Goal: Transaction & Acquisition: Download file/media

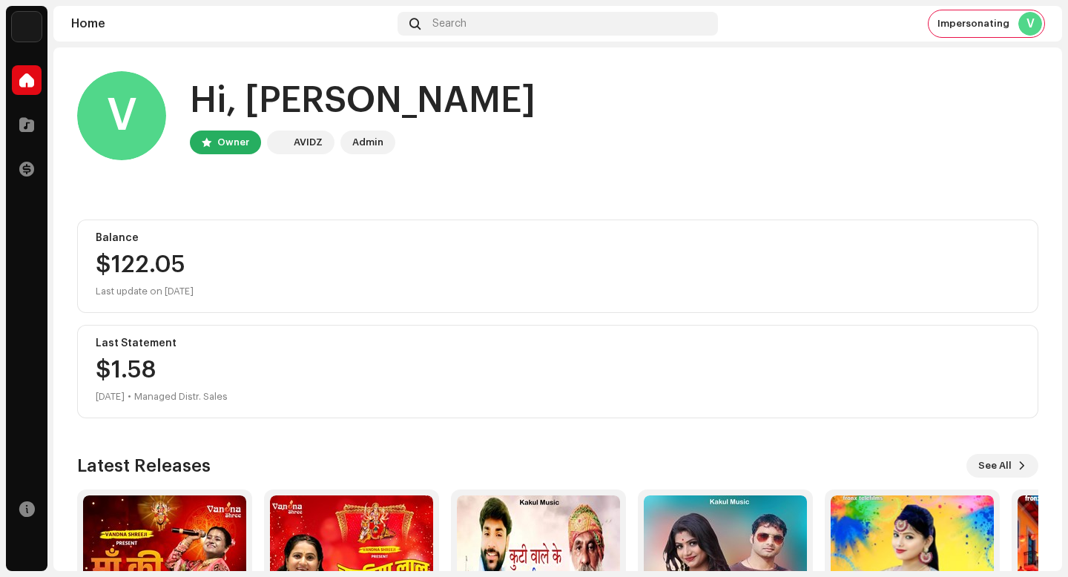
click at [317, 140] on div "AVIDZ" at bounding box center [308, 143] width 29 height 18
click at [346, 195] on div "V Hi, Vikash Owner AVIDZ Admin Balance $122.05 Last update on Oct 9, 2025 Last …" at bounding box center [557, 386] width 961 height 679
click at [33, 123] on span at bounding box center [26, 125] width 15 height 12
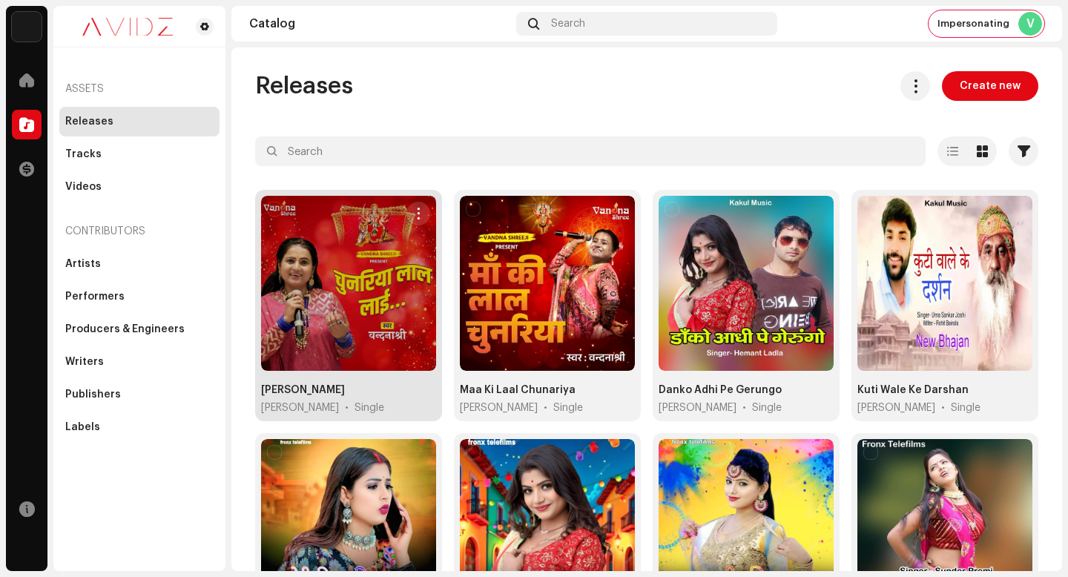
click at [417, 211] on span "button" at bounding box center [418, 214] width 11 height 12
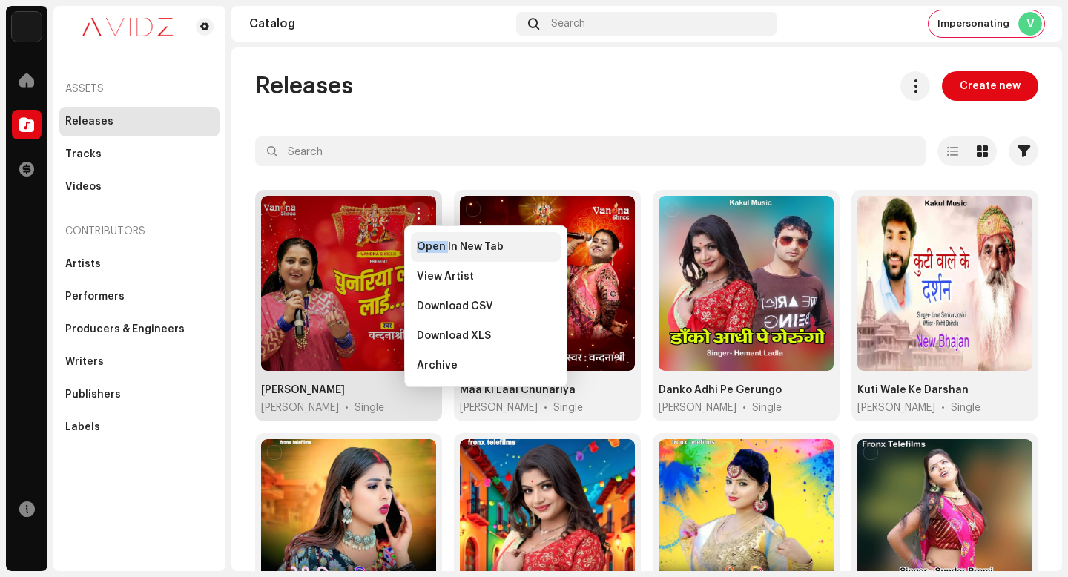
click at [447, 241] on span "Open In New Tab" at bounding box center [460, 247] width 87 height 12
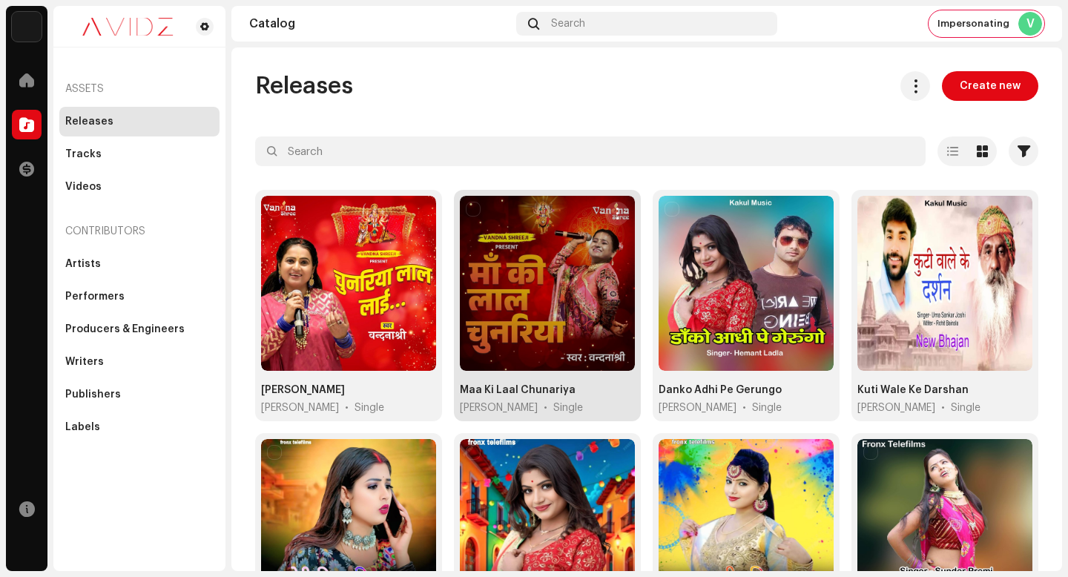
click at [612, 214] on span "button" at bounding box center [617, 214] width 11 height 12
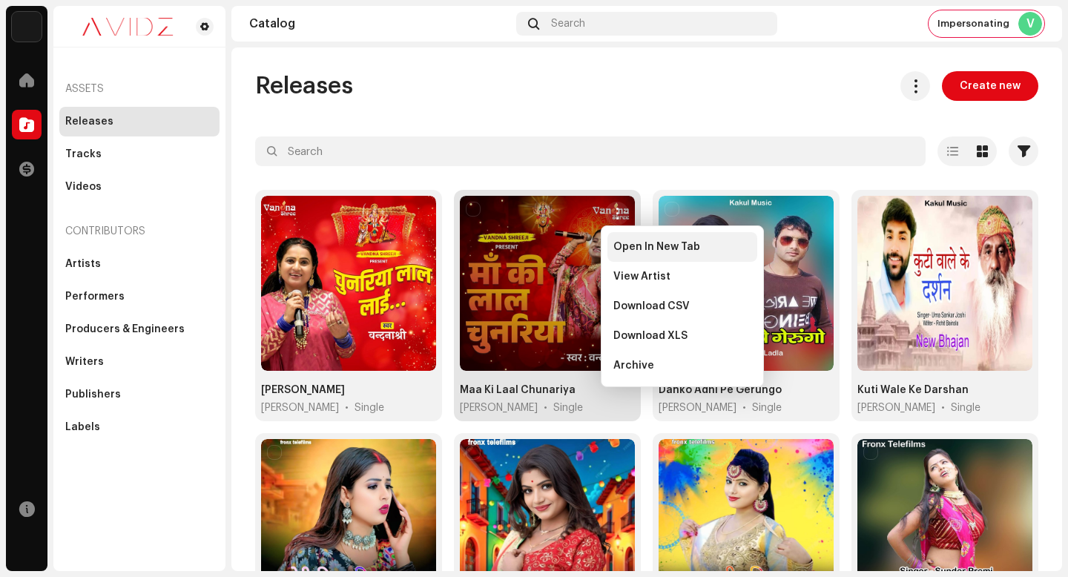
click at [632, 247] on span "Open In New Tab" at bounding box center [656, 247] width 87 height 12
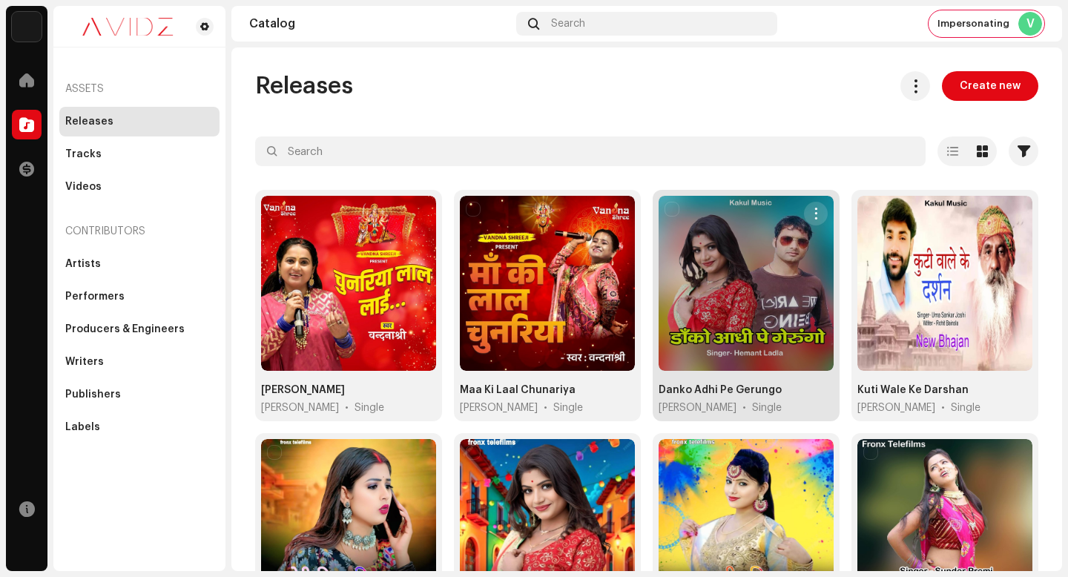
click at [811, 208] on span "button" at bounding box center [816, 214] width 11 height 12
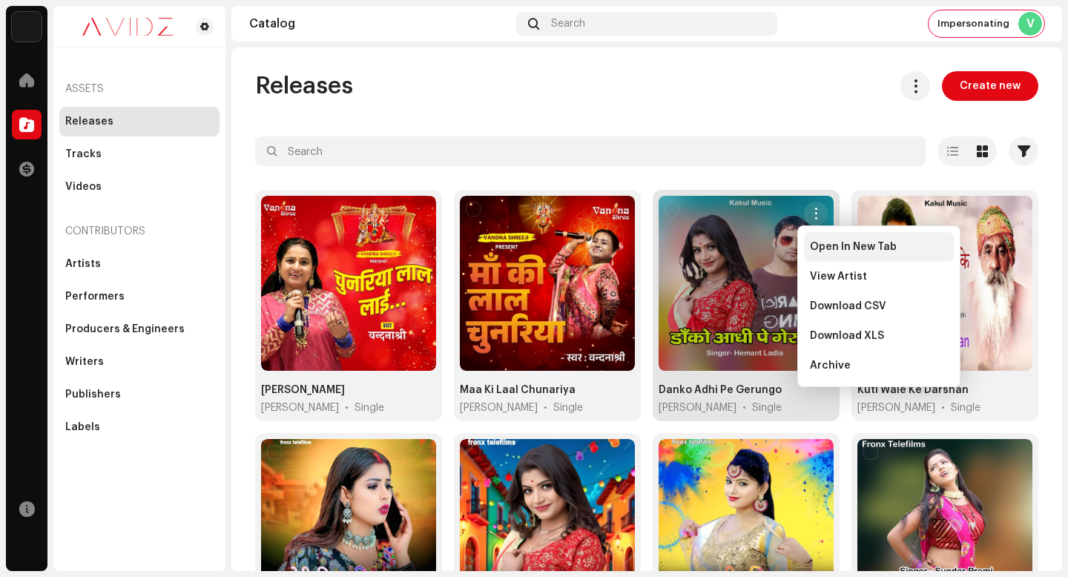
click at [817, 249] on span "Open In New Tab" at bounding box center [853, 247] width 87 height 12
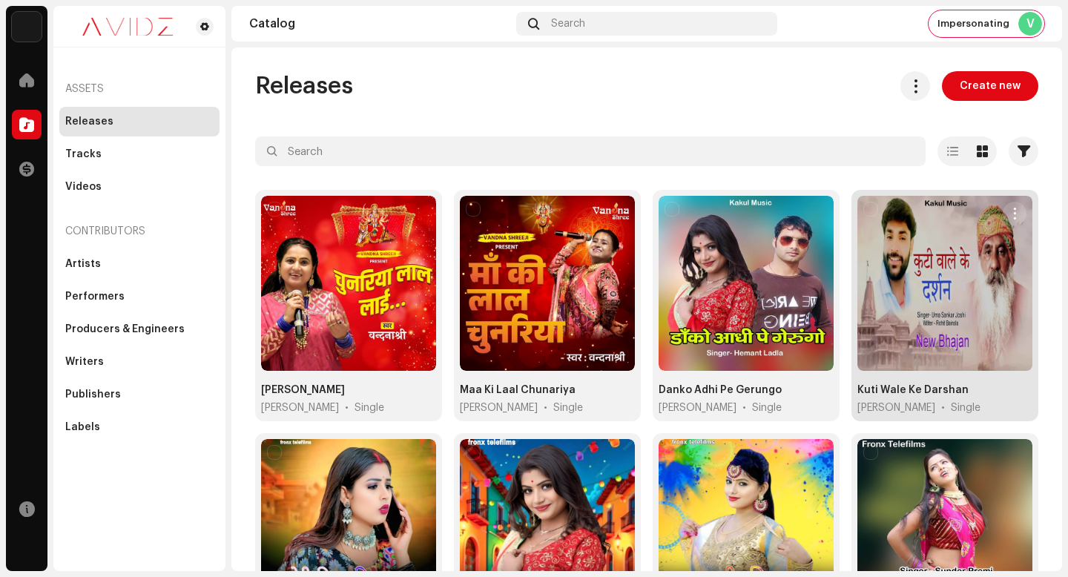
click at [1010, 217] on span "button" at bounding box center [1015, 214] width 11 height 12
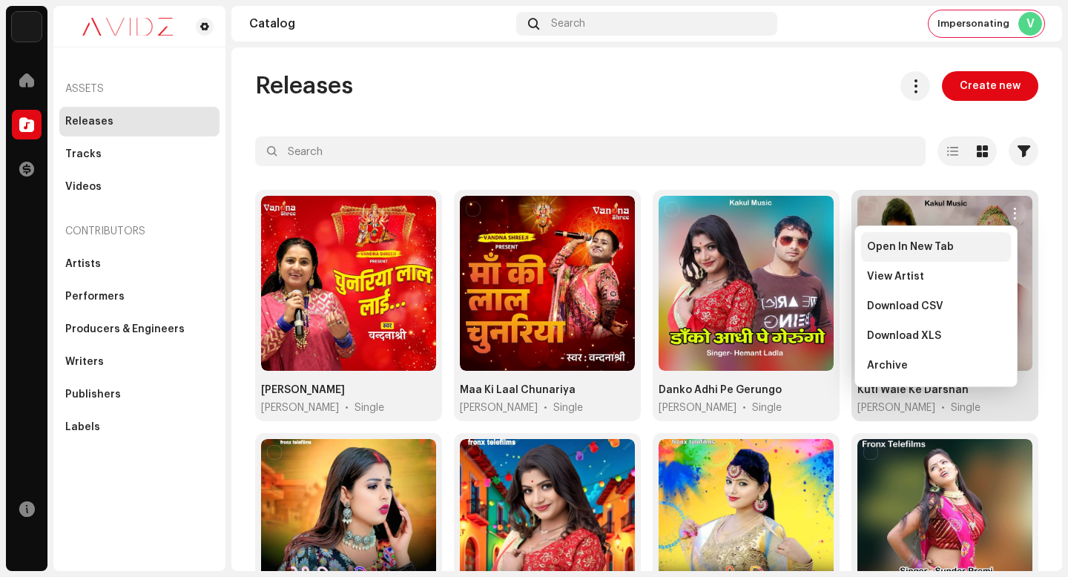
click at [951, 240] on div "Open In New Tab" at bounding box center [936, 247] width 150 height 30
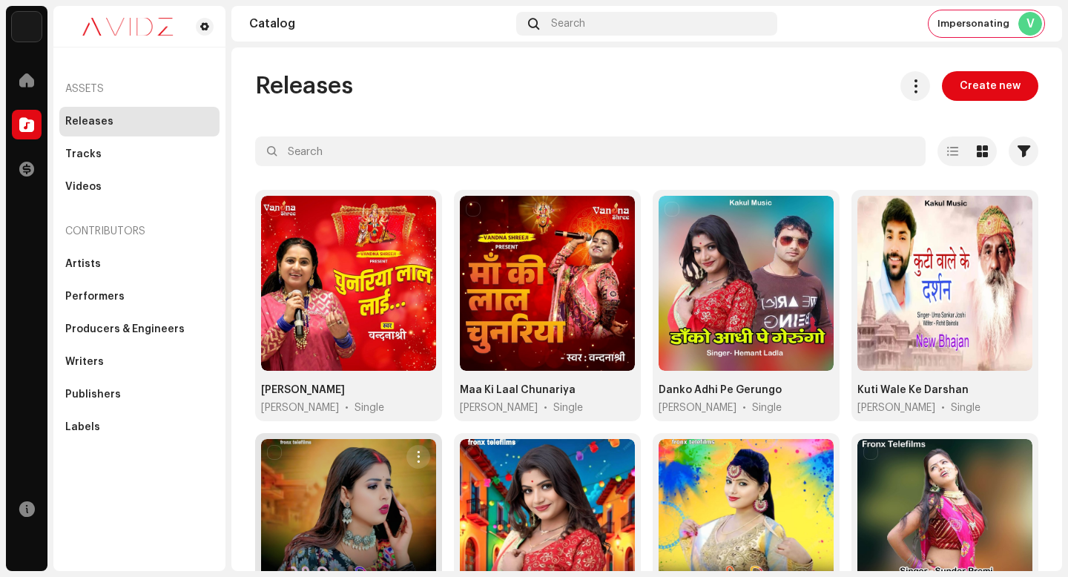
click at [415, 445] on button "button" at bounding box center [419, 457] width 24 height 24
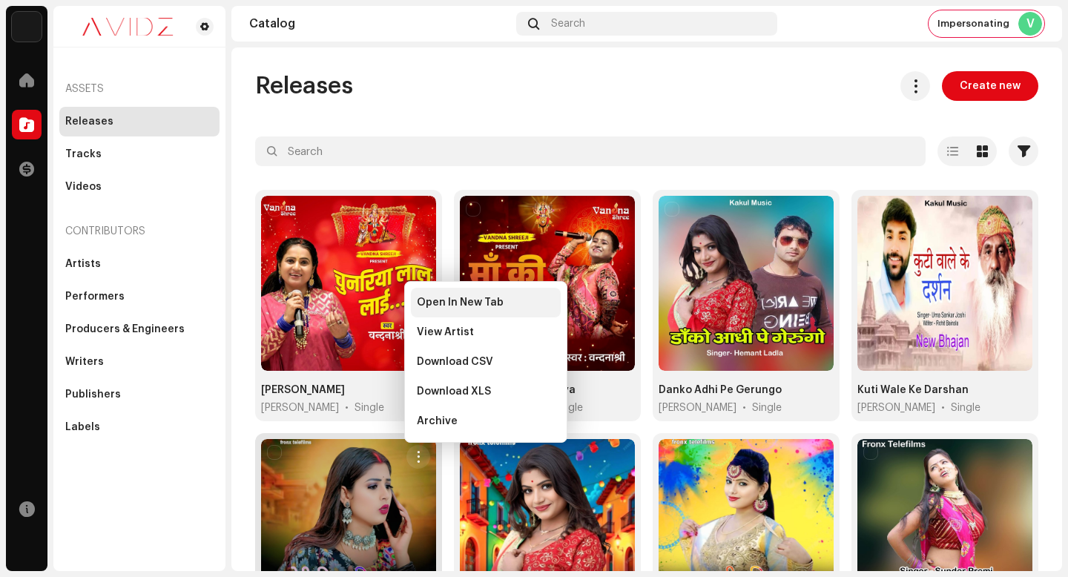
click at [498, 293] on div "Open In New Tab" at bounding box center [486, 303] width 150 height 30
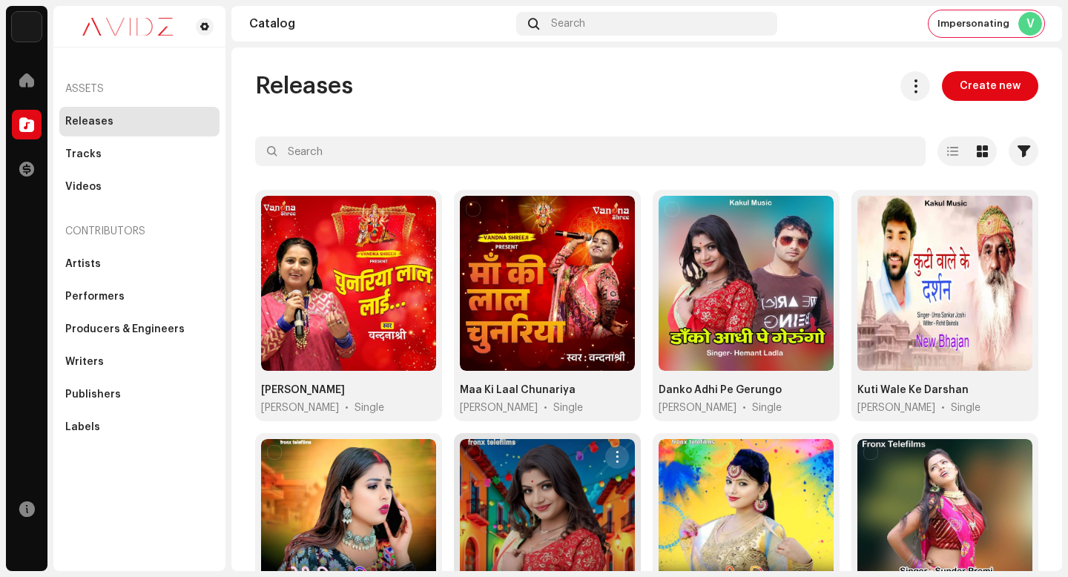
click at [622, 452] on button "button" at bounding box center [617, 457] width 24 height 24
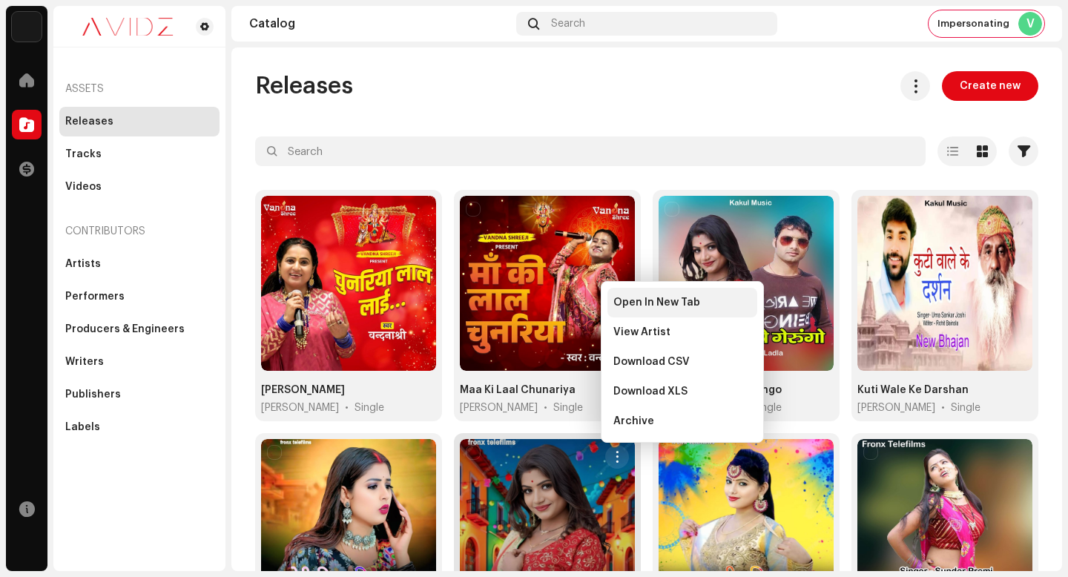
click at [644, 302] on span "Open In New Tab" at bounding box center [656, 303] width 87 height 12
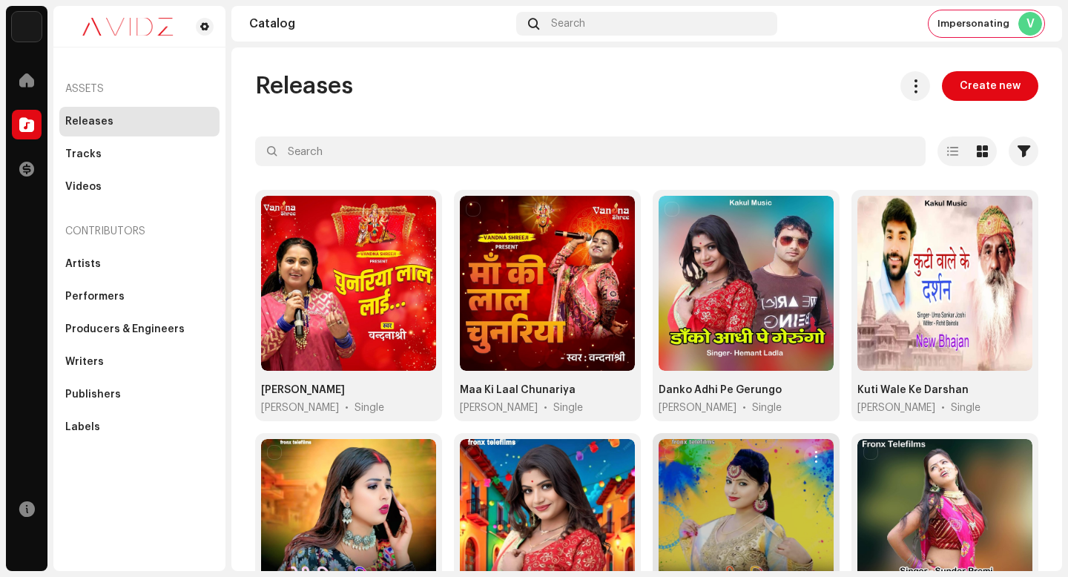
click at [819, 448] on button "button" at bounding box center [816, 457] width 24 height 24
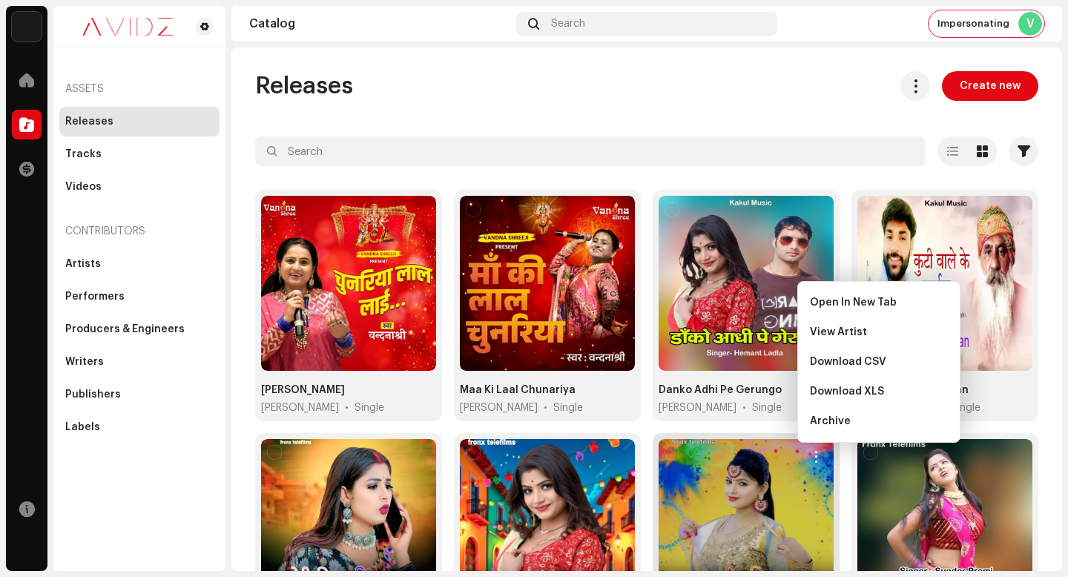
click at [842, 286] on div "Open In New Tab View Artist Download CSV Download XLS Archive" at bounding box center [878, 362] width 163 height 162
click at [842, 301] on span "Open In New Tab" at bounding box center [853, 303] width 87 height 12
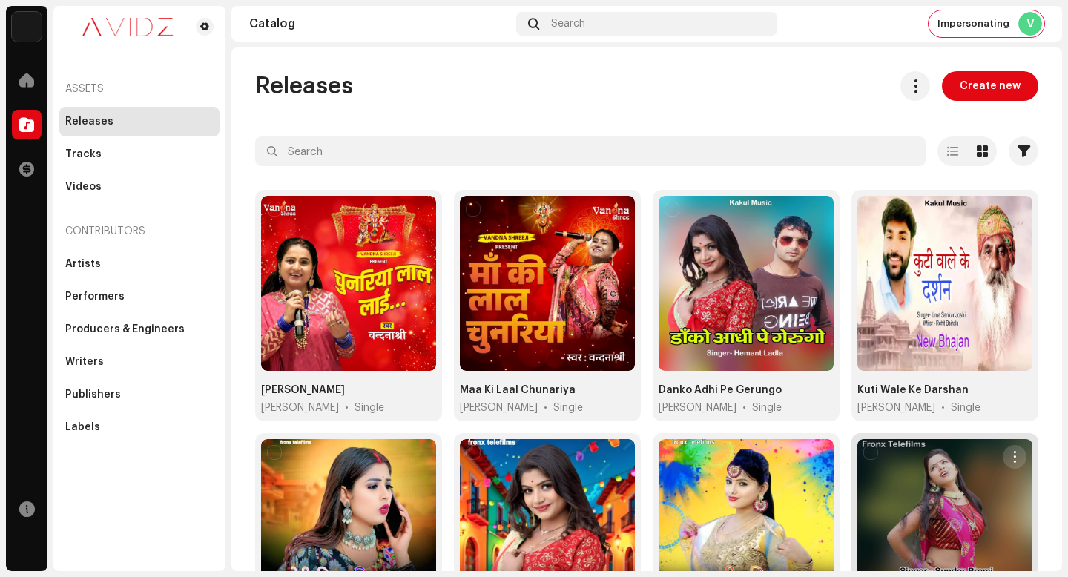
click at [1012, 453] on button "button" at bounding box center [1015, 457] width 24 height 24
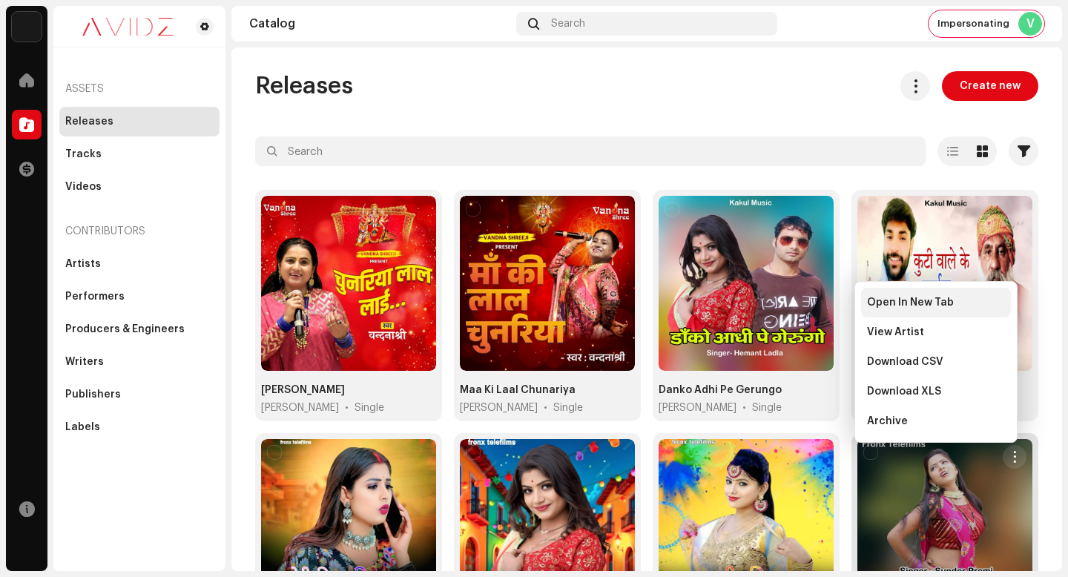
click at [979, 306] on div "Open In New Tab" at bounding box center [936, 303] width 138 height 12
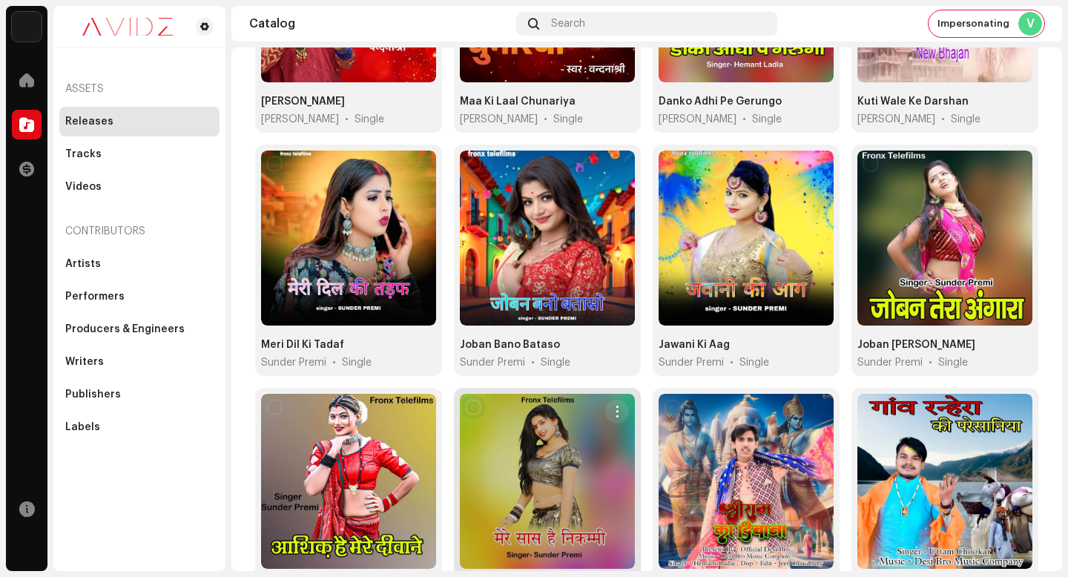
scroll to position [320, 0]
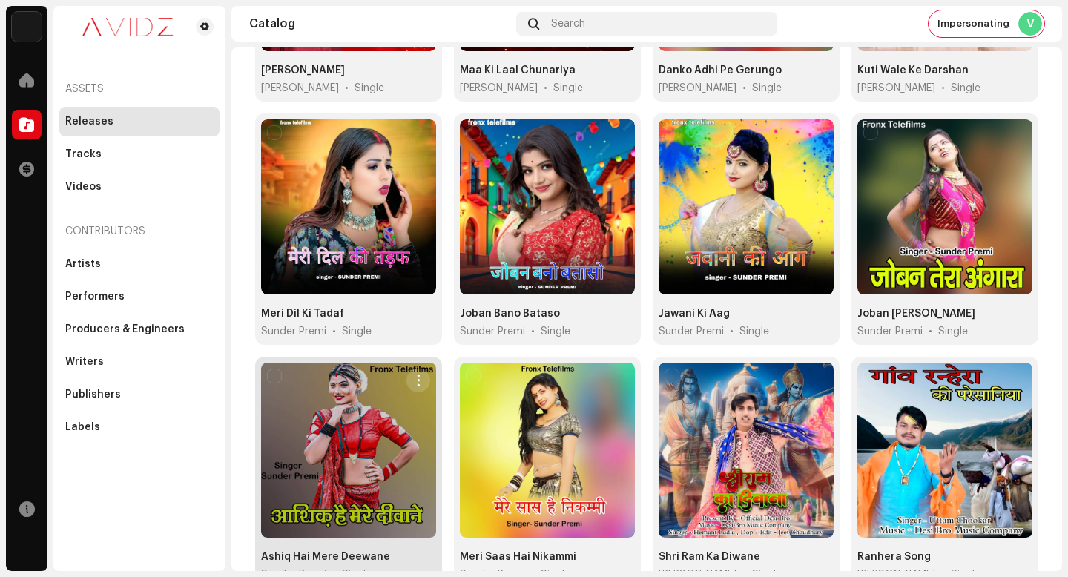
click at [407, 369] on button "button" at bounding box center [419, 381] width 24 height 24
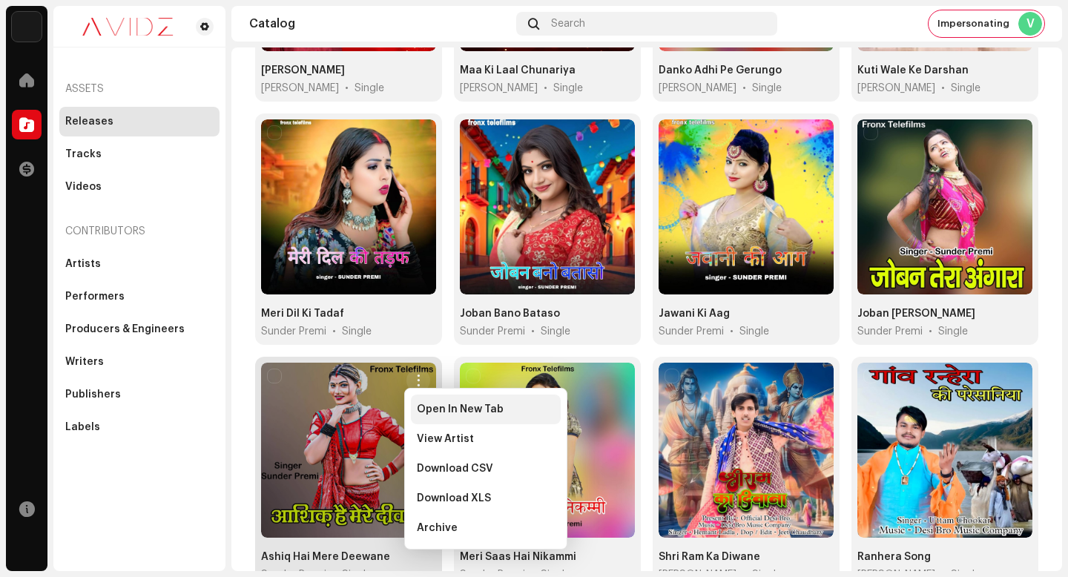
click at [473, 411] on span "Open In New Tab" at bounding box center [460, 410] width 87 height 12
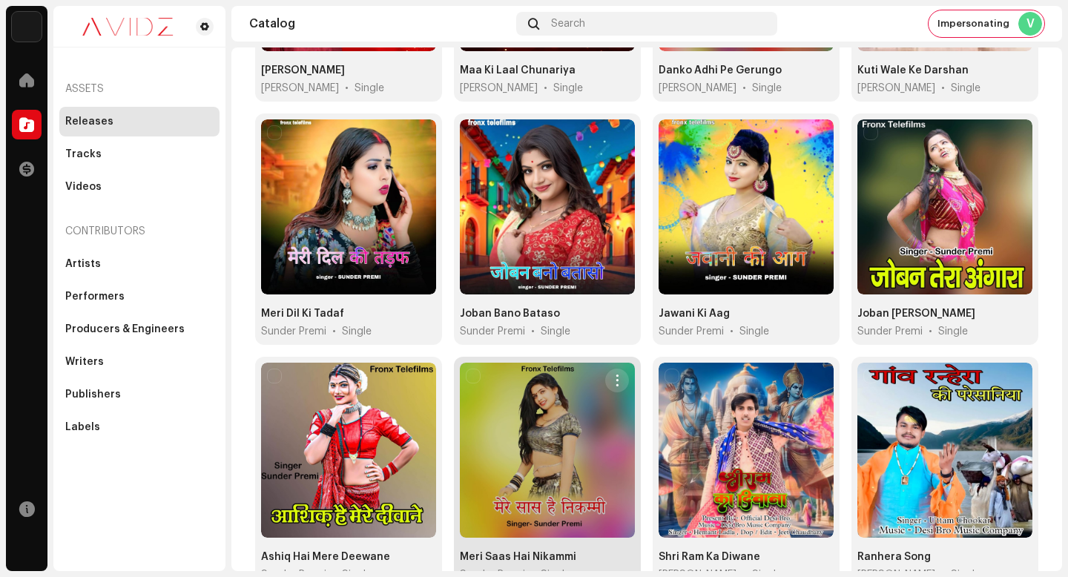
click at [612, 375] on span "button" at bounding box center [617, 381] width 11 height 12
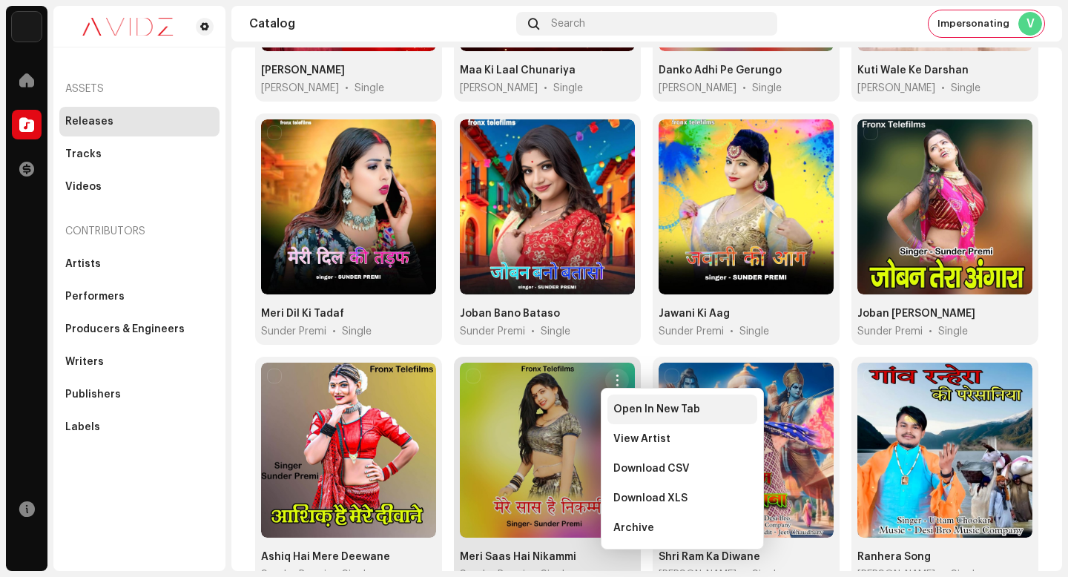
click at [640, 410] on span "Open In New Tab" at bounding box center [656, 410] width 87 height 12
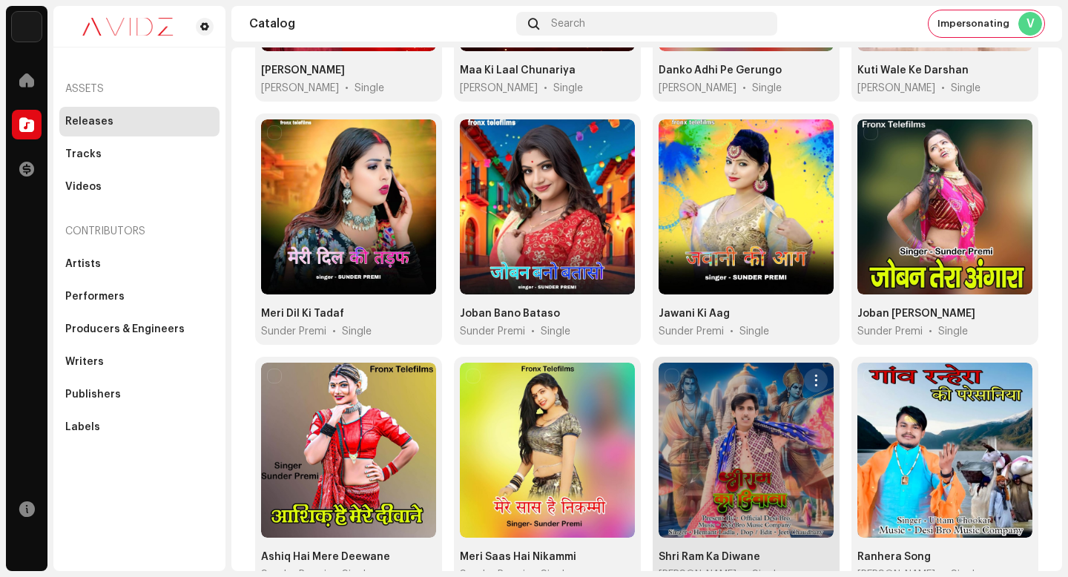
click at [811, 375] on span "button" at bounding box center [816, 381] width 11 height 12
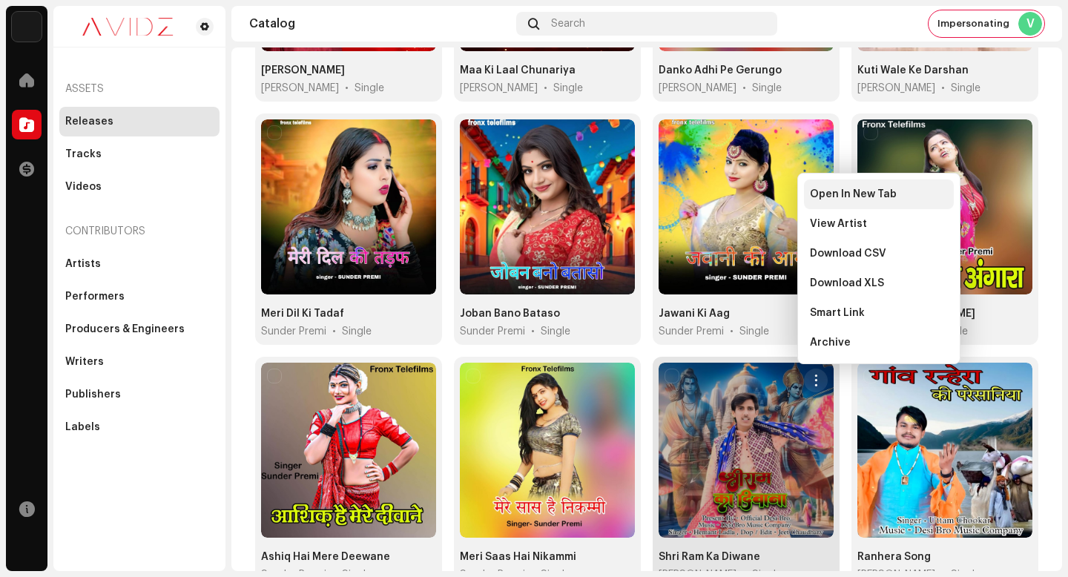
click at [823, 196] on span "Open In New Tab" at bounding box center [853, 194] width 87 height 12
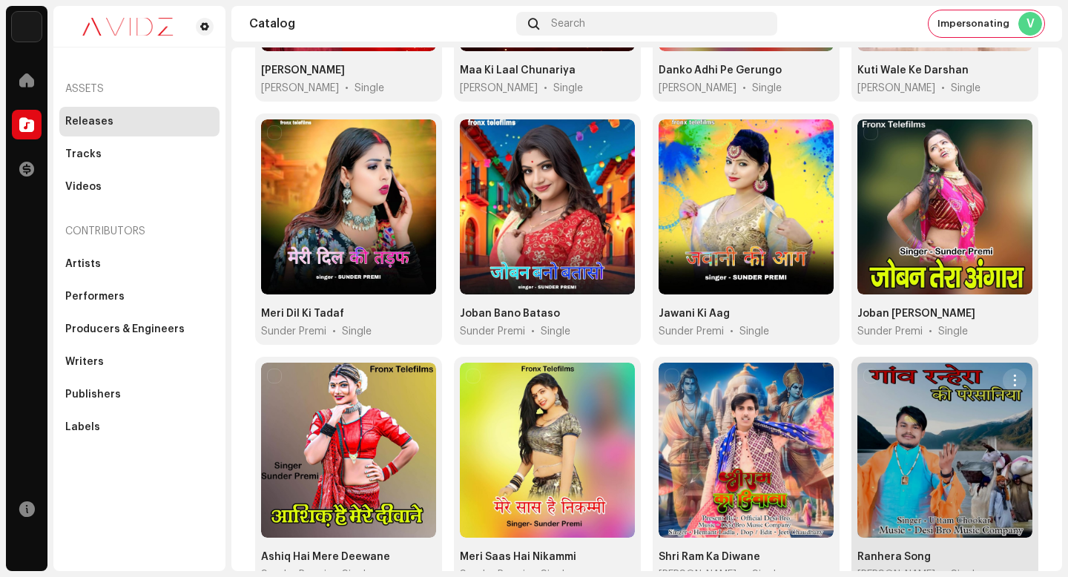
click at [1003, 369] on button "button" at bounding box center [1015, 381] width 24 height 24
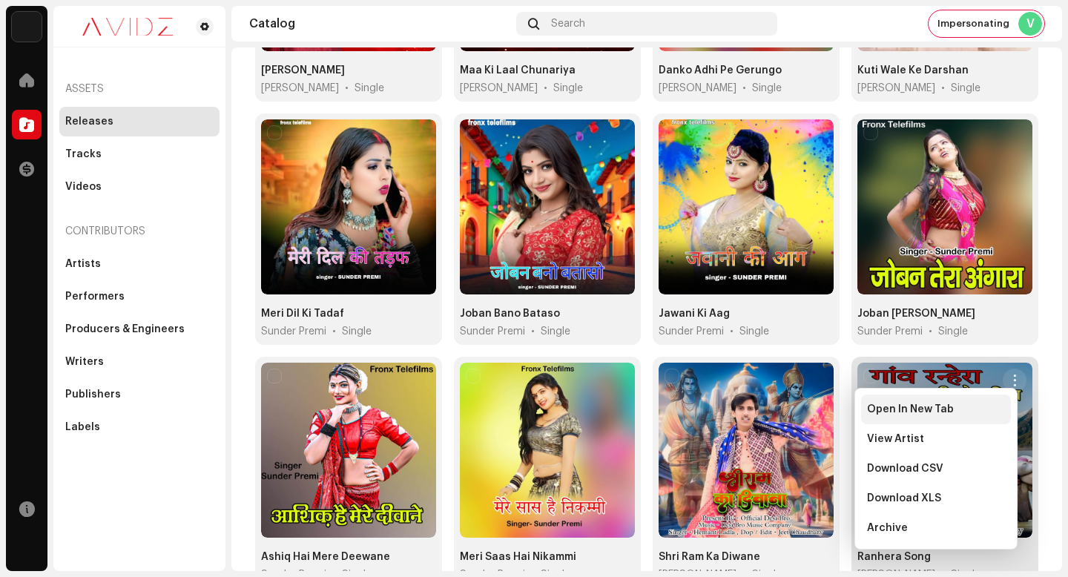
click at [978, 409] on div "Open In New Tab" at bounding box center [936, 410] width 138 height 12
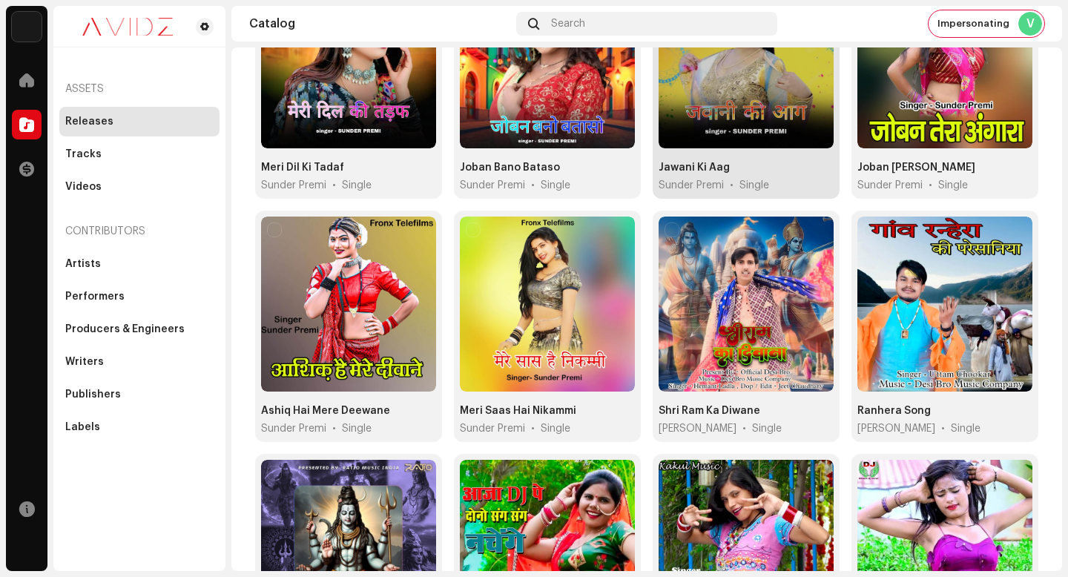
scroll to position [529, 0]
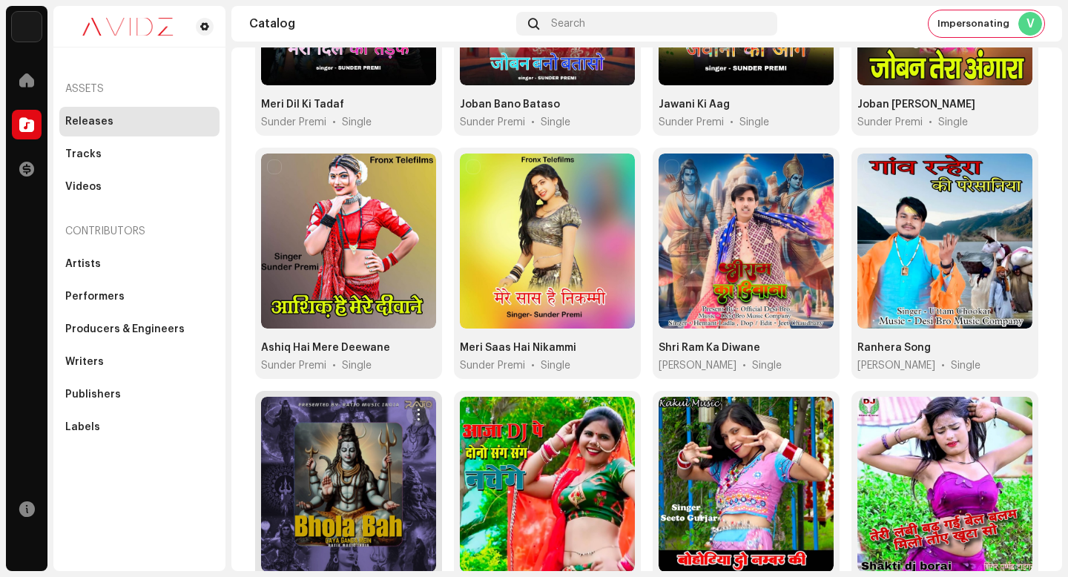
click at [408, 403] on button "button" at bounding box center [419, 415] width 24 height 24
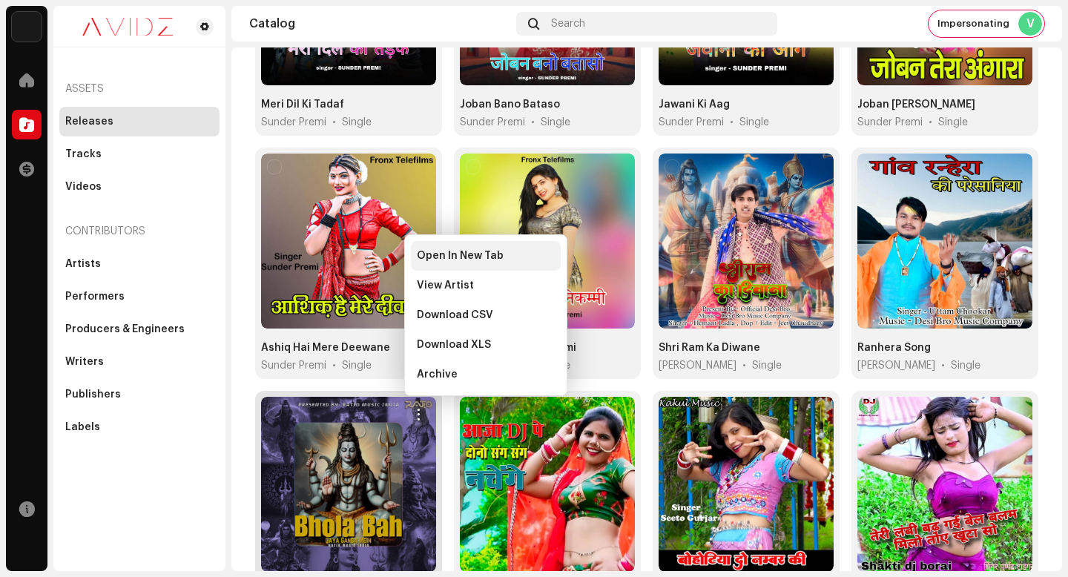
click at [483, 244] on div "Open In New Tab" at bounding box center [486, 256] width 150 height 30
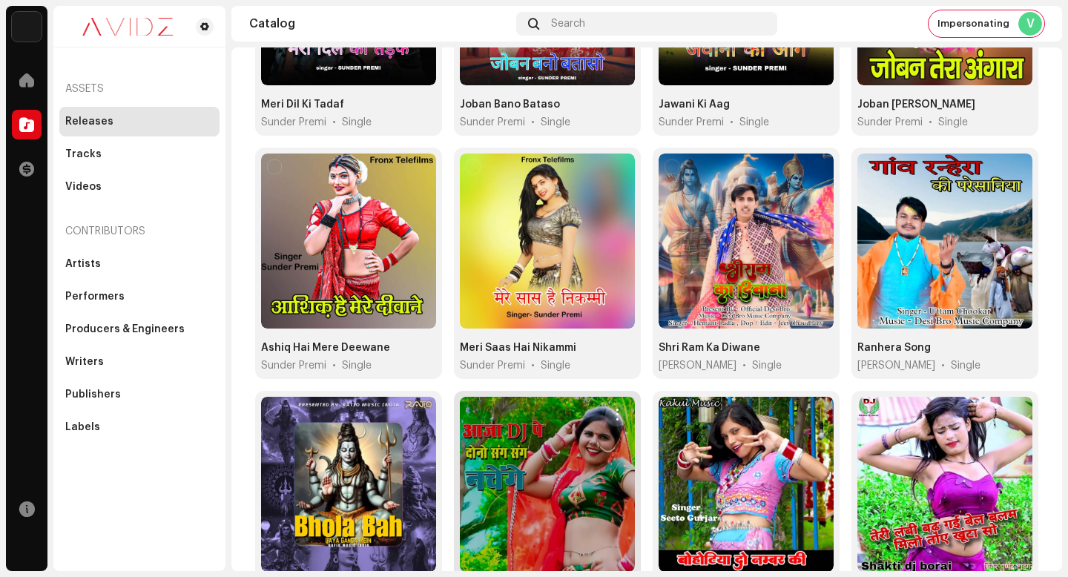
click at [615, 409] on span "button" at bounding box center [617, 415] width 11 height 12
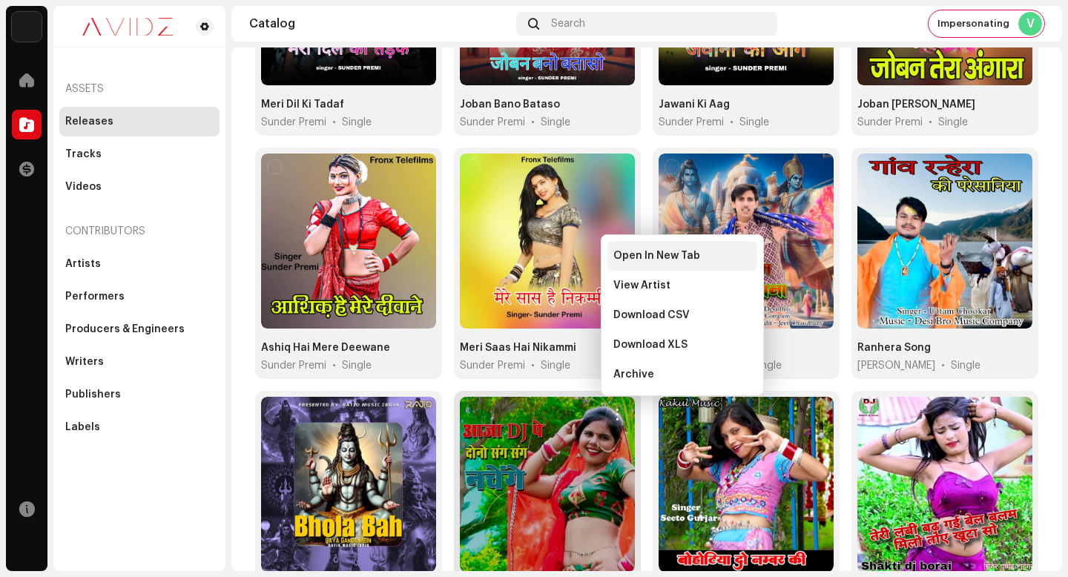
click at [668, 252] on span "Open In New Tab" at bounding box center [656, 256] width 87 height 12
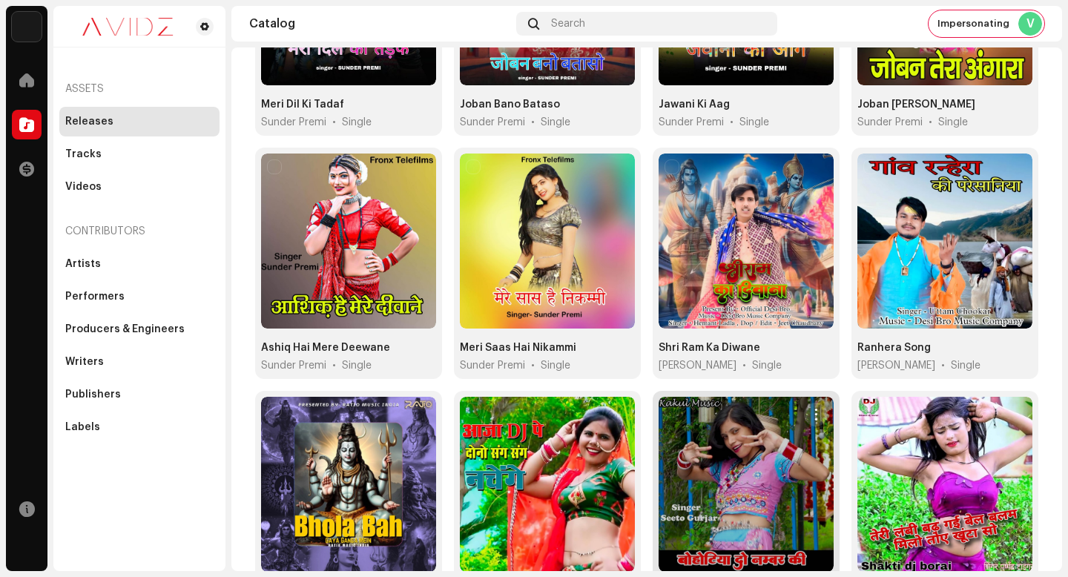
click at [808, 403] on button "button" at bounding box center [816, 415] width 24 height 24
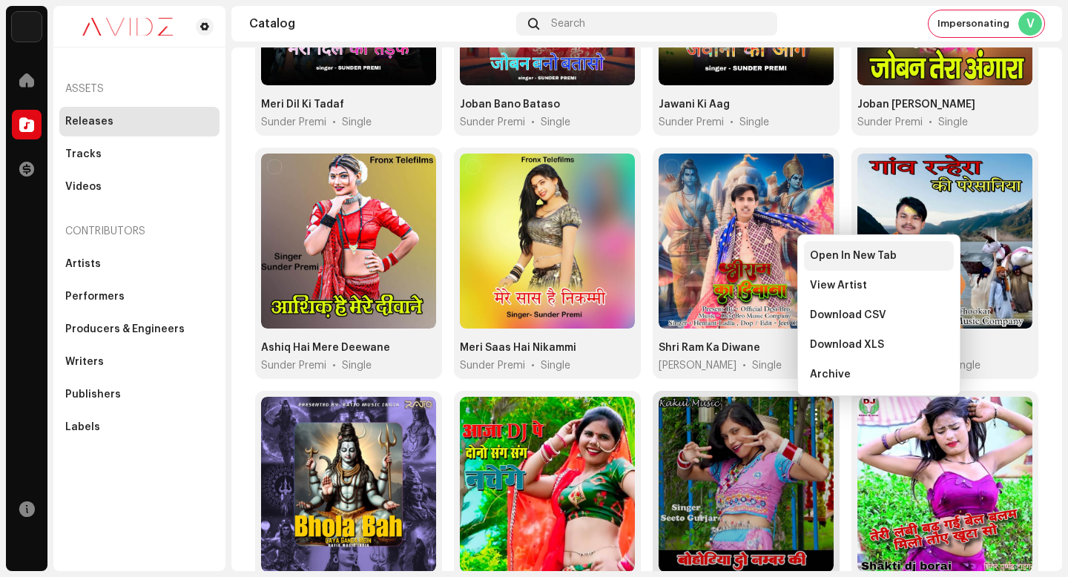
click at [834, 246] on div "Open In New Tab" at bounding box center [879, 256] width 150 height 30
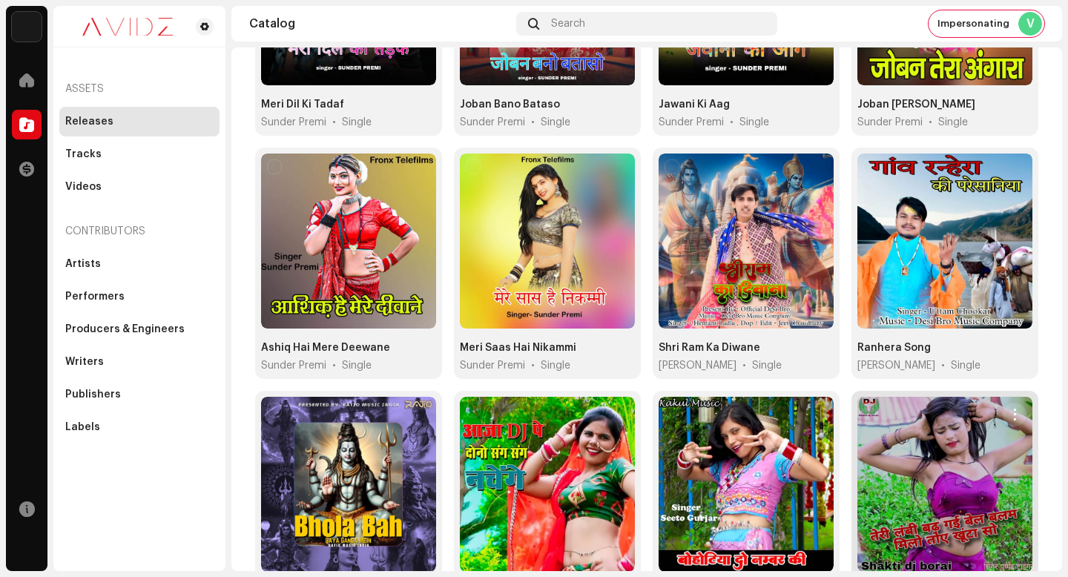
click at [1014, 403] on button "button" at bounding box center [1015, 415] width 24 height 24
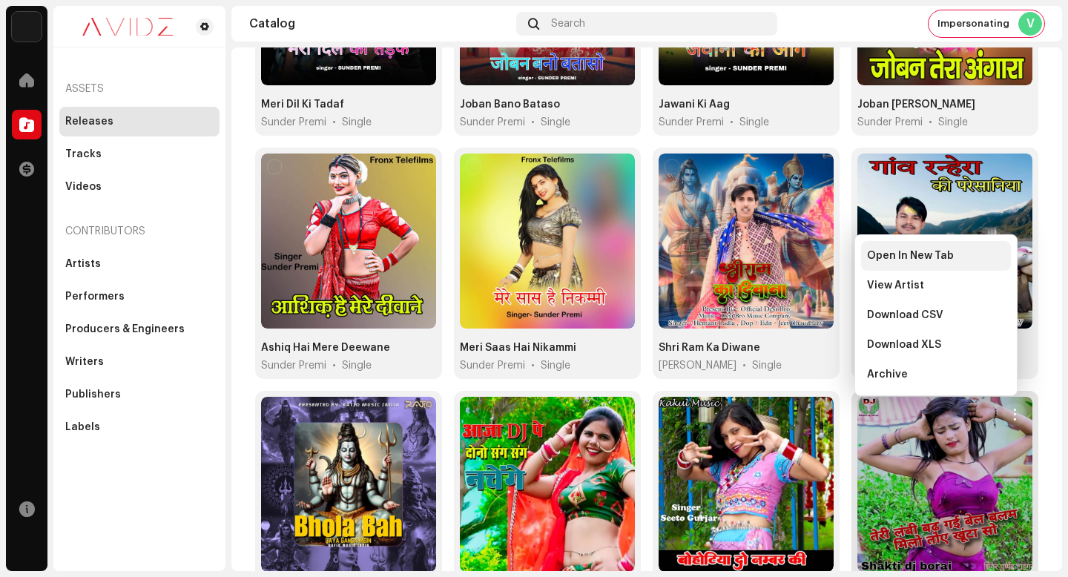
click at [993, 262] on div "Open In New Tab" at bounding box center [936, 256] width 150 height 30
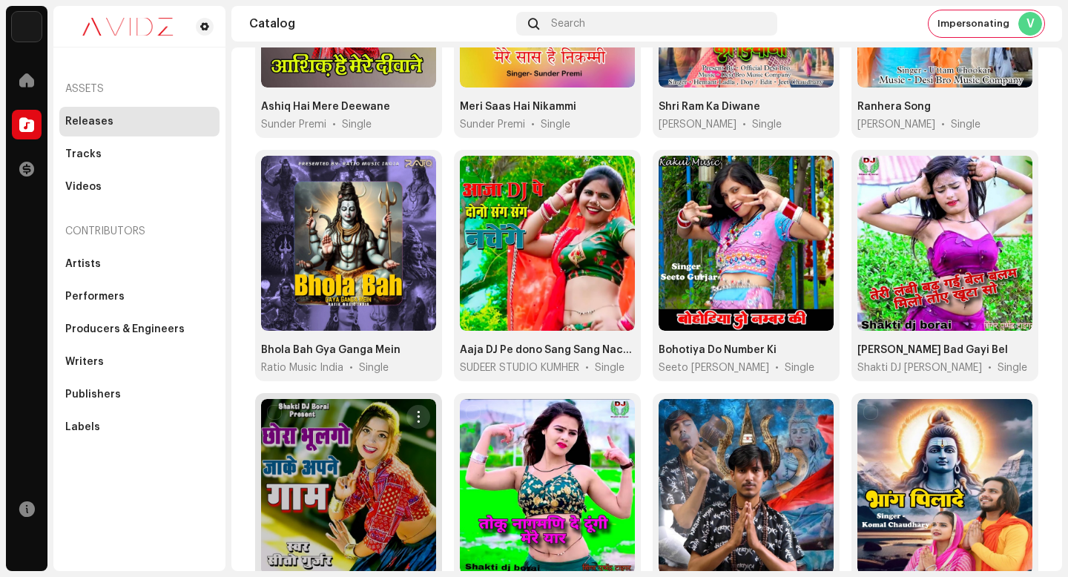
scroll to position [777, 0]
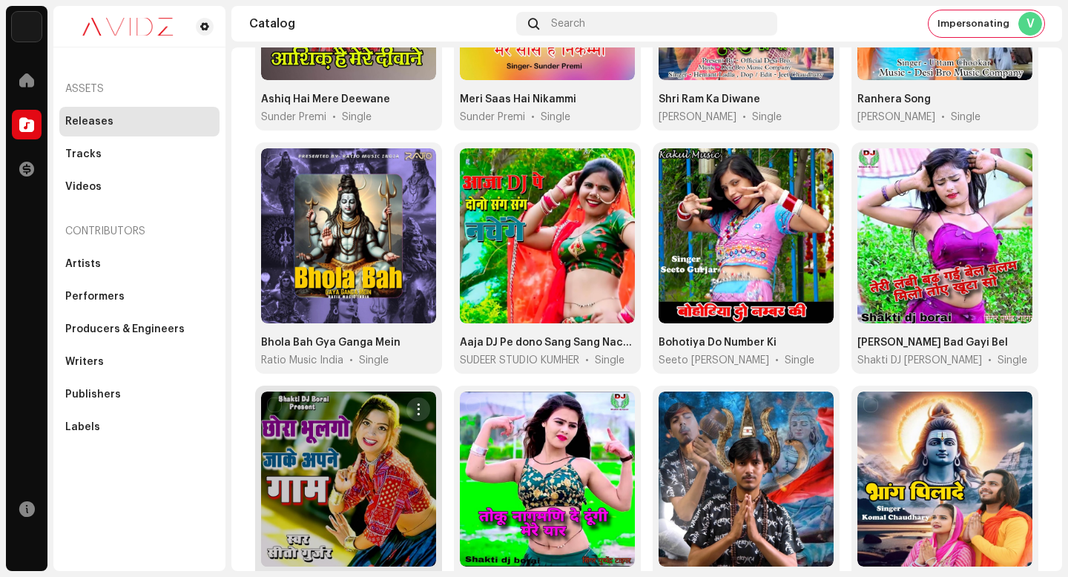
click at [413, 404] on span "button" at bounding box center [418, 410] width 11 height 12
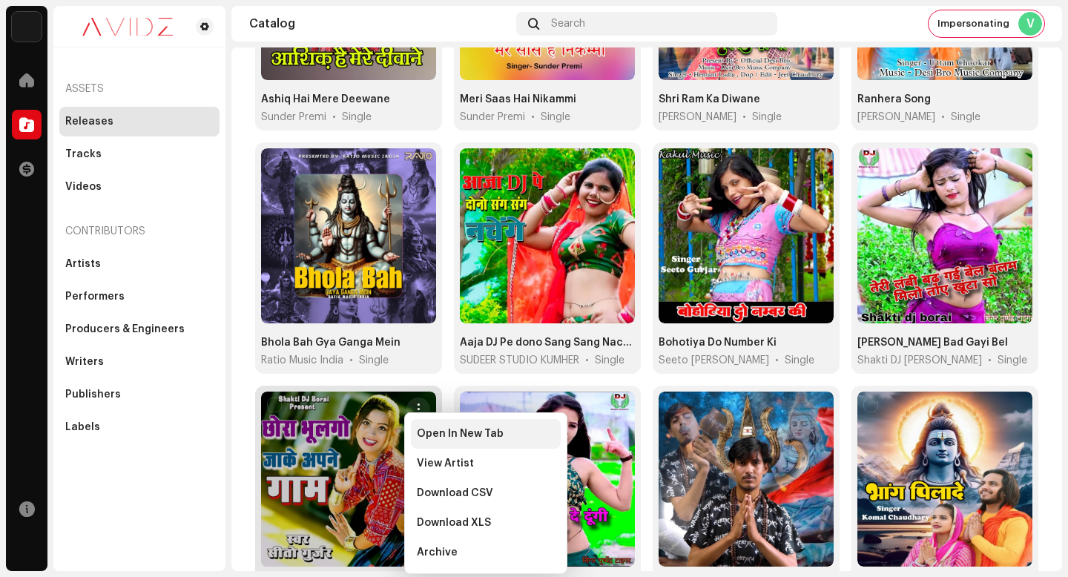
click at [495, 428] on span "Open In New Tab" at bounding box center [460, 434] width 87 height 12
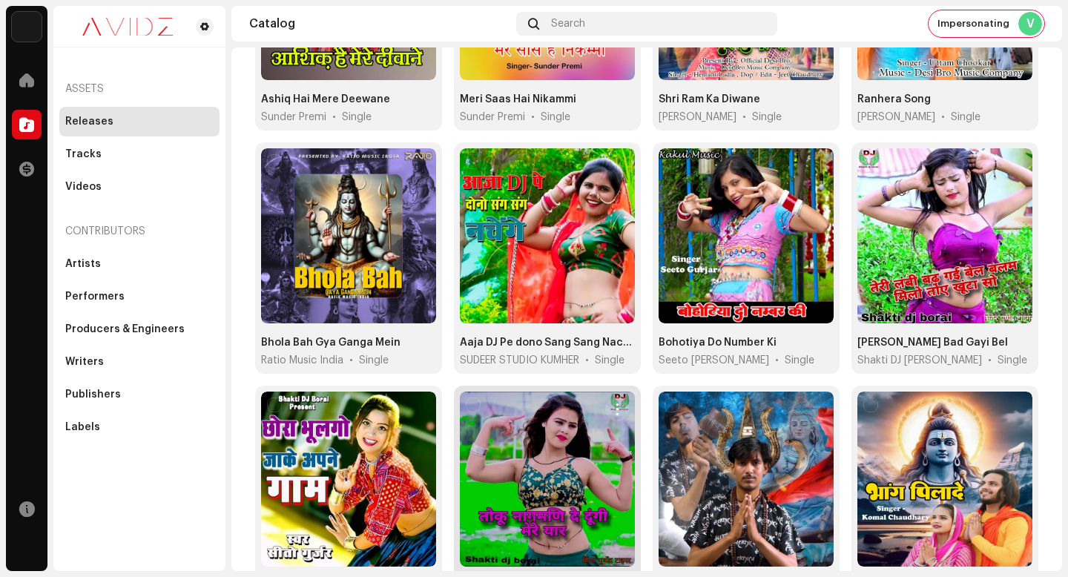
click at [616, 404] on span "button" at bounding box center [617, 410] width 11 height 12
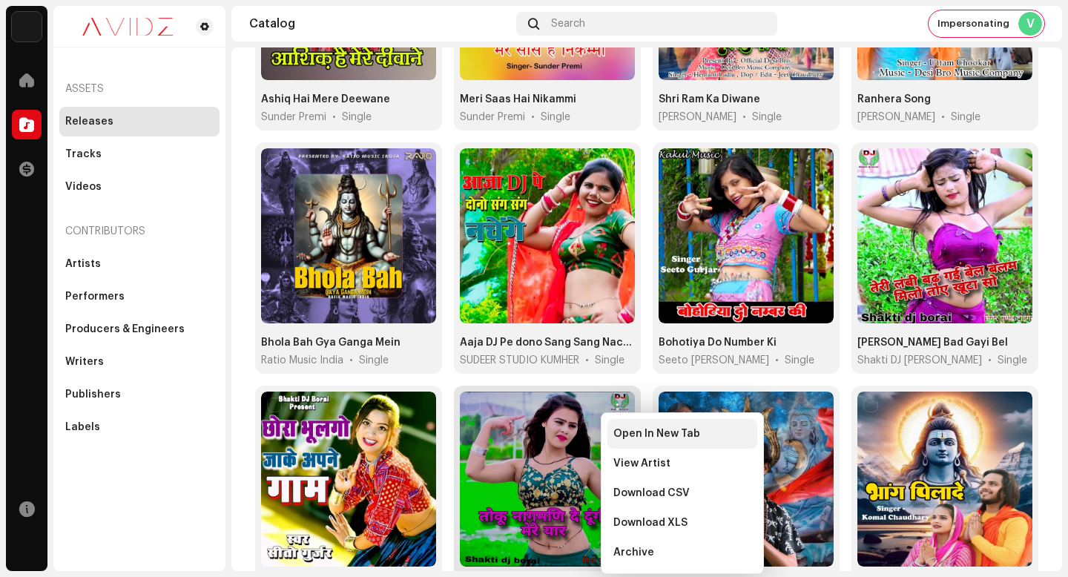
click at [633, 431] on span "Open In New Tab" at bounding box center [656, 434] width 87 height 12
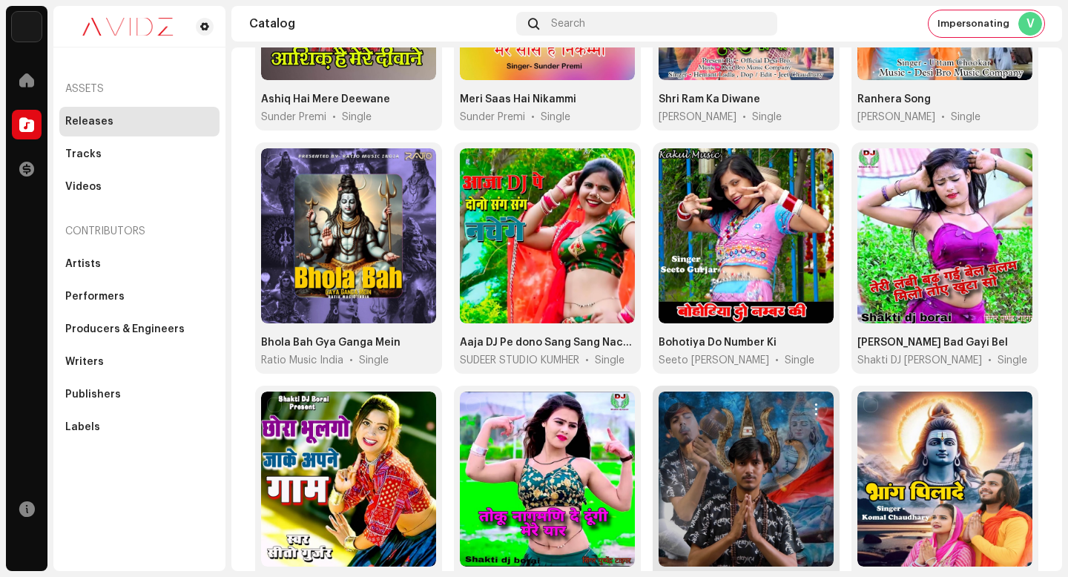
click at [811, 404] on span "button" at bounding box center [816, 410] width 11 height 12
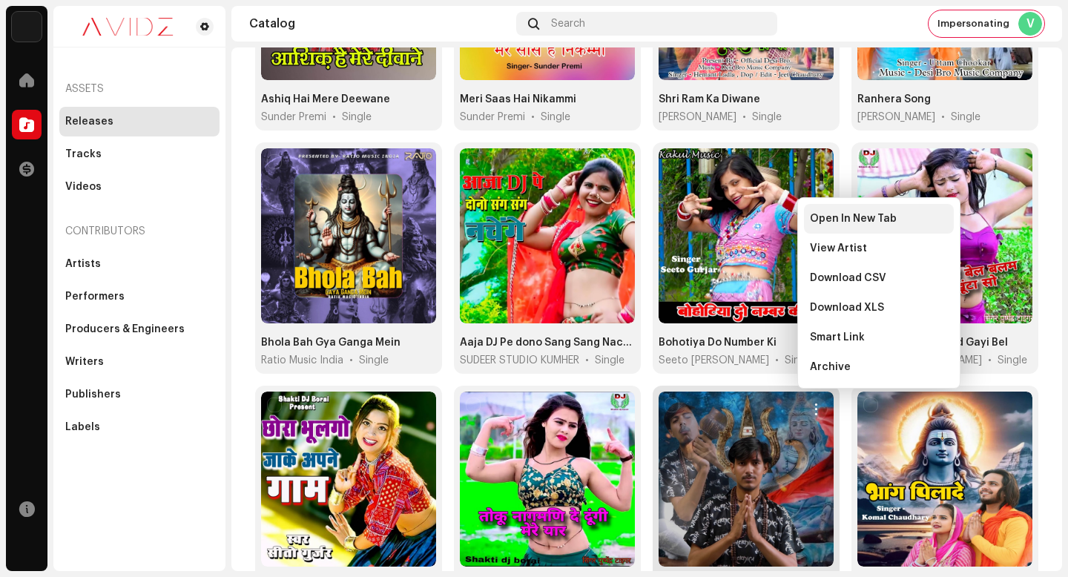
click at [867, 225] on div "Open In New Tab" at bounding box center [879, 219] width 150 height 30
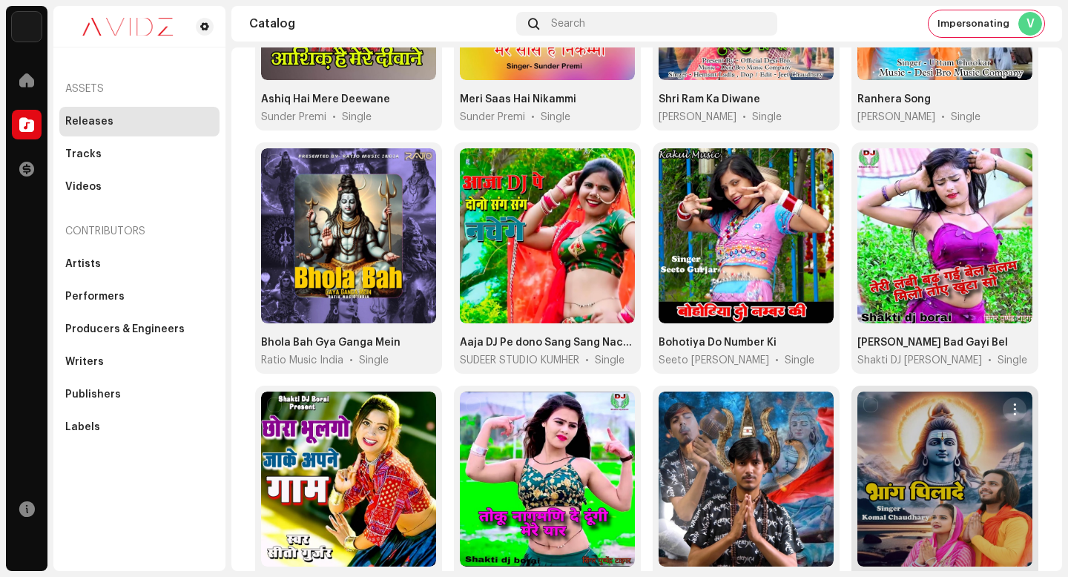
click at [1010, 404] on span "button" at bounding box center [1015, 410] width 11 height 12
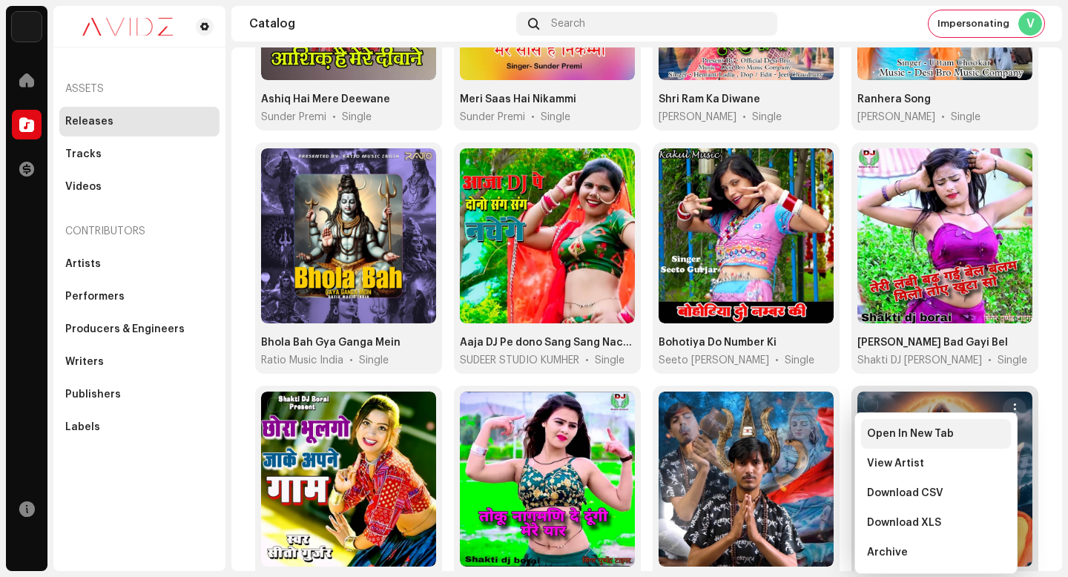
click at [991, 419] on div "Open In New Tab" at bounding box center [936, 434] width 150 height 30
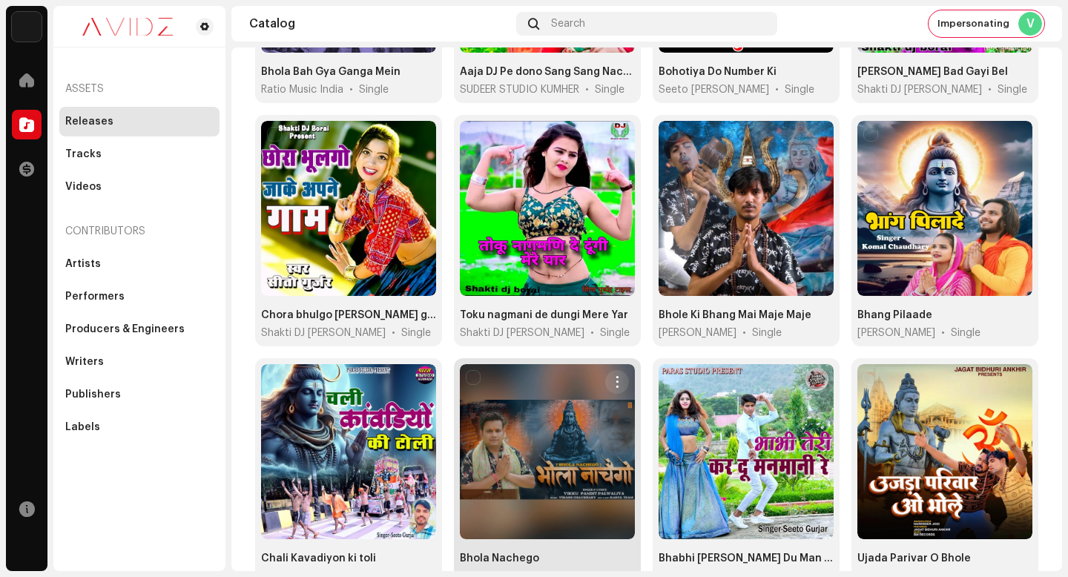
scroll to position [1070, 0]
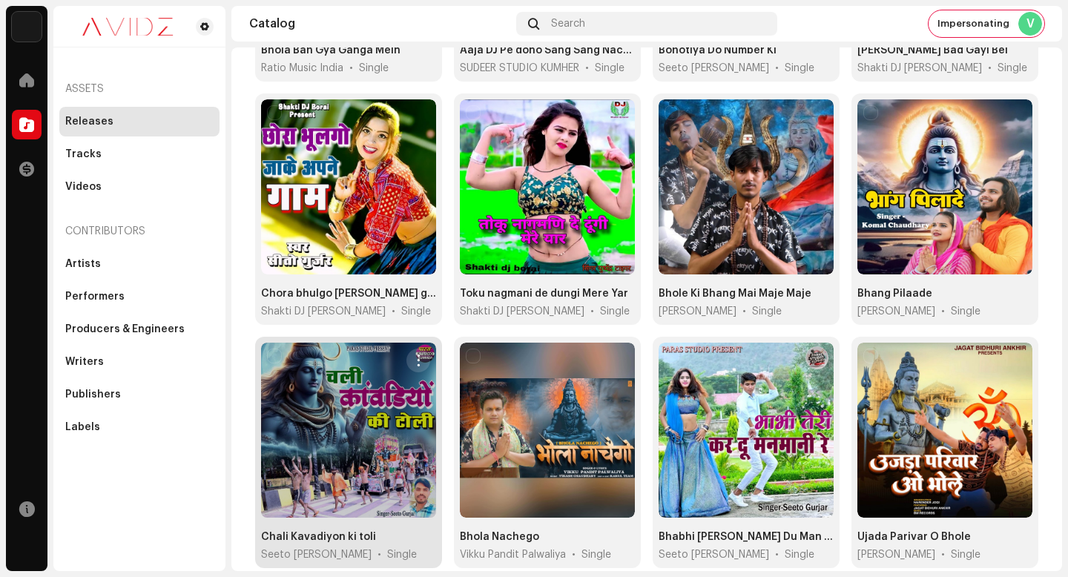
click at [409, 349] on button "button" at bounding box center [419, 361] width 24 height 24
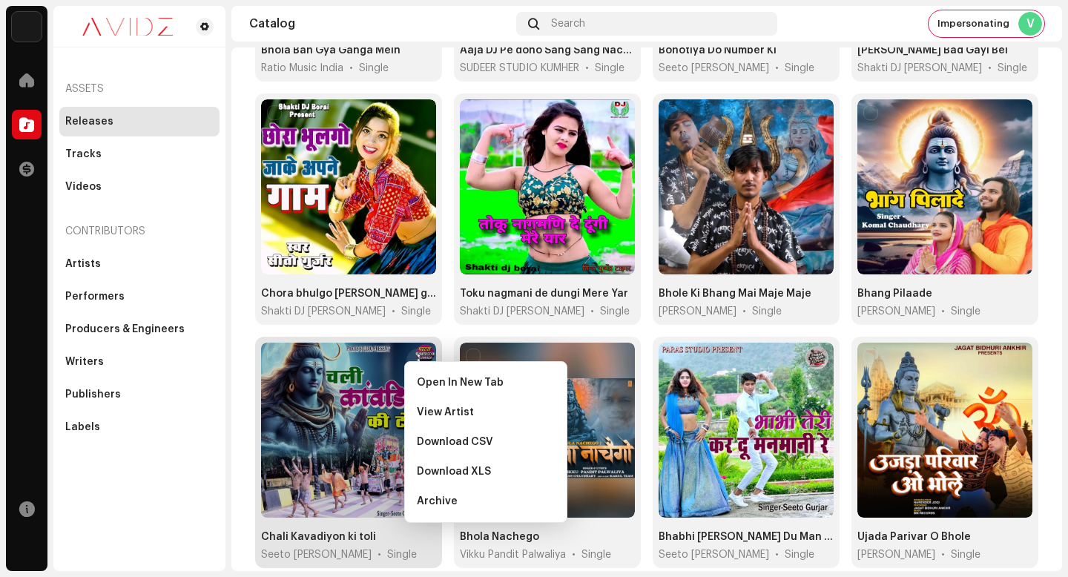
click at [501, 366] on div "Open In New Tab View Artist Download CSV Download XLS Archive" at bounding box center [485, 442] width 163 height 162
click at [502, 371] on div "Open In New Tab" at bounding box center [486, 383] width 150 height 30
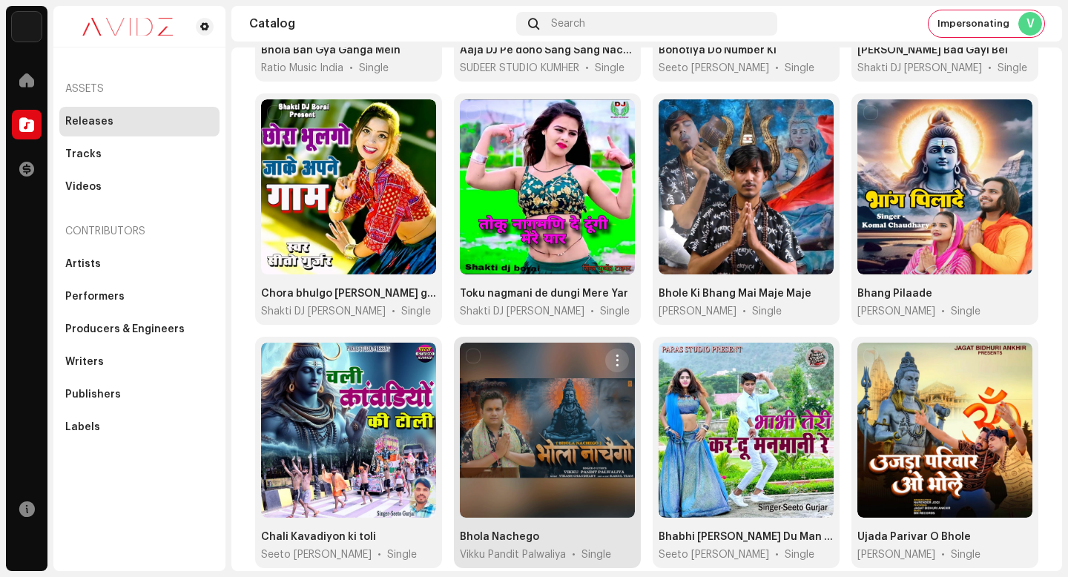
click at [612, 355] on span "button" at bounding box center [617, 361] width 11 height 12
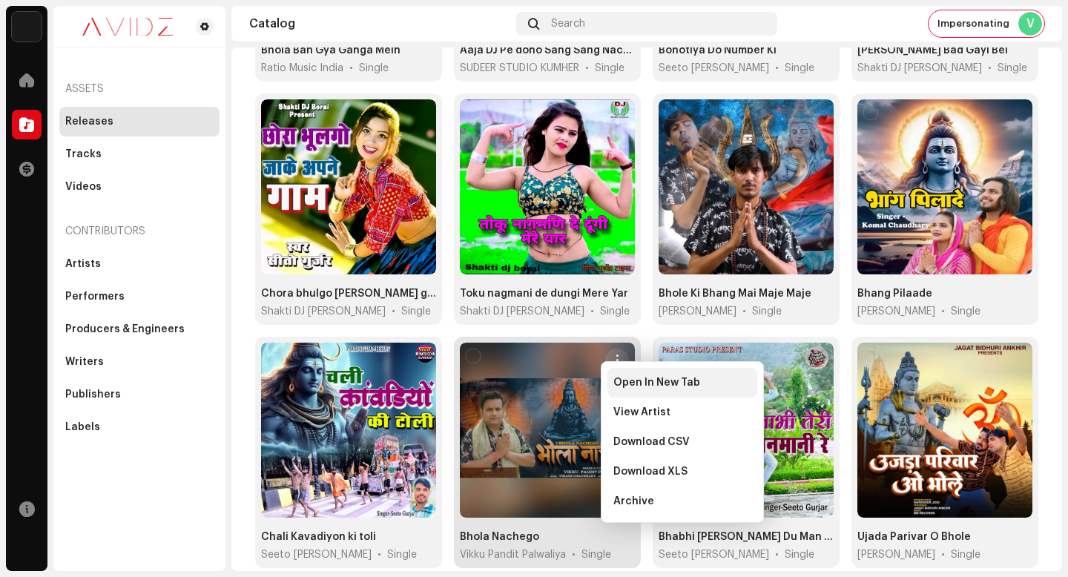
click at [636, 377] on span "Open In New Tab" at bounding box center [656, 383] width 87 height 12
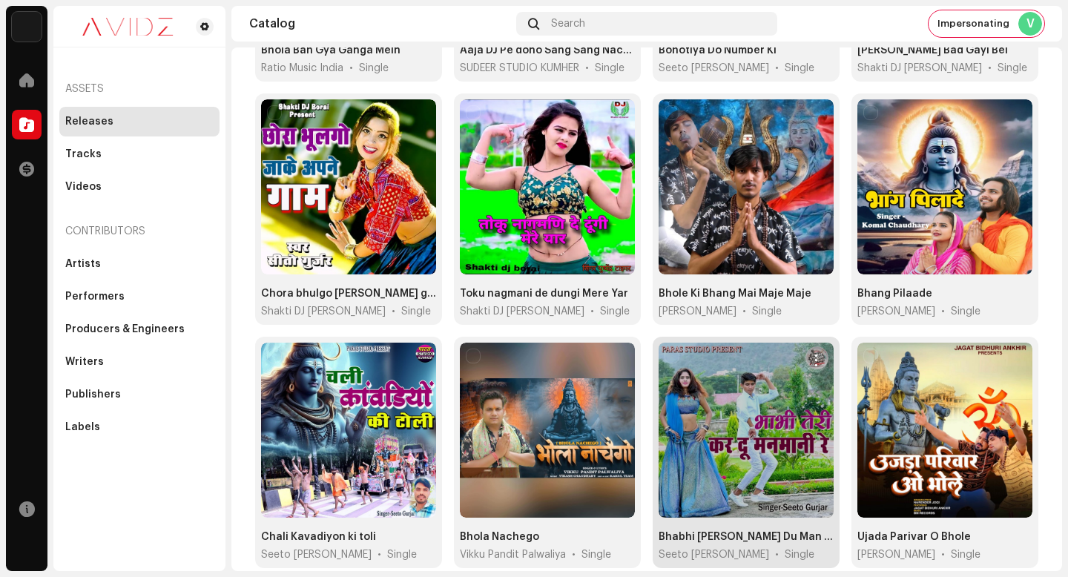
click at [811, 355] on span "button" at bounding box center [816, 361] width 11 height 12
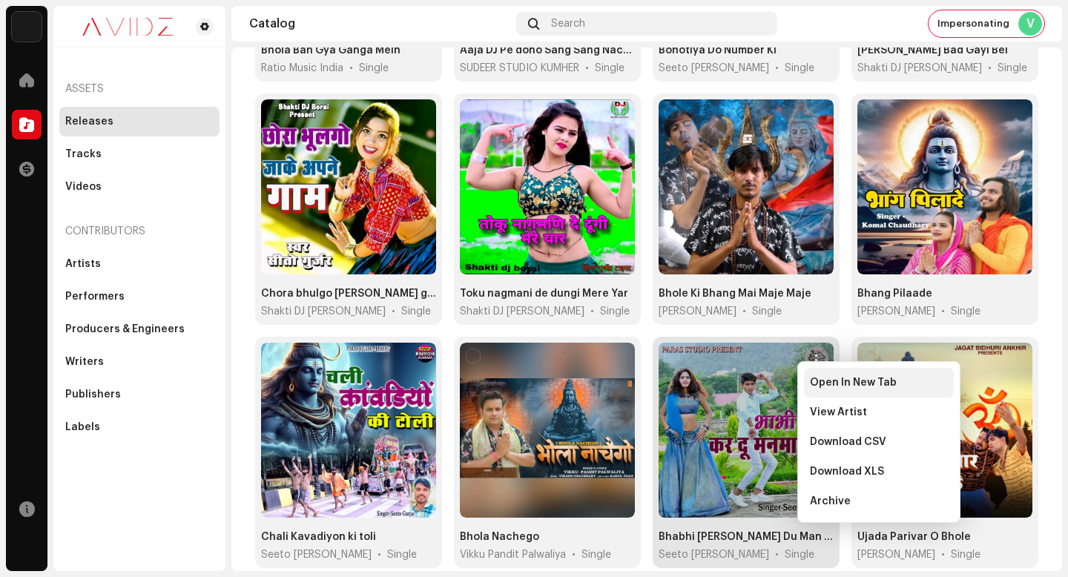
click at [815, 375] on div "Open In New Tab" at bounding box center [879, 383] width 150 height 30
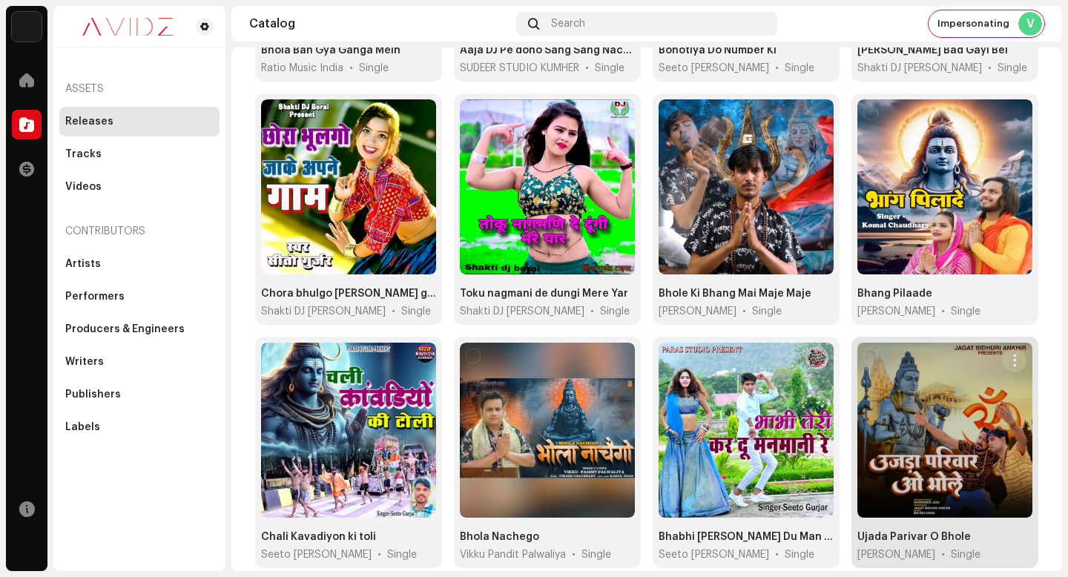
click at [1010, 355] on span "button" at bounding box center [1015, 361] width 11 height 12
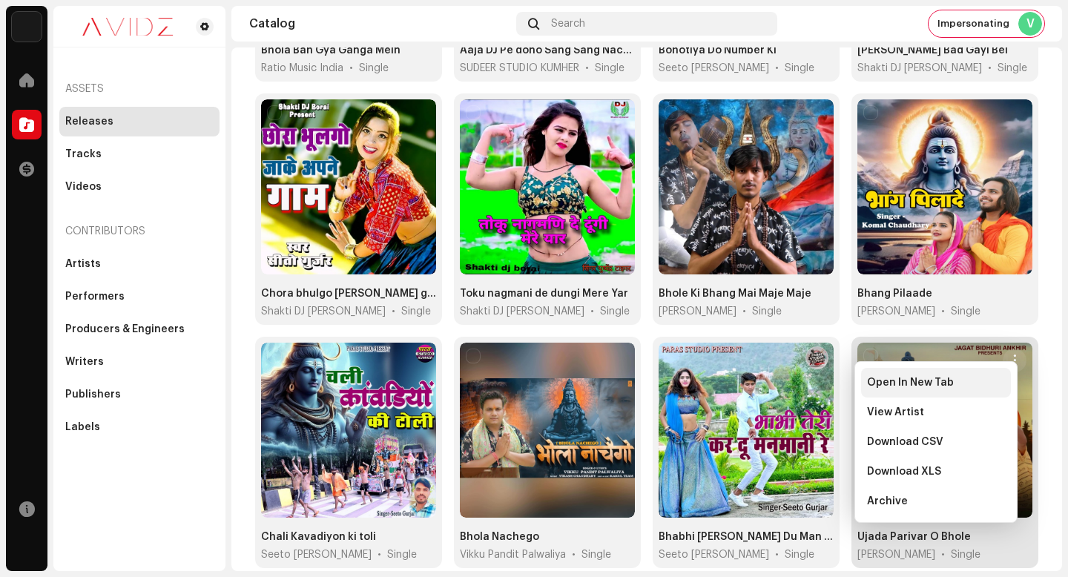
click at [998, 384] on div "Open In New Tab" at bounding box center [936, 383] width 138 height 12
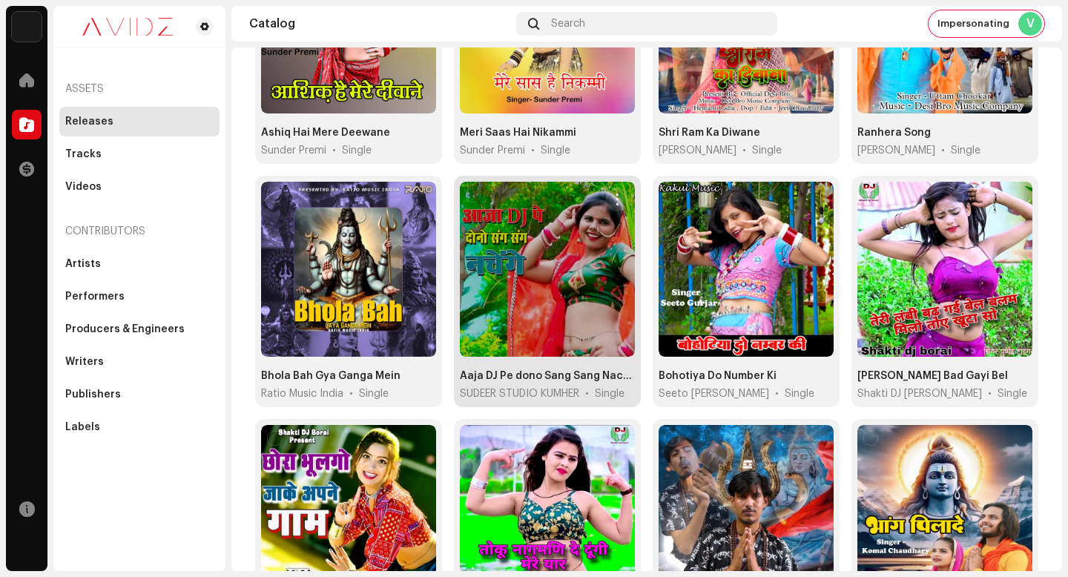
scroll to position [1101, 0]
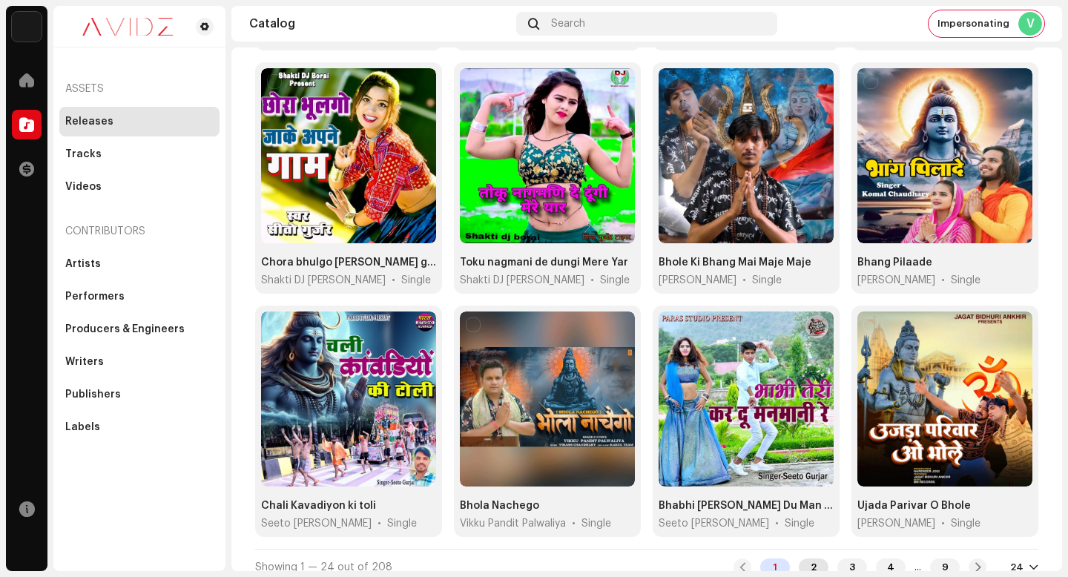
click at [799, 559] on div "2" at bounding box center [814, 568] width 30 height 18
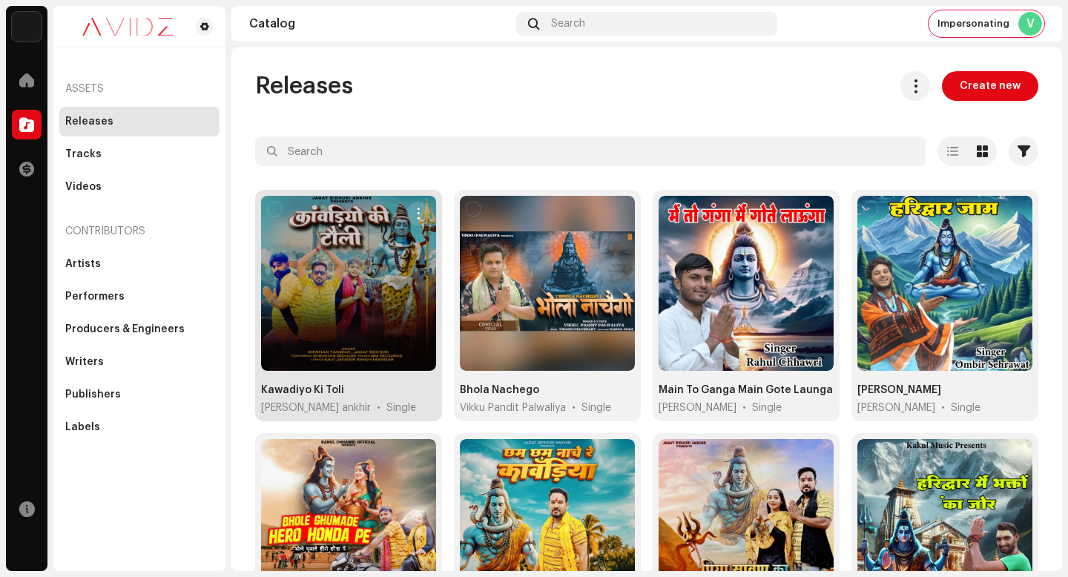
click at [415, 212] on span "button" at bounding box center [418, 214] width 11 height 12
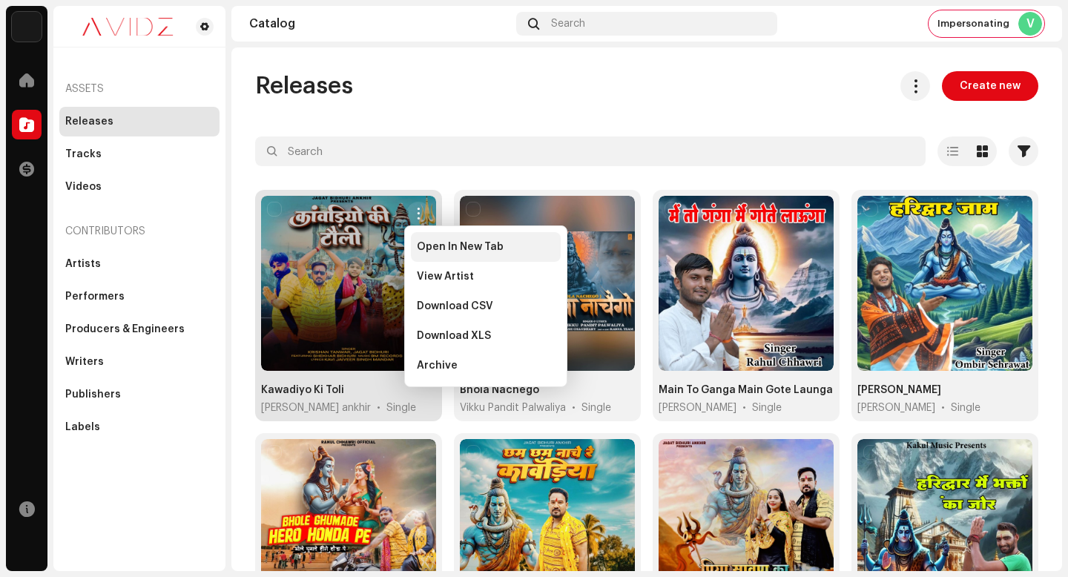
click at [478, 247] on span "Open In New Tab" at bounding box center [460, 247] width 87 height 12
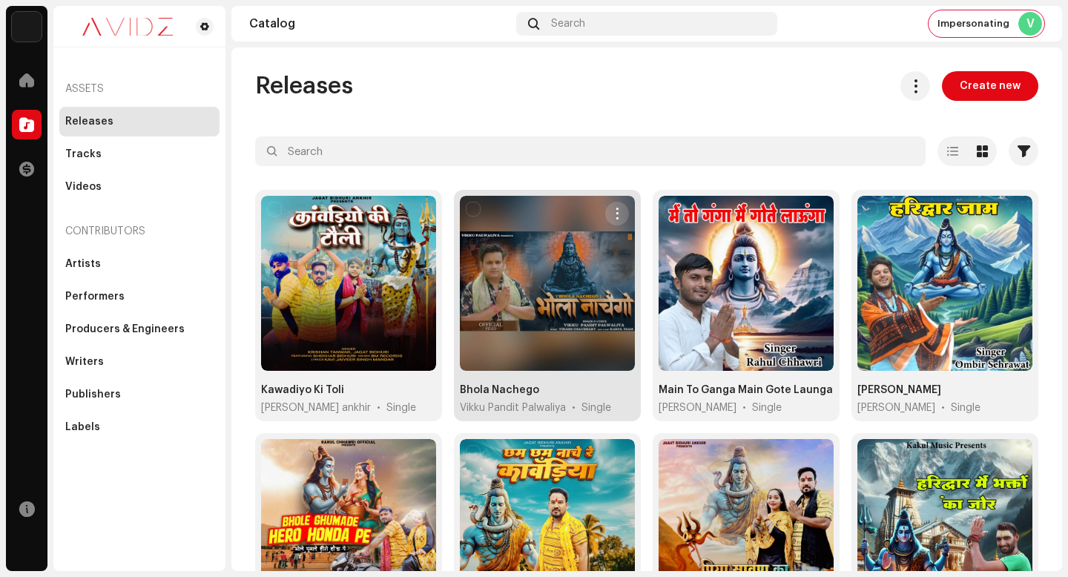
click at [607, 220] on button "button" at bounding box center [617, 214] width 24 height 24
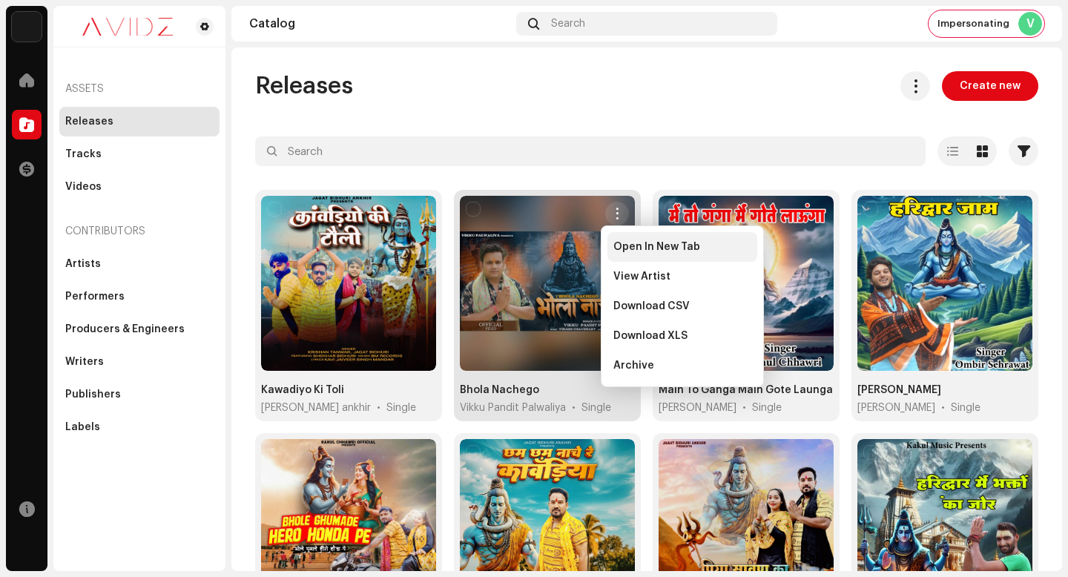
click at [618, 247] on span "Open In New Tab" at bounding box center [656, 247] width 87 height 12
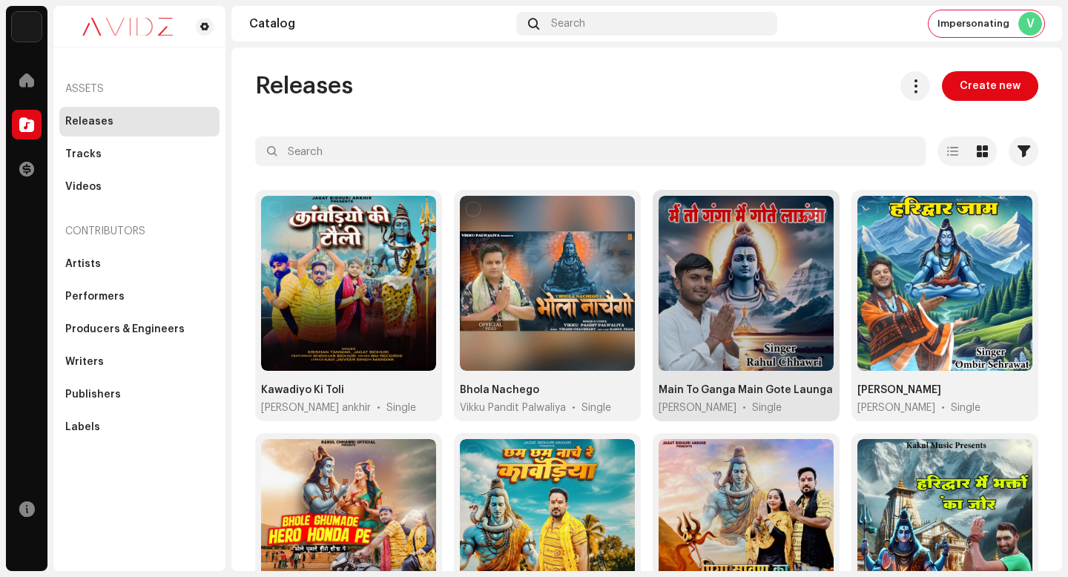
click at [817, 212] on button "button" at bounding box center [816, 214] width 24 height 24
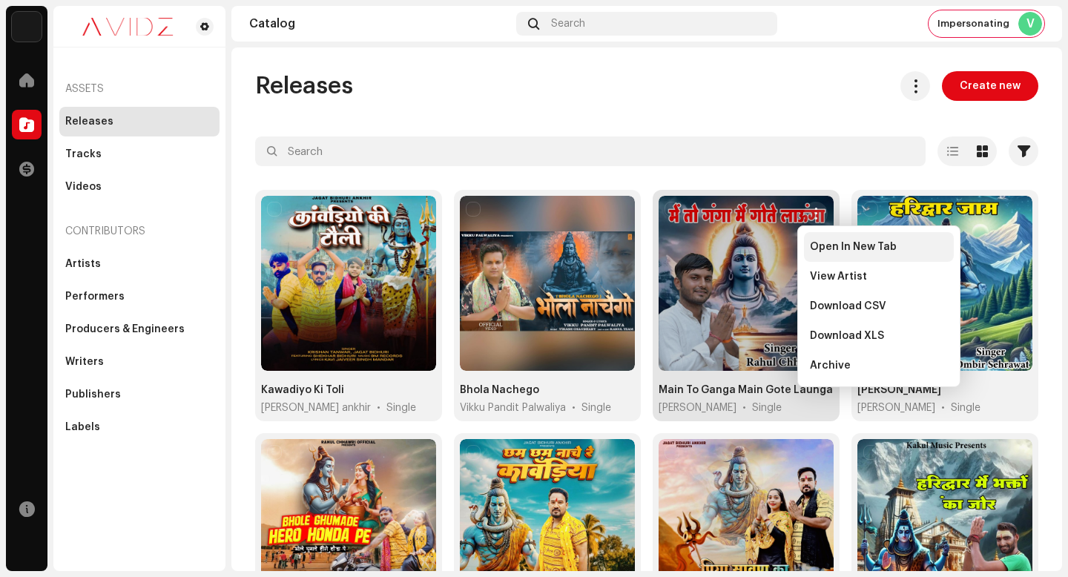
click at [829, 245] on span "Open In New Tab" at bounding box center [853, 247] width 87 height 12
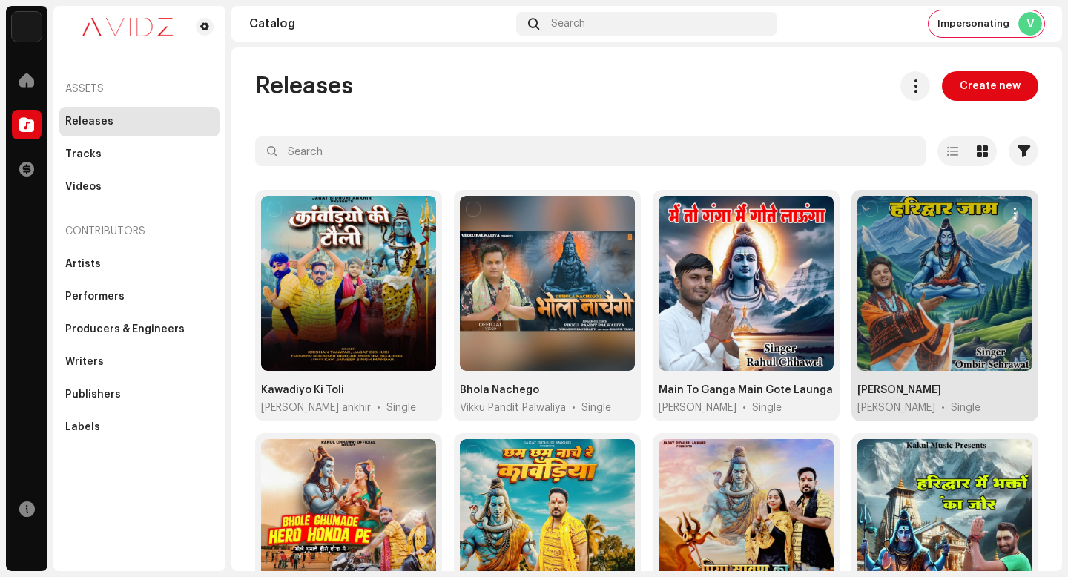
click at [1011, 204] on button "button" at bounding box center [1015, 214] width 24 height 24
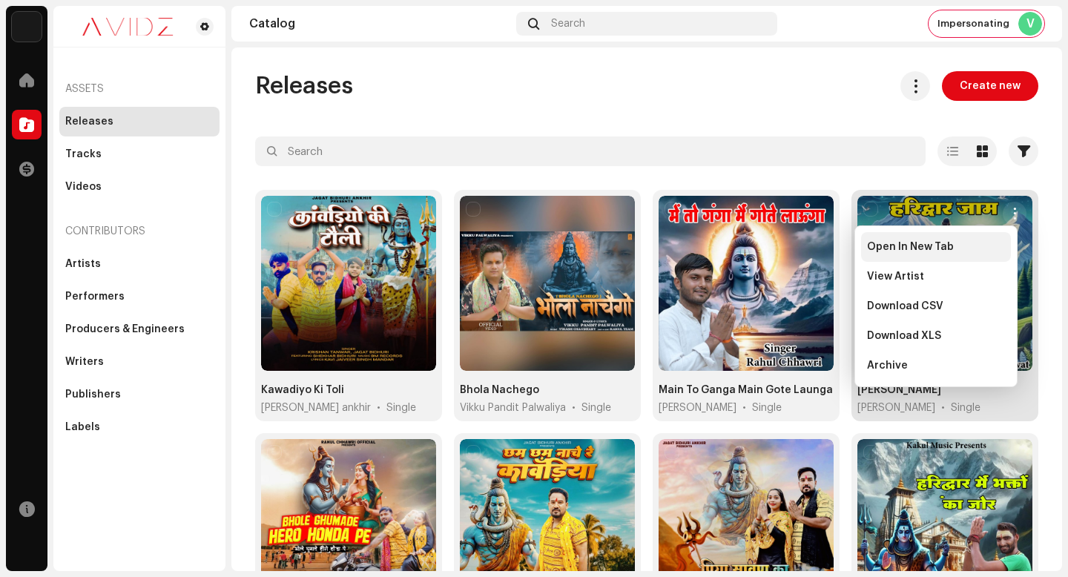
click at [978, 249] on div "Open In New Tab" at bounding box center [936, 247] width 138 height 12
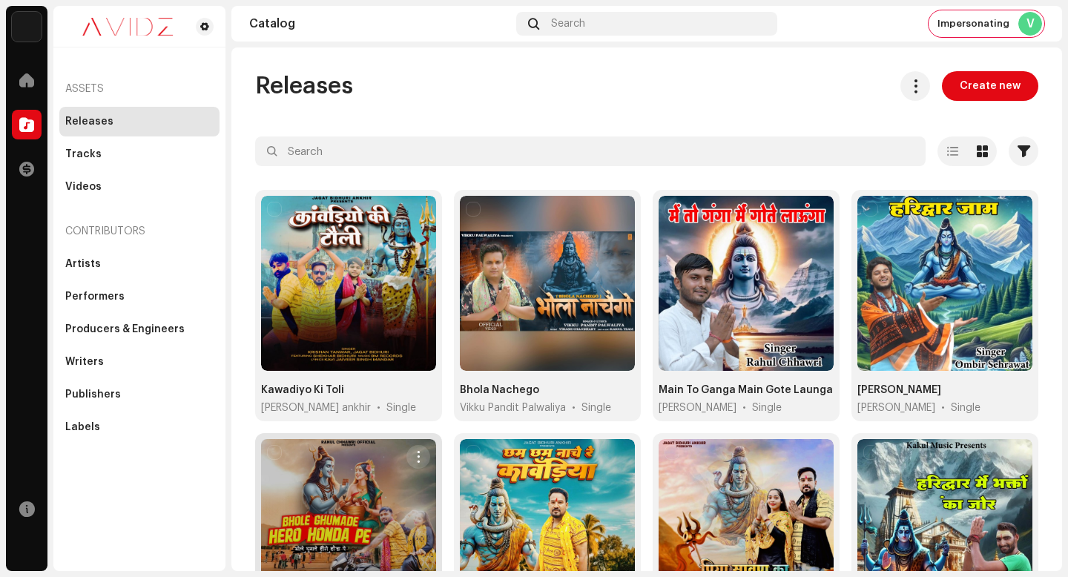
click at [415, 455] on span "button" at bounding box center [418, 457] width 11 height 12
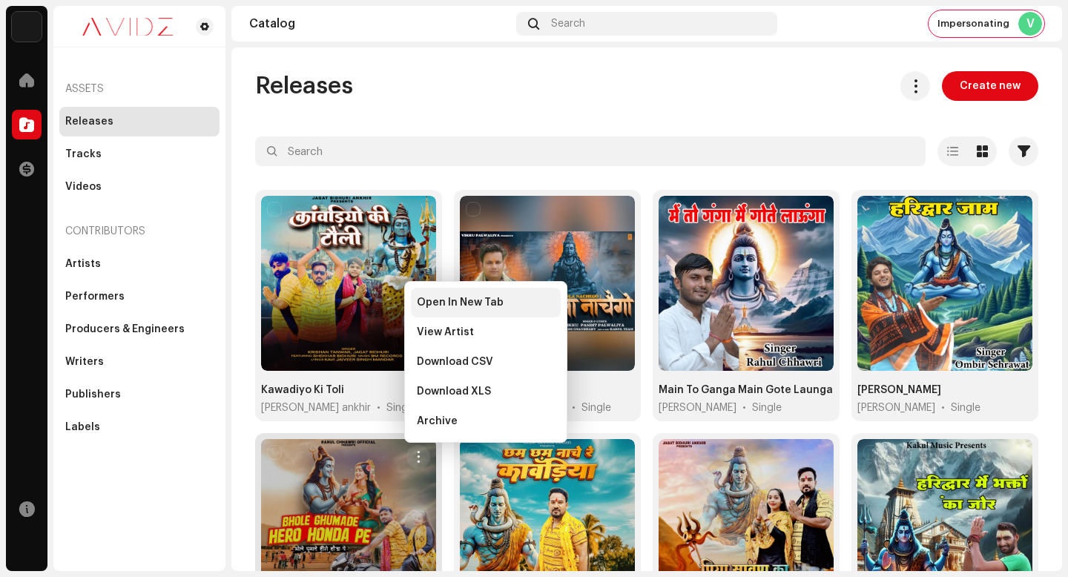
click at [508, 314] on div "Open In New Tab" at bounding box center [486, 303] width 150 height 30
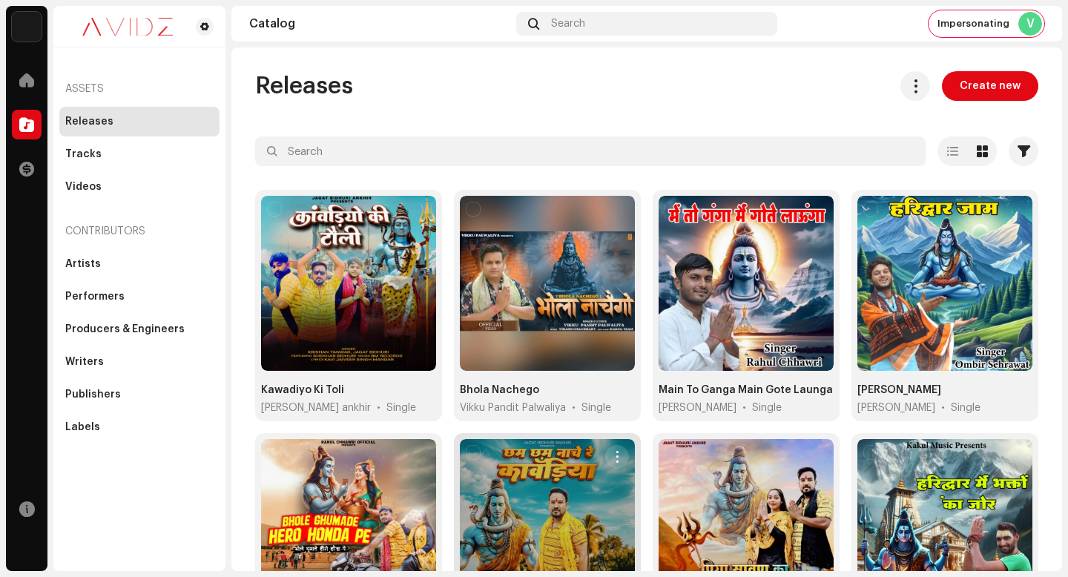
click at [612, 453] on span "button" at bounding box center [617, 457] width 11 height 12
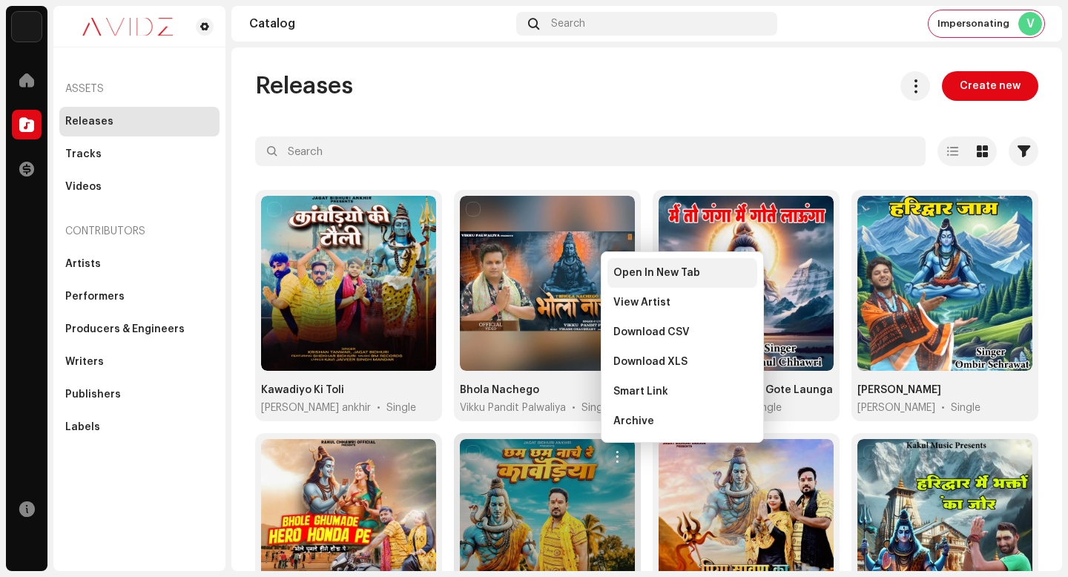
click at [671, 269] on span "Open In New Tab" at bounding box center [656, 273] width 87 height 12
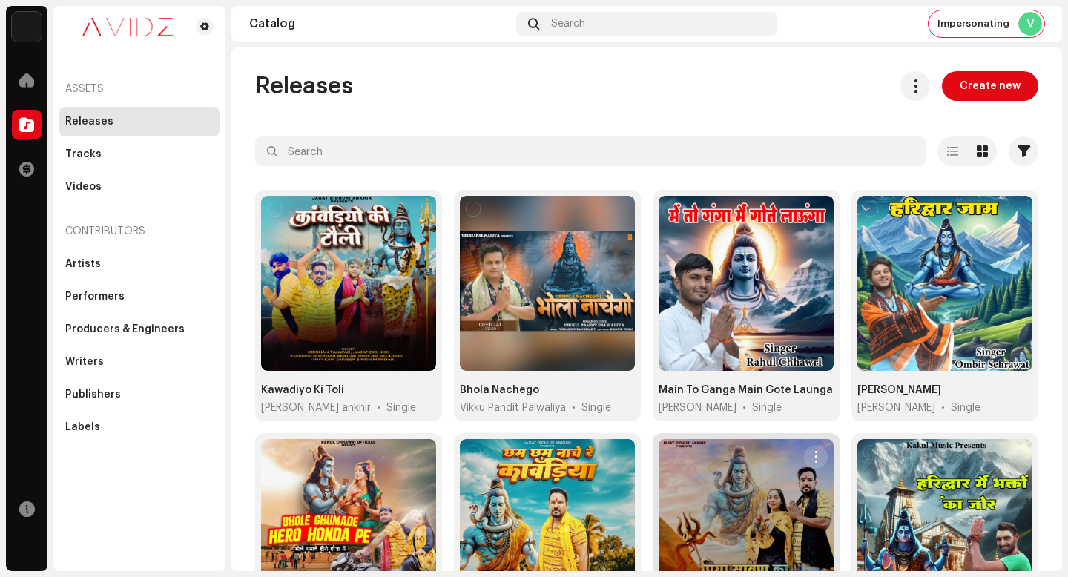
click at [811, 451] on span "button" at bounding box center [816, 457] width 11 height 12
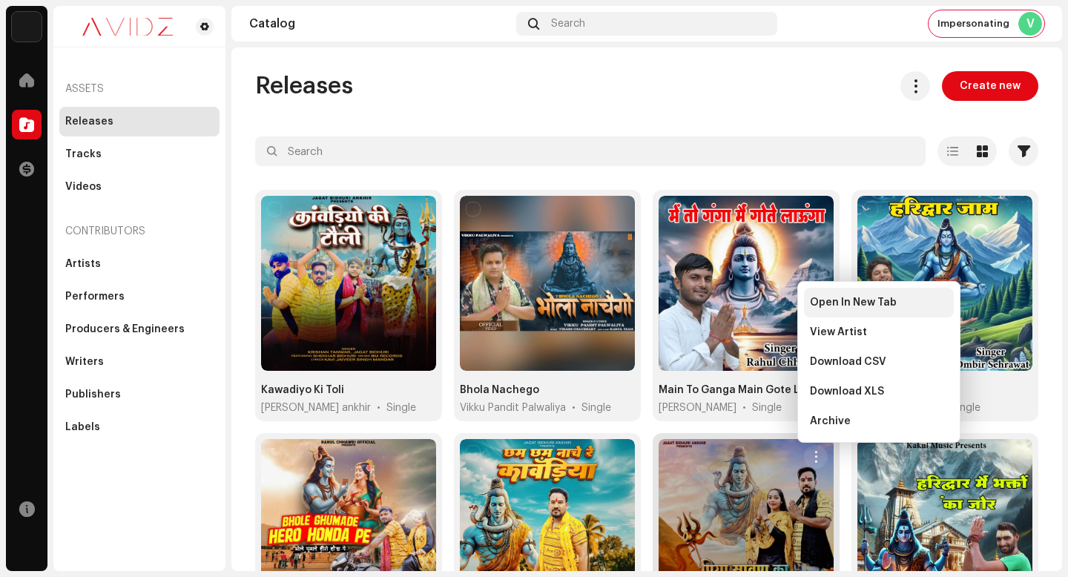
click at [852, 288] on div "Open In New Tab" at bounding box center [879, 303] width 150 height 30
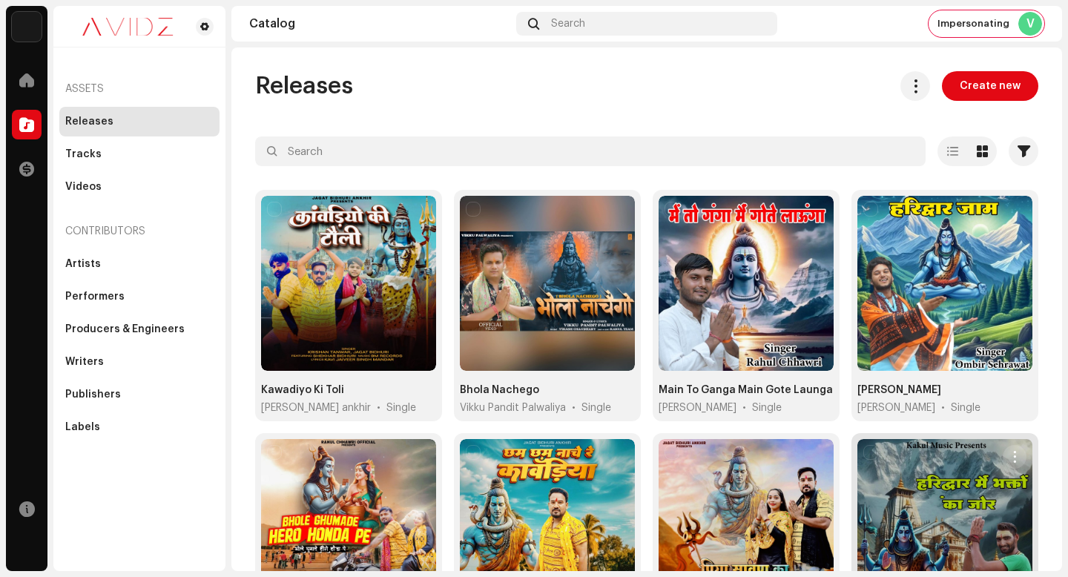
click at [1011, 447] on button "button" at bounding box center [1015, 457] width 24 height 24
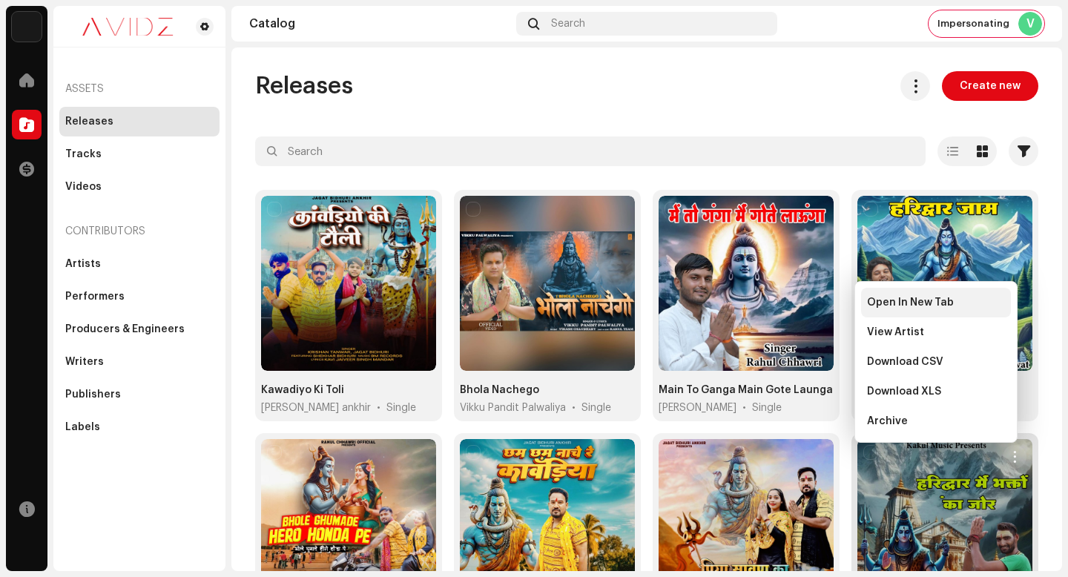
click at [968, 301] on div "Open In New Tab" at bounding box center [936, 303] width 138 height 12
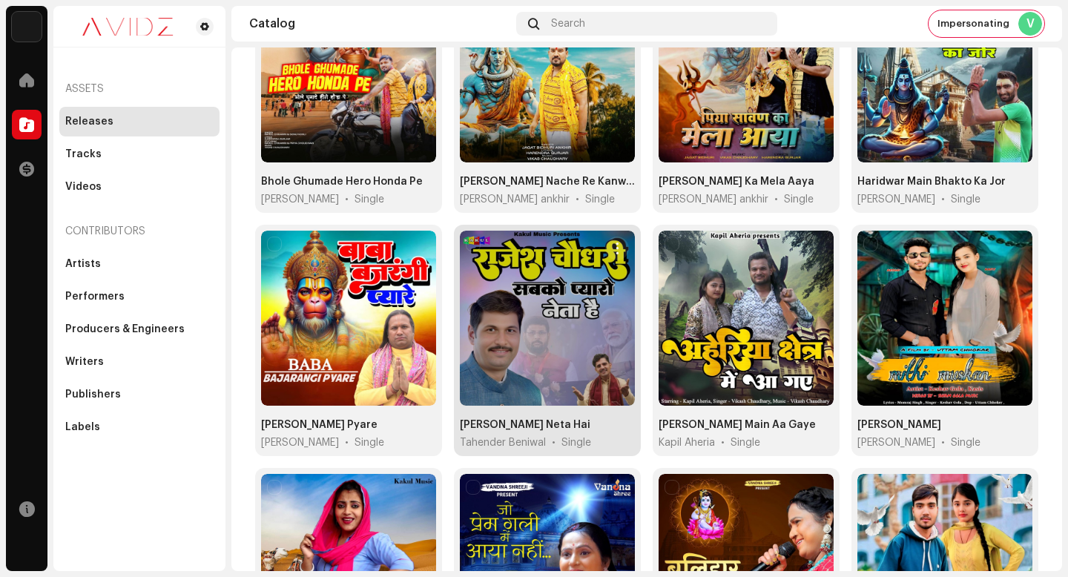
scroll to position [453, 0]
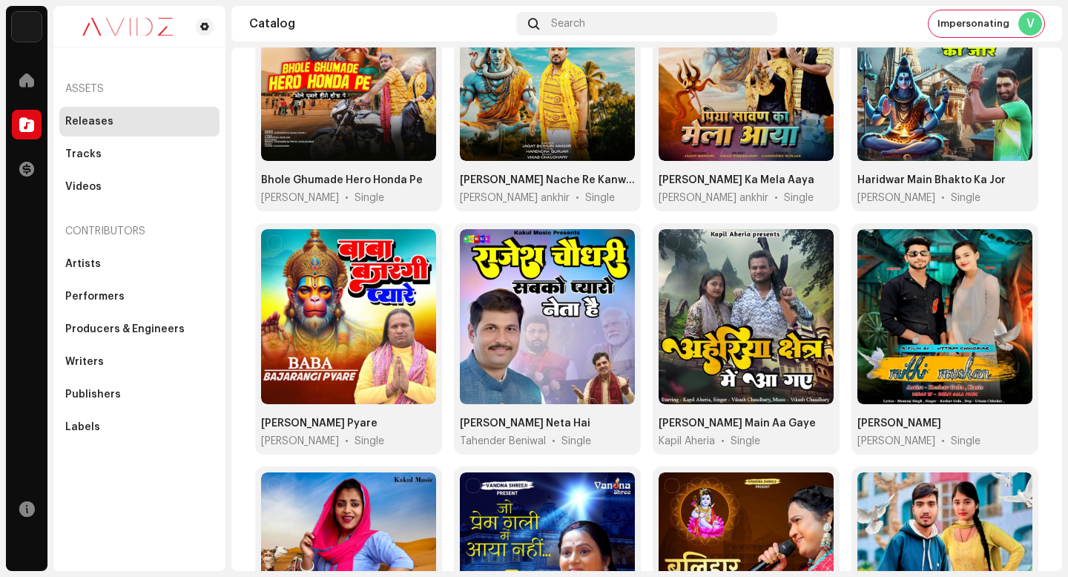
click at [415, 241] on span "button" at bounding box center [418, 247] width 11 height 12
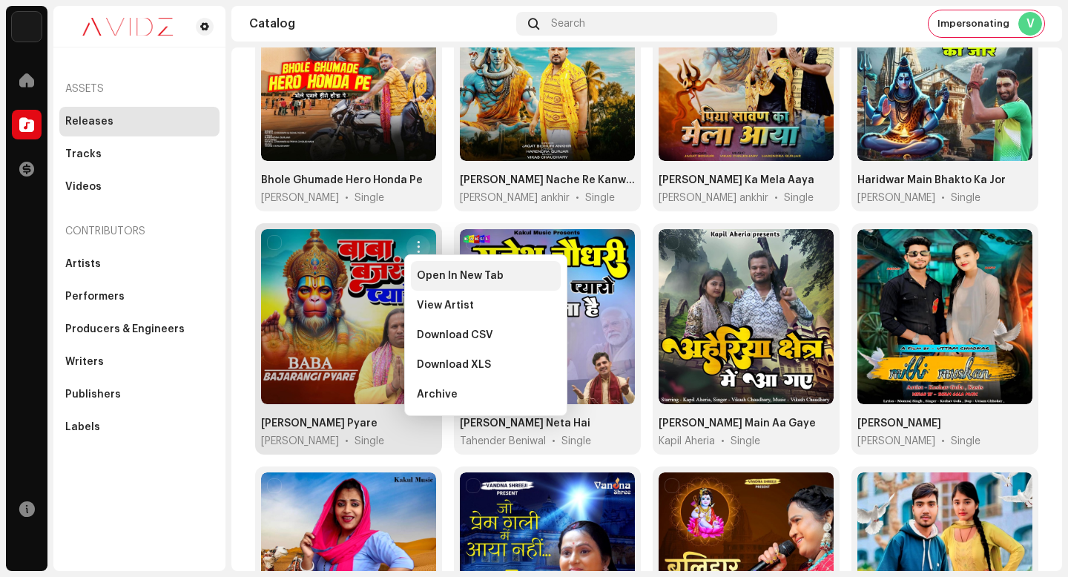
click at [496, 283] on div "Open In New Tab" at bounding box center [486, 276] width 150 height 30
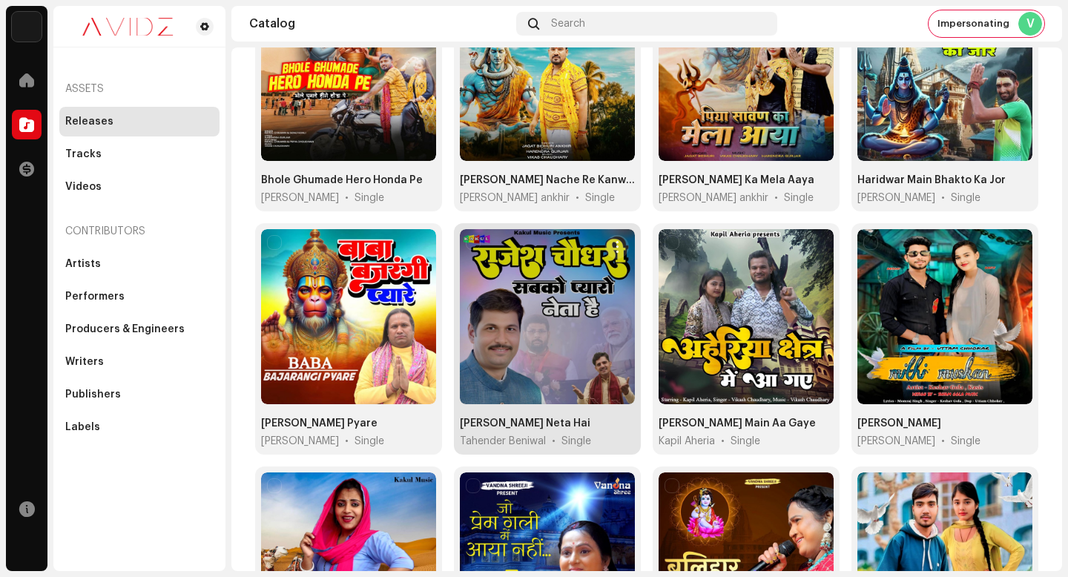
click at [616, 235] on button "button" at bounding box center [617, 247] width 24 height 24
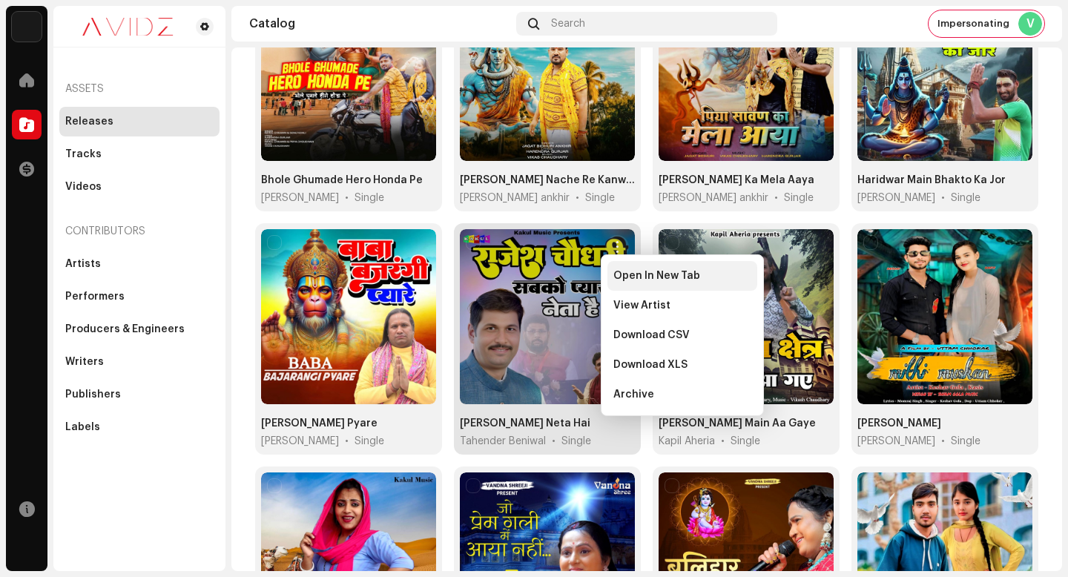
click at [632, 261] on div "Open In New Tab" at bounding box center [683, 276] width 150 height 30
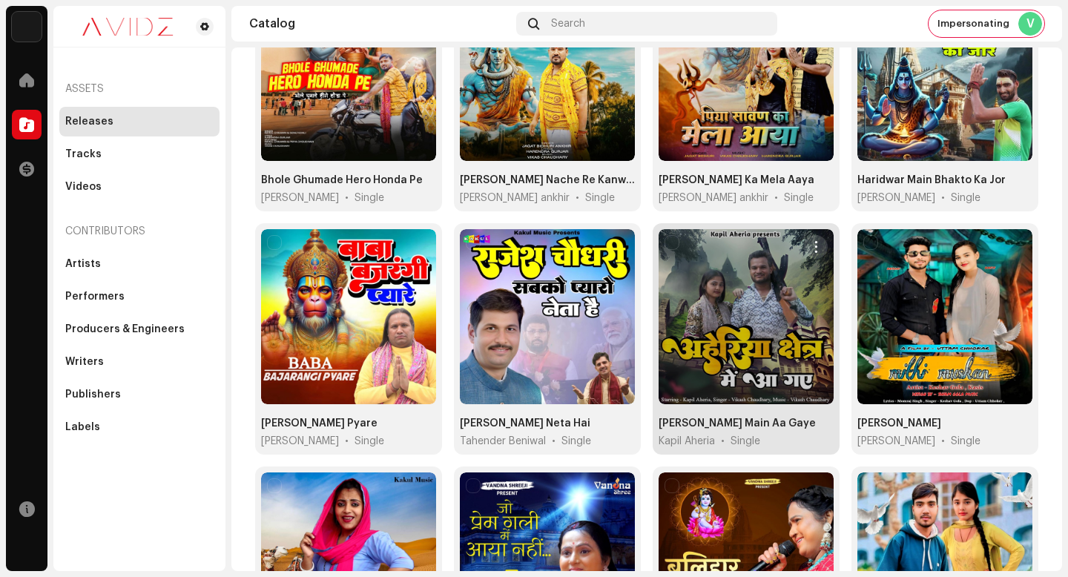
click at [811, 241] on span "button" at bounding box center [816, 247] width 11 height 12
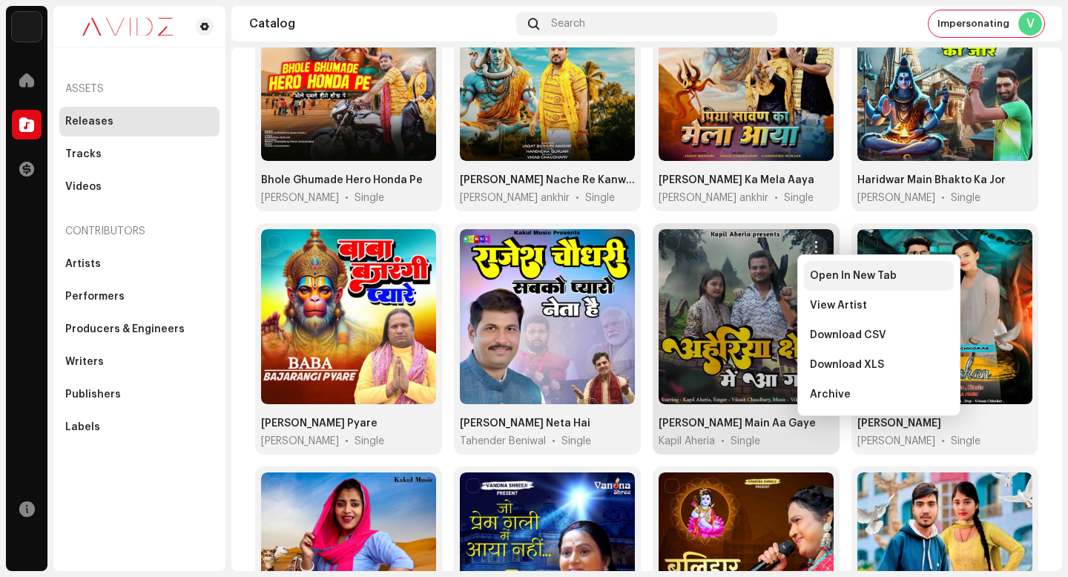
click at [809, 272] on div "Open In New Tab" at bounding box center [879, 276] width 150 height 30
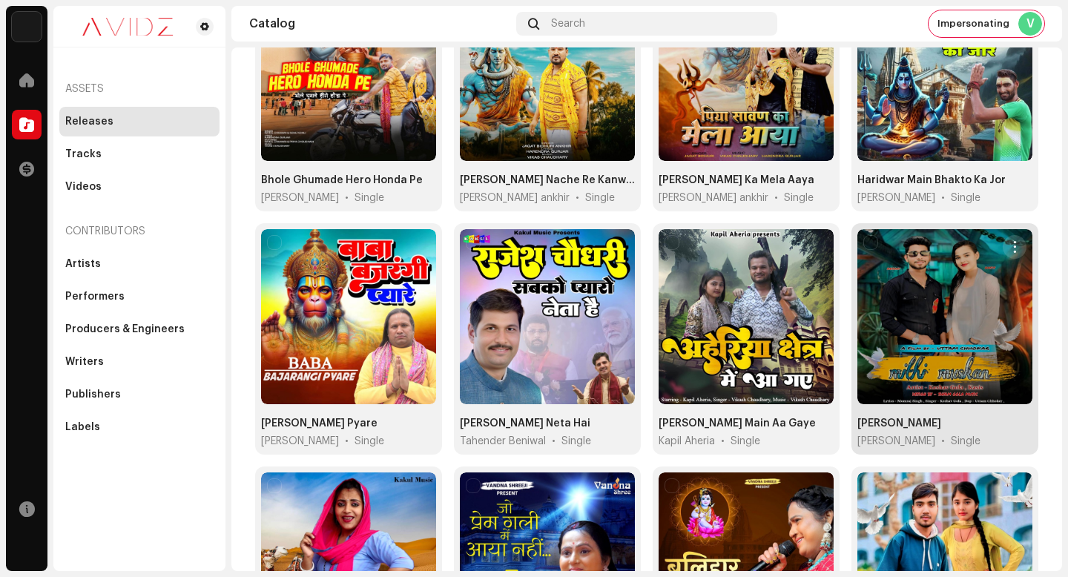
click at [1013, 242] on button "button" at bounding box center [1015, 247] width 24 height 24
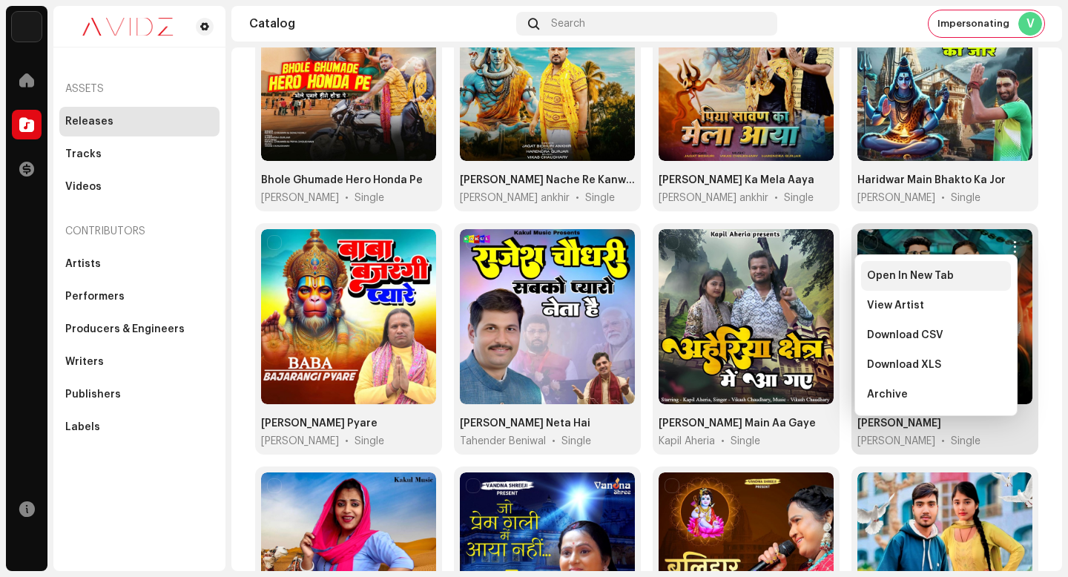
click at [986, 286] on div "Open In New Tab" at bounding box center [936, 276] width 150 height 30
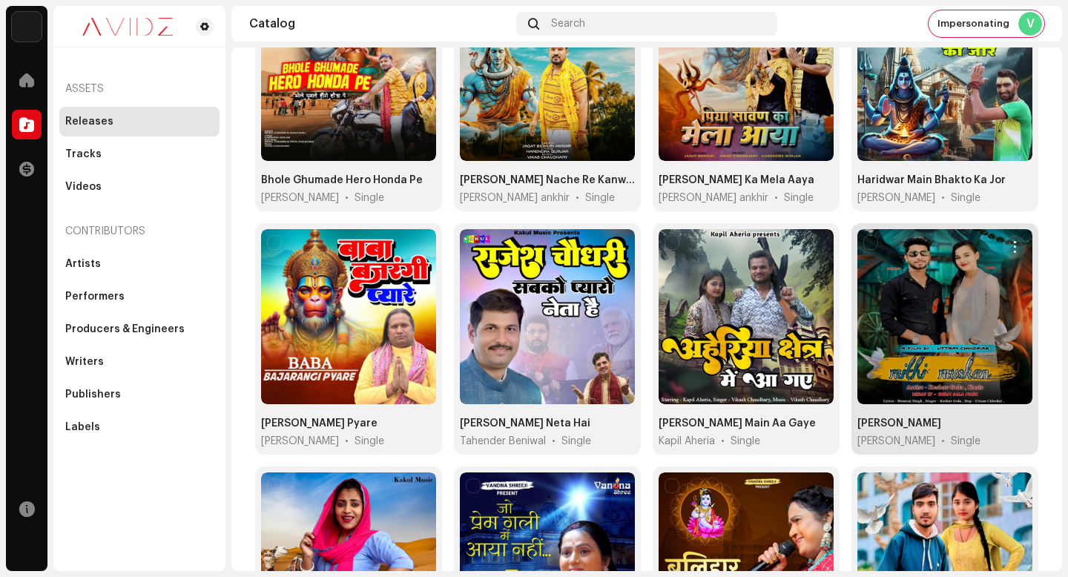
click at [983, 287] on div at bounding box center [945, 316] width 175 height 175
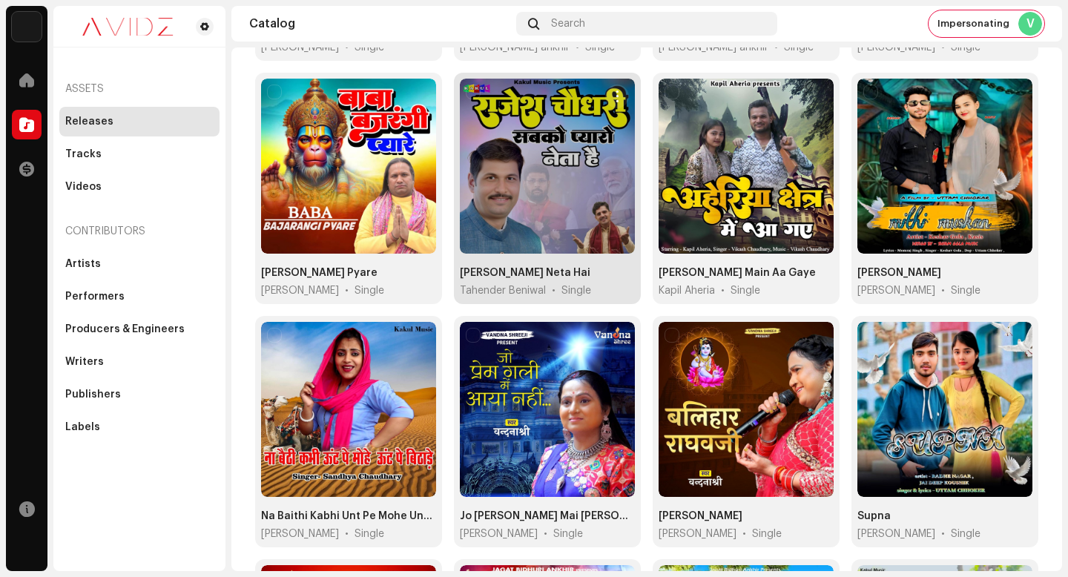
scroll to position [613, 0]
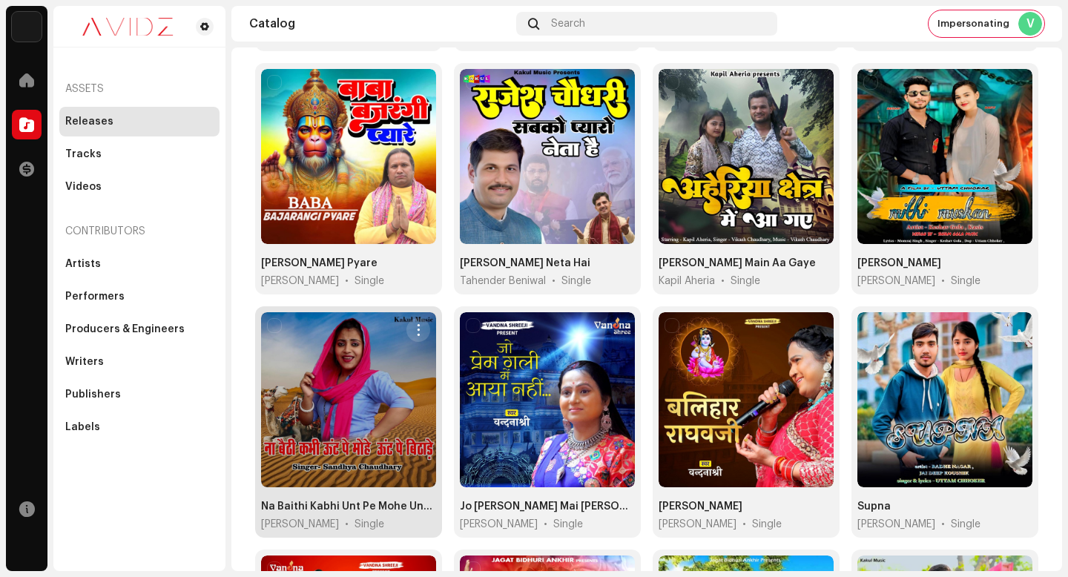
click at [419, 324] on span "button" at bounding box center [418, 330] width 11 height 12
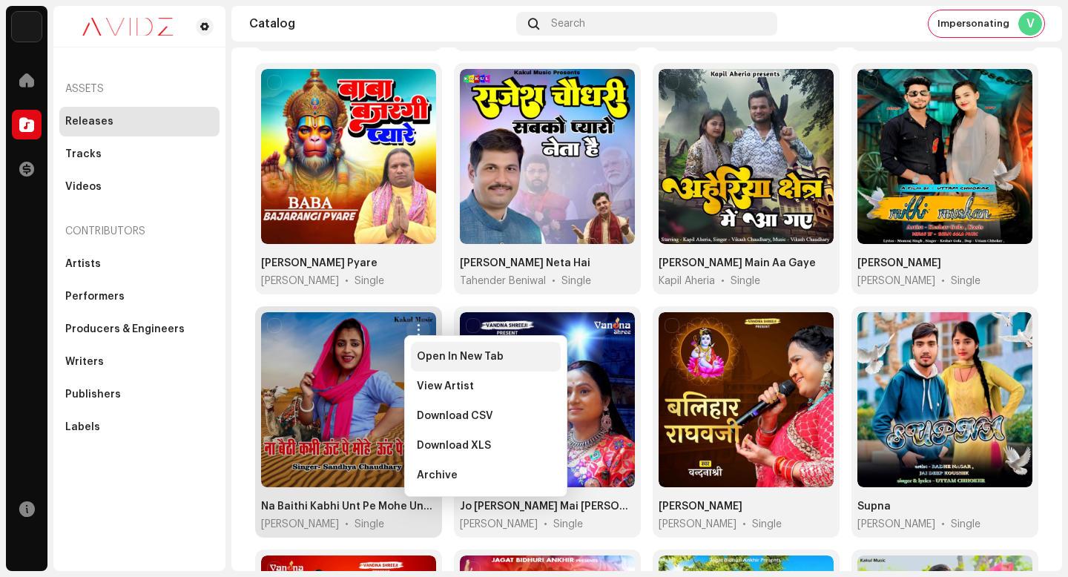
click at [516, 355] on div "Open In New Tab" at bounding box center [486, 357] width 138 height 12
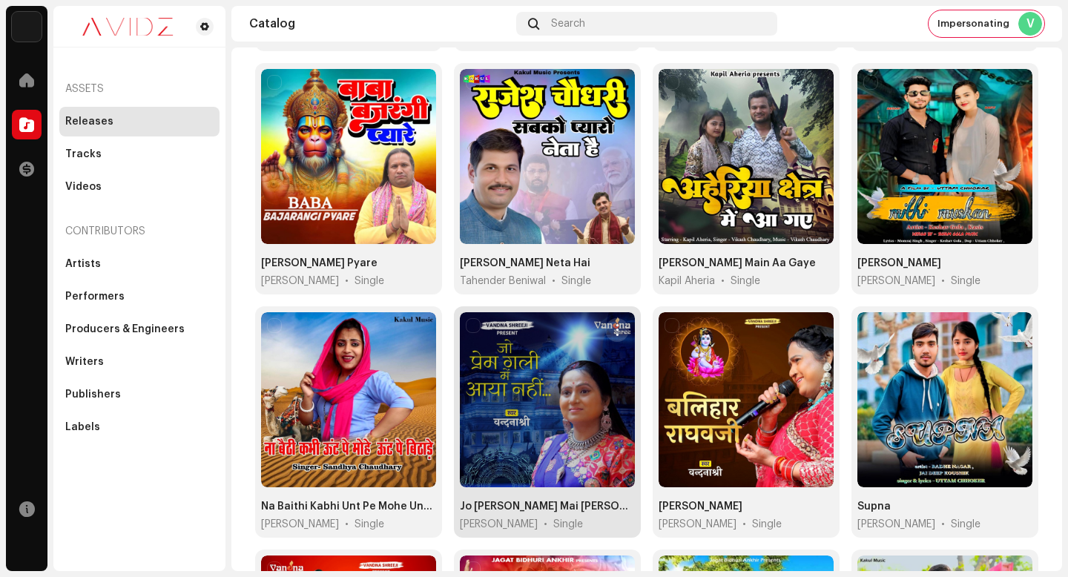
click at [622, 323] on button "button" at bounding box center [617, 330] width 24 height 24
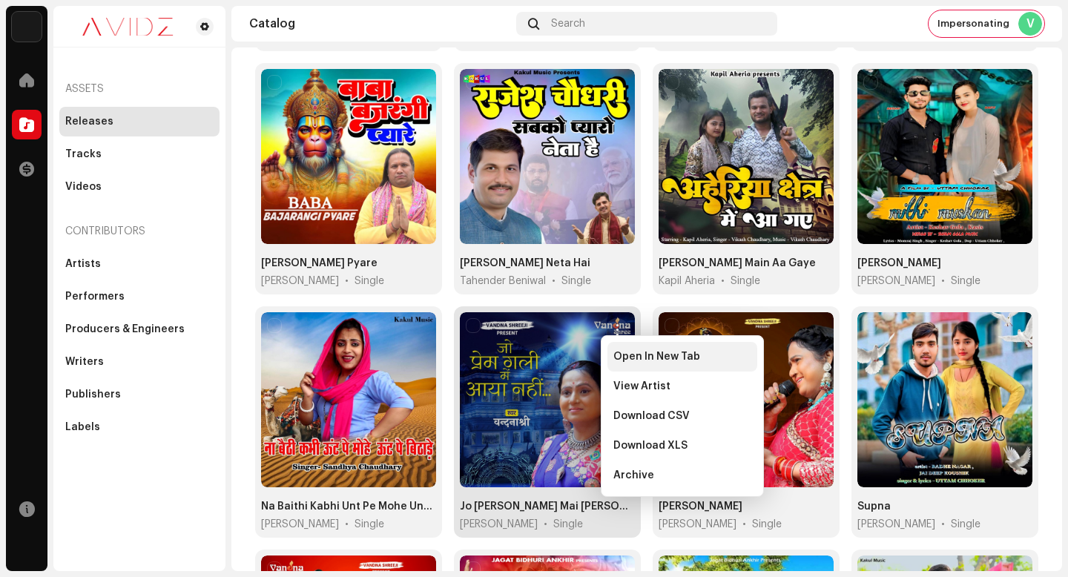
click at [654, 356] on span "Open In New Tab" at bounding box center [656, 357] width 87 height 12
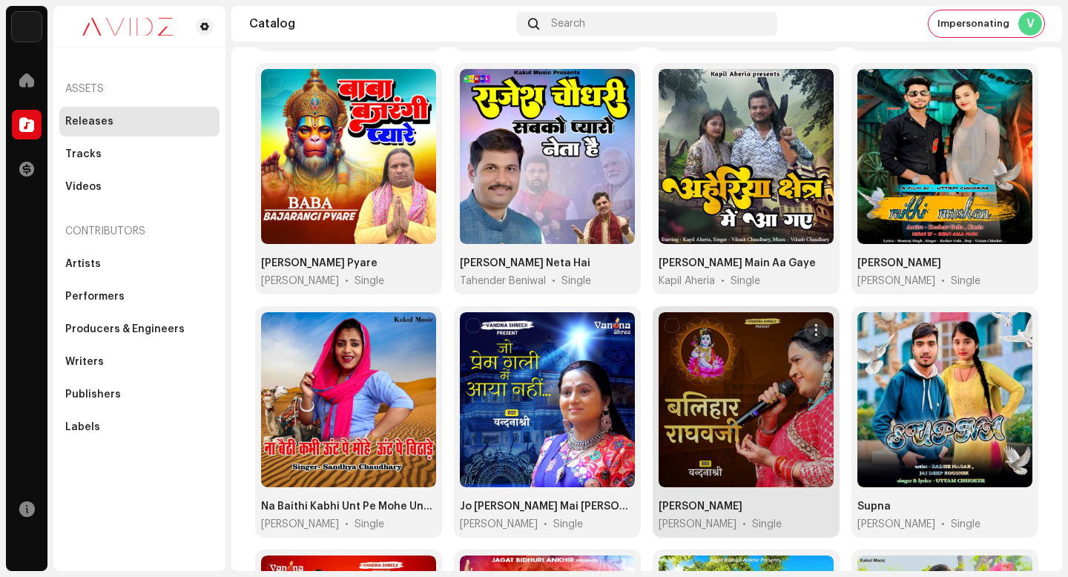
click at [811, 318] on button "button" at bounding box center [816, 330] width 24 height 24
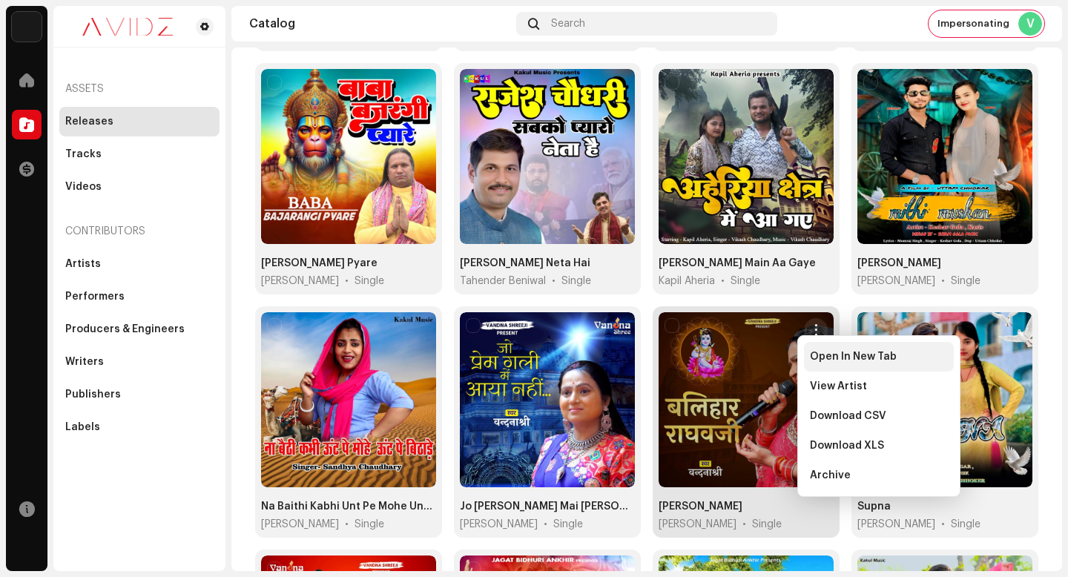
click at [816, 351] on span "Open In New Tab" at bounding box center [853, 357] width 87 height 12
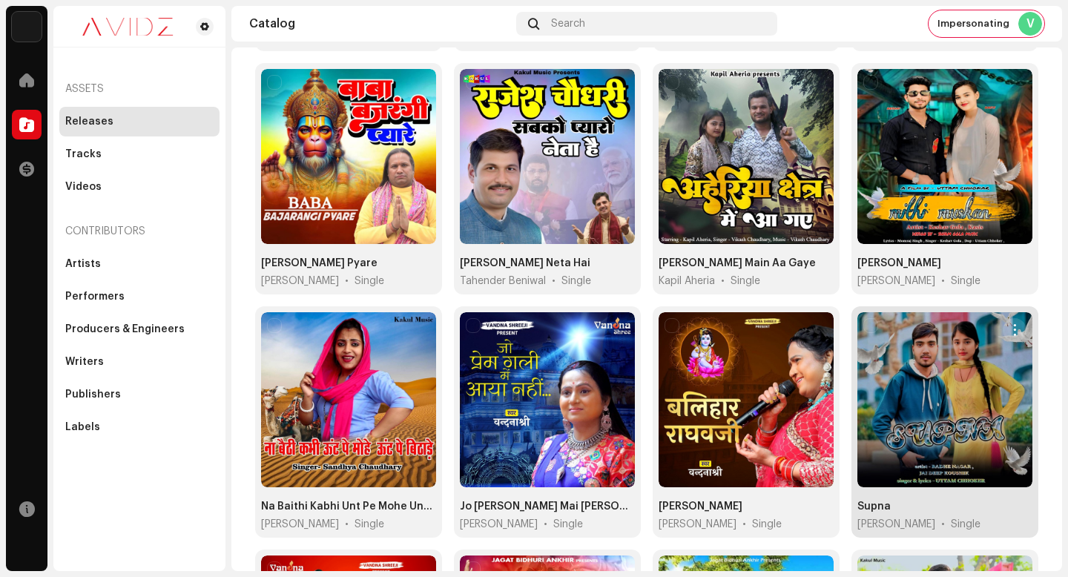
click at [1010, 324] on span "button" at bounding box center [1015, 330] width 11 height 12
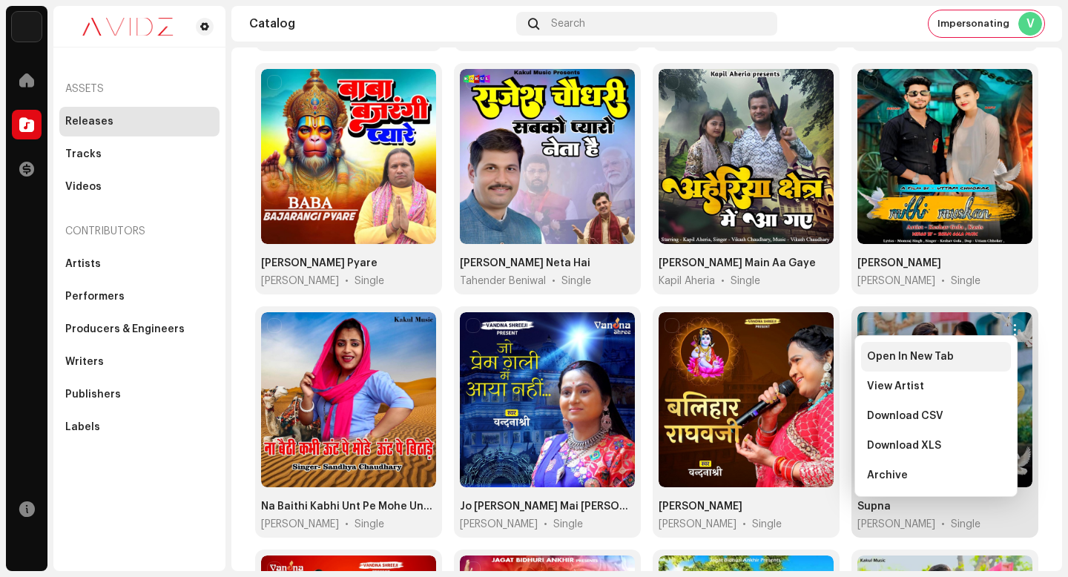
click at [970, 356] on div "Open In New Tab" at bounding box center [936, 357] width 138 height 12
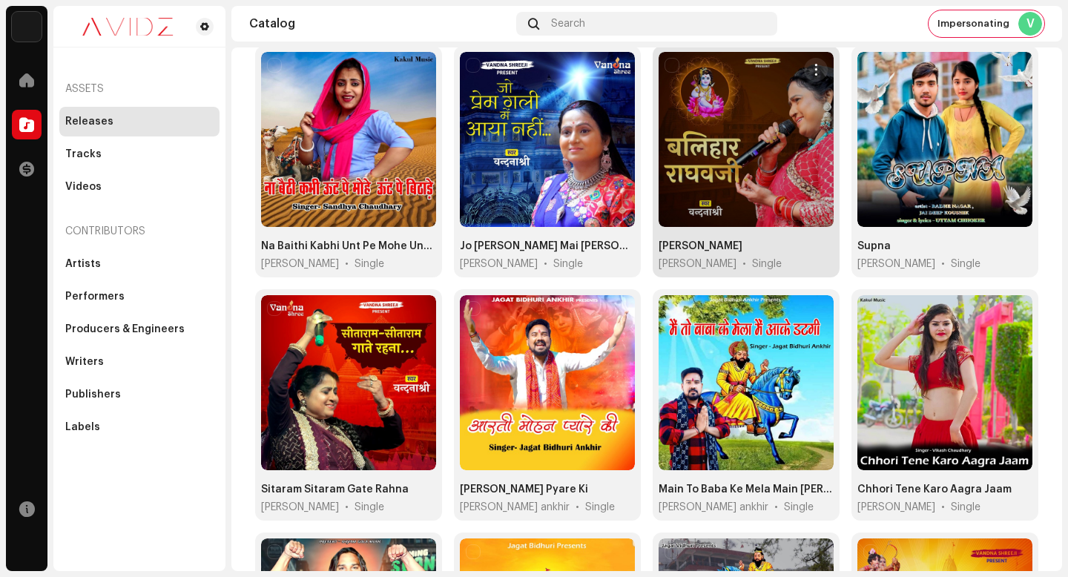
scroll to position [904, 0]
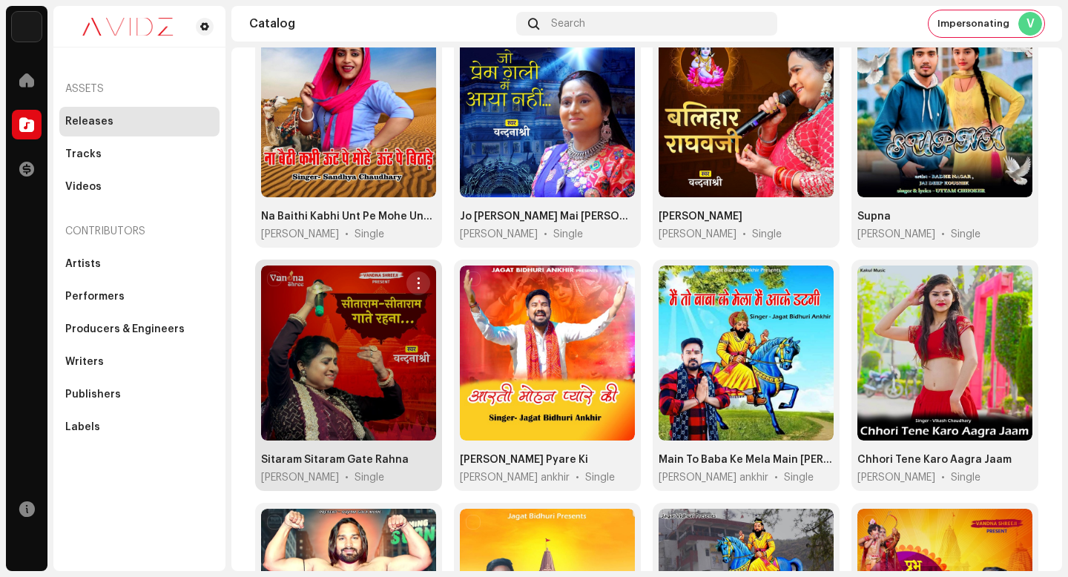
click at [420, 271] on button "button" at bounding box center [419, 283] width 24 height 24
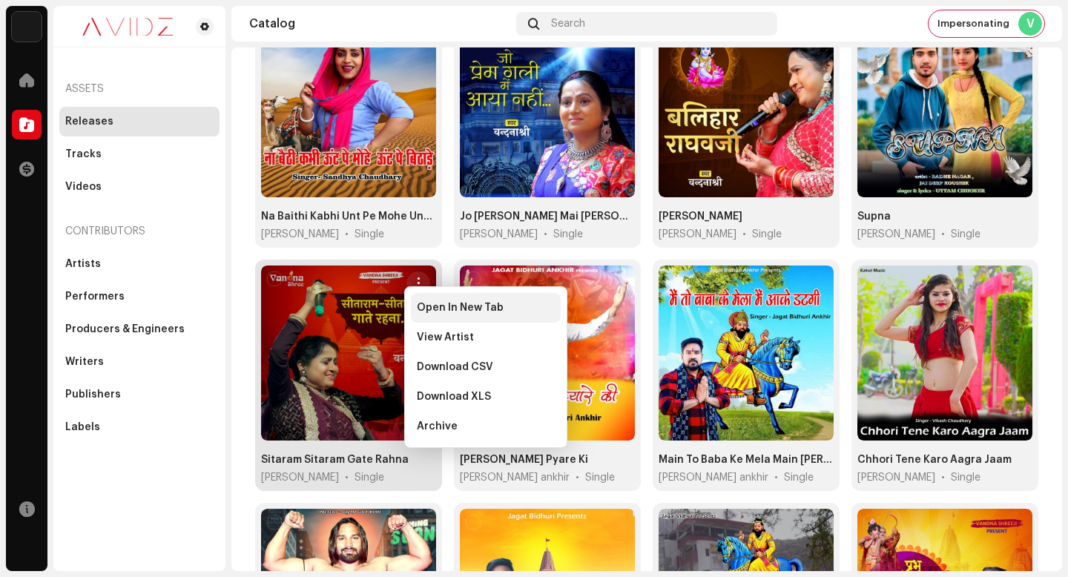
click at [461, 312] on span "Open In New Tab" at bounding box center [460, 308] width 87 height 12
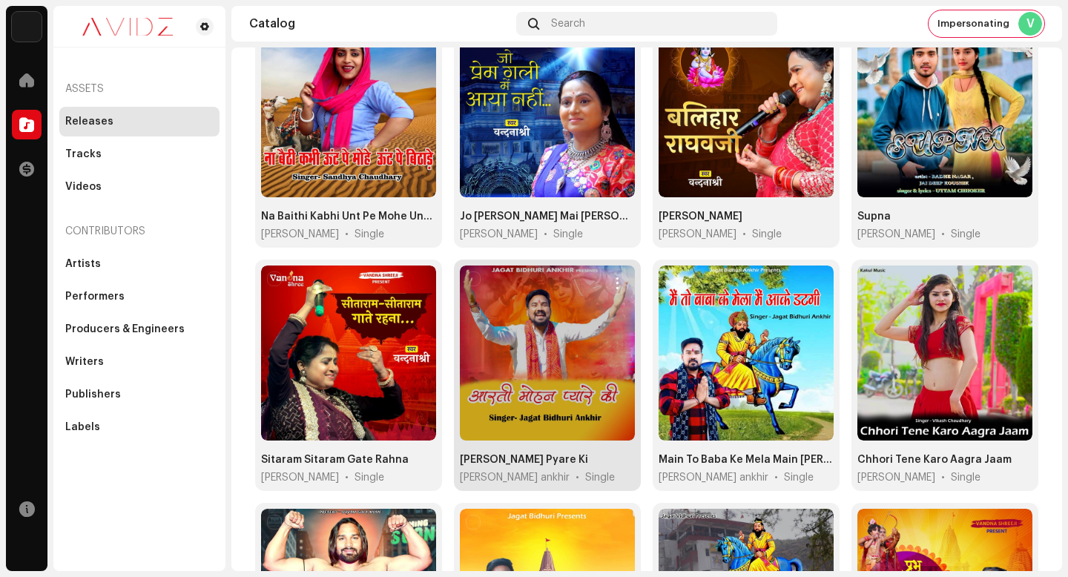
click at [612, 277] on span "button" at bounding box center [617, 283] width 11 height 12
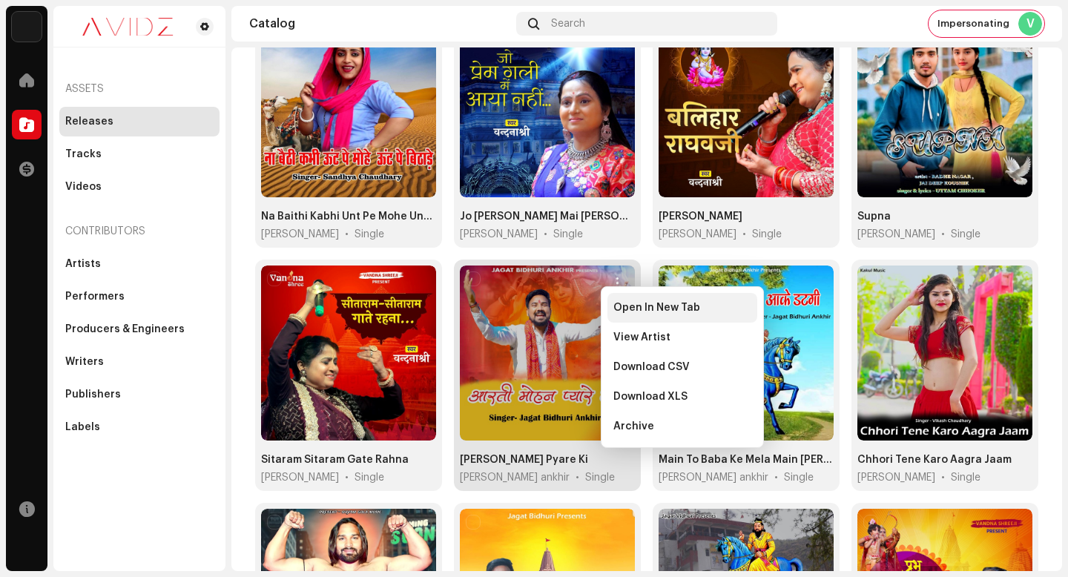
click at [620, 296] on div "Open In New Tab" at bounding box center [683, 308] width 150 height 30
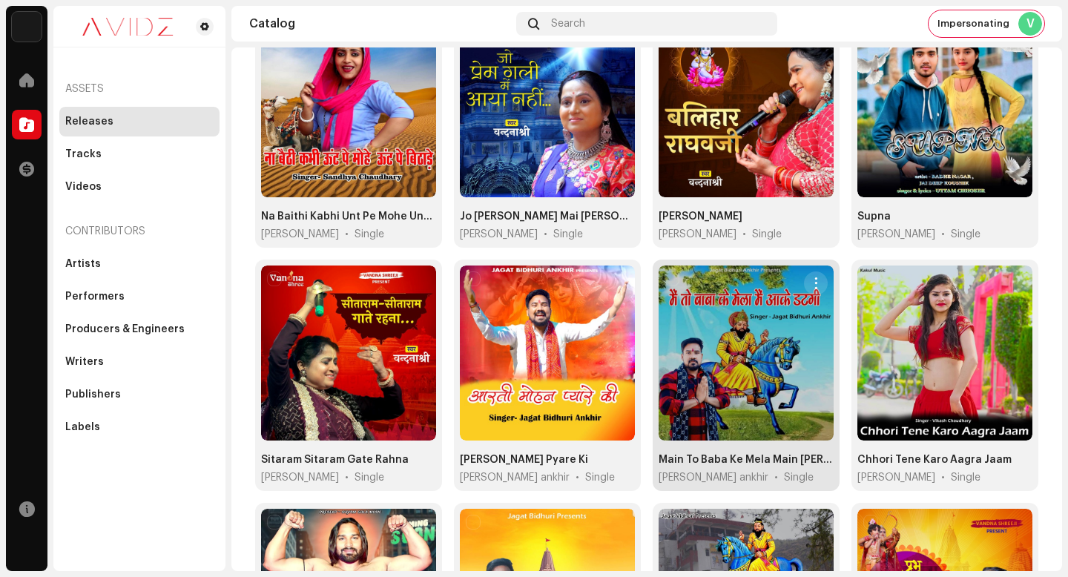
click at [815, 271] on button "button" at bounding box center [816, 283] width 24 height 24
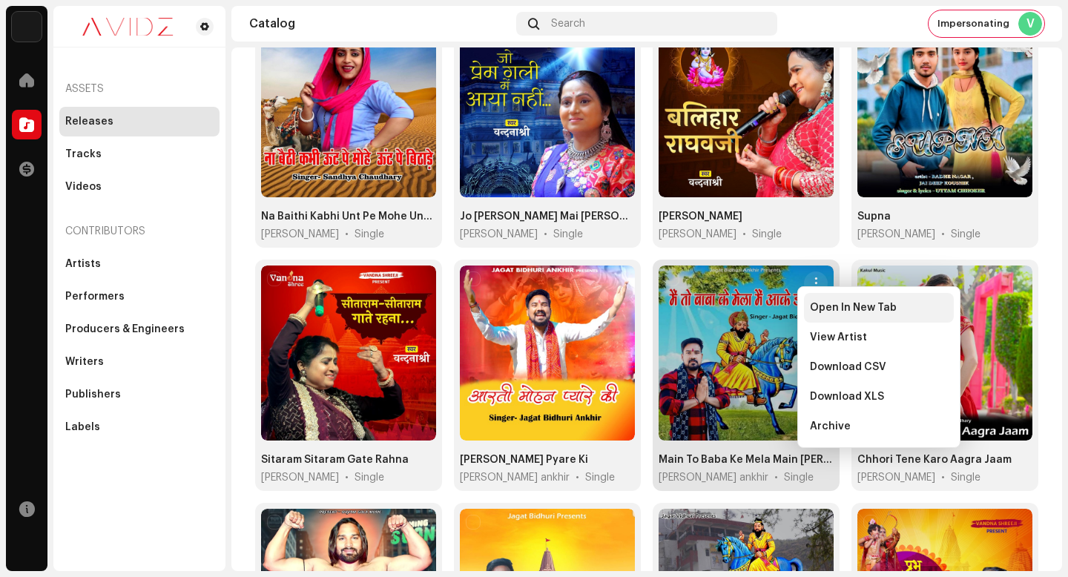
click at [825, 309] on span "Open In New Tab" at bounding box center [853, 308] width 87 height 12
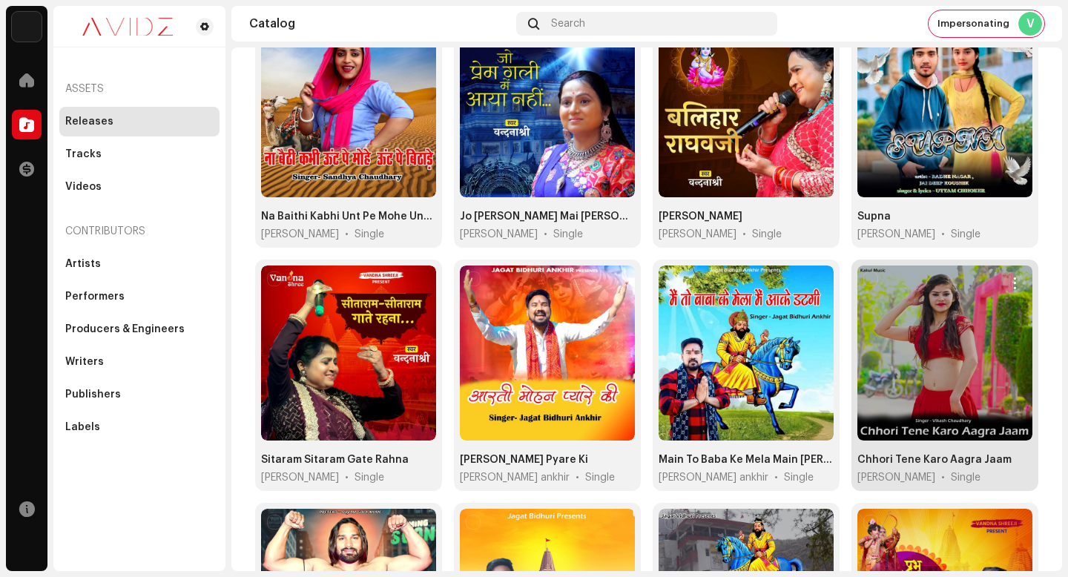
click at [1010, 277] on span "button" at bounding box center [1015, 283] width 11 height 12
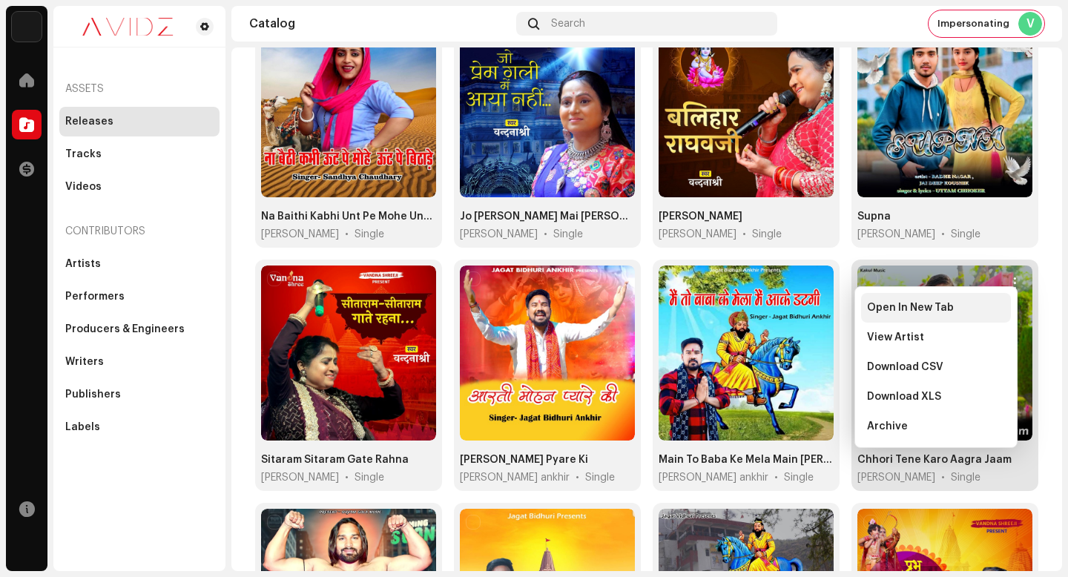
click at [1004, 310] on div "Open In New Tab" at bounding box center [936, 308] width 138 height 12
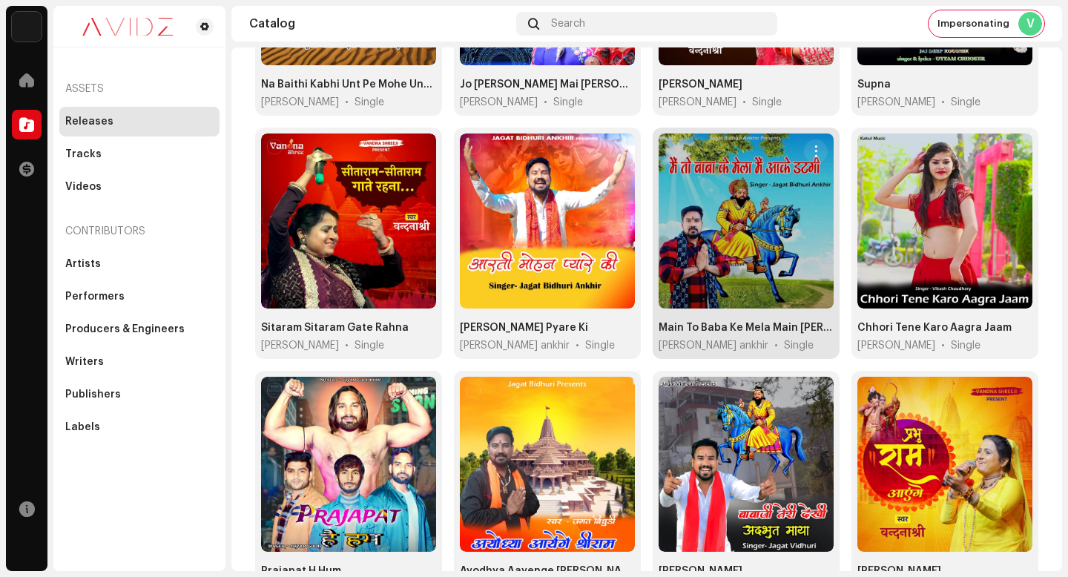
scroll to position [1101, 0]
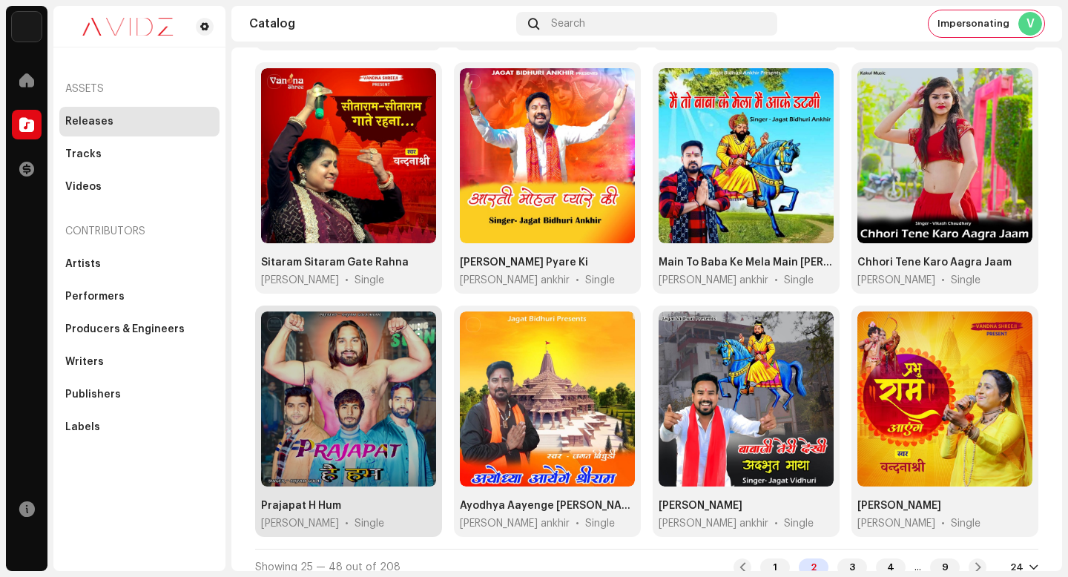
click at [418, 323] on span "button" at bounding box center [418, 329] width 11 height 12
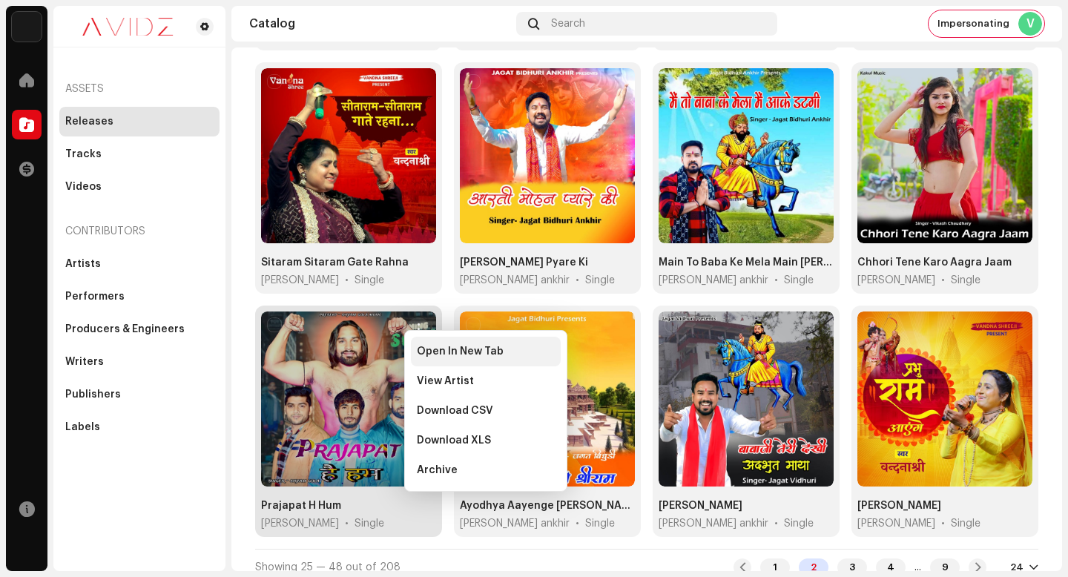
click at [496, 346] on span "Open In New Tab" at bounding box center [460, 352] width 87 height 12
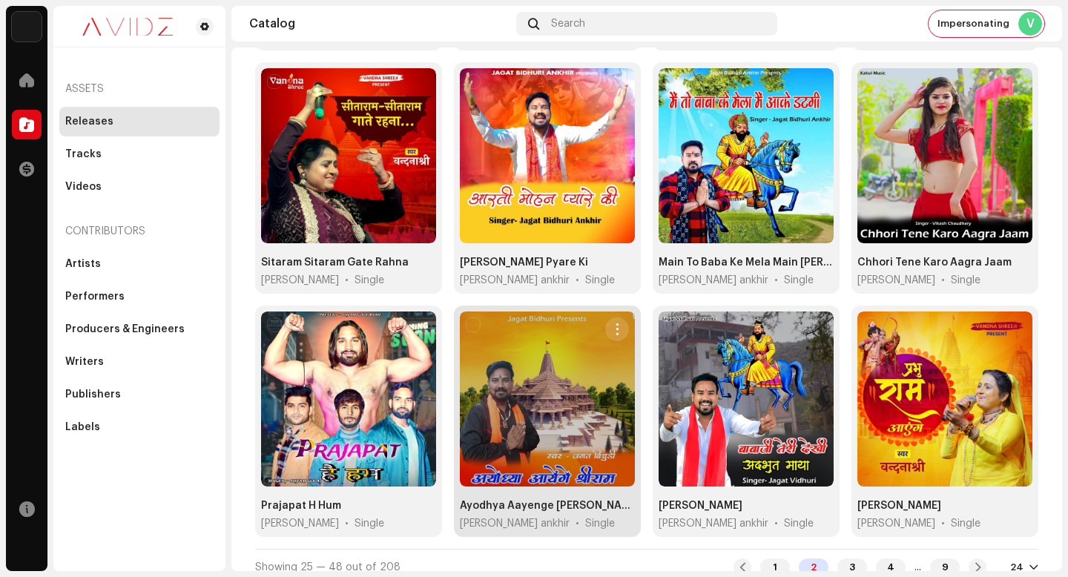
click at [614, 323] on span "button" at bounding box center [617, 329] width 11 height 12
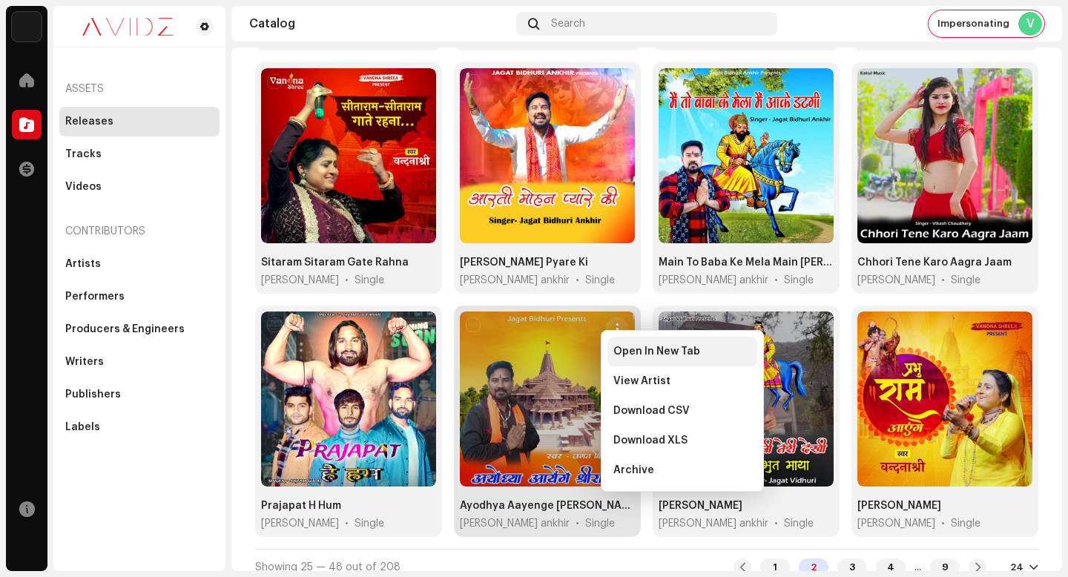
click at [633, 340] on div "Open In New Tab" at bounding box center [683, 352] width 150 height 30
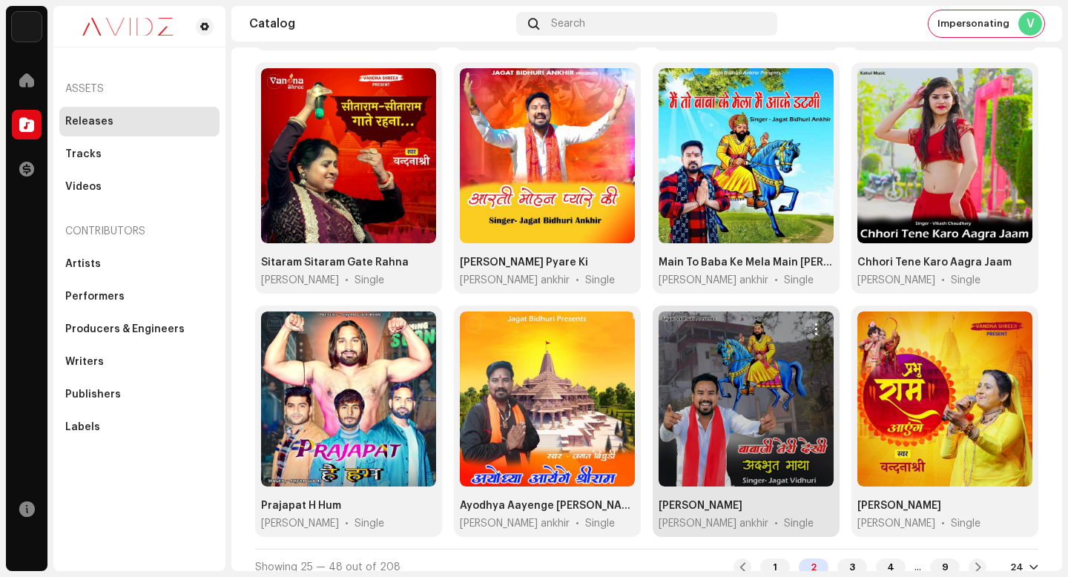
click at [814, 323] on span "button" at bounding box center [816, 329] width 11 height 12
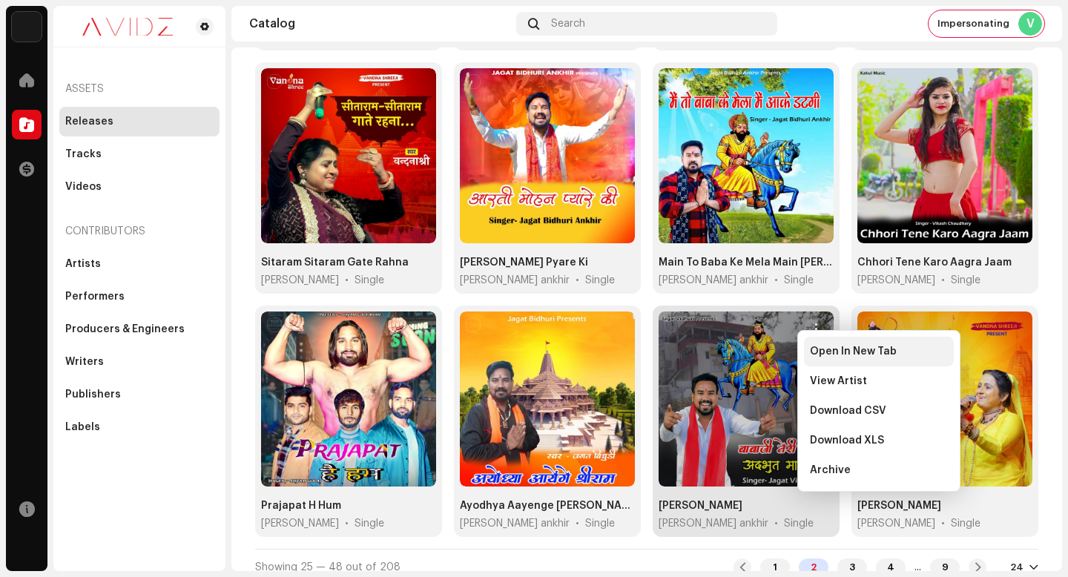
click at [819, 343] on div "Open In New Tab" at bounding box center [879, 352] width 150 height 30
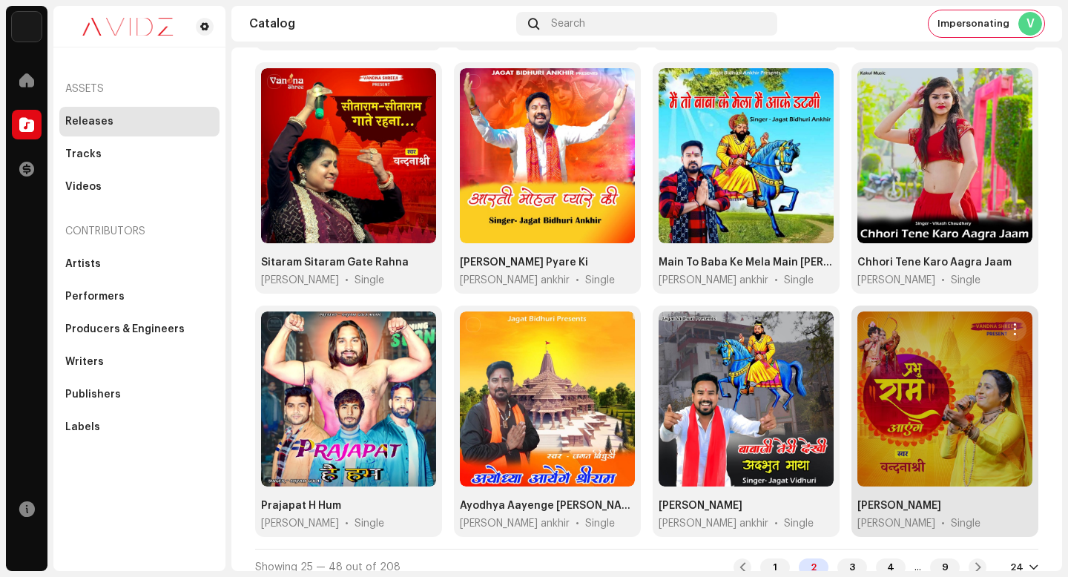
click at [1003, 317] on button "button" at bounding box center [1015, 329] width 24 height 24
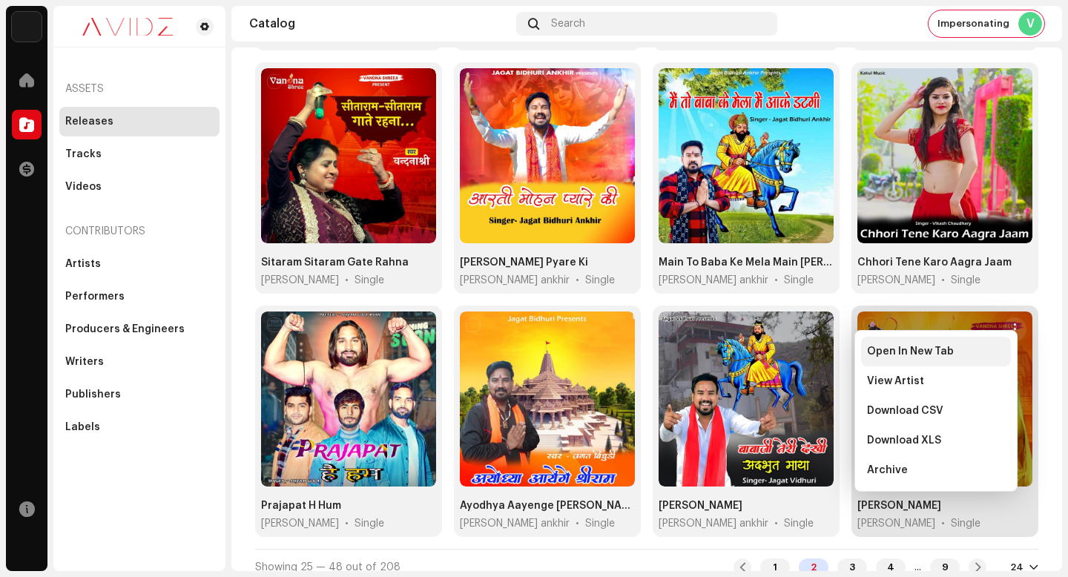
click at [992, 357] on div "Open In New Tab" at bounding box center [936, 352] width 138 height 12
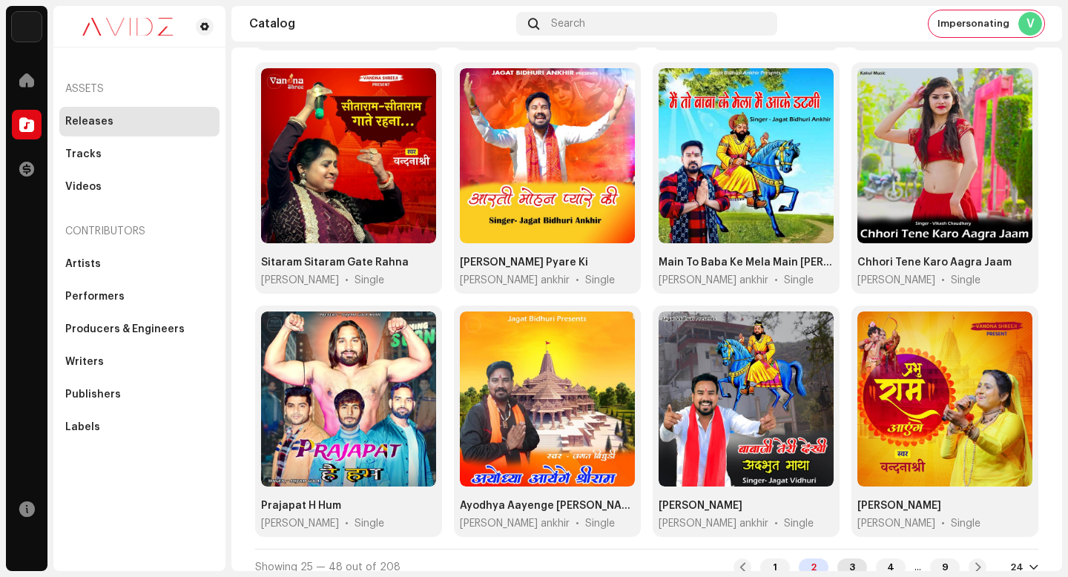
click at [837, 559] on div "3" at bounding box center [852, 568] width 30 height 18
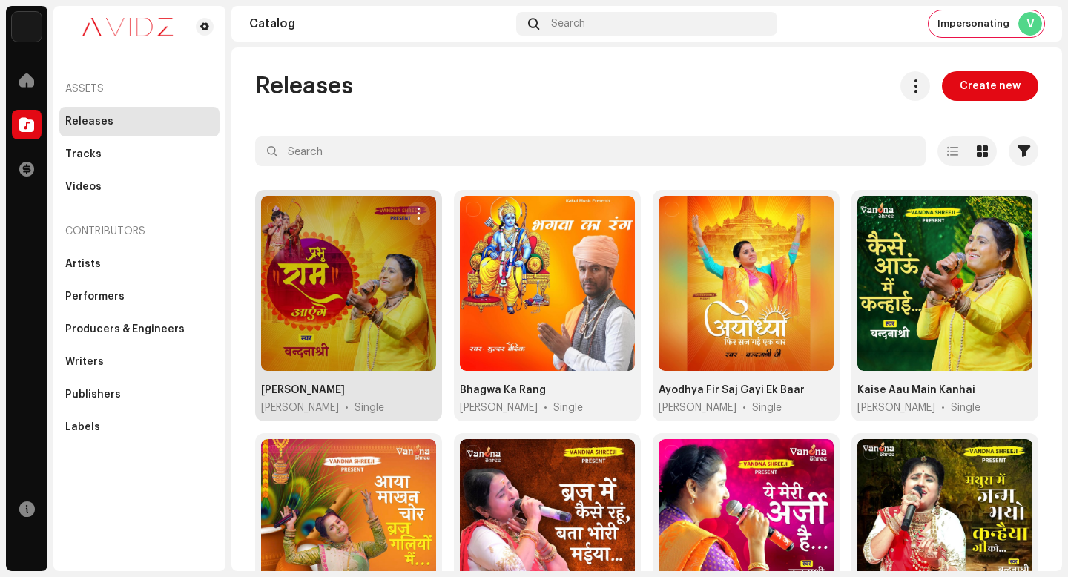
click at [418, 214] on span "button" at bounding box center [418, 214] width 11 height 12
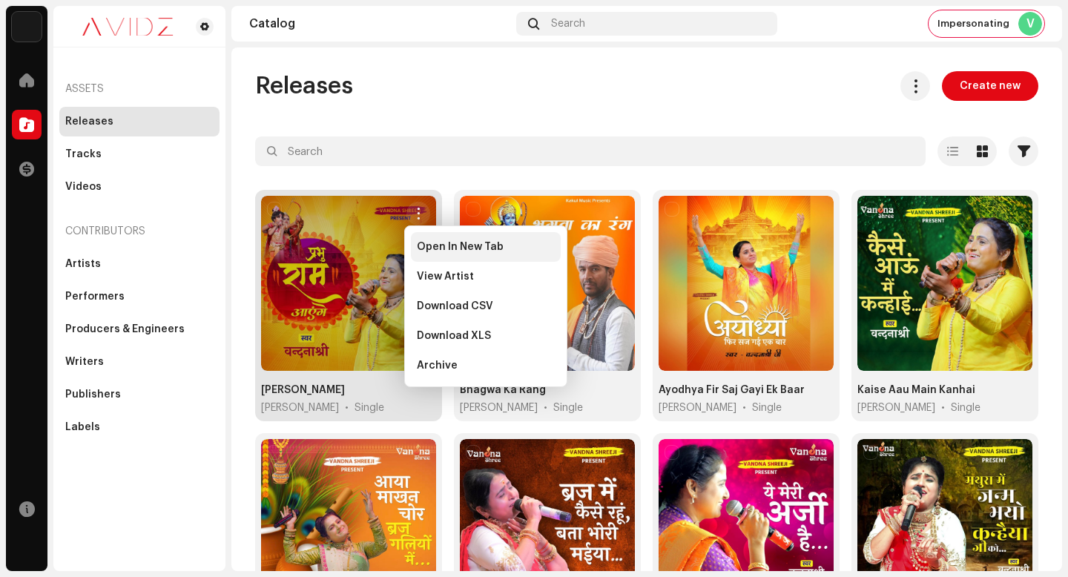
click at [478, 251] on span "Open In New Tab" at bounding box center [460, 247] width 87 height 12
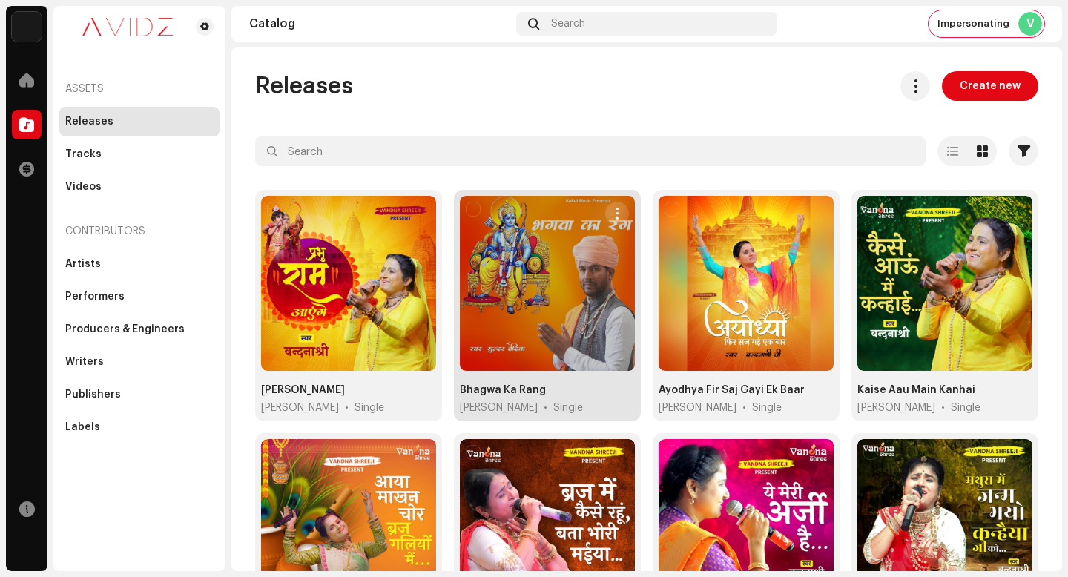
click at [612, 208] on span "button" at bounding box center [617, 214] width 11 height 12
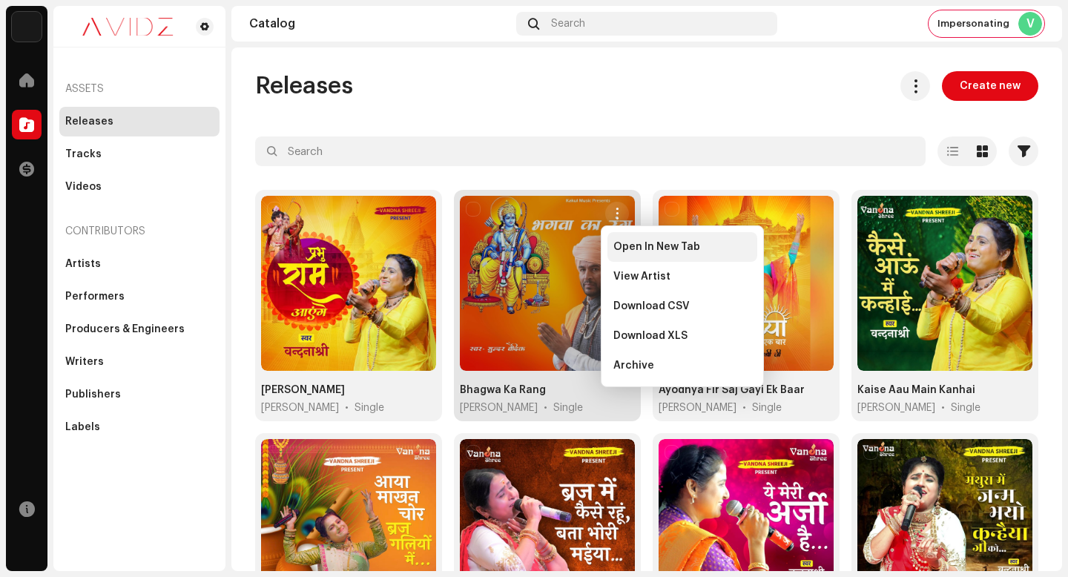
click at [631, 247] on span "Open In New Tab" at bounding box center [656, 247] width 87 height 12
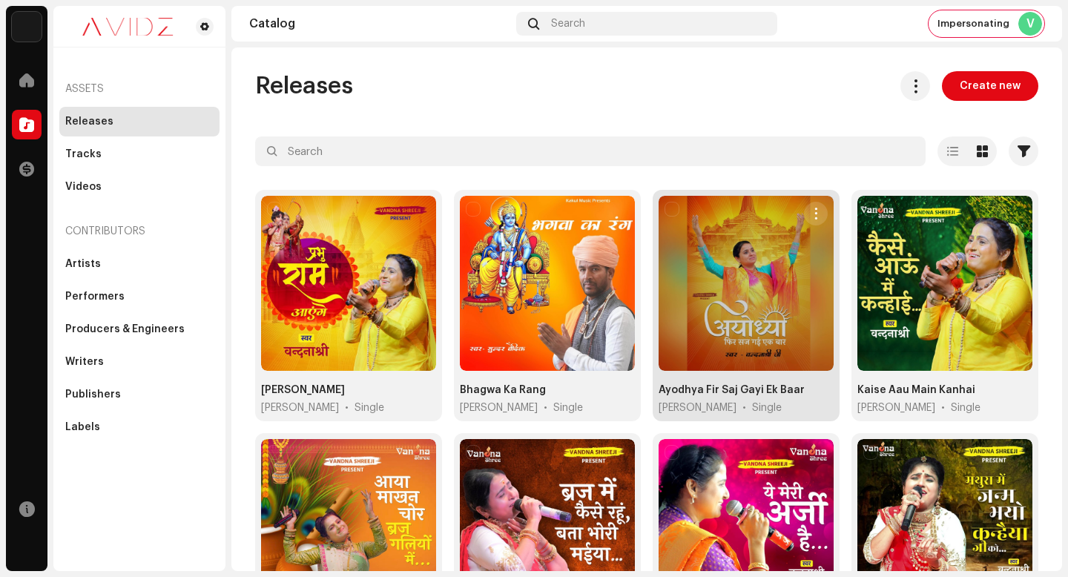
click at [811, 211] on span "button" at bounding box center [816, 214] width 11 height 12
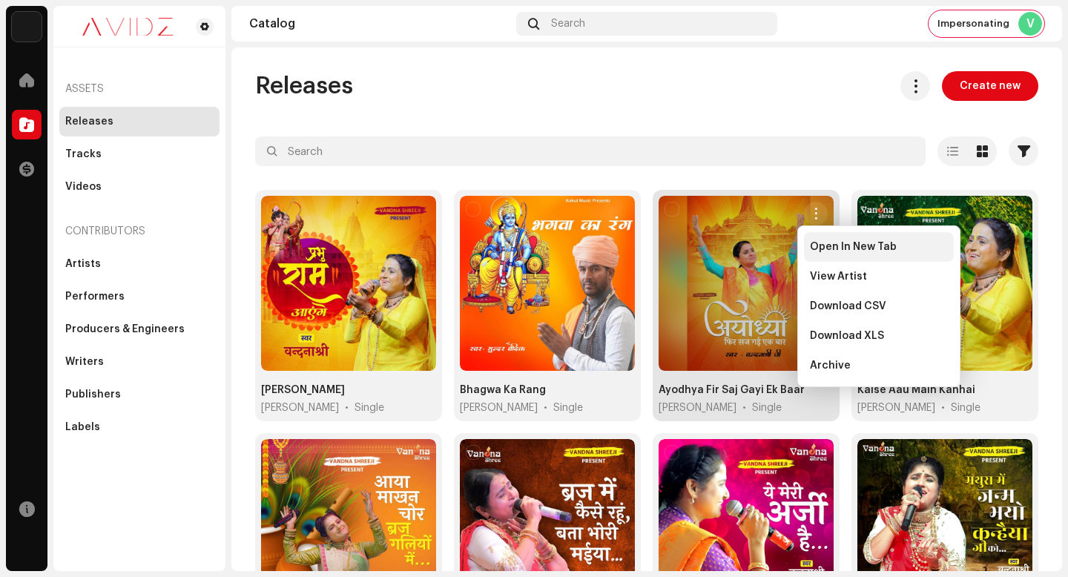
click at [809, 243] on div "Open In New Tab" at bounding box center [879, 247] width 150 height 30
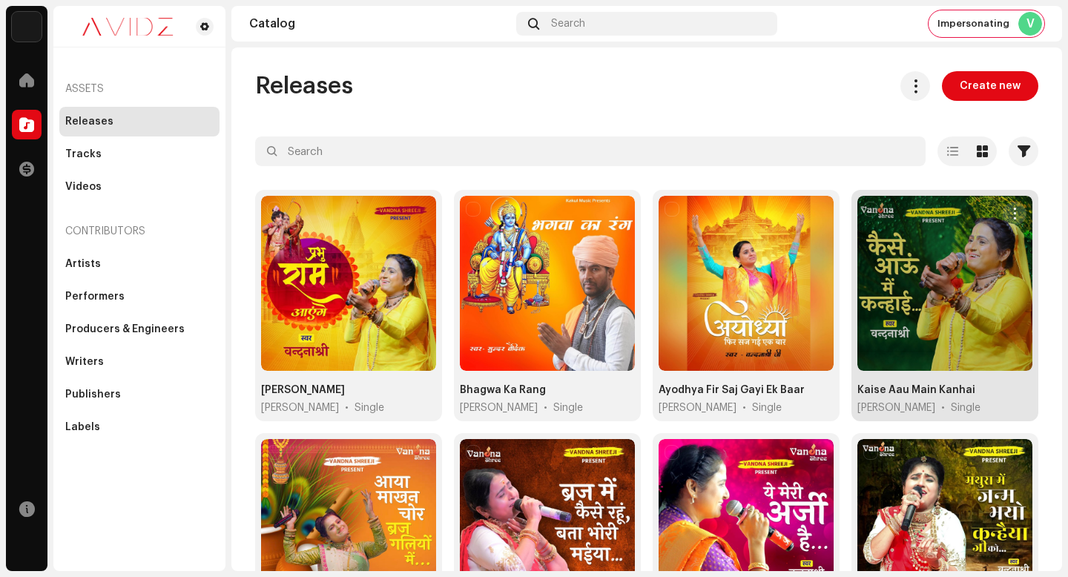
click at [1010, 215] on span "button" at bounding box center [1015, 214] width 11 height 12
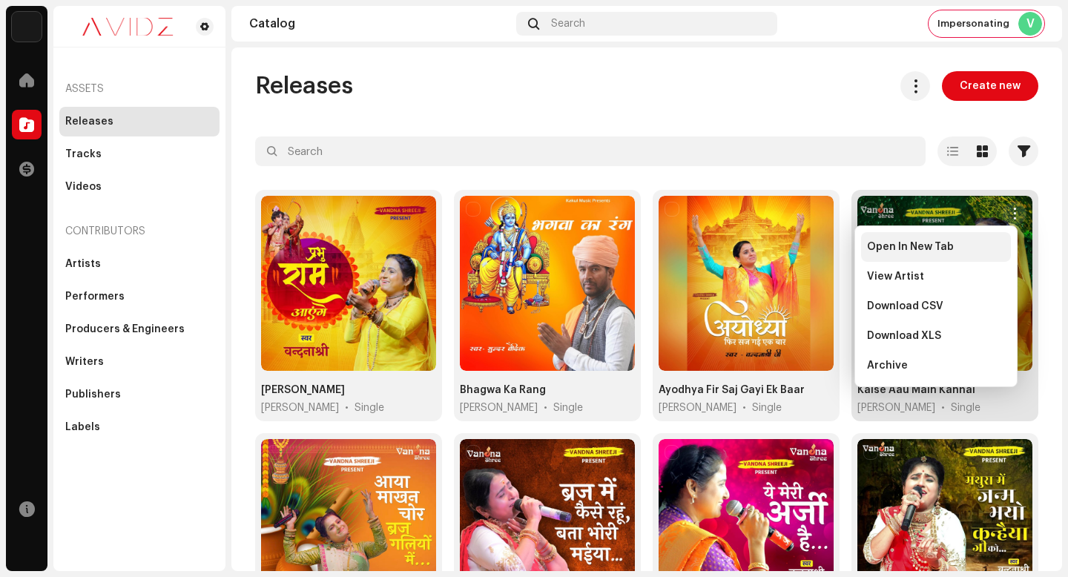
click at [997, 250] on div "Open In New Tab" at bounding box center [936, 247] width 138 height 12
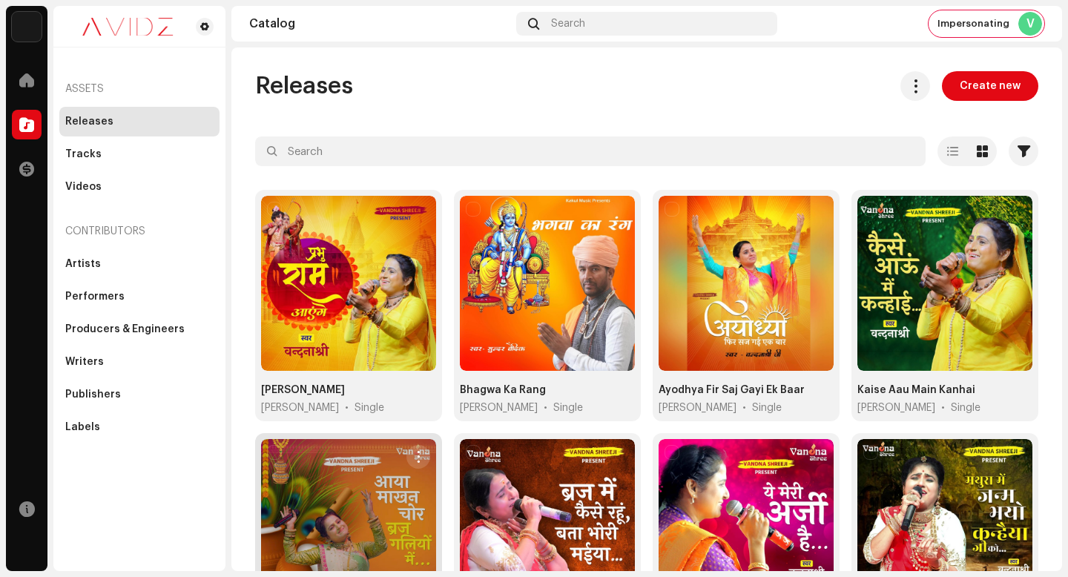
click at [421, 451] on span "button" at bounding box center [418, 457] width 11 height 12
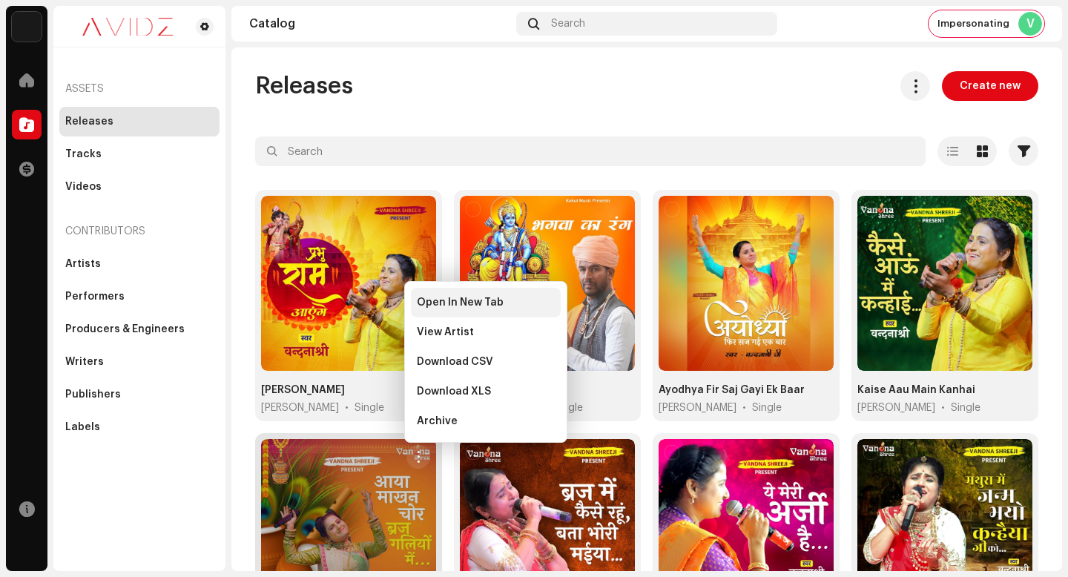
click at [546, 296] on div "Open In New Tab" at bounding box center [486, 303] width 150 height 30
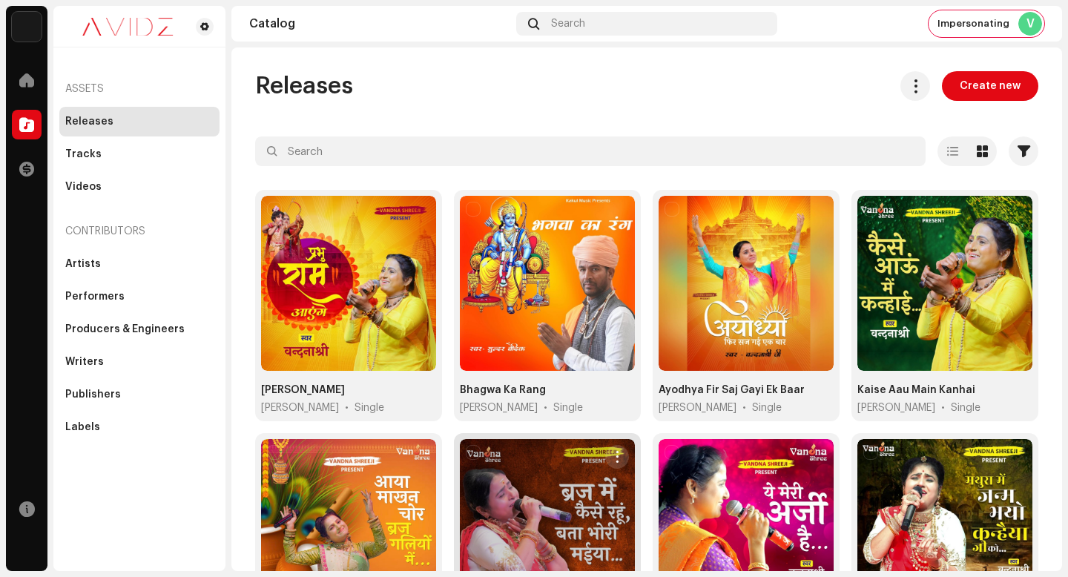
click at [619, 452] on button "button" at bounding box center [617, 457] width 24 height 24
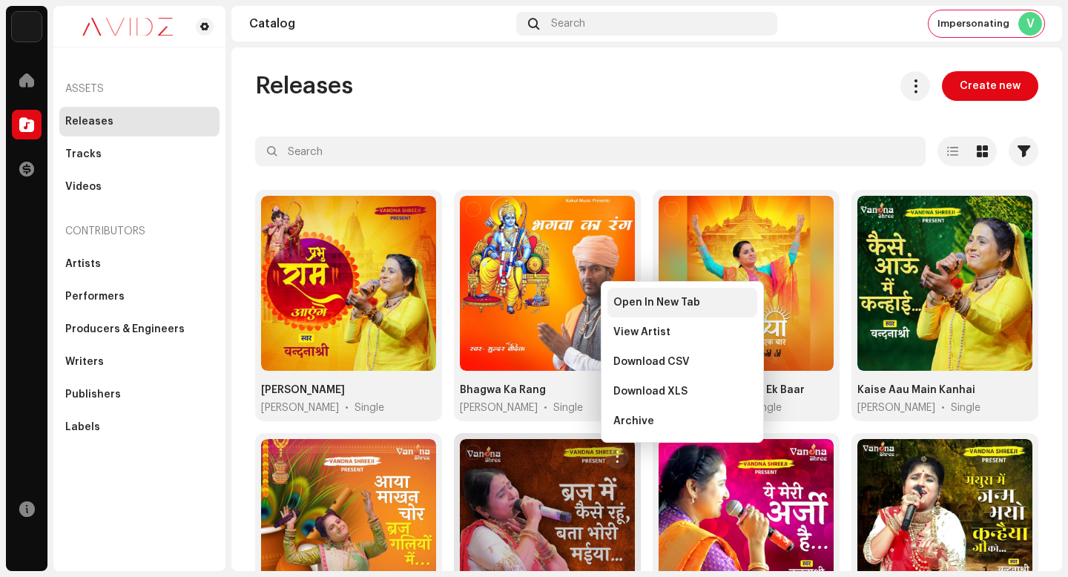
click at [680, 303] on span "Open In New Tab" at bounding box center [656, 303] width 87 height 12
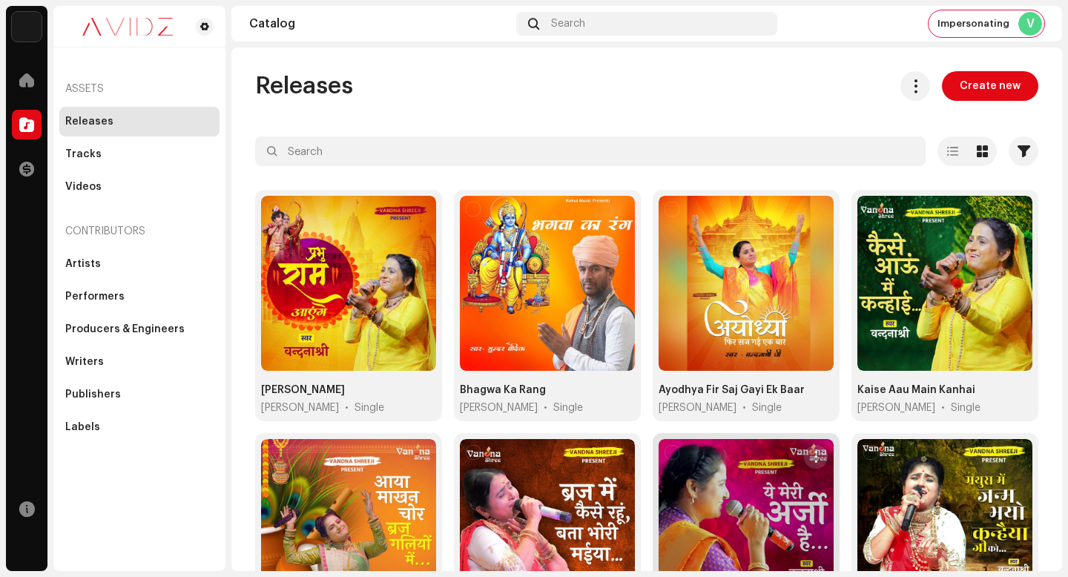
click at [813, 453] on span "button" at bounding box center [816, 457] width 11 height 12
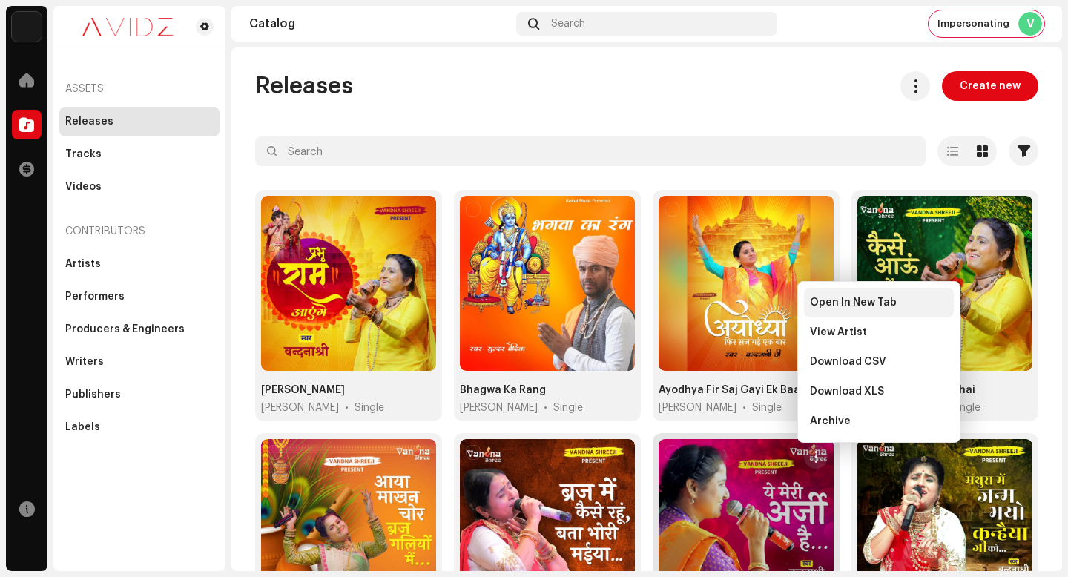
click at [833, 312] on div "Open In New Tab" at bounding box center [879, 303] width 150 height 30
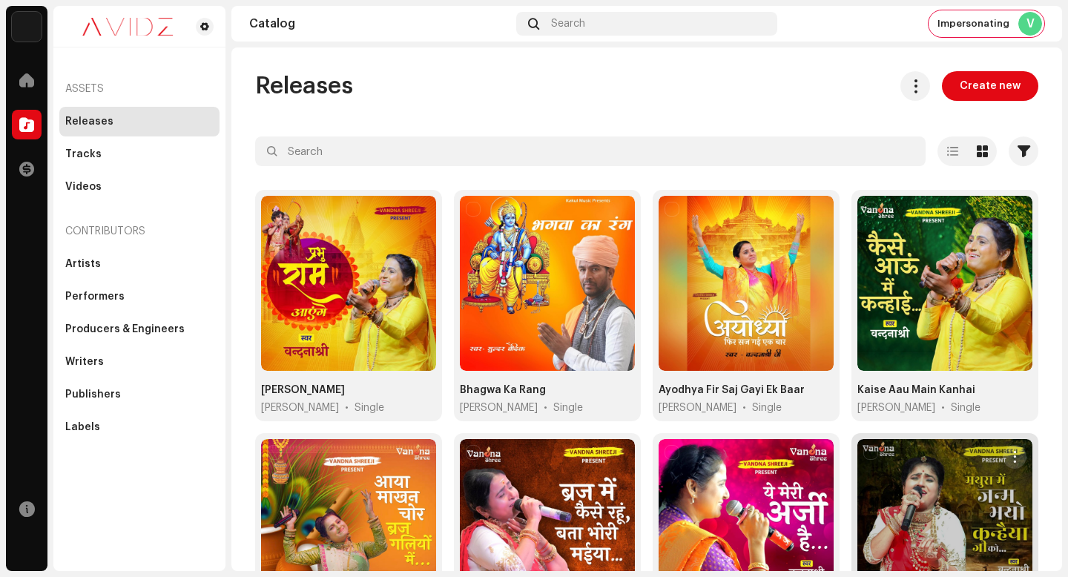
click at [1010, 451] on span "button" at bounding box center [1015, 457] width 11 height 12
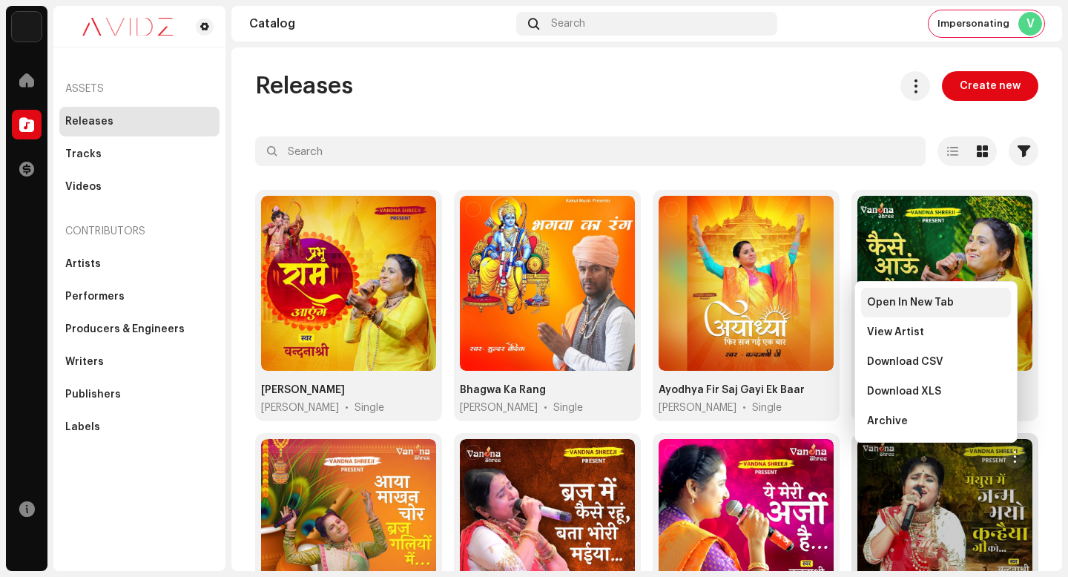
click at [989, 312] on div "Open In New Tab" at bounding box center [936, 303] width 150 height 30
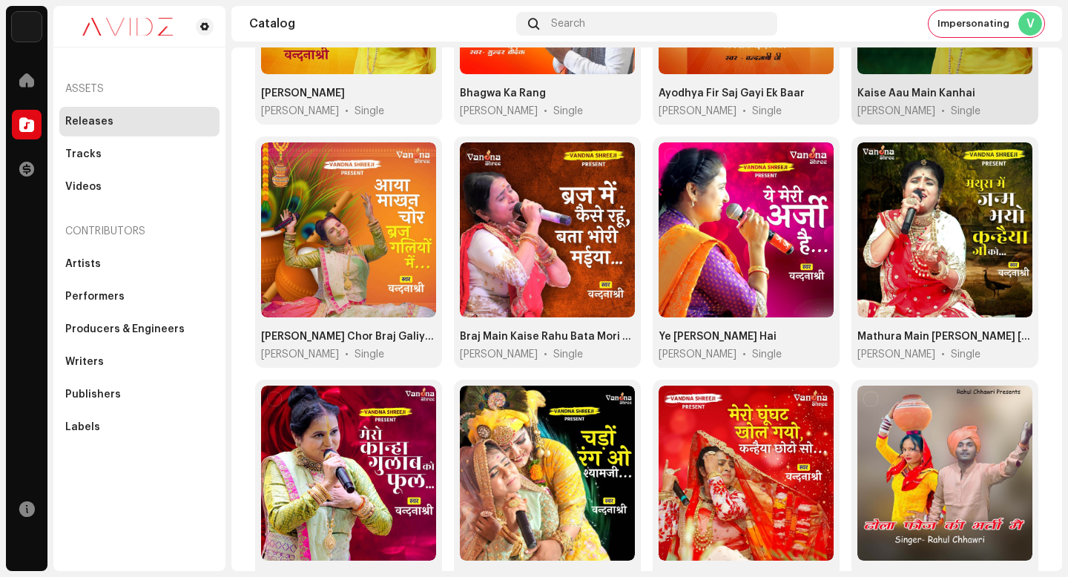
scroll to position [312, 0]
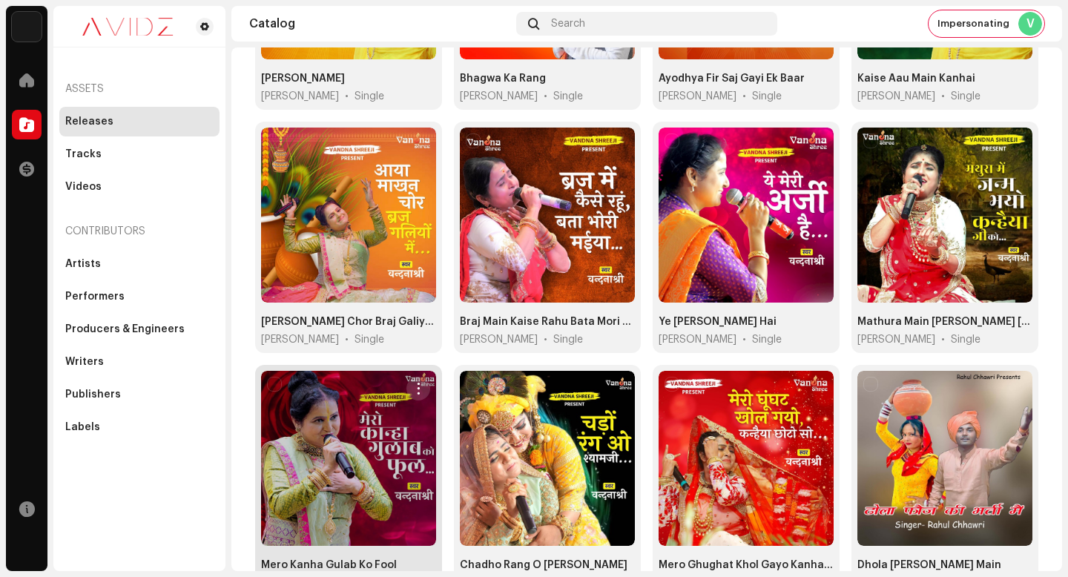
click at [416, 388] on span "button" at bounding box center [418, 389] width 11 height 12
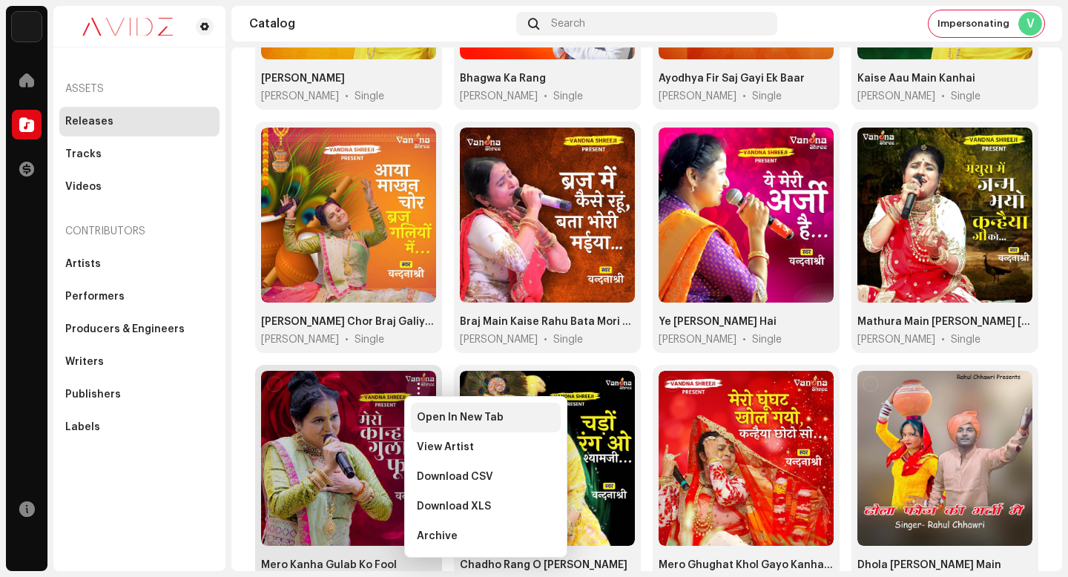
click at [471, 412] on span "Open In New Tab" at bounding box center [460, 418] width 87 height 12
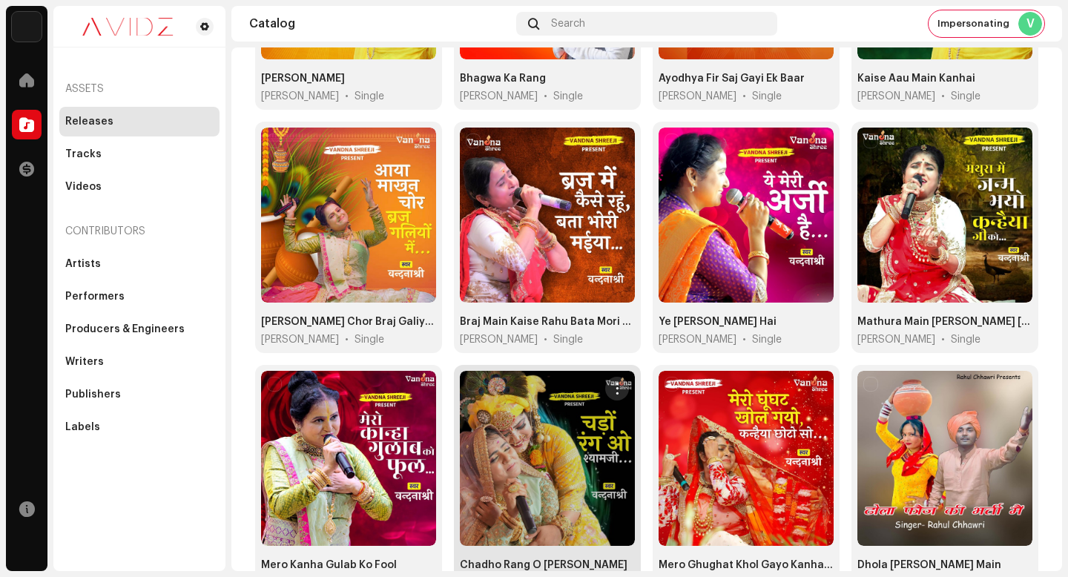
click at [614, 386] on span "button" at bounding box center [617, 389] width 11 height 12
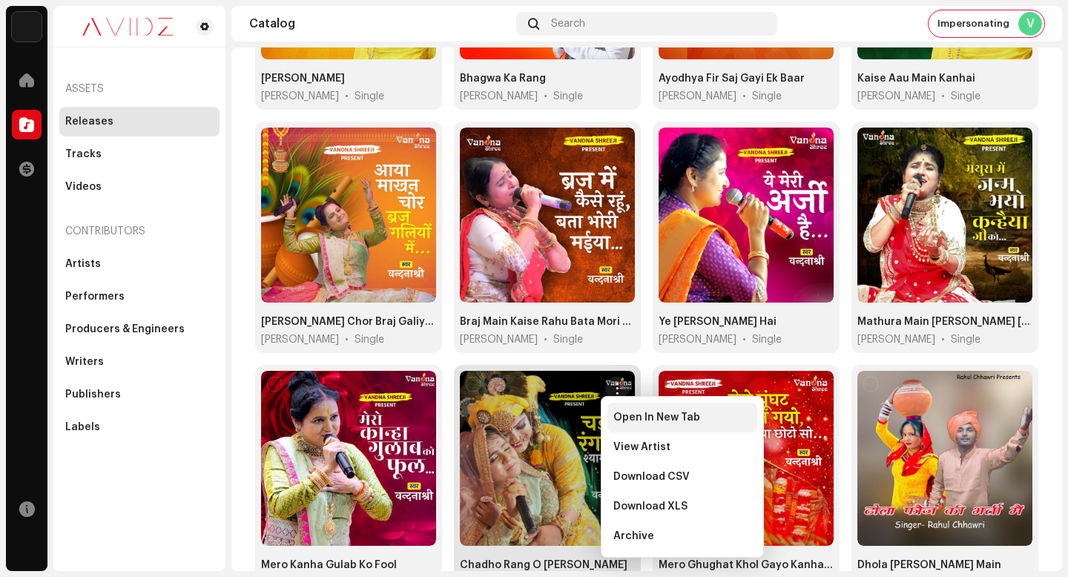
click at [637, 424] on div "Open In New Tab" at bounding box center [683, 418] width 150 height 30
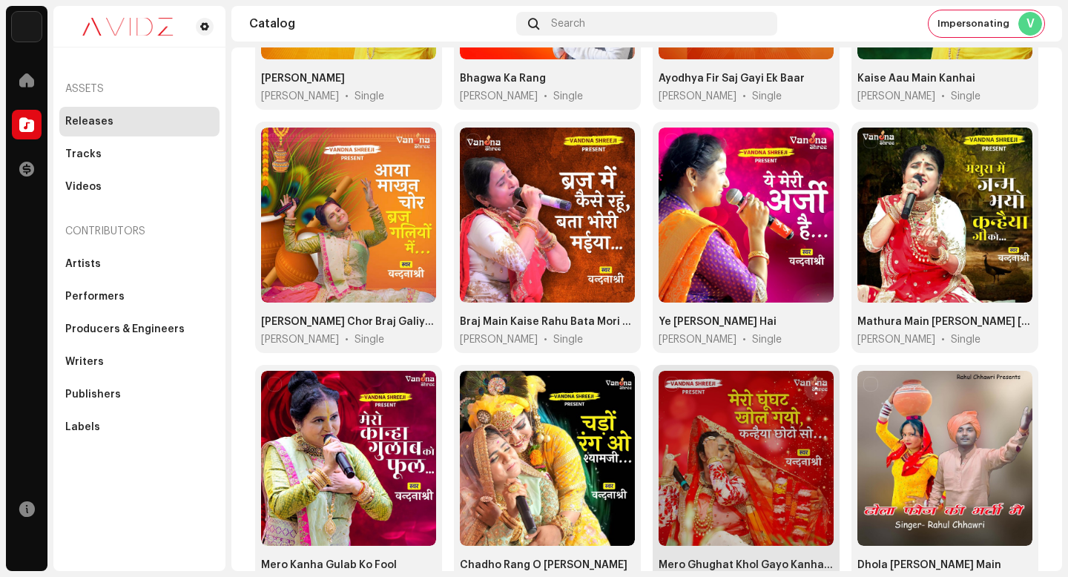
click at [804, 389] on button "button" at bounding box center [816, 389] width 24 height 24
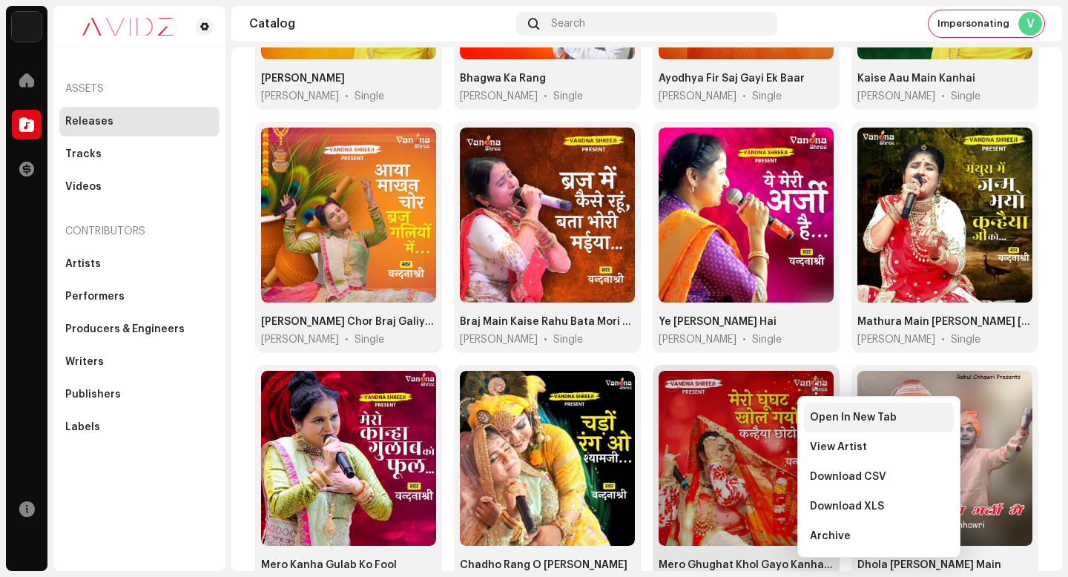
click at [836, 427] on div "Open In New Tab" at bounding box center [879, 418] width 150 height 30
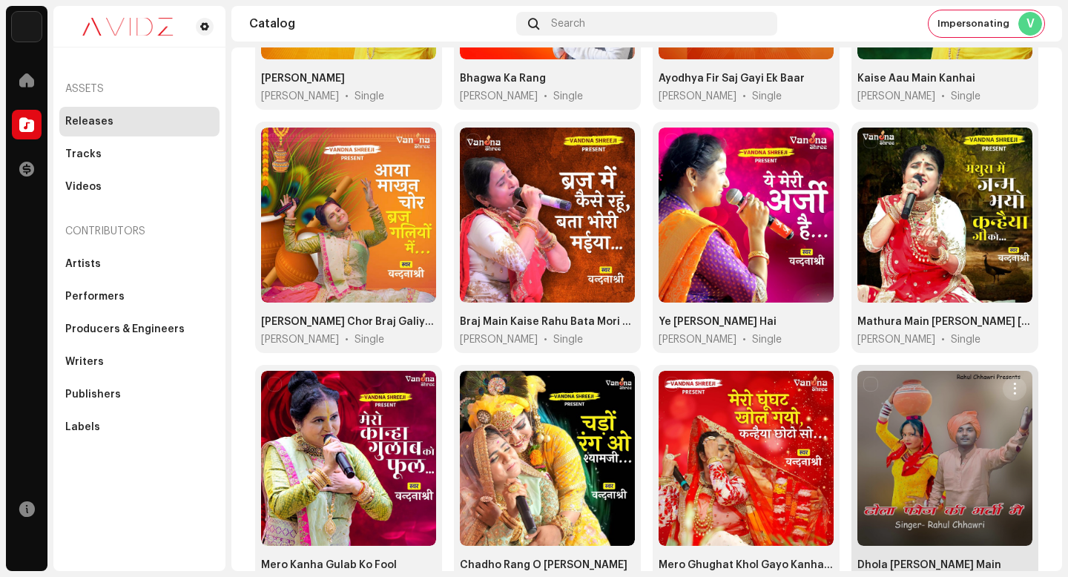
click at [1010, 383] on span "button" at bounding box center [1015, 389] width 11 height 12
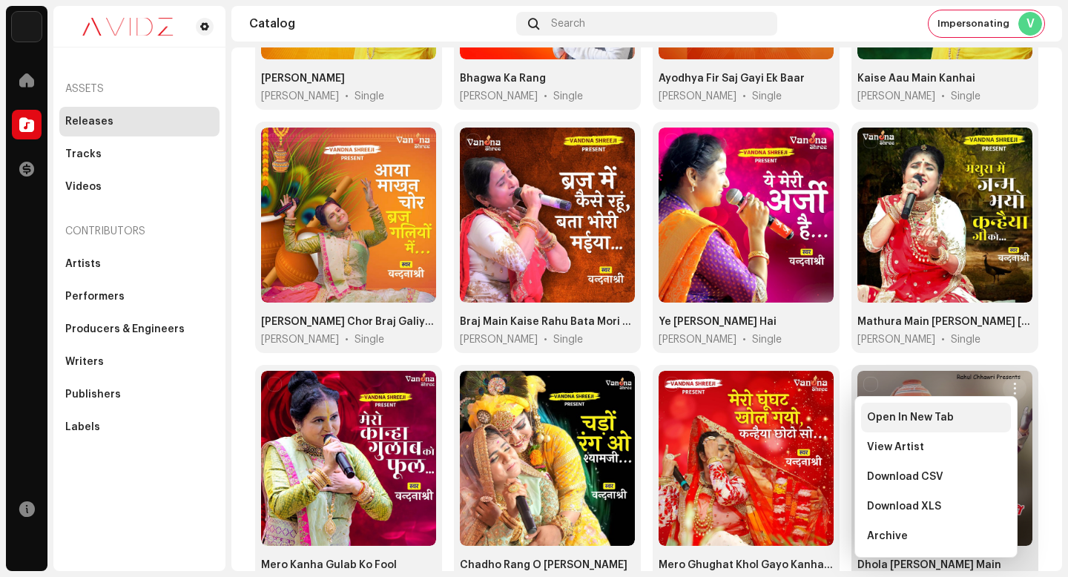
click at [996, 422] on div "Open In New Tab" at bounding box center [936, 418] width 138 height 12
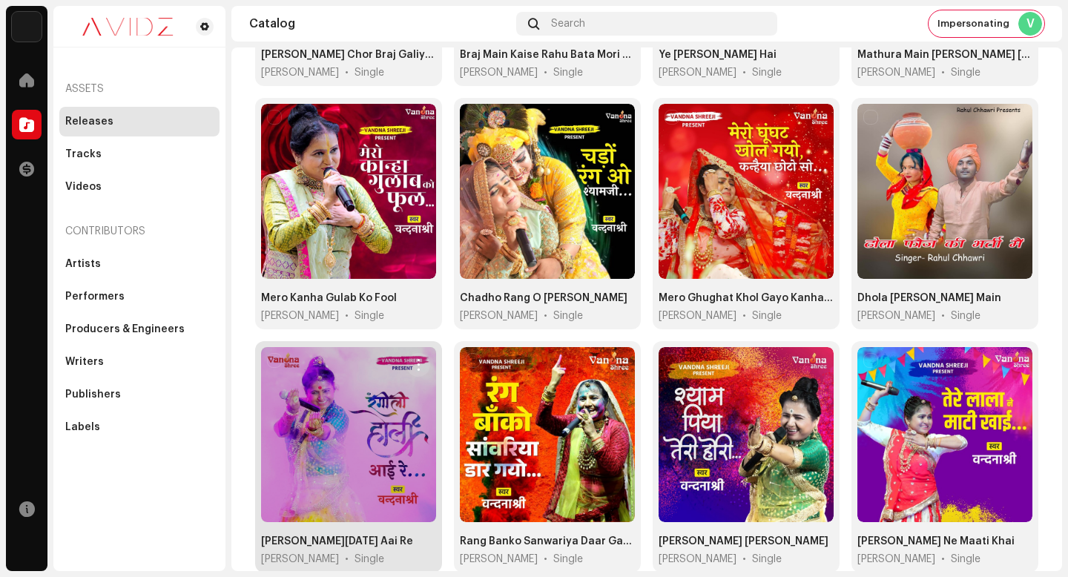
scroll to position [593, 0]
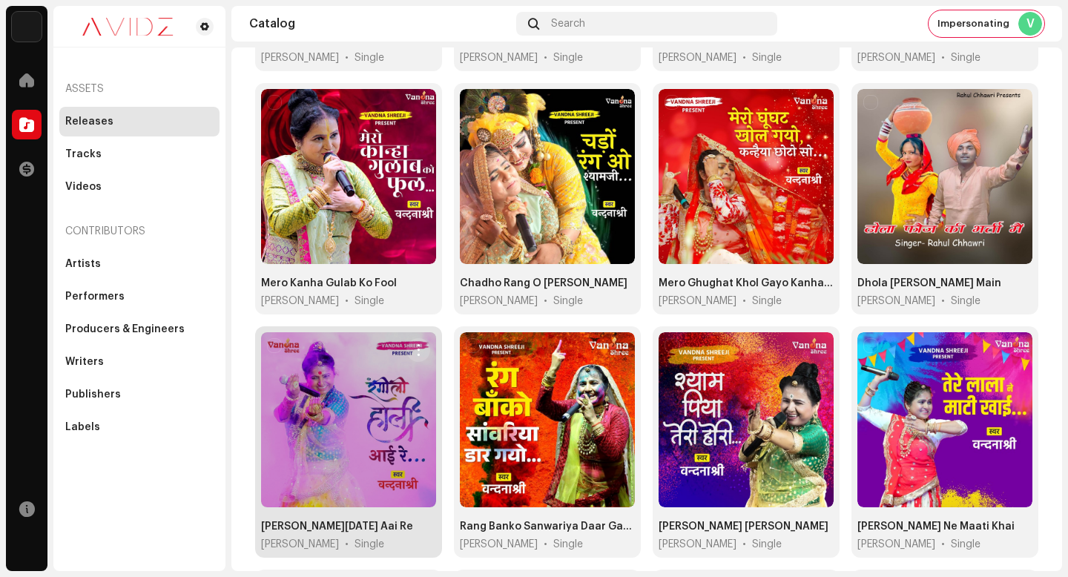
click at [420, 344] on span "button" at bounding box center [418, 350] width 11 height 12
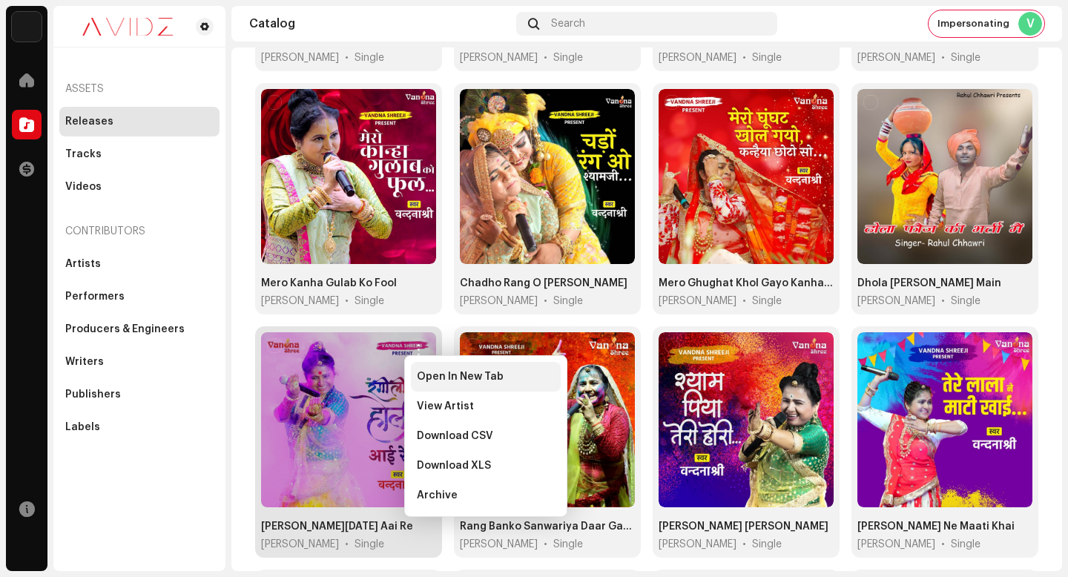
click at [461, 369] on div "Open In New Tab" at bounding box center [486, 377] width 150 height 30
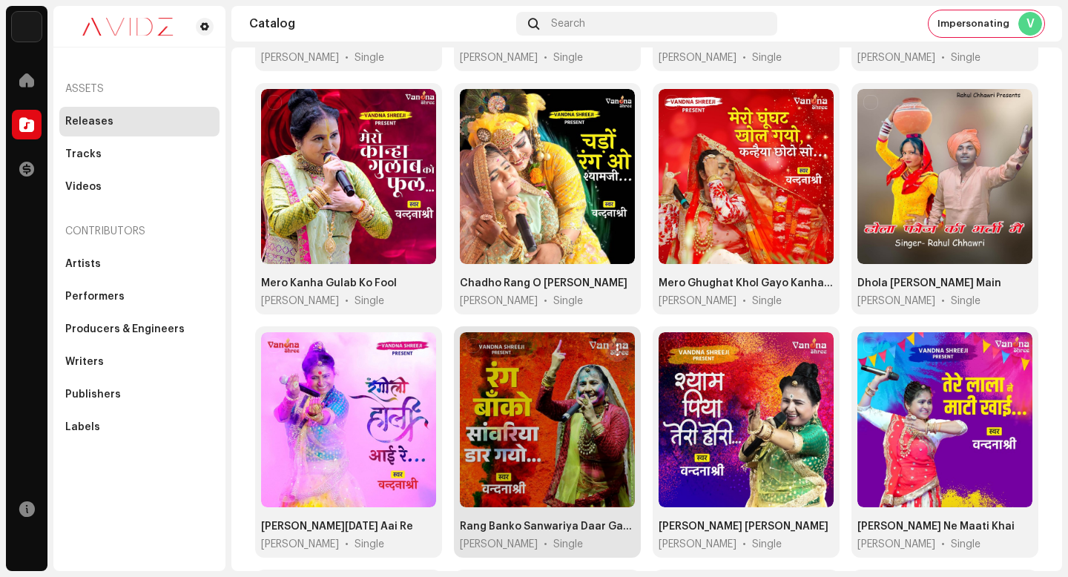
click at [605, 342] on button "button" at bounding box center [617, 350] width 24 height 24
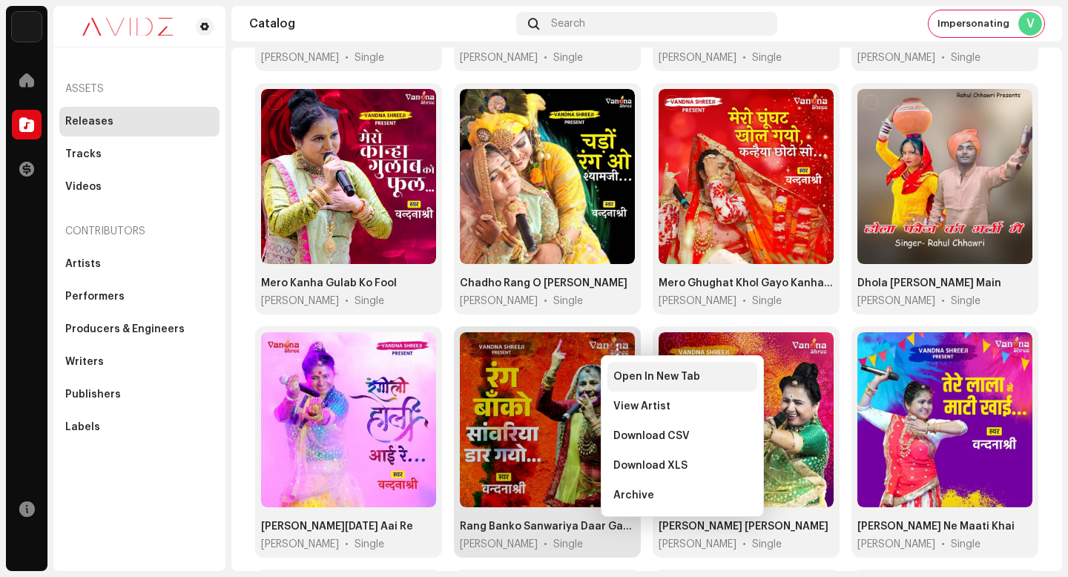
click at [616, 374] on span "Open In New Tab" at bounding box center [656, 377] width 87 height 12
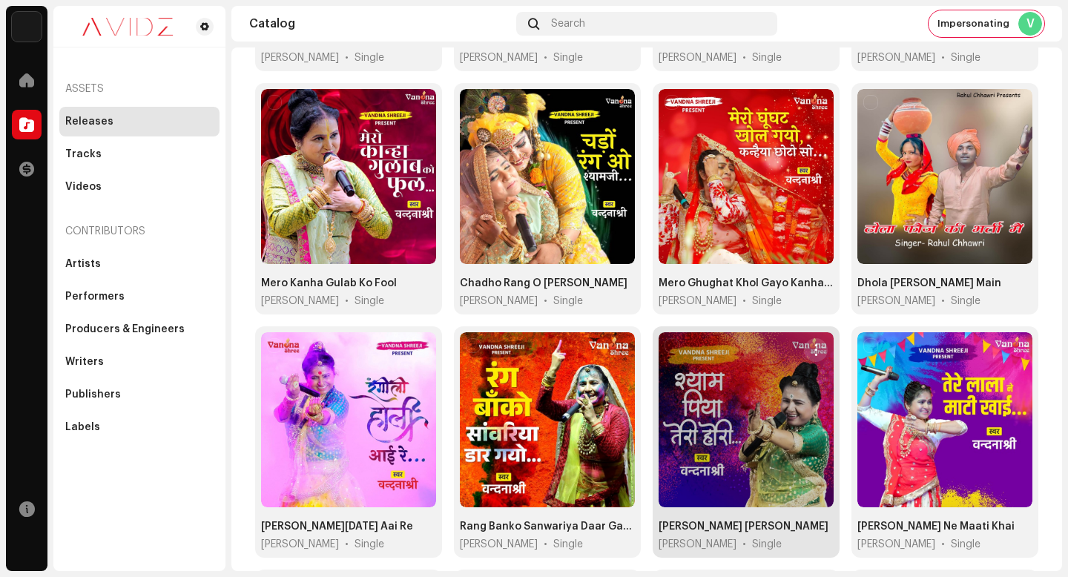
click at [813, 351] on button "button" at bounding box center [816, 350] width 24 height 24
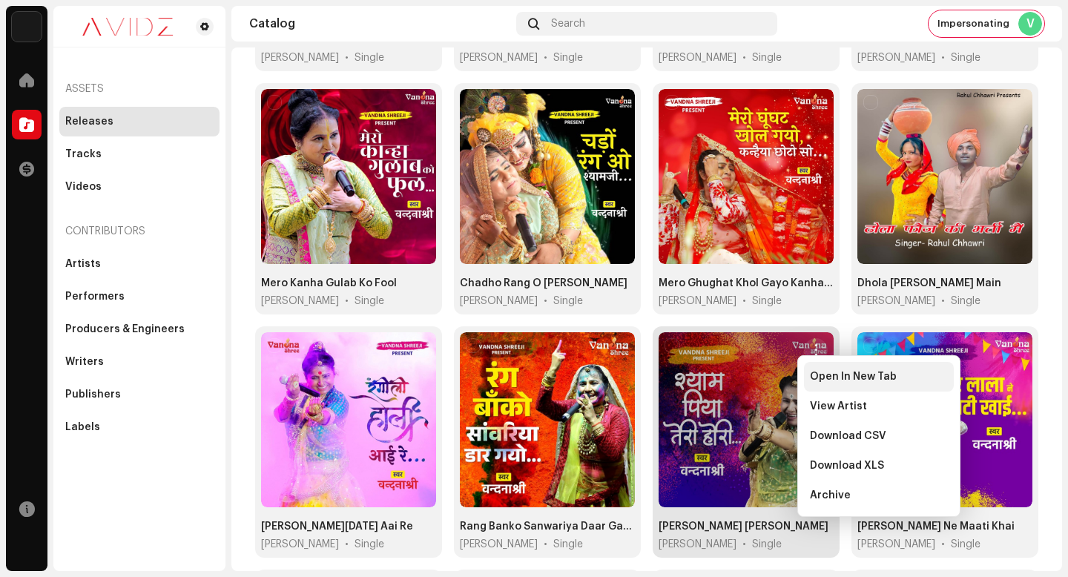
click at [815, 378] on span "Open In New Tab" at bounding box center [853, 377] width 87 height 12
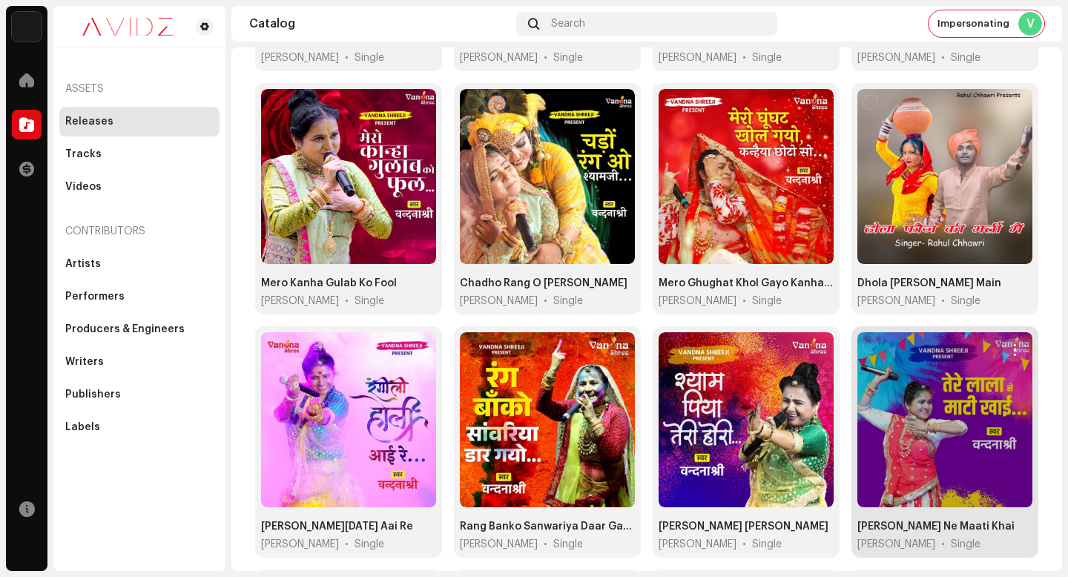
click at [1010, 344] on span "button" at bounding box center [1015, 350] width 11 height 12
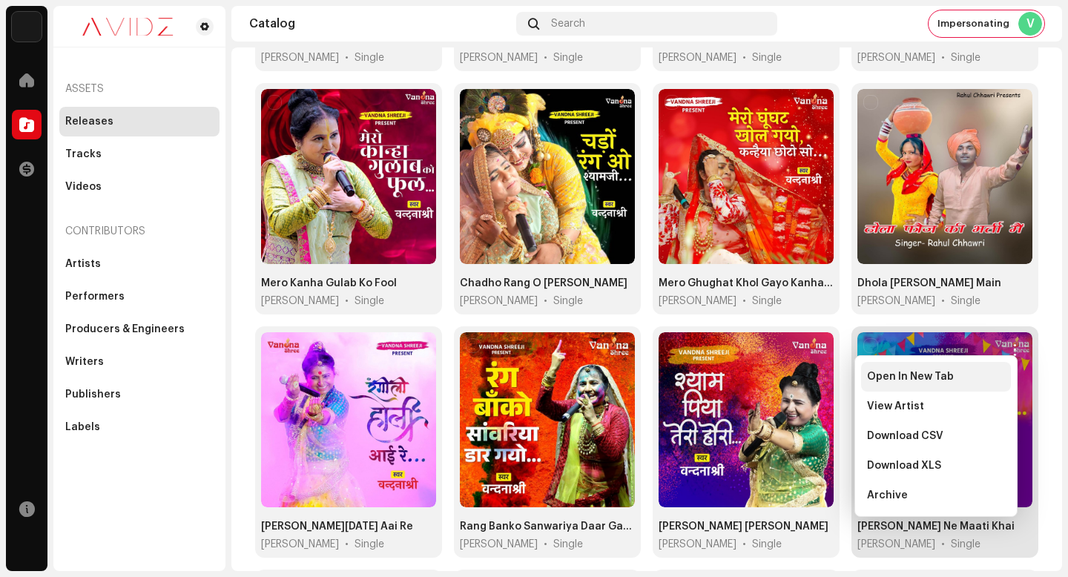
click at [994, 367] on div "Open In New Tab" at bounding box center [936, 377] width 150 height 30
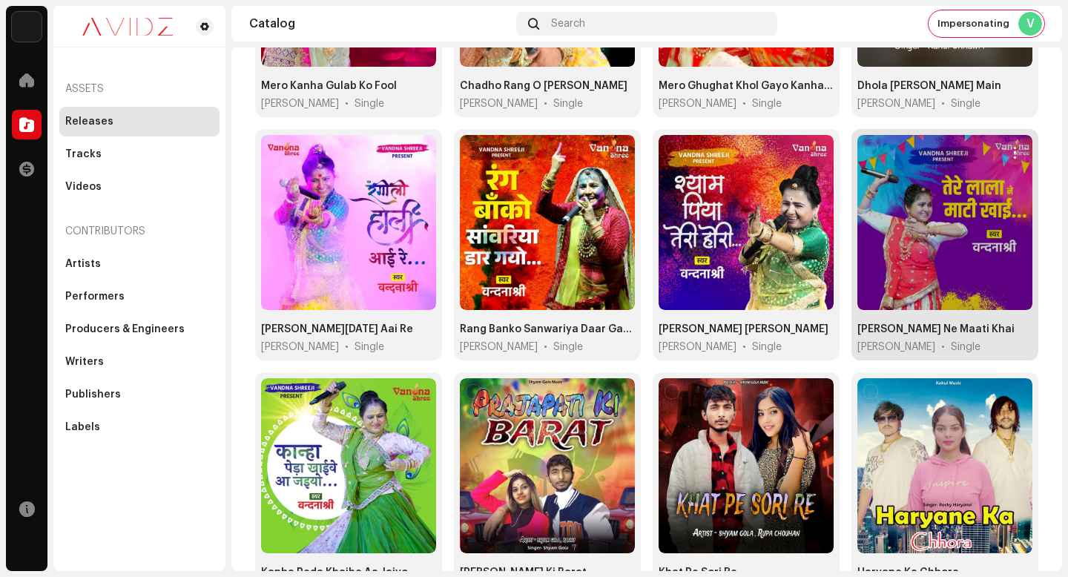
scroll to position [813, 0]
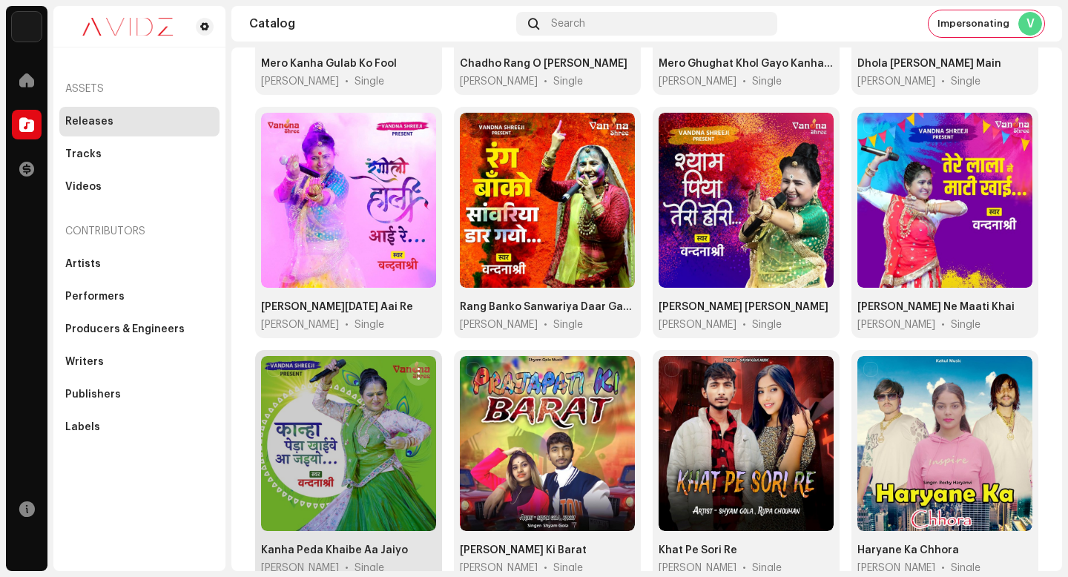
click at [414, 368] on span "button" at bounding box center [418, 374] width 11 height 12
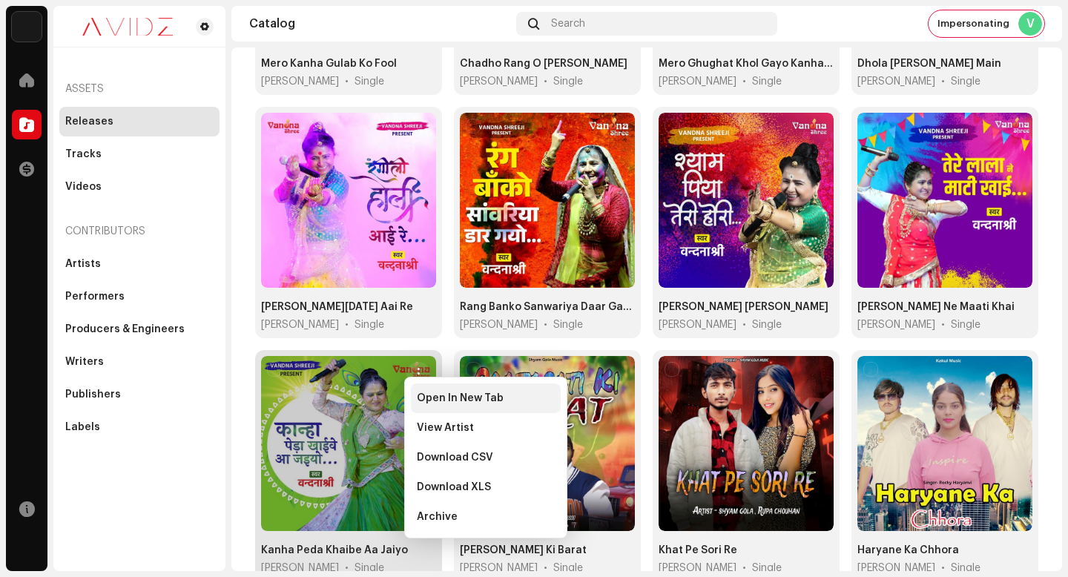
click at [435, 389] on div "Open In New Tab" at bounding box center [486, 399] width 150 height 30
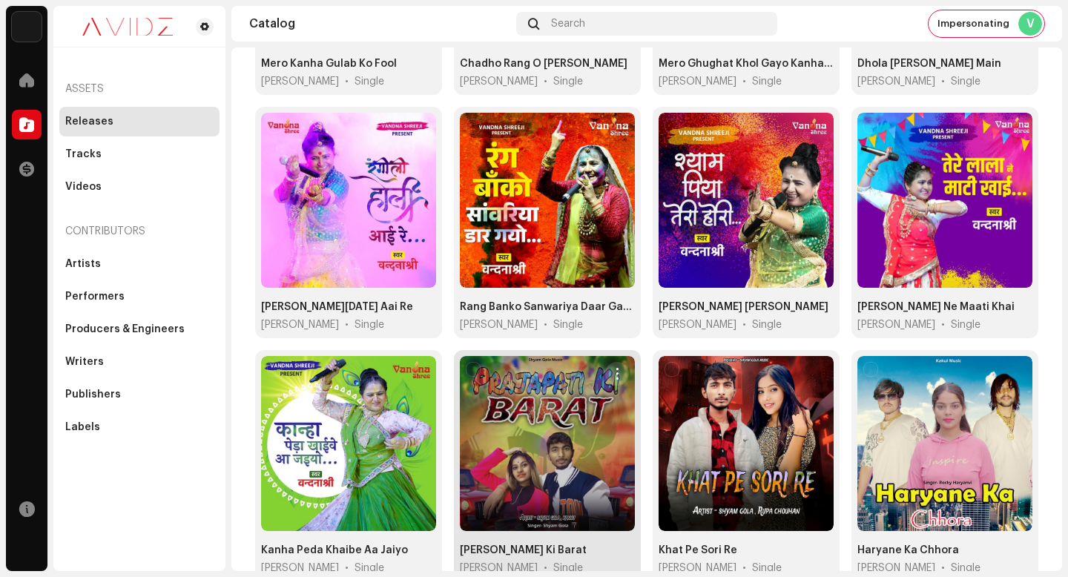
click at [619, 366] on button "button" at bounding box center [617, 374] width 24 height 24
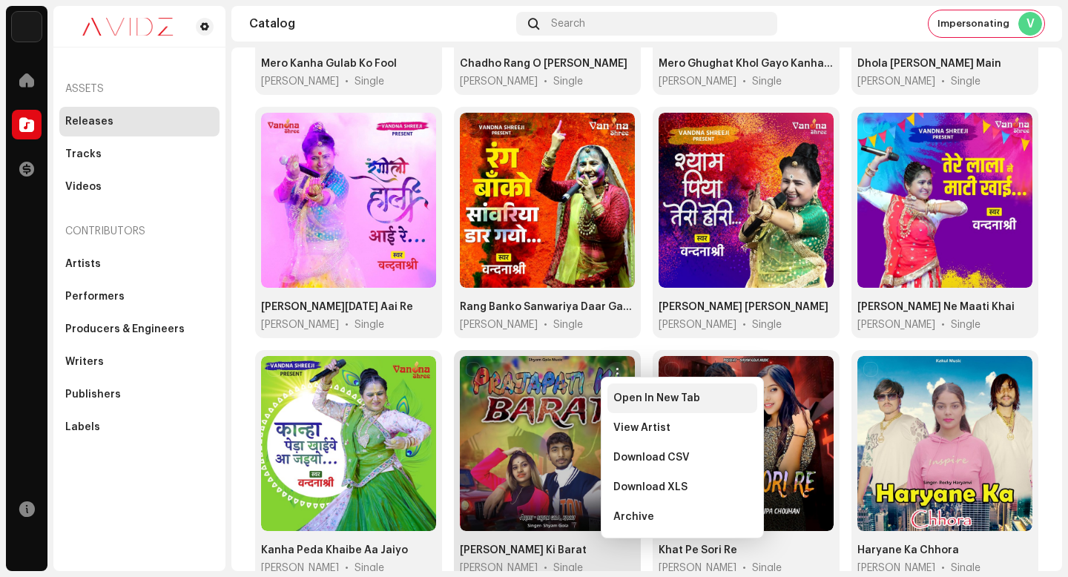
click at [645, 388] on div "Open In New Tab" at bounding box center [683, 399] width 150 height 30
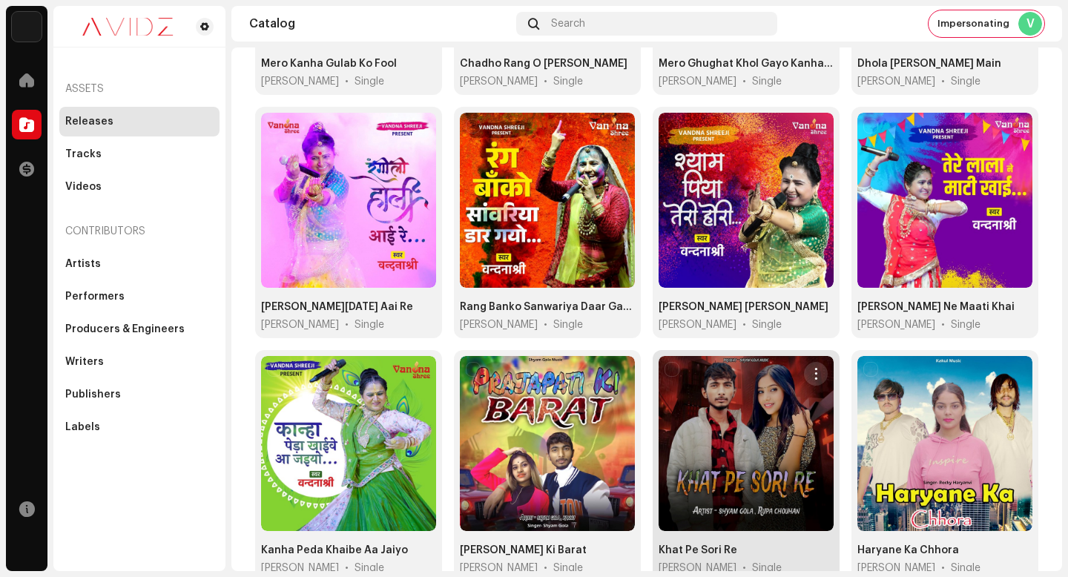
click at [811, 368] on span "button" at bounding box center [816, 374] width 11 height 12
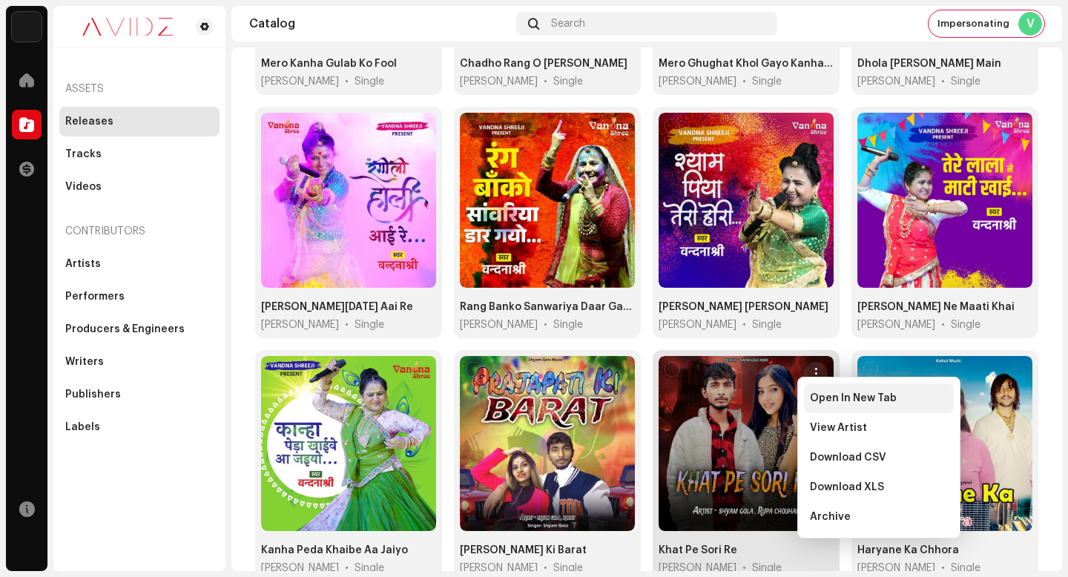
click at [809, 390] on div "Open In New Tab" at bounding box center [879, 399] width 150 height 30
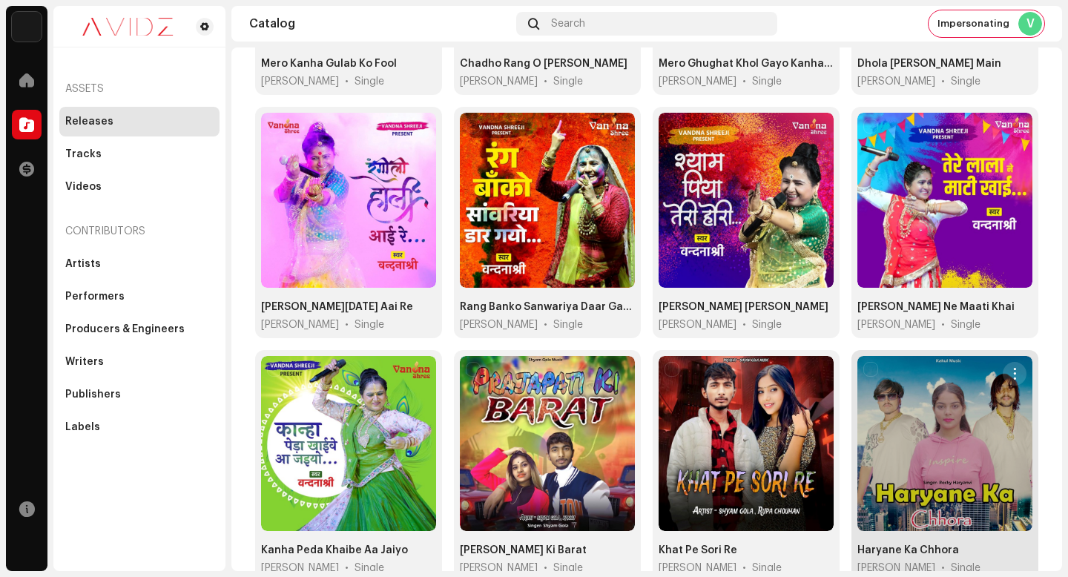
click at [1010, 368] on span "button" at bounding box center [1015, 374] width 11 height 12
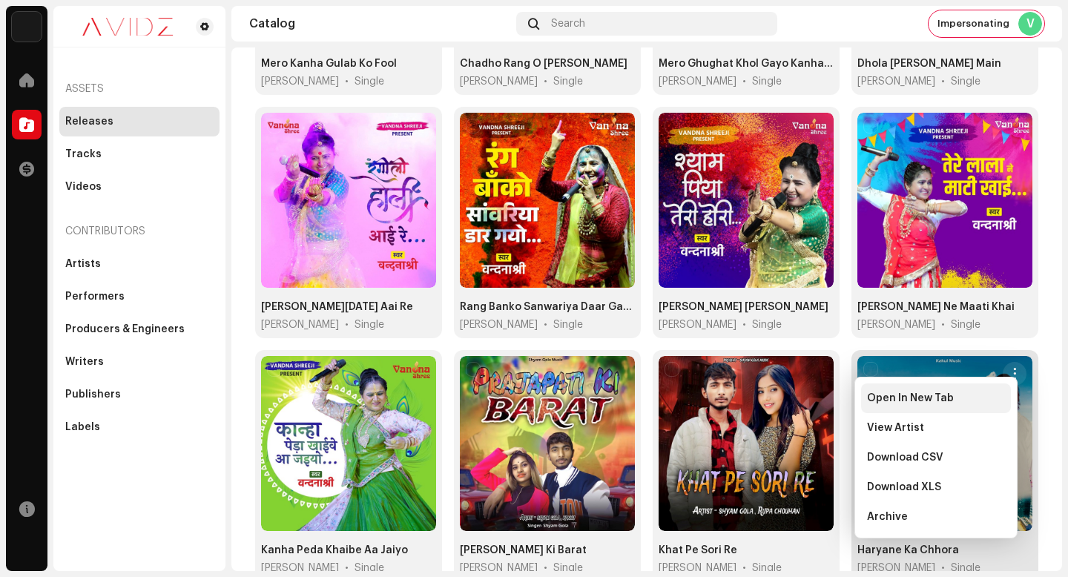
click at [1000, 401] on div "Open In New Tab" at bounding box center [936, 398] width 138 height 12
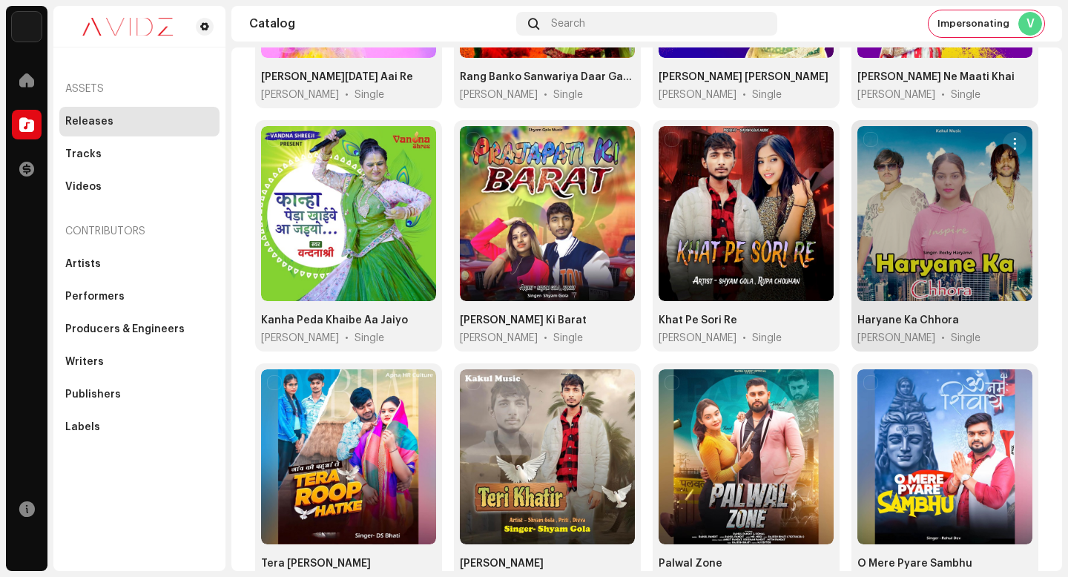
scroll to position [1101, 0]
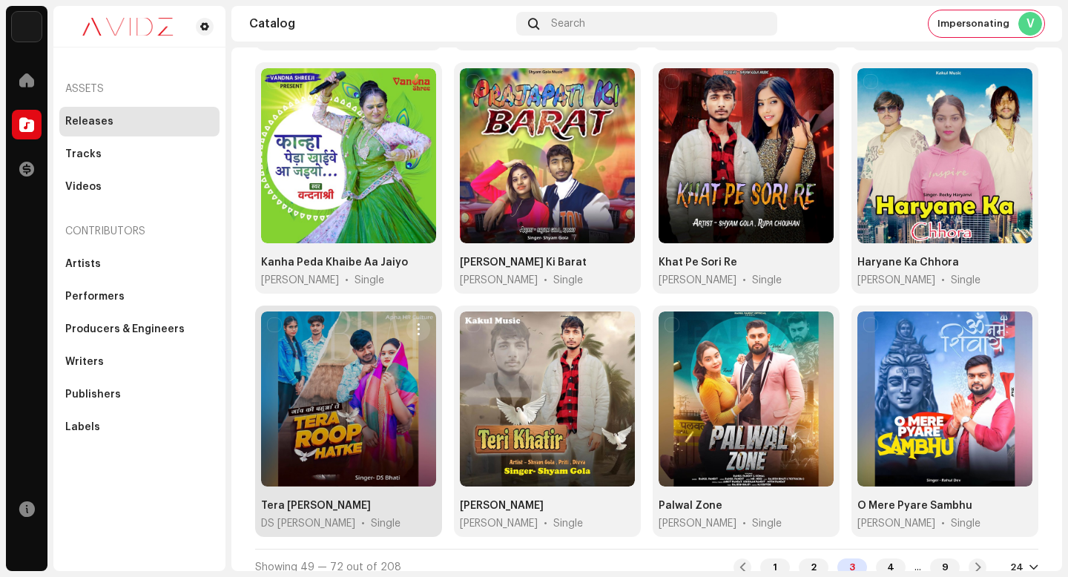
click at [415, 323] on span "button" at bounding box center [418, 329] width 11 height 12
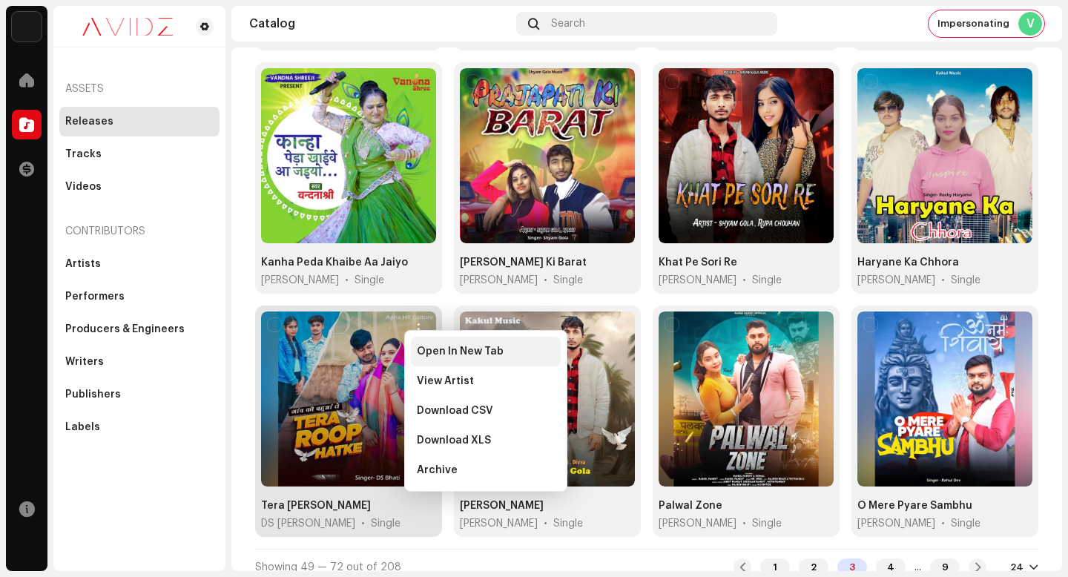
click at [444, 347] on span "Open In New Tab" at bounding box center [460, 352] width 87 height 12
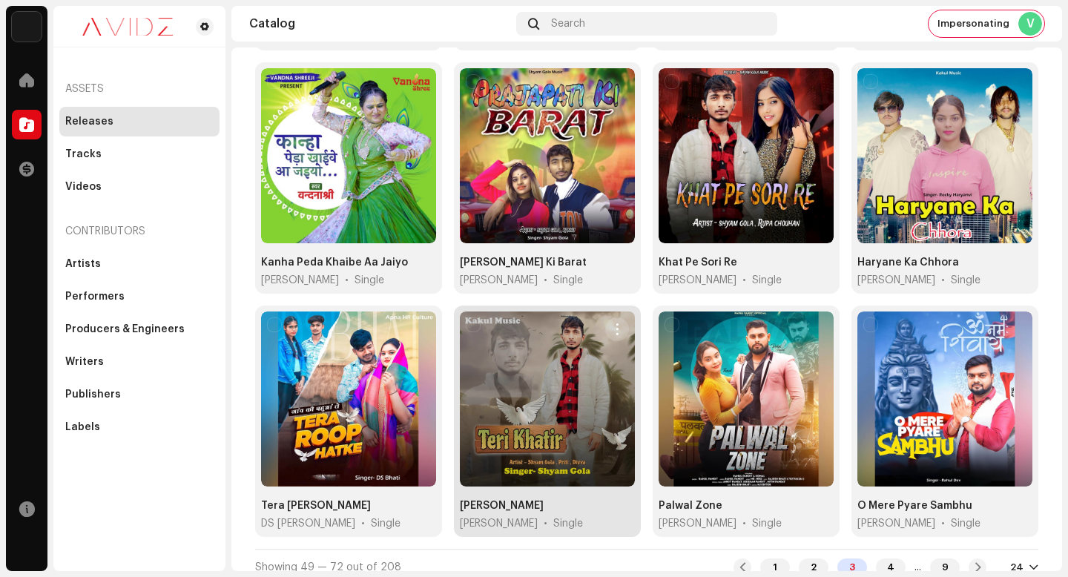
click at [605, 318] on button "button" at bounding box center [617, 329] width 24 height 24
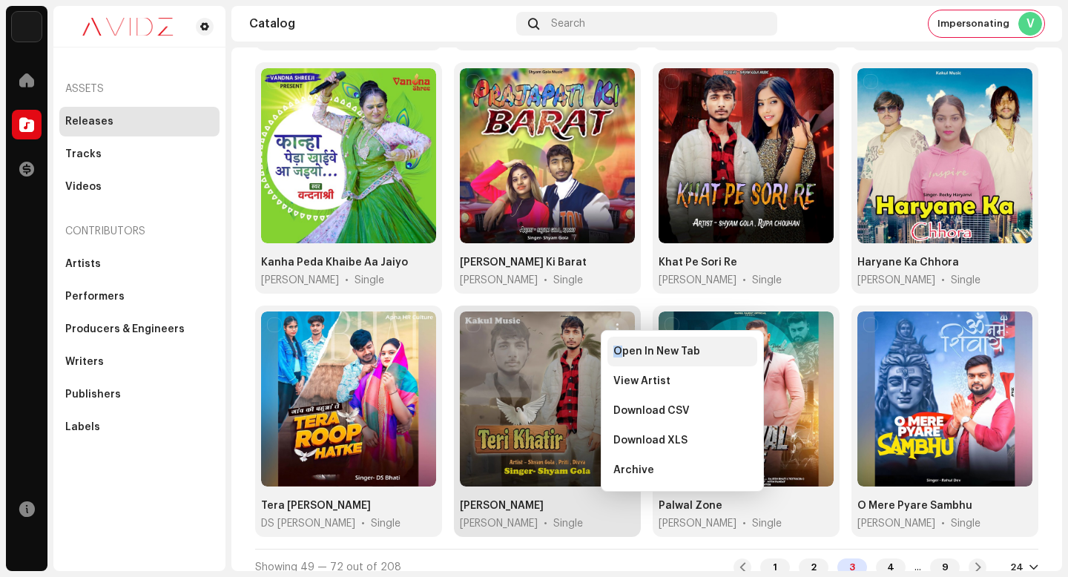
click at [621, 346] on span "Open In New Tab" at bounding box center [656, 352] width 87 height 12
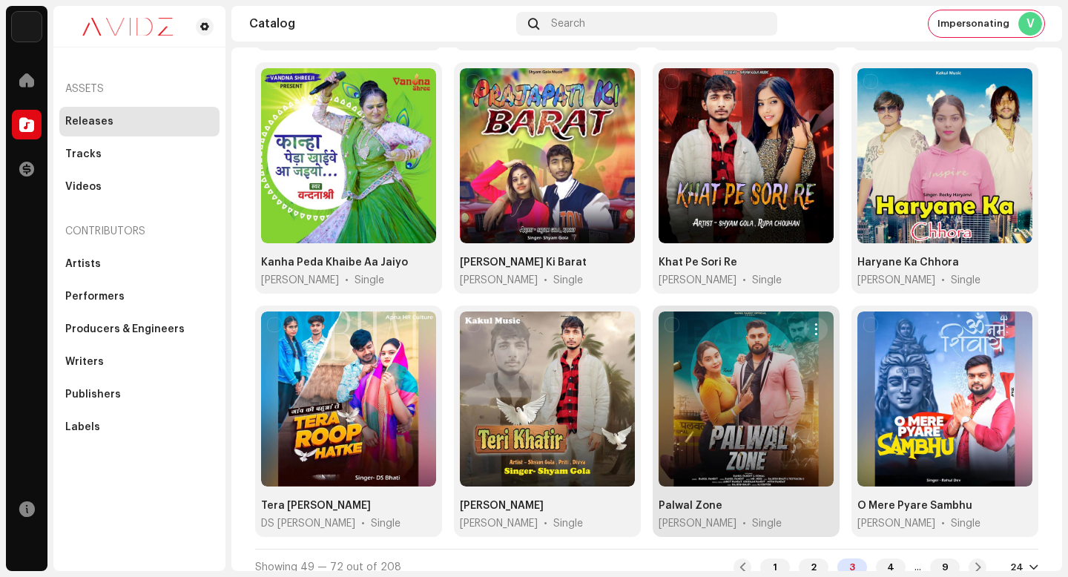
click at [804, 322] on button "button" at bounding box center [816, 329] width 24 height 24
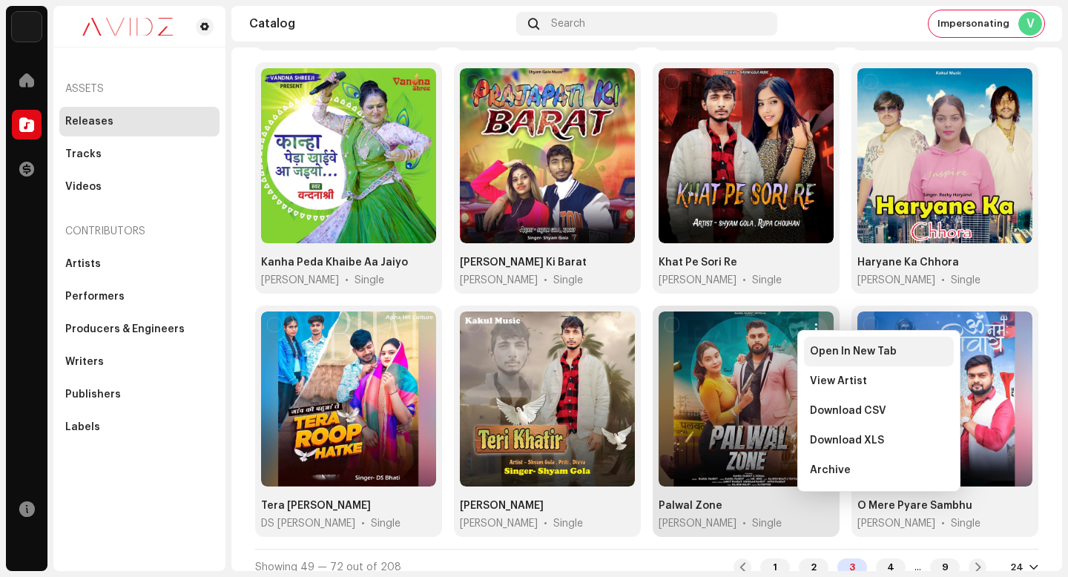
click at [810, 355] on span "Open In New Tab" at bounding box center [853, 352] width 87 height 12
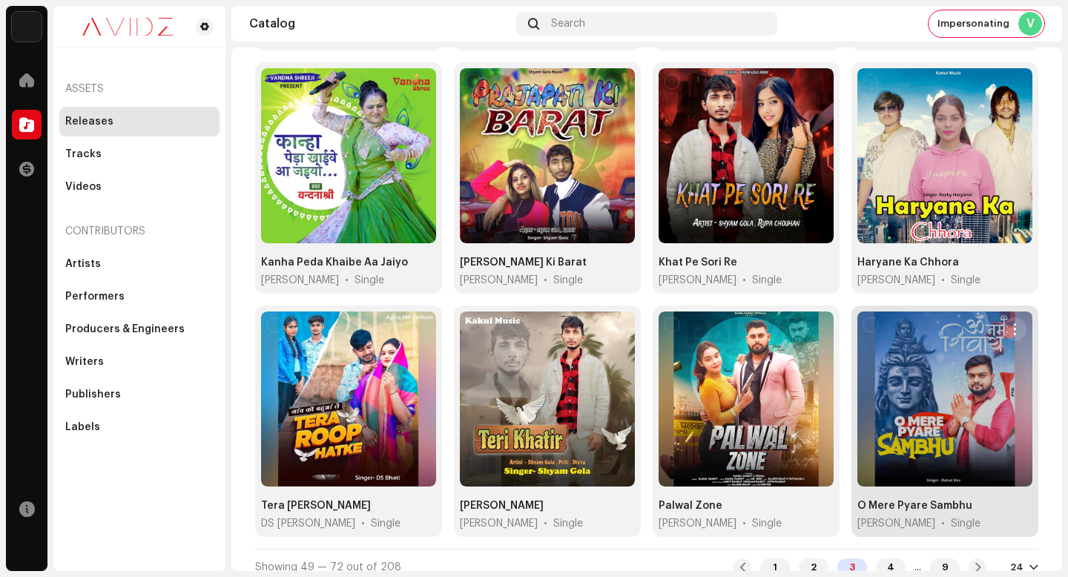
click at [1011, 323] on span "button" at bounding box center [1015, 329] width 11 height 12
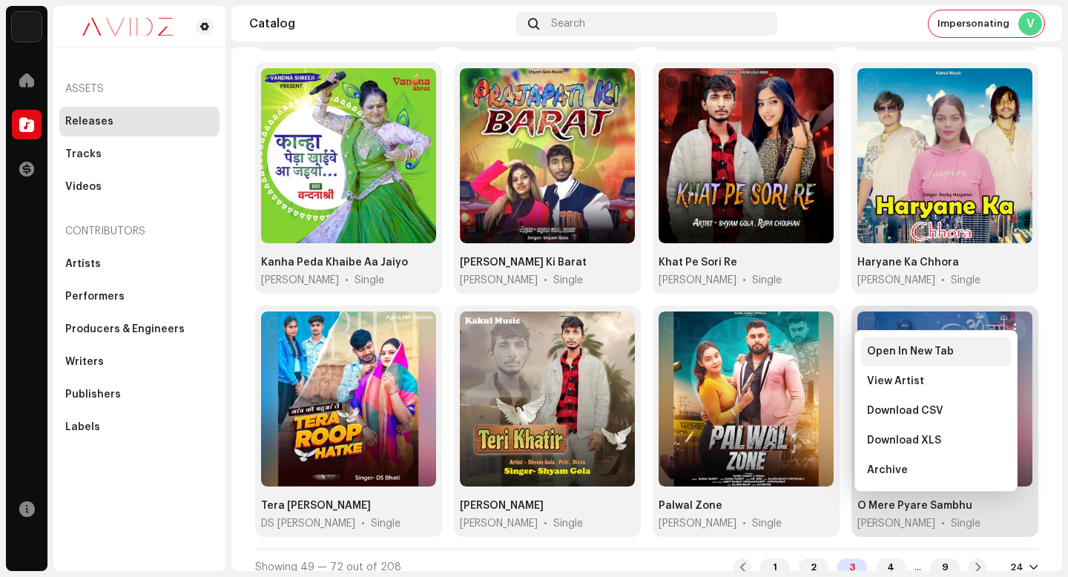
click at [1008, 349] on div "Open In New Tab" at bounding box center [936, 352] width 150 height 30
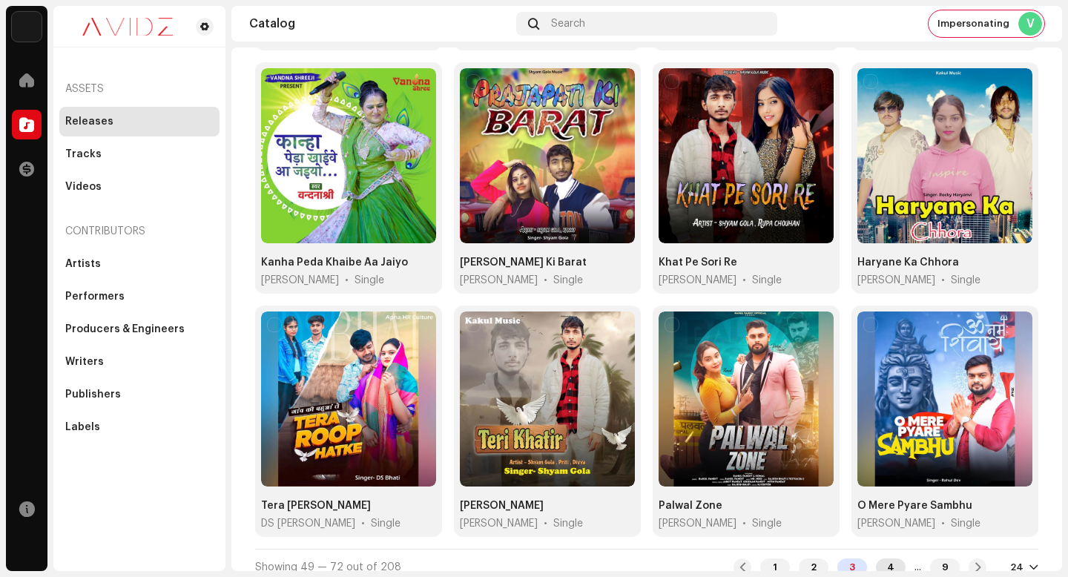
click at [878, 559] on div "4" at bounding box center [891, 568] width 30 height 18
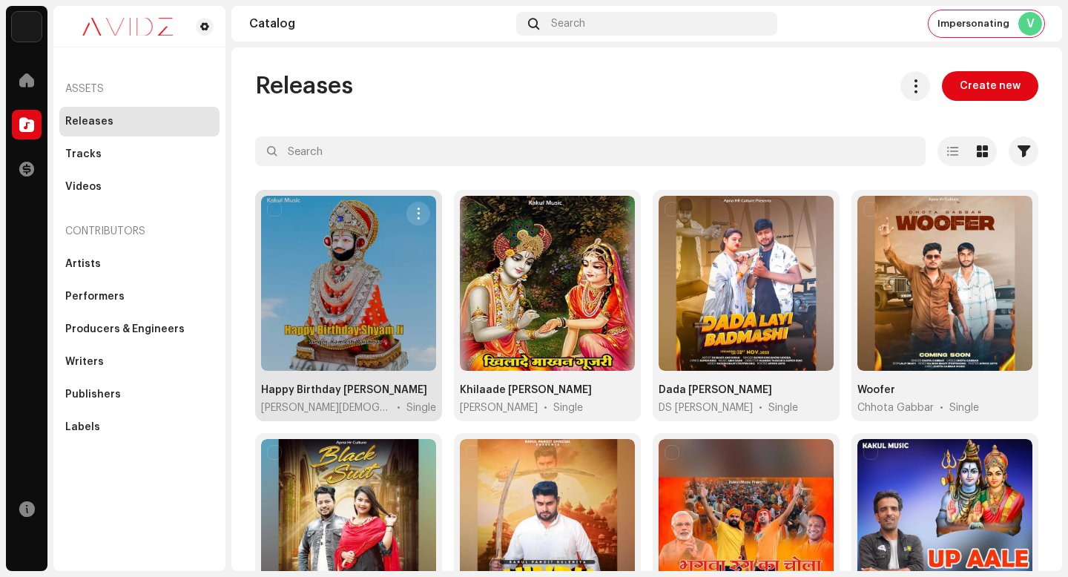
click at [415, 208] on span "button" at bounding box center [418, 214] width 11 height 12
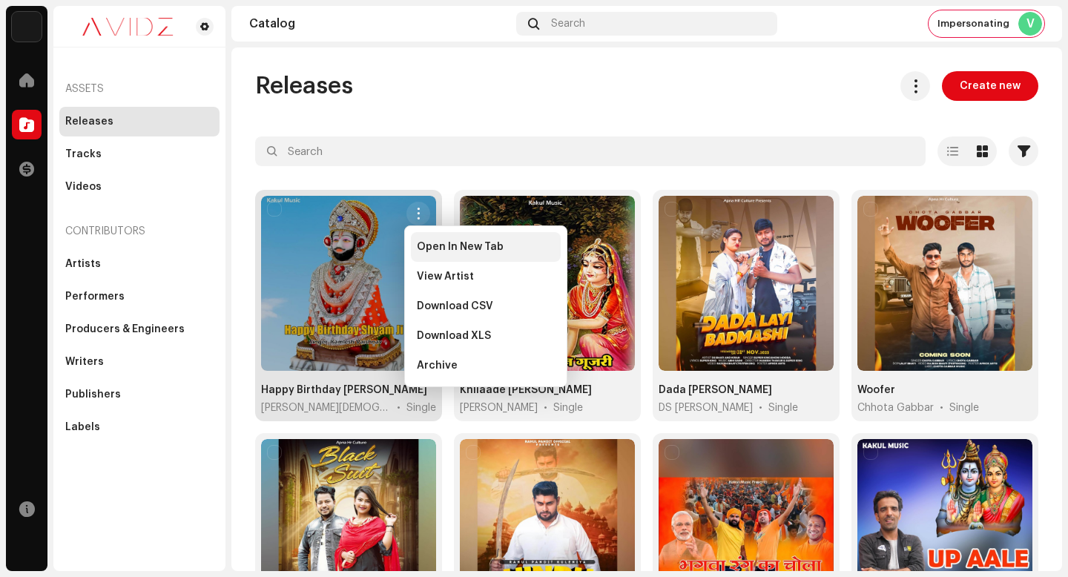
click at [428, 249] on span "Open In New Tab" at bounding box center [460, 247] width 87 height 12
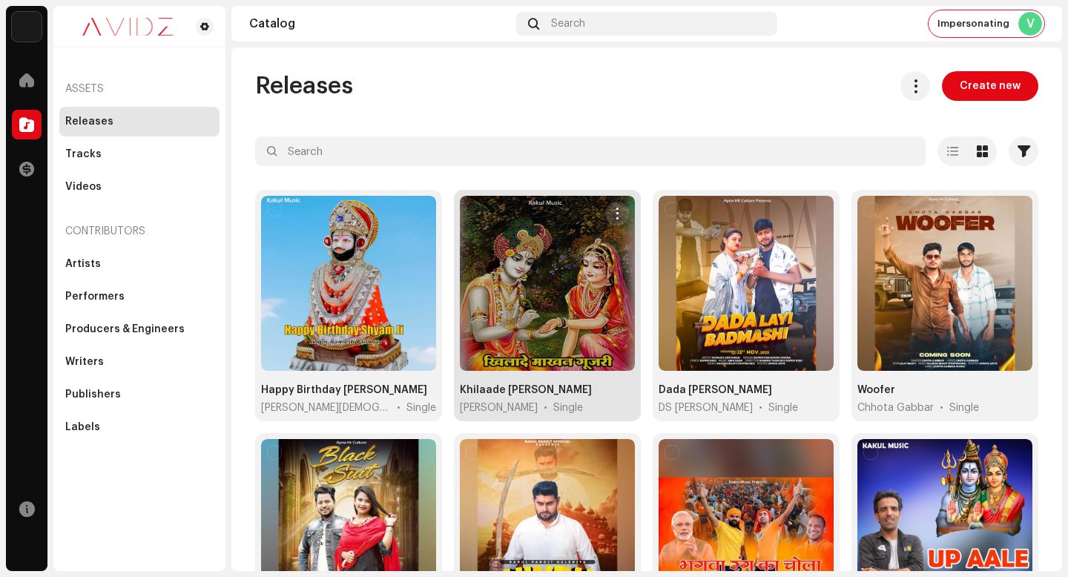
click at [618, 215] on span "button" at bounding box center [617, 214] width 11 height 12
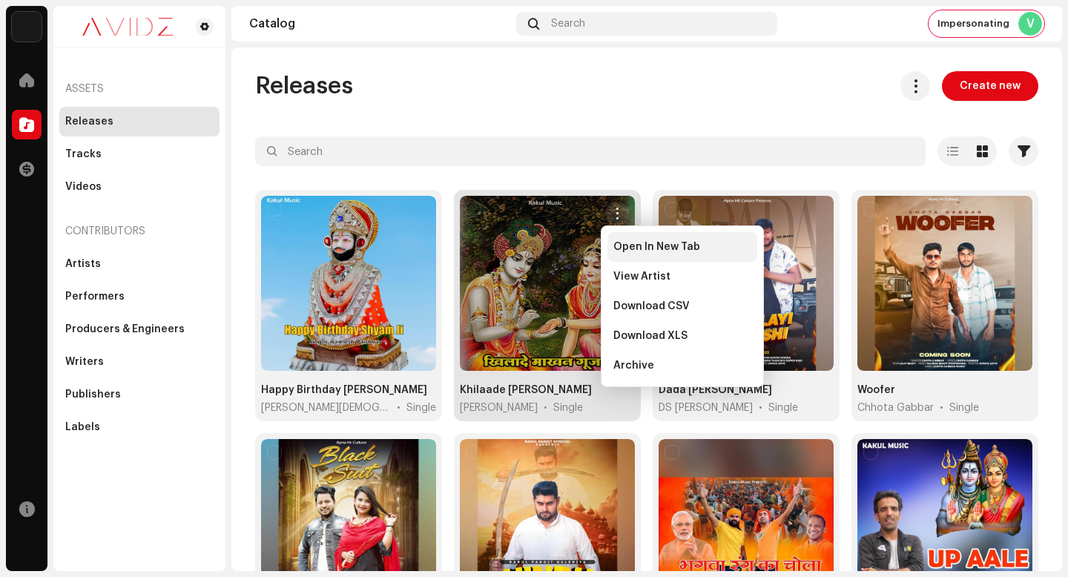
click at [639, 244] on span "Open In New Tab" at bounding box center [656, 247] width 87 height 12
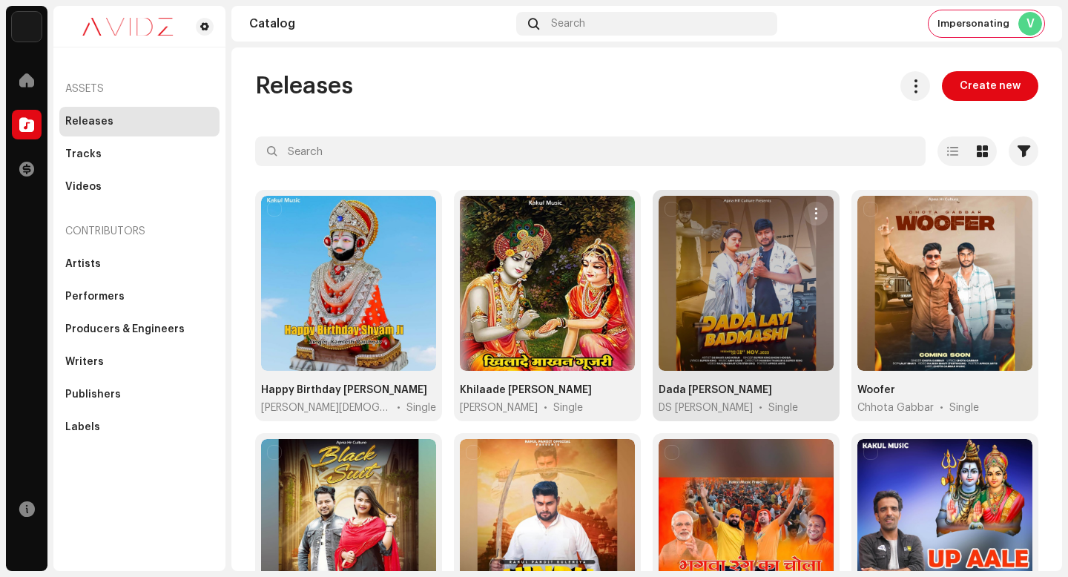
click at [811, 211] on span "button" at bounding box center [816, 214] width 11 height 12
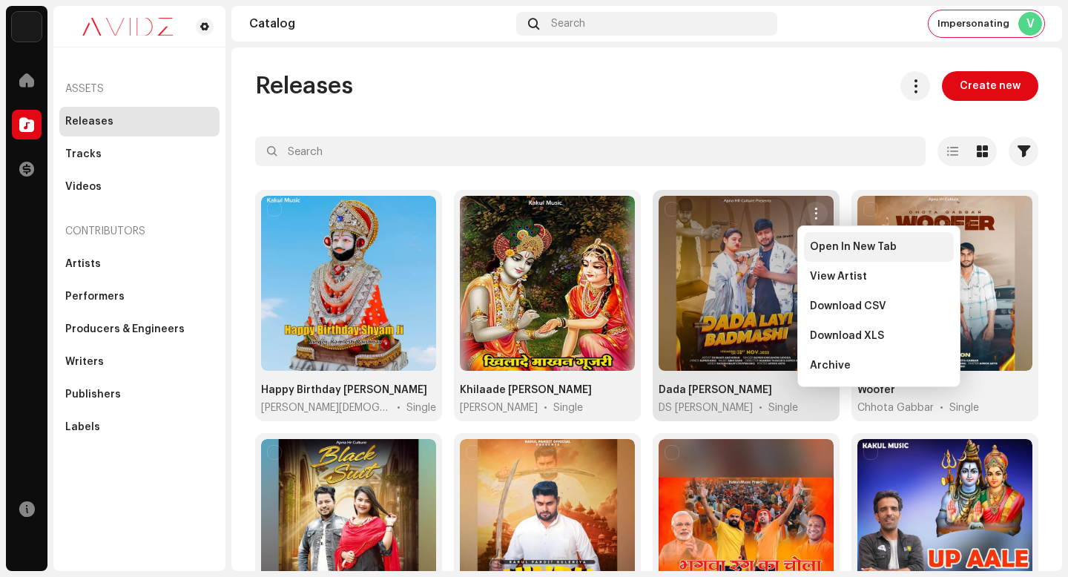
click at [832, 243] on span "Open In New Tab" at bounding box center [853, 247] width 87 height 12
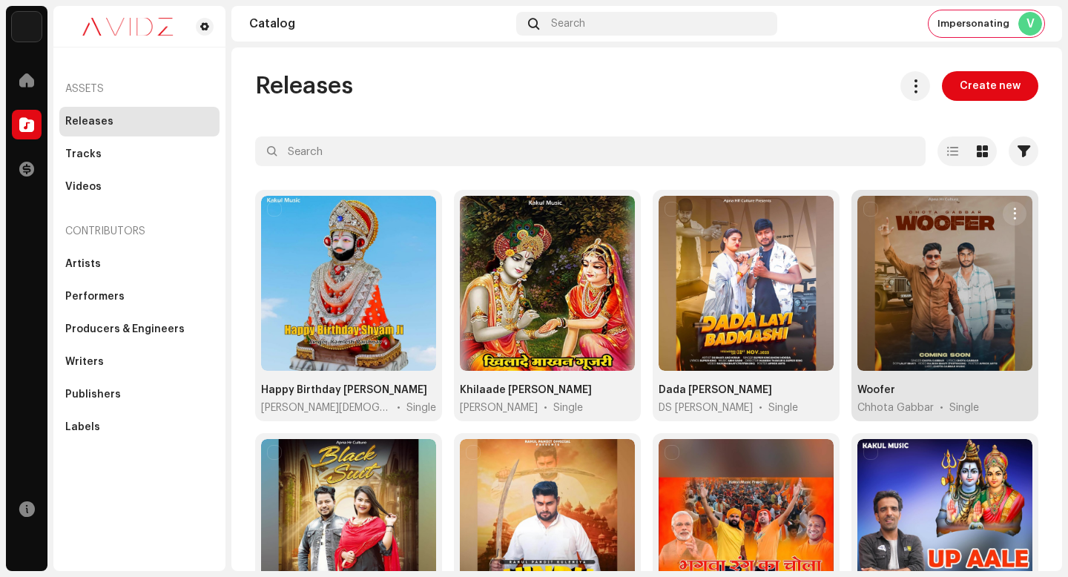
click at [1010, 211] on span "button" at bounding box center [1015, 214] width 11 height 12
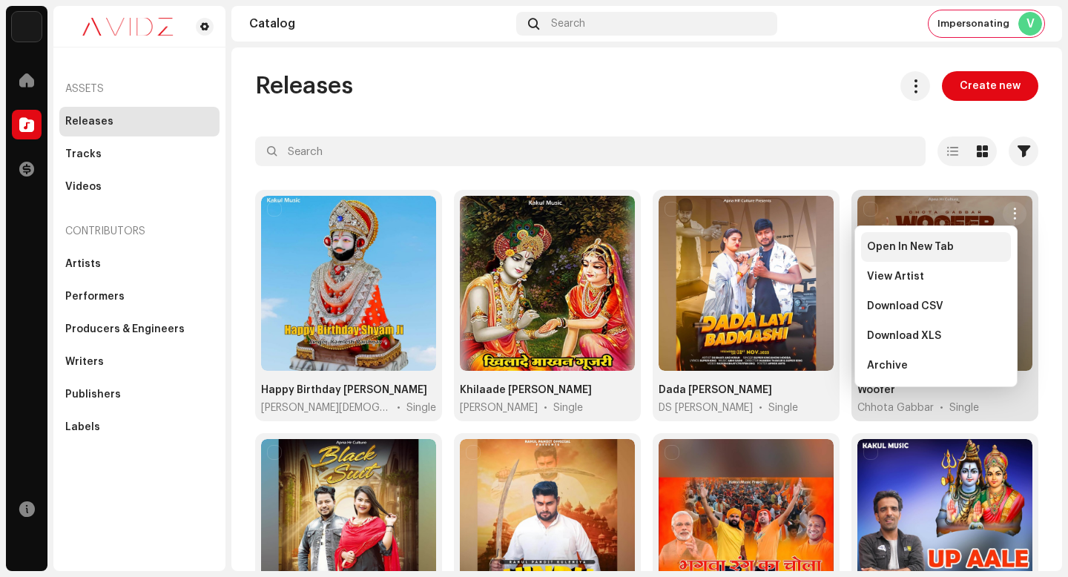
click at [978, 246] on div "Open In New Tab" at bounding box center [936, 247] width 138 height 12
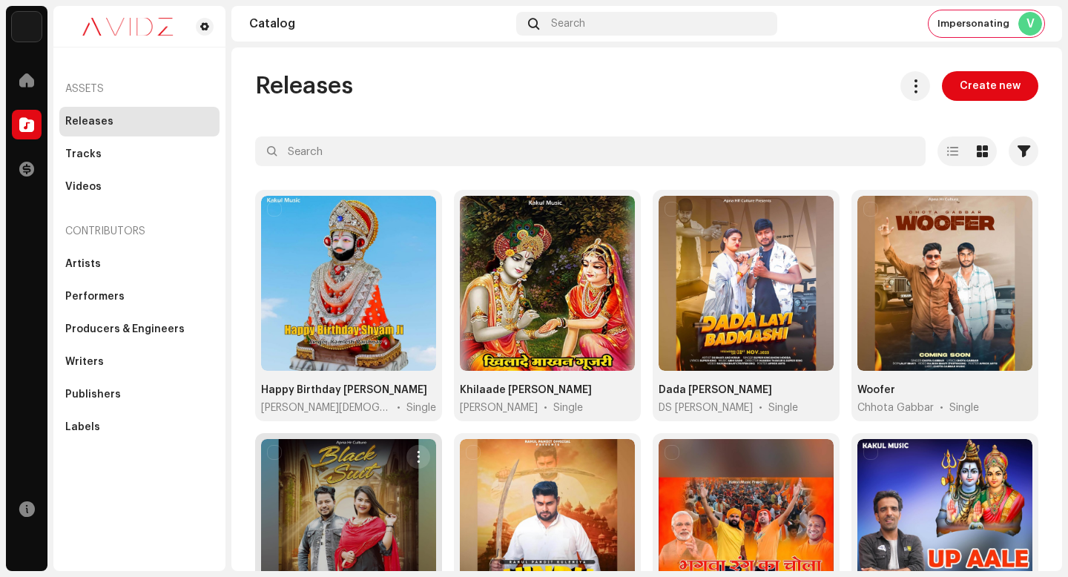
click at [416, 454] on span "button" at bounding box center [418, 457] width 11 height 12
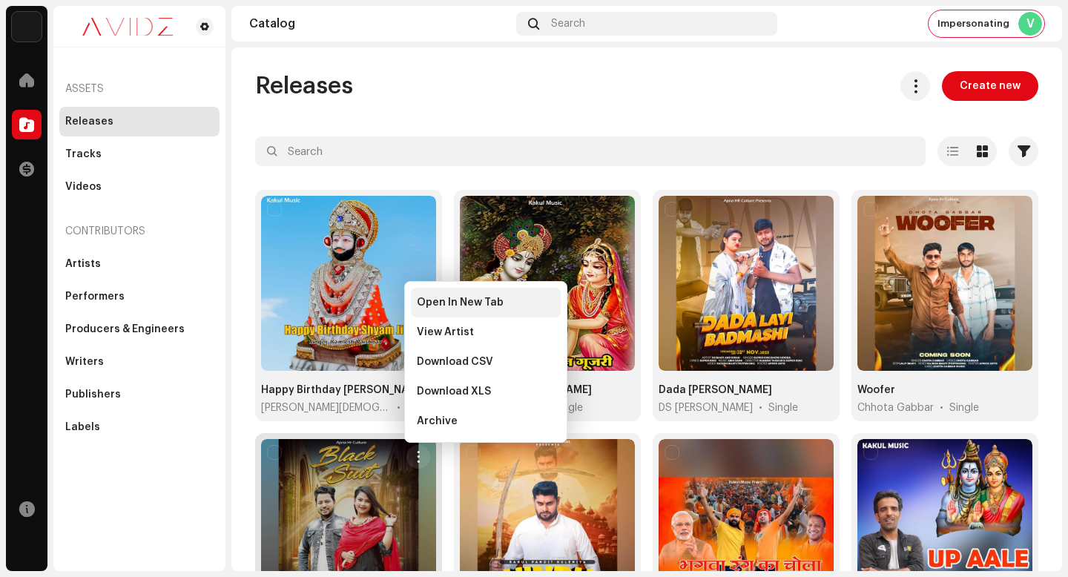
click at [471, 300] on span "Open In New Tab" at bounding box center [460, 303] width 87 height 12
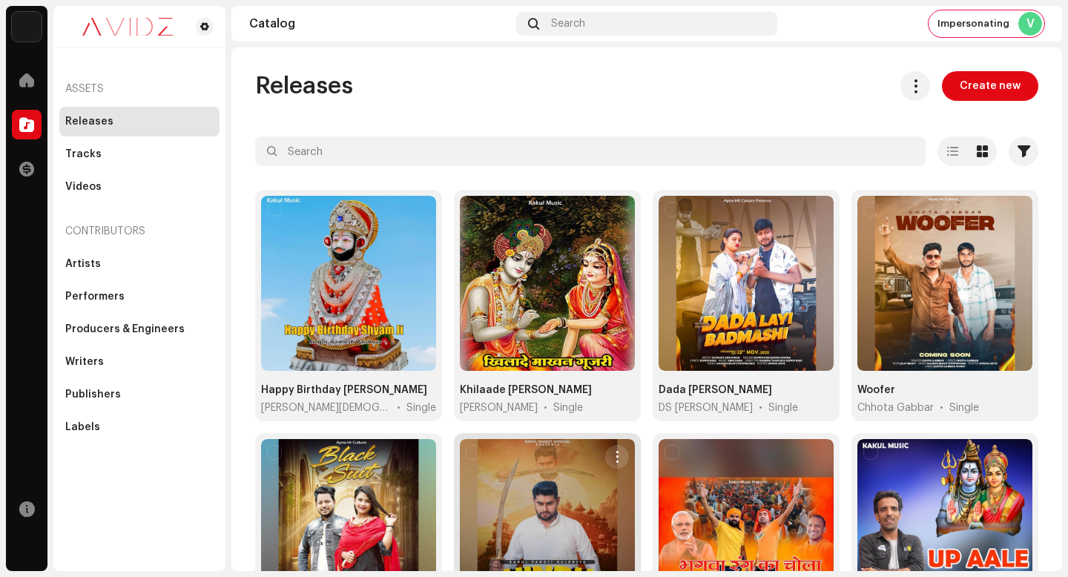
click at [613, 452] on span "button" at bounding box center [617, 457] width 11 height 12
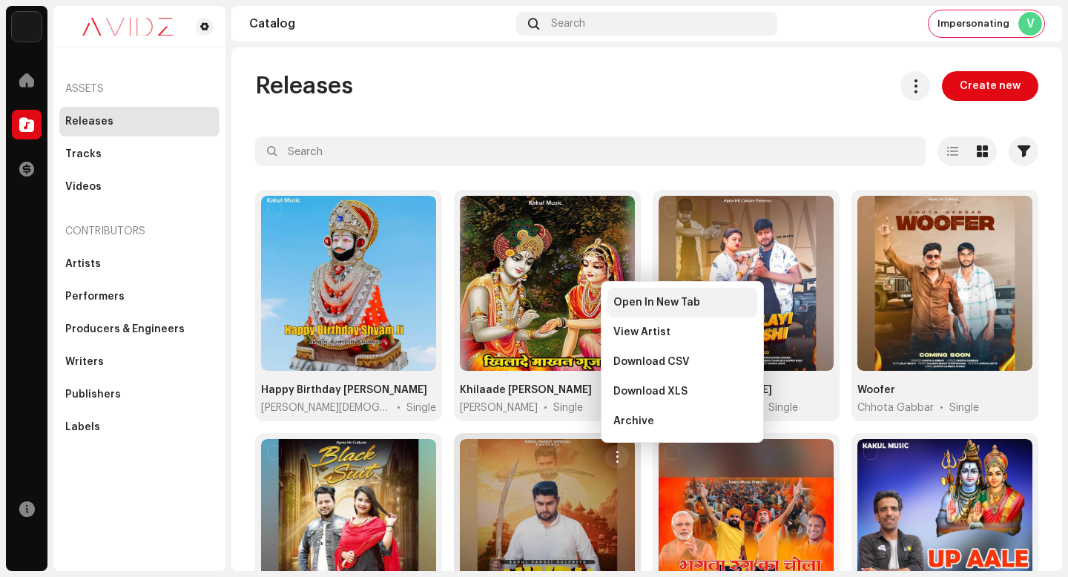
click at [693, 299] on span "Open In New Tab" at bounding box center [656, 303] width 87 height 12
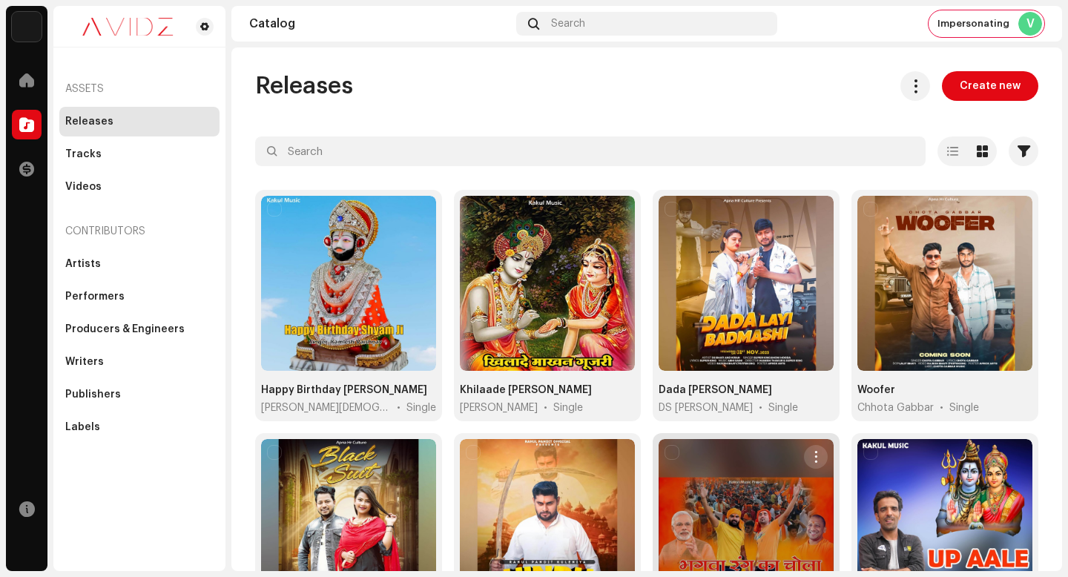
click at [813, 447] on button "button" at bounding box center [816, 457] width 24 height 24
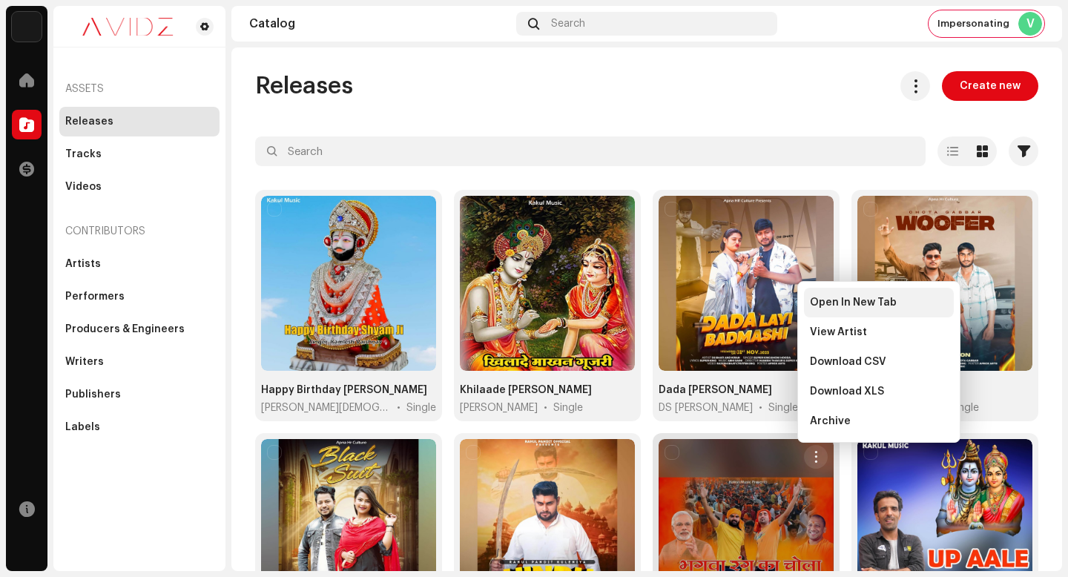
click at [840, 309] on div "Open In New Tab" at bounding box center [879, 303] width 150 height 30
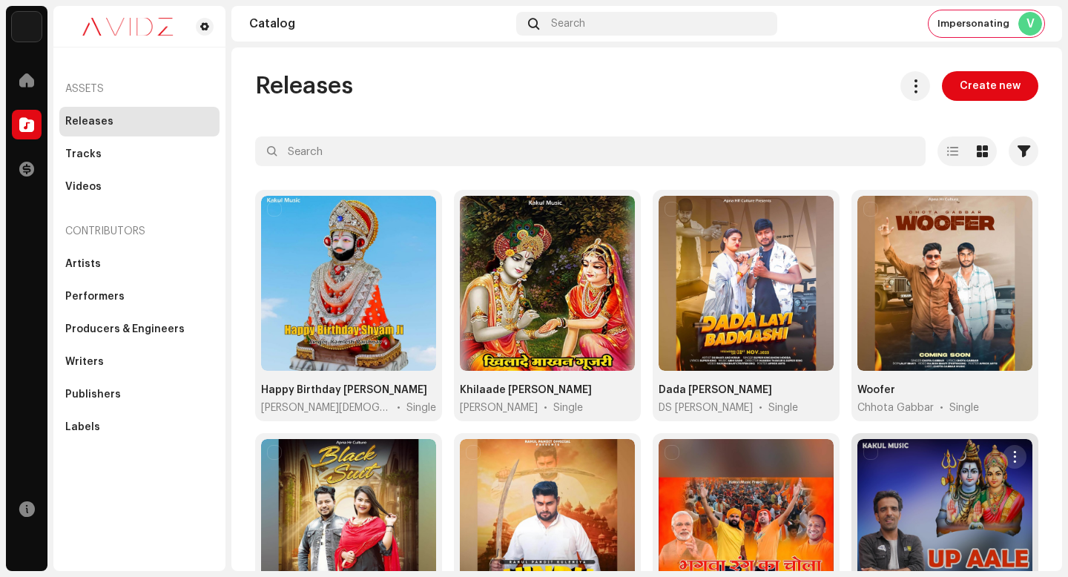
click at [1010, 451] on span "button" at bounding box center [1015, 457] width 11 height 12
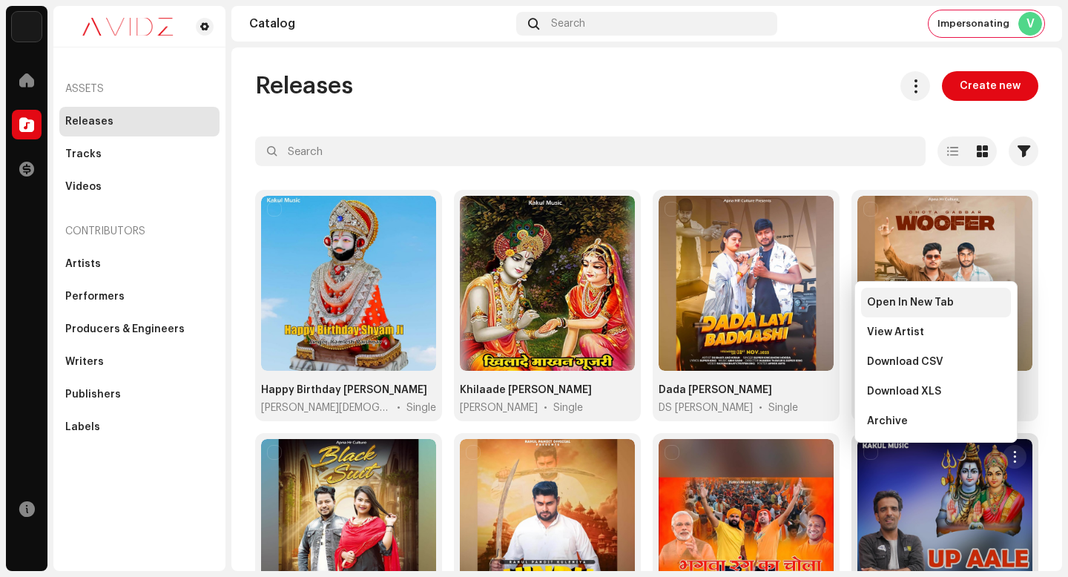
click at [985, 300] on div "Open In New Tab" at bounding box center [936, 303] width 138 height 12
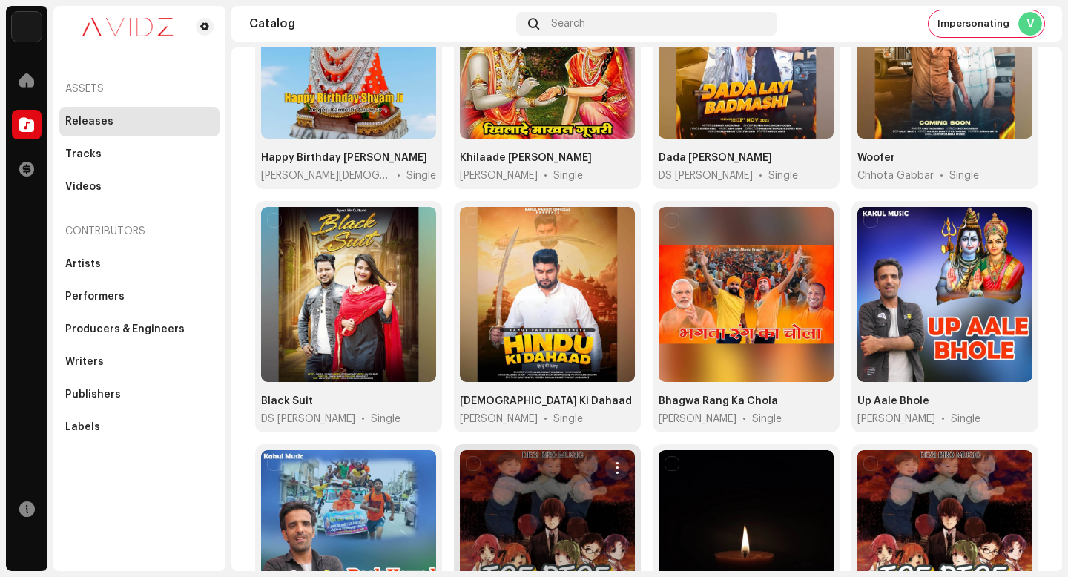
scroll to position [295, 0]
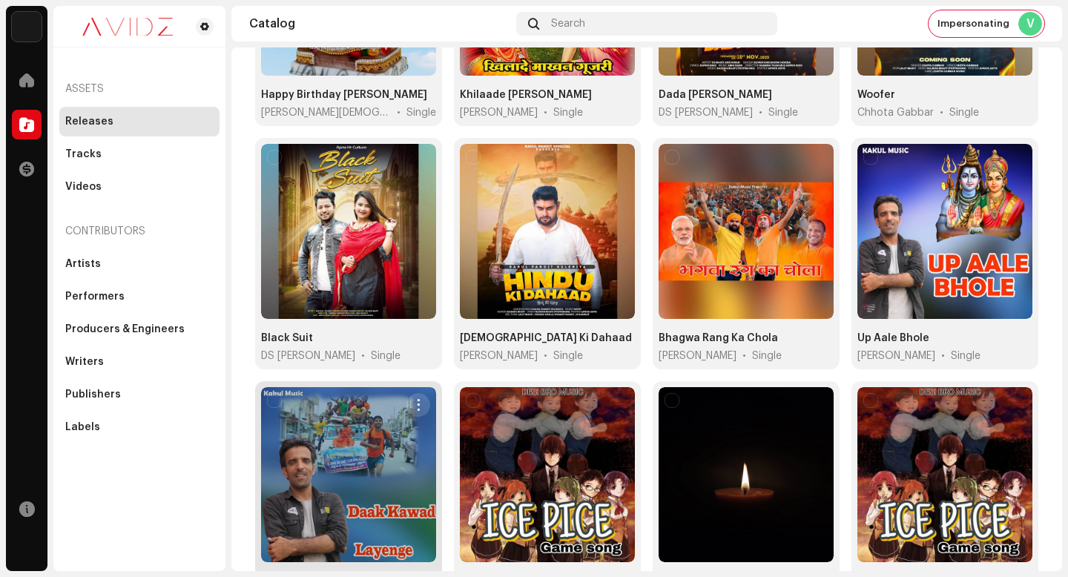
click at [414, 399] on span "button" at bounding box center [418, 405] width 11 height 12
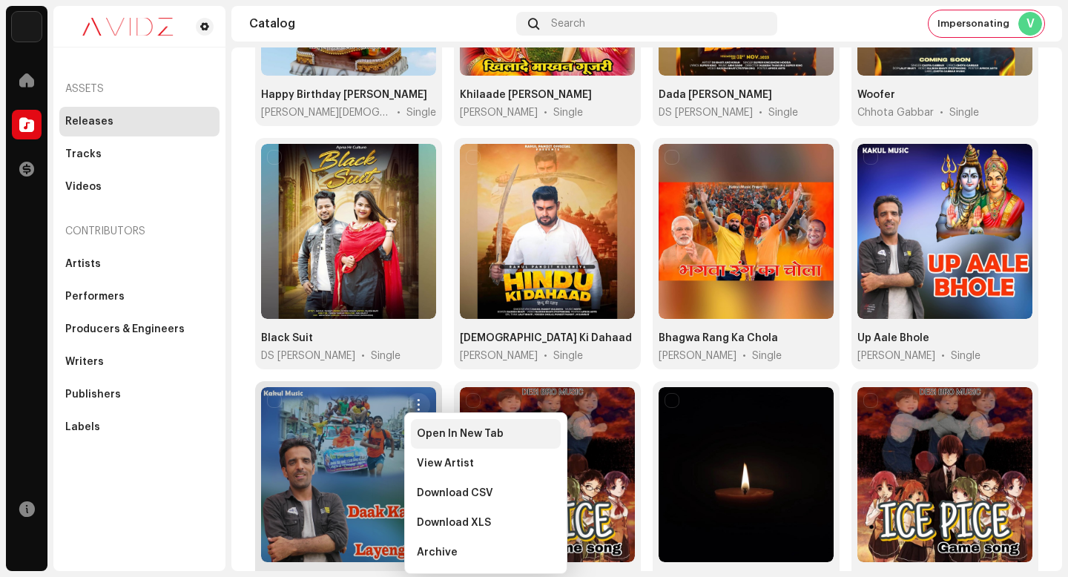
click at [448, 425] on div "Open In New Tab" at bounding box center [486, 434] width 150 height 30
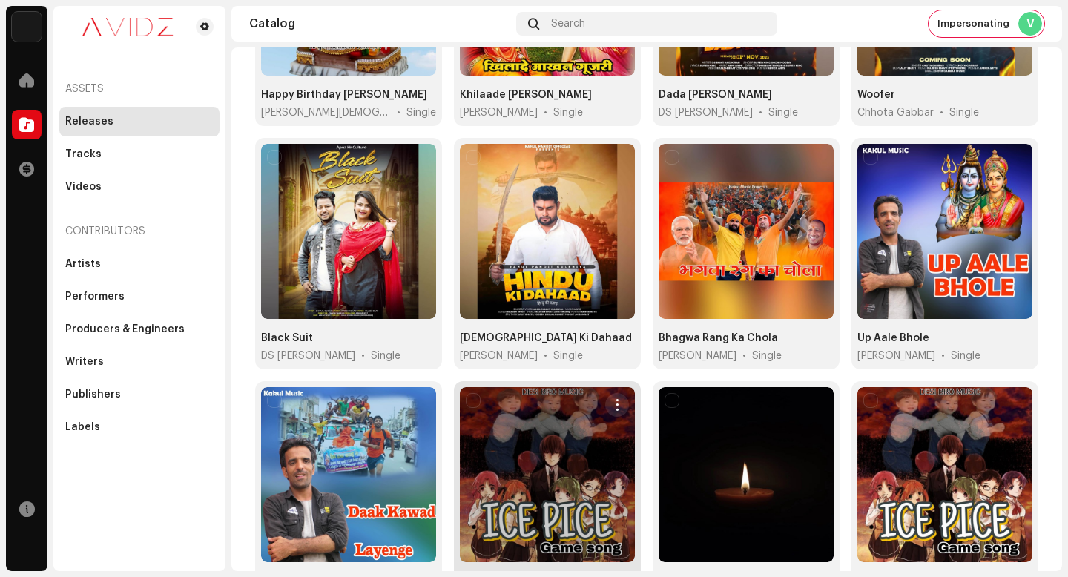
click at [605, 395] on re-m-actions-button at bounding box center [617, 405] width 24 height 24
click at [612, 402] on span "button" at bounding box center [617, 405] width 11 height 12
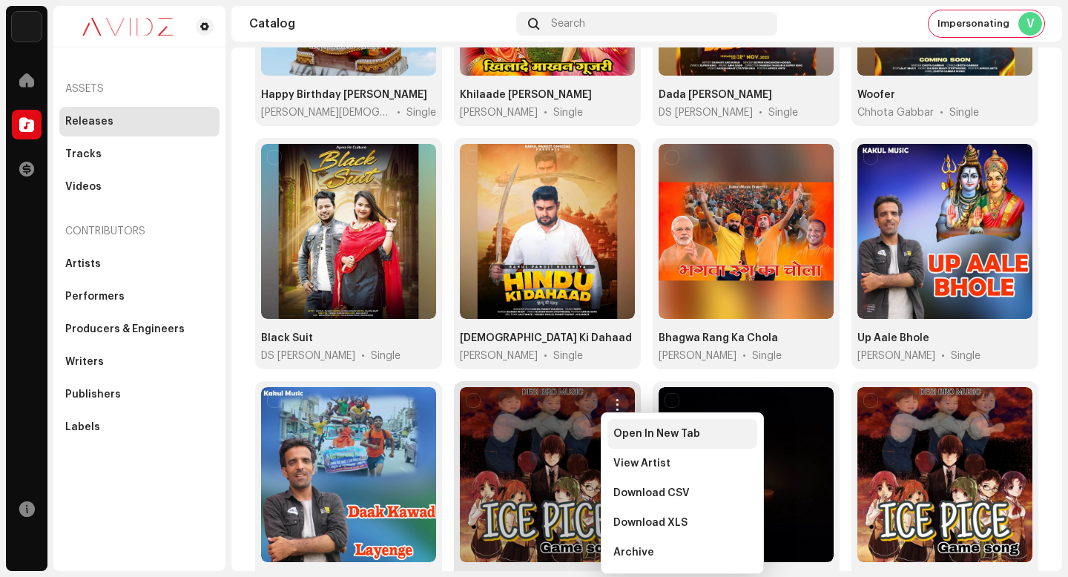
click at [665, 425] on div "Open In New Tab" at bounding box center [683, 434] width 150 height 30
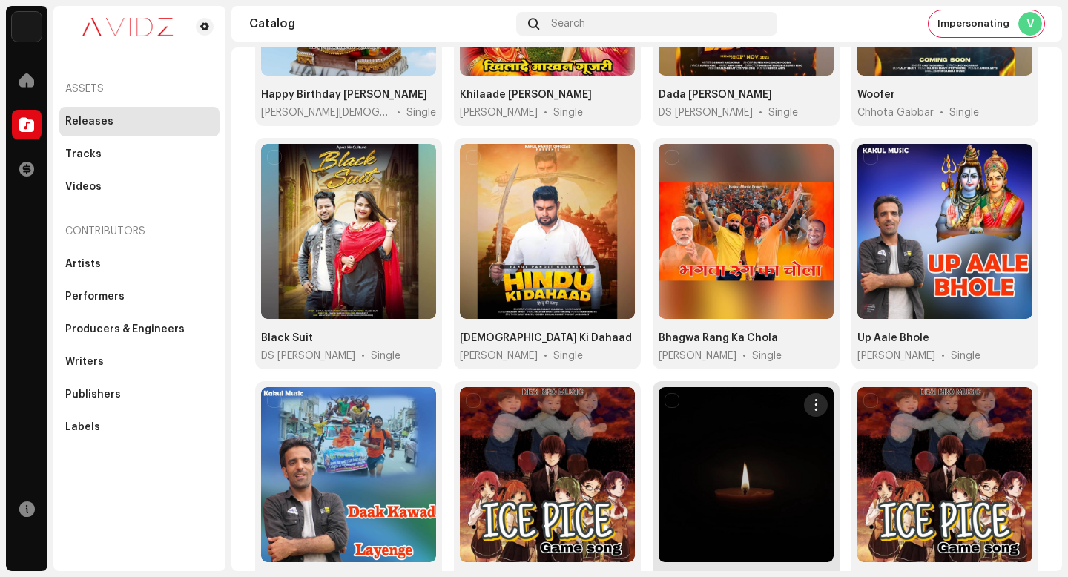
click at [812, 409] on button "button" at bounding box center [816, 405] width 24 height 24
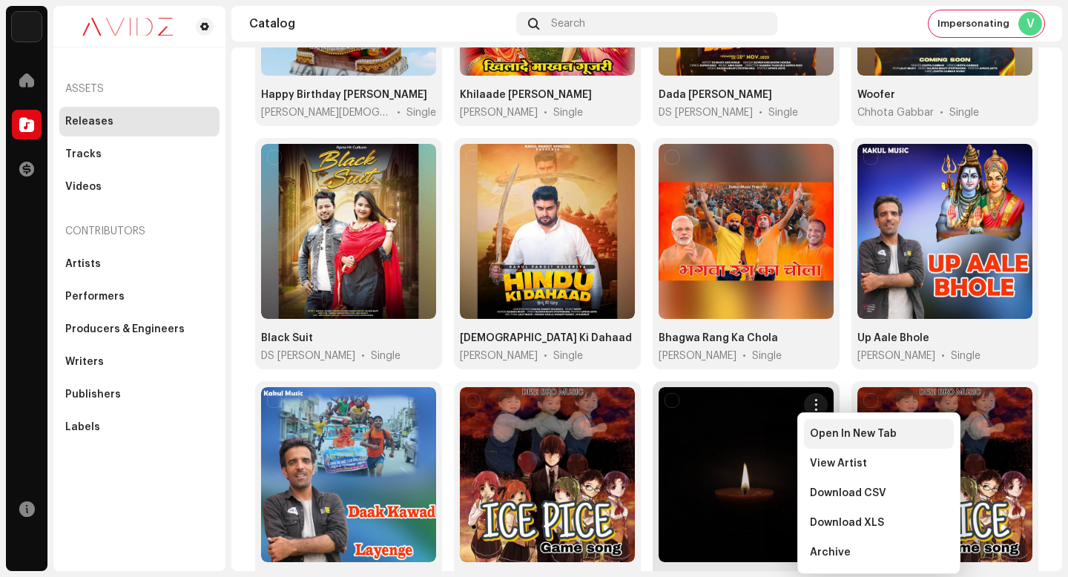
click at [814, 435] on span "Open In New Tab" at bounding box center [853, 434] width 87 height 12
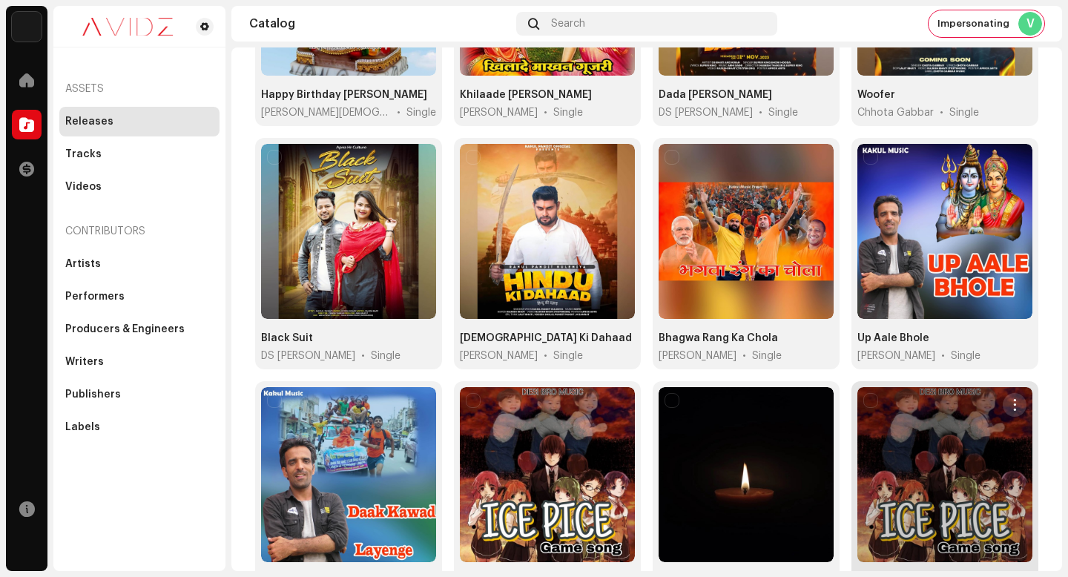
click at [1010, 401] on span "button" at bounding box center [1015, 405] width 11 height 12
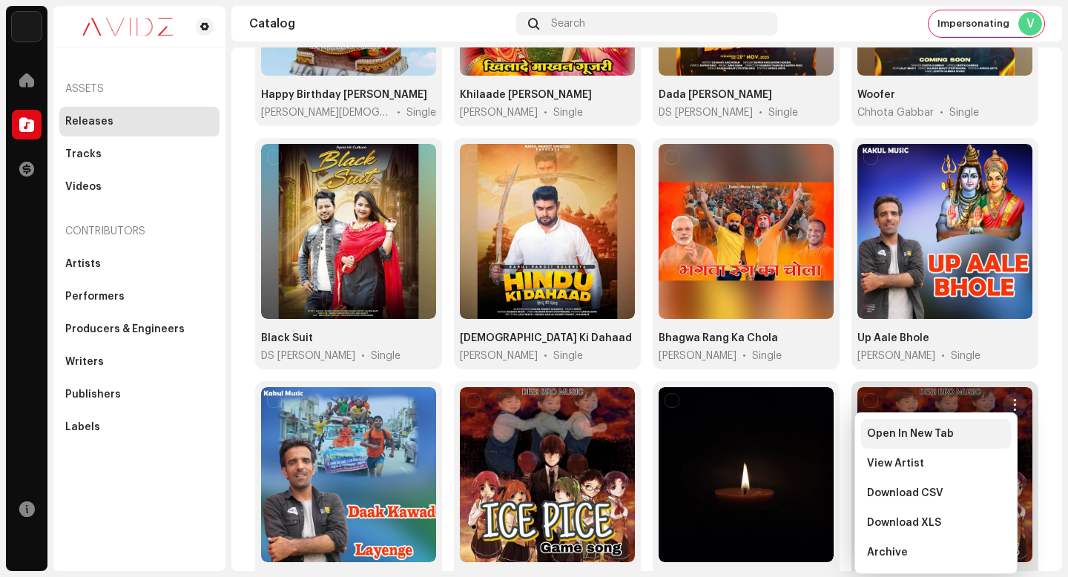
click at [987, 443] on div "Open In New Tab" at bounding box center [936, 434] width 150 height 30
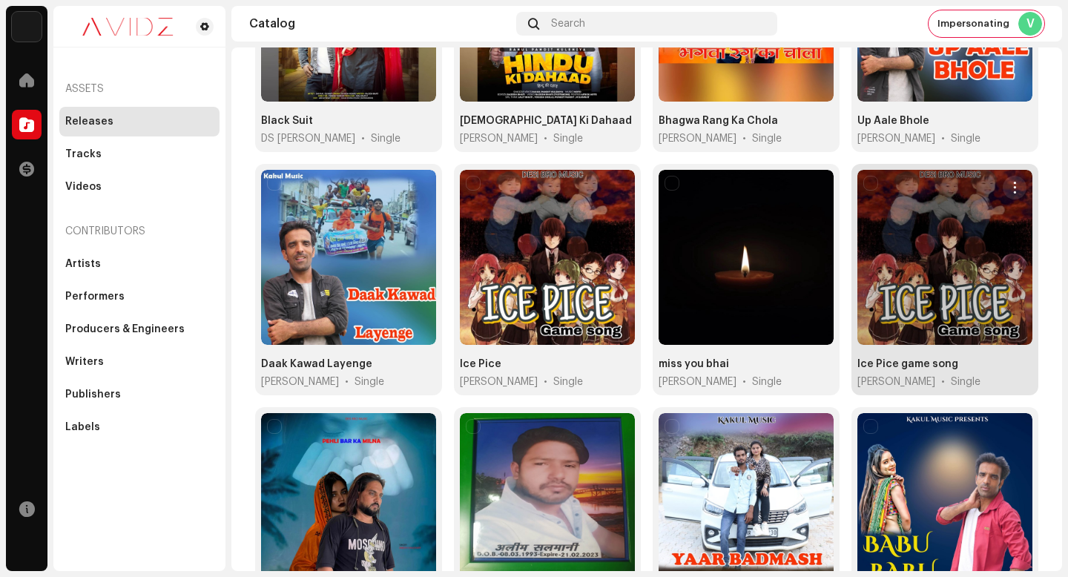
scroll to position [695, 0]
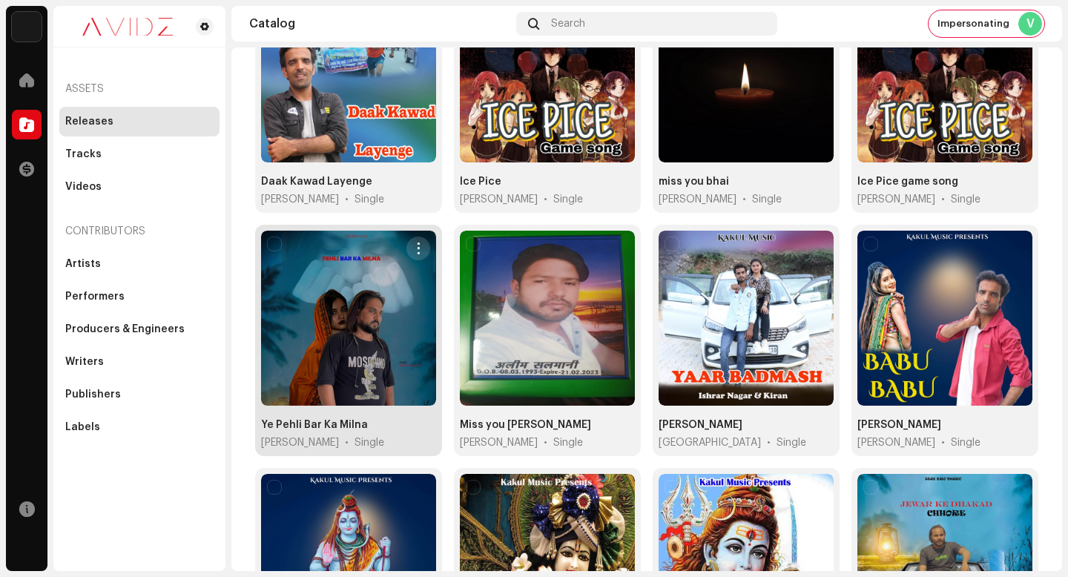
click at [414, 243] on span "button" at bounding box center [418, 249] width 11 height 12
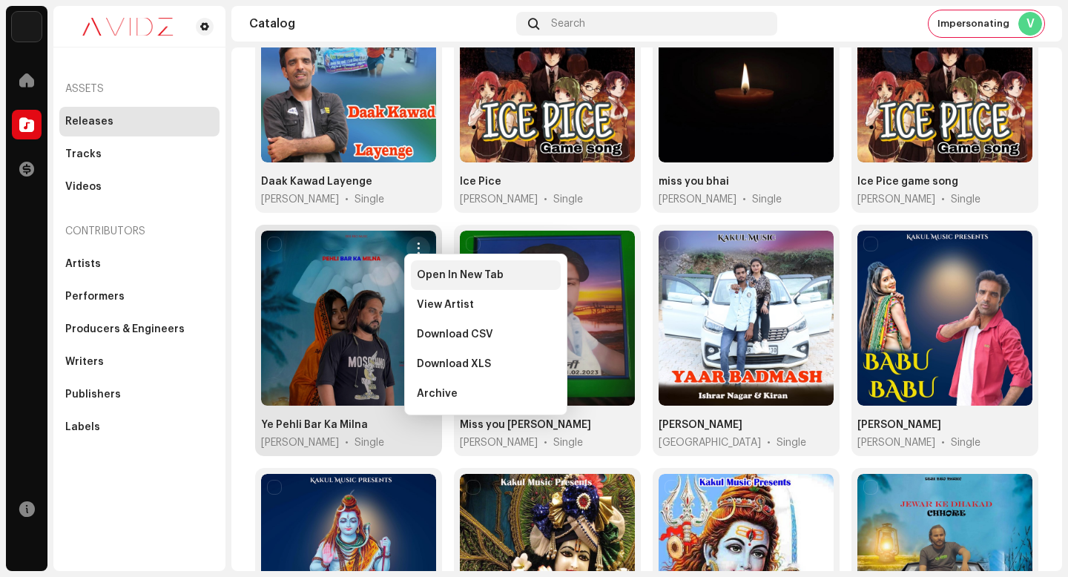
click at [417, 270] on span "Open In New Tab" at bounding box center [460, 275] width 87 height 12
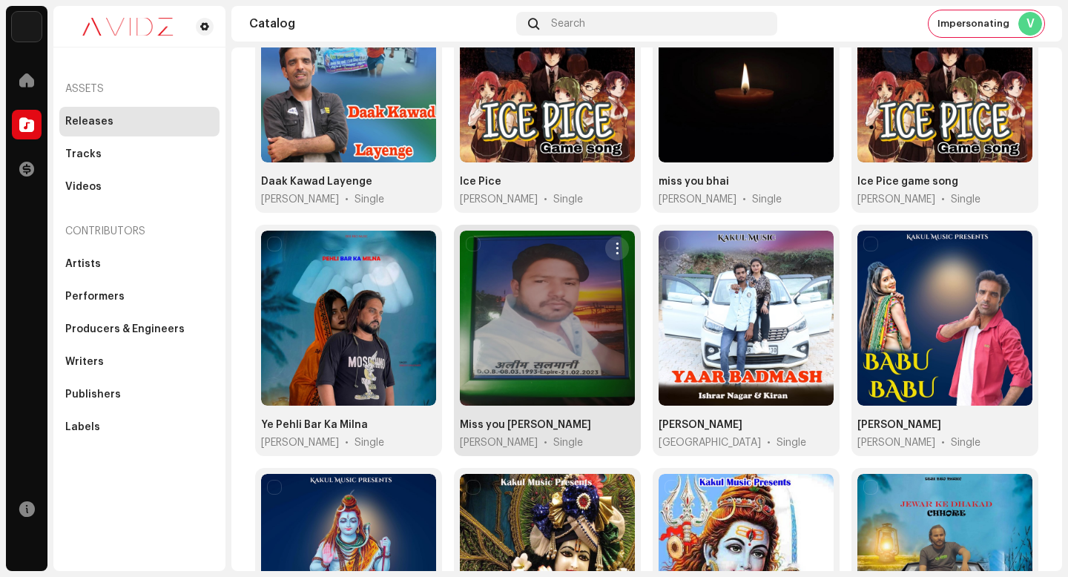
click at [612, 246] on span "button" at bounding box center [617, 249] width 11 height 12
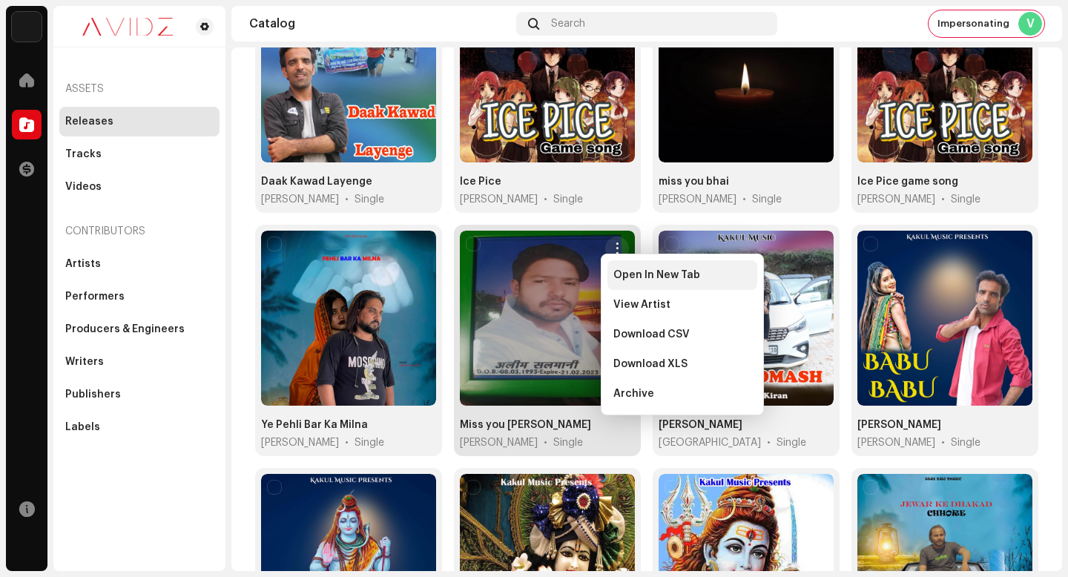
click at [633, 274] on span "Open In New Tab" at bounding box center [656, 275] width 87 height 12
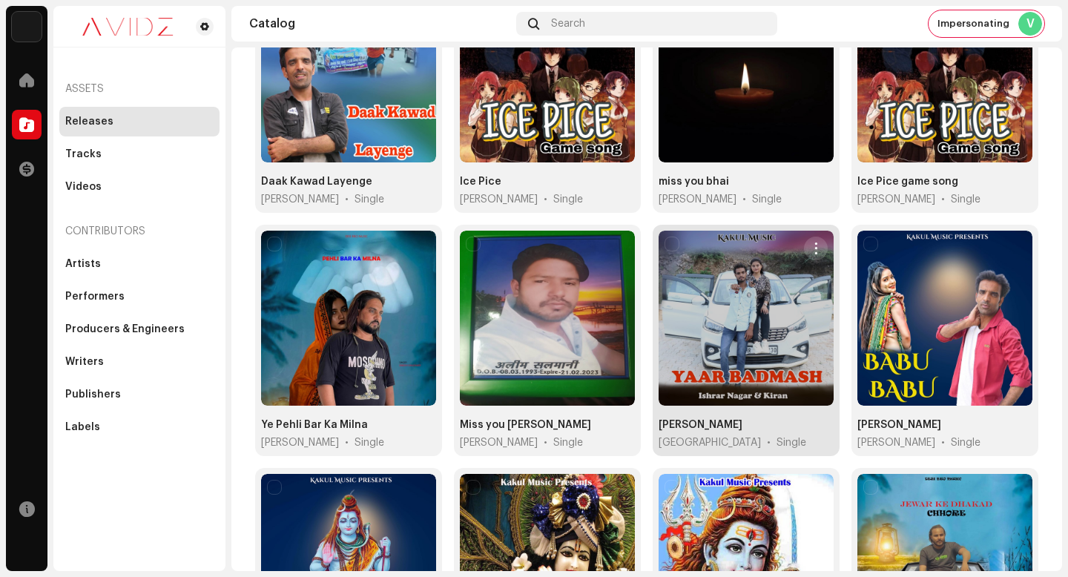
click at [814, 243] on span "button" at bounding box center [816, 249] width 11 height 12
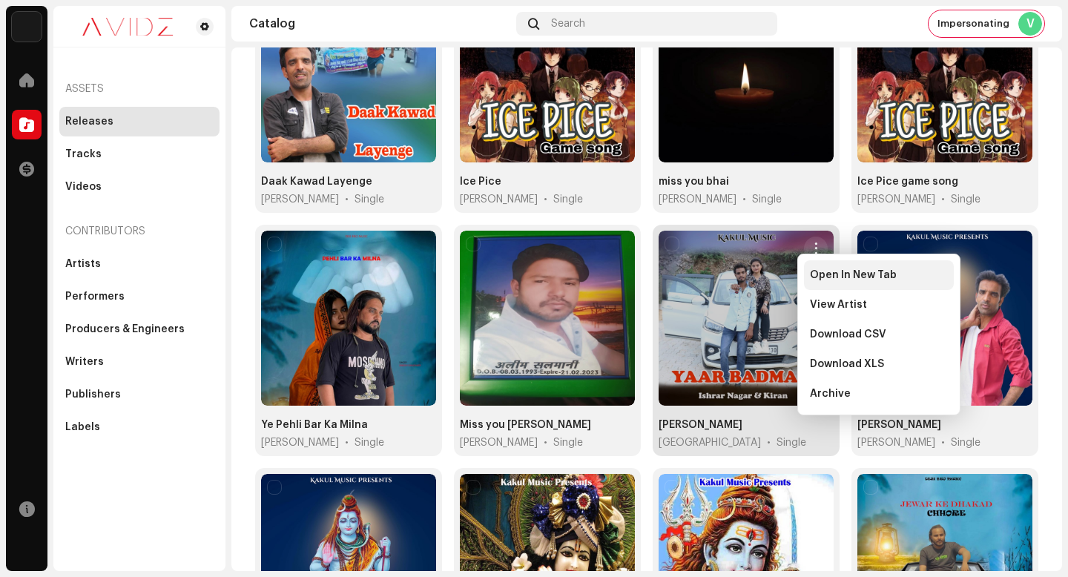
click at [825, 282] on div "Open In New Tab" at bounding box center [879, 275] width 150 height 30
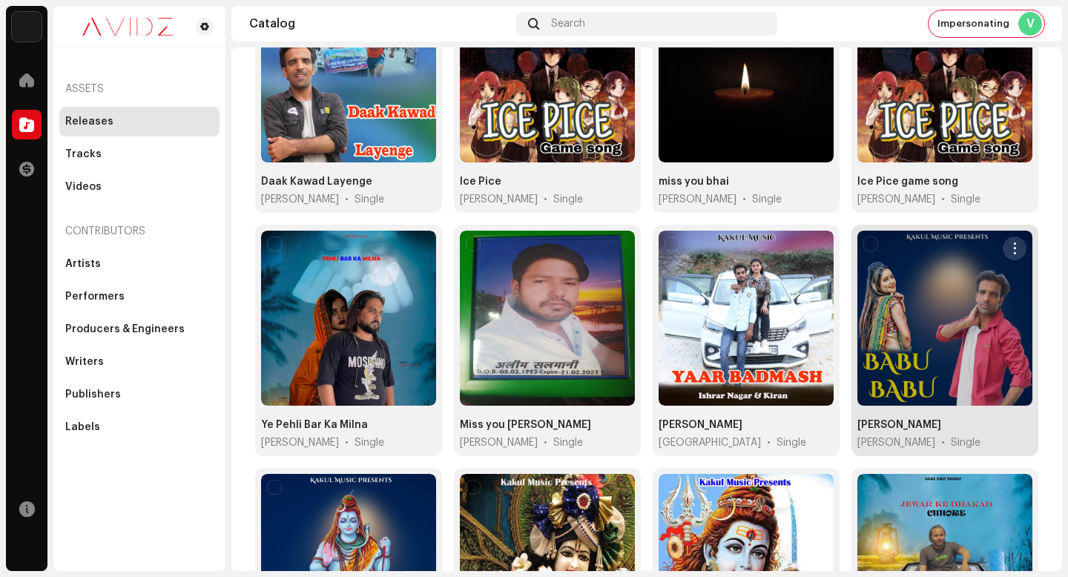
click at [1009, 249] on button "button" at bounding box center [1015, 249] width 24 height 24
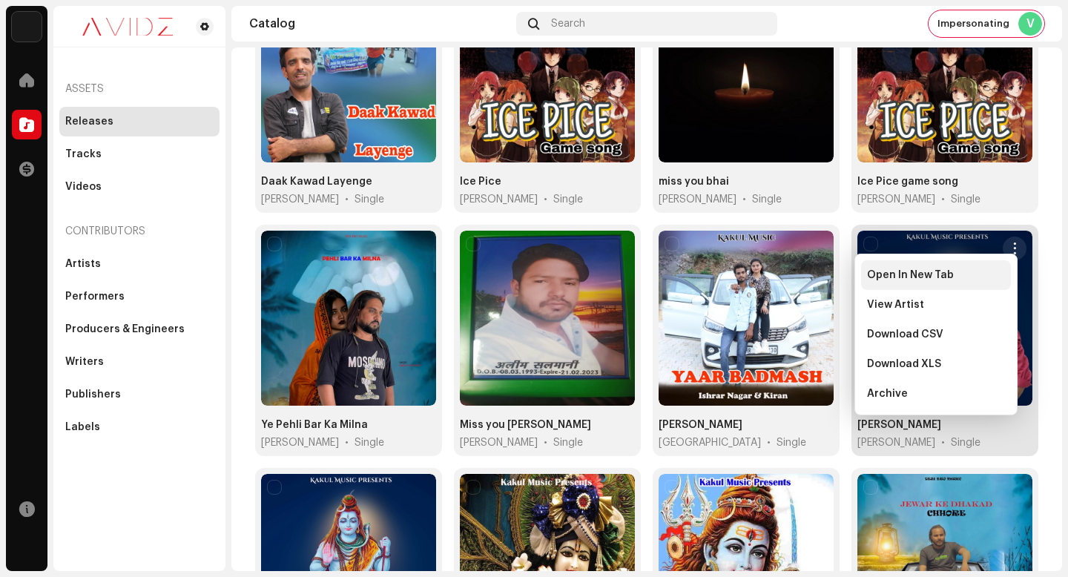
click at [990, 286] on div "Open In New Tab" at bounding box center [936, 275] width 150 height 30
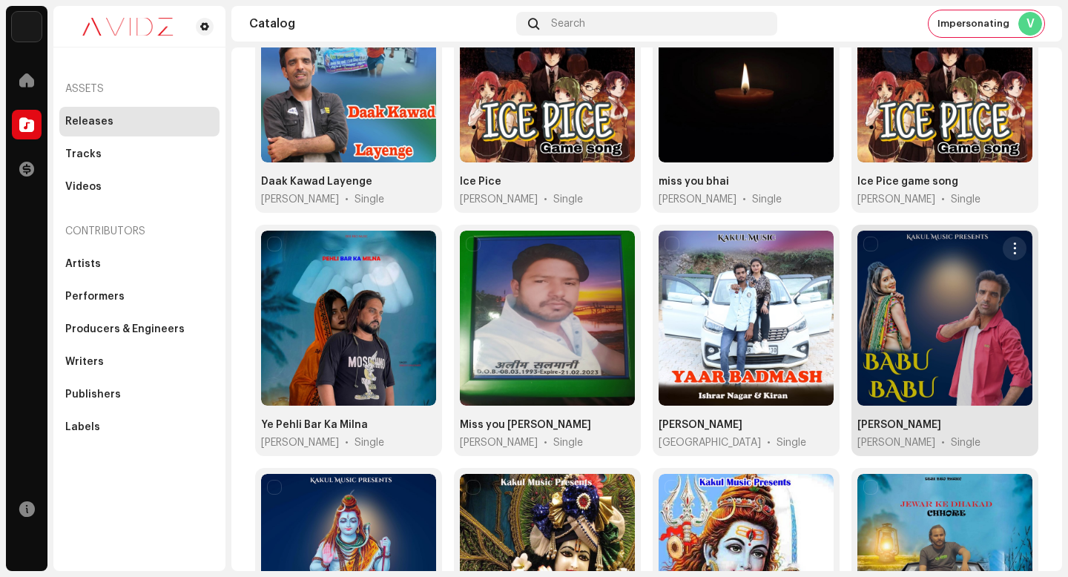
scroll to position [804, 0]
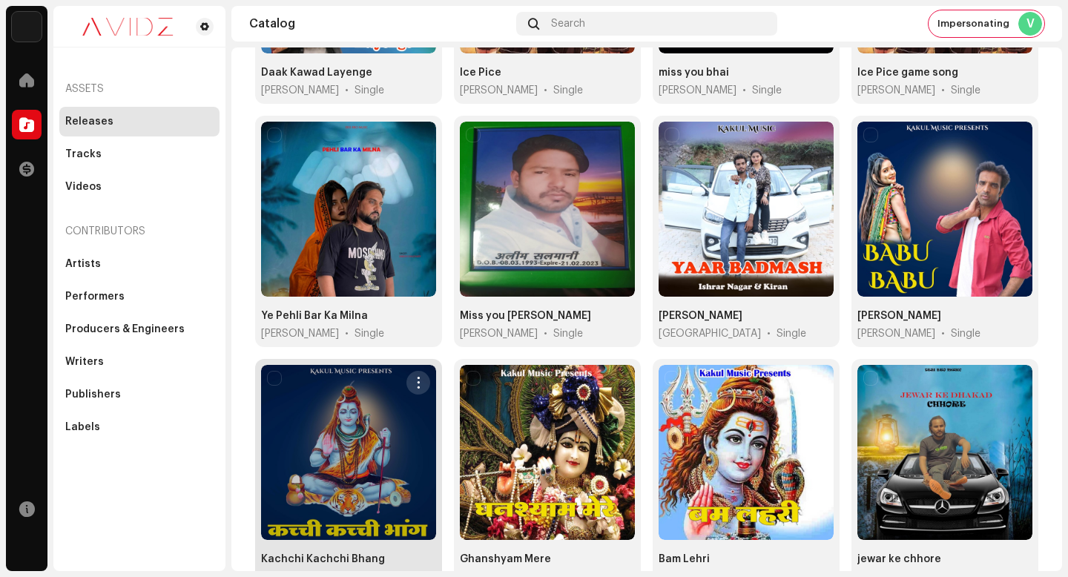
click at [413, 377] on span "button" at bounding box center [418, 383] width 11 height 12
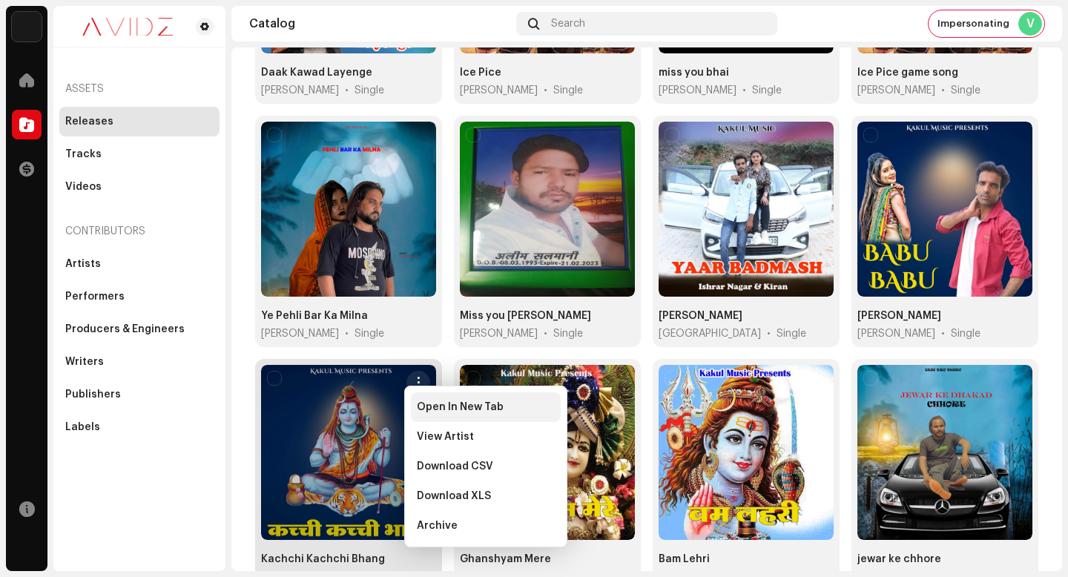
click at [431, 397] on div "Open In New Tab" at bounding box center [486, 407] width 150 height 30
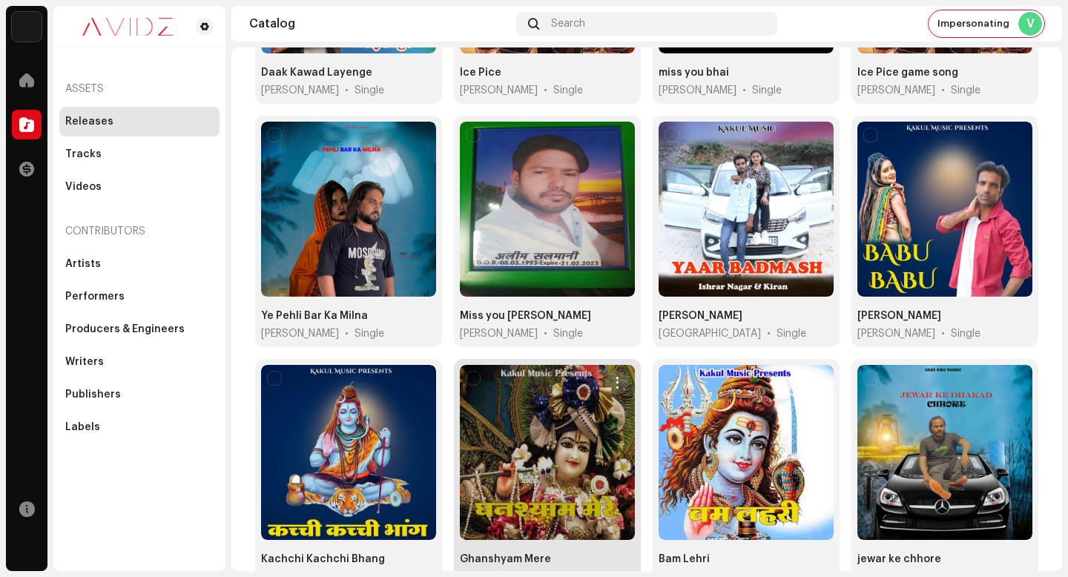
click at [614, 379] on span "button" at bounding box center [617, 383] width 11 height 12
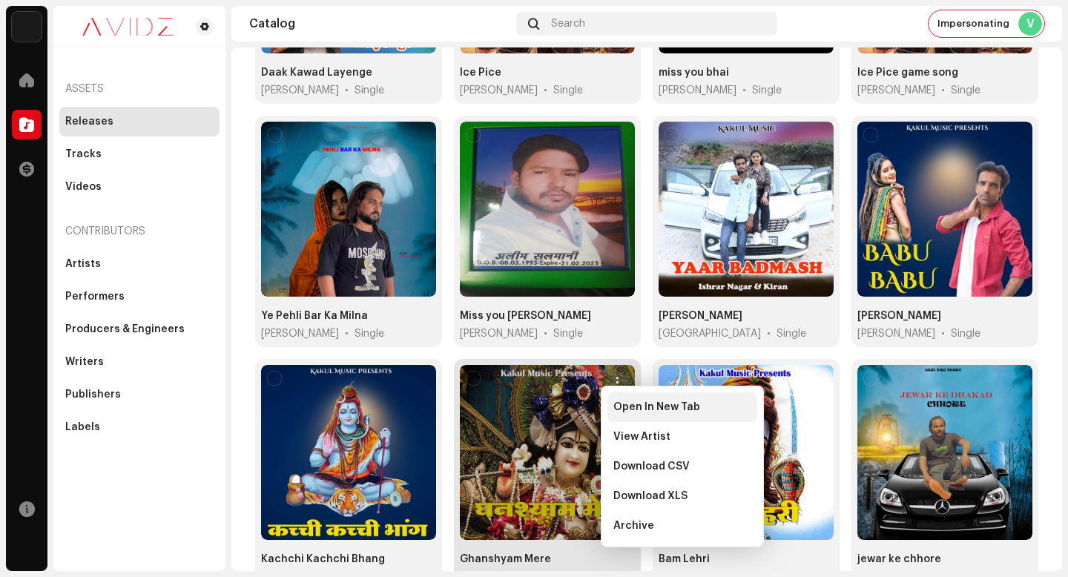
click at [617, 393] on div "Open In New Tab" at bounding box center [683, 407] width 150 height 30
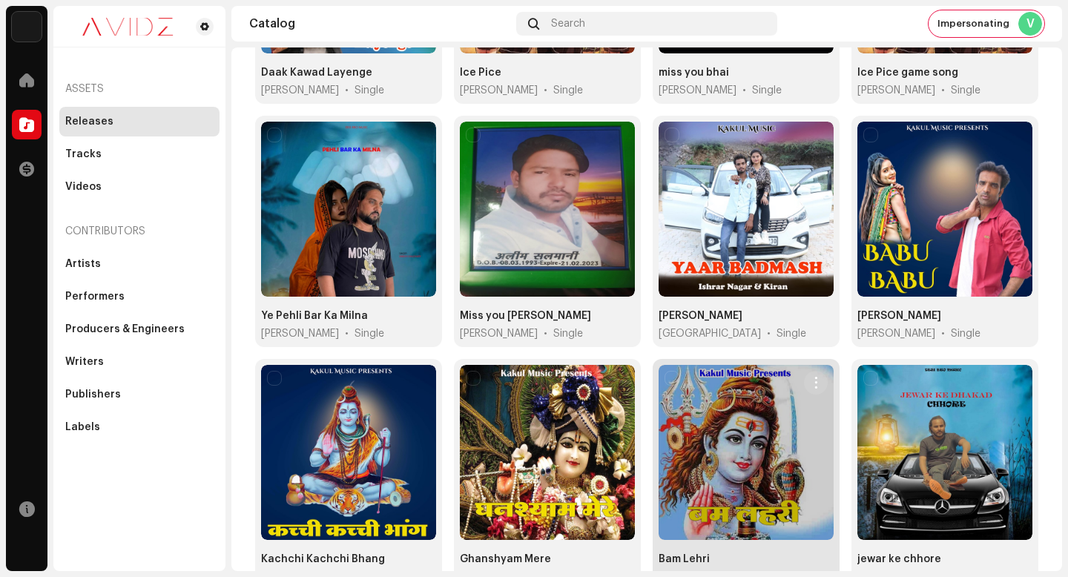
click at [821, 373] on div at bounding box center [746, 452] width 175 height 175
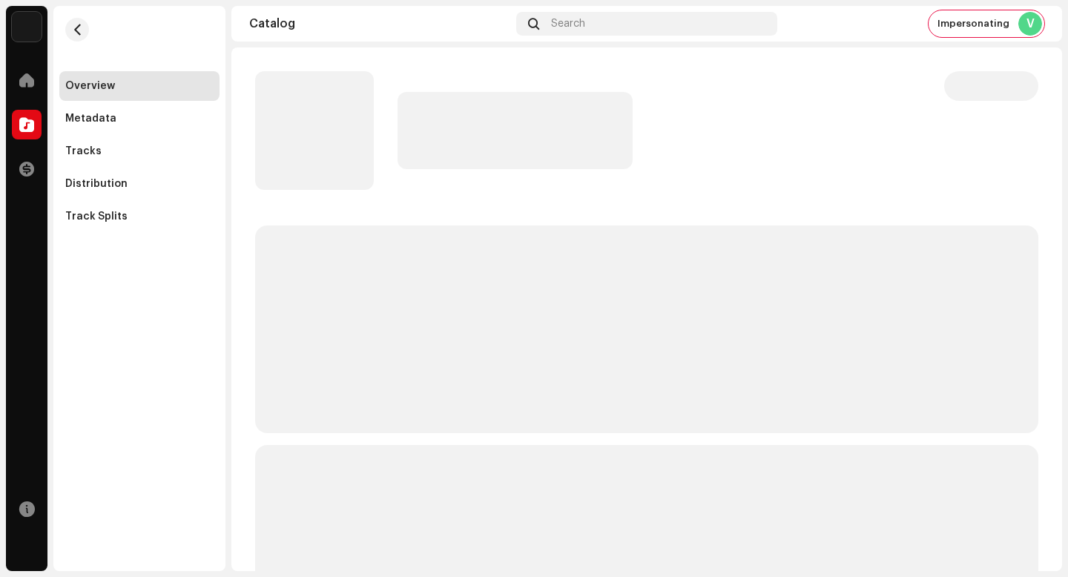
click at [60, 27] on re-m-nav-back at bounding box center [77, 38] width 36 height 65
click at [70, 27] on button "button" at bounding box center [77, 30] width 24 height 24
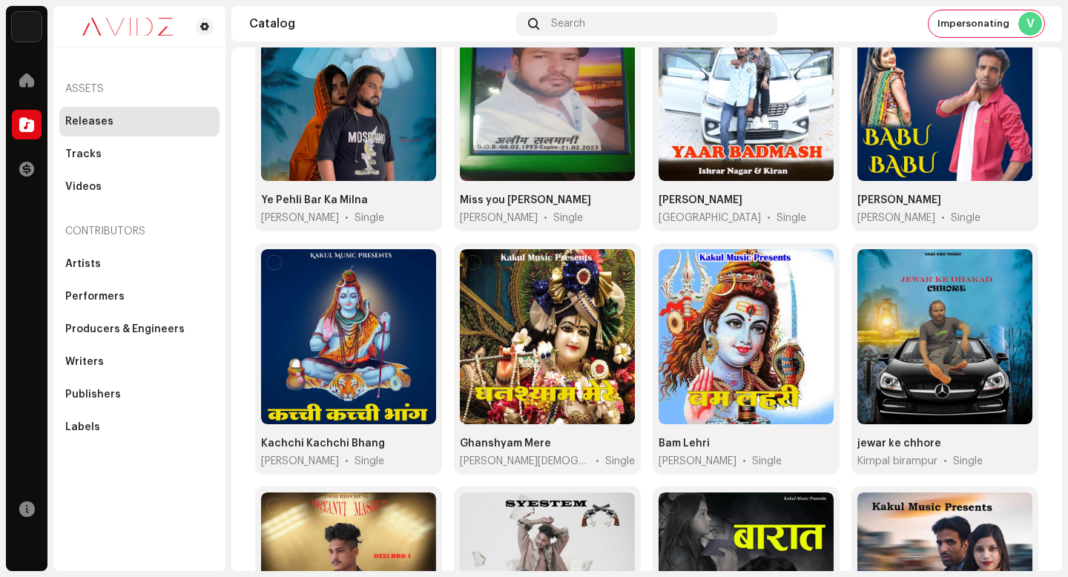
scroll to position [921, 0]
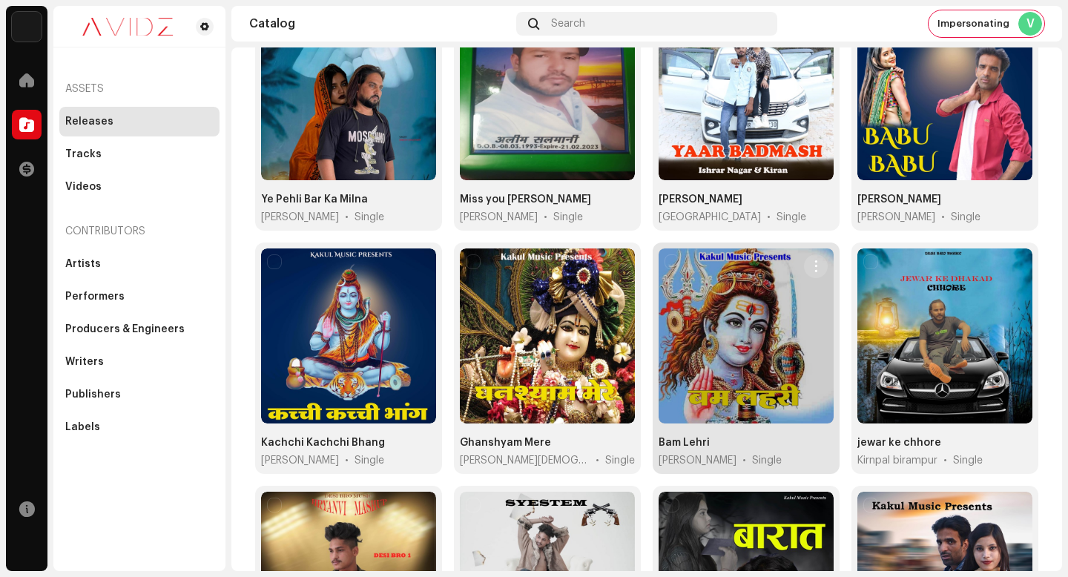
click at [811, 260] on span "button" at bounding box center [816, 266] width 11 height 12
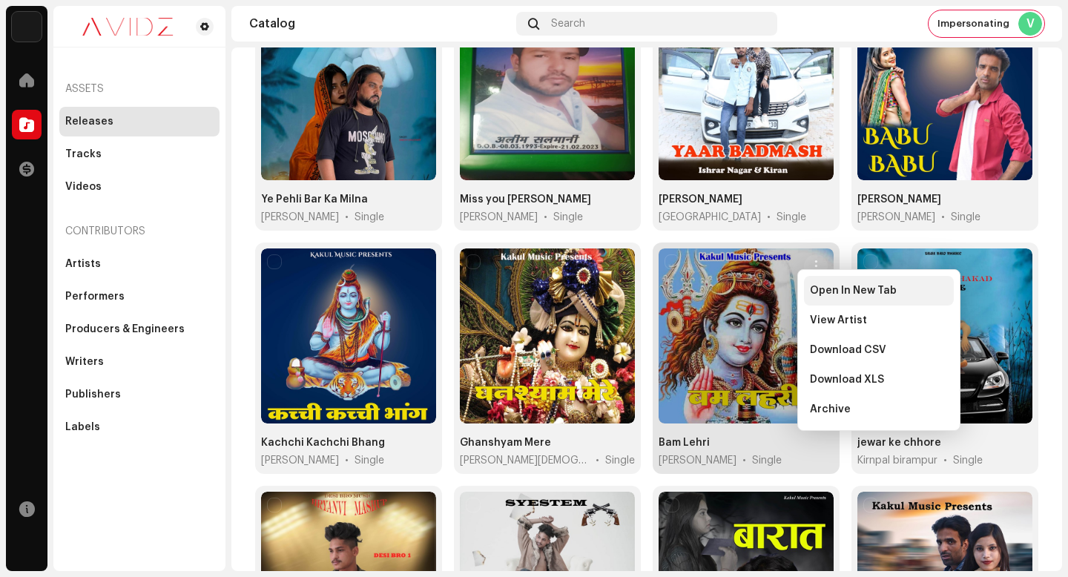
click at [822, 293] on span "Open In New Tab" at bounding box center [853, 291] width 87 height 12
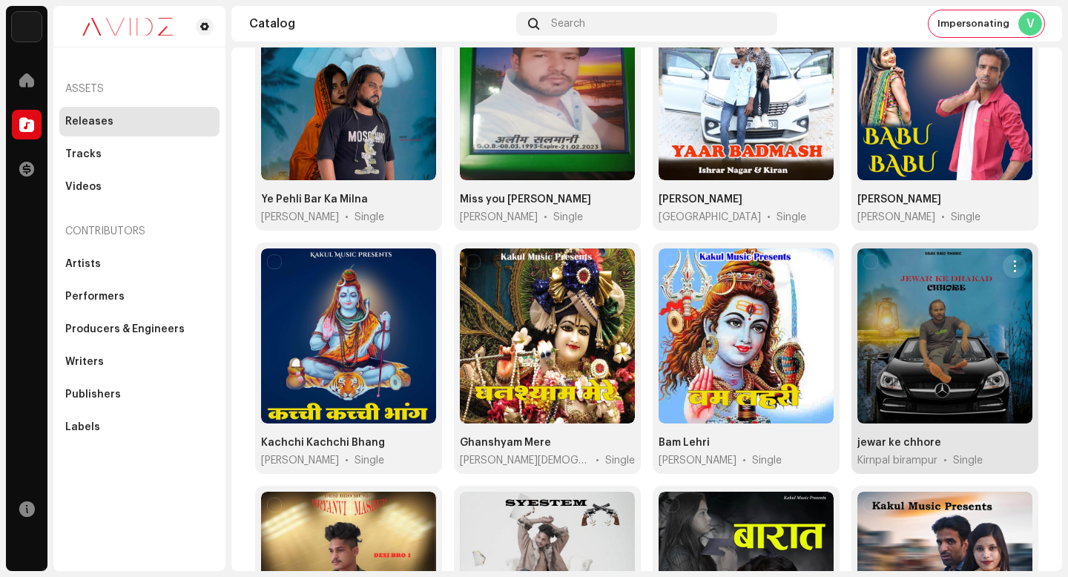
click at [1010, 260] on span "button" at bounding box center [1015, 266] width 11 height 12
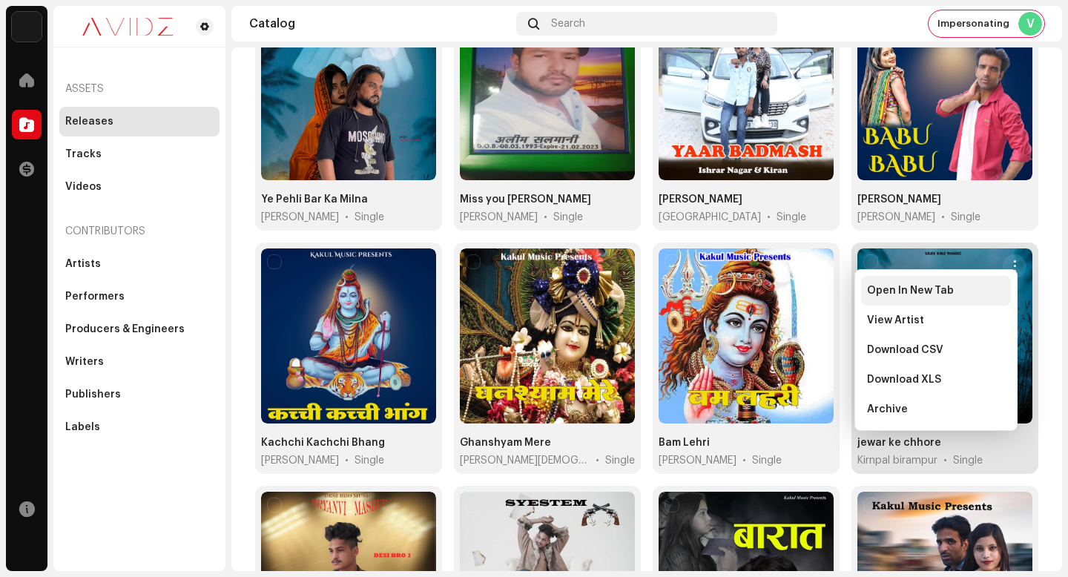
click at [1001, 281] on div "Open In New Tab" at bounding box center [936, 291] width 150 height 30
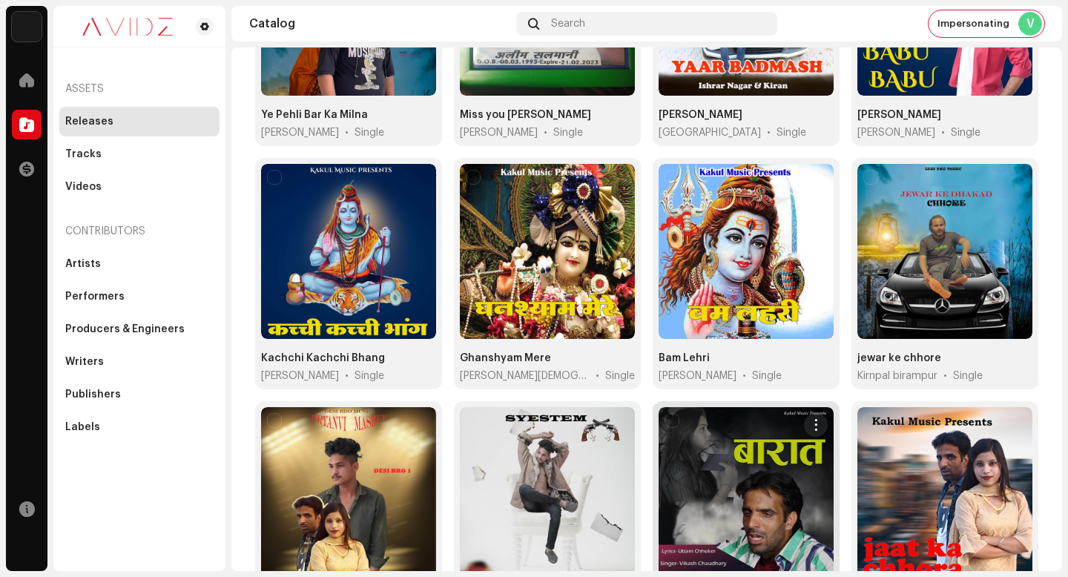
scroll to position [1101, 0]
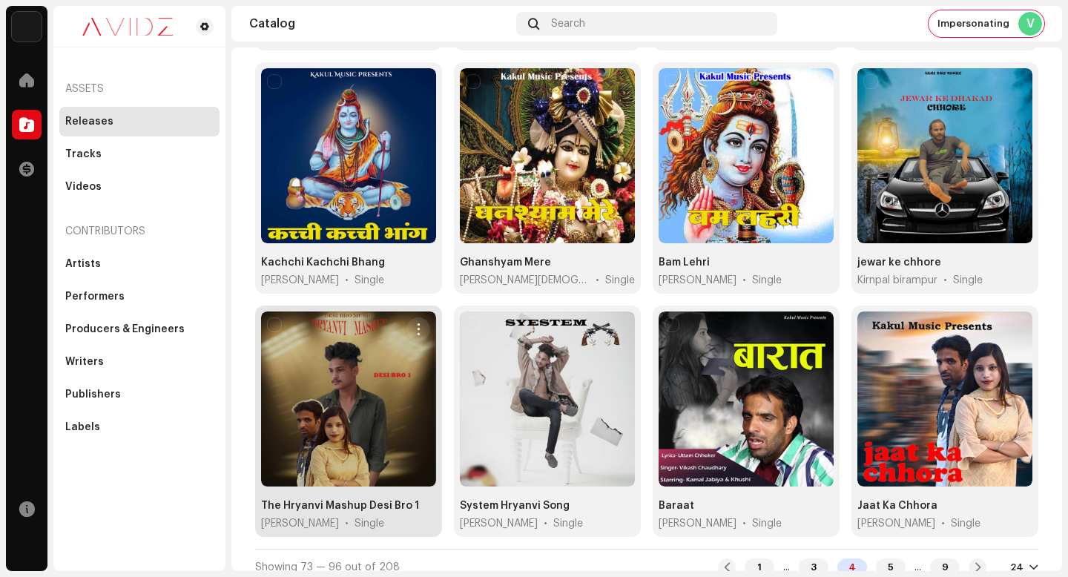
click at [421, 317] on button "button" at bounding box center [419, 329] width 24 height 24
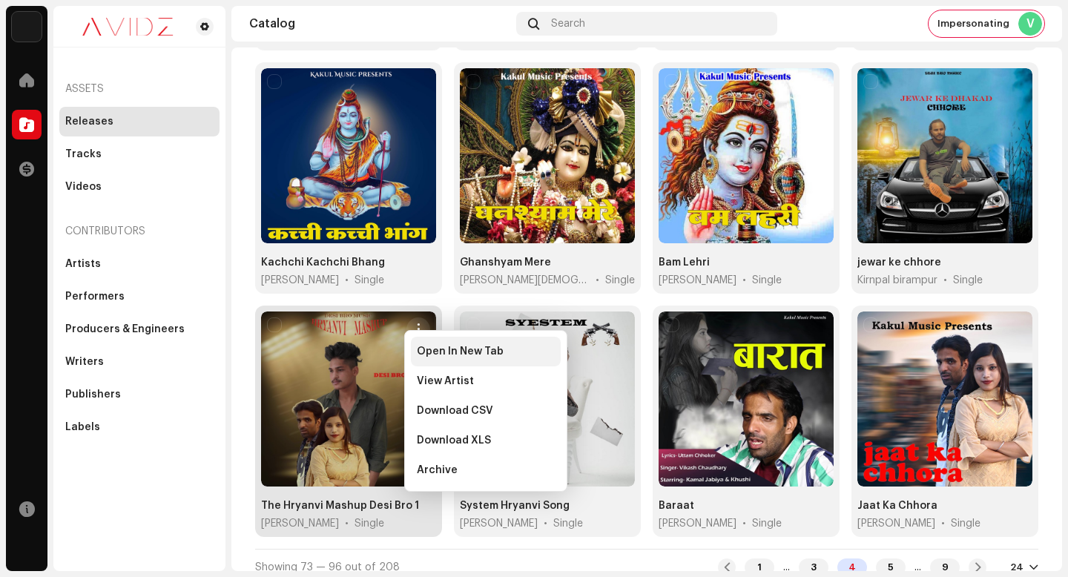
click at [452, 342] on div "Open In New Tab" at bounding box center [486, 352] width 150 height 30
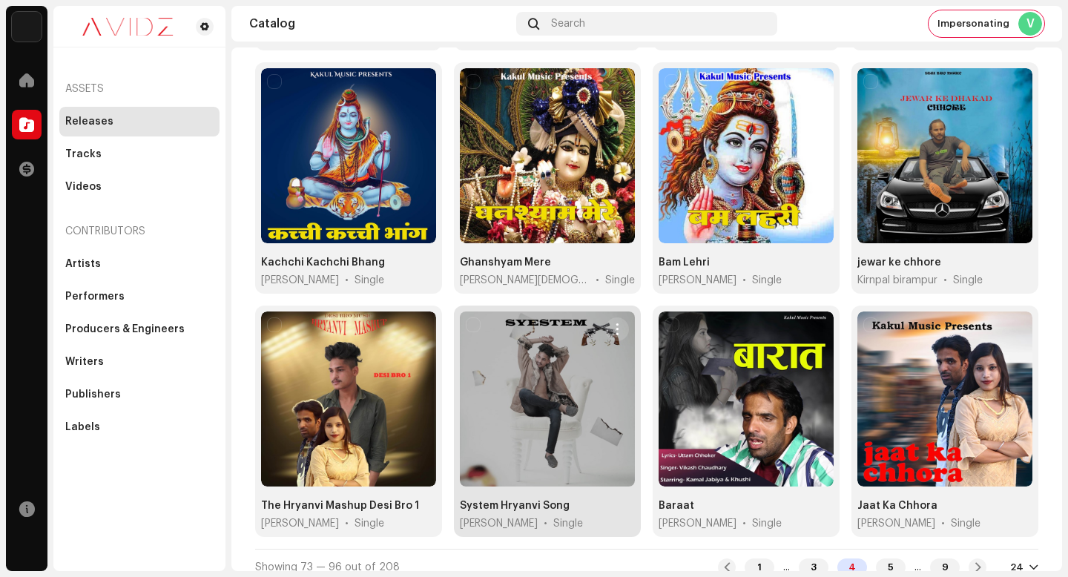
click at [612, 323] on span "button" at bounding box center [617, 329] width 11 height 12
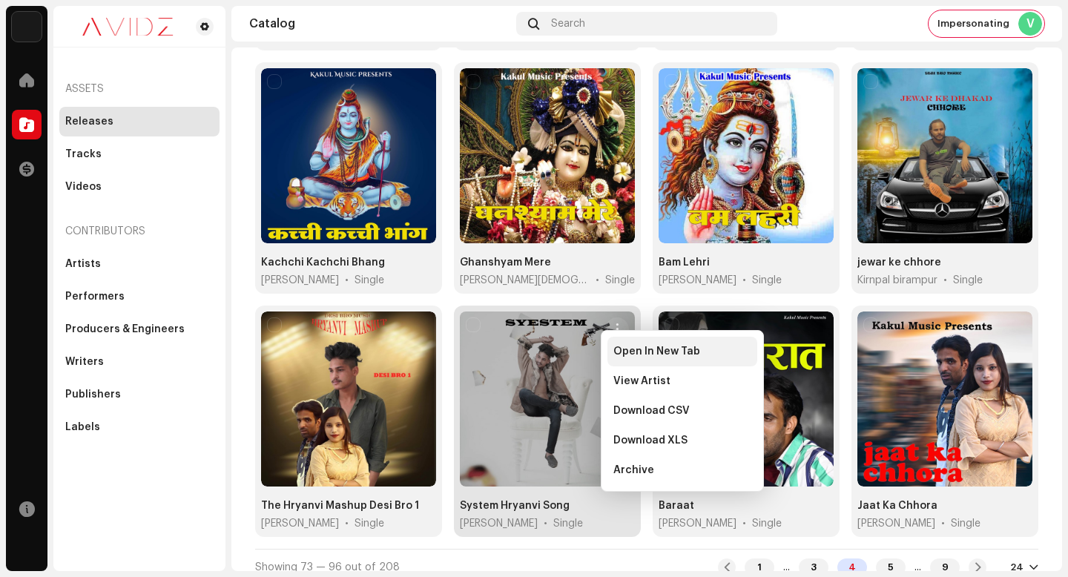
click at [623, 344] on div "Open In New Tab" at bounding box center [683, 352] width 150 height 30
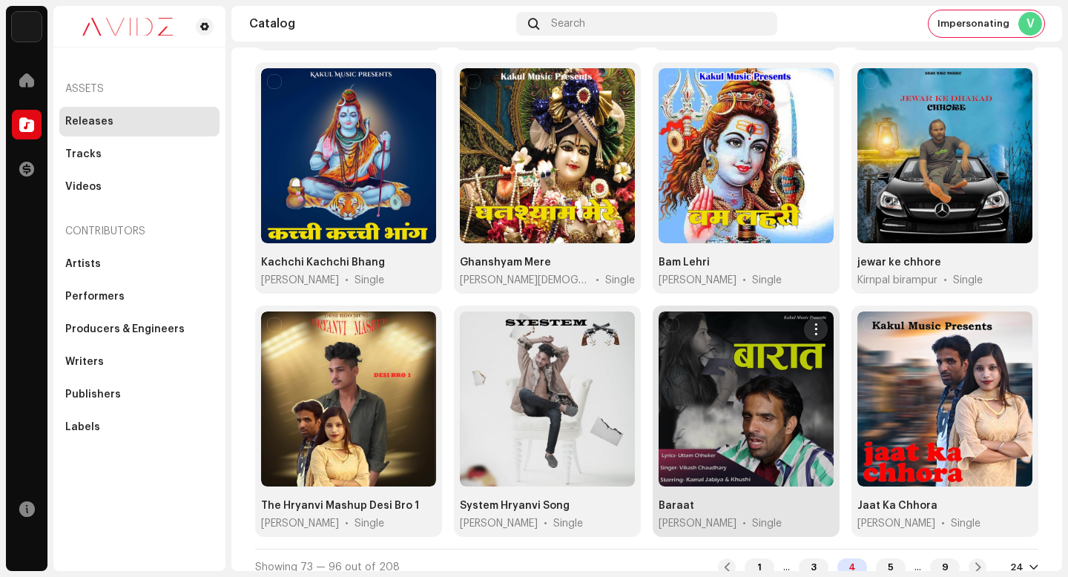
click at [811, 323] on span "button" at bounding box center [816, 329] width 11 height 12
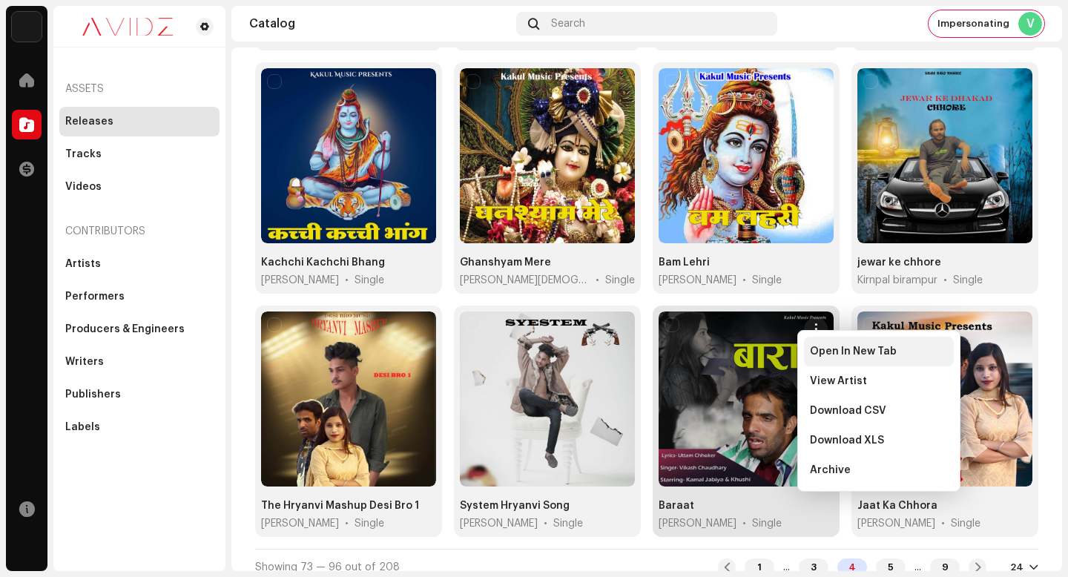
click at [823, 361] on div "Open In New Tab" at bounding box center [879, 352] width 150 height 30
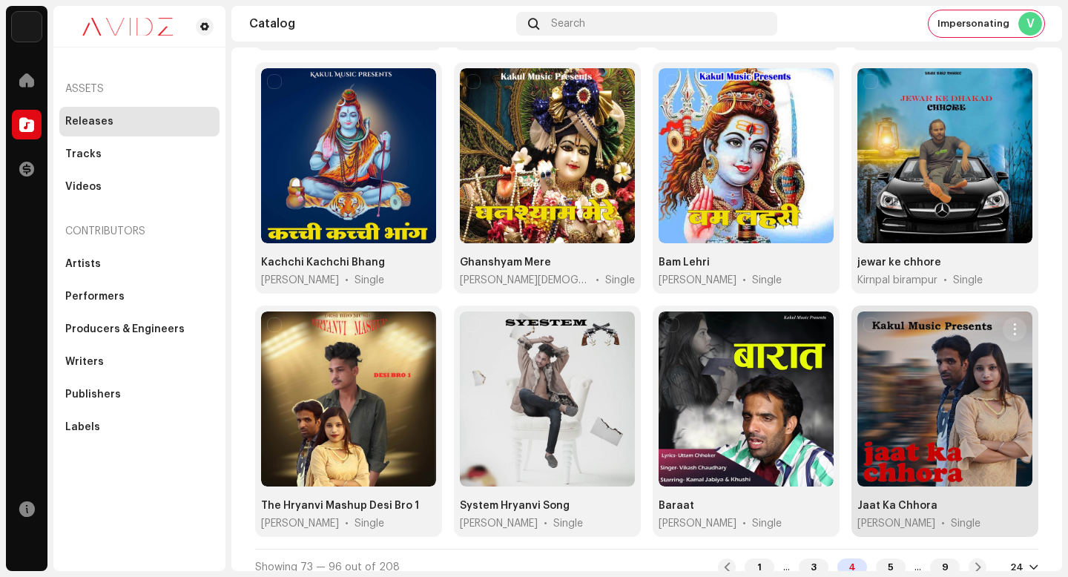
click at [1010, 323] on span "button" at bounding box center [1015, 329] width 11 height 12
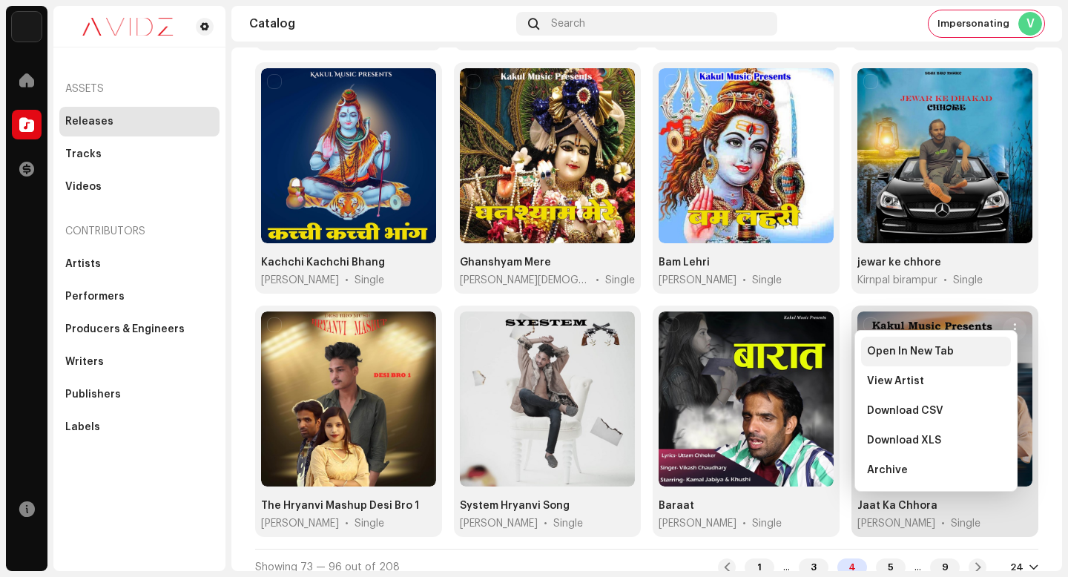
click at [1002, 357] on div "Open In New Tab" at bounding box center [936, 352] width 138 height 12
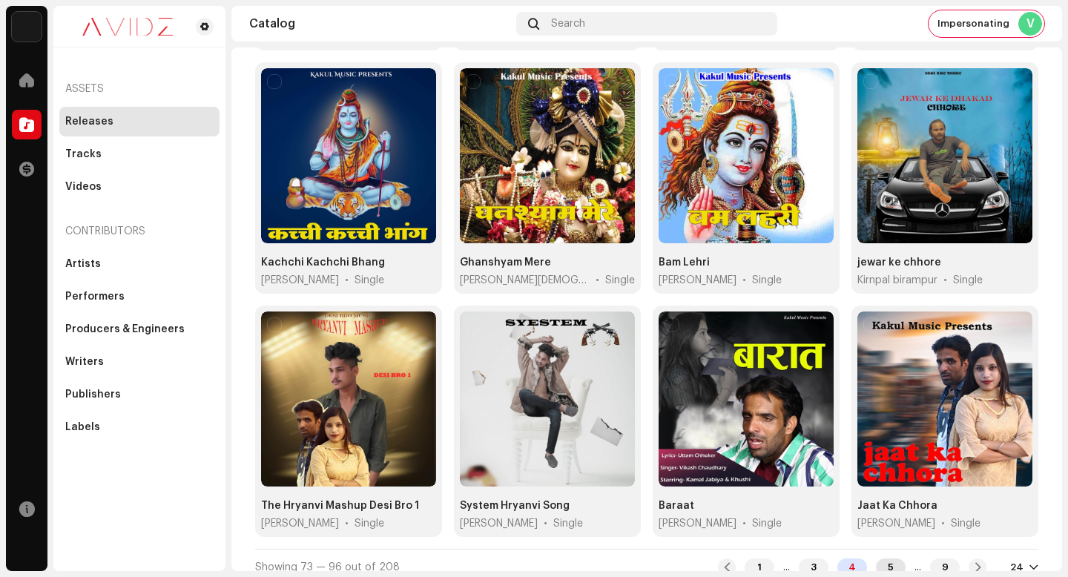
click at [883, 559] on div "5" at bounding box center [891, 568] width 30 height 18
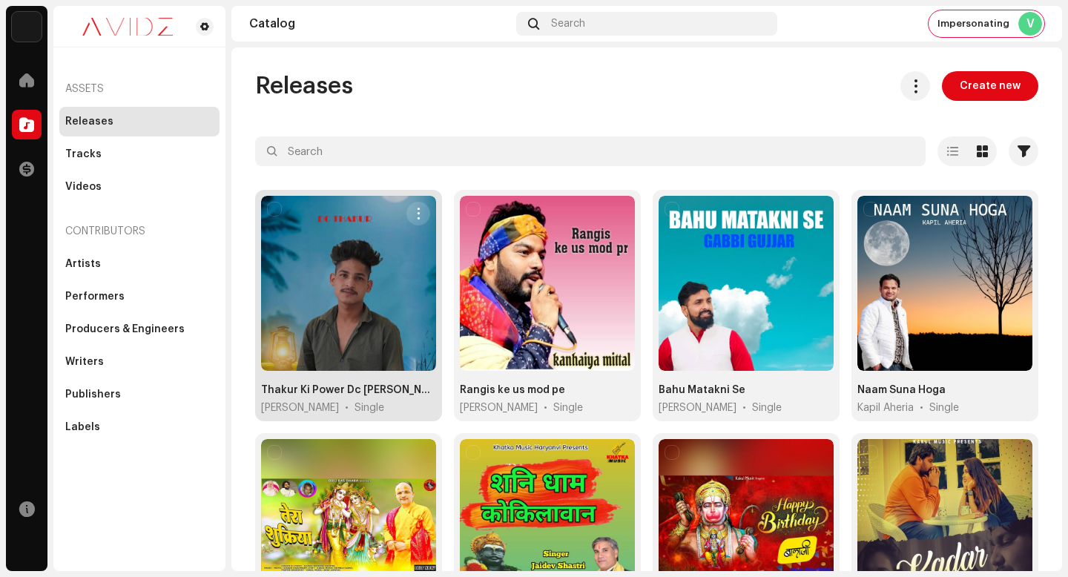
click at [415, 215] on span "button" at bounding box center [418, 214] width 11 height 12
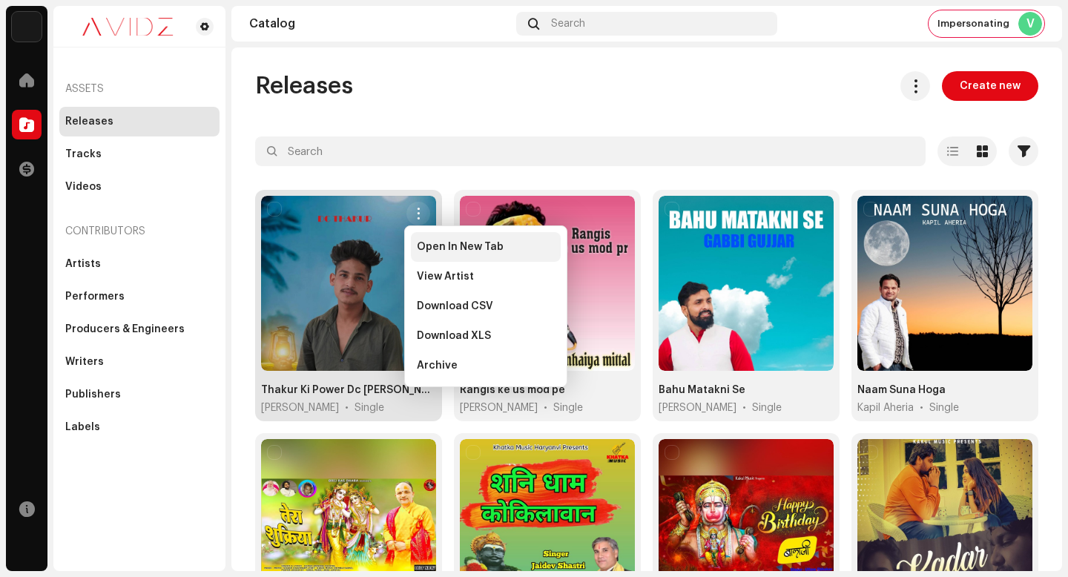
click at [457, 246] on span "Open In New Tab" at bounding box center [460, 247] width 87 height 12
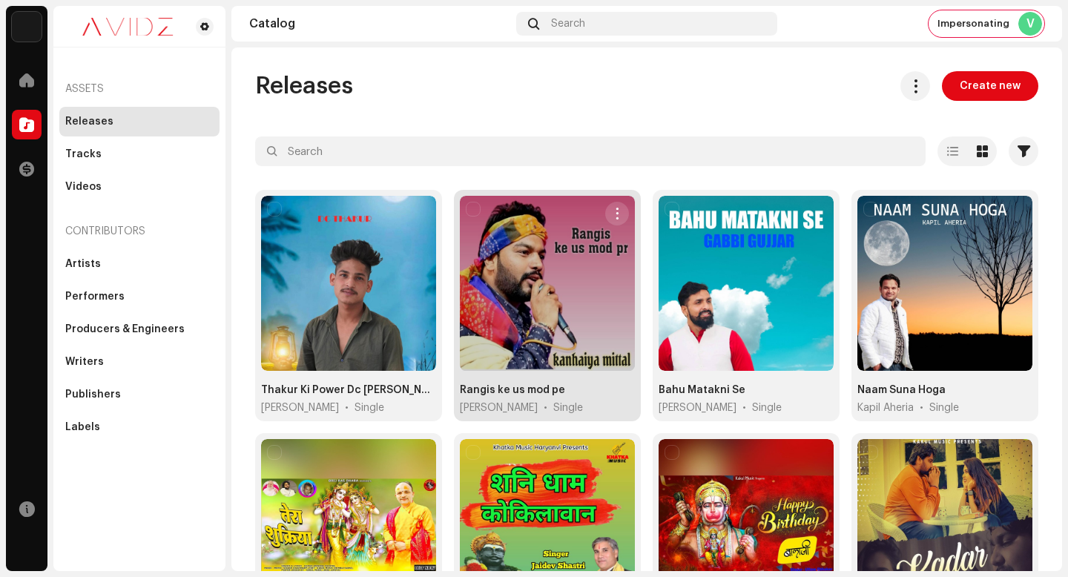
click at [615, 211] on span "button" at bounding box center [617, 214] width 11 height 12
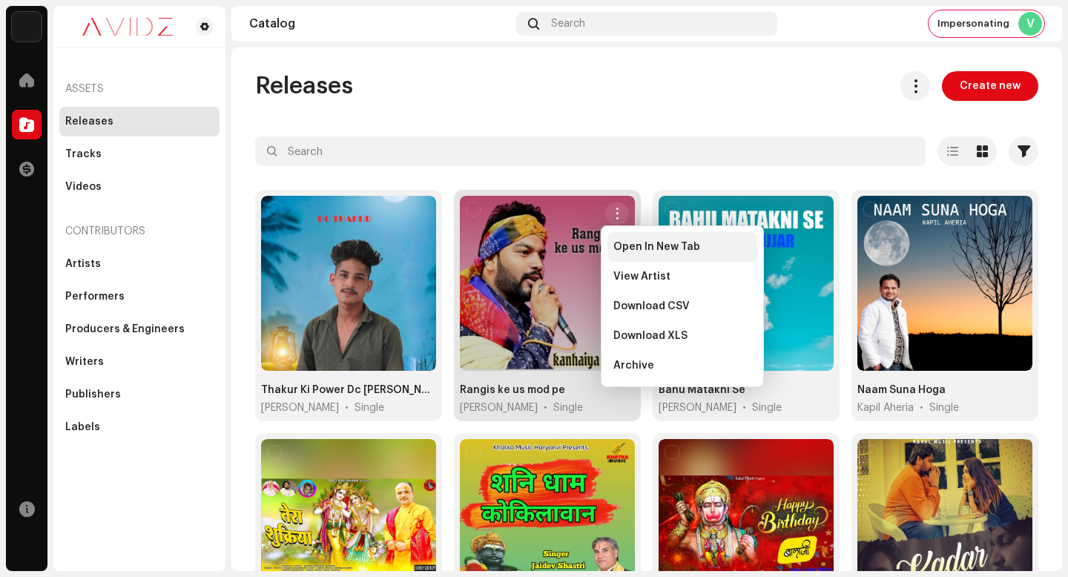
click at [619, 245] on span "Open In New Tab" at bounding box center [656, 247] width 87 height 12
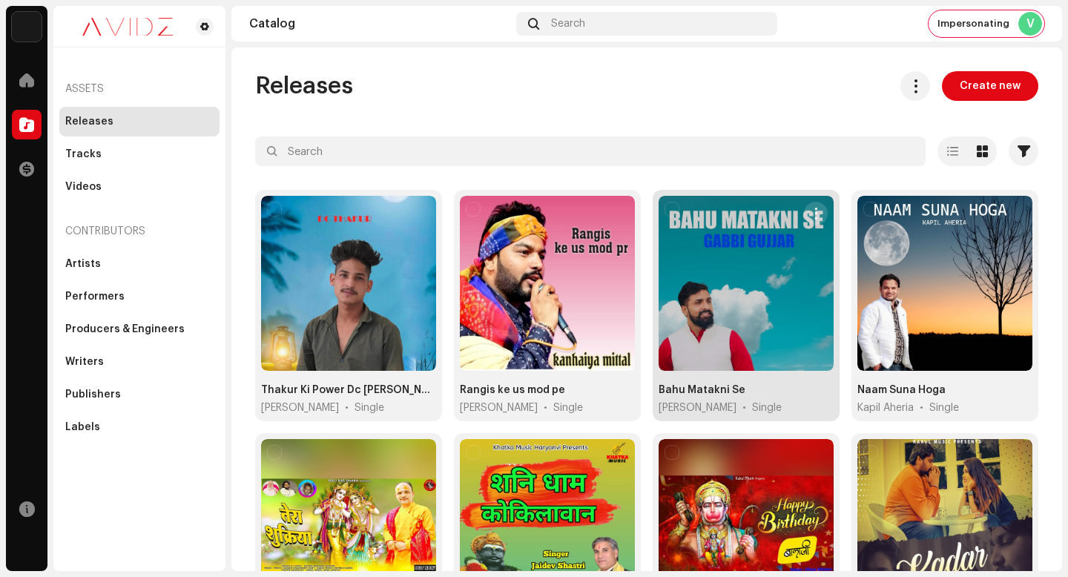
click at [811, 218] on span "button" at bounding box center [816, 214] width 11 height 12
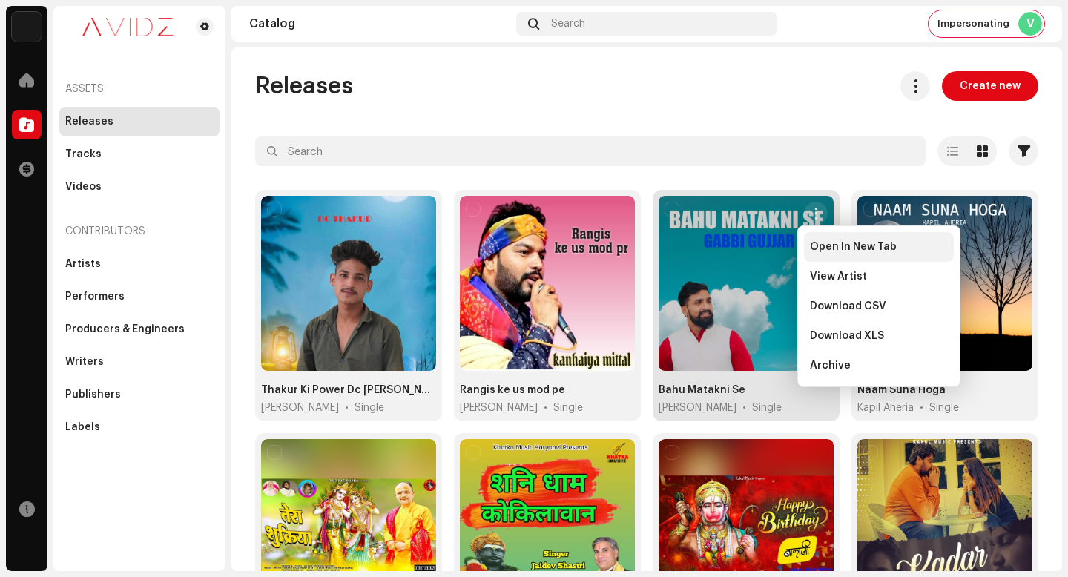
click at [815, 237] on div "Open In New Tab" at bounding box center [879, 247] width 150 height 30
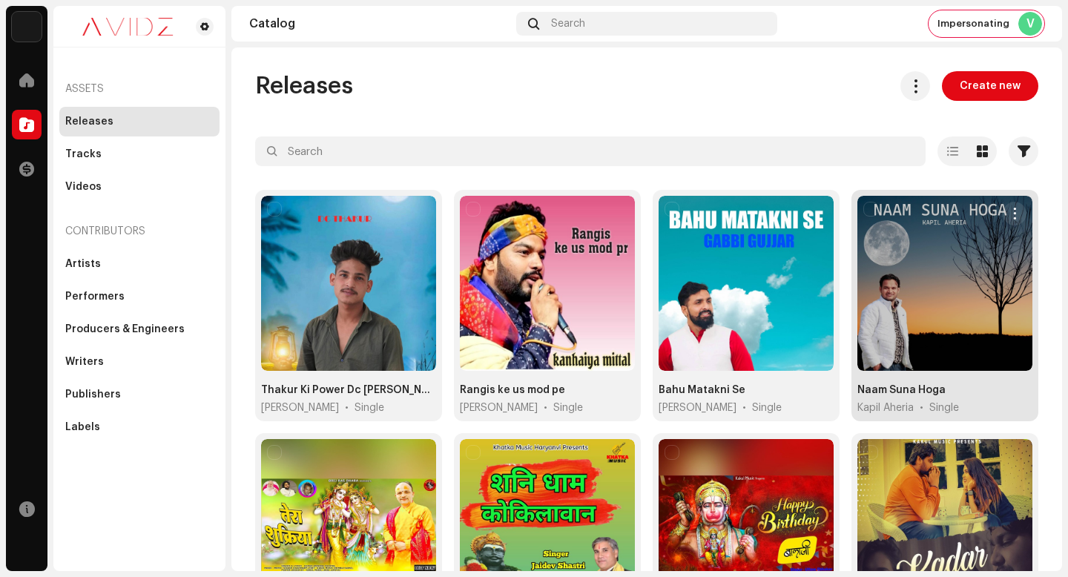
drag, startPoint x: 1007, startPoint y: 211, endPoint x: 1007, endPoint y: 236, distance: 25.2
click at [1010, 211] on span "button" at bounding box center [1015, 214] width 11 height 12
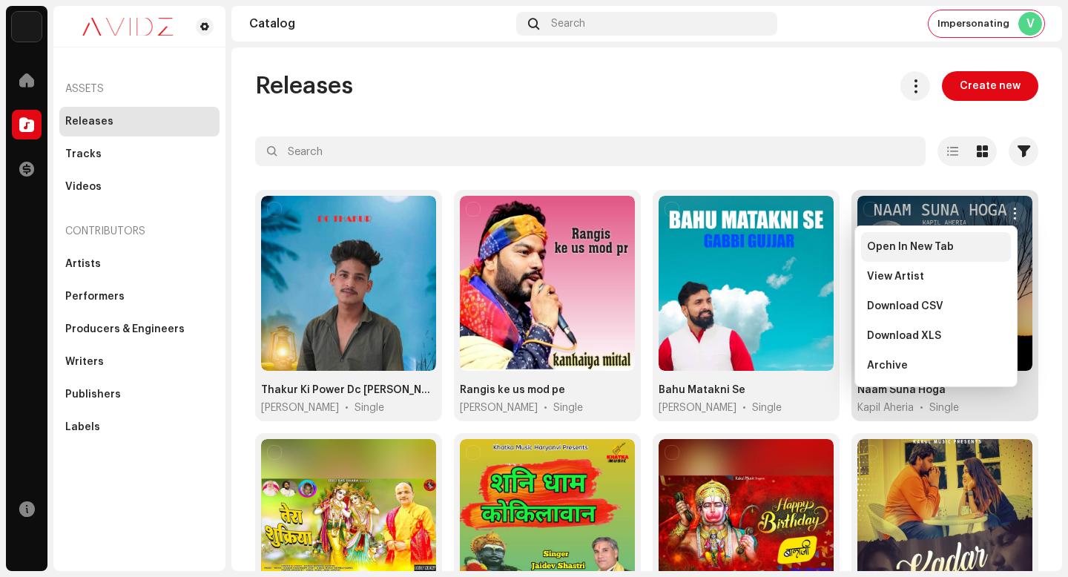
click at [1007, 248] on div "Open In New Tab" at bounding box center [936, 247] width 150 height 30
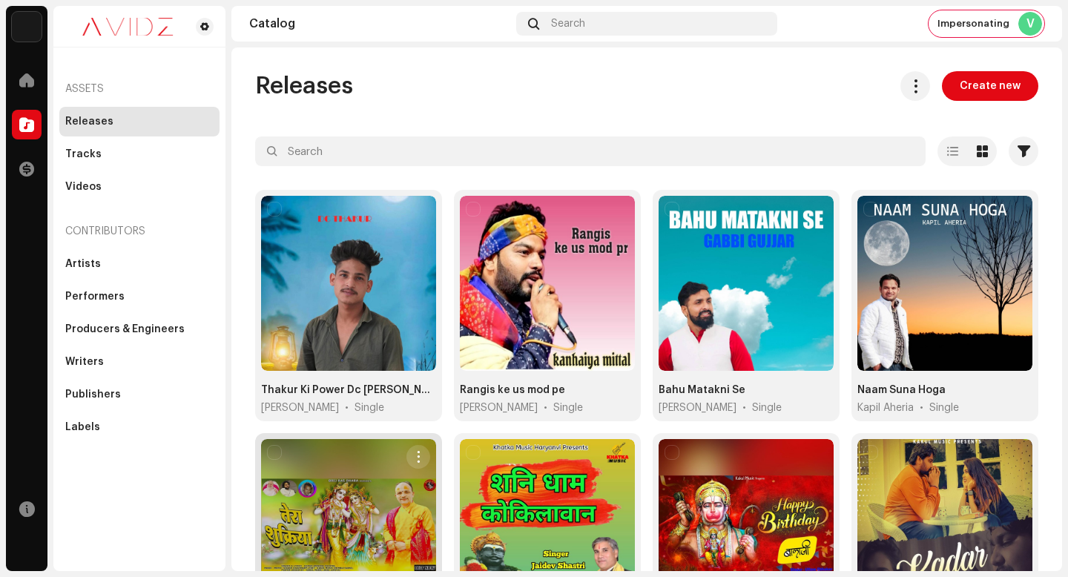
click at [413, 455] on span "button" at bounding box center [418, 457] width 11 height 12
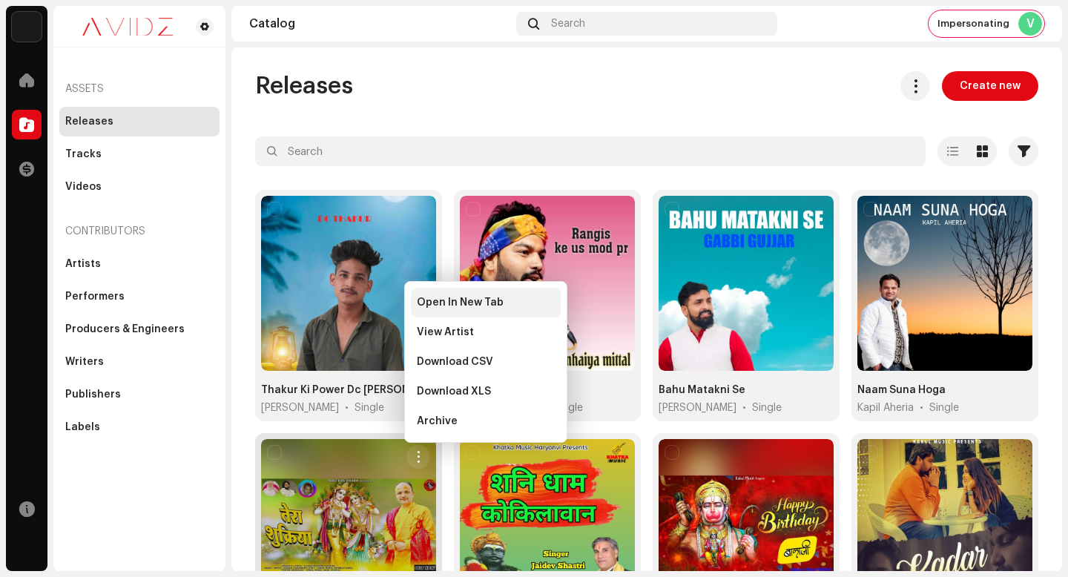
click at [484, 309] on div "Open In New Tab" at bounding box center [486, 303] width 150 height 30
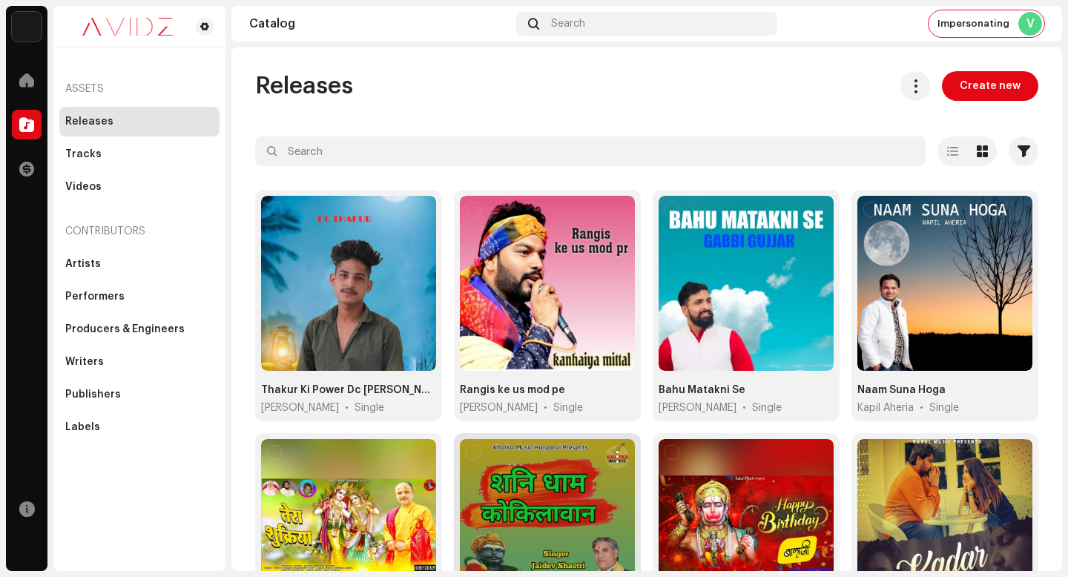
click at [612, 451] on span "button" at bounding box center [617, 457] width 11 height 12
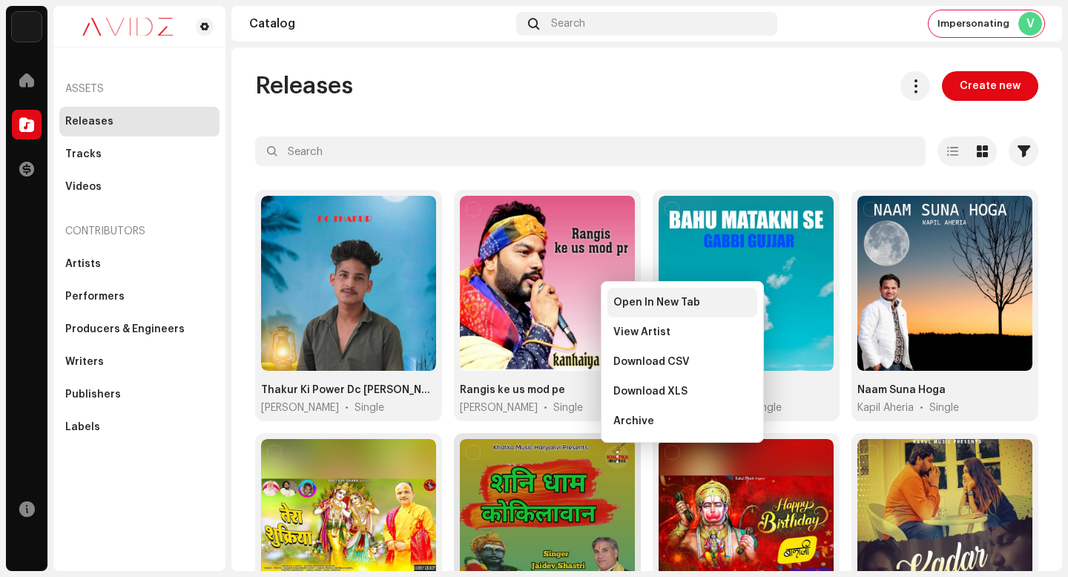
click at [662, 303] on span "Open In New Tab" at bounding box center [656, 303] width 87 height 12
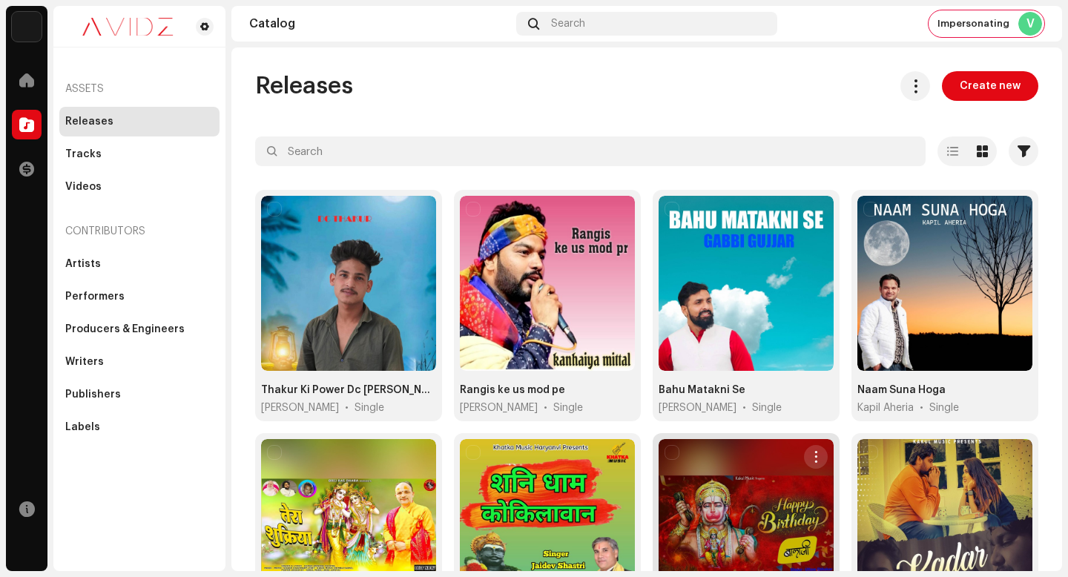
click at [815, 450] on button "button" at bounding box center [816, 457] width 24 height 24
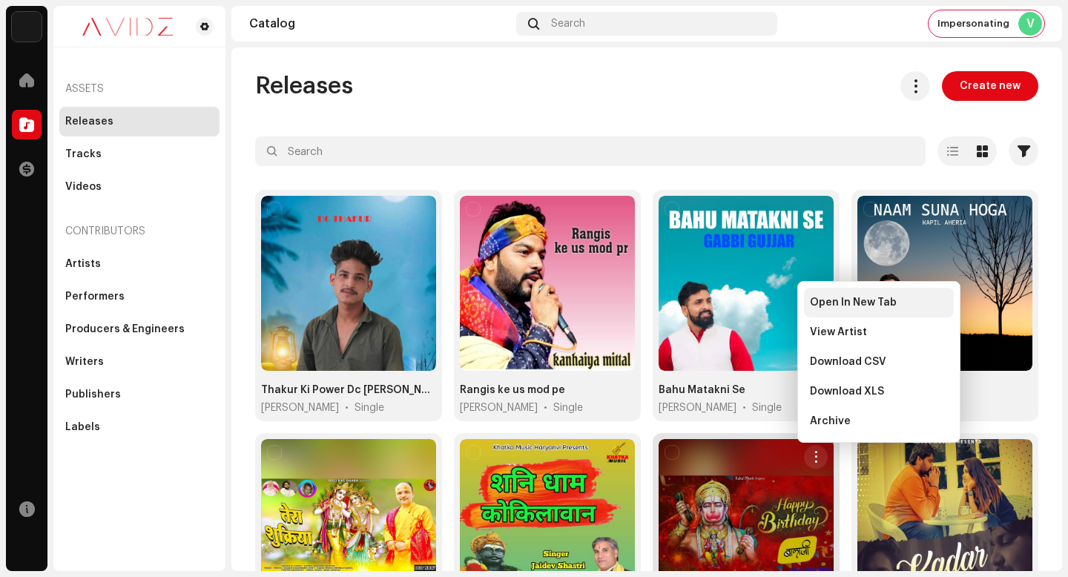
click at [832, 308] on span "Open In New Tab" at bounding box center [853, 303] width 87 height 12
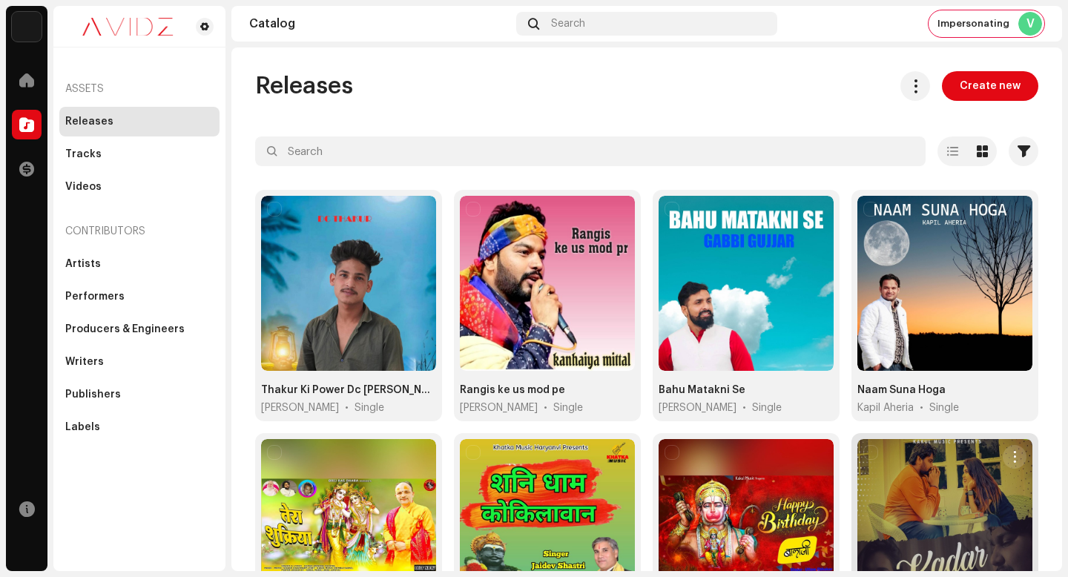
click at [1010, 451] on span "button" at bounding box center [1015, 457] width 11 height 12
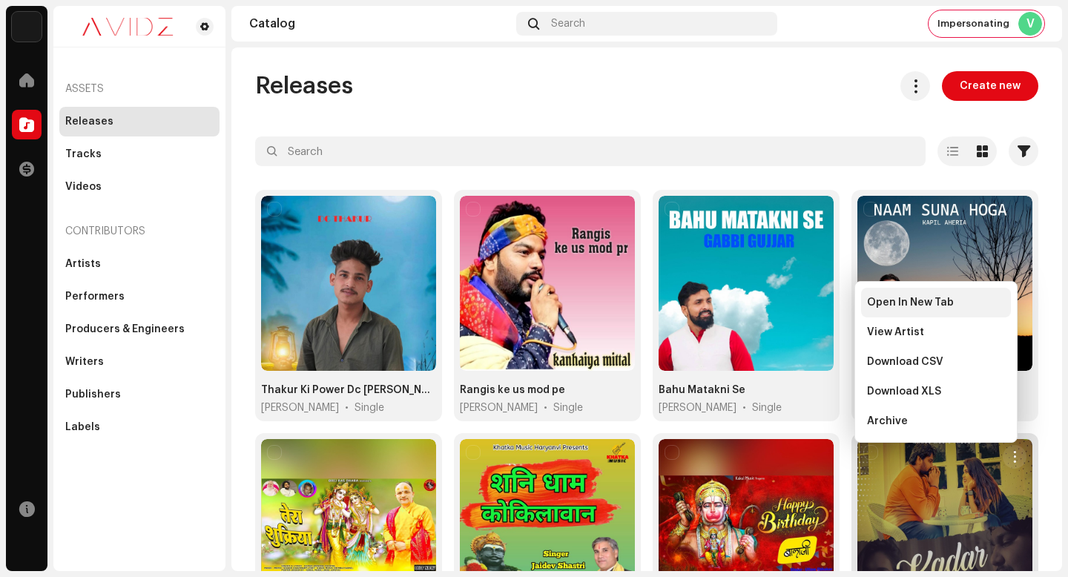
click at [981, 309] on div "Open In New Tab" at bounding box center [936, 303] width 150 height 30
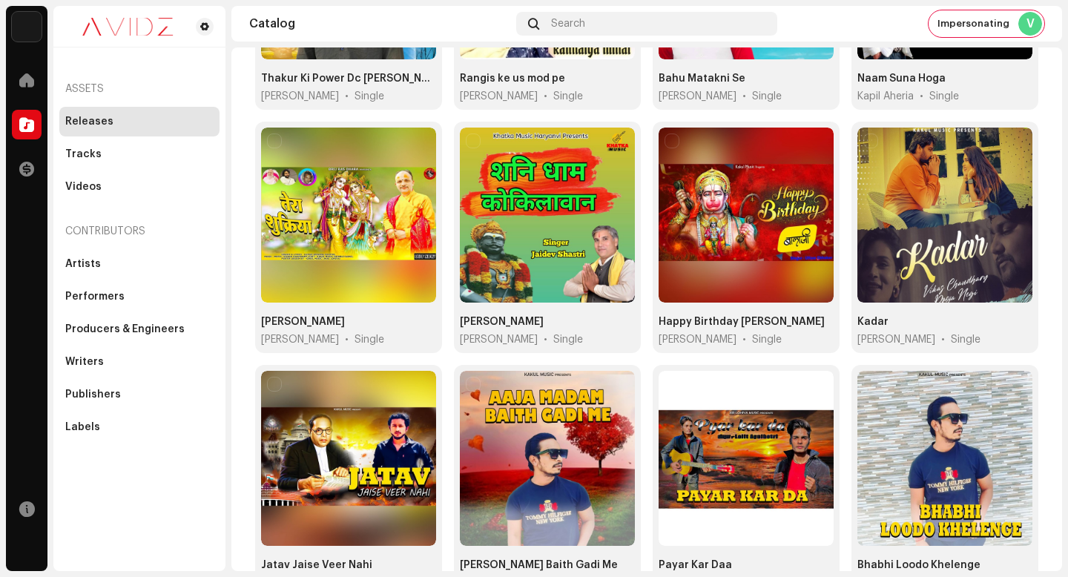
scroll to position [335, 0]
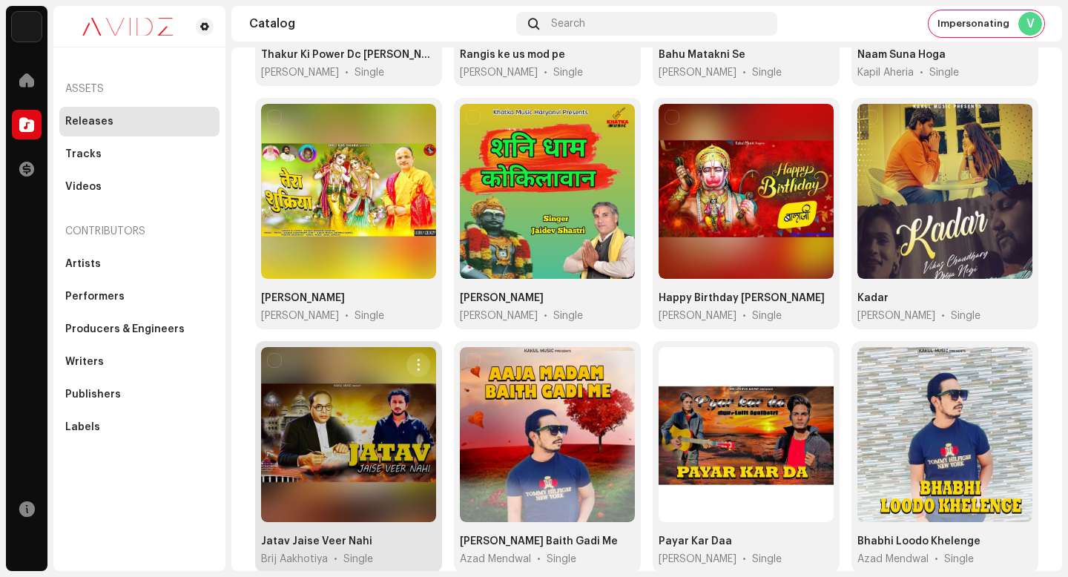
click at [423, 354] on button "button" at bounding box center [419, 365] width 24 height 24
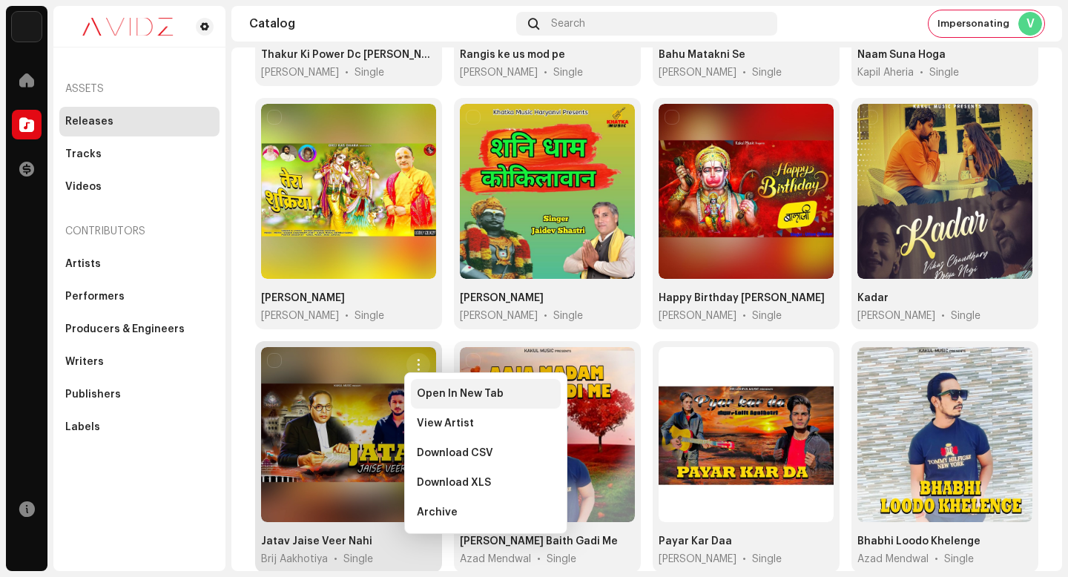
click at [471, 379] on div "Open In New Tab" at bounding box center [486, 394] width 150 height 30
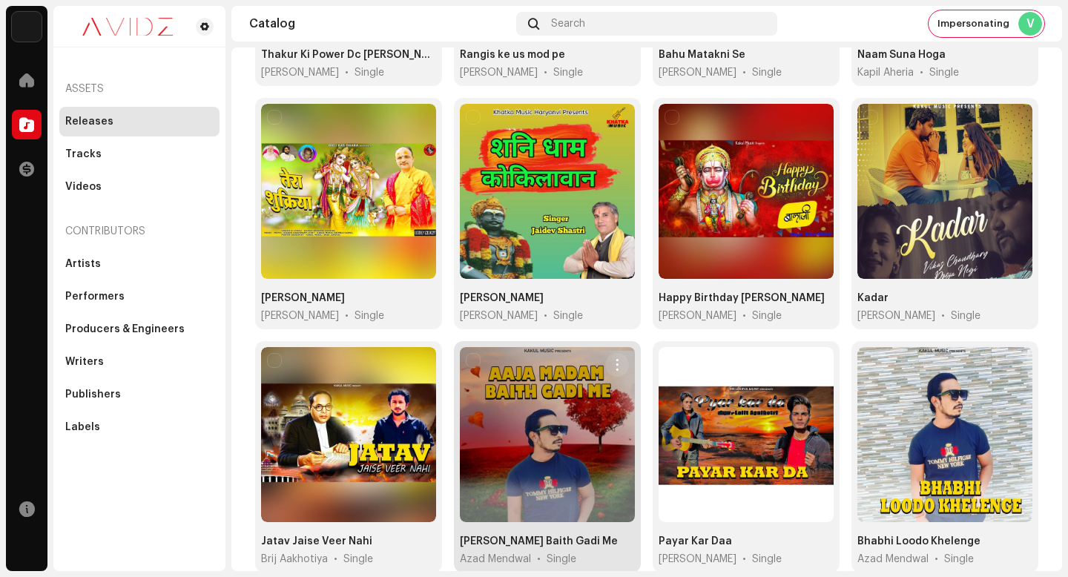
click at [624, 350] on div at bounding box center [547, 434] width 175 height 175
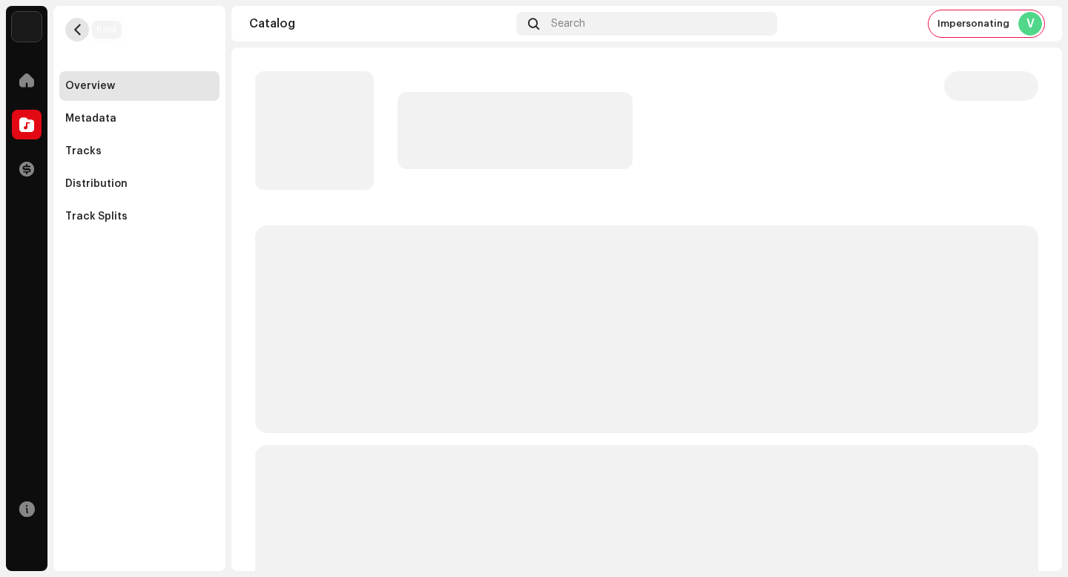
click at [77, 29] on span "button" at bounding box center [77, 30] width 11 height 12
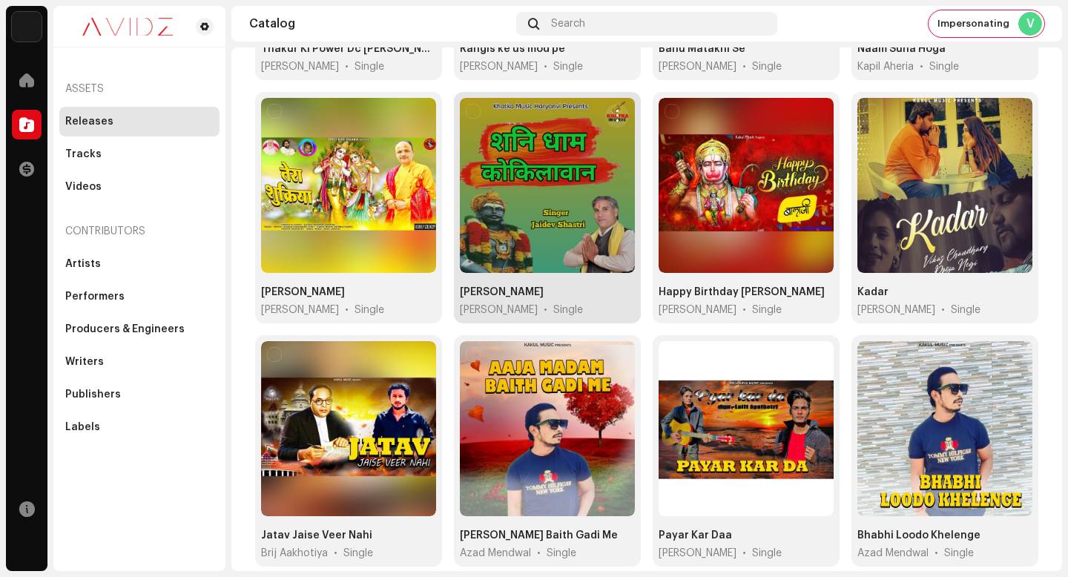
scroll to position [375, 0]
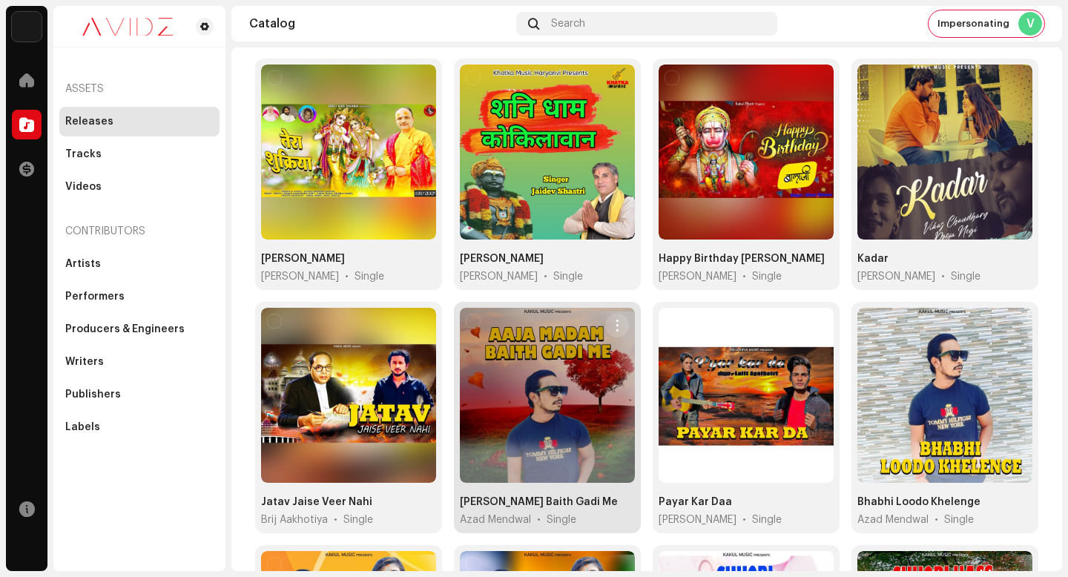
click at [612, 321] on span "button" at bounding box center [617, 326] width 11 height 12
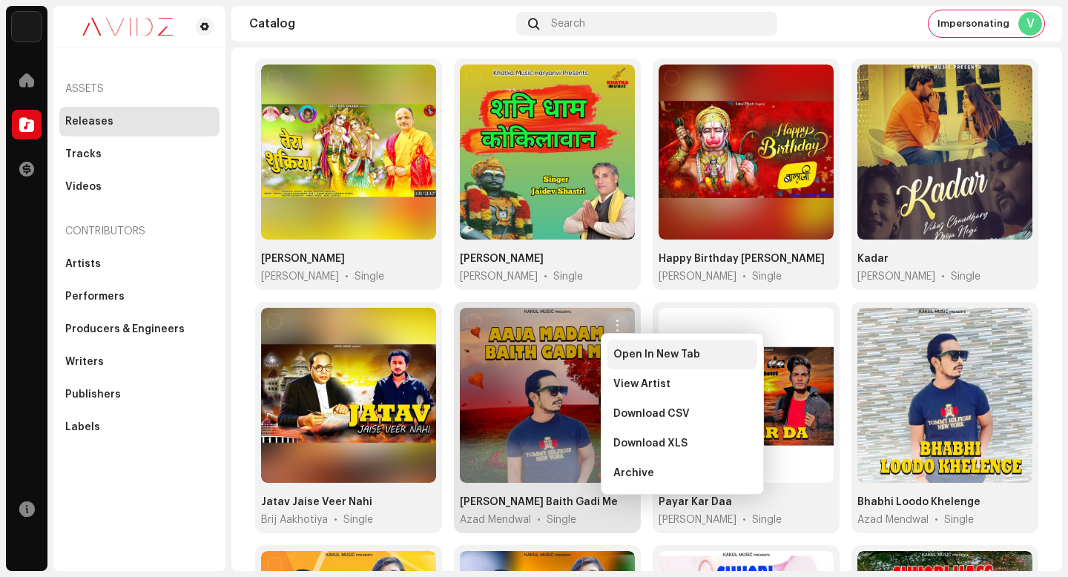
click at [638, 357] on span "Open In New Tab" at bounding box center [656, 355] width 87 height 12
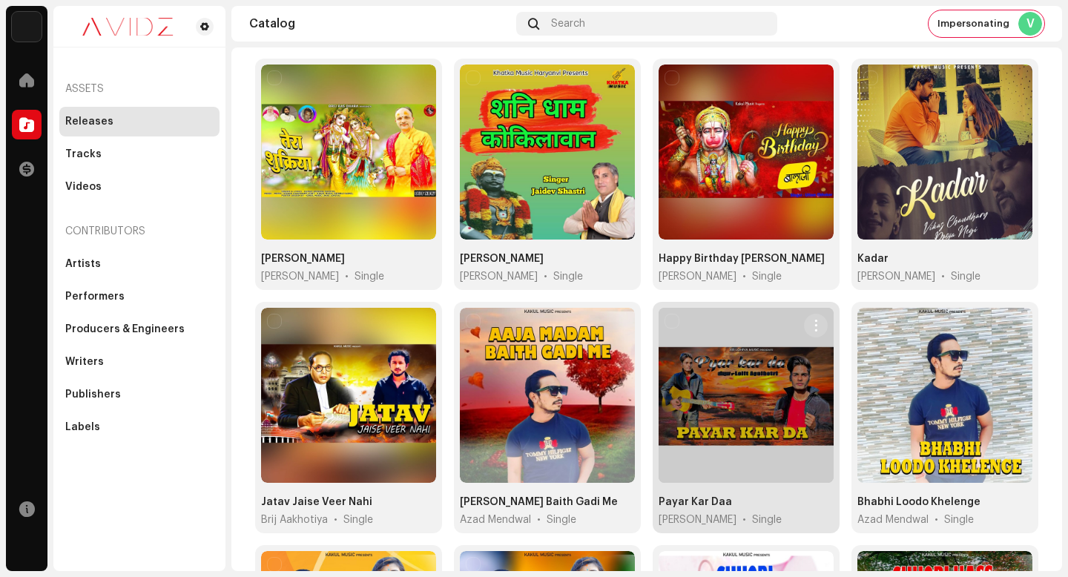
click at [814, 323] on span "button" at bounding box center [816, 326] width 11 height 12
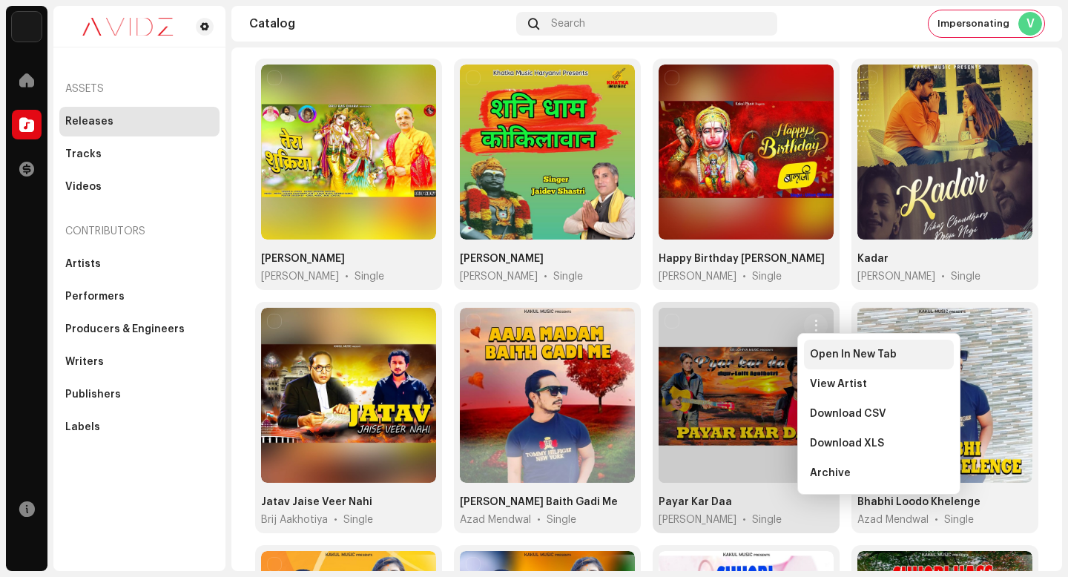
click at [819, 353] on span "Open In New Tab" at bounding box center [853, 355] width 87 height 12
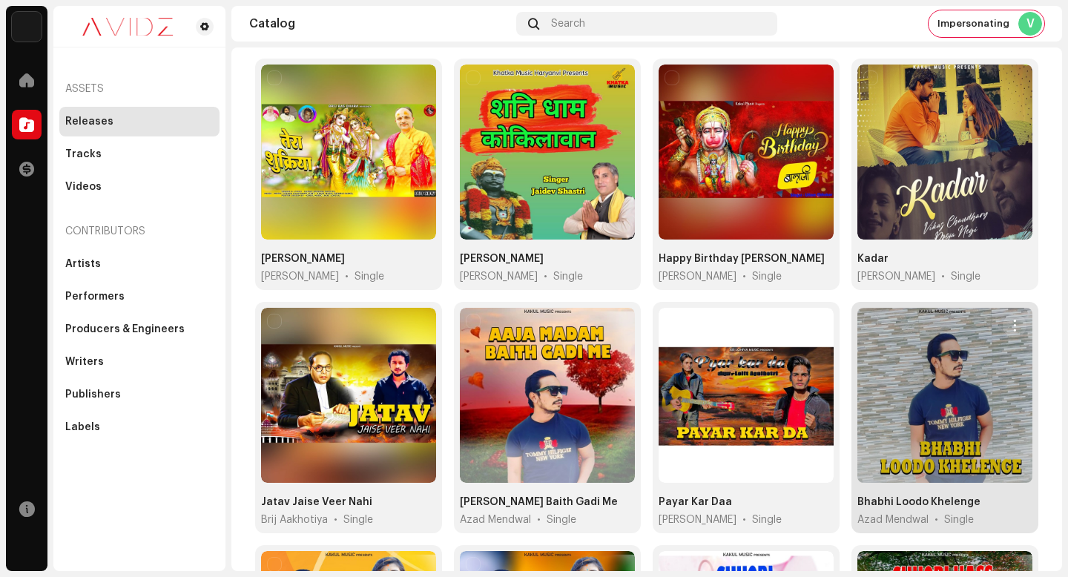
click at [1010, 320] on span "button" at bounding box center [1015, 326] width 11 height 12
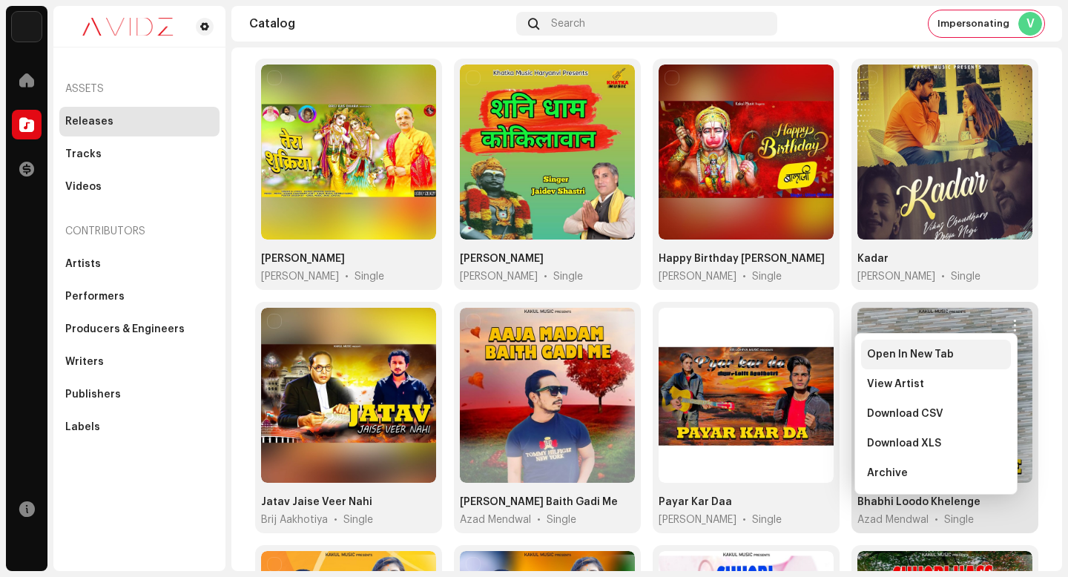
click at [1003, 350] on div "Open In New Tab" at bounding box center [936, 355] width 138 height 12
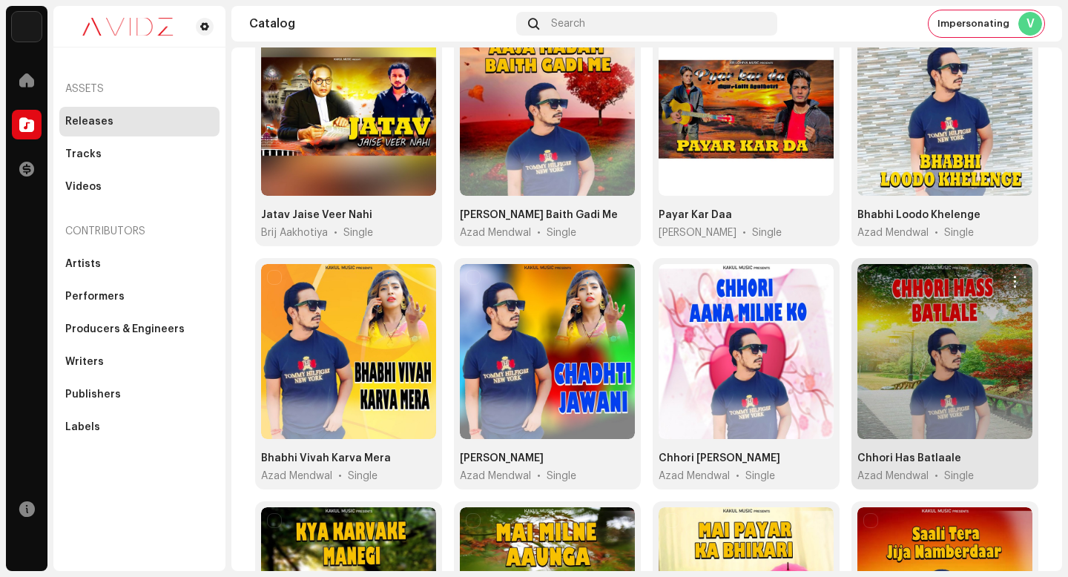
scroll to position [672, 0]
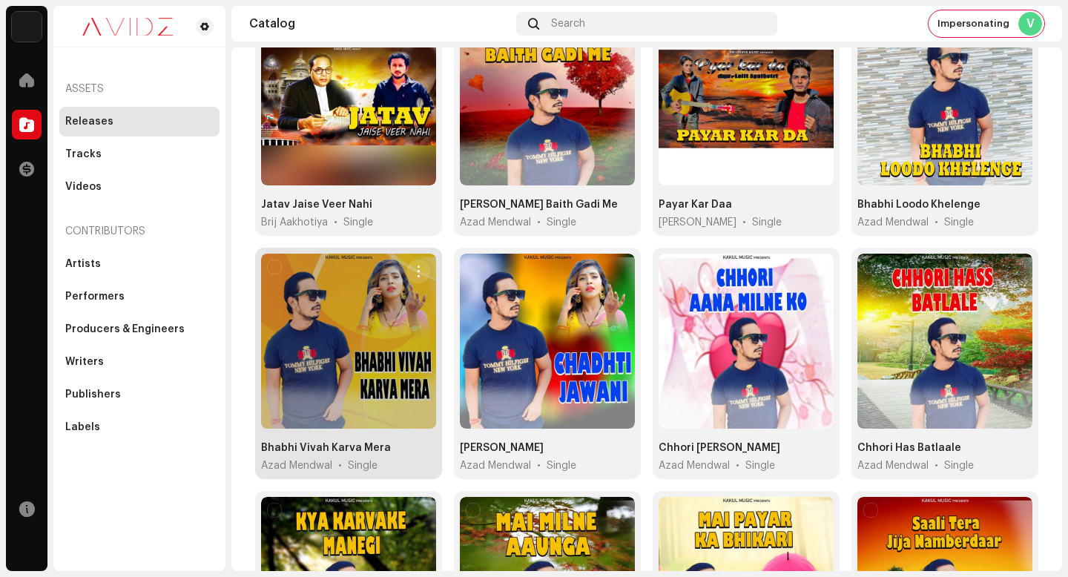
click at [419, 260] on button "button" at bounding box center [419, 272] width 24 height 24
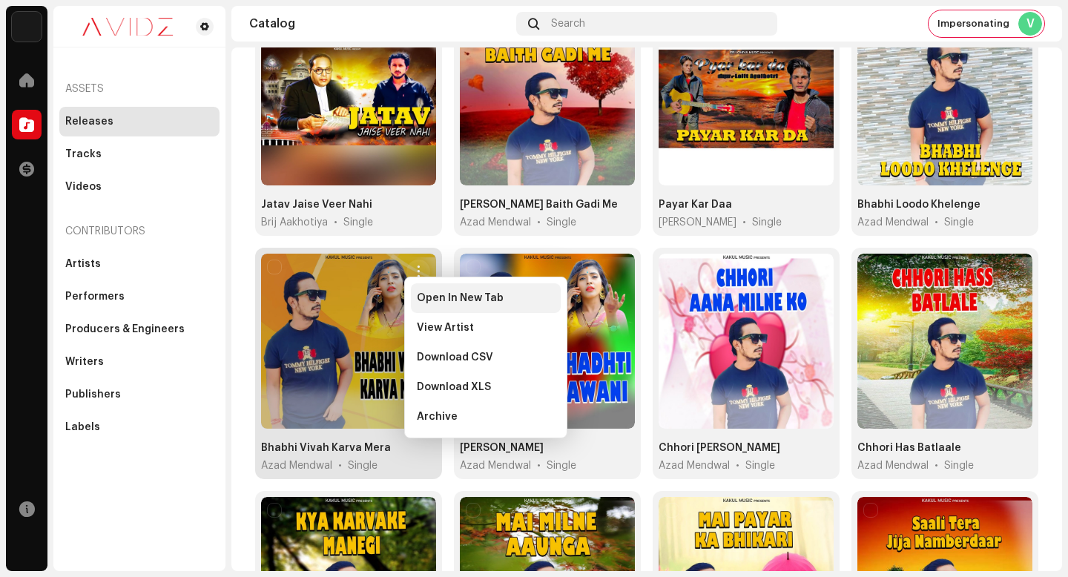
click at [446, 294] on span "Open In New Tab" at bounding box center [460, 298] width 87 height 12
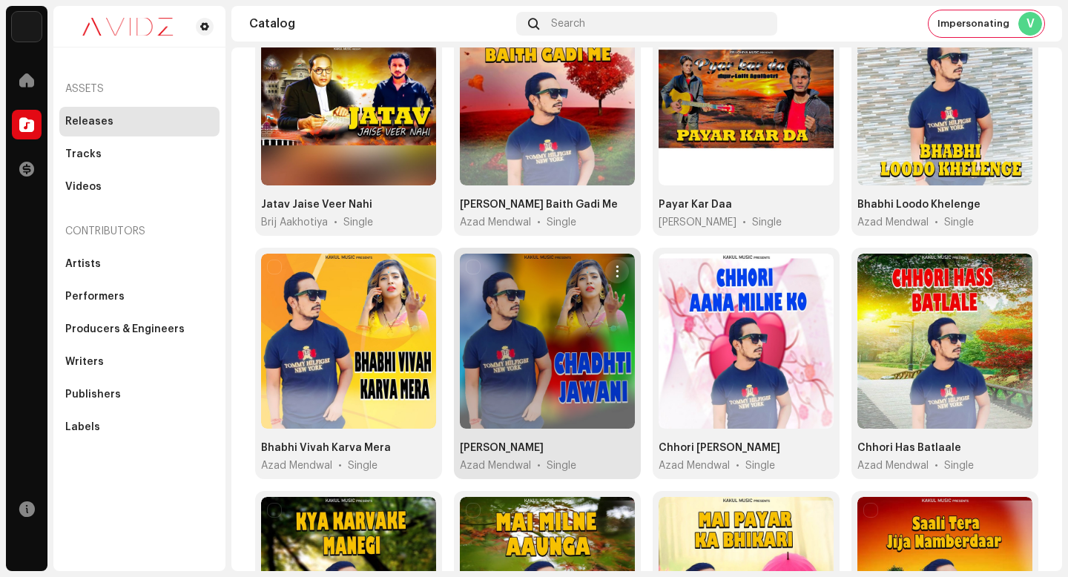
click at [609, 260] on button "button" at bounding box center [617, 272] width 24 height 24
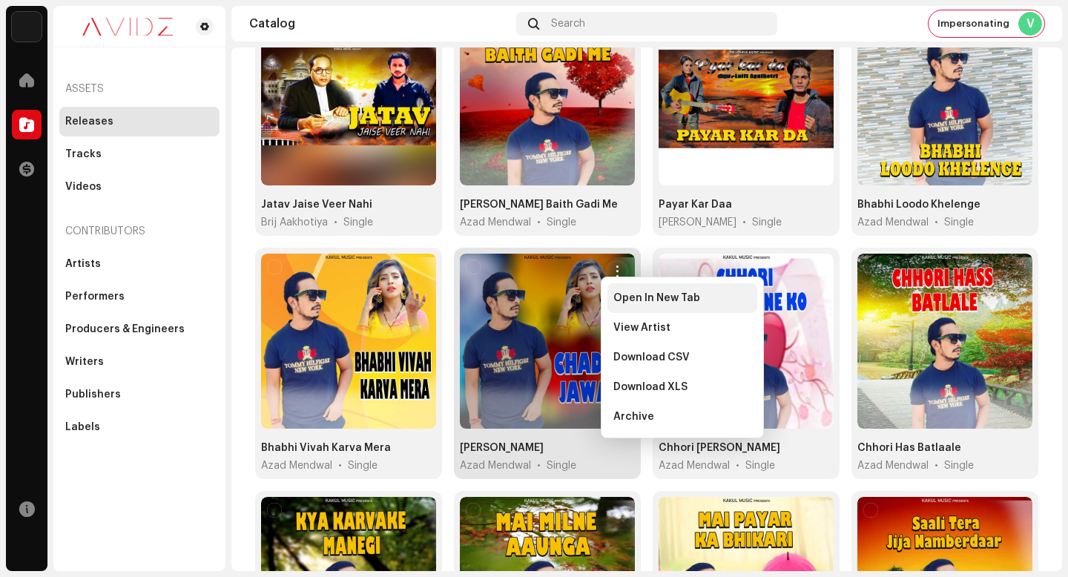
click at [620, 293] on span "Open In New Tab" at bounding box center [656, 298] width 87 height 12
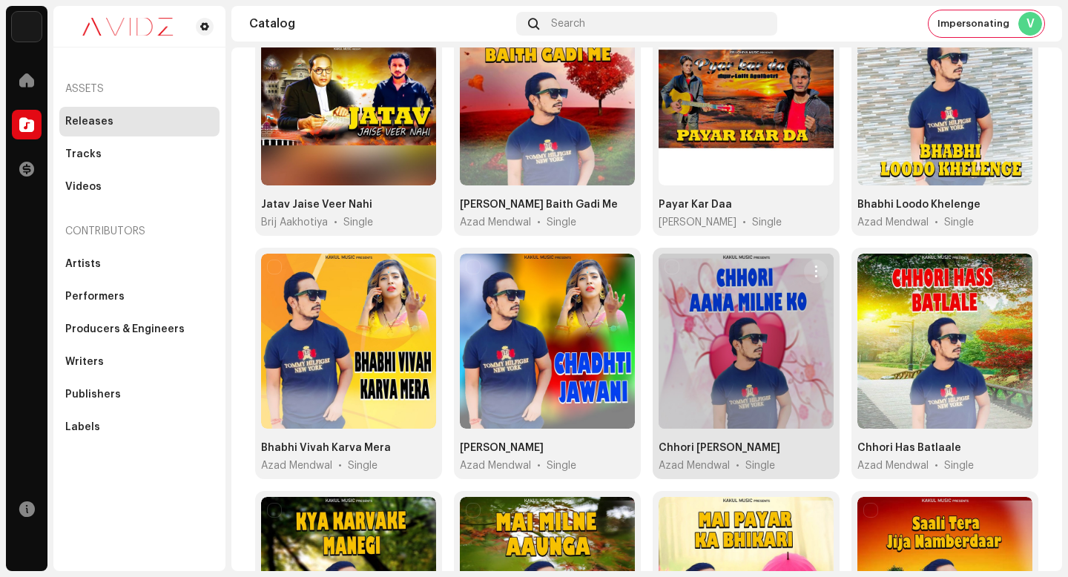
click at [812, 268] on span "button" at bounding box center [816, 272] width 11 height 12
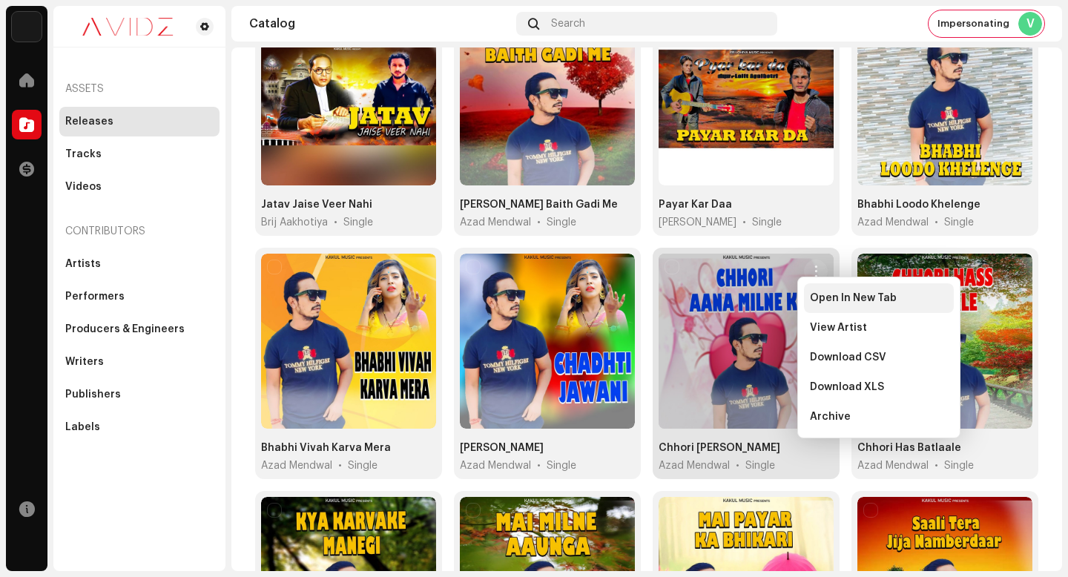
click at [812, 300] on span "Open In New Tab" at bounding box center [853, 298] width 87 height 12
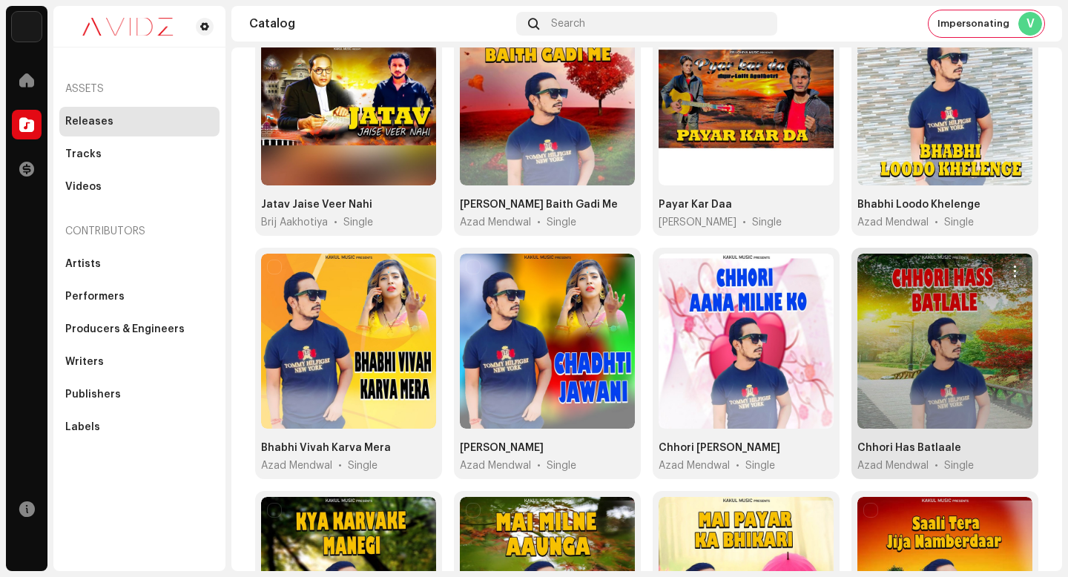
click at [1010, 266] on span "button" at bounding box center [1015, 272] width 11 height 12
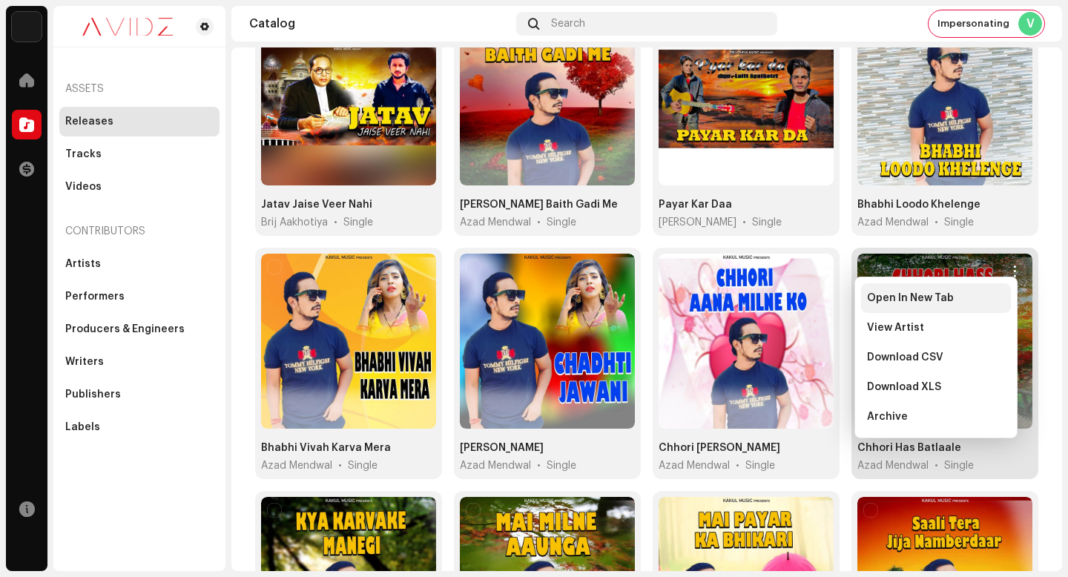
click at [996, 297] on div "Open In New Tab" at bounding box center [936, 298] width 138 height 12
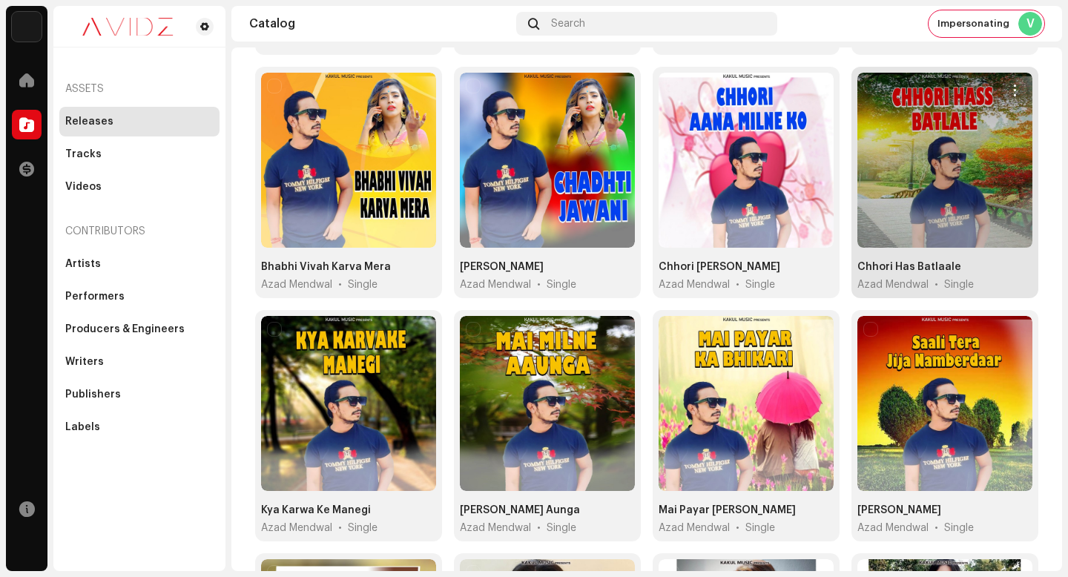
scroll to position [948, 0]
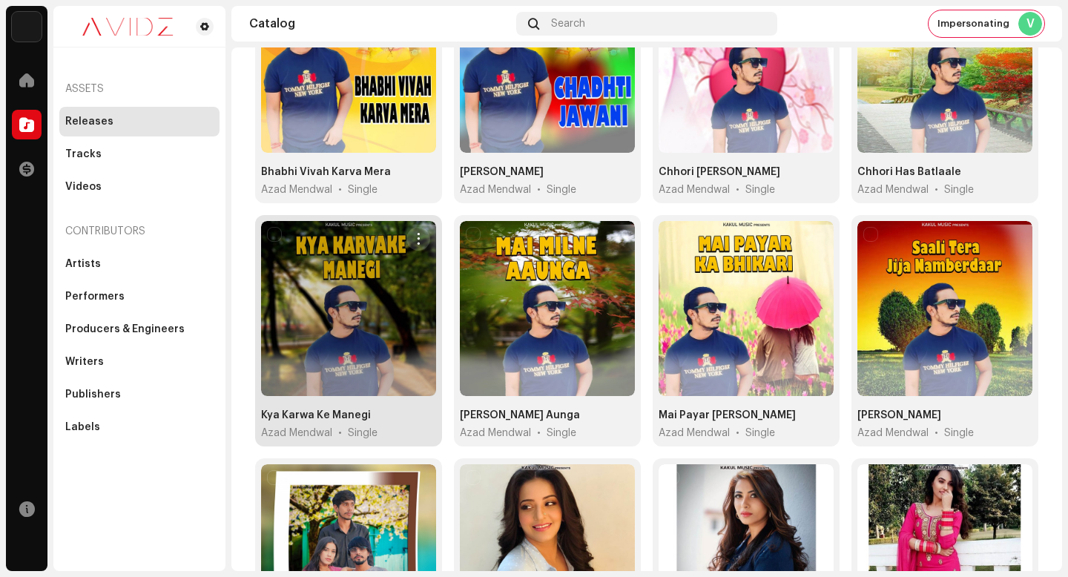
click at [412, 237] on button "button" at bounding box center [419, 239] width 24 height 24
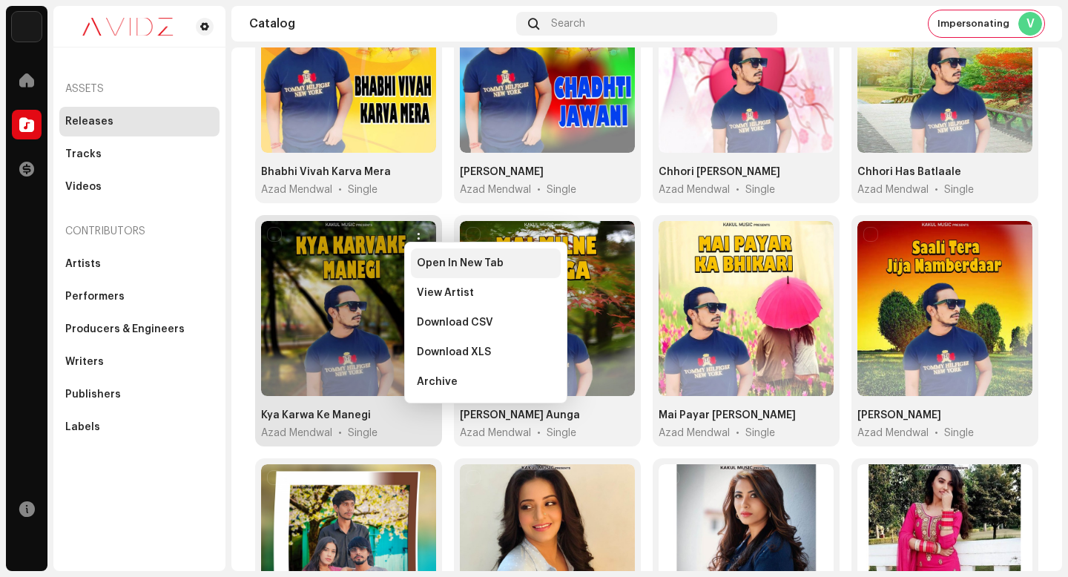
click at [434, 255] on div "Open In New Tab" at bounding box center [486, 264] width 150 height 30
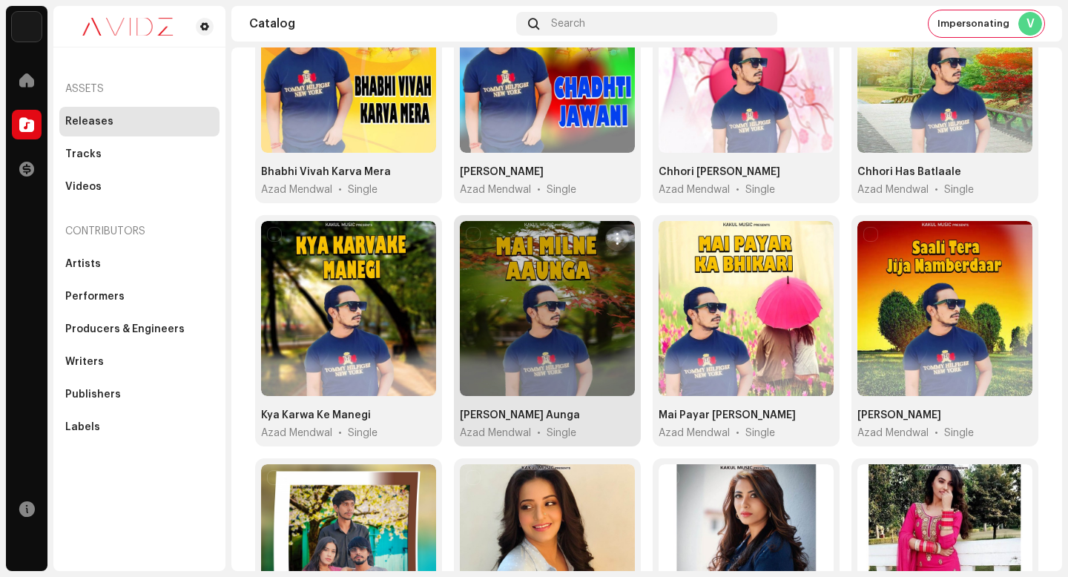
click at [613, 233] on span "button" at bounding box center [617, 239] width 11 height 12
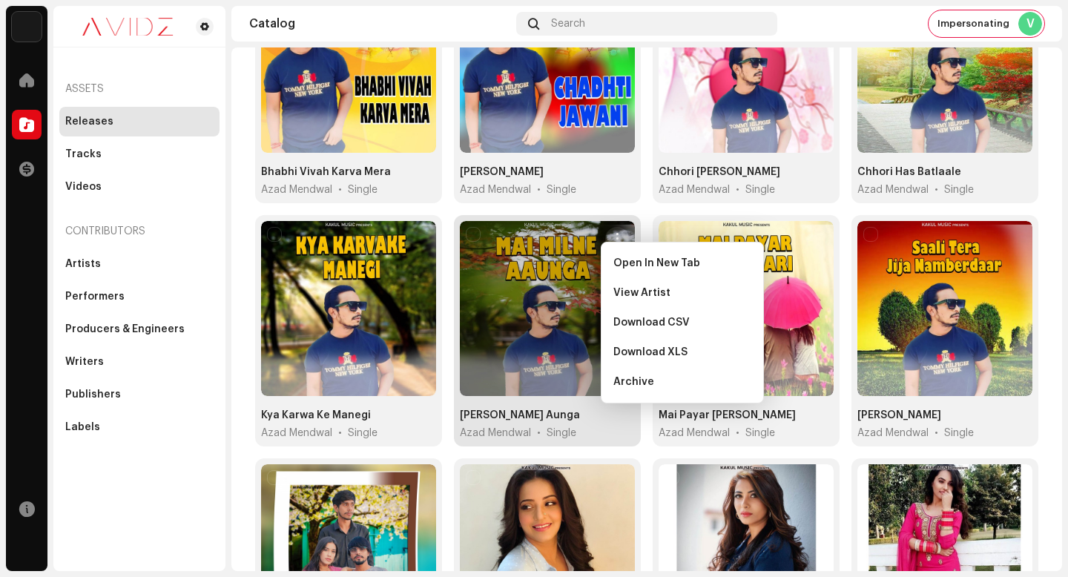
click at [618, 259] on span "Open In New Tab" at bounding box center [656, 263] width 87 height 12
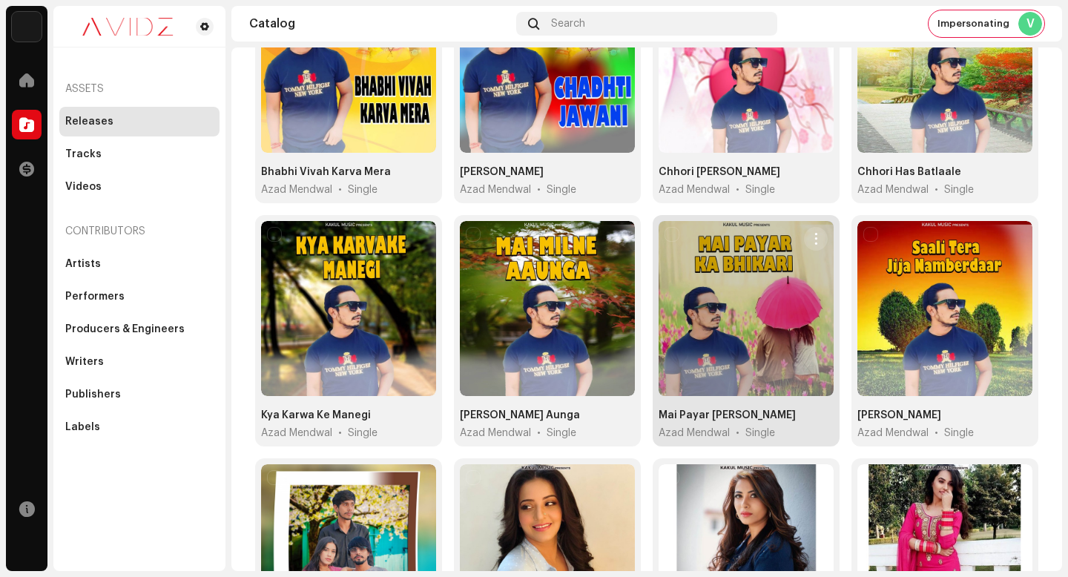
click at [817, 227] on button "button" at bounding box center [816, 239] width 24 height 24
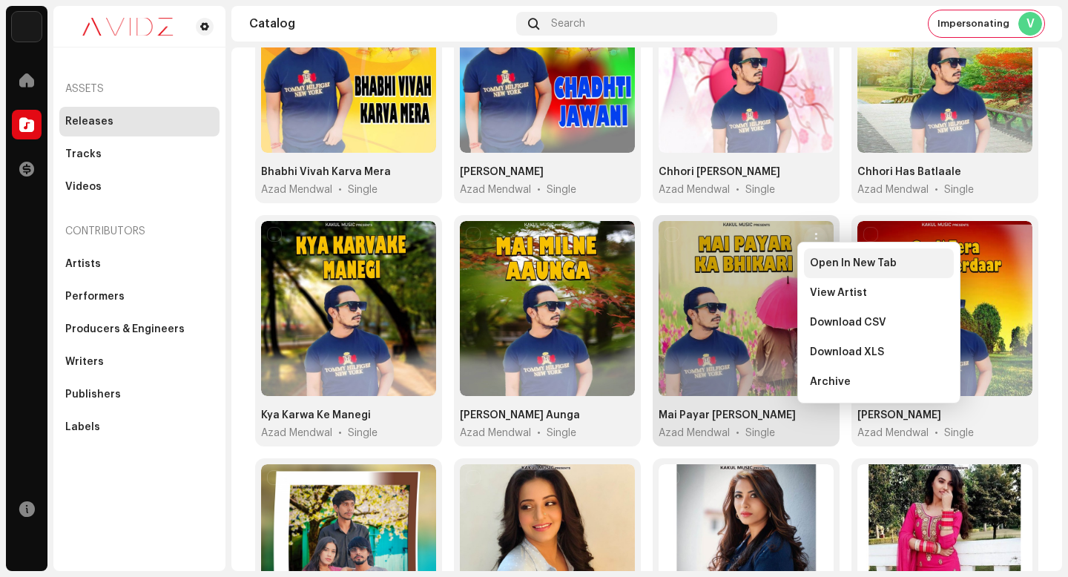
click at [822, 266] on span "Open In New Tab" at bounding box center [853, 263] width 87 height 12
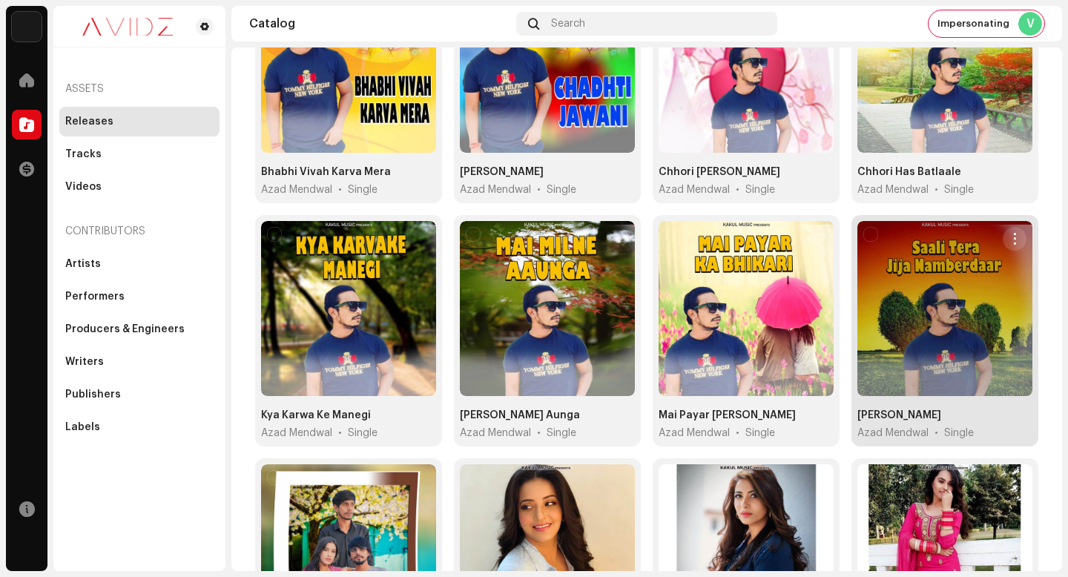
click at [1010, 233] on span "button" at bounding box center [1015, 239] width 11 height 12
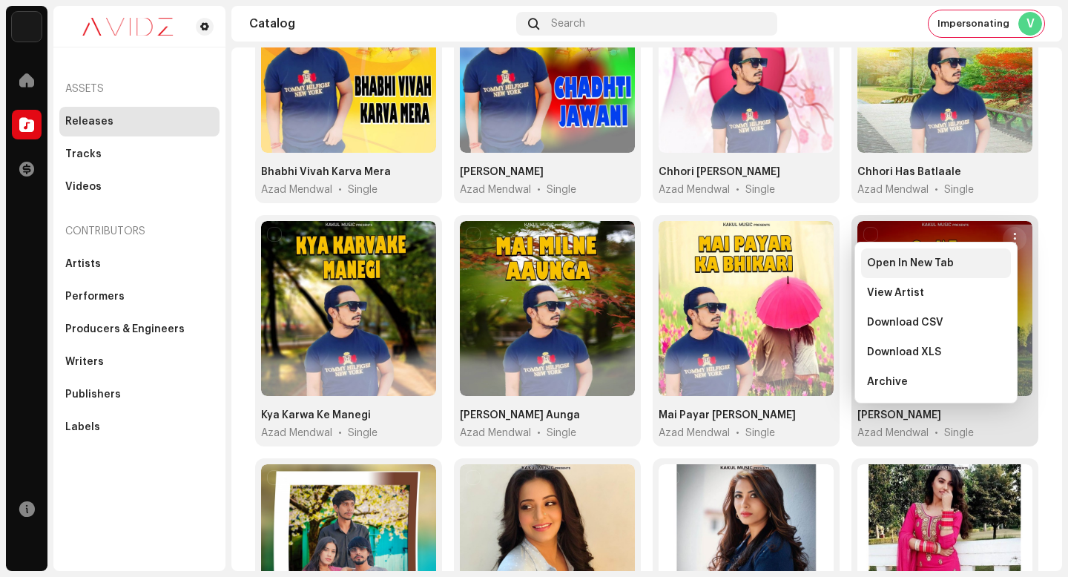
click at [1001, 264] on div "Open In New Tab" at bounding box center [936, 263] width 138 height 12
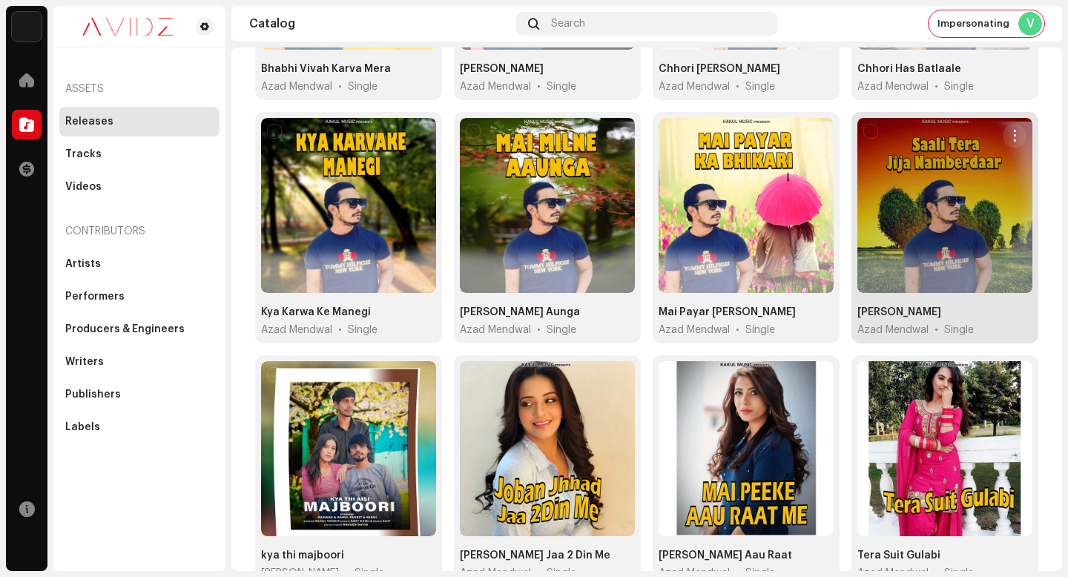
scroll to position [1101, 0]
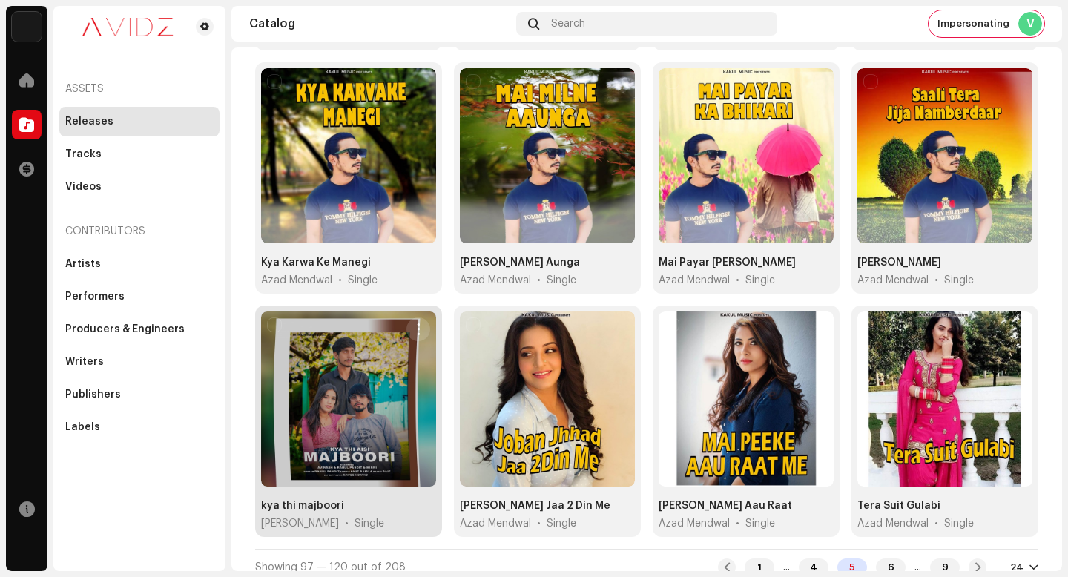
click at [408, 318] on button "button" at bounding box center [419, 329] width 24 height 24
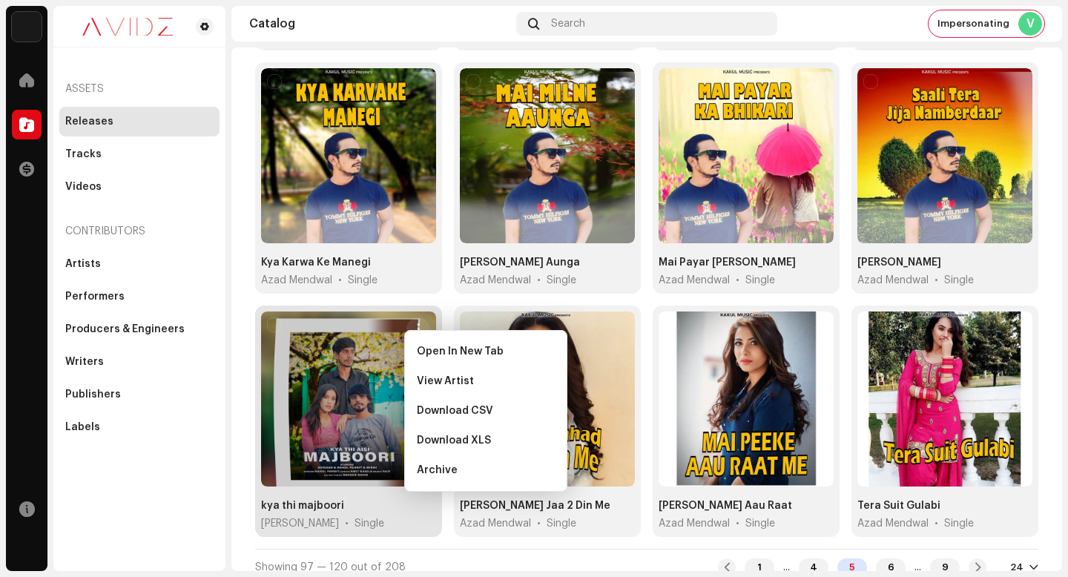
click at [419, 342] on div "Open In New Tab" at bounding box center [486, 352] width 150 height 30
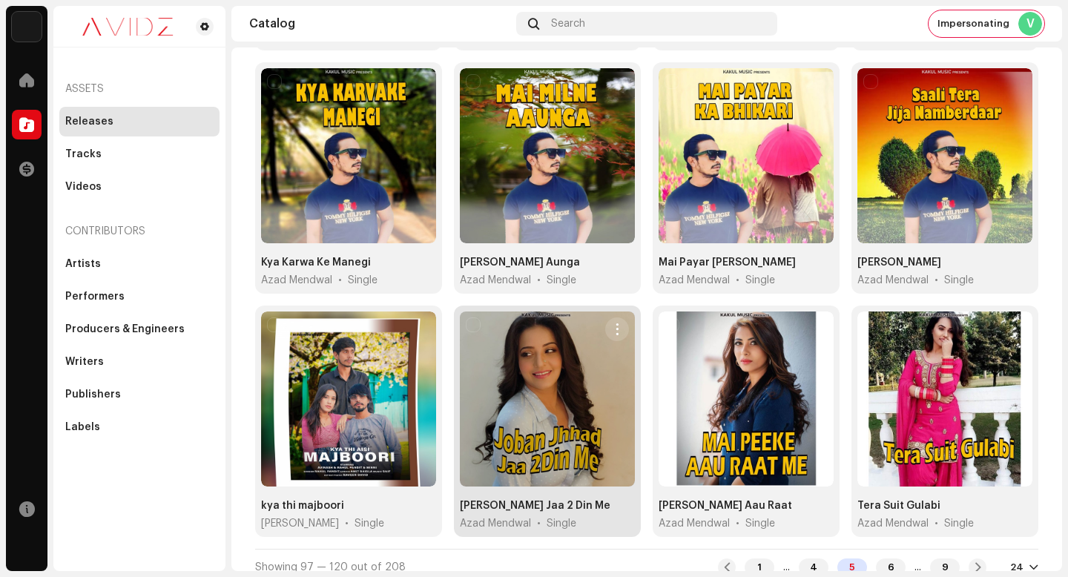
click at [612, 323] on span "button" at bounding box center [617, 329] width 11 height 12
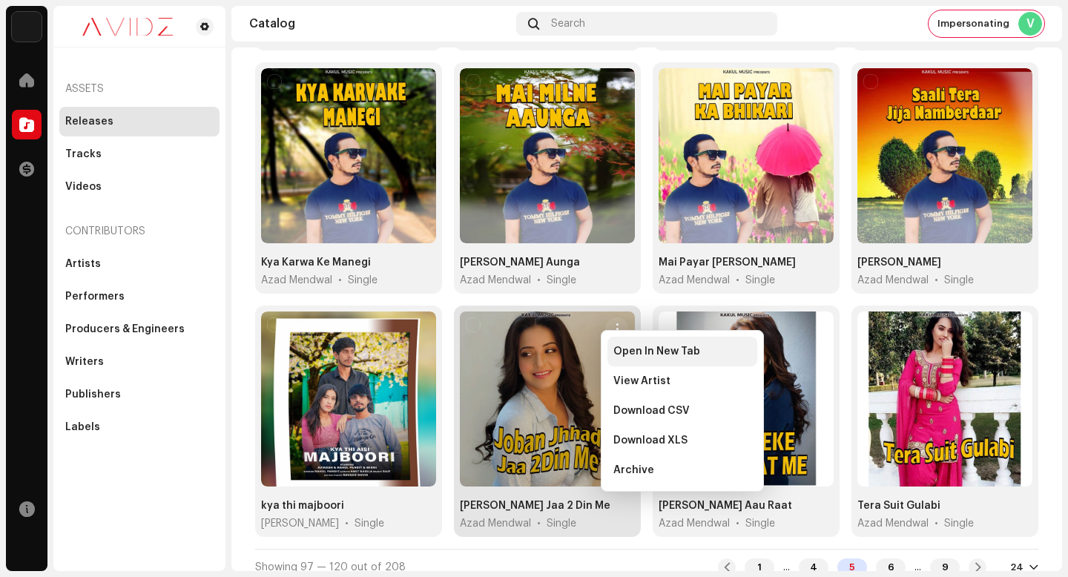
click at [609, 348] on div "Open In New Tab" at bounding box center [683, 352] width 150 height 30
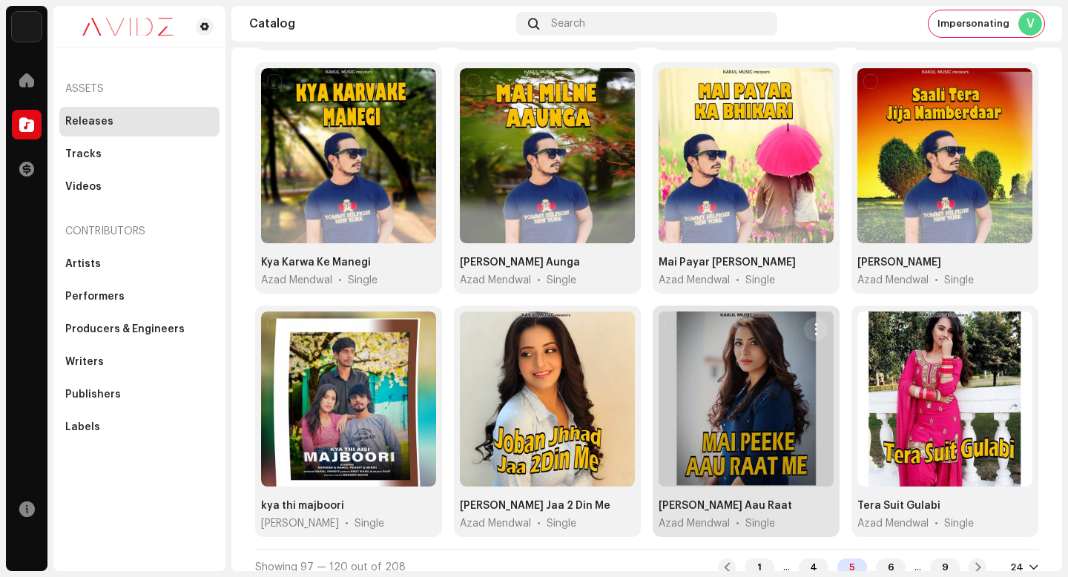
click at [811, 323] on span "button" at bounding box center [816, 329] width 11 height 12
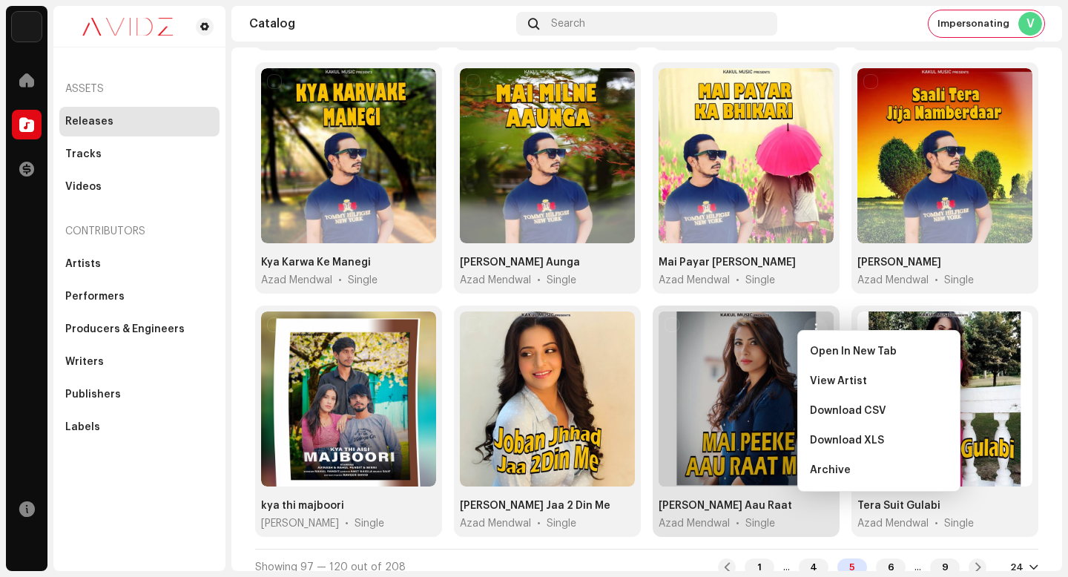
click at [821, 336] on div "Open In New Tab View Artist Download CSV Download XLS Archive" at bounding box center [878, 411] width 163 height 162
click at [822, 347] on span "Open In New Tab" at bounding box center [853, 352] width 87 height 12
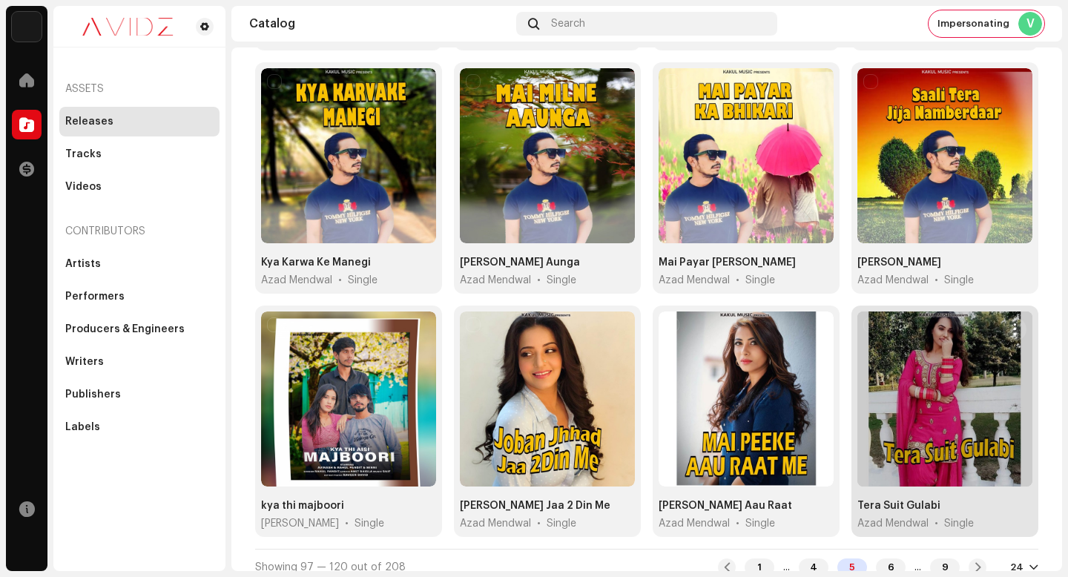
click at [1010, 323] on span "button" at bounding box center [1015, 329] width 11 height 12
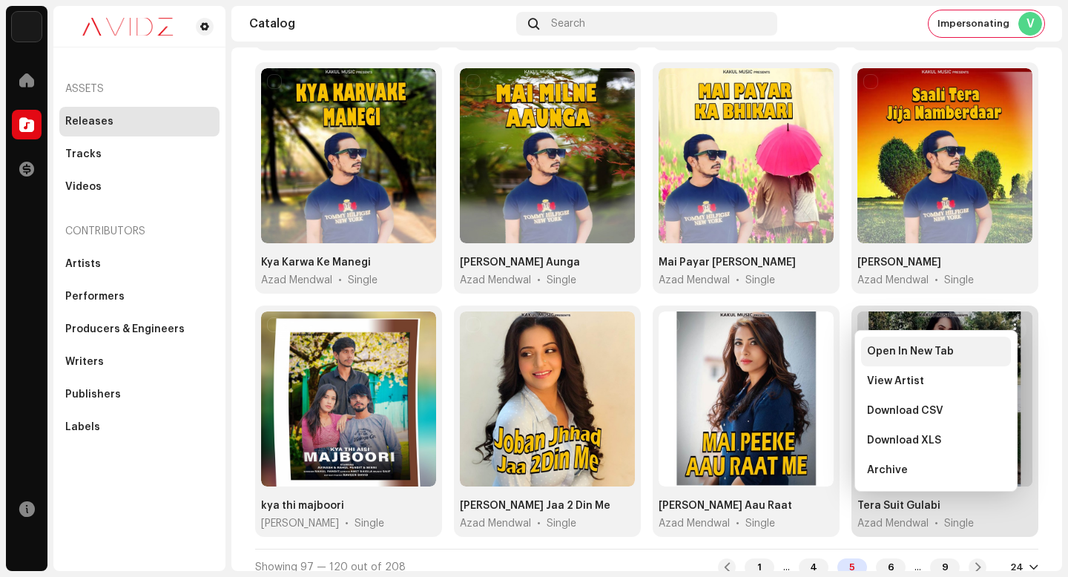
click at [1004, 350] on div "Open In New Tab" at bounding box center [936, 352] width 138 height 12
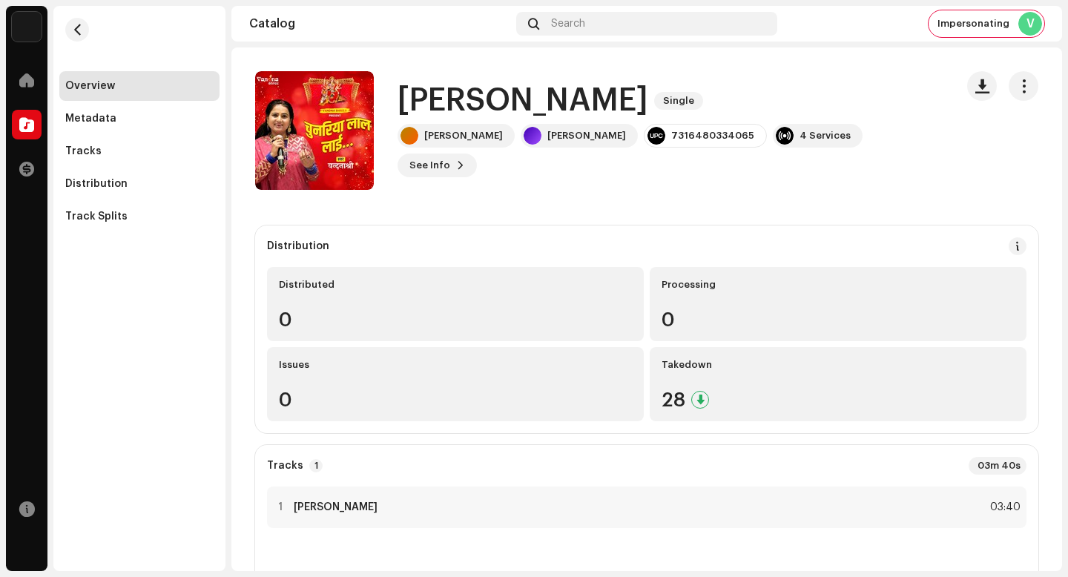
click at [584, 109] on h1 "[PERSON_NAME]" at bounding box center [523, 101] width 251 height 34
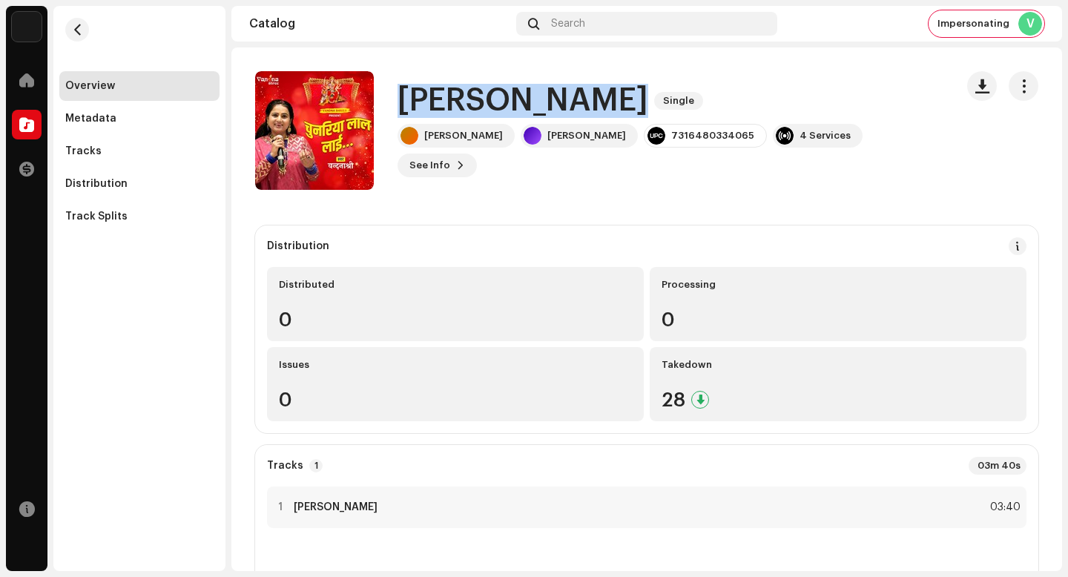
click at [584, 109] on h1 "[PERSON_NAME]" at bounding box center [523, 101] width 251 height 34
copy div "Chunariya Laal Laai Single"
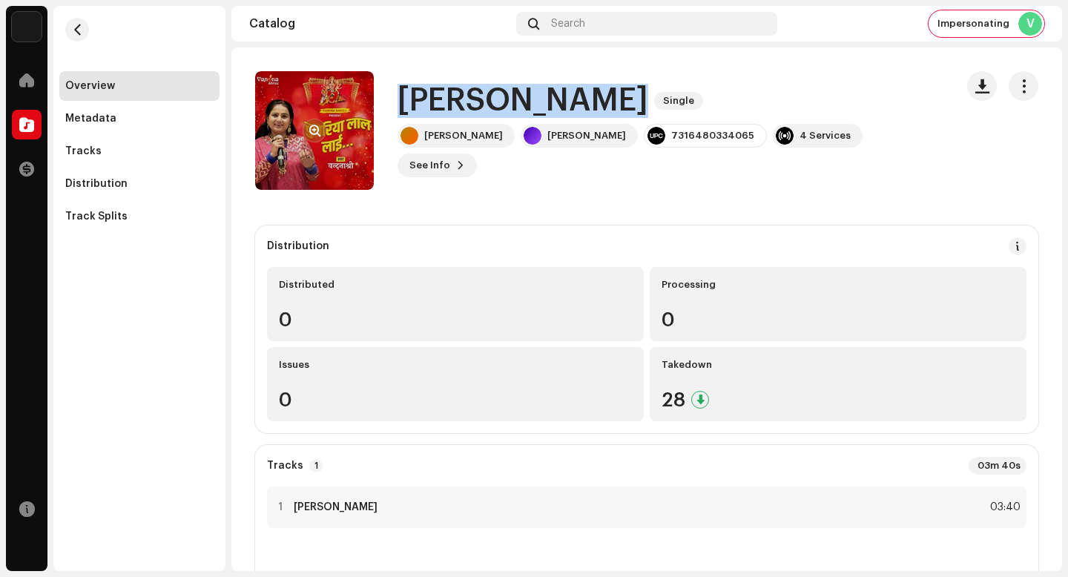
click at [309, 136] on button "button" at bounding box center [315, 131] width 24 height 24
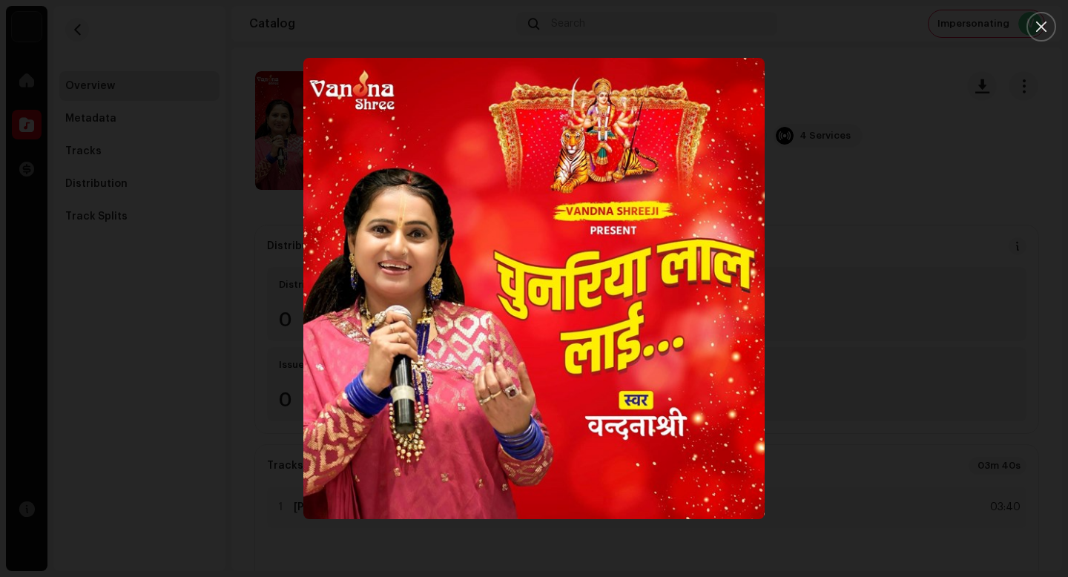
click at [924, 241] on div at bounding box center [534, 288] width 1068 height 577
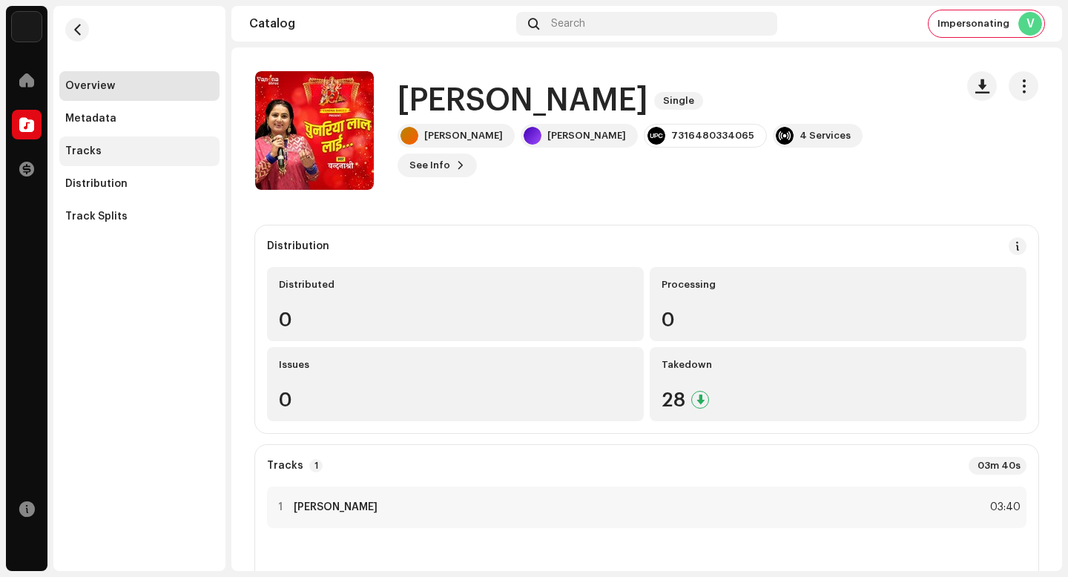
click at [142, 157] on div "Tracks" at bounding box center [139, 151] width 160 height 30
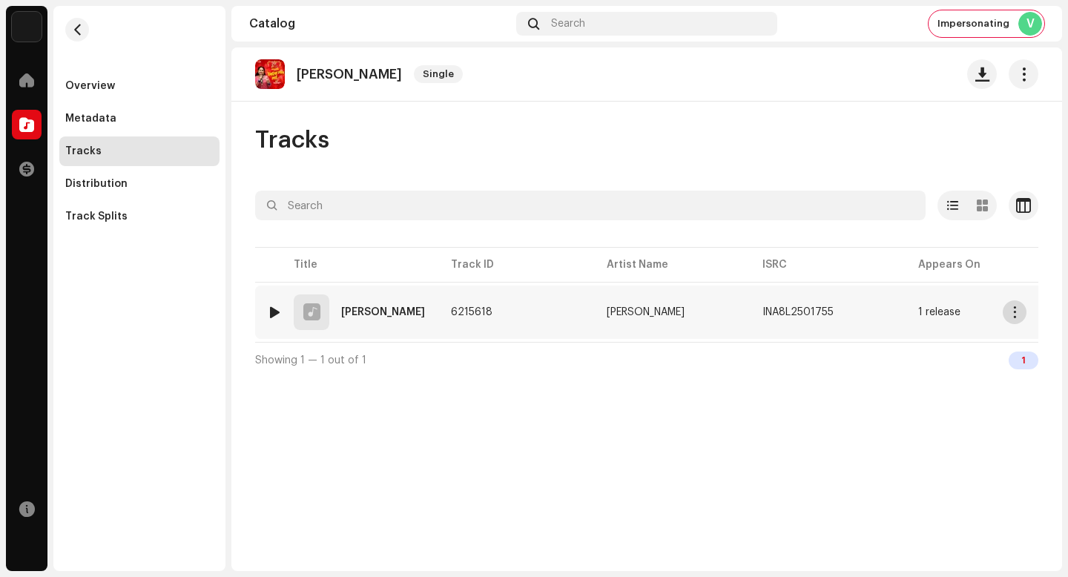
click at [1020, 308] on button "button" at bounding box center [1015, 312] width 24 height 24
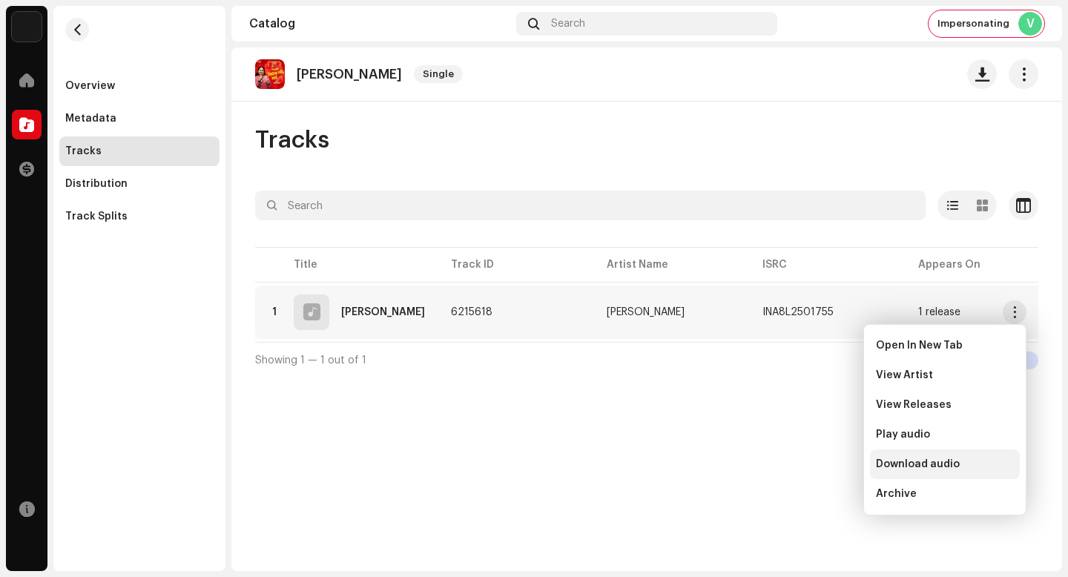
click at [972, 467] on div "Download audio" at bounding box center [945, 464] width 138 height 12
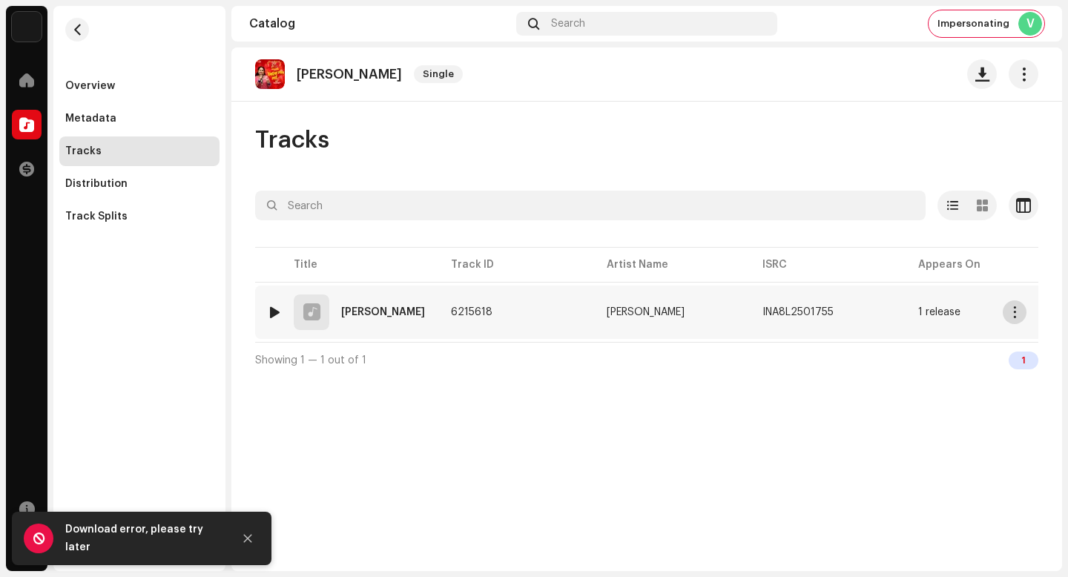
click at [1010, 311] on span "button" at bounding box center [1015, 312] width 11 height 12
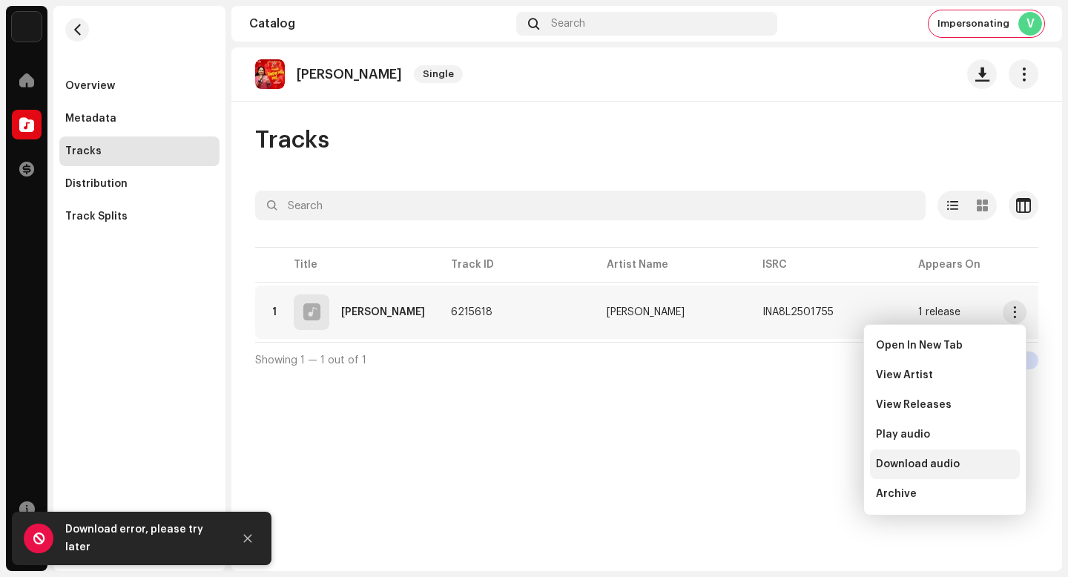
click at [986, 470] on div "Download audio" at bounding box center [945, 465] width 150 height 30
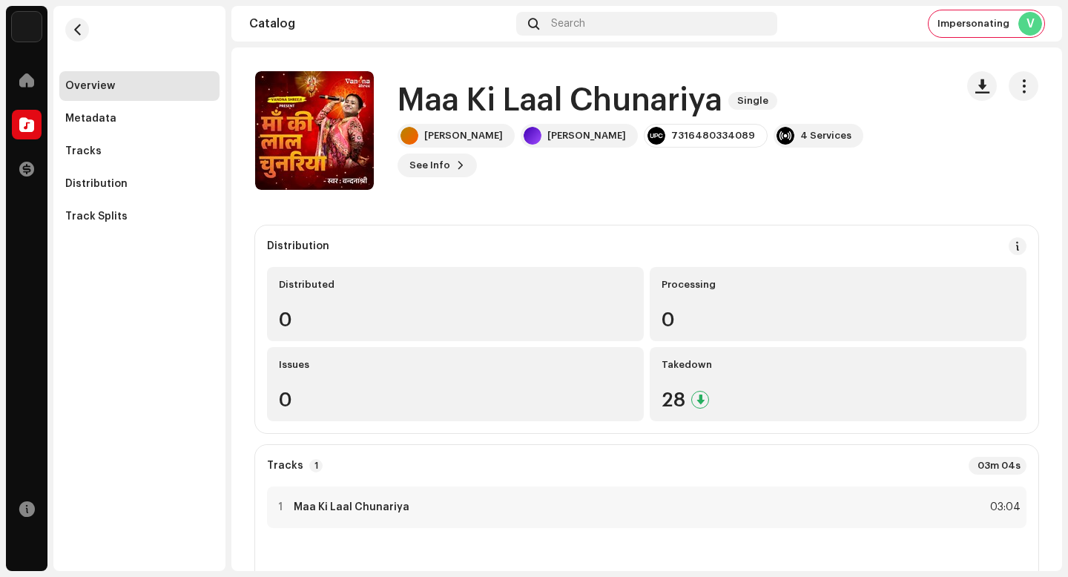
click at [587, 118] on h1 "Maa Ki Laal Chunariya" at bounding box center [560, 101] width 325 height 34
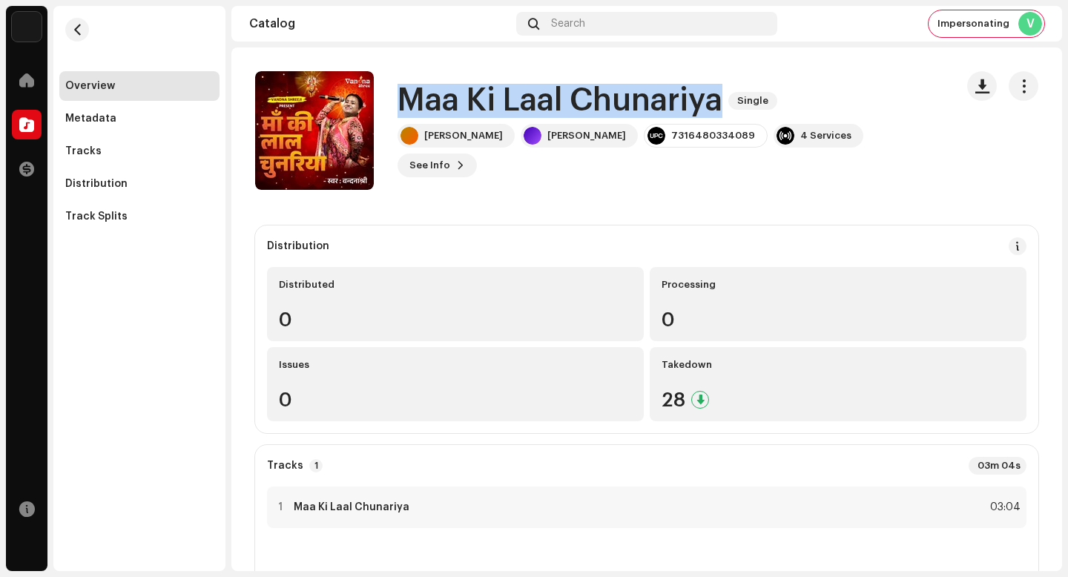
click at [587, 118] on h1 "Maa Ki Laal Chunariya" at bounding box center [560, 101] width 325 height 34
copy div "Maa Ki Laal Chunariya Single"
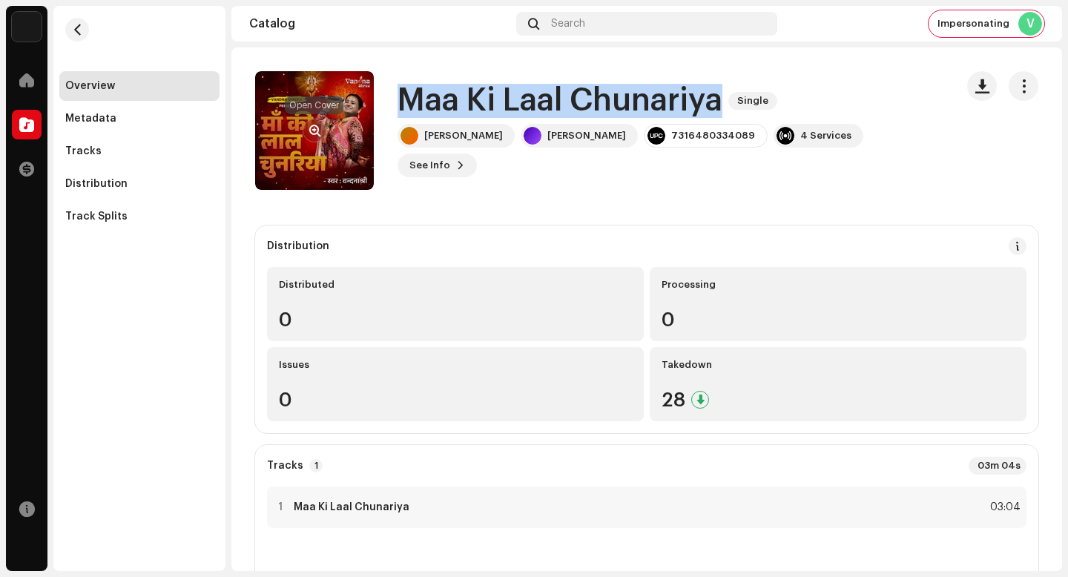
click at [313, 132] on span "button" at bounding box center [314, 131] width 11 height 12
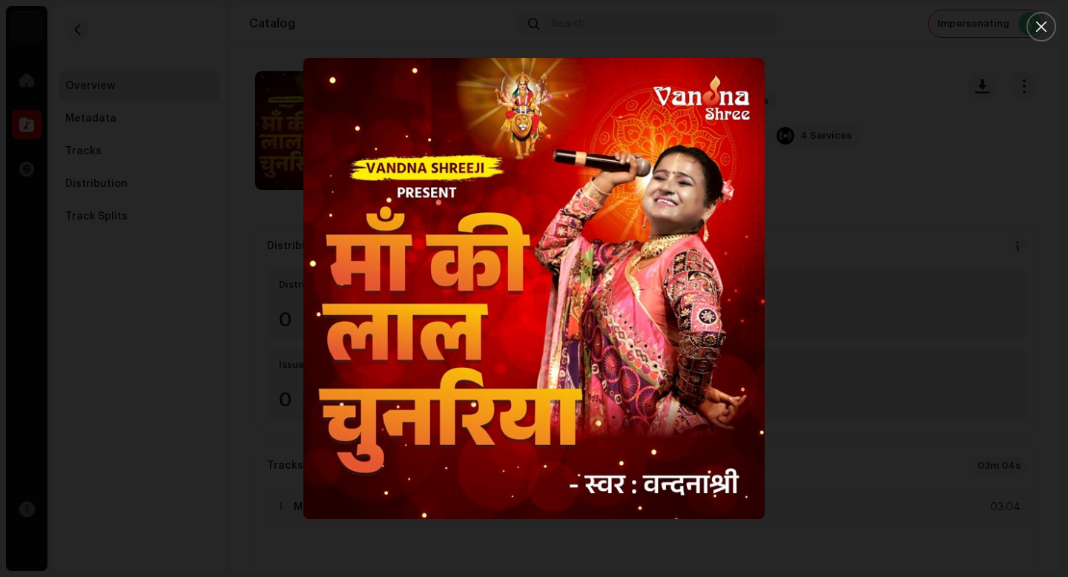
click at [941, 247] on div at bounding box center [534, 288] width 1068 height 577
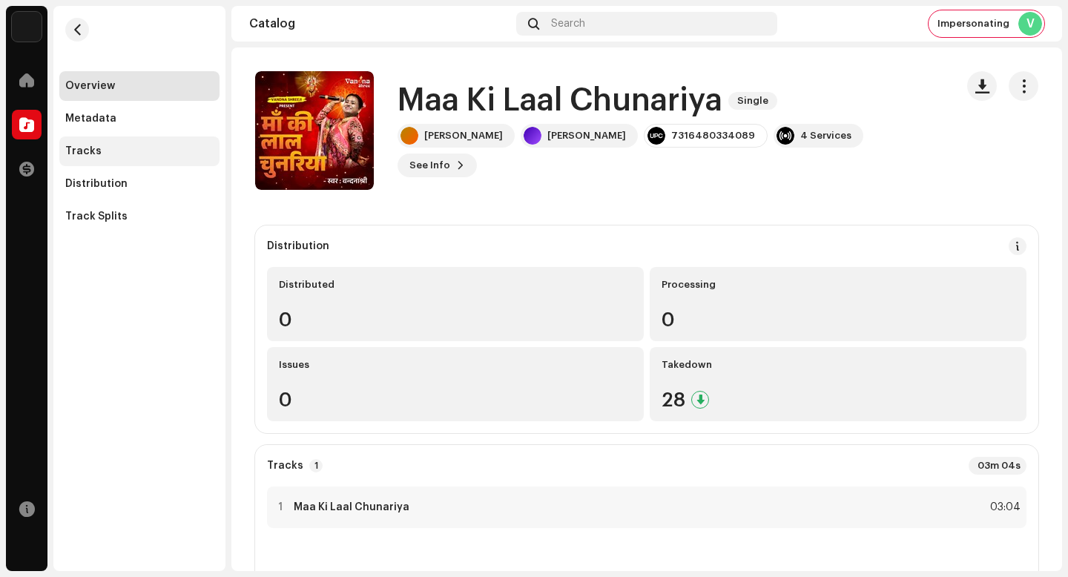
click at [103, 140] on div "Tracks" at bounding box center [139, 151] width 160 height 30
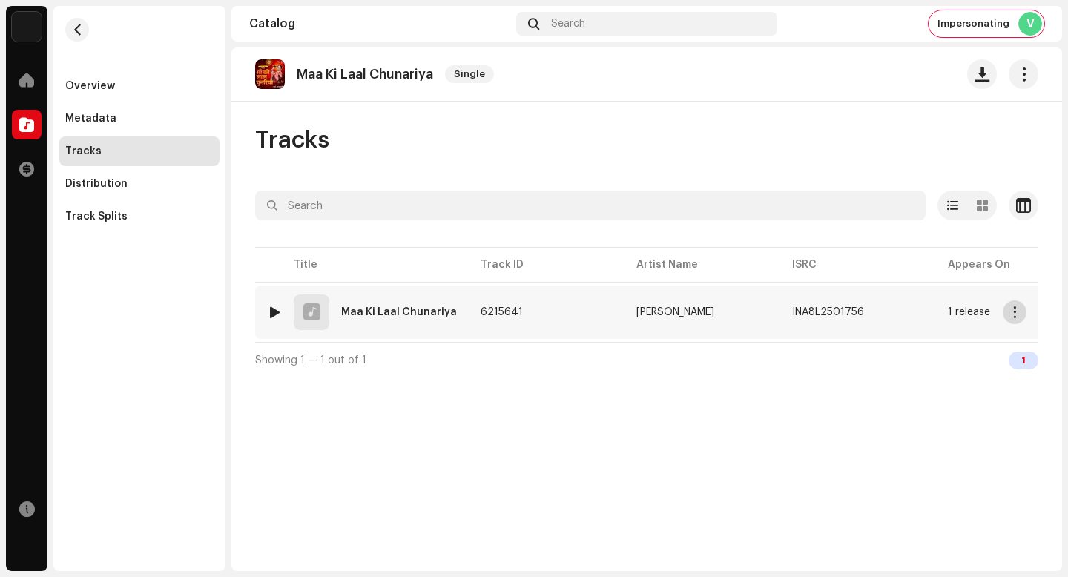
click at [1017, 310] on span "button" at bounding box center [1015, 312] width 11 height 12
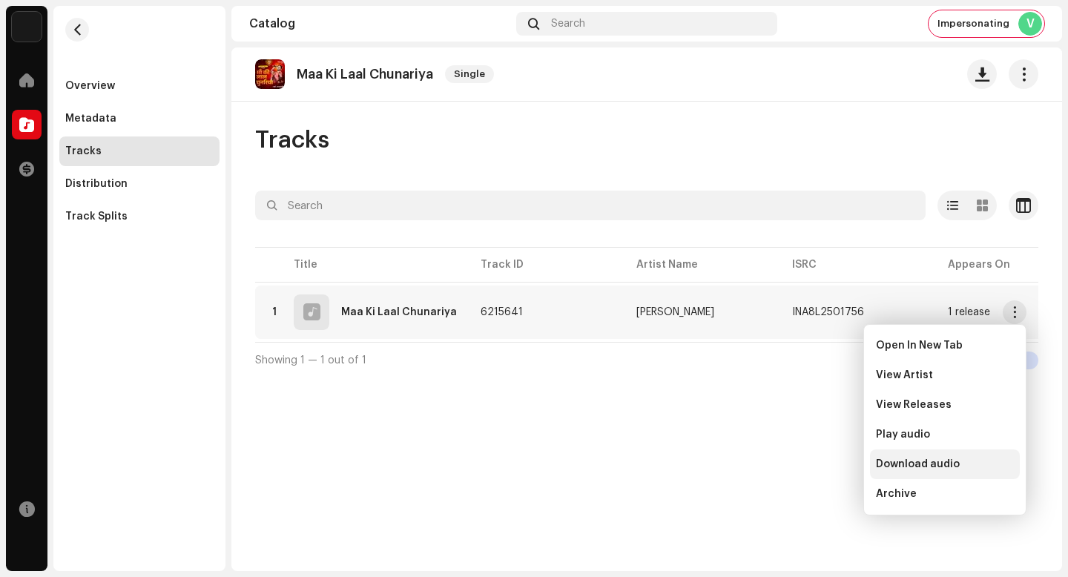
click at [983, 465] on div "Download audio" at bounding box center [945, 464] width 138 height 12
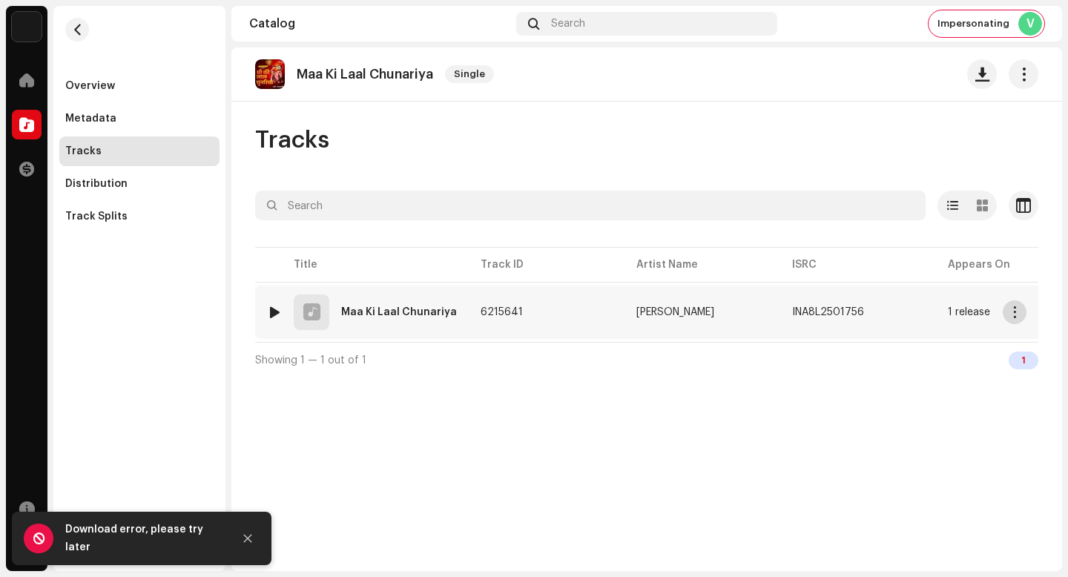
click at [1013, 319] on button "button" at bounding box center [1015, 312] width 24 height 24
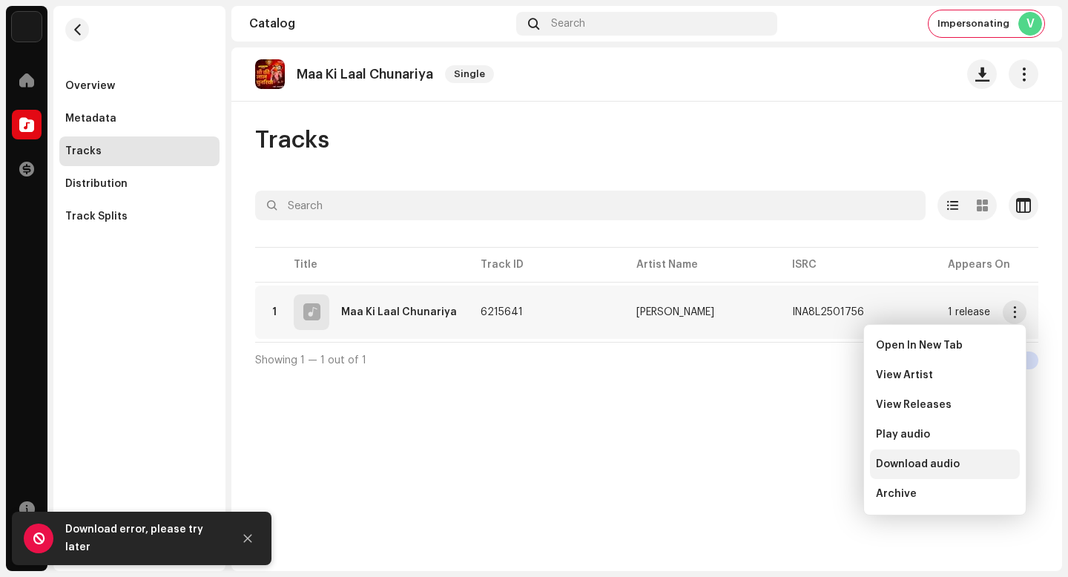
click at [1001, 468] on div "Download audio" at bounding box center [945, 464] width 138 height 12
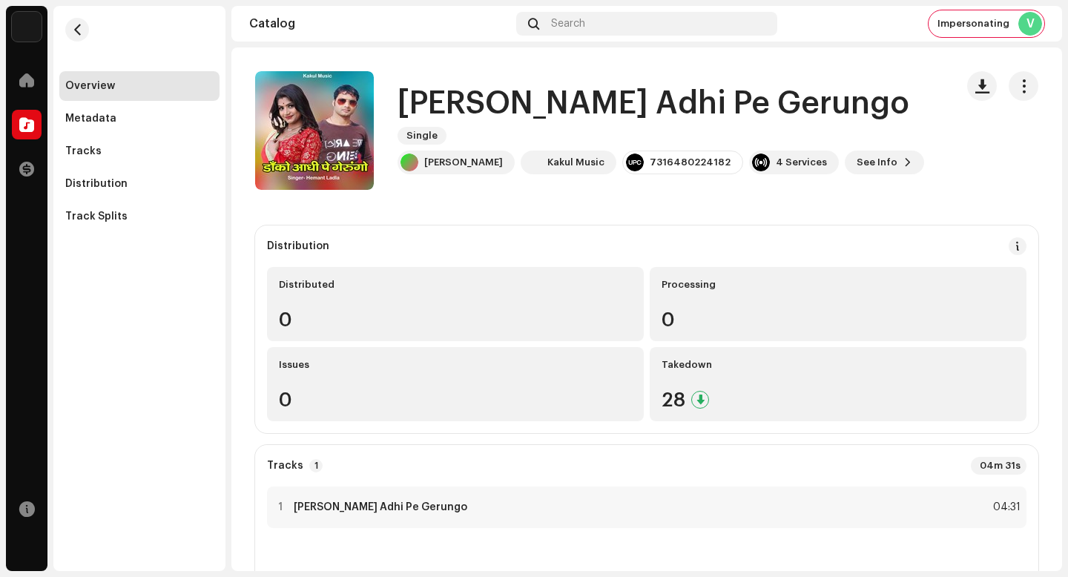
click at [552, 107] on h1 "[PERSON_NAME] Adhi Pe Gerungo" at bounding box center [654, 104] width 512 height 34
click at [552, 107] on h1 "Danko Adhi Pe Gerungo" at bounding box center [654, 104] width 512 height 34
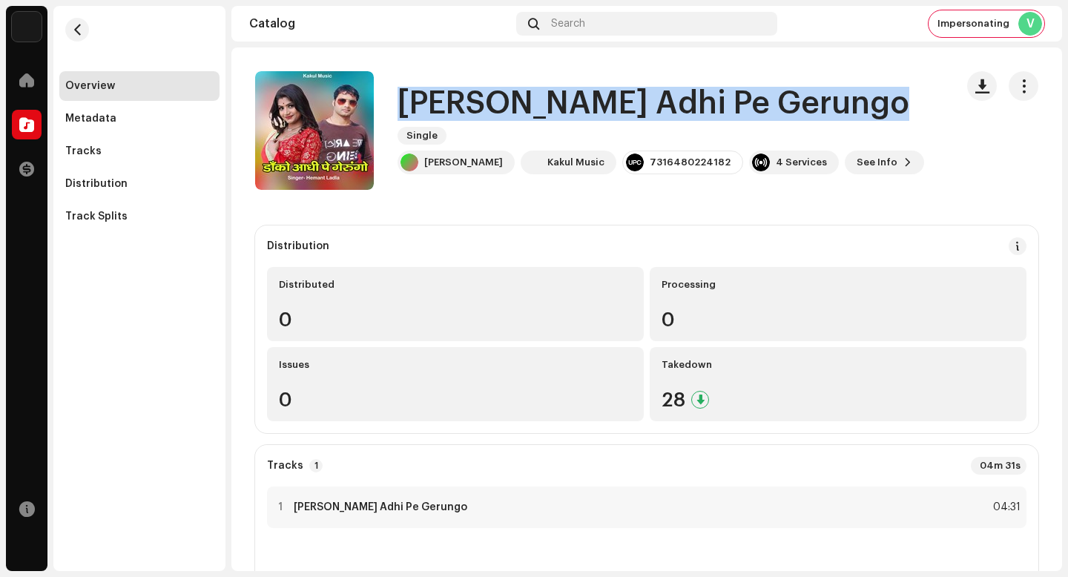
click at [552, 107] on h1 "Danko Adhi Pe Gerungo" at bounding box center [654, 104] width 512 height 34
copy div "Danko Adhi Pe Gerungo Single"
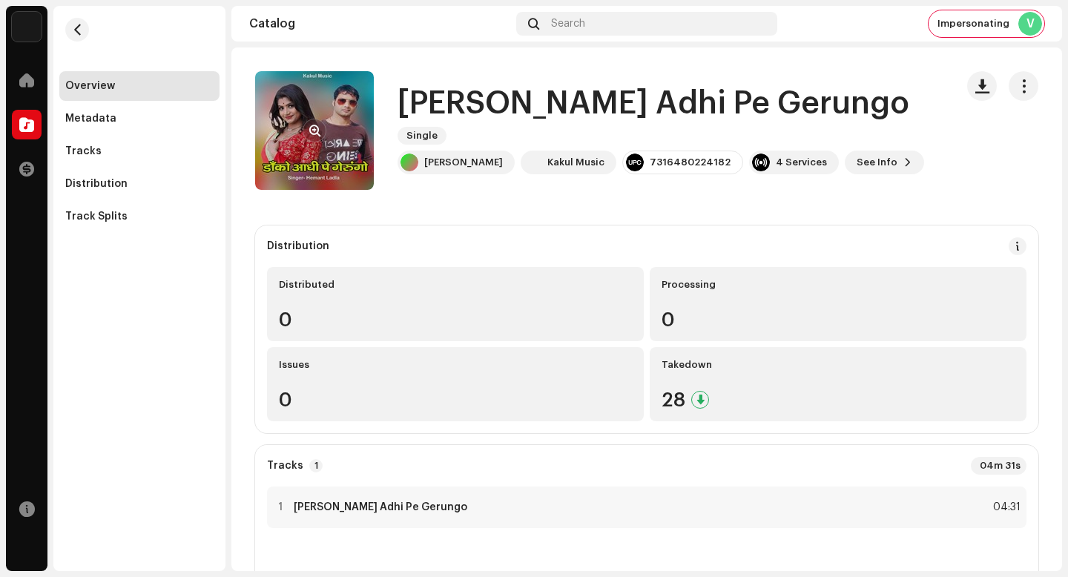
click at [301, 129] on re-a-cover at bounding box center [314, 130] width 119 height 119
click at [327, 139] on re-a-cover at bounding box center [314, 130] width 119 height 119
click at [319, 139] on button "button" at bounding box center [315, 131] width 24 height 24
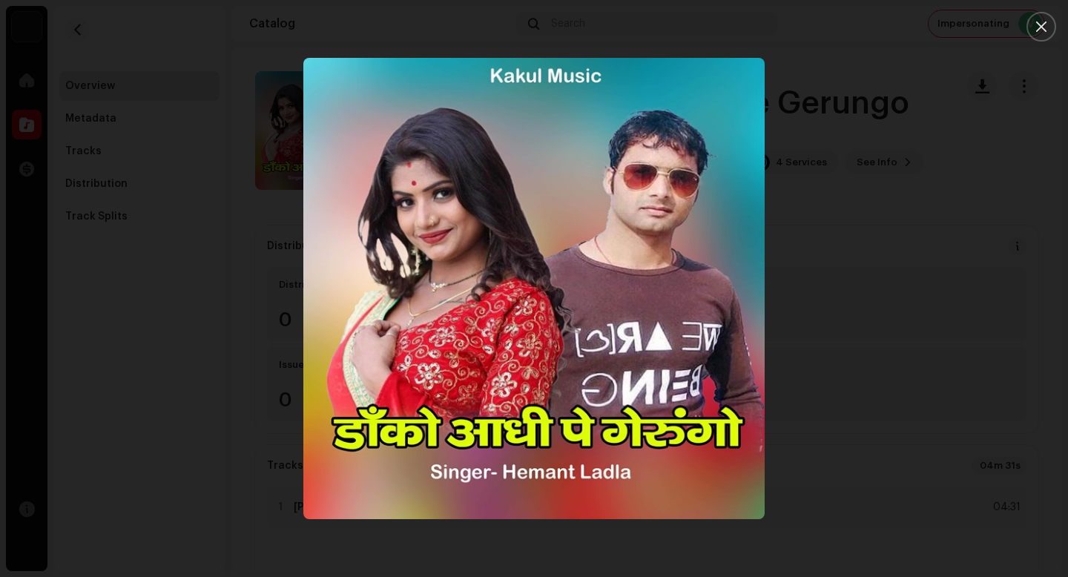
click at [944, 259] on div at bounding box center [534, 288] width 1068 height 577
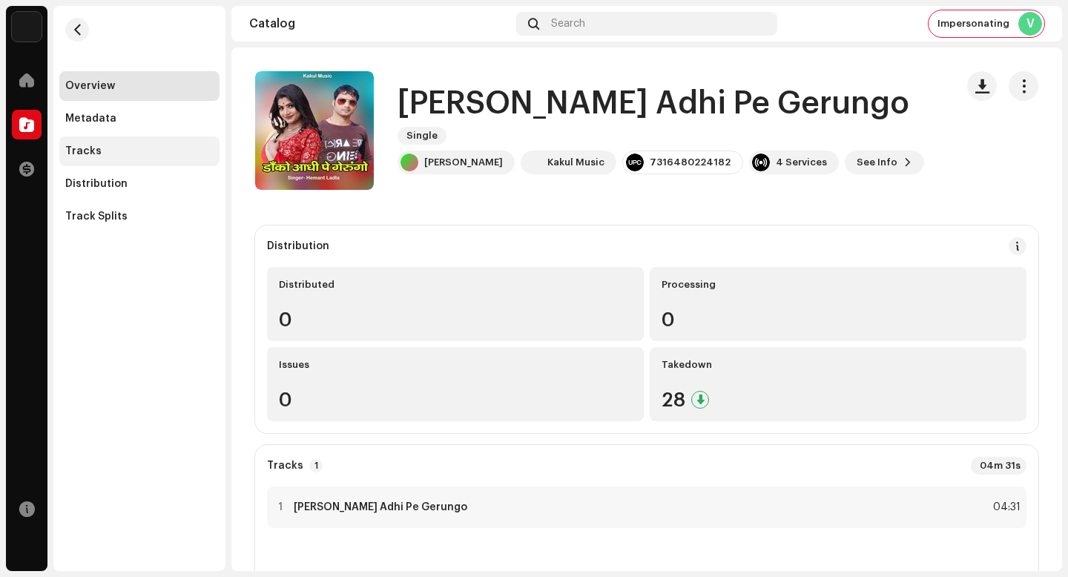
click at [110, 160] on div "Tracks" at bounding box center [139, 151] width 160 height 30
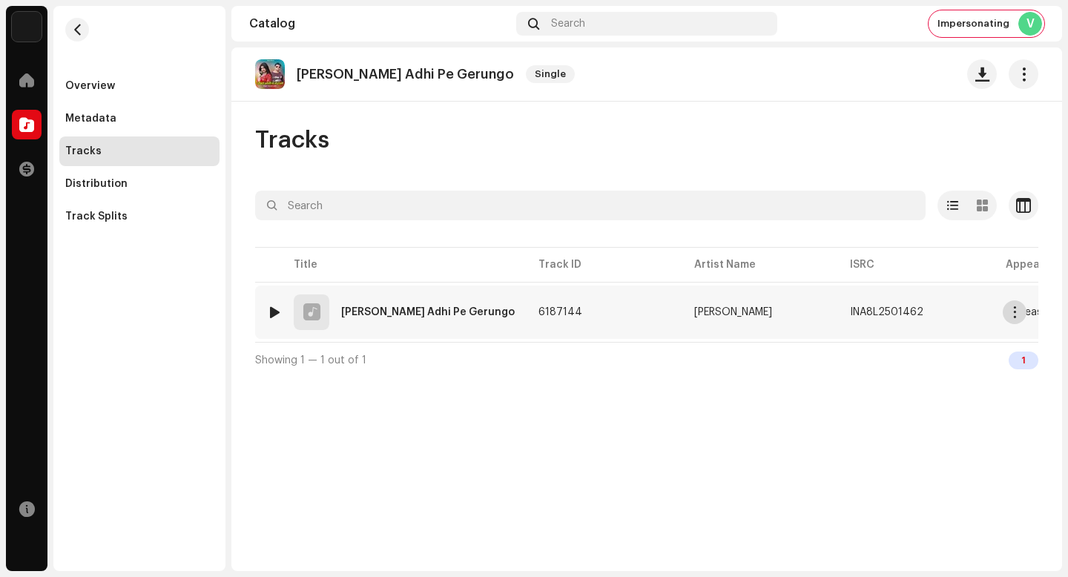
click at [1007, 318] on button "button" at bounding box center [1015, 312] width 24 height 24
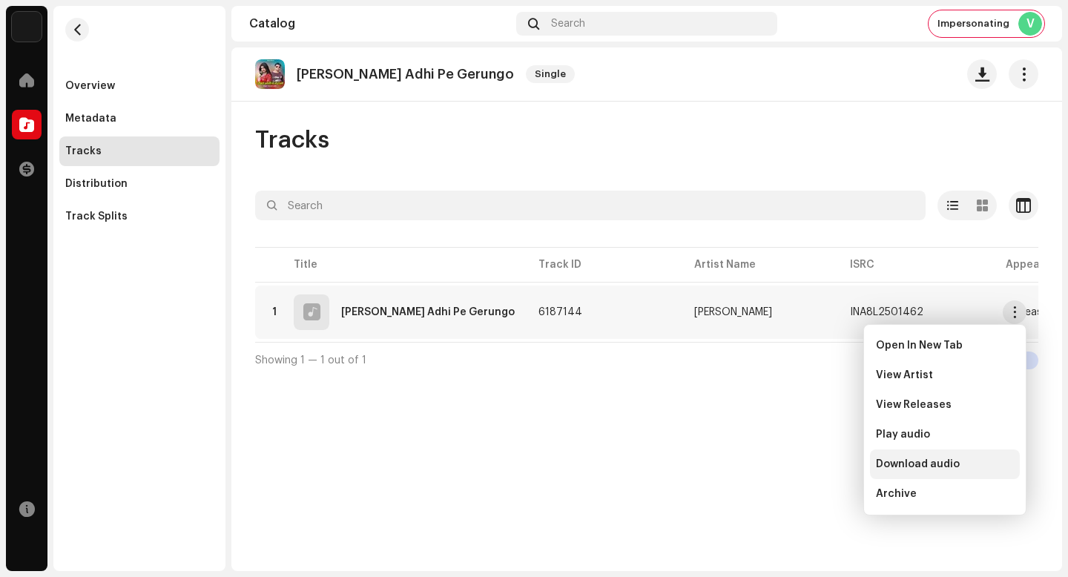
click at [987, 455] on div "Download audio" at bounding box center [945, 465] width 150 height 30
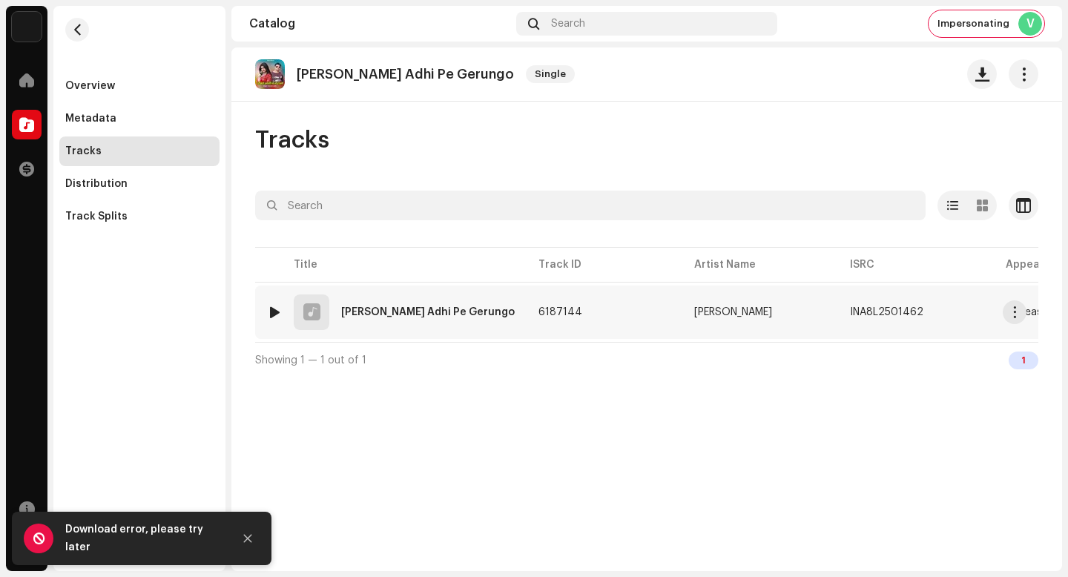
click at [1018, 314] on span "button" at bounding box center [1015, 312] width 11 height 12
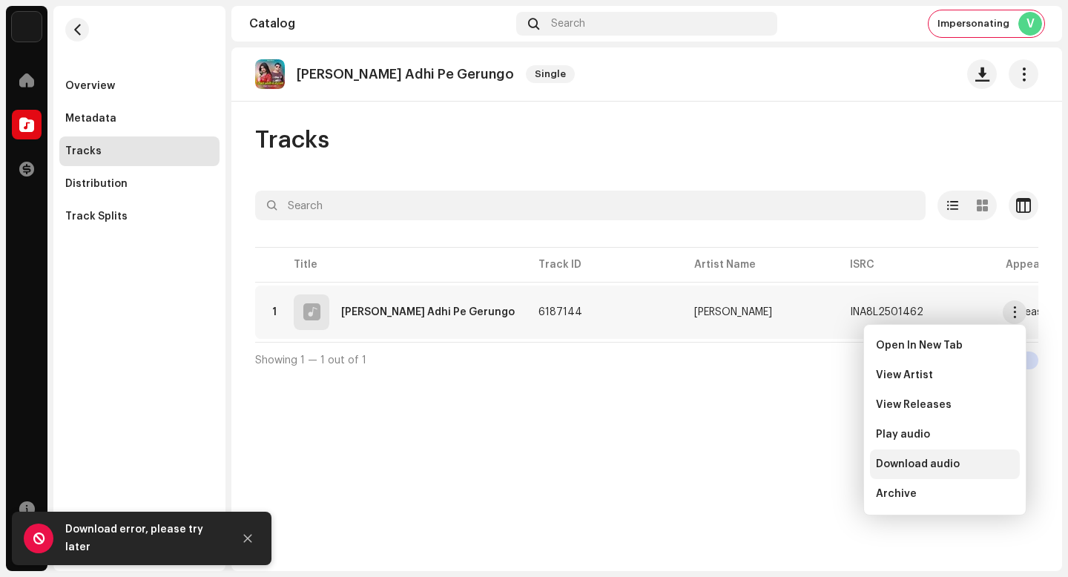
click at [1011, 464] on div "Download audio" at bounding box center [945, 464] width 138 height 12
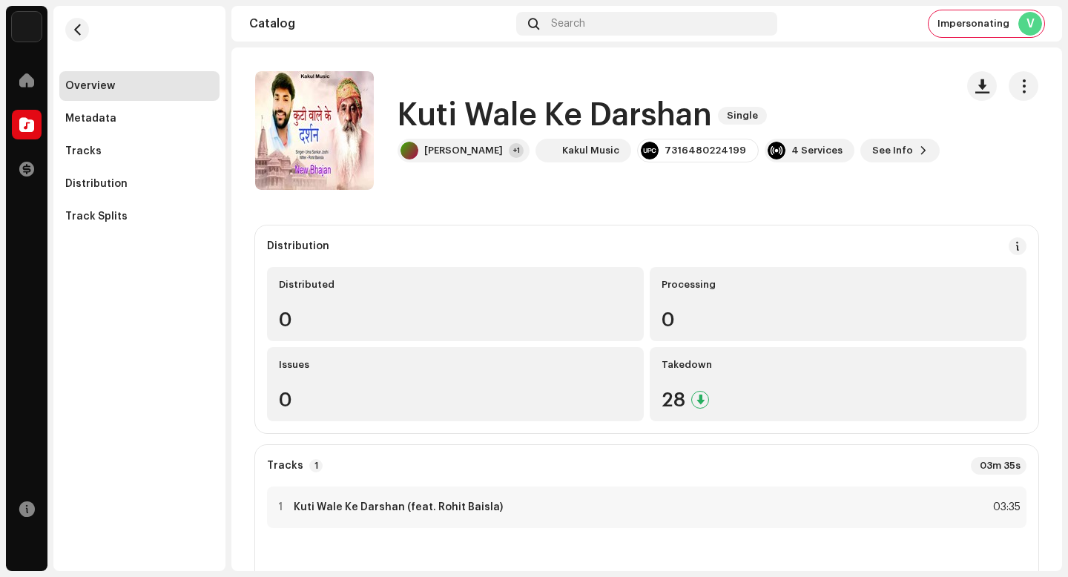
click at [511, 129] on h1 "Kuti Wale Ke Darshan" at bounding box center [555, 116] width 315 height 34
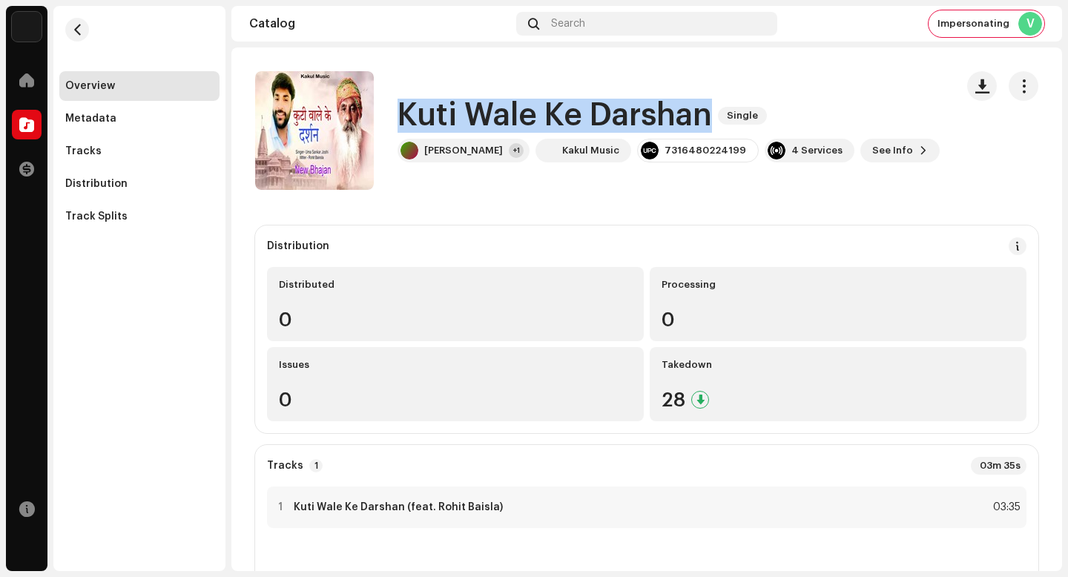
click at [511, 129] on h1 "Kuti Wale Ke Darshan" at bounding box center [555, 116] width 315 height 34
copy div "Kuti Wale Ke Darshan Single"
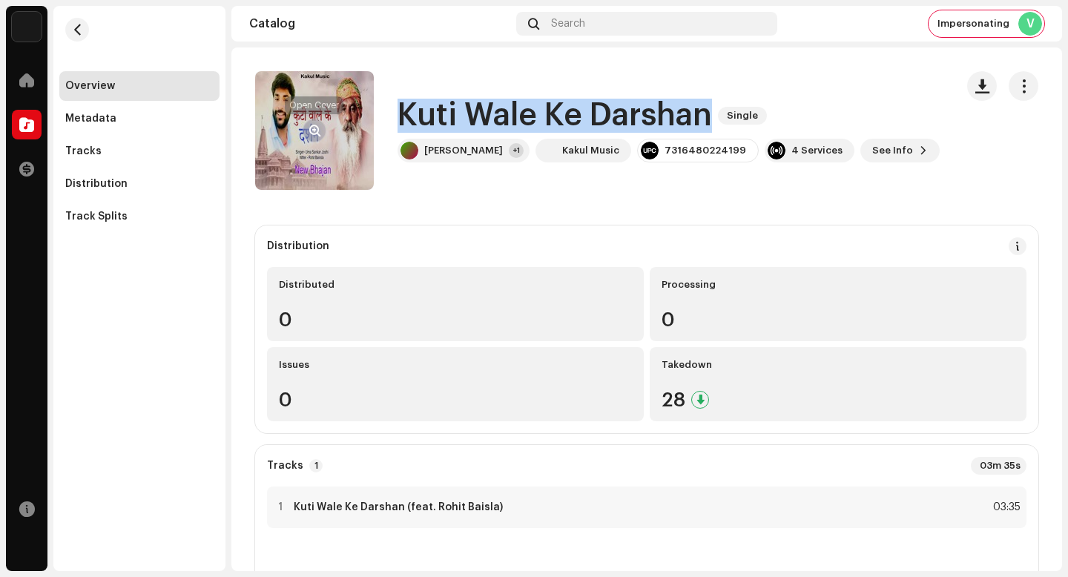
click at [309, 130] on span "button" at bounding box center [314, 131] width 11 height 12
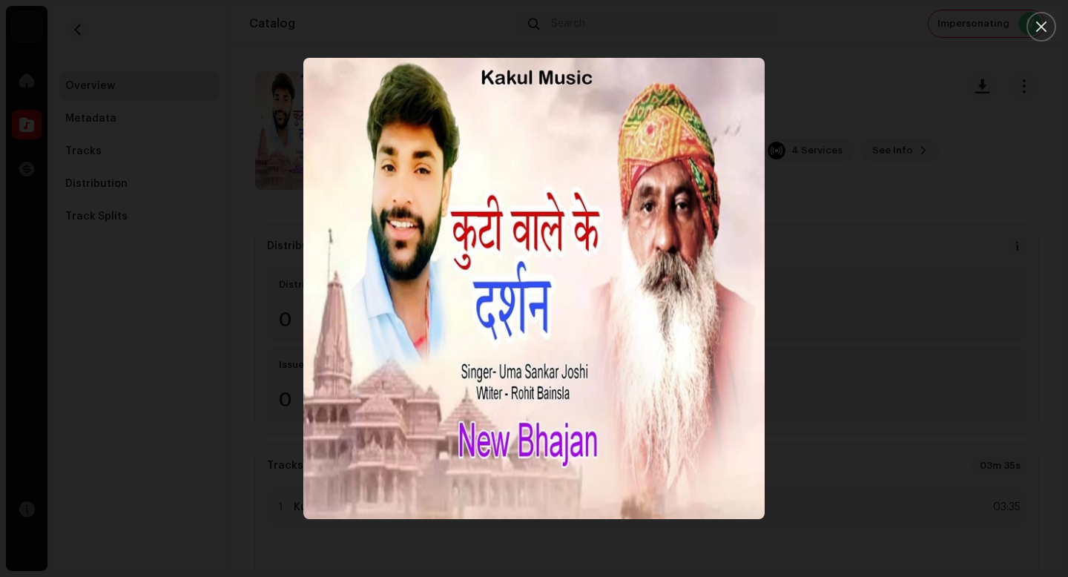
click at [995, 241] on div at bounding box center [534, 288] width 1068 height 577
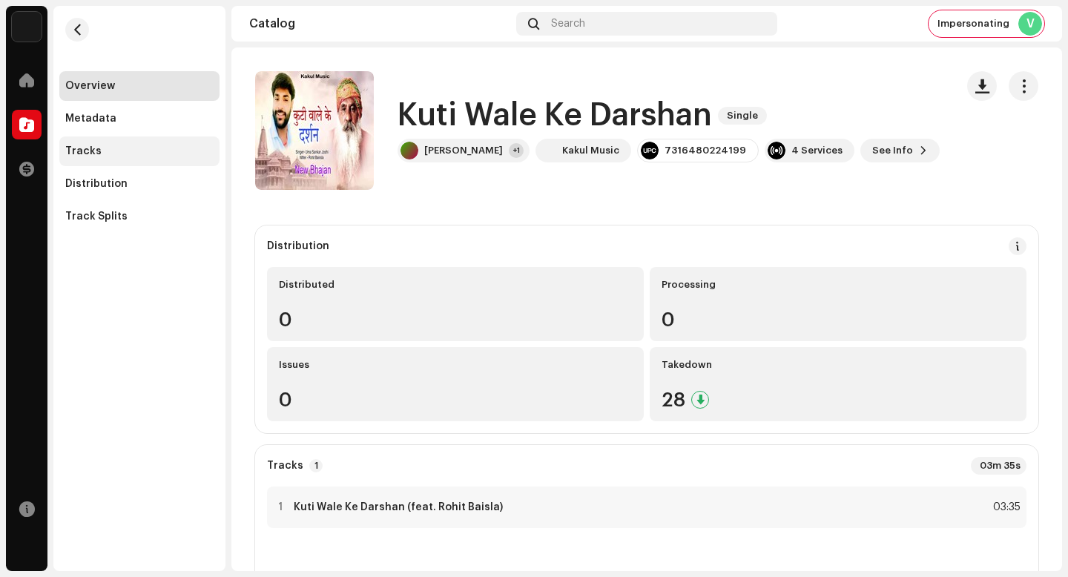
click at [128, 142] on div "Tracks" at bounding box center [139, 151] width 160 height 30
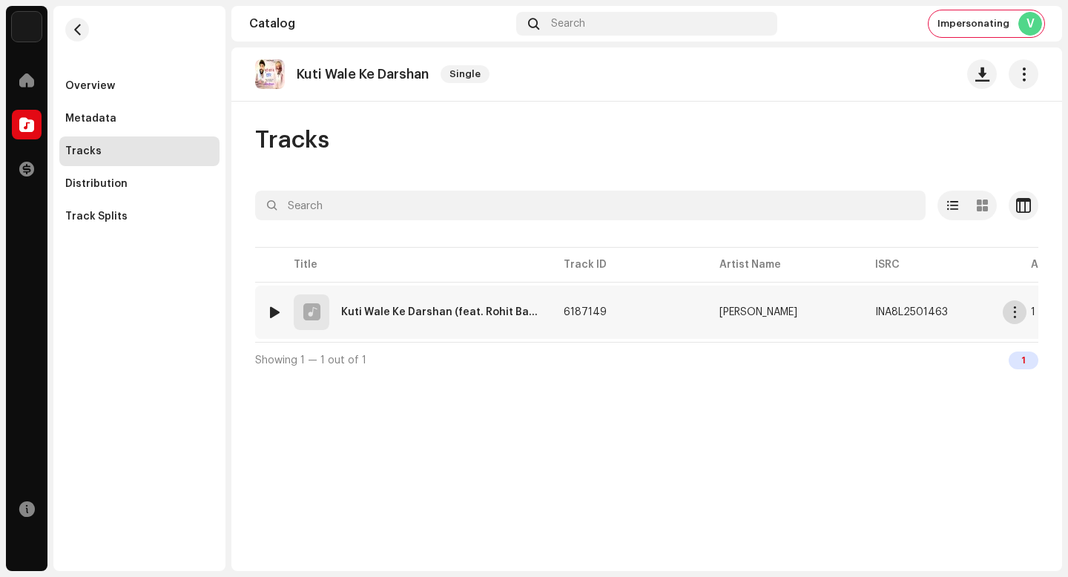
click at [1016, 315] on span "button" at bounding box center [1015, 312] width 11 height 12
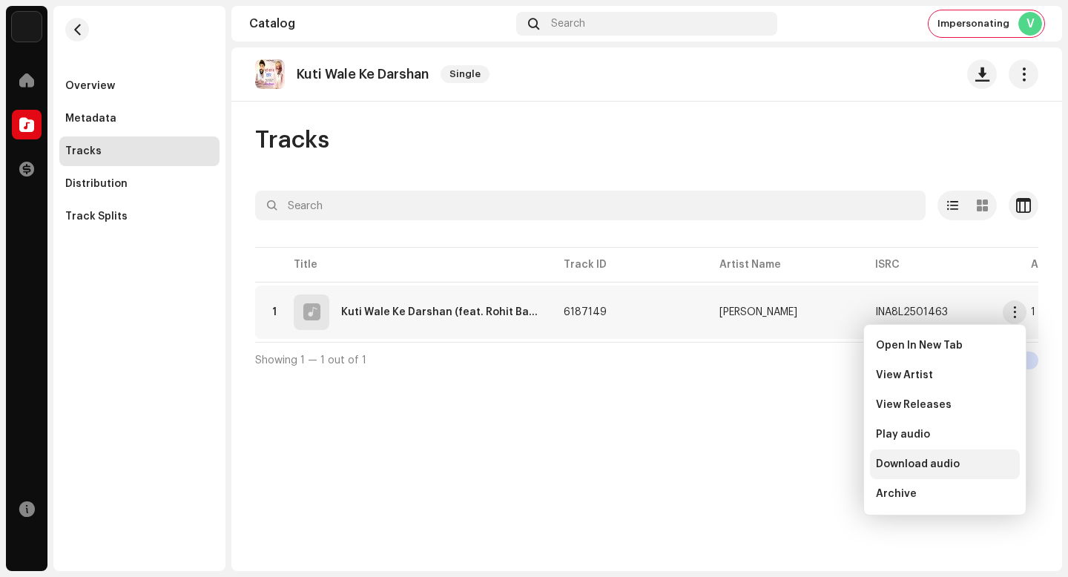
click at [978, 469] on div "Download audio" at bounding box center [945, 464] width 138 height 12
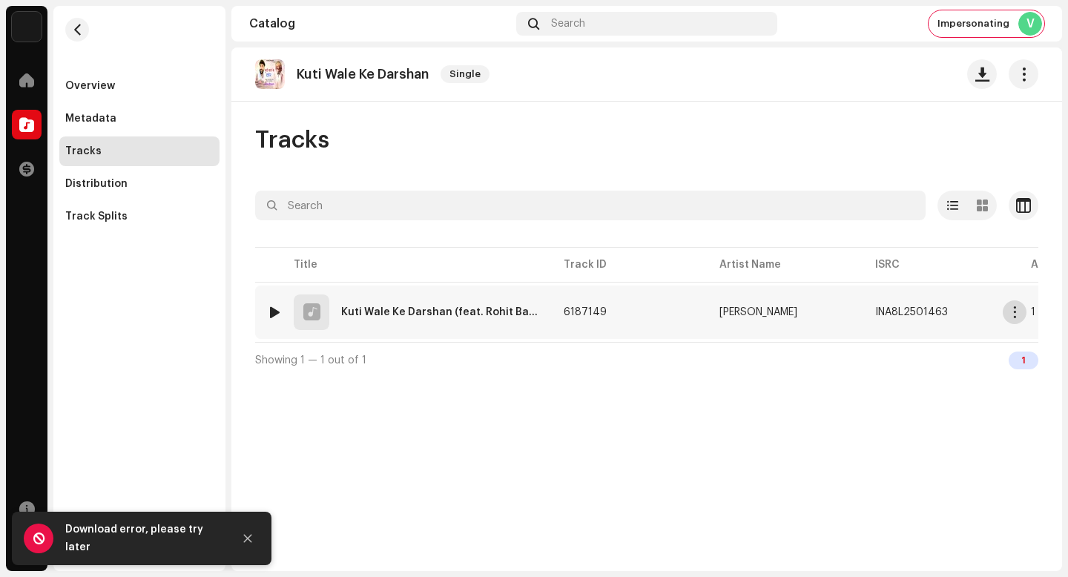
click at [1010, 311] on span "button" at bounding box center [1015, 312] width 11 height 12
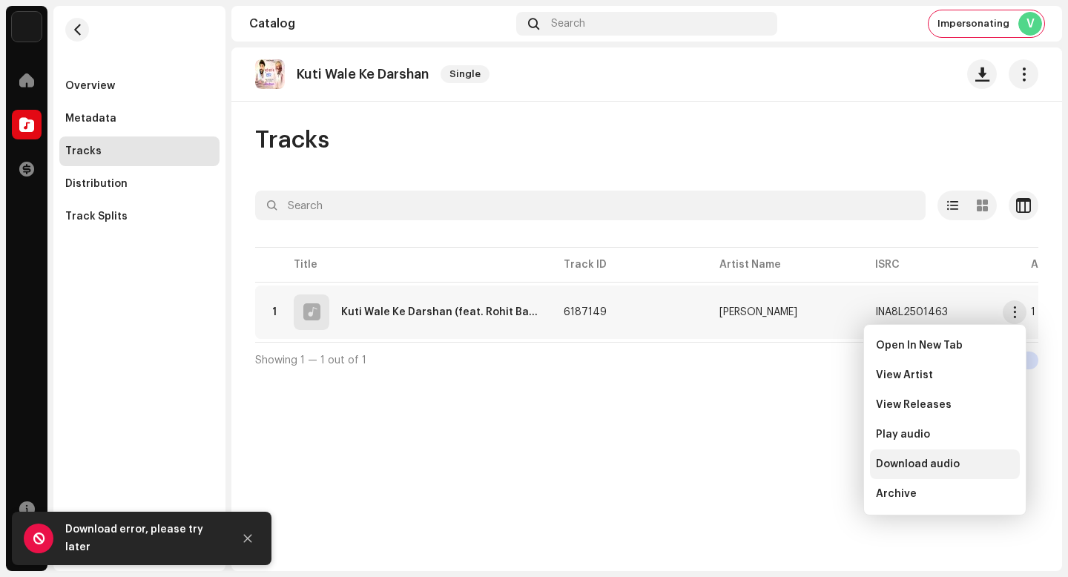
click at [981, 468] on div "Download audio" at bounding box center [945, 464] width 138 height 12
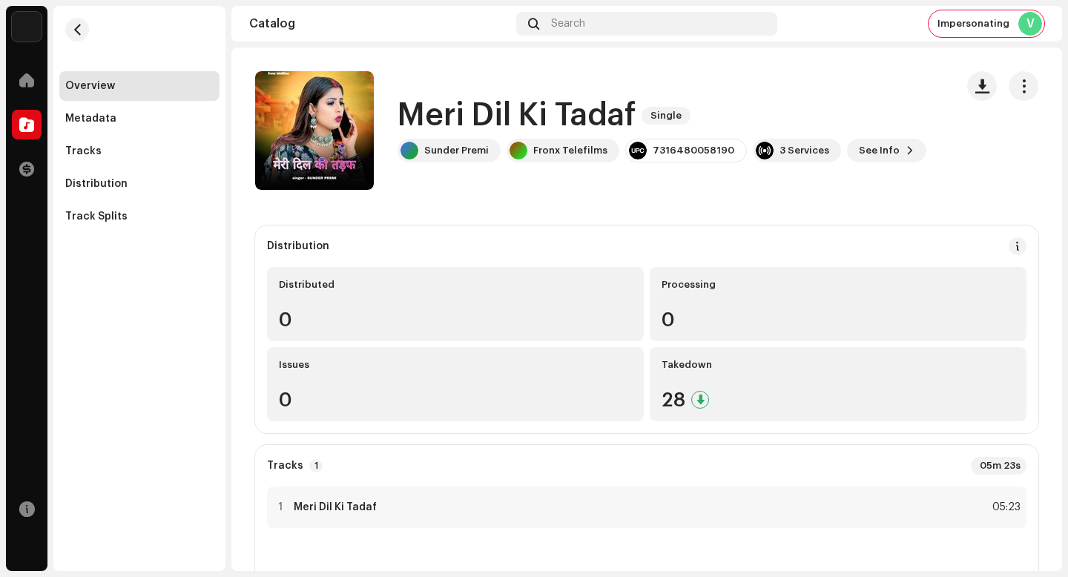
click at [517, 120] on h1 "Meri Dil Ki Tadaf" at bounding box center [517, 116] width 238 height 34
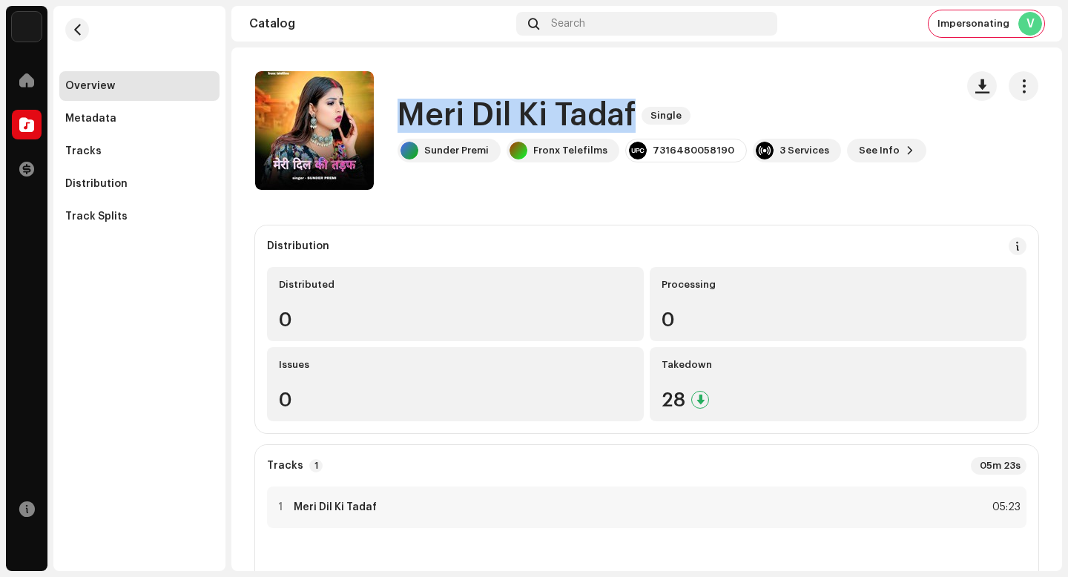
click at [517, 120] on h1 "Meri Dil Ki Tadaf" at bounding box center [517, 116] width 238 height 34
copy div "Meri Dil Ki Tadaf Single"
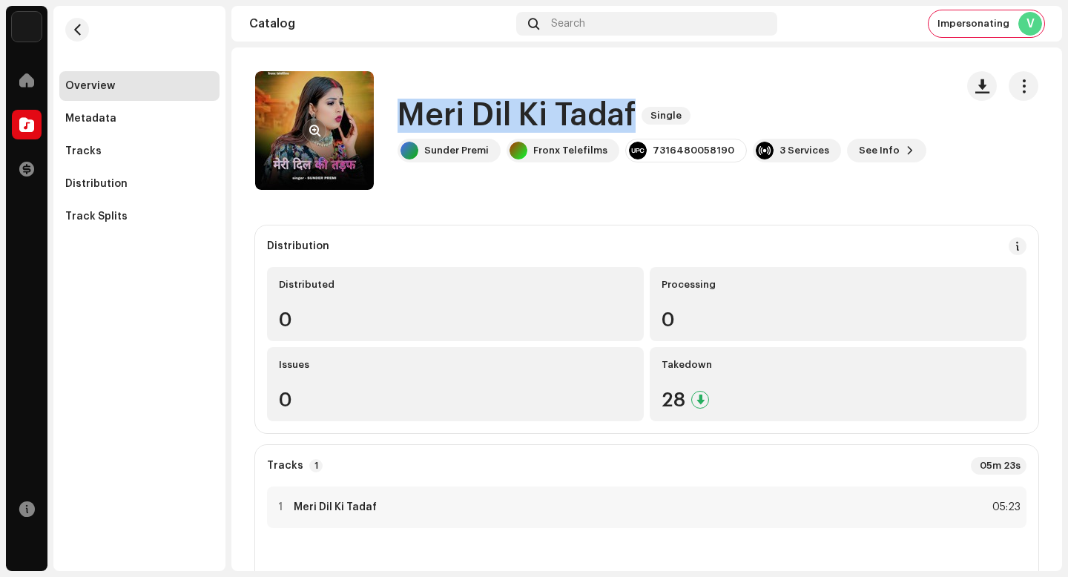
click at [315, 122] on button "button" at bounding box center [315, 131] width 24 height 24
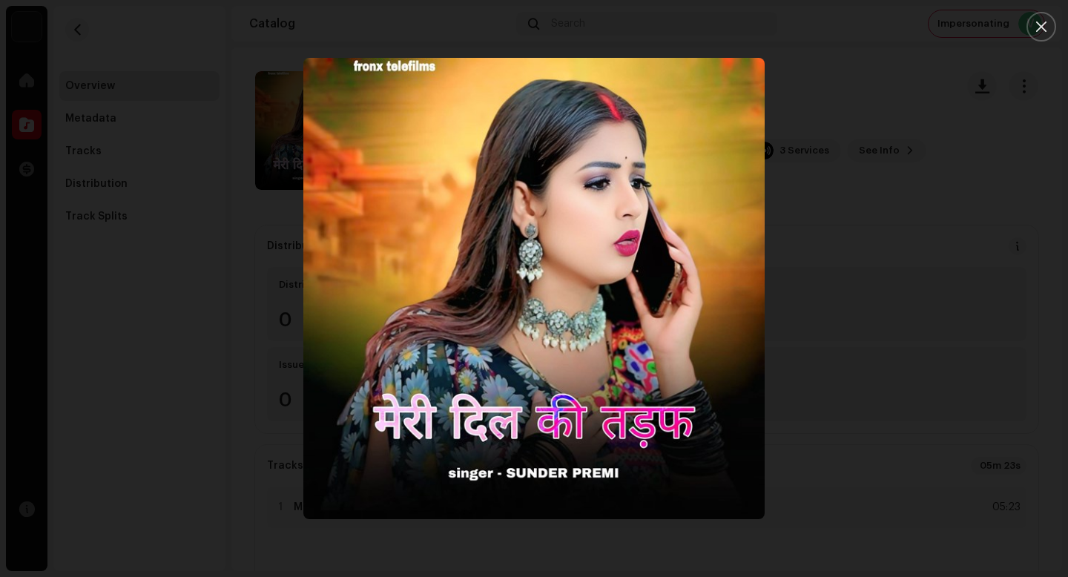
click at [882, 290] on div at bounding box center [534, 288] width 1068 height 577
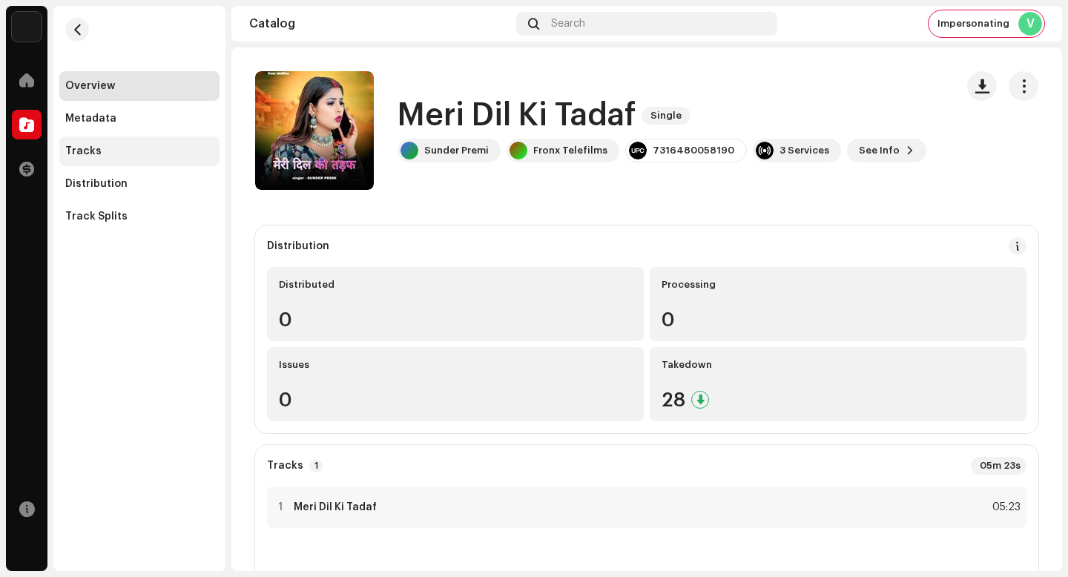
click at [127, 152] on div "Tracks" at bounding box center [139, 151] width 148 height 12
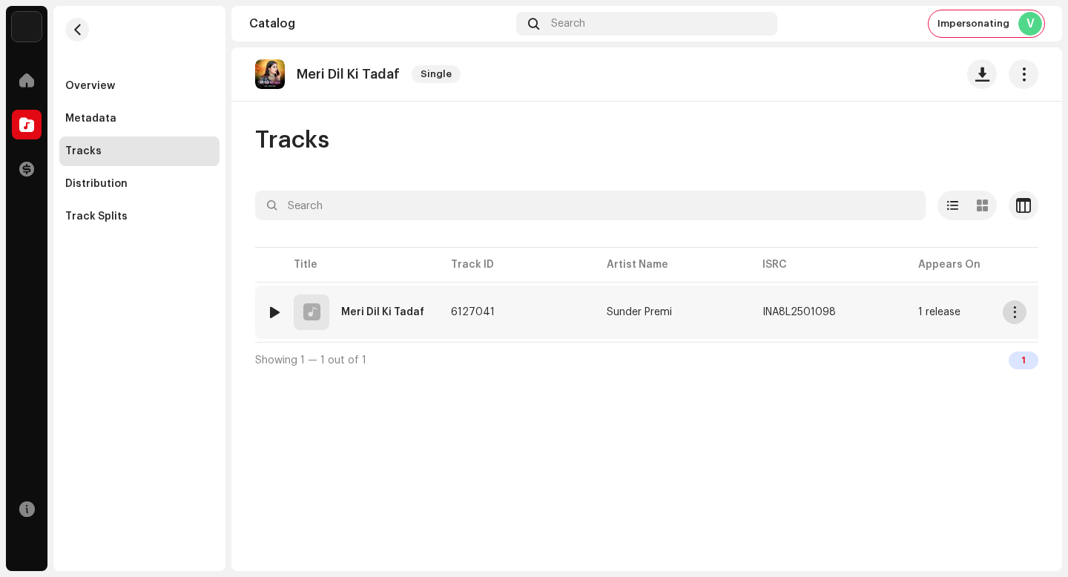
click at [1010, 315] on span "button" at bounding box center [1015, 312] width 11 height 12
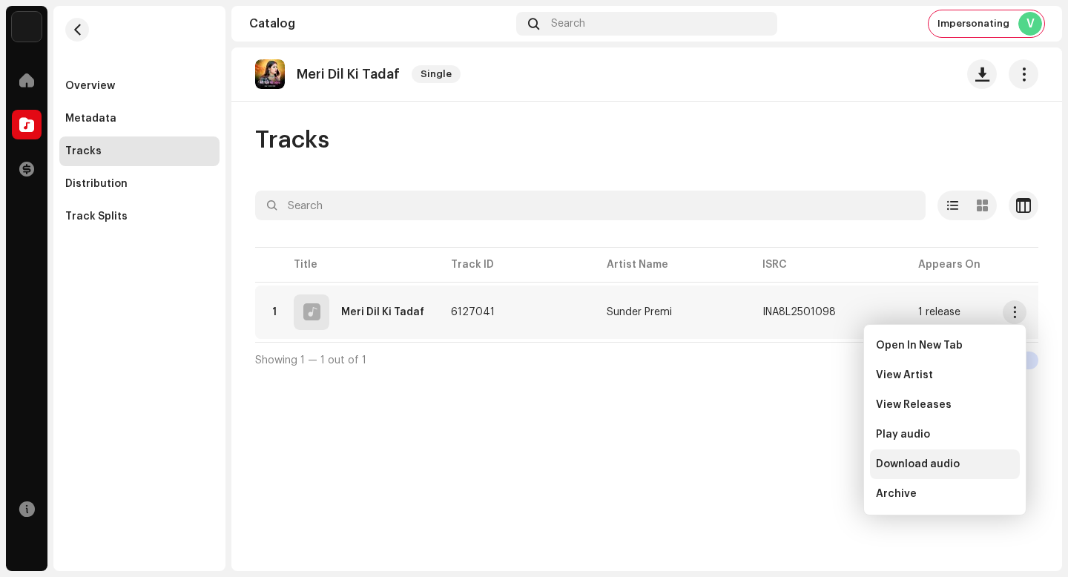
click at [952, 466] on span "Download audio" at bounding box center [918, 464] width 84 height 12
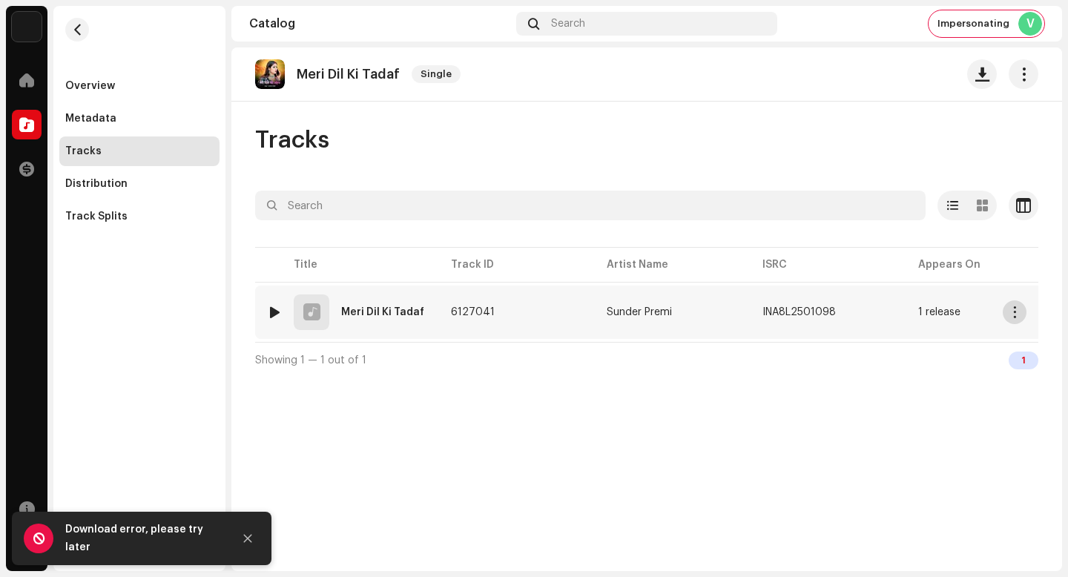
click at [1011, 317] on span "button" at bounding box center [1015, 312] width 11 height 12
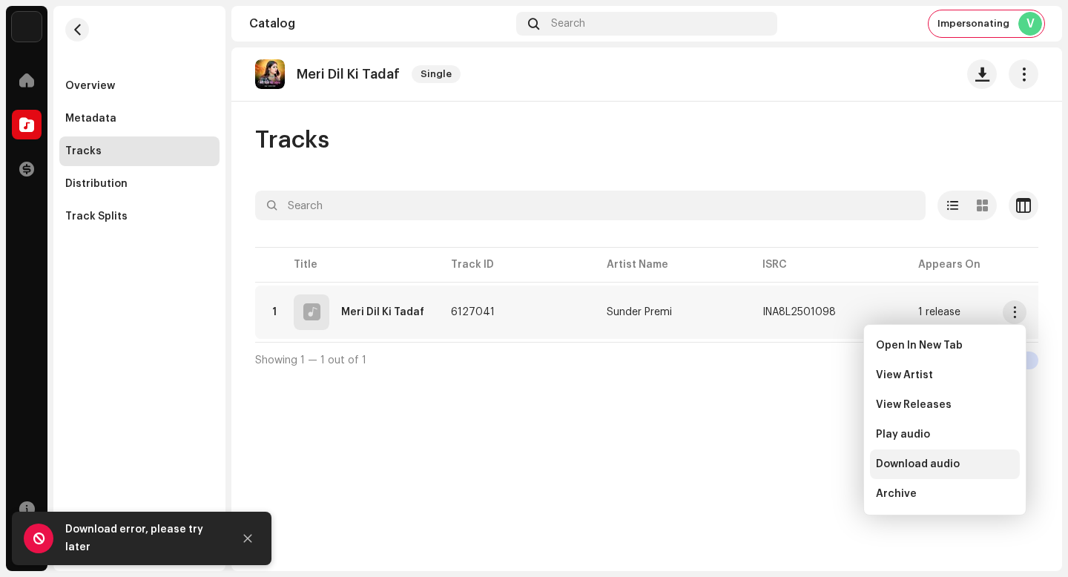
click at [1001, 458] on div "Download audio" at bounding box center [945, 464] width 138 height 12
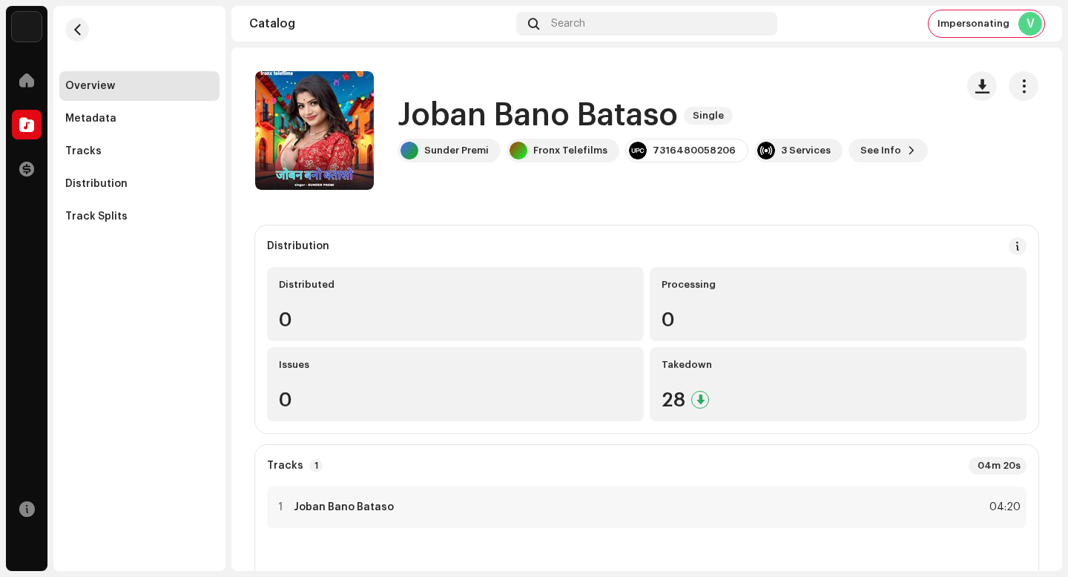
click at [602, 122] on h1 "Joban Bano Bataso" at bounding box center [538, 116] width 280 height 34
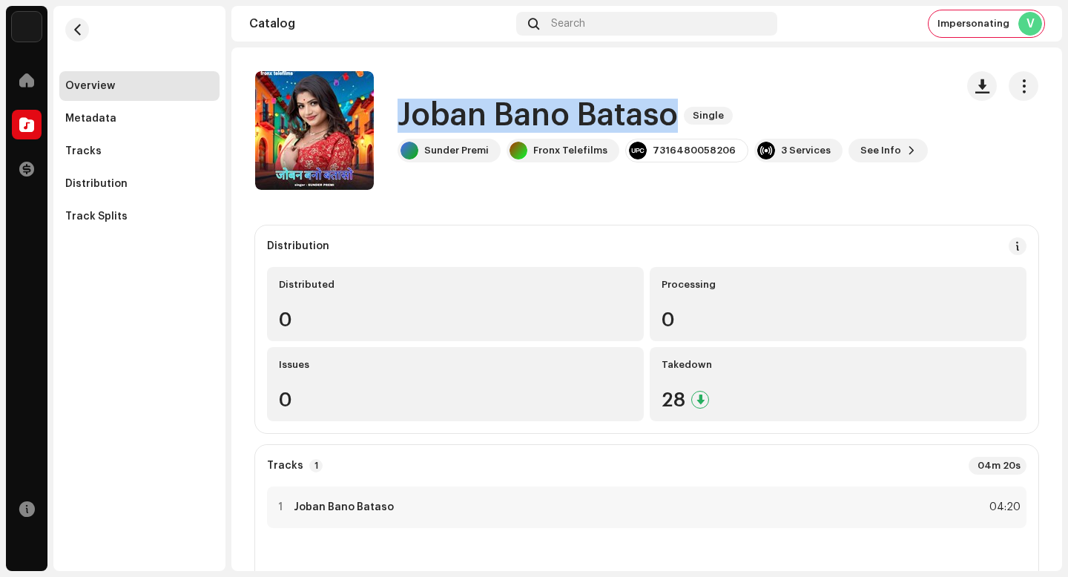
click at [602, 122] on h1 "Joban Bano Bataso" at bounding box center [538, 116] width 280 height 34
copy div "Joban Bano Bataso Single"
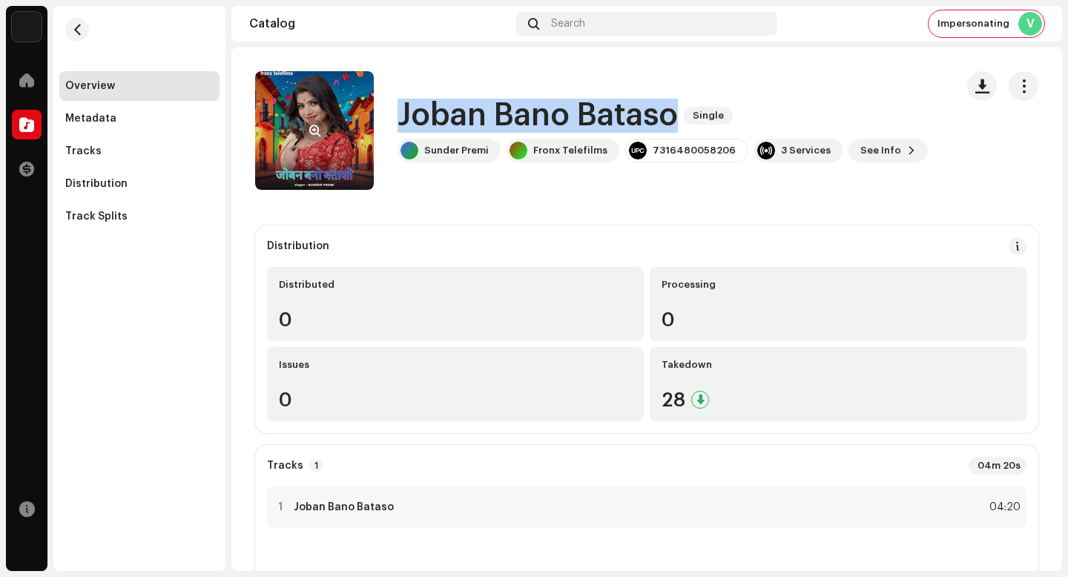
click at [321, 125] on button "button" at bounding box center [315, 131] width 24 height 24
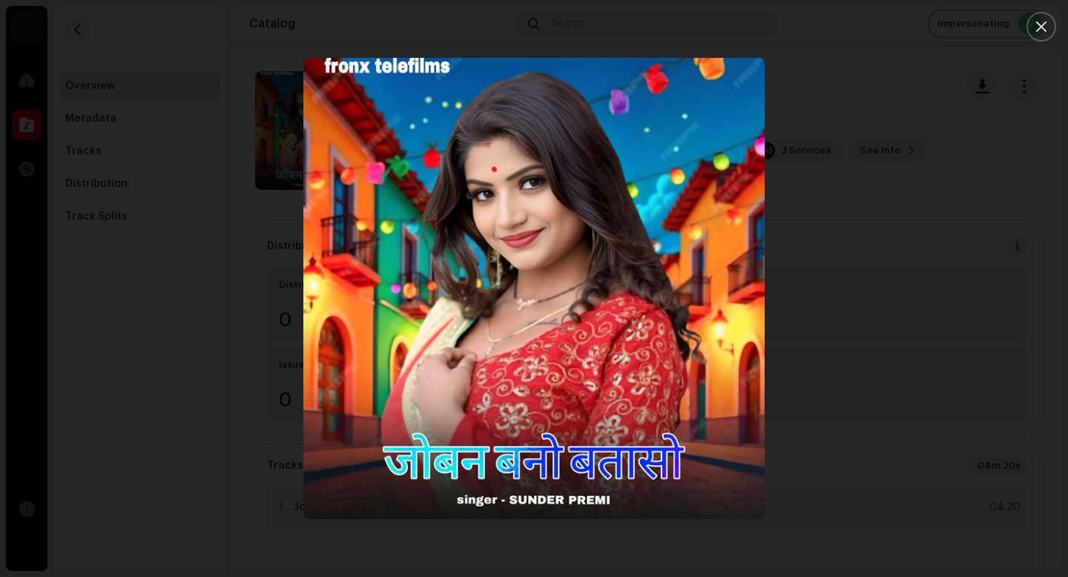
drag, startPoint x: 921, startPoint y: 220, endPoint x: 838, endPoint y: 217, distance: 83.1
click at [921, 221] on div at bounding box center [534, 288] width 1068 height 577
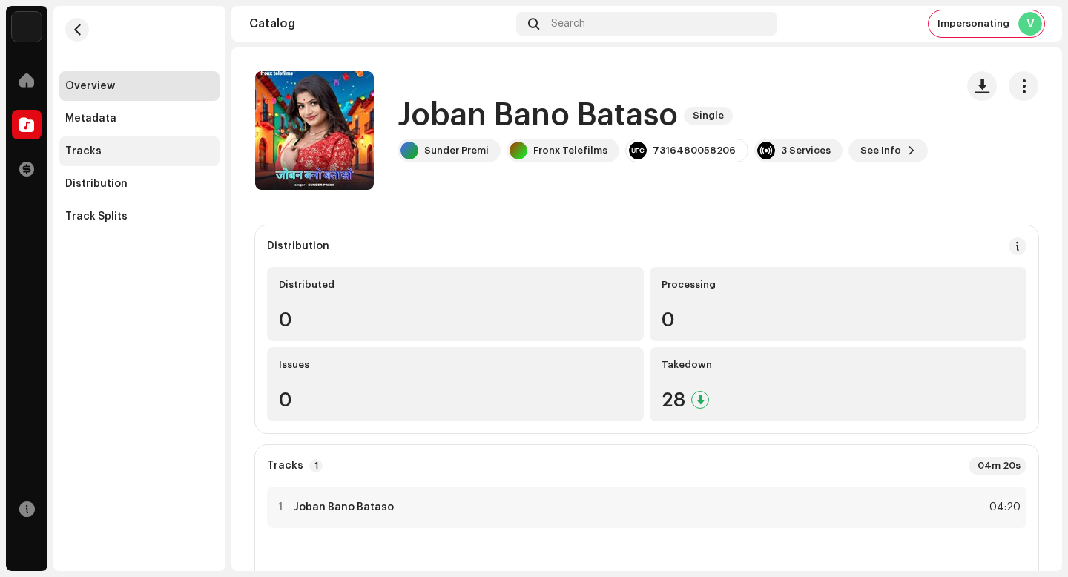
click at [96, 159] on div "Tracks" at bounding box center [139, 151] width 160 height 30
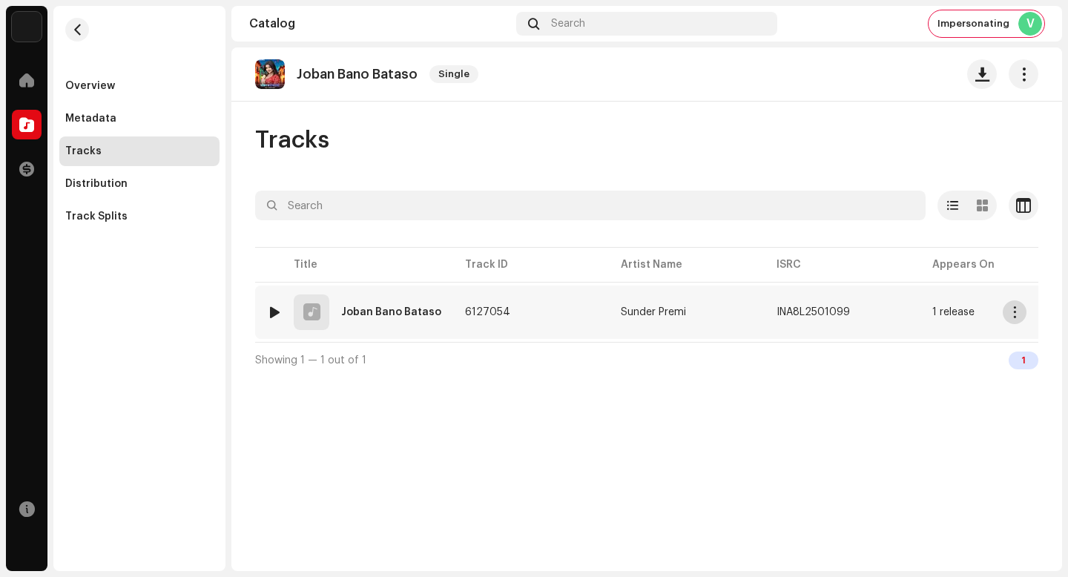
click at [1013, 317] on span "button" at bounding box center [1015, 312] width 11 height 12
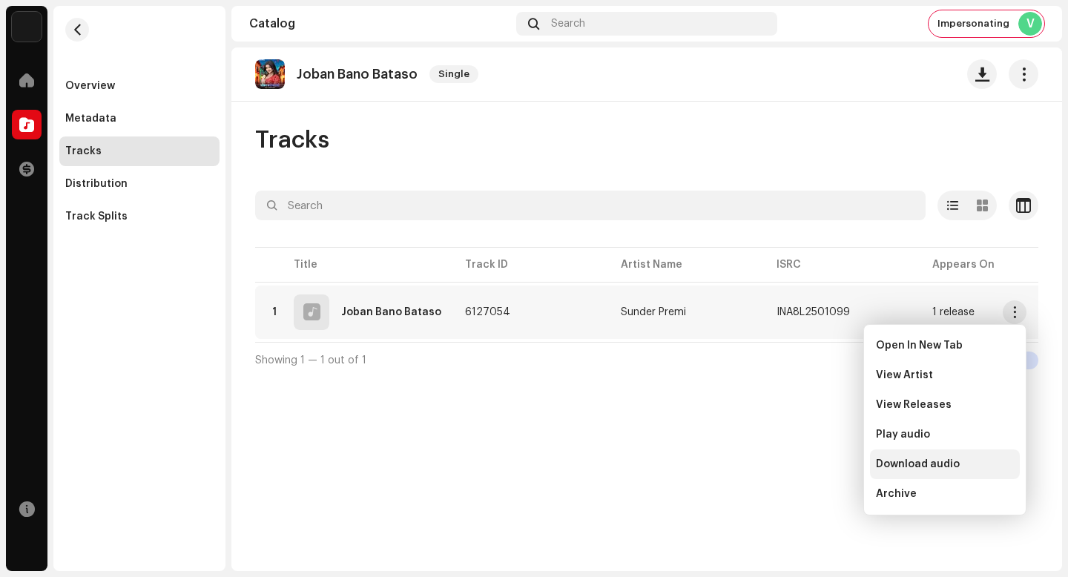
click at [965, 458] on div "Download audio" at bounding box center [945, 464] width 138 height 12
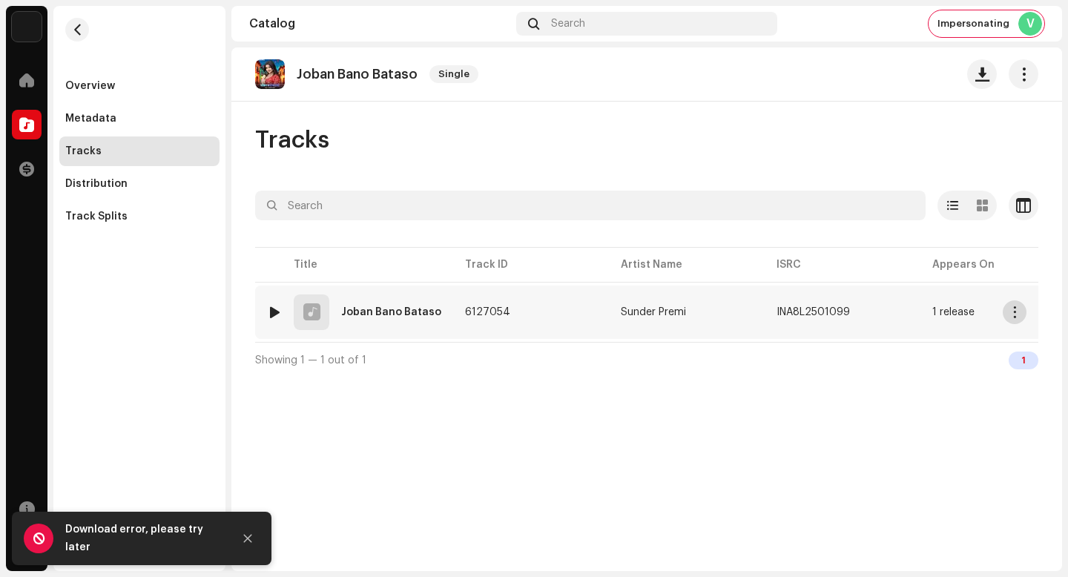
click at [1013, 312] on span "button" at bounding box center [1015, 312] width 11 height 12
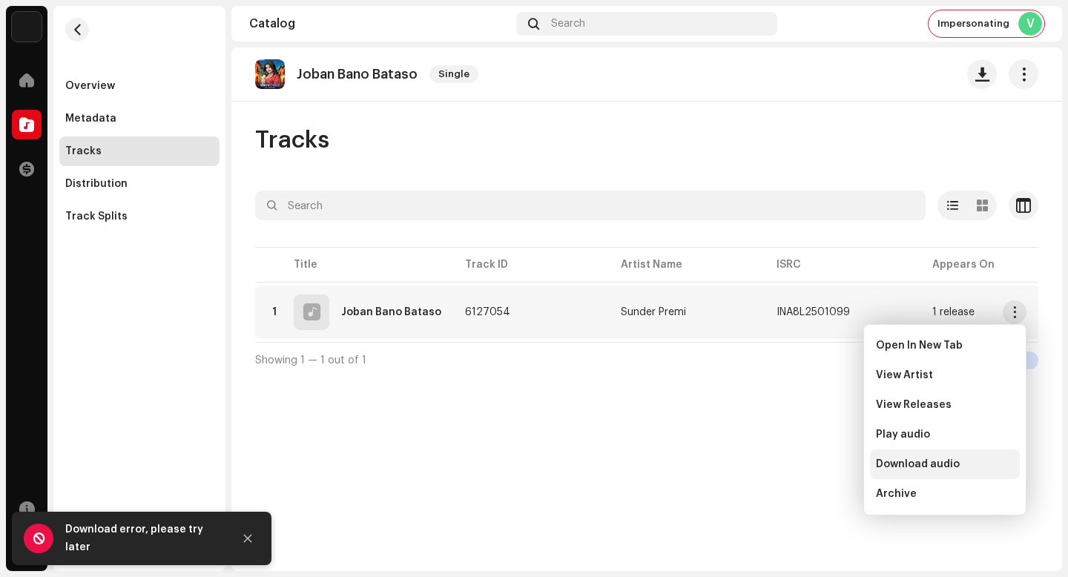
click at [1001, 461] on div "Download audio" at bounding box center [945, 464] width 138 height 12
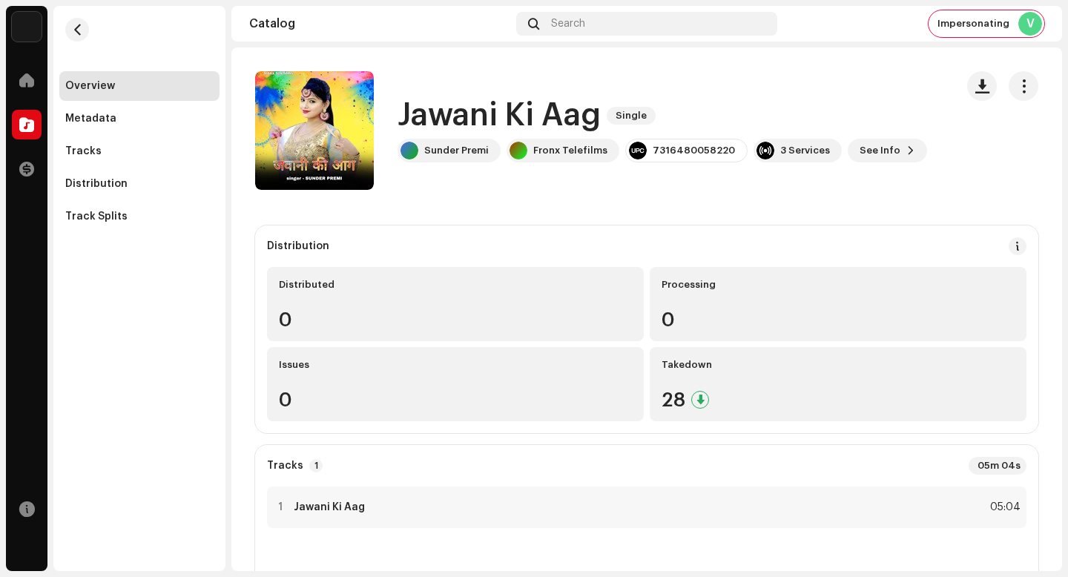
click at [539, 125] on h1 "Jawani Ki Aag" at bounding box center [499, 116] width 203 height 34
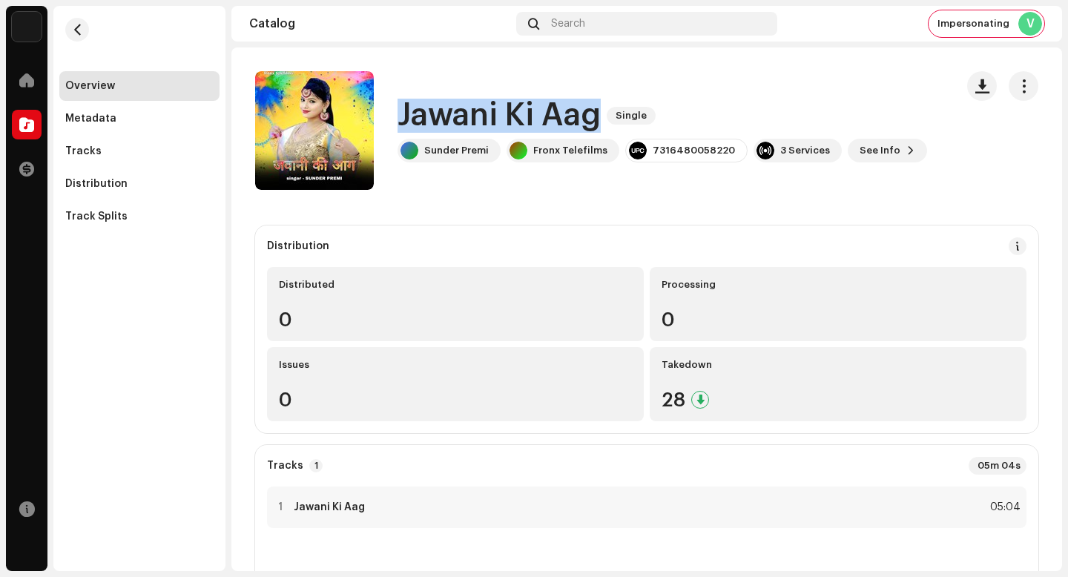
click at [539, 125] on h1 "Jawani Ki Aag" at bounding box center [499, 116] width 203 height 34
copy div "Jawani Ki Aag Single"
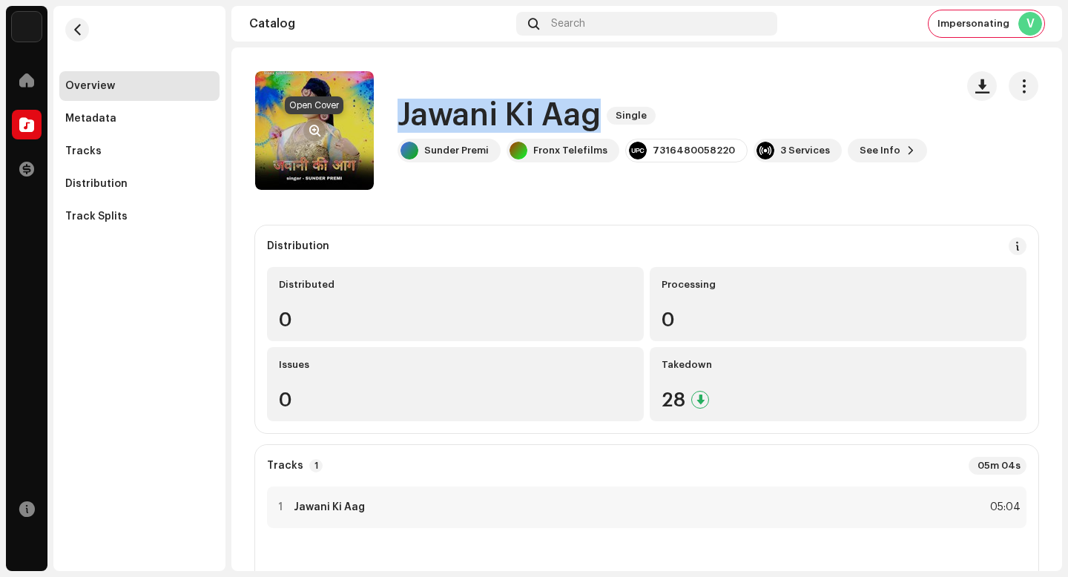
click at [315, 124] on button "button" at bounding box center [315, 131] width 24 height 24
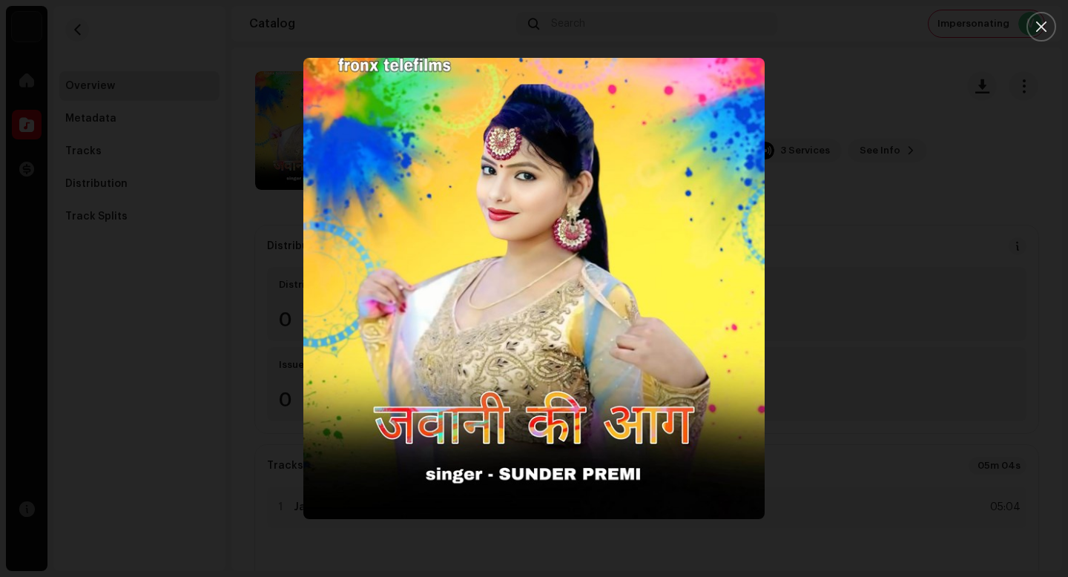
click at [1047, 361] on div at bounding box center [534, 288] width 1068 height 577
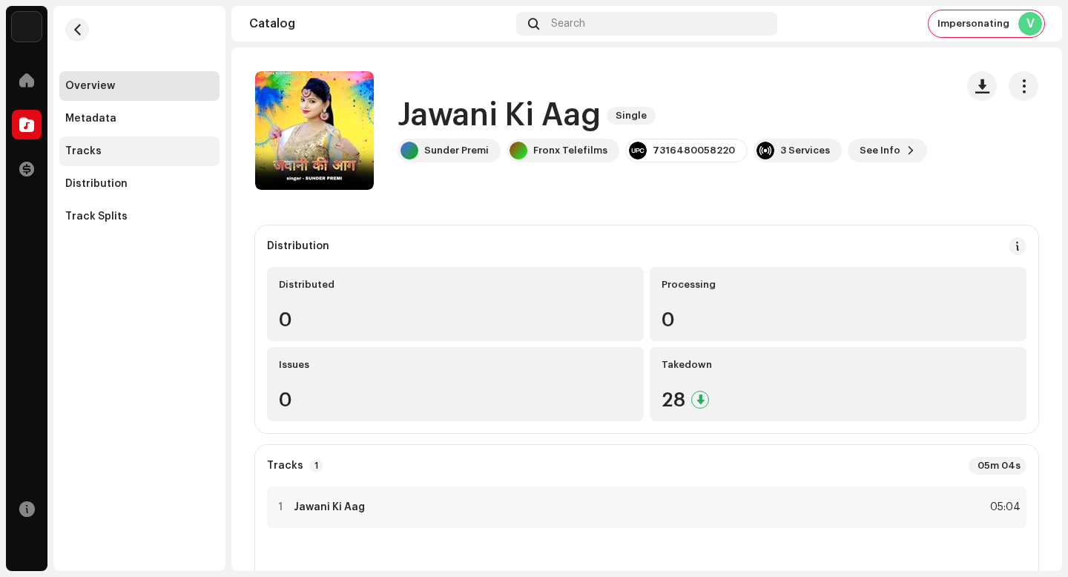
click at [116, 139] on div "Tracks" at bounding box center [139, 151] width 160 height 30
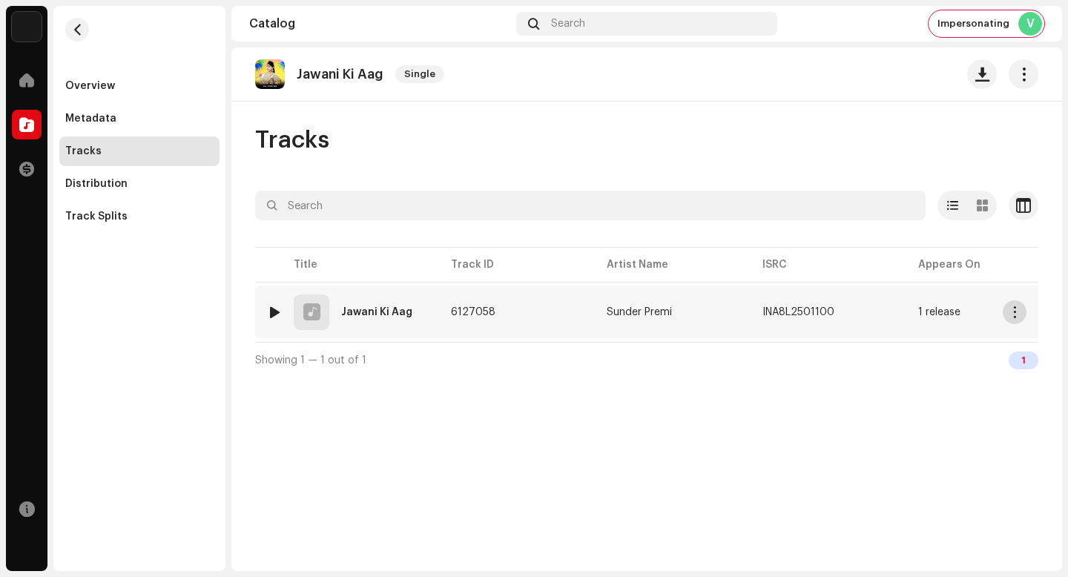
click at [1013, 318] on button "button" at bounding box center [1015, 312] width 24 height 24
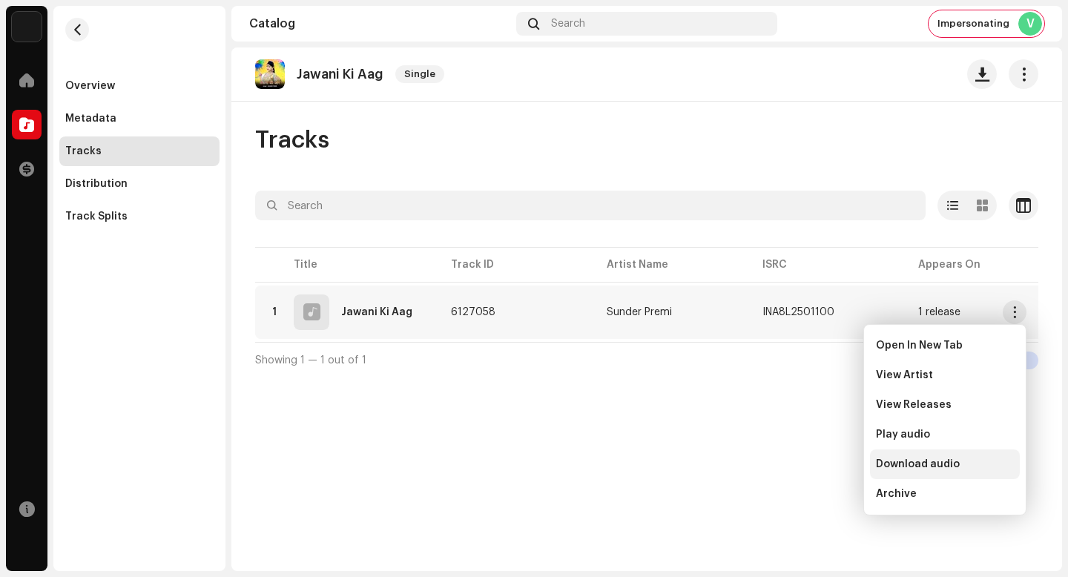
click at [975, 462] on div "Download audio" at bounding box center [945, 464] width 138 height 12
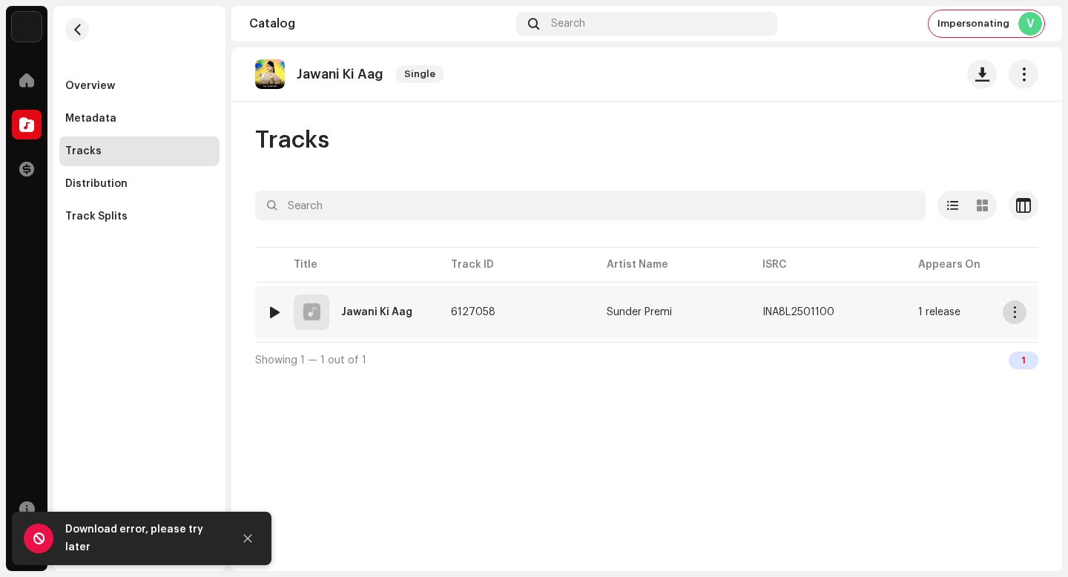
click at [1016, 309] on span "button" at bounding box center [1015, 312] width 11 height 12
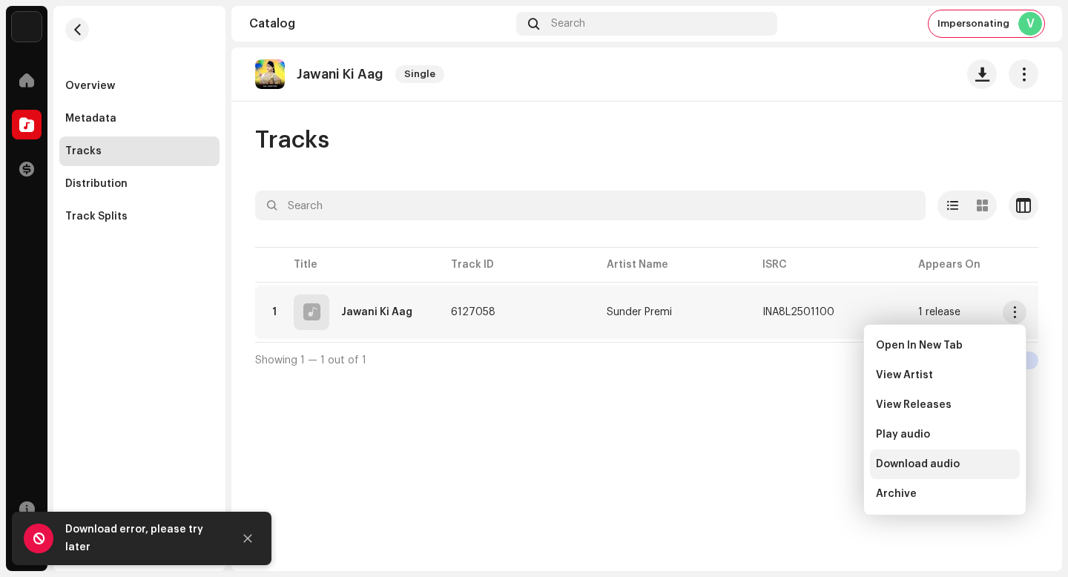
click at [1006, 454] on div "Download audio" at bounding box center [945, 465] width 150 height 30
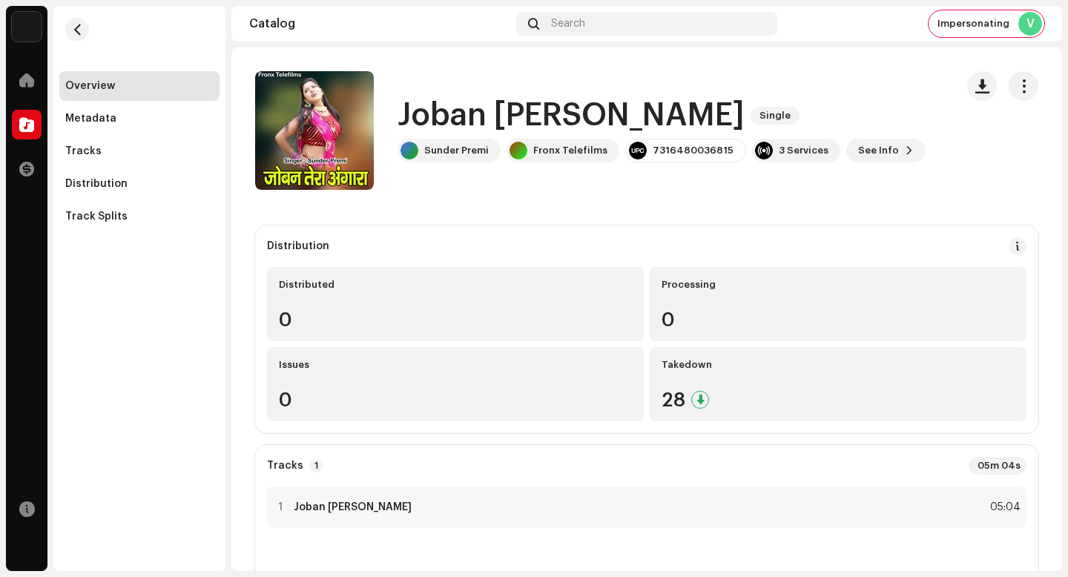
click at [498, 124] on h1 "Joban [PERSON_NAME]" at bounding box center [571, 116] width 347 height 34
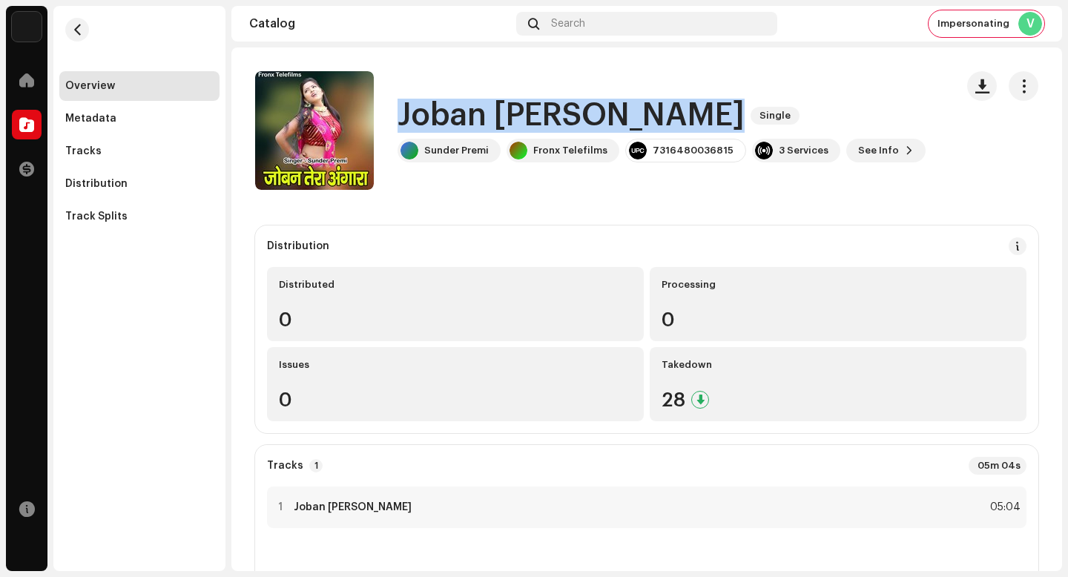
click at [498, 124] on h1 "Joban [PERSON_NAME]" at bounding box center [571, 116] width 347 height 34
copy div "Joban Tera Angara Single"
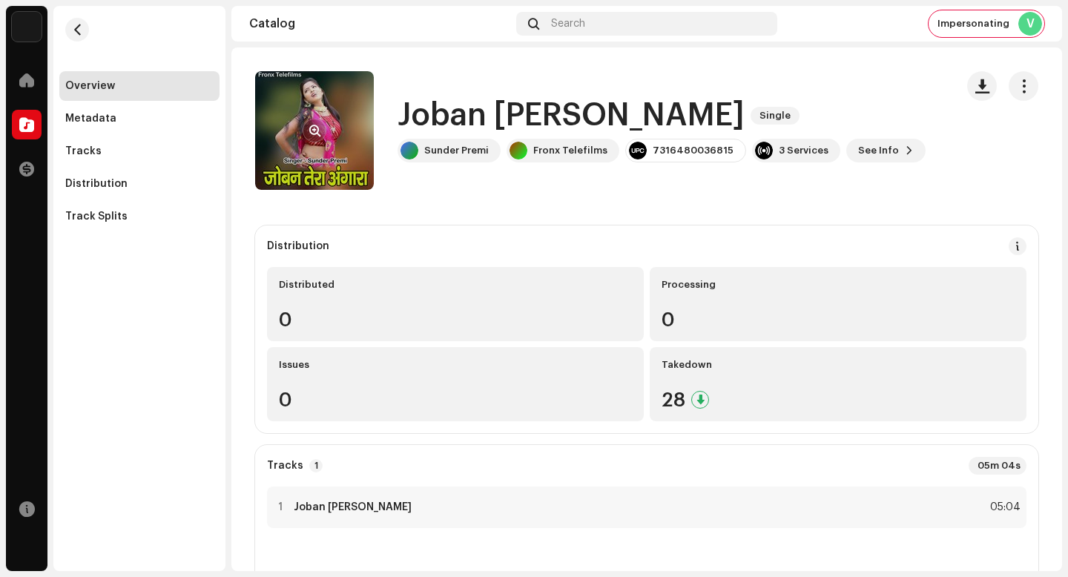
click at [320, 119] on div at bounding box center [315, 131] width 24 height 24
click at [318, 130] on span "button" at bounding box center [314, 131] width 11 height 12
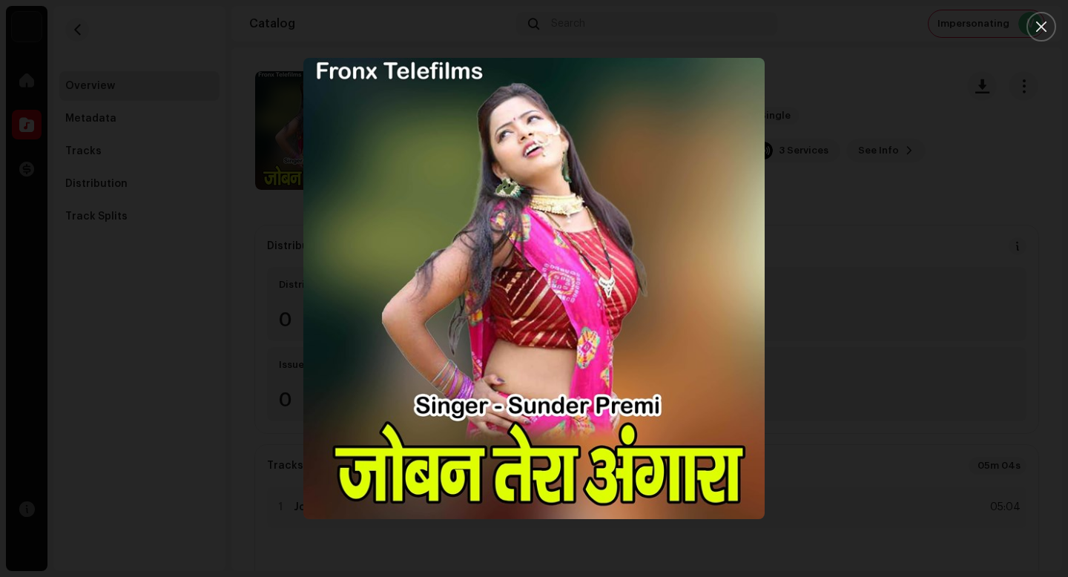
click at [1063, 318] on div at bounding box center [534, 288] width 1068 height 577
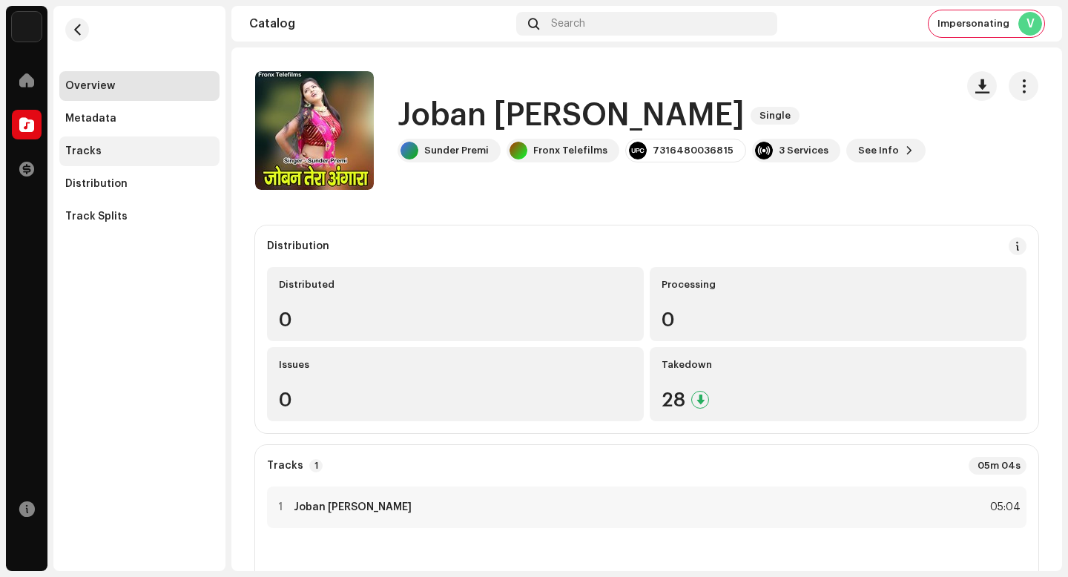
click at [171, 147] on div "Tracks" at bounding box center [139, 151] width 148 height 12
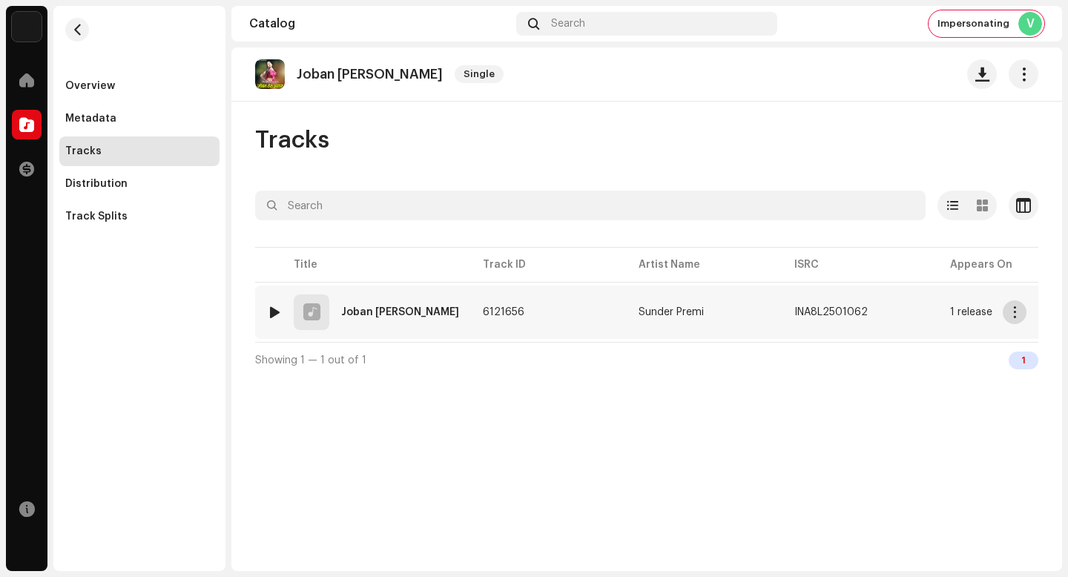
click at [1010, 316] on span "button" at bounding box center [1015, 312] width 11 height 12
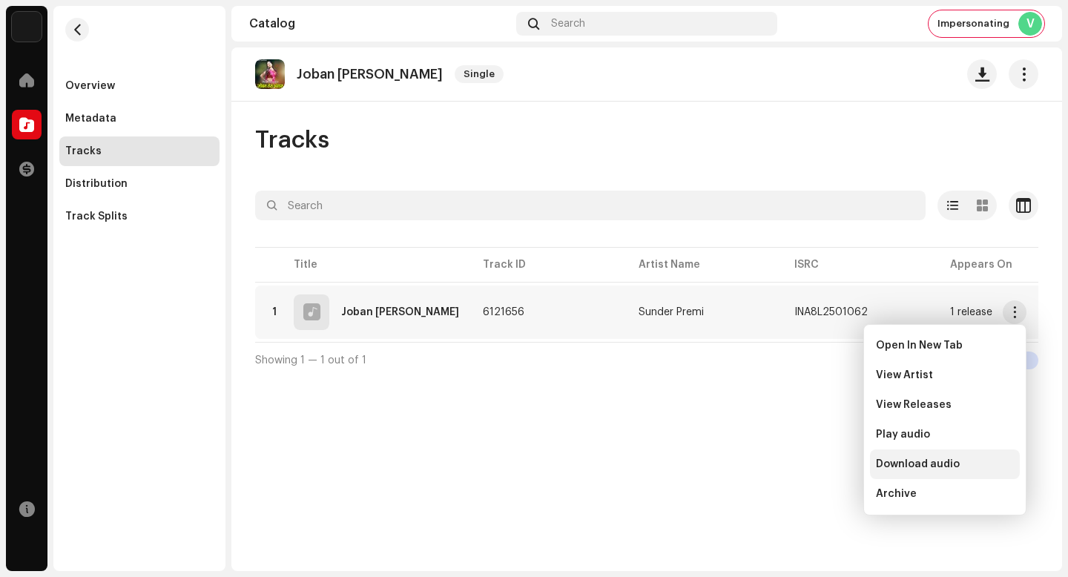
click at [976, 458] on div "Download audio" at bounding box center [945, 465] width 150 height 30
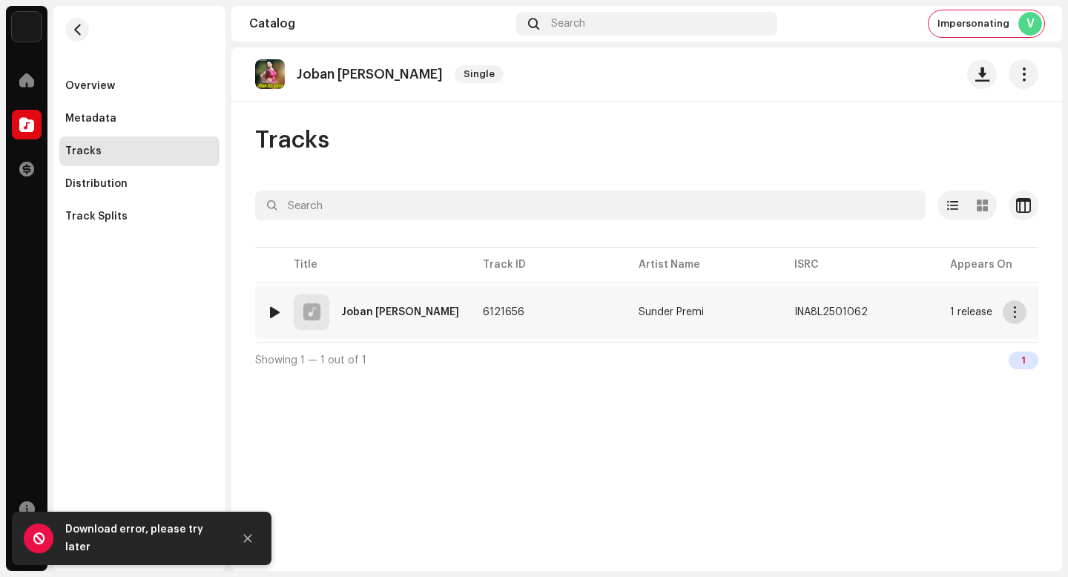
click at [1004, 313] on button "button" at bounding box center [1015, 312] width 24 height 24
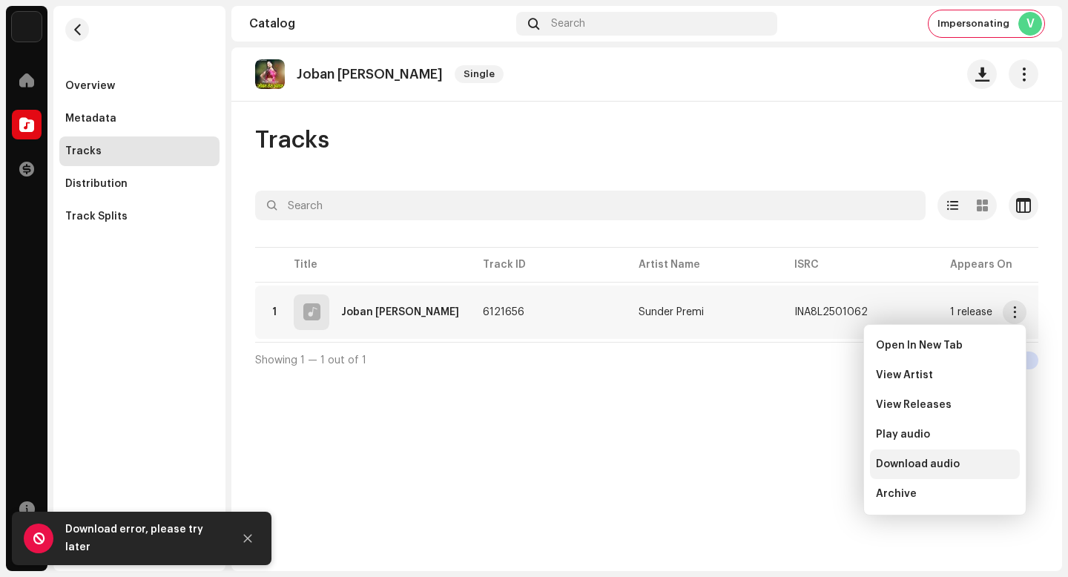
click at [978, 466] on div "Download audio" at bounding box center [945, 464] width 138 height 12
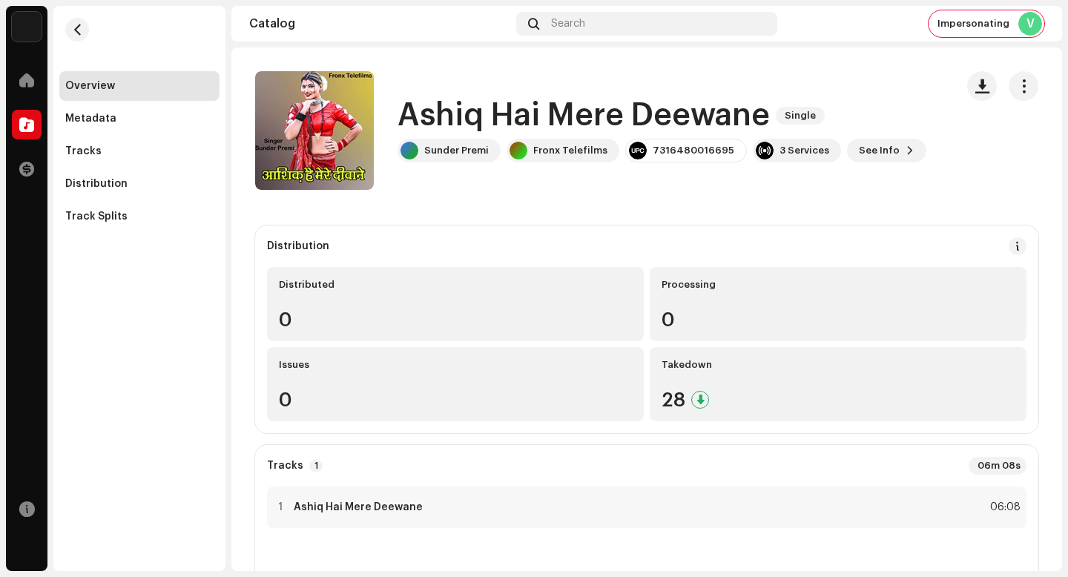
click at [622, 108] on h1 "Ashiq Hai Mere Deewane" at bounding box center [584, 116] width 372 height 34
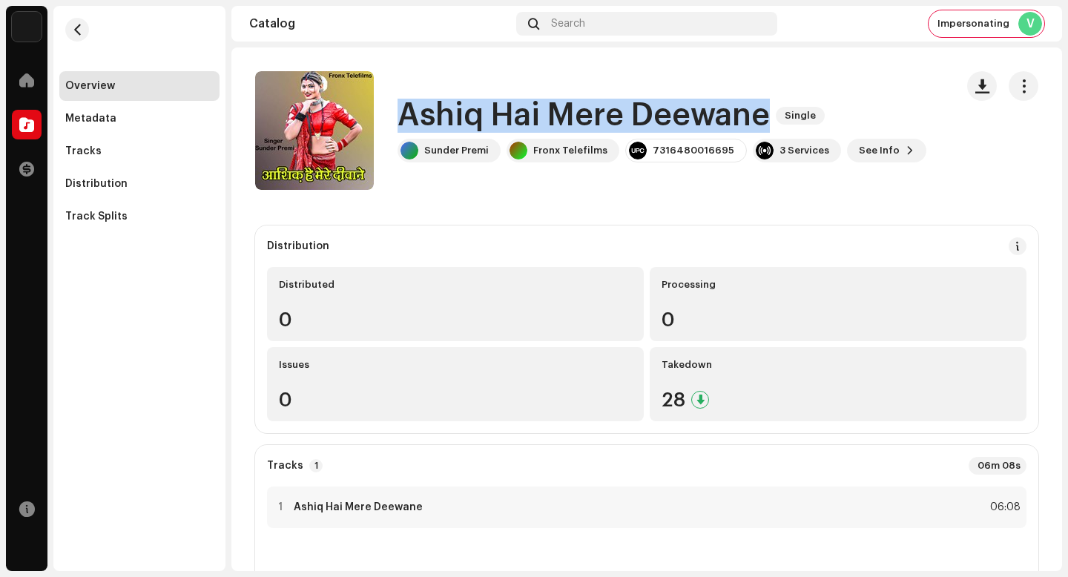
click at [622, 108] on h1 "Ashiq Hai Mere Deewane" at bounding box center [584, 116] width 372 height 34
copy div "Ashiq Hai Mere Deewane Single"
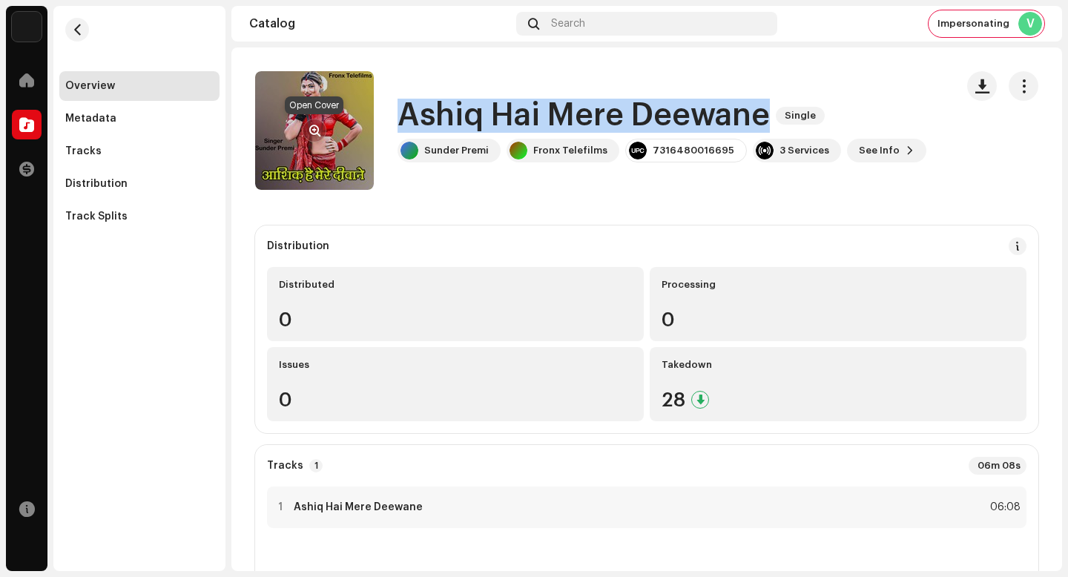
click at [315, 134] on span "button" at bounding box center [314, 131] width 11 height 12
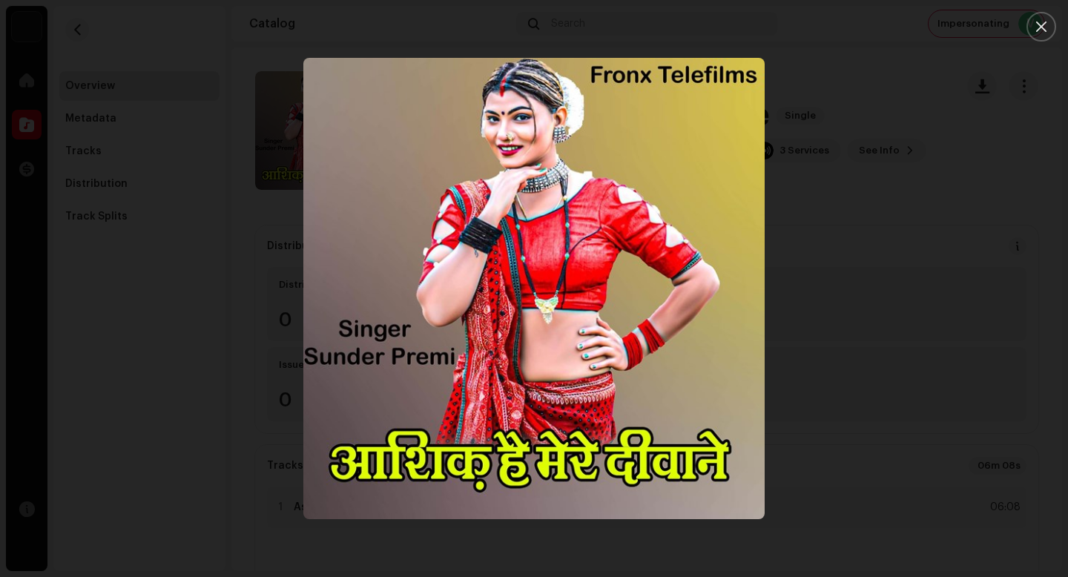
click at [998, 261] on div at bounding box center [534, 288] width 1068 height 577
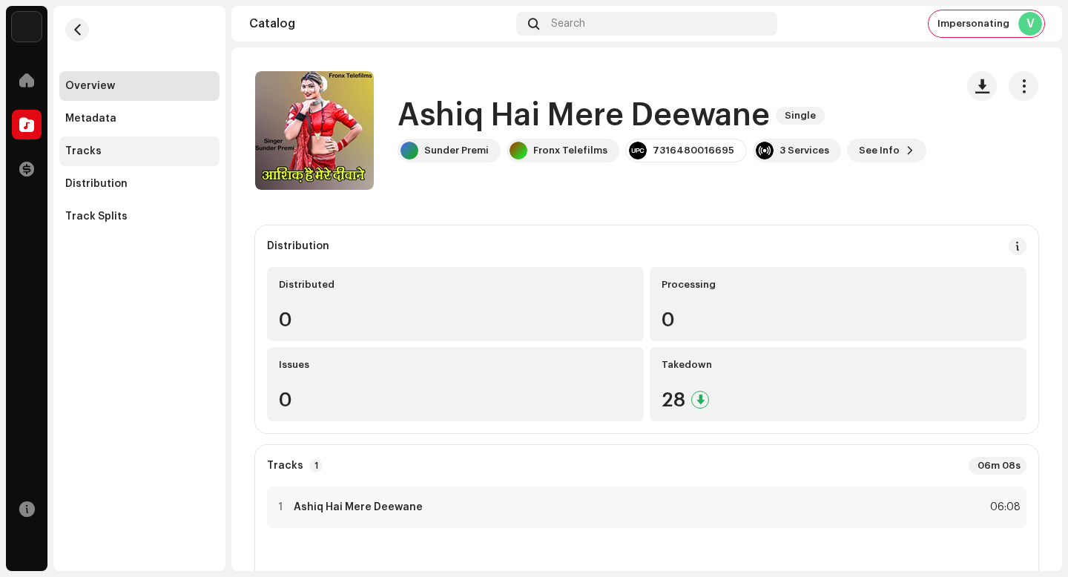
click at [139, 149] on div "Tracks" at bounding box center [139, 151] width 148 height 12
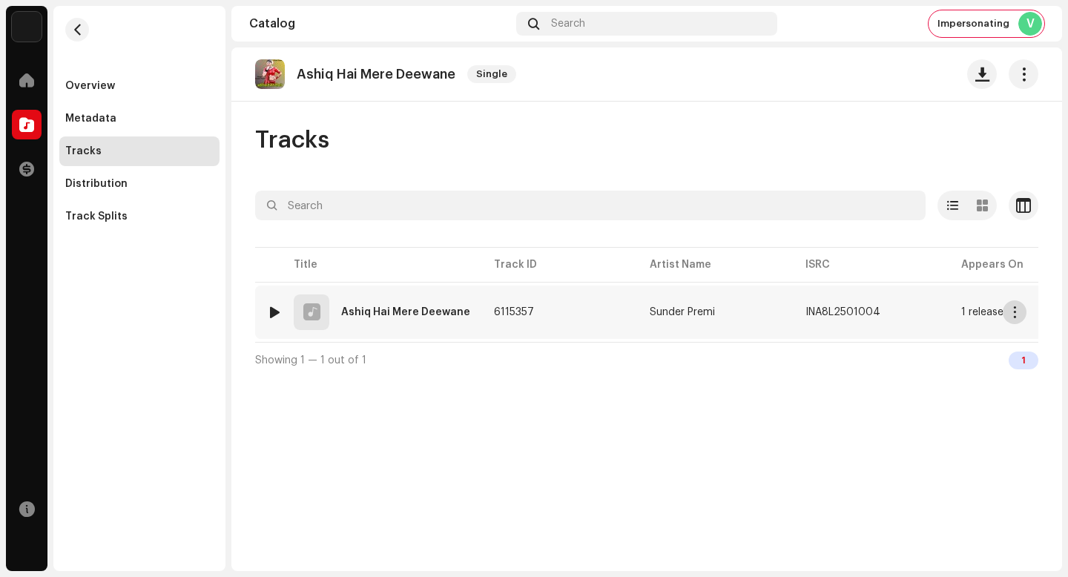
click at [1020, 312] on button "button" at bounding box center [1015, 312] width 24 height 24
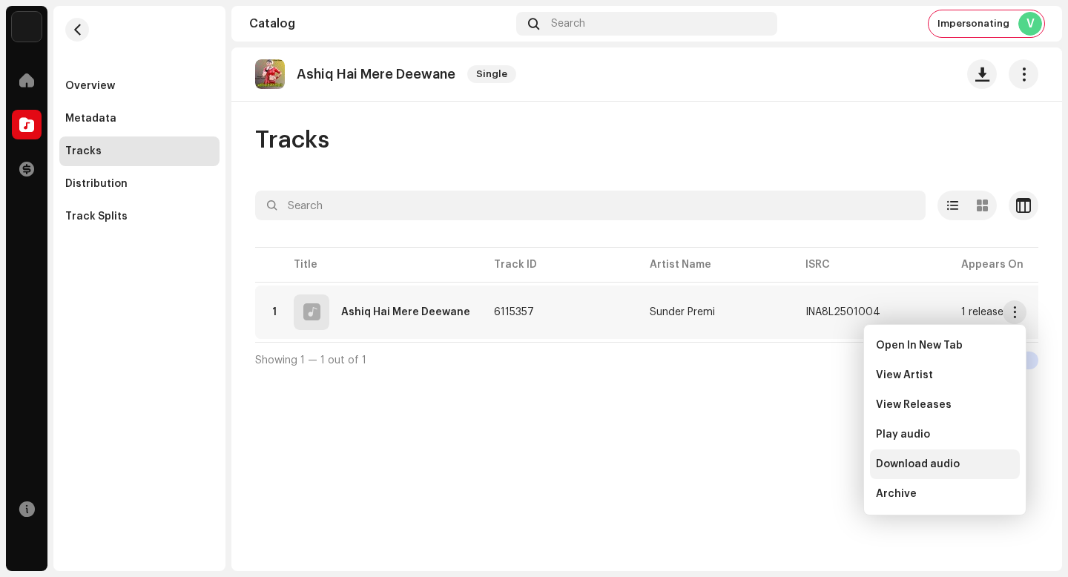
click at [937, 465] on span "Download audio" at bounding box center [918, 464] width 84 height 12
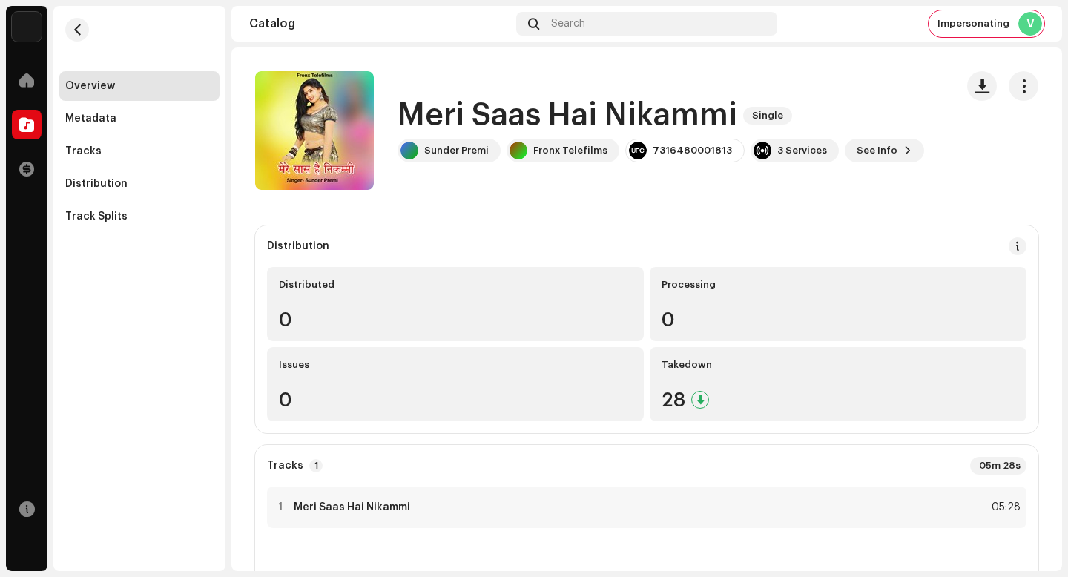
click at [576, 103] on h1 "Meri Saas Hai Nikammi" at bounding box center [568, 116] width 340 height 34
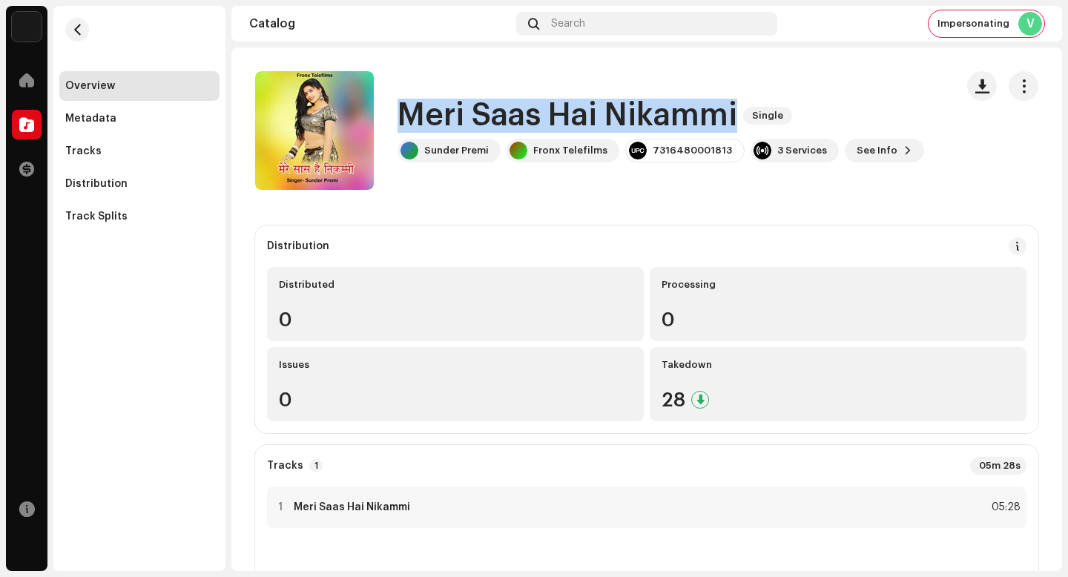
click at [576, 103] on h1 "Meri Saas Hai Nikammi" at bounding box center [568, 116] width 340 height 34
copy div "Meri Saas Hai Nikammi Single"
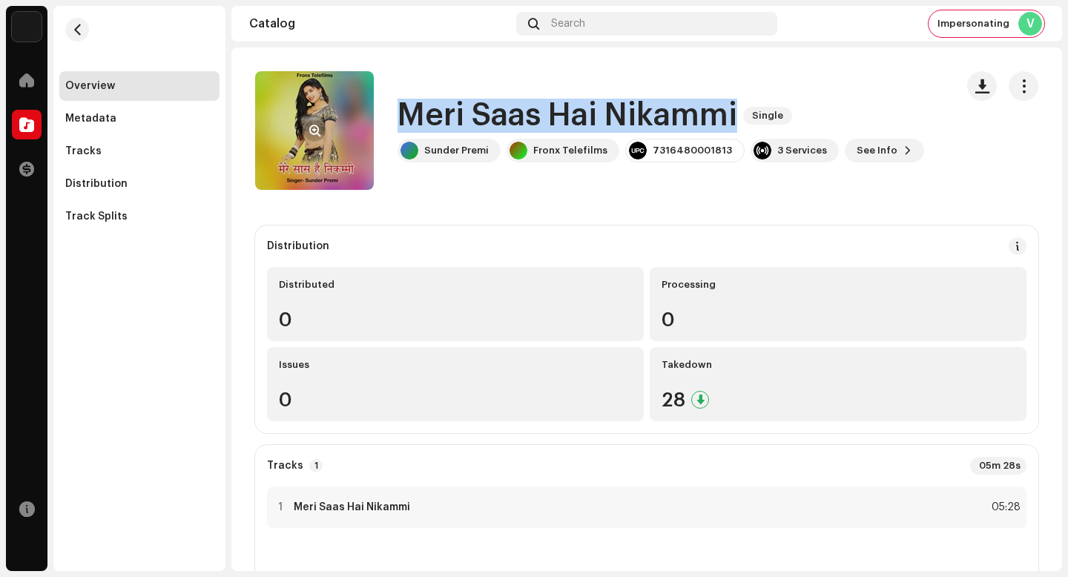
click at [322, 123] on button "button" at bounding box center [315, 131] width 24 height 24
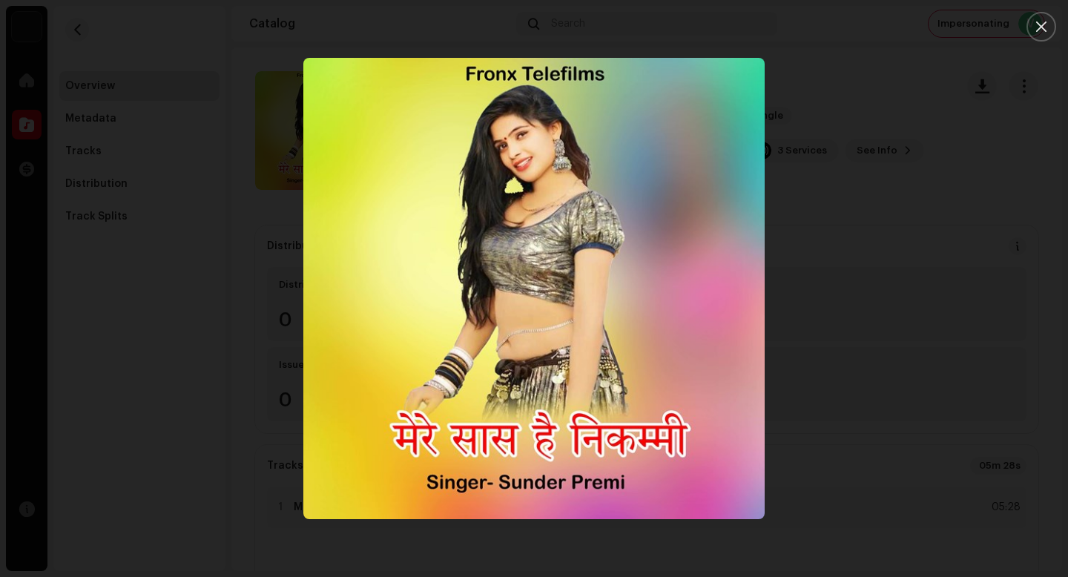
click at [927, 171] on div at bounding box center [534, 288] width 1068 height 577
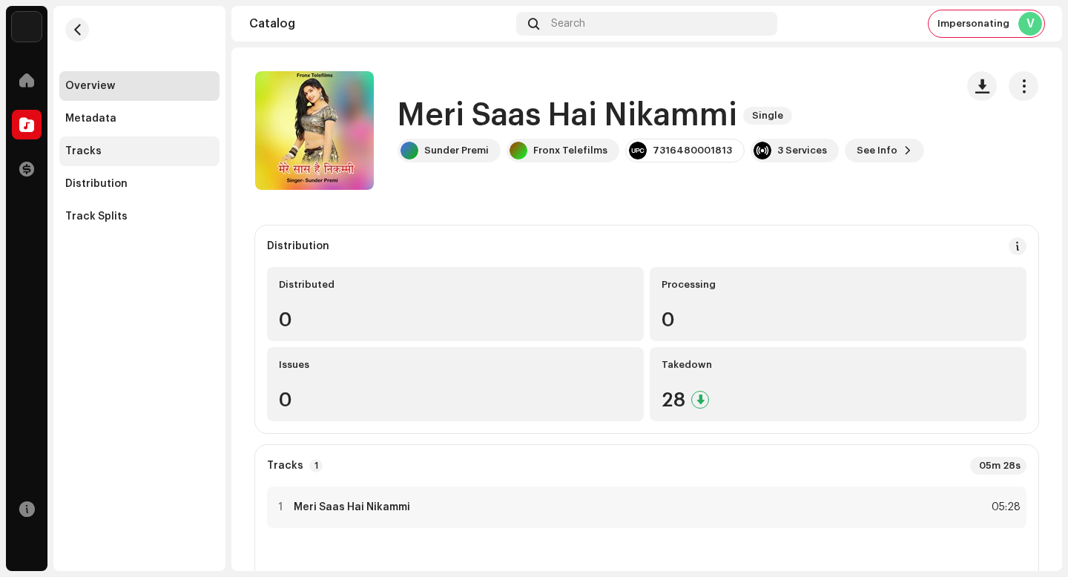
click at [182, 142] on div "Tracks" at bounding box center [139, 151] width 160 height 30
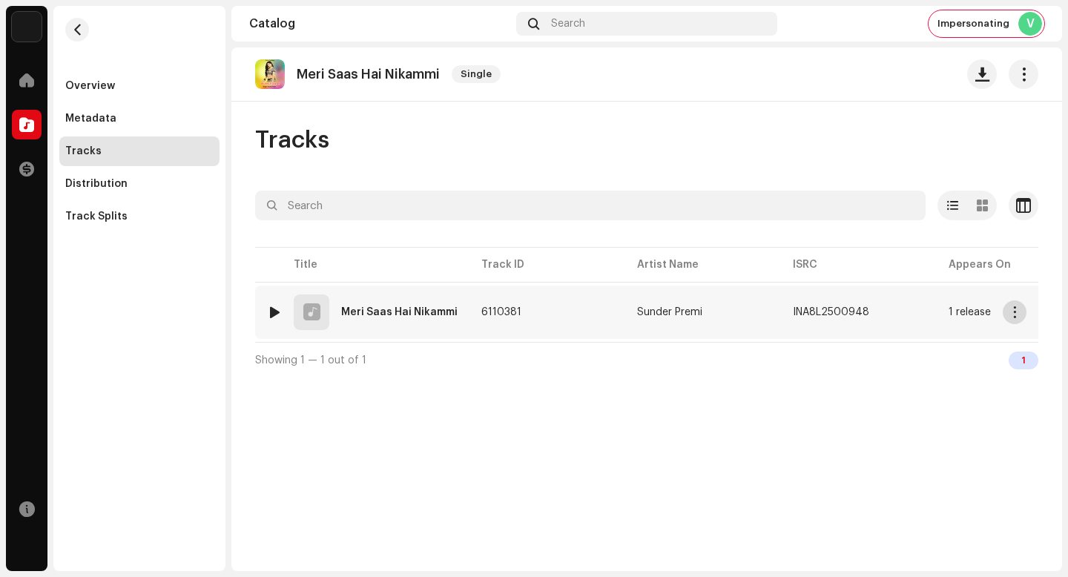
click at [1014, 309] on span "button" at bounding box center [1015, 312] width 11 height 12
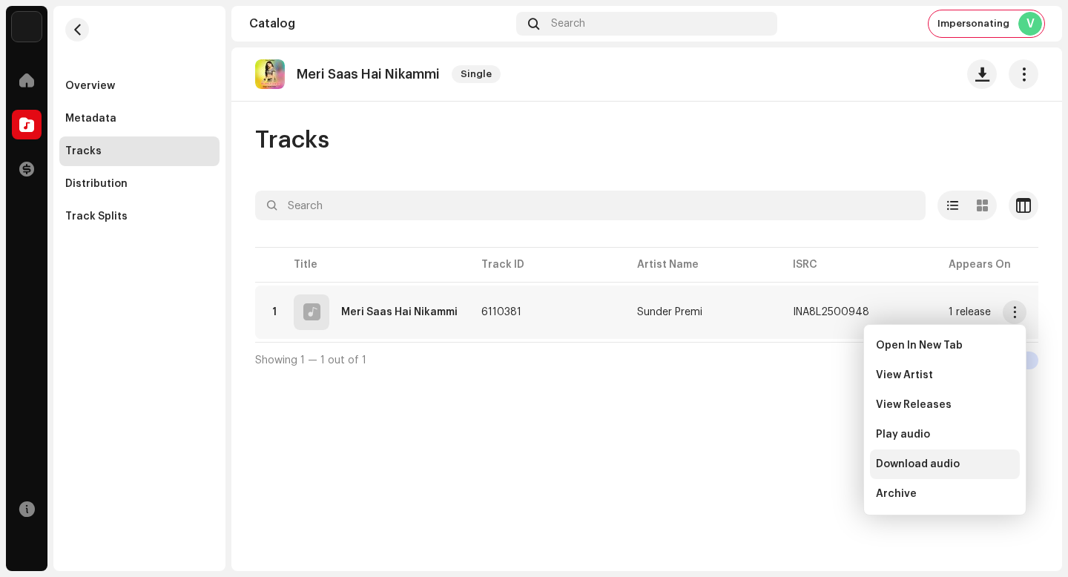
click at [993, 458] on div "Download audio" at bounding box center [945, 464] width 138 height 12
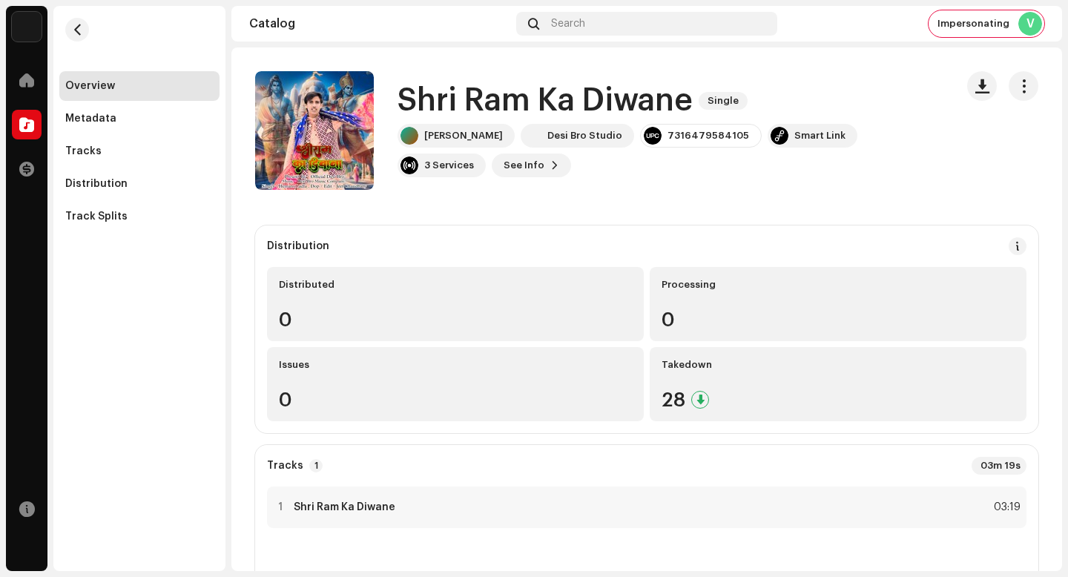
click at [536, 96] on h1 "Shri Ram Ka Diwane" at bounding box center [545, 101] width 295 height 34
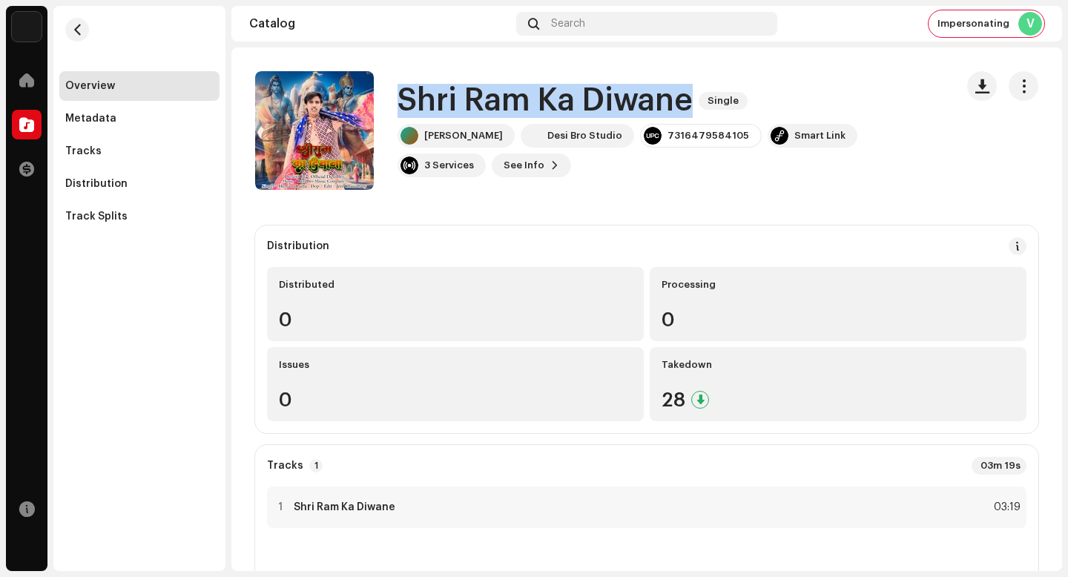
click at [536, 96] on h1 "Shri Ram Ka Diwane" at bounding box center [545, 101] width 295 height 34
copy div "Shri Ram Ka Diwane Single"
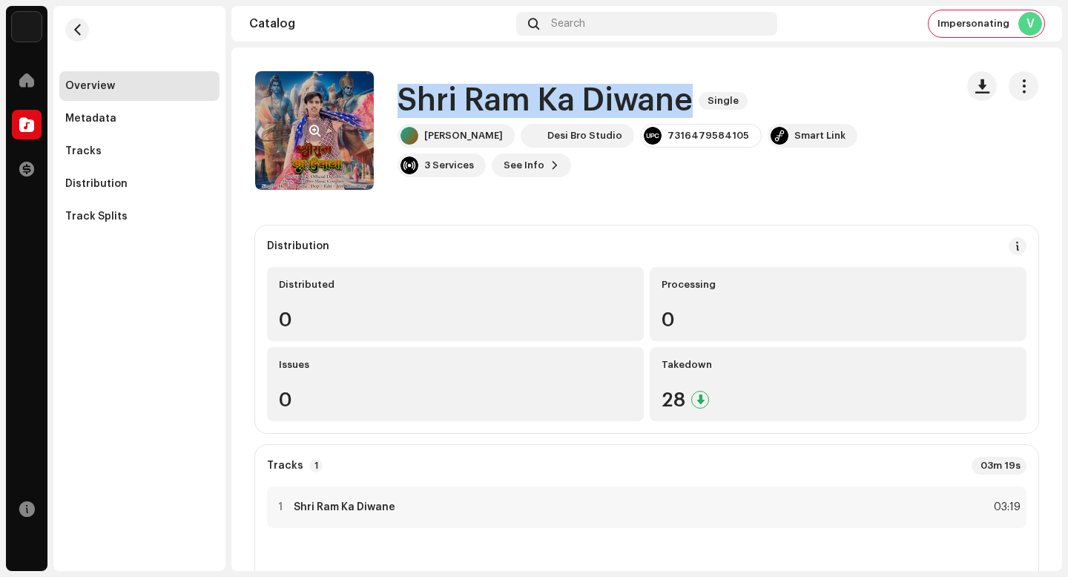
click at [313, 128] on span "button" at bounding box center [314, 131] width 11 height 12
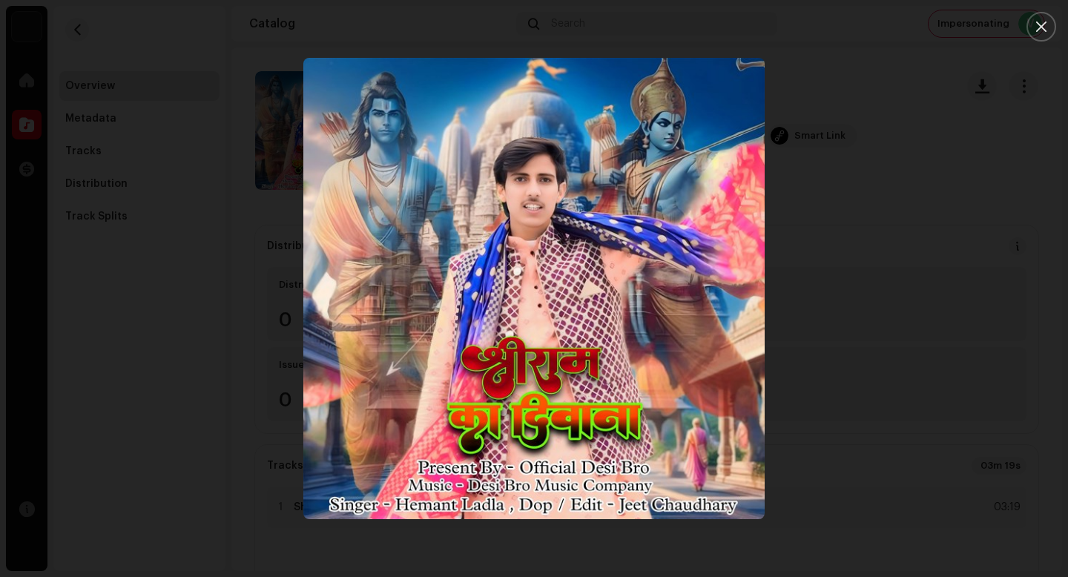
click at [981, 227] on div at bounding box center [534, 288] width 1068 height 577
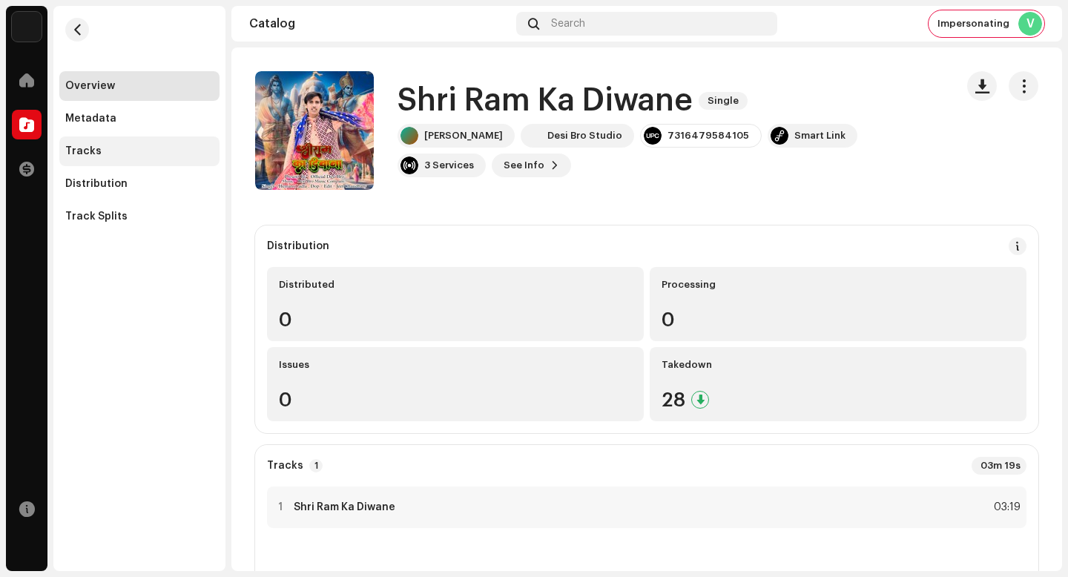
click at [90, 150] on div "Tracks" at bounding box center [83, 151] width 36 height 12
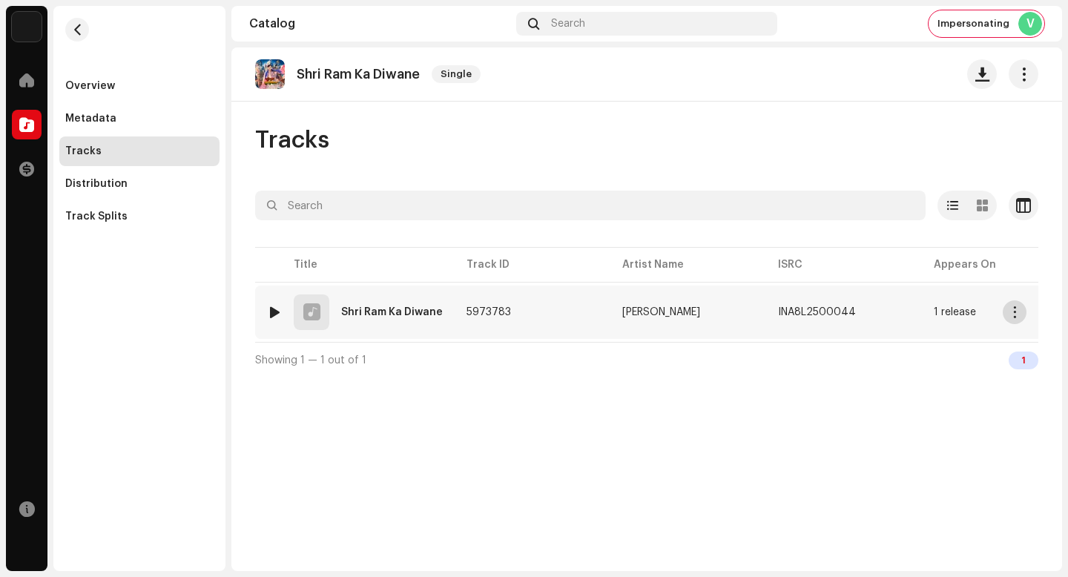
click at [1018, 317] on span "button" at bounding box center [1015, 312] width 11 height 12
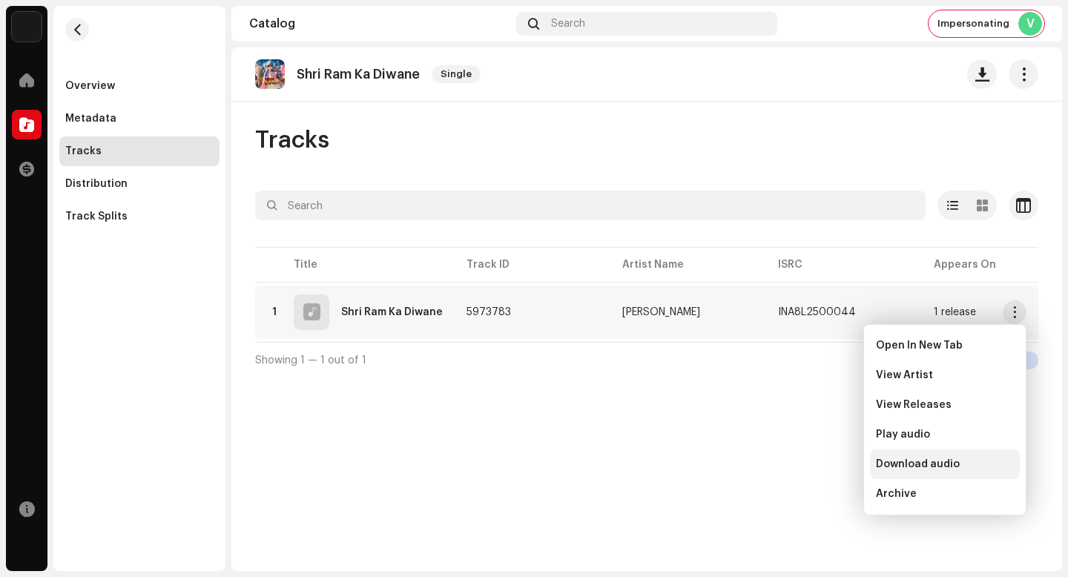
click at [960, 461] on div "Download audio" at bounding box center [945, 464] width 138 height 12
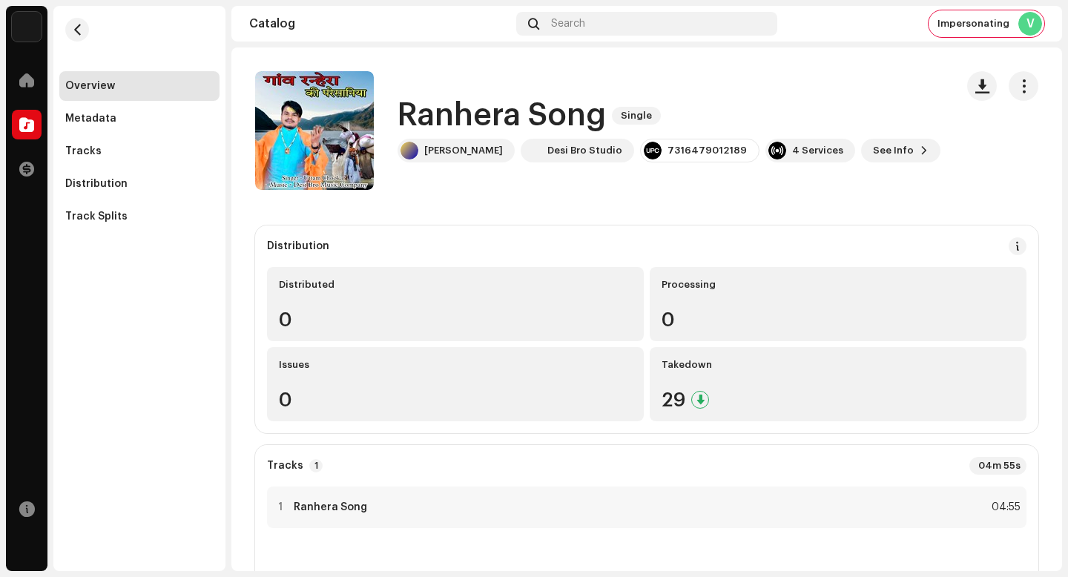
click at [493, 114] on h1 "Ranhera Song" at bounding box center [502, 116] width 208 height 34
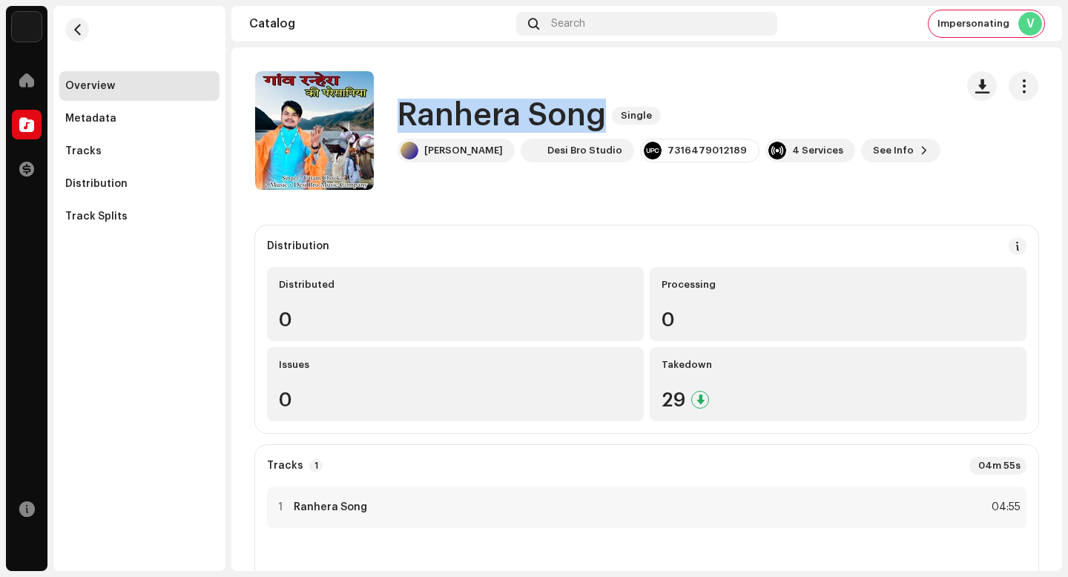
click at [493, 114] on h1 "Ranhera Song" at bounding box center [502, 116] width 208 height 34
copy div "[PERSON_NAME] Song Single"
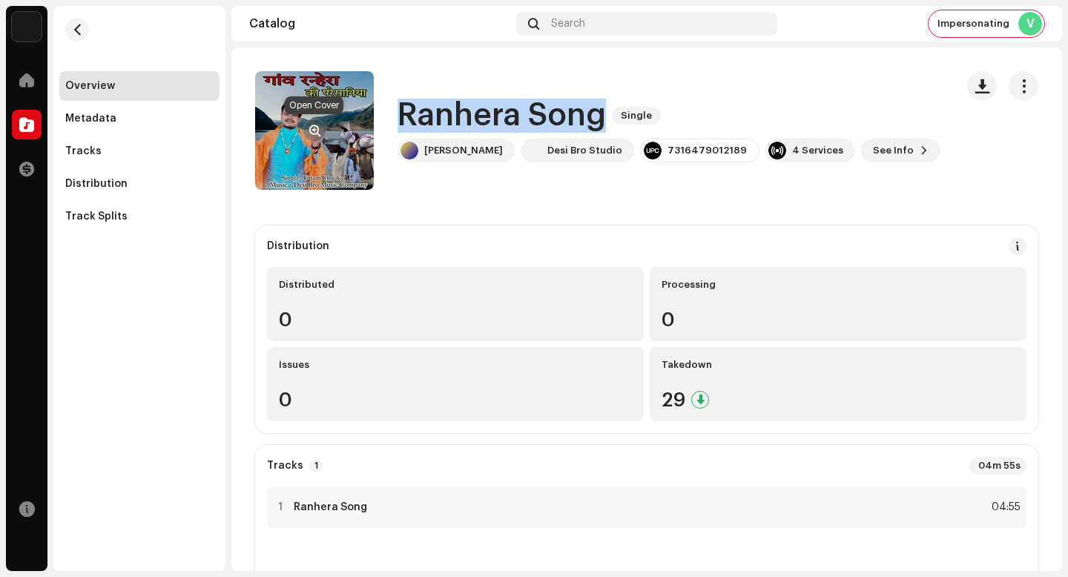
click at [312, 131] on span "button" at bounding box center [314, 131] width 11 height 12
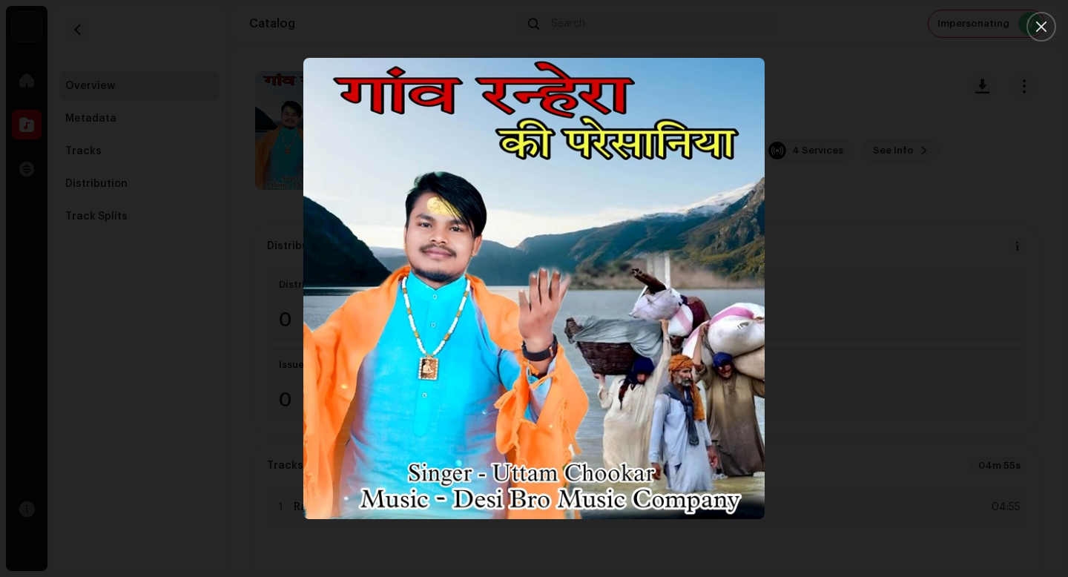
click at [1027, 261] on div at bounding box center [534, 288] width 1068 height 577
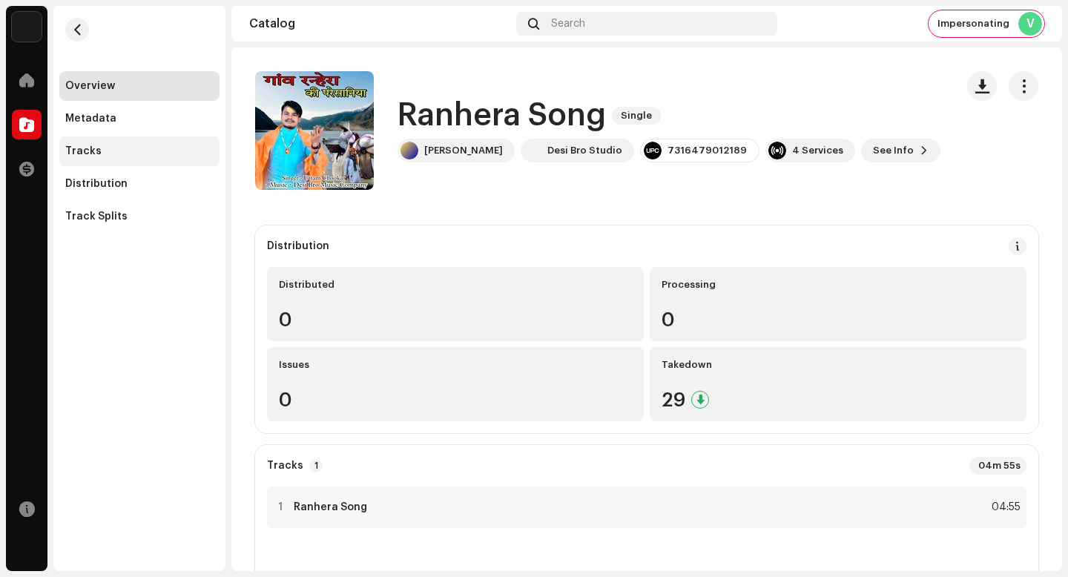
click at [146, 157] on div "Tracks" at bounding box center [139, 151] width 148 height 12
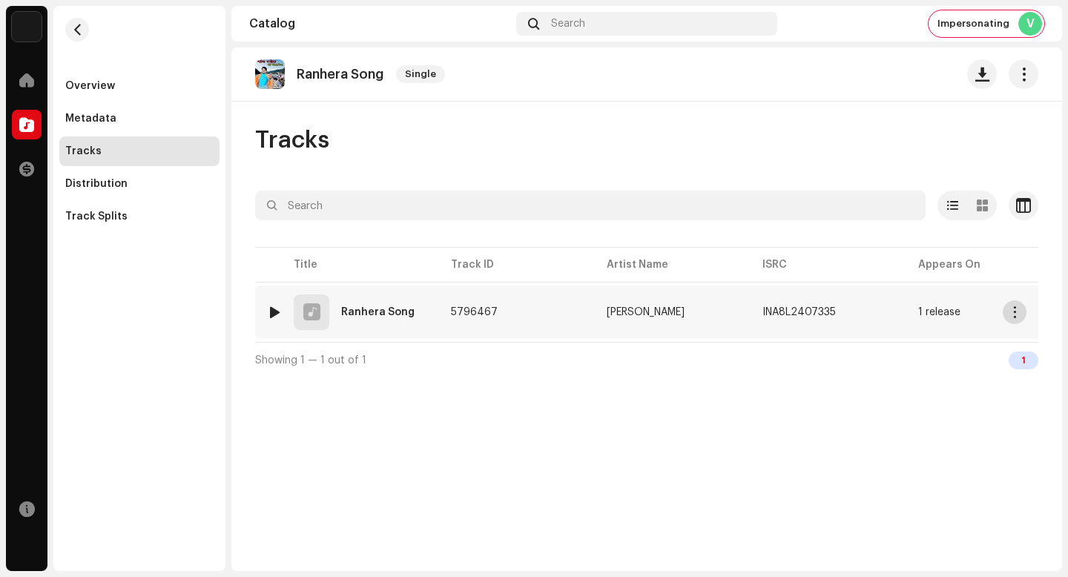
click at [1015, 309] on span "button" at bounding box center [1015, 312] width 11 height 12
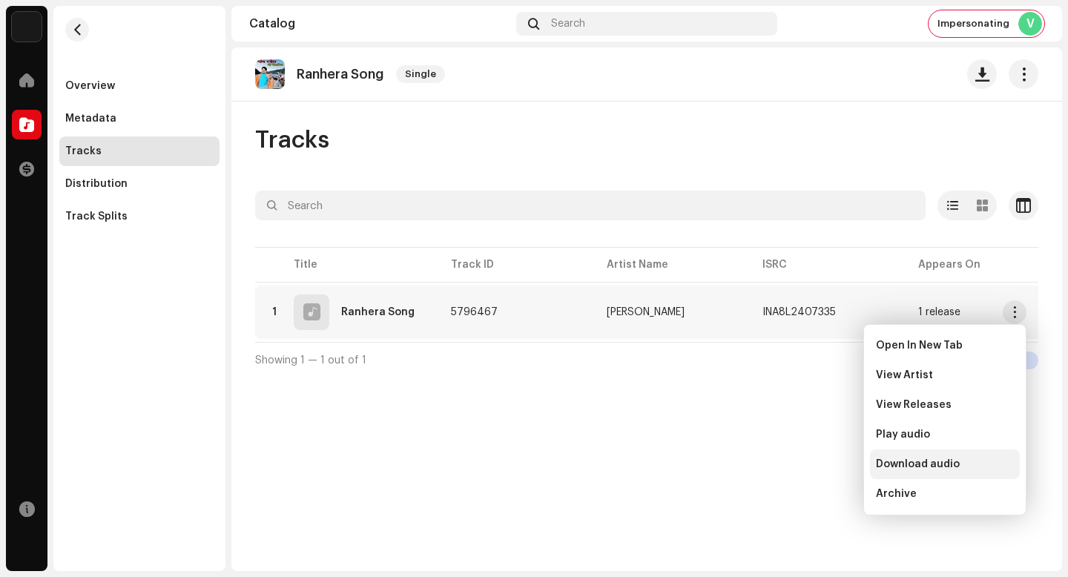
click at [970, 464] on div "Download audio" at bounding box center [945, 464] width 138 height 12
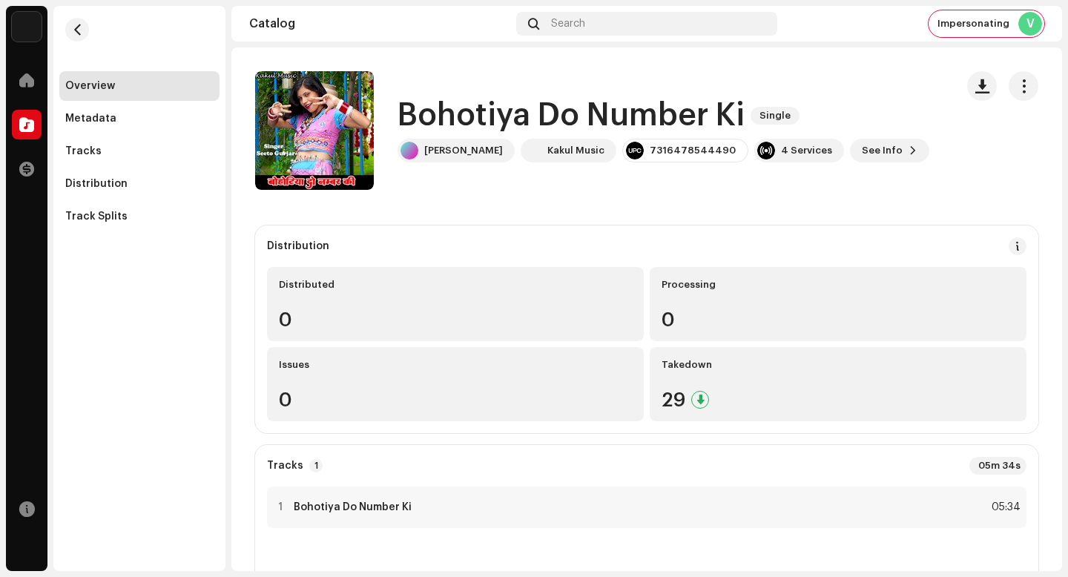
click at [599, 108] on h1 "Bohotiya Do Number Ki" at bounding box center [571, 116] width 347 height 34
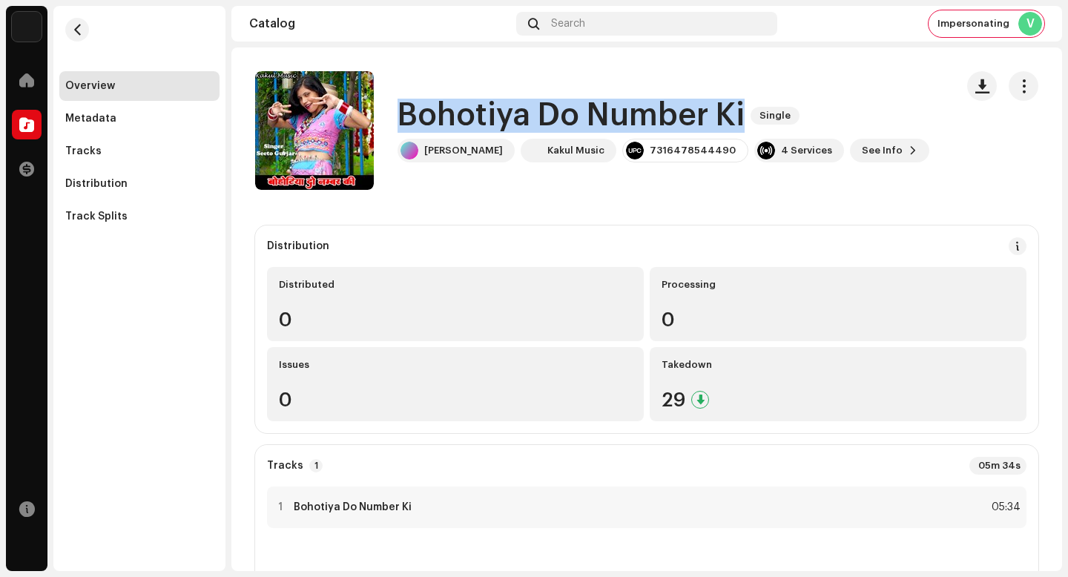
click at [599, 108] on h1 "Bohotiya Do Number Ki" at bounding box center [571, 116] width 347 height 34
copy div "Bohotiya Do Number Ki Single"
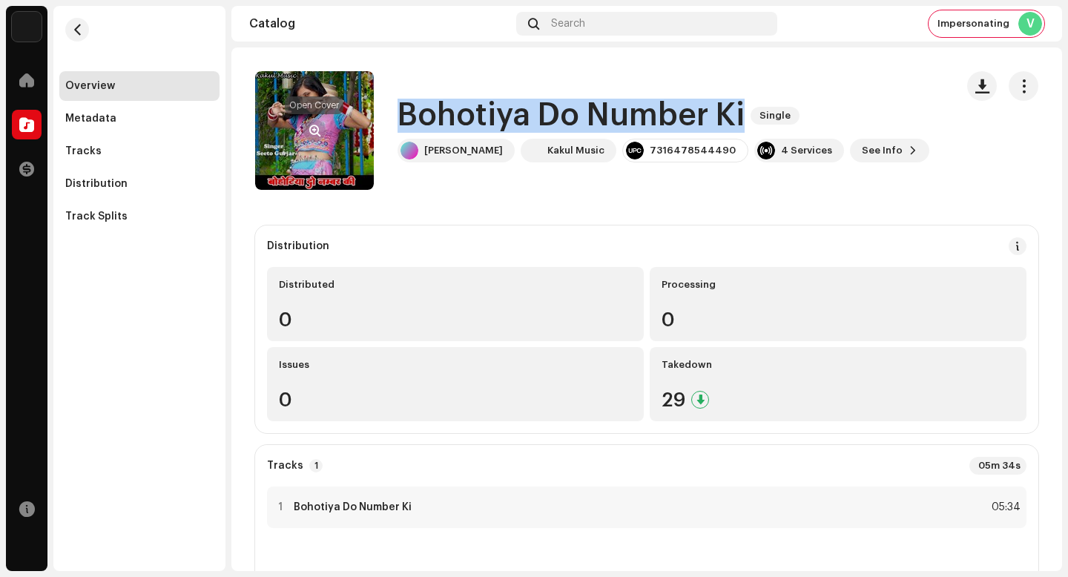
click at [309, 132] on span "button" at bounding box center [314, 131] width 11 height 12
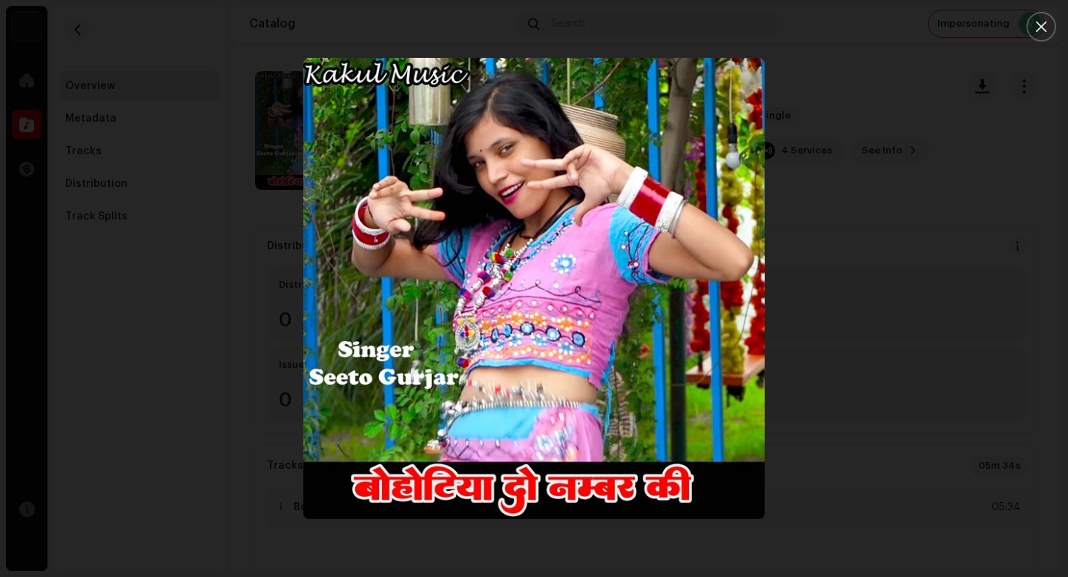
click at [927, 270] on div at bounding box center [534, 288] width 1068 height 577
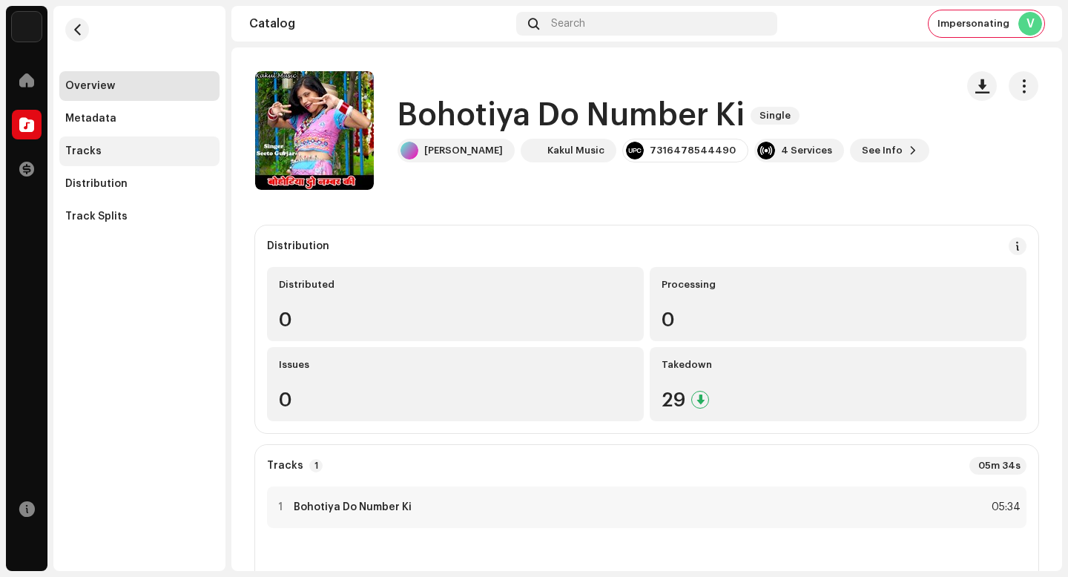
click at [136, 146] on div "Tracks" at bounding box center [139, 151] width 148 height 12
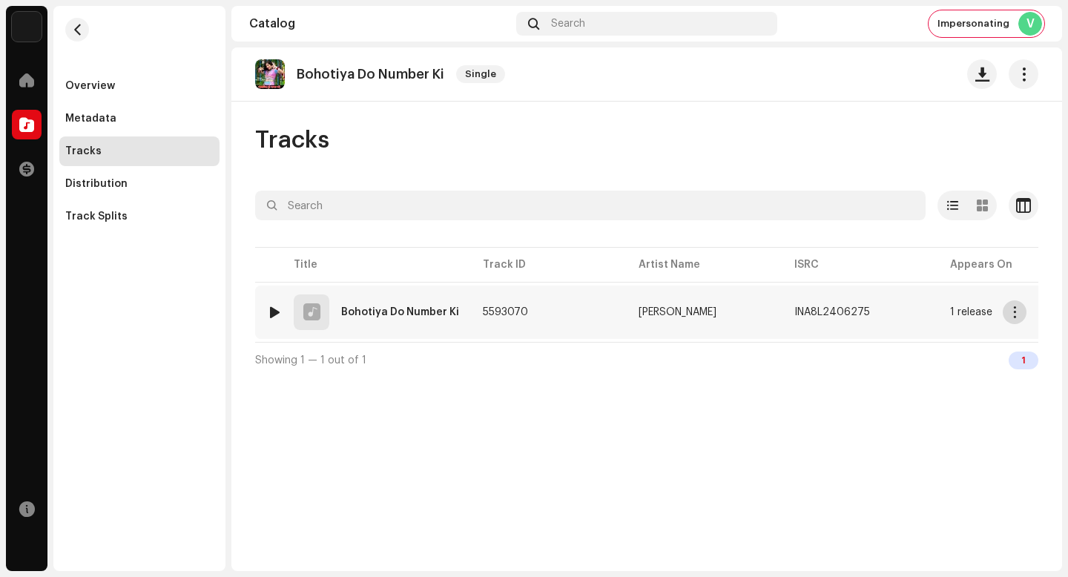
click at [1010, 313] on span "button" at bounding box center [1015, 312] width 11 height 12
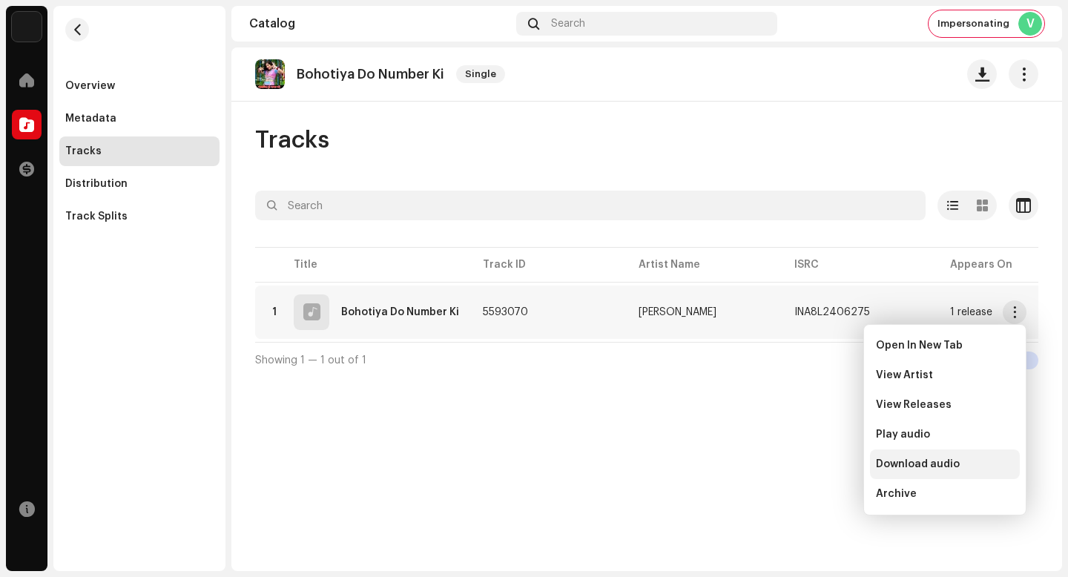
click at [997, 456] on div "Download audio" at bounding box center [945, 465] width 150 height 30
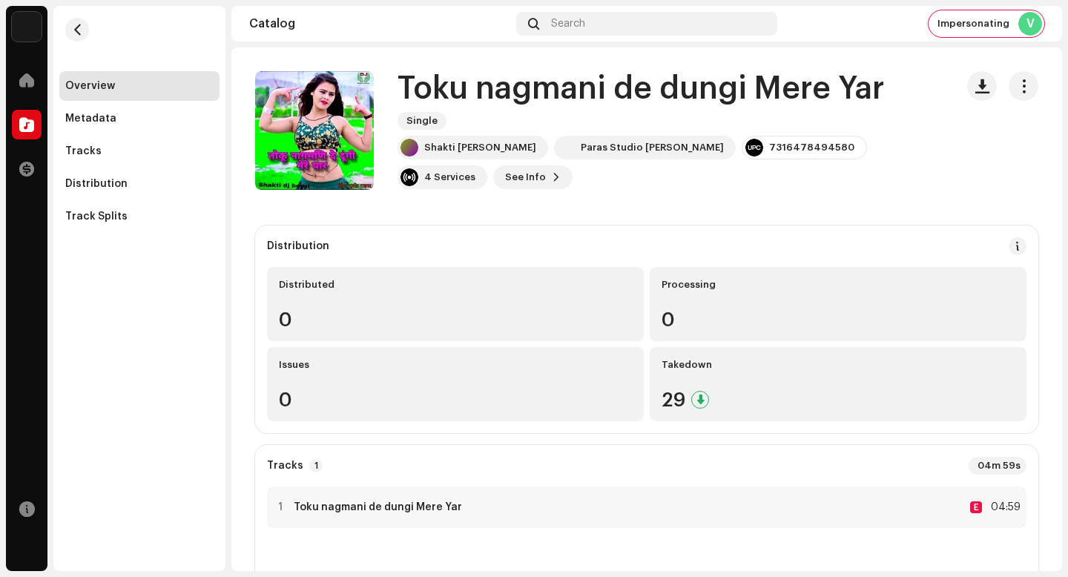
click at [569, 85] on h1 "Toku nagmani de dungi Mere Yar" at bounding box center [641, 89] width 487 height 34
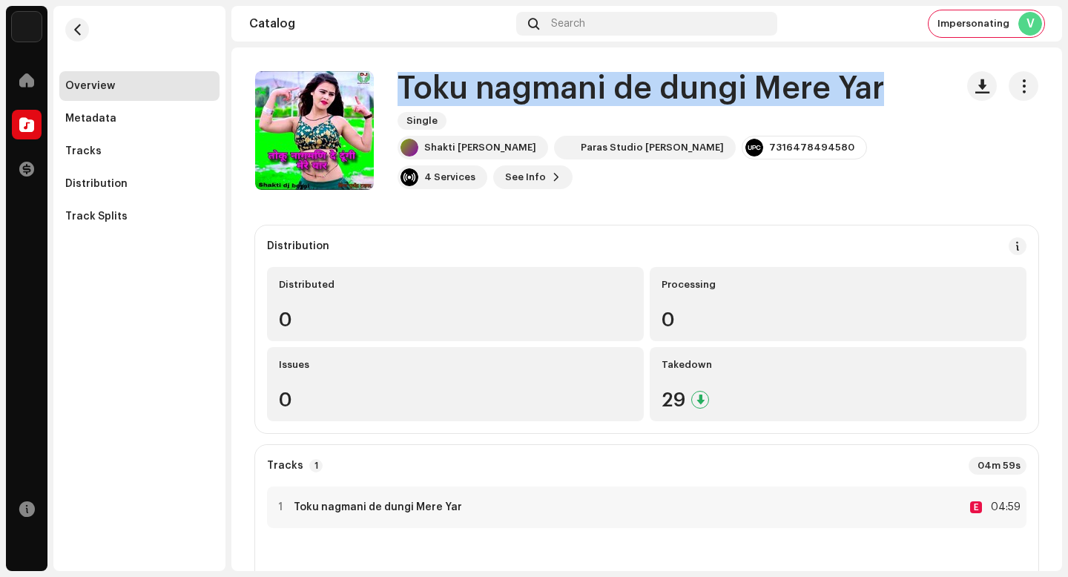
click at [569, 85] on h1 "Toku nagmani de dungi Mere Yar" at bounding box center [641, 89] width 487 height 34
copy div "Toku nagmani de dungi Mere Yar Single"
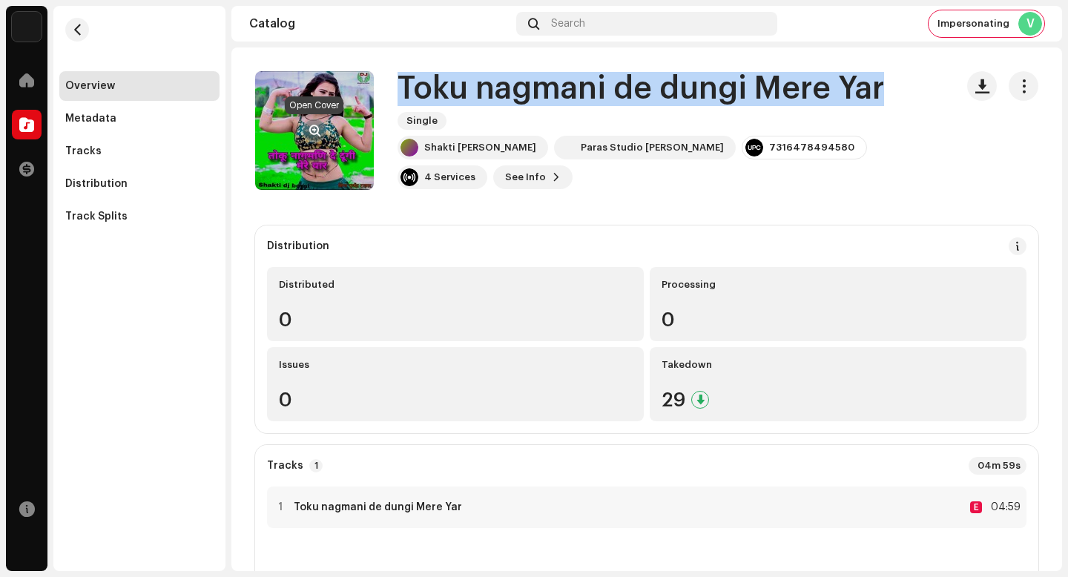
click at [312, 133] on span "button" at bounding box center [314, 131] width 11 height 12
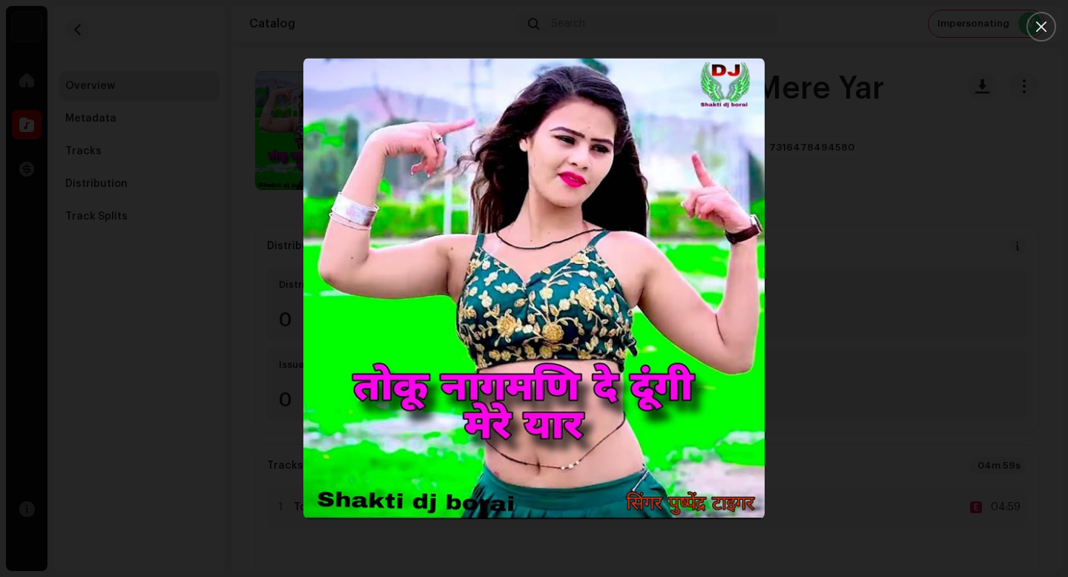
click at [976, 308] on div at bounding box center [534, 288] width 1068 height 577
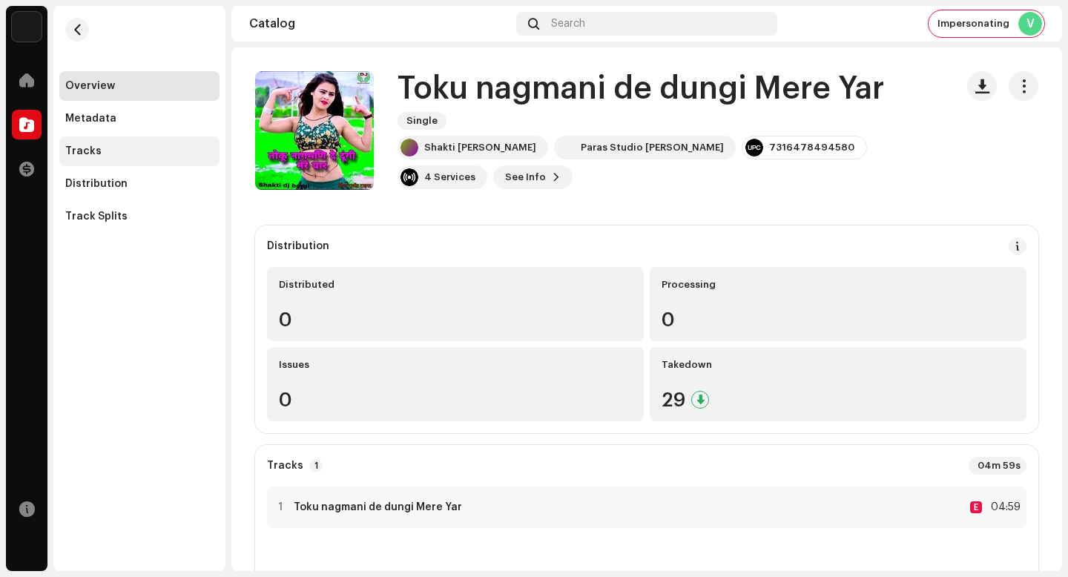
click at [154, 145] on div "Tracks" at bounding box center [139, 151] width 148 height 12
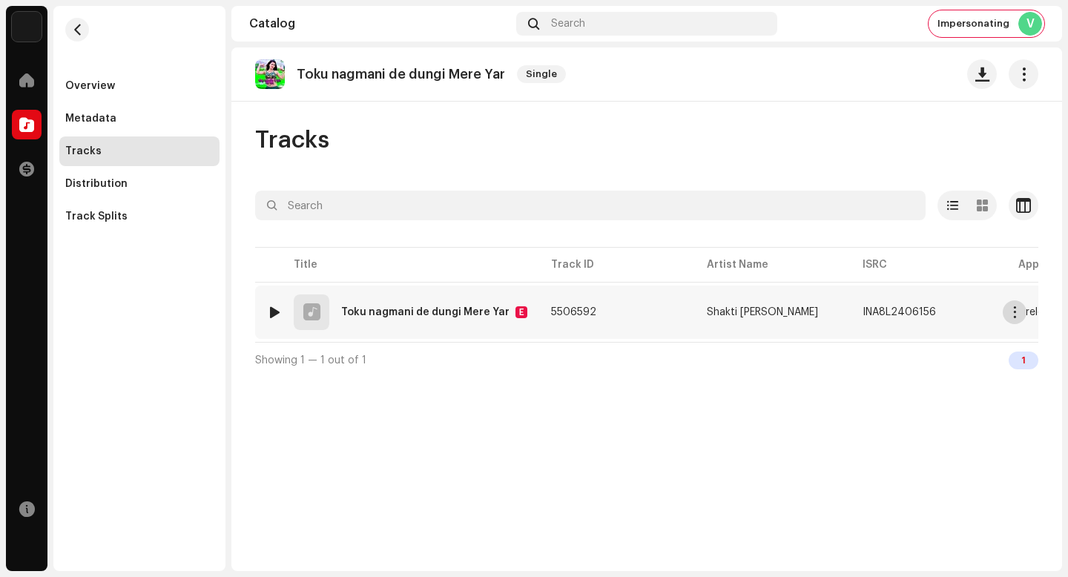
click at [1012, 317] on span "button" at bounding box center [1015, 312] width 11 height 12
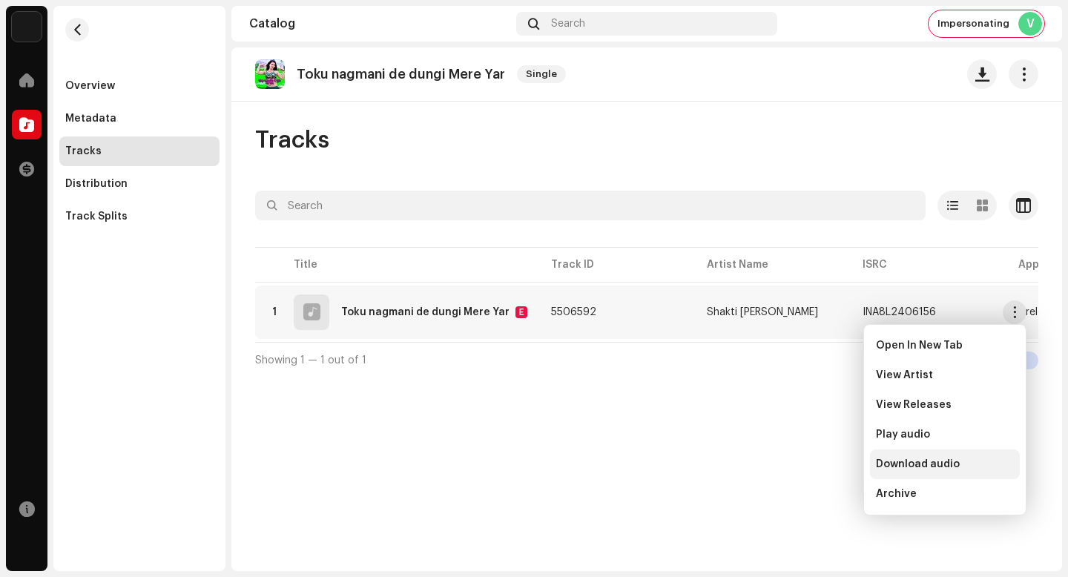
click at [938, 463] on span "Download audio" at bounding box center [918, 464] width 84 height 12
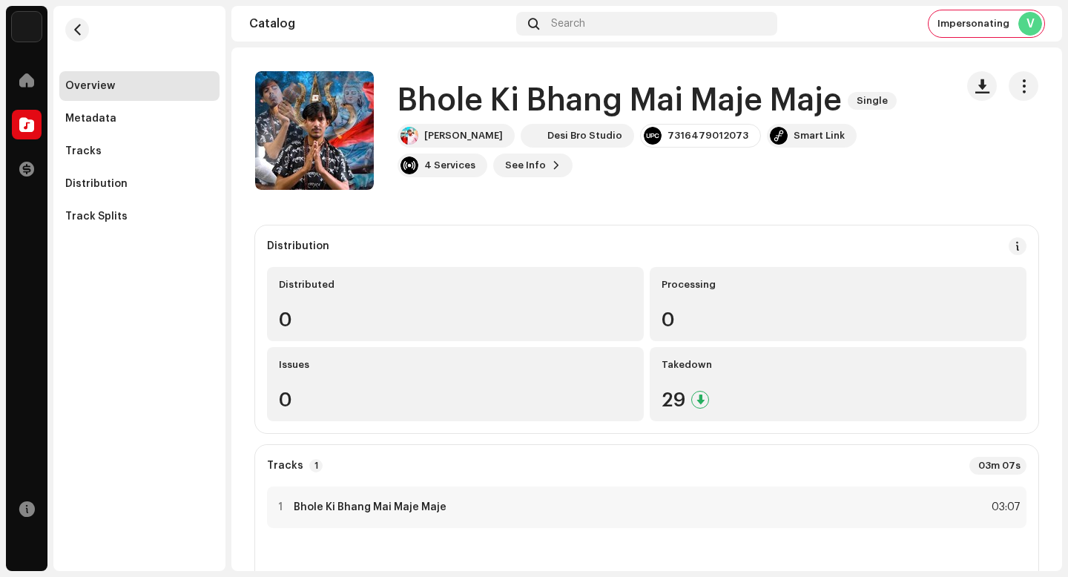
click at [540, 113] on h1 "Bhole Ki Bhang Mai Maje Maje" at bounding box center [620, 101] width 444 height 34
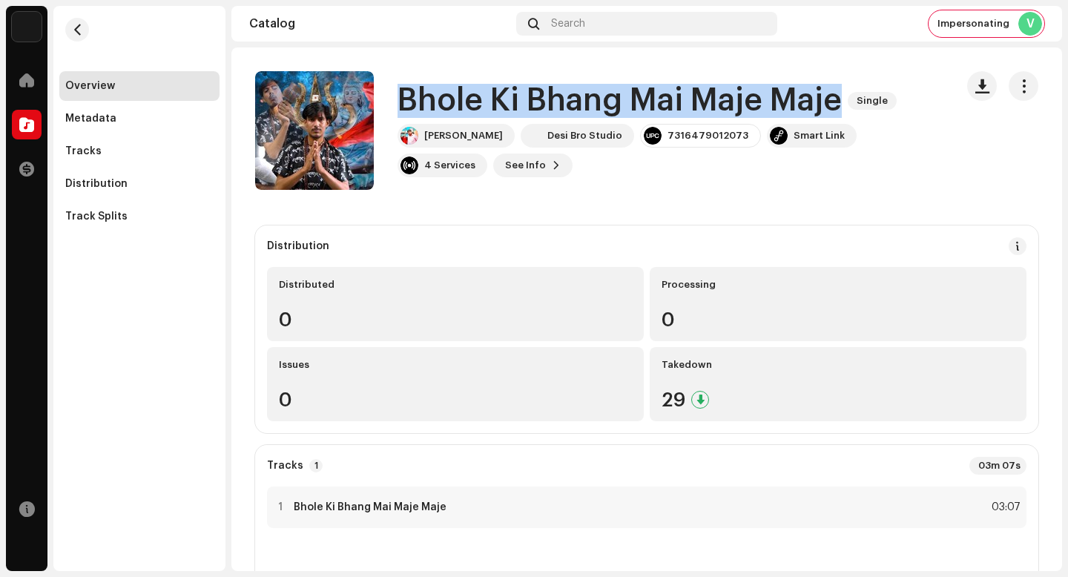
click at [540, 113] on h1 "Bhole Ki Bhang Mai Maje Maje" at bounding box center [620, 101] width 444 height 34
copy div "Bhole Ki Bhang Mai Maje Maje Single"
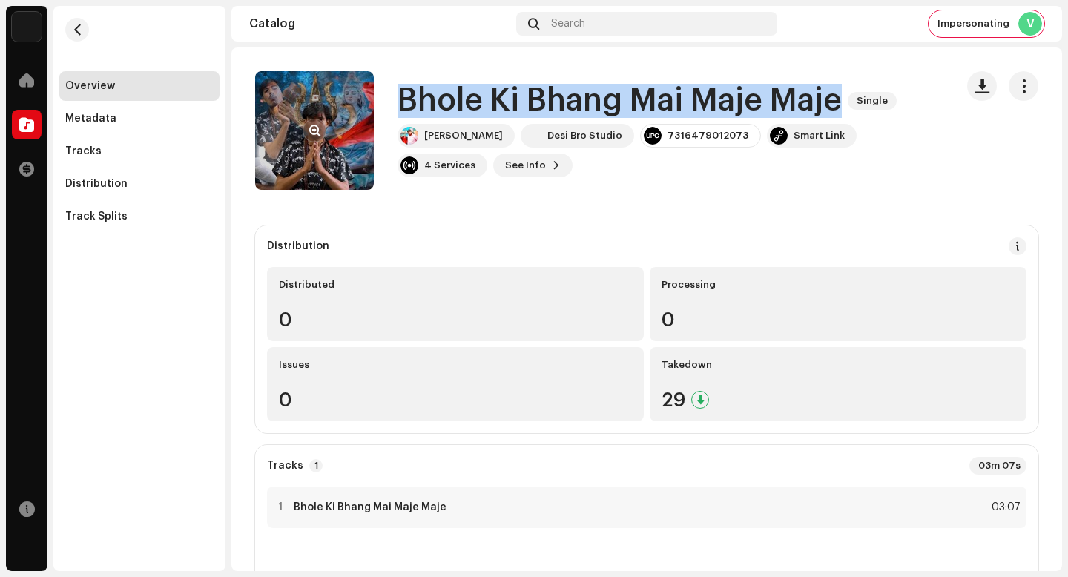
click at [315, 129] on span "button" at bounding box center [314, 131] width 11 height 12
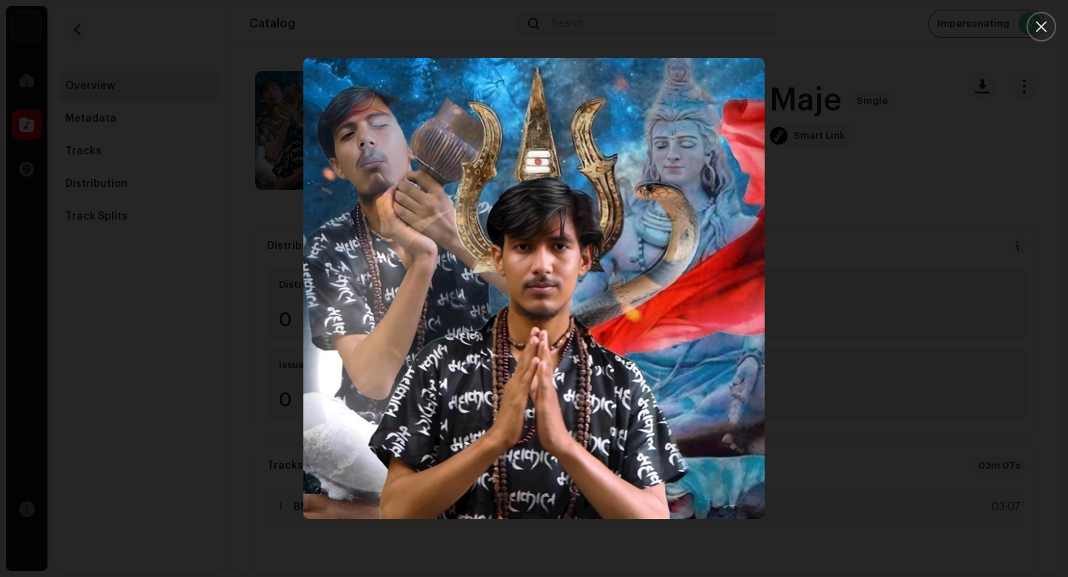
click at [1040, 329] on div at bounding box center [534, 288] width 1068 height 577
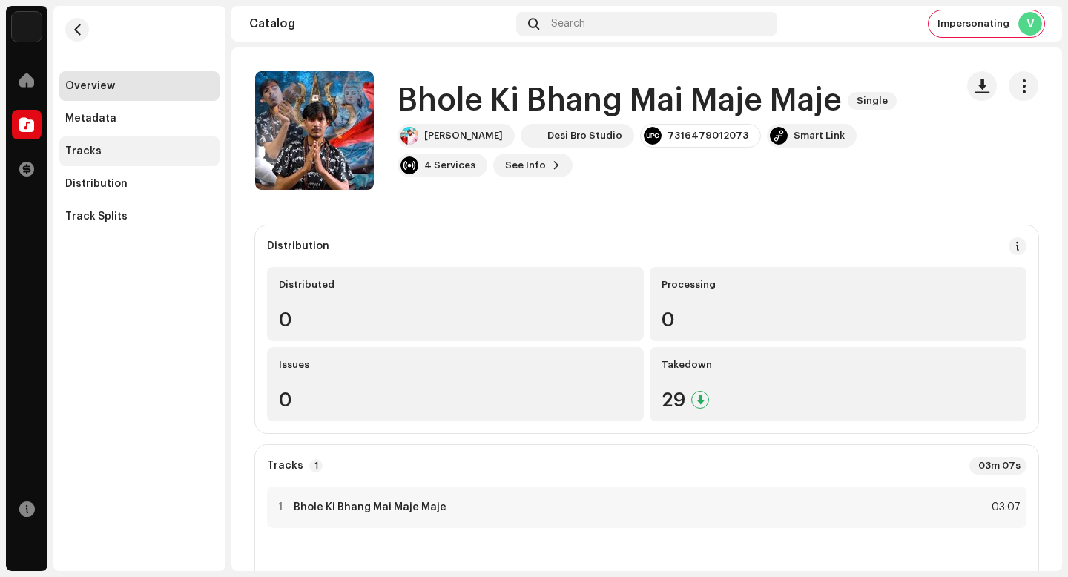
click at [93, 143] on div "Tracks" at bounding box center [139, 151] width 160 height 30
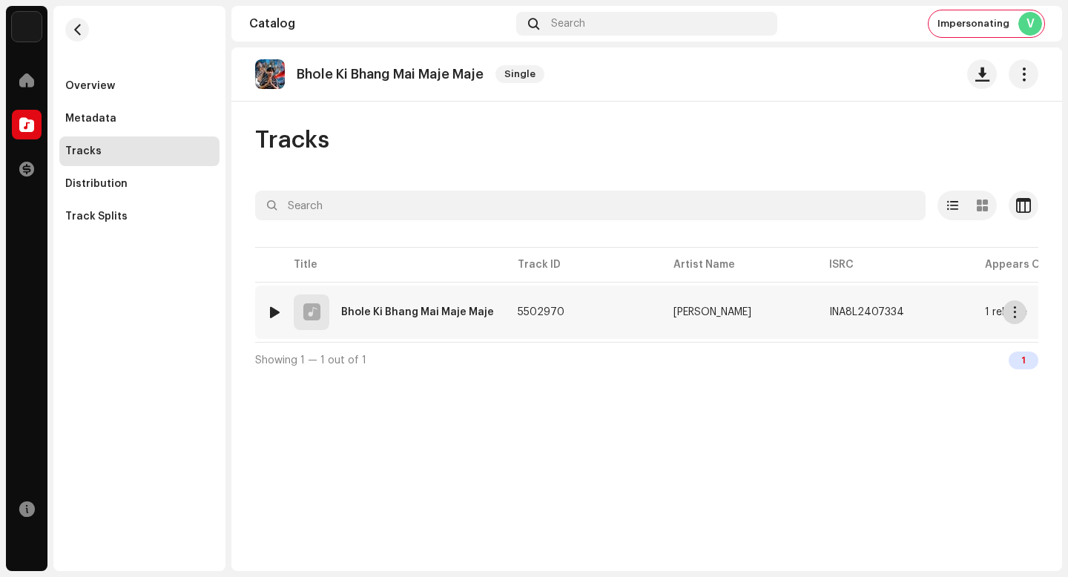
click at [1019, 315] on span "button" at bounding box center [1015, 312] width 11 height 12
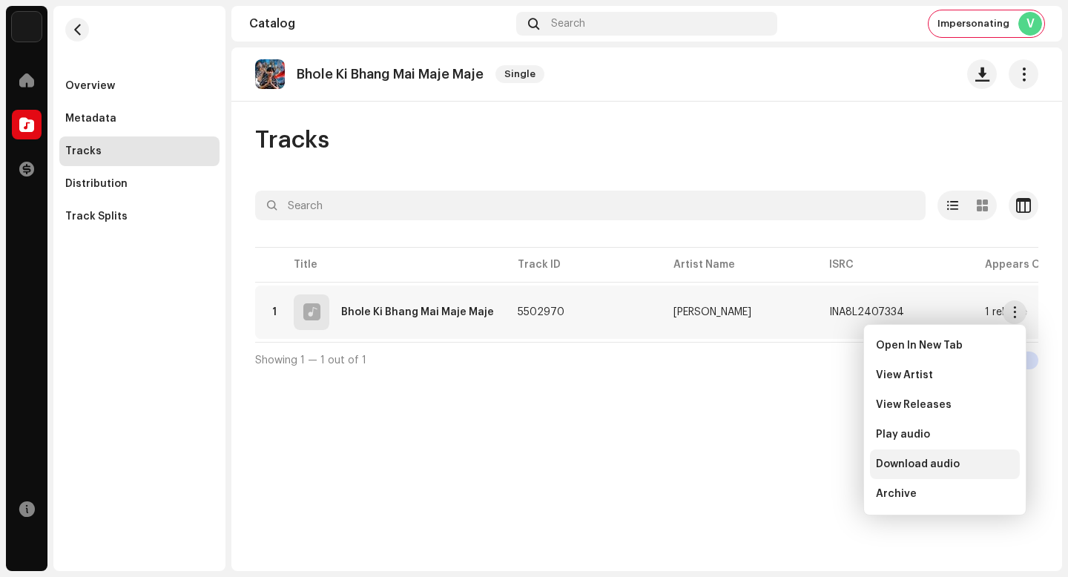
click at [958, 464] on div "Download audio" at bounding box center [945, 464] width 138 height 12
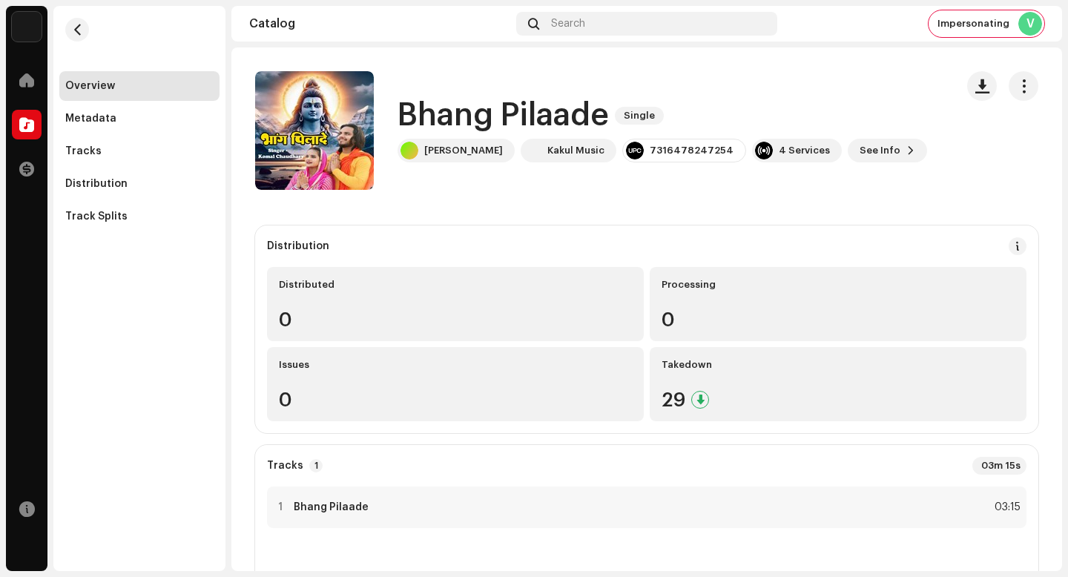
click at [539, 120] on h1 "Bhang Pilaade" at bounding box center [503, 116] width 211 height 34
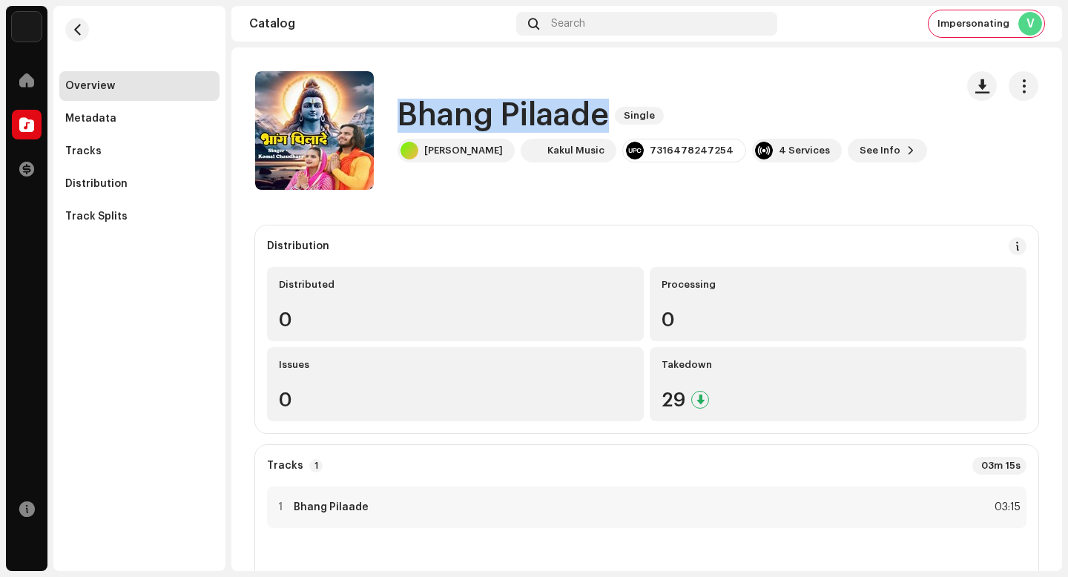
copy div "Bhang Pilaade Single"
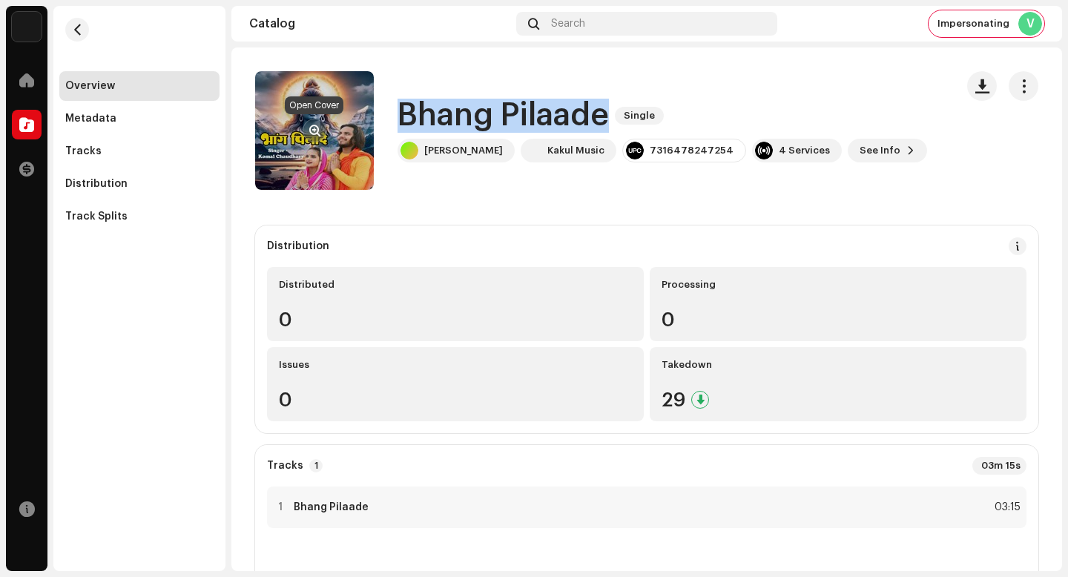
click at [313, 127] on span "button" at bounding box center [314, 131] width 11 height 12
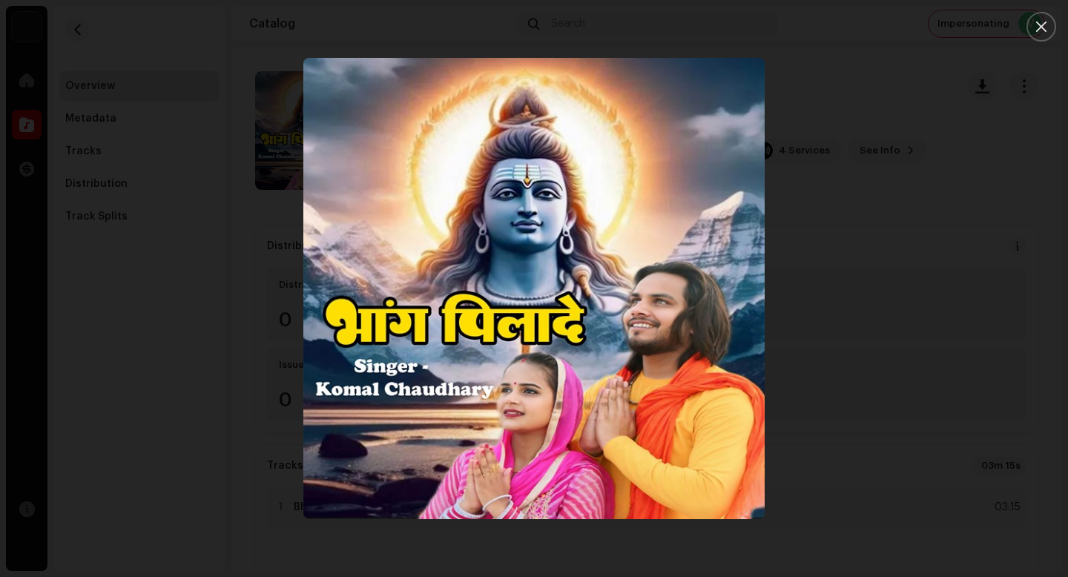
click at [1010, 307] on div at bounding box center [534, 288] width 1068 height 577
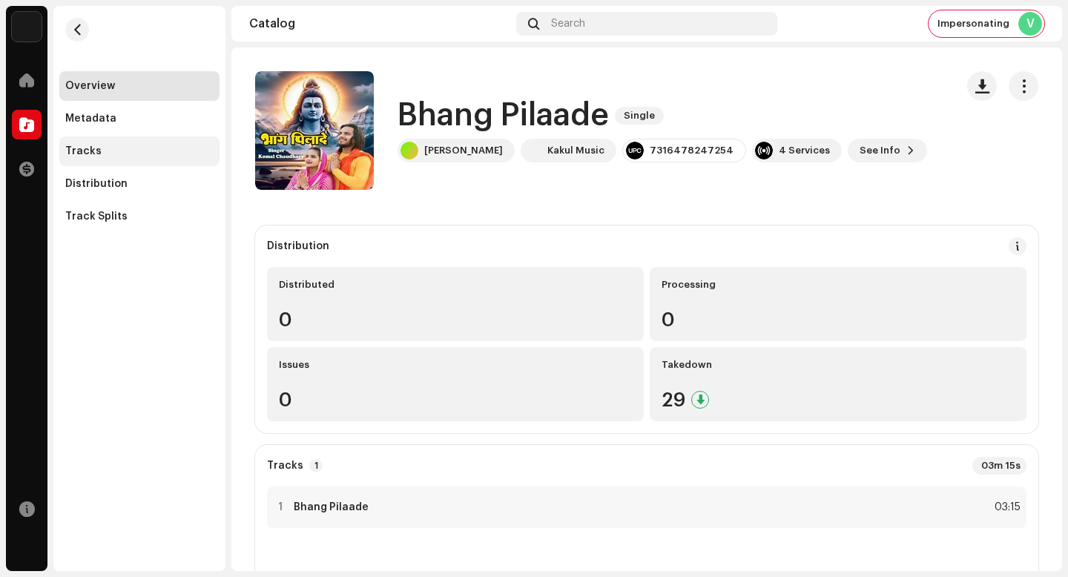
click at [65, 154] on div "Tracks" at bounding box center [139, 151] width 160 height 30
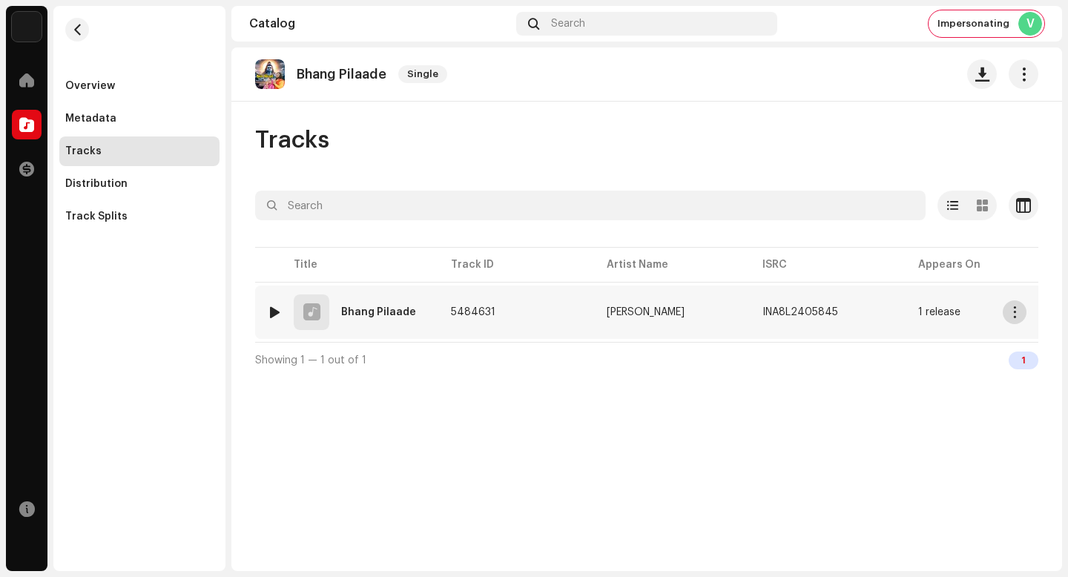
click at [1014, 305] on button "button" at bounding box center [1015, 312] width 24 height 24
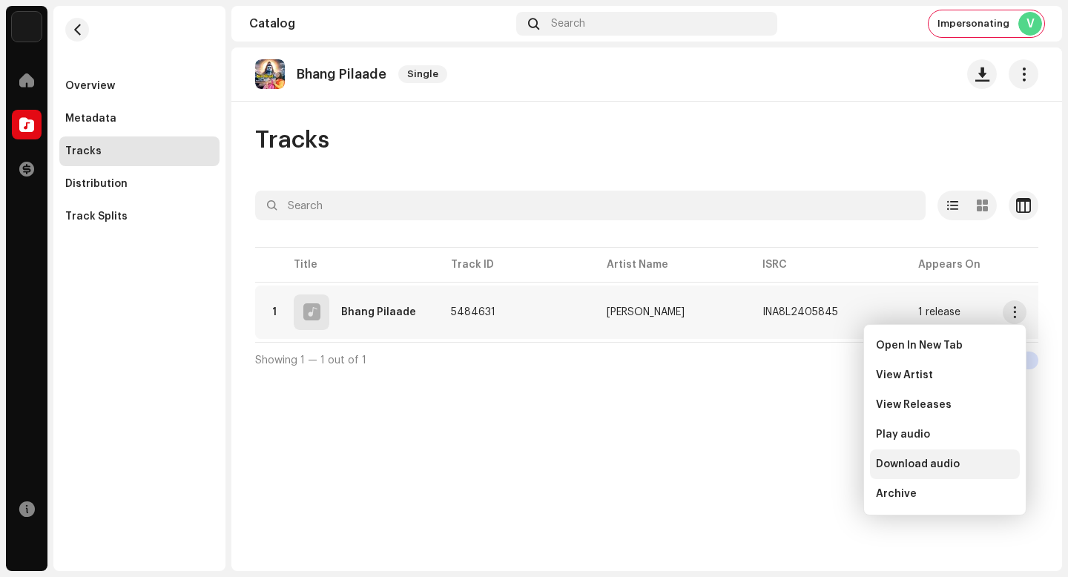
click at [964, 462] on div "Download audio" at bounding box center [945, 464] width 138 height 12
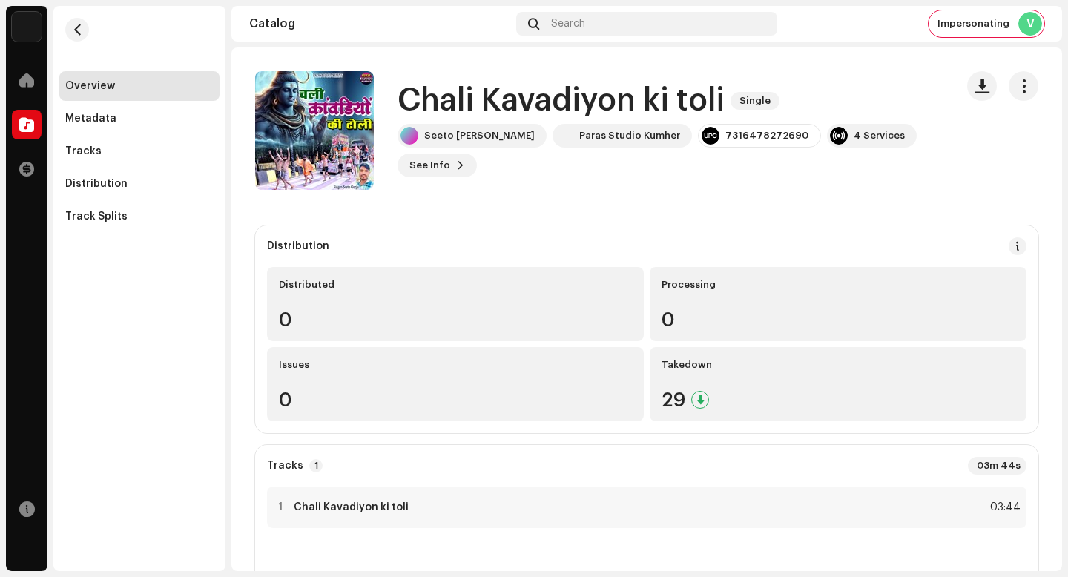
click at [535, 102] on h1 "Chali Kavadiyon ki toli" at bounding box center [561, 101] width 327 height 34
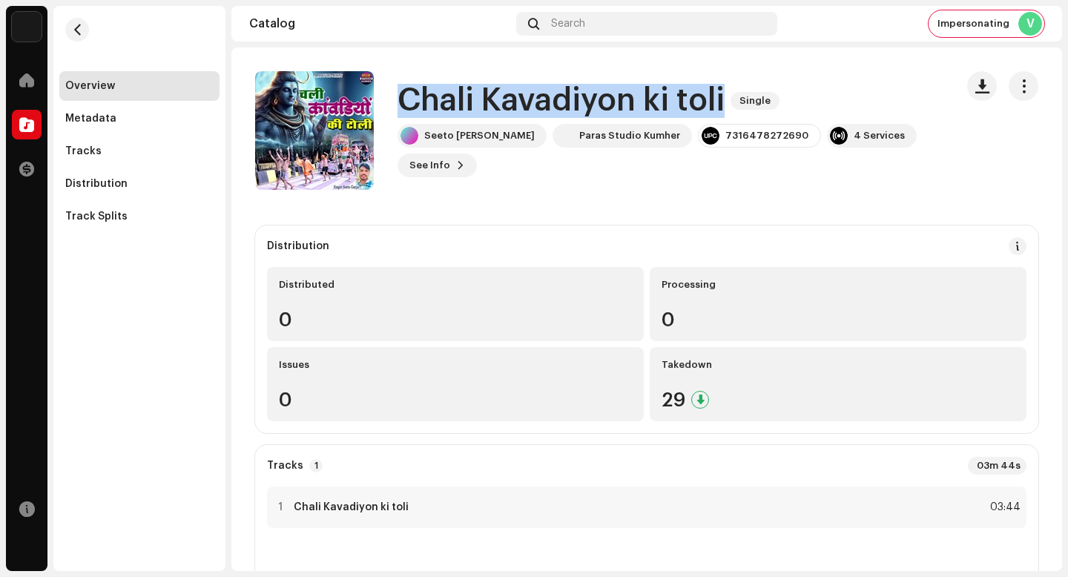
click at [535, 102] on h1 "Chali Kavadiyon ki toli" at bounding box center [561, 101] width 327 height 34
copy div "Chali Kavadiyon ki toli Single"
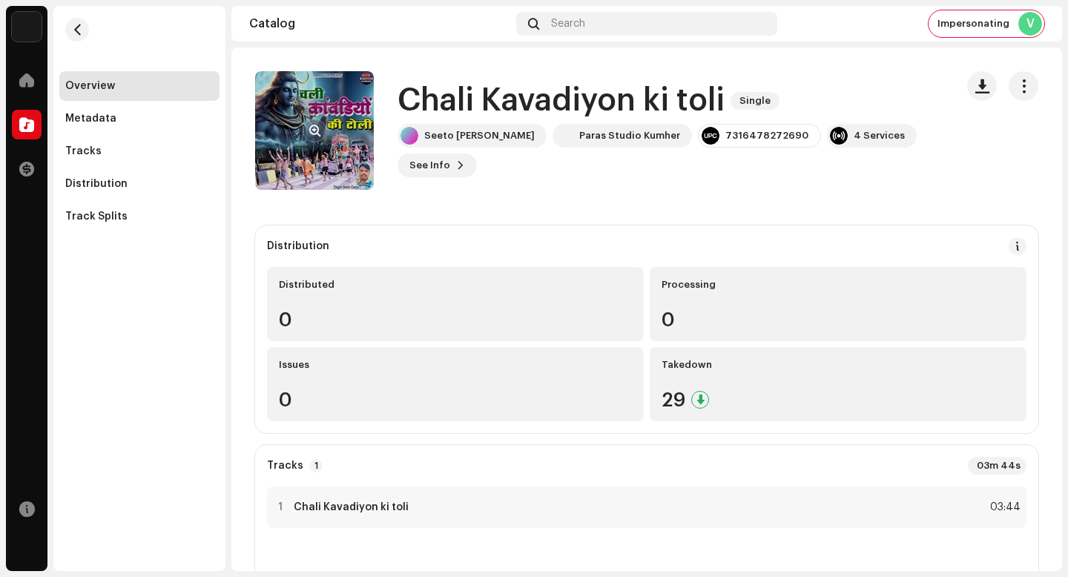
click at [306, 140] on div at bounding box center [315, 131] width 24 height 24
click at [308, 135] on button "button" at bounding box center [315, 131] width 24 height 24
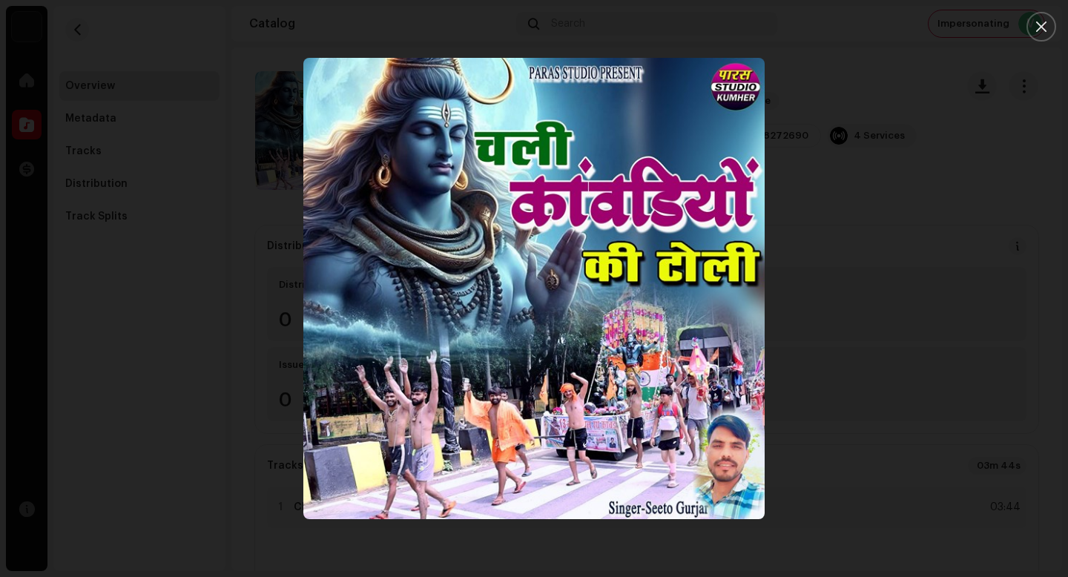
drag, startPoint x: 956, startPoint y: 283, endPoint x: 840, endPoint y: 296, distance: 117.2
click at [924, 296] on div at bounding box center [534, 288] width 1068 height 577
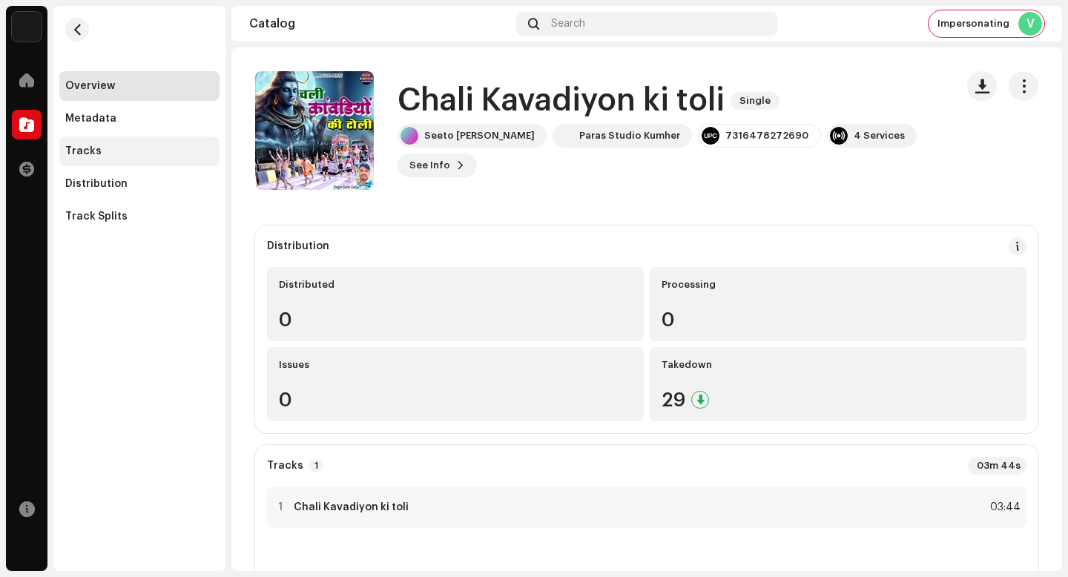
click at [143, 148] on div "Tracks" at bounding box center [139, 151] width 148 height 12
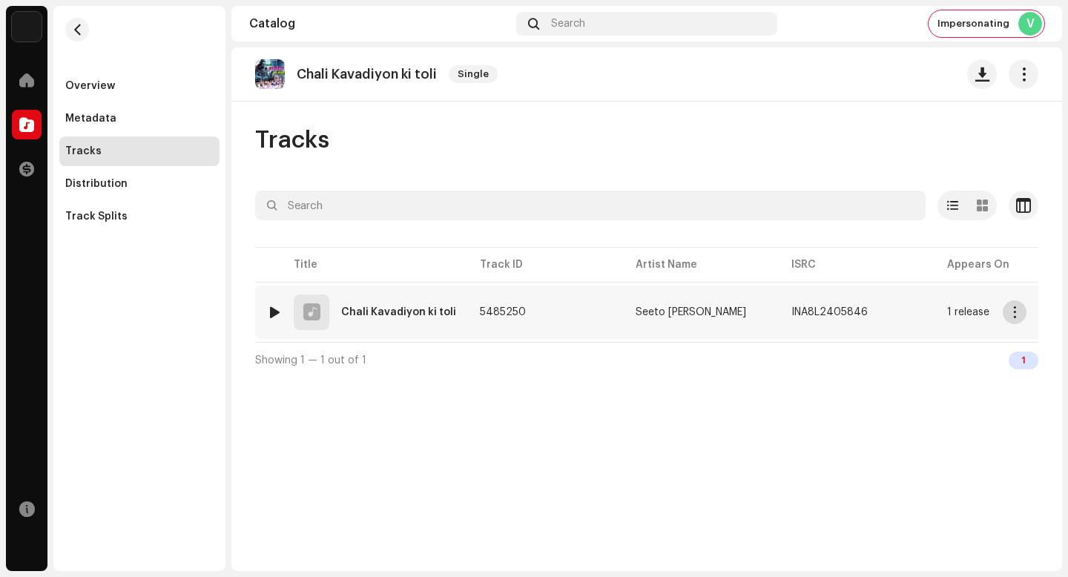
click at [1019, 315] on span "button" at bounding box center [1015, 312] width 11 height 12
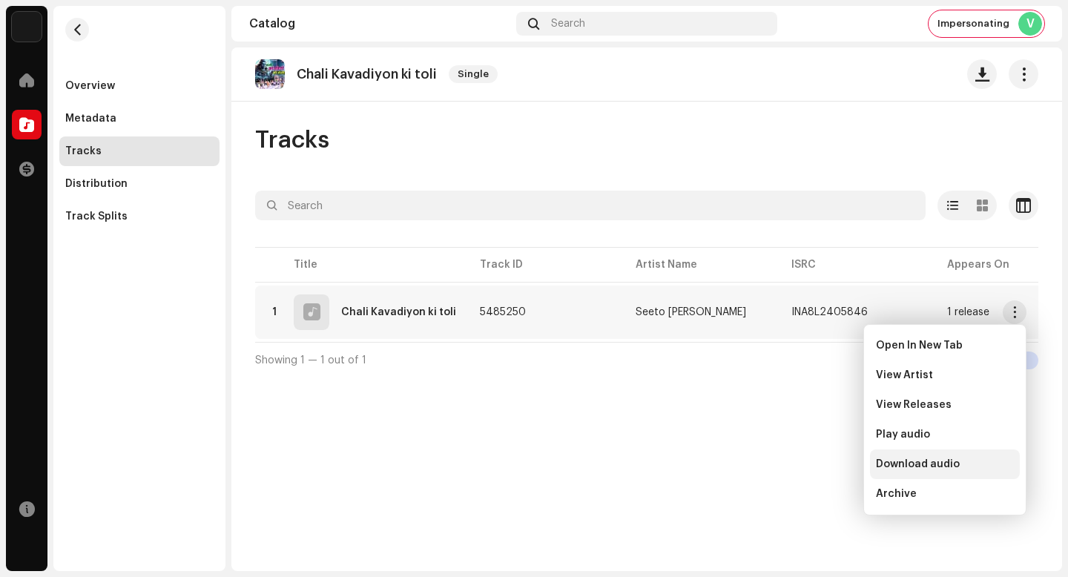
click at [928, 462] on span "Download audio" at bounding box center [918, 464] width 84 height 12
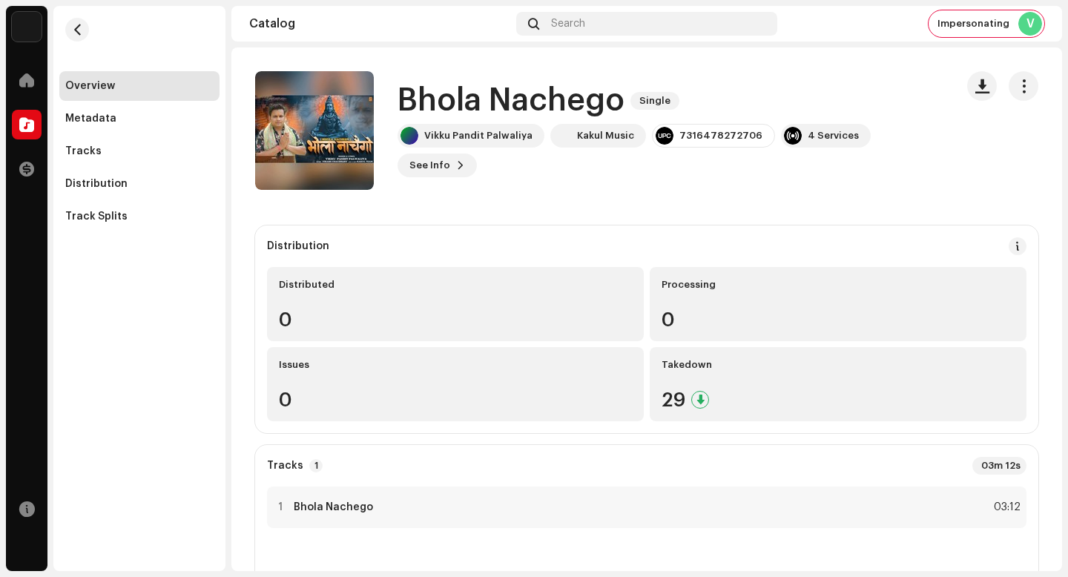
click at [481, 118] on h1 "Bhola Nachego" at bounding box center [511, 101] width 227 height 34
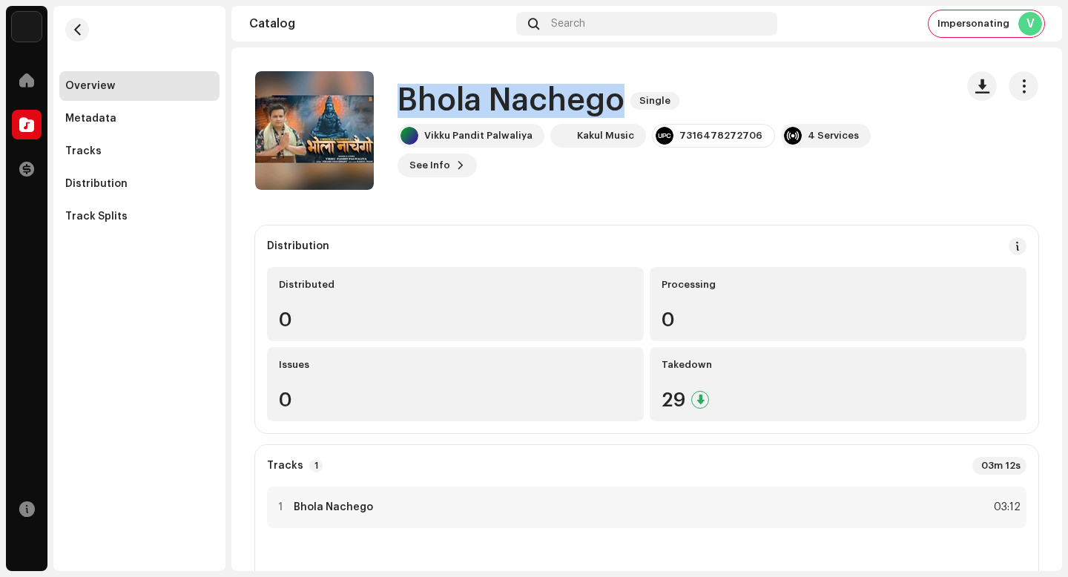
click at [481, 118] on h1 "Bhola Nachego" at bounding box center [511, 101] width 227 height 34
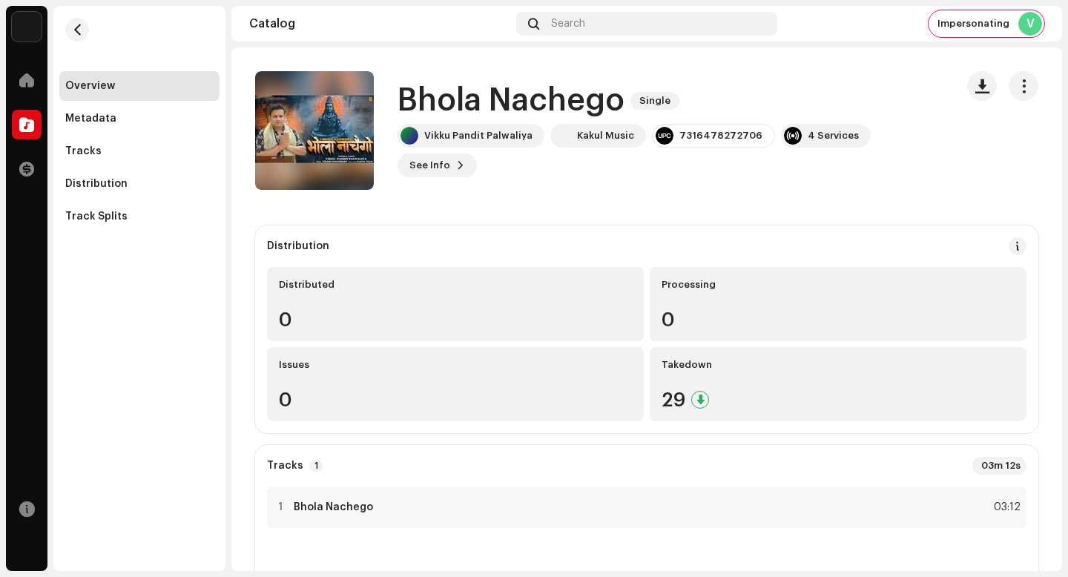
click at [559, 118] on h1 "Bhola Nachego" at bounding box center [511, 101] width 227 height 34
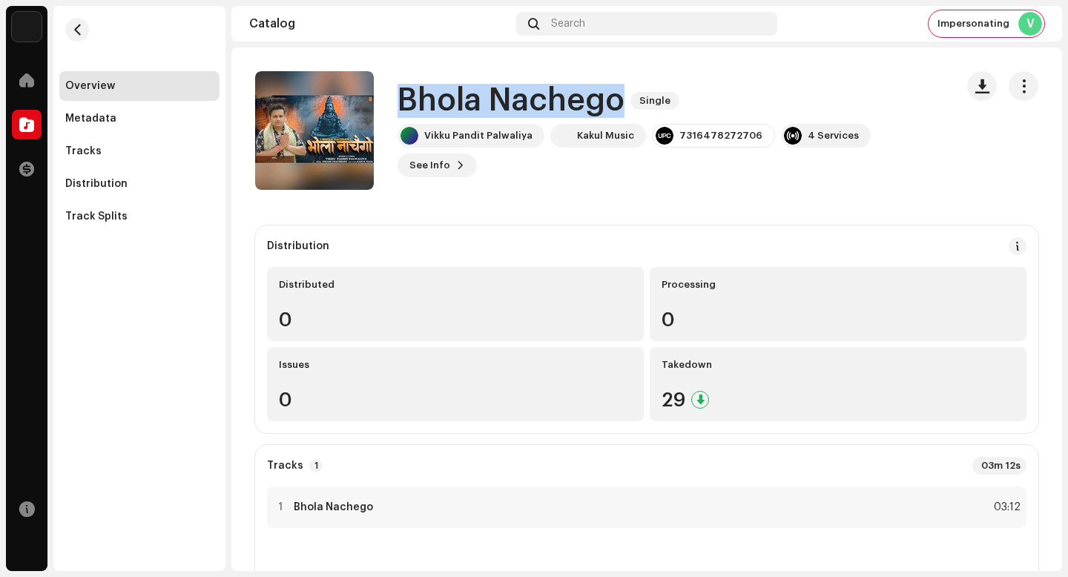
copy div "Bhola Nachego Single"
click at [542, 116] on h1 "Bhola Nachego" at bounding box center [511, 101] width 227 height 34
copy div "Bhola Nachego Single"
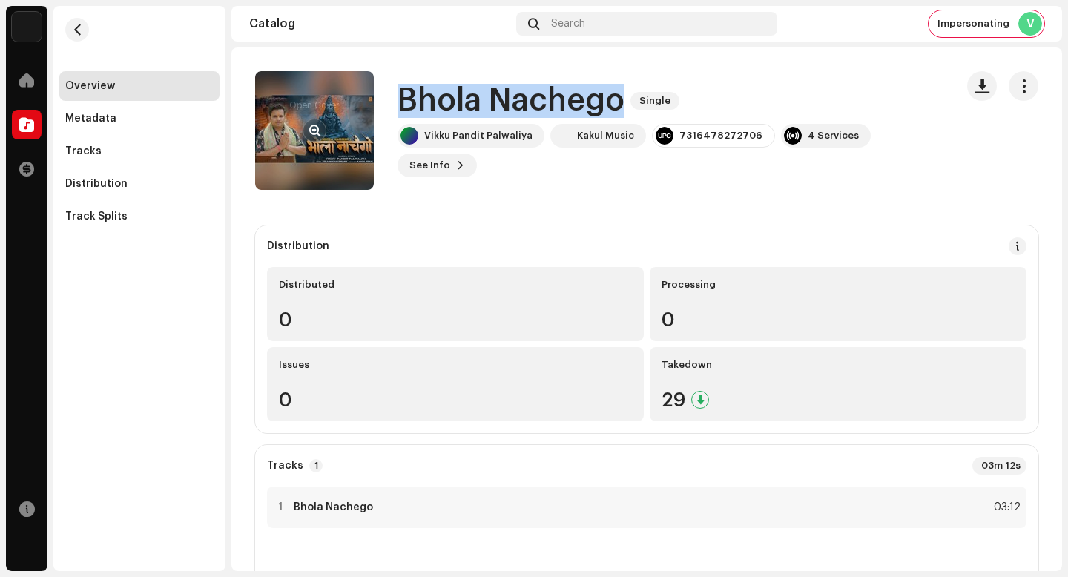
click at [319, 122] on button "button" at bounding box center [315, 131] width 24 height 24
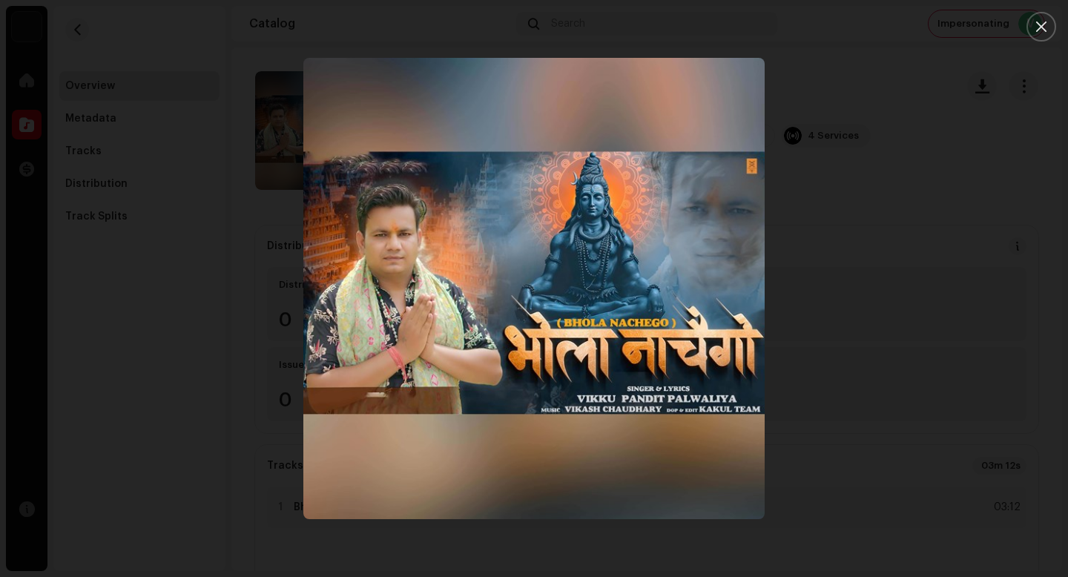
click at [901, 349] on div at bounding box center [534, 288] width 1068 height 577
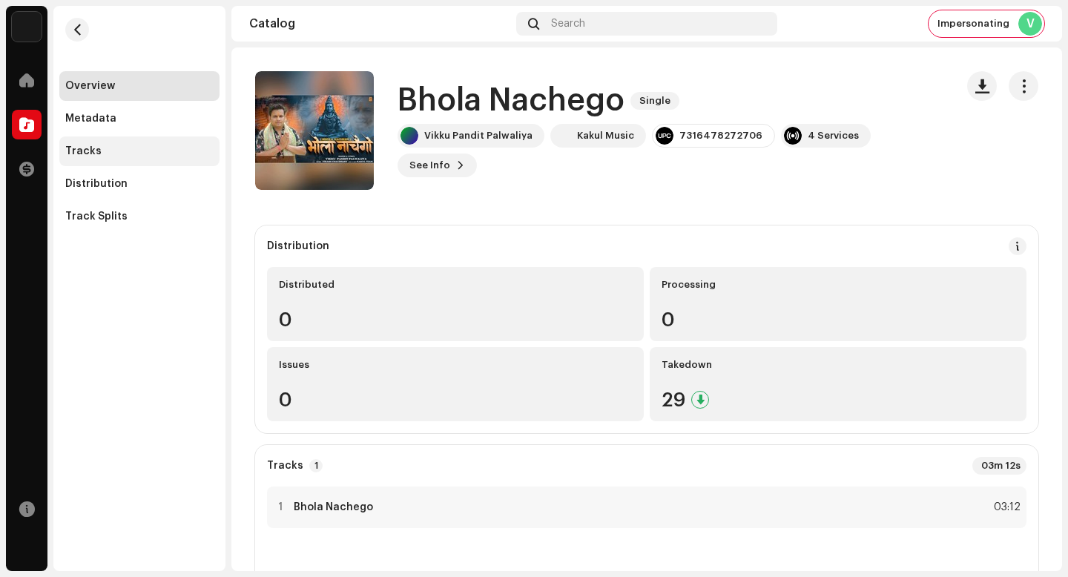
click at [177, 155] on div "Tracks" at bounding box center [139, 151] width 148 height 12
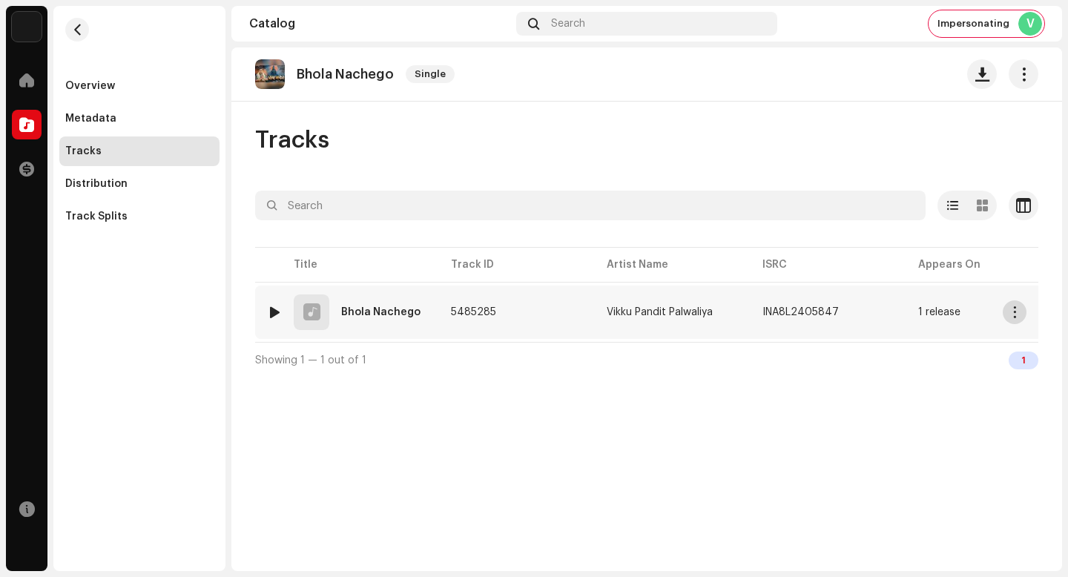
click at [1019, 315] on span "button" at bounding box center [1015, 312] width 11 height 12
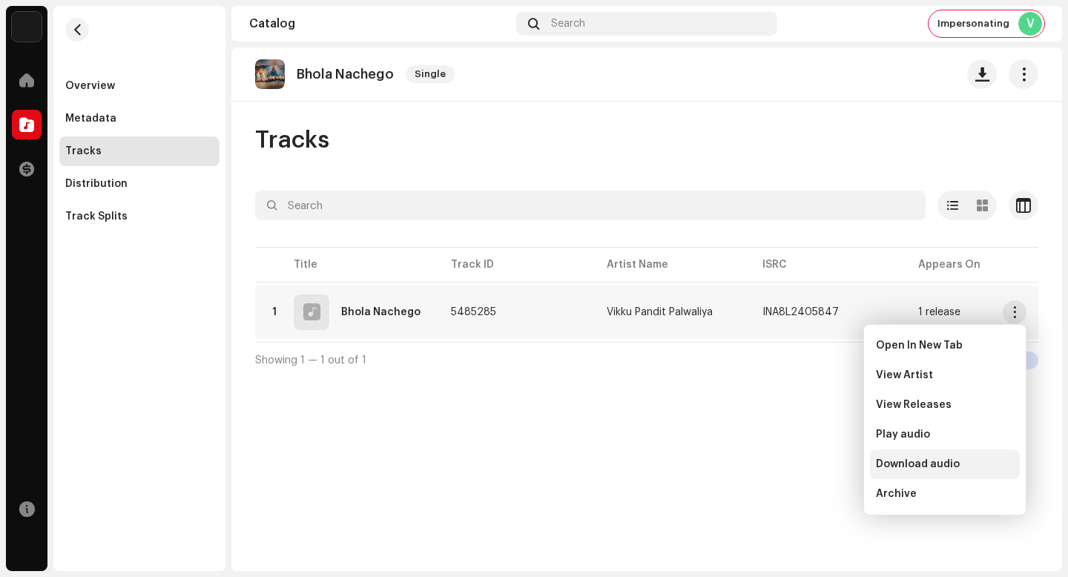
click at [986, 458] on div "Download audio" at bounding box center [945, 464] width 138 height 12
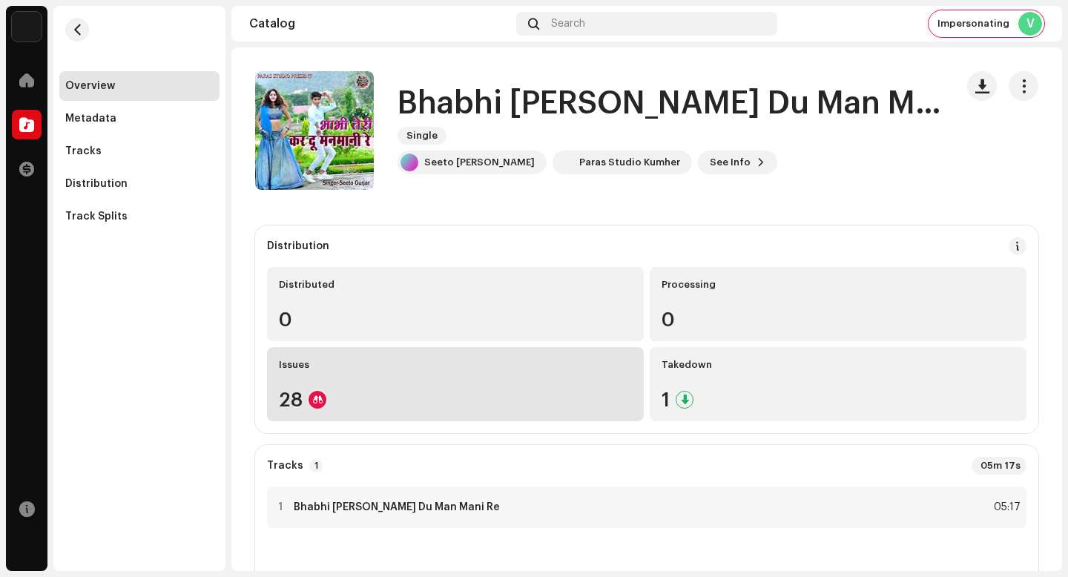
click at [539, 407] on div "28" at bounding box center [455, 399] width 353 height 19
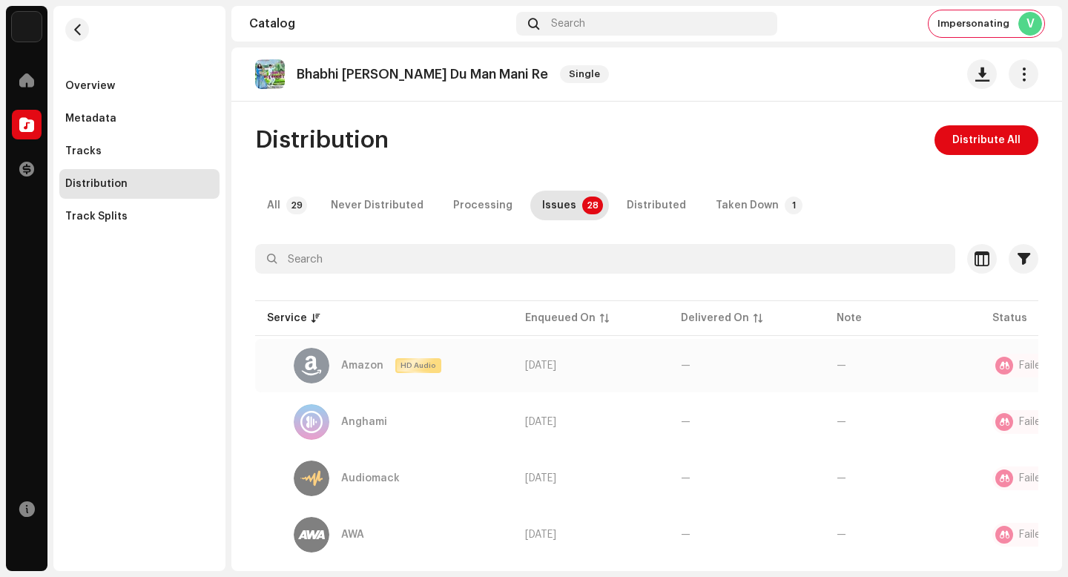
click at [1019, 369] on div "Failed Inspection" at bounding box center [1060, 366] width 83 height 10
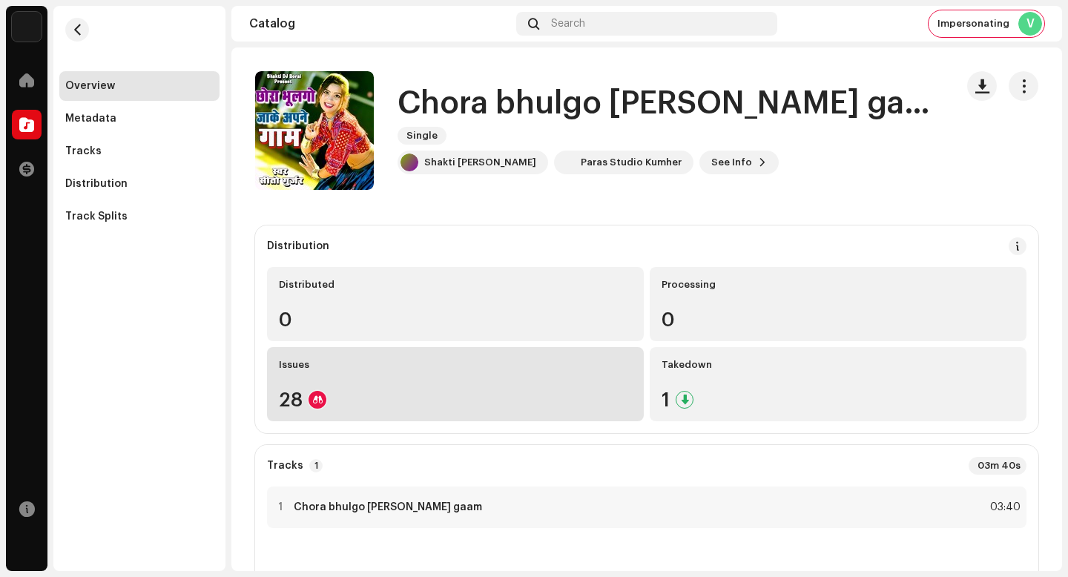
click at [598, 383] on div "Issues 28" at bounding box center [455, 384] width 377 height 74
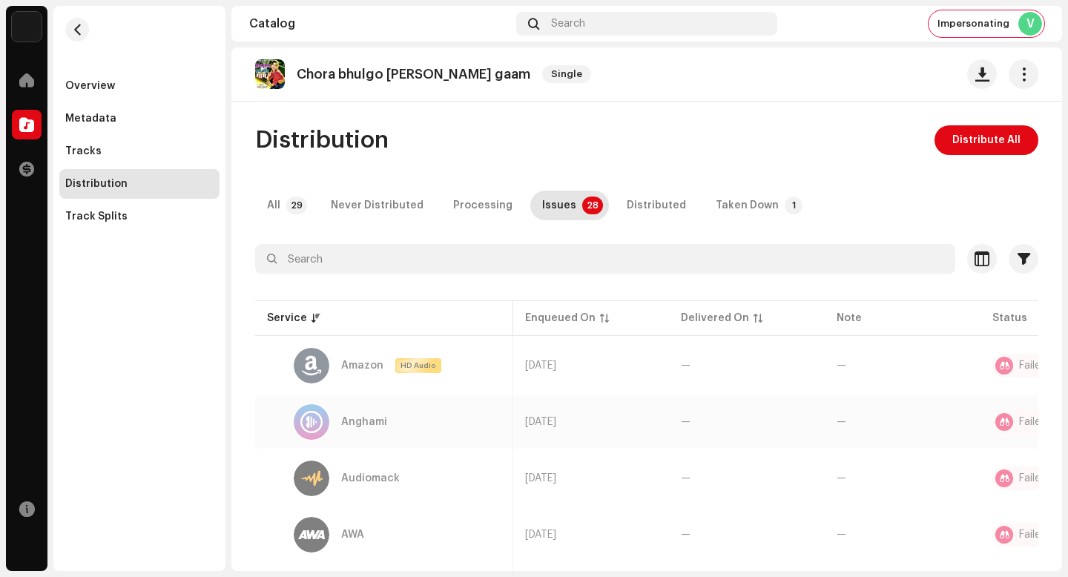
scroll to position [0, 99]
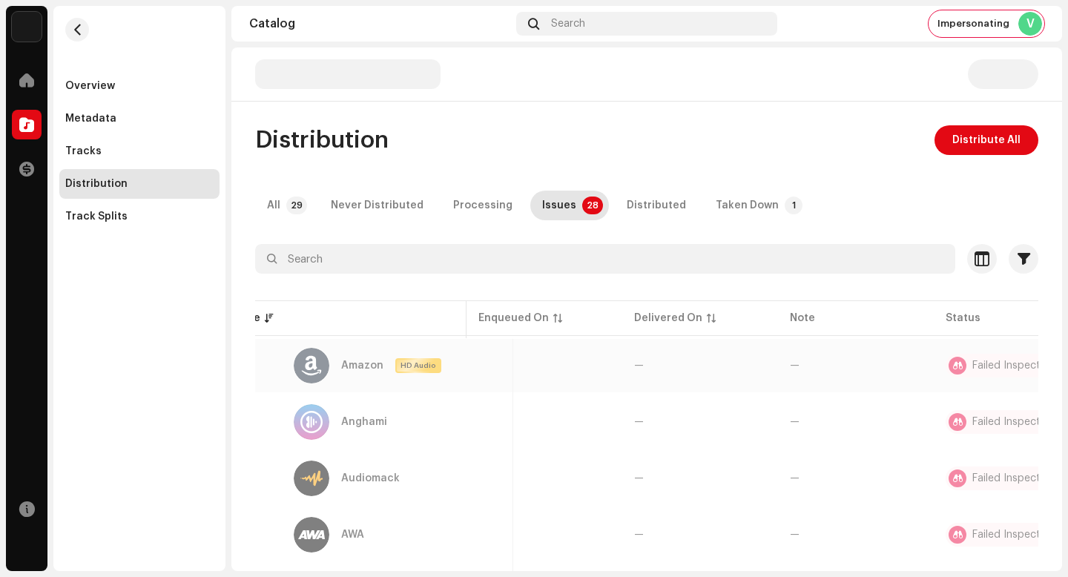
scroll to position [0, 99]
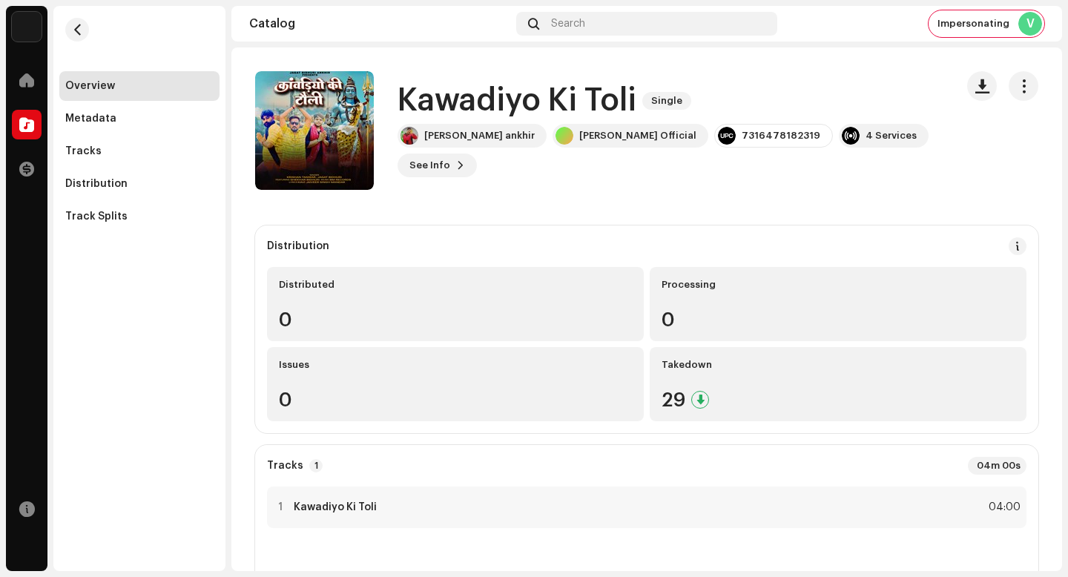
click at [495, 103] on h1 "Kawadiyo Ki Toli" at bounding box center [517, 101] width 239 height 34
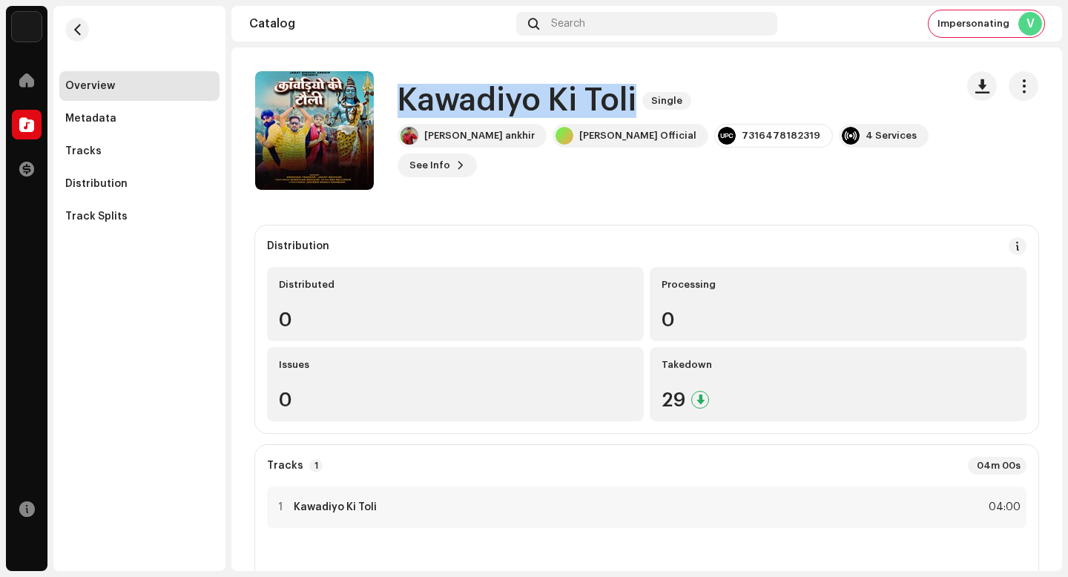
click at [495, 103] on h1 "Kawadiyo Ki Toli" at bounding box center [517, 101] width 239 height 34
copy div "Kawadiyo Ki Toli Single"
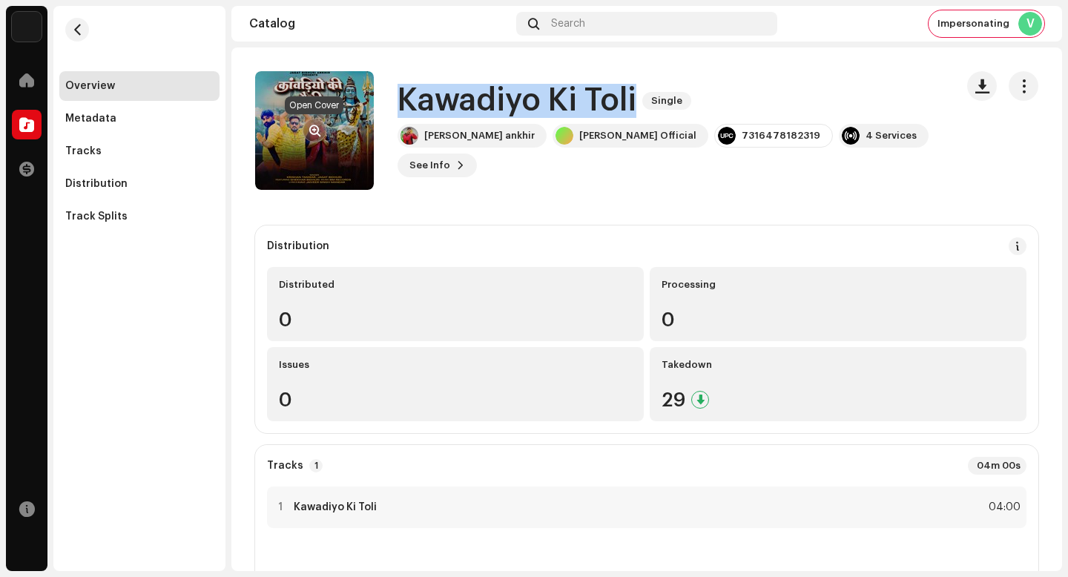
click at [317, 130] on span "button" at bounding box center [314, 131] width 11 height 12
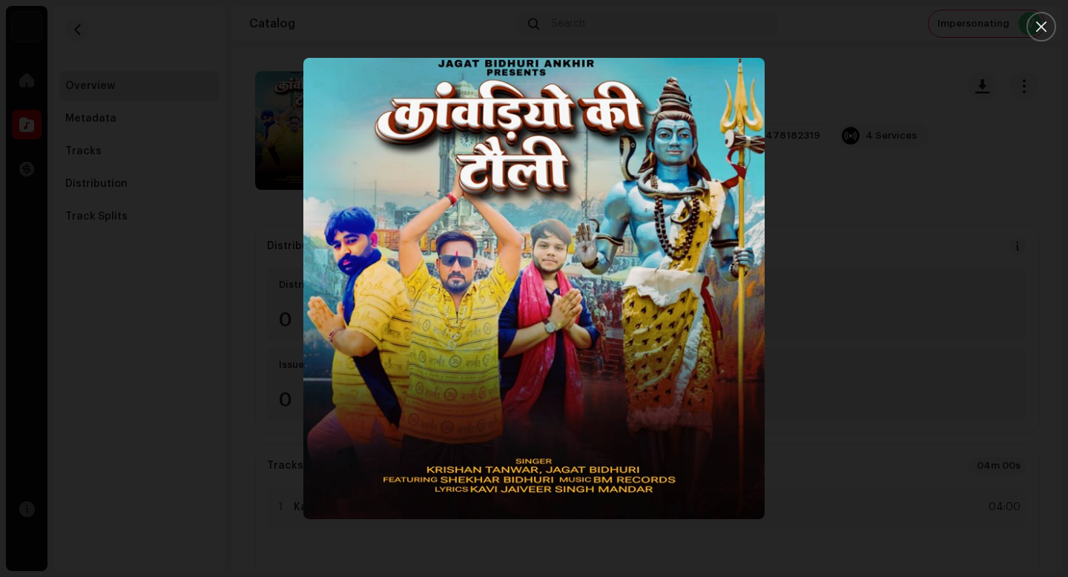
click at [915, 230] on div at bounding box center [534, 288] width 1068 height 577
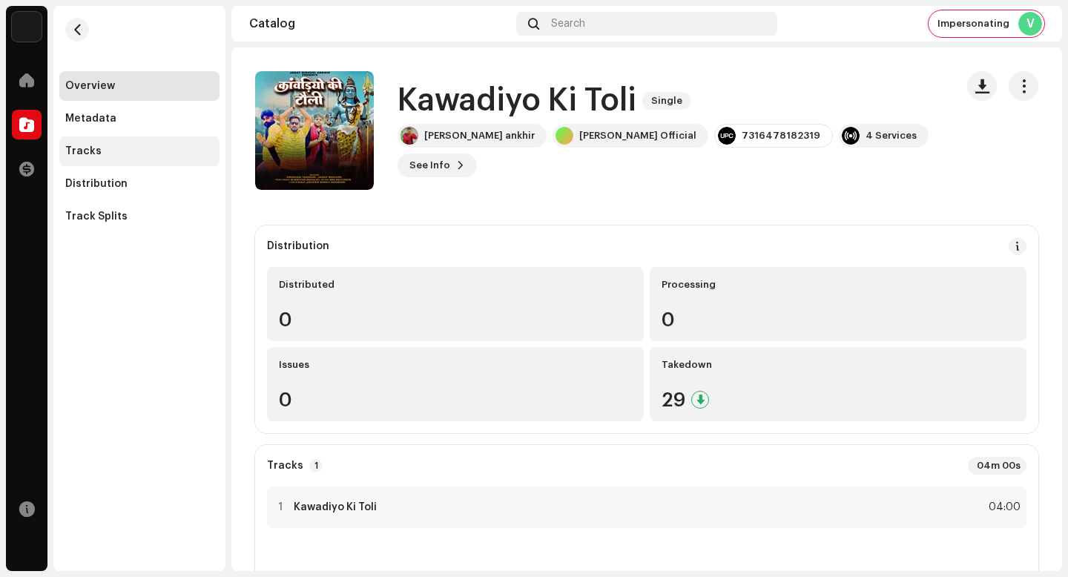
click at [195, 158] on div "Tracks" at bounding box center [139, 151] width 160 height 30
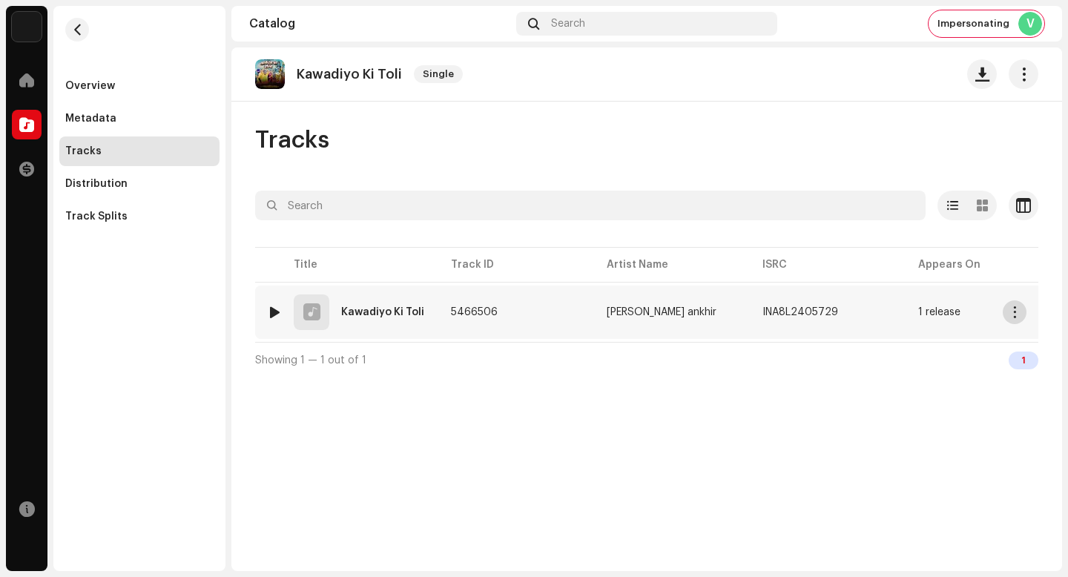
click at [1007, 312] on button "button" at bounding box center [1015, 312] width 24 height 24
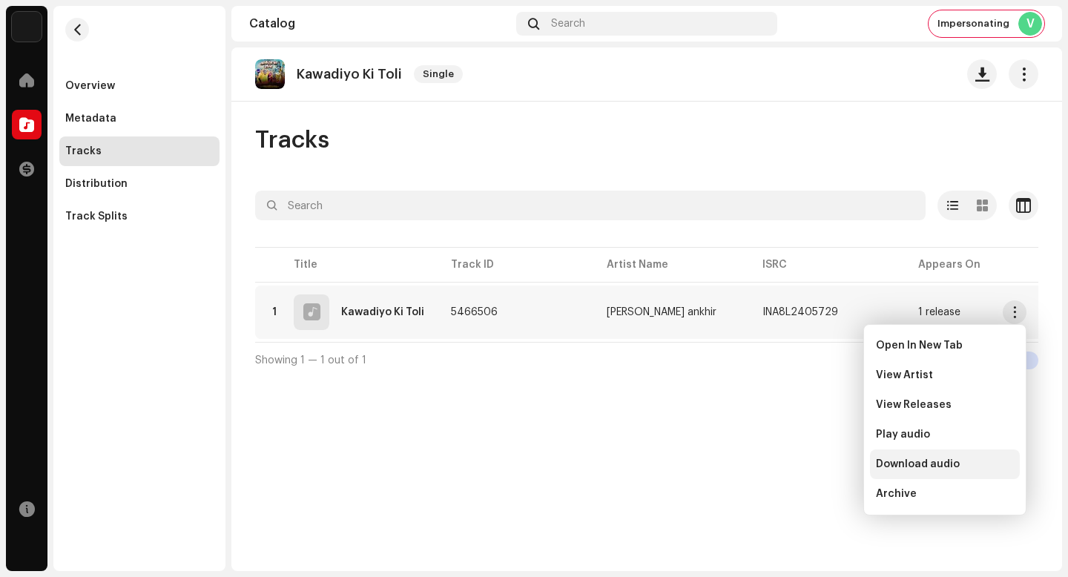
click at [971, 464] on div "Download audio" at bounding box center [945, 464] width 138 height 12
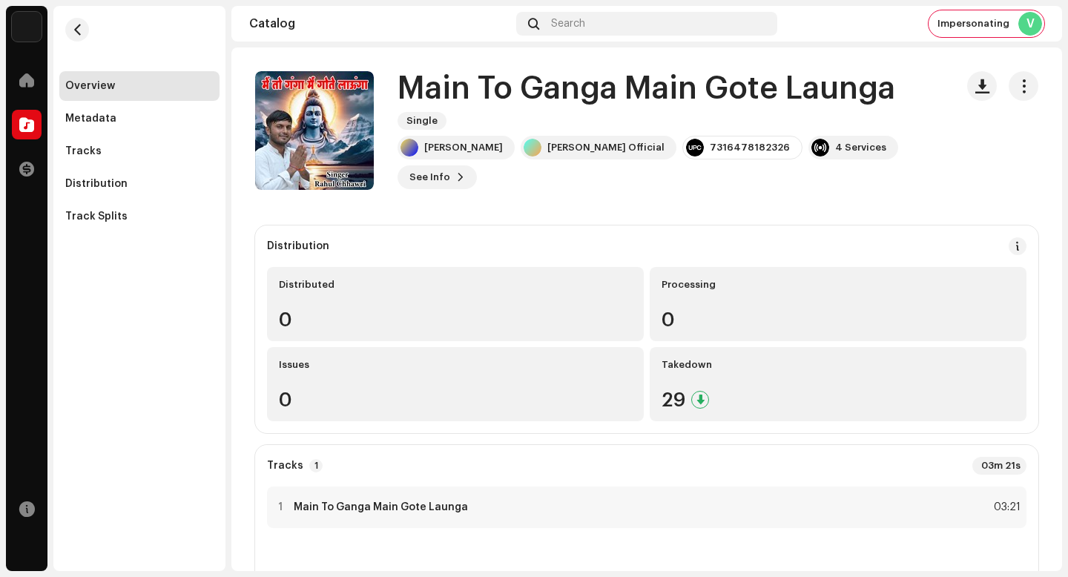
click at [612, 81] on h1 "Main To Ganga Main Gote Launga" at bounding box center [647, 89] width 498 height 34
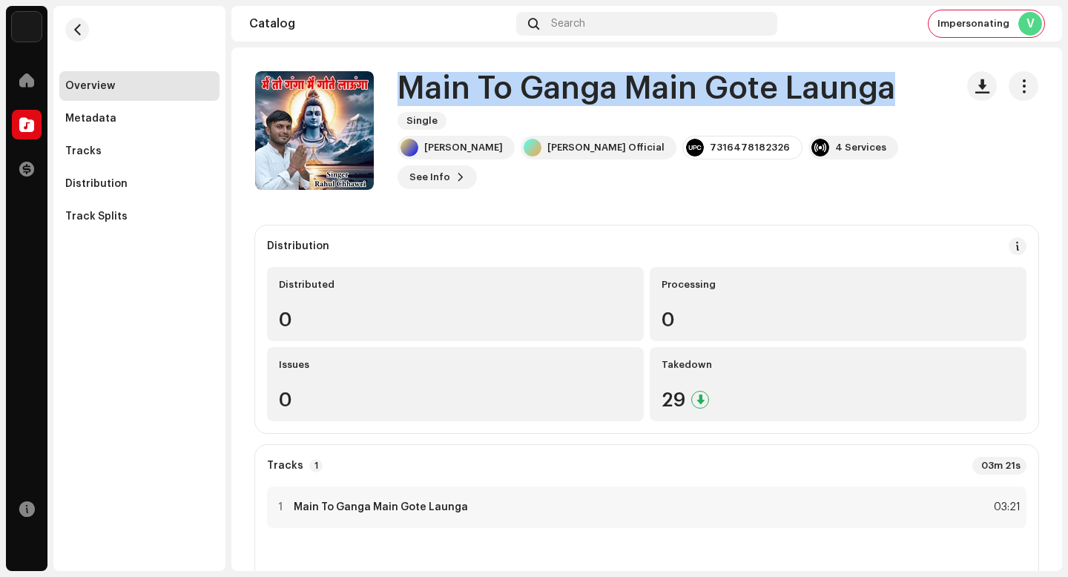
click at [612, 81] on h1 "Main To Ganga Main Gote Launga" at bounding box center [647, 89] width 498 height 34
copy div "Main To Ganga Main Gote Launga Single"
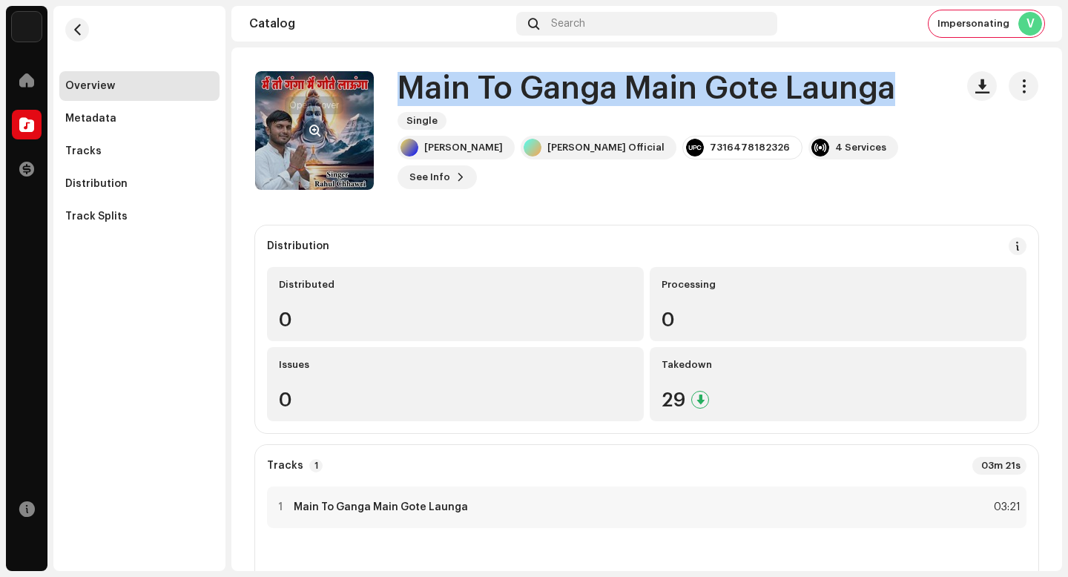
click at [314, 128] on span "button" at bounding box center [314, 131] width 11 height 12
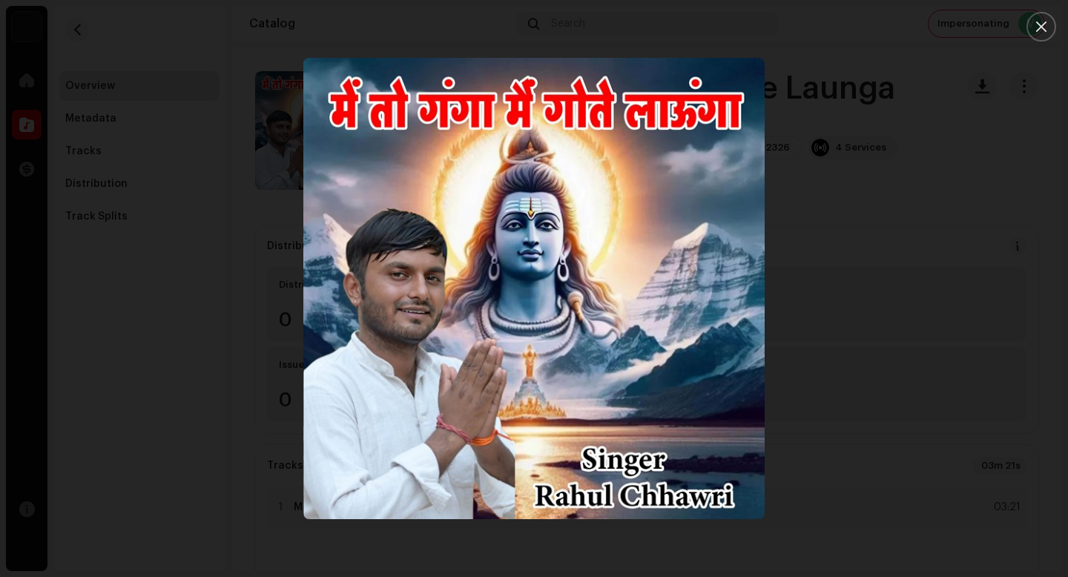
click at [852, 319] on div at bounding box center [534, 288] width 1068 height 577
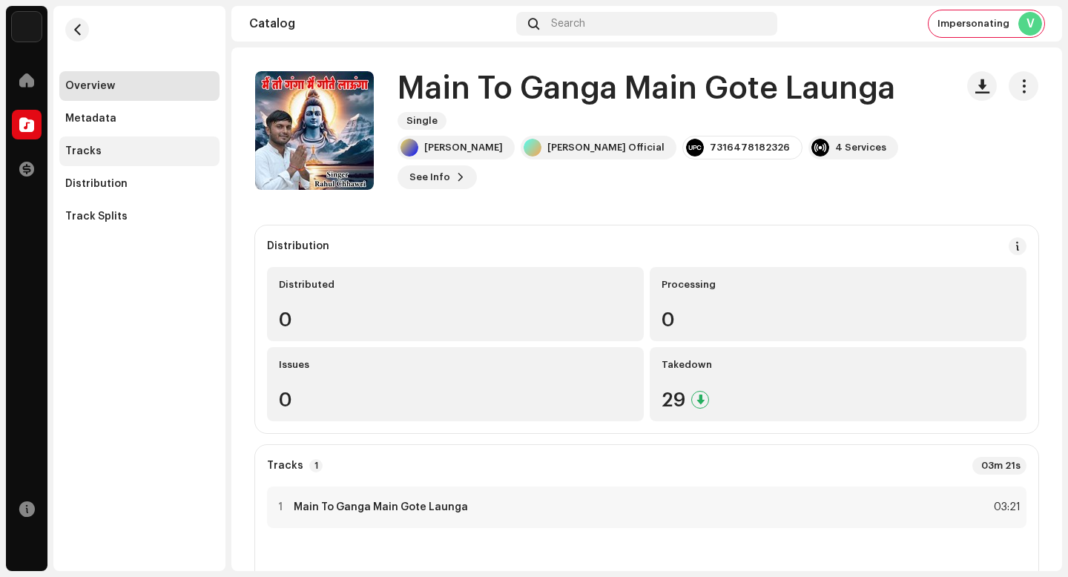
click at [153, 145] on div "Tracks" at bounding box center [139, 151] width 148 height 12
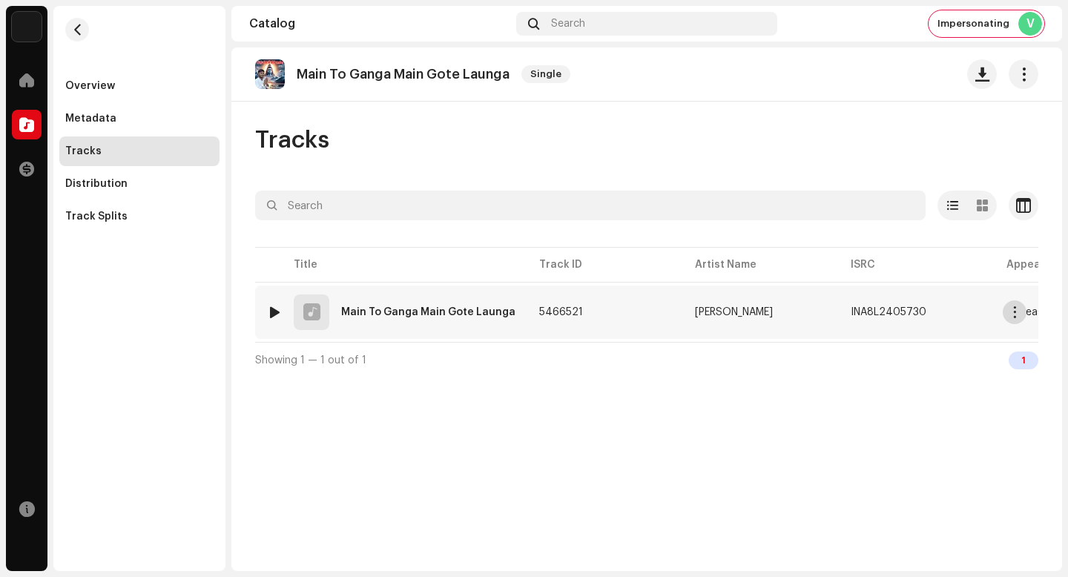
click at [1012, 309] on span "button" at bounding box center [1015, 312] width 11 height 12
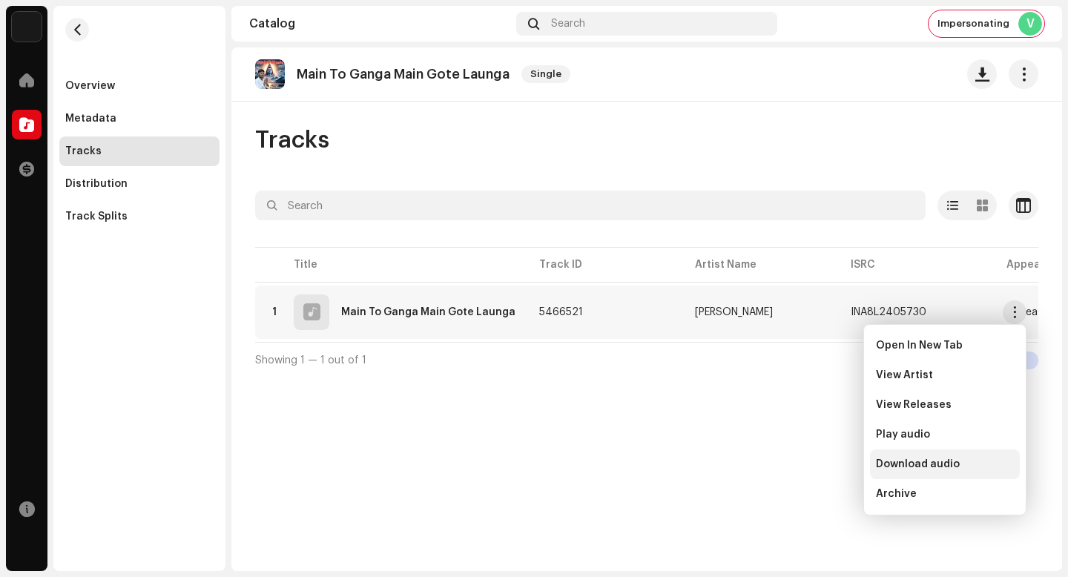
click at [975, 463] on div "Download audio" at bounding box center [945, 464] width 138 height 12
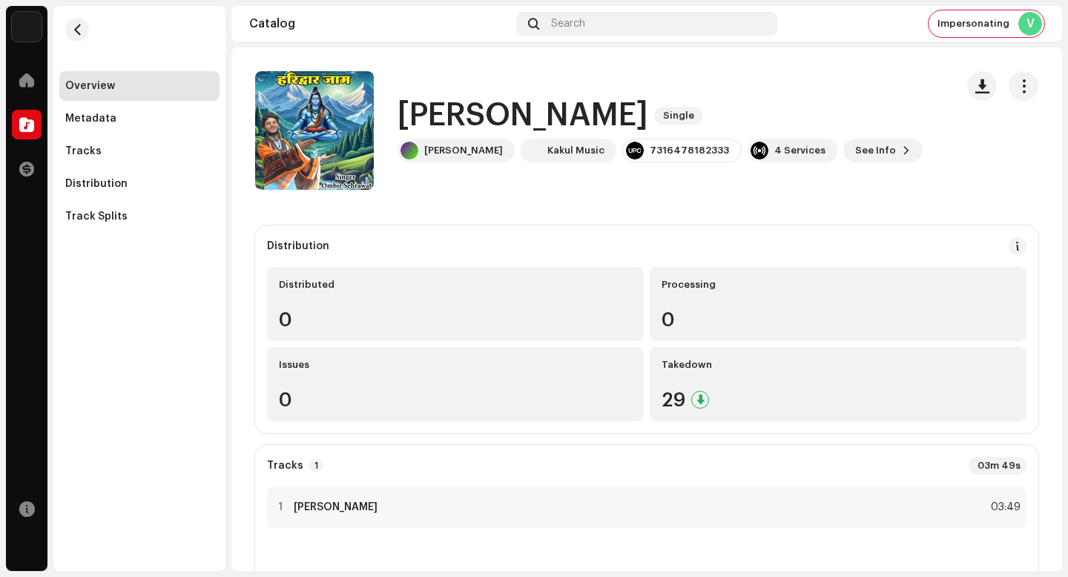
click at [556, 122] on h1 "Haridwar Jaam" at bounding box center [523, 116] width 251 height 34
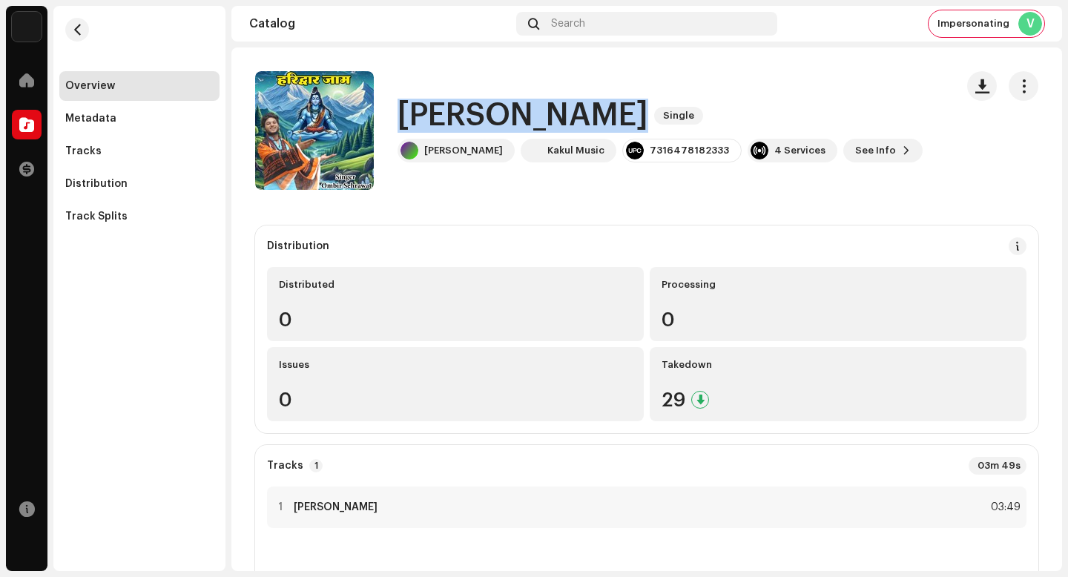
copy div "Haridwar Jaam Single"
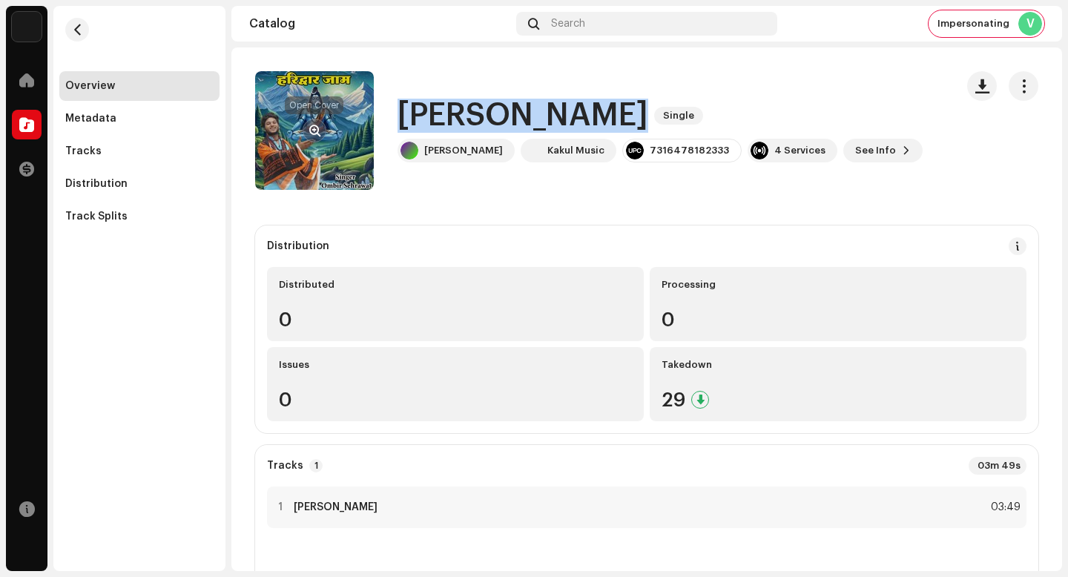
click at [319, 125] on span "button" at bounding box center [314, 131] width 11 height 12
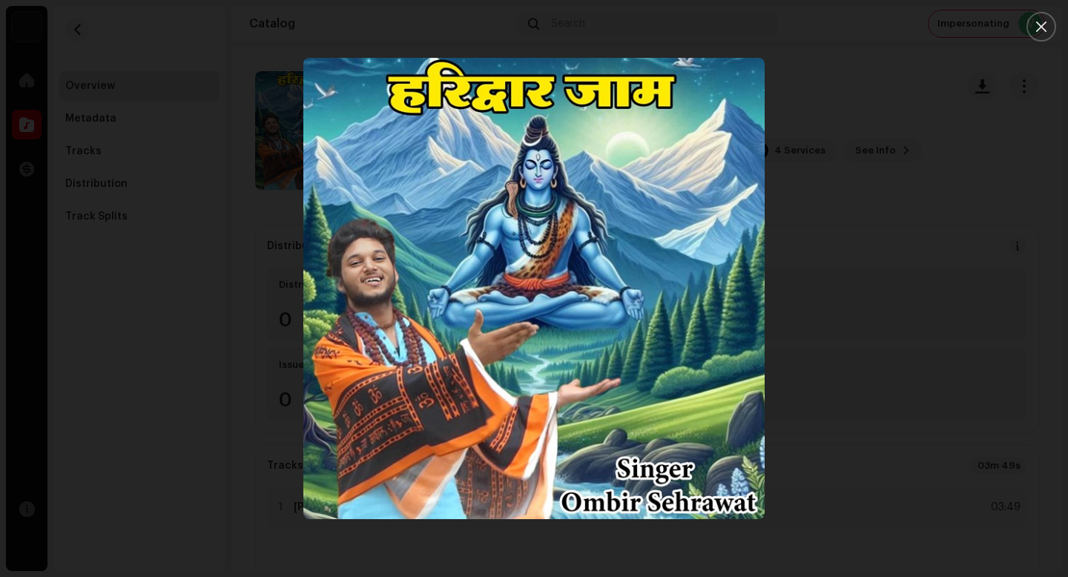
click at [933, 446] on div at bounding box center [534, 288] width 1068 height 577
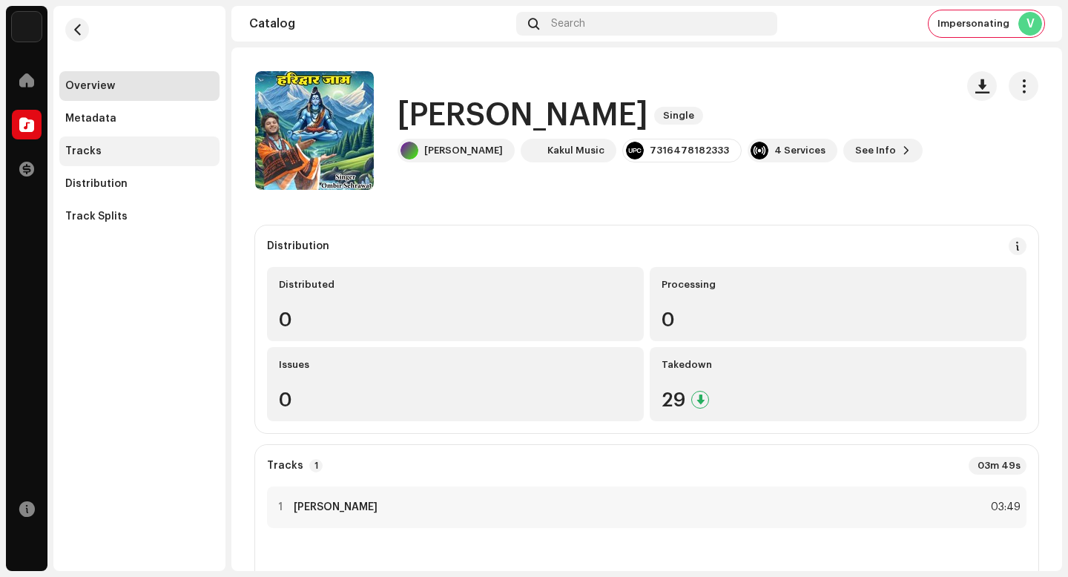
click at [151, 145] on div "Tracks" at bounding box center [139, 151] width 148 height 12
click at [134, 142] on div "Tracks" at bounding box center [139, 151] width 160 height 30
click at [102, 159] on div "Tracks" at bounding box center [139, 151] width 160 height 30
click at [105, 159] on div "Tracks" at bounding box center [139, 151] width 160 height 30
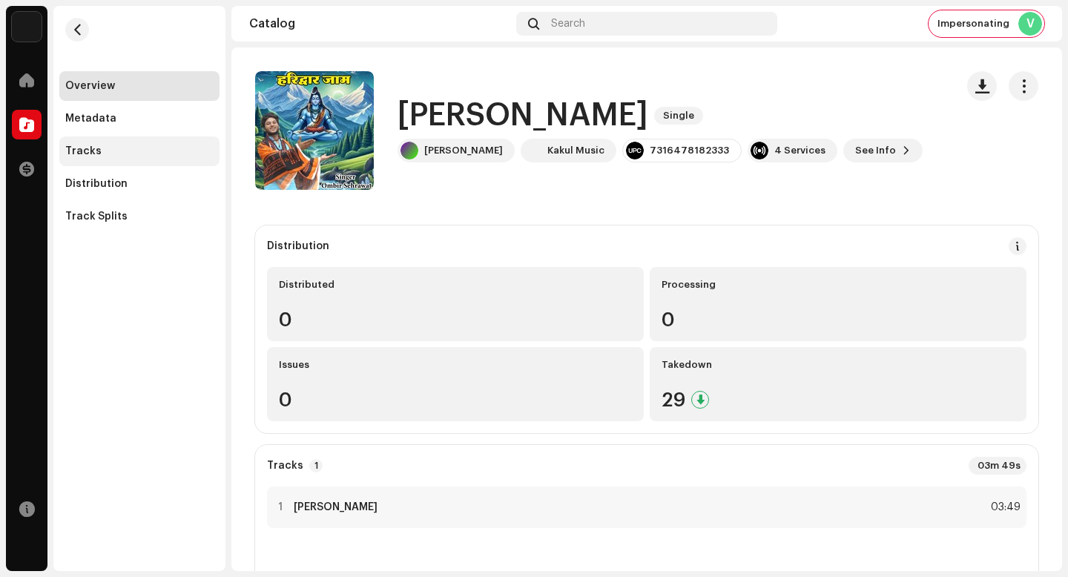
click at [105, 159] on div "Tracks" at bounding box center [139, 151] width 160 height 30
click at [189, 168] on div "Overview Metadata Tracks Distribution Track Splits" at bounding box center [139, 151] width 160 height 160
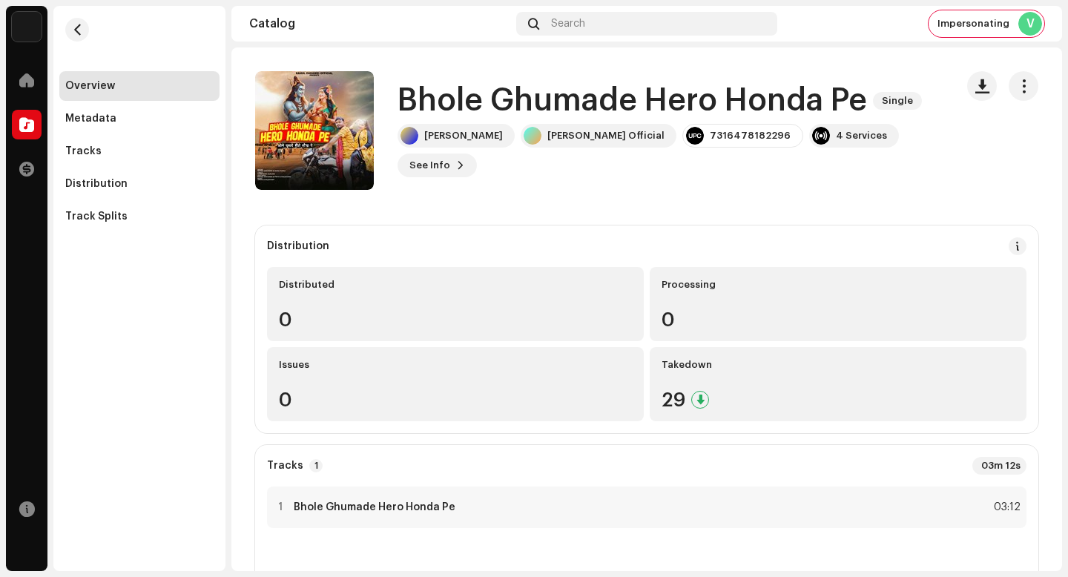
click at [552, 86] on h1 "Bhole Ghumade Hero Honda Pe" at bounding box center [633, 101] width 470 height 34
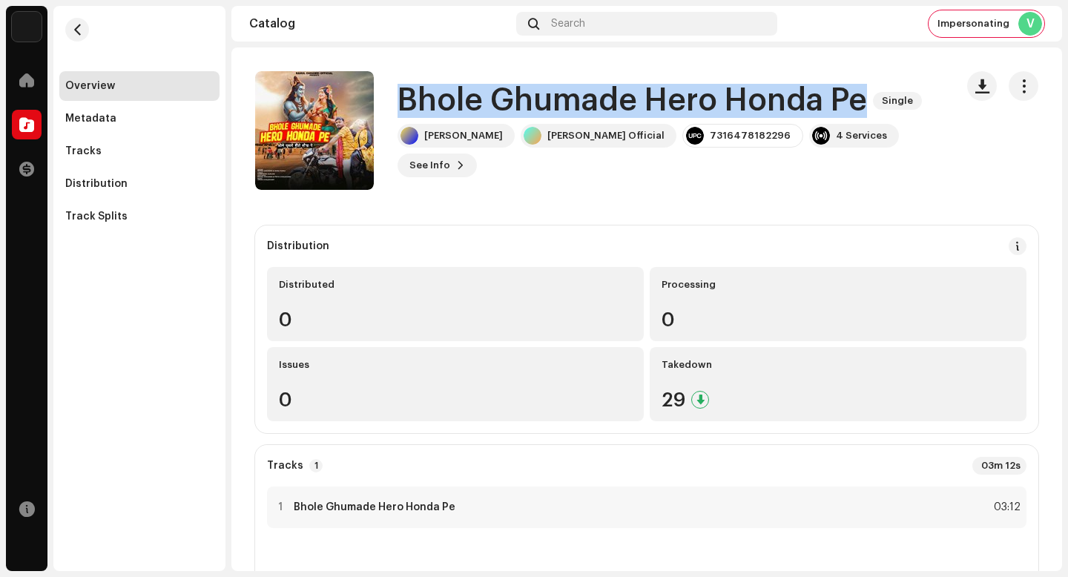
click at [552, 86] on h1 "Bhole Ghumade Hero Honda Pe" at bounding box center [633, 101] width 470 height 34
copy div "[PERSON_NAME] Hero Honda Pe Single"
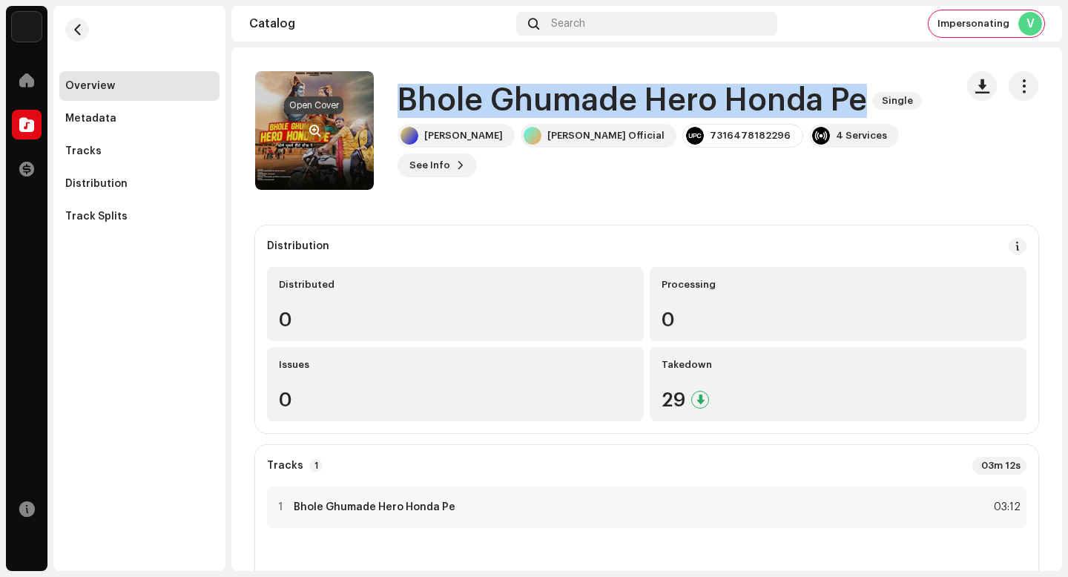
click at [313, 119] on button "button" at bounding box center [315, 131] width 24 height 24
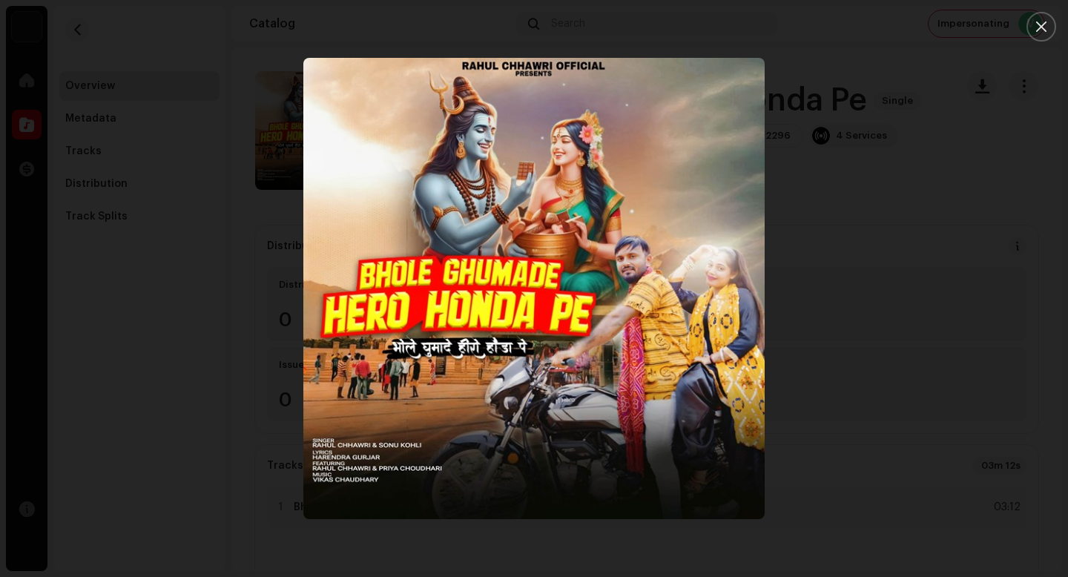
click at [886, 352] on div at bounding box center [534, 288] width 1068 height 577
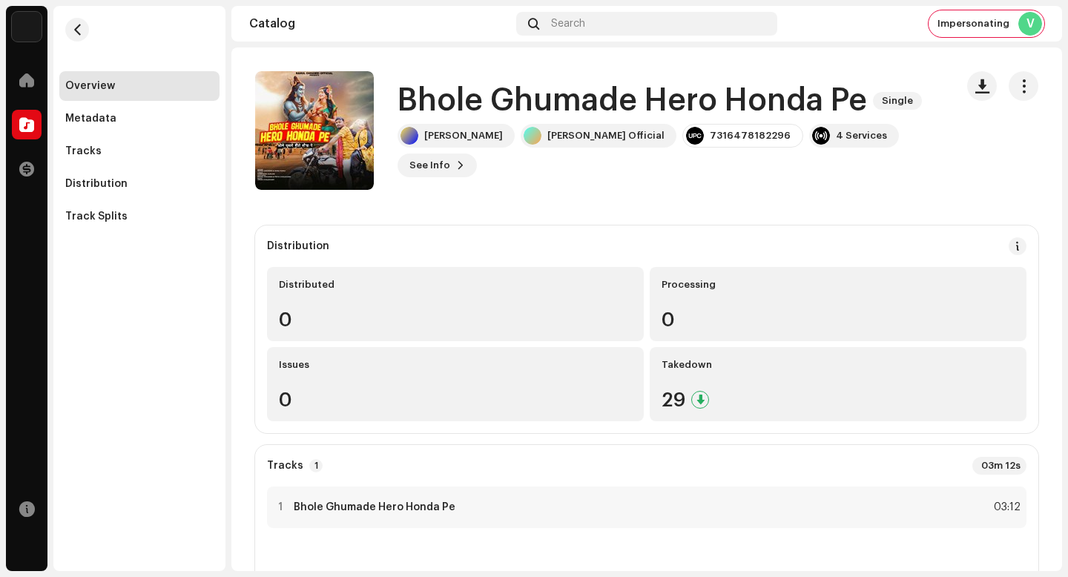
click at [636, 215] on catalog-releases-details-overview "[PERSON_NAME] Hero Honda Pe Single [PERSON_NAME] Hero Honda Pe Single [PERSON_N…" at bounding box center [646, 471] width 831 height 849
click at [162, 162] on div "Tracks" at bounding box center [139, 151] width 160 height 30
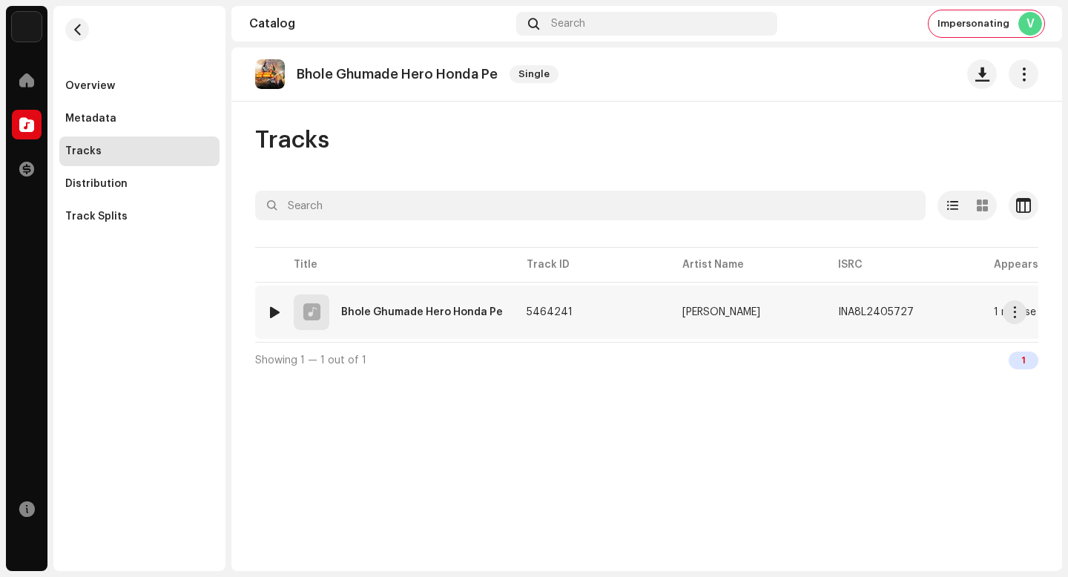
drag, startPoint x: 1011, startPoint y: 312, endPoint x: 999, endPoint y: 335, distance: 26.5
click at [1011, 312] on span "button" at bounding box center [1015, 312] width 11 height 12
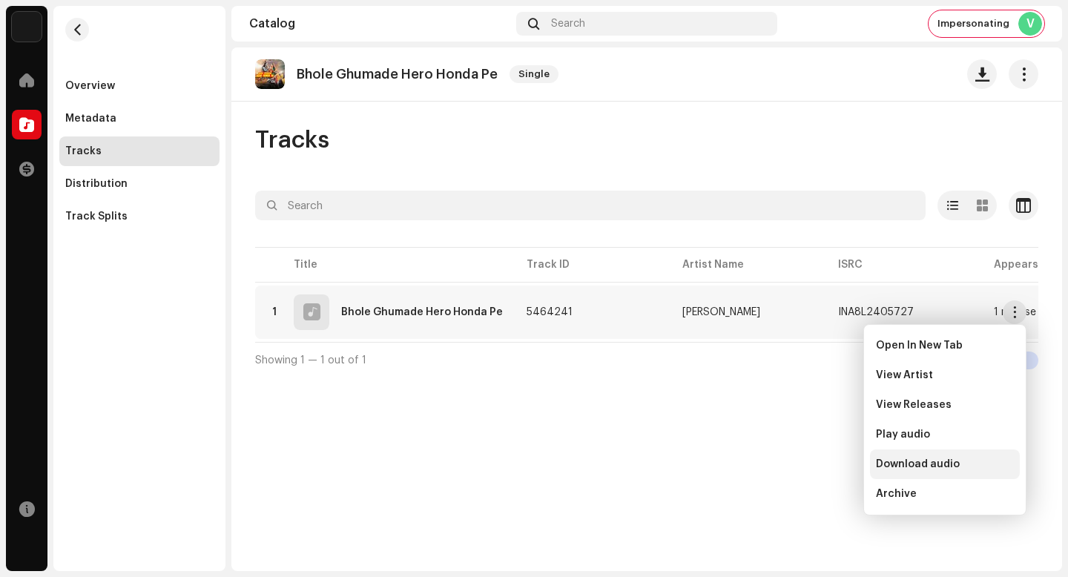
click at [957, 460] on div "Download audio" at bounding box center [945, 464] width 138 height 12
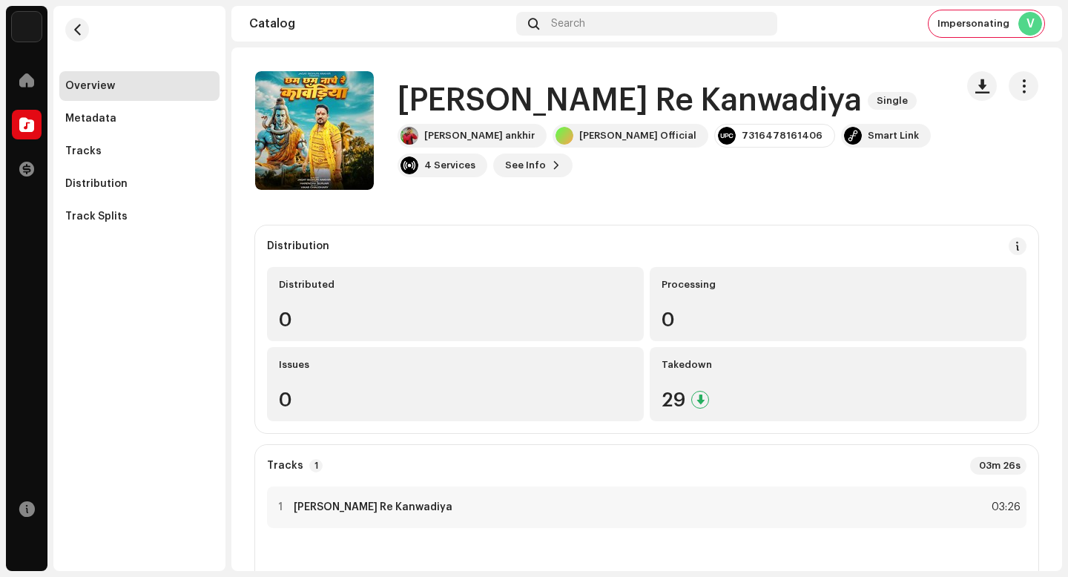
click at [590, 84] on h1 "Cham Cham Nache Re Kanwadiya" at bounding box center [630, 101] width 464 height 34
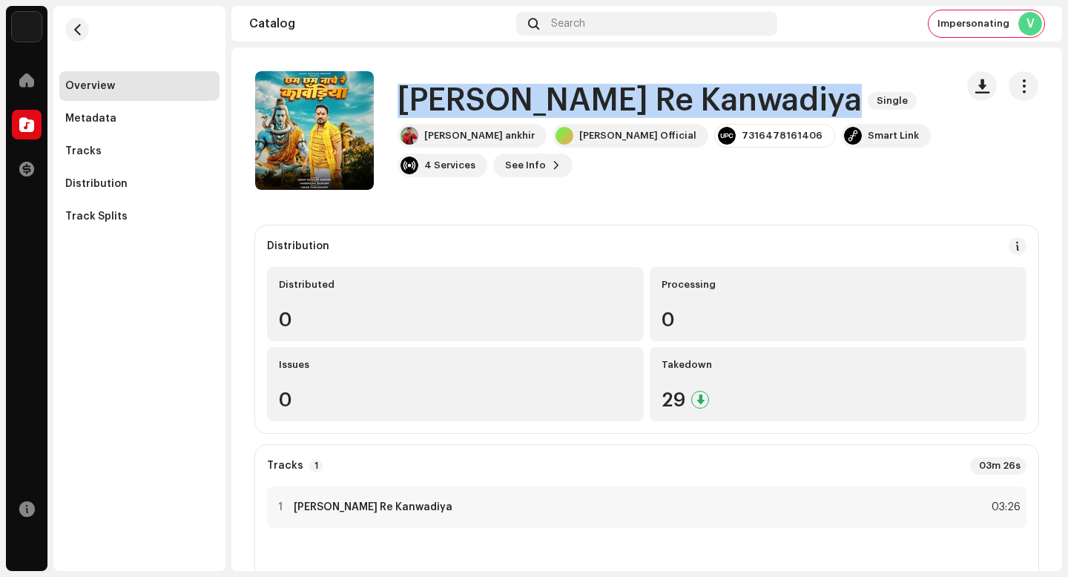
click at [590, 84] on h1 "Cham Cham Nache Re Kanwadiya" at bounding box center [630, 101] width 464 height 34
copy div "Cham Cham Nache Re Kanwadiya Single"
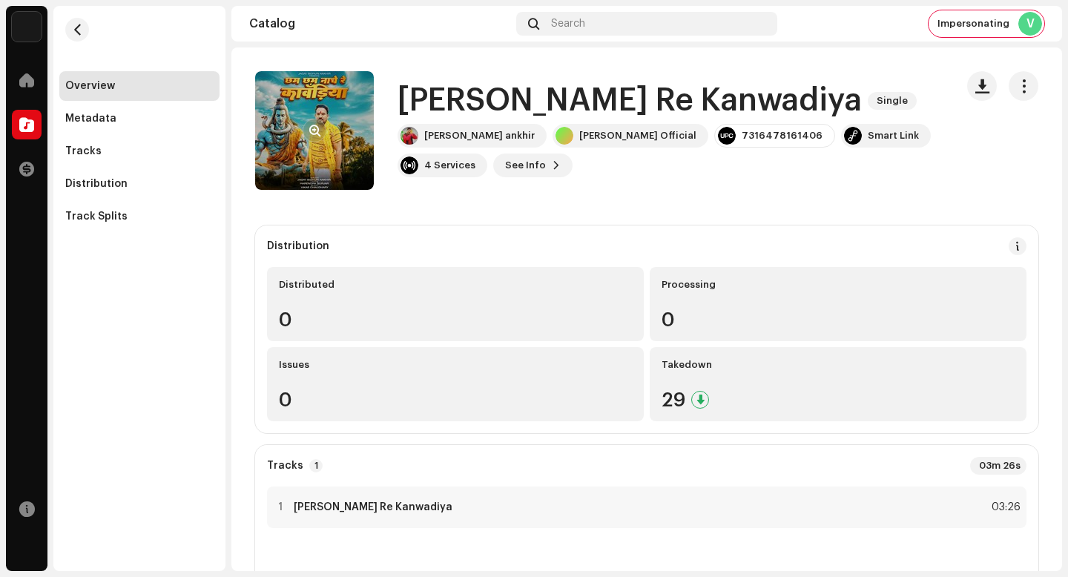
click at [323, 122] on div at bounding box center [315, 131] width 24 height 24
click at [320, 126] on span "button" at bounding box center [314, 131] width 11 height 12
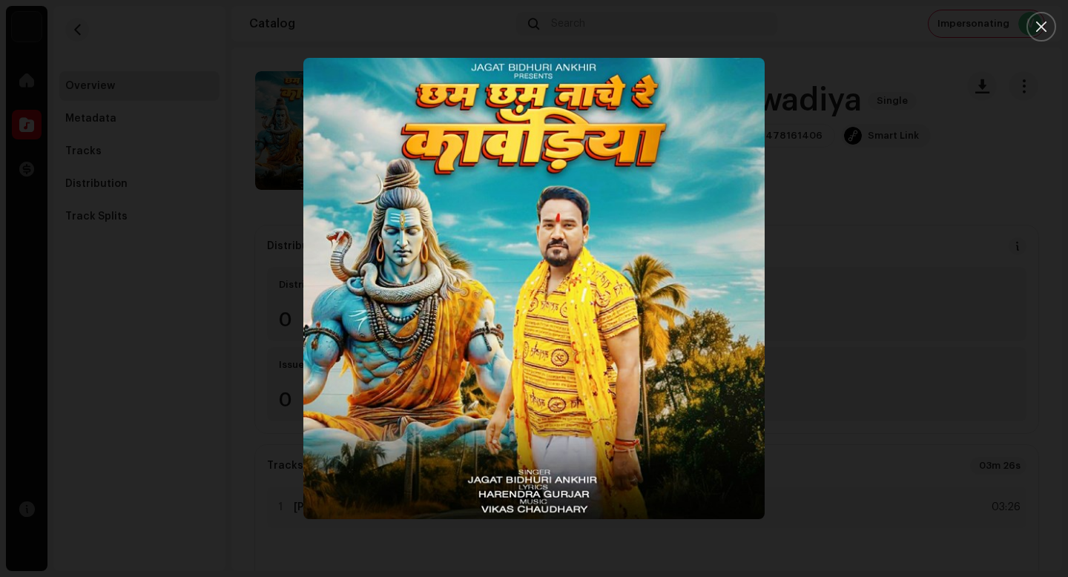
click at [927, 375] on div at bounding box center [534, 288] width 1068 height 577
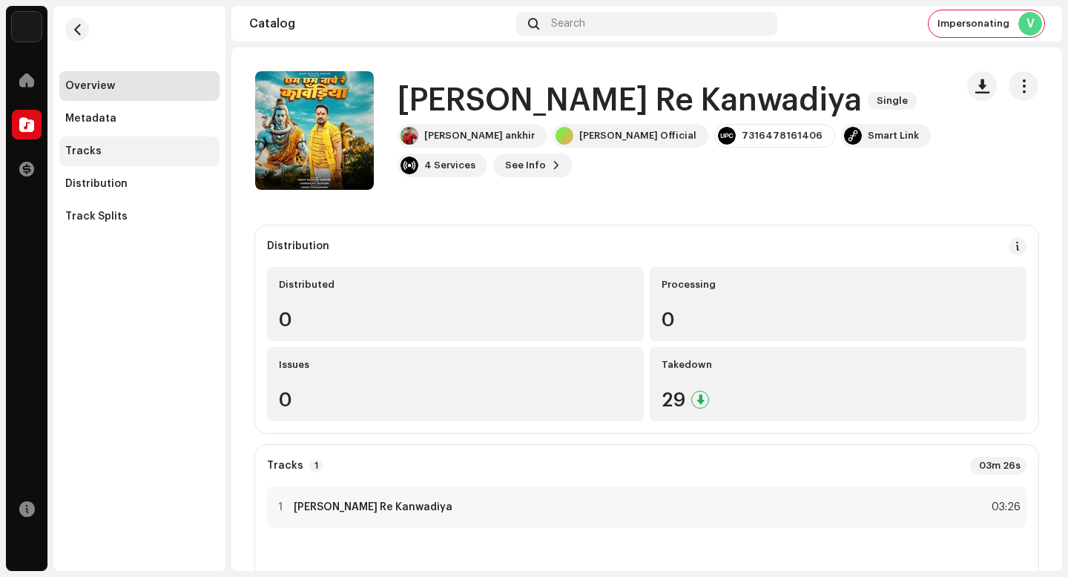
click at [107, 162] on div "Tracks" at bounding box center [139, 151] width 160 height 30
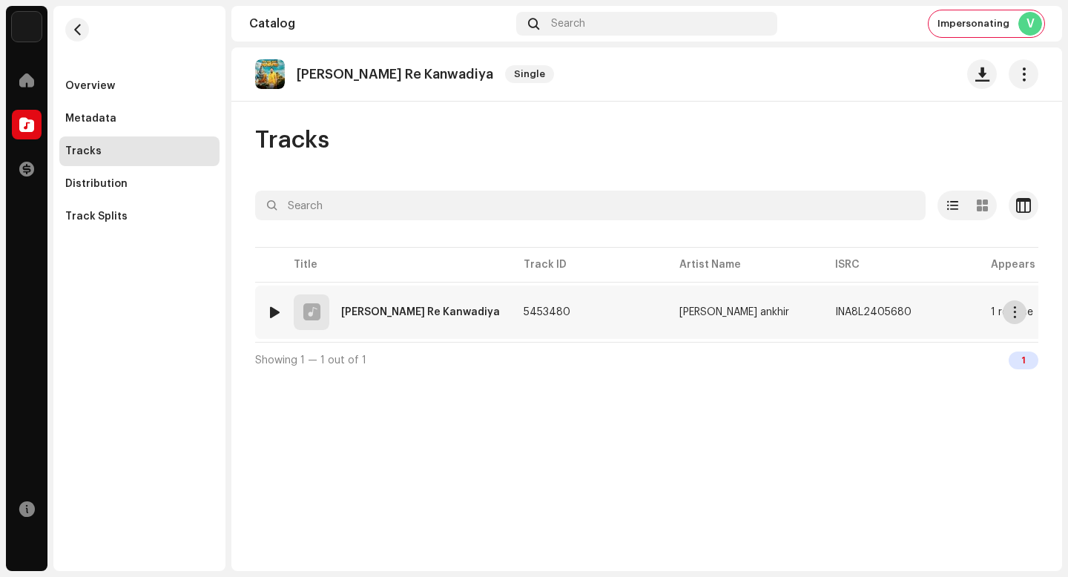
click at [1012, 315] on span "button" at bounding box center [1015, 312] width 11 height 12
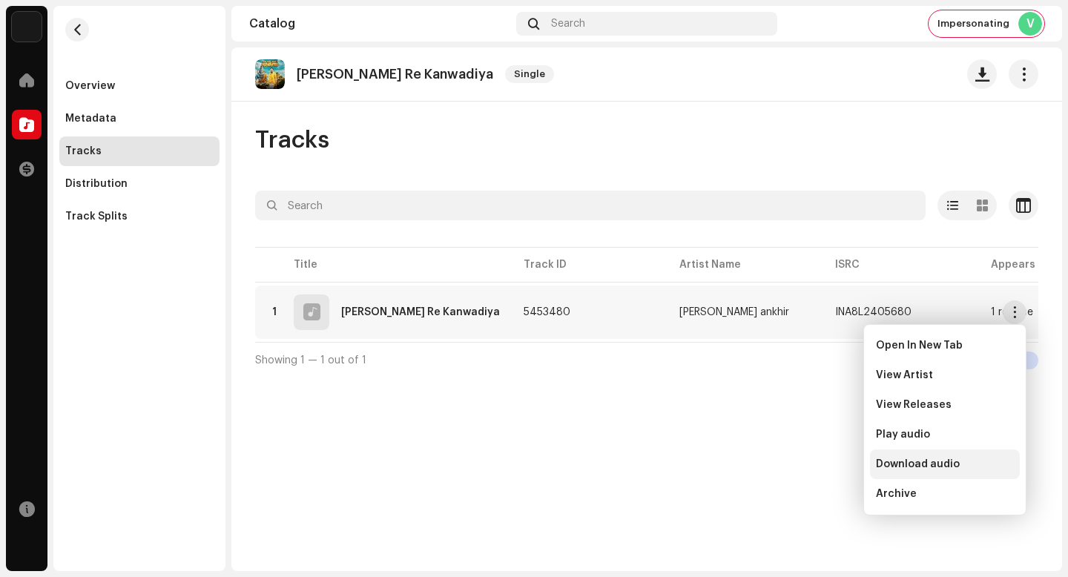
click at [967, 461] on div "Download audio" at bounding box center [945, 464] width 138 height 12
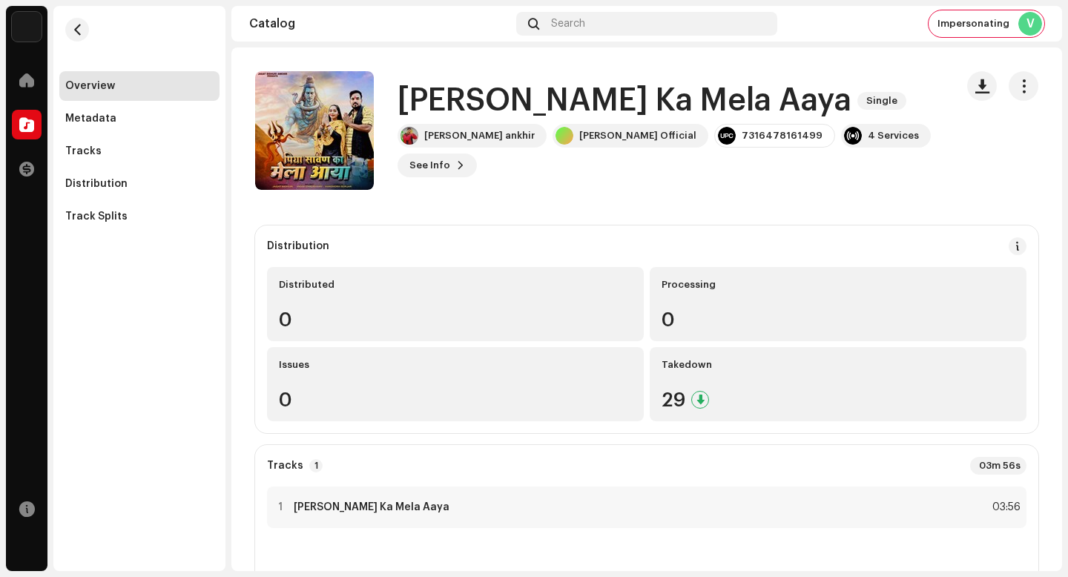
click at [555, 102] on h1 "[PERSON_NAME] Ka Mela Aaya" at bounding box center [625, 101] width 454 height 34
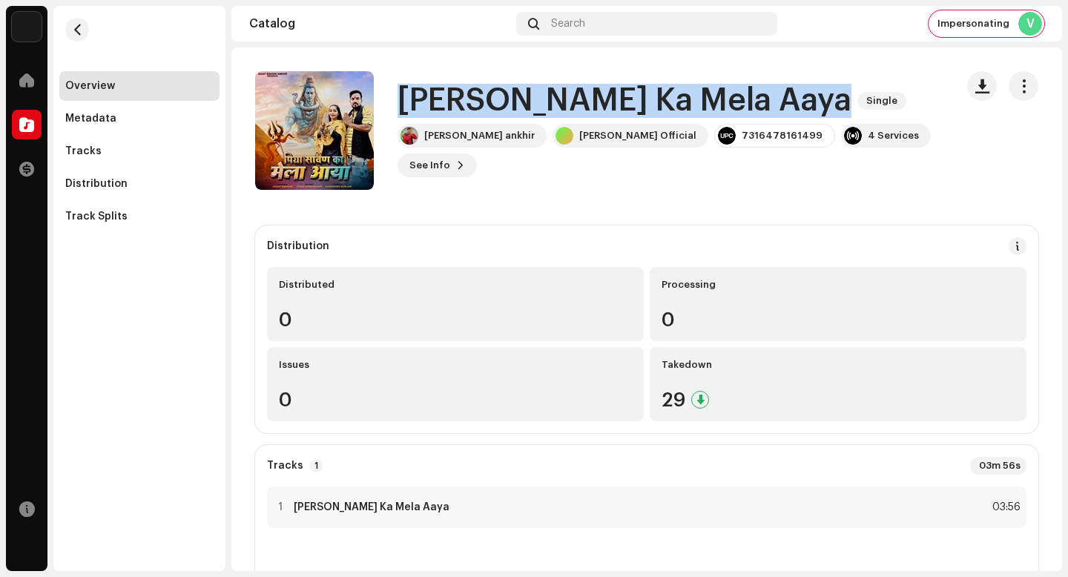
click at [555, 102] on h1 "[PERSON_NAME] Ka Mela Aaya" at bounding box center [625, 101] width 454 height 34
copy div "[PERSON_NAME] Ka Mela Aaya Single"
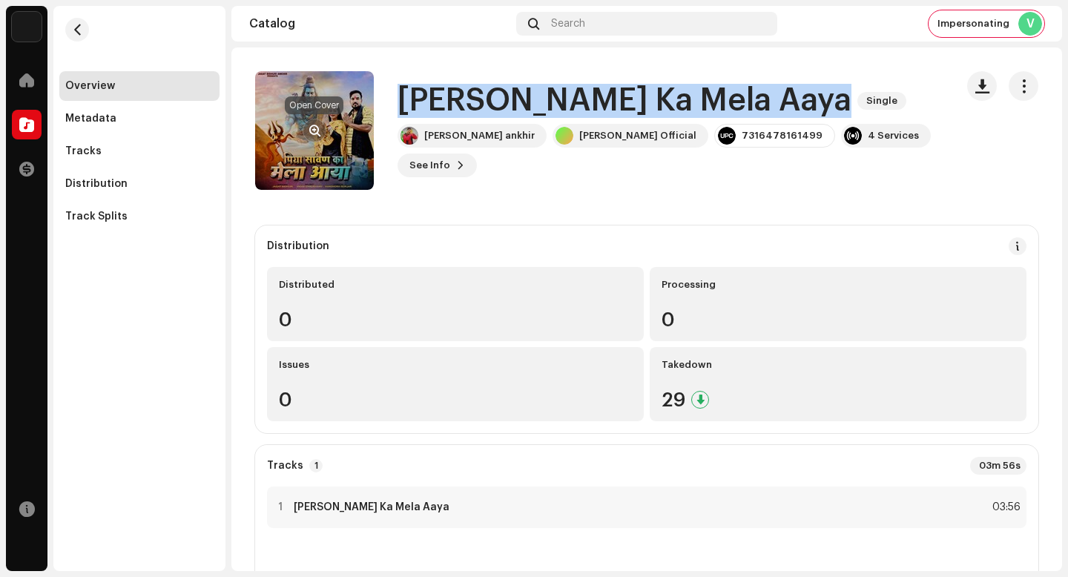
click at [315, 127] on span "button" at bounding box center [314, 131] width 11 height 12
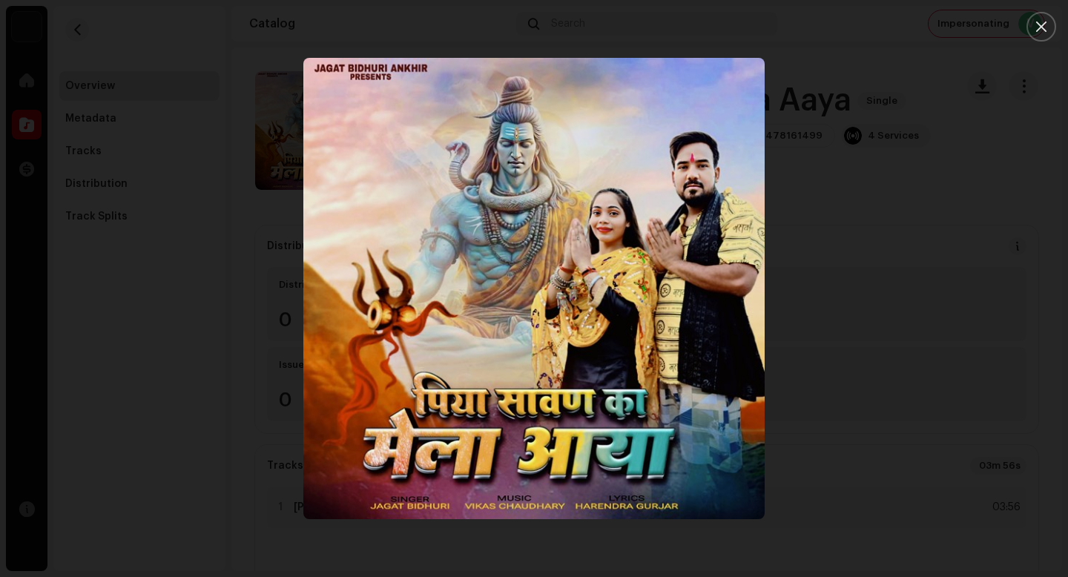
click at [936, 433] on div at bounding box center [534, 288] width 1068 height 577
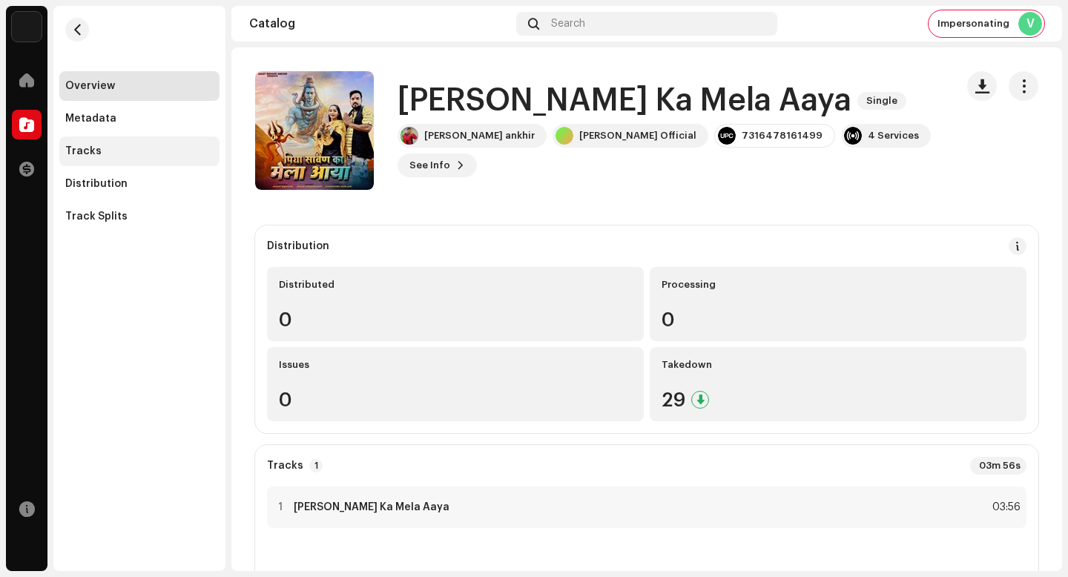
click at [140, 162] on div "Tracks" at bounding box center [139, 151] width 160 height 30
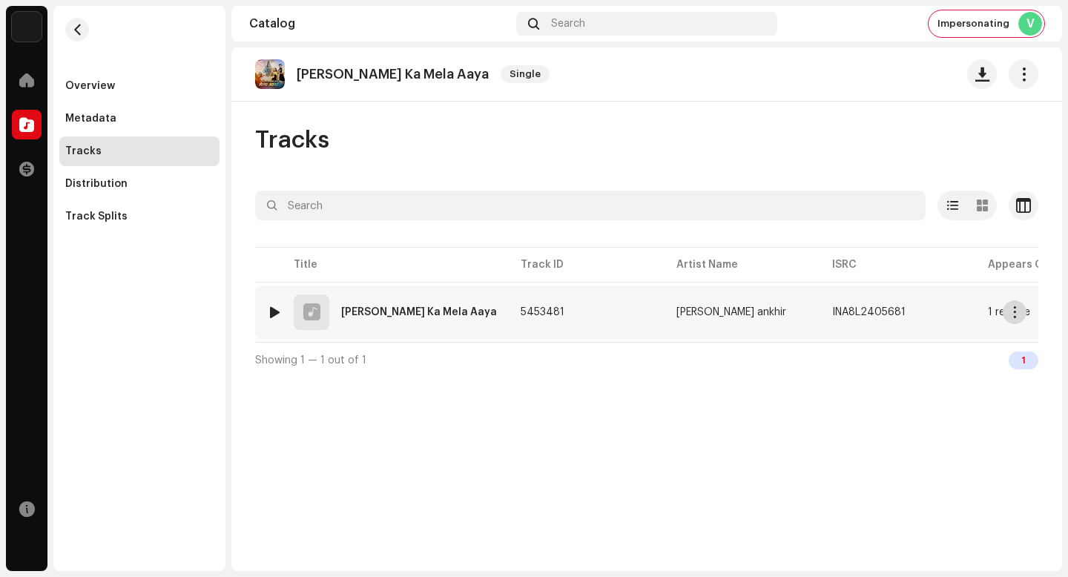
click at [1022, 319] on button "button" at bounding box center [1015, 312] width 24 height 24
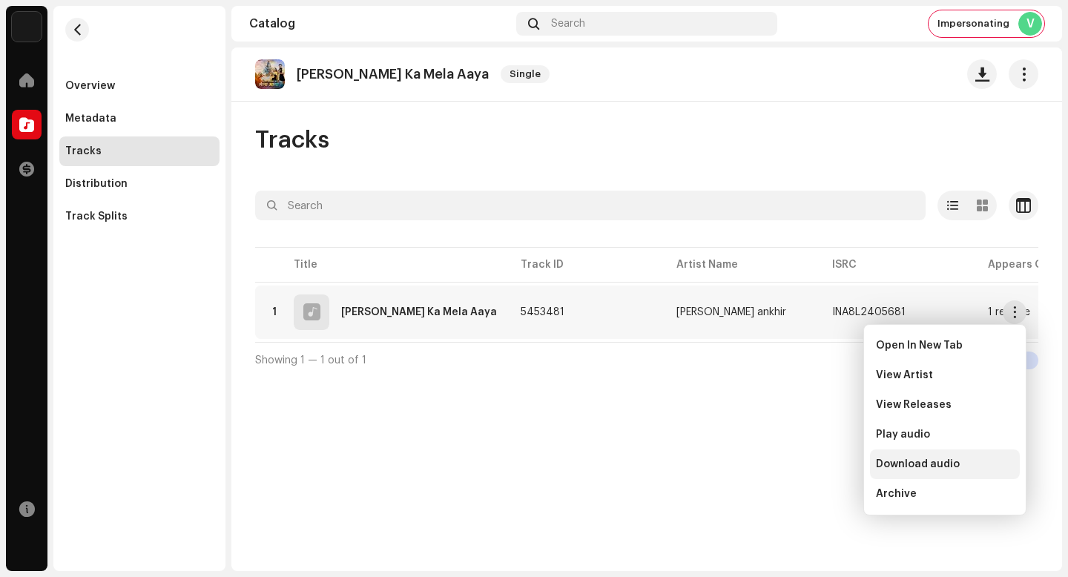
click at [944, 467] on span "Download audio" at bounding box center [918, 464] width 84 height 12
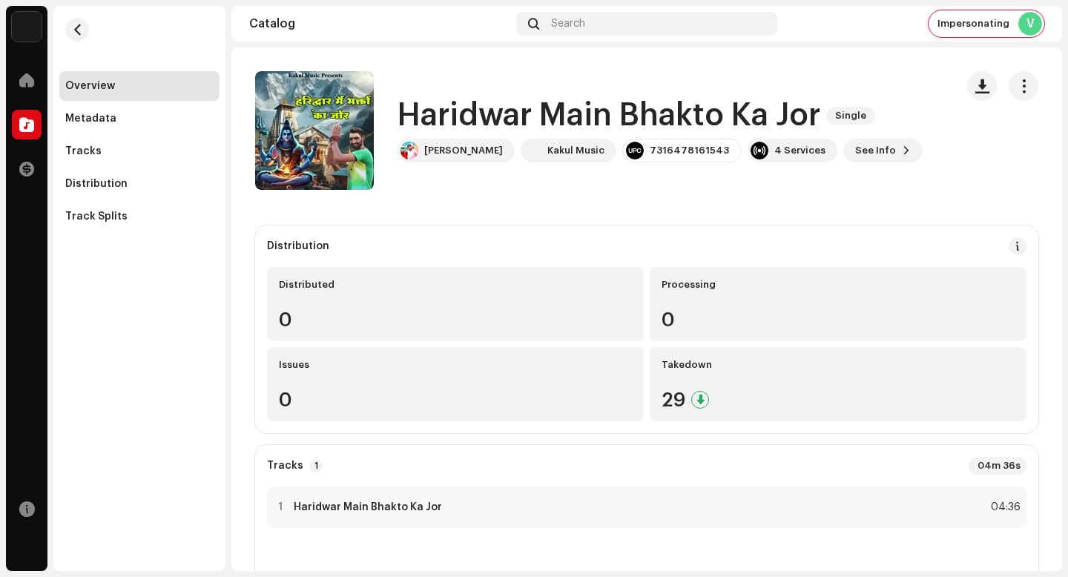
click at [701, 119] on h1 "Haridwar Main Bhakto Ka Jor" at bounding box center [609, 116] width 423 height 34
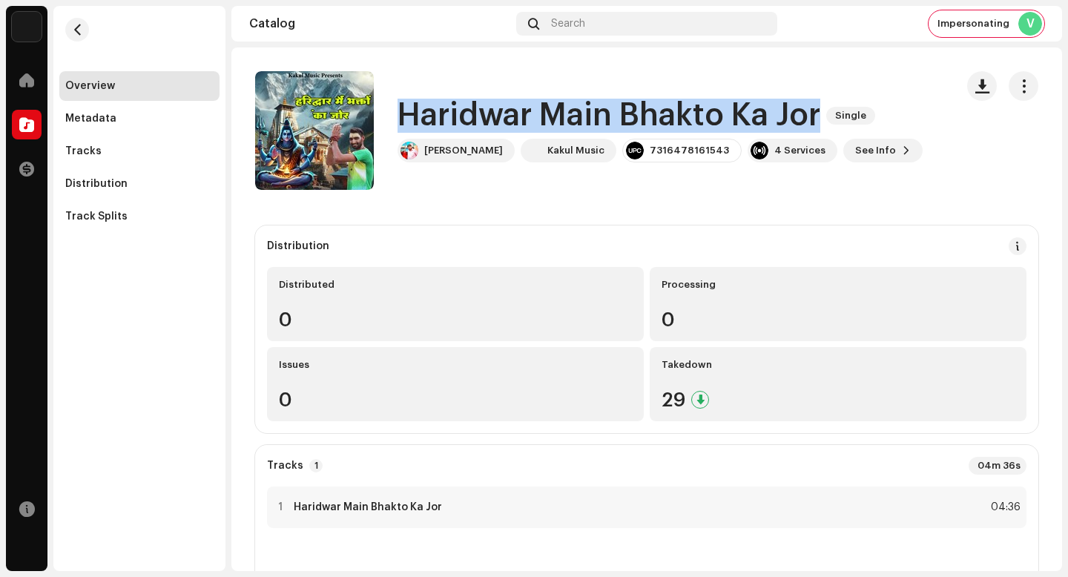
click at [701, 119] on h1 "Haridwar Main Bhakto Ka Jor" at bounding box center [609, 116] width 423 height 34
copy div "Haridwar Main Bhakto Ka Jor Single"
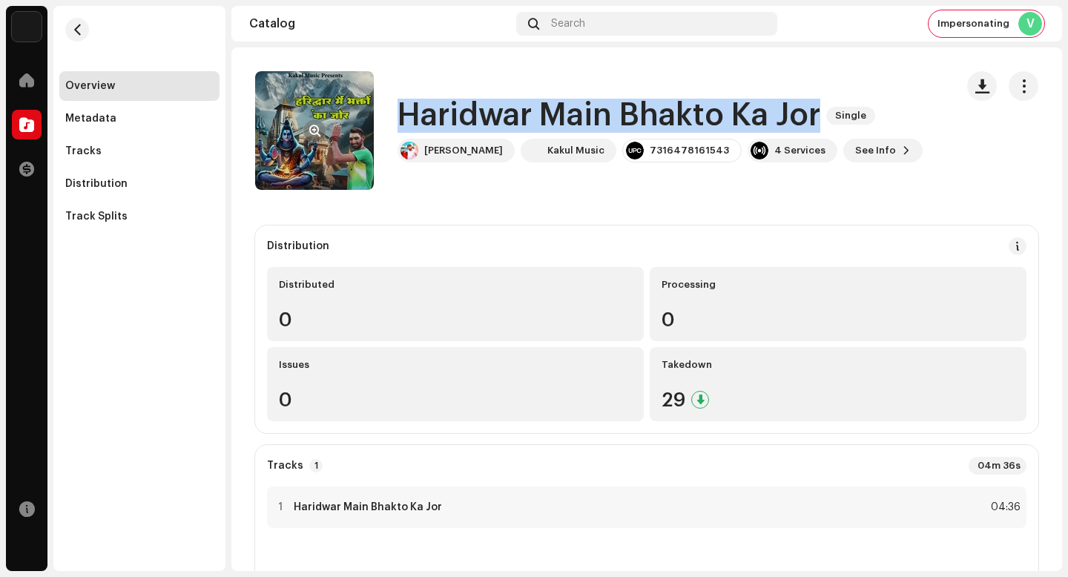
click at [304, 130] on button "button" at bounding box center [315, 131] width 24 height 24
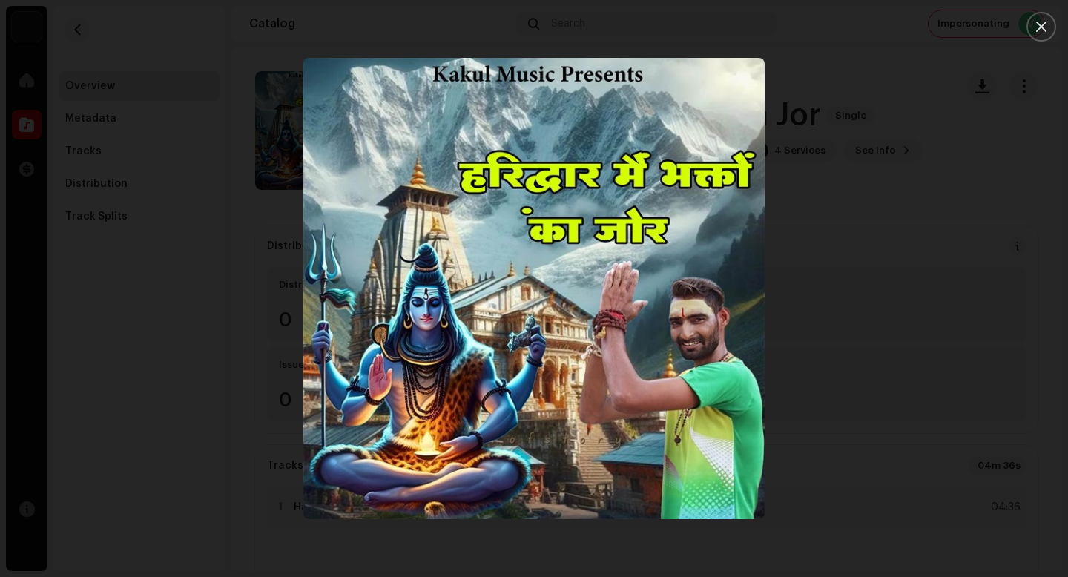
click at [892, 427] on div at bounding box center [534, 288] width 1068 height 577
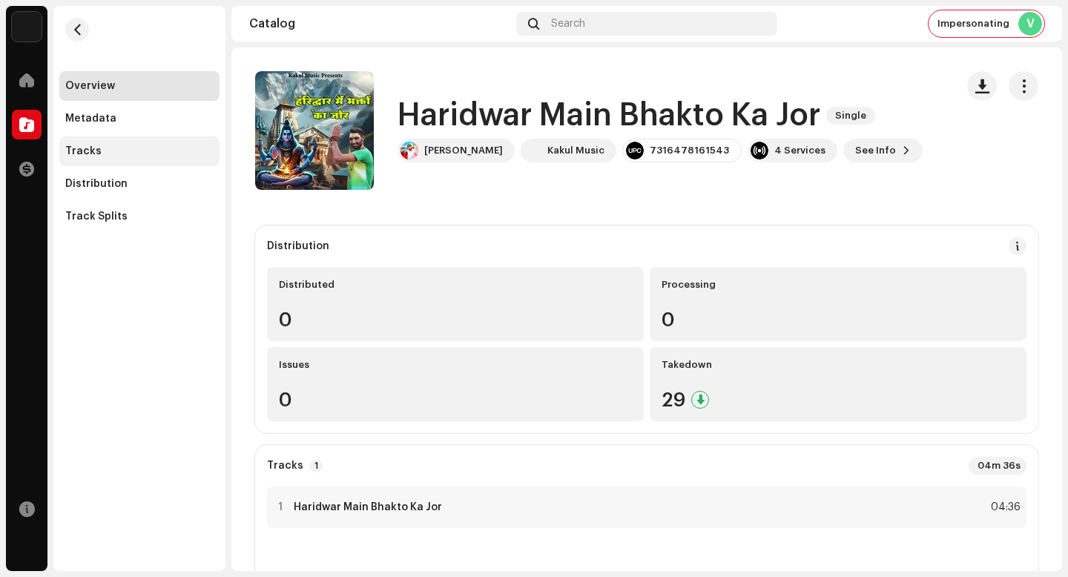
click at [134, 141] on div "Tracks" at bounding box center [139, 151] width 160 height 30
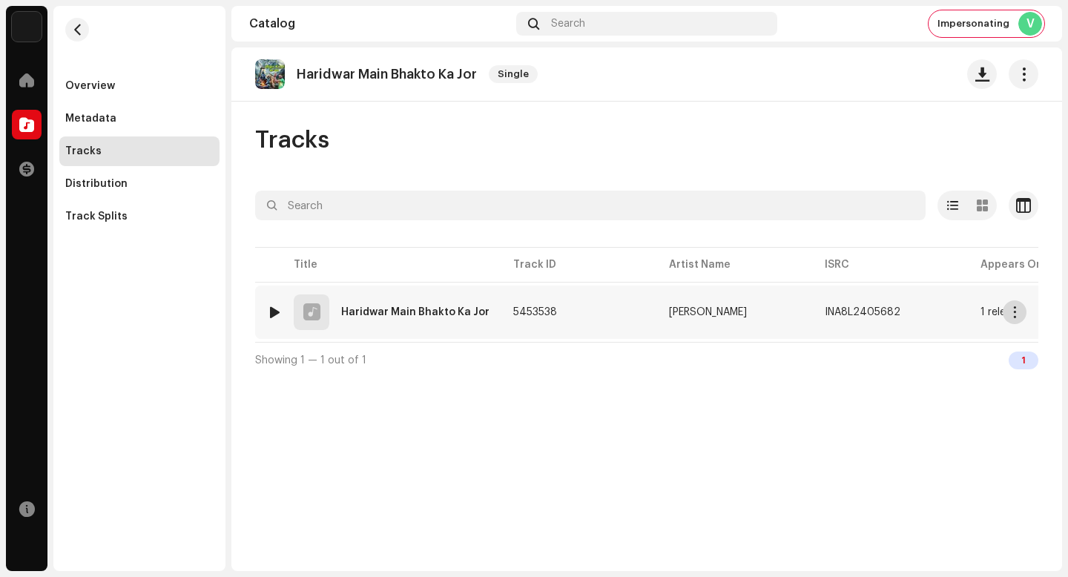
click at [1013, 314] on span "button" at bounding box center [1015, 312] width 11 height 12
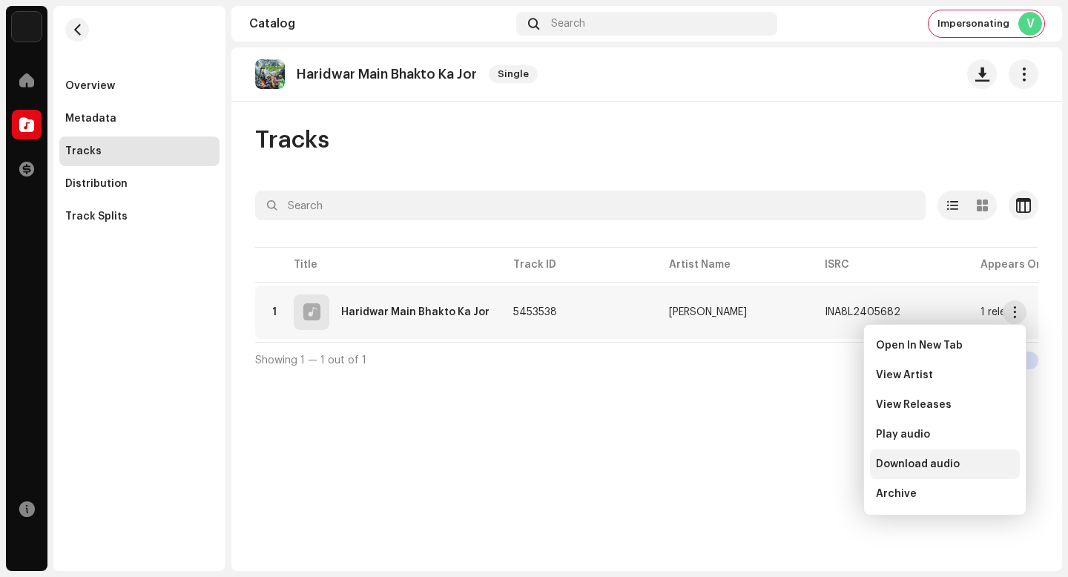
click at [974, 469] on div "Download audio" at bounding box center [945, 464] width 138 height 12
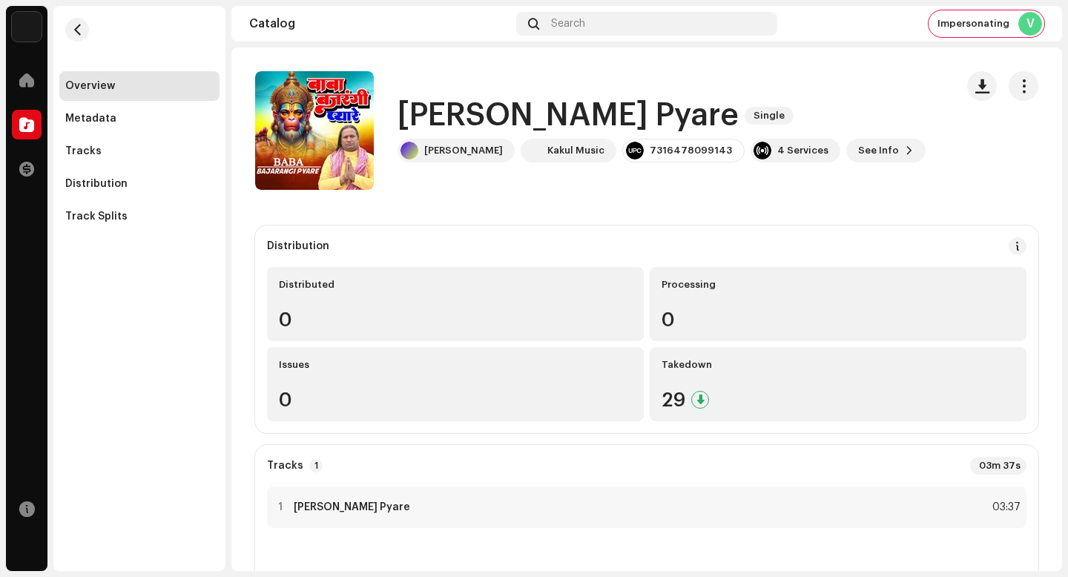
click at [536, 117] on h1 "[PERSON_NAME] Pyare" at bounding box center [568, 116] width 341 height 34
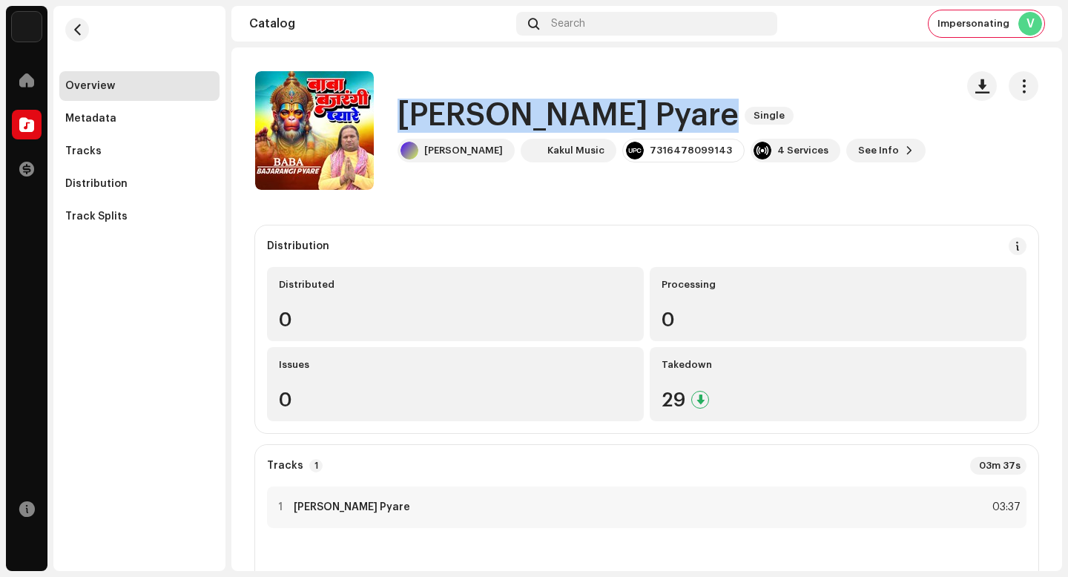
click at [536, 117] on h1 "Baba Bajrangi Pyare" at bounding box center [568, 116] width 341 height 34
copy div "Baba Bajrangi Pyare Single"
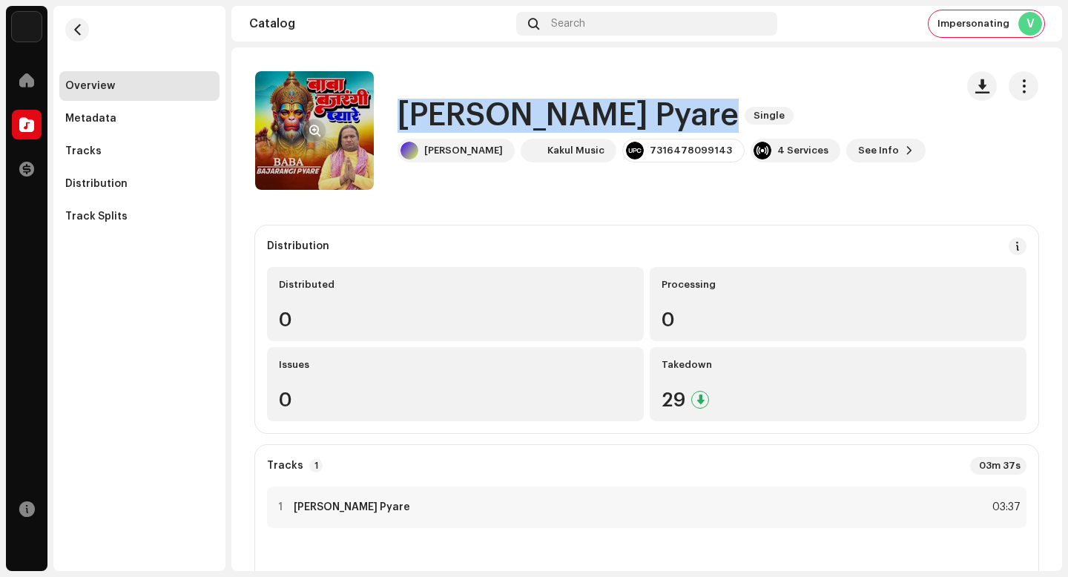
click at [320, 131] on button "button" at bounding box center [315, 131] width 24 height 24
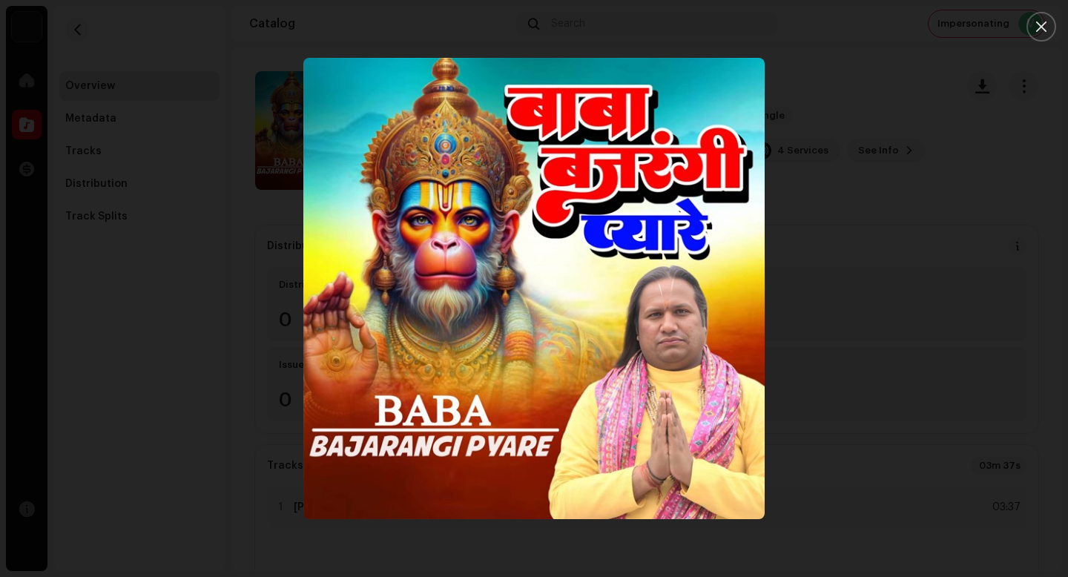
click at [974, 469] on div at bounding box center [534, 288] width 1068 height 577
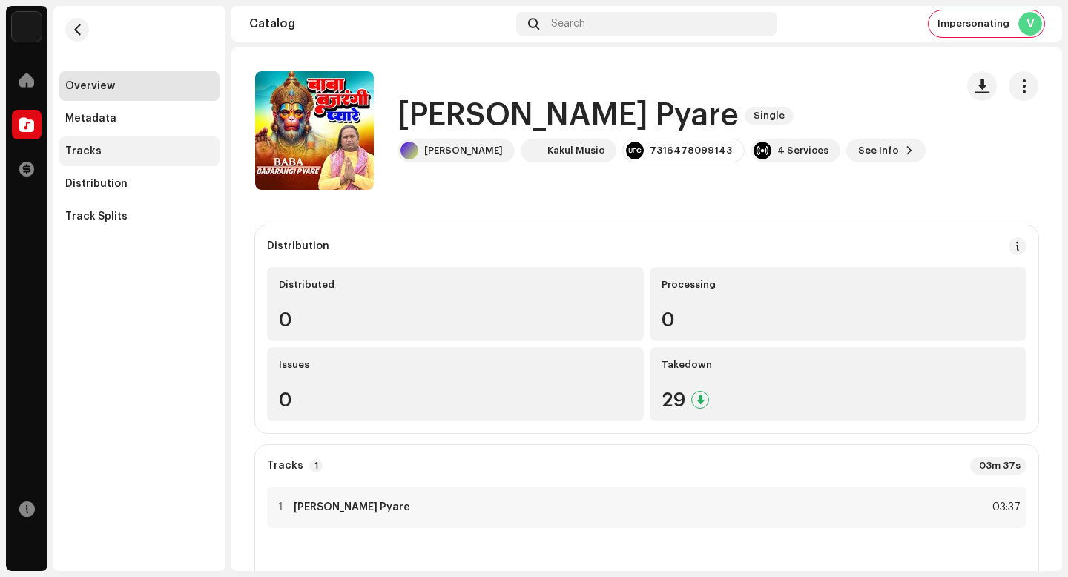
click at [157, 147] on div "Tracks" at bounding box center [139, 151] width 148 height 12
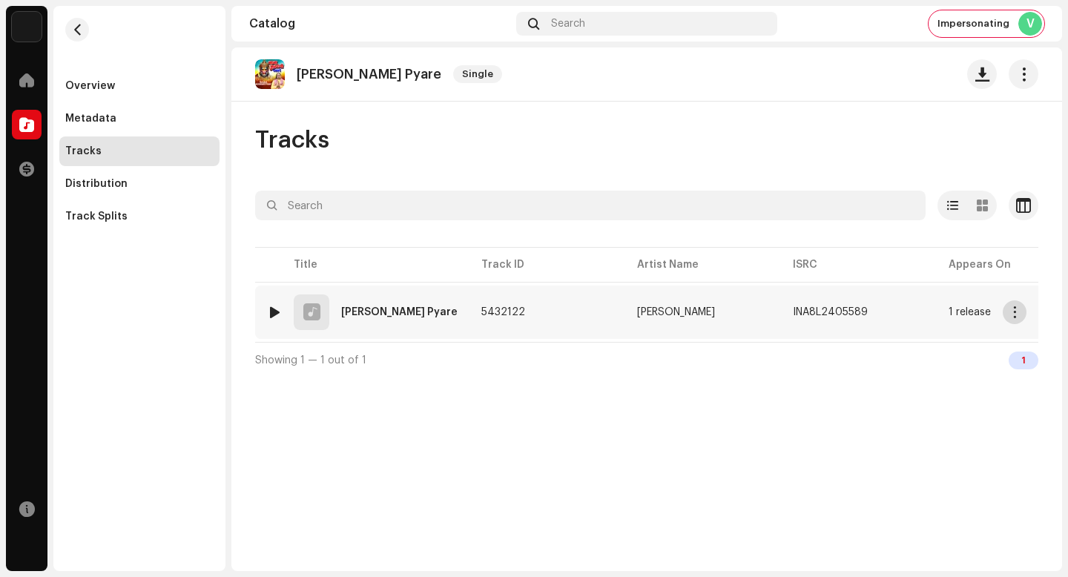
click at [1012, 308] on span "button" at bounding box center [1015, 312] width 11 height 12
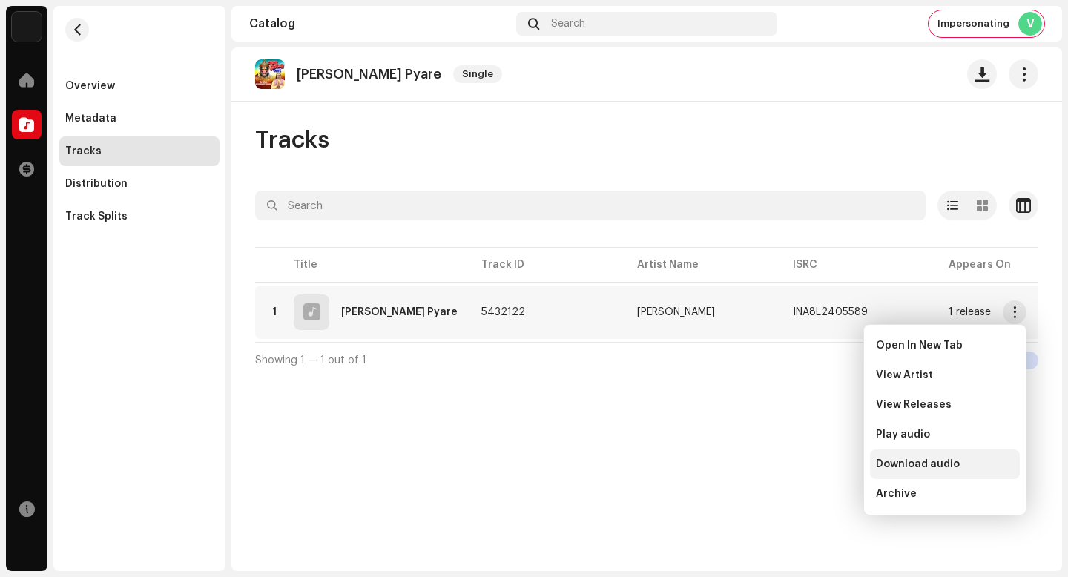
click at [901, 462] on span "Download audio" at bounding box center [918, 464] width 84 height 12
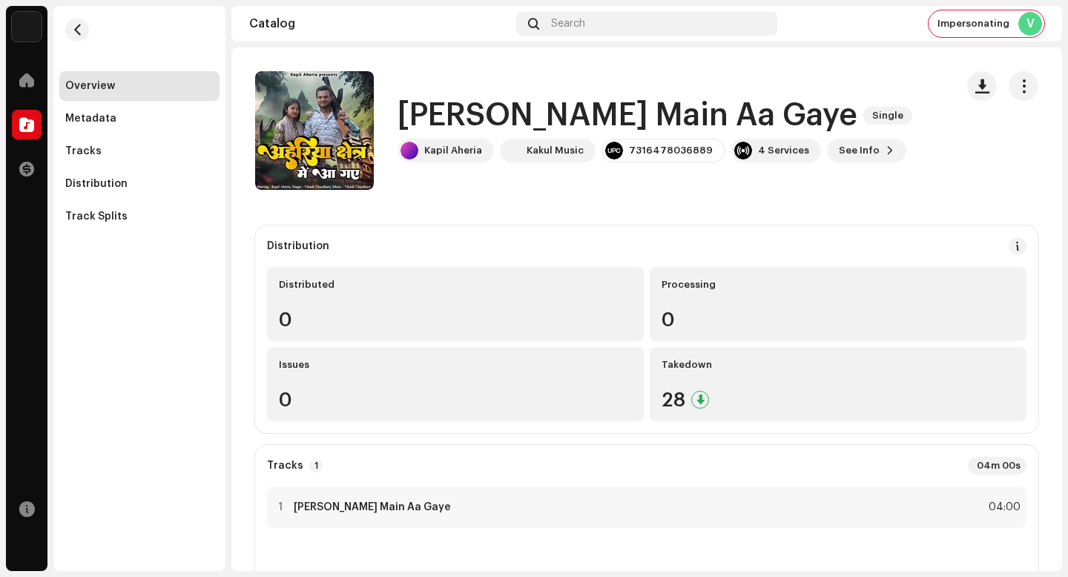
click at [581, 106] on h1 "Aheriya Kshetra Main Aa Gaye" at bounding box center [628, 116] width 460 height 34
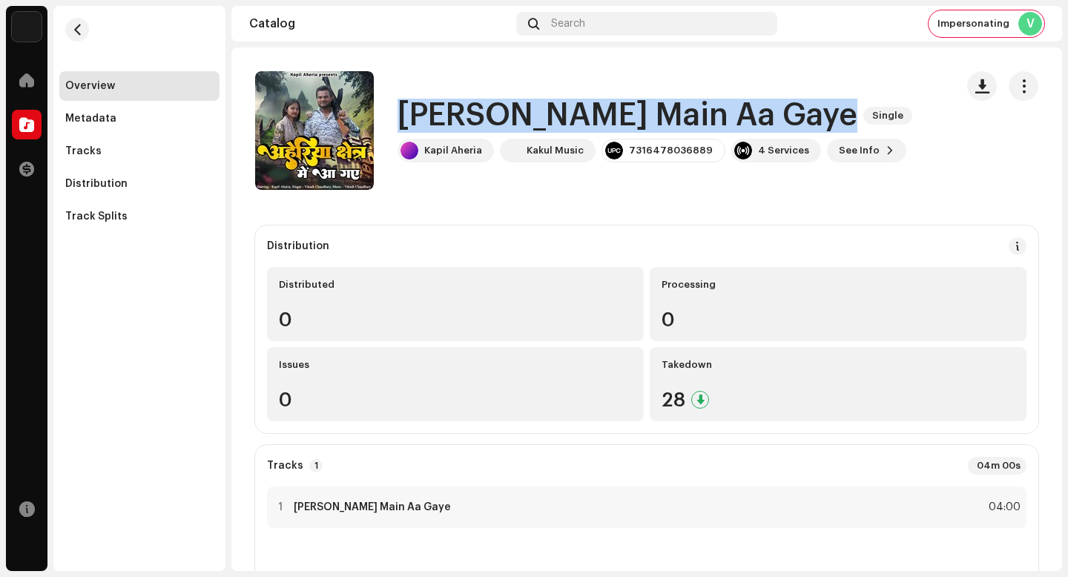
click at [581, 106] on h1 "Aheriya Kshetra Main Aa Gaye" at bounding box center [628, 116] width 460 height 34
copy div "Aheriya Kshetra Main Aa Gaye Single"
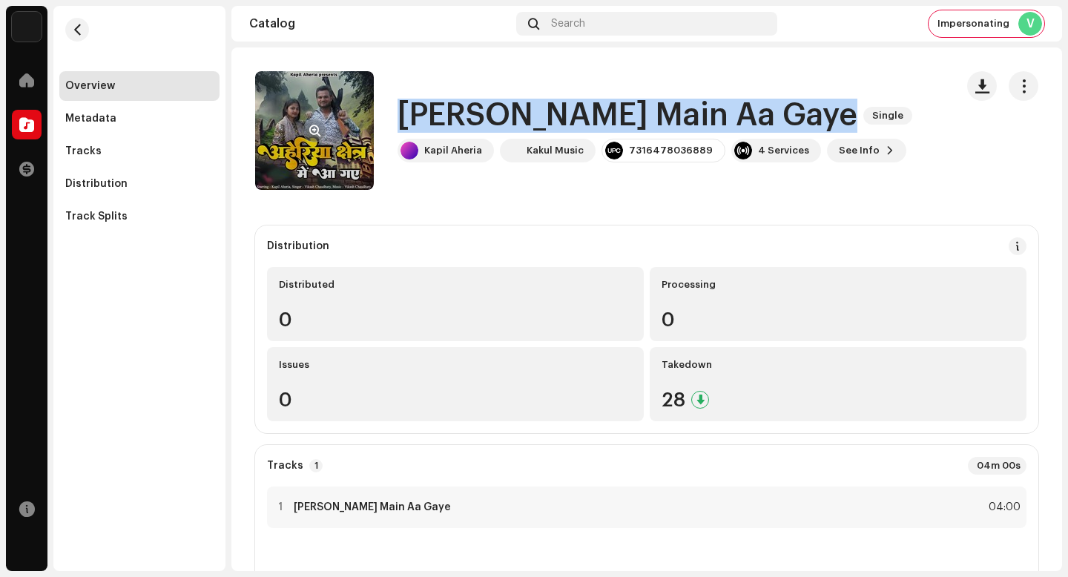
click at [321, 127] on button "button" at bounding box center [315, 131] width 24 height 24
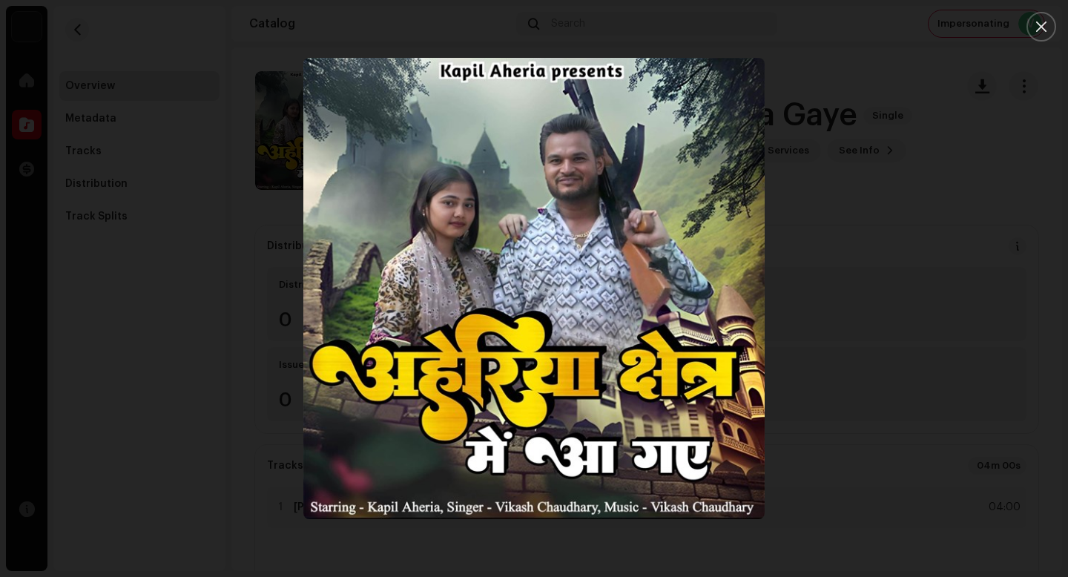
click at [901, 462] on div at bounding box center [534, 288] width 1068 height 577
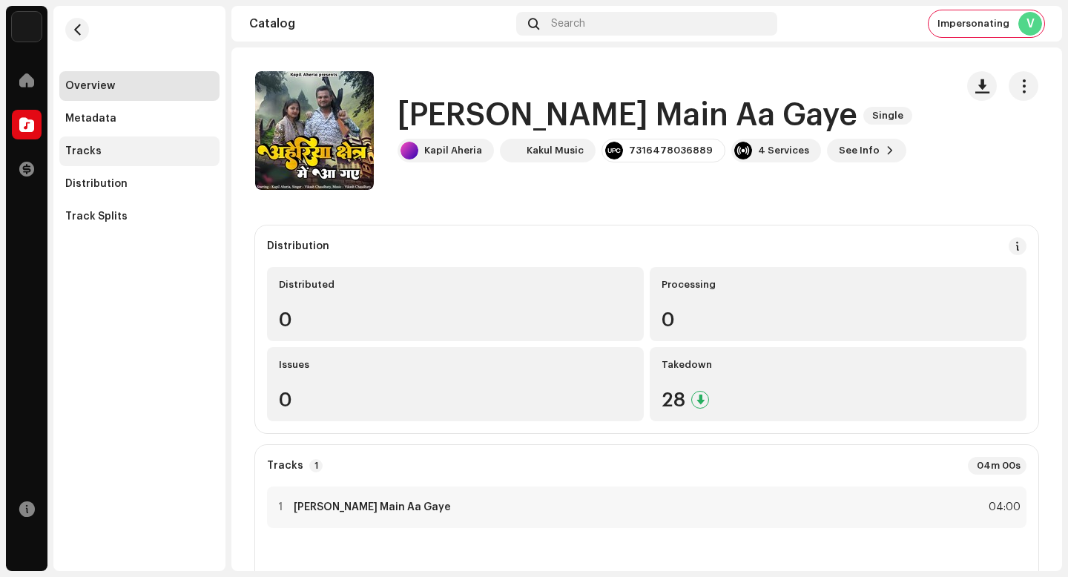
click at [151, 158] on div "Tracks" at bounding box center [139, 151] width 160 height 30
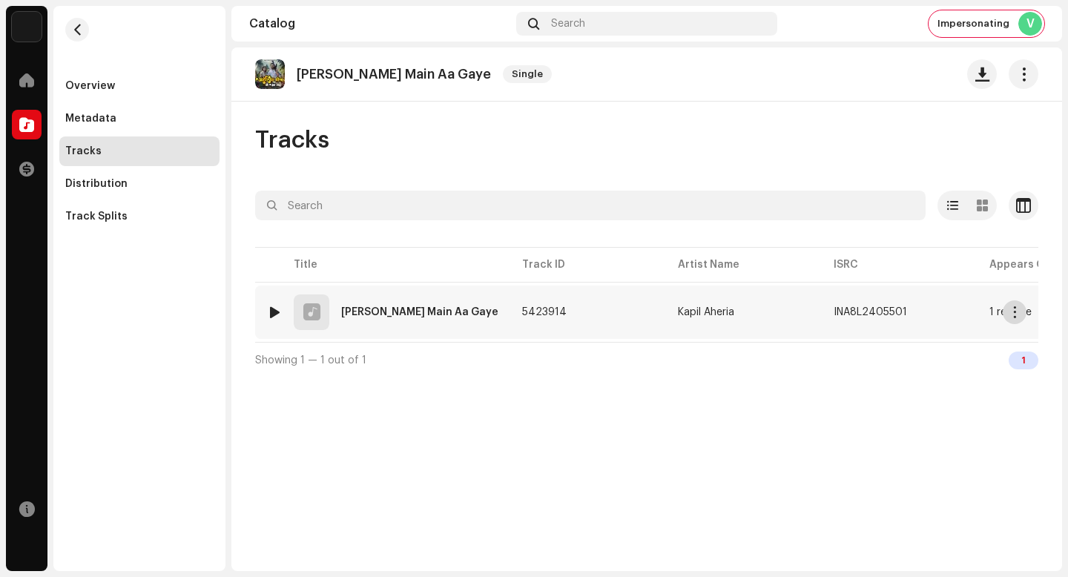
click at [1017, 315] on span "button" at bounding box center [1015, 312] width 11 height 12
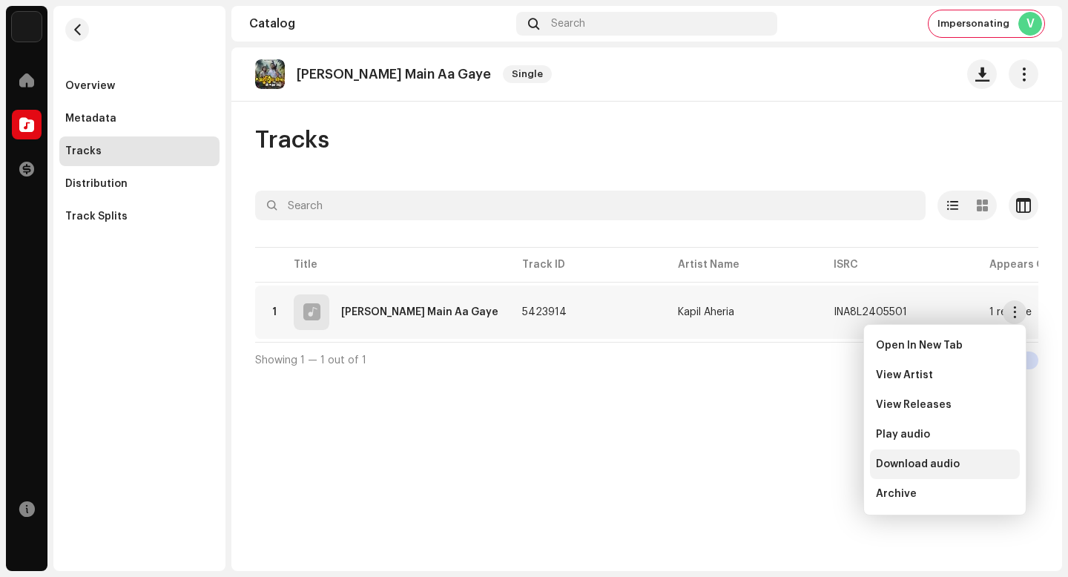
click at [984, 464] on div "Download audio" at bounding box center [945, 464] width 138 height 12
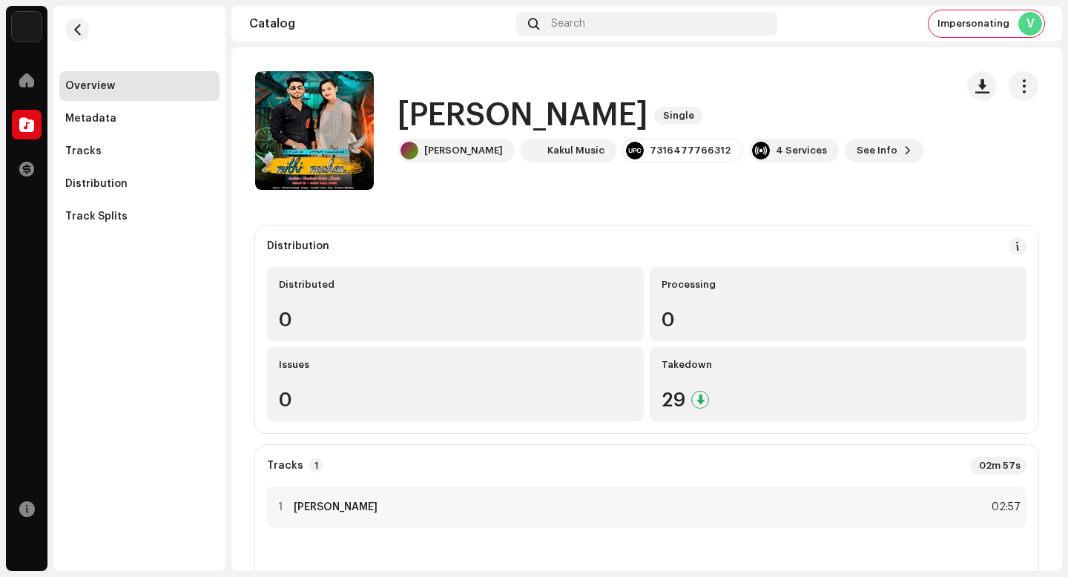
click at [529, 110] on h1 "[PERSON_NAME]" at bounding box center [523, 116] width 251 height 34
click at [529, 110] on h1 "Mithi Muskan" at bounding box center [523, 116] width 251 height 34
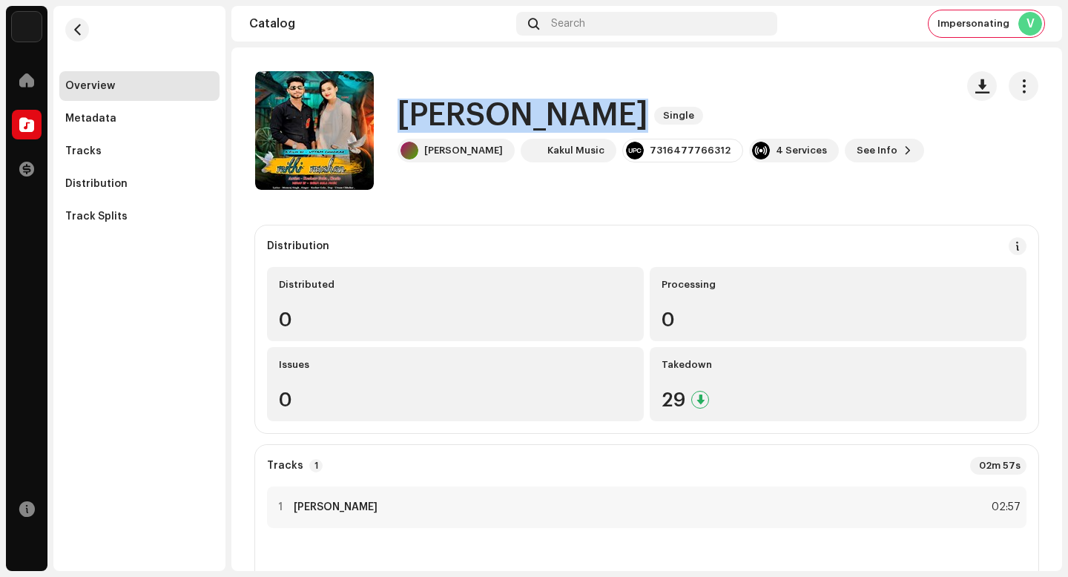
click at [529, 110] on h1 "Mithi Muskan" at bounding box center [523, 116] width 251 height 34
copy div "Mithi Muskan Single"
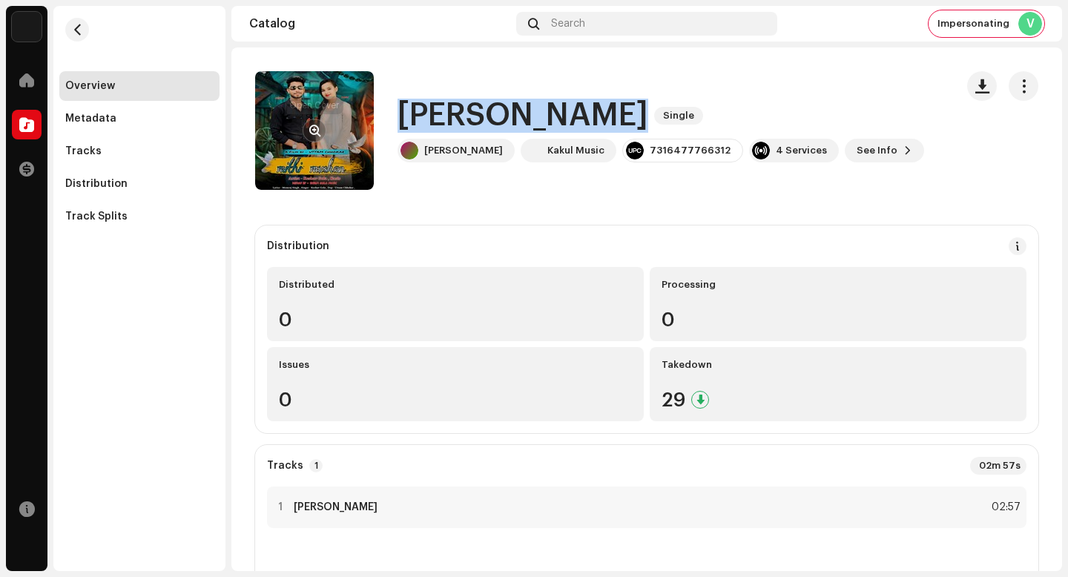
click at [309, 119] on button "button" at bounding box center [315, 131] width 24 height 24
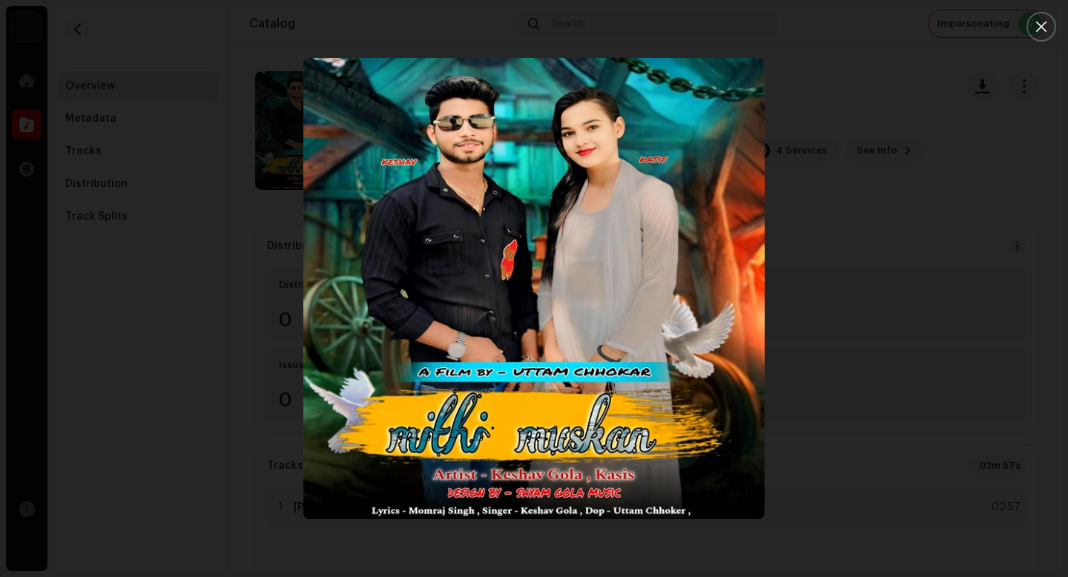
click at [932, 373] on div at bounding box center [534, 288] width 1068 height 577
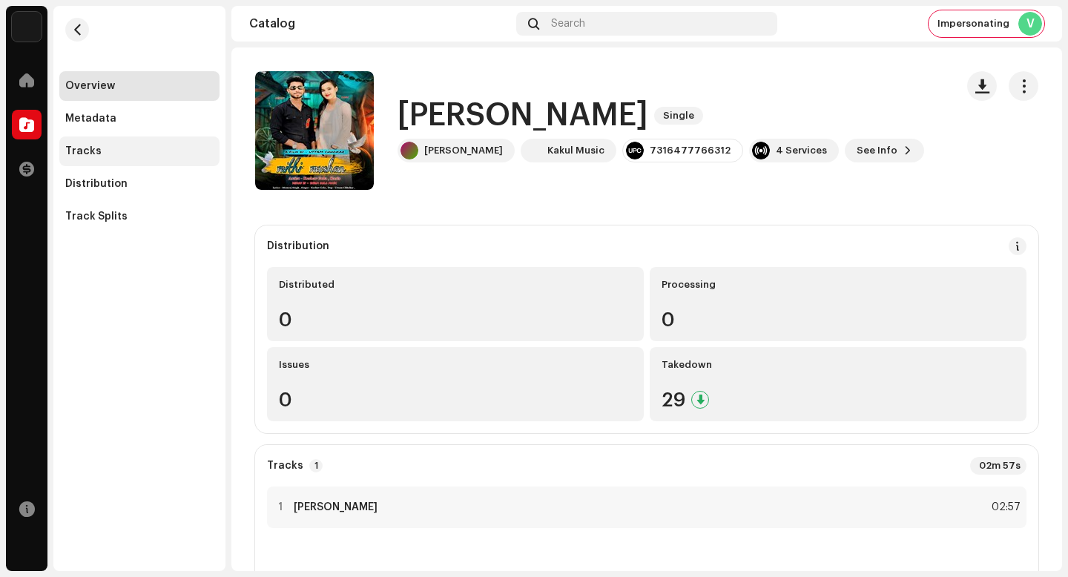
click at [96, 143] on div "Tracks" at bounding box center [139, 151] width 160 height 30
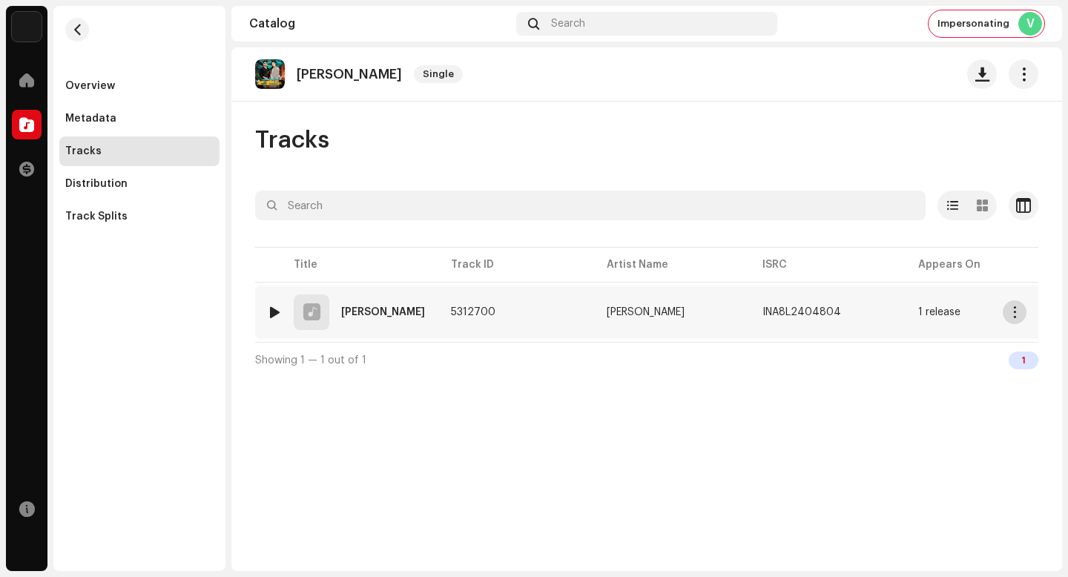
click at [1010, 312] on span "button" at bounding box center [1015, 312] width 11 height 12
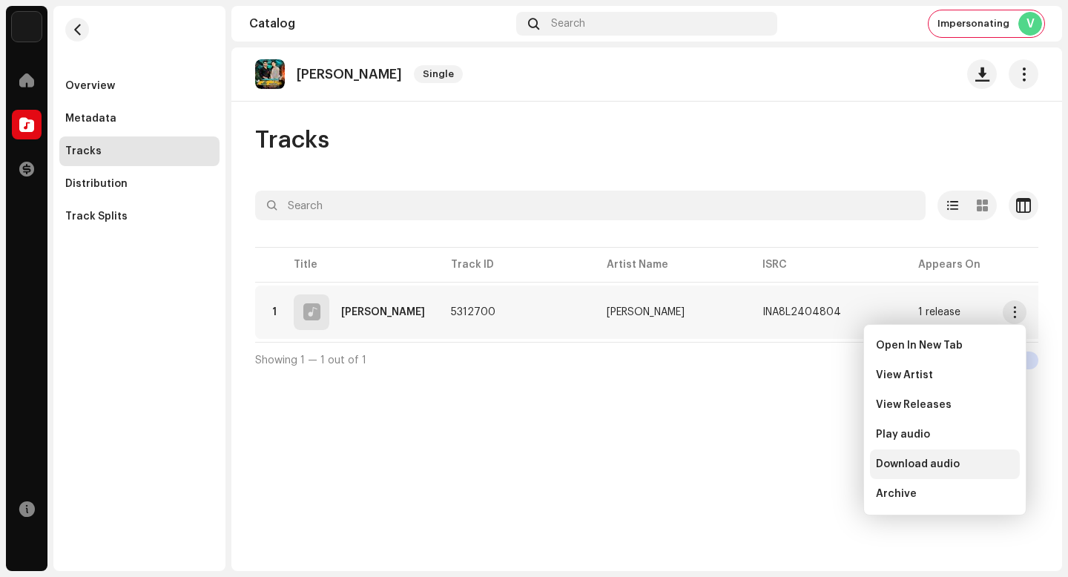
click at [909, 468] on span "Download audio" at bounding box center [918, 464] width 84 height 12
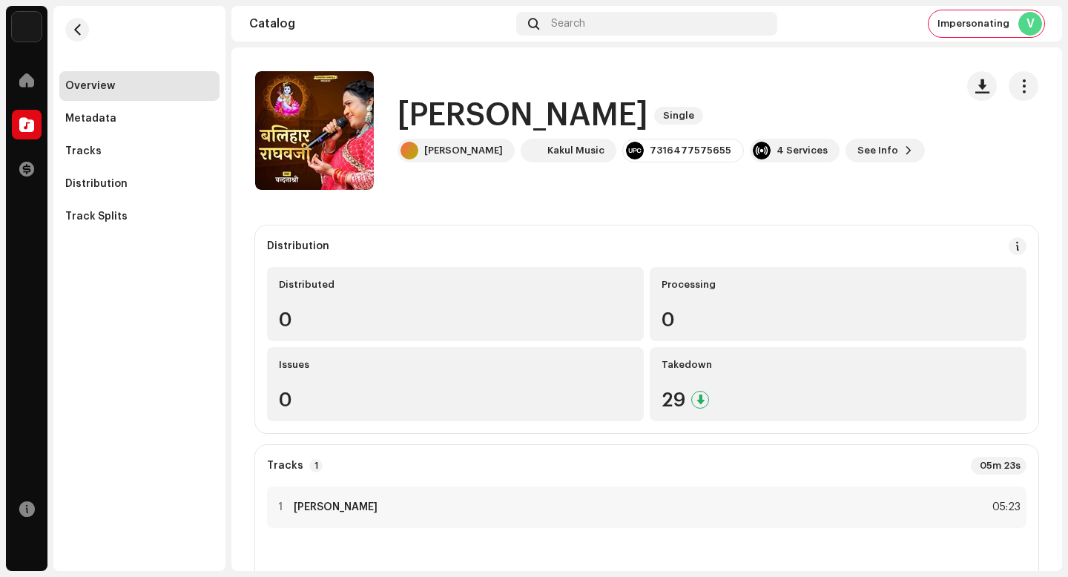
click at [529, 116] on h1 "[PERSON_NAME]" at bounding box center [523, 116] width 251 height 34
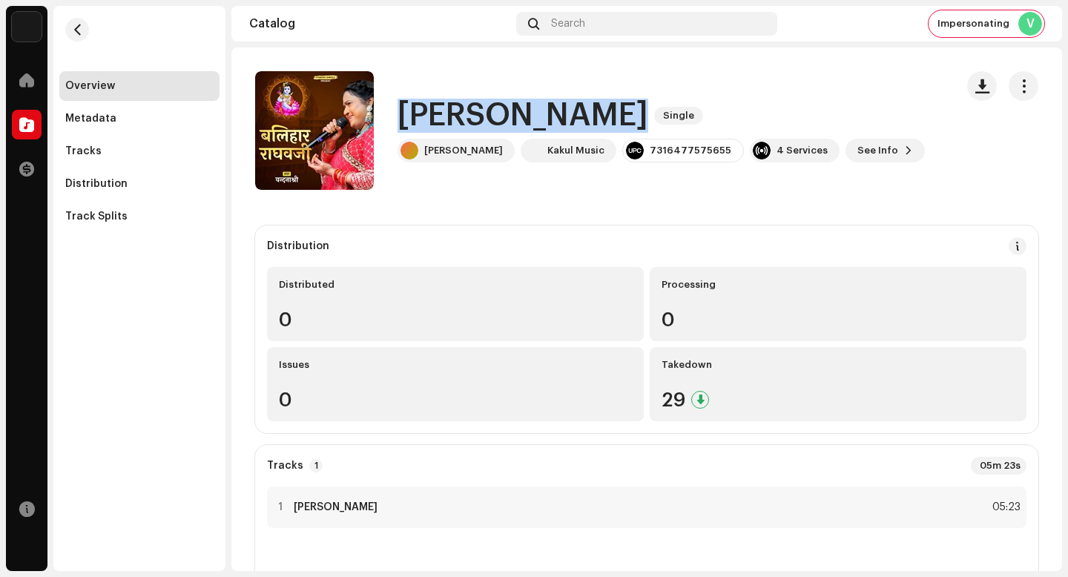
click at [529, 116] on h1 "[PERSON_NAME]" at bounding box center [523, 116] width 251 height 34
copy div "[PERSON_NAME] Single"
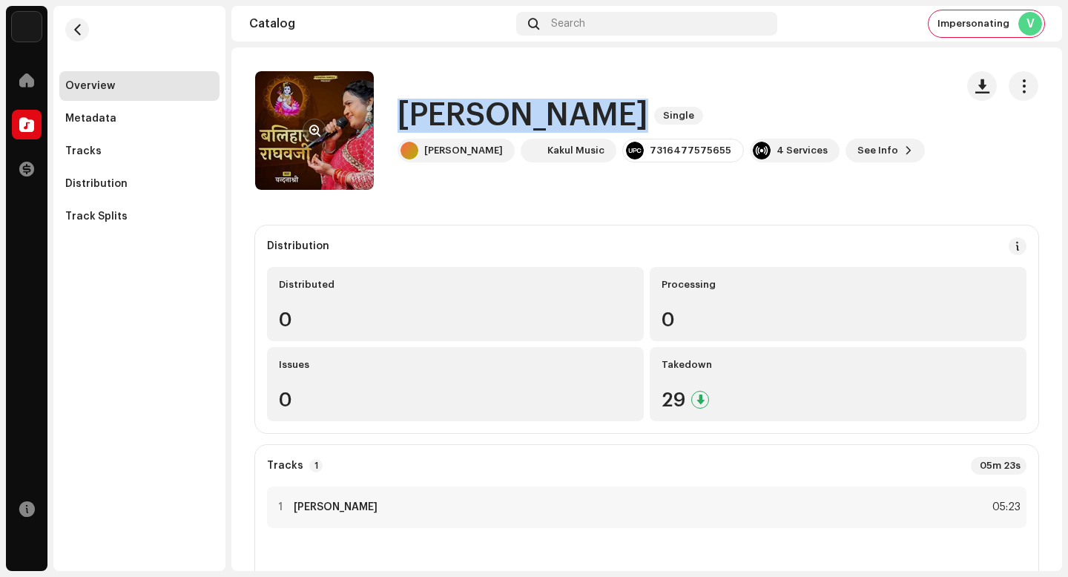
click at [315, 127] on span "button" at bounding box center [314, 131] width 11 height 12
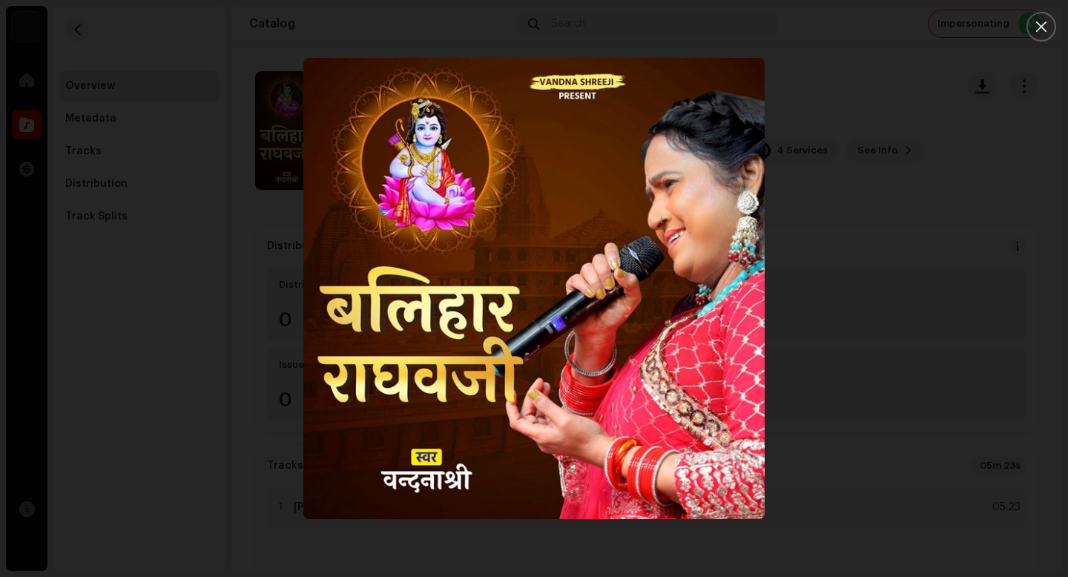
click at [962, 427] on div at bounding box center [534, 288] width 1068 height 577
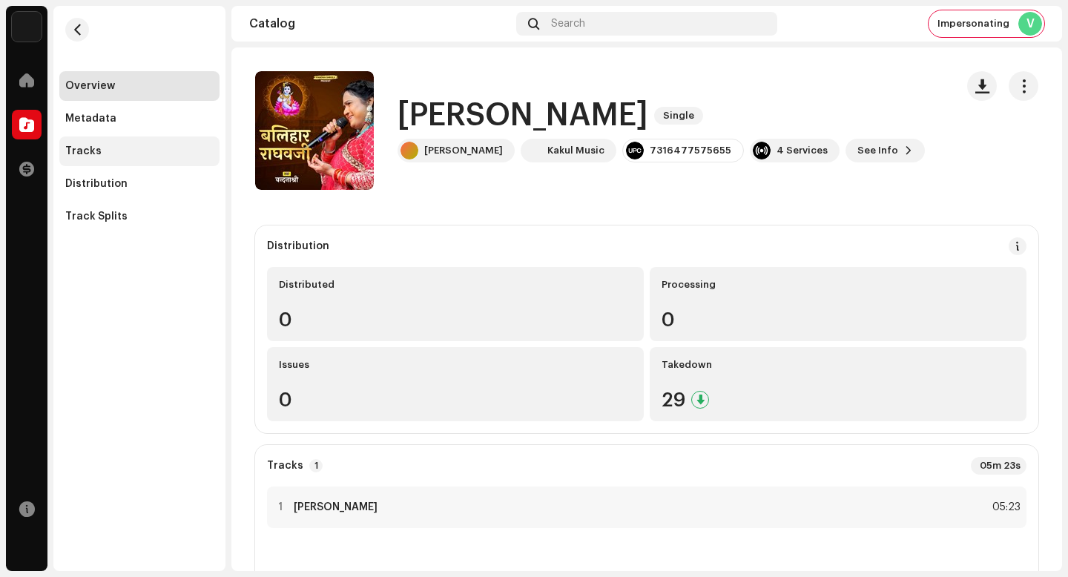
click at [127, 152] on div "Tracks" at bounding box center [139, 151] width 148 height 12
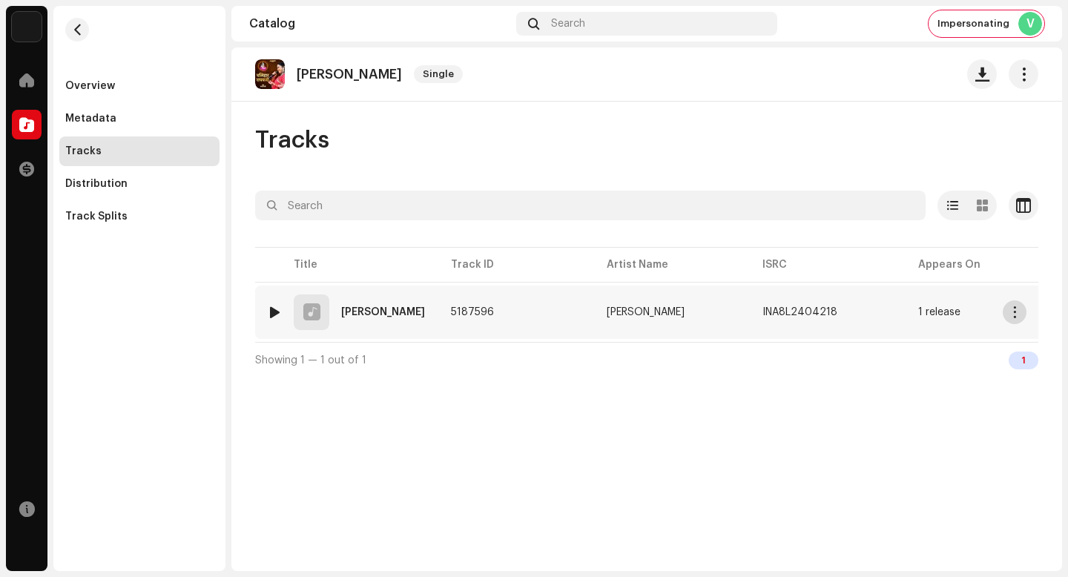
click at [1005, 312] on button "button" at bounding box center [1015, 312] width 24 height 24
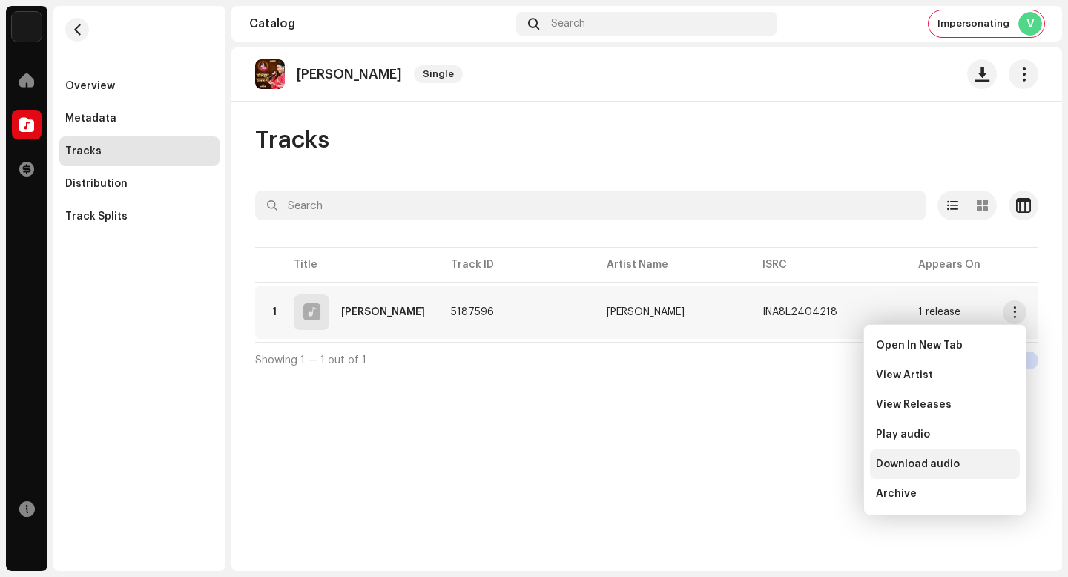
click at [984, 461] on div "Download audio" at bounding box center [945, 464] width 138 height 12
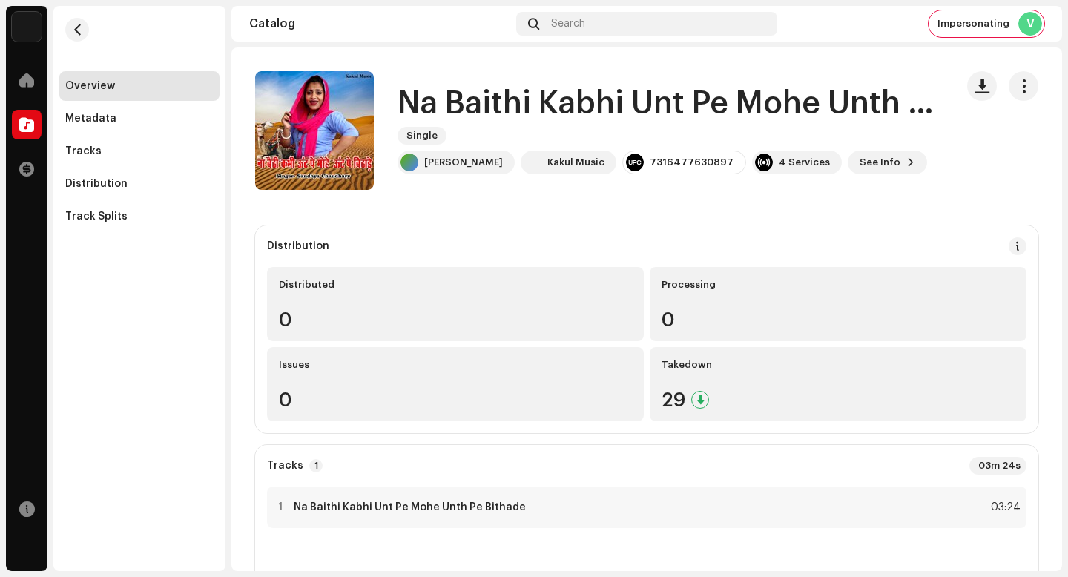
click at [605, 106] on h1 "Na Baithi Kabhi Unt Pe Mohe Unth Pe Bithade" at bounding box center [671, 104] width 546 height 34
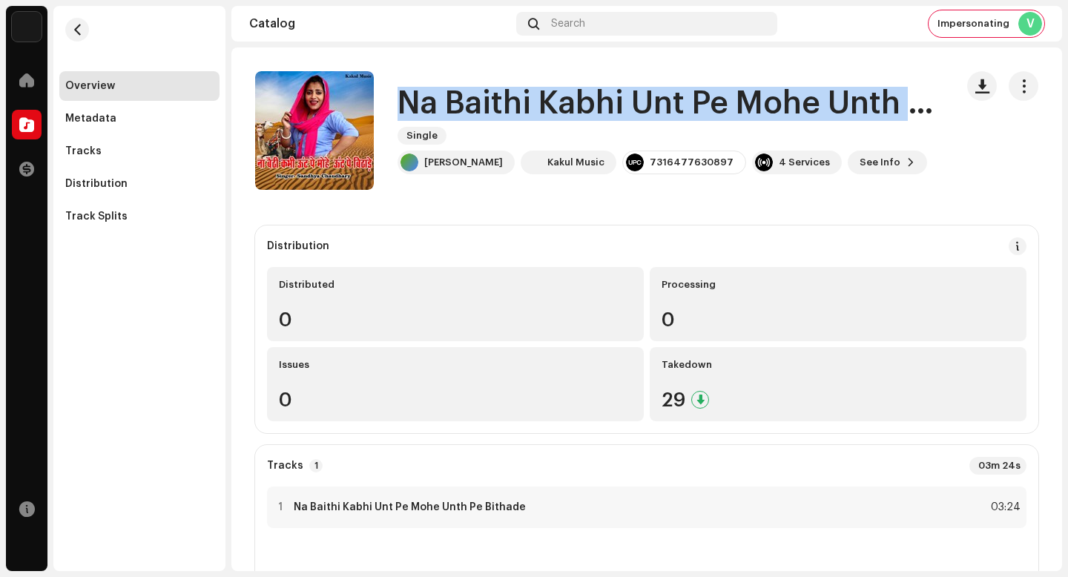
click at [605, 106] on h1 "Na Baithi Kabhi Unt Pe Mohe Unth Pe Bithade" at bounding box center [671, 104] width 546 height 34
copy div "Na Baithi Kabhi Unt Pe Mohe Unth Pe Bithade Single"
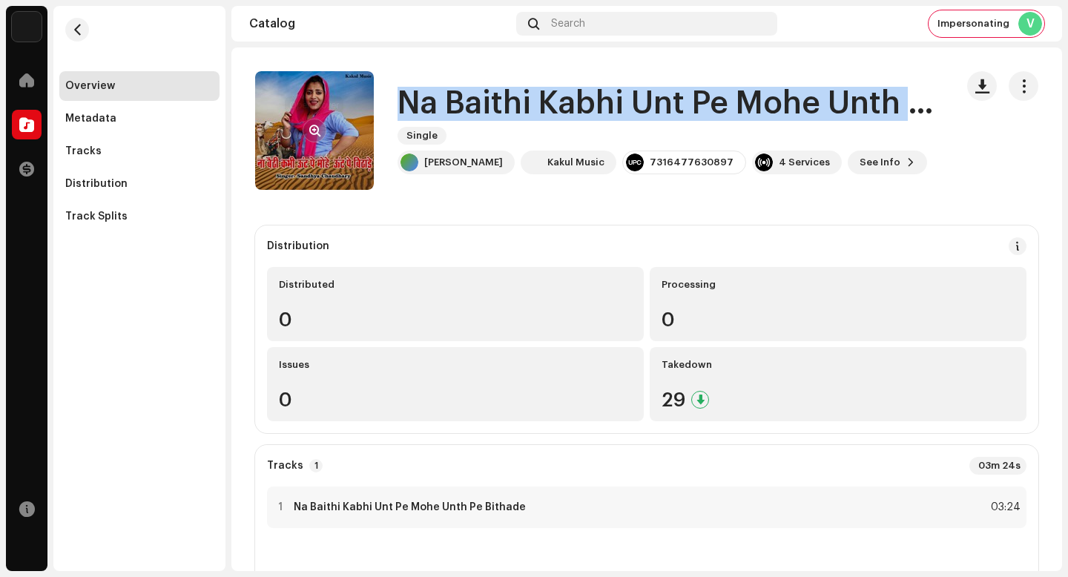
click at [316, 130] on span "button" at bounding box center [314, 131] width 11 height 12
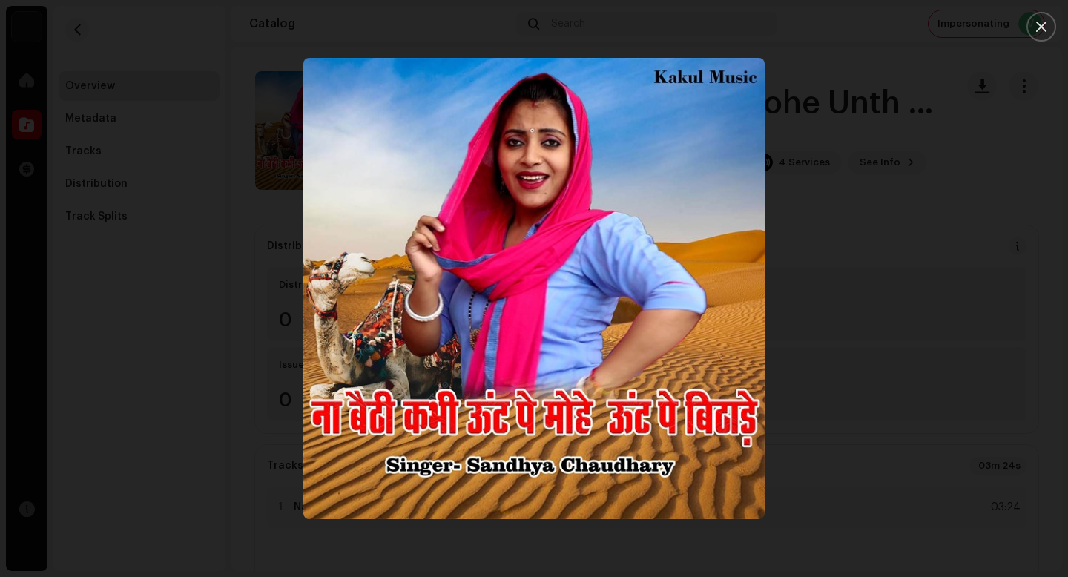
click at [907, 453] on div at bounding box center [534, 288] width 1068 height 577
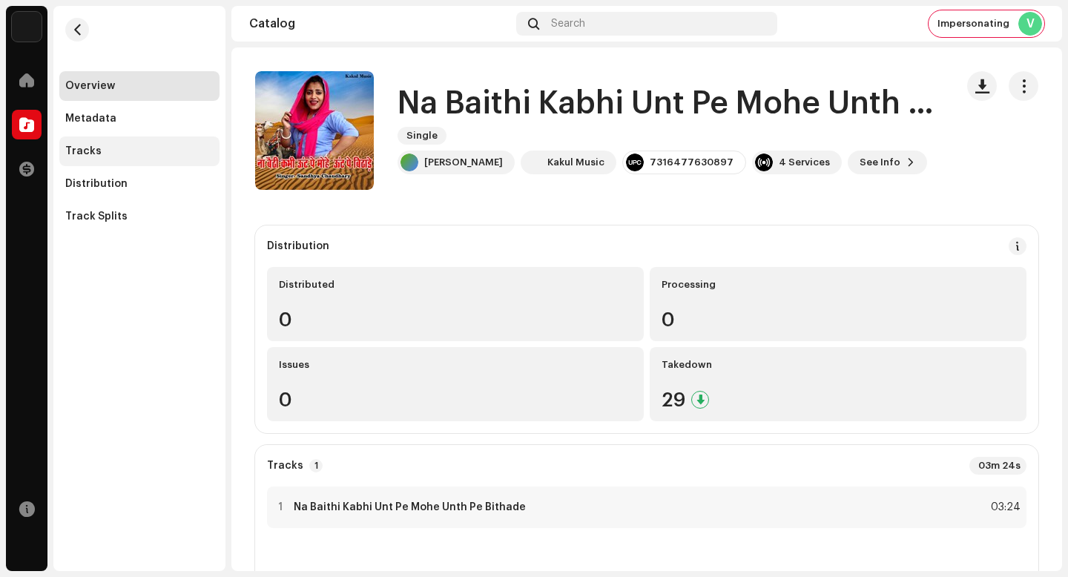
click at [160, 147] on div "Tracks" at bounding box center [139, 151] width 148 height 12
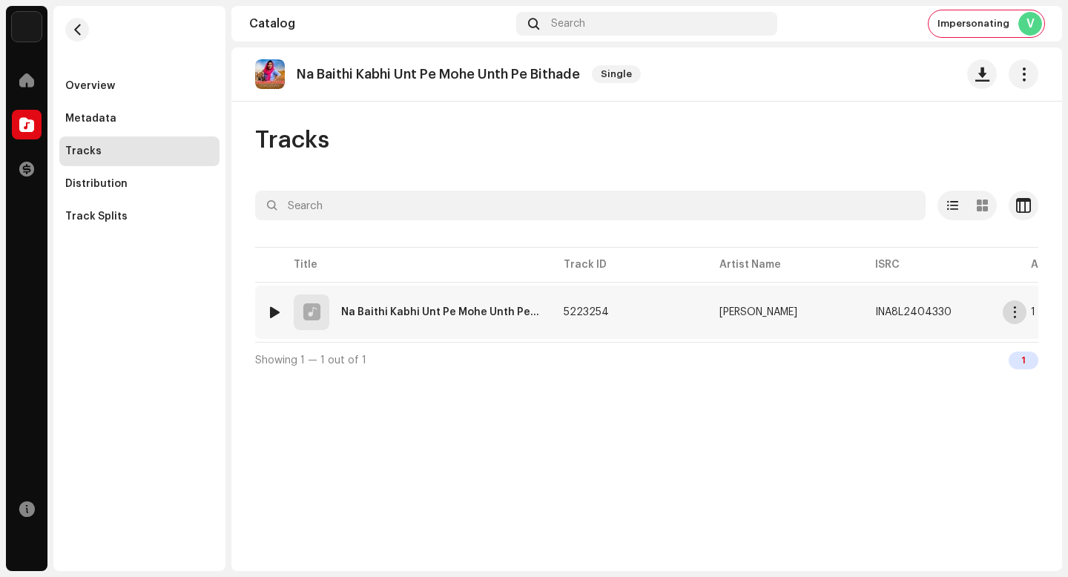
click at [1024, 317] on button "button" at bounding box center [1015, 312] width 24 height 24
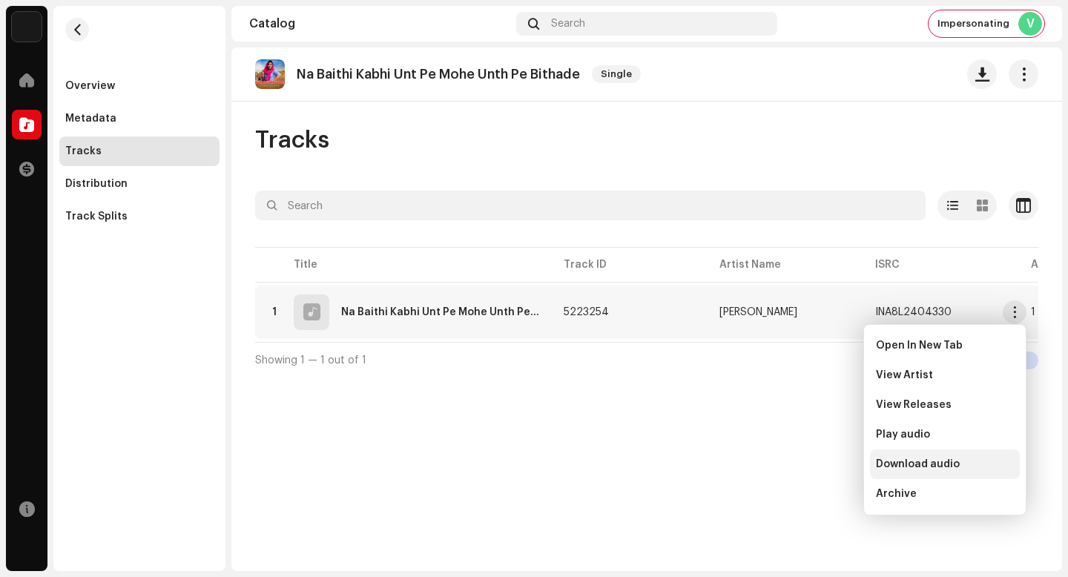
click at [940, 470] on div "Download audio" at bounding box center [945, 465] width 150 height 30
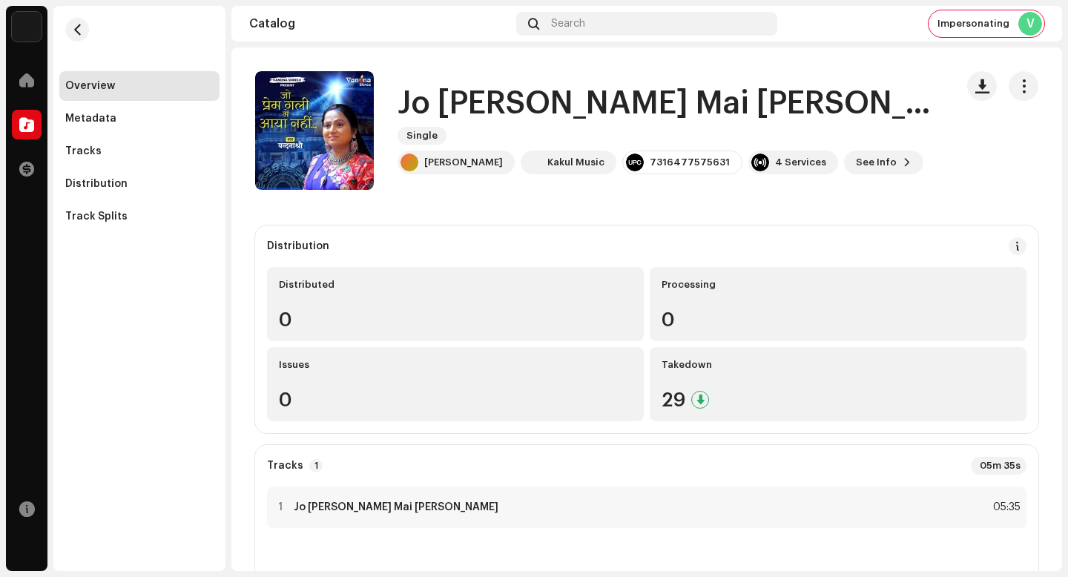
click at [559, 121] on h1 "Jo Prem Gali Mai Aaya Nahi" at bounding box center [671, 104] width 546 height 34
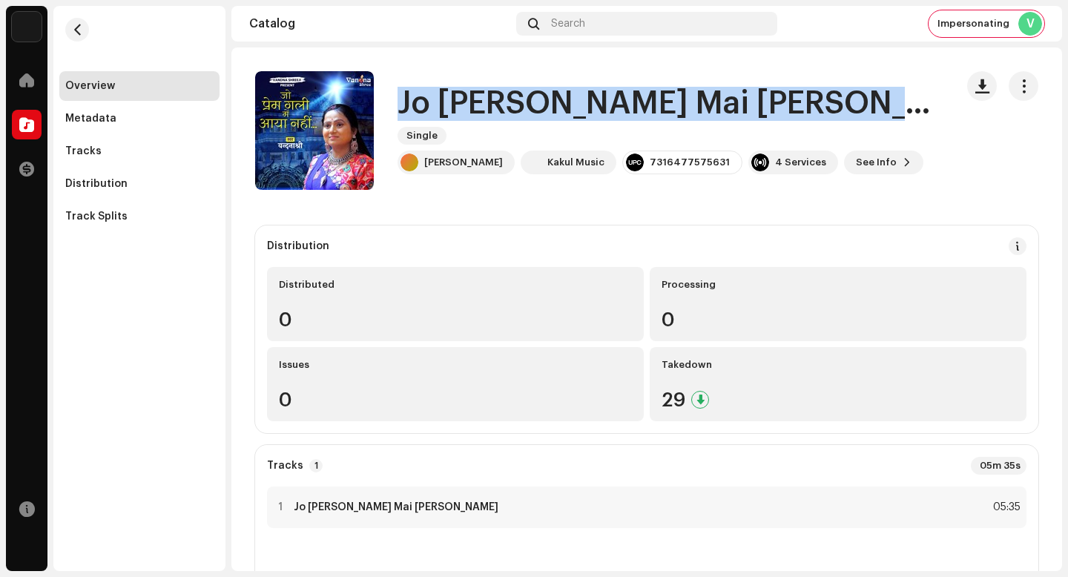
click at [559, 121] on h1 "Jo Prem Gali Mai Aaya Nahi" at bounding box center [671, 104] width 546 height 34
copy div "Jo Prem Gali Mai Aaya Nahi Single"
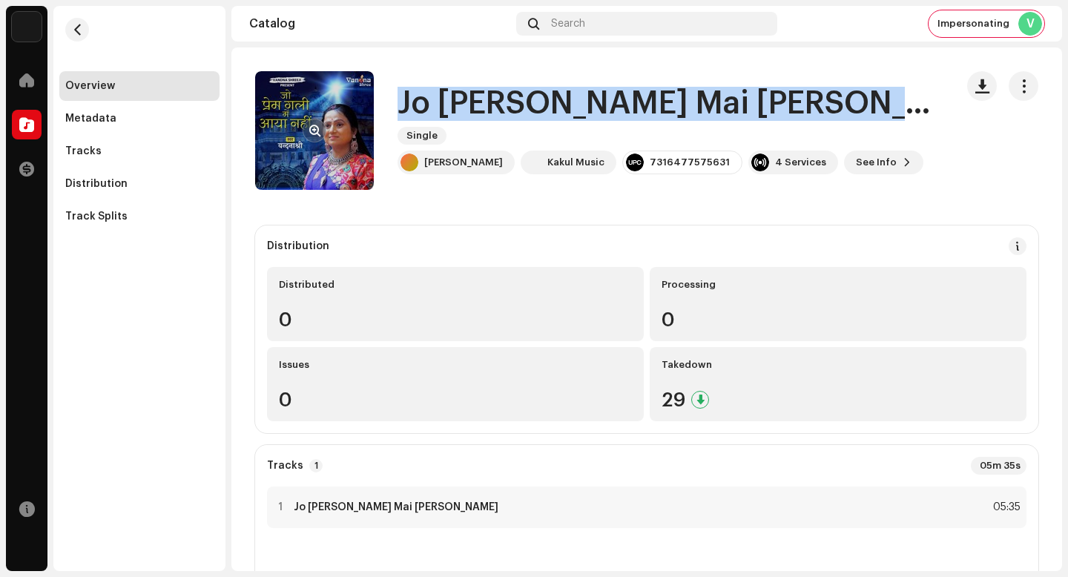
click at [317, 134] on span "button" at bounding box center [314, 131] width 11 height 12
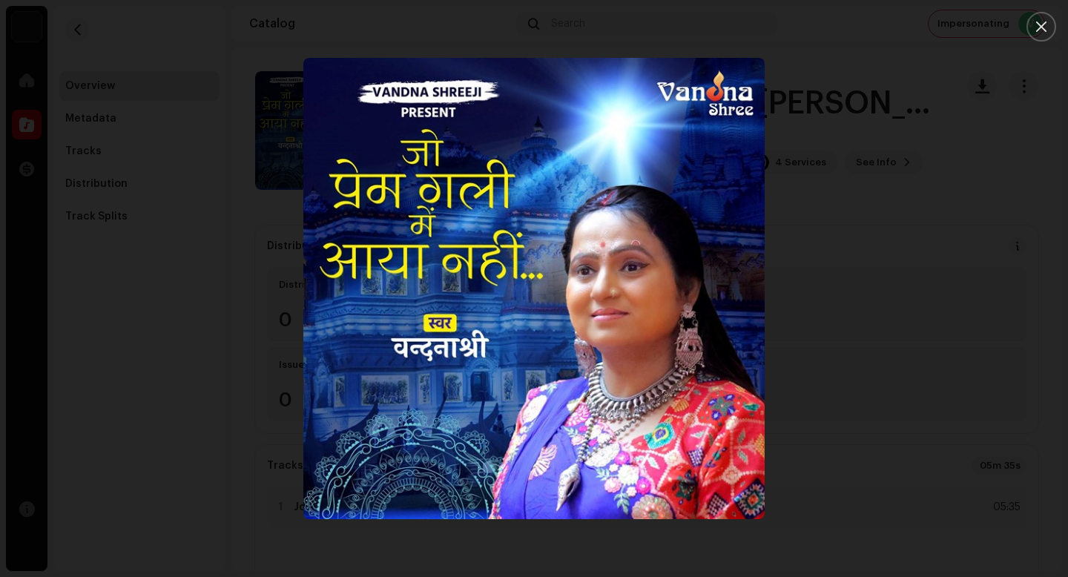
click at [950, 427] on div at bounding box center [534, 288] width 1068 height 577
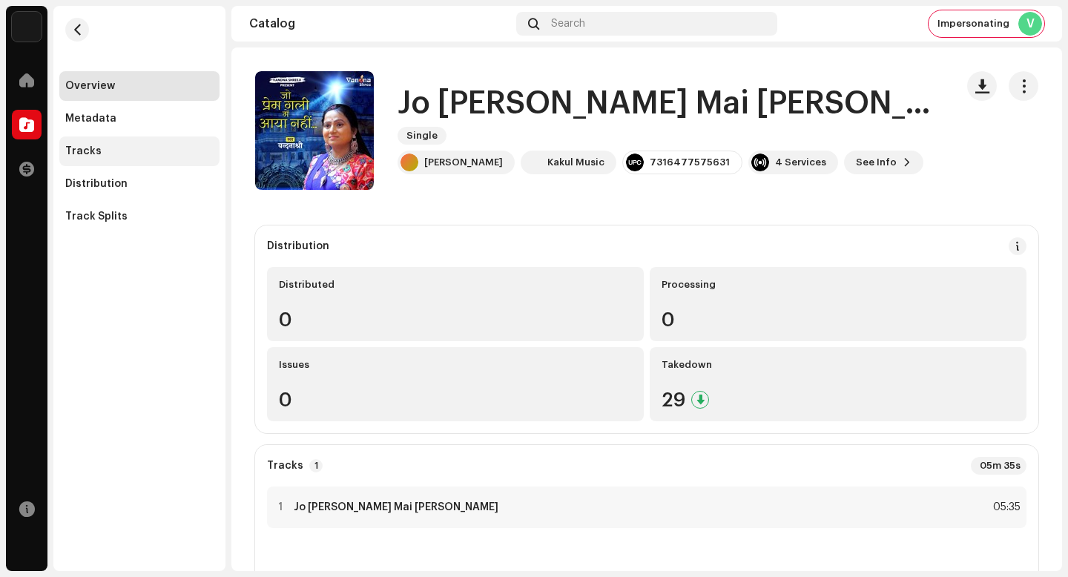
click at [128, 153] on div "Tracks" at bounding box center [139, 151] width 148 height 12
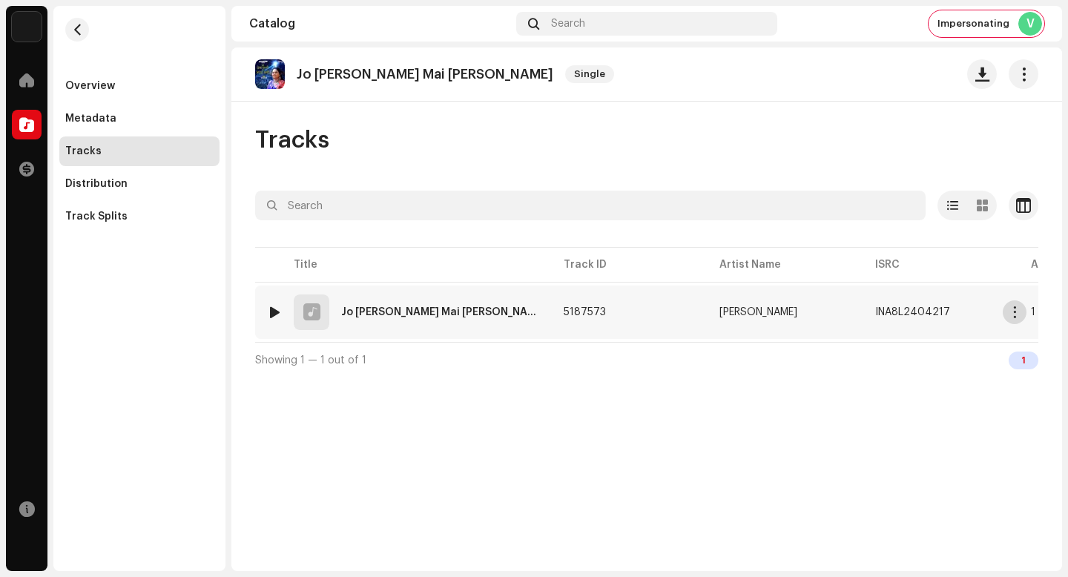
click at [1019, 316] on span "button" at bounding box center [1015, 312] width 11 height 12
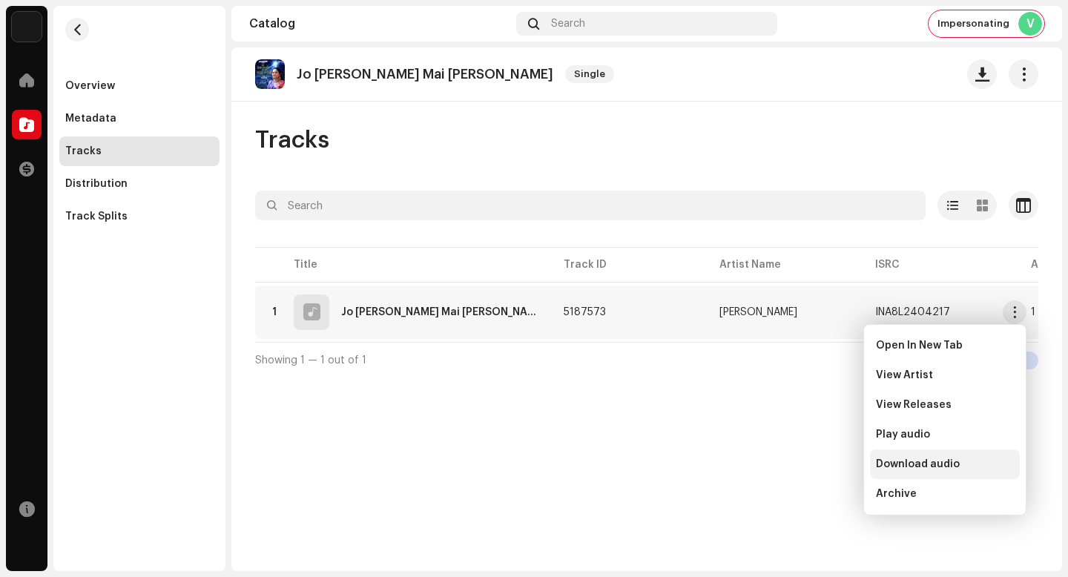
click at [972, 462] on div "Download audio" at bounding box center [945, 464] width 138 height 12
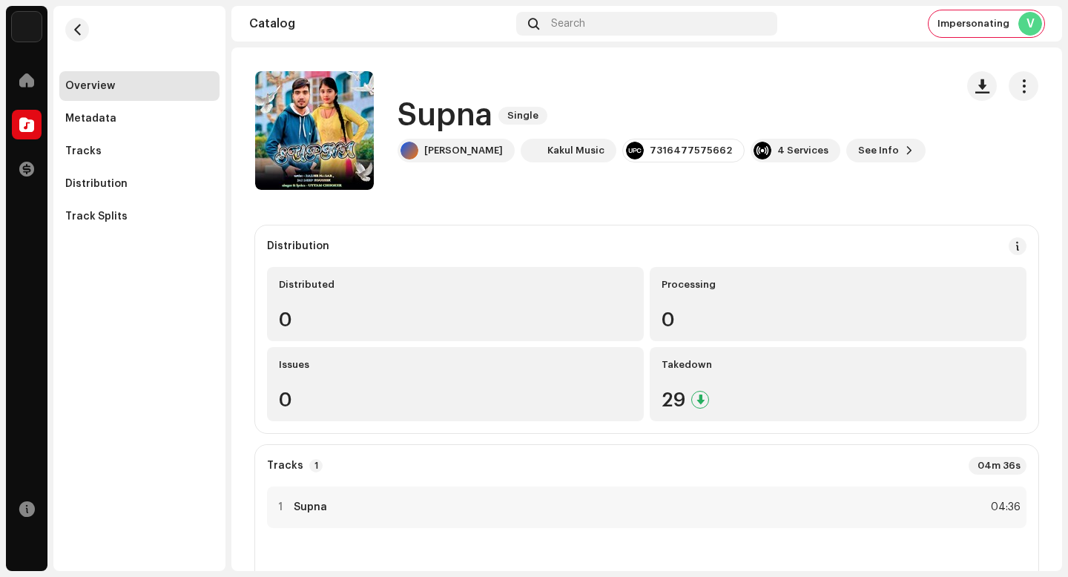
click at [454, 116] on h1 "Supna" at bounding box center [445, 116] width 95 height 34
copy h1 "Supna"
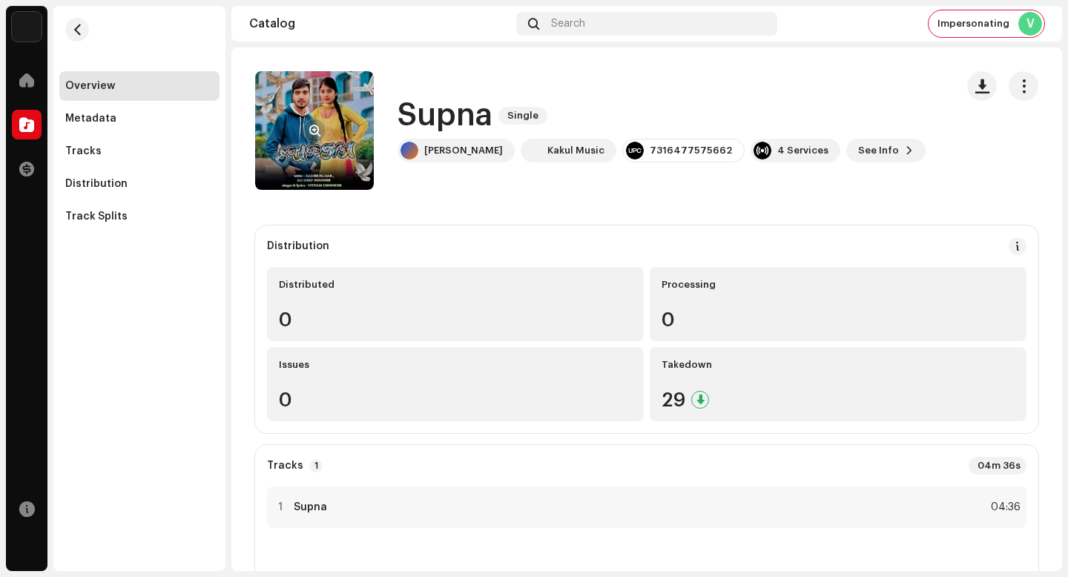
click at [316, 144] on re-a-cover at bounding box center [314, 130] width 119 height 119
click at [315, 128] on span "button" at bounding box center [314, 131] width 11 height 12
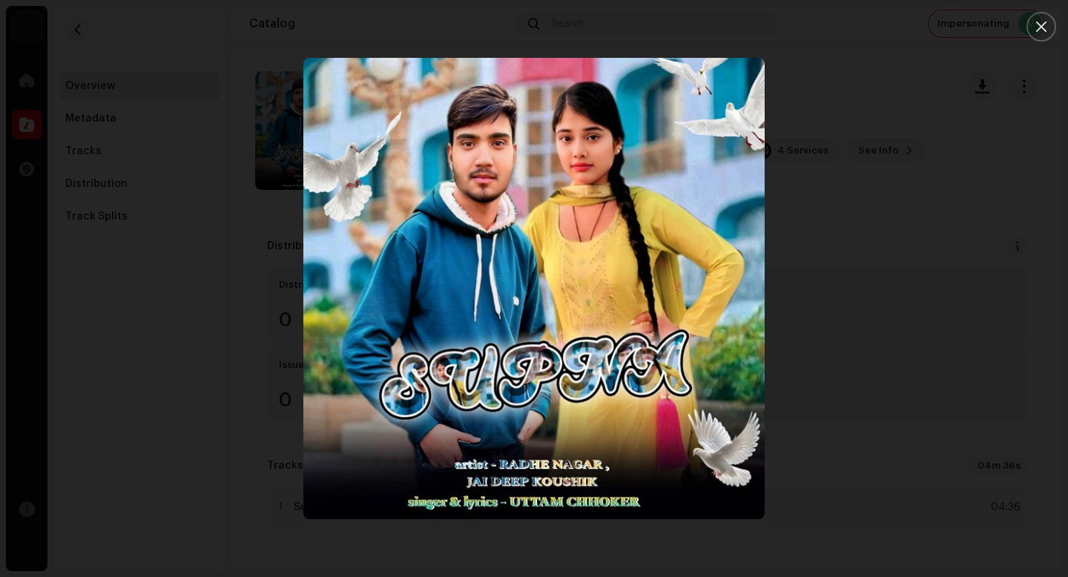
click at [981, 457] on div at bounding box center [534, 288] width 1068 height 577
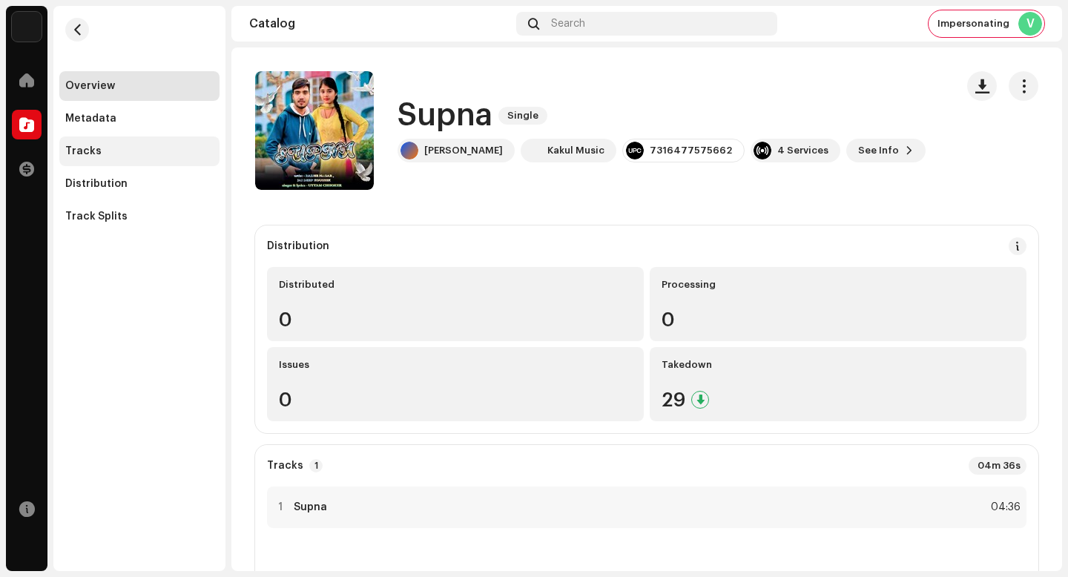
click at [106, 161] on div "Tracks" at bounding box center [139, 151] width 160 height 30
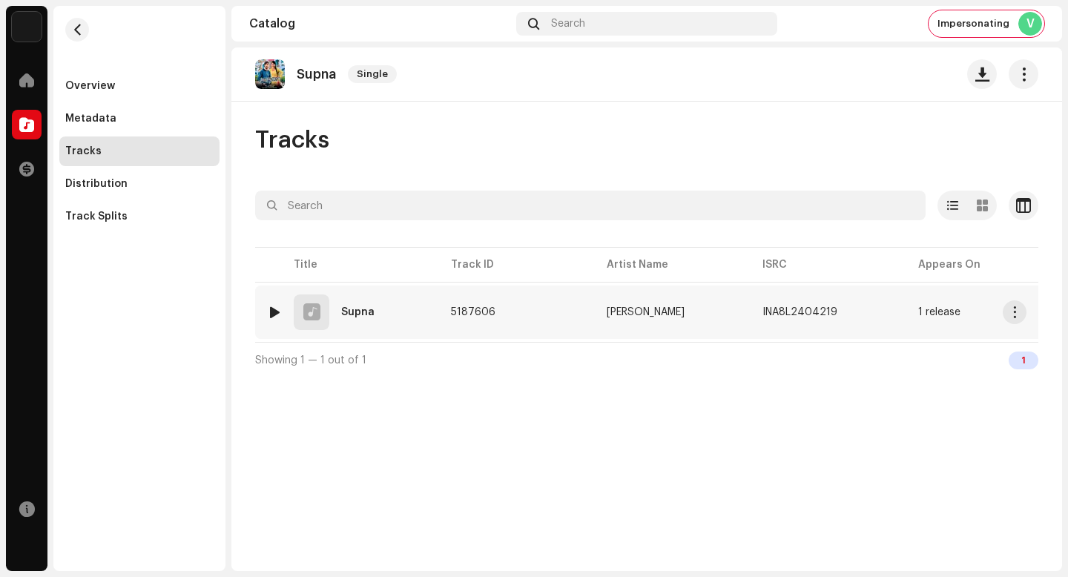
click at [1014, 314] on span "button" at bounding box center [1015, 312] width 11 height 12
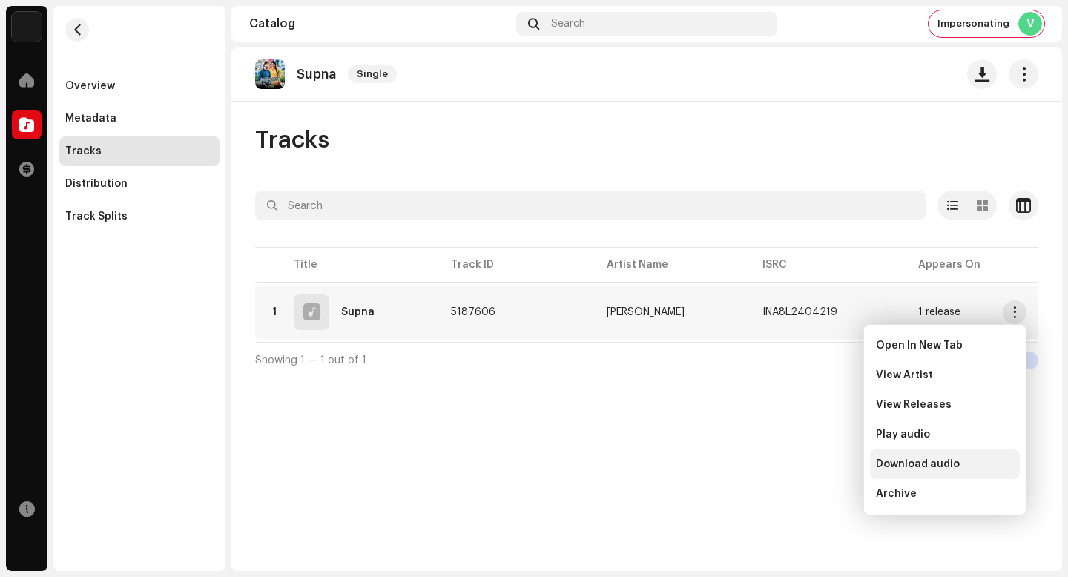
click at [935, 460] on span "Download audio" at bounding box center [918, 464] width 84 height 12
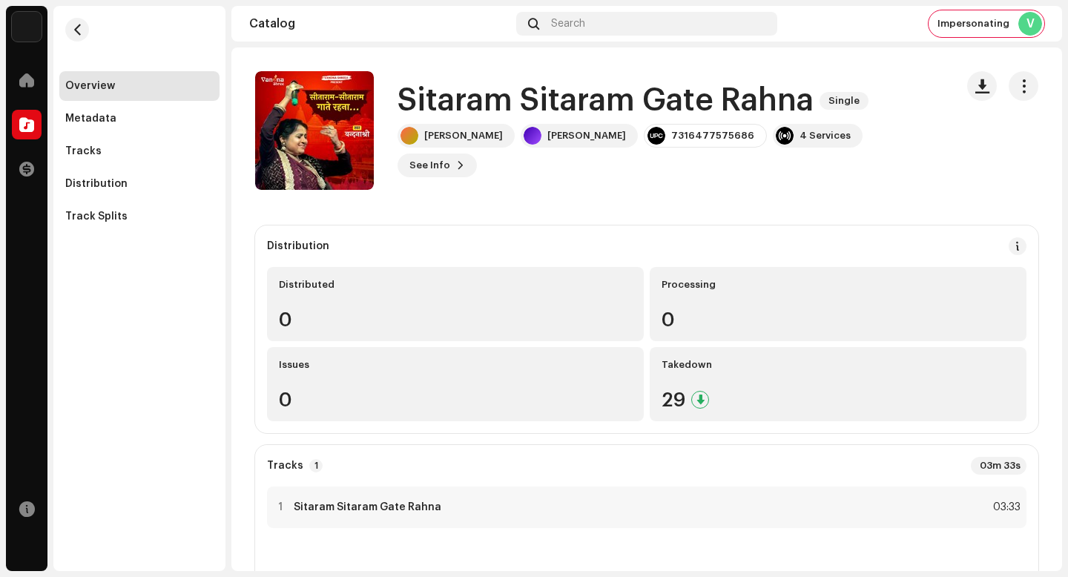
click at [594, 118] on h1 "Sitaram Sitaram Gate Rahna" at bounding box center [606, 101] width 416 height 34
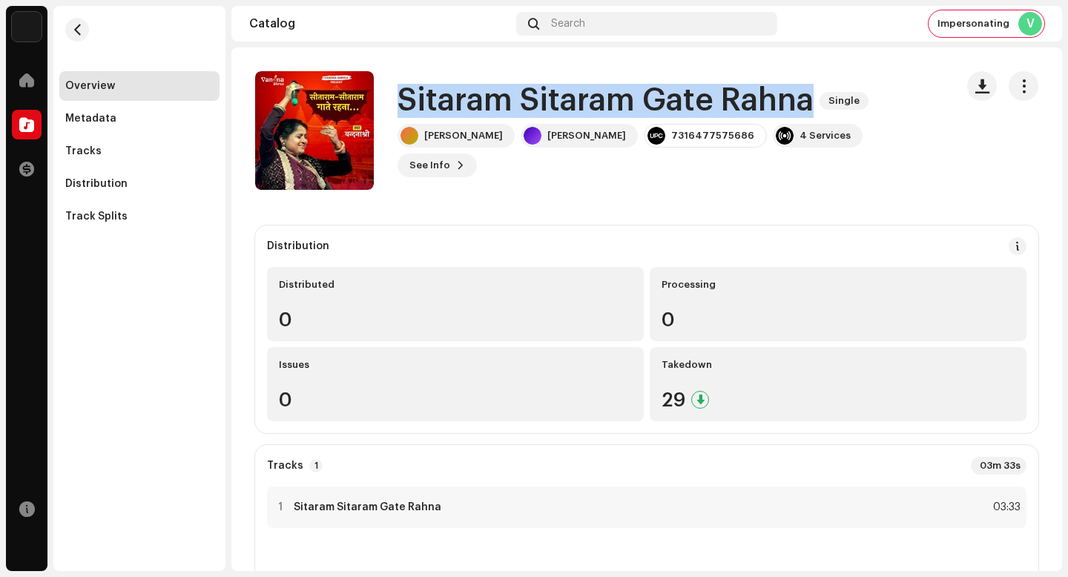
click at [594, 118] on h1 "Sitaram Sitaram Gate Rahna" at bounding box center [606, 101] width 416 height 34
copy div "[PERSON_NAME] Gate Rahna Single"
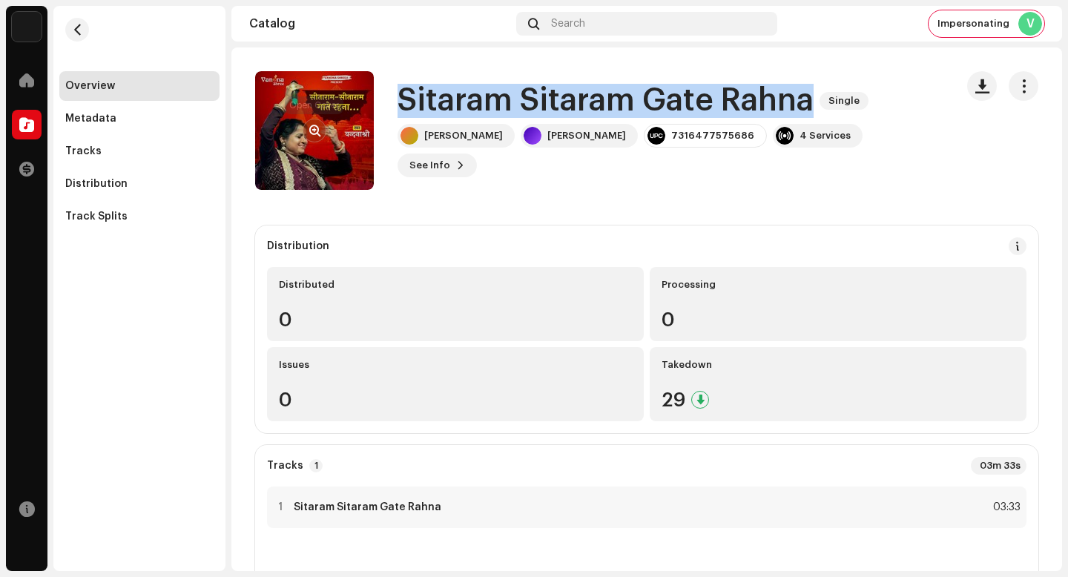
click at [317, 136] on button "button" at bounding box center [315, 131] width 24 height 24
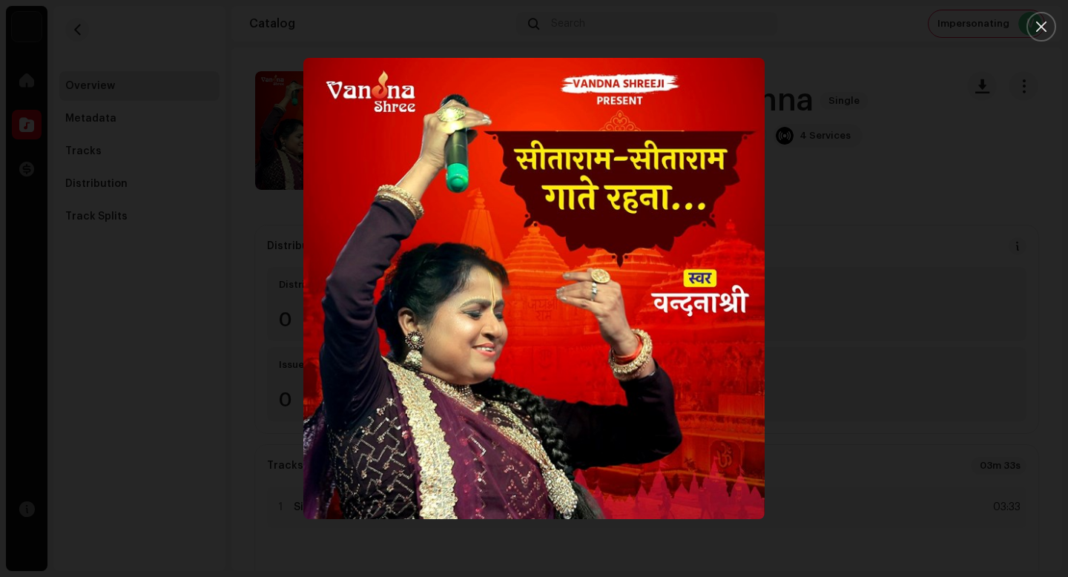
click at [935, 460] on div at bounding box center [534, 288] width 1068 height 577
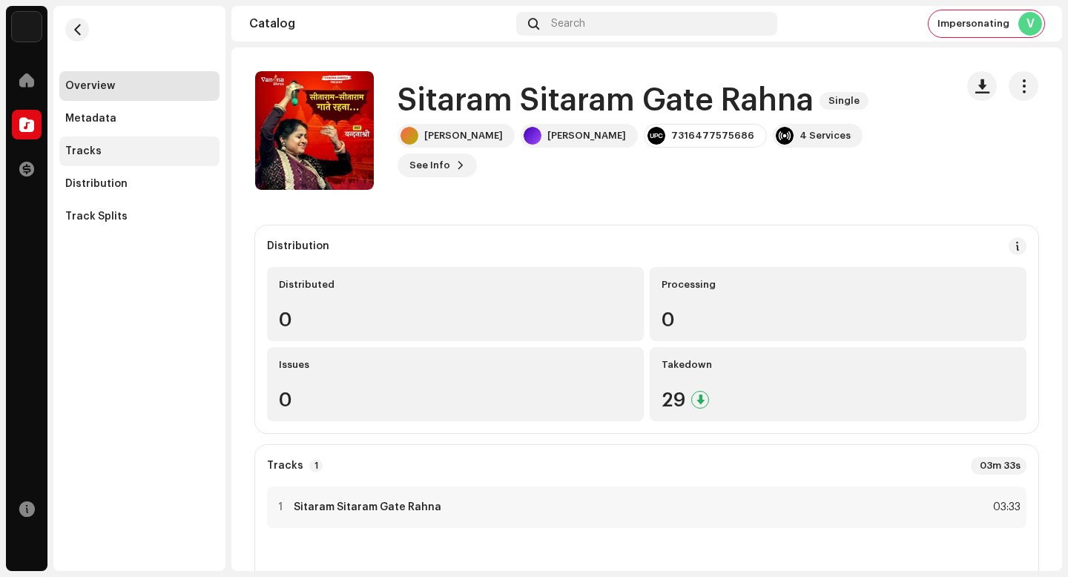
click at [158, 162] on div "Tracks" at bounding box center [139, 151] width 160 height 30
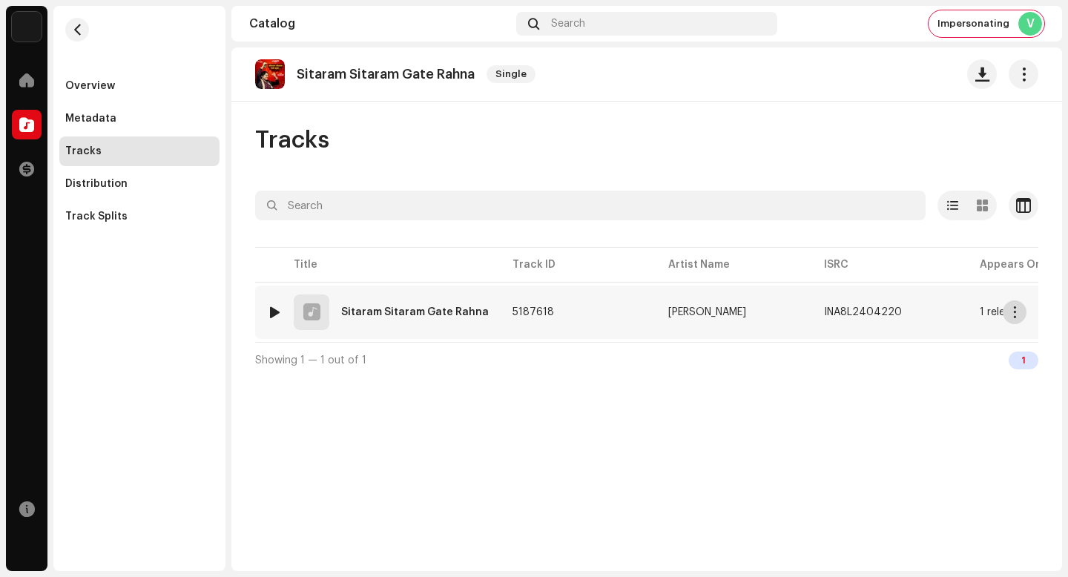
click at [1018, 322] on button "button" at bounding box center [1015, 312] width 24 height 24
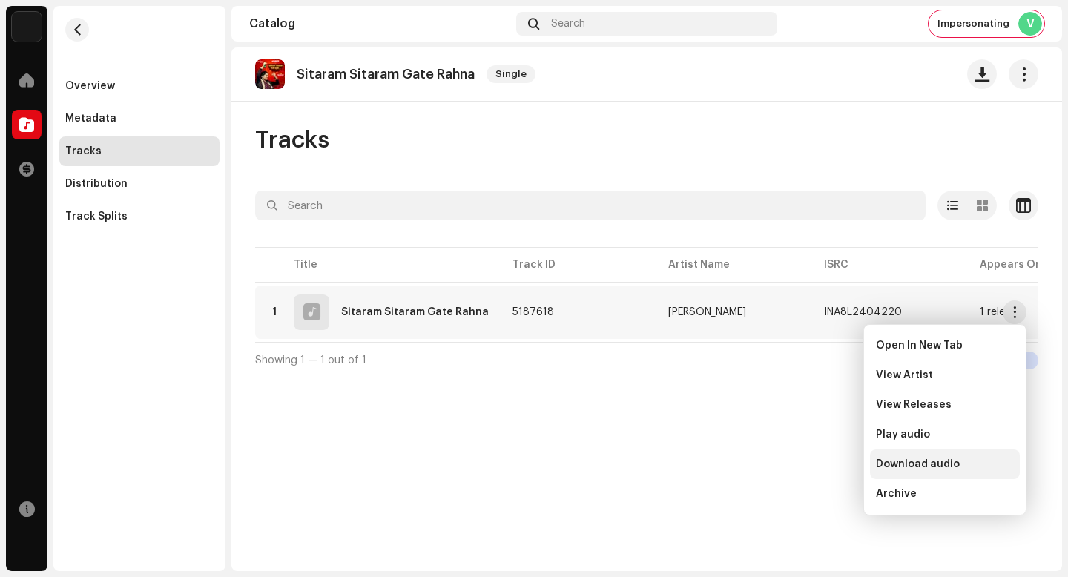
click at [929, 471] on div "Download audio" at bounding box center [945, 465] width 150 height 30
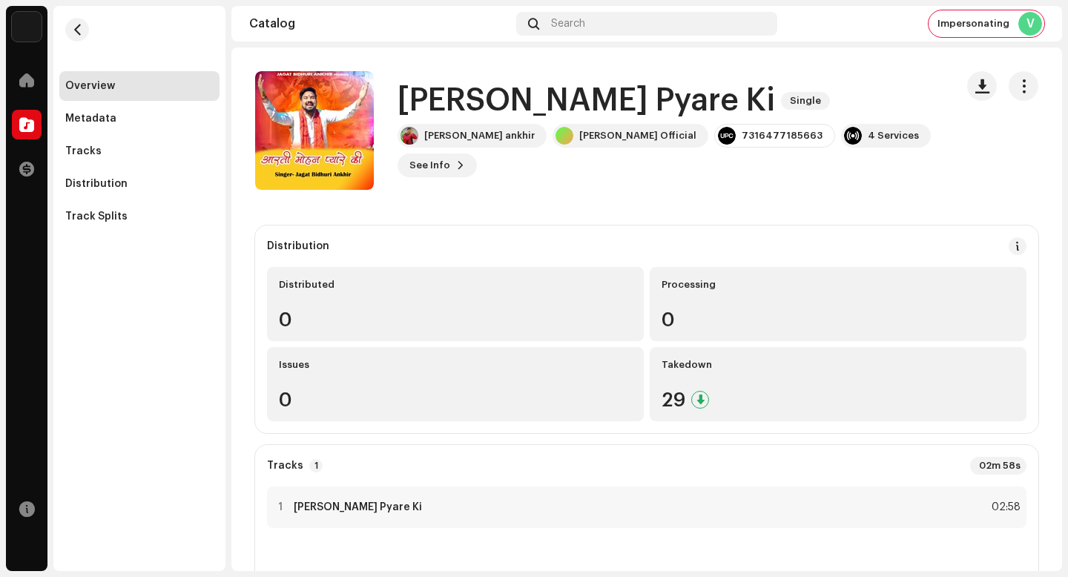
click at [555, 102] on h1 "[PERSON_NAME] Pyare Ki" at bounding box center [587, 101] width 378 height 34
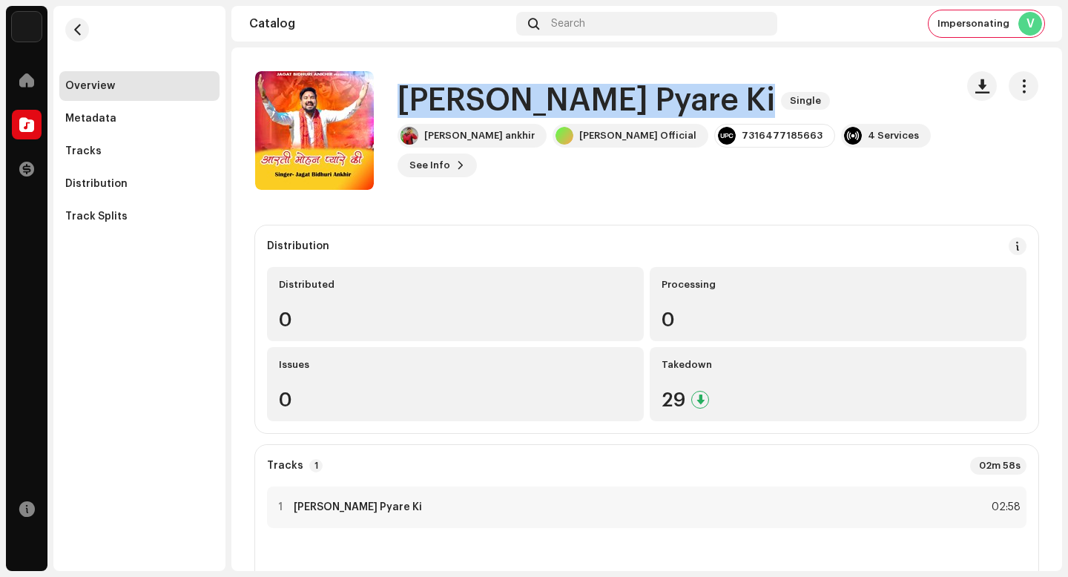
click at [555, 102] on h1 "[PERSON_NAME] Pyare Ki" at bounding box center [587, 101] width 378 height 34
copy div "[PERSON_NAME] Pyare Ki Single"
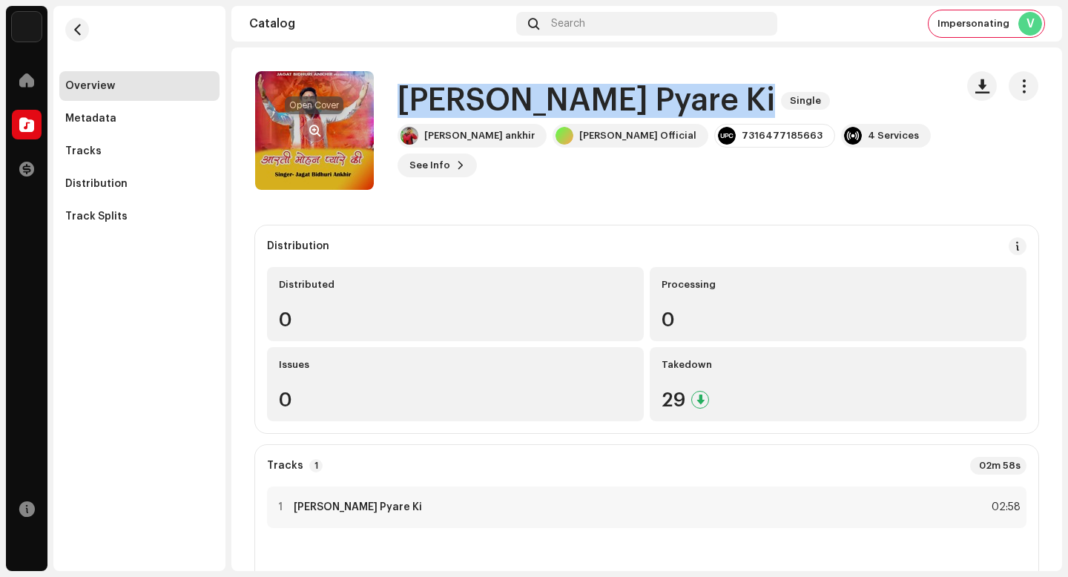
click at [317, 132] on span "button" at bounding box center [314, 131] width 11 height 12
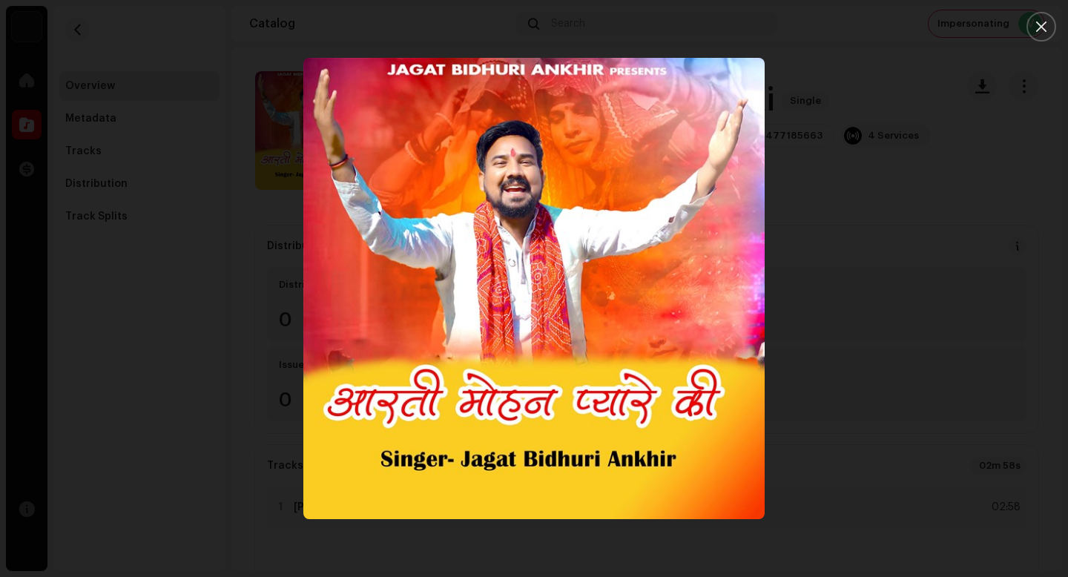
click at [929, 471] on div at bounding box center [534, 288] width 1068 height 577
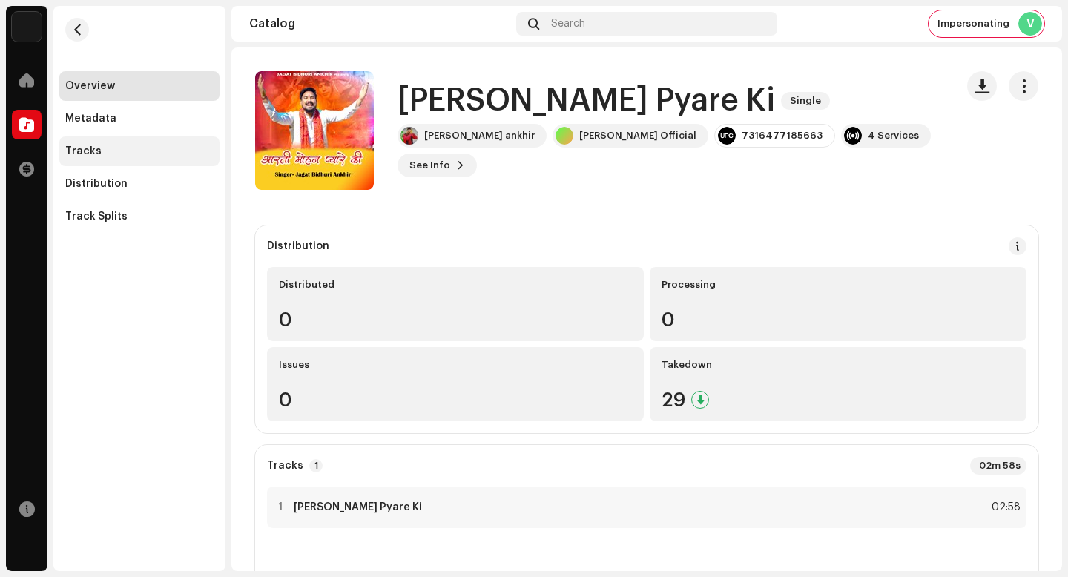
click at [177, 139] on div "Tracks" at bounding box center [139, 151] width 160 height 30
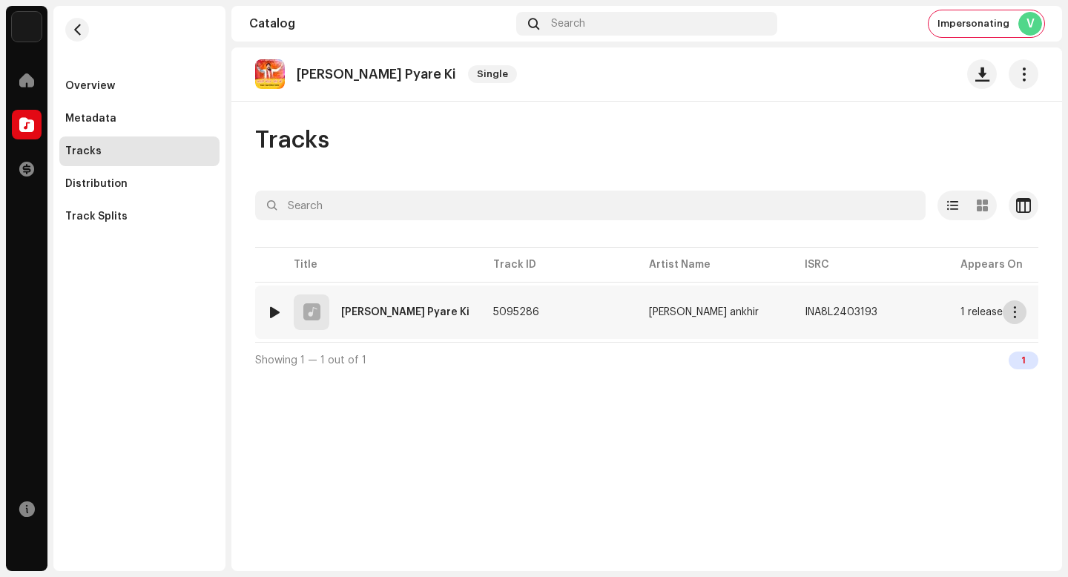
click at [1016, 319] on button "button" at bounding box center [1015, 312] width 24 height 24
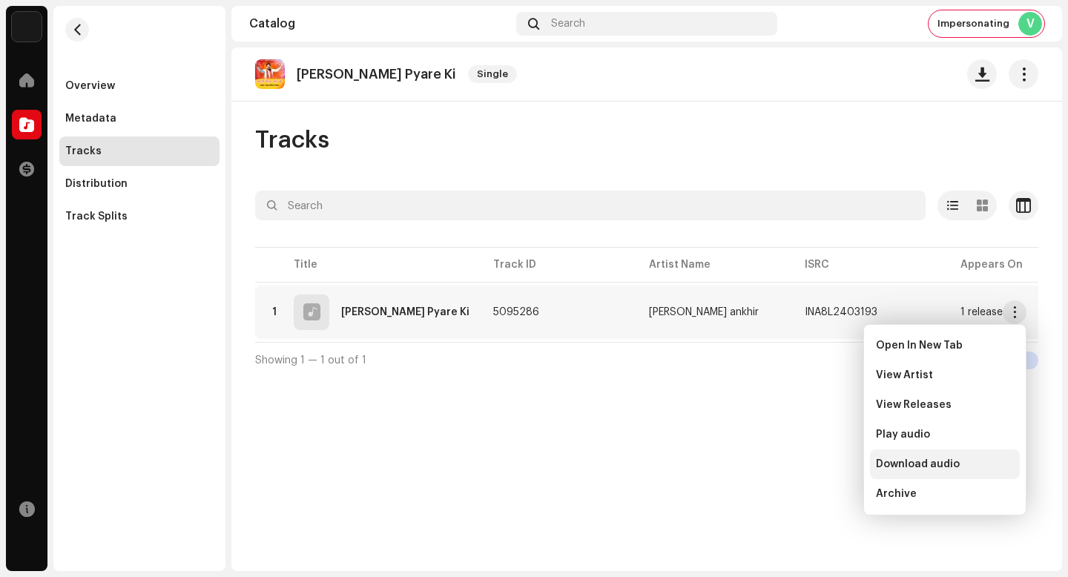
click at [984, 466] on div "Download audio" at bounding box center [945, 464] width 138 height 12
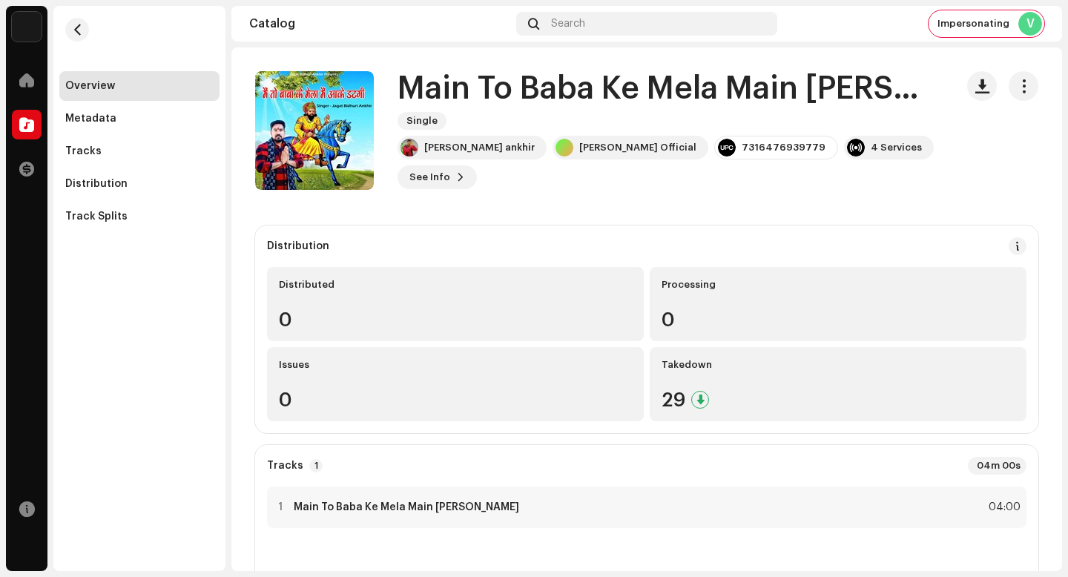
click at [562, 91] on h1 "Main To Baba Ke Mela Main [PERSON_NAME]" at bounding box center [671, 89] width 546 height 34
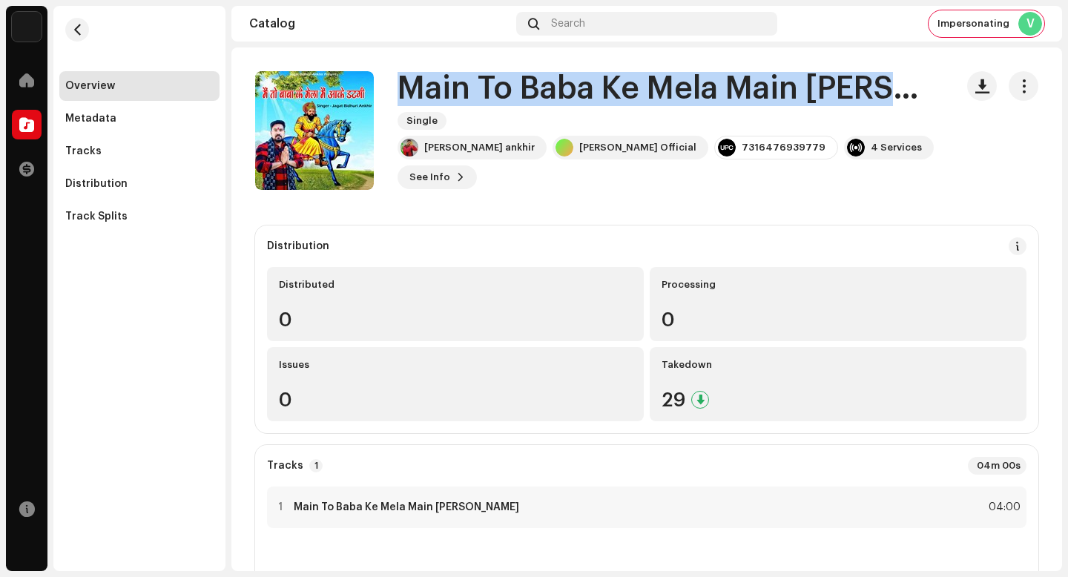
click at [562, 91] on h1 "Main To Baba Ke Mela Main [PERSON_NAME]" at bounding box center [671, 89] width 546 height 34
copy div "Main To Baba Ke Mela Main [PERSON_NAME] Single"
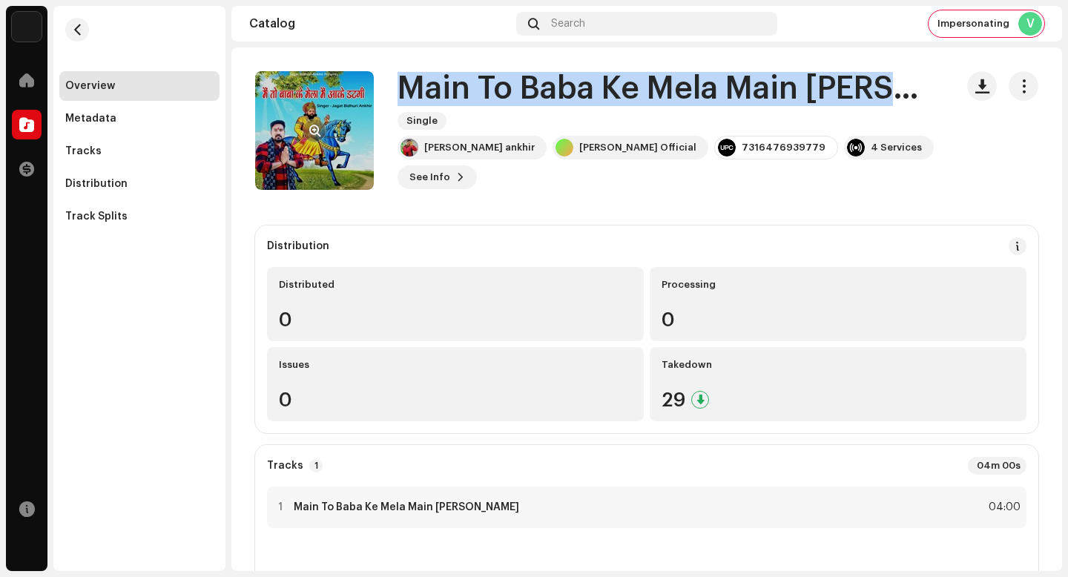
click at [317, 126] on span "button" at bounding box center [314, 131] width 11 height 12
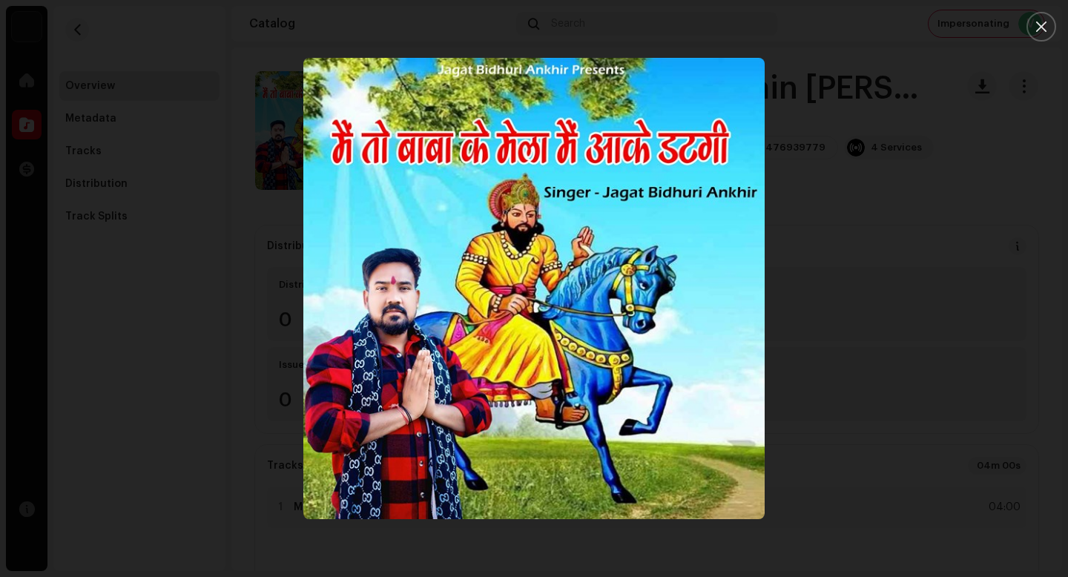
click at [984, 466] on div at bounding box center [534, 288] width 1068 height 577
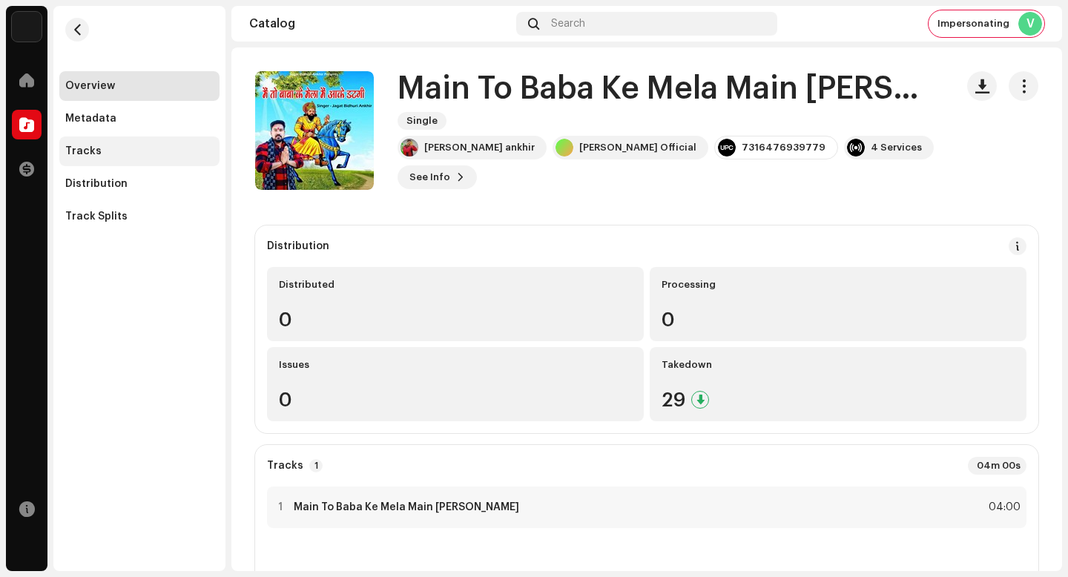
click at [124, 151] on div "Tracks" at bounding box center [139, 151] width 148 height 12
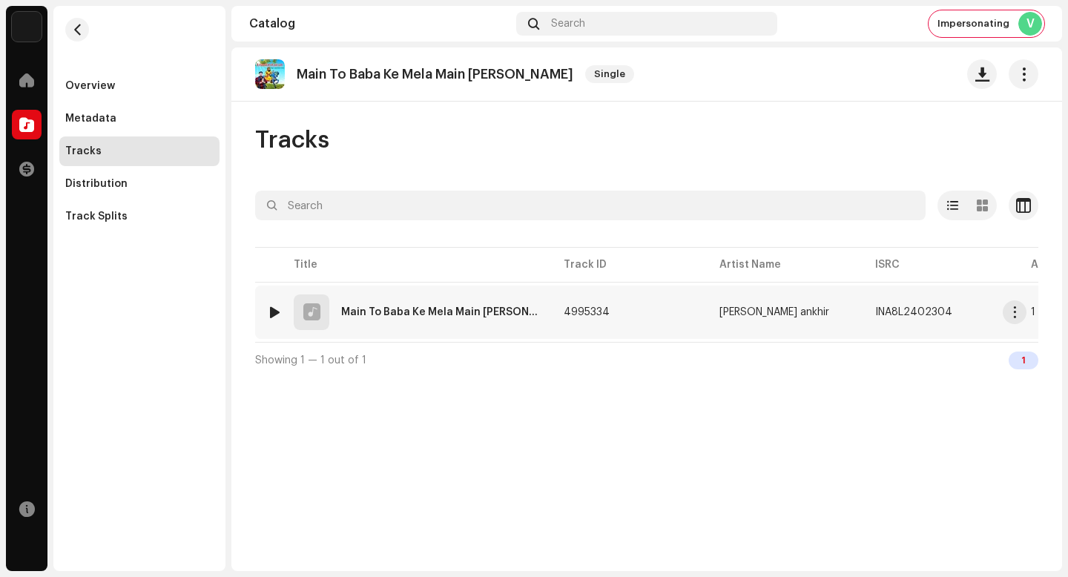
click at [1015, 317] on span "button" at bounding box center [1015, 312] width 11 height 12
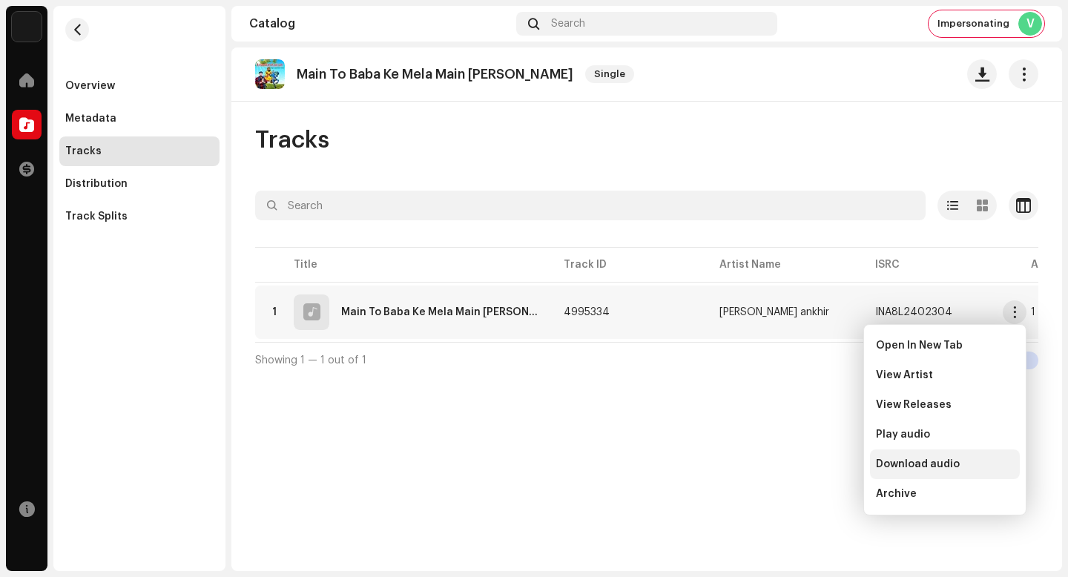
click at [964, 472] on div "Download audio" at bounding box center [945, 465] width 150 height 30
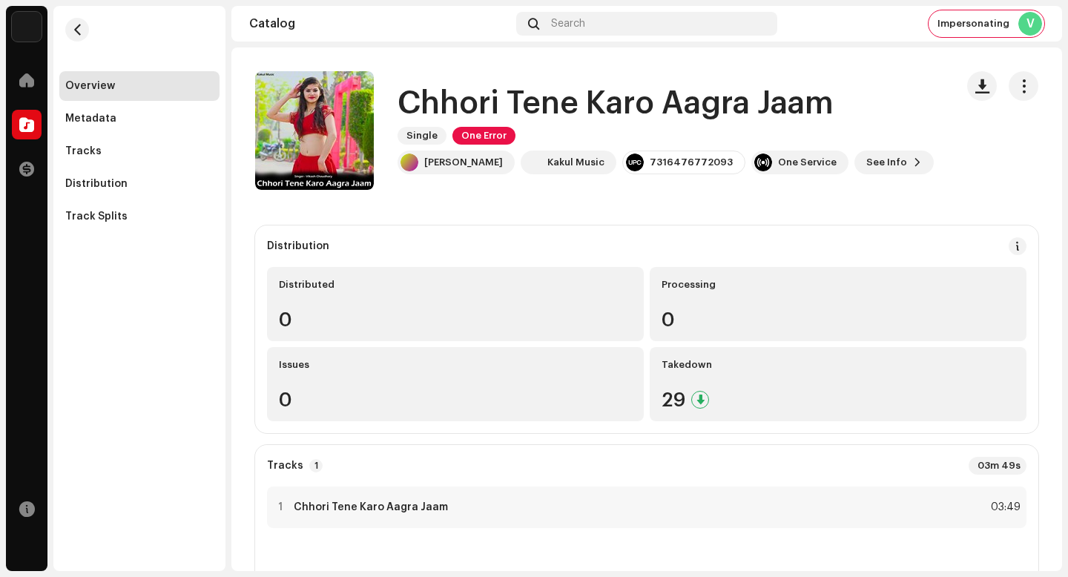
click at [617, 106] on h1 "Chhori Tene Karo Aagra Jaam" at bounding box center [616, 104] width 436 height 34
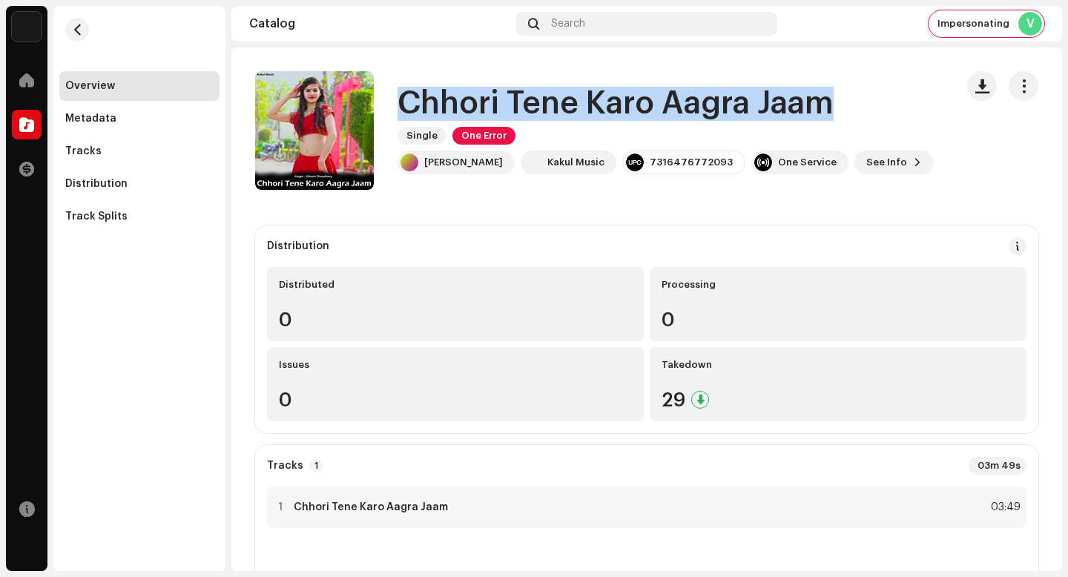
click at [617, 106] on h1 "Chhori Tene Karo Aagra Jaam" at bounding box center [616, 104] width 436 height 34
copy div "Chhori Tene Karo Aagra Jaam Single One Error"
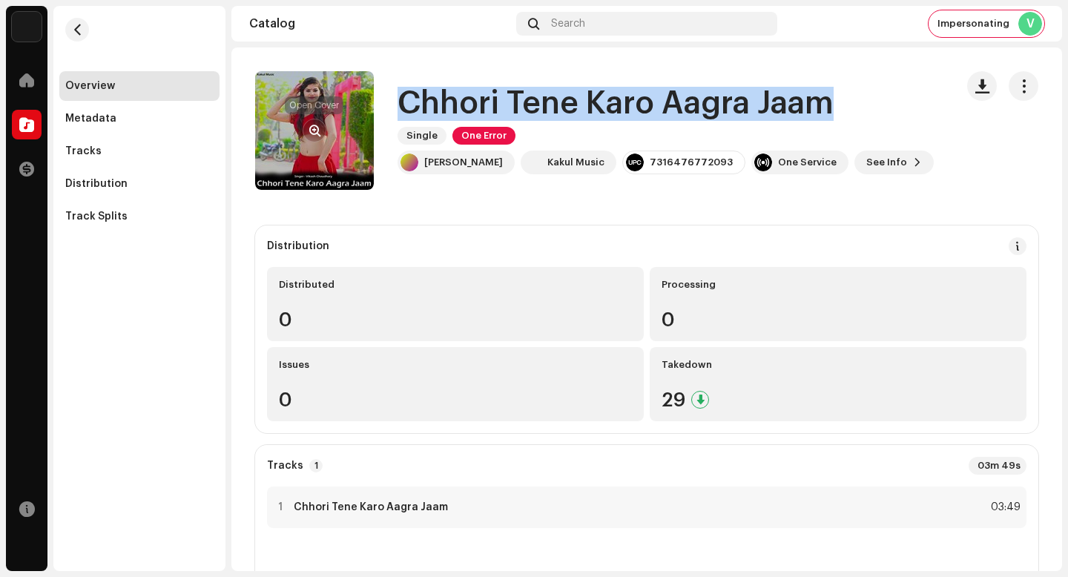
click at [320, 127] on button "button" at bounding box center [315, 131] width 24 height 24
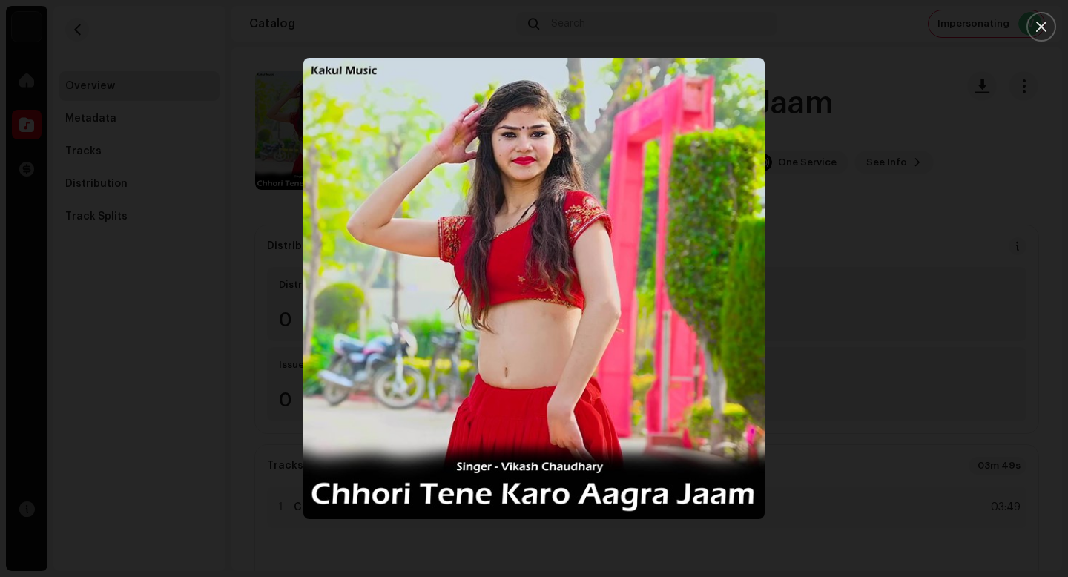
click at [1050, 353] on div at bounding box center [534, 288] width 1068 height 577
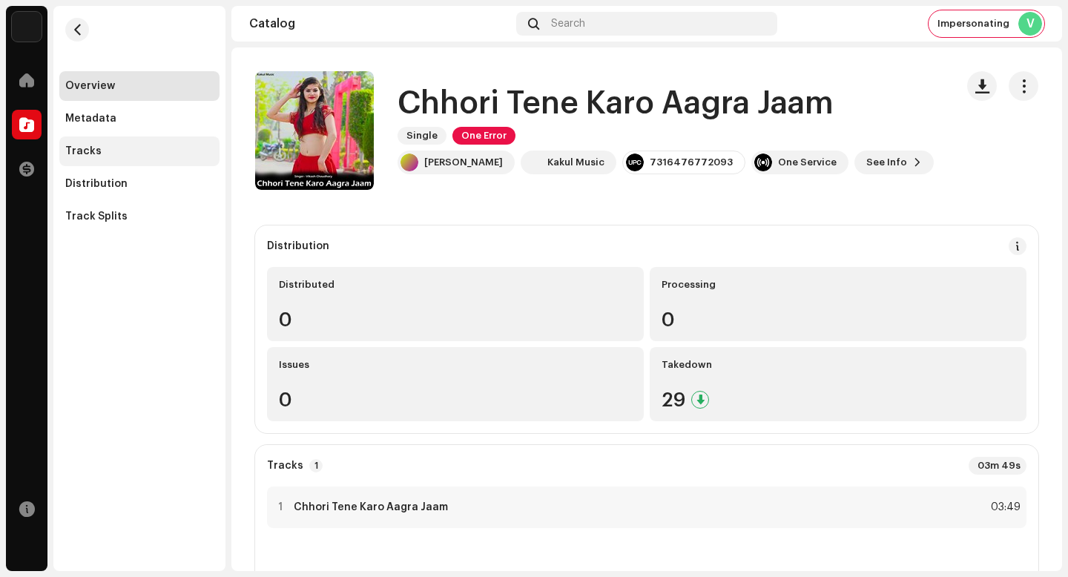
click at [151, 146] on div "Tracks" at bounding box center [139, 151] width 148 height 12
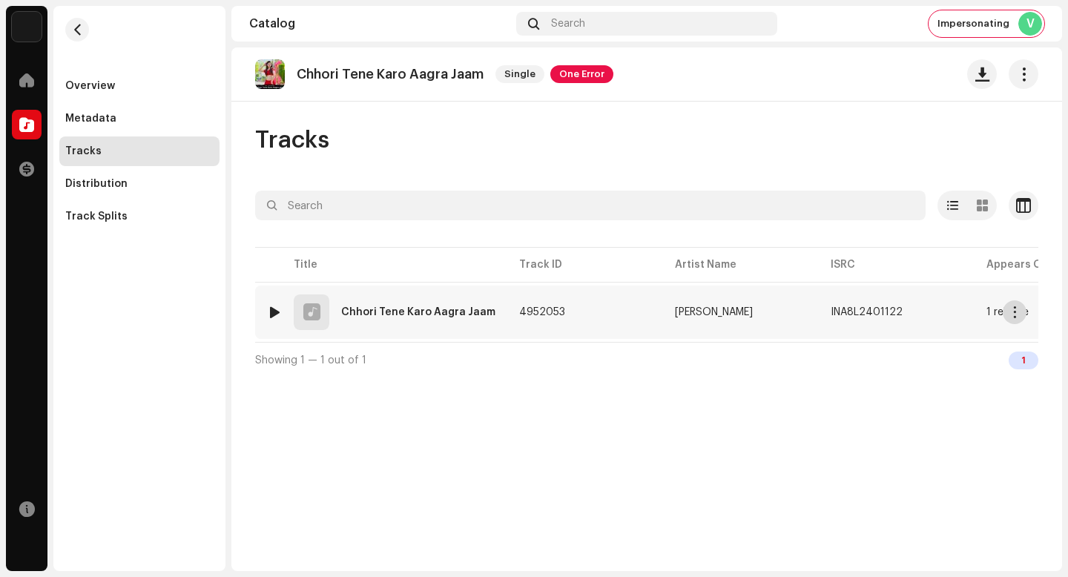
click at [1017, 315] on span "button" at bounding box center [1015, 312] width 11 height 12
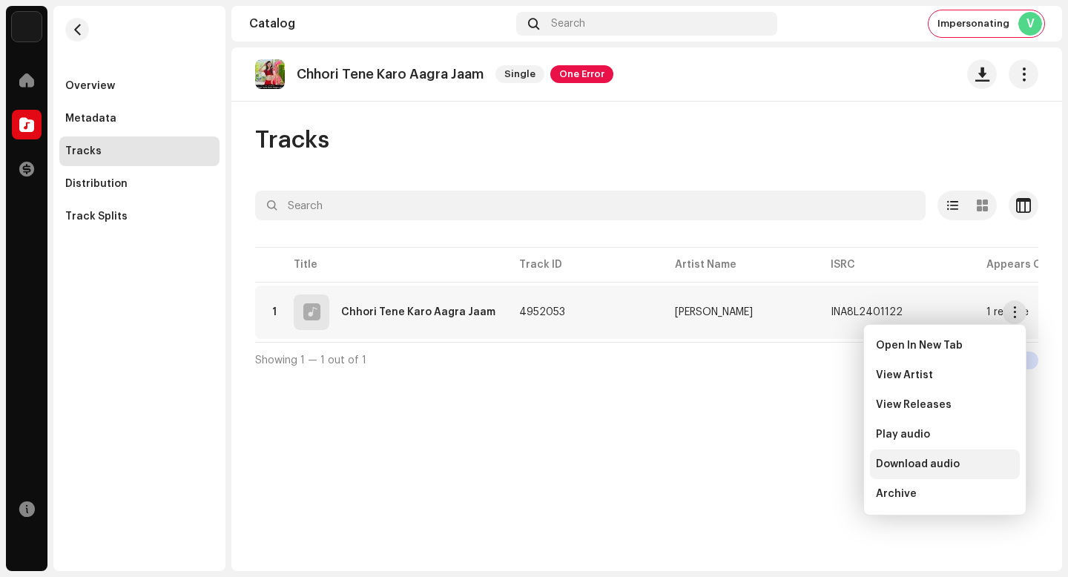
click at [937, 456] on div "Download audio" at bounding box center [945, 465] width 150 height 30
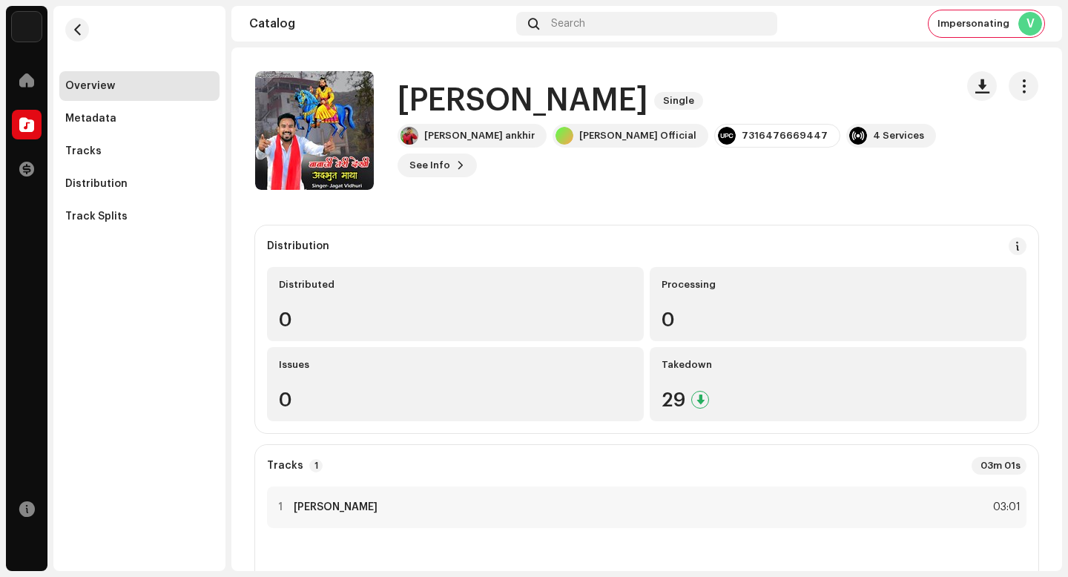
click at [619, 98] on h1 "[PERSON_NAME]" at bounding box center [523, 101] width 251 height 34
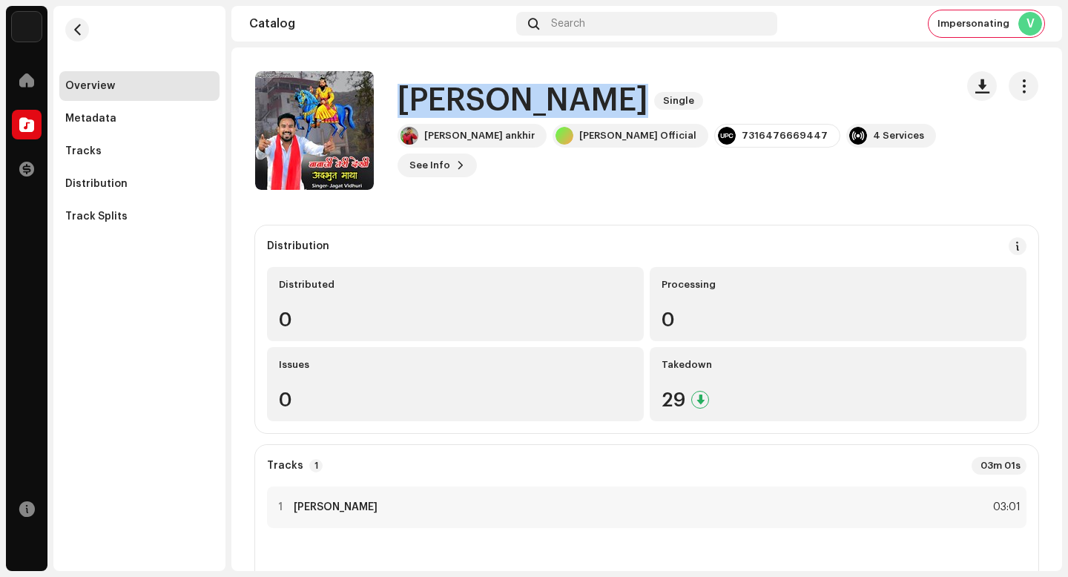
click at [619, 98] on h1 "[PERSON_NAME]" at bounding box center [523, 101] width 251 height 34
copy div "[PERSON_NAME] Adbhut Maya Single"
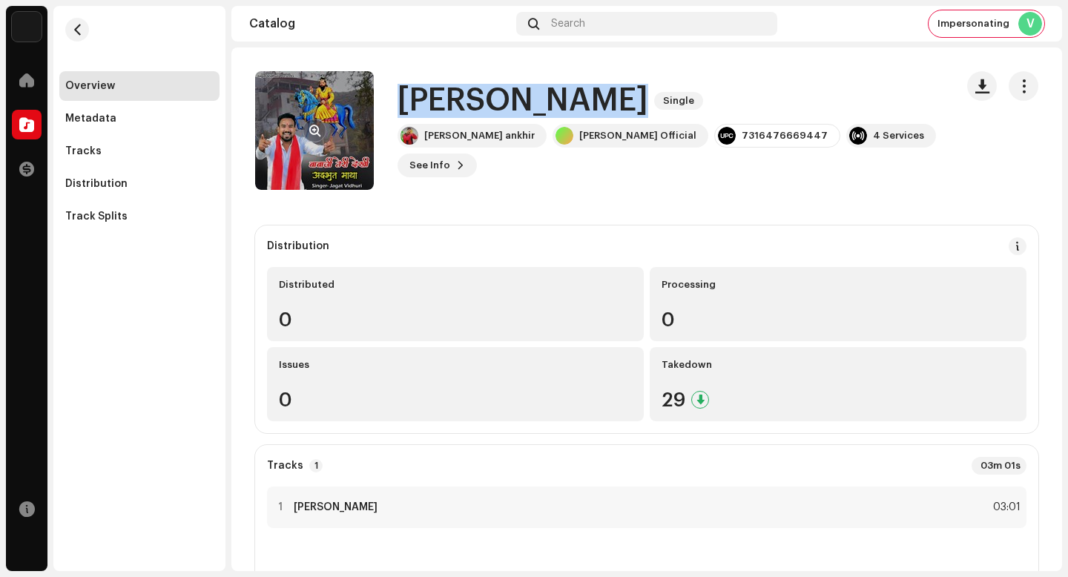
click at [320, 122] on button "button" at bounding box center [315, 131] width 24 height 24
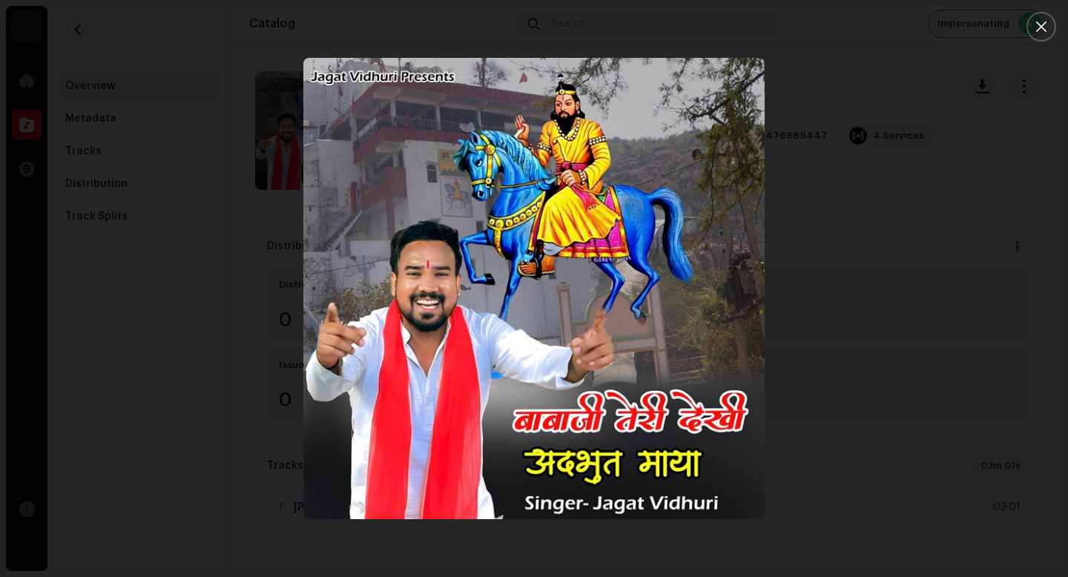
click at [937, 456] on div at bounding box center [534, 288] width 1068 height 577
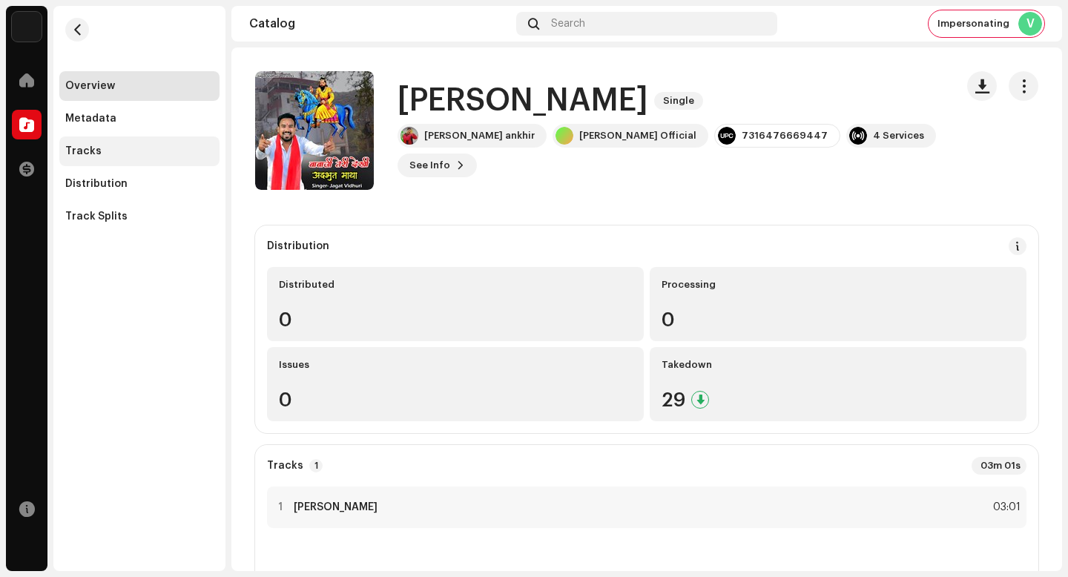
click at [159, 154] on div "Tracks" at bounding box center [139, 151] width 148 height 12
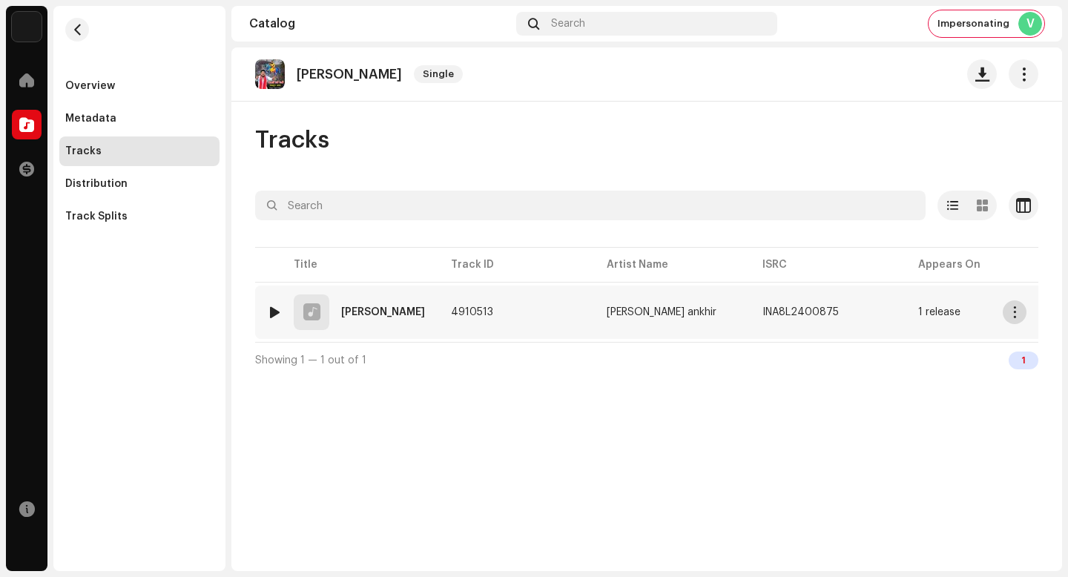
click at [1019, 313] on span "button" at bounding box center [1015, 312] width 11 height 12
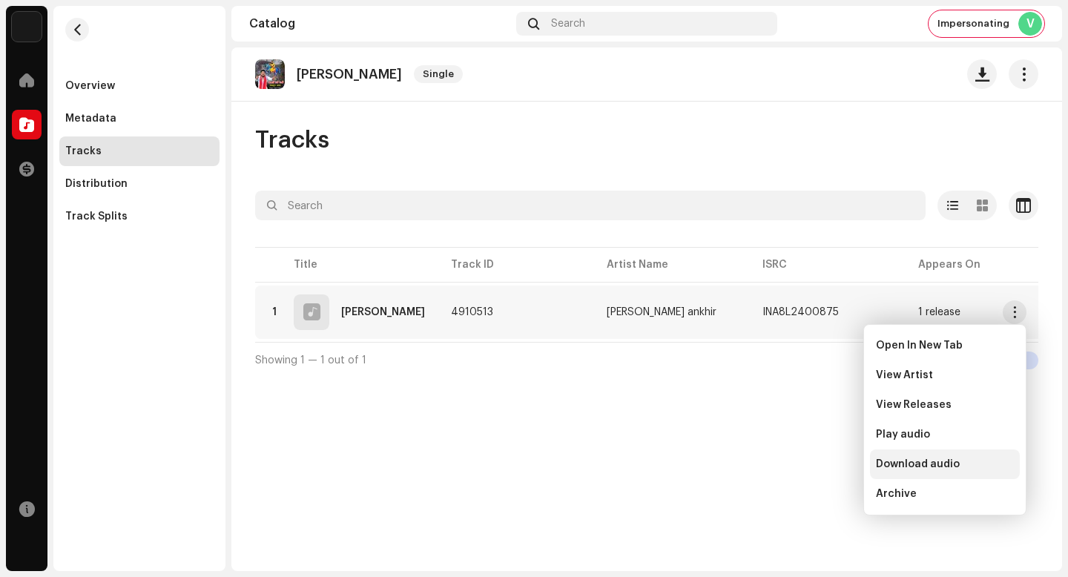
click at [927, 469] on span "Download audio" at bounding box center [918, 464] width 84 height 12
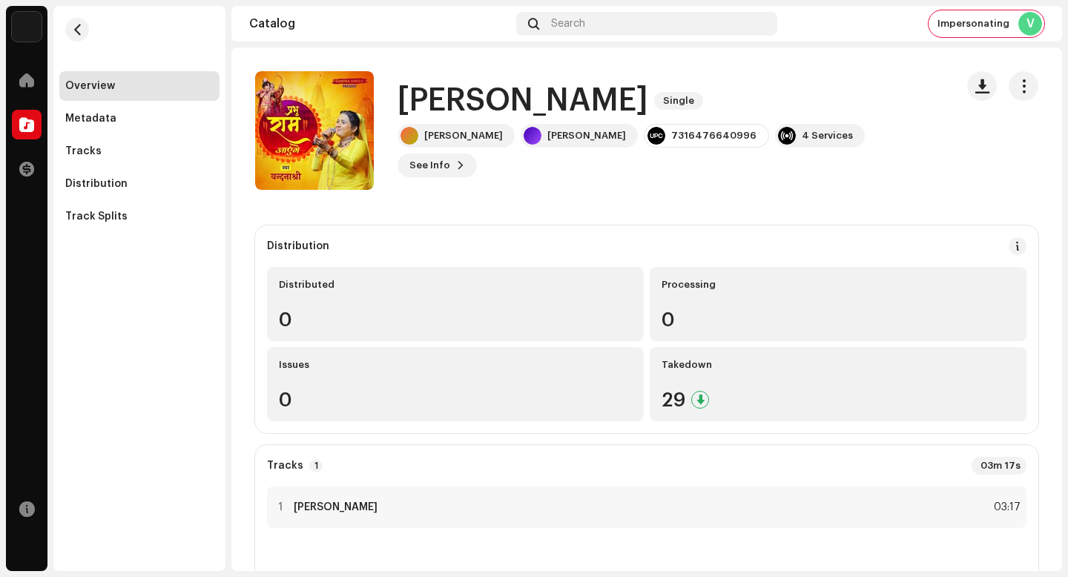
click at [599, 114] on h1 "[PERSON_NAME]" at bounding box center [523, 101] width 251 height 34
click at [599, 114] on h1 "Prabhu Ram Aayenge" at bounding box center [523, 101] width 251 height 34
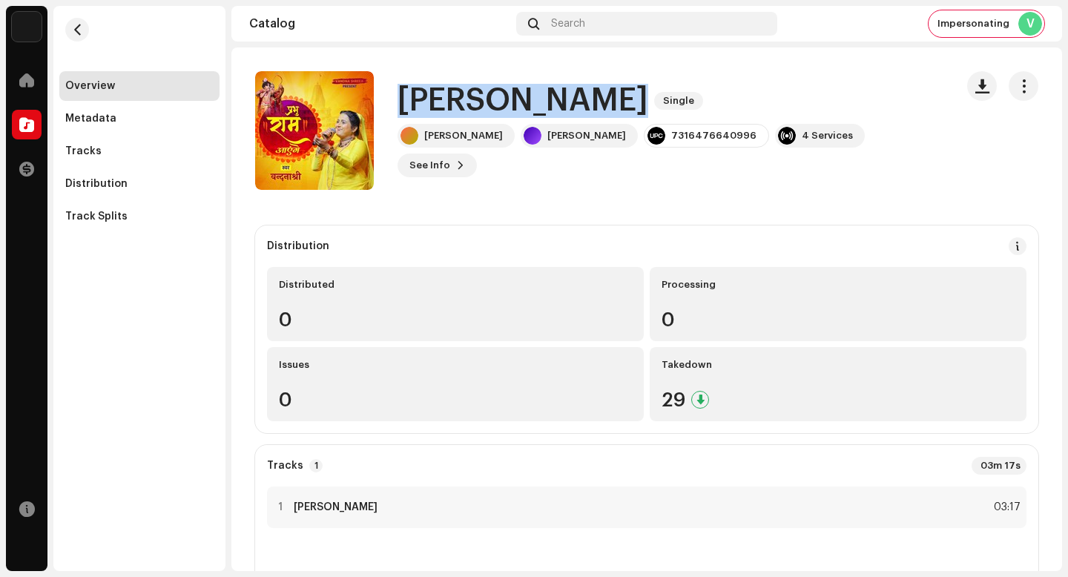
click at [599, 114] on h1 "Prabhu Ram Aayenge" at bounding box center [523, 101] width 251 height 34
copy div "Prabhu Ram Aayenge Single"
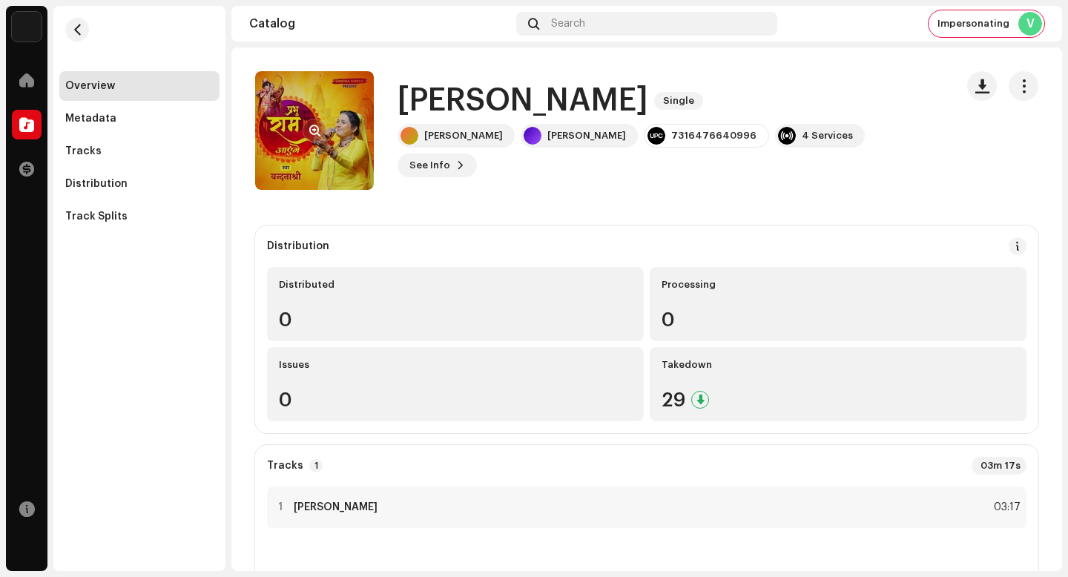
click at [298, 131] on re-a-cover at bounding box center [314, 130] width 119 height 119
click at [311, 131] on span "button" at bounding box center [314, 131] width 11 height 12
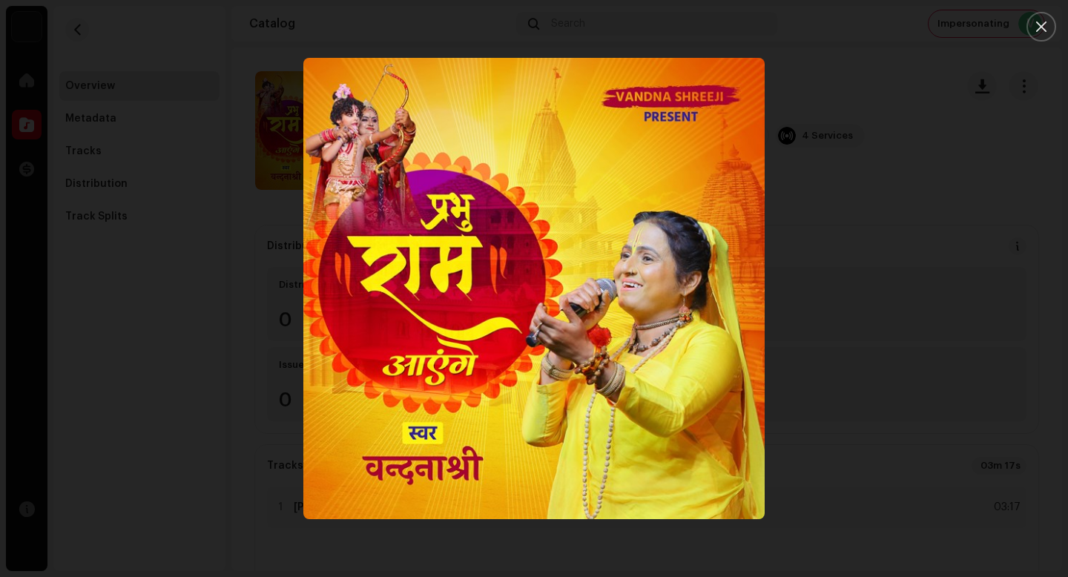
click at [215, 187] on div at bounding box center [534, 288] width 1068 height 577
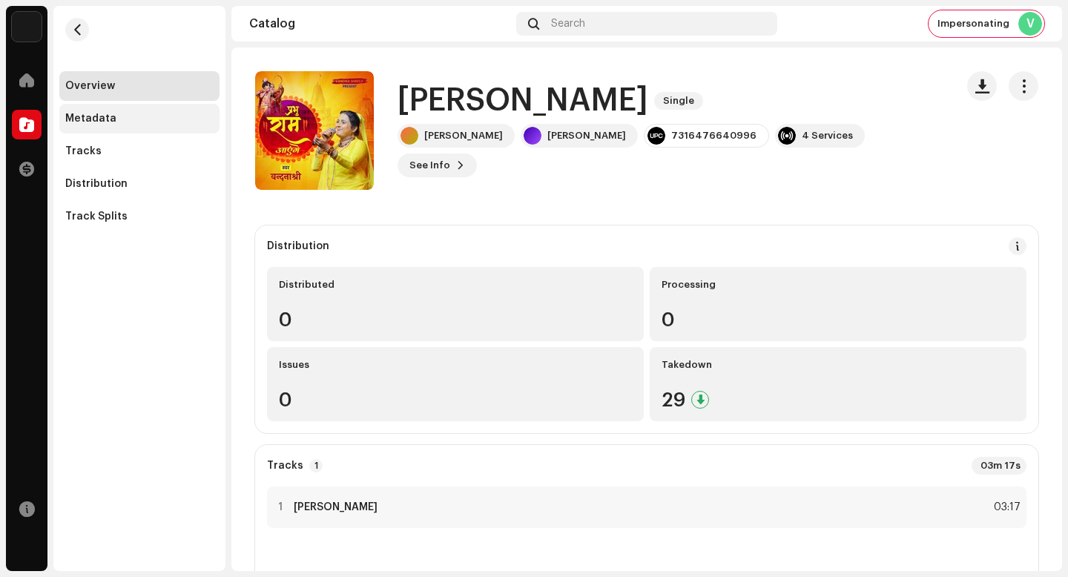
click at [160, 131] on div "Metadata" at bounding box center [139, 119] width 160 height 30
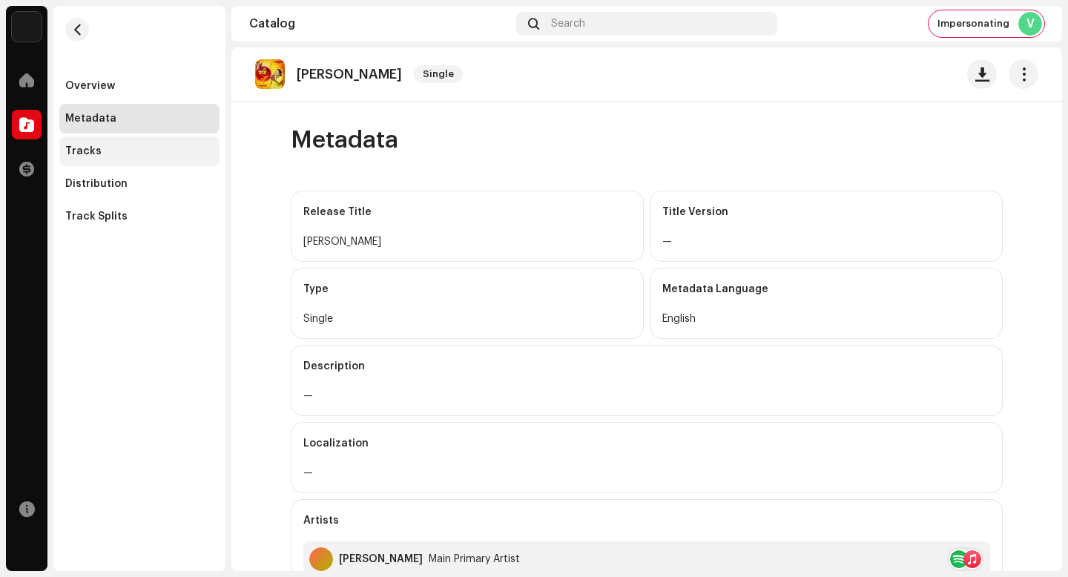
click at [160, 157] on div "Tracks" at bounding box center [139, 151] width 160 height 30
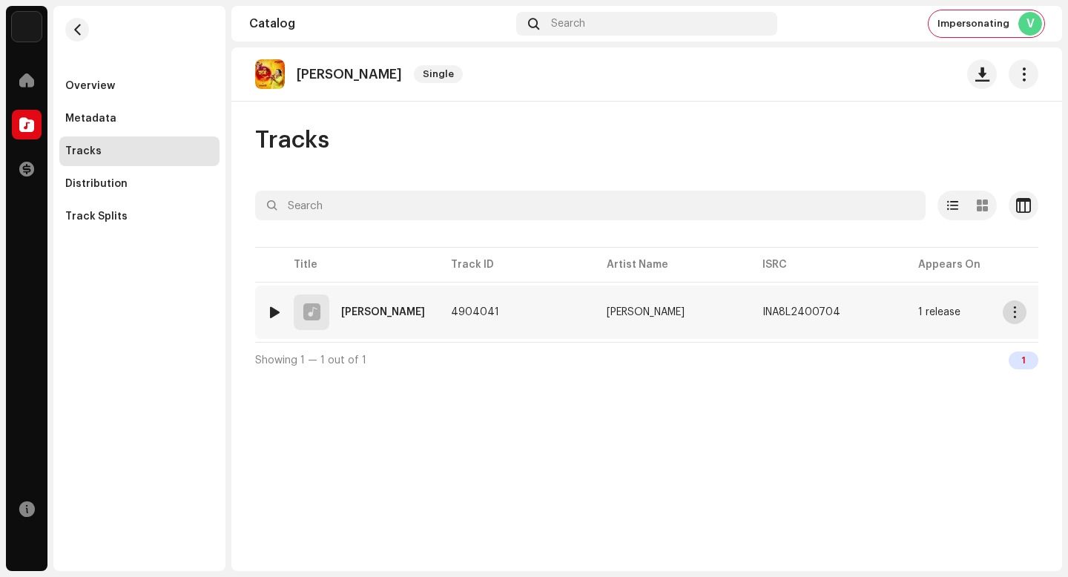
click at [1018, 310] on span "button" at bounding box center [1015, 312] width 11 height 12
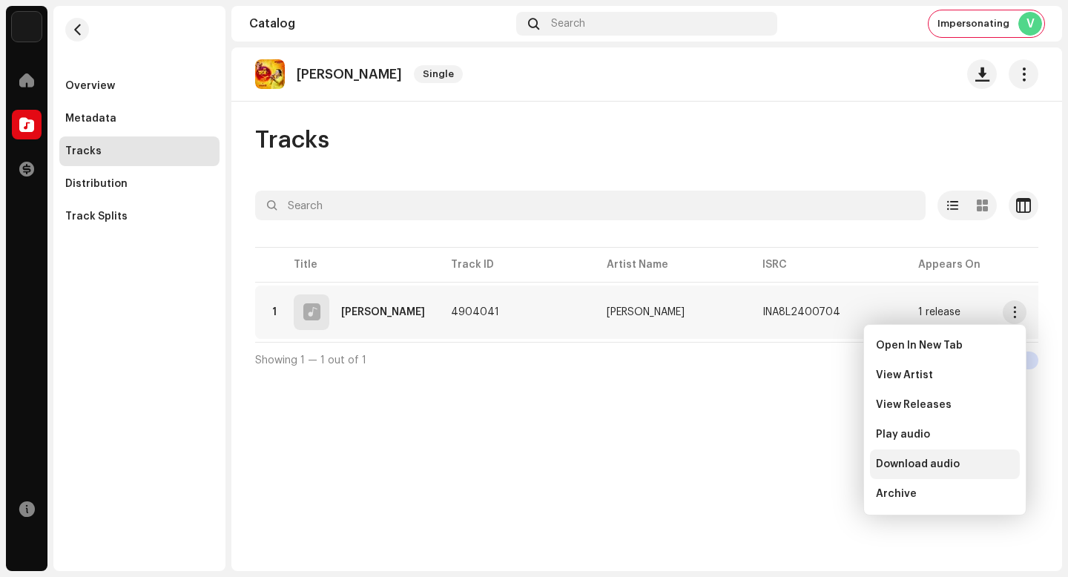
click at [942, 468] on span "Download audio" at bounding box center [918, 464] width 84 height 12
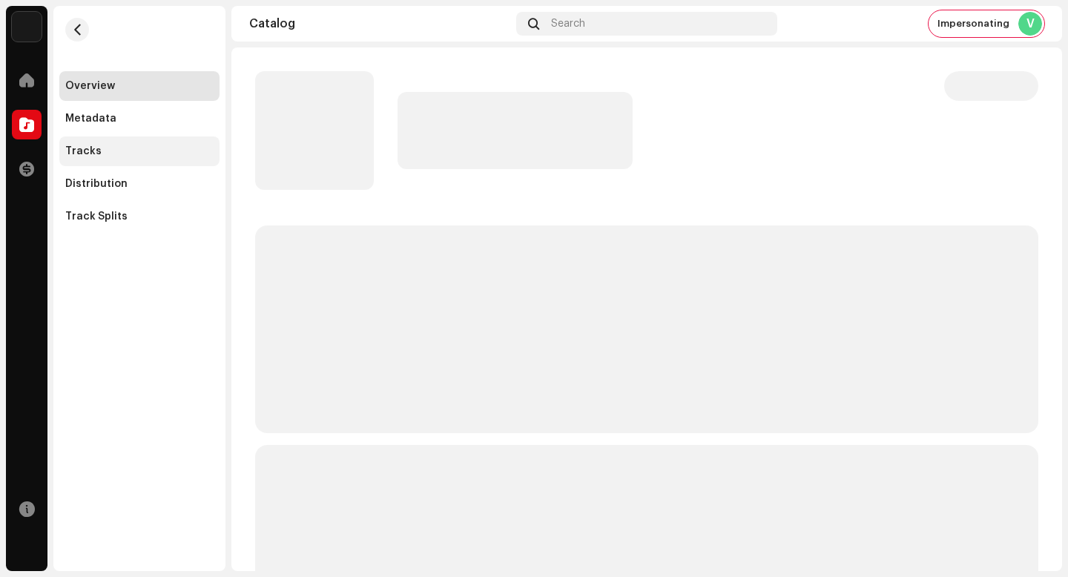
click at [191, 154] on div "Tracks" at bounding box center [139, 151] width 148 height 12
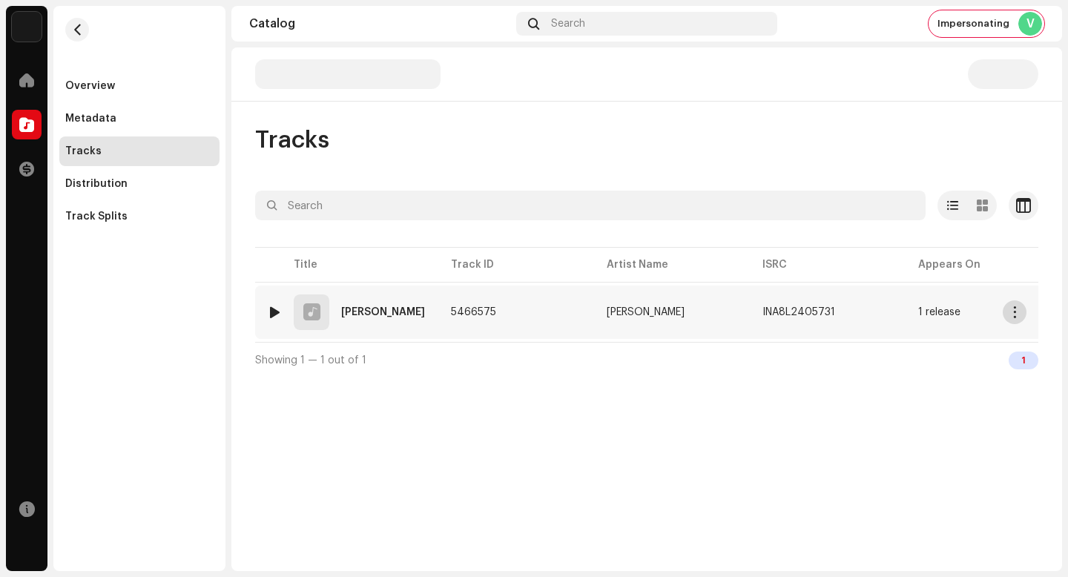
click at [1010, 307] on span "button" at bounding box center [1015, 312] width 11 height 12
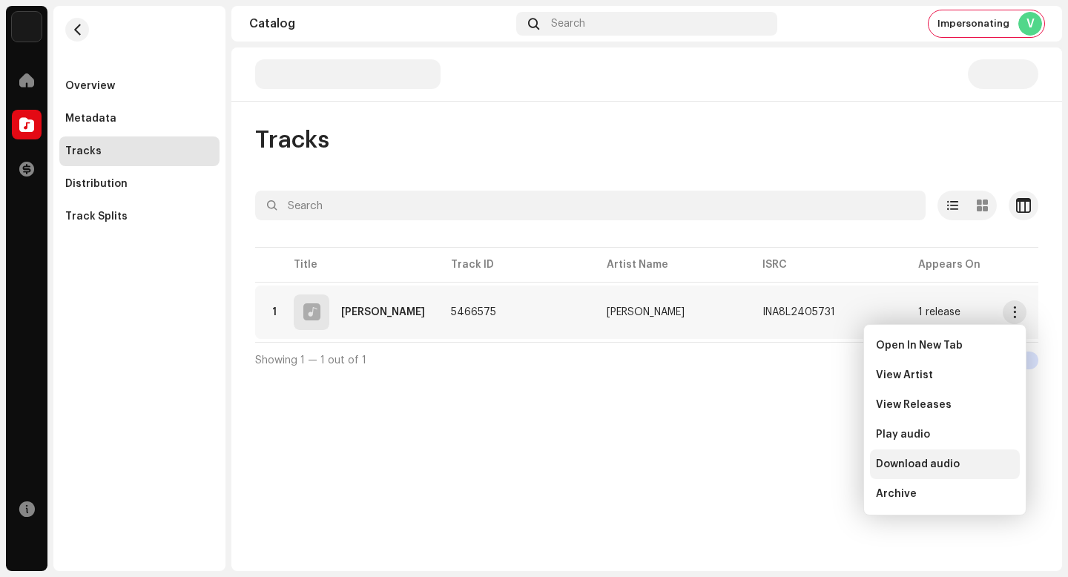
click at [982, 457] on div "Download audio" at bounding box center [945, 465] width 150 height 30
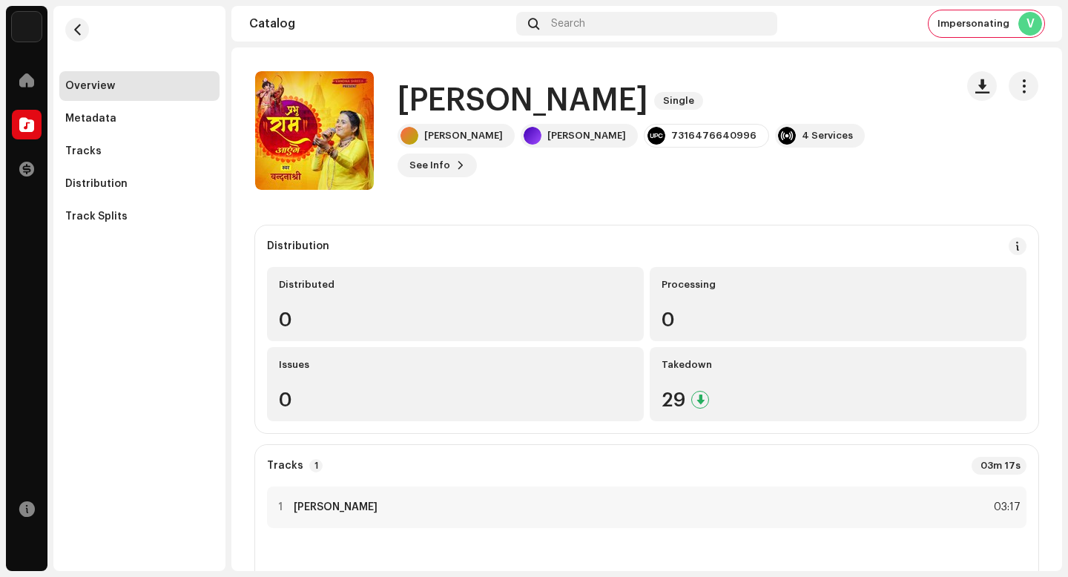
click at [631, 117] on h1 "[PERSON_NAME]" at bounding box center [523, 101] width 251 height 34
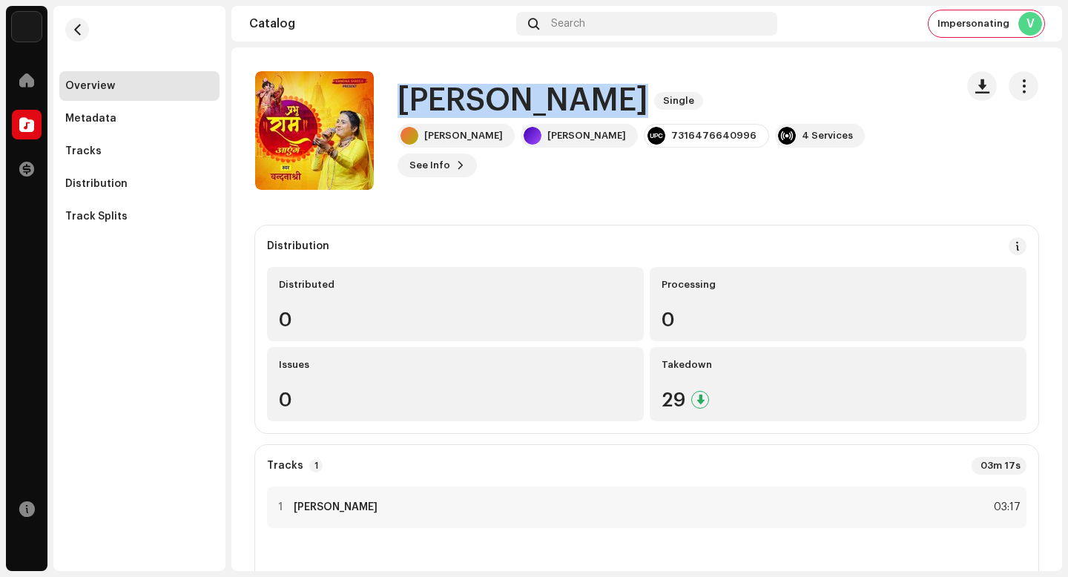
click at [631, 117] on h1 "[PERSON_NAME]" at bounding box center [523, 101] width 251 height 34
copy div "[PERSON_NAME] Single"
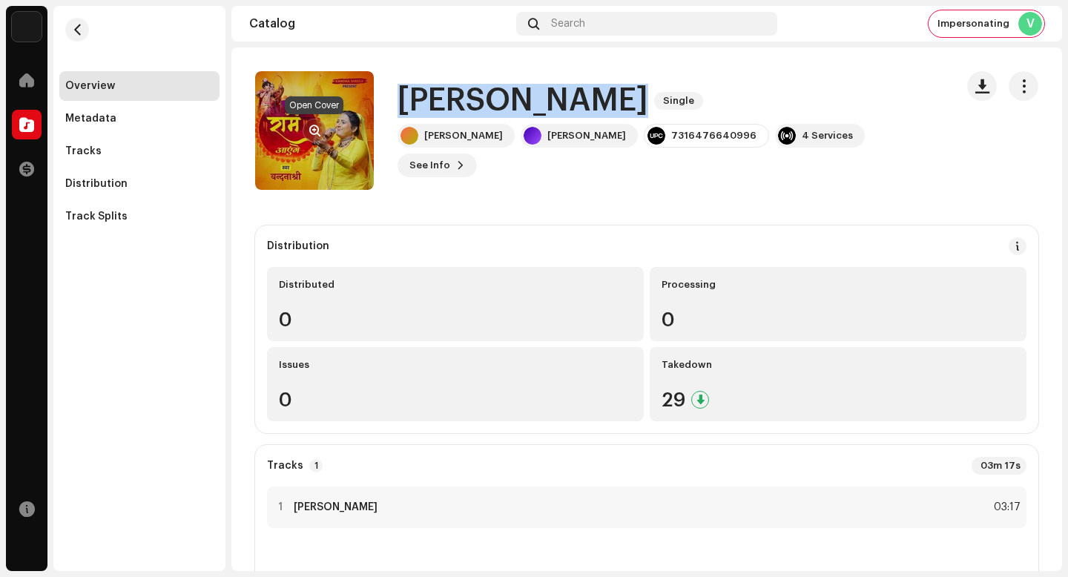
click at [320, 125] on button "button" at bounding box center [315, 131] width 24 height 24
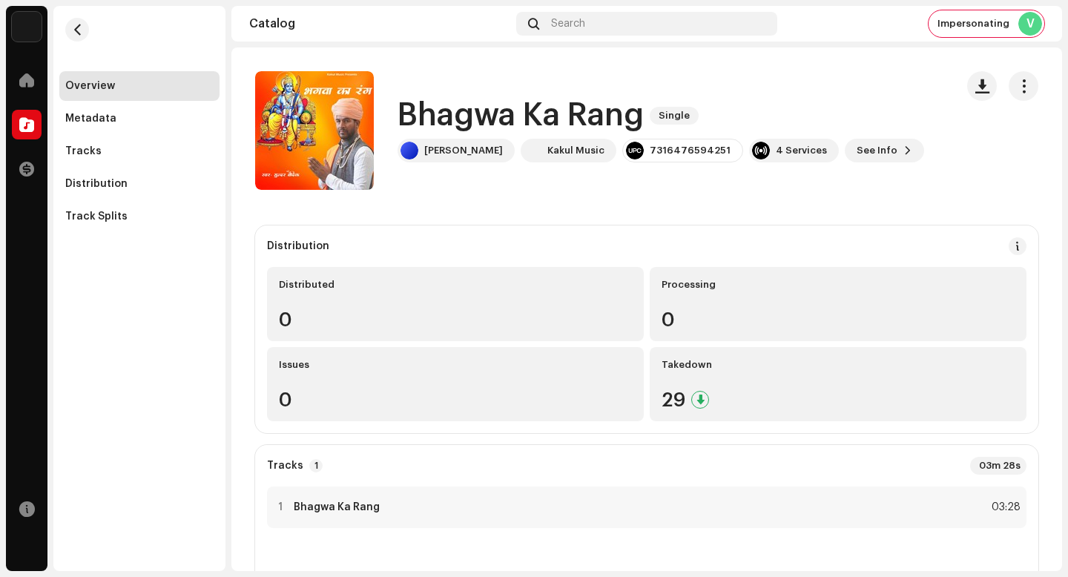
click at [478, 120] on h1 "Bhagwa Ka Rang" at bounding box center [521, 116] width 246 height 34
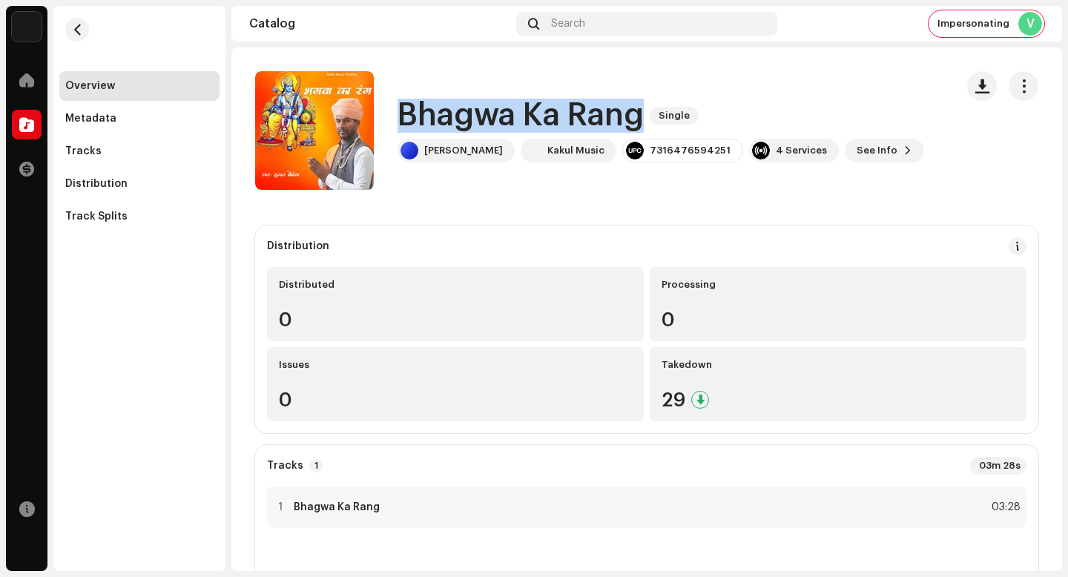
click at [478, 120] on h1 "Bhagwa Ka Rang" at bounding box center [521, 116] width 246 height 34
copy div "Bhagwa Ka Rang Single"
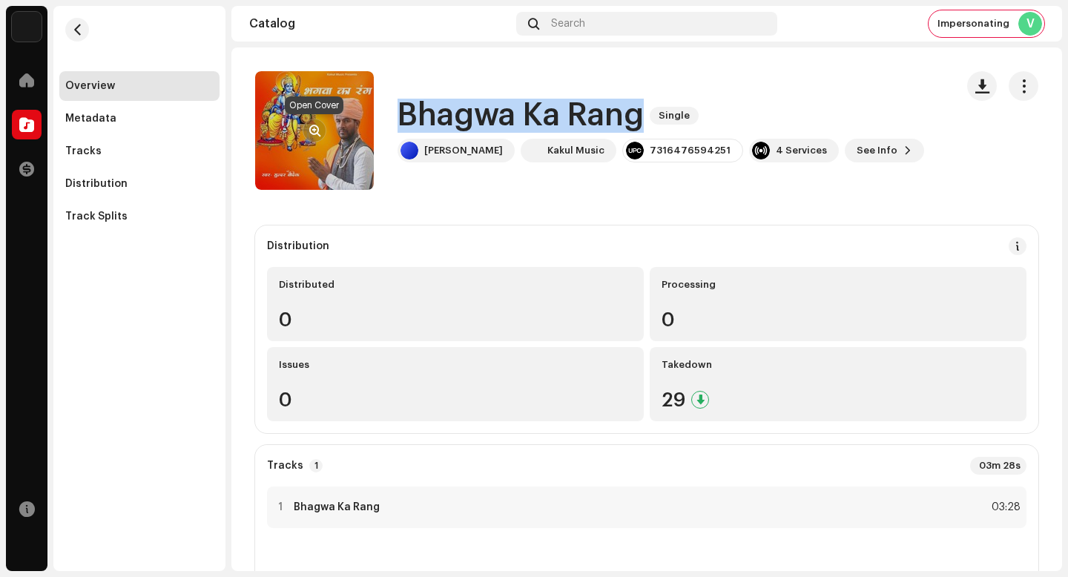
click at [319, 129] on span "button" at bounding box center [314, 131] width 11 height 12
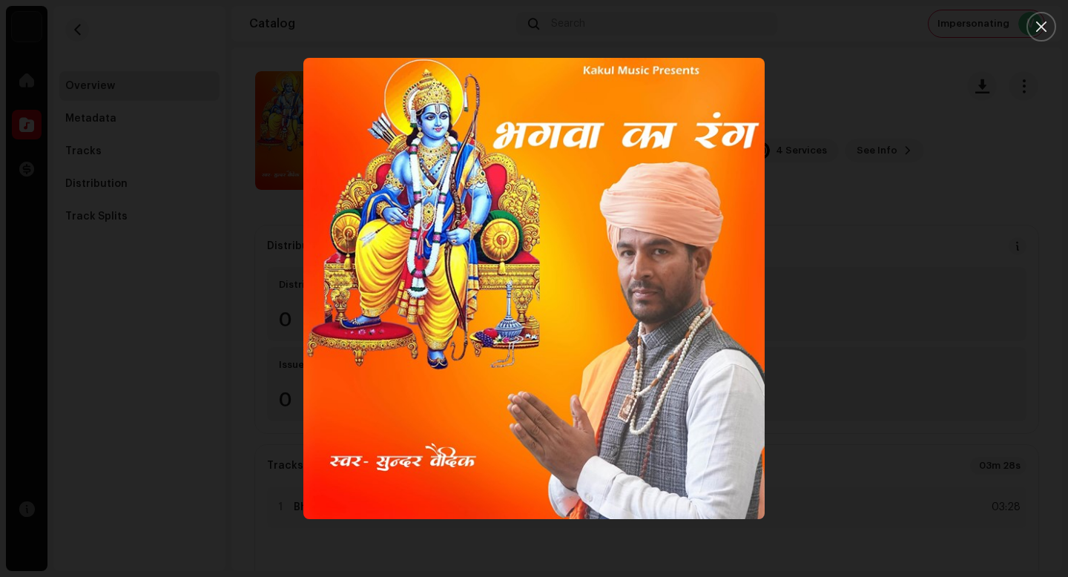
click at [893, 271] on div at bounding box center [534, 288] width 1068 height 577
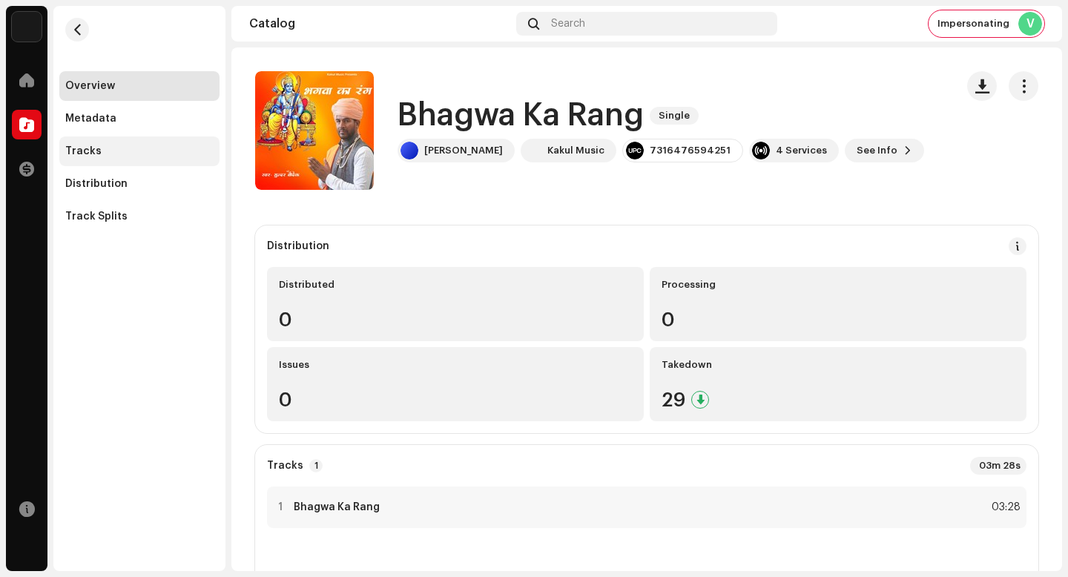
click at [128, 142] on div "Tracks" at bounding box center [139, 151] width 160 height 30
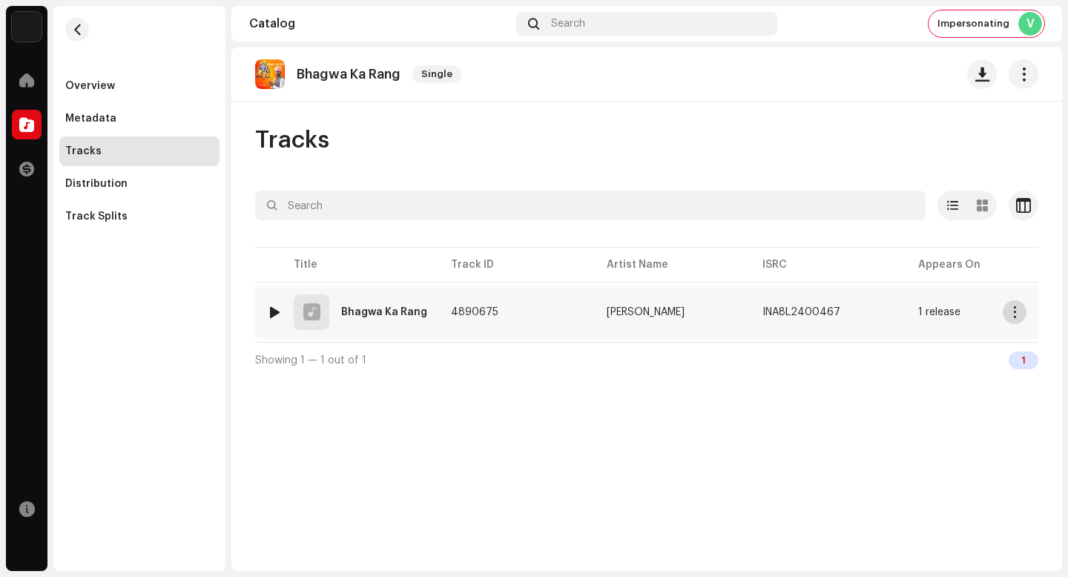
click at [1016, 320] on button "button" at bounding box center [1015, 312] width 24 height 24
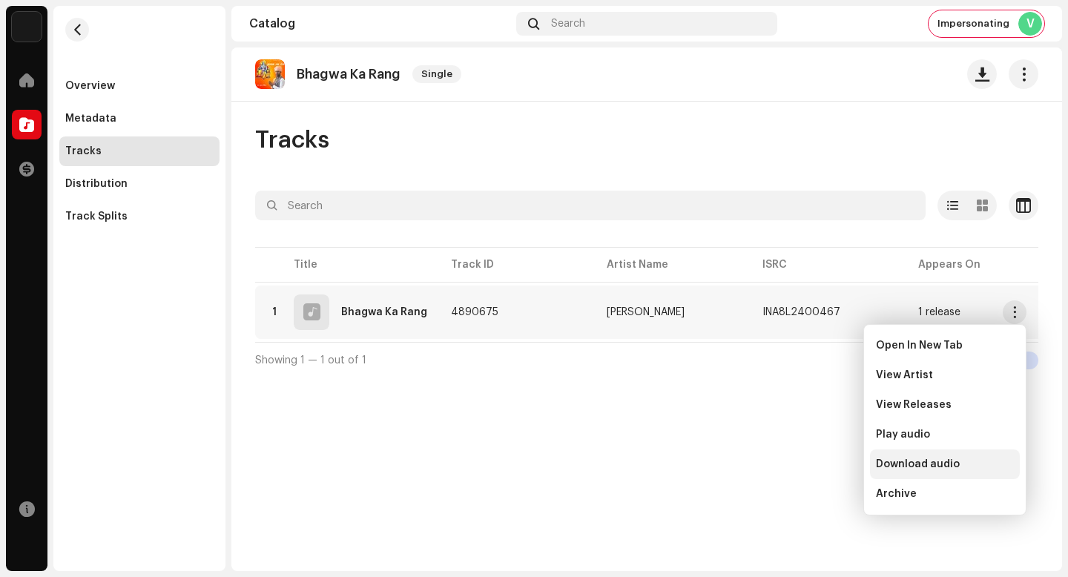
click at [966, 460] on div "Download audio" at bounding box center [945, 464] width 138 height 12
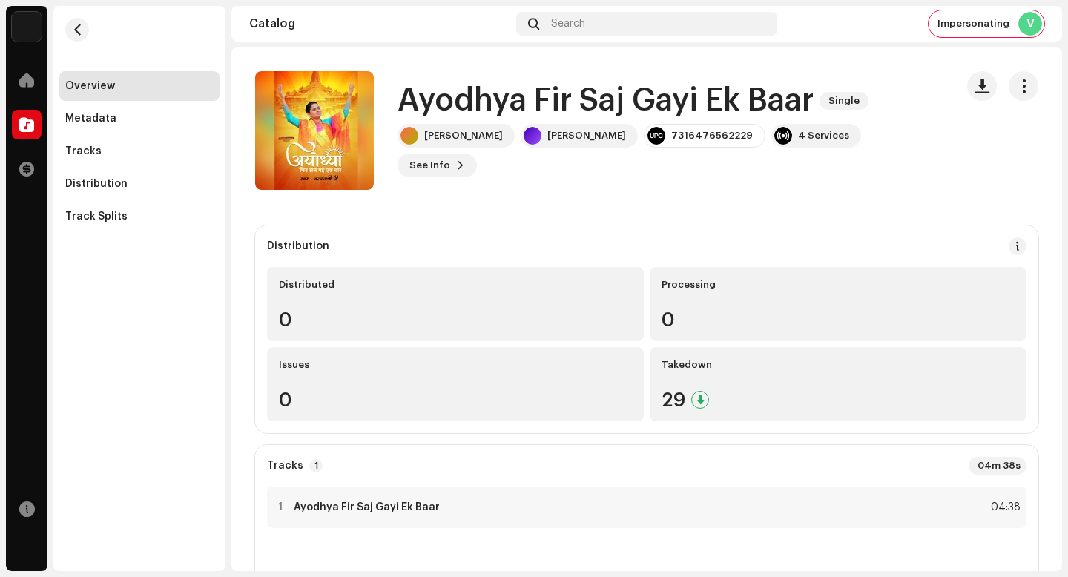
click at [585, 118] on h1 "Ayodhya Fir Saj Gayi Ek Baar" at bounding box center [606, 101] width 416 height 34
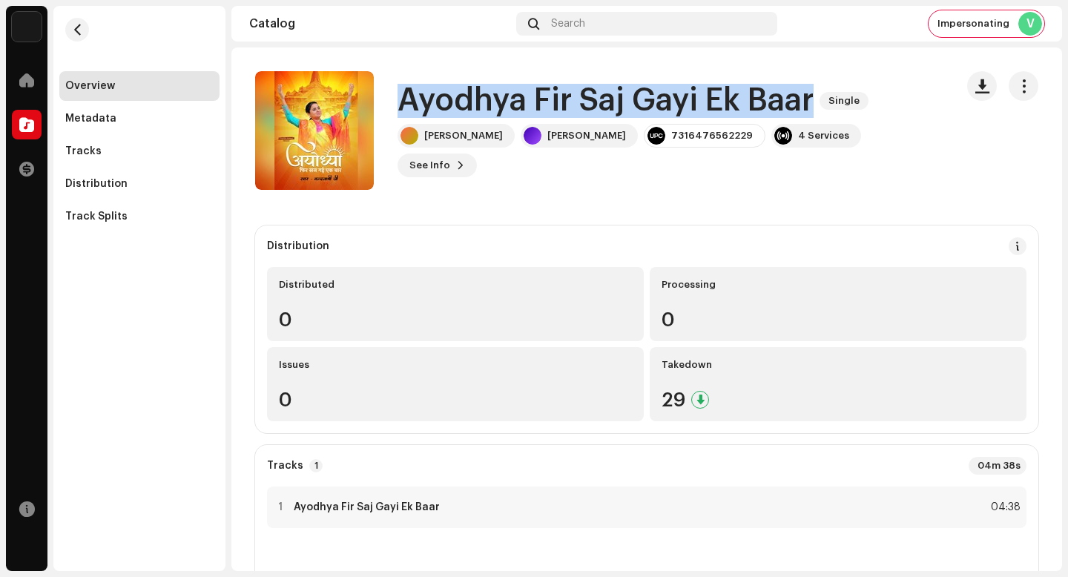
click at [585, 118] on h1 "Ayodhya Fir Saj Gayi Ek Baar" at bounding box center [606, 101] width 416 height 34
copy div "Ayodhya Fir Saj Gayi Ek Baar Single"
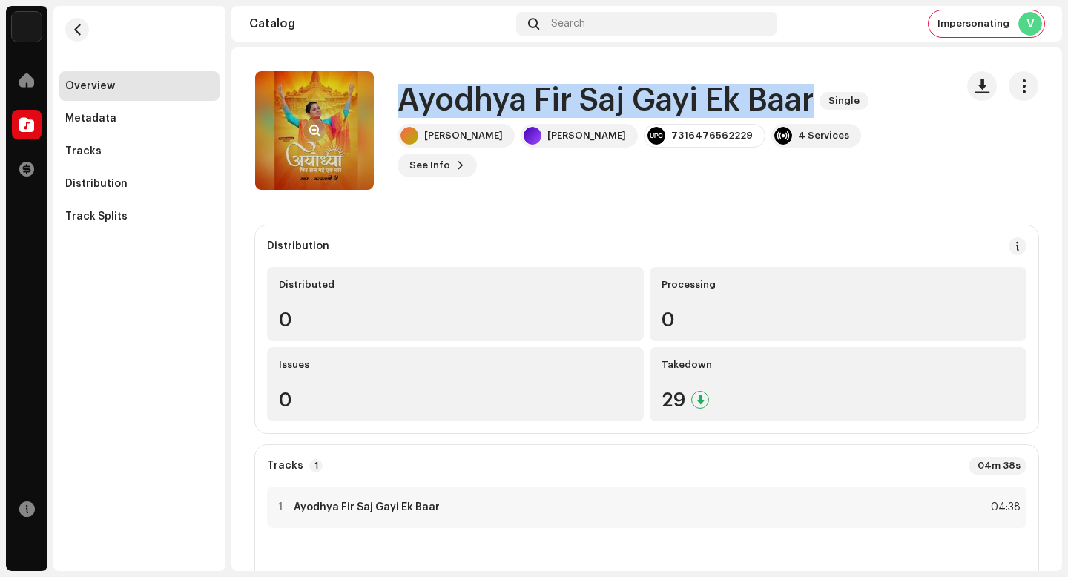
click at [314, 129] on span "button" at bounding box center [314, 131] width 11 height 12
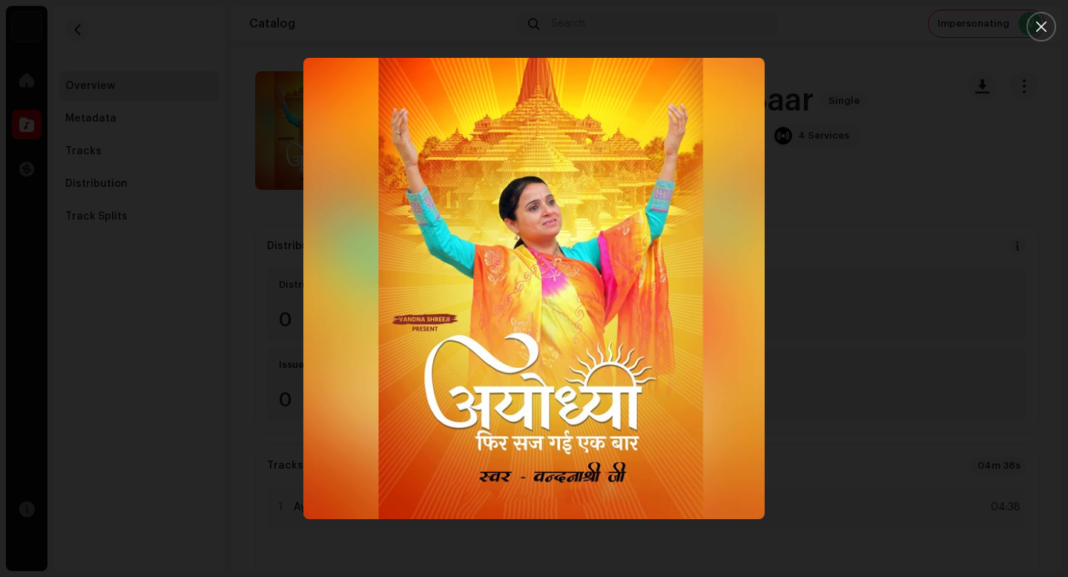
click at [964, 386] on div at bounding box center [534, 288] width 1068 height 577
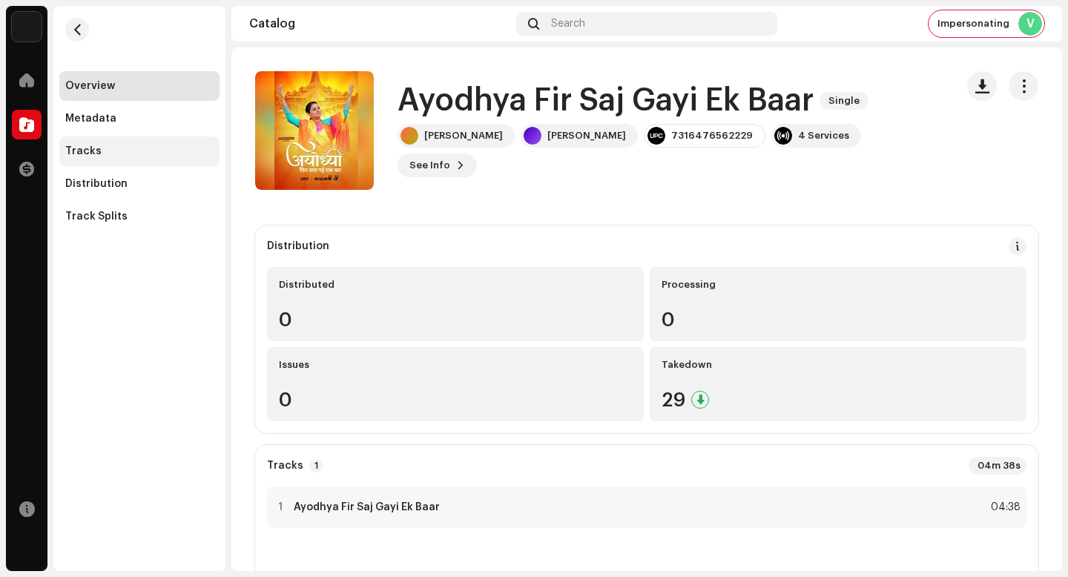
click at [194, 141] on div "Tracks" at bounding box center [139, 151] width 160 height 30
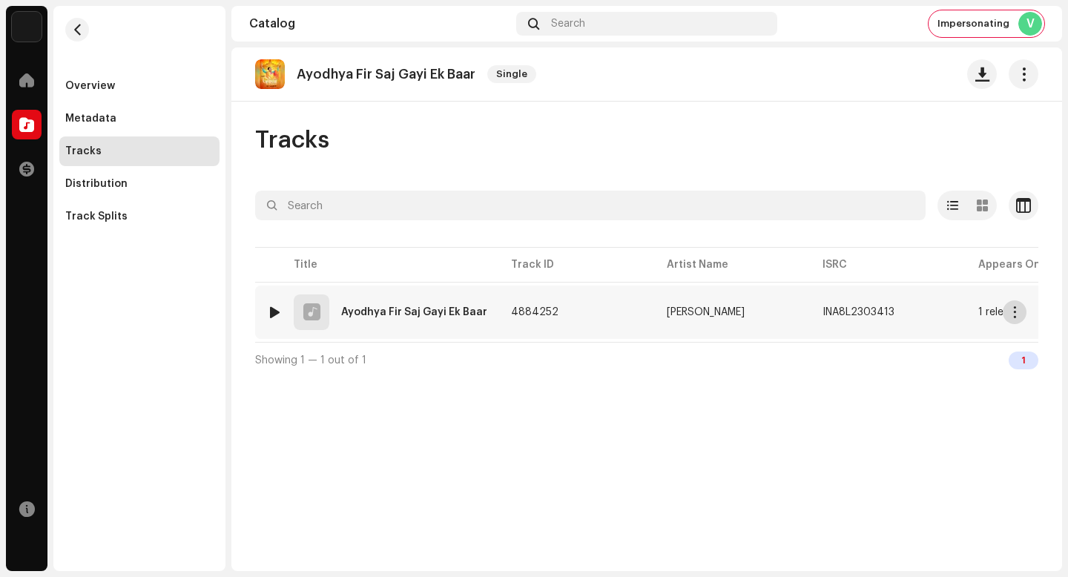
click at [1018, 308] on span "button" at bounding box center [1015, 312] width 11 height 12
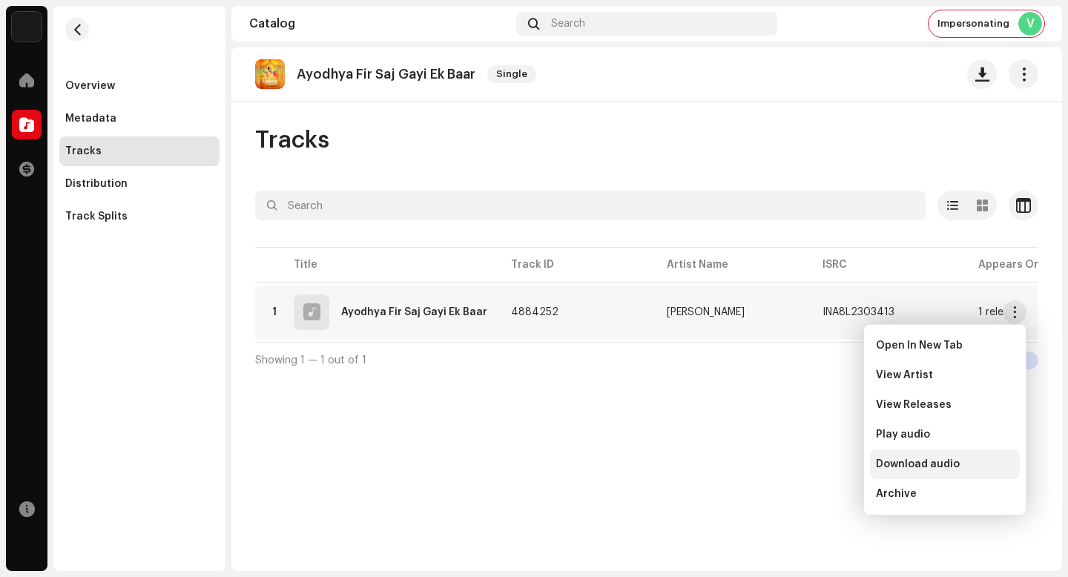
click at [991, 475] on div "Download audio" at bounding box center [945, 465] width 150 height 30
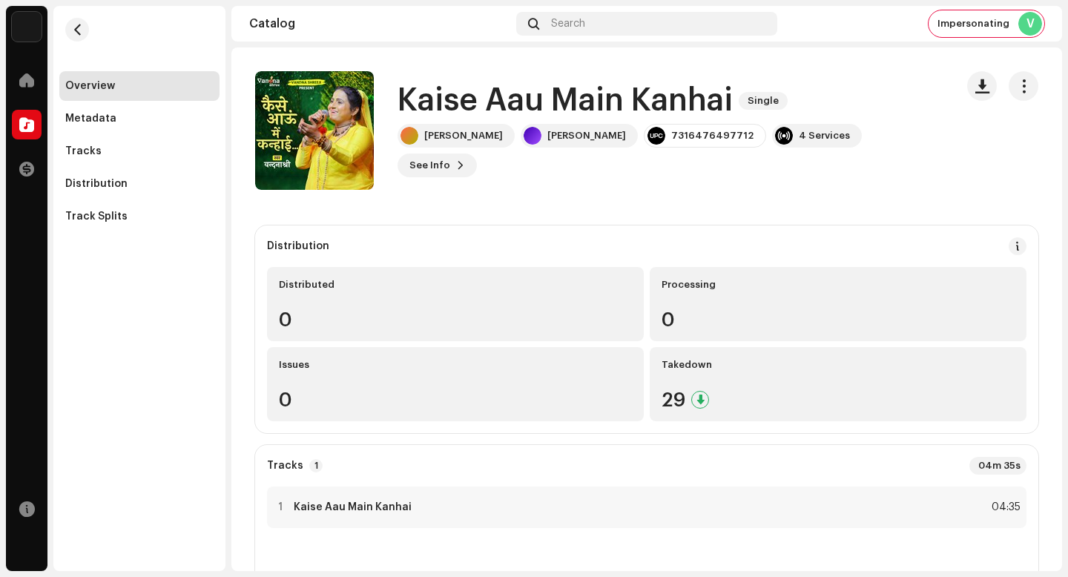
click at [551, 118] on h1 "Kaise Aau Main Kanhai" at bounding box center [565, 101] width 335 height 34
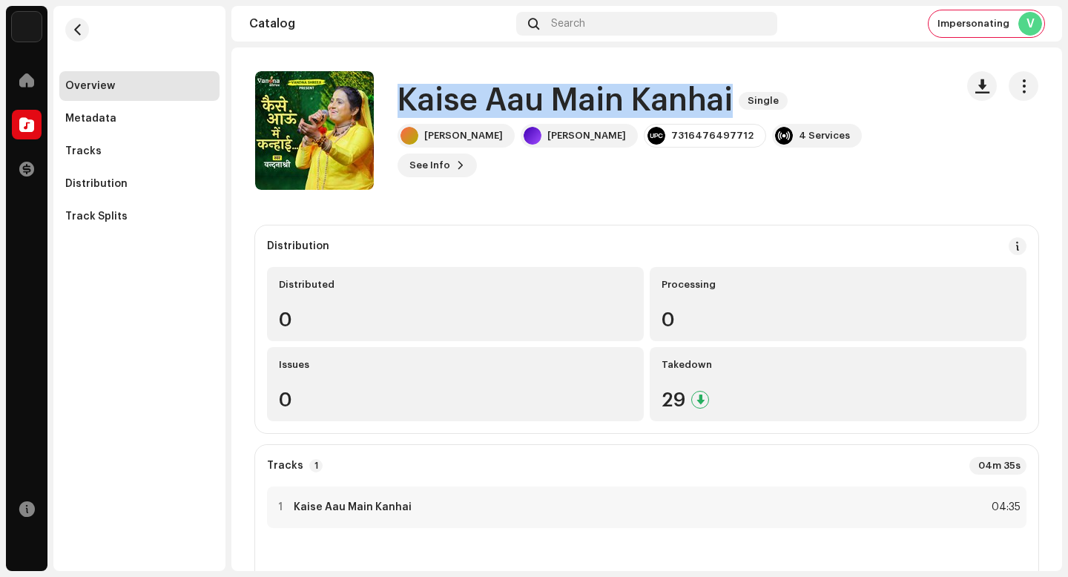
click at [551, 118] on h1 "Kaise Aau Main Kanhai" at bounding box center [565, 101] width 335 height 34
copy div "Kaise Aau Main [PERSON_NAME] Single"
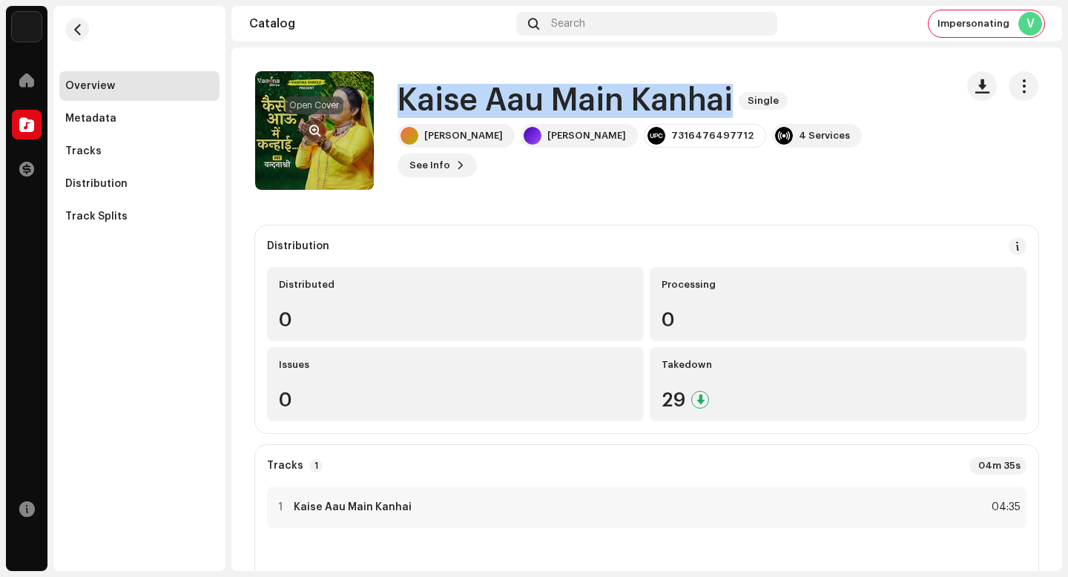
click at [310, 126] on span "button" at bounding box center [314, 131] width 11 height 12
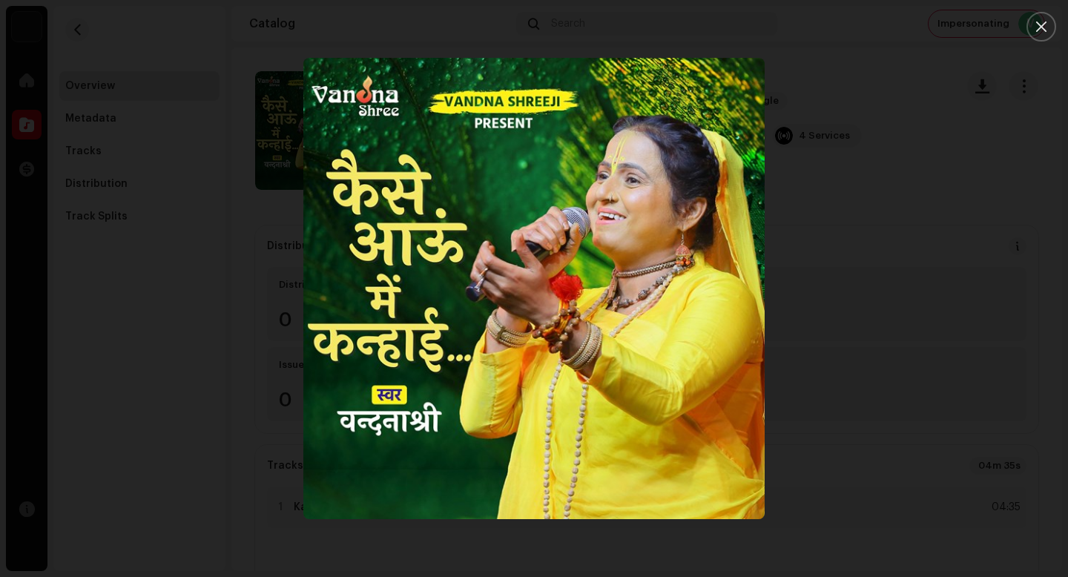
click at [987, 475] on div at bounding box center [534, 288] width 1068 height 577
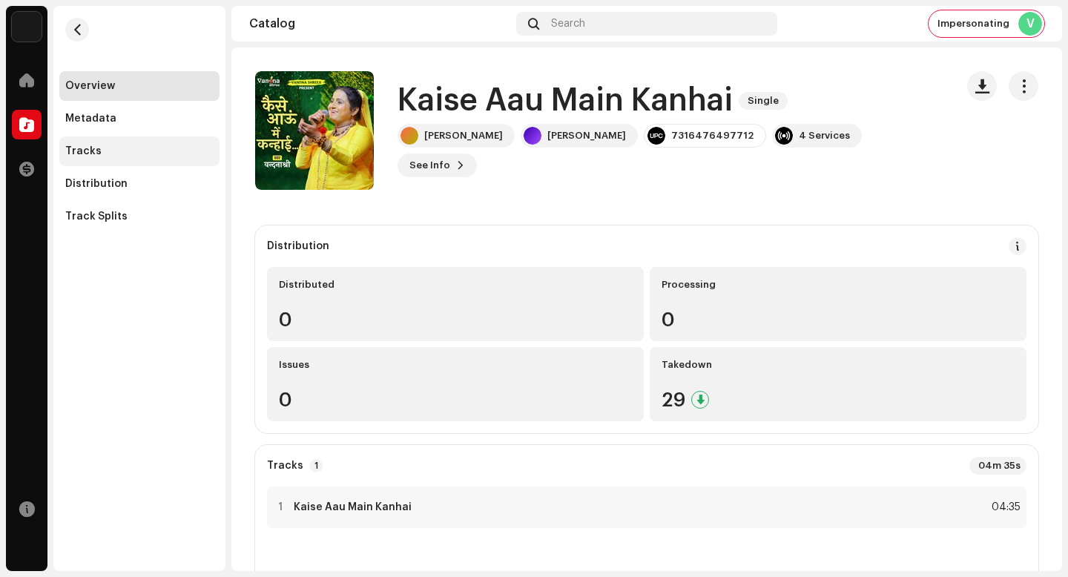
click at [170, 157] on div "Tracks" at bounding box center [139, 151] width 160 height 30
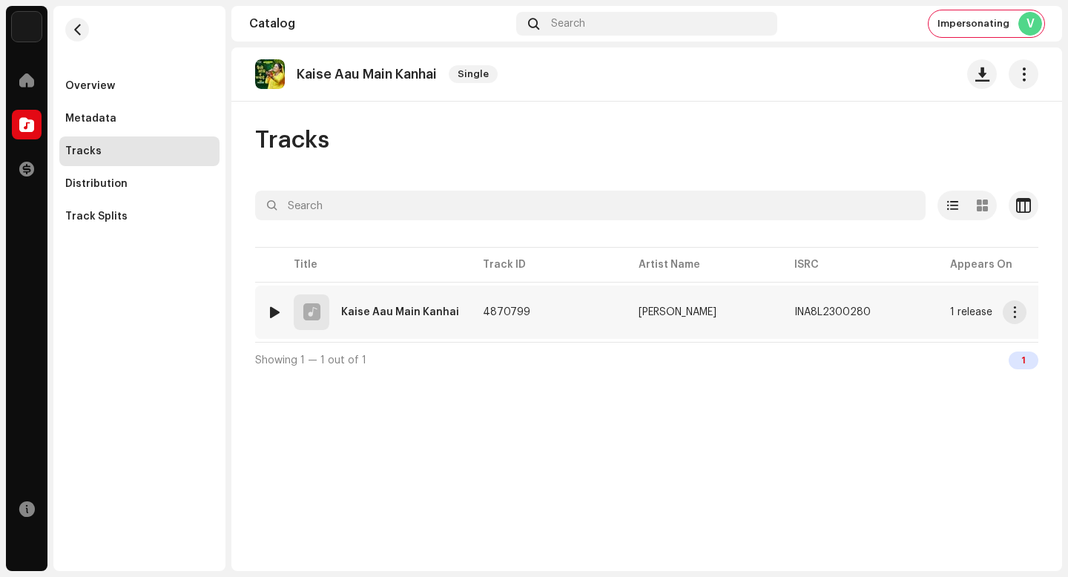
click at [1018, 312] on span "button" at bounding box center [1015, 312] width 11 height 12
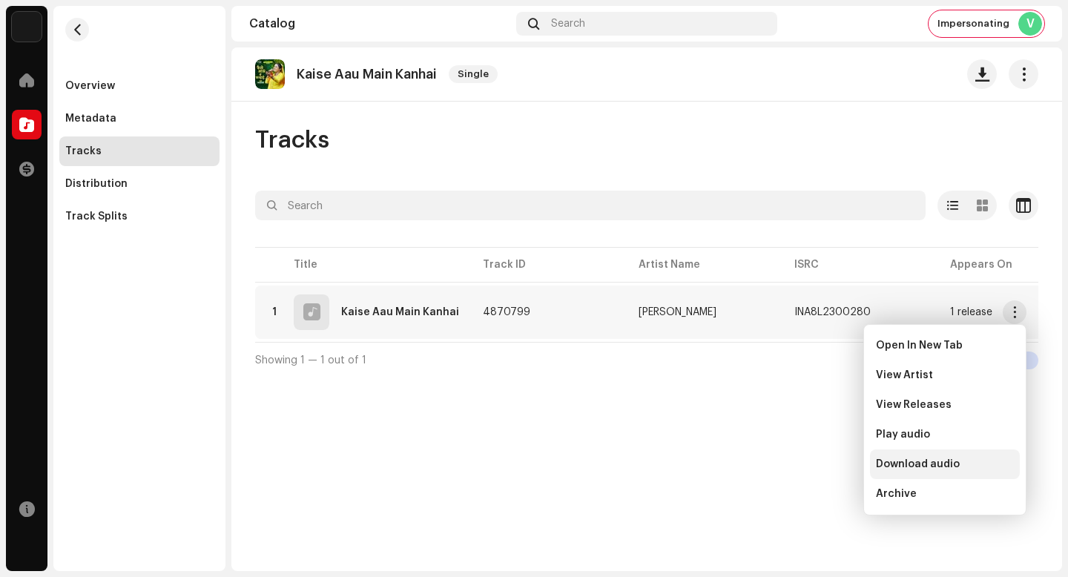
click at [994, 454] on div "Download audio" at bounding box center [945, 465] width 150 height 30
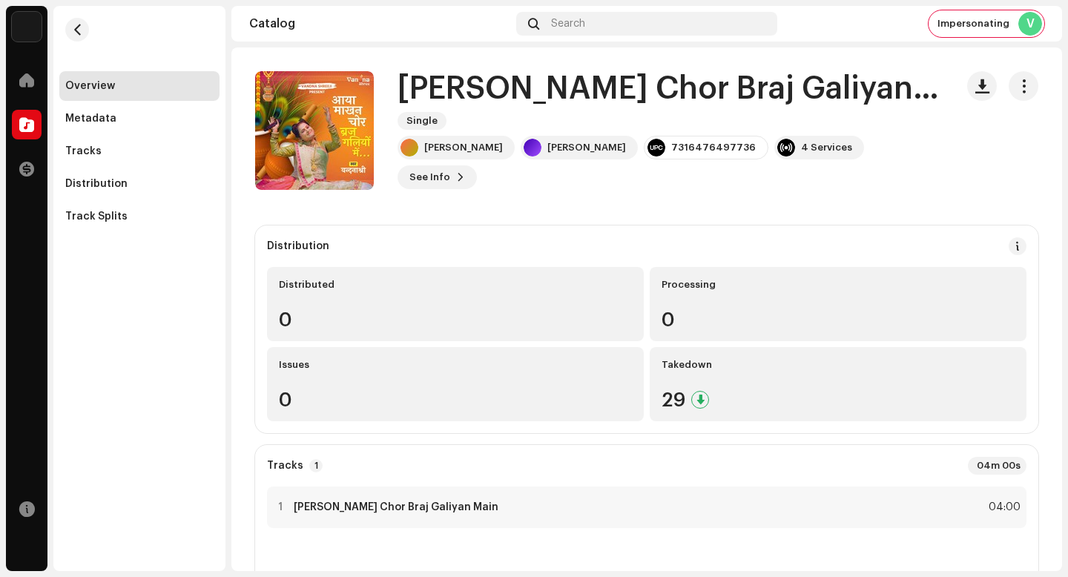
click at [543, 98] on h1 "[PERSON_NAME] Chor Braj Galiyan Main" at bounding box center [671, 89] width 546 height 34
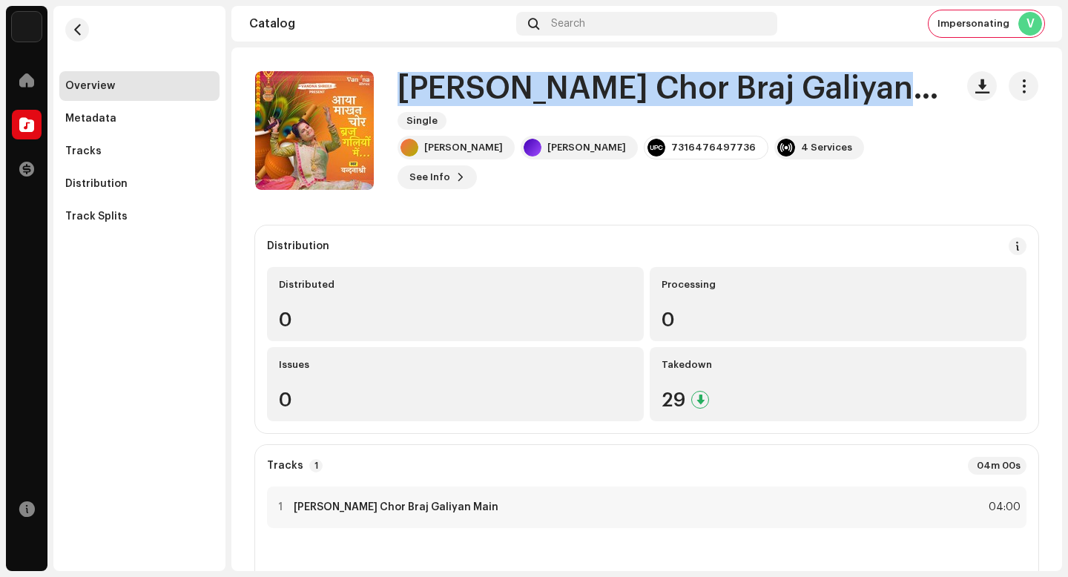
click at [543, 98] on h1 "Aaya Makhan Chor Braj Galiyan Main" at bounding box center [671, 89] width 546 height 34
copy div "Aaya Makhan Chor Braj Galiyan Main Single"
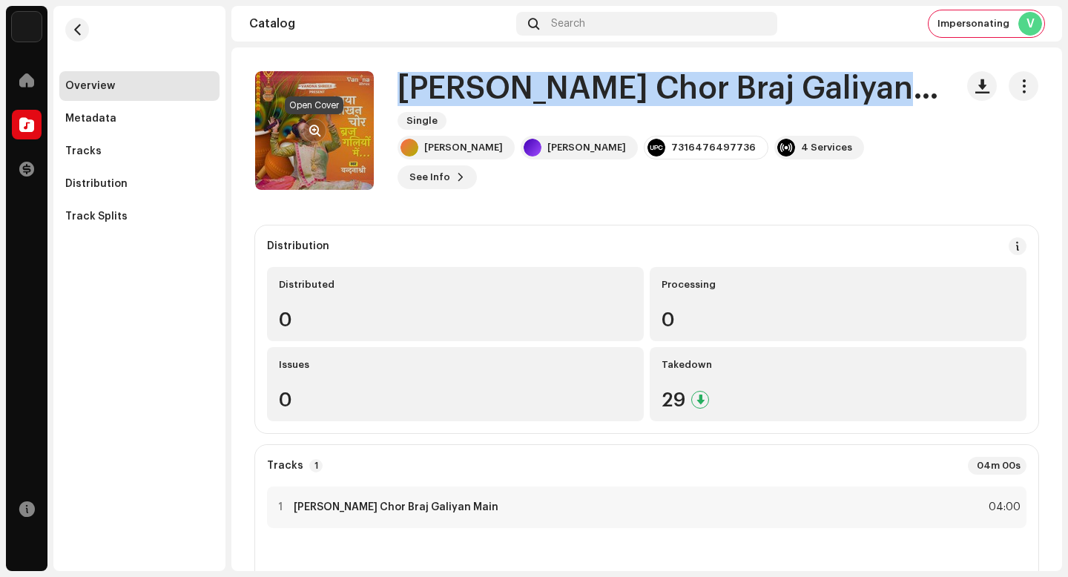
click at [318, 126] on span "button" at bounding box center [314, 131] width 11 height 12
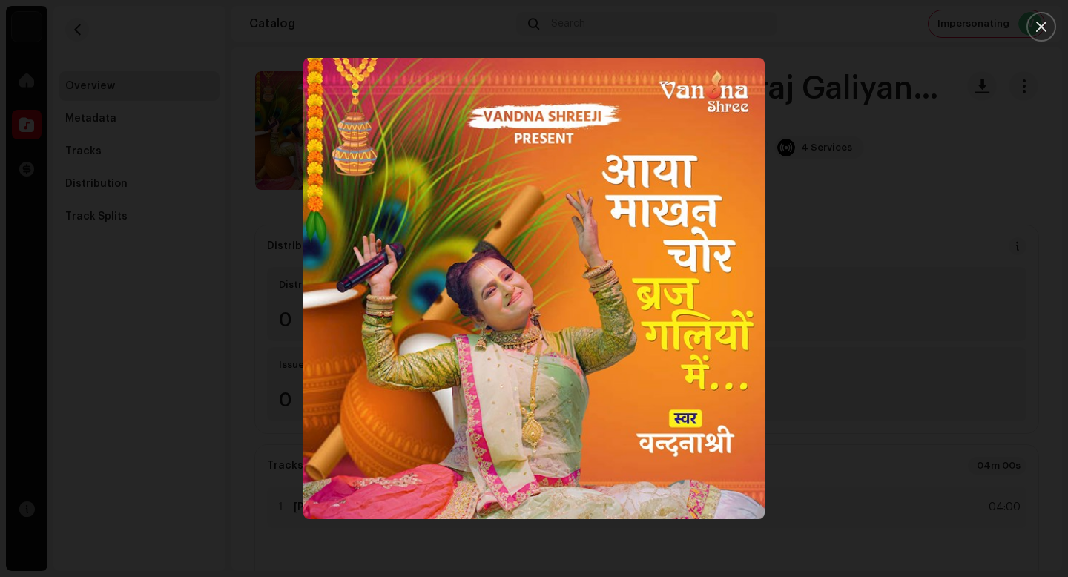
click at [980, 419] on div at bounding box center [534, 288] width 1068 height 577
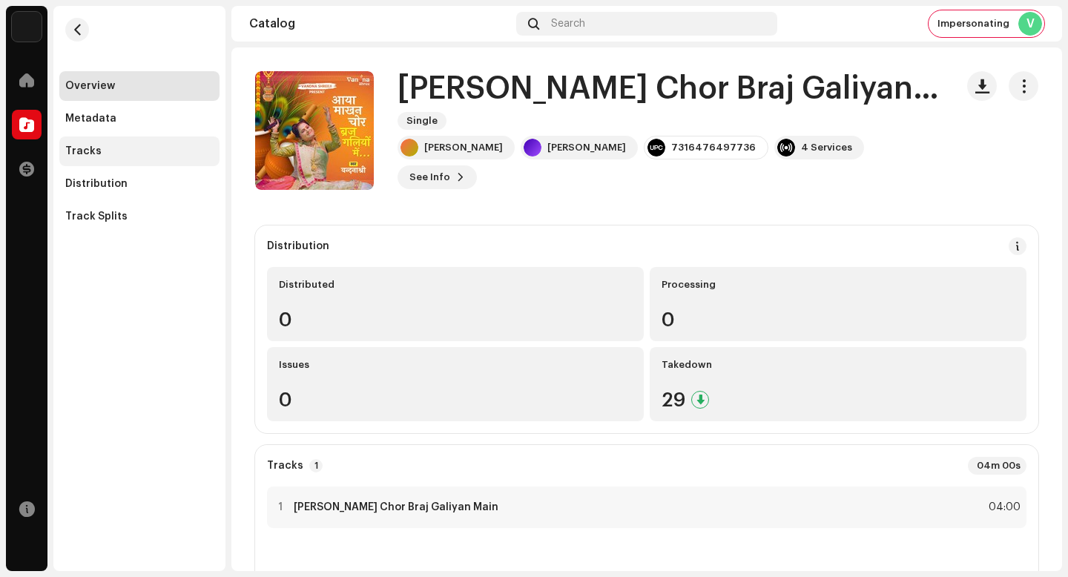
click at [136, 149] on div "Tracks" at bounding box center [139, 151] width 148 height 12
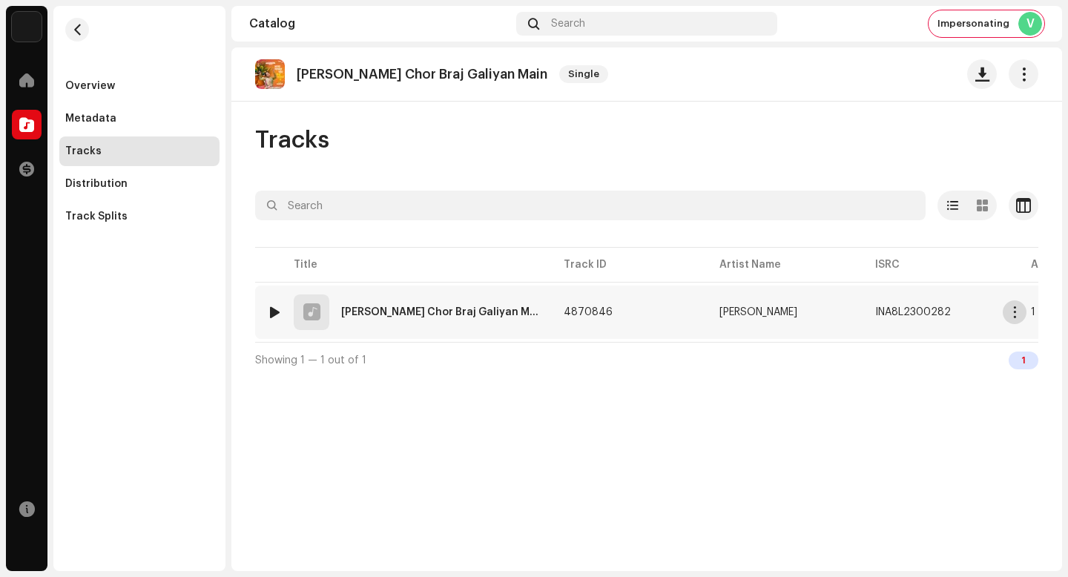
click at [1017, 310] on span "button" at bounding box center [1015, 312] width 11 height 12
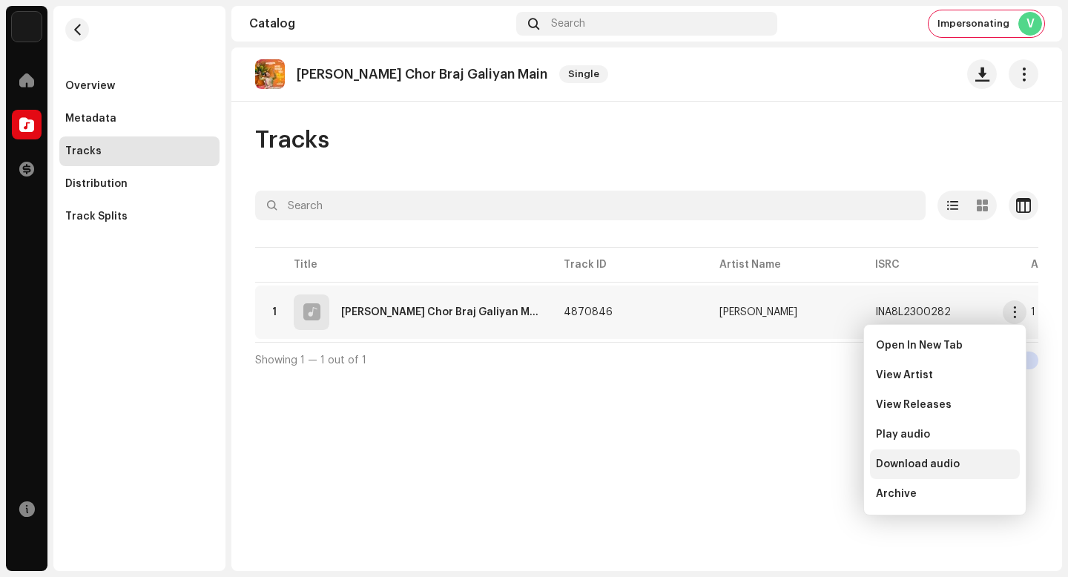
click at [987, 452] on div "Download audio" at bounding box center [945, 465] width 150 height 30
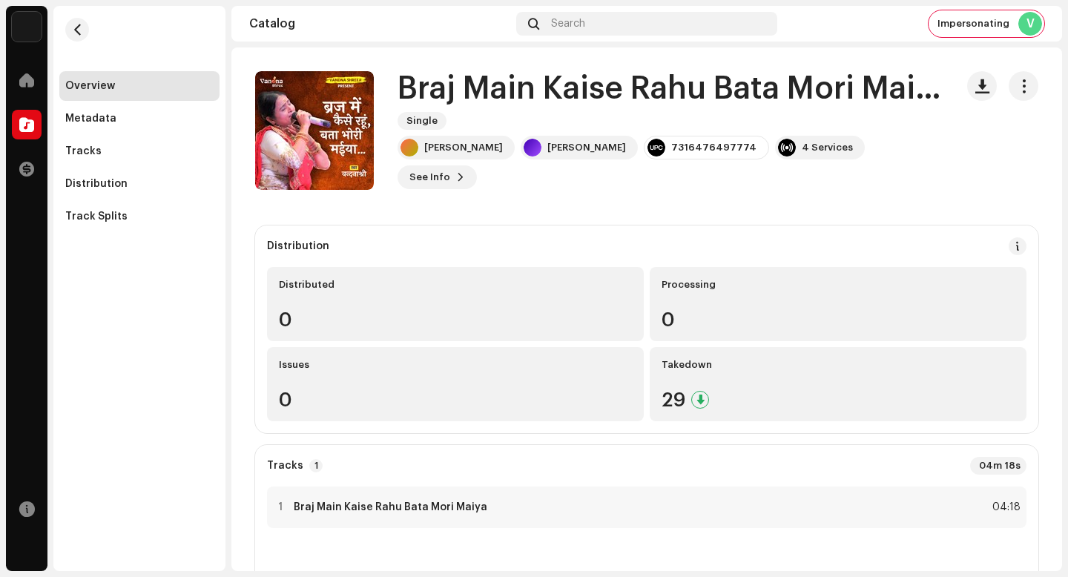
click at [558, 106] on h1 "Braj Main Kaise Rahu Bata Mori Maiya" at bounding box center [671, 89] width 546 height 34
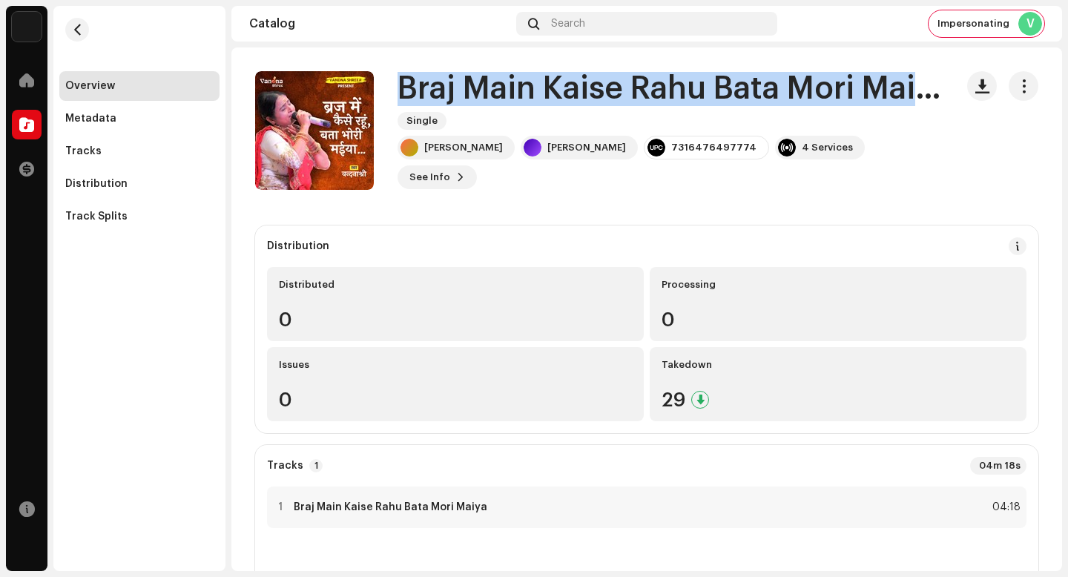
click at [558, 106] on h1 "Braj Main Kaise Rahu Bata Mori Maiya" at bounding box center [671, 89] width 546 height 34
copy div "Braj Main Kaise Rahu Bata Mori Maiya Single"
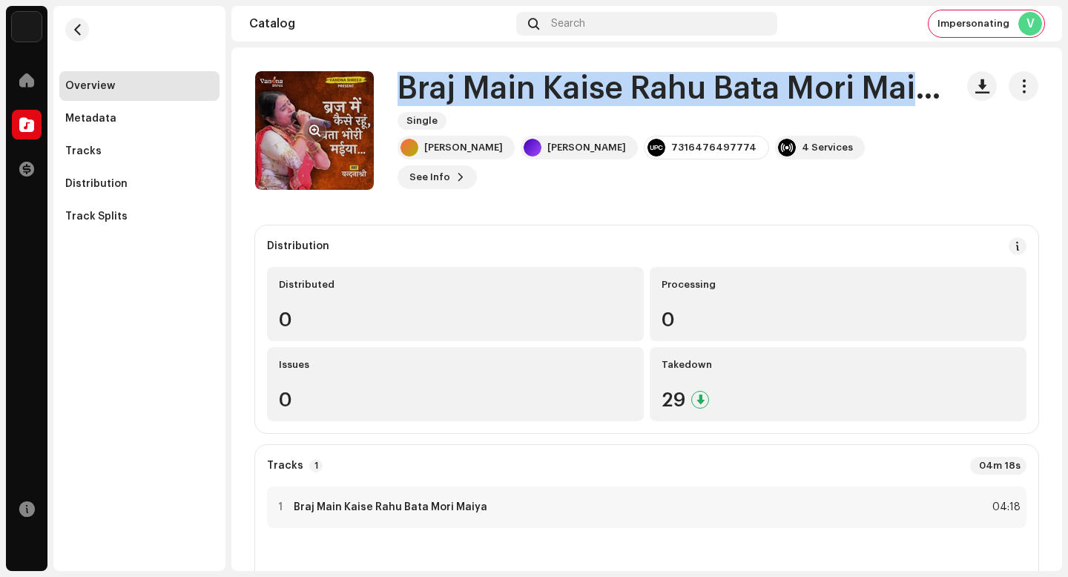
click at [324, 132] on button "button" at bounding box center [315, 131] width 24 height 24
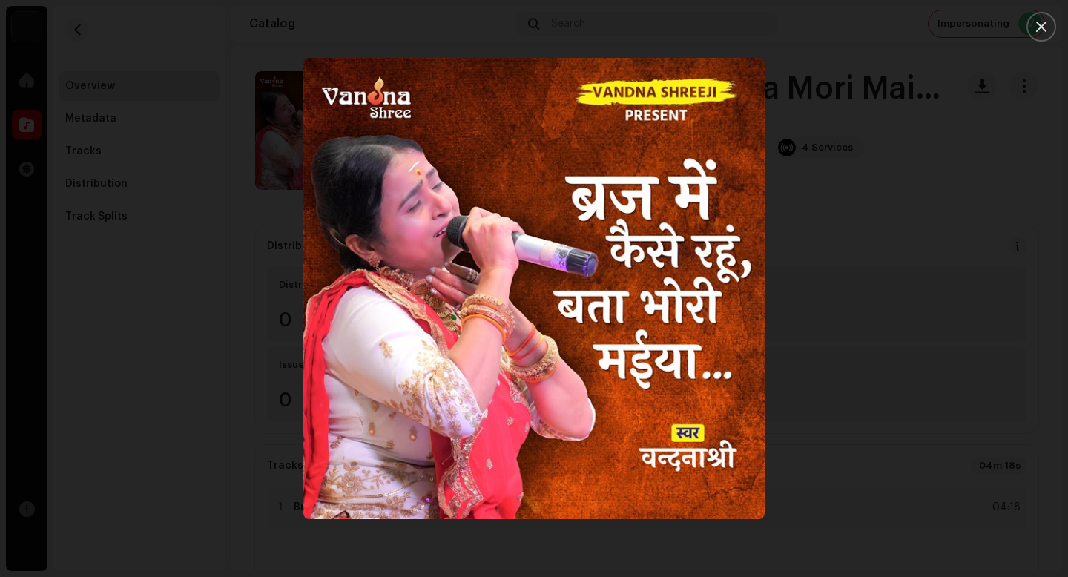
click at [843, 322] on div at bounding box center [534, 288] width 1068 height 577
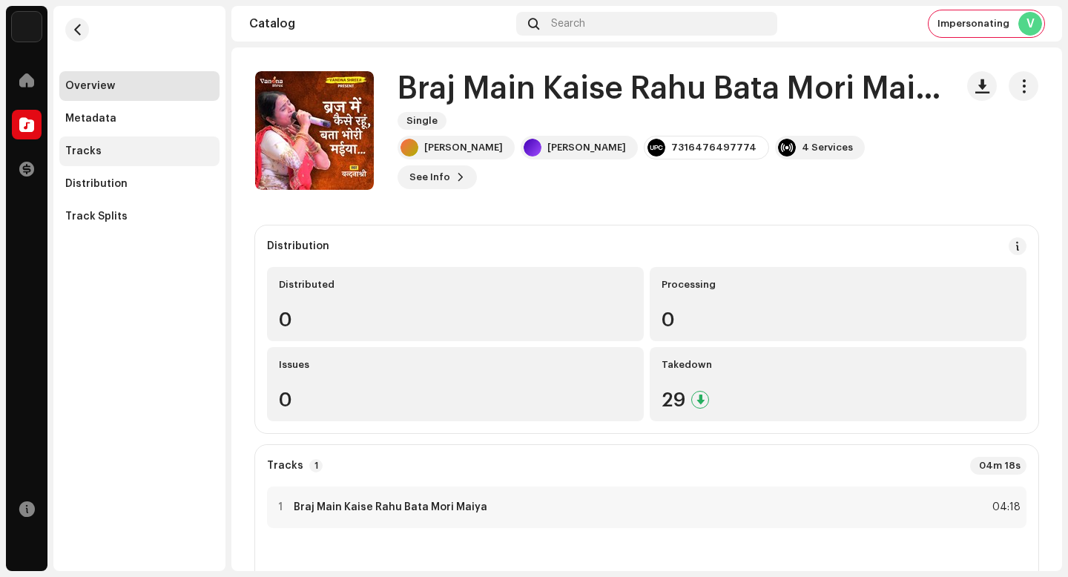
click at [180, 158] on div "Tracks" at bounding box center [139, 151] width 160 height 30
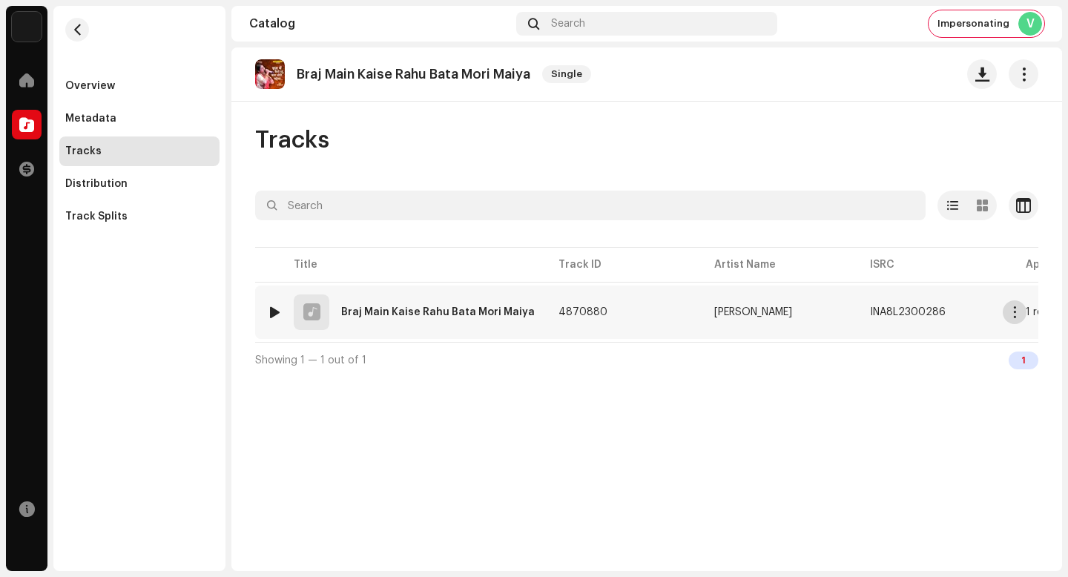
click at [1013, 312] on span "button" at bounding box center [1015, 312] width 11 height 12
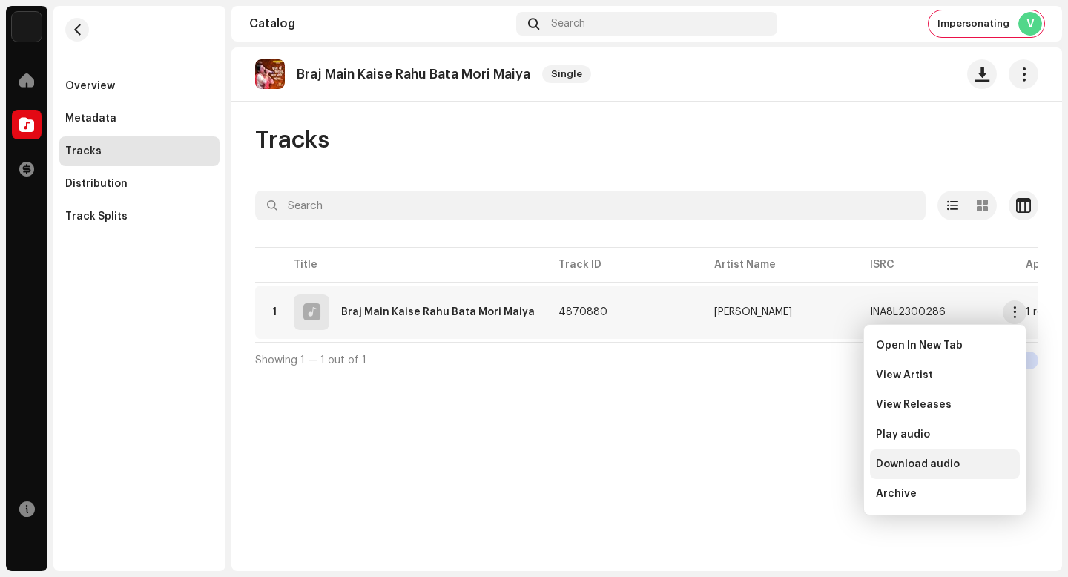
click at [977, 456] on div "Download audio" at bounding box center [945, 465] width 150 height 30
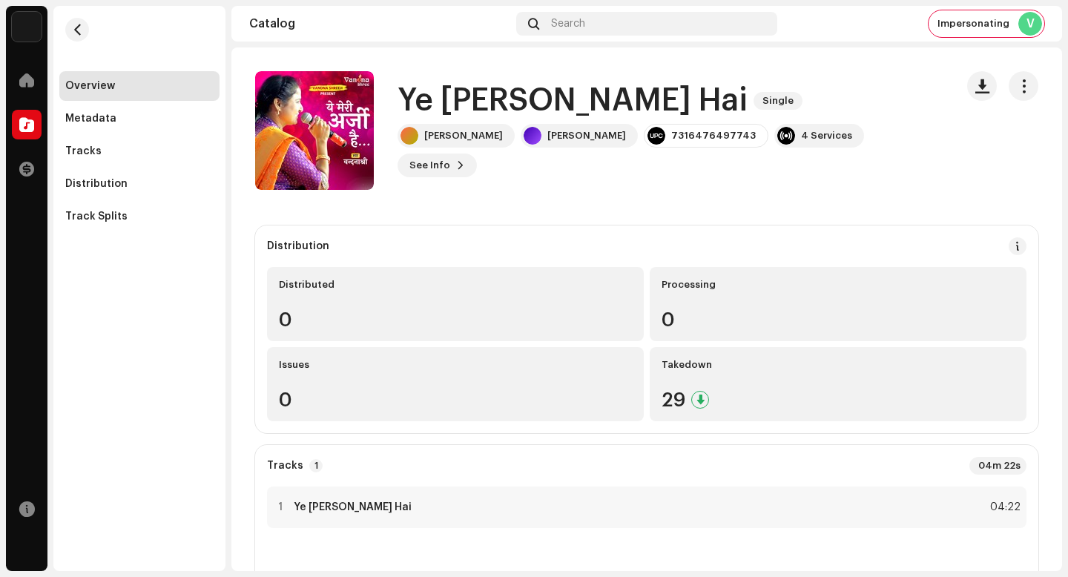
click at [537, 111] on h1 "Ye Meri Arzi Hai" at bounding box center [573, 101] width 350 height 34
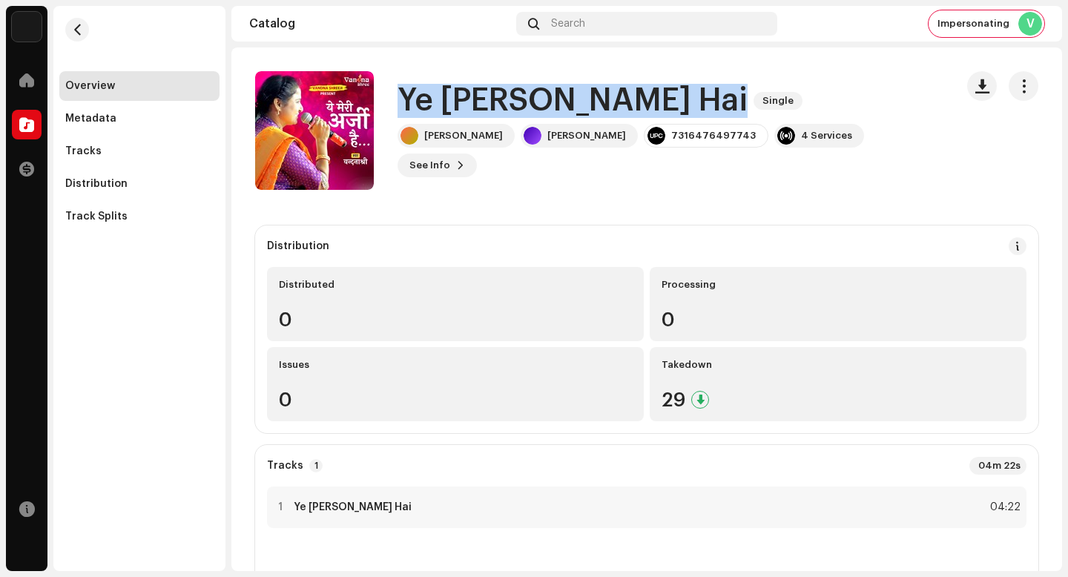
click at [537, 111] on h1 "Ye Meri Arzi Hai" at bounding box center [573, 101] width 350 height 34
copy div "Ye Meri Arzi Hai Single"
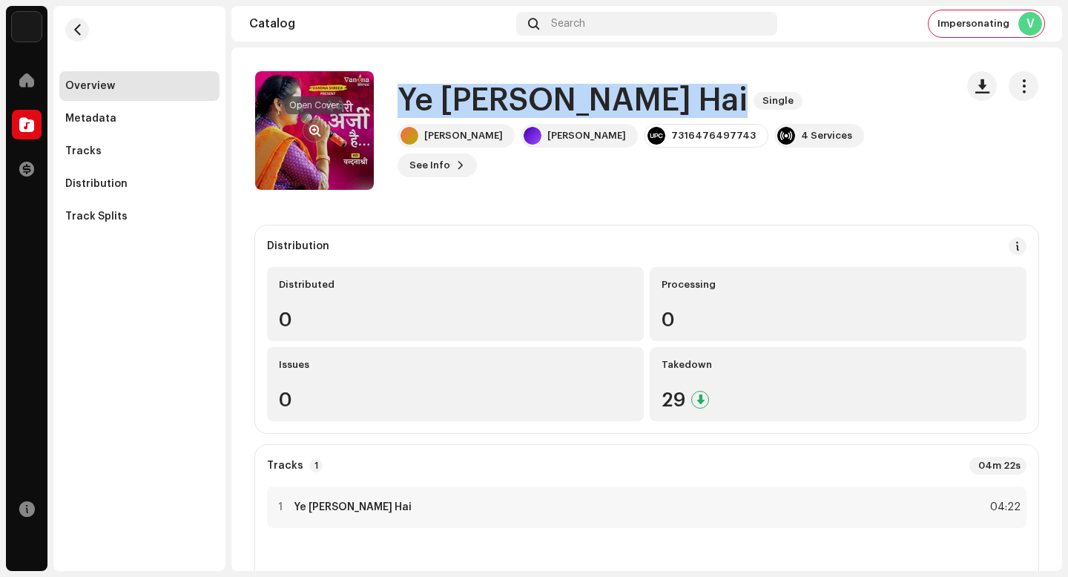
click at [316, 122] on button "button" at bounding box center [315, 131] width 24 height 24
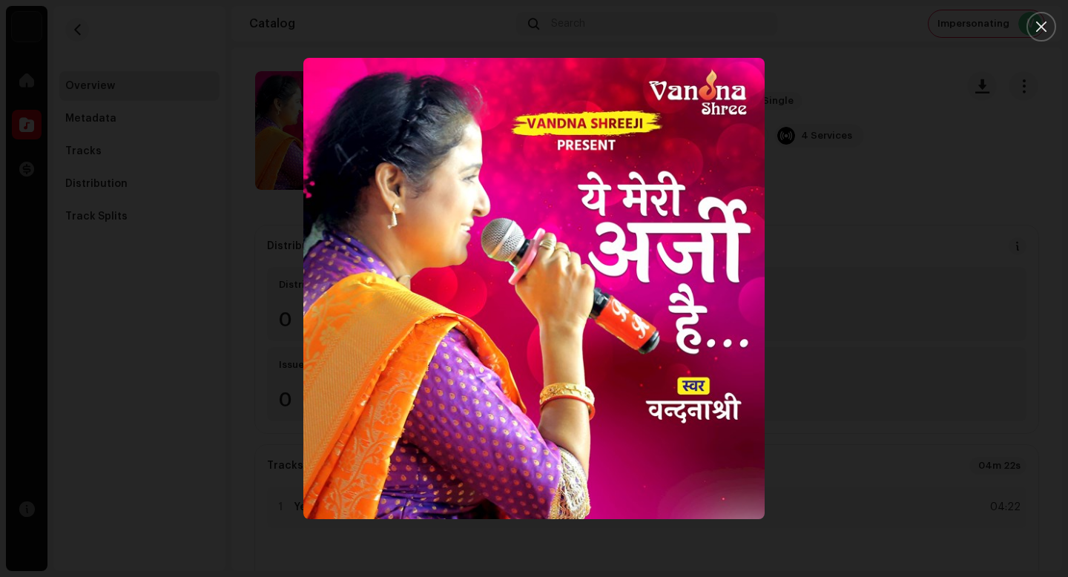
click at [864, 317] on div at bounding box center [534, 288] width 1068 height 577
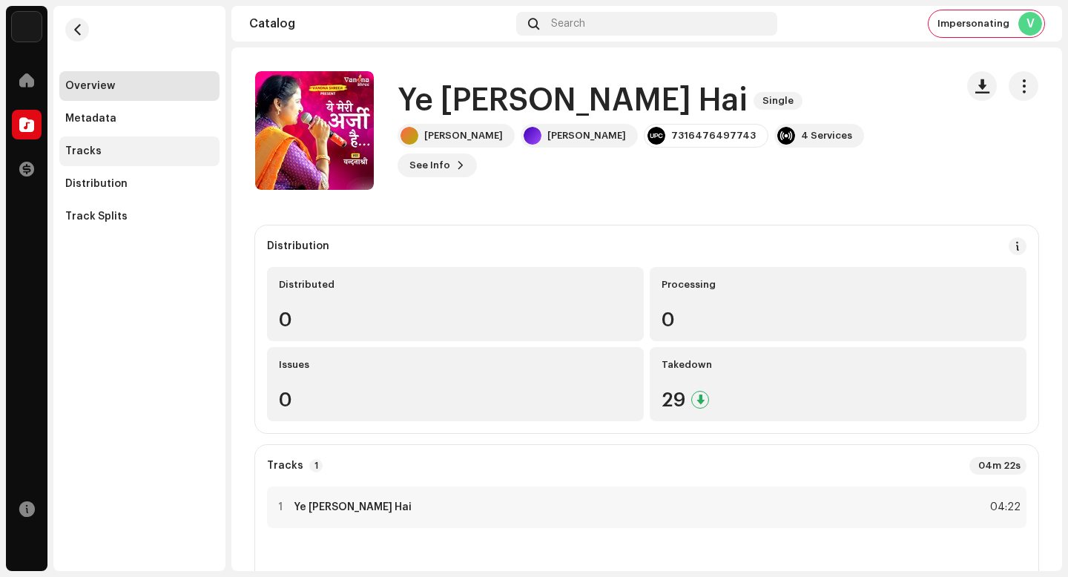
click at [159, 155] on div "Tracks" at bounding box center [139, 151] width 148 height 12
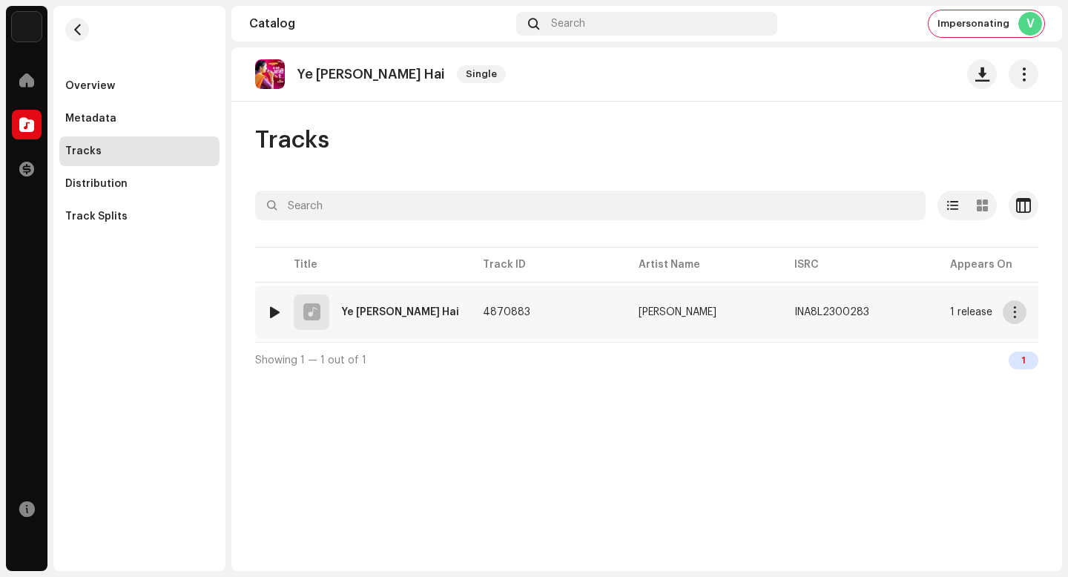
click at [1013, 320] on button "button" at bounding box center [1015, 312] width 24 height 24
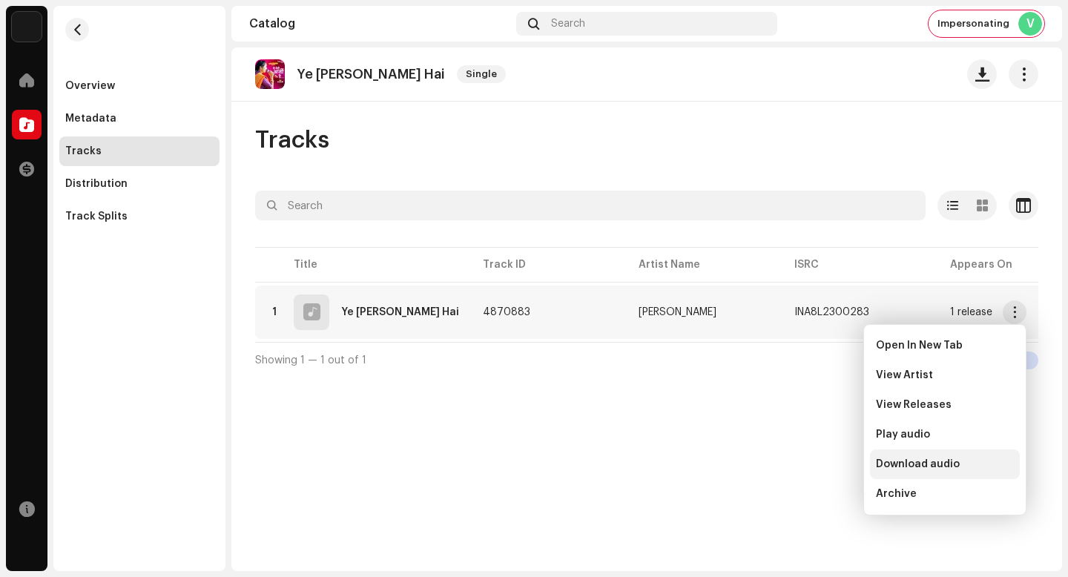
click at [972, 461] on div "Download audio" at bounding box center [945, 464] width 138 height 12
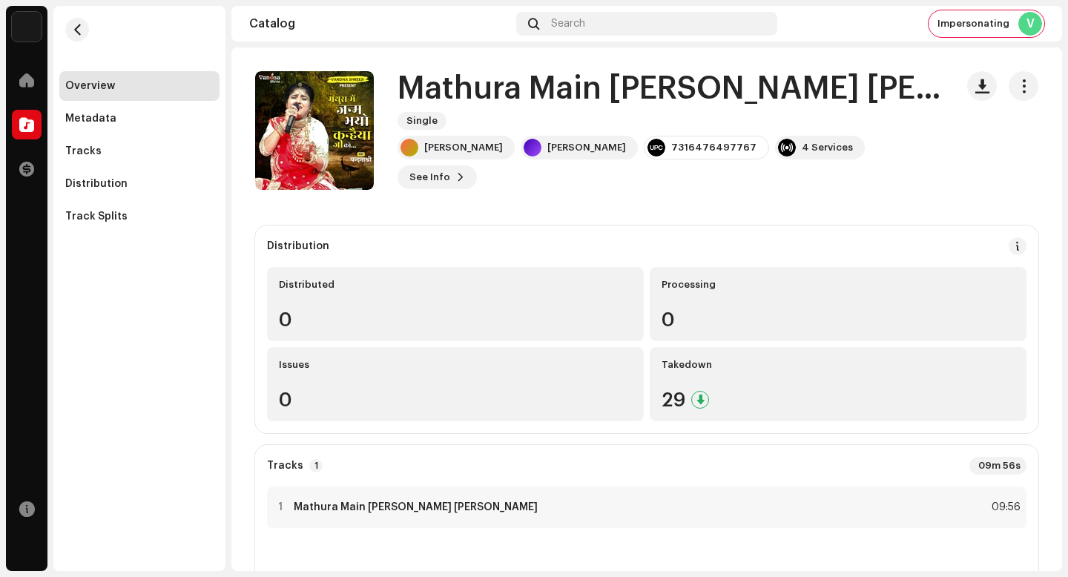
click at [642, 100] on h1 "Mathura Main Janam Bhayo Kanhaiya Ji Ko" at bounding box center [671, 89] width 546 height 34
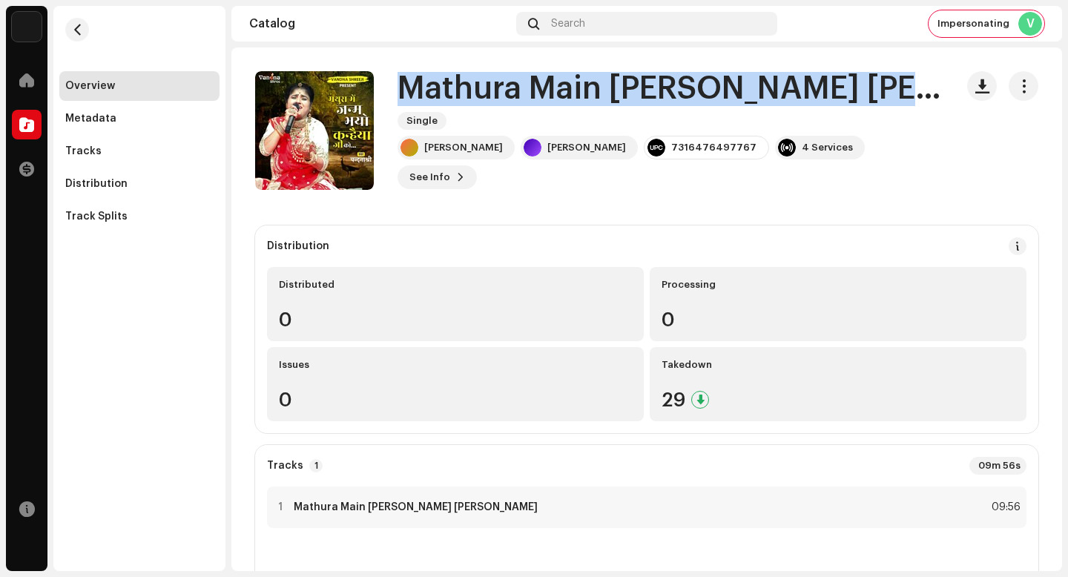
click at [642, 100] on h1 "Mathura Main Janam Bhayo Kanhaiya Ji Ko" at bounding box center [671, 89] width 546 height 34
copy div "Mathura Main Janam Bhayo Kanhaiya Ji Ko Single"
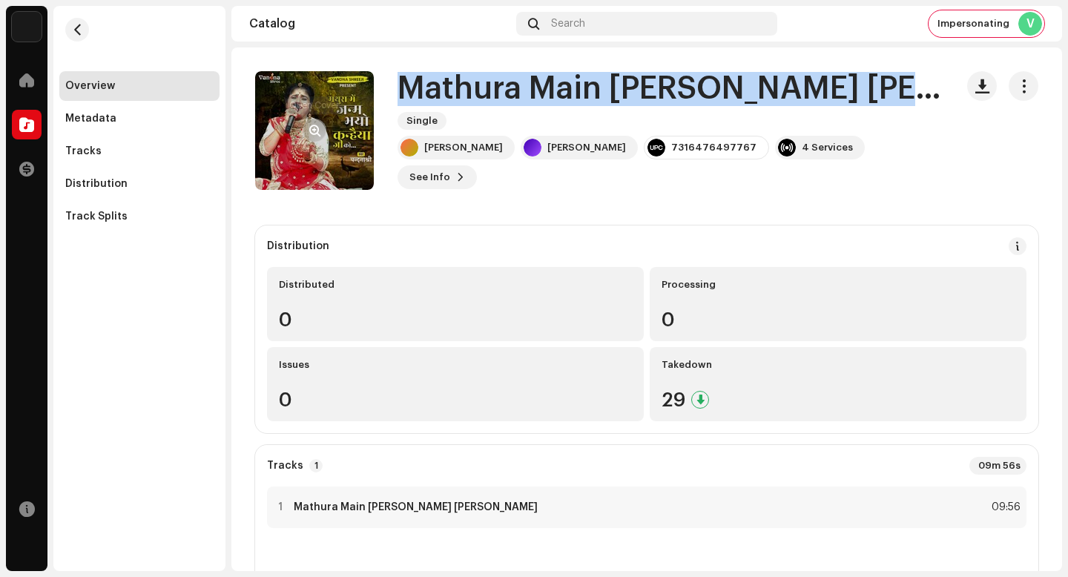
click at [320, 124] on button "button" at bounding box center [315, 131] width 24 height 24
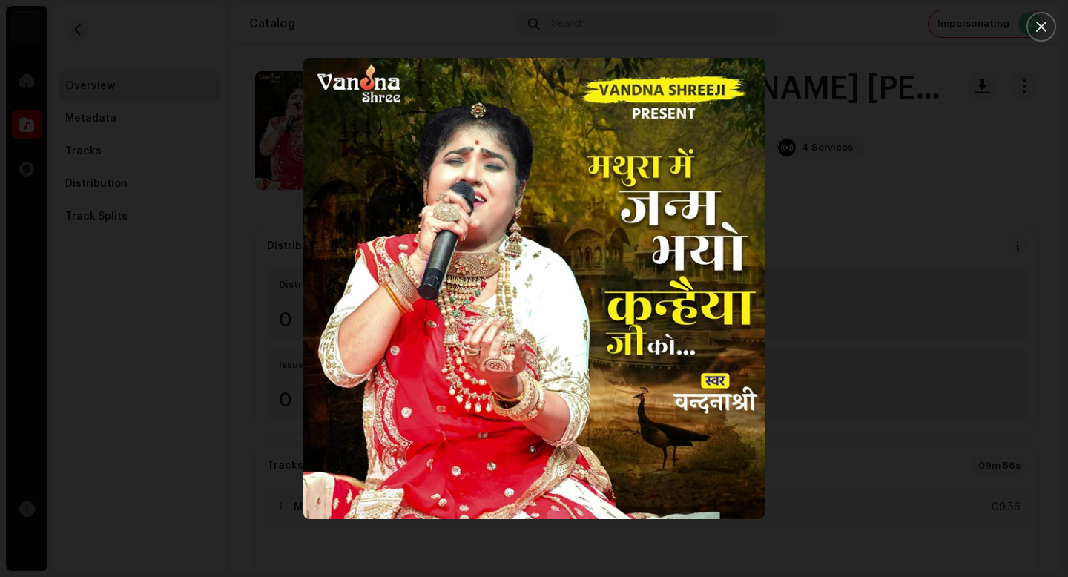
click at [878, 335] on div at bounding box center [534, 288] width 1068 height 577
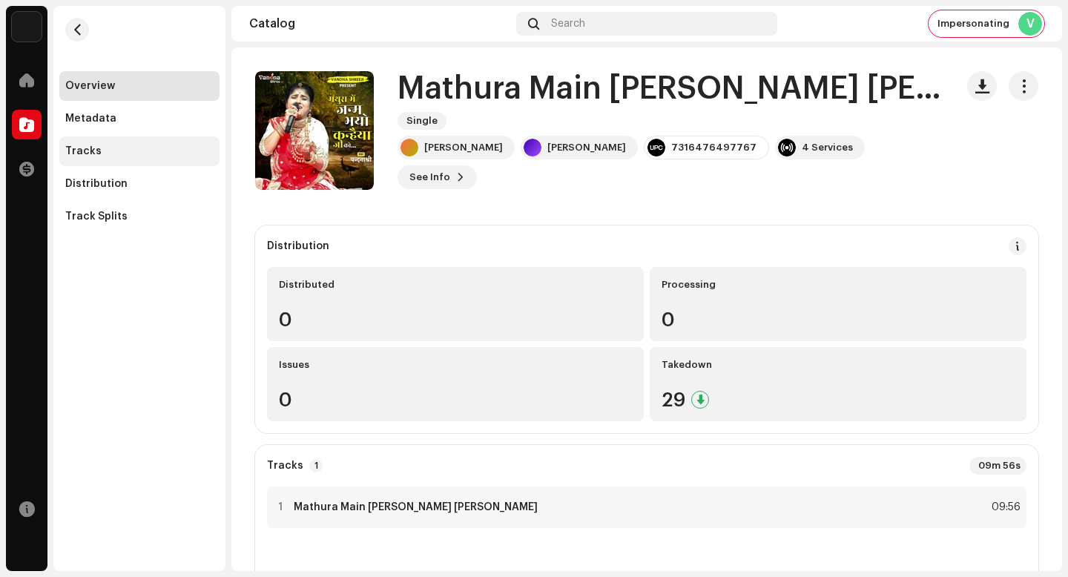
click at [116, 148] on div "Tracks" at bounding box center [139, 151] width 148 height 12
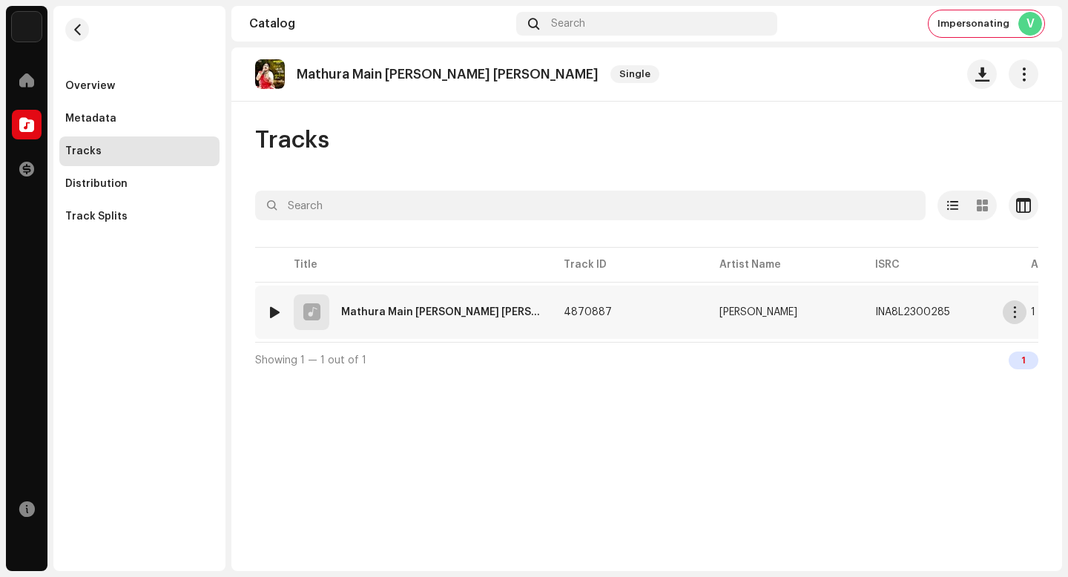
click at [1008, 310] on button "button" at bounding box center [1015, 312] width 24 height 24
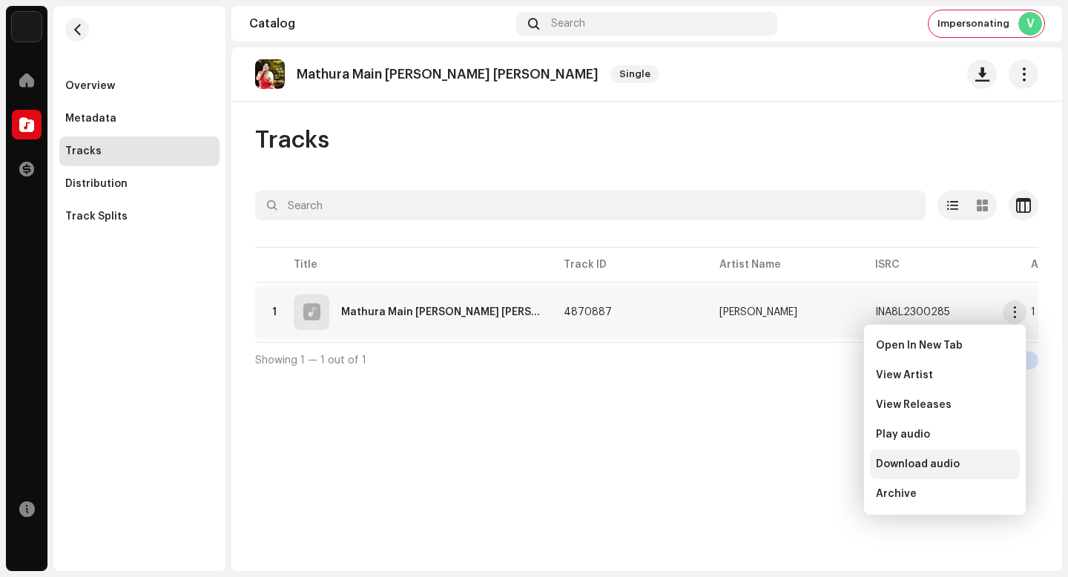
click at [941, 465] on span "Download audio" at bounding box center [918, 464] width 84 height 12
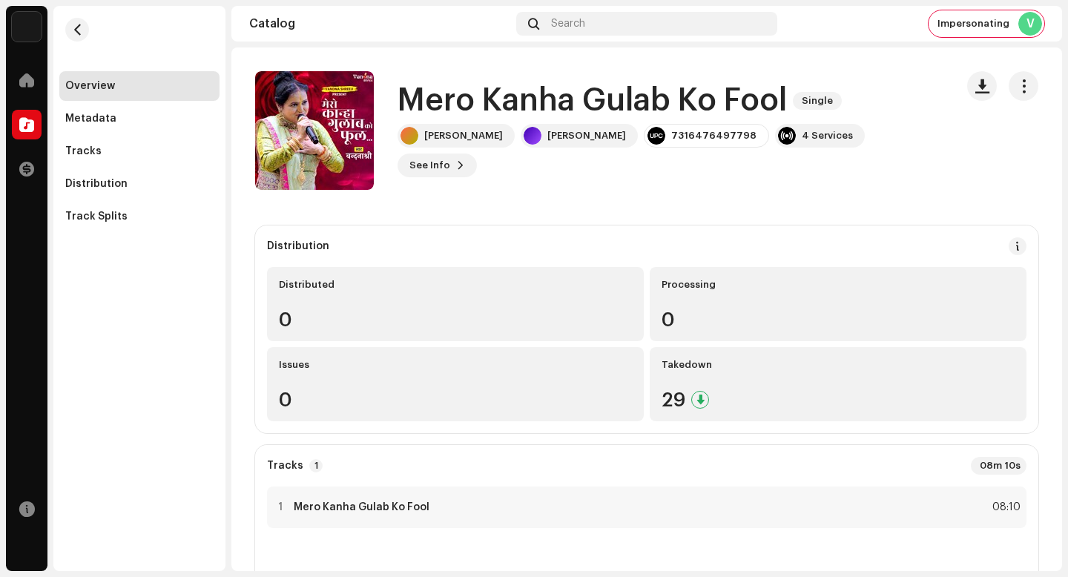
click at [599, 116] on h1 "Mero Kanha Gulab Ko Fool" at bounding box center [592, 101] width 389 height 34
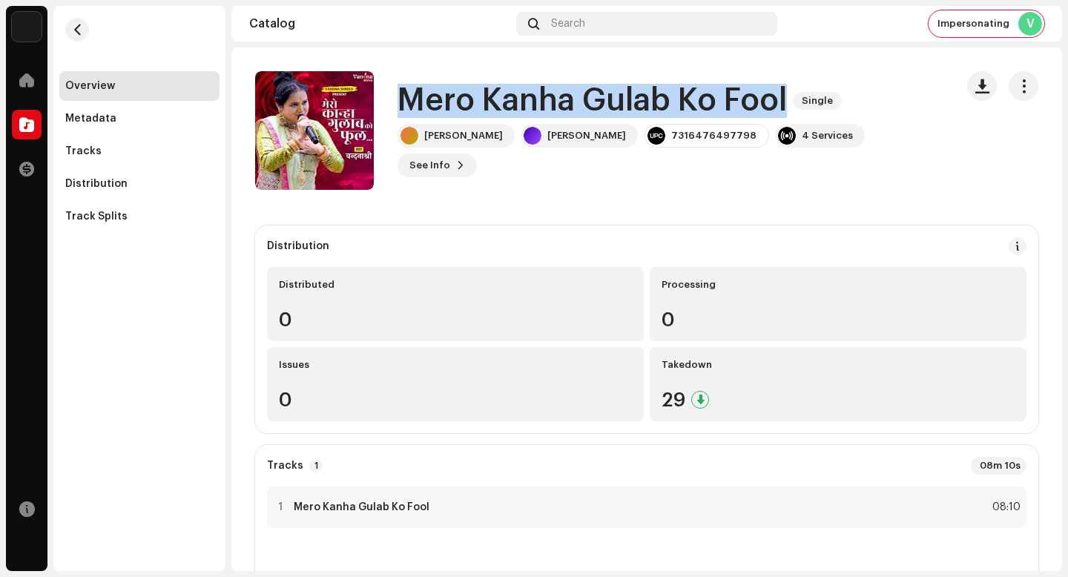
click at [599, 116] on h1 "Mero Kanha Gulab Ko Fool" at bounding box center [592, 101] width 389 height 34
copy div "Mero Kanha Gulab Ko Fool Single"
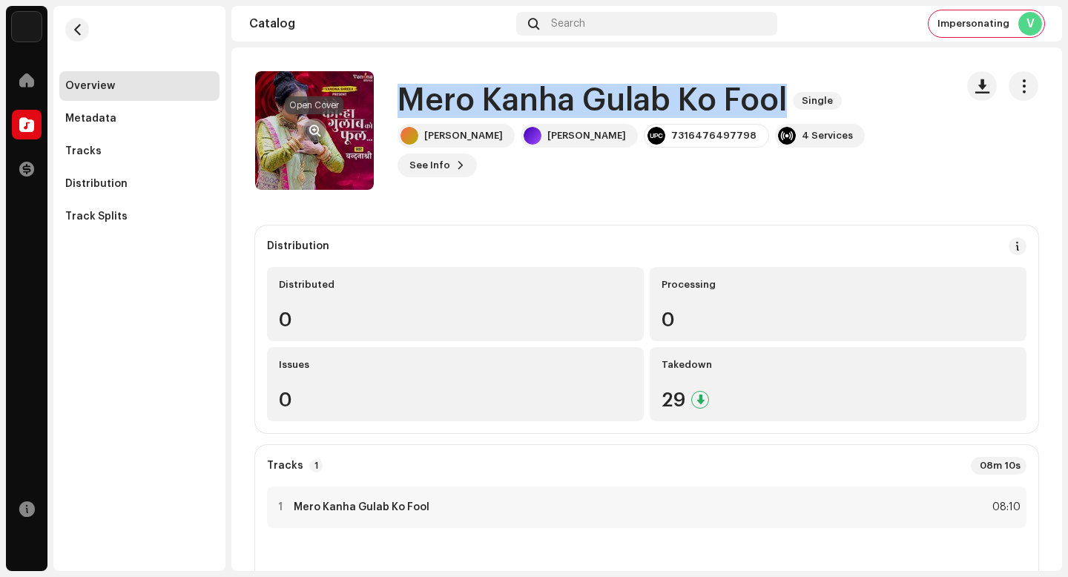
click at [312, 127] on span "button" at bounding box center [314, 131] width 11 height 12
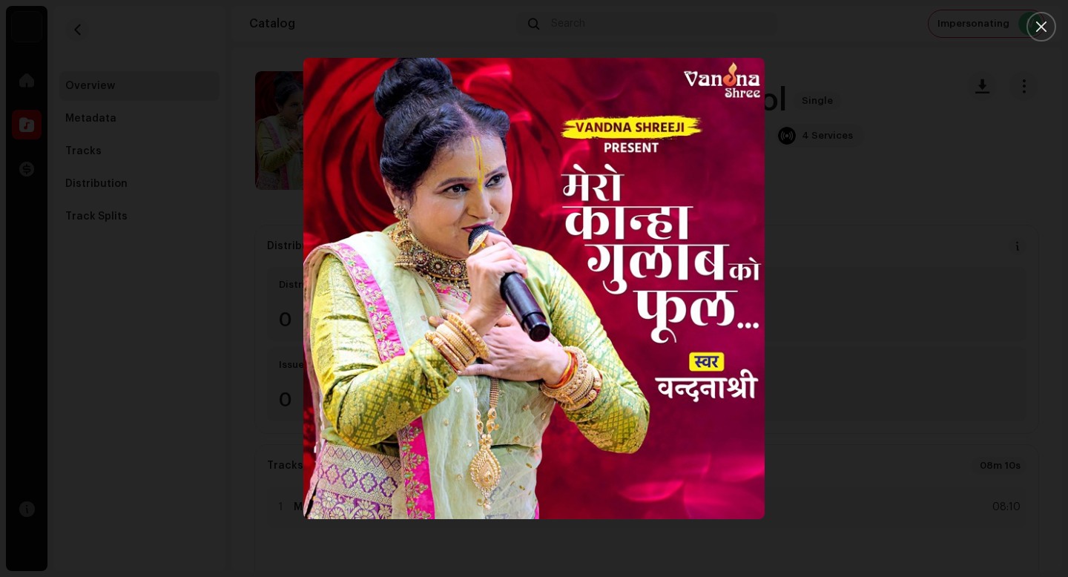
click at [894, 220] on div at bounding box center [534, 288] width 1068 height 577
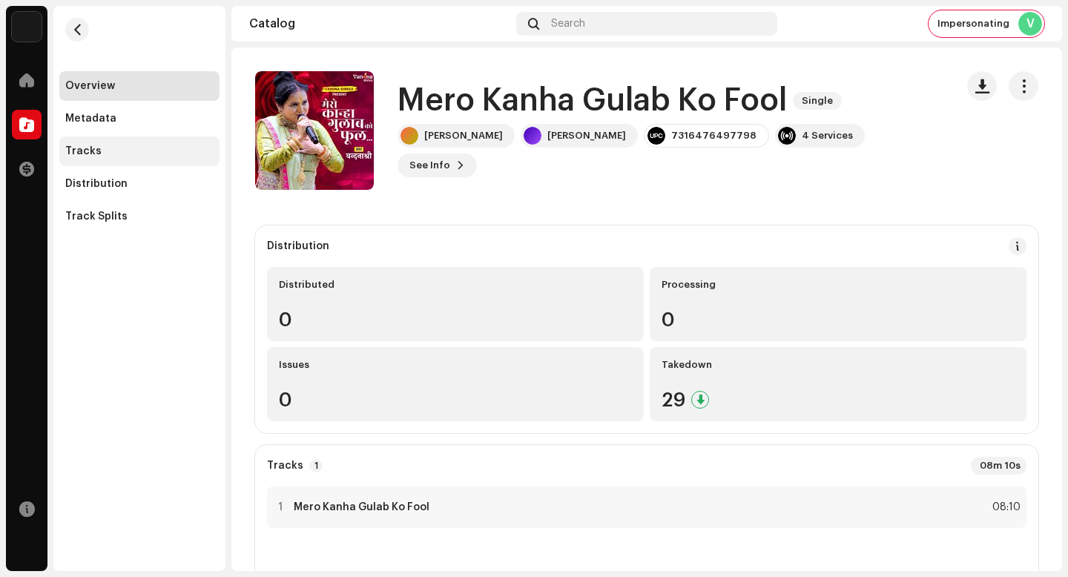
click at [213, 152] on div "Tracks" at bounding box center [139, 151] width 148 height 12
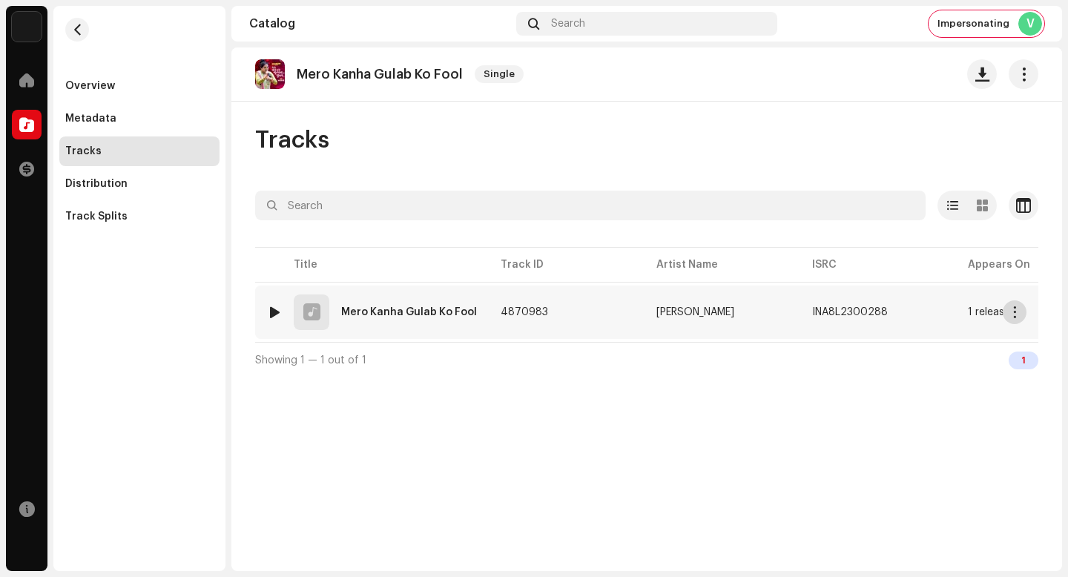
click at [1014, 315] on span "button" at bounding box center [1015, 312] width 11 height 12
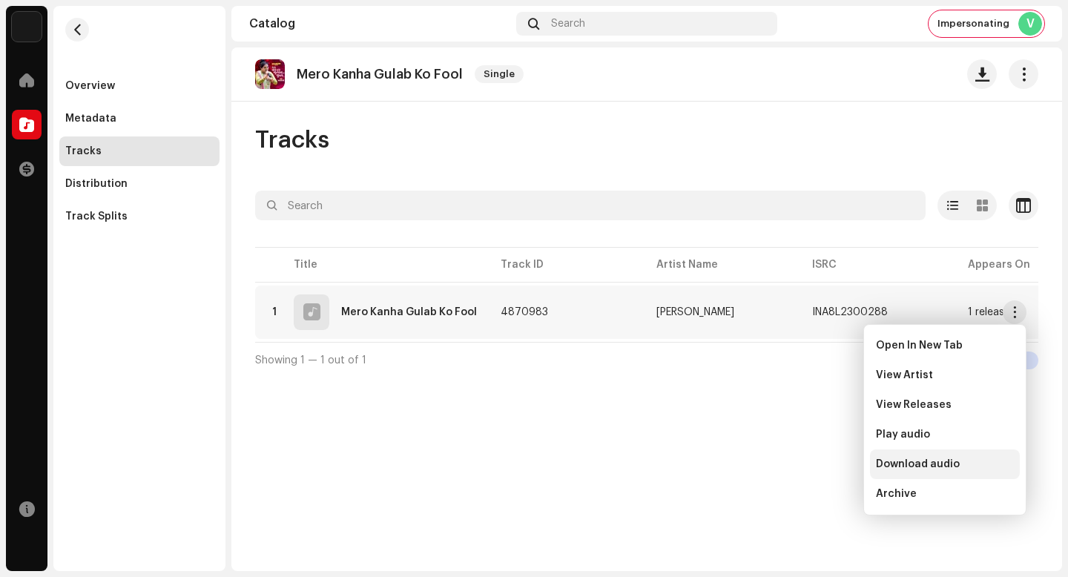
click at [958, 460] on div "Download audio" at bounding box center [945, 464] width 138 height 12
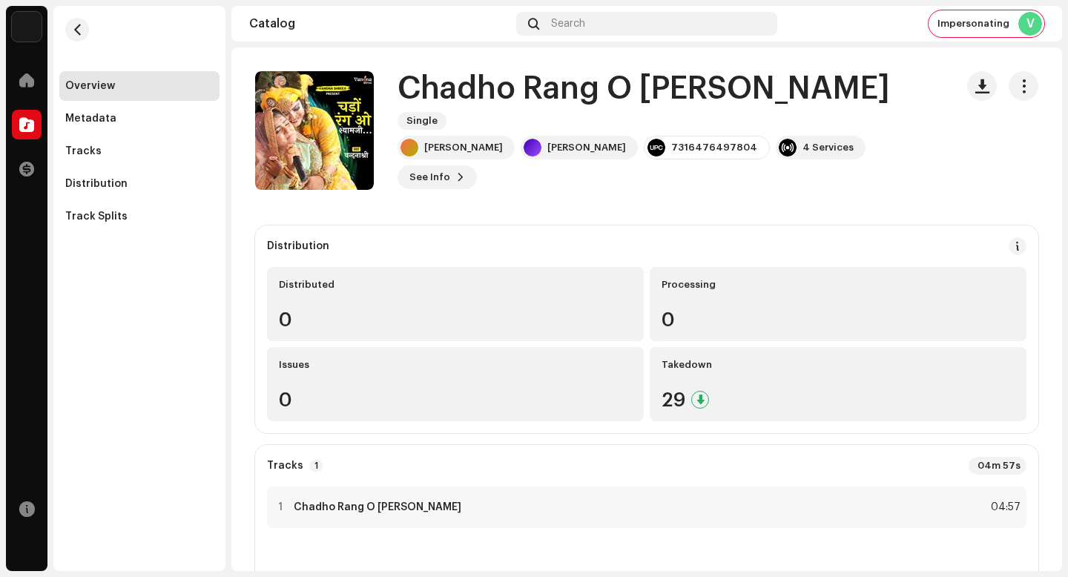
click at [596, 106] on h1 "Chadho Rang O [PERSON_NAME]" at bounding box center [644, 89] width 493 height 34
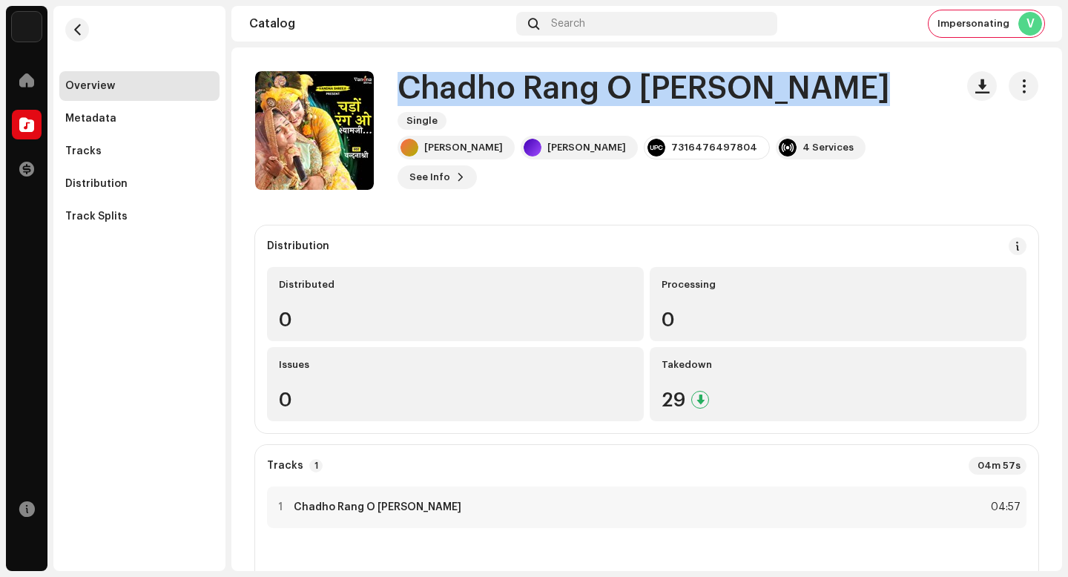
click at [596, 106] on h1 "Chadho Rang O [PERSON_NAME]" at bounding box center [644, 89] width 493 height 34
copy div "[PERSON_NAME] O [PERSON_NAME] Single"
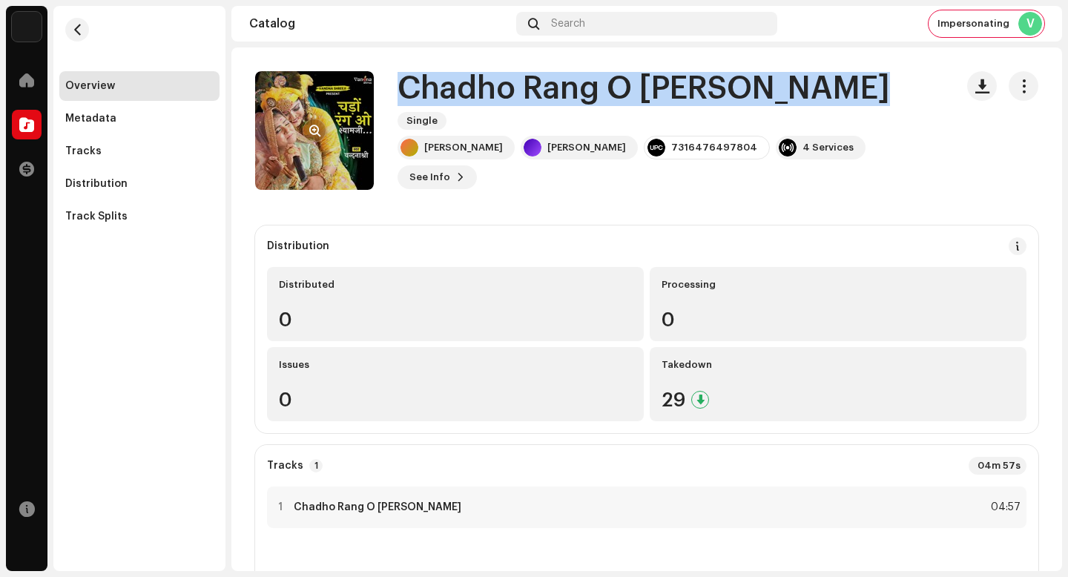
click at [317, 132] on span "button" at bounding box center [314, 131] width 11 height 12
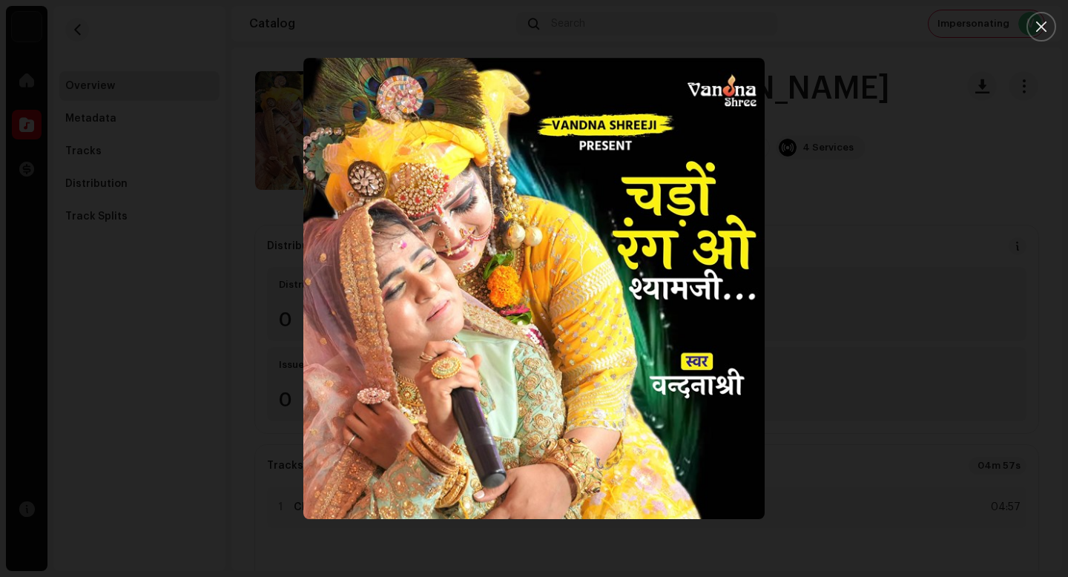
click at [867, 203] on div at bounding box center [534, 288] width 1068 height 577
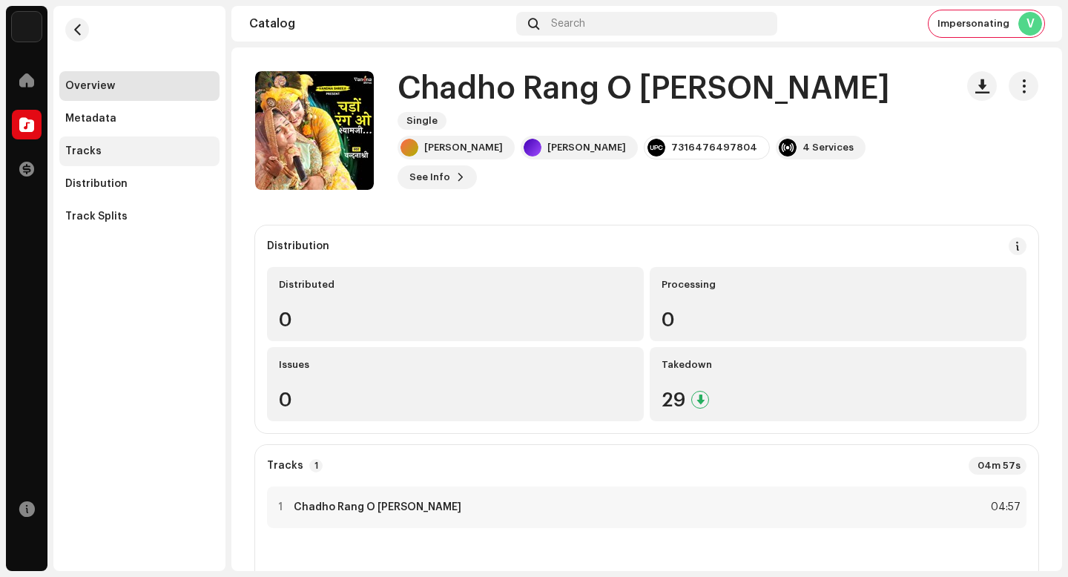
click at [137, 152] on div "Tracks" at bounding box center [139, 151] width 148 height 12
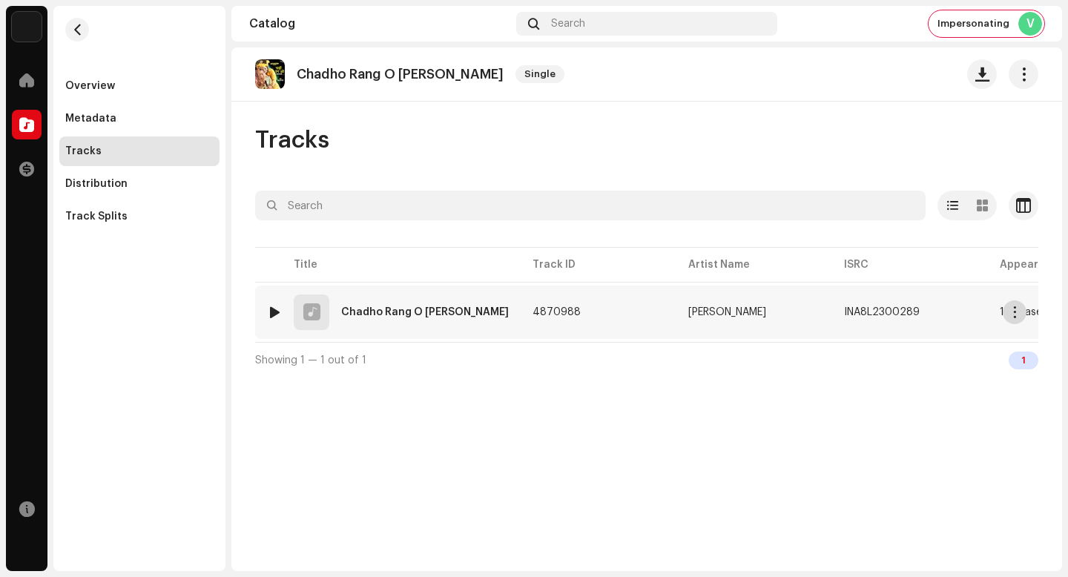
click at [1020, 315] on button "button" at bounding box center [1015, 312] width 24 height 24
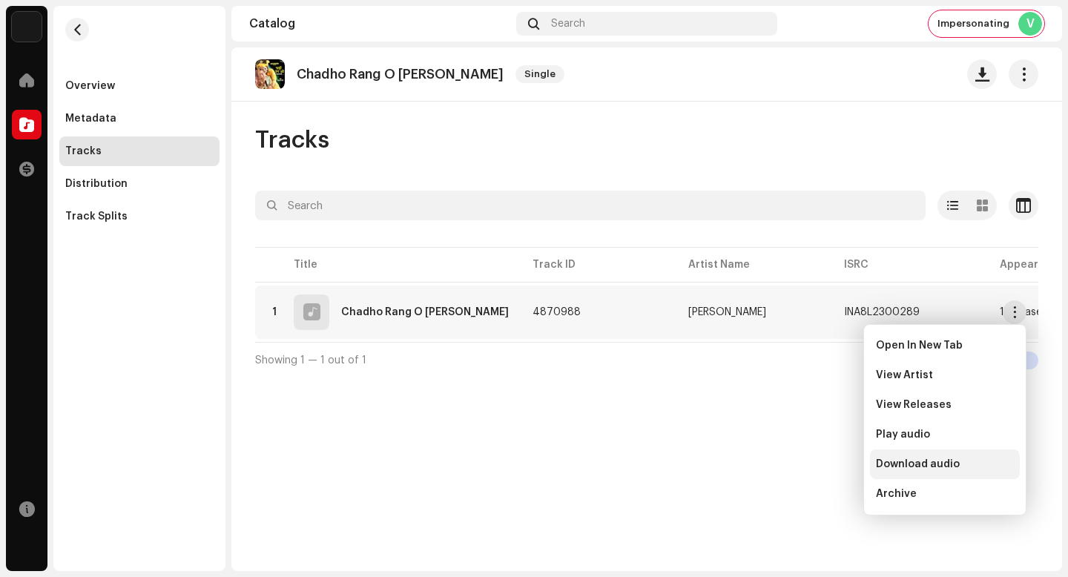
click at [987, 469] on div "Download audio" at bounding box center [945, 464] width 138 height 12
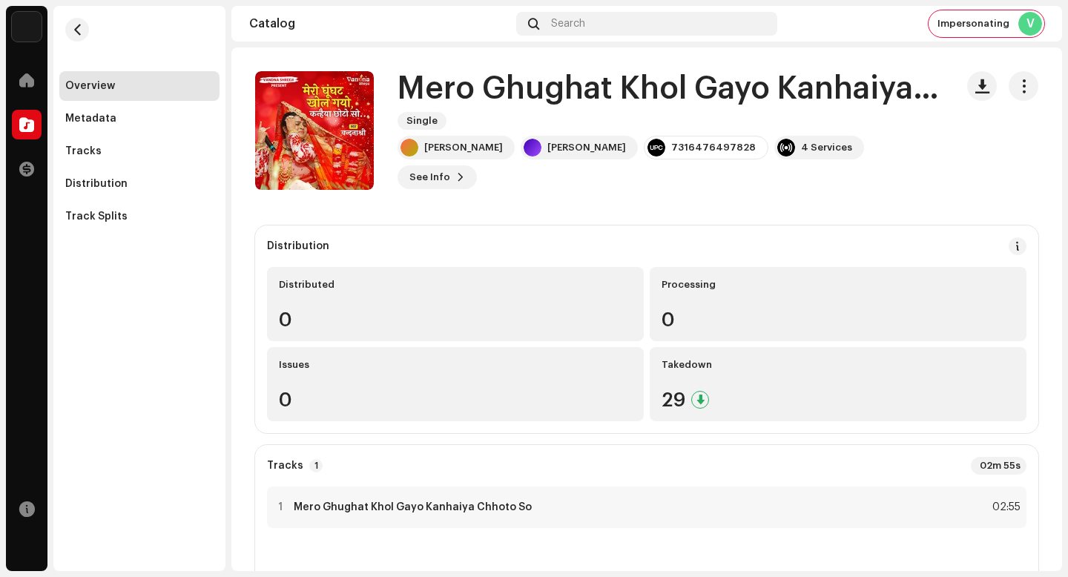
click at [589, 106] on h1 "Mero Ghughat Khol Gayo Kanhaiya Chhoto So" at bounding box center [671, 89] width 546 height 34
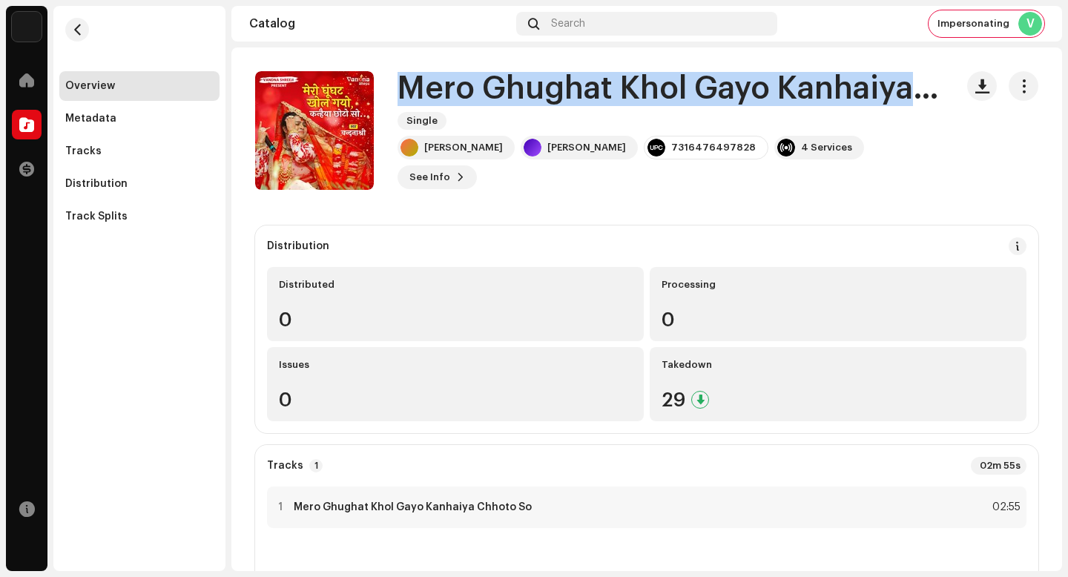
click at [589, 106] on h1 "Mero Ghughat Khol Gayo Kanhaiya Chhoto So" at bounding box center [671, 89] width 546 height 34
copy div "Mero Ghughat Khol Gayo Kanhaiya Chhoto So Single"
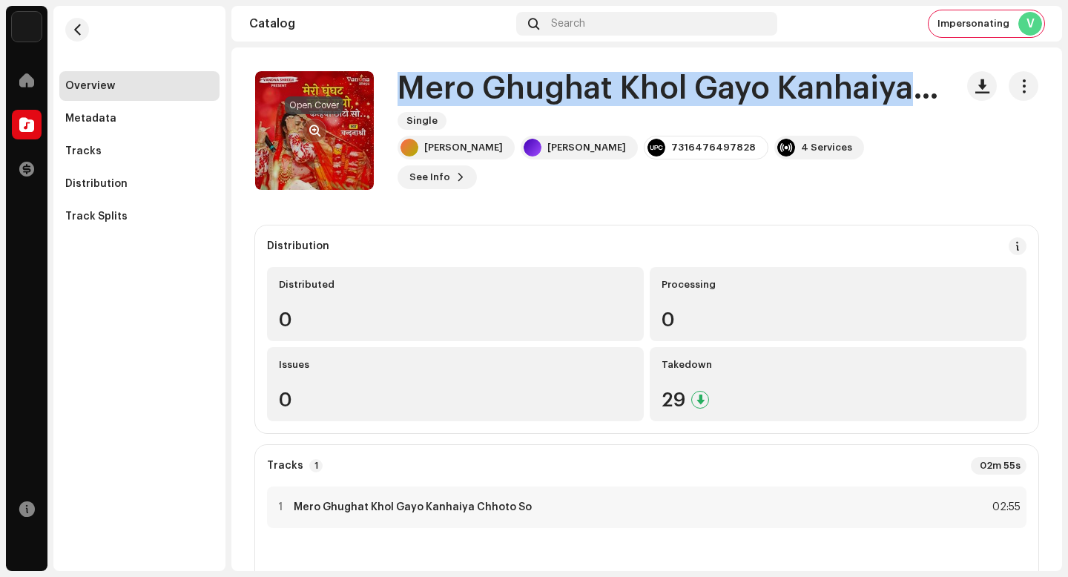
click at [318, 134] on span "button" at bounding box center [314, 131] width 11 height 12
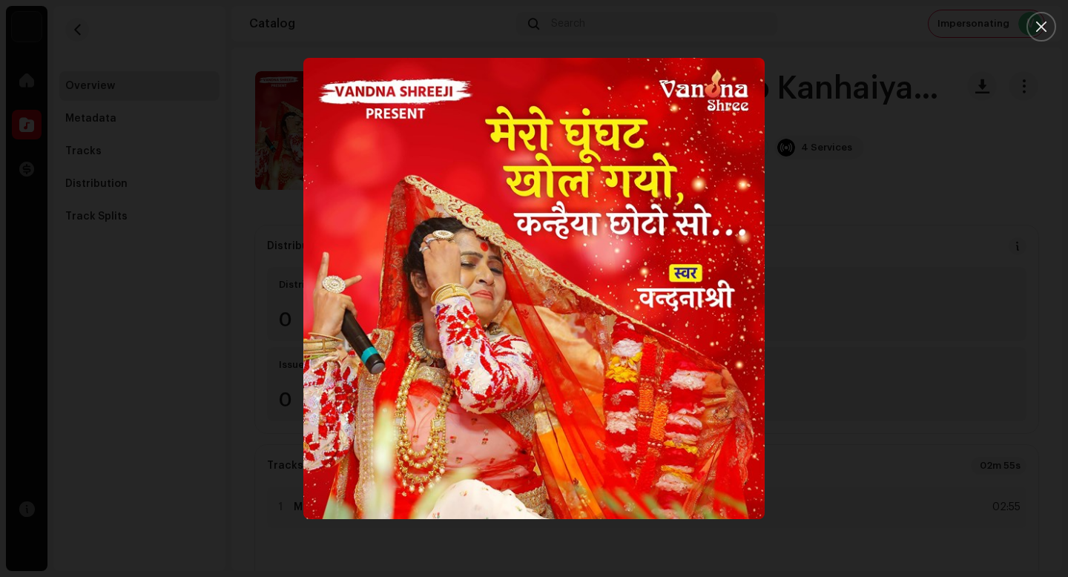
click at [842, 187] on div at bounding box center [534, 288] width 1068 height 577
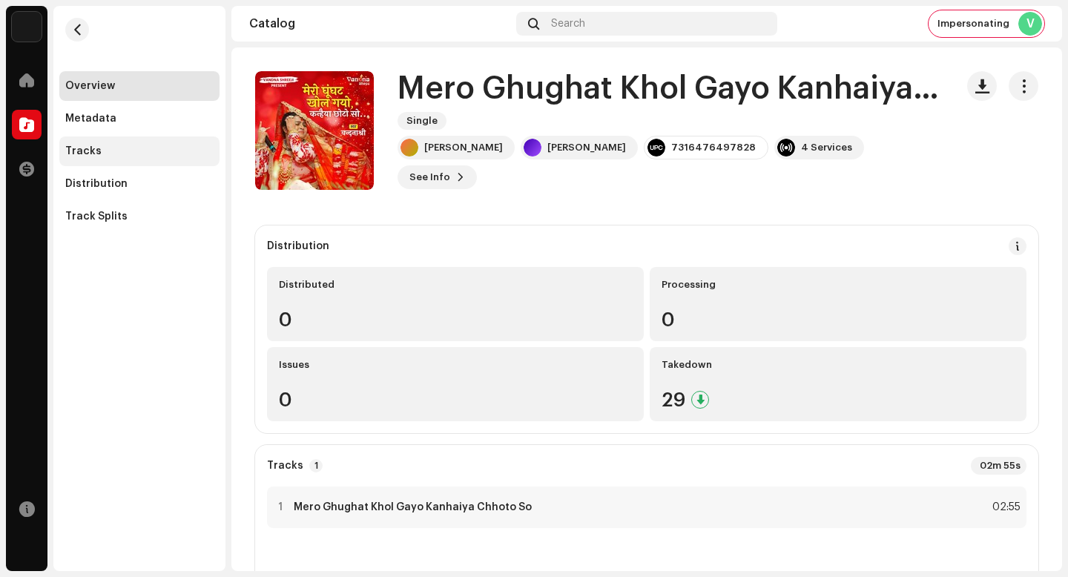
click at [123, 157] on div "Tracks" at bounding box center [139, 151] width 160 height 30
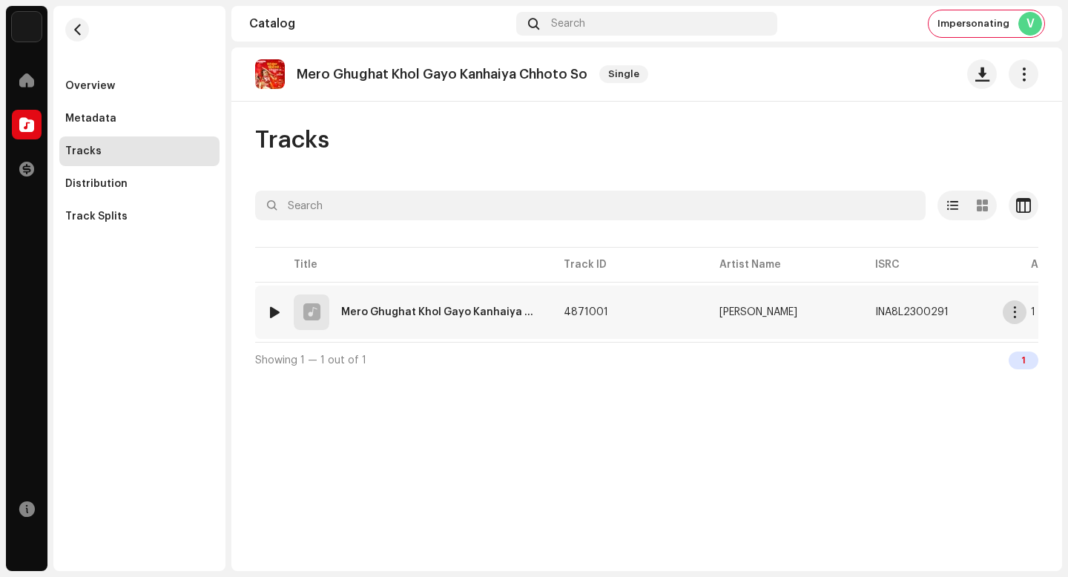
click at [1016, 312] on span "button" at bounding box center [1015, 312] width 11 height 12
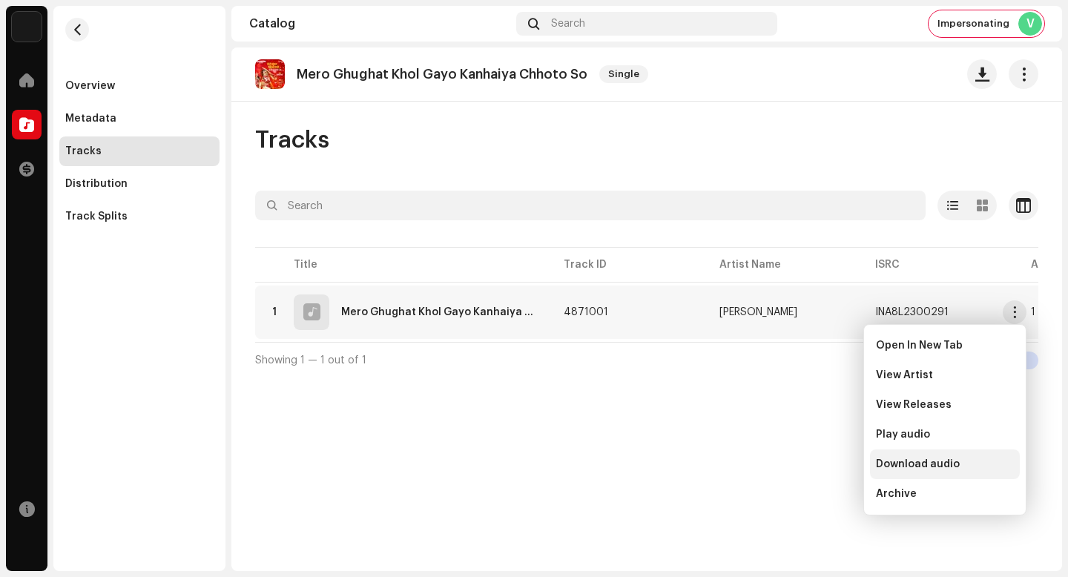
click at [962, 462] on div "Download audio" at bounding box center [945, 464] width 138 height 12
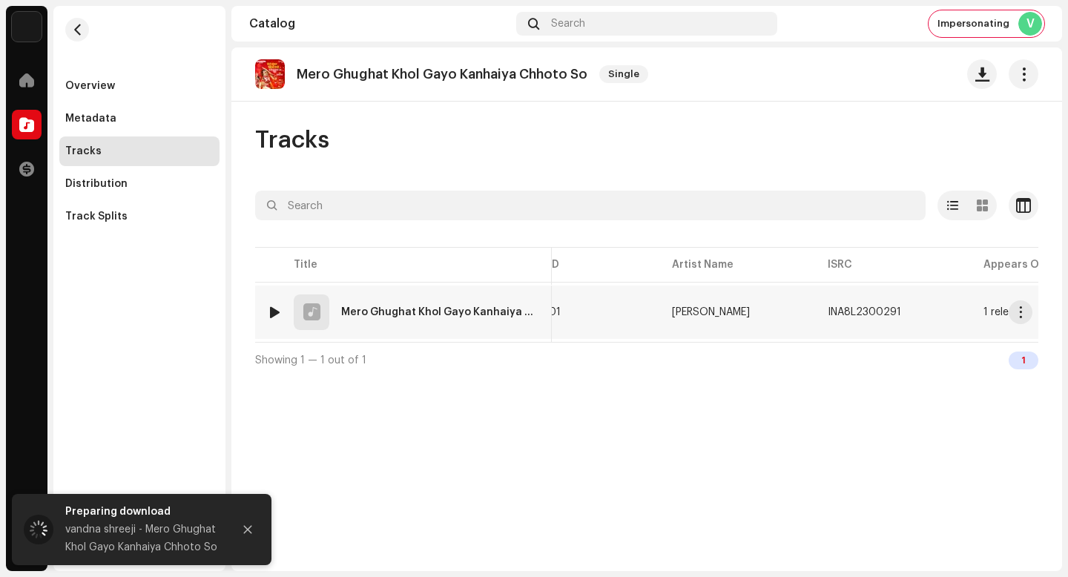
scroll to position [0, 58]
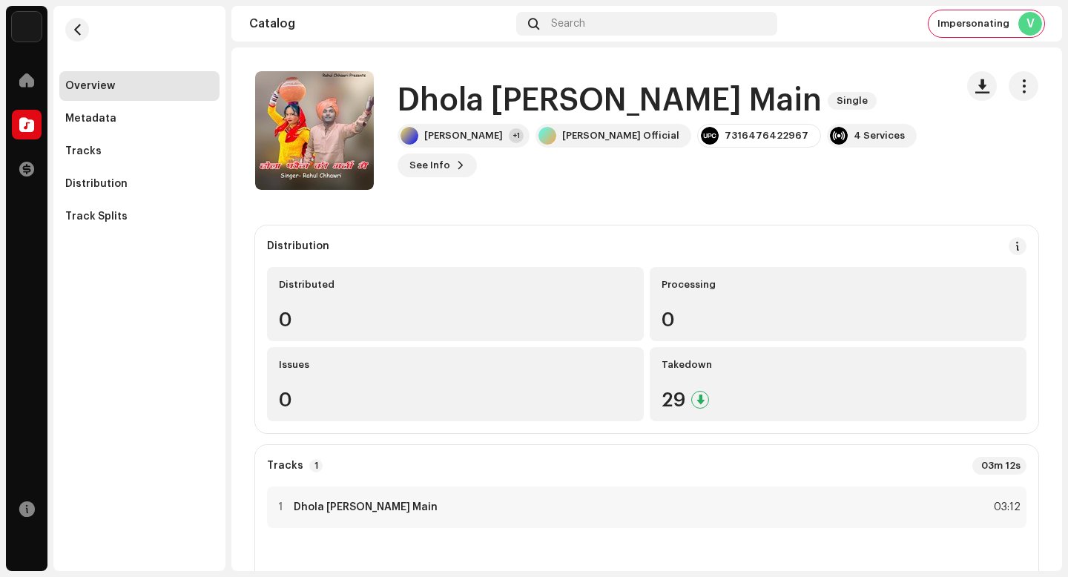
click at [614, 98] on h1 "Dhola [PERSON_NAME] Main" at bounding box center [610, 101] width 424 height 34
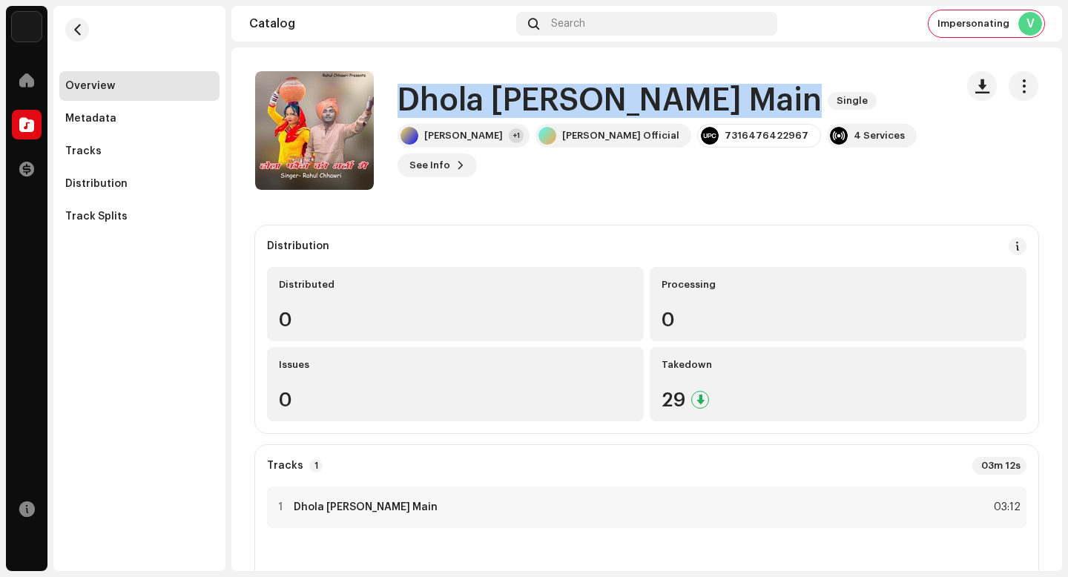
click at [614, 98] on h1 "Dhola [PERSON_NAME] Main" at bounding box center [610, 101] width 424 height 34
copy div "Dhola [PERSON_NAME] Main Single"
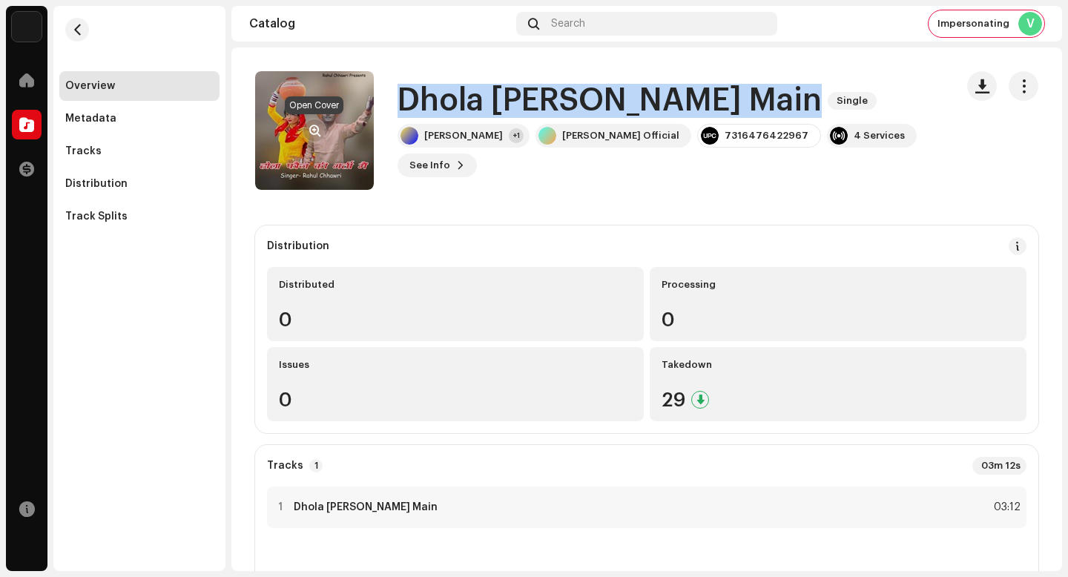
click at [322, 131] on button "button" at bounding box center [315, 131] width 24 height 24
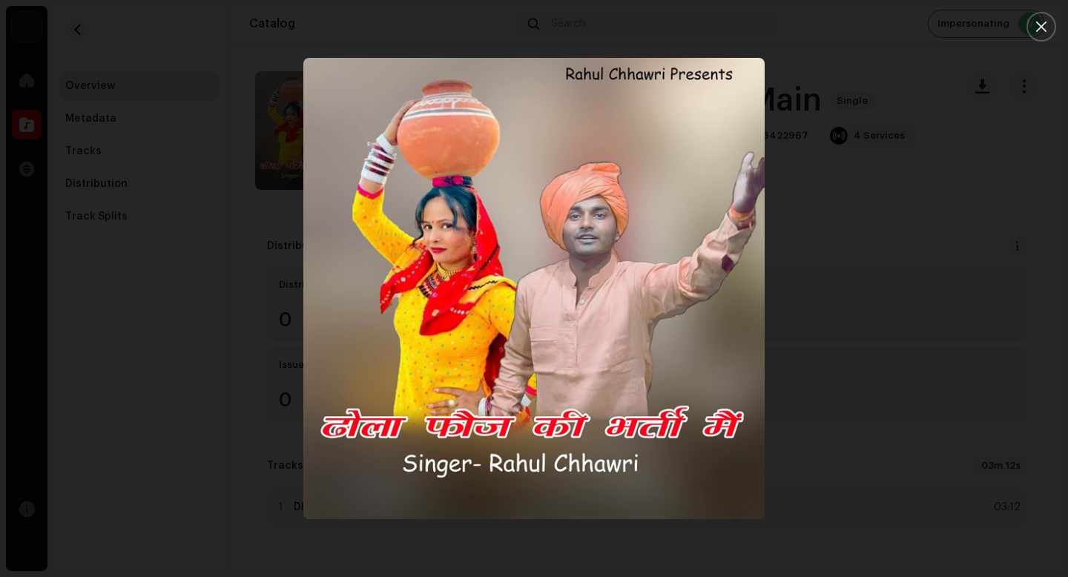
click at [931, 285] on div at bounding box center [534, 288] width 1068 height 577
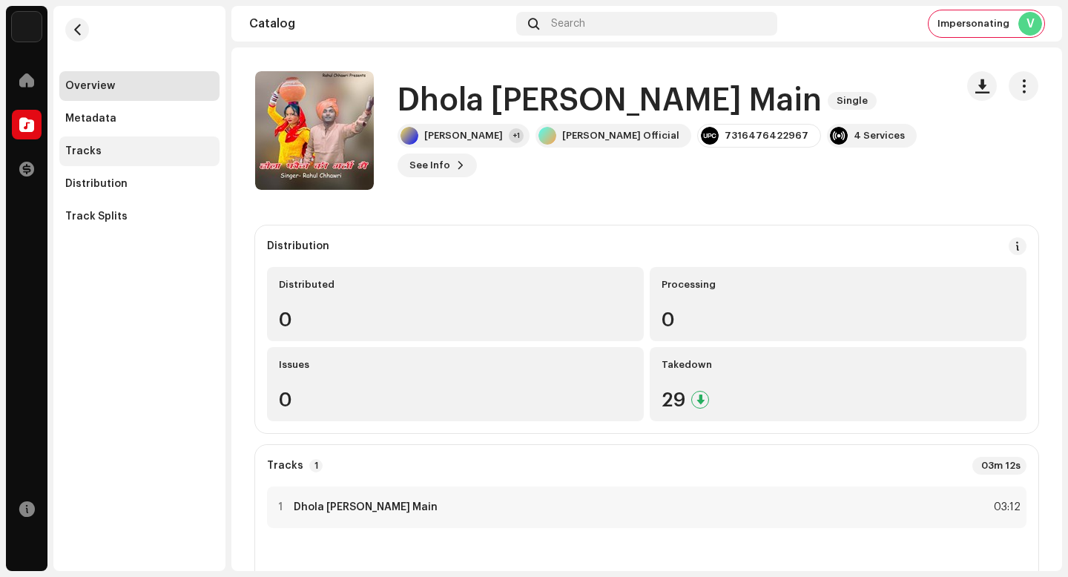
click at [127, 148] on div "Tracks" at bounding box center [139, 151] width 148 height 12
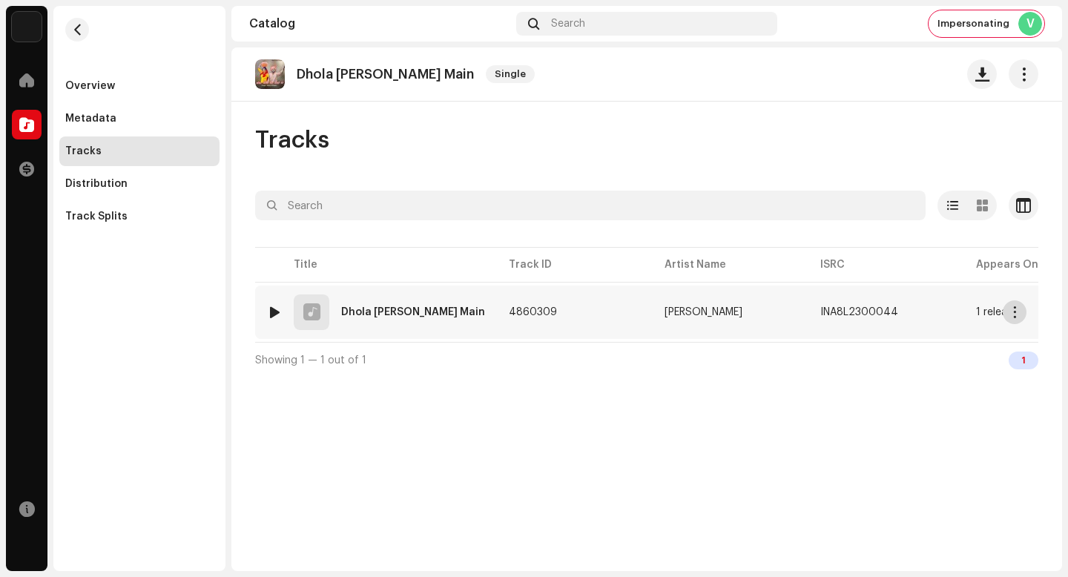
click at [1014, 312] on span "button" at bounding box center [1015, 312] width 11 height 12
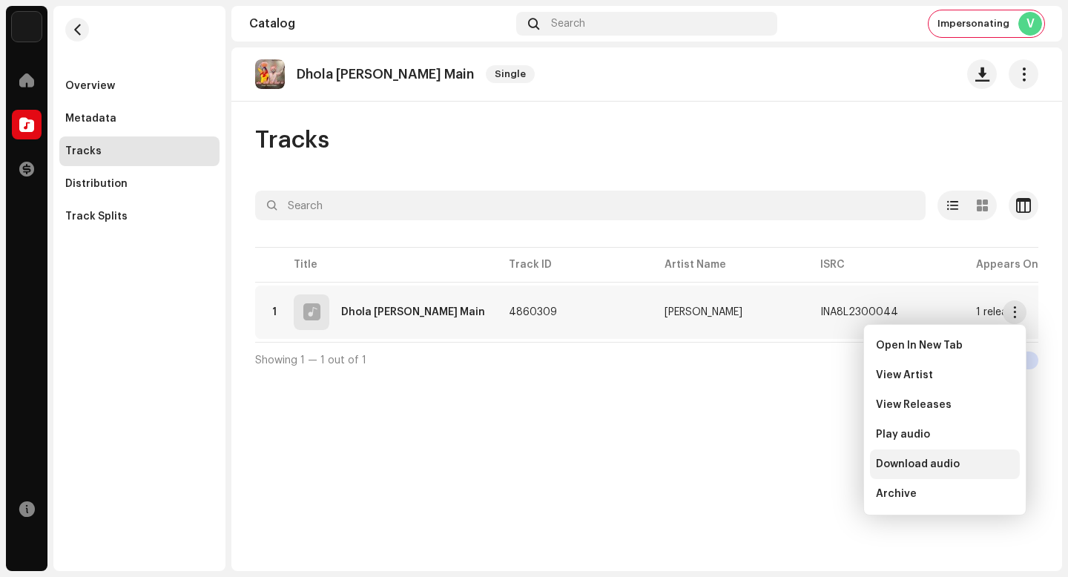
click at [974, 463] on div "Download audio" at bounding box center [945, 464] width 138 height 12
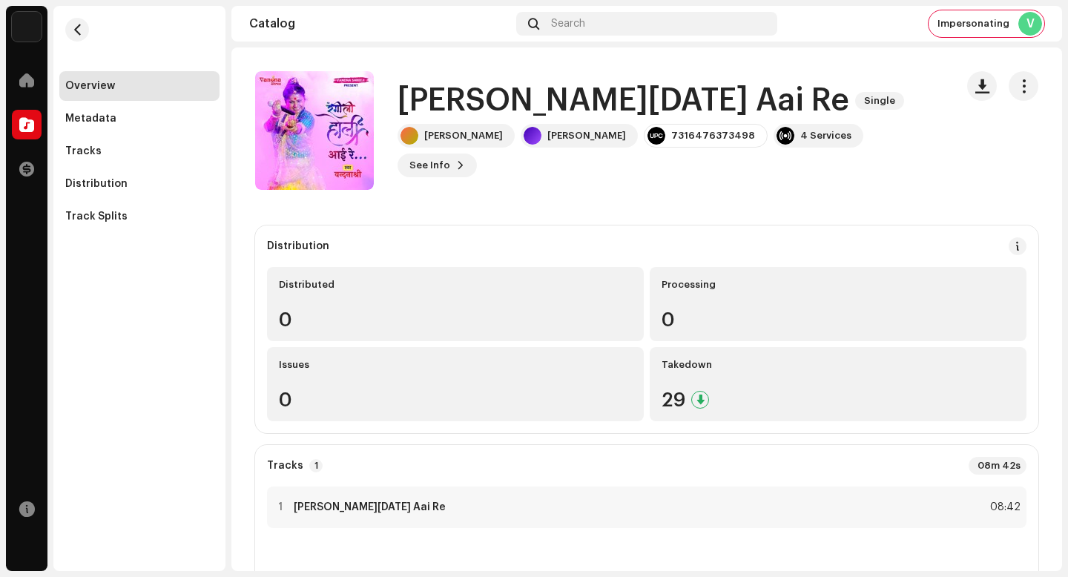
click at [576, 111] on h1 "[PERSON_NAME][DATE] Aai Re" at bounding box center [624, 101] width 452 height 34
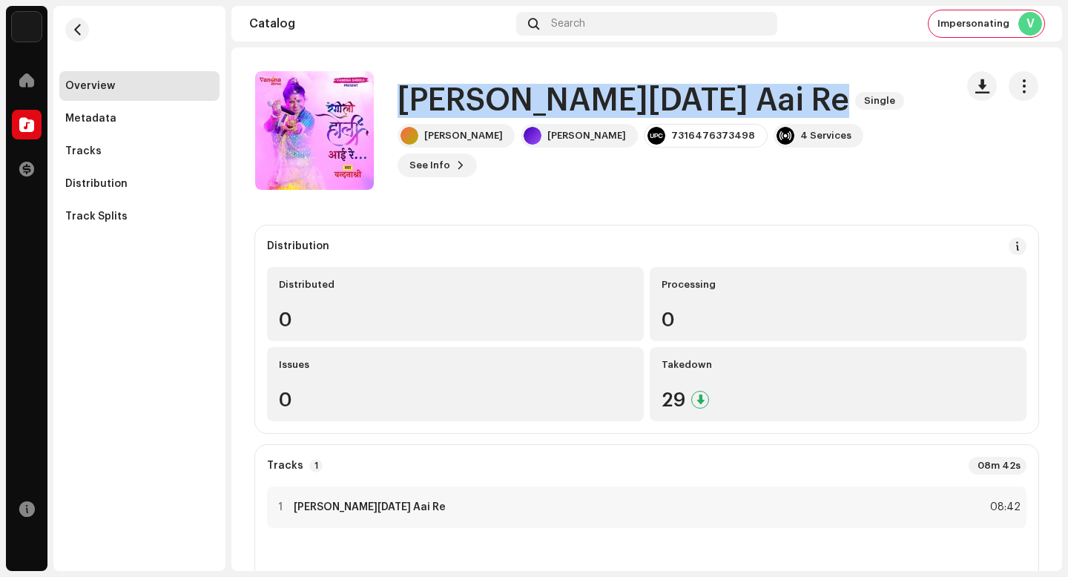
click at [576, 111] on h1 "[PERSON_NAME][DATE] Aai Re" at bounding box center [624, 101] width 452 height 34
copy div "[PERSON_NAME][DATE] Aai Re Single"
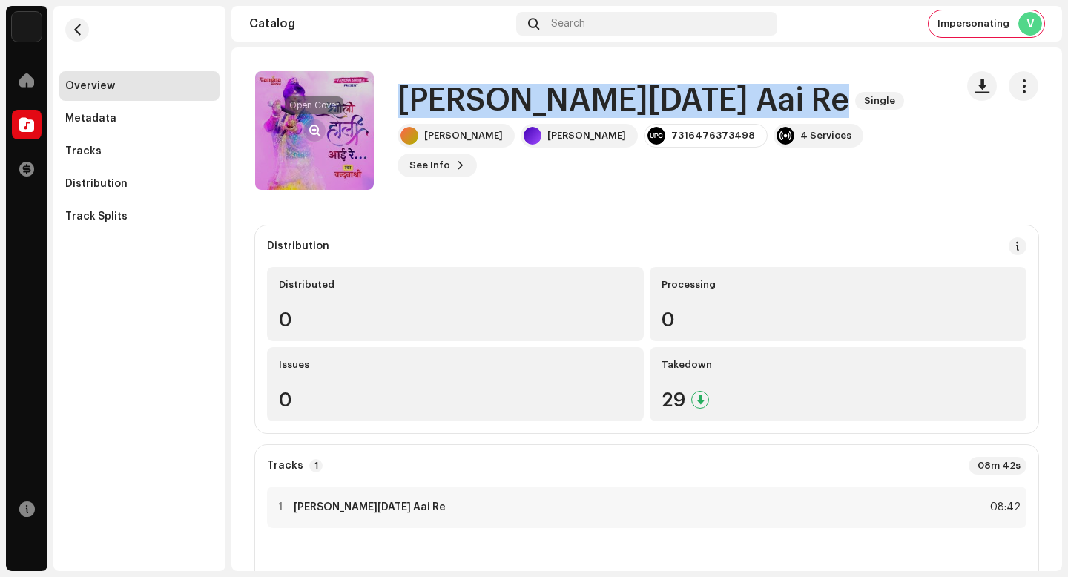
click at [313, 128] on span "button" at bounding box center [314, 131] width 11 height 12
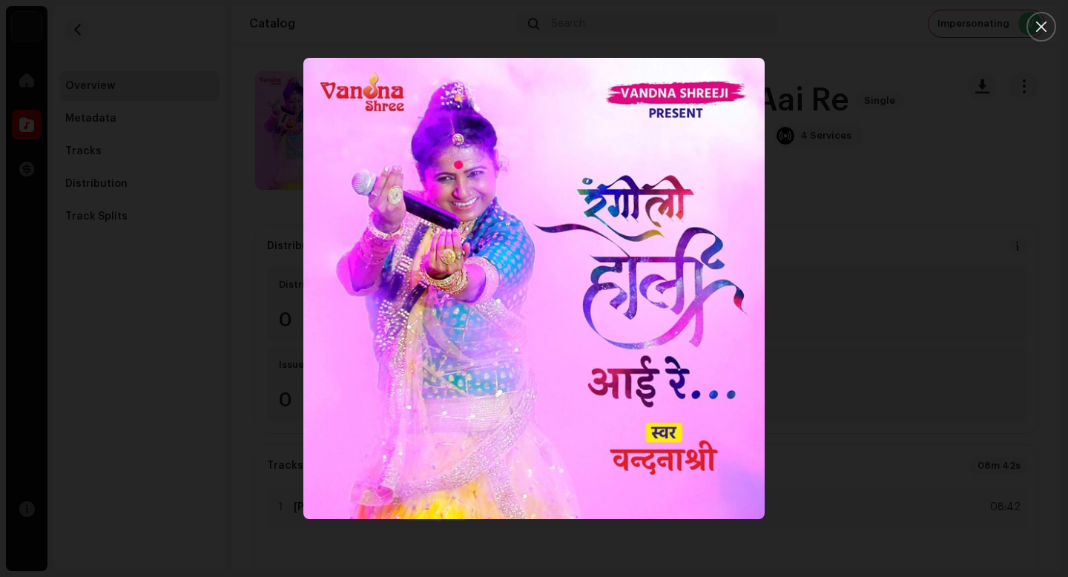
click at [207, 217] on div at bounding box center [534, 288] width 1068 height 577
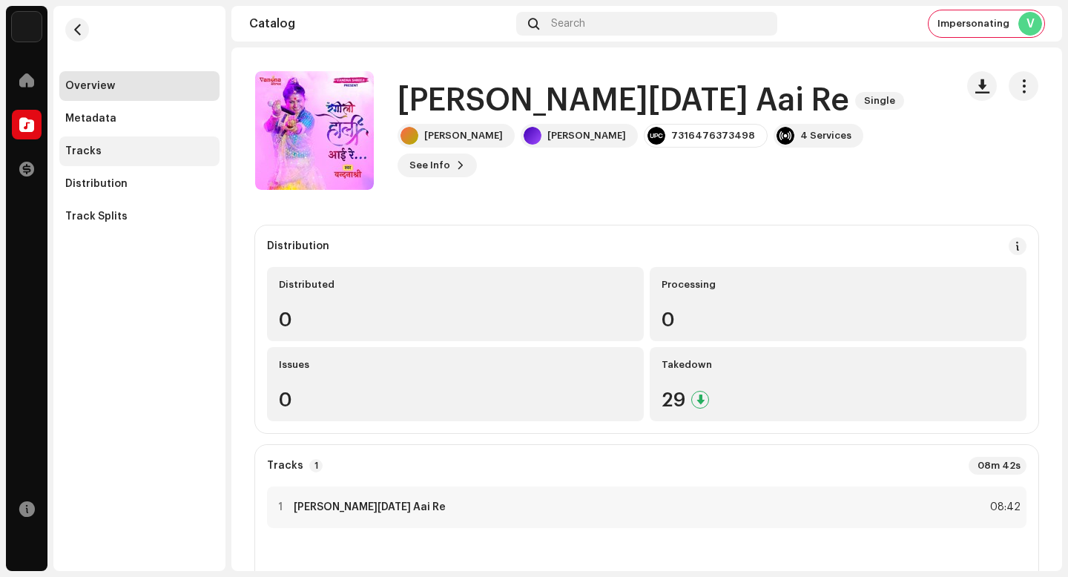
click at [149, 154] on div "Tracks" at bounding box center [139, 151] width 148 height 12
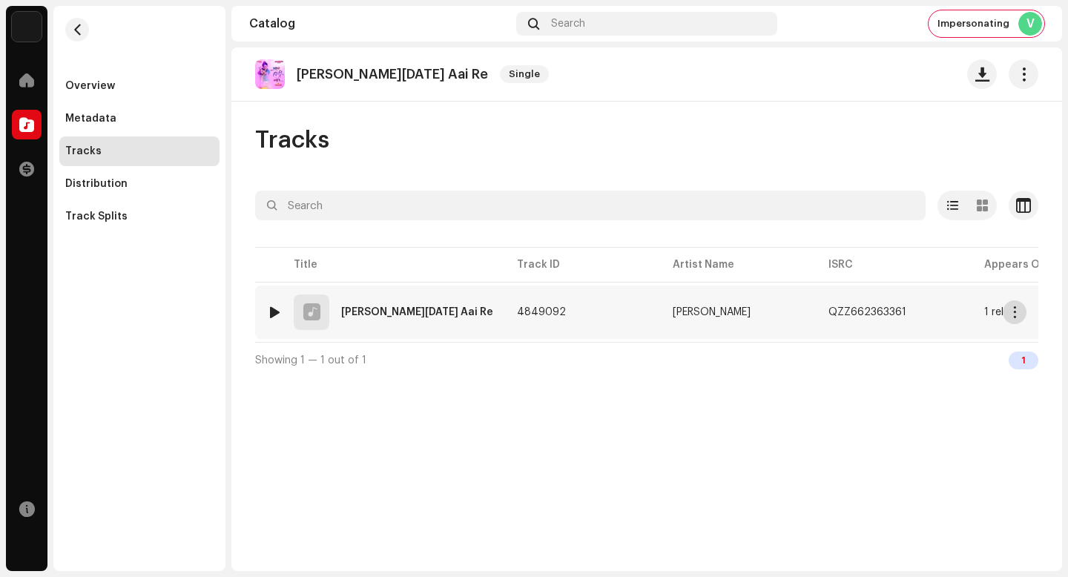
click at [1014, 315] on span "button" at bounding box center [1015, 312] width 11 height 12
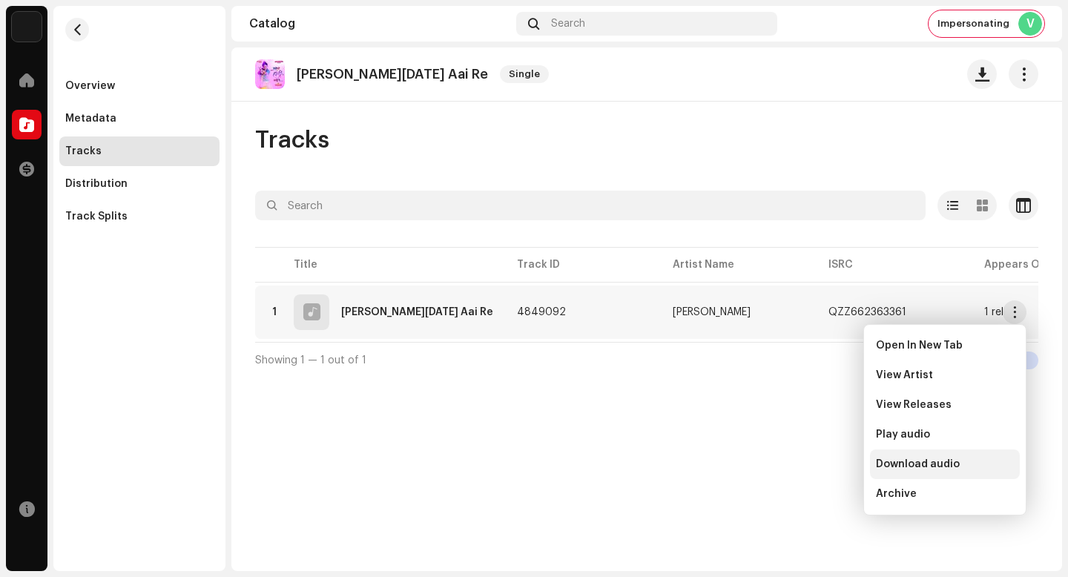
click at [957, 471] on div "Download audio" at bounding box center [945, 465] width 150 height 30
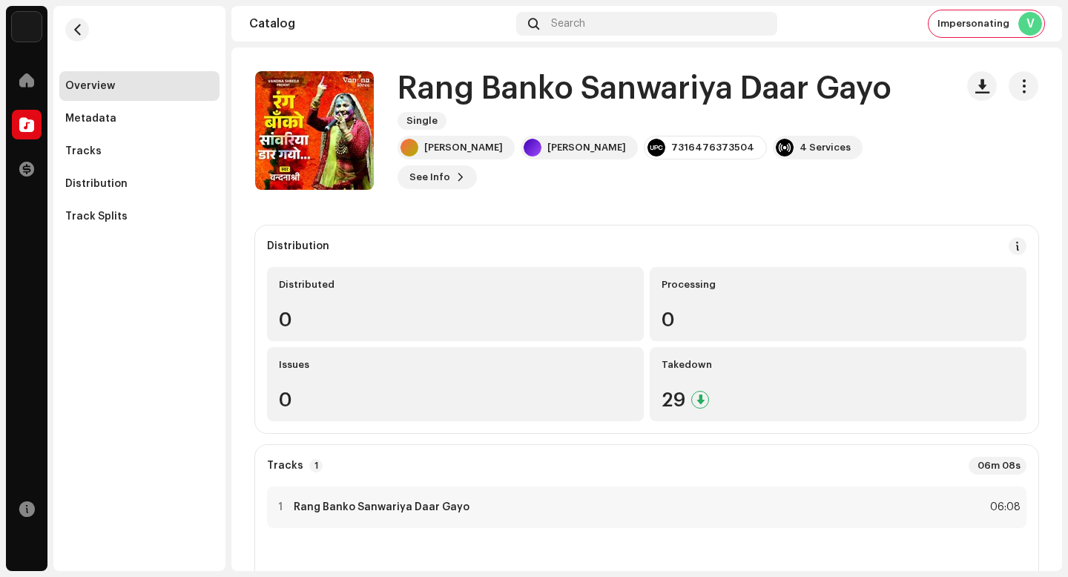
click at [630, 106] on h1 "Rang Banko Sanwariya Daar Gayo" at bounding box center [645, 89] width 494 height 34
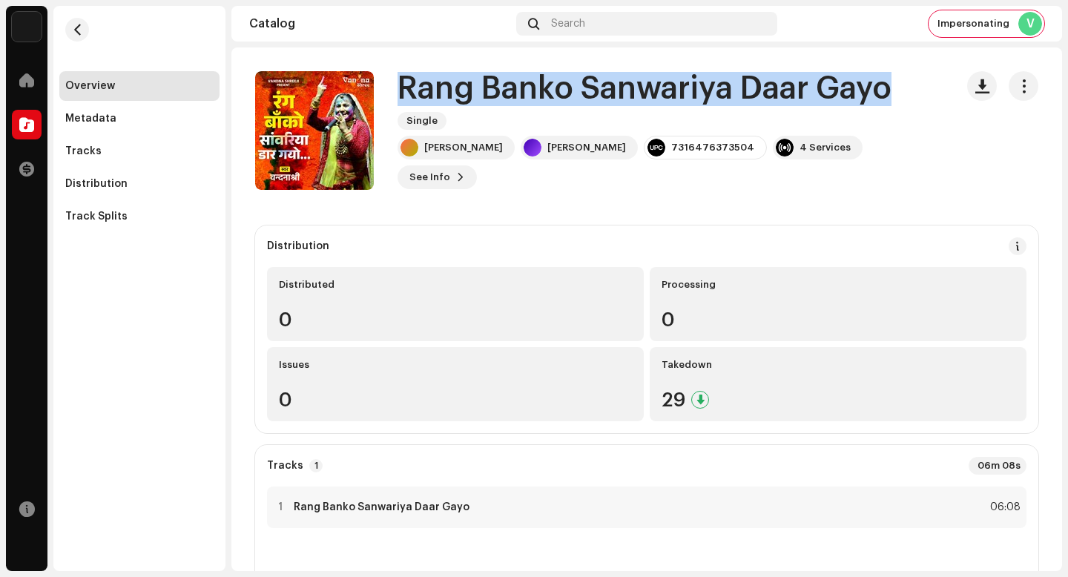
click at [630, 106] on h1 "Rang Banko Sanwariya Daar Gayo" at bounding box center [645, 89] width 494 height 34
copy div "Rang Banko Sanwariya Daar Gayo Single"
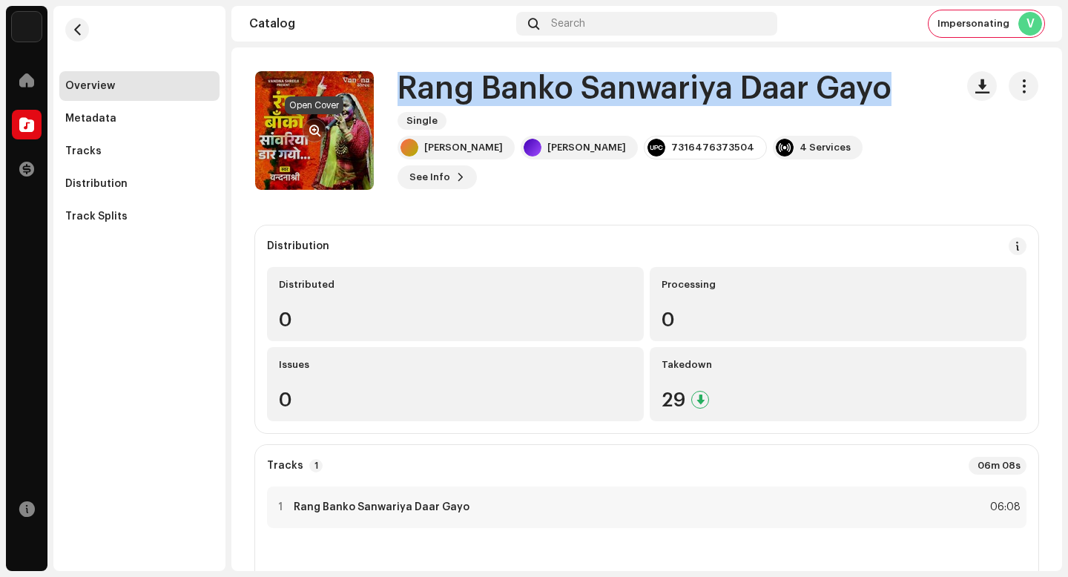
click at [318, 132] on span "button" at bounding box center [314, 131] width 11 height 12
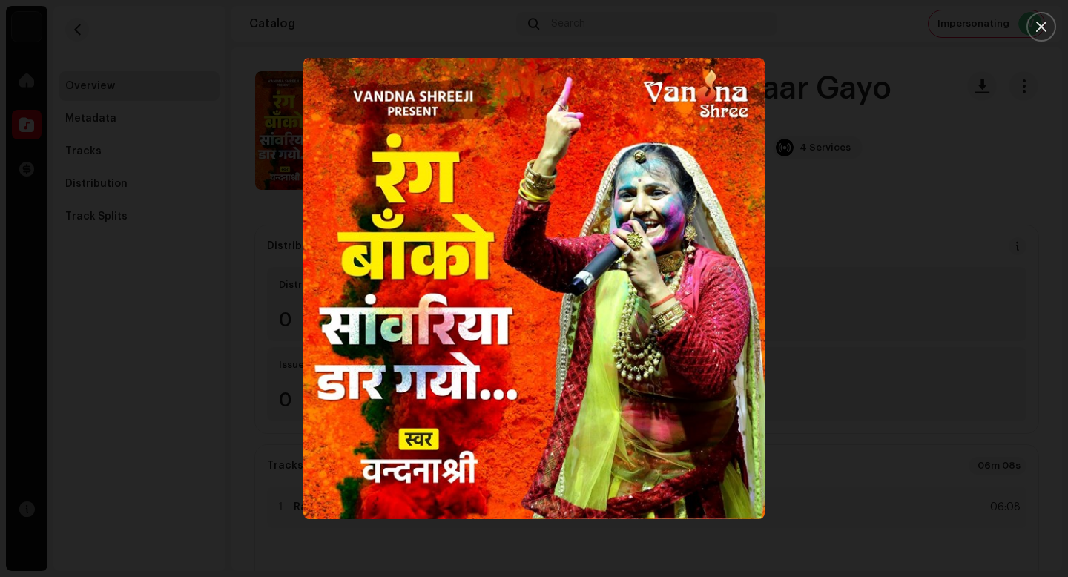
click at [211, 139] on div at bounding box center [534, 288] width 1068 height 577
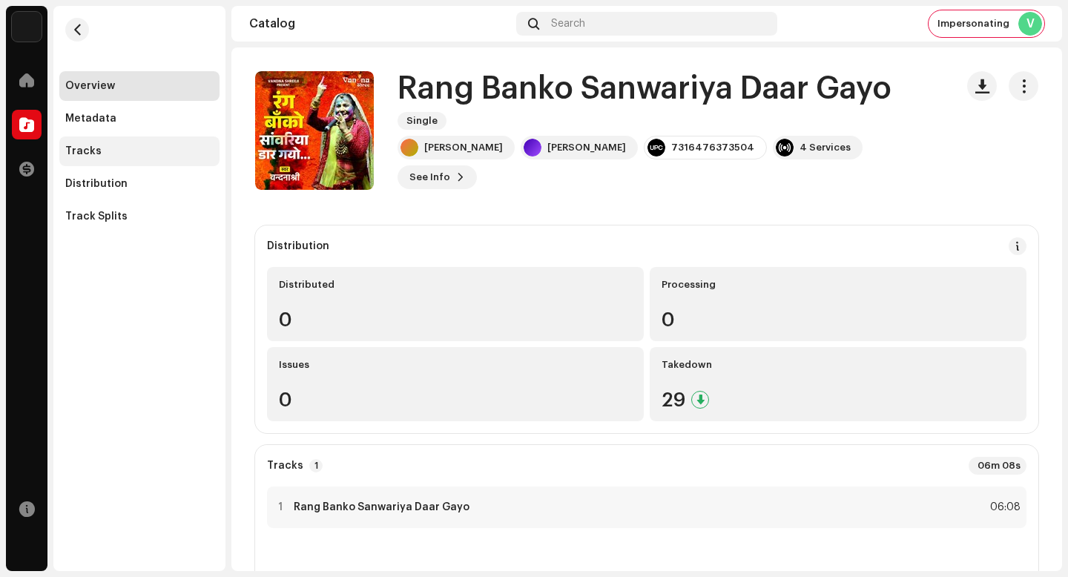
click at [165, 156] on div "Tracks" at bounding box center [139, 151] width 148 height 12
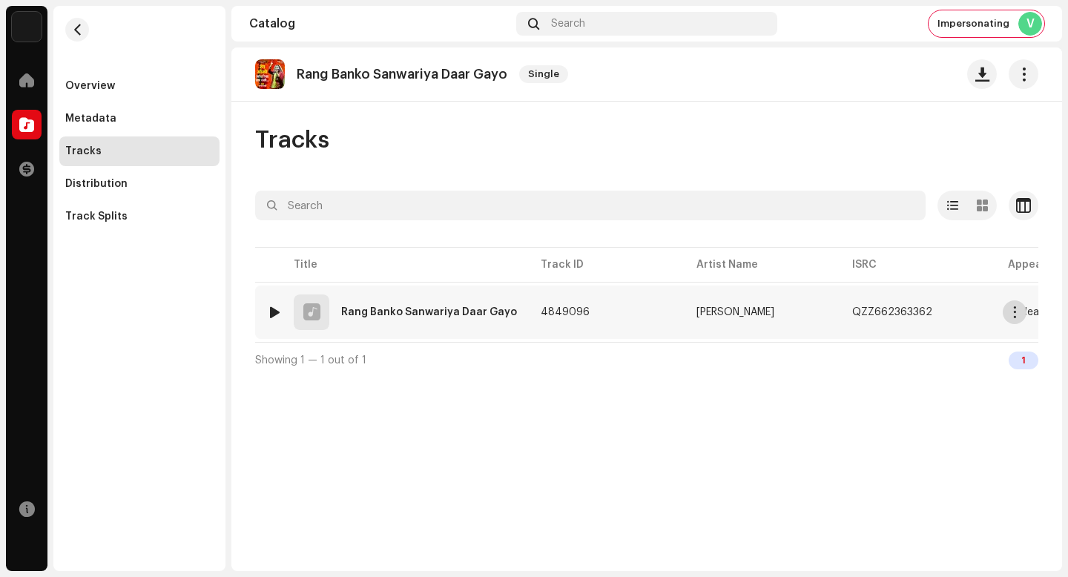
click at [1020, 312] on span "button" at bounding box center [1015, 312] width 11 height 12
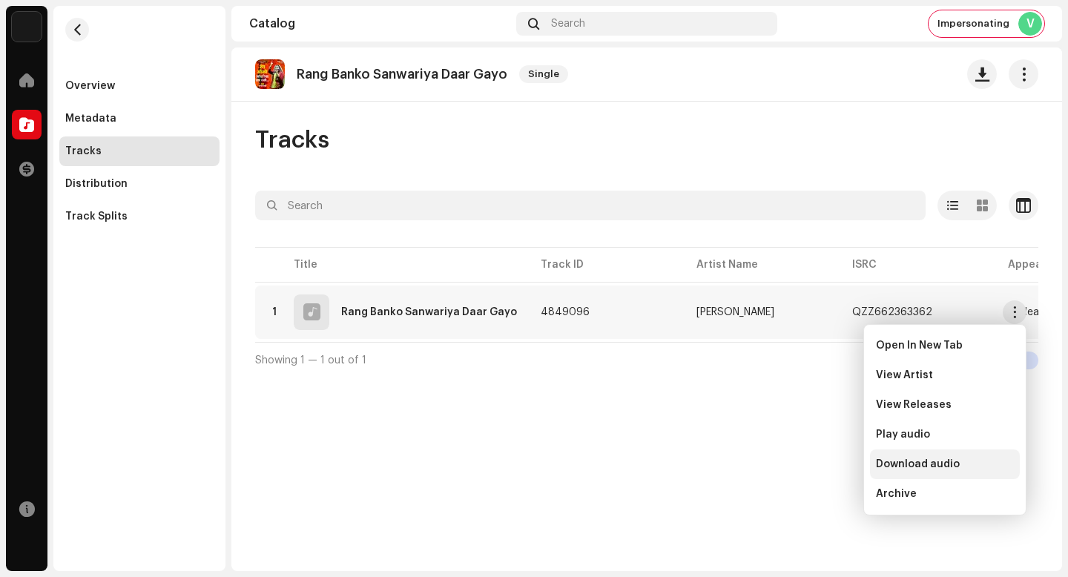
click at [978, 465] on div "Download audio" at bounding box center [945, 464] width 138 height 12
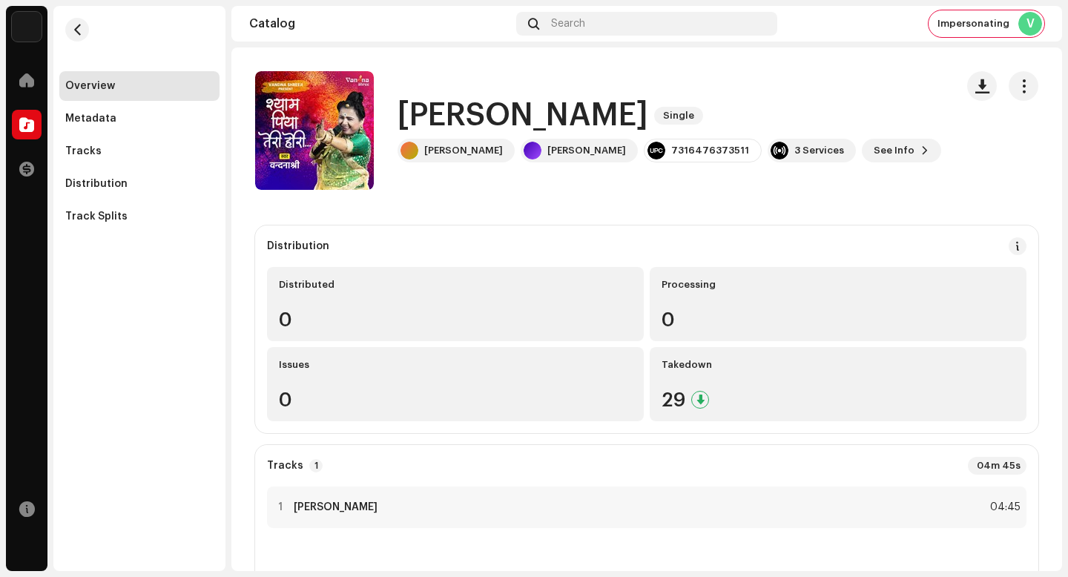
click at [588, 114] on h1 "[PERSON_NAME]" at bounding box center [523, 116] width 251 height 34
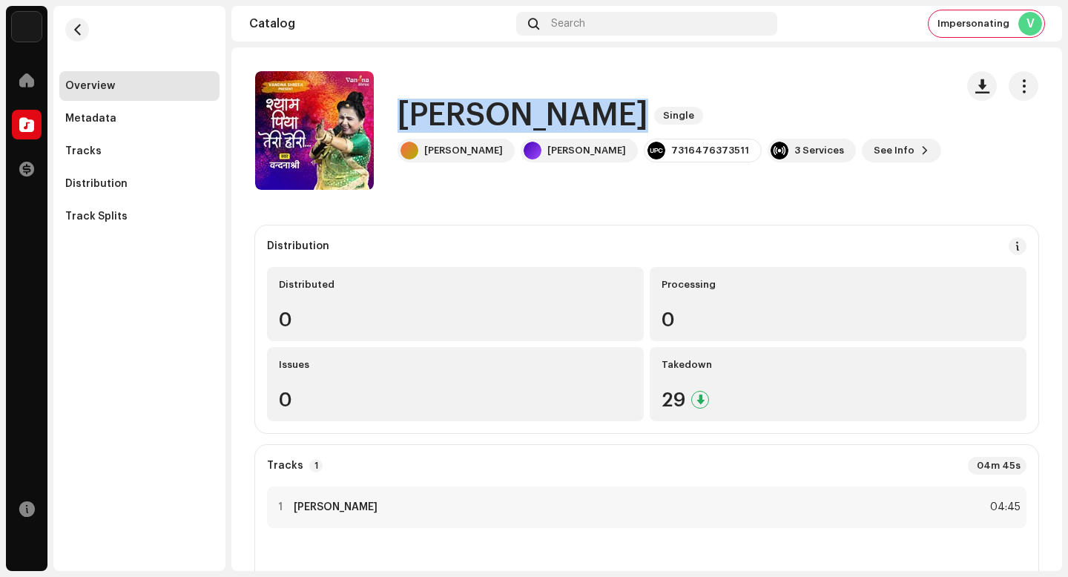
click at [588, 114] on h1 "[PERSON_NAME]" at bounding box center [523, 116] width 251 height 34
copy div "[PERSON_NAME] [PERSON_NAME] Single"
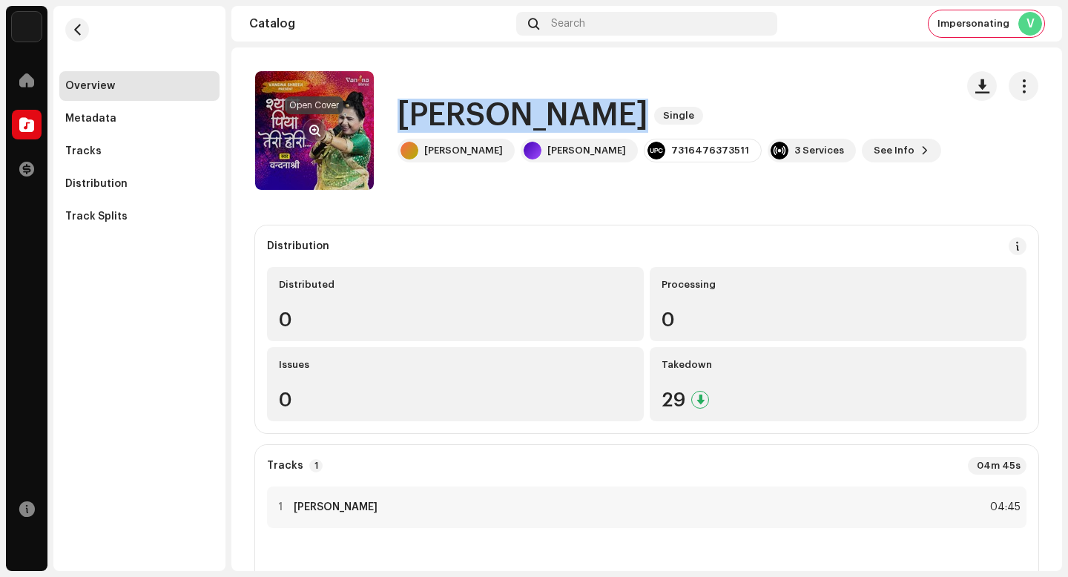
click at [316, 119] on button "button" at bounding box center [315, 131] width 24 height 24
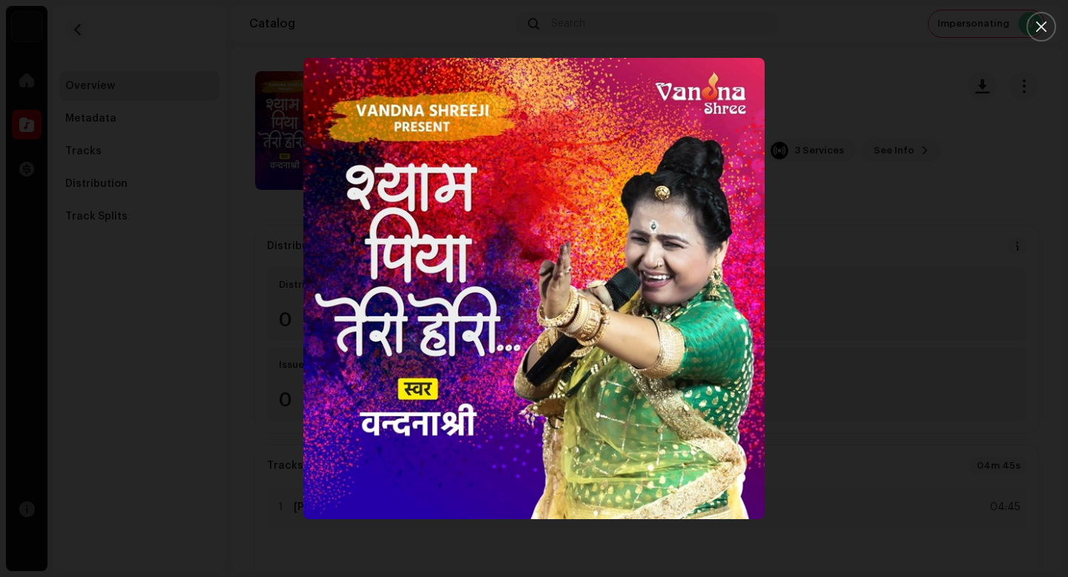
click at [223, 140] on div at bounding box center [534, 288] width 1068 height 577
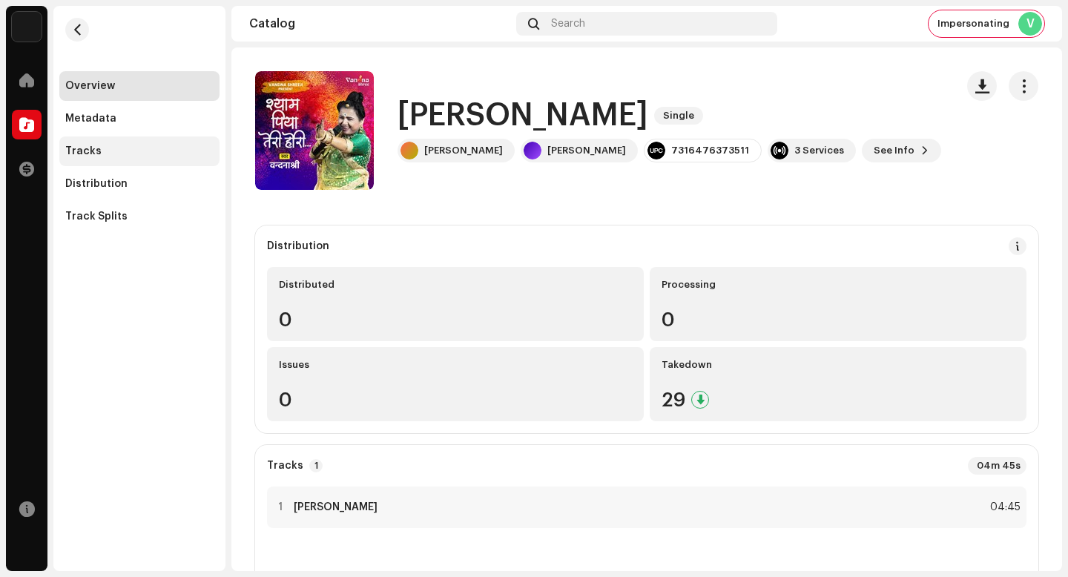
click at [171, 159] on div "Tracks" at bounding box center [139, 151] width 160 height 30
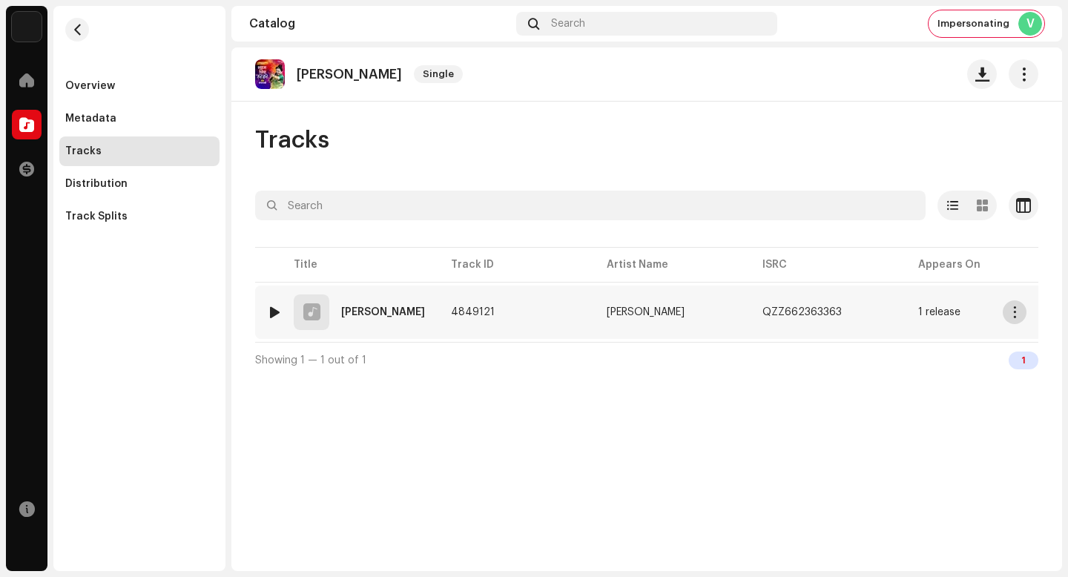
click at [1022, 309] on button "button" at bounding box center [1015, 312] width 24 height 24
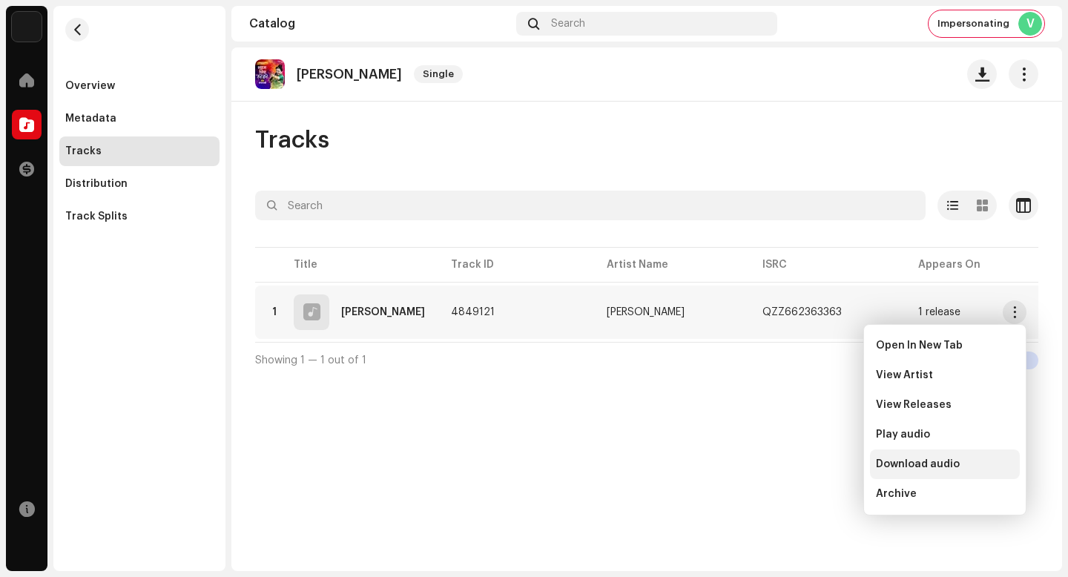
click at [955, 465] on span "Download audio" at bounding box center [918, 464] width 84 height 12
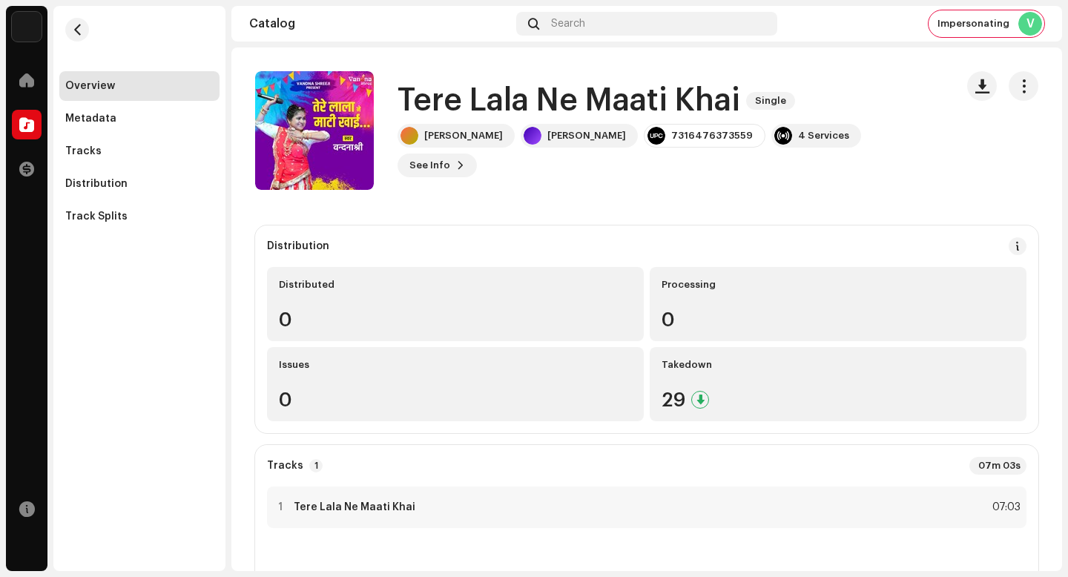
click at [534, 111] on h1 "Tere Lala Ne Maati Khai" at bounding box center [569, 101] width 343 height 34
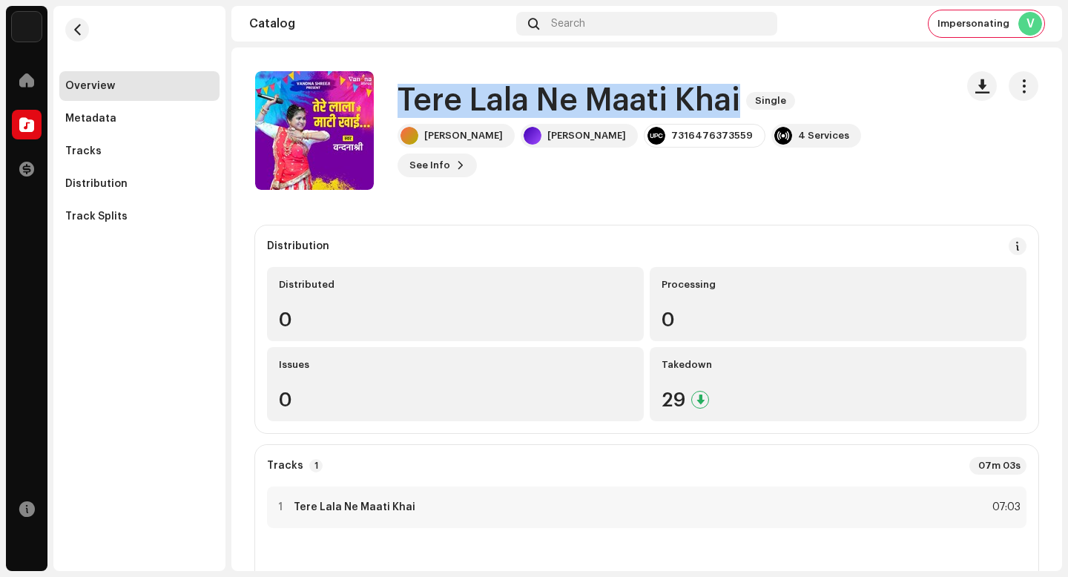
click at [534, 111] on h1 "Tere Lala Ne Maati Khai" at bounding box center [569, 101] width 343 height 34
copy div "Tere Lala Ne Maati Khai Single"
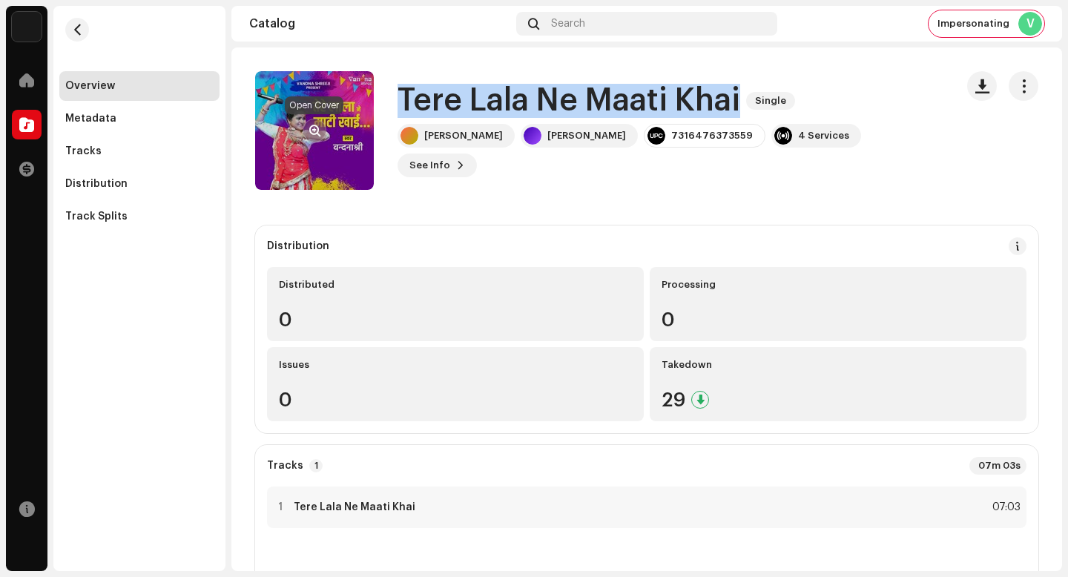
click at [314, 128] on span "button" at bounding box center [314, 131] width 11 height 12
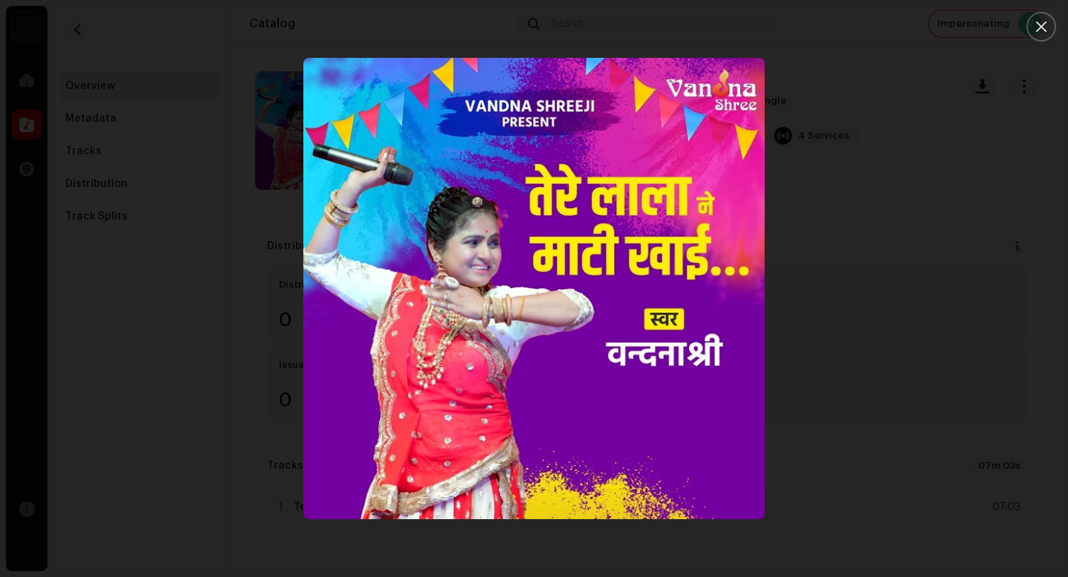
click at [177, 82] on div at bounding box center [534, 288] width 1068 height 577
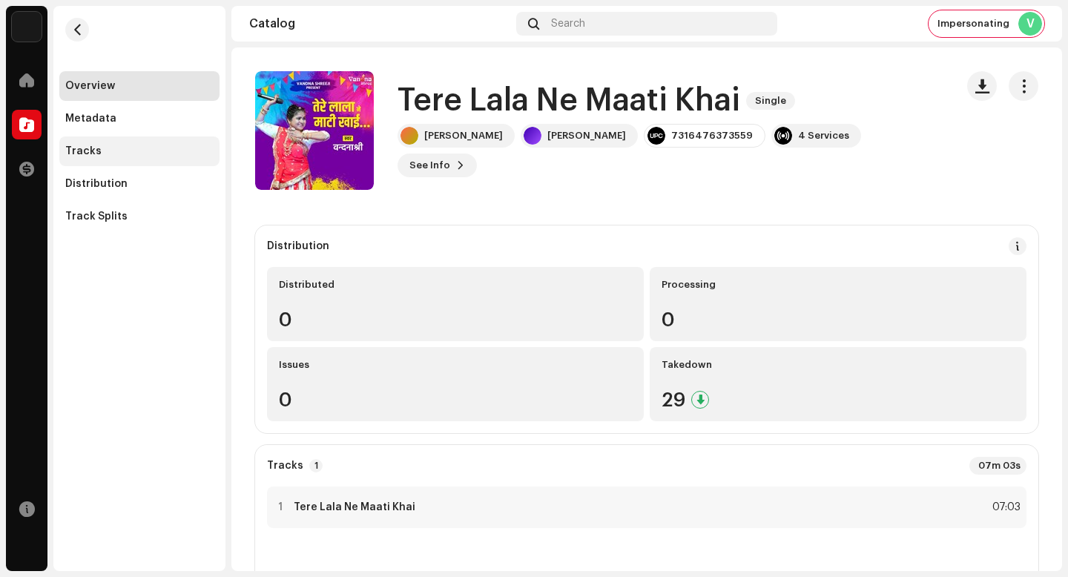
click at [136, 136] on div "Tracks" at bounding box center [139, 151] width 160 height 30
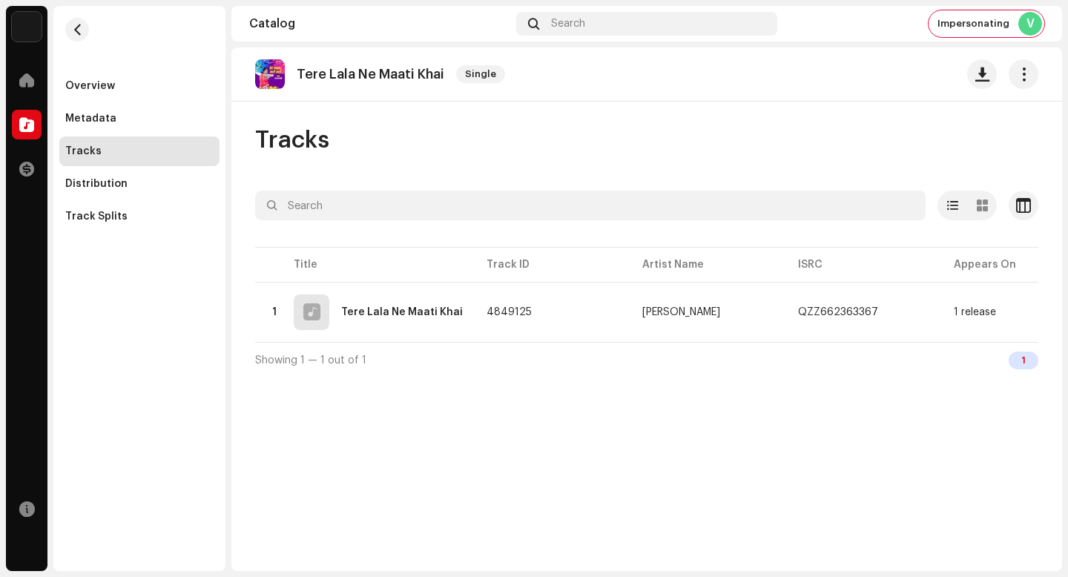
click at [136, 149] on div "Tracks" at bounding box center [139, 151] width 148 height 12
click at [1015, 316] on span "button" at bounding box center [1015, 312] width 11 height 12
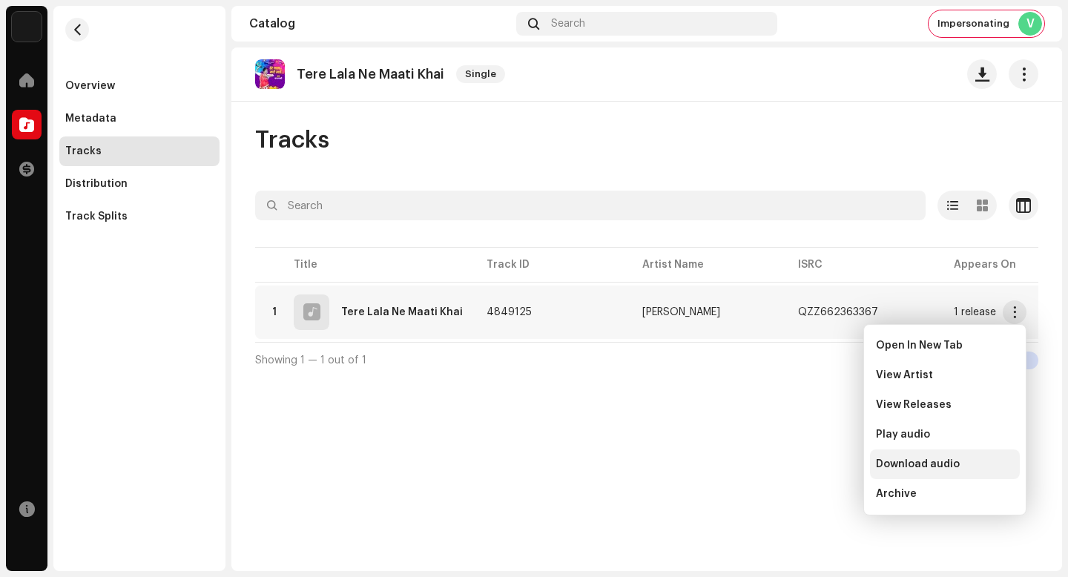
click at [950, 466] on span "Download audio" at bounding box center [918, 464] width 84 height 12
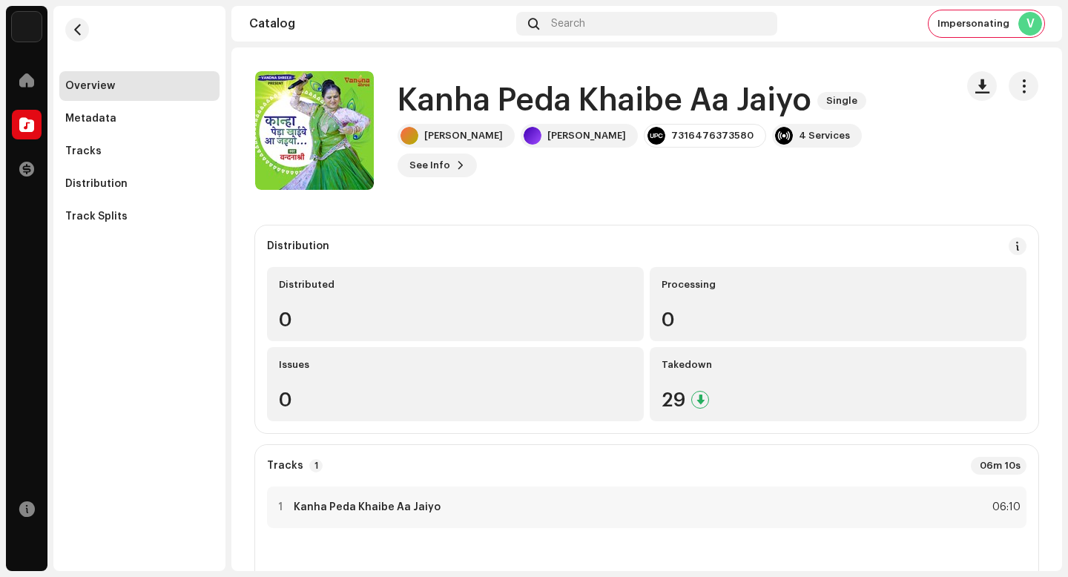
click at [550, 111] on h1 "Kanha Peda Khaibe Aa Jaiyo" at bounding box center [605, 101] width 414 height 34
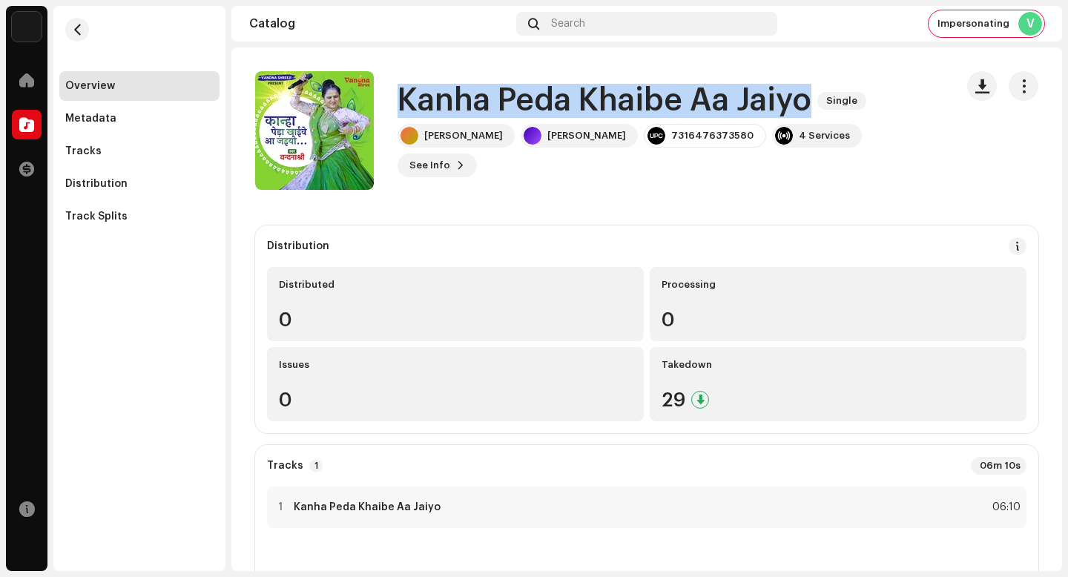
click at [550, 111] on h1 "Kanha Peda Khaibe Aa Jaiyo" at bounding box center [605, 101] width 414 height 34
copy div "Kanha Peda Khaibe Aa Jaiyo Single"
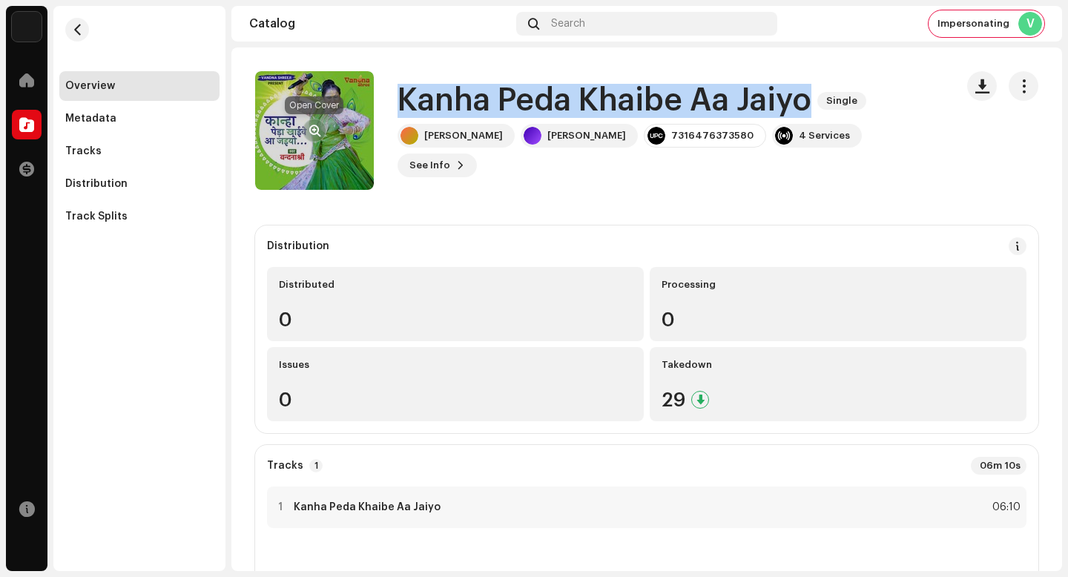
click at [320, 125] on span "button" at bounding box center [314, 131] width 11 height 12
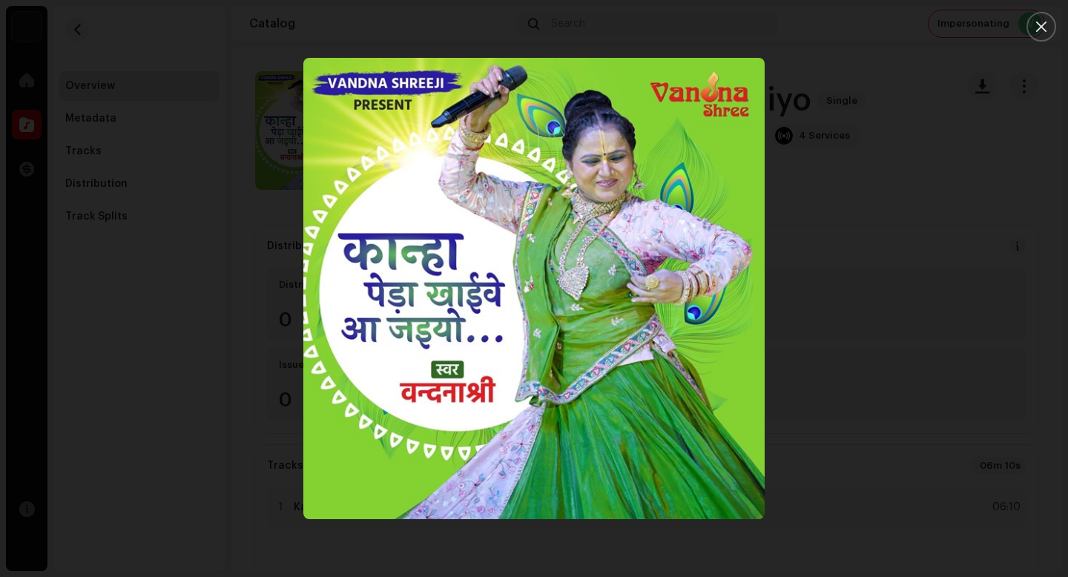
click at [921, 375] on div at bounding box center [534, 288] width 1068 height 577
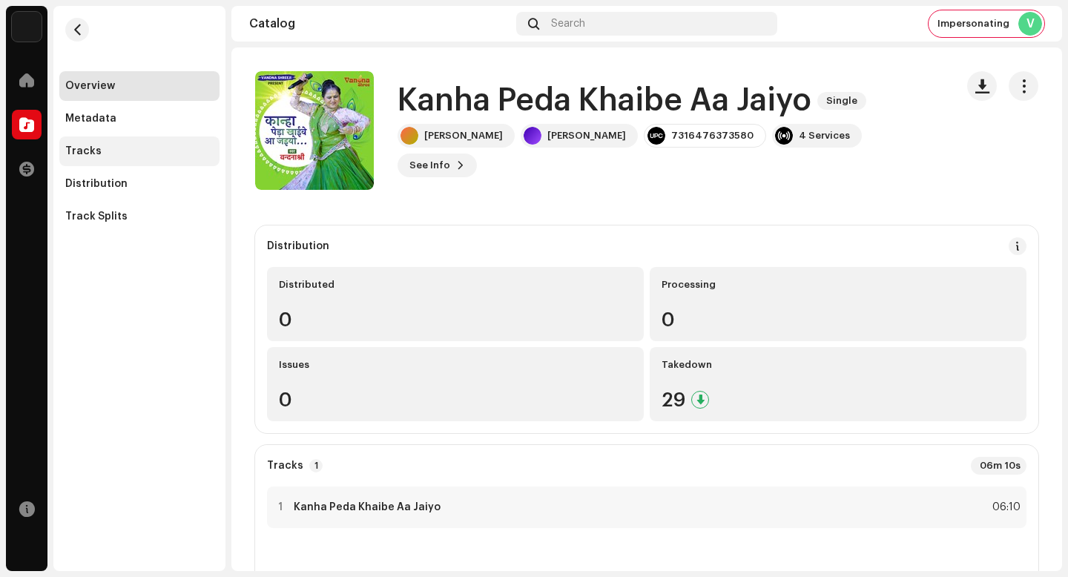
click at [115, 149] on div "Tracks" at bounding box center [139, 151] width 148 height 12
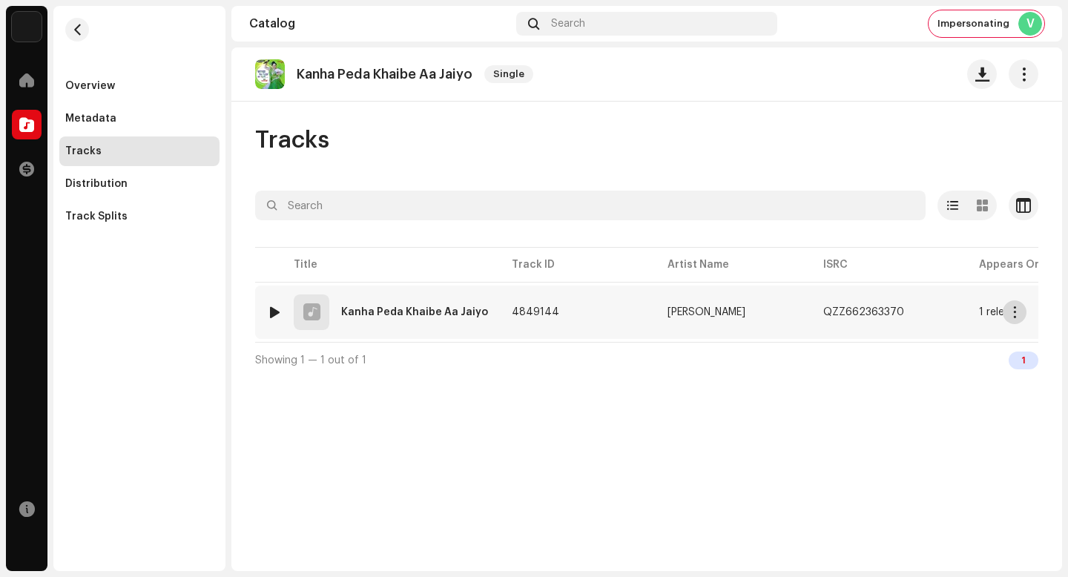
click at [1019, 314] on span "button" at bounding box center [1015, 312] width 11 height 12
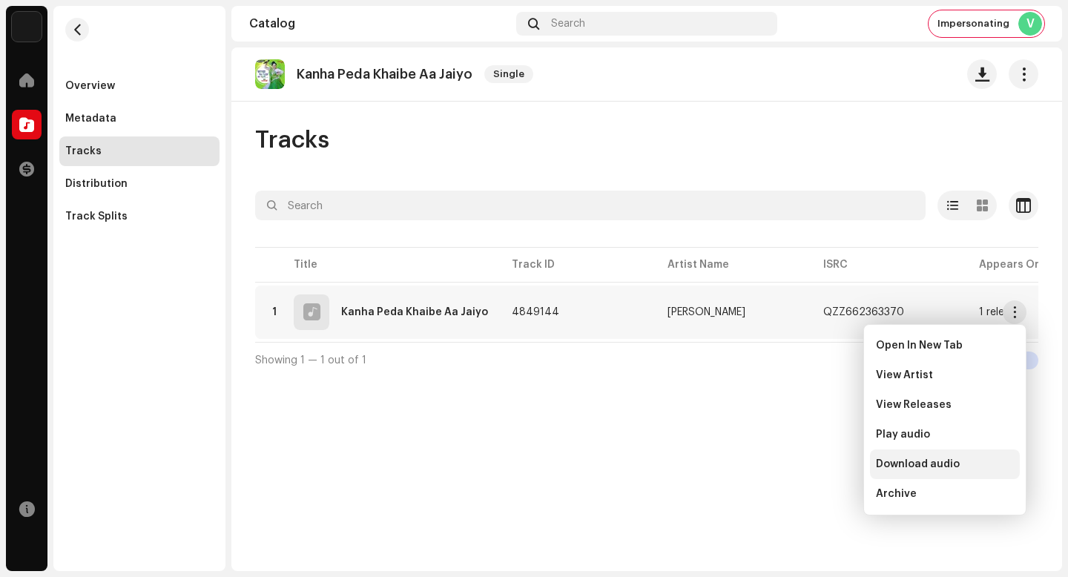
click at [977, 464] on div "Download audio" at bounding box center [945, 464] width 138 height 12
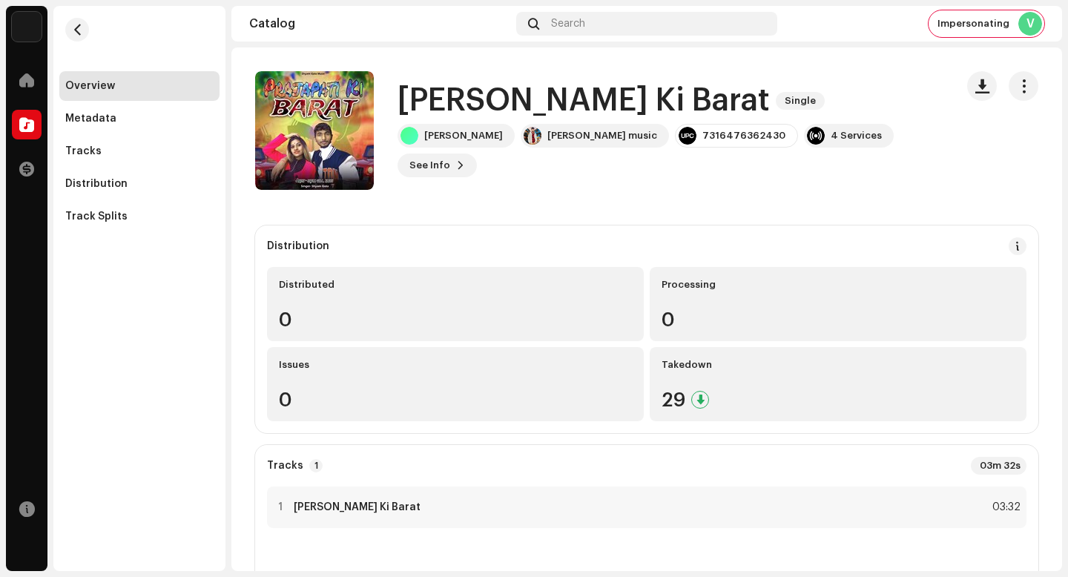
click at [541, 118] on h1 "[PERSON_NAME] Ki Barat" at bounding box center [584, 101] width 372 height 34
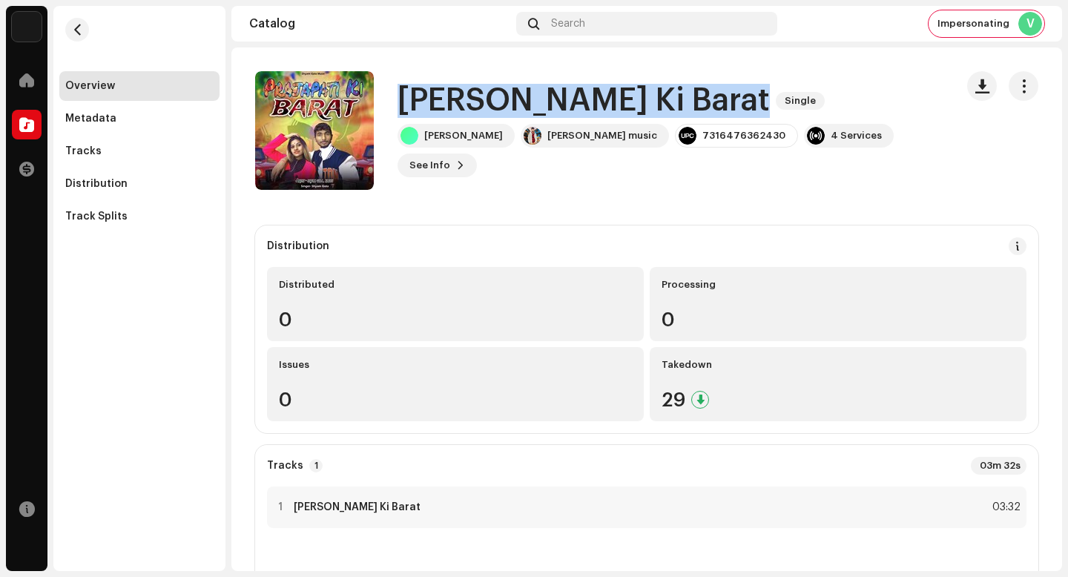
click at [541, 118] on h1 "[PERSON_NAME] Ki Barat" at bounding box center [584, 101] width 372 height 34
copy div "Prajapati Ki Barat Single"
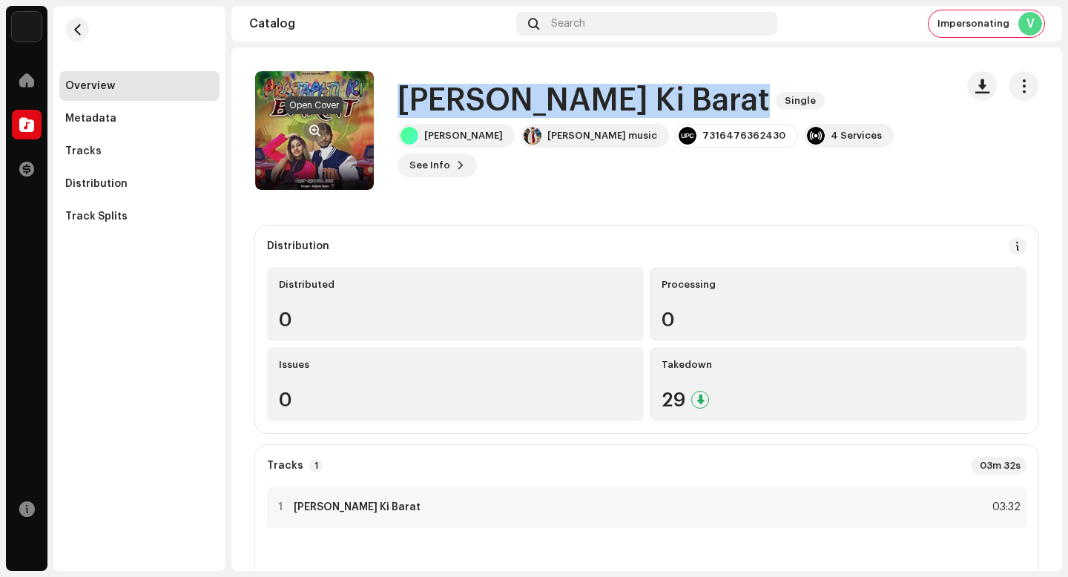
click at [317, 126] on span "button" at bounding box center [314, 131] width 11 height 12
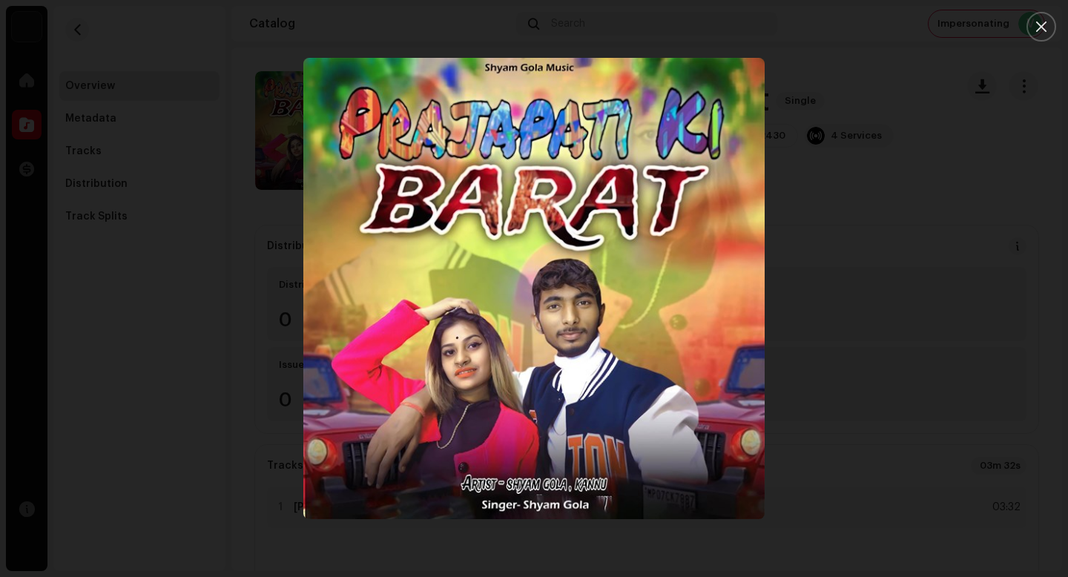
click at [913, 237] on div at bounding box center [534, 288] width 1068 height 577
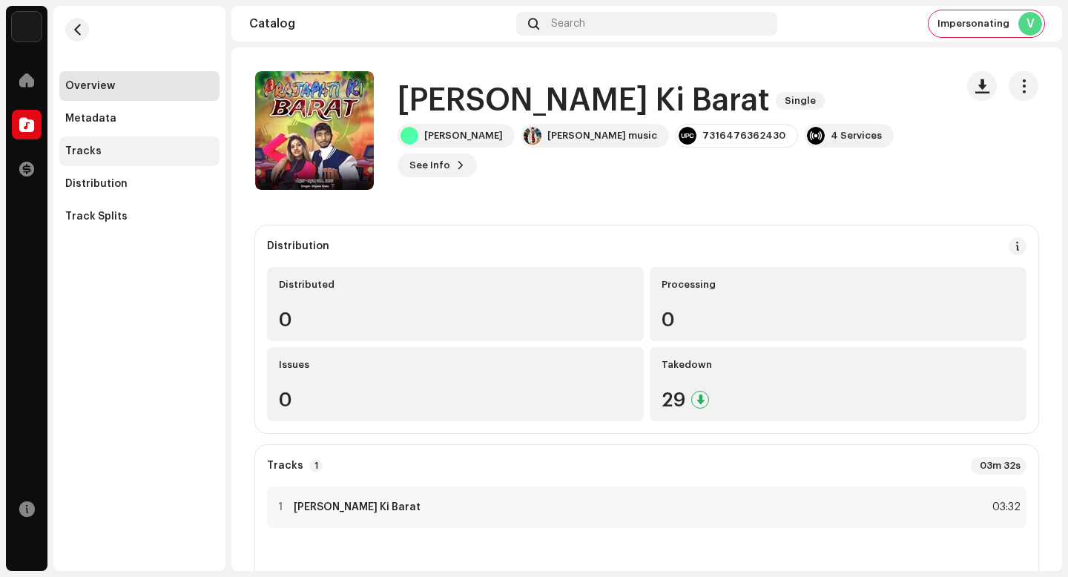
click at [177, 154] on div "Tracks" at bounding box center [139, 151] width 148 height 12
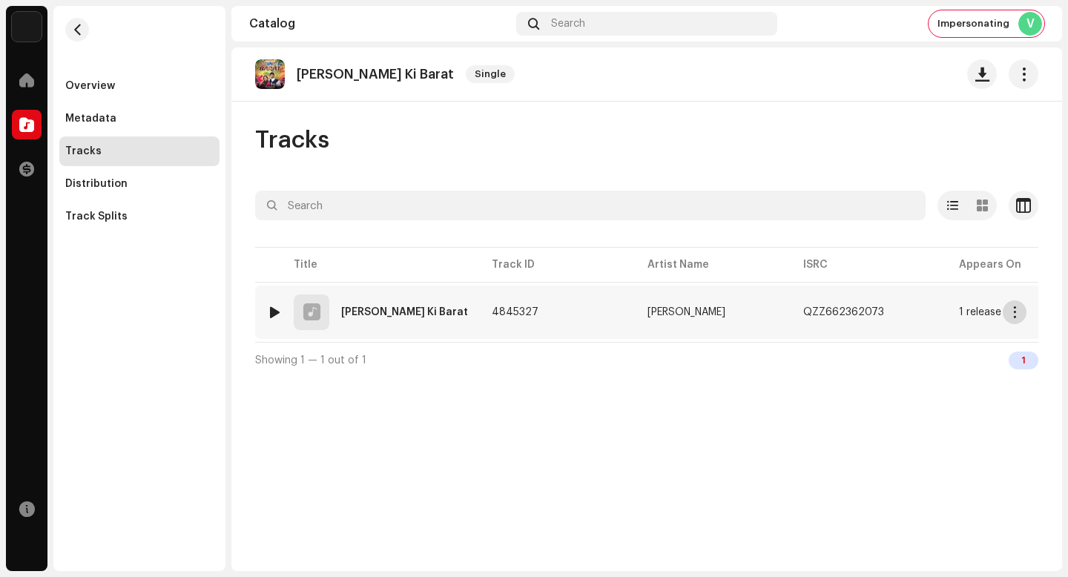
click at [1013, 308] on span "button" at bounding box center [1015, 312] width 11 height 12
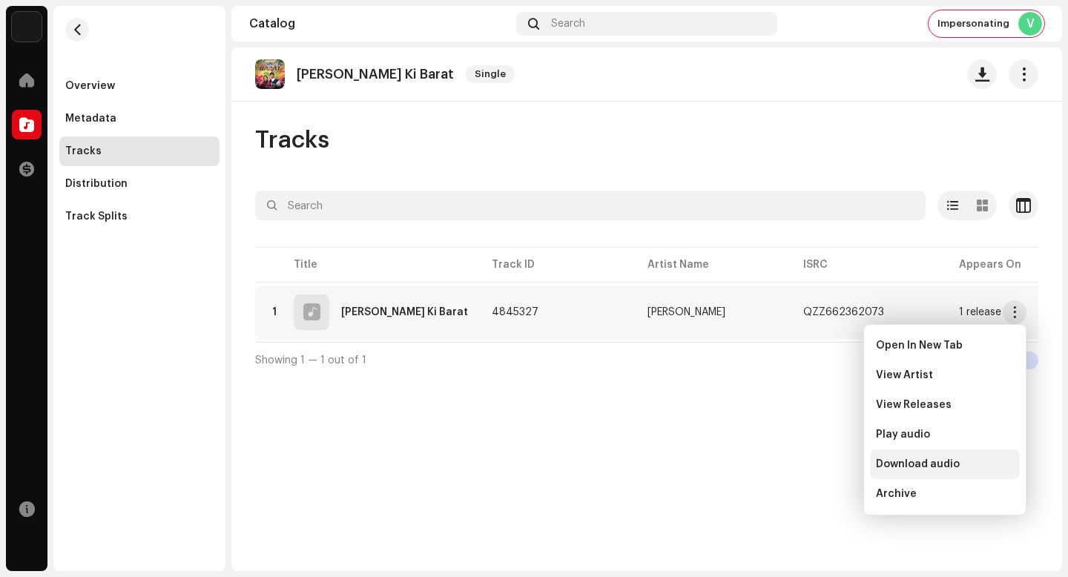
click at [978, 464] on div "Download audio" at bounding box center [945, 464] width 138 height 12
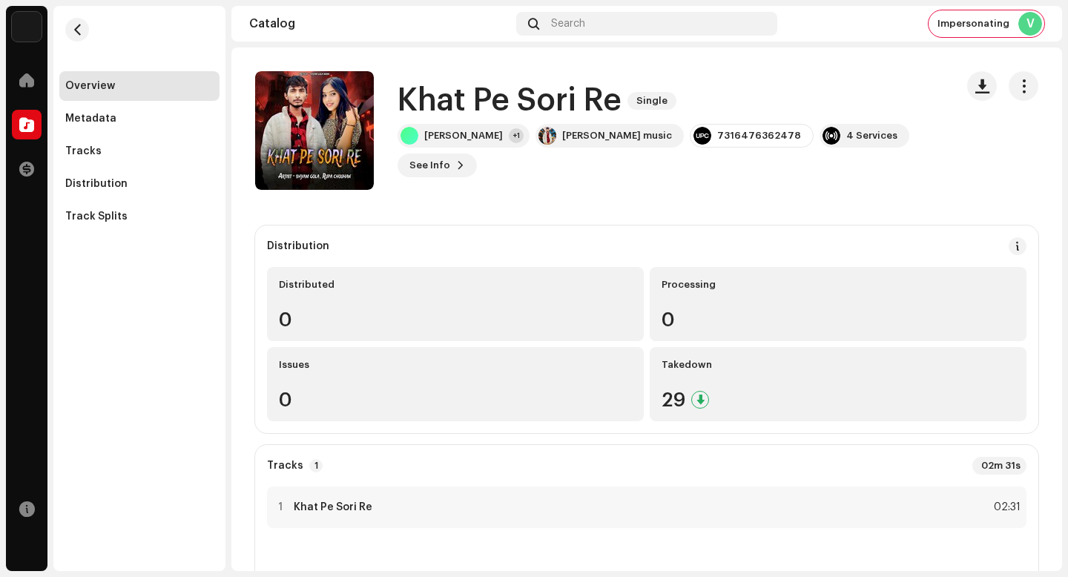
click at [493, 114] on h1 "Khat Pe Sori Re" at bounding box center [510, 101] width 224 height 34
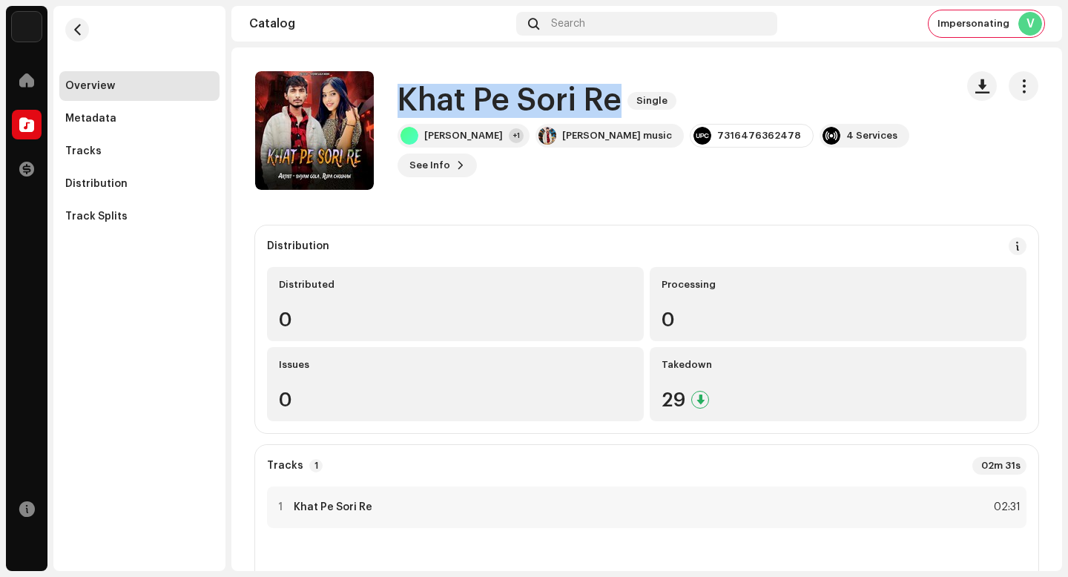
click at [493, 114] on h1 "Khat Pe Sori Re" at bounding box center [510, 101] width 224 height 34
copy div "Khat Pe Sori Re Single"
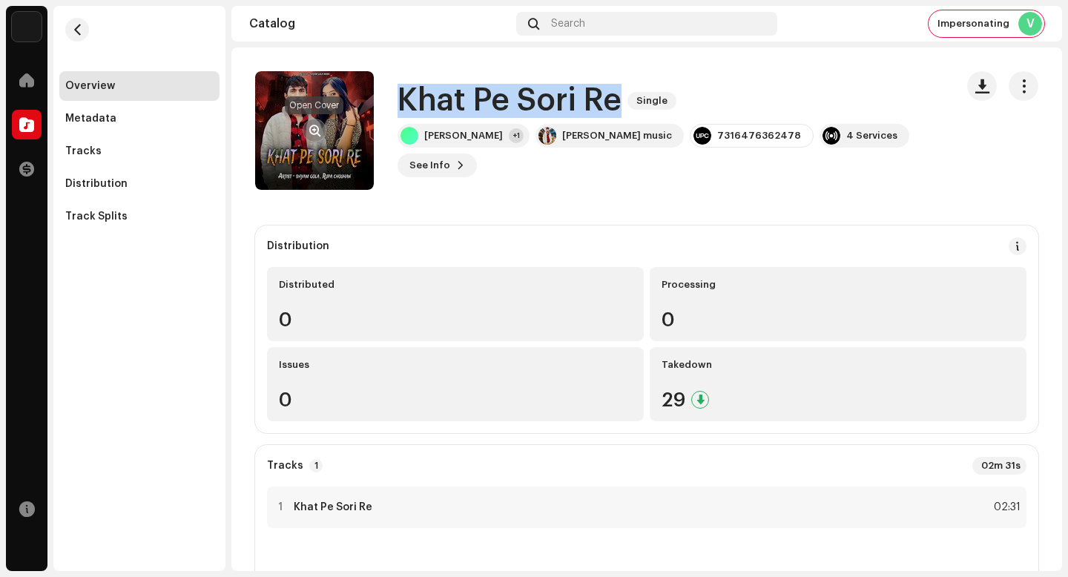
click at [321, 125] on button "button" at bounding box center [315, 131] width 24 height 24
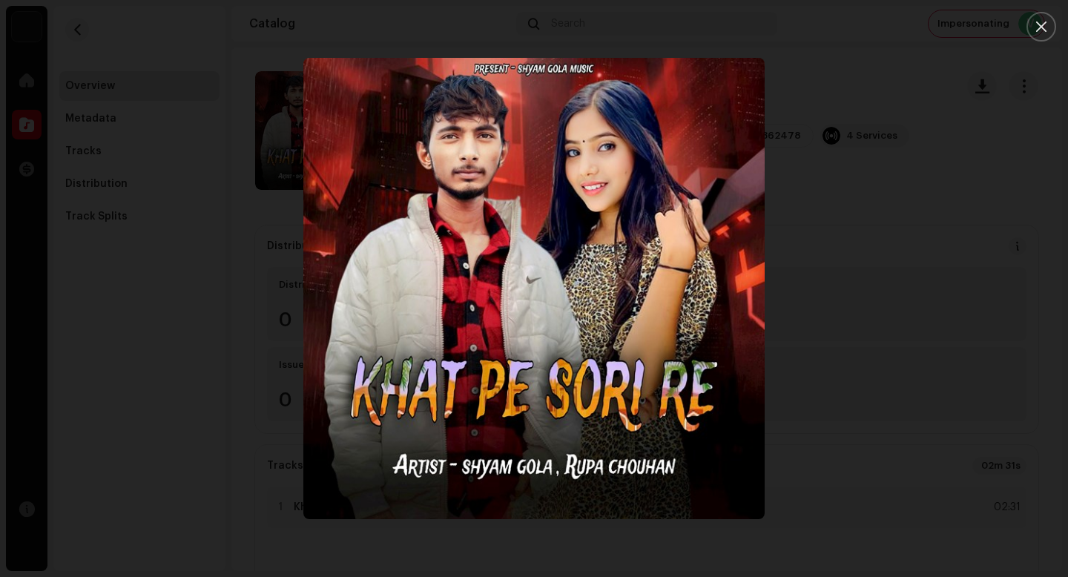
click at [1001, 226] on div at bounding box center [534, 288] width 1068 height 577
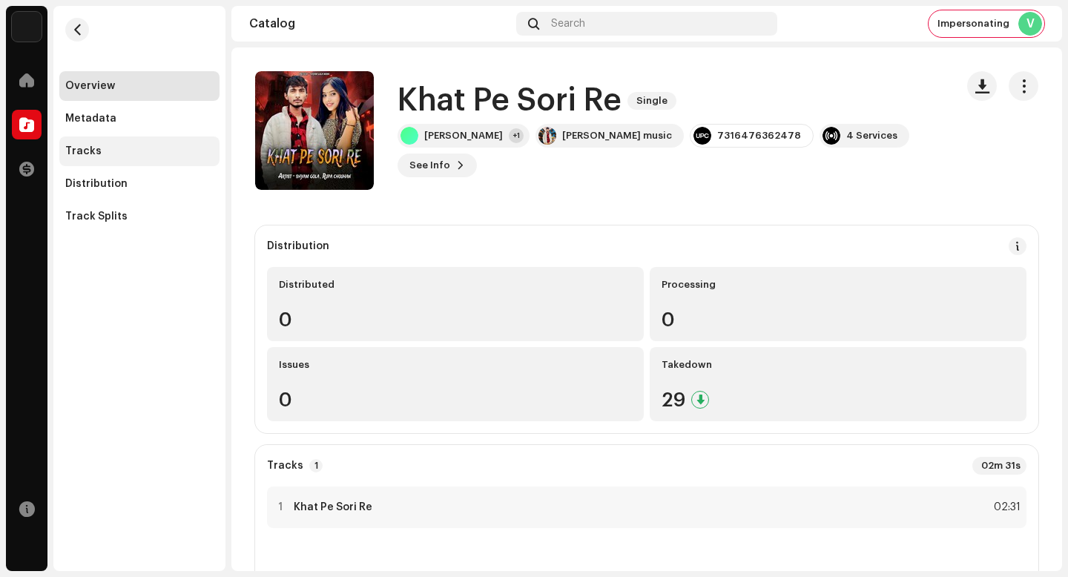
click at [194, 157] on div "Tracks" at bounding box center [139, 151] width 160 height 30
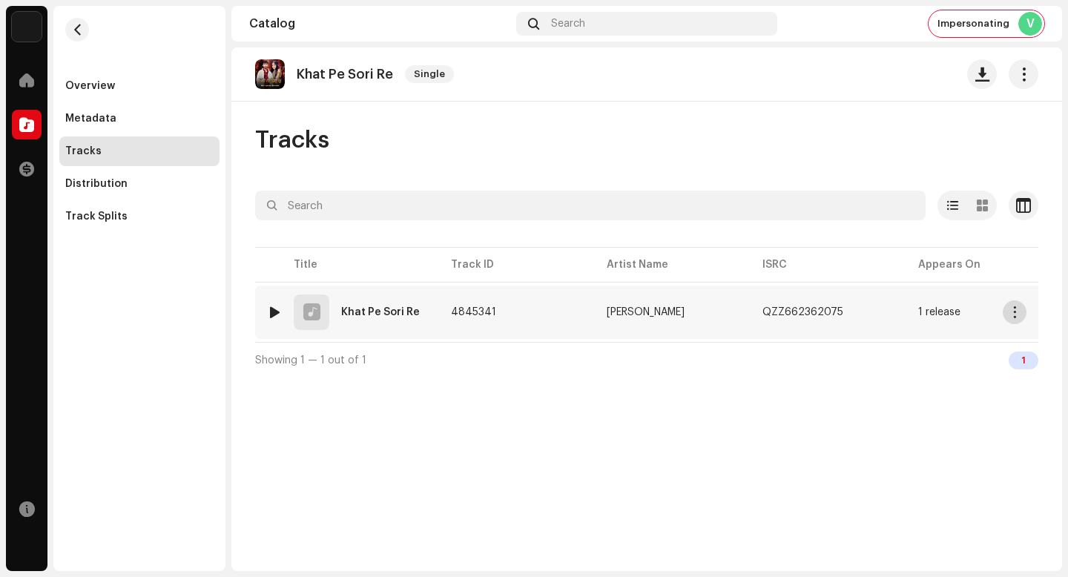
click at [1019, 315] on span "button" at bounding box center [1015, 312] width 11 height 12
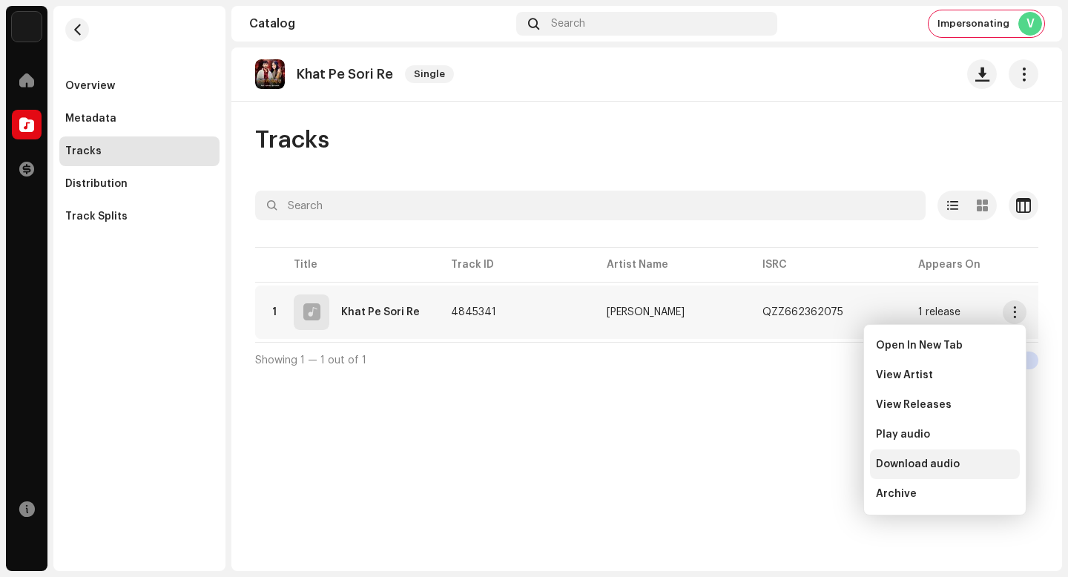
click at [988, 464] on div "Download audio" at bounding box center [945, 464] width 138 height 12
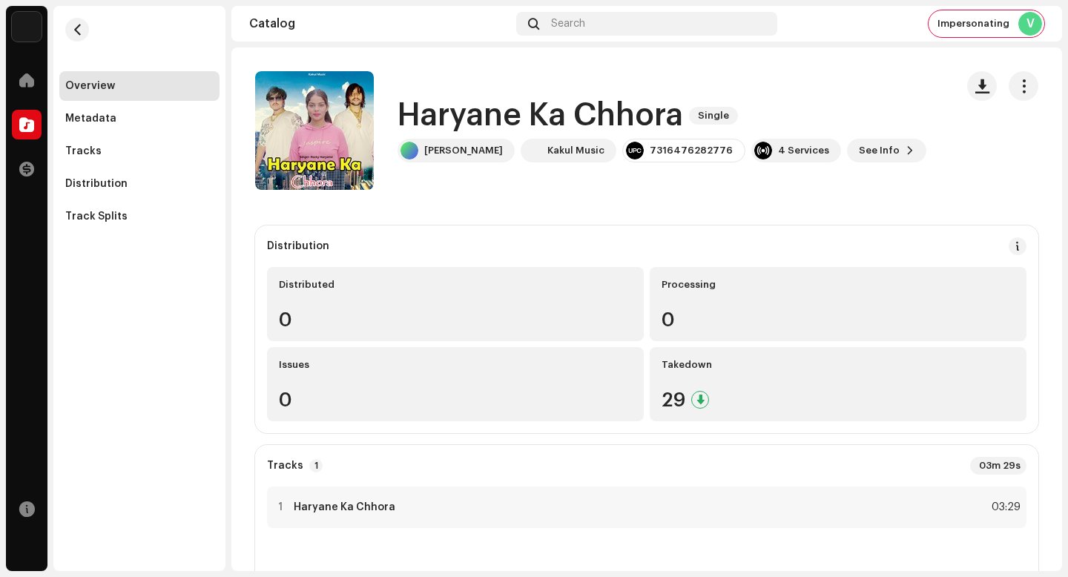
click at [508, 123] on h1 "Haryane Ka Chhora" at bounding box center [541, 116] width 286 height 34
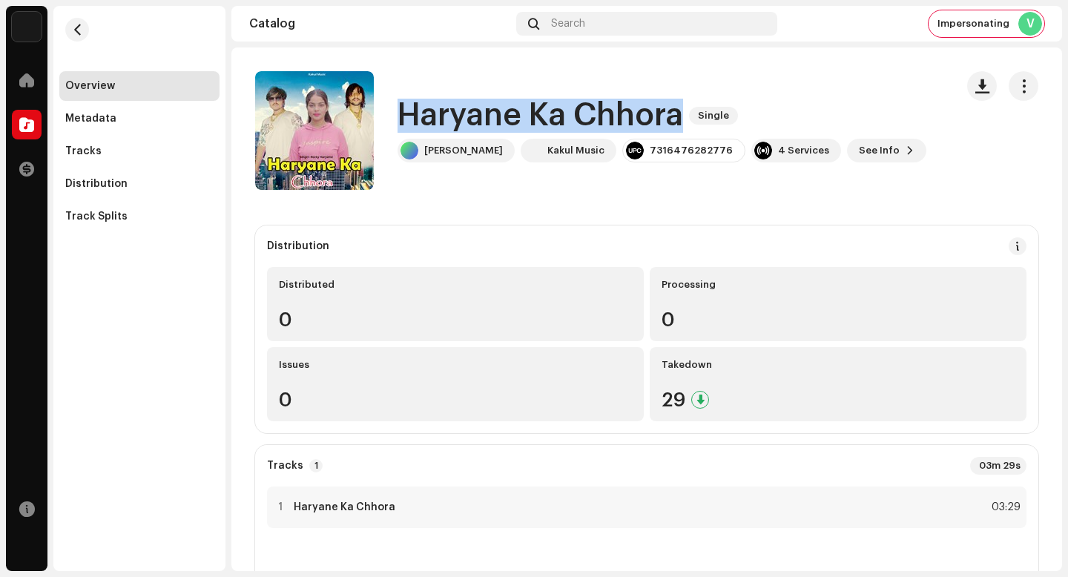
click at [508, 123] on h1 "Haryane Ka Chhora" at bounding box center [541, 116] width 286 height 34
copy div "Haryane Ka Chhora Single"
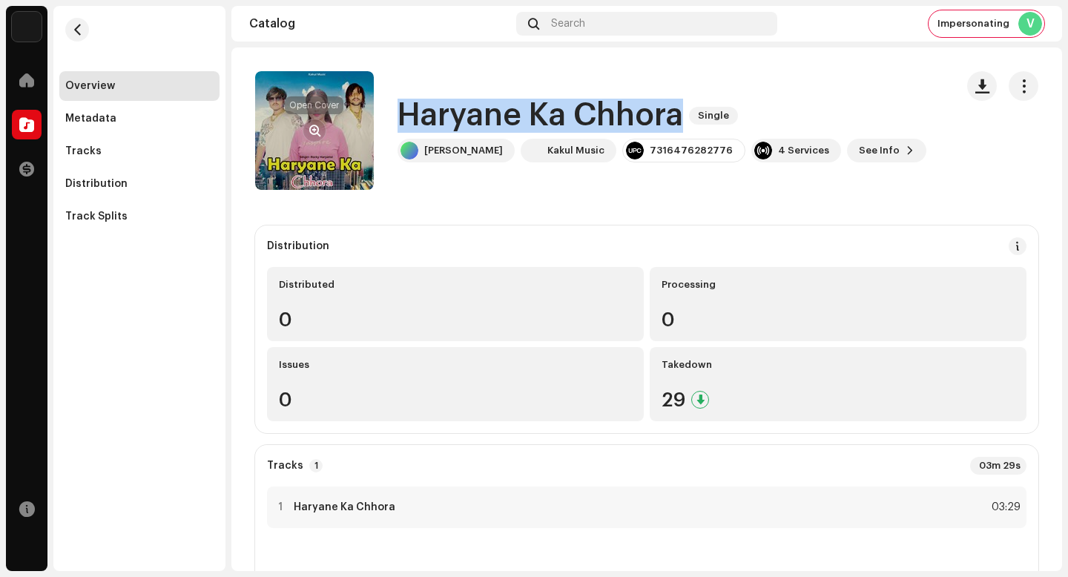
click at [312, 122] on button "button" at bounding box center [315, 131] width 24 height 24
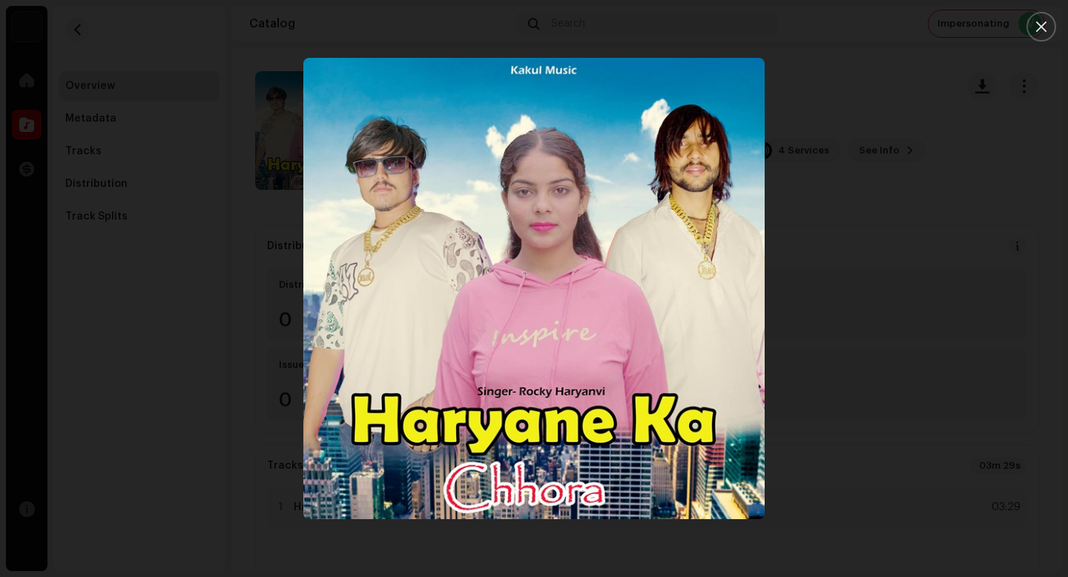
click at [898, 250] on div at bounding box center [534, 288] width 1068 height 577
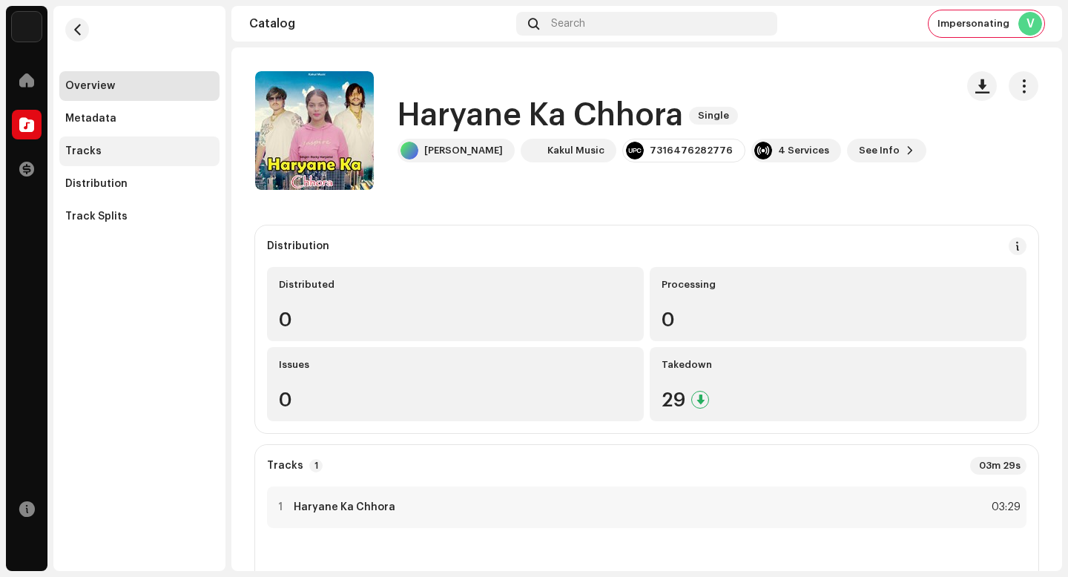
click at [151, 147] on div "Tracks" at bounding box center [139, 151] width 148 height 12
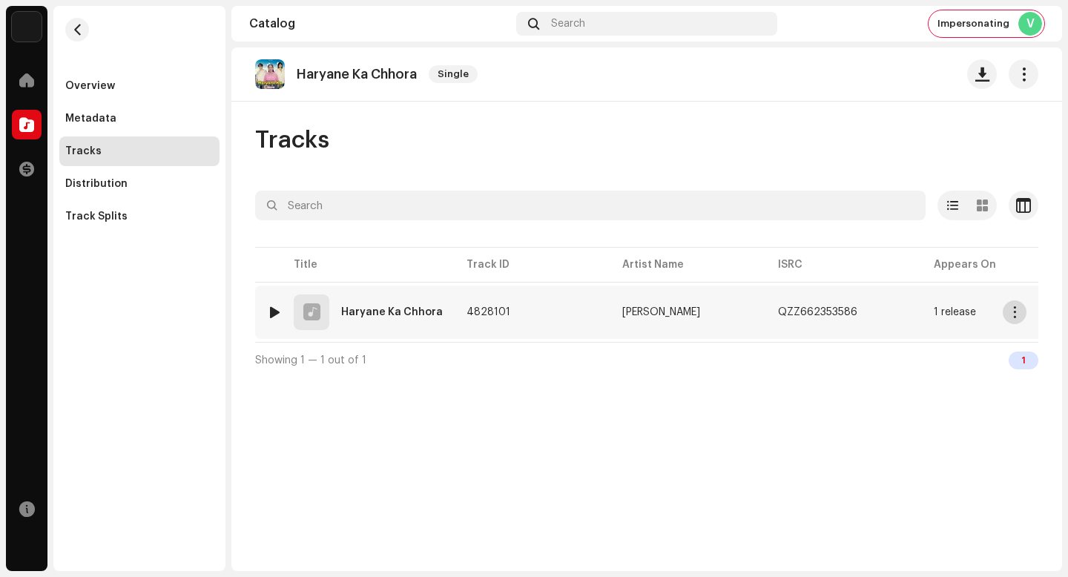
click at [1004, 309] on button "button" at bounding box center [1015, 312] width 24 height 24
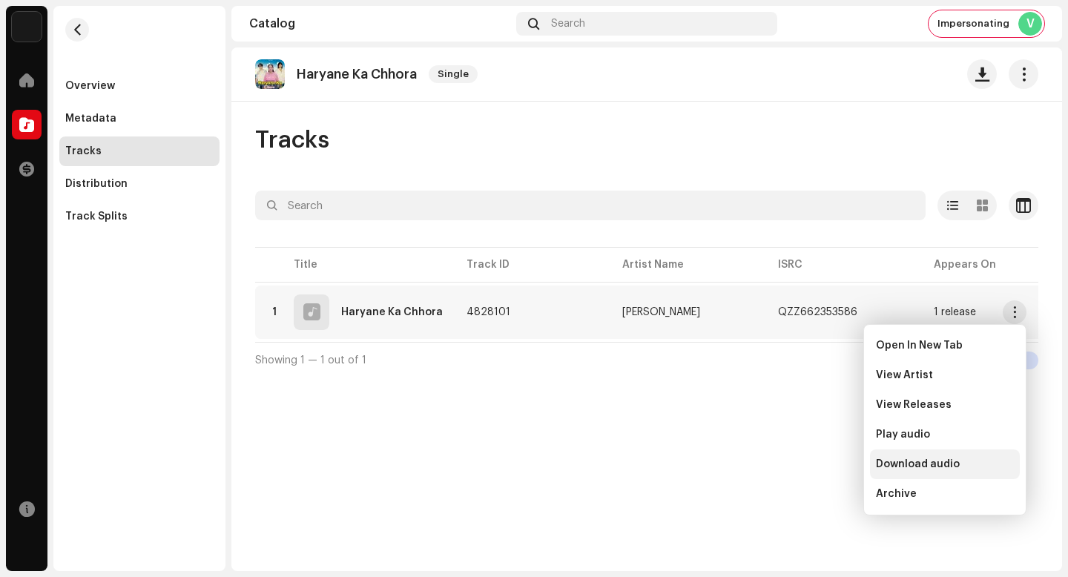
click at [983, 461] on div "Download audio" at bounding box center [945, 464] width 138 height 12
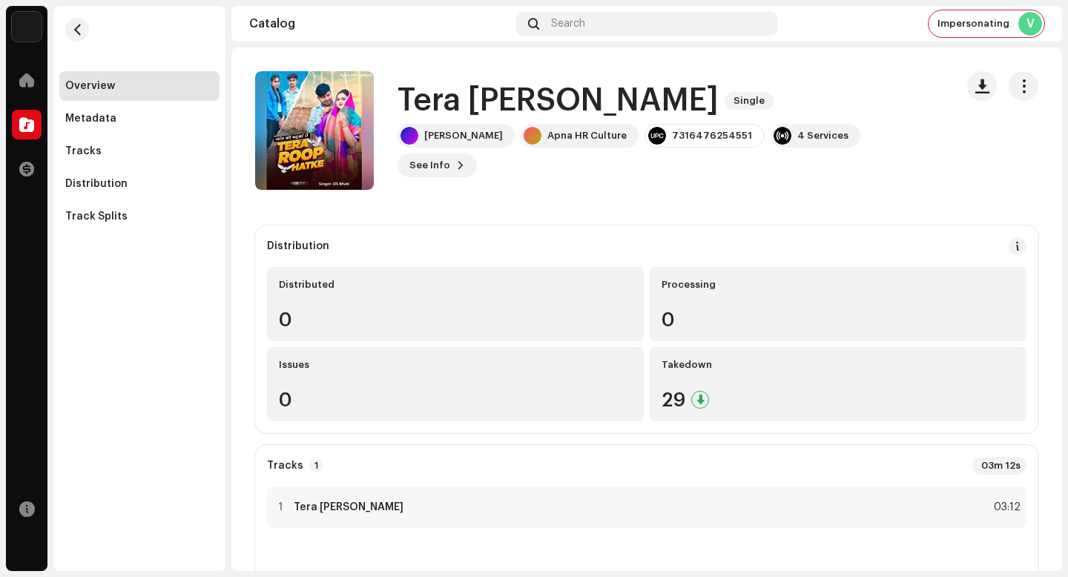
click at [531, 109] on h1 "Tera Roop Hatke" at bounding box center [558, 101] width 321 height 34
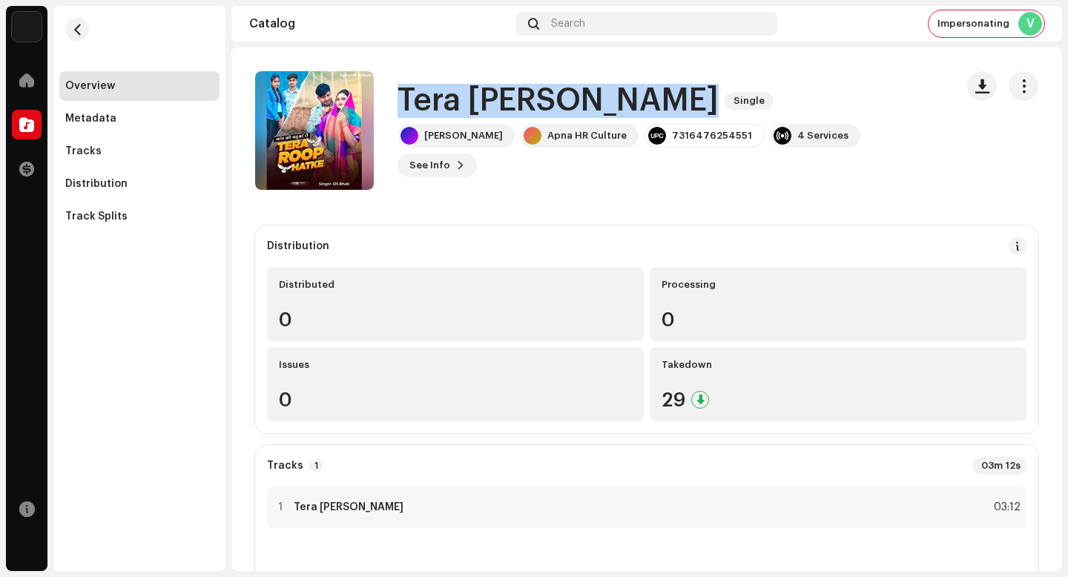
click at [531, 109] on h1 "Tera Roop Hatke" at bounding box center [558, 101] width 321 height 34
copy div "Tera Roop Hatke Single"
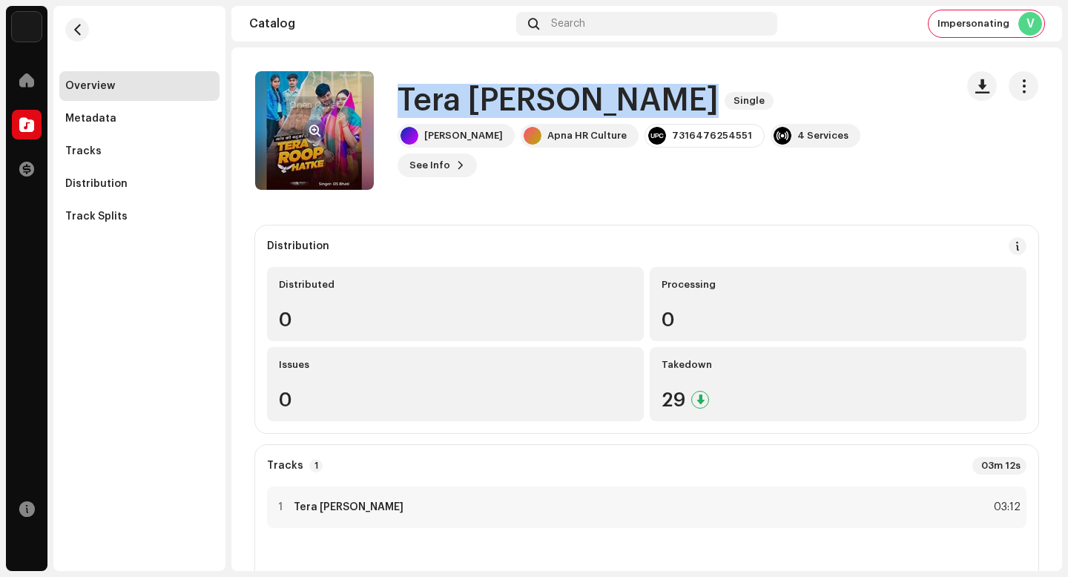
click at [323, 125] on button "button" at bounding box center [315, 131] width 24 height 24
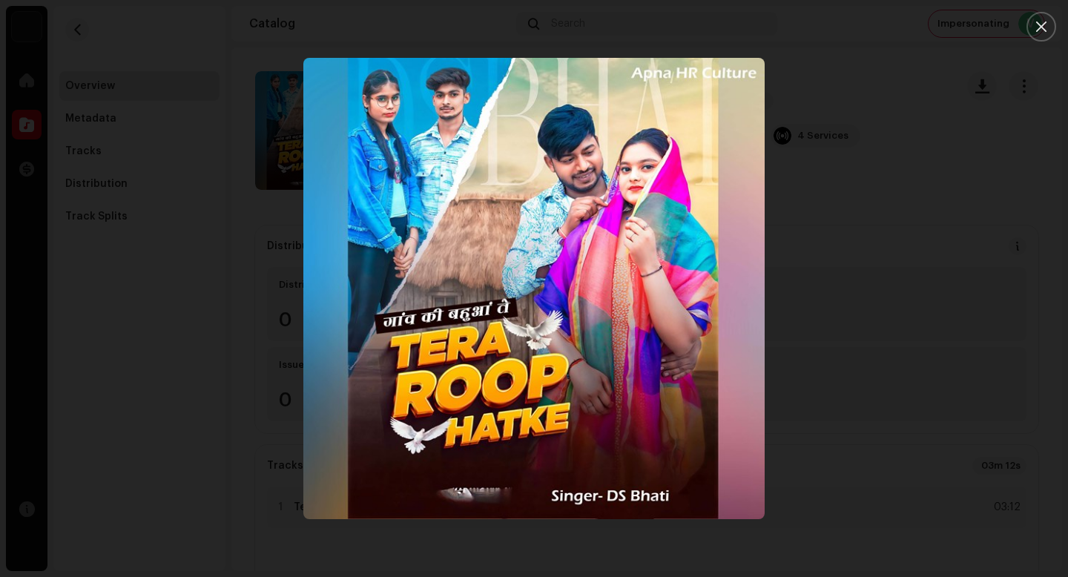
click at [978, 272] on div at bounding box center [534, 288] width 1068 height 577
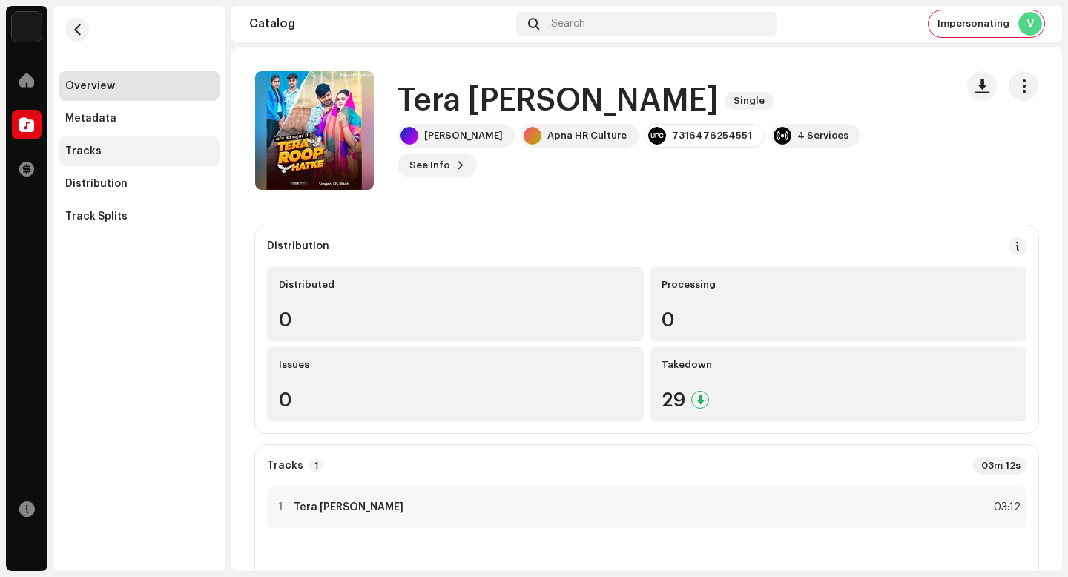
click at [181, 157] on div "Tracks" at bounding box center [139, 151] width 160 height 30
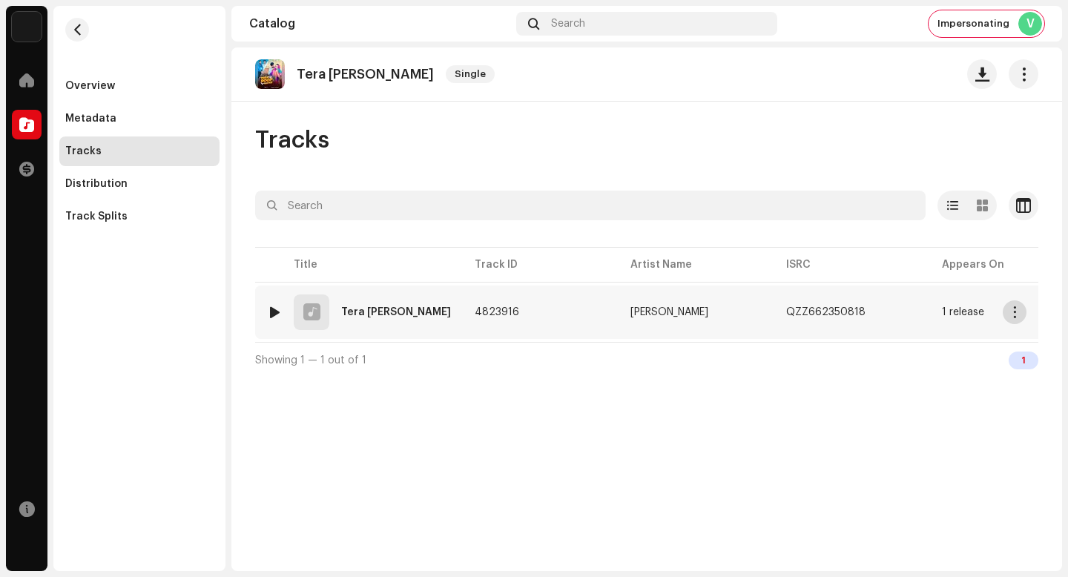
click at [1012, 315] on span "button" at bounding box center [1015, 312] width 11 height 12
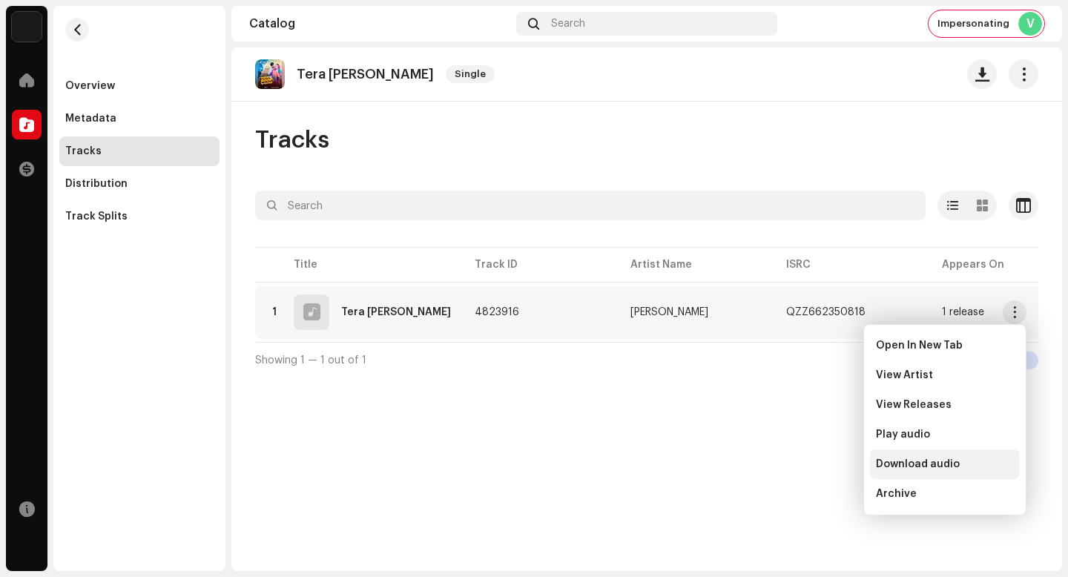
click at [990, 453] on div "Download audio" at bounding box center [945, 465] width 150 height 30
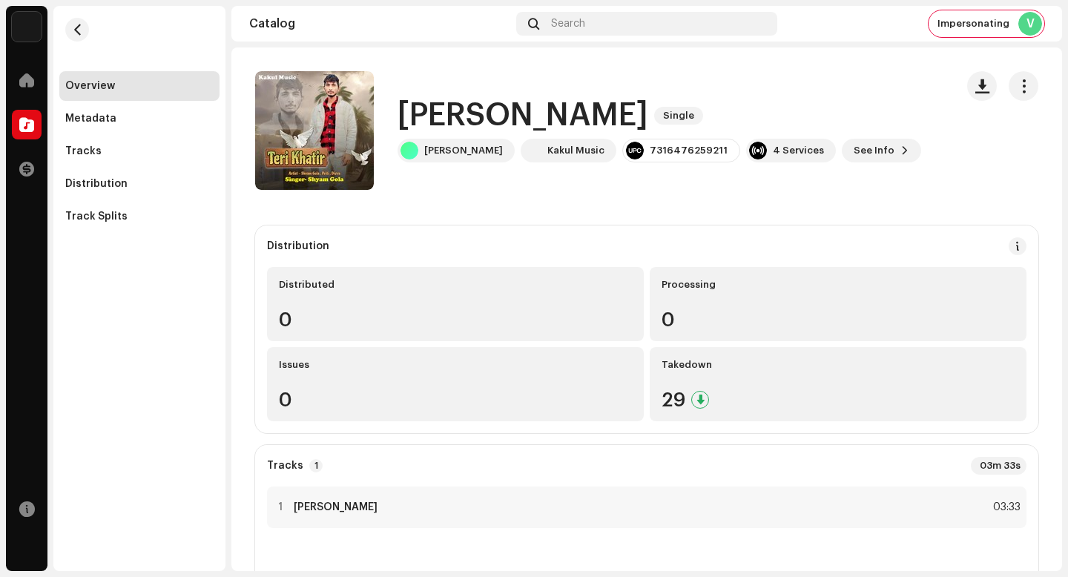
click at [480, 111] on h1 "[PERSON_NAME]" at bounding box center [523, 116] width 251 height 34
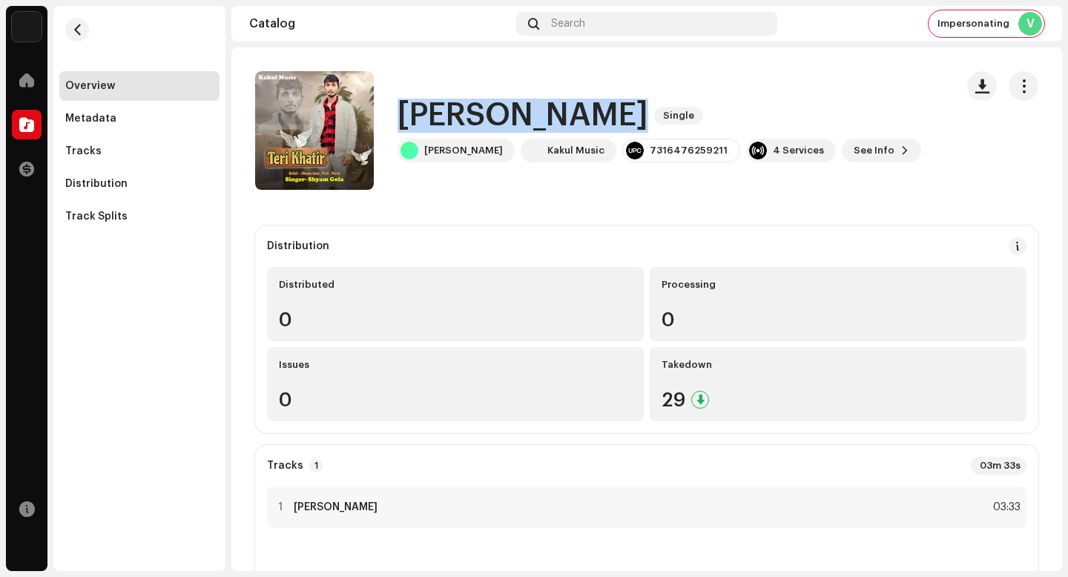
click at [480, 111] on h1 "[PERSON_NAME]" at bounding box center [523, 116] width 251 height 34
copy div "[PERSON_NAME] Single"
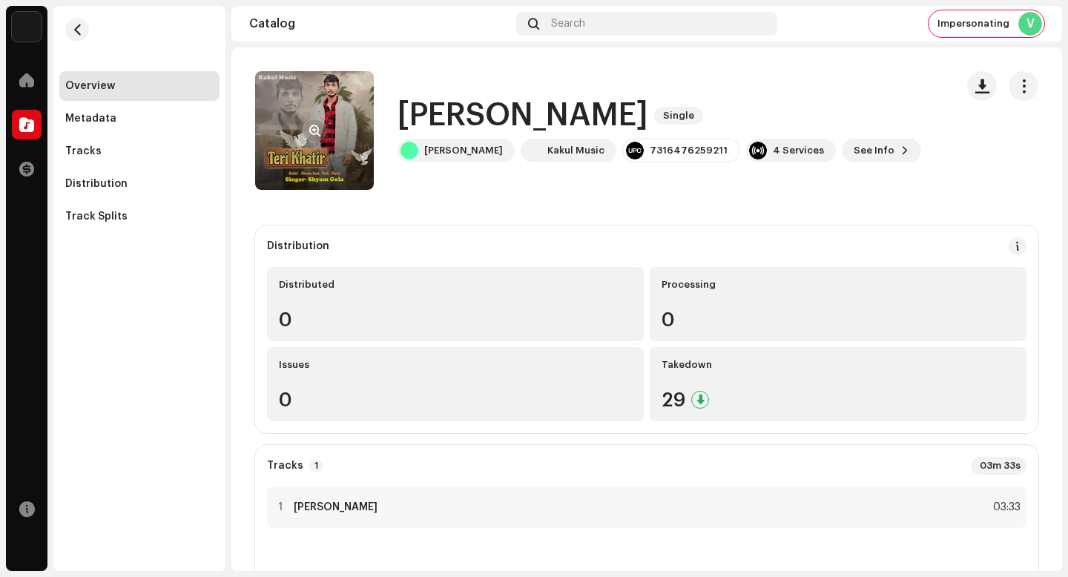
click at [306, 119] on div at bounding box center [315, 131] width 24 height 24
click at [314, 126] on span "button" at bounding box center [314, 131] width 11 height 12
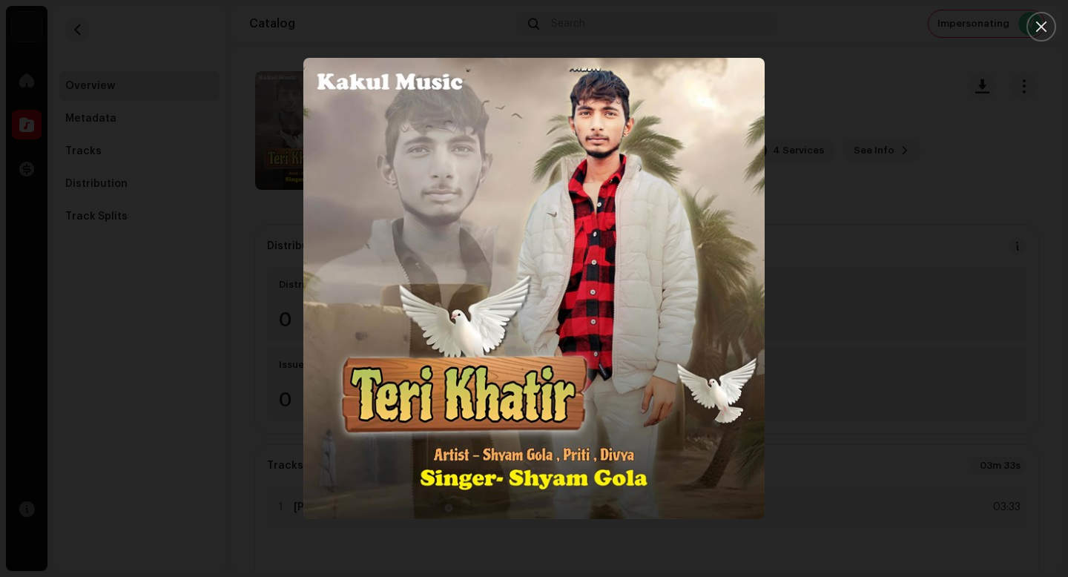
click at [911, 202] on div at bounding box center [534, 288] width 1068 height 577
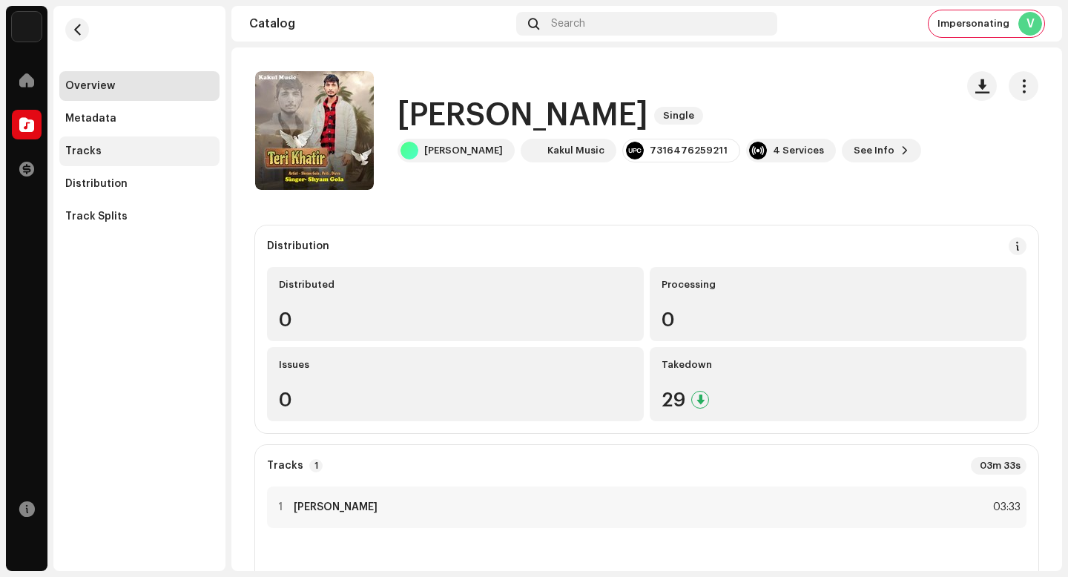
click at [168, 157] on div "Tracks" at bounding box center [139, 151] width 160 height 30
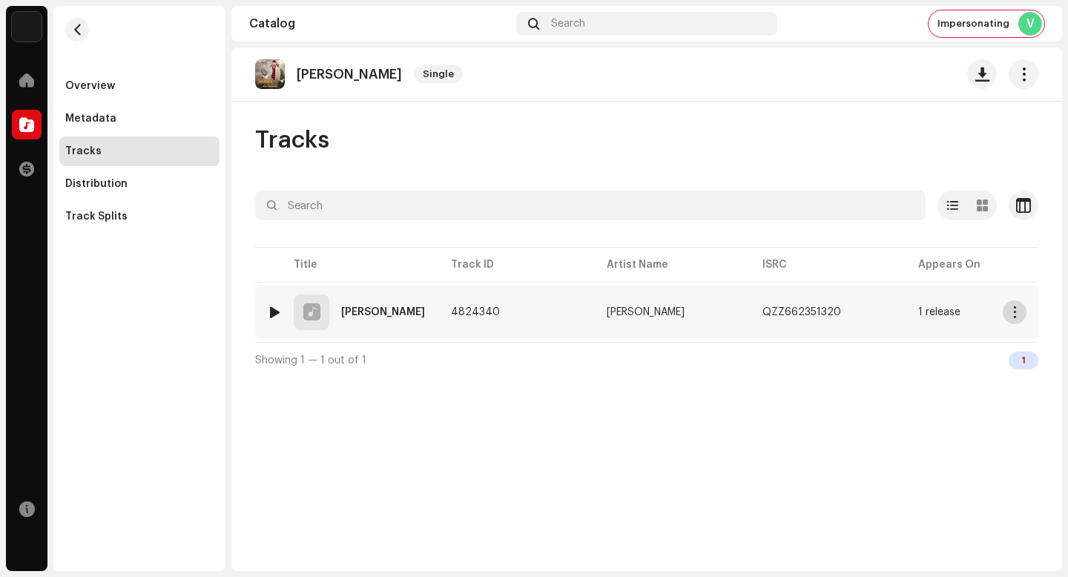
click at [1010, 315] on span "button" at bounding box center [1015, 312] width 11 height 12
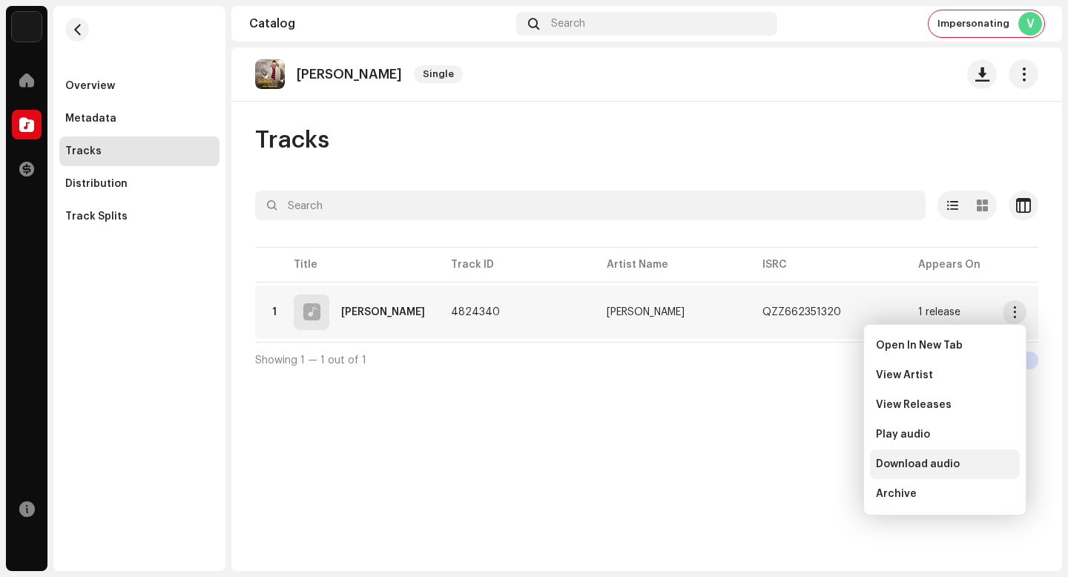
click at [982, 455] on div "Download audio" at bounding box center [945, 465] width 150 height 30
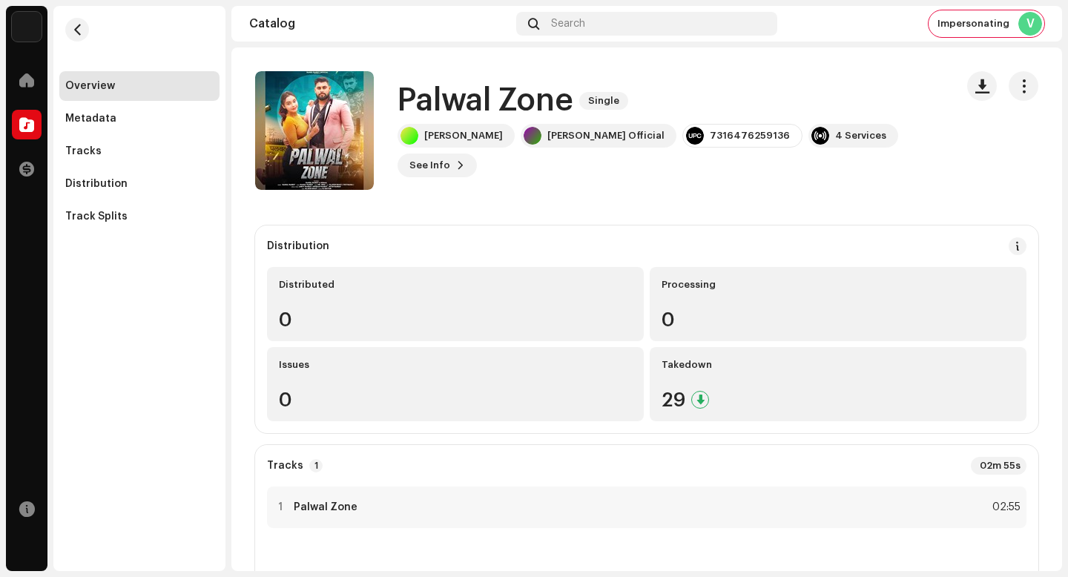
click at [485, 110] on h1 "Palwal Zone" at bounding box center [486, 101] width 176 height 34
copy div "Palwal Zone Single"
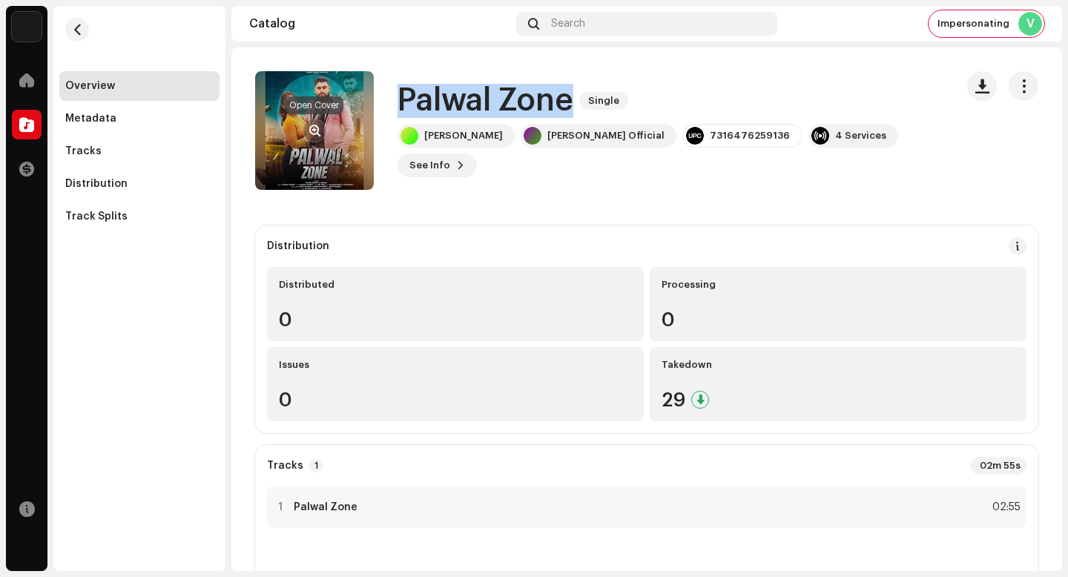
click at [318, 131] on span "button" at bounding box center [314, 131] width 11 height 12
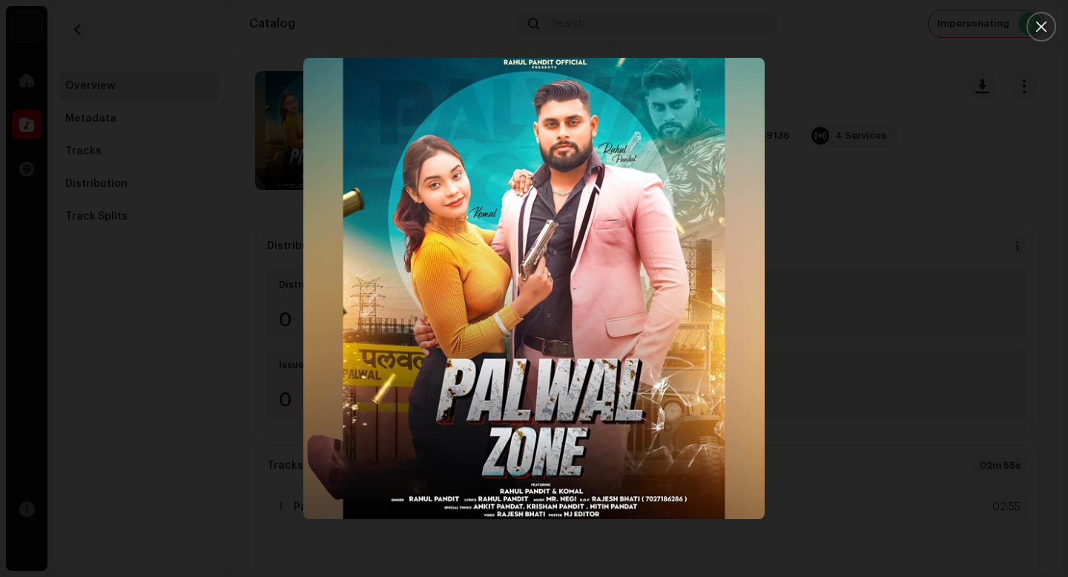
click at [1001, 303] on div at bounding box center [534, 288] width 1068 height 577
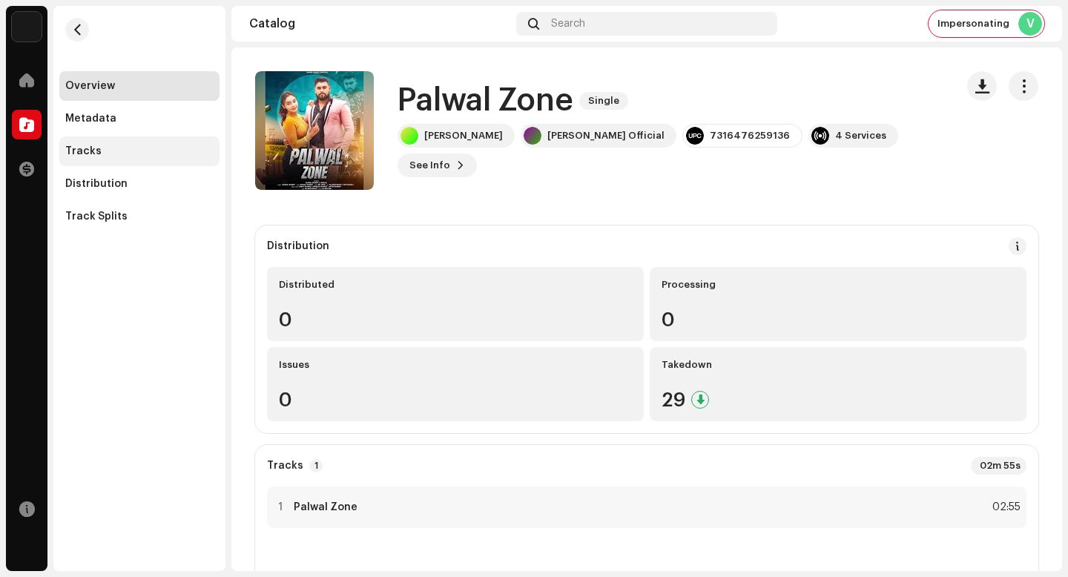
click at [161, 154] on div "Tracks" at bounding box center [139, 151] width 148 height 12
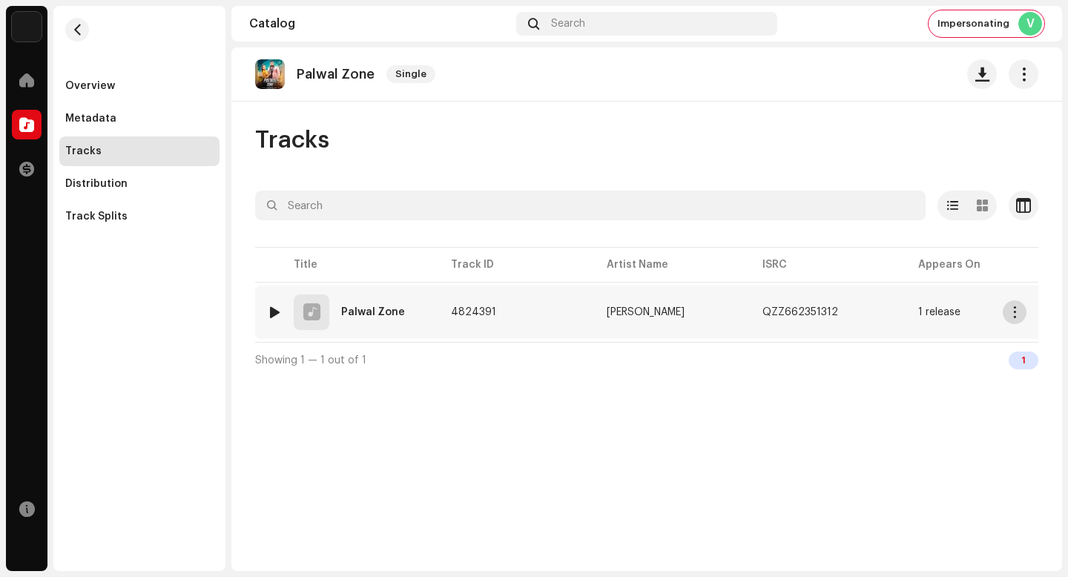
click at [1014, 318] on button "button" at bounding box center [1015, 312] width 24 height 24
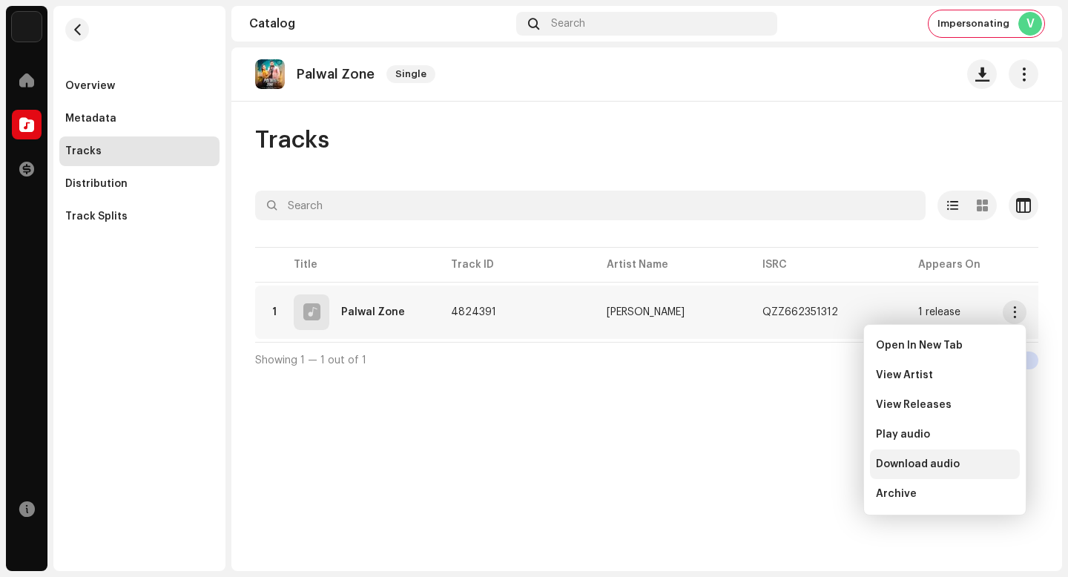
click at [973, 460] on div "Download audio" at bounding box center [945, 464] width 138 height 12
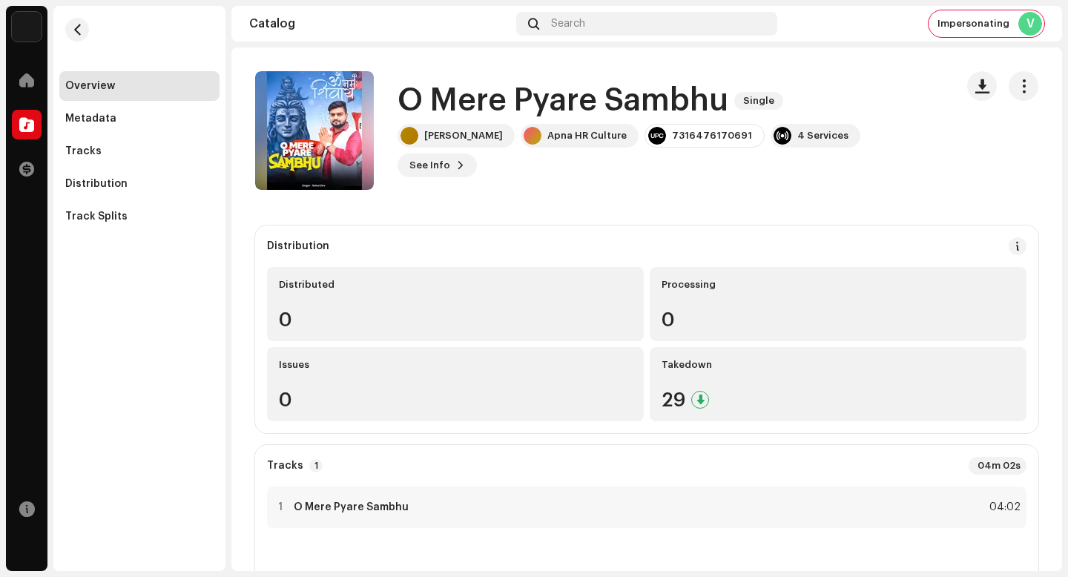
click at [466, 114] on h1 "O Mere Pyare Sambhu" at bounding box center [563, 101] width 331 height 34
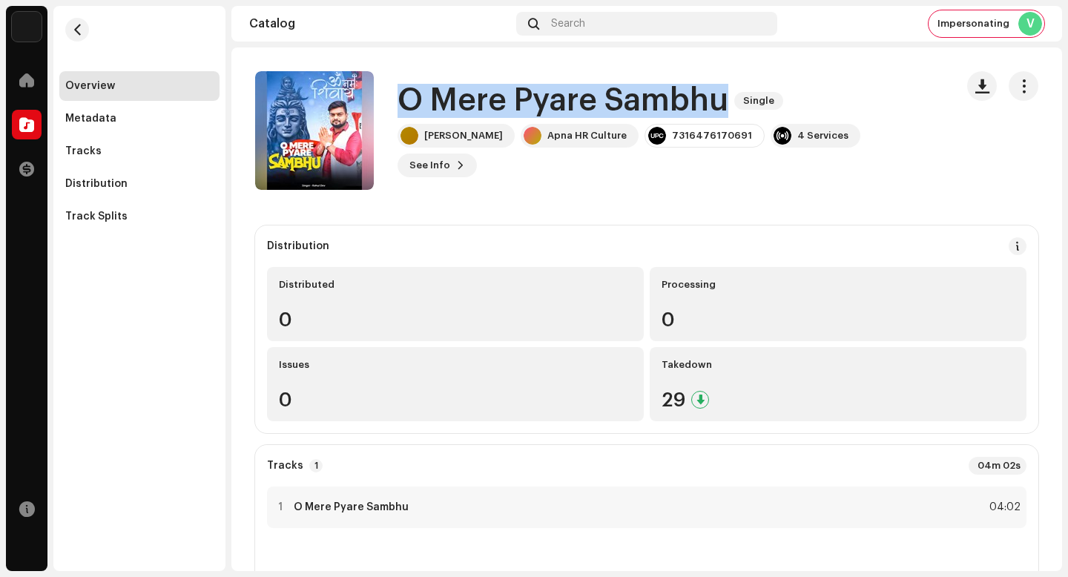
click at [466, 114] on h1 "O Mere Pyare Sambhu" at bounding box center [563, 101] width 331 height 34
copy div "O Mere Pyare Sambhu Single"
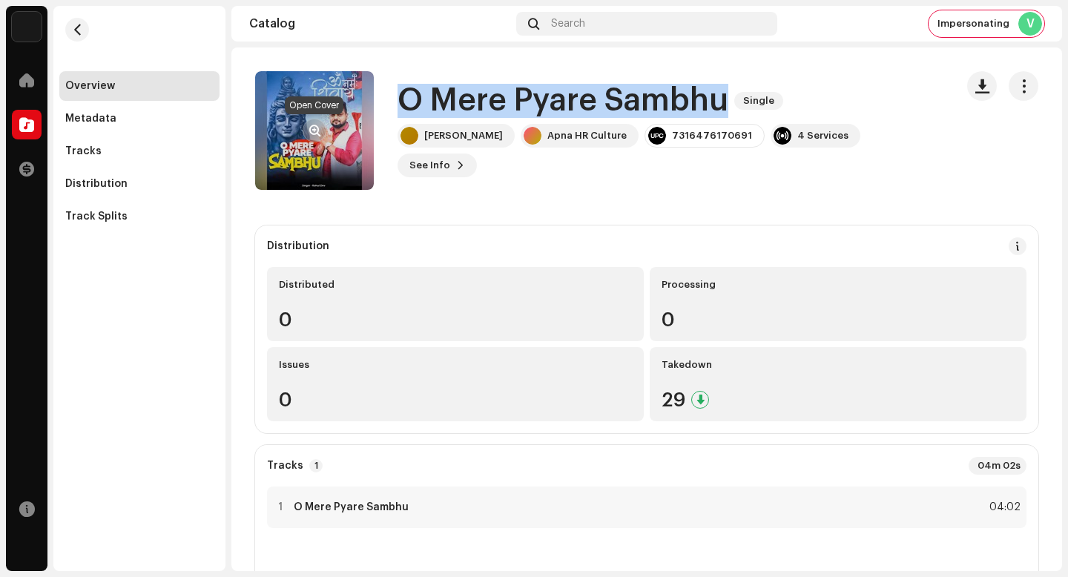
click at [317, 133] on span "button" at bounding box center [314, 131] width 11 height 12
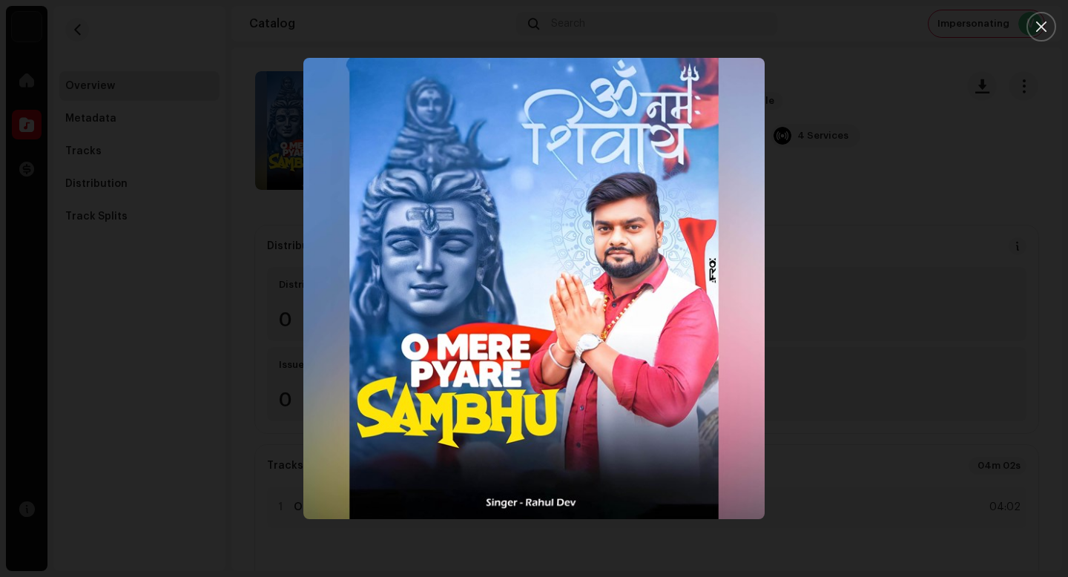
click at [866, 204] on div at bounding box center [534, 288] width 1068 height 577
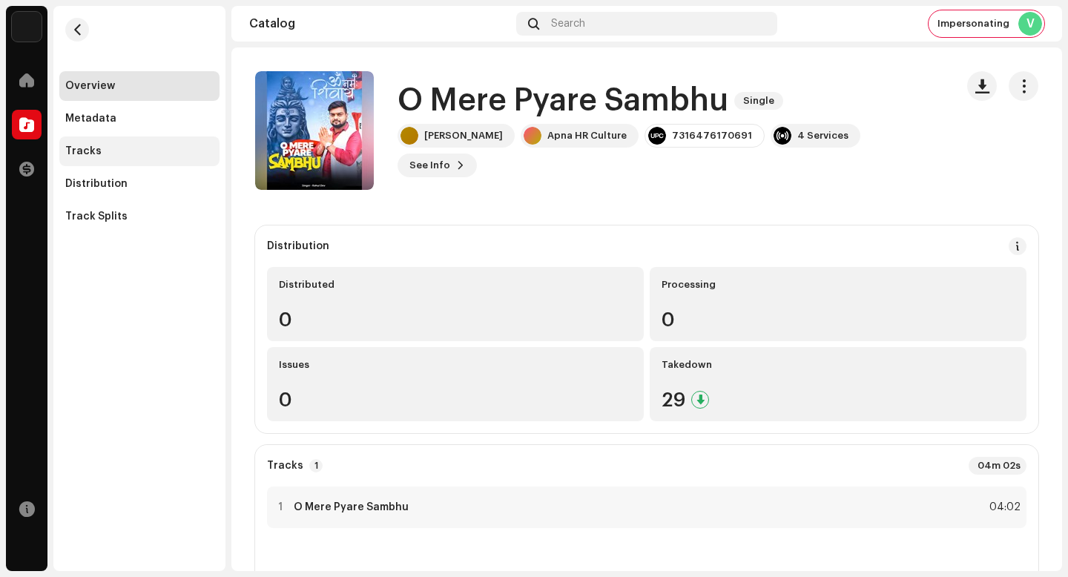
click at [137, 144] on div "Tracks" at bounding box center [139, 151] width 160 height 30
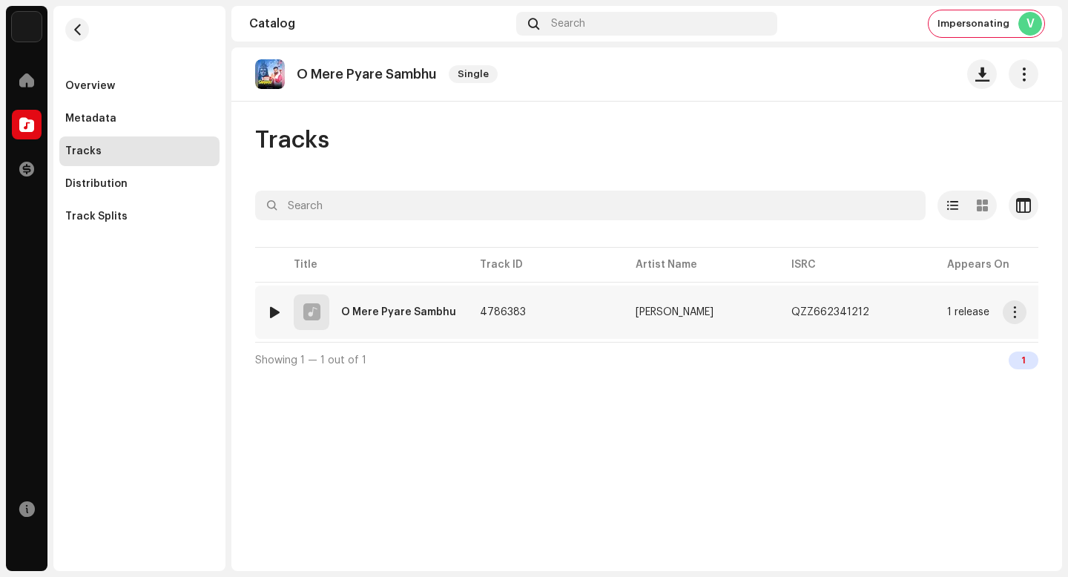
click at [1015, 317] on span "button" at bounding box center [1015, 312] width 11 height 12
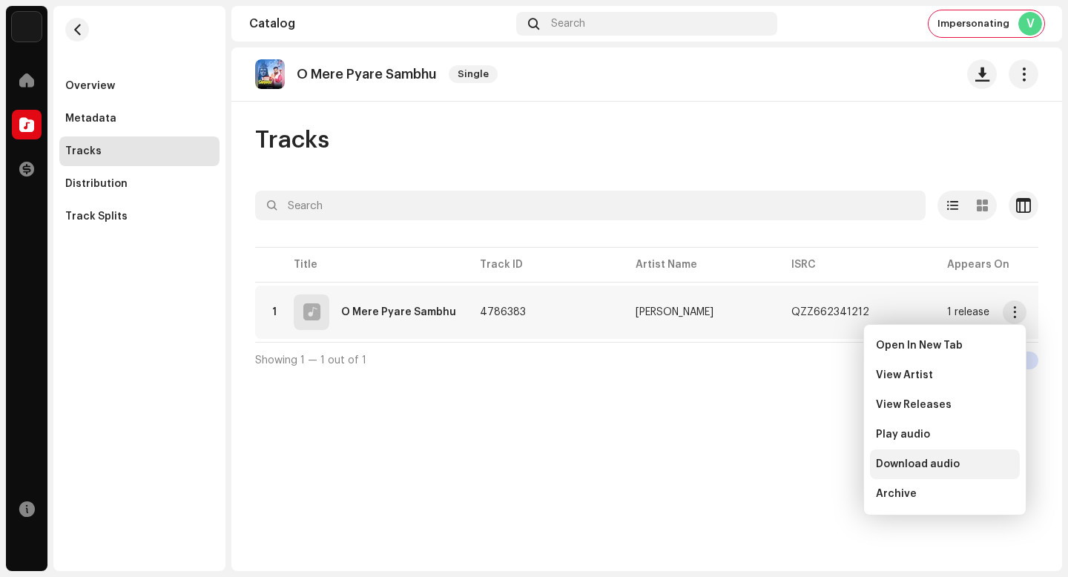
click at [991, 463] on div "Download audio" at bounding box center [945, 464] width 138 height 12
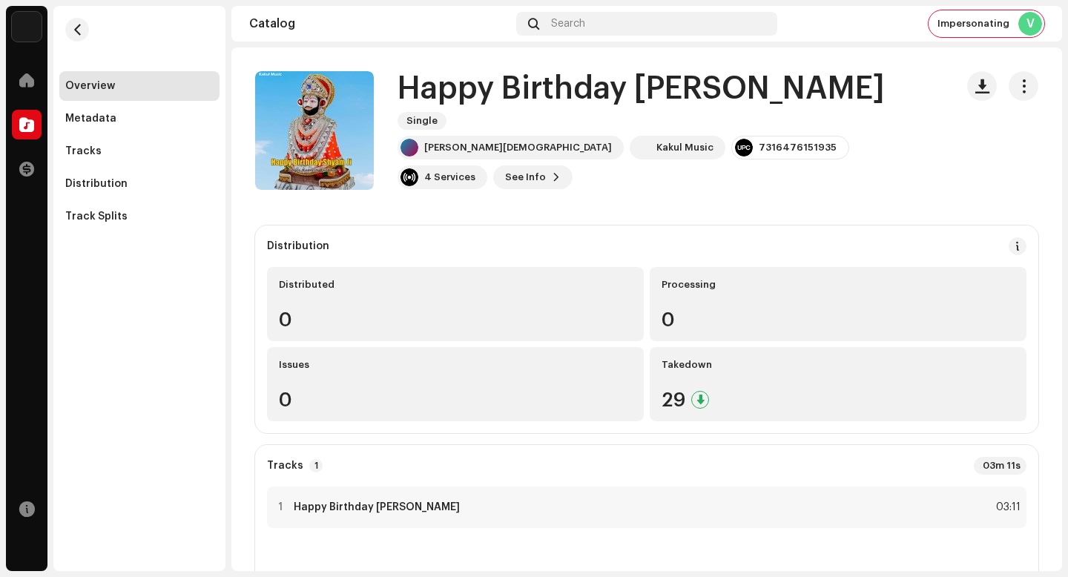
click at [597, 106] on h1 "Happy Birthday Shyam Ji" at bounding box center [641, 89] width 487 height 34
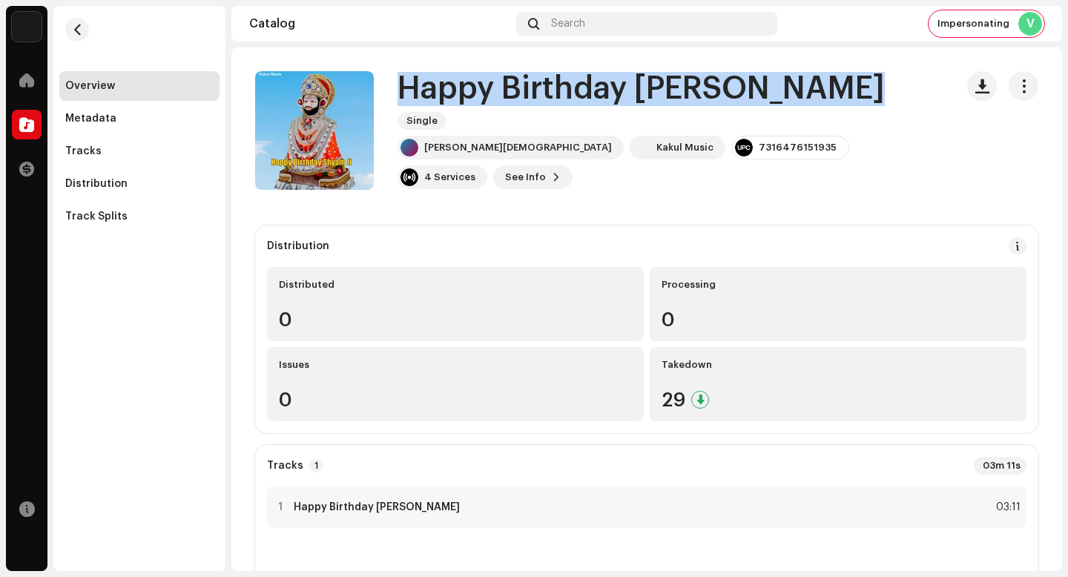
click at [597, 106] on h1 "Happy Birthday Shyam Ji" at bounding box center [641, 89] width 487 height 34
copy div "Happy Birthday Shyam Ji Single"
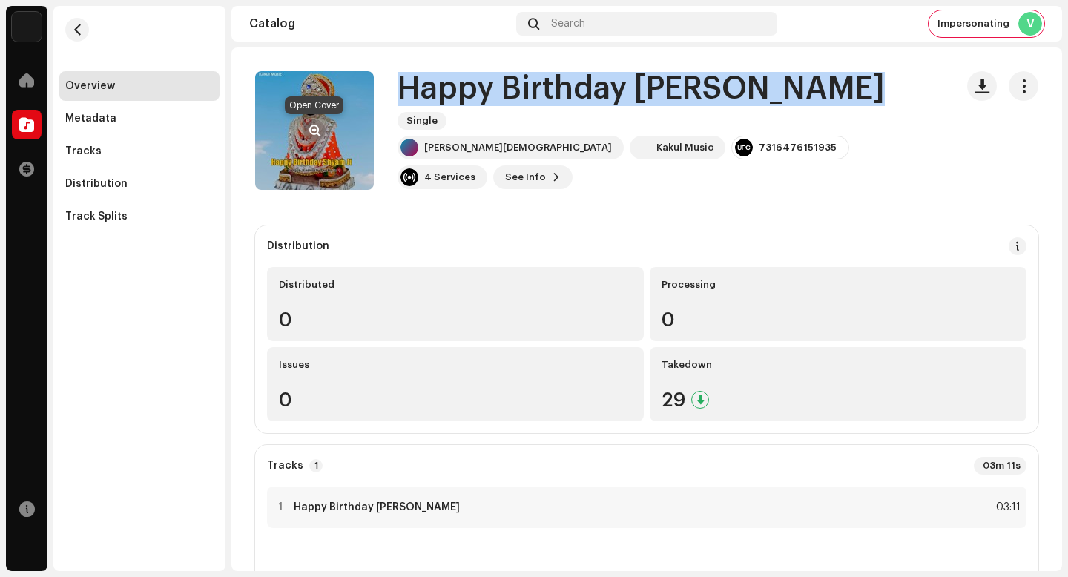
click at [313, 131] on span "button" at bounding box center [314, 131] width 11 height 12
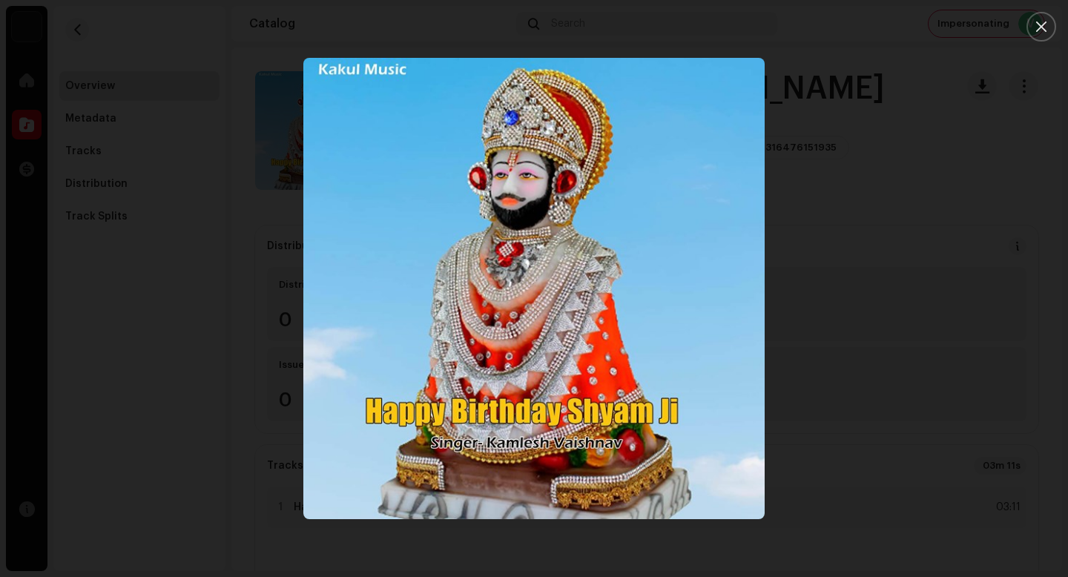
click at [879, 475] on div at bounding box center [534, 288] width 1068 height 577
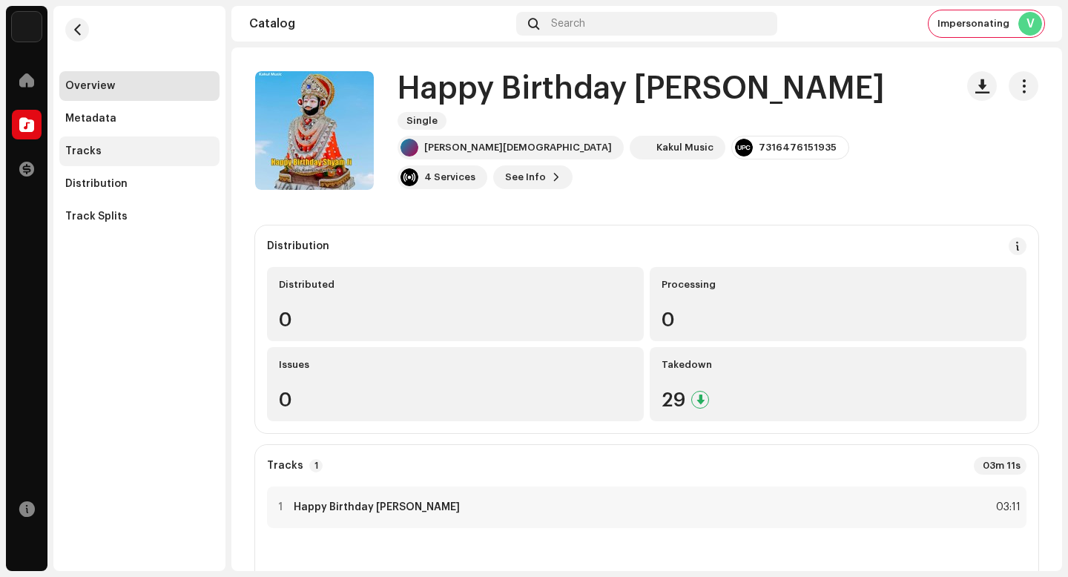
click at [152, 147] on div "Tracks" at bounding box center [139, 151] width 148 height 12
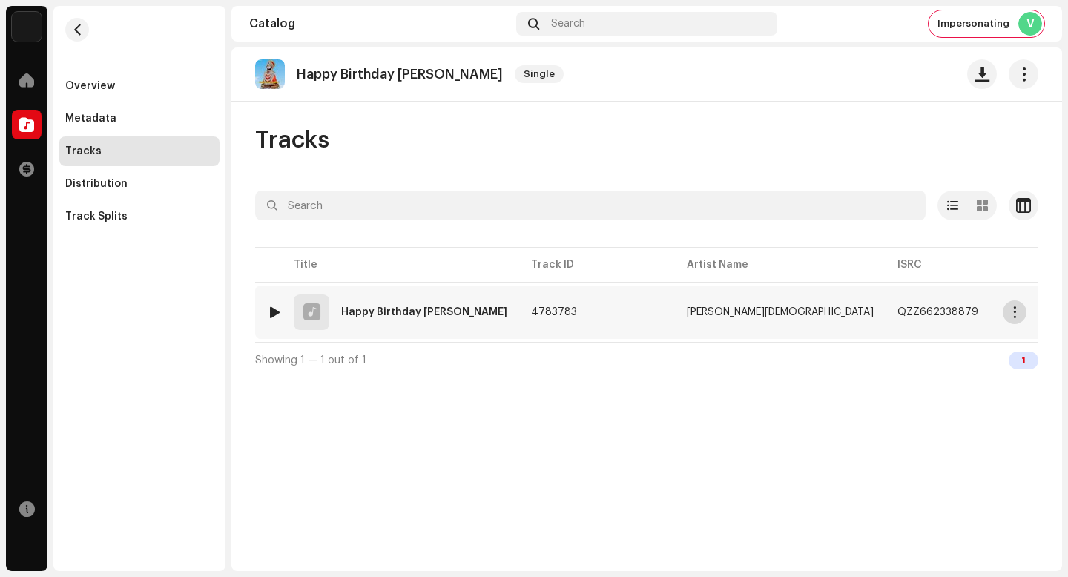
click at [1019, 315] on span "button" at bounding box center [1015, 312] width 11 height 12
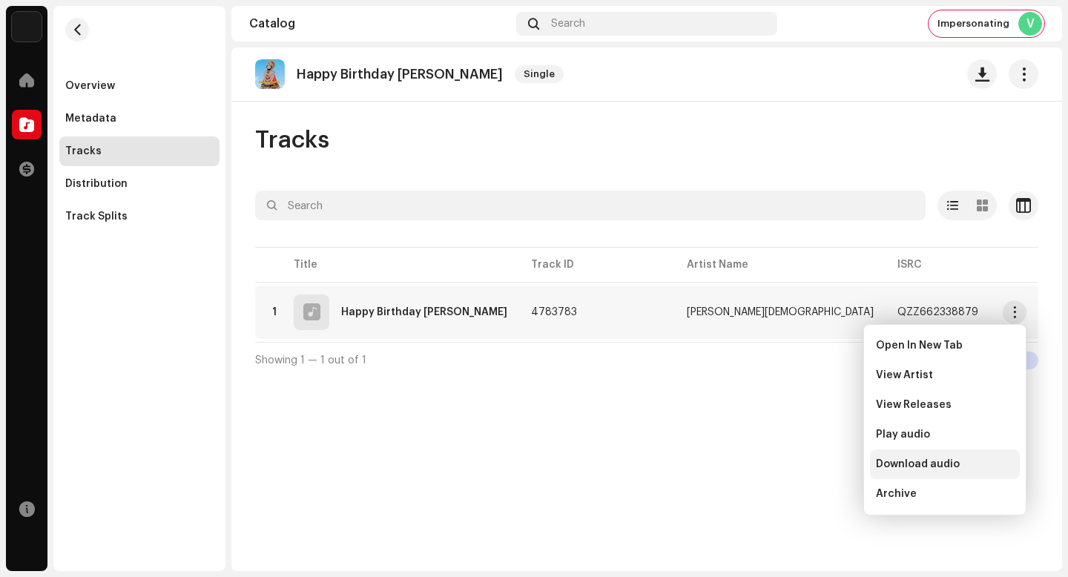
click at [966, 473] on div "Download audio" at bounding box center [945, 465] width 150 height 30
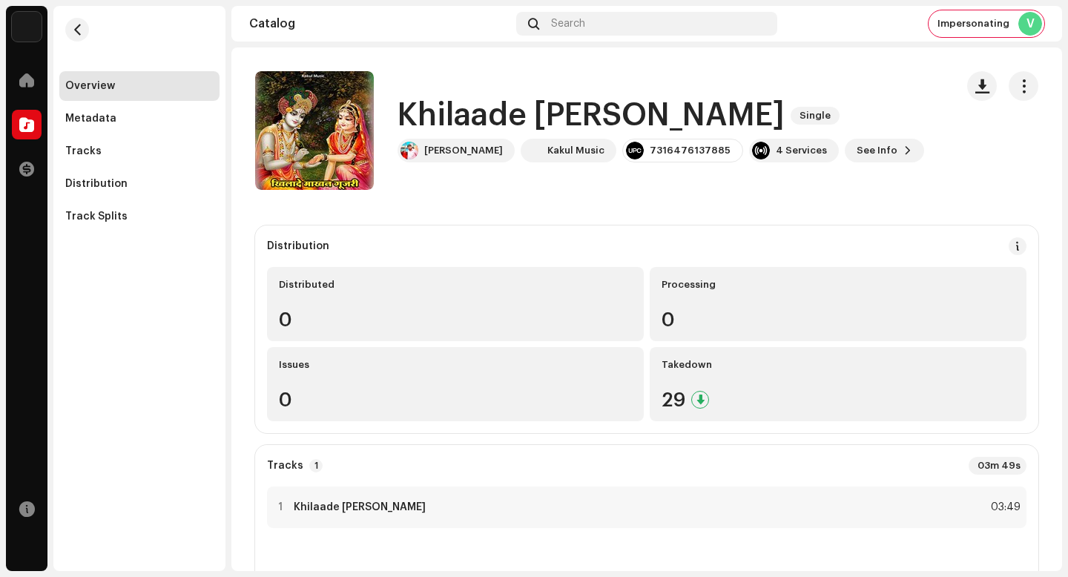
click at [522, 111] on h1 "Khilaade [PERSON_NAME]" at bounding box center [591, 116] width 387 height 34
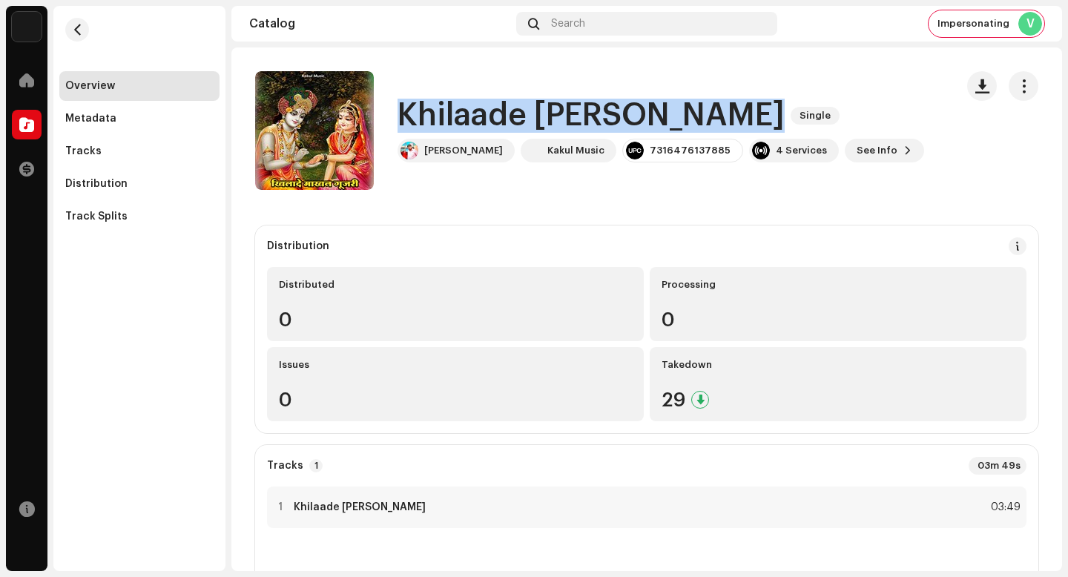
click at [522, 111] on h1 "Khilaade [PERSON_NAME]" at bounding box center [591, 116] width 387 height 34
copy div "Khilaade [PERSON_NAME] Single"
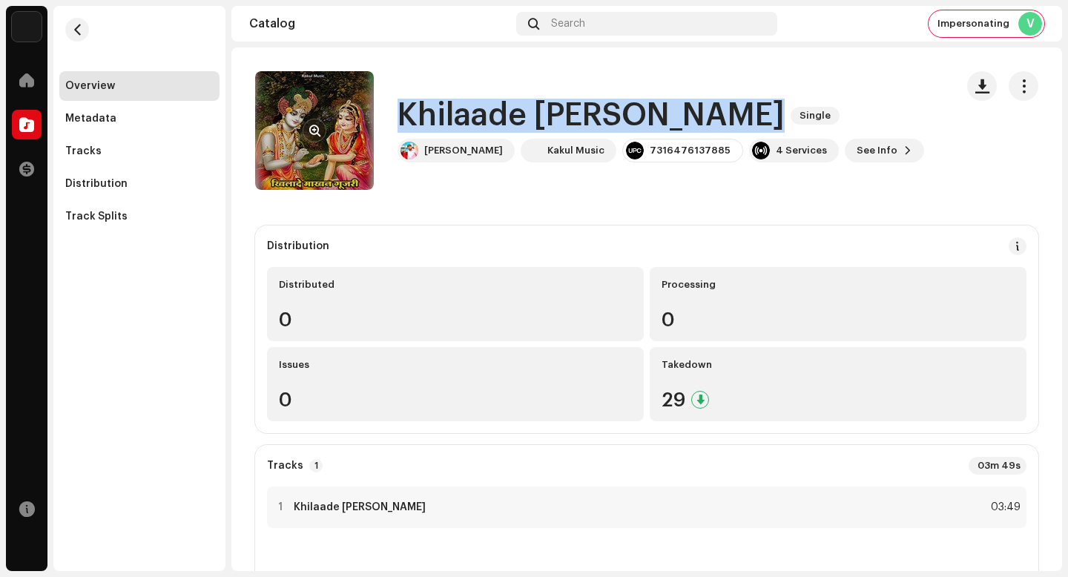
click at [315, 130] on span "button" at bounding box center [314, 131] width 11 height 12
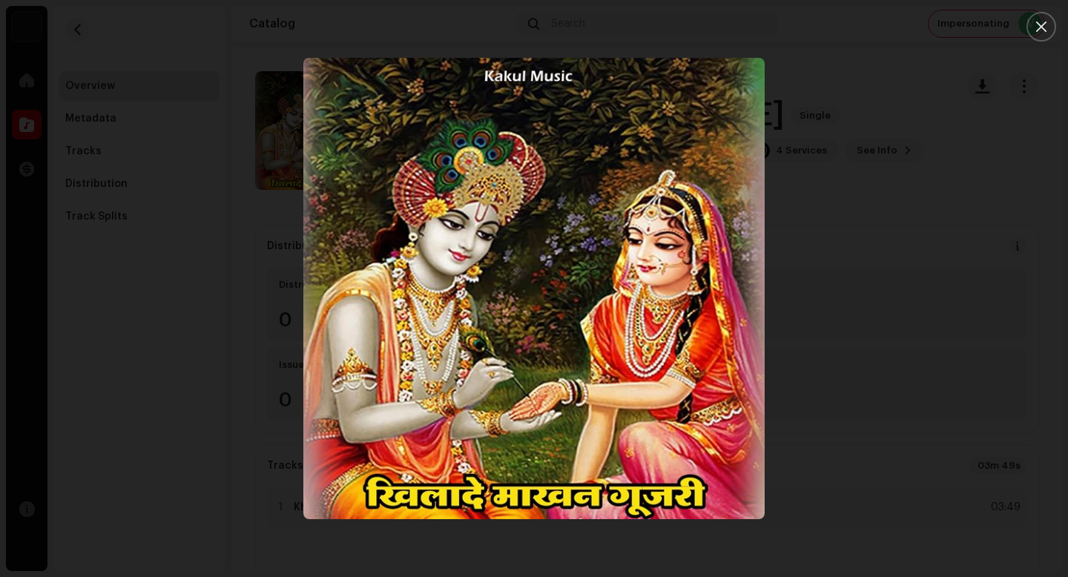
click at [113, 138] on div at bounding box center [534, 288] width 1068 height 577
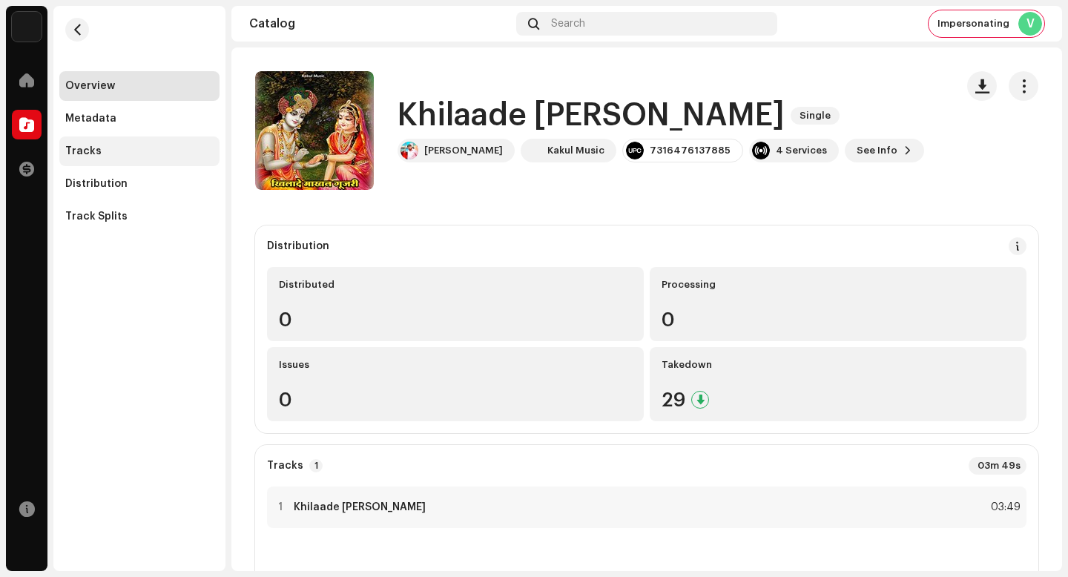
click at [122, 144] on div "Tracks" at bounding box center [139, 151] width 160 height 30
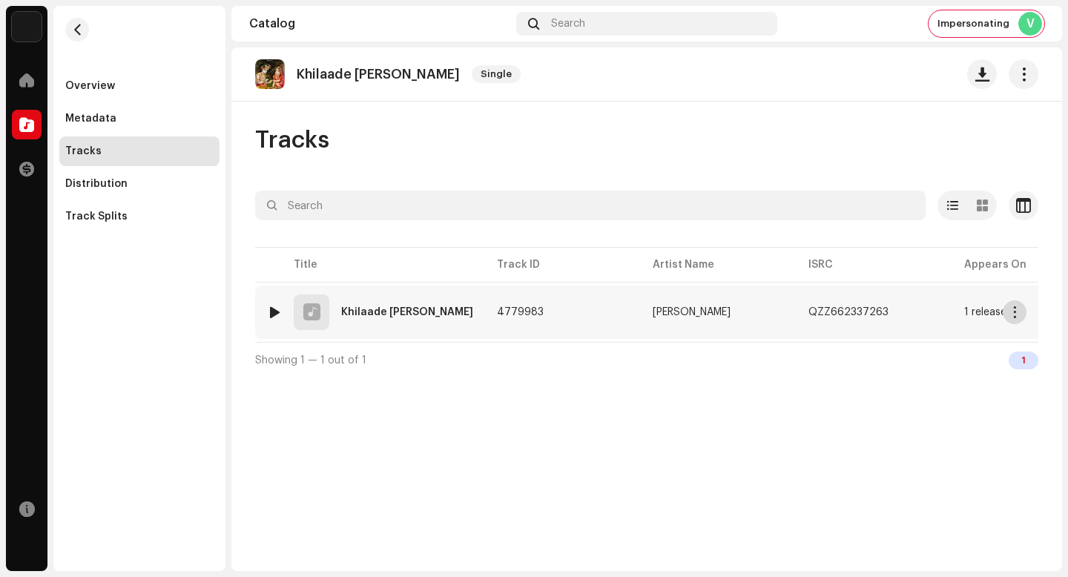
click at [1010, 310] on span "button" at bounding box center [1015, 312] width 11 height 12
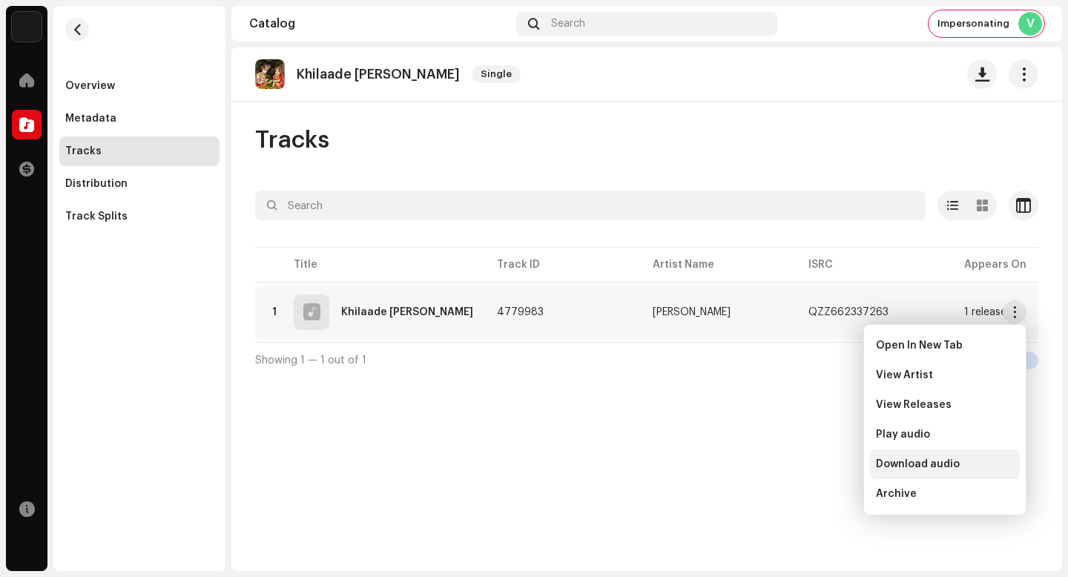
click at [975, 467] on div "Download audio" at bounding box center [945, 464] width 138 height 12
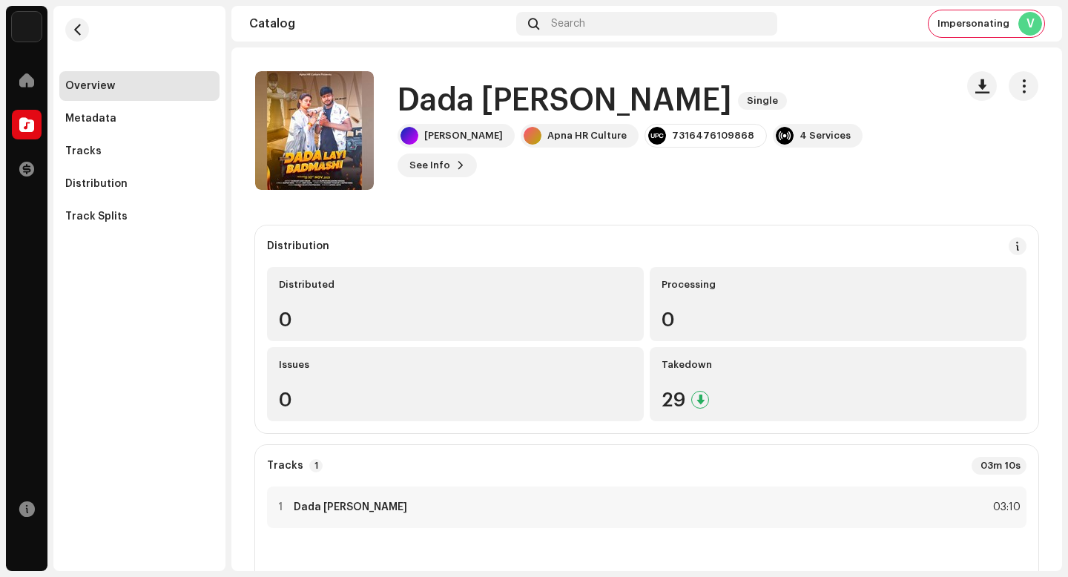
click at [574, 118] on h1 "Dada [PERSON_NAME]" at bounding box center [565, 101] width 335 height 34
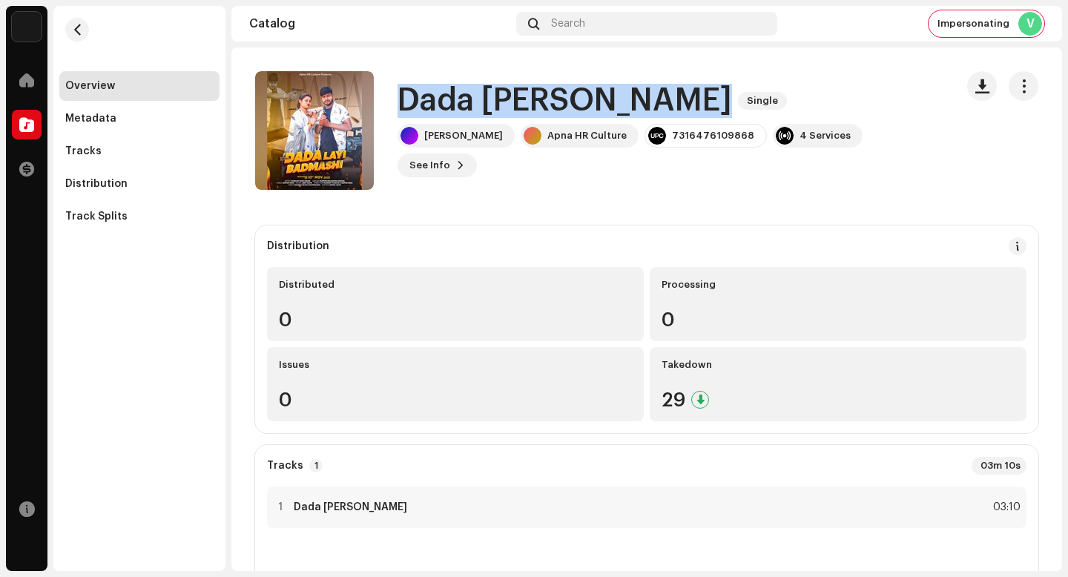
click at [574, 118] on h1 "Dada [PERSON_NAME]" at bounding box center [565, 101] width 335 height 34
copy div "Dada Layi Badmashi Single"
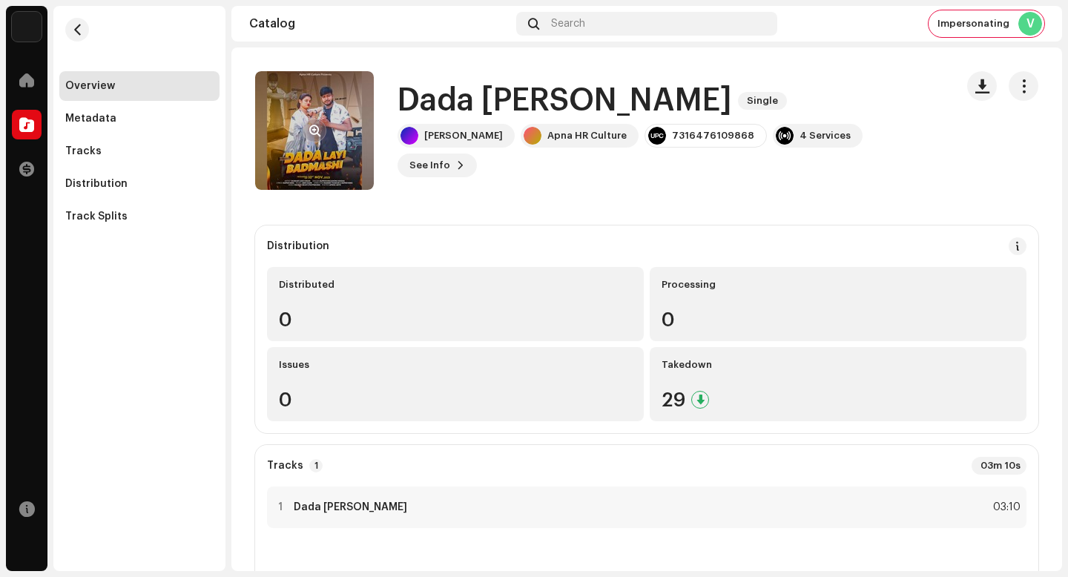
click at [314, 112] on re-a-cover at bounding box center [314, 130] width 119 height 119
click at [317, 123] on button "button" at bounding box center [315, 131] width 24 height 24
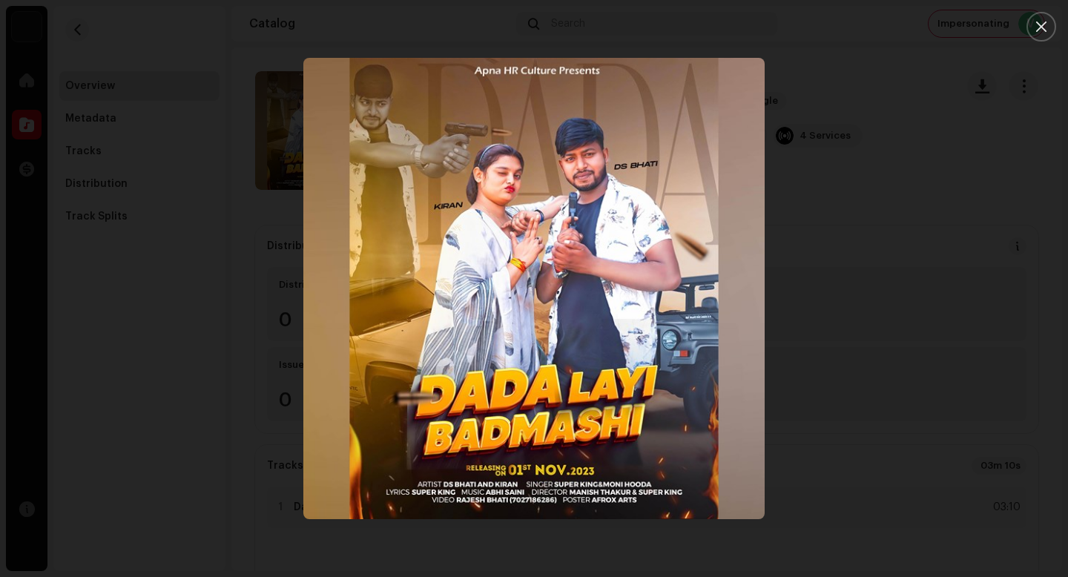
click at [105, 99] on div at bounding box center [534, 288] width 1068 height 577
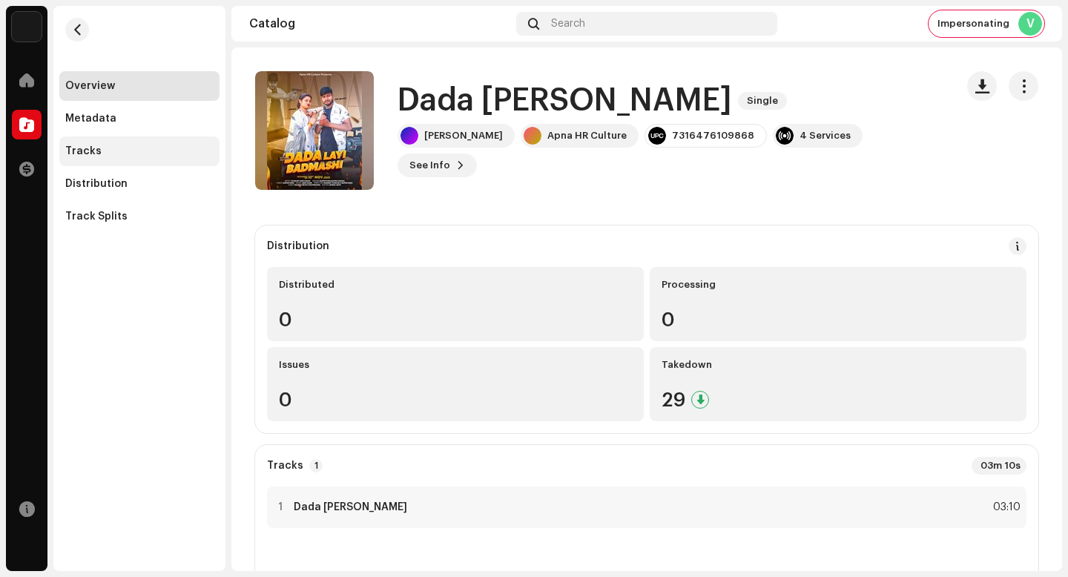
click at [165, 157] on div "Tracks" at bounding box center [139, 151] width 148 height 12
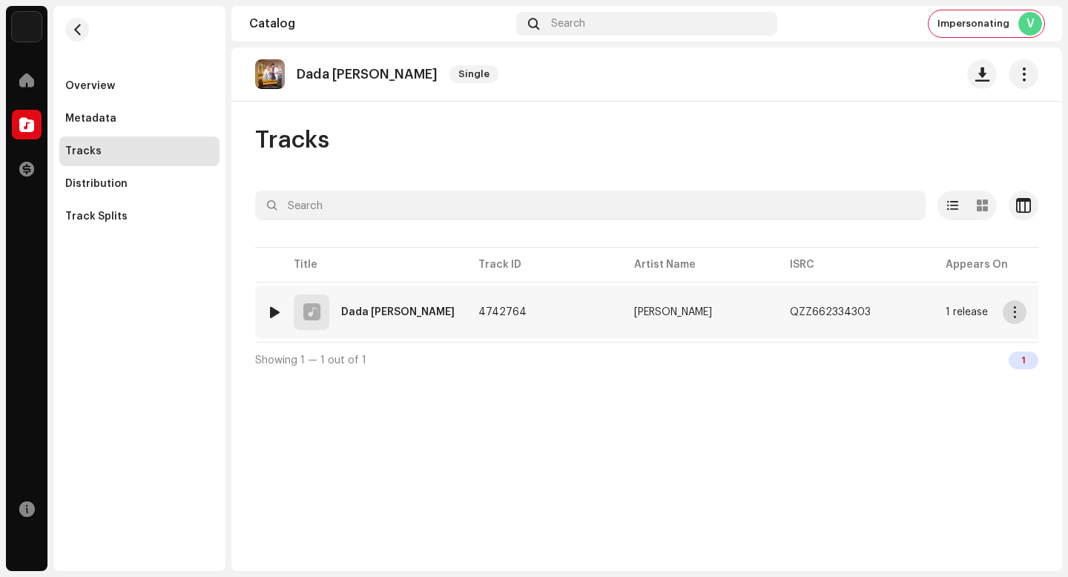
click at [1014, 309] on span "button" at bounding box center [1015, 312] width 11 height 12
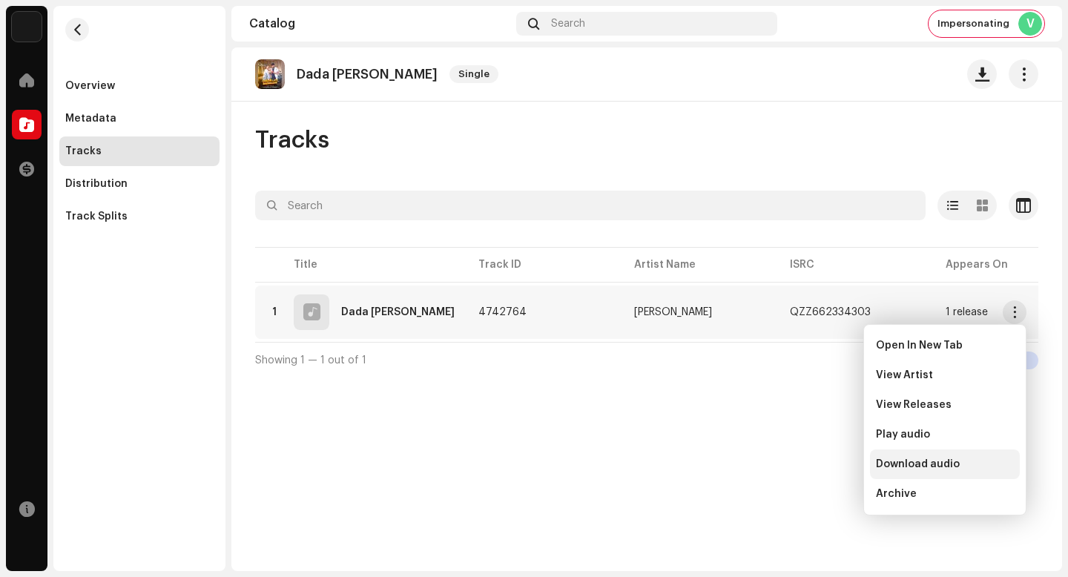
click at [994, 452] on div "Download audio" at bounding box center [945, 465] width 150 height 30
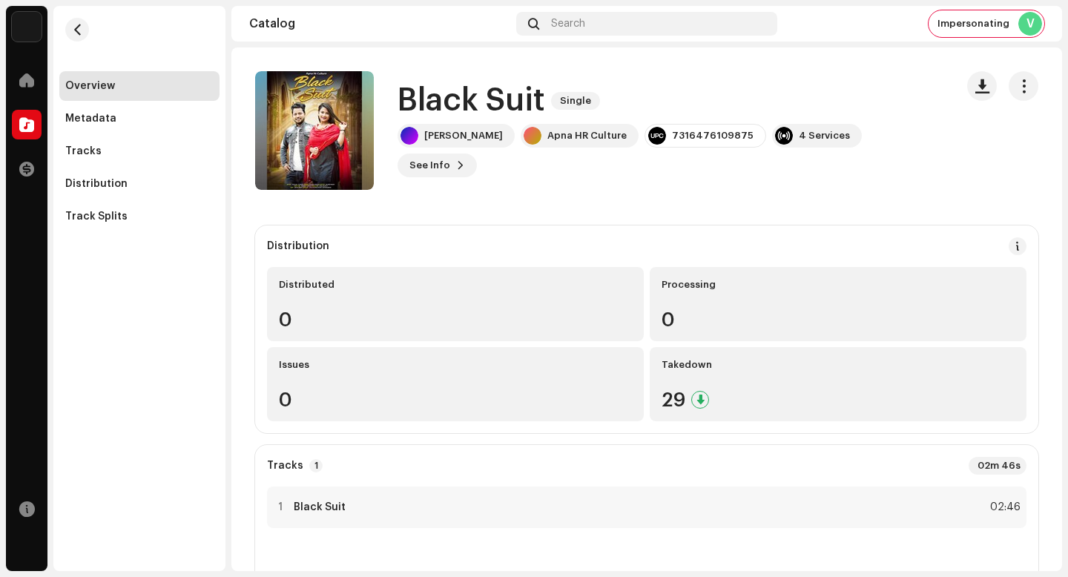
click at [500, 118] on h1 "Black Suit" at bounding box center [472, 101] width 148 height 34
copy div "Black Suit Single"
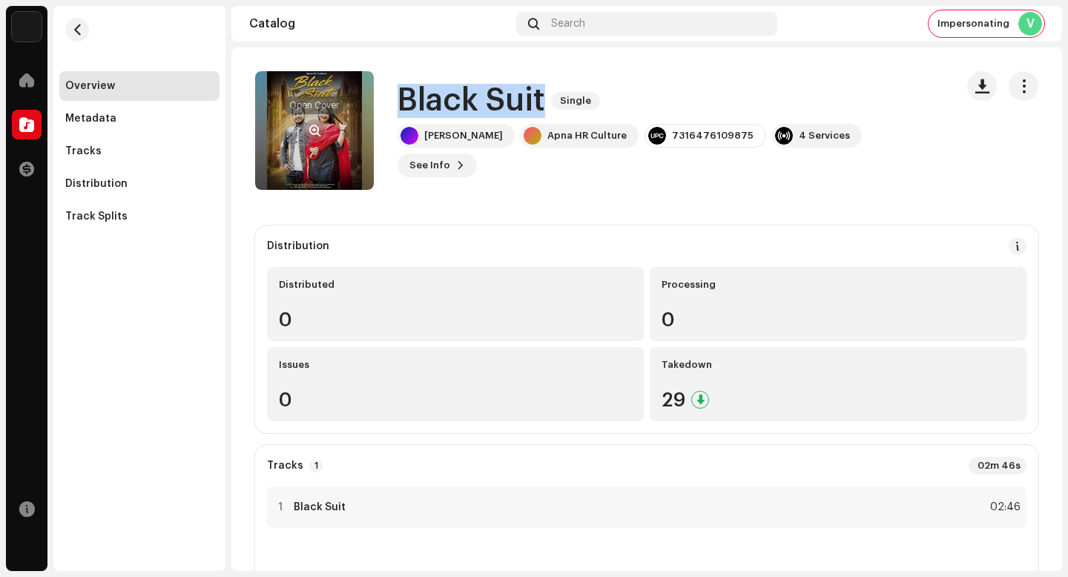
click at [312, 128] on span "button" at bounding box center [314, 131] width 11 height 12
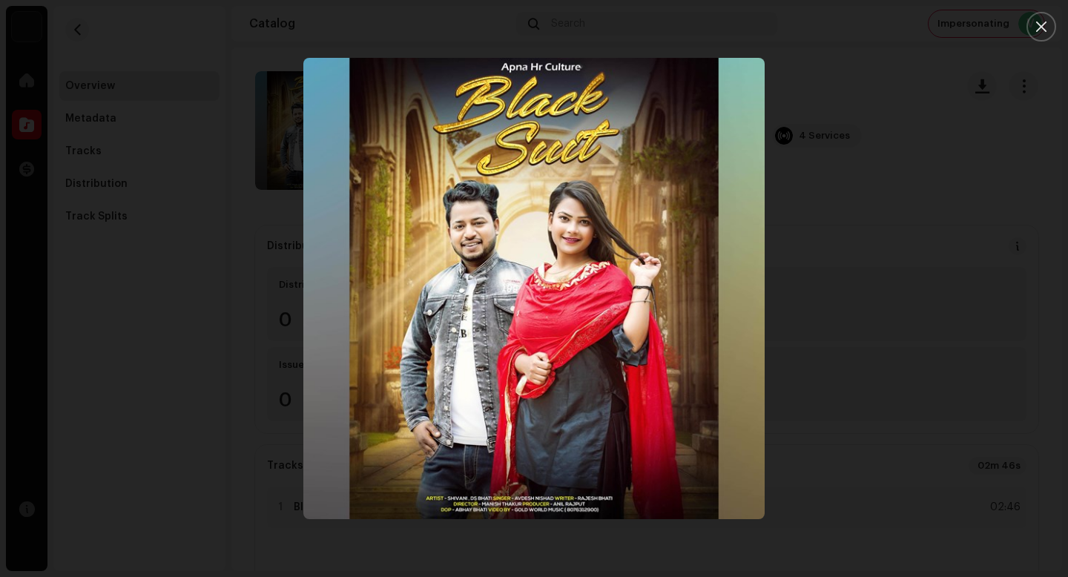
click at [163, 150] on div at bounding box center [534, 288] width 1068 height 577
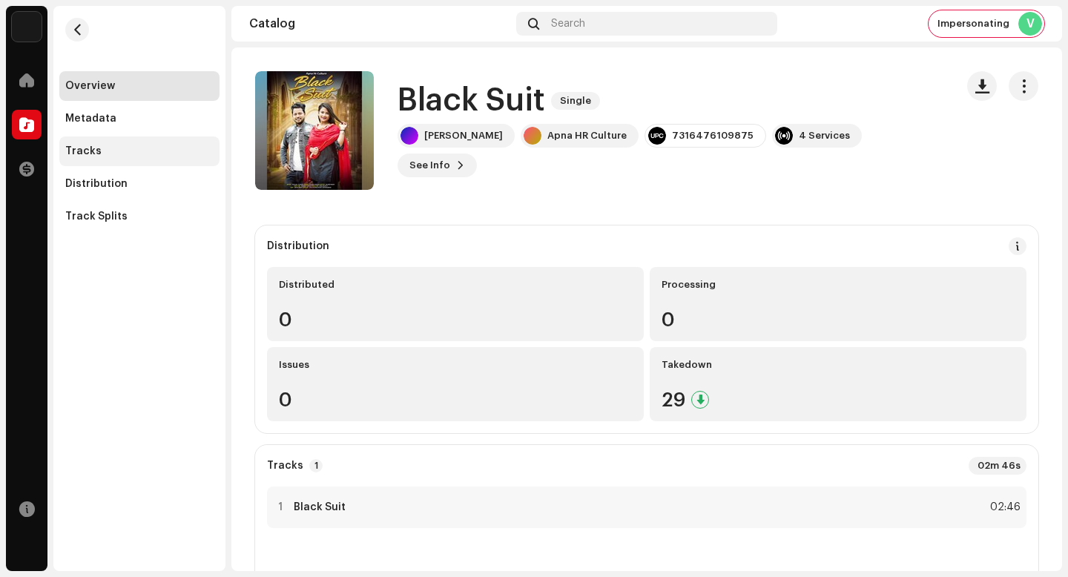
click at [154, 157] on div "Tracks" at bounding box center [139, 151] width 148 height 12
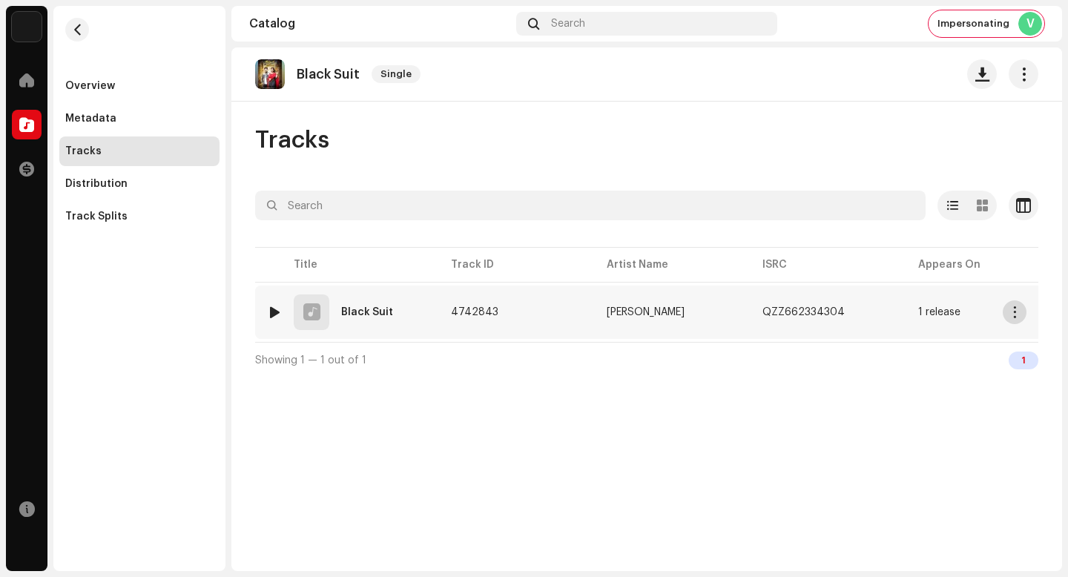
click at [1013, 313] on span "button" at bounding box center [1015, 312] width 11 height 12
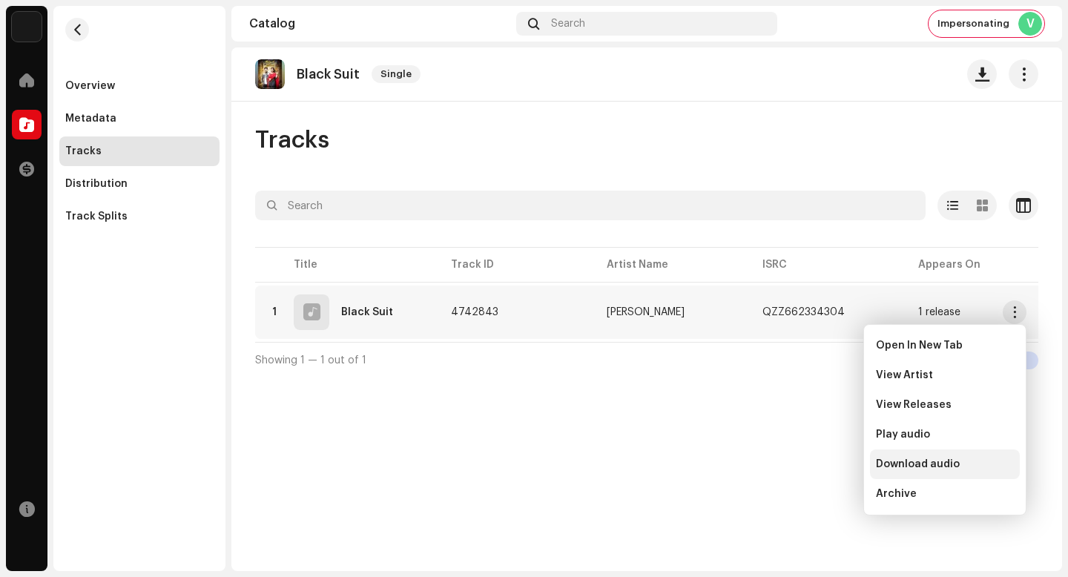
click at [982, 466] on div "Download audio" at bounding box center [945, 464] width 138 height 12
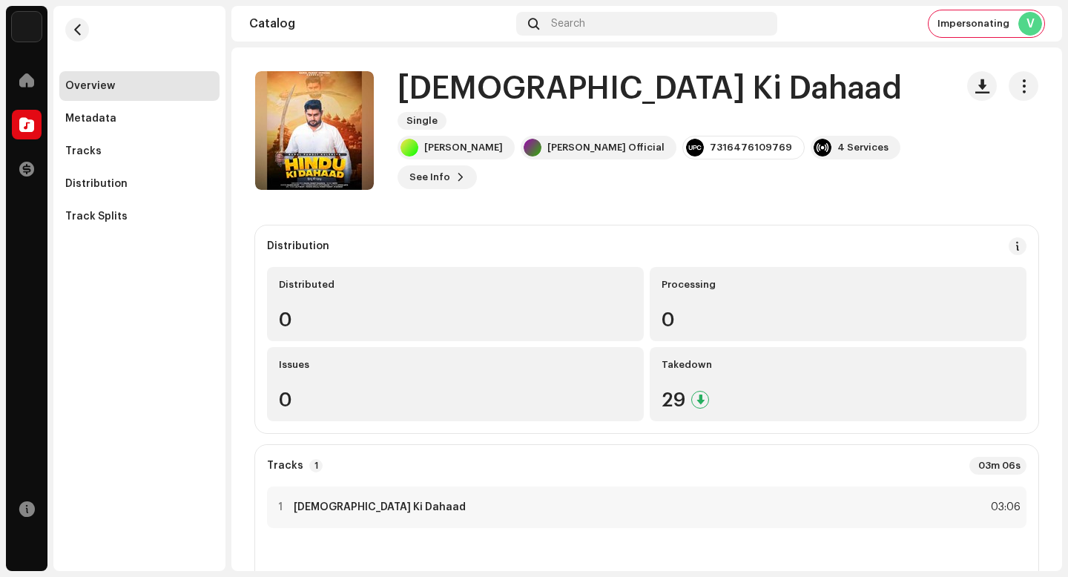
click at [524, 106] on h1 "[DEMOGRAPHIC_DATA] Ki Dahaad" at bounding box center [650, 89] width 504 height 34
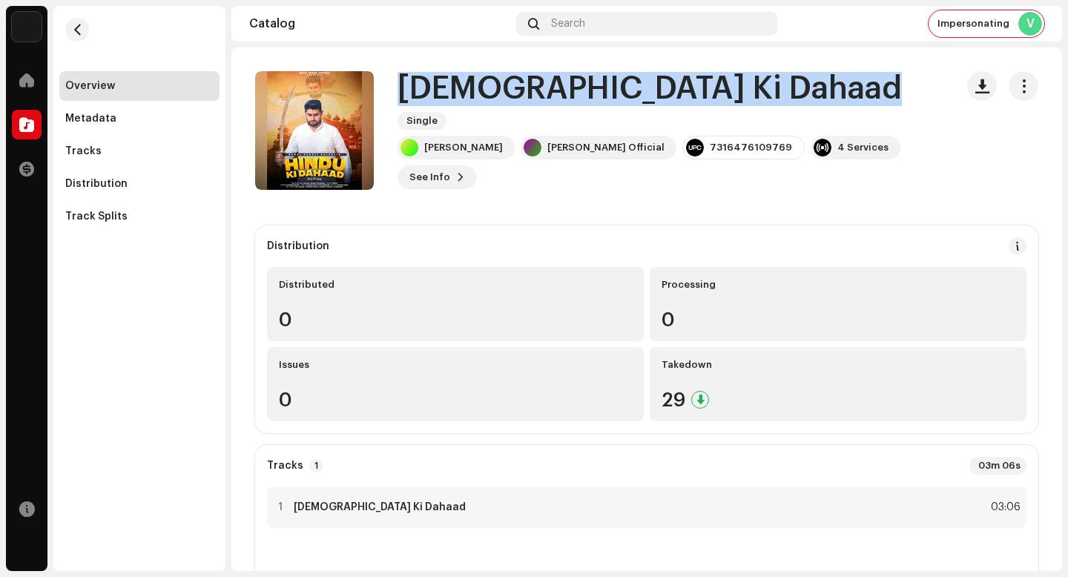
click at [524, 106] on h1 "[DEMOGRAPHIC_DATA] Ki Dahaad" at bounding box center [650, 89] width 504 height 34
copy div "[DEMOGRAPHIC_DATA] Ki Dahaad Single"
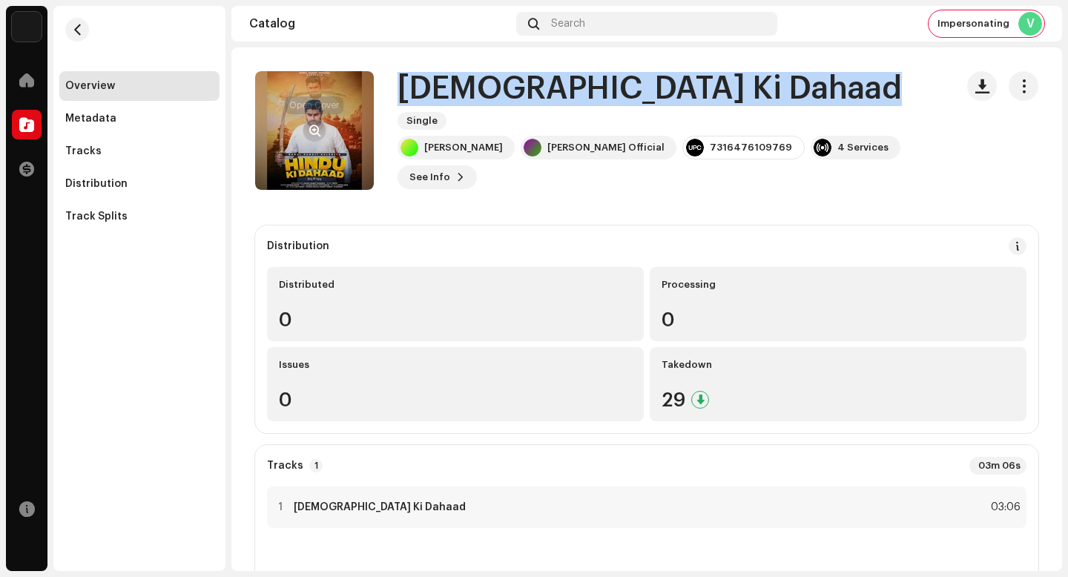
click at [309, 139] on button "button" at bounding box center [315, 131] width 24 height 24
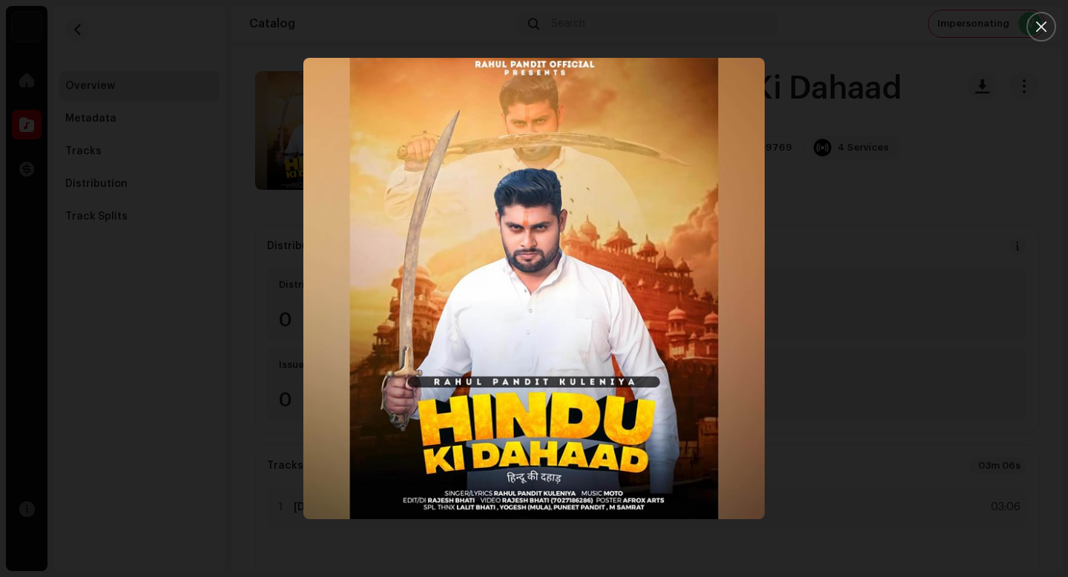
click at [105, 268] on div at bounding box center [534, 288] width 1068 height 577
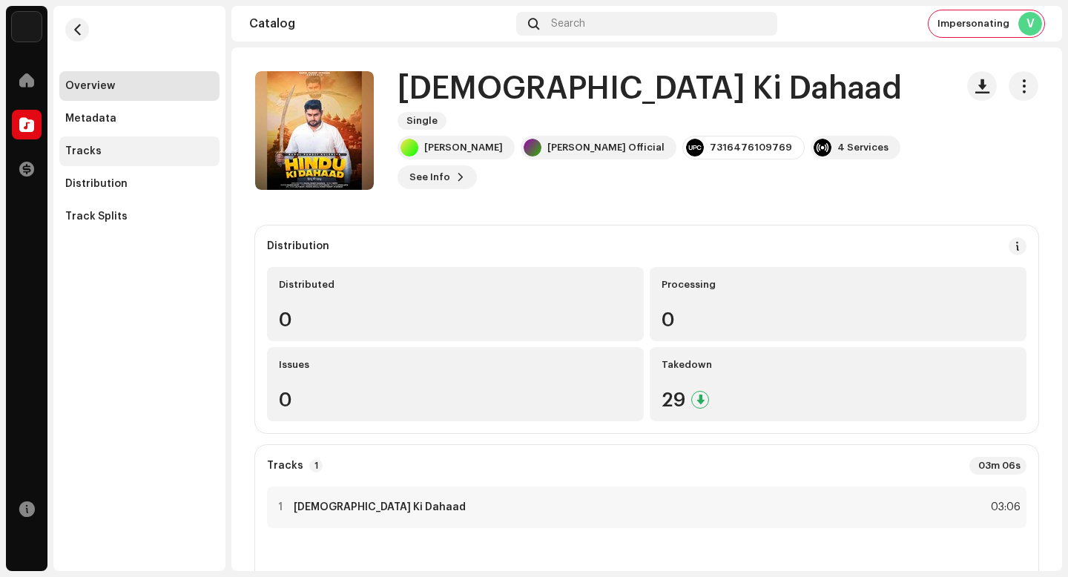
click at [121, 149] on div "Tracks" at bounding box center [139, 151] width 148 height 12
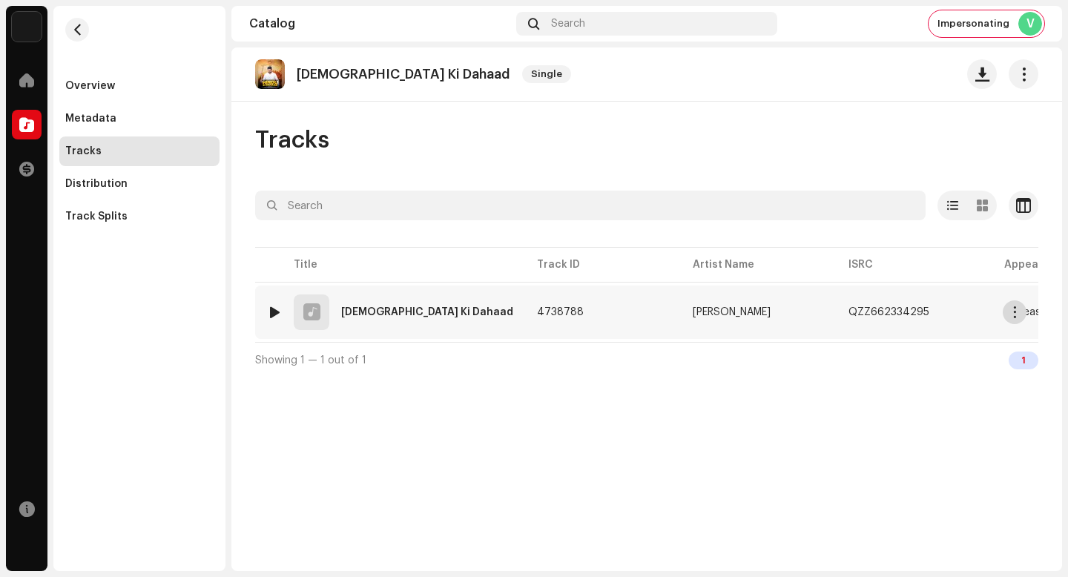
click at [1015, 315] on span "button" at bounding box center [1015, 312] width 11 height 12
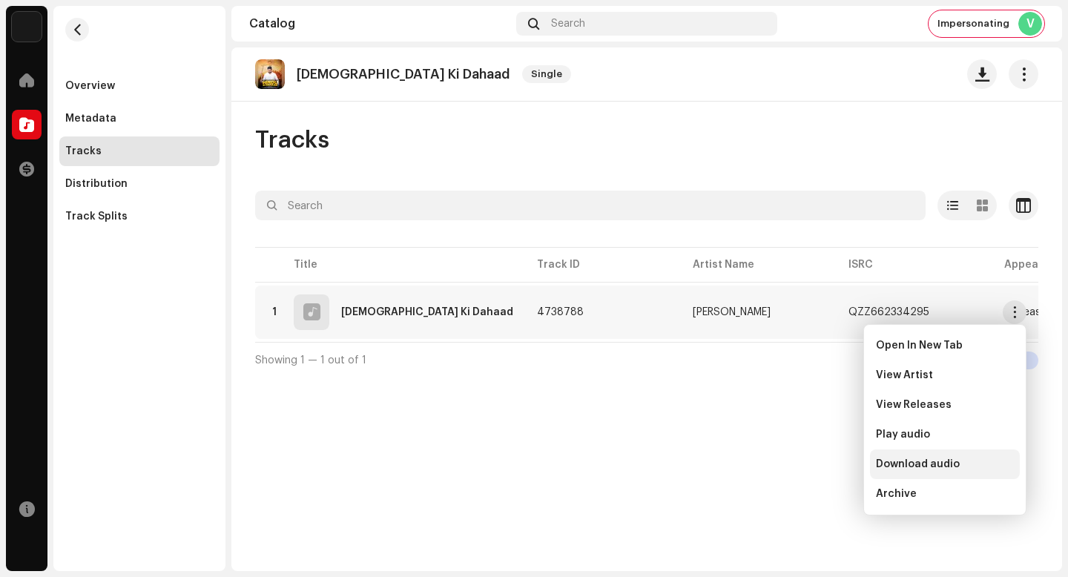
click at [969, 458] on div "Download audio" at bounding box center [945, 464] width 138 height 12
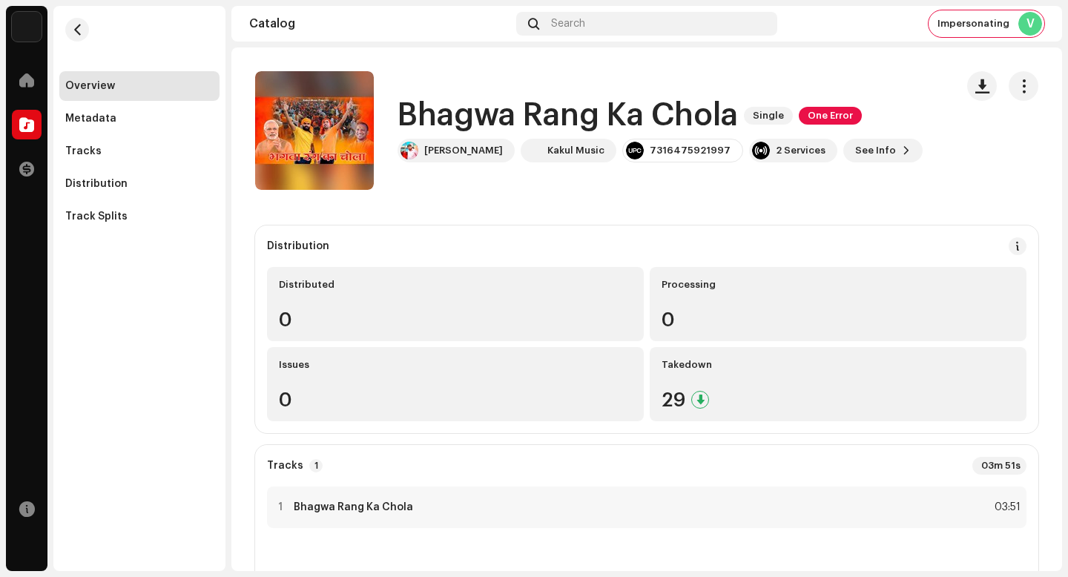
click at [542, 130] on h1 "Bhagwa Rang Ka Chola" at bounding box center [568, 116] width 340 height 34
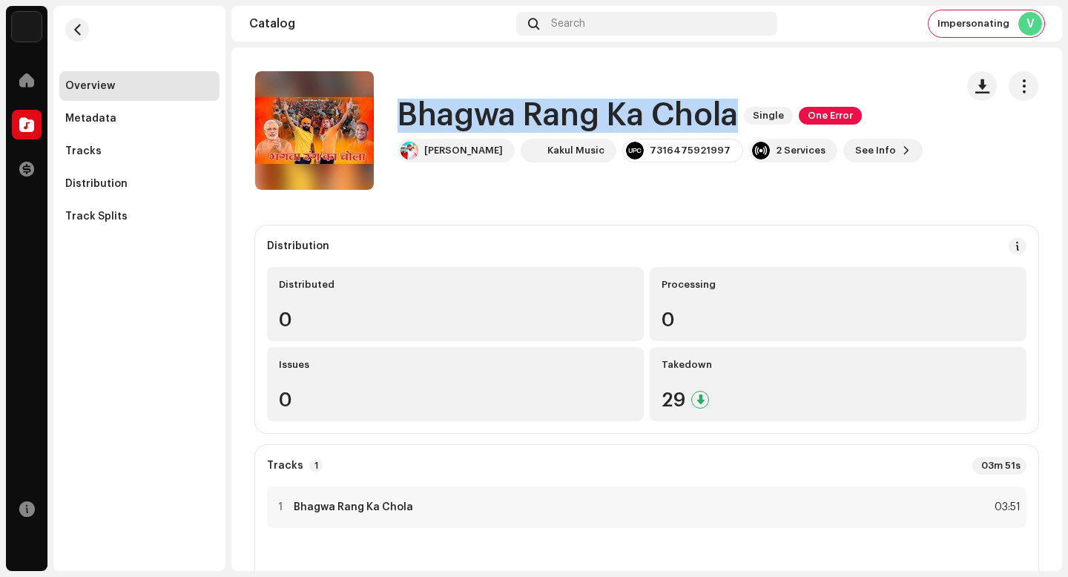
click at [542, 130] on h1 "Bhagwa Rang Ka Chola" at bounding box center [568, 116] width 340 height 34
copy div "Bhagwa Rang Ka Chola Single One Error"
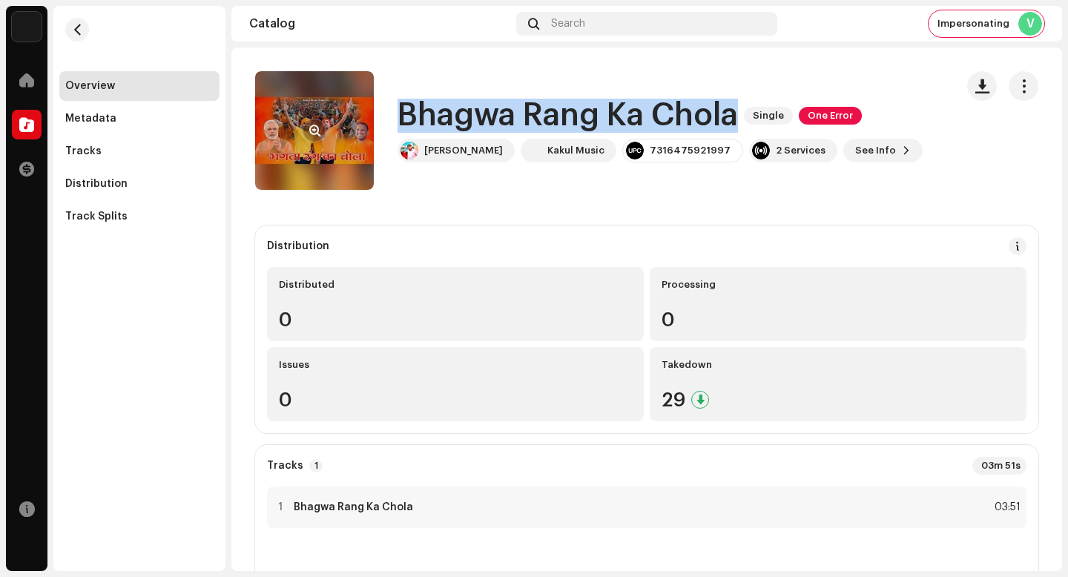
click at [316, 133] on span "button" at bounding box center [314, 131] width 11 height 12
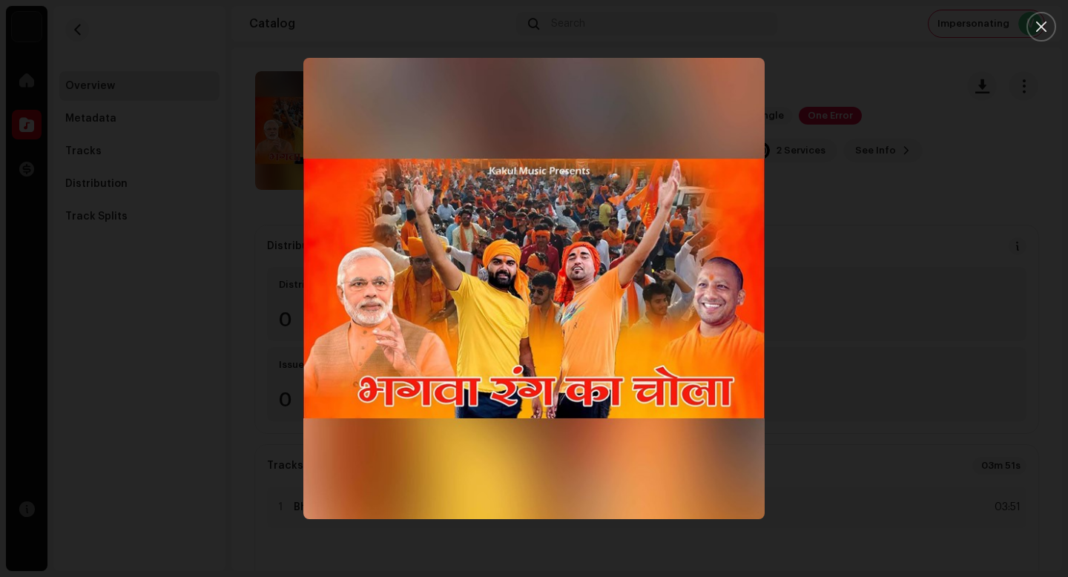
click at [157, 312] on div at bounding box center [534, 288] width 1068 height 577
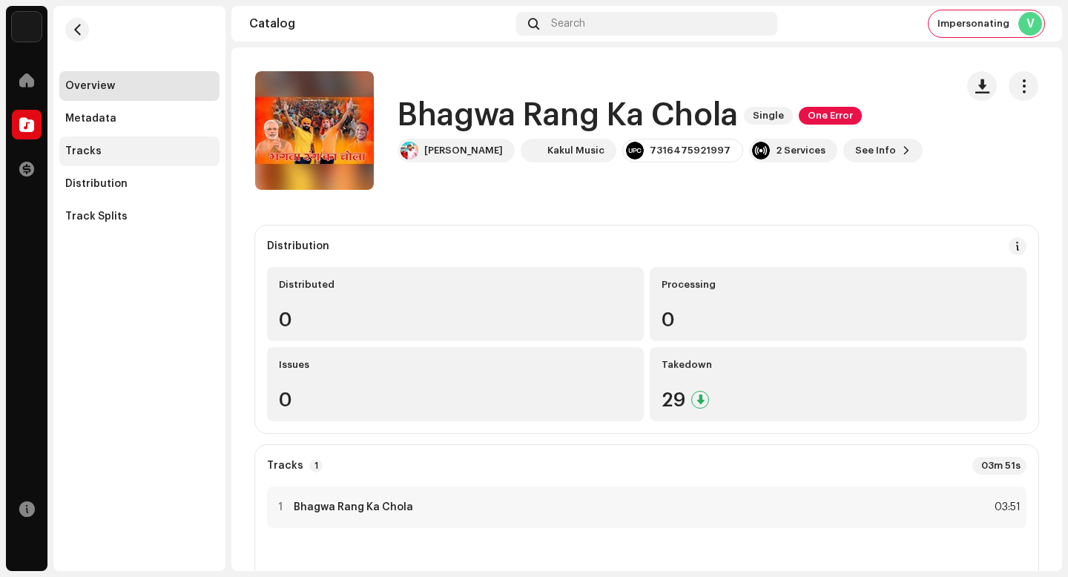
click at [133, 155] on div "Tracks" at bounding box center [139, 151] width 148 height 12
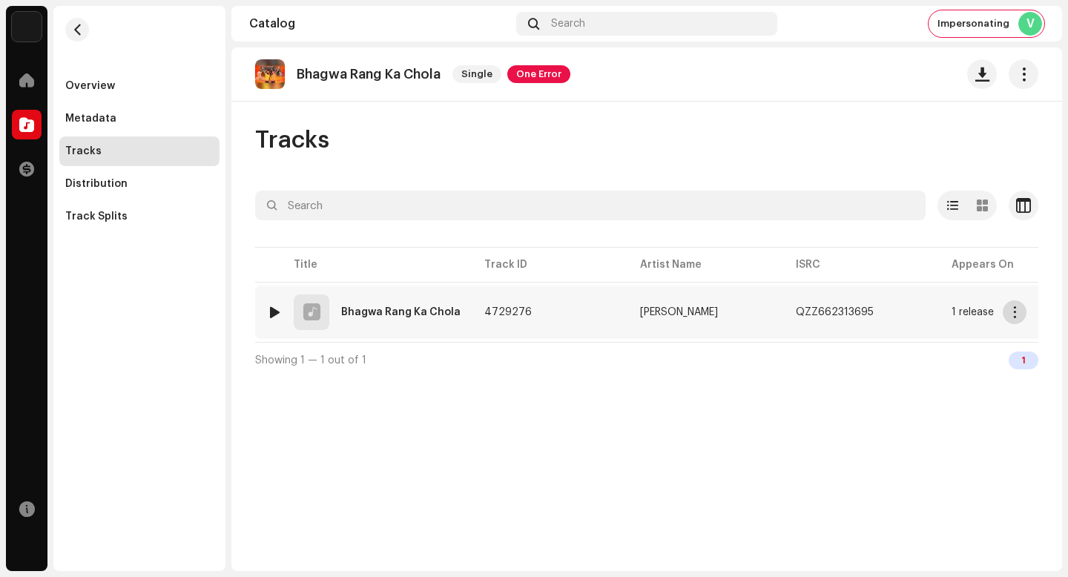
click at [1021, 310] on button "button" at bounding box center [1015, 312] width 24 height 24
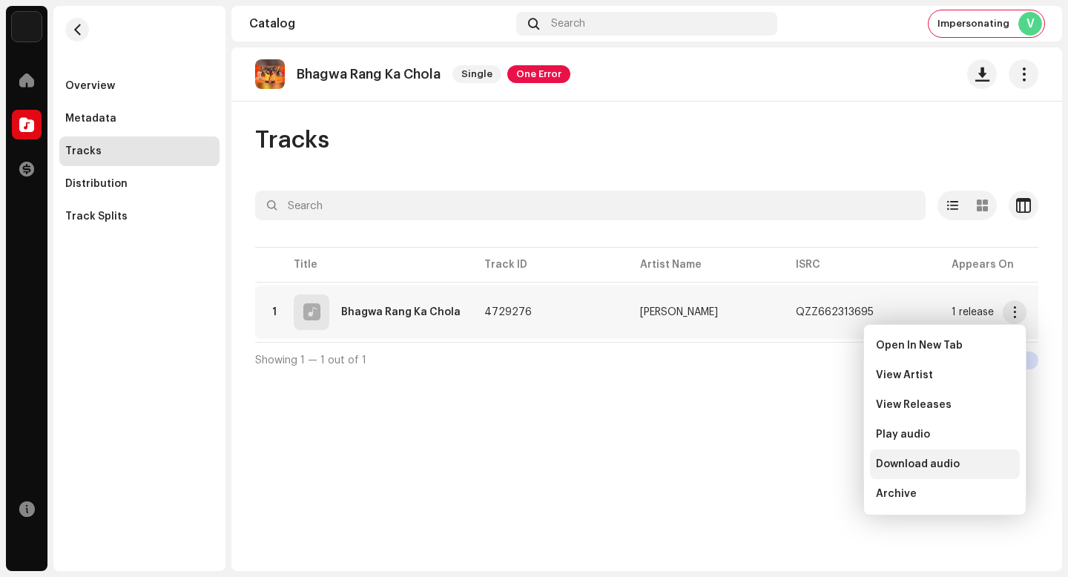
click at [952, 460] on span "Download audio" at bounding box center [918, 464] width 84 height 12
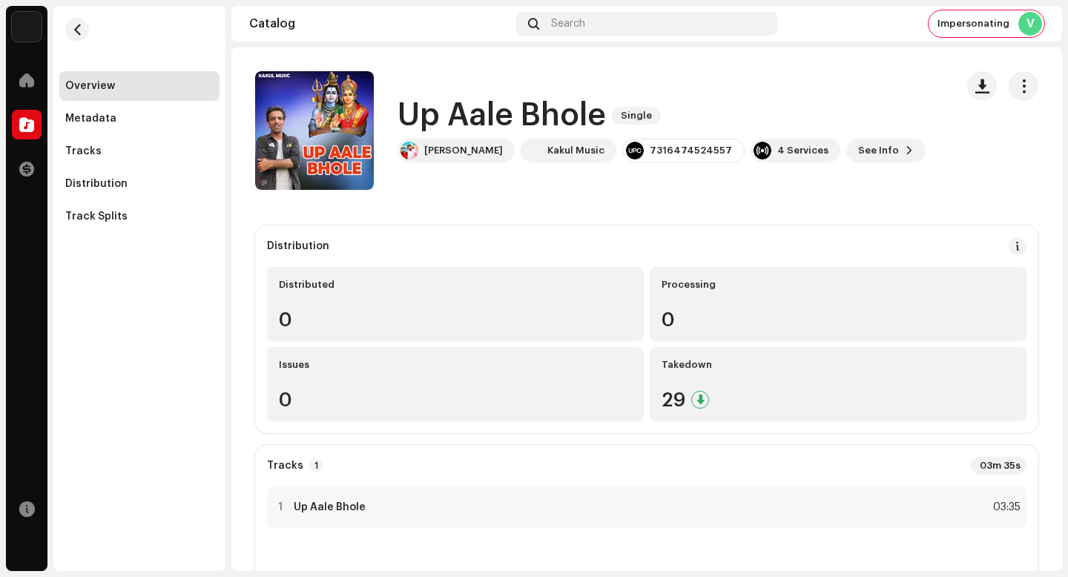
click at [536, 117] on h1 "Up Aale Bhole" at bounding box center [502, 116] width 208 height 34
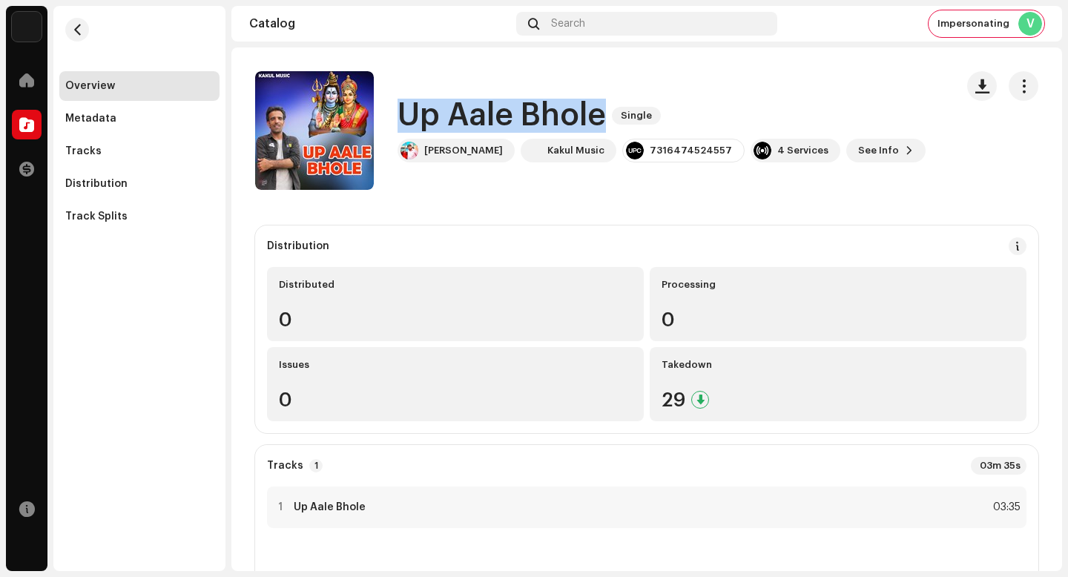
click at [536, 117] on h1 "Up Aale Bhole" at bounding box center [502, 116] width 208 height 34
copy div "Up Aale Bhole Single"
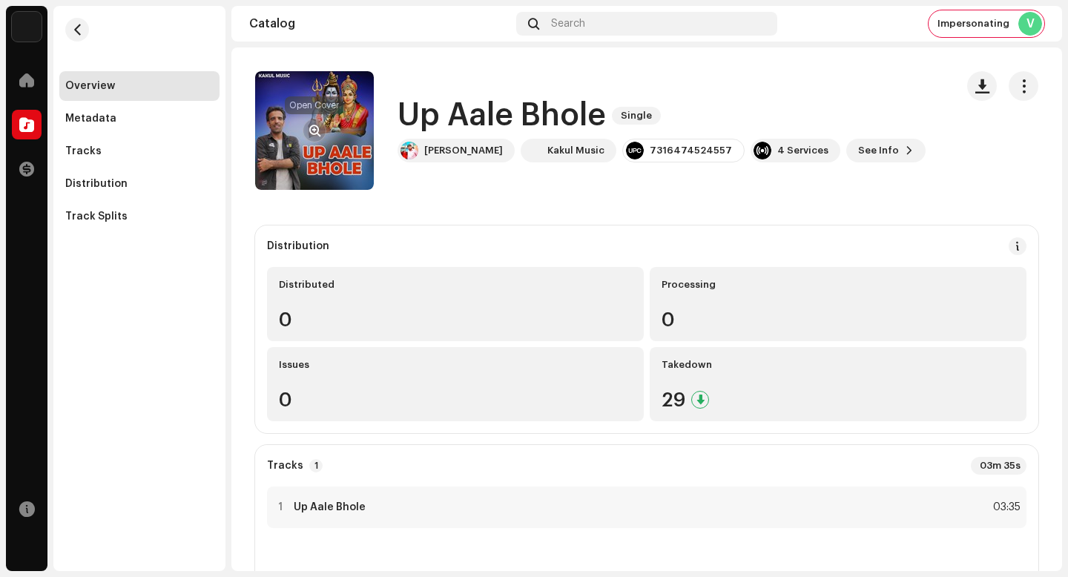
click at [326, 123] on re-a-cover at bounding box center [314, 130] width 119 height 119
click at [315, 123] on button "button" at bounding box center [315, 131] width 24 height 24
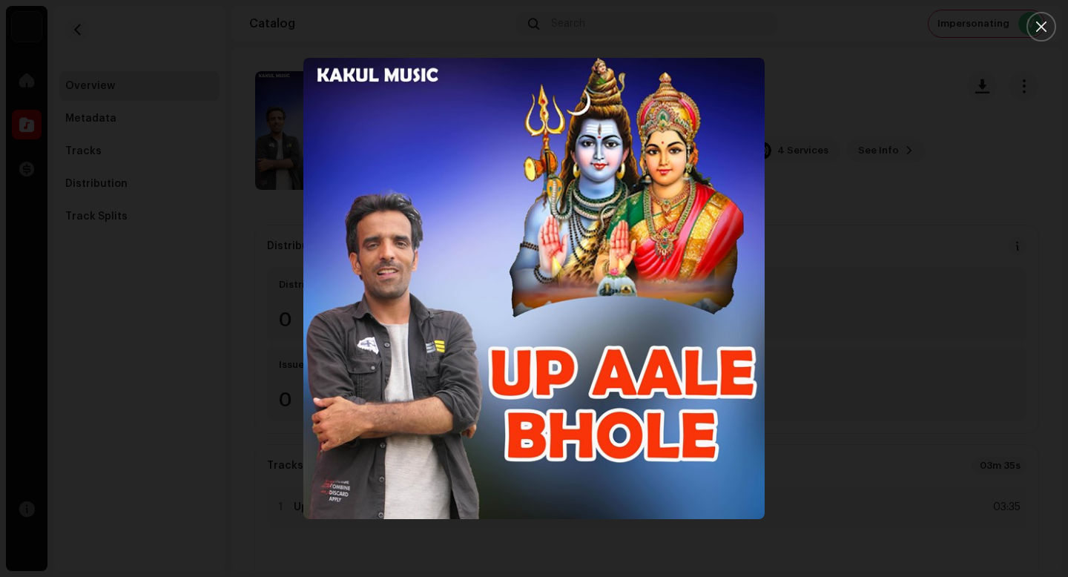
click at [174, 326] on div at bounding box center [534, 288] width 1068 height 577
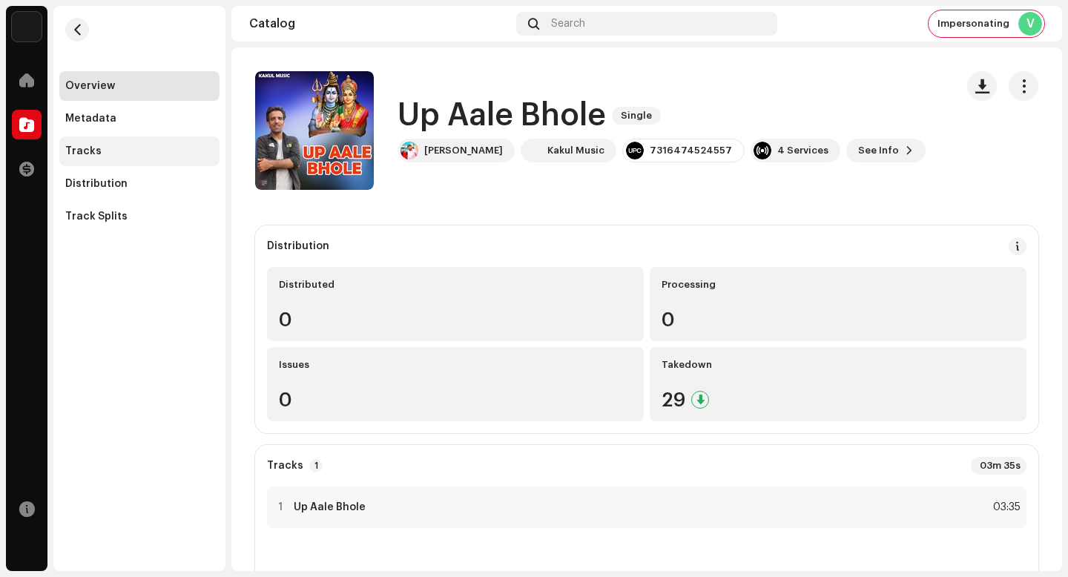
click at [125, 154] on div "Tracks" at bounding box center [139, 151] width 148 height 12
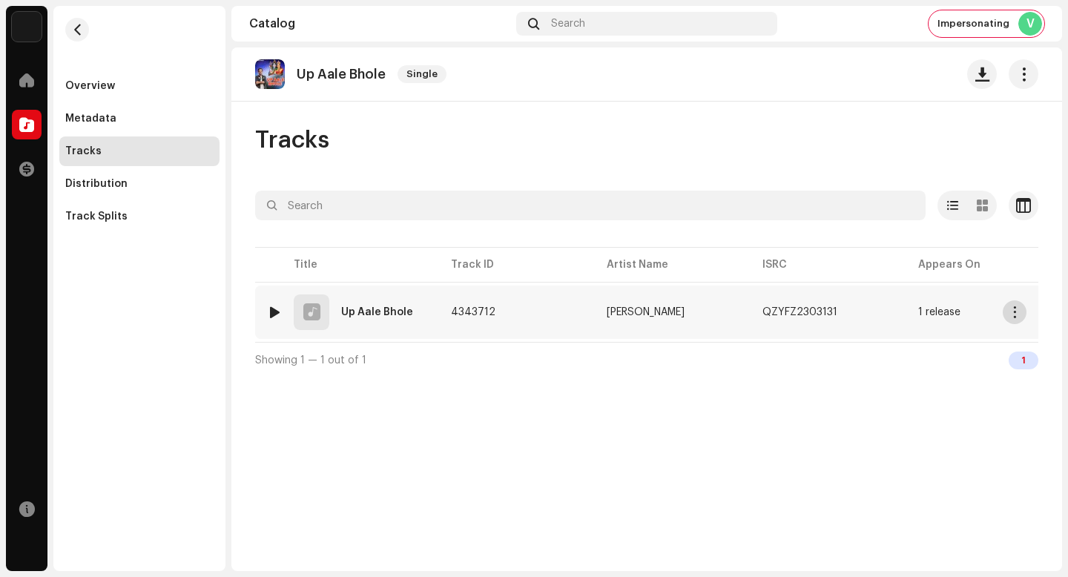
click at [1017, 314] on span "button" at bounding box center [1015, 312] width 11 height 12
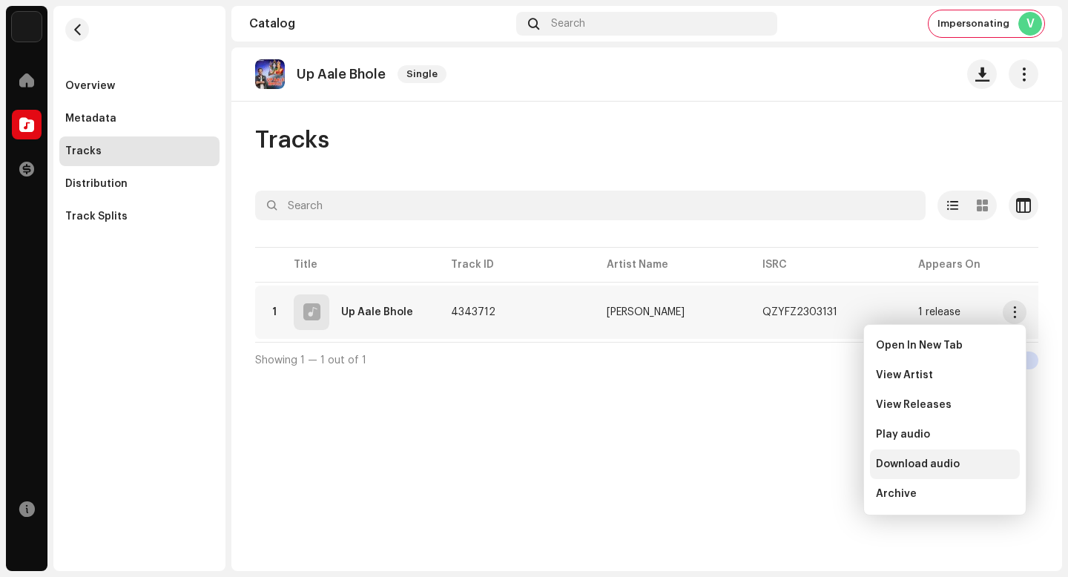
click at [971, 466] on div "Download audio" at bounding box center [945, 464] width 138 height 12
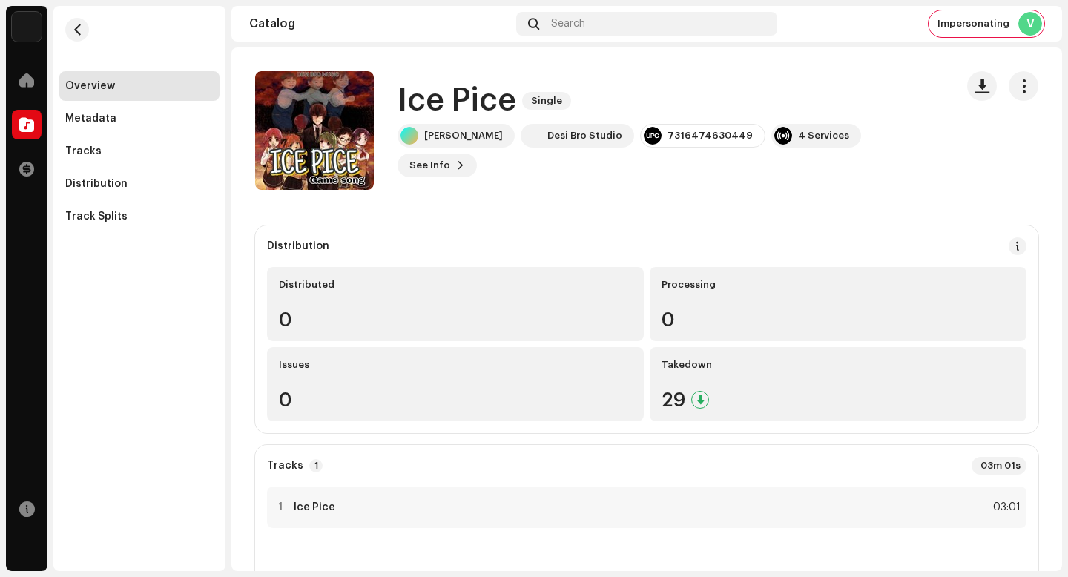
click at [473, 108] on h1 "Ice Pice" at bounding box center [457, 101] width 119 height 34
copy div "Ice Pice Single"
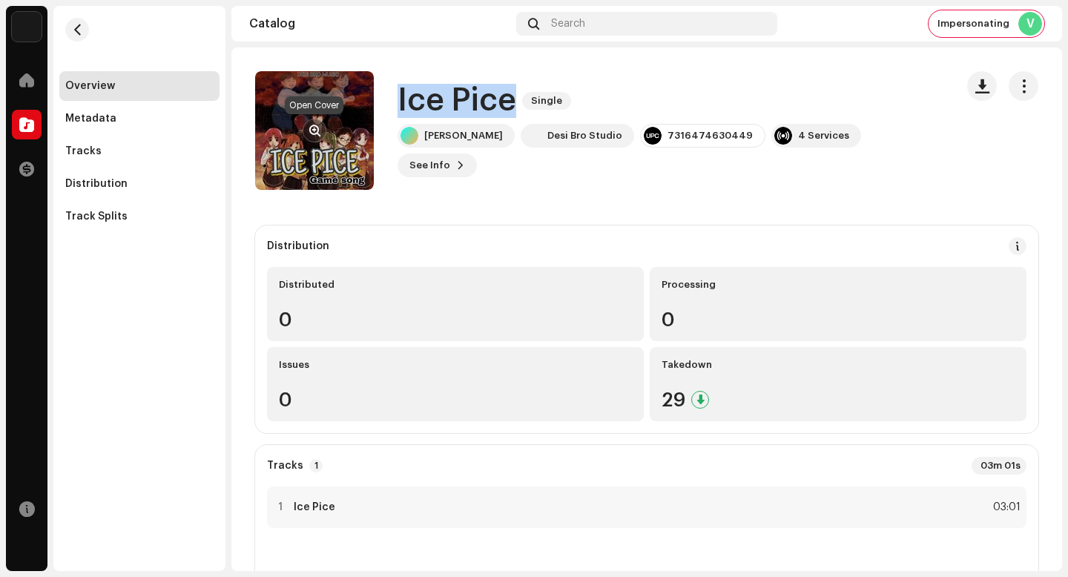
click at [317, 134] on span "button" at bounding box center [314, 131] width 11 height 12
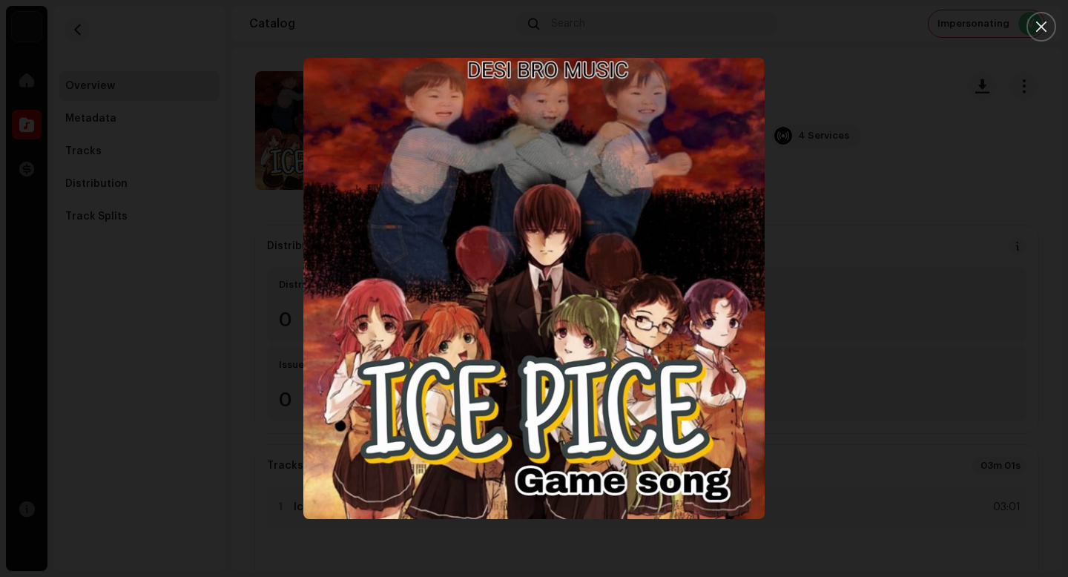
click at [932, 412] on div at bounding box center [534, 288] width 1068 height 577
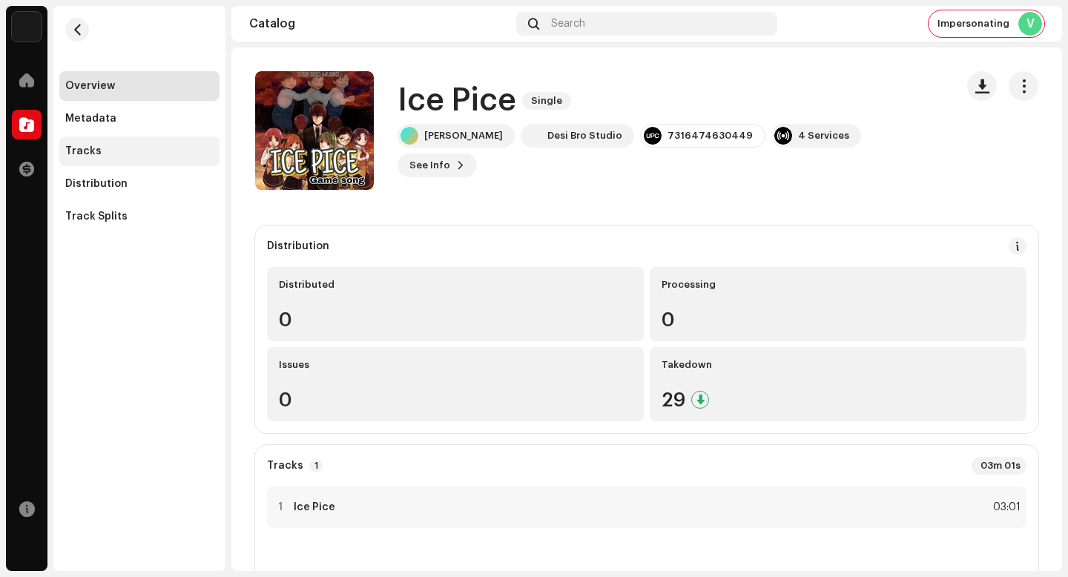
click at [82, 149] on div "Tracks" at bounding box center [83, 151] width 36 height 12
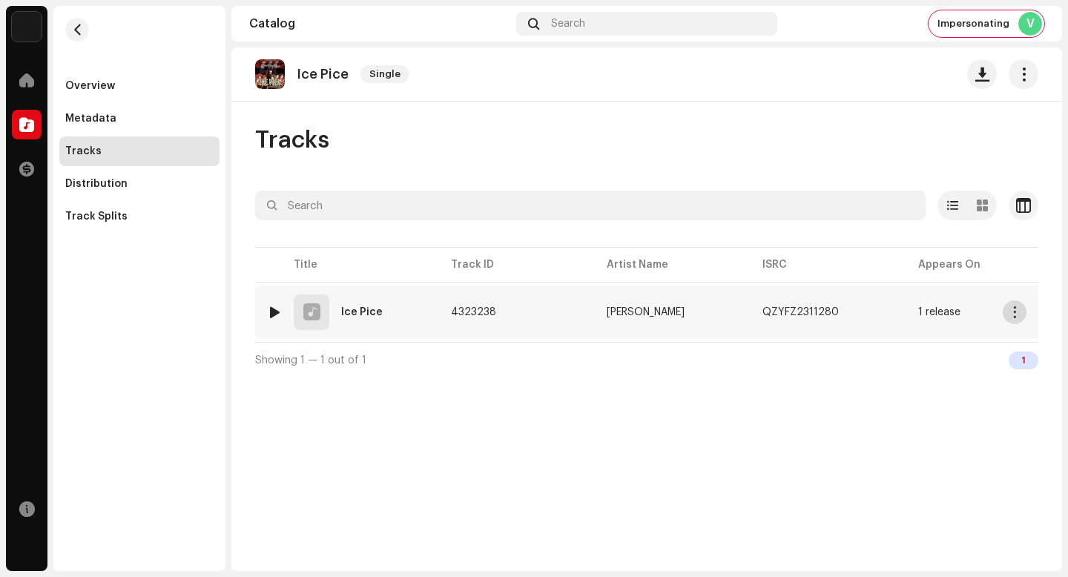
click at [1016, 320] on button "button" at bounding box center [1015, 312] width 24 height 24
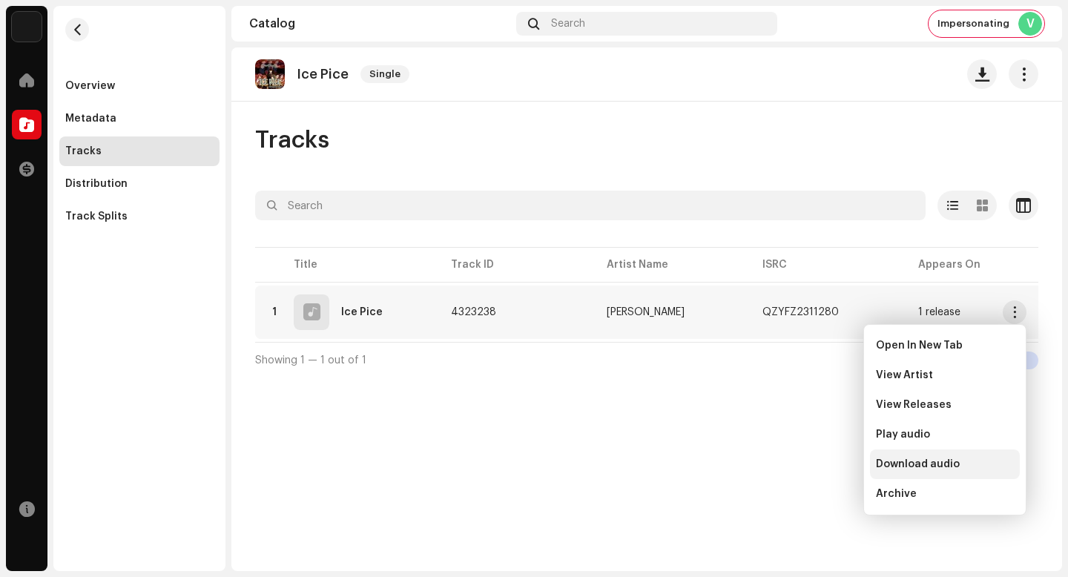
click at [960, 475] on div "Download audio" at bounding box center [945, 465] width 150 height 30
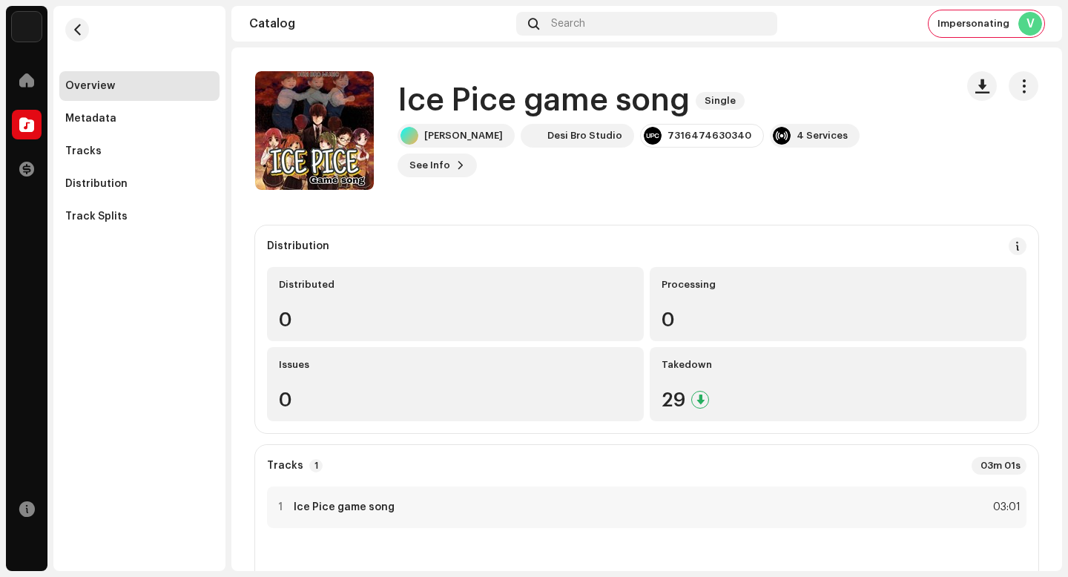
click at [561, 118] on h1 "Ice Pice game song" at bounding box center [544, 101] width 292 height 34
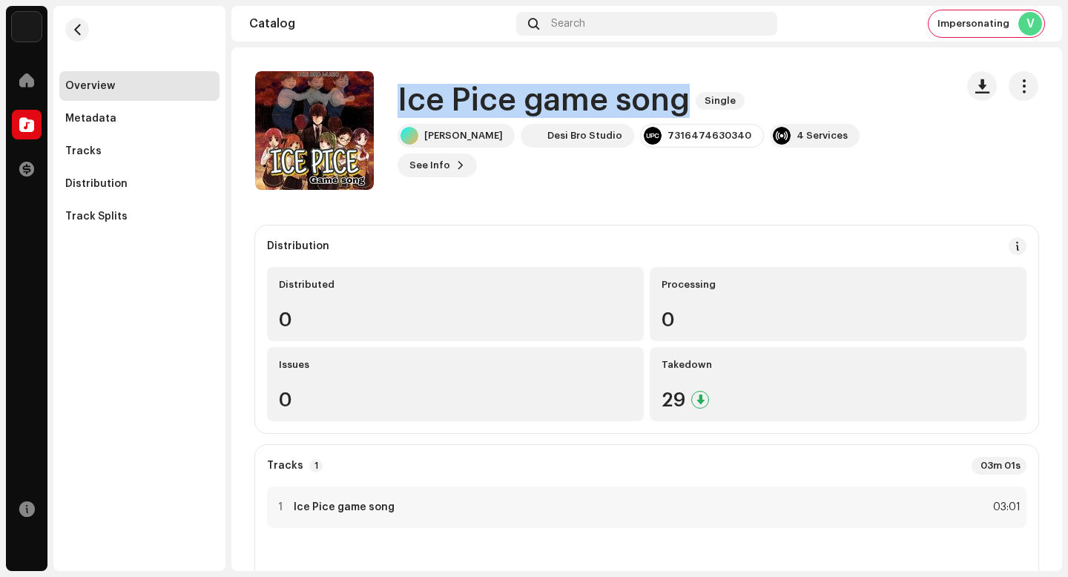
click at [561, 118] on h1 "Ice Pice game song" at bounding box center [544, 101] width 292 height 34
copy div "Ice Pice game song Single"
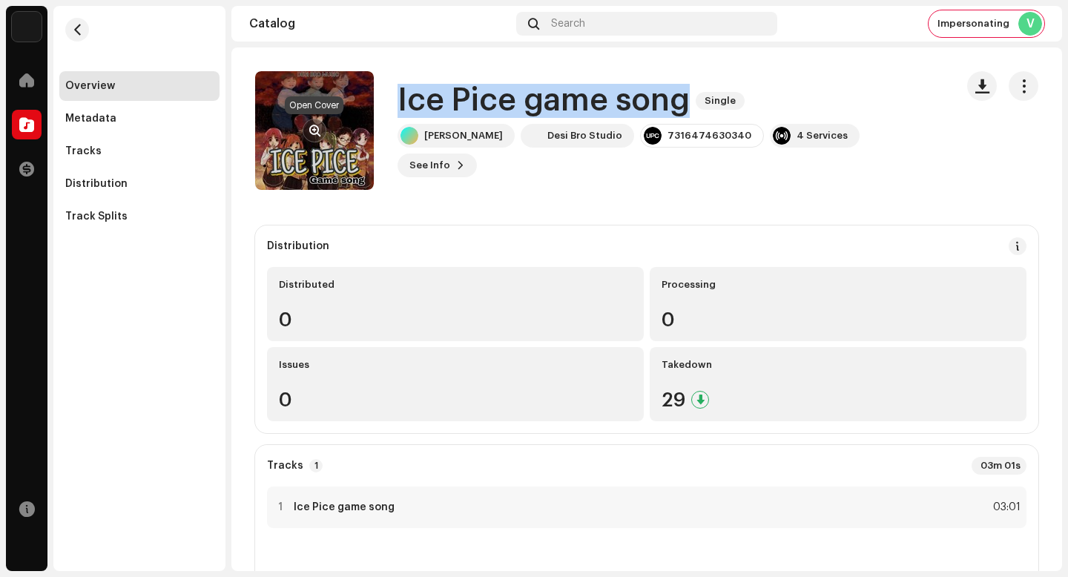
click at [317, 131] on span "button" at bounding box center [314, 131] width 11 height 12
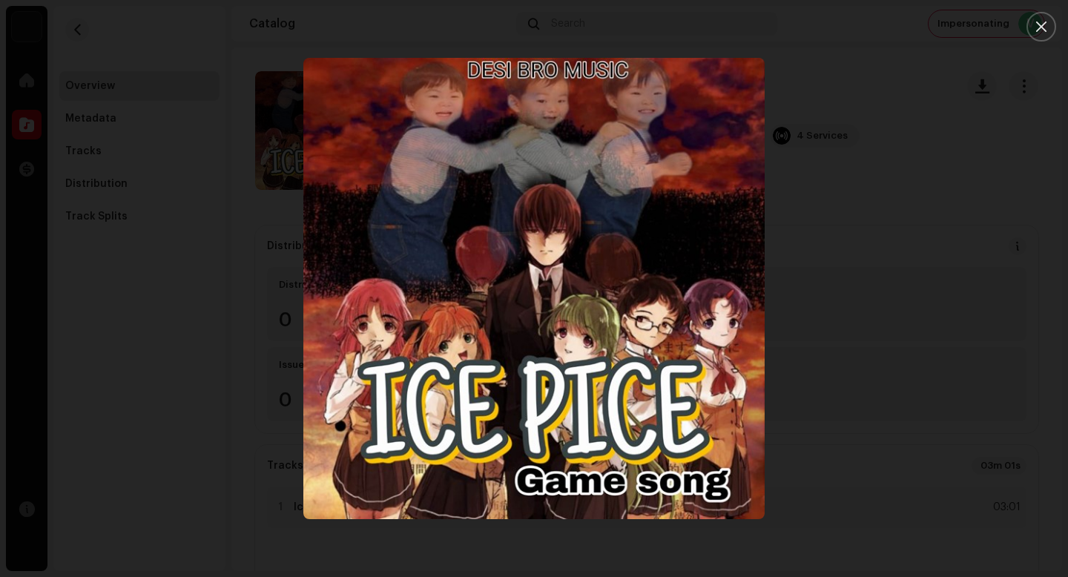
click at [957, 418] on div at bounding box center [534, 288] width 1068 height 577
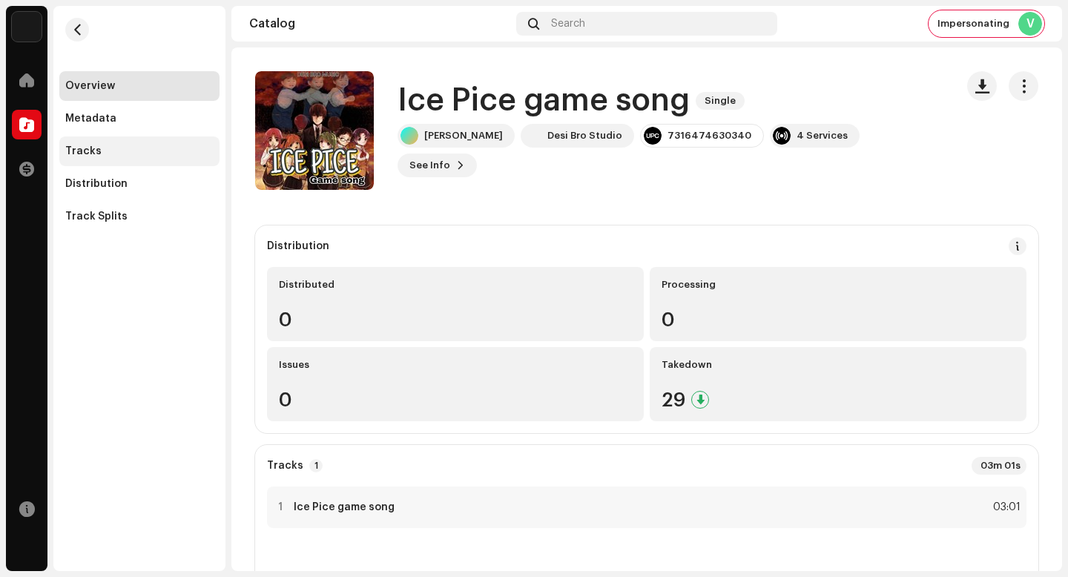
click at [184, 139] on div "Tracks" at bounding box center [139, 151] width 160 height 30
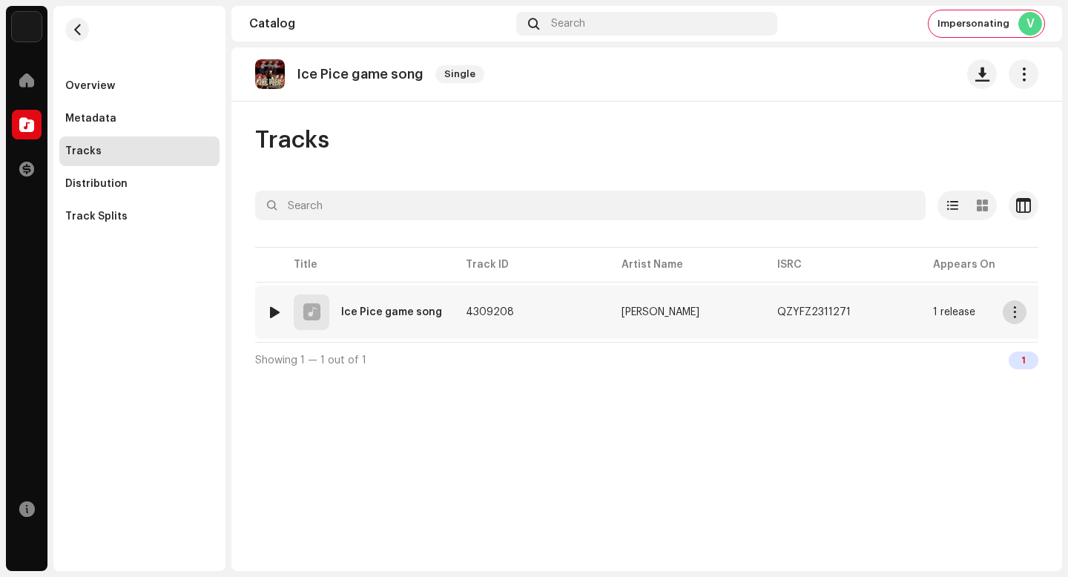
click at [1019, 319] on button "button" at bounding box center [1015, 312] width 24 height 24
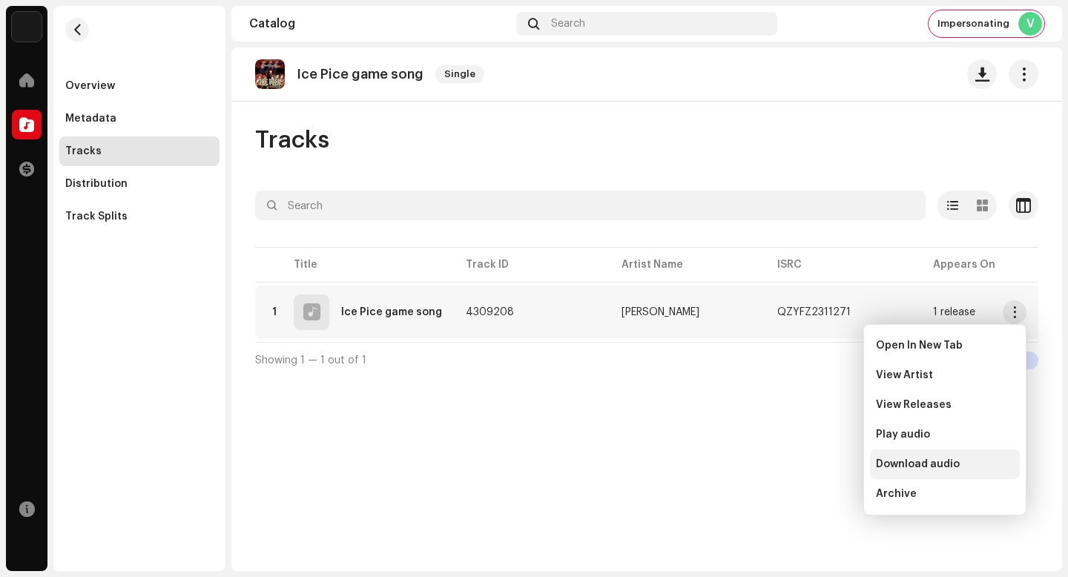
click at [979, 456] on div "Download audio" at bounding box center [945, 465] width 150 height 30
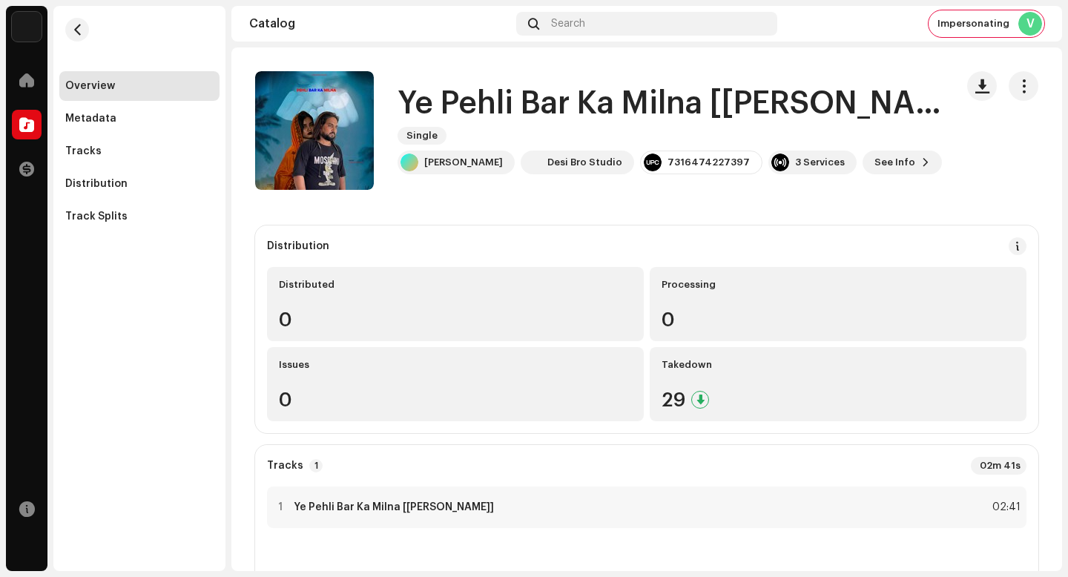
click at [549, 103] on h1 "Ye Pehli Bar Ka Milna [Dinesh Chaudhary]" at bounding box center [671, 104] width 546 height 34
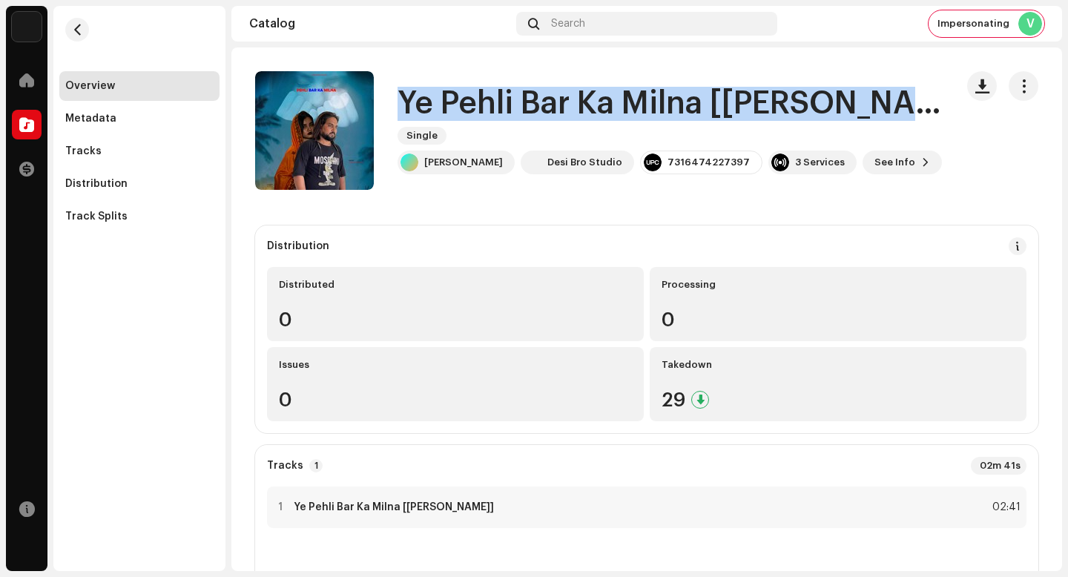
click at [549, 103] on h1 "Ye Pehli Bar Ka Milna [Dinesh Chaudhary]" at bounding box center [671, 104] width 546 height 34
copy div "Ye Pehli Bar Ka Milna [Dinesh Chaudhary] Single"
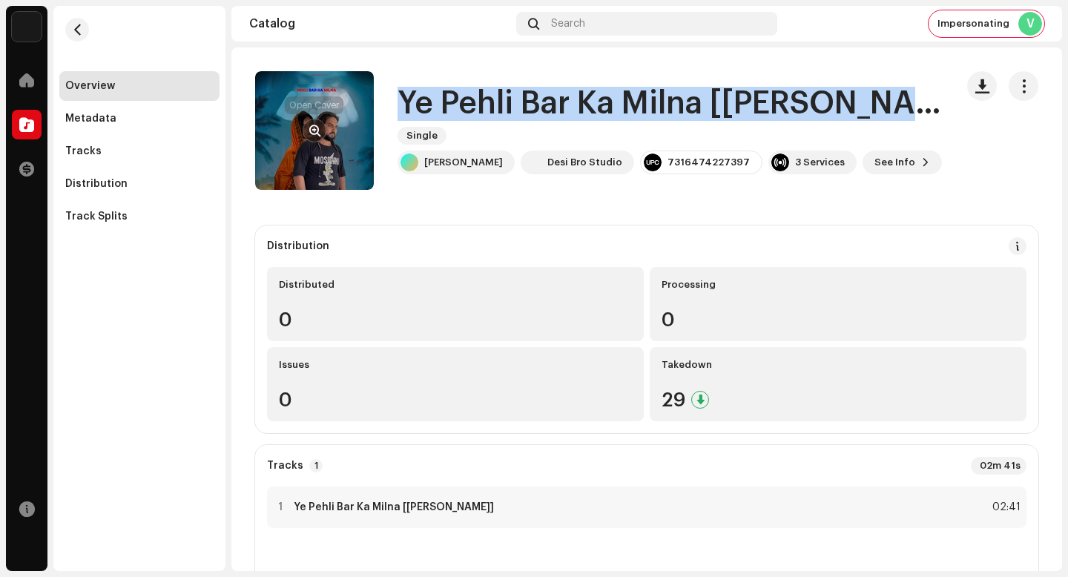
click at [314, 134] on span "button" at bounding box center [314, 131] width 11 height 12
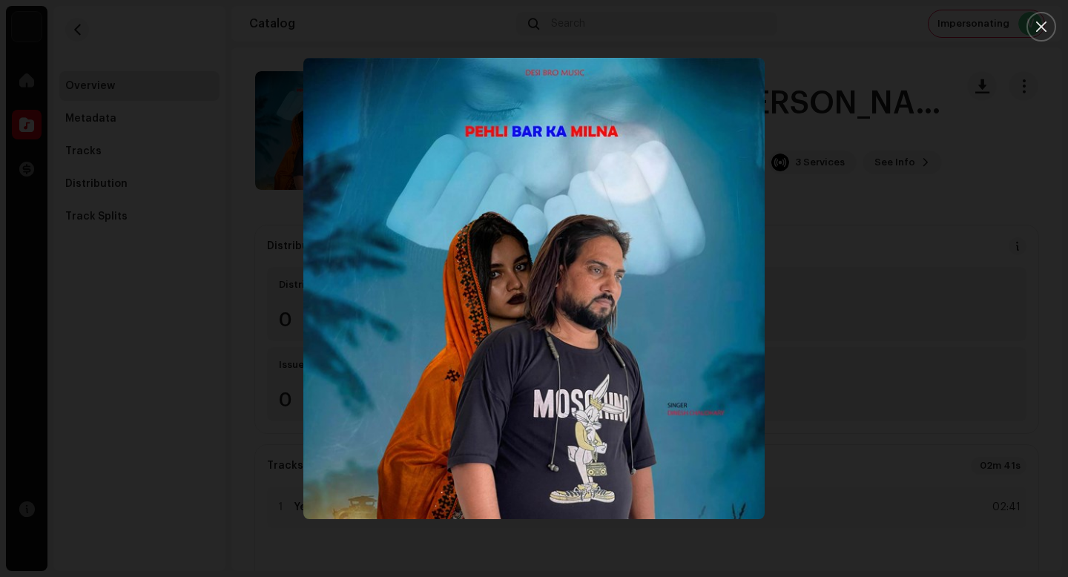
click at [965, 404] on div at bounding box center [534, 288] width 1068 height 577
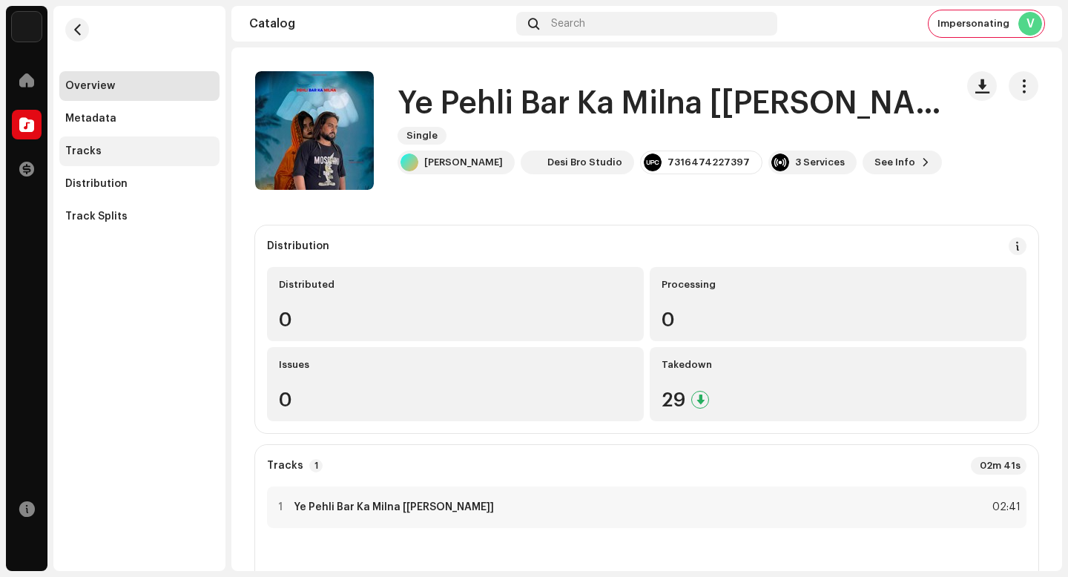
click at [199, 146] on div "Tracks" at bounding box center [139, 151] width 148 height 12
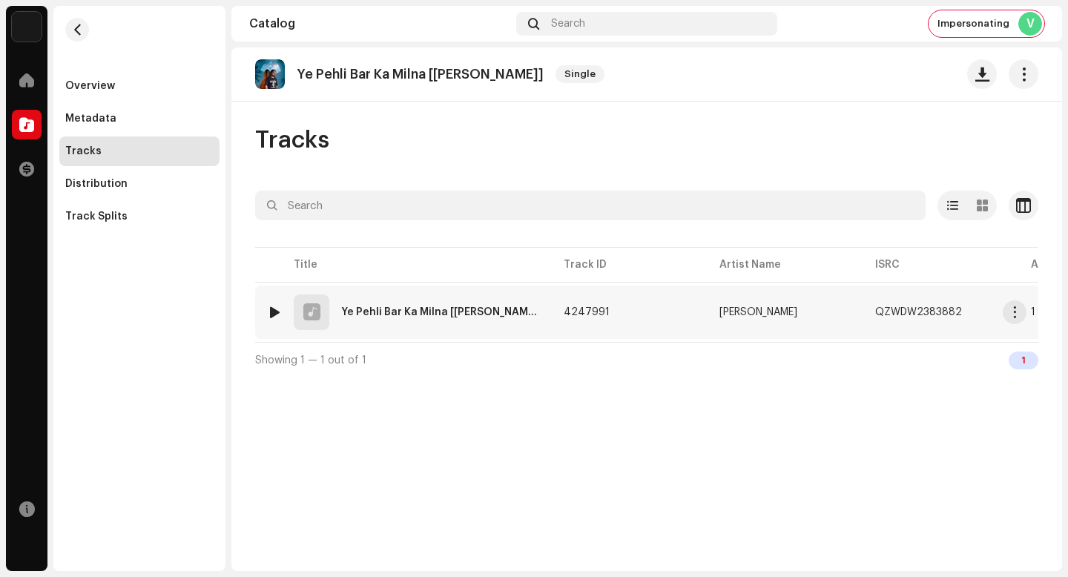
drag, startPoint x: 1019, startPoint y: 309, endPoint x: 1018, endPoint y: 337, distance: 27.5
click at [1018, 309] on span "button" at bounding box center [1015, 312] width 11 height 12
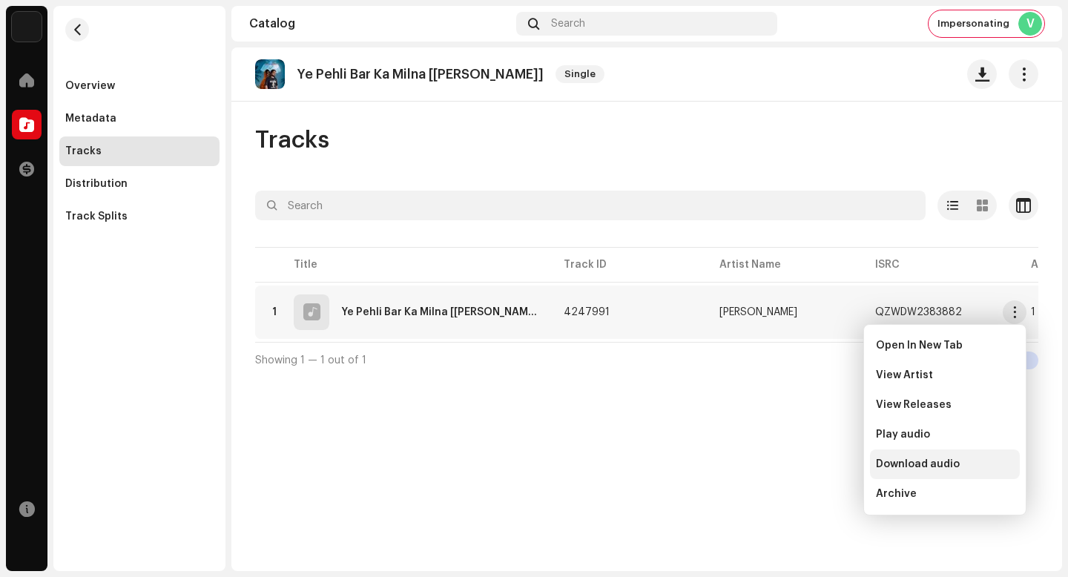
click at [970, 458] on div "Download audio" at bounding box center [945, 464] width 138 height 12
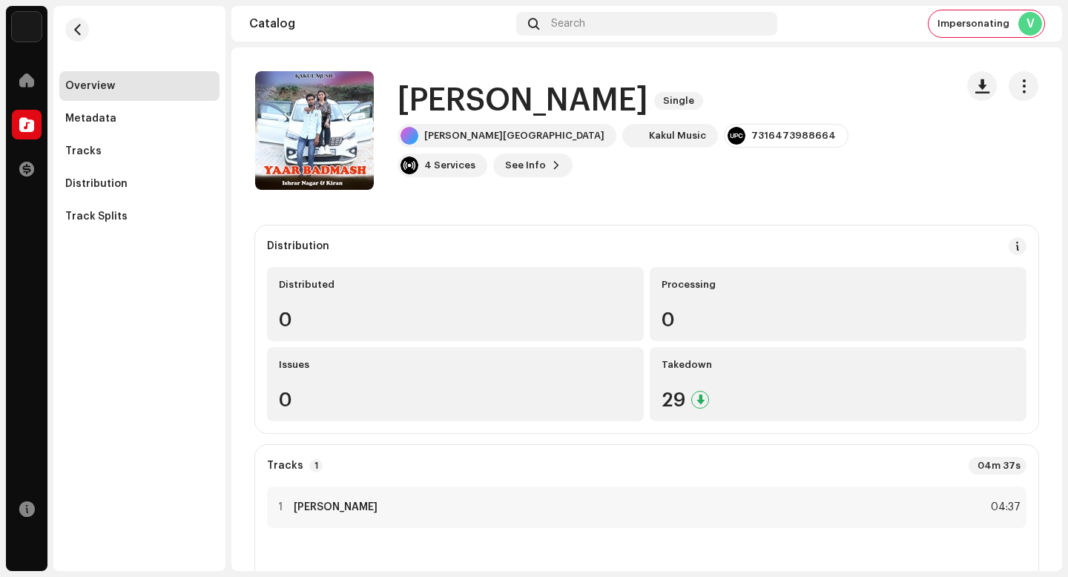
click at [522, 104] on h1 "[PERSON_NAME]" at bounding box center [523, 101] width 251 height 34
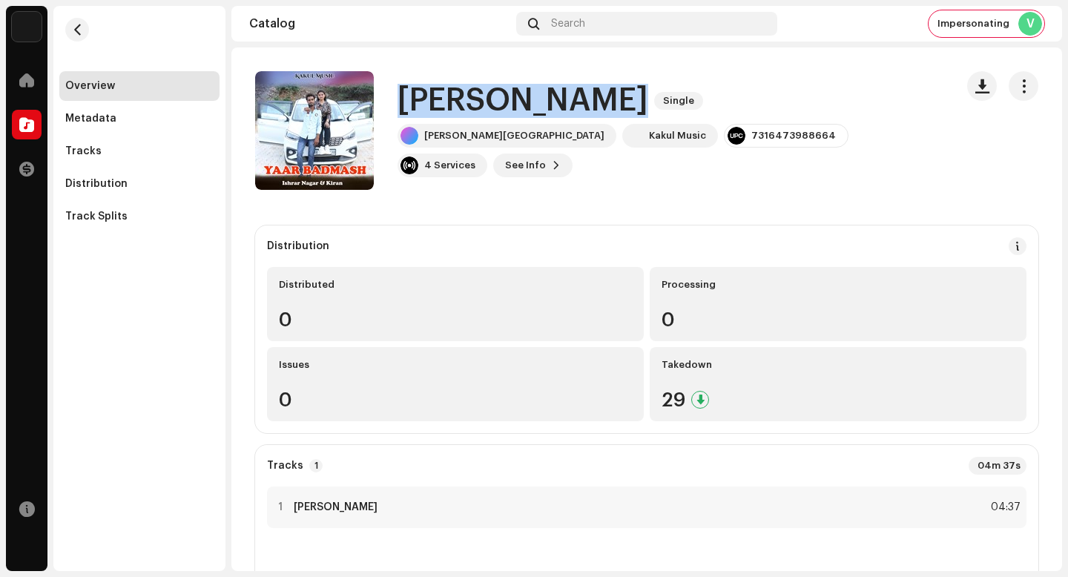
click at [522, 104] on h1 "[PERSON_NAME]" at bounding box center [523, 101] width 251 height 34
copy div "Yaar Badmash Single"
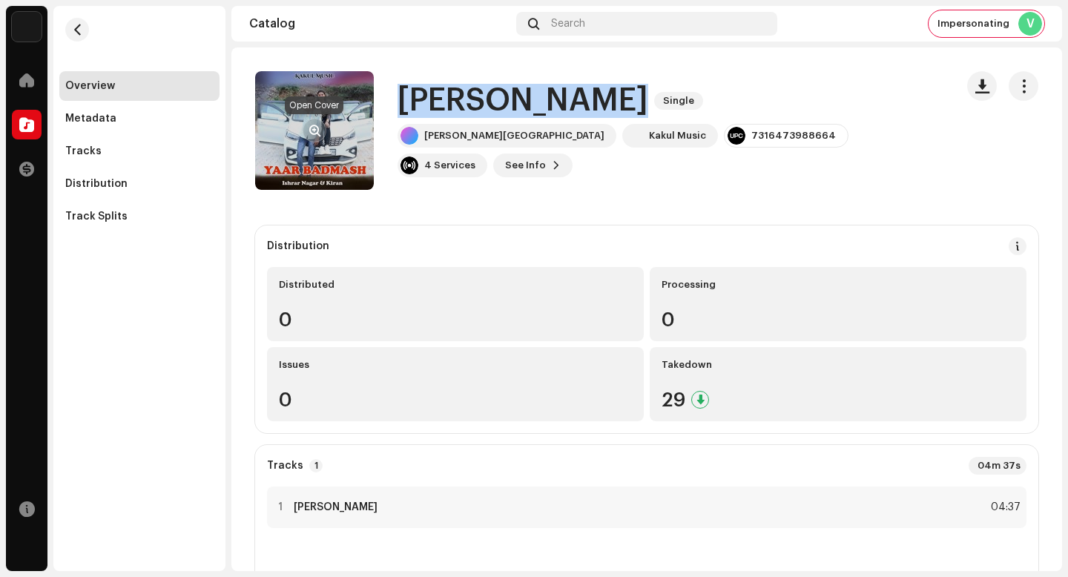
click at [315, 131] on span "button" at bounding box center [314, 131] width 11 height 12
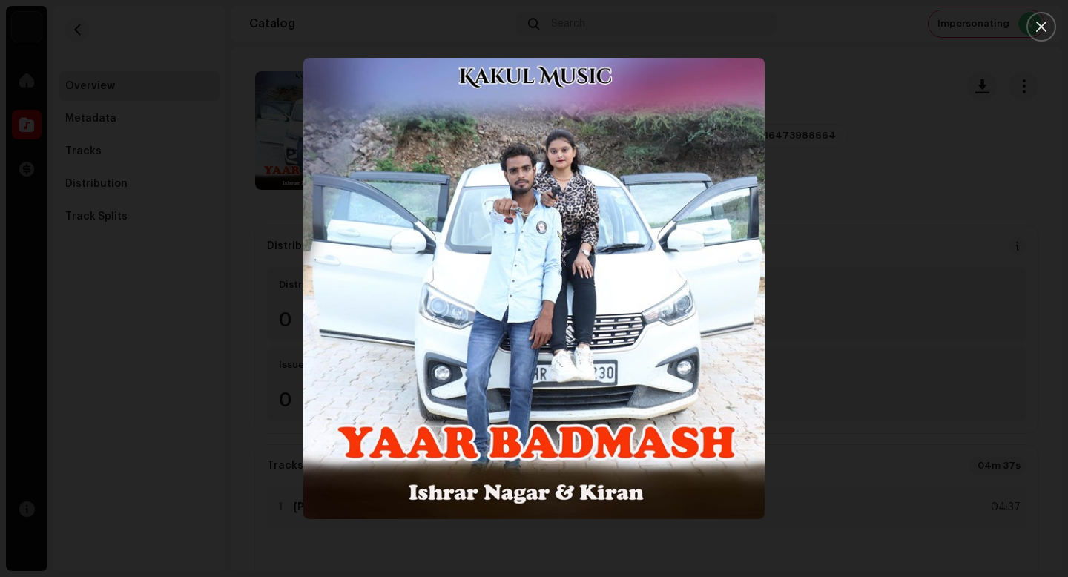
click at [970, 458] on div at bounding box center [534, 288] width 1068 height 577
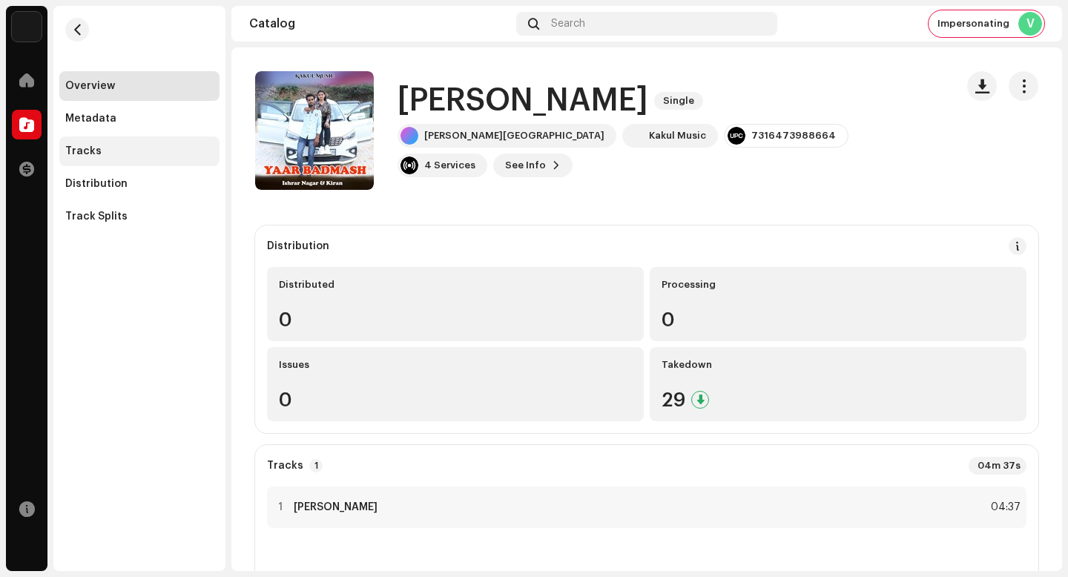
click at [134, 161] on div "Tracks" at bounding box center [139, 151] width 160 height 30
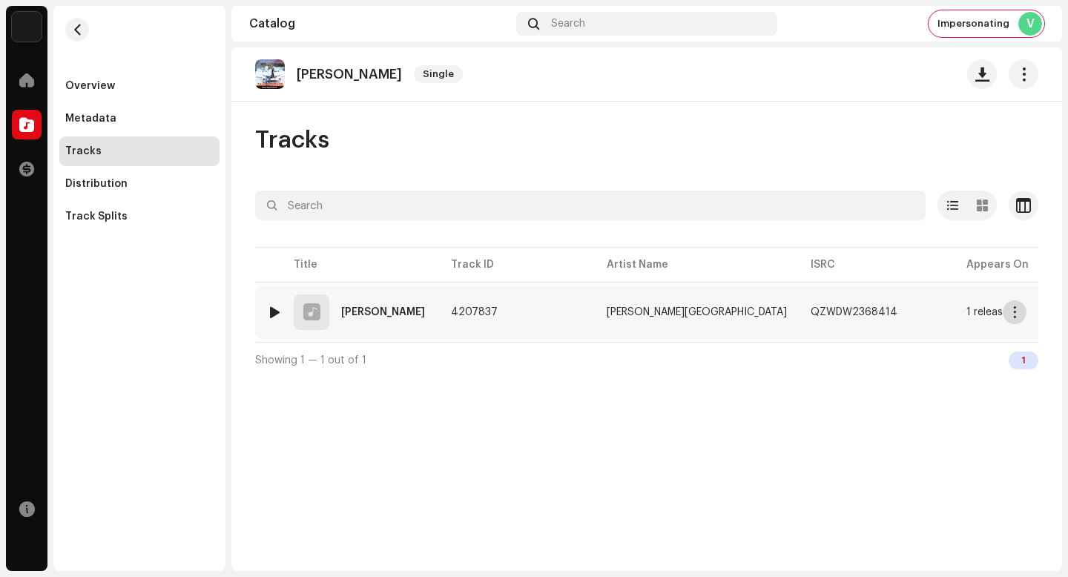
click at [1016, 312] on span "button" at bounding box center [1015, 312] width 11 height 12
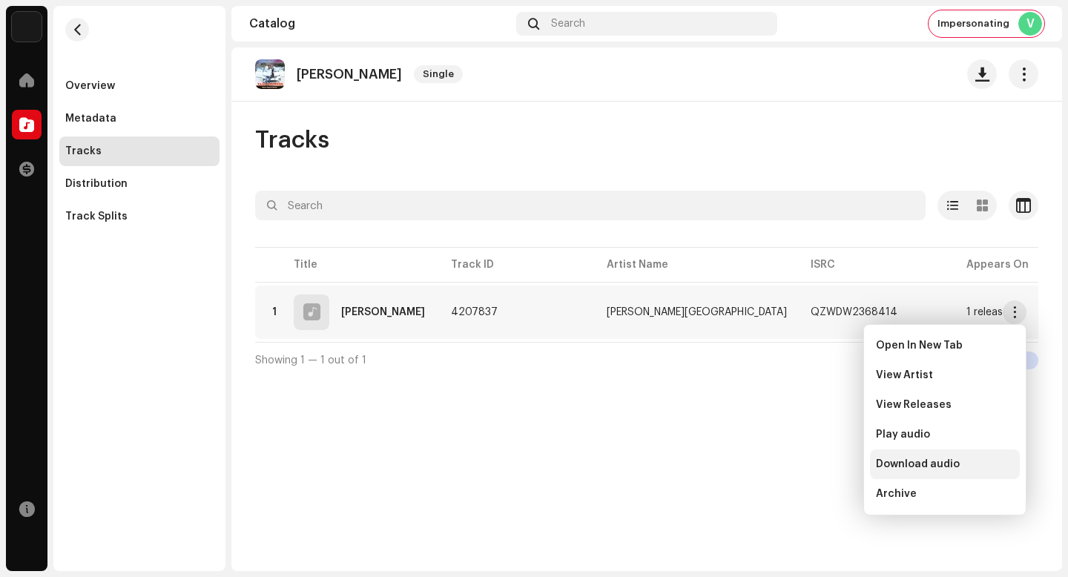
click at [988, 461] on div "Download audio" at bounding box center [945, 464] width 138 height 12
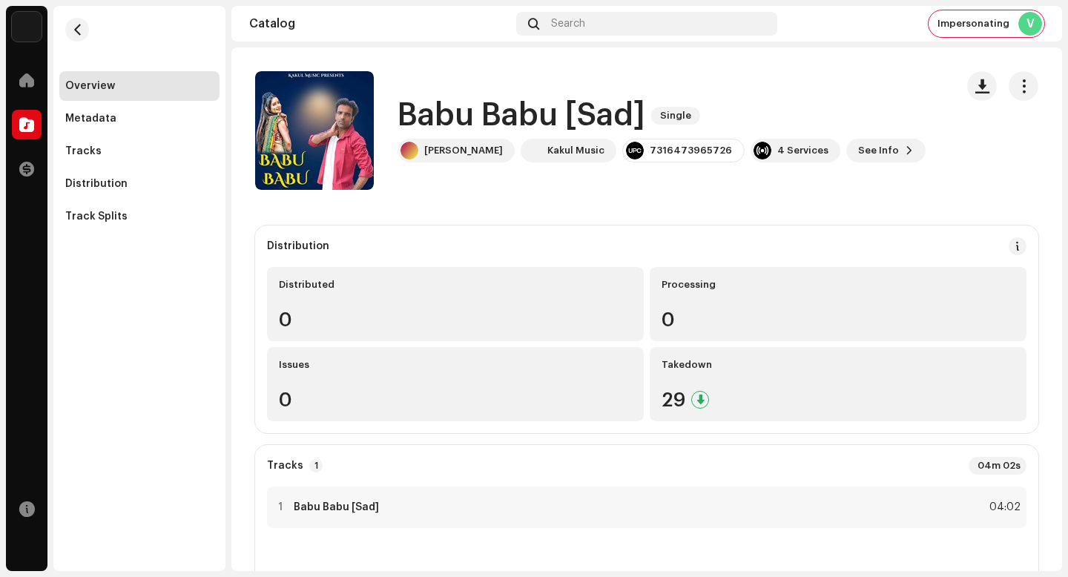
click at [537, 123] on h1 "Babu Babu [Sad]" at bounding box center [522, 116] width 248 height 34
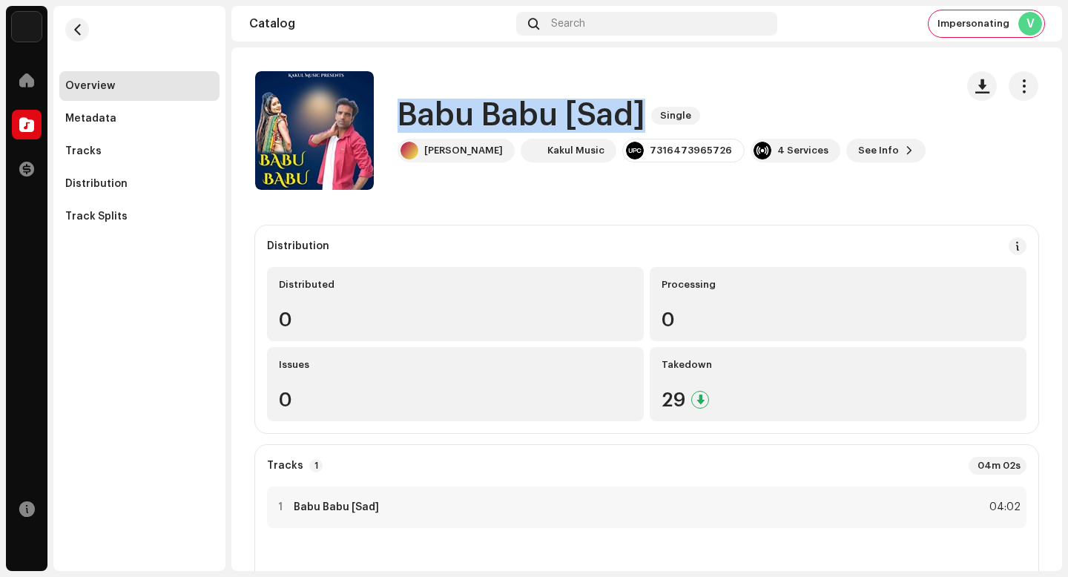
click at [537, 123] on h1 "Babu Babu [Sad]" at bounding box center [522, 116] width 248 height 34
copy div "Babu Babu [Sad] Single"
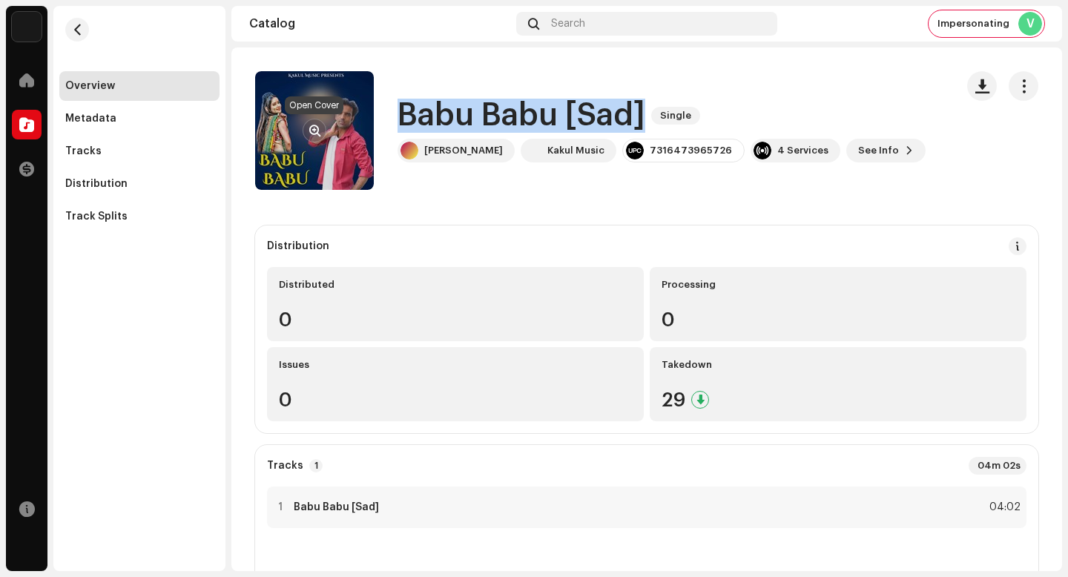
click at [315, 122] on button "button" at bounding box center [315, 131] width 24 height 24
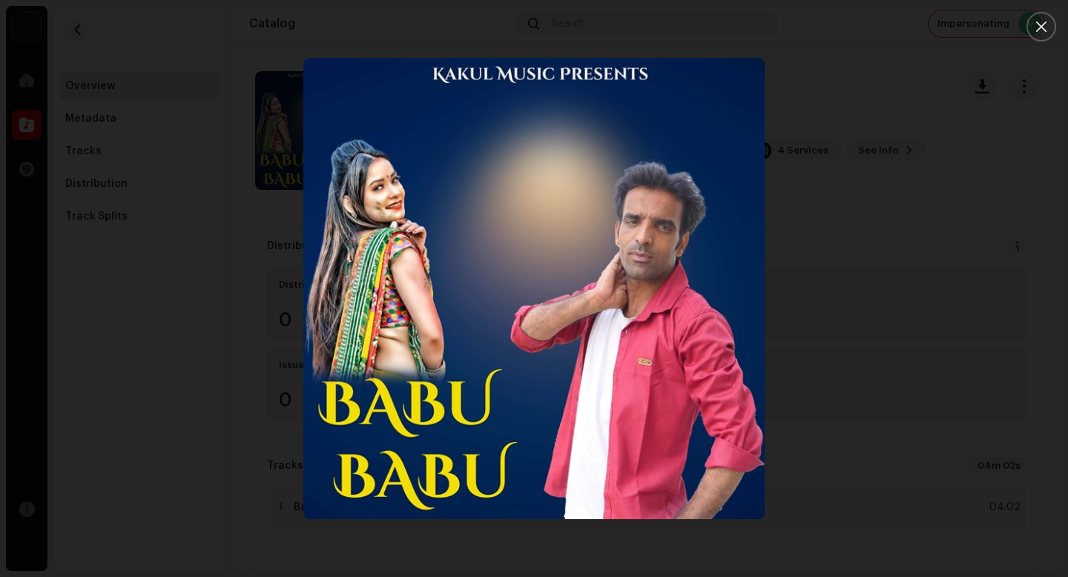
click at [974, 461] on div at bounding box center [534, 288] width 1068 height 577
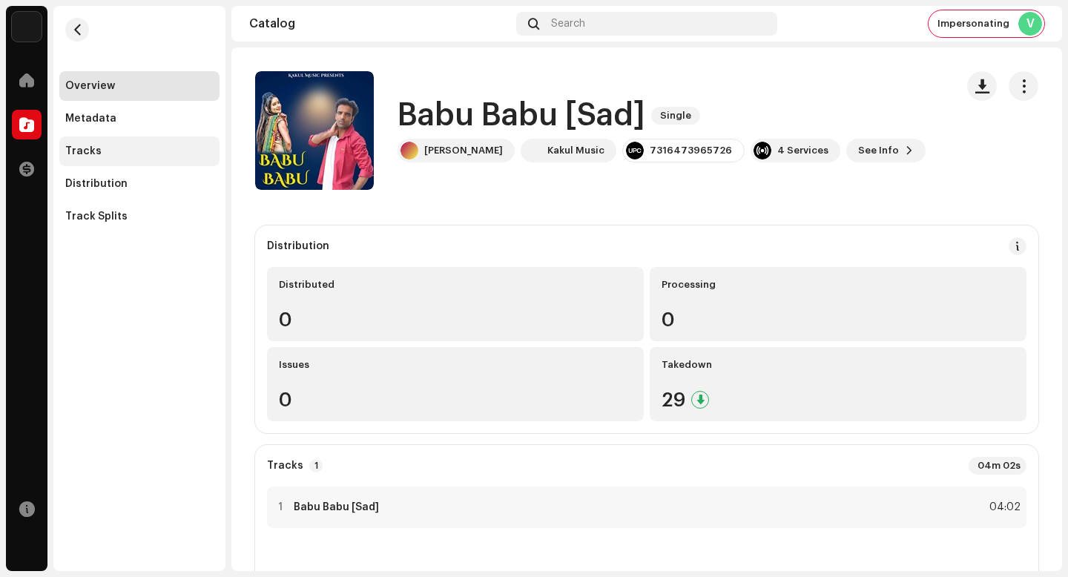
click at [139, 153] on div "Tracks" at bounding box center [139, 151] width 148 height 12
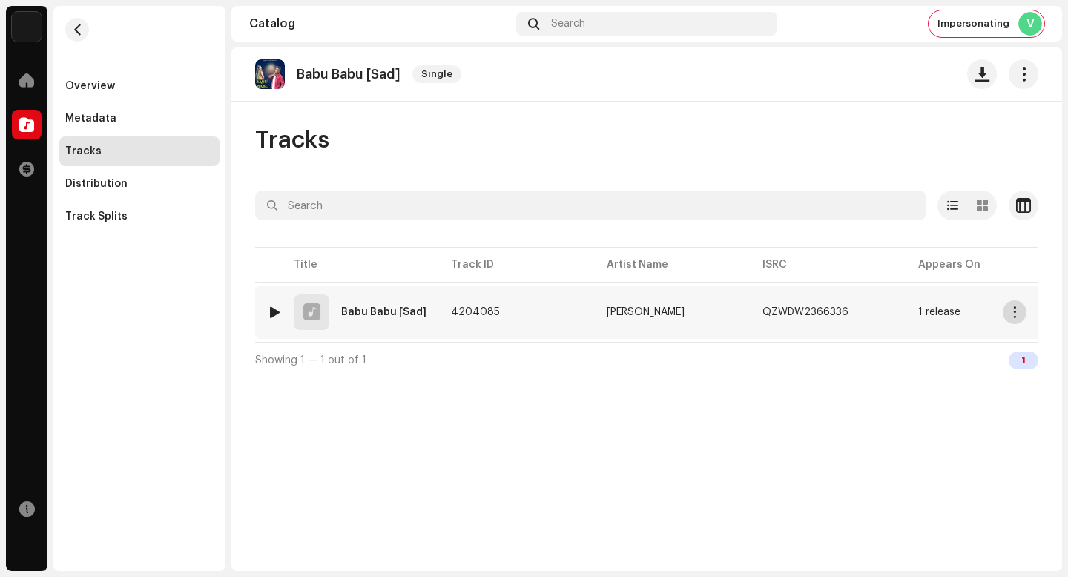
click at [1007, 317] on button "button" at bounding box center [1015, 312] width 24 height 24
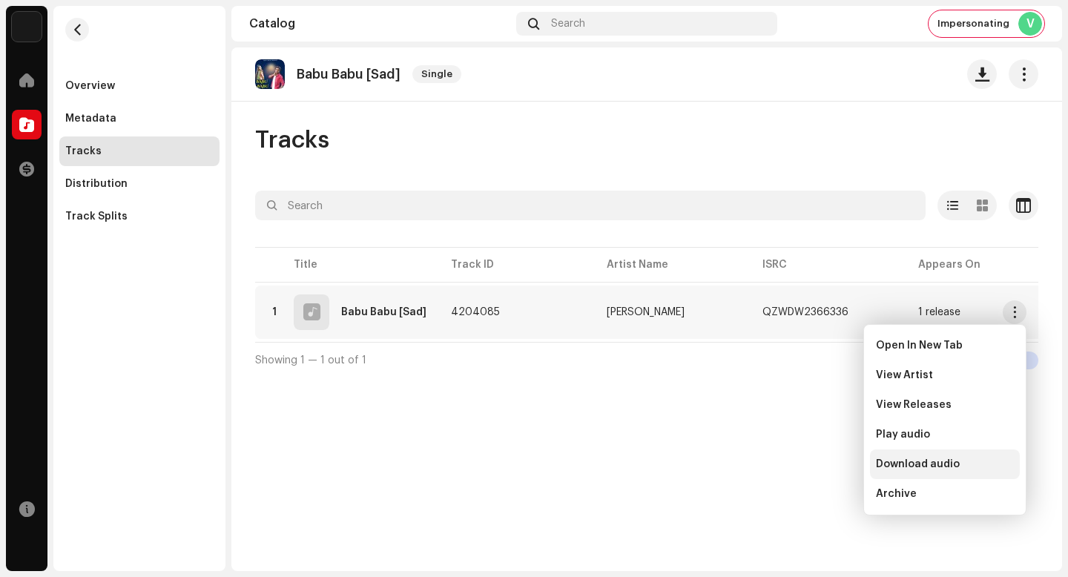
click at [923, 467] on span "Download audio" at bounding box center [918, 464] width 84 height 12
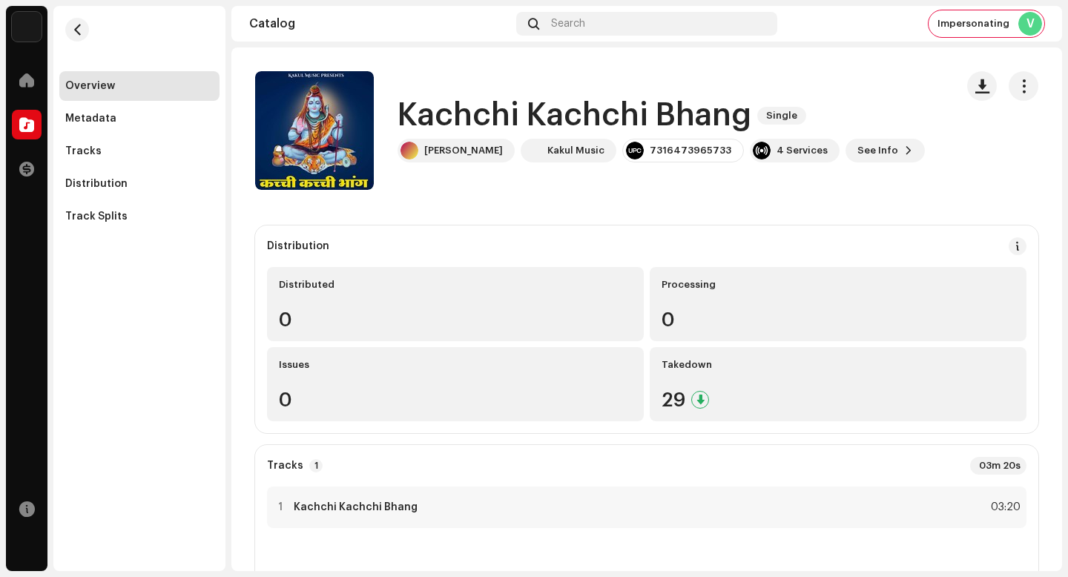
click at [501, 123] on h1 "Kachchi Kachchi Bhang" at bounding box center [575, 116] width 354 height 34
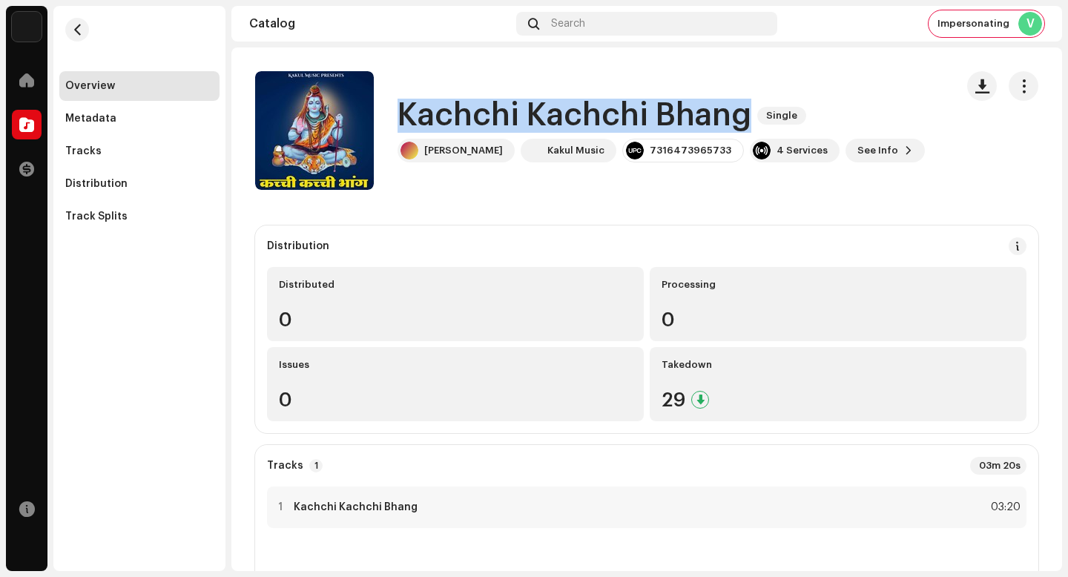
click at [501, 123] on h1 "Kachchi Kachchi Bhang" at bounding box center [575, 116] width 354 height 34
copy div "Kachchi Kachchi Bhang Single"
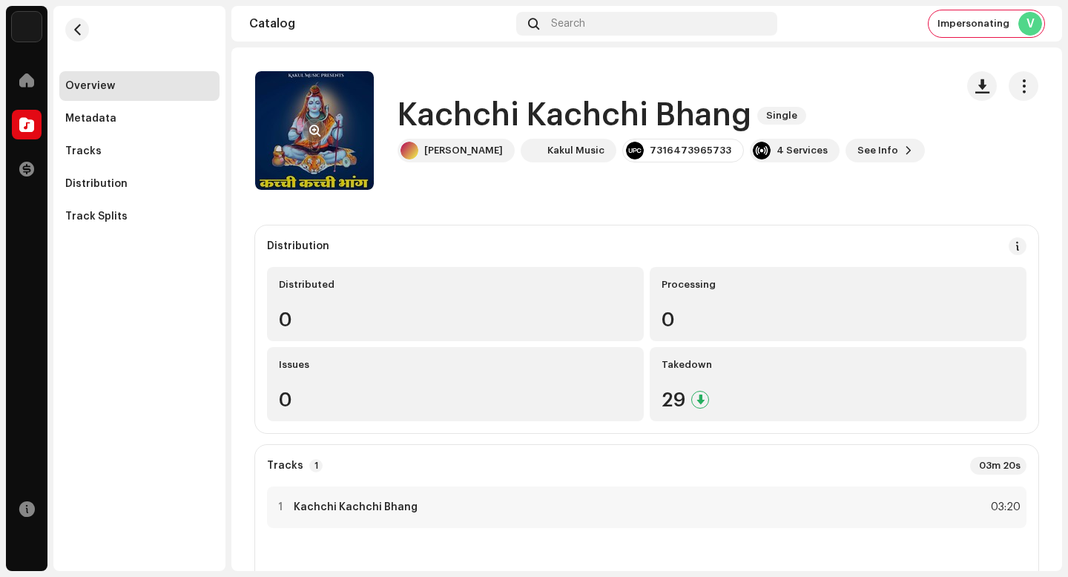
click at [322, 142] on div at bounding box center [315, 131] width 24 height 24
click at [318, 134] on span "button" at bounding box center [314, 131] width 11 height 12
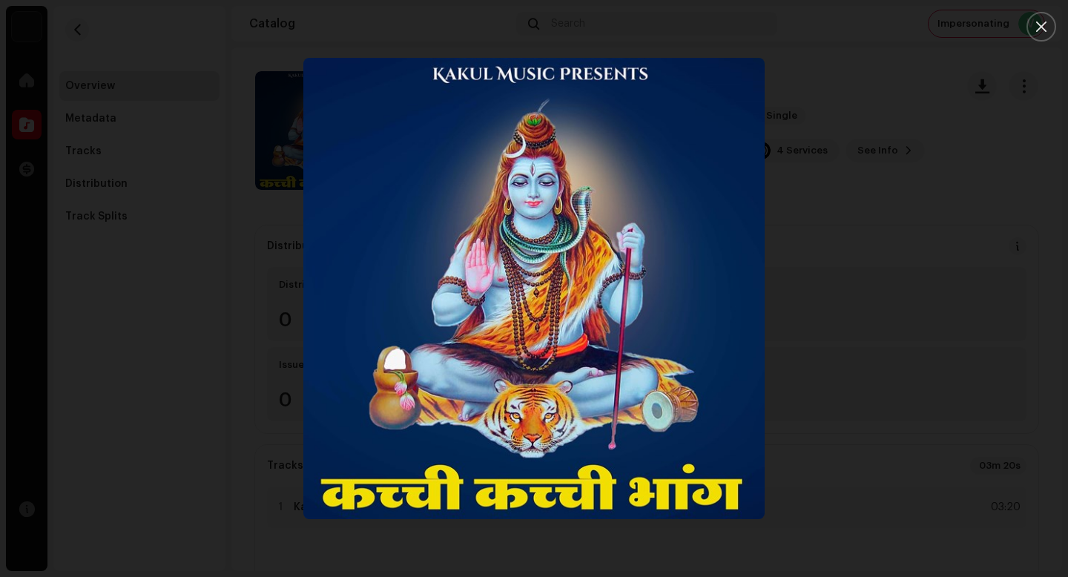
click at [830, 312] on div at bounding box center [534, 288] width 1068 height 577
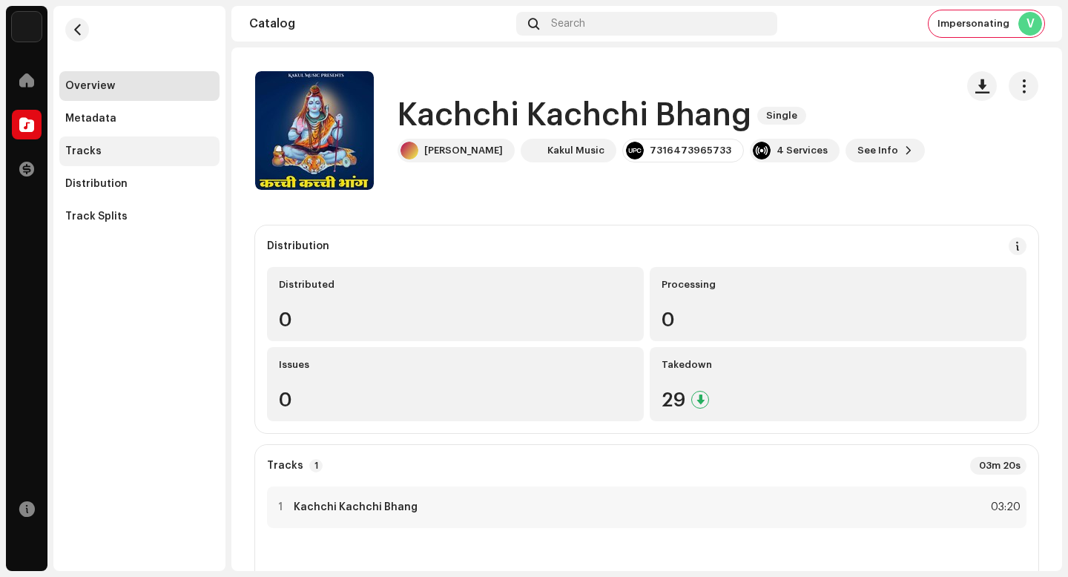
click at [145, 142] on div "Tracks" at bounding box center [139, 151] width 160 height 30
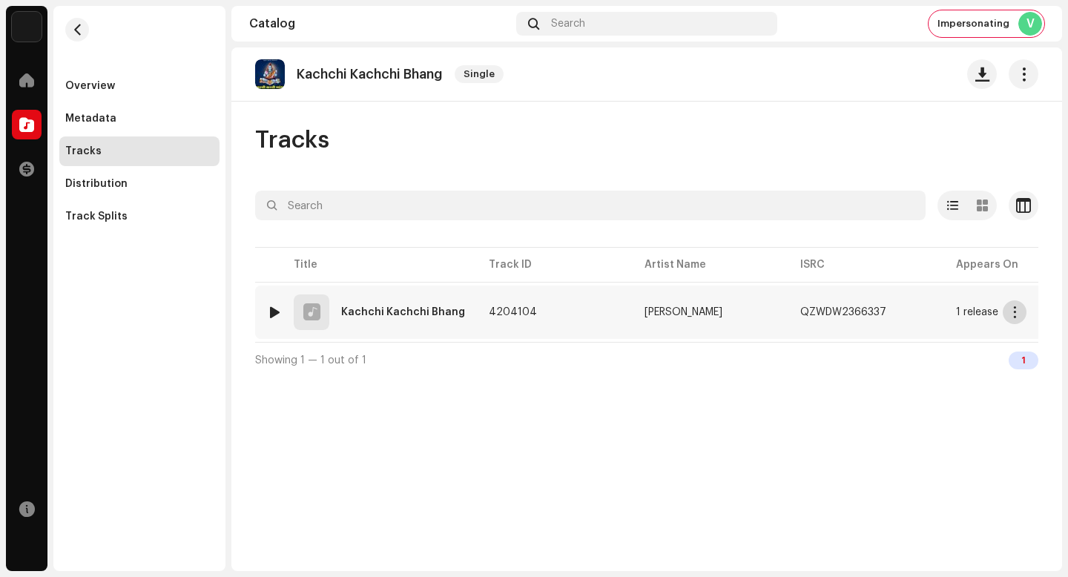
click at [1016, 306] on button "button" at bounding box center [1015, 312] width 24 height 24
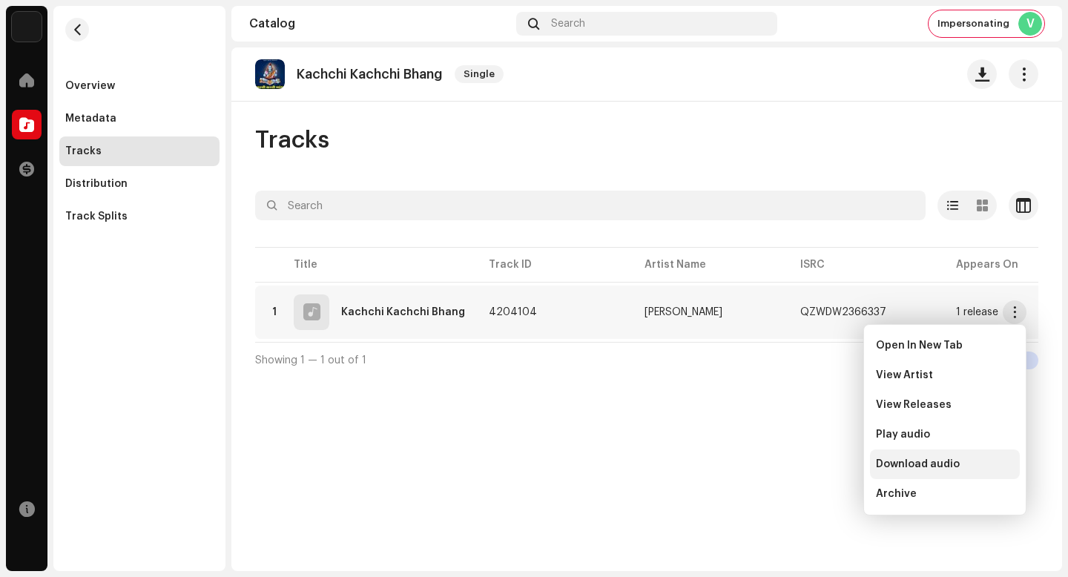
click at [964, 463] on div "Download audio" at bounding box center [945, 464] width 138 height 12
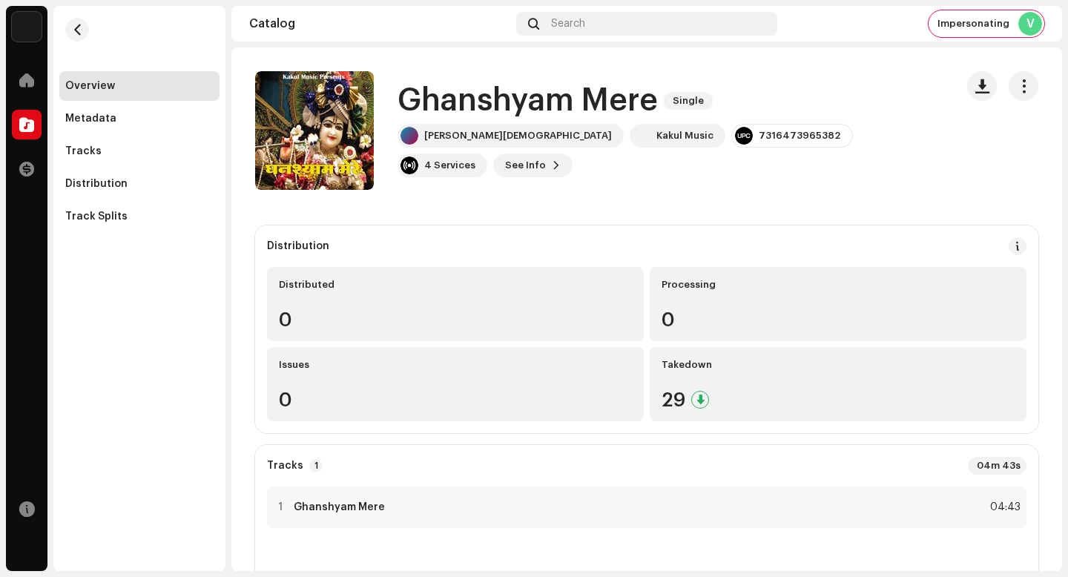
click at [524, 118] on h1 "Ghanshyam Mere" at bounding box center [528, 101] width 260 height 34
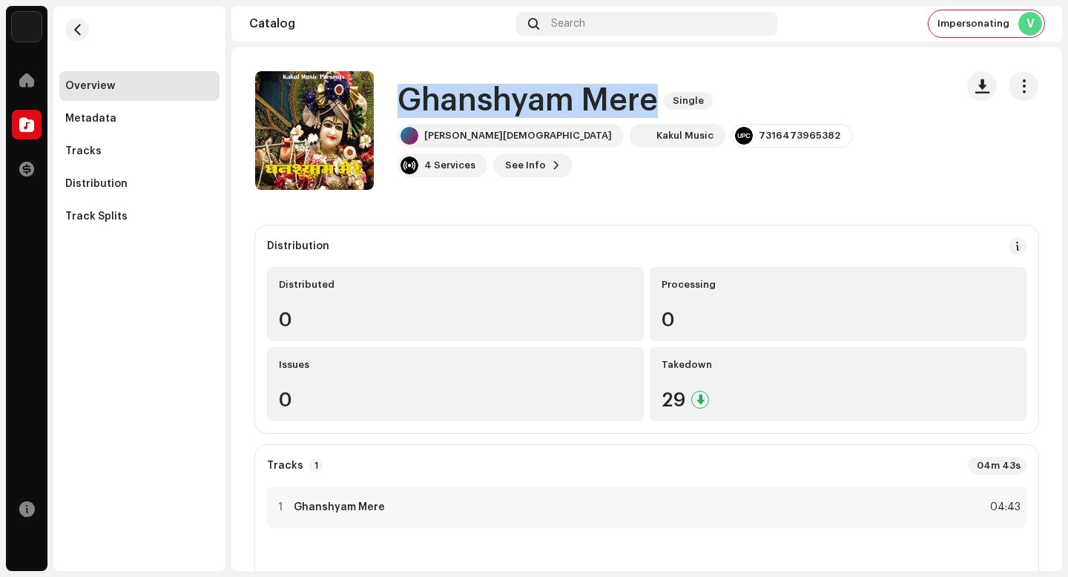
click at [524, 118] on h1 "Ghanshyam Mere" at bounding box center [528, 101] width 260 height 34
copy div "[PERSON_NAME] Mere Single"
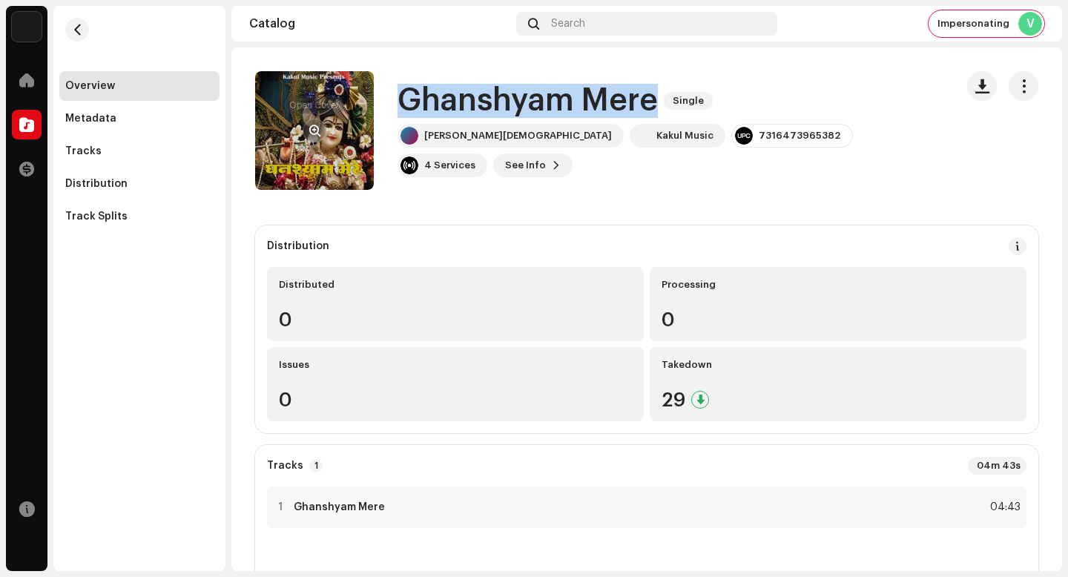
click at [320, 125] on button "button" at bounding box center [315, 131] width 24 height 24
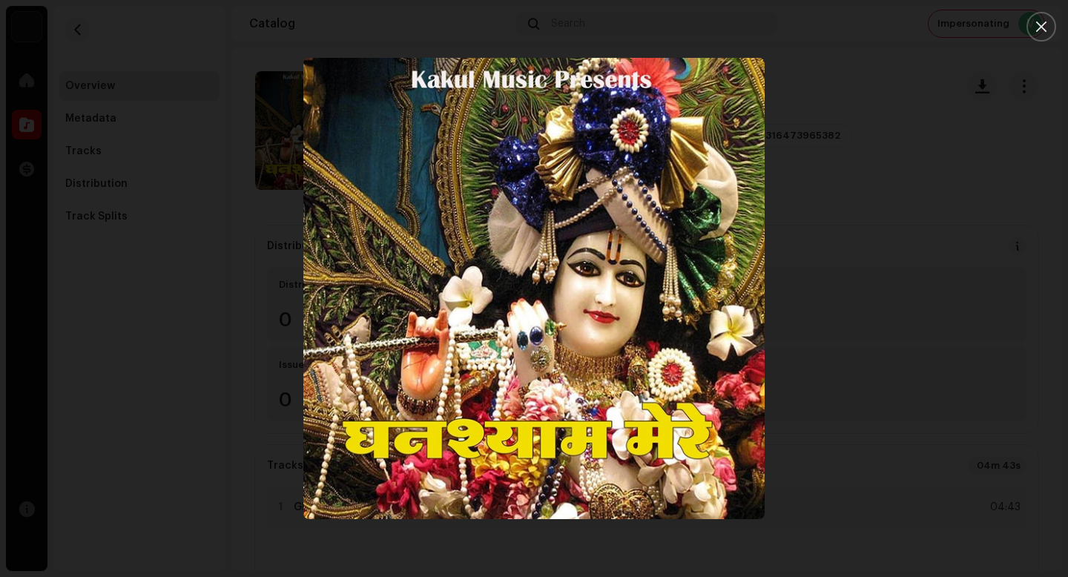
click at [828, 309] on div at bounding box center [534, 288] width 1068 height 577
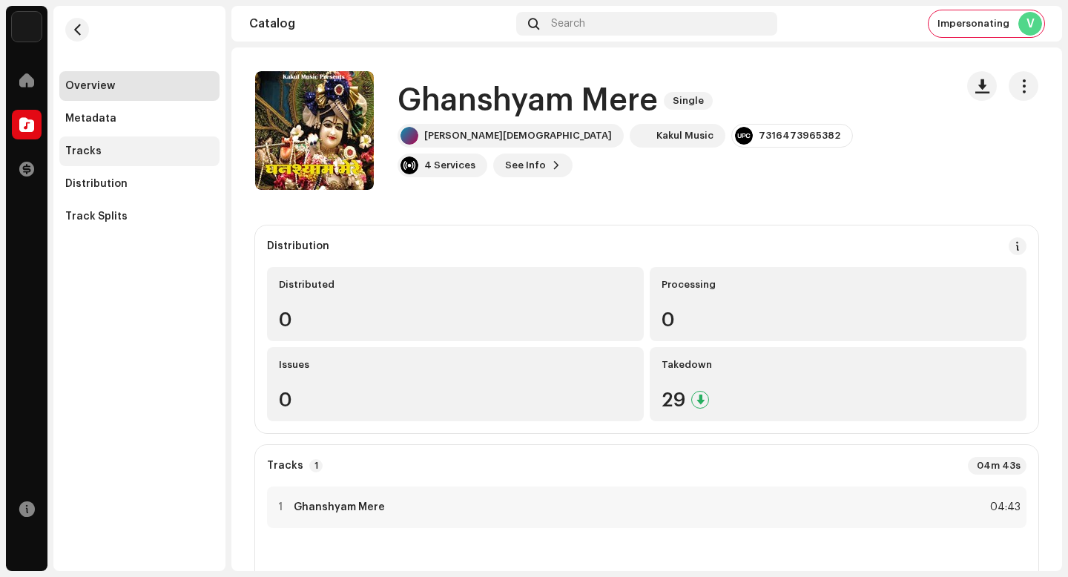
click at [119, 151] on div "Tracks" at bounding box center [139, 151] width 148 height 12
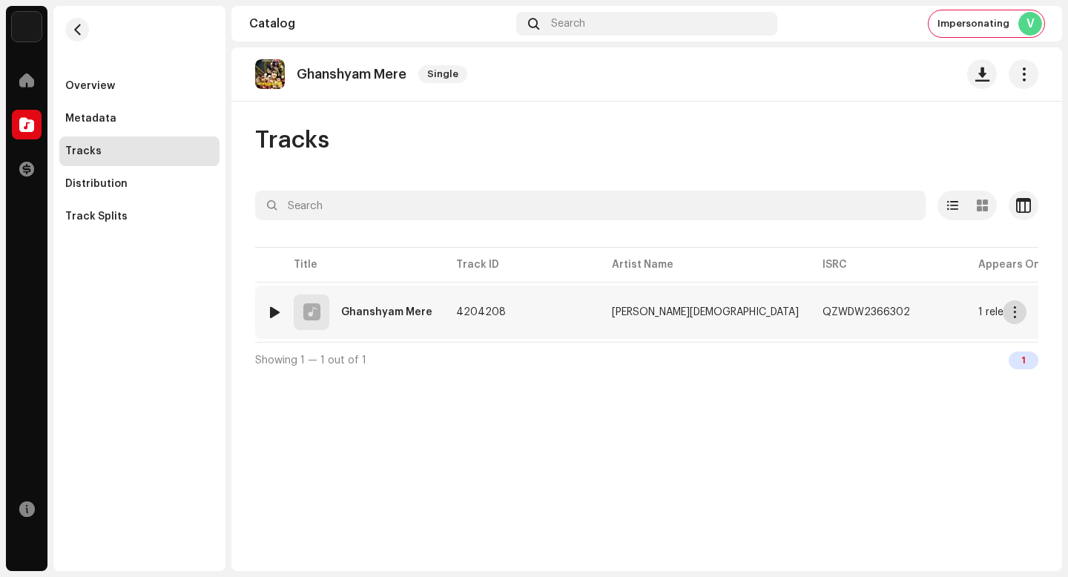
click at [1015, 320] on button "button" at bounding box center [1015, 312] width 24 height 24
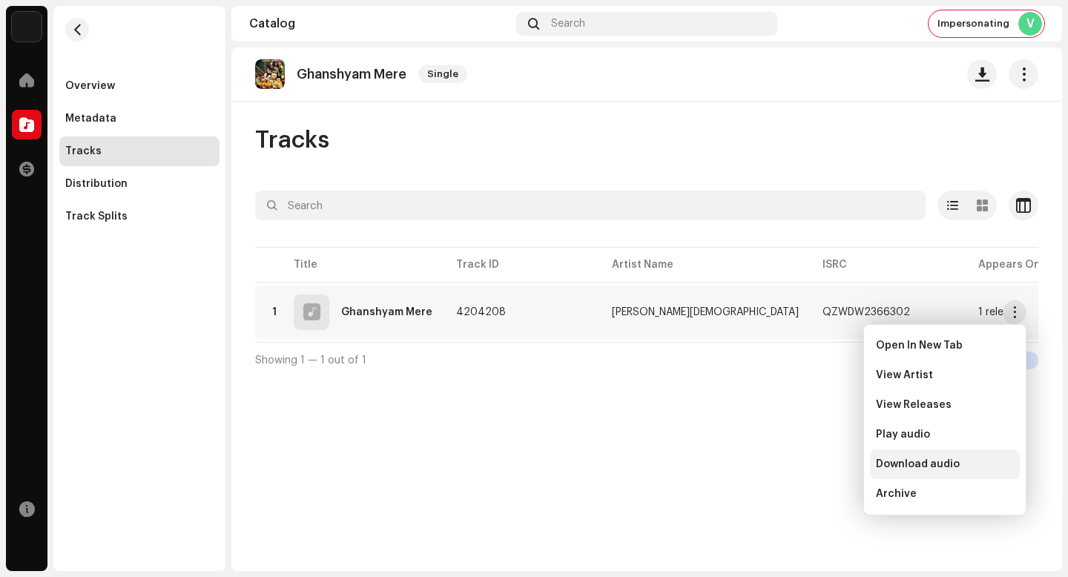
click at [959, 461] on div "Download audio" at bounding box center [945, 464] width 138 height 12
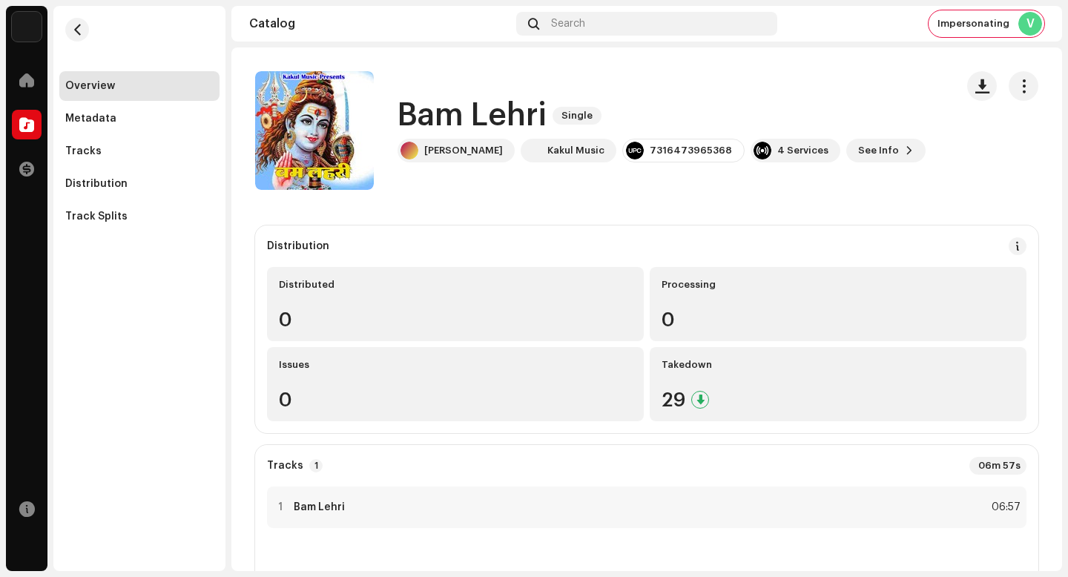
click at [497, 121] on h1 "Bam Lehri" at bounding box center [472, 116] width 149 height 34
copy div "Bam Lehri Single"
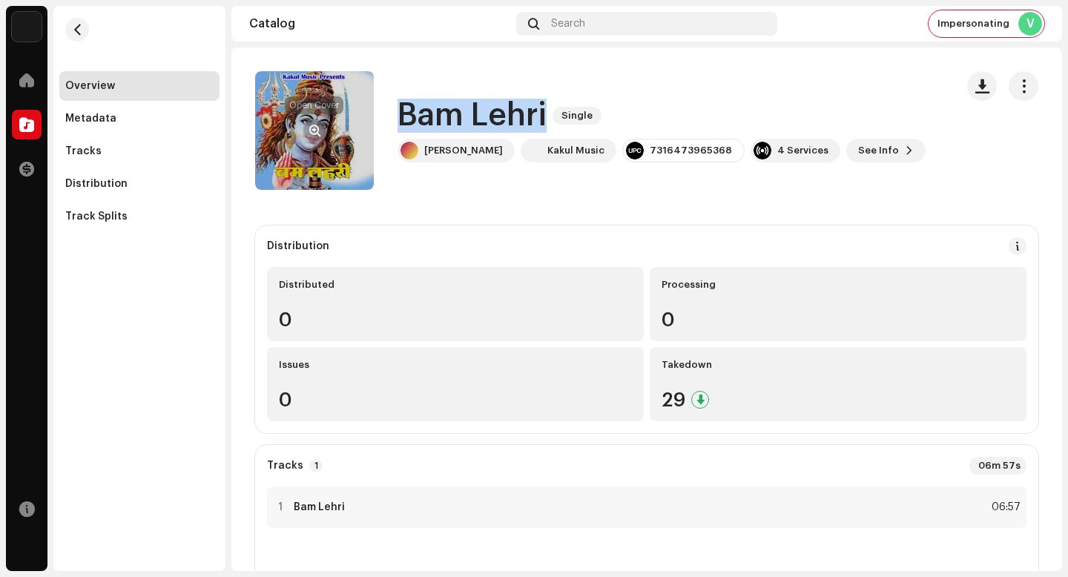
click at [318, 127] on span "button" at bounding box center [314, 131] width 11 height 12
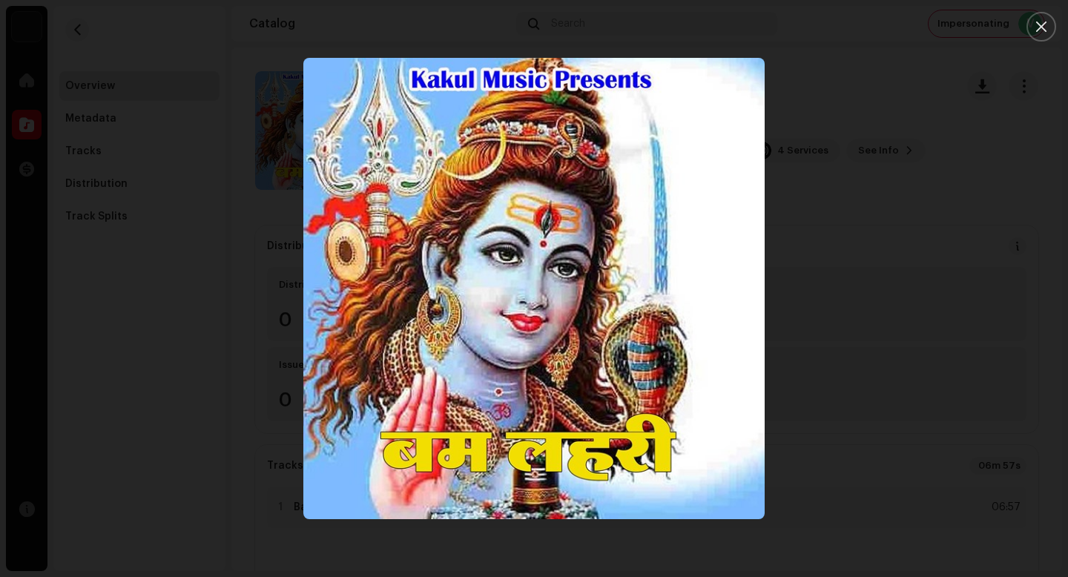
click at [952, 464] on div at bounding box center [534, 288] width 1068 height 577
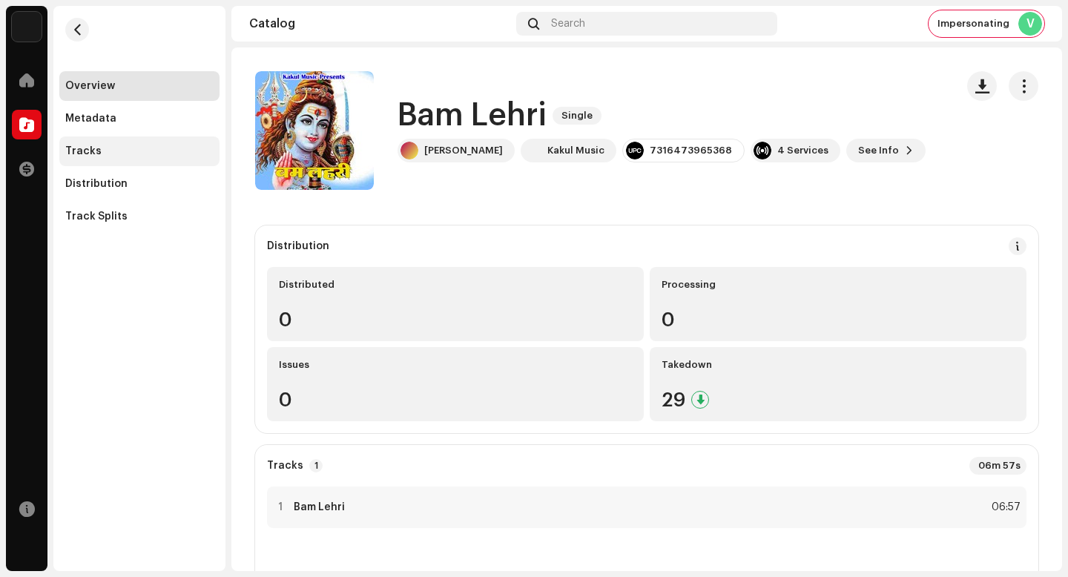
click at [148, 159] on div "Tracks" at bounding box center [139, 151] width 160 height 30
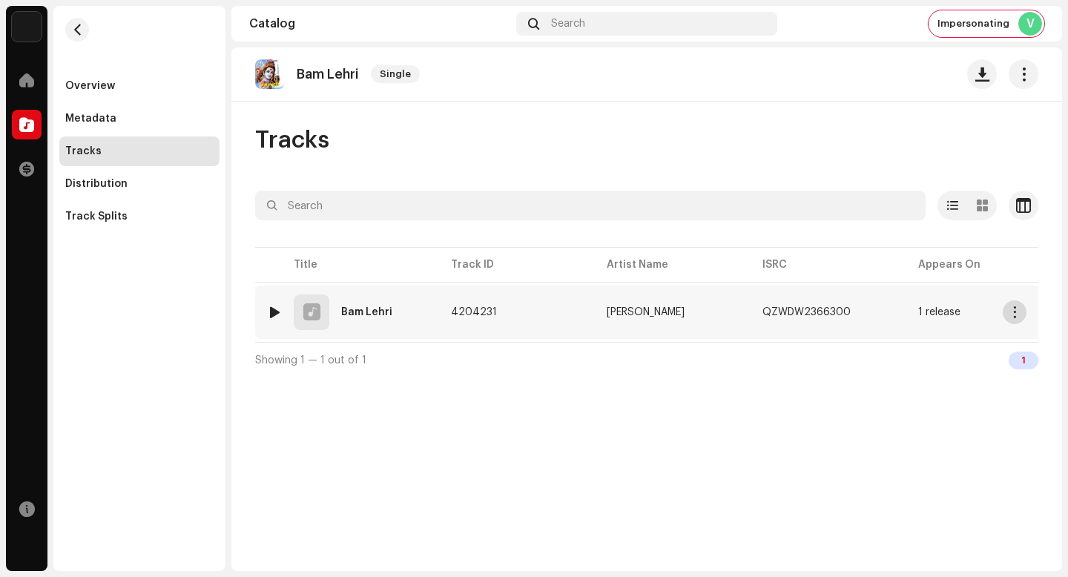
click at [1013, 317] on span "button" at bounding box center [1015, 312] width 11 height 12
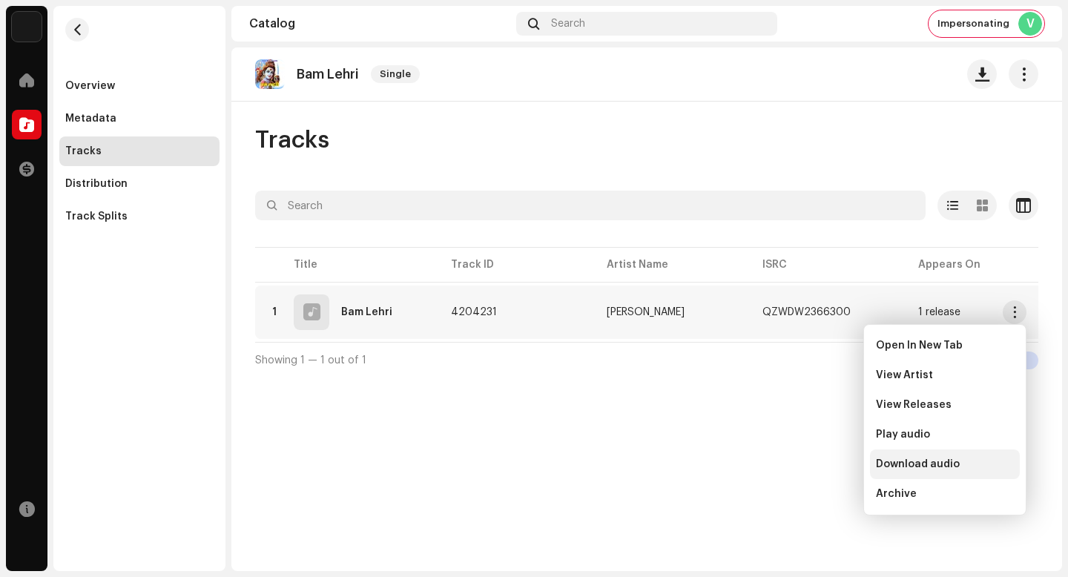
click at [957, 457] on div "Download audio" at bounding box center [945, 465] width 150 height 30
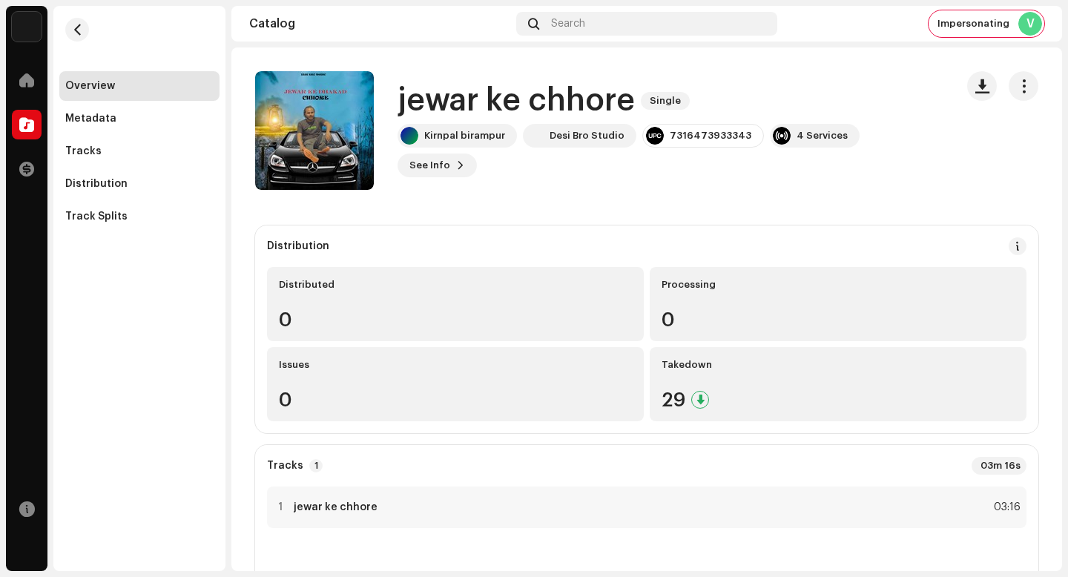
click at [536, 108] on h1 "jewar ke chhore" at bounding box center [516, 101] width 237 height 34
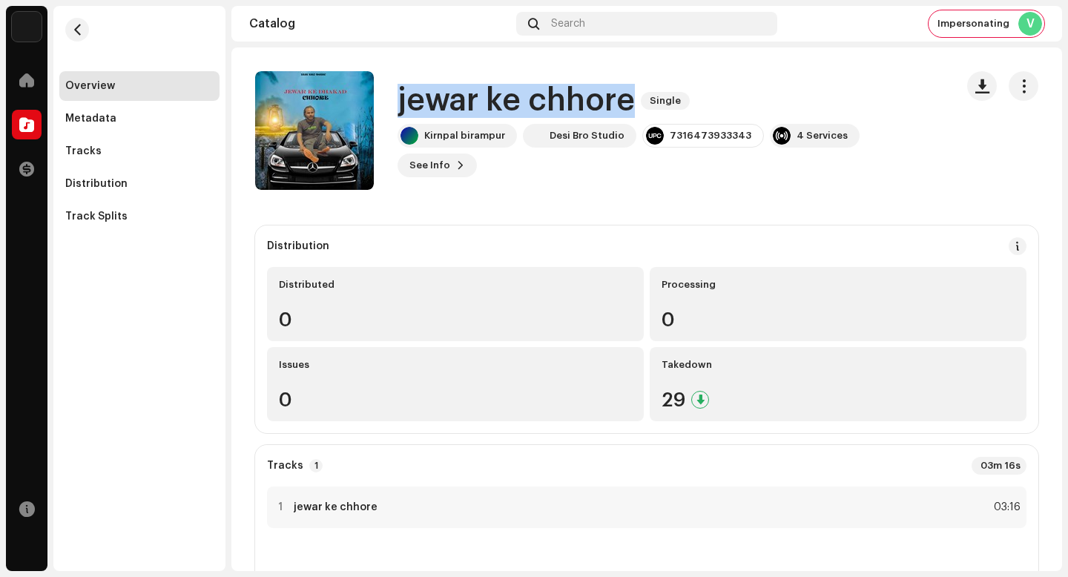
click at [536, 108] on h1 "jewar ke chhore" at bounding box center [516, 101] width 237 height 34
copy div "jewar ke chhore Single"
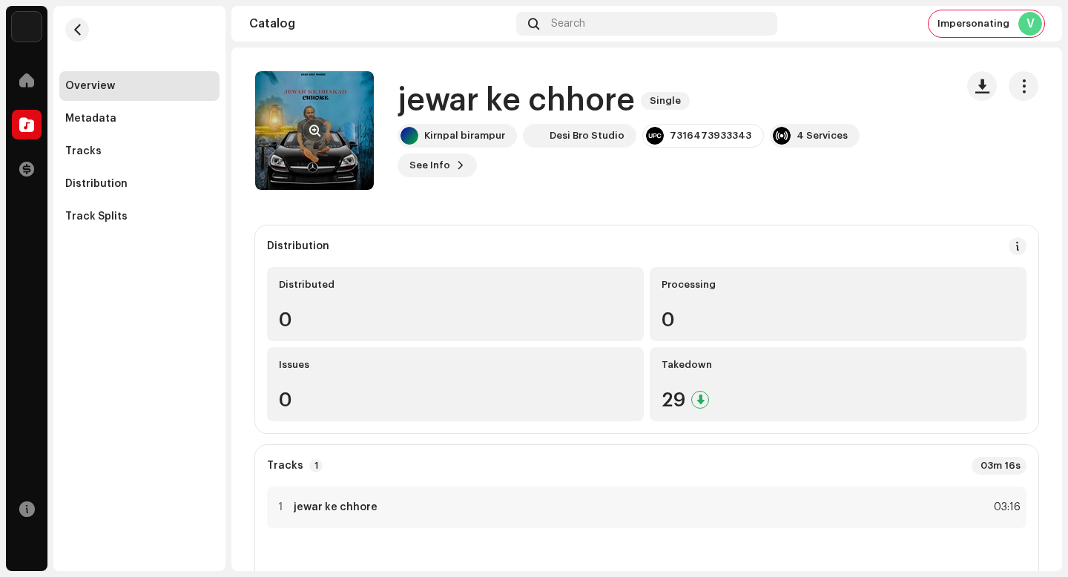
click at [306, 119] on div at bounding box center [315, 131] width 24 height 24
click at [312, 122] on button "button" at bounding box center [315, 131] width 24 height 24
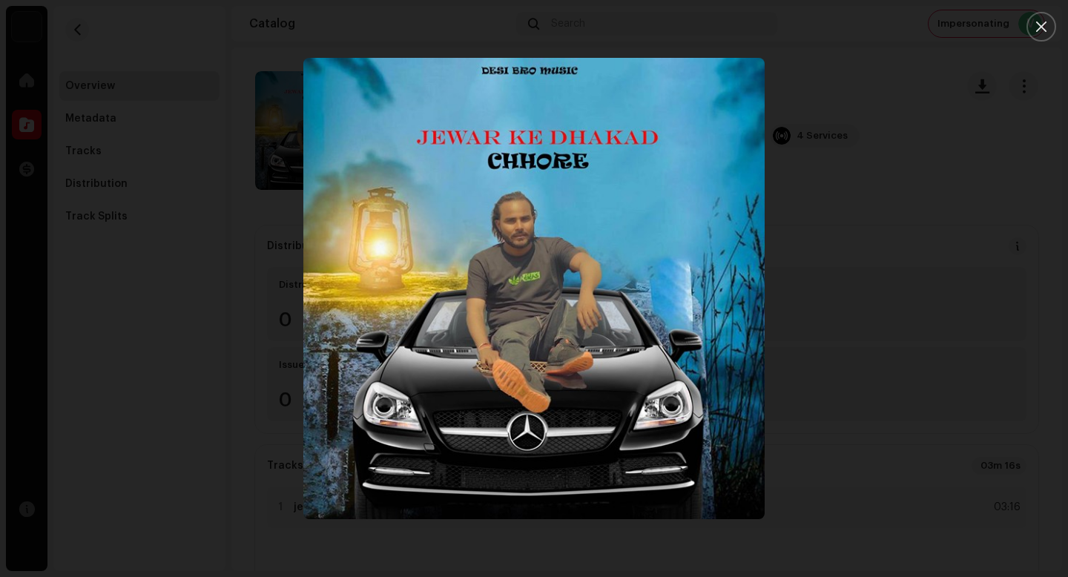
click at [956, 457] on div at bounding box center [534, 288] width 1068 height 577
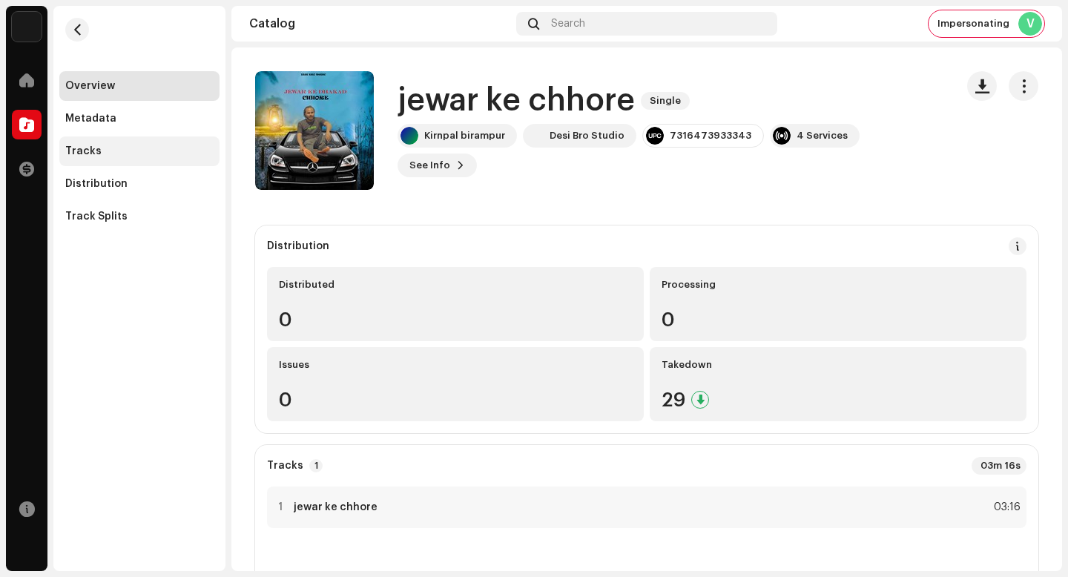
click at [154, 143] on div "Tracks" at bounding box center [139, 151] width 160 height 30
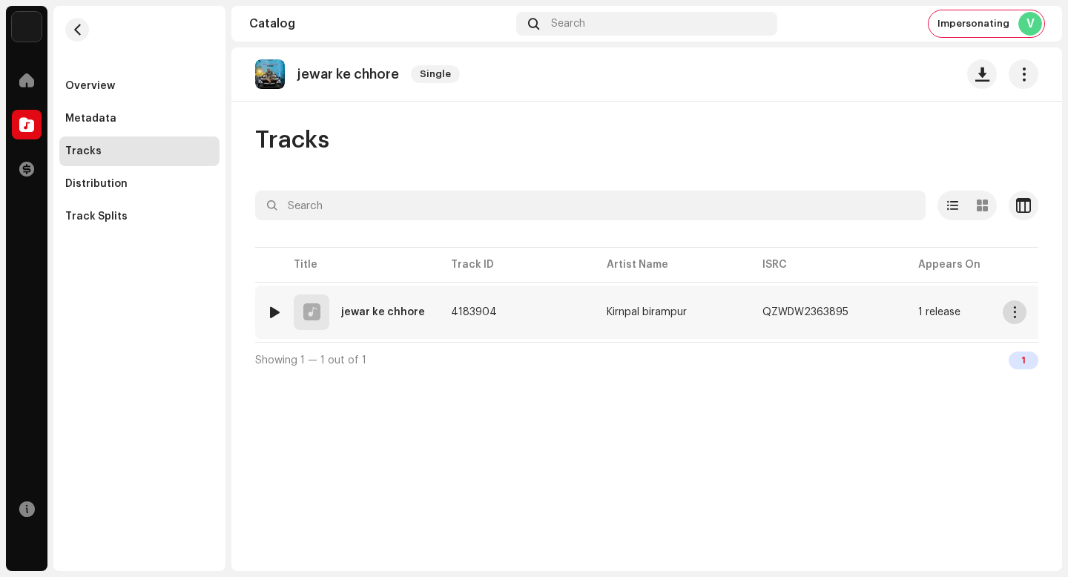
click at [1010, 312] on span "button" at bounding box center [1015, 312] width 11 height 12
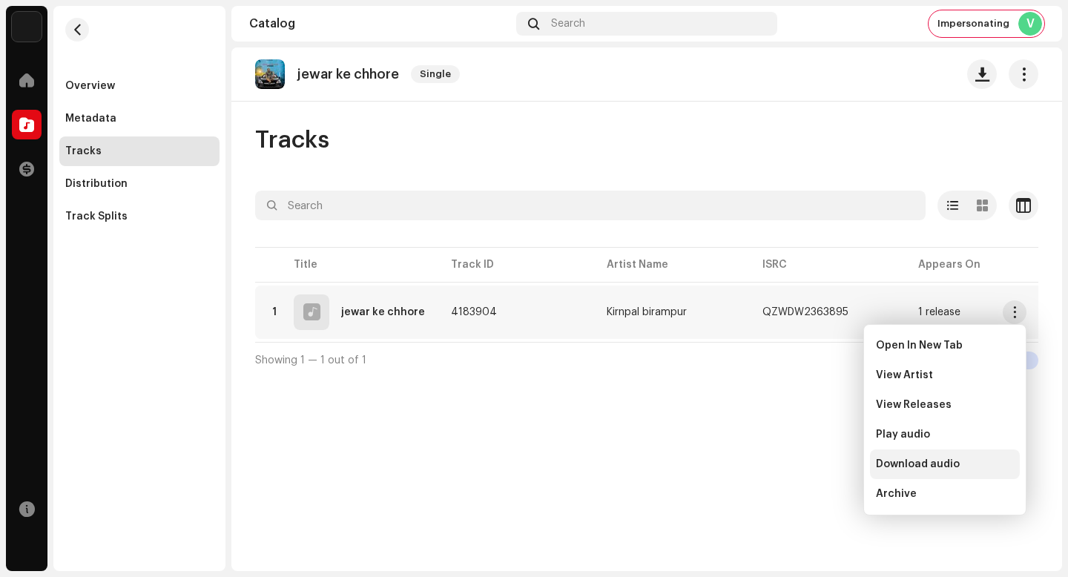
click at [977, 458] on div "Download audio" at bounding box center [945, 465] width 150 height 30
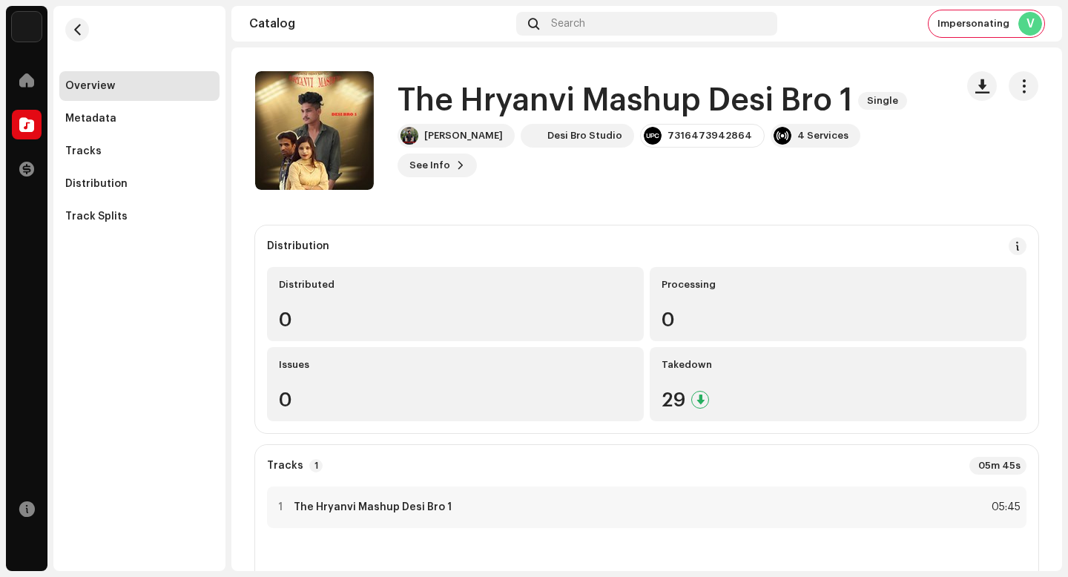
click at [510, 112] on h1 "The Hryanvi Mashup Desi Bro 1" at bounding box center [625, 101] width 455 height 34
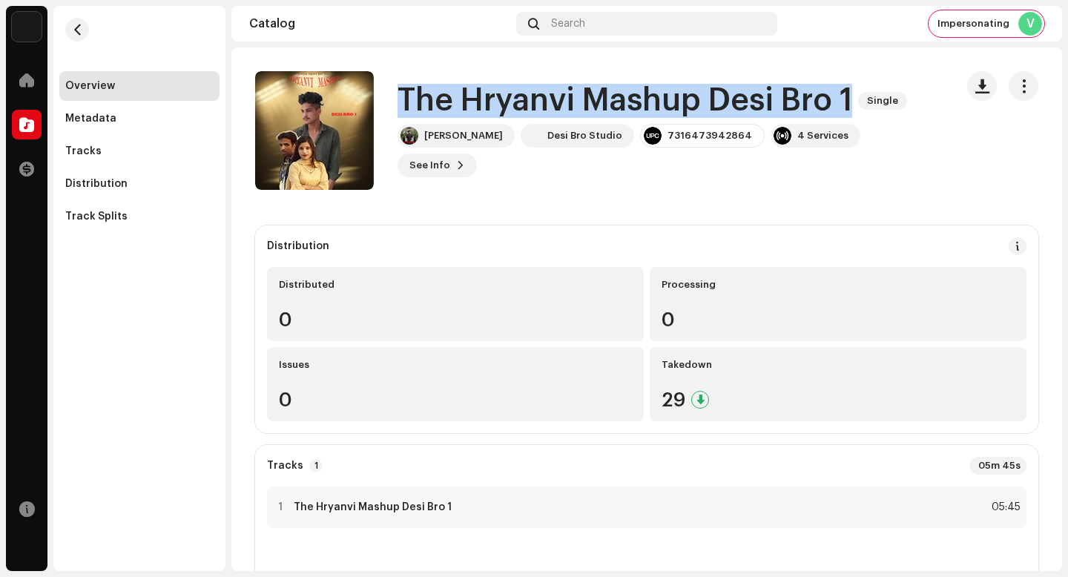
click at [510, 112] on h1 "The Hryanvi Mashup Desi Bro 1" at bounding box center [625, 101] width 455 height 34
copy div "The Hryanvi Mashup Desi Bro 1 Single"
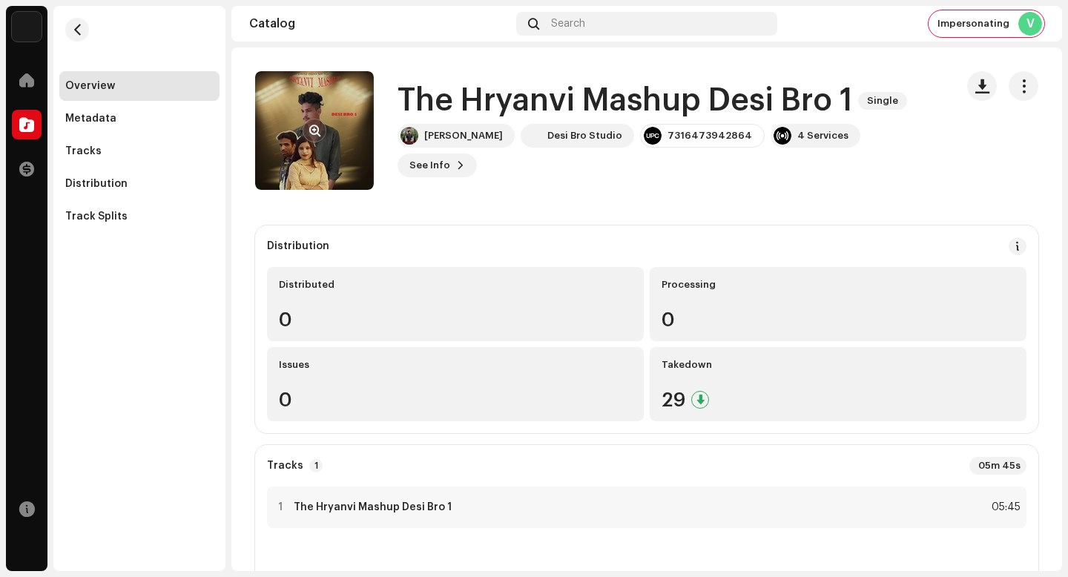
click at [328, 126] on re-a-cover at bounding box center [314, 130] width 119 height 119
click at [321, 126] on button "button" at bounding box center [315, 131] width 24 height 24
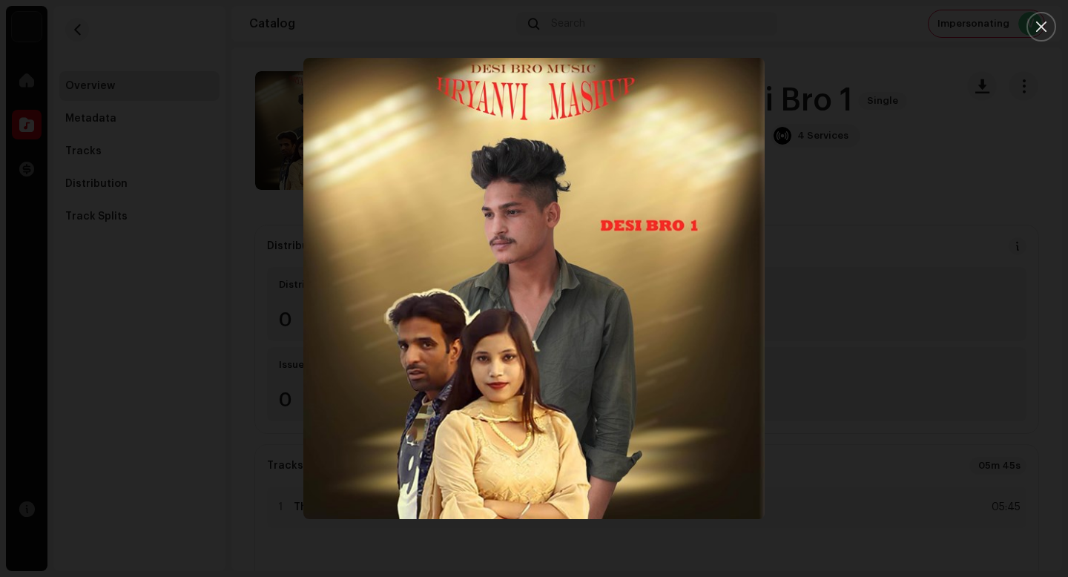
click at [977, 458] on div at bounding box center [534, 288] width 1068 height 577
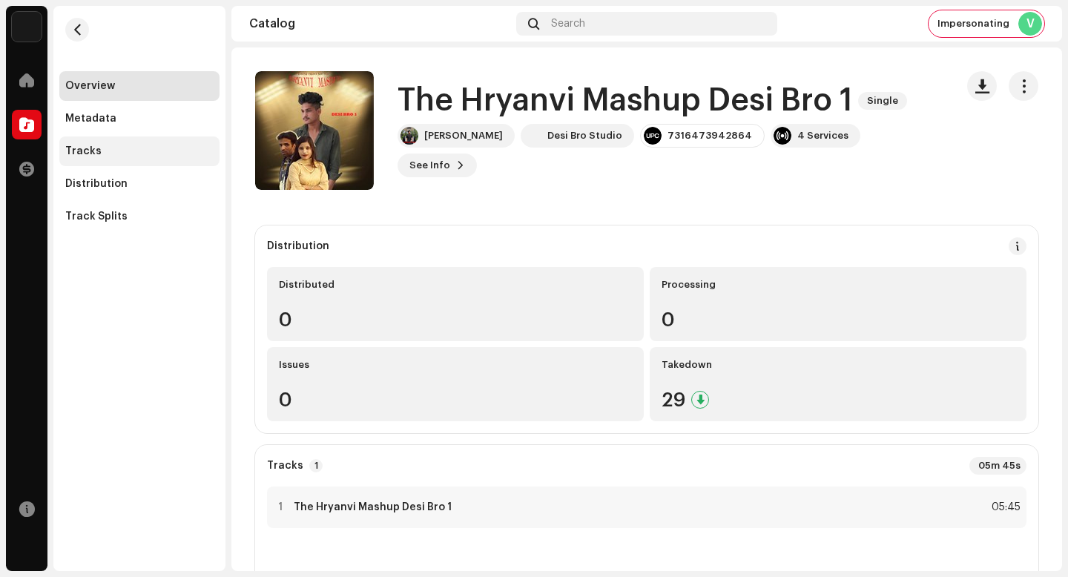
click at [105, 145] on div "Tracks" at bounding box center [139, 151] width 148 height 12
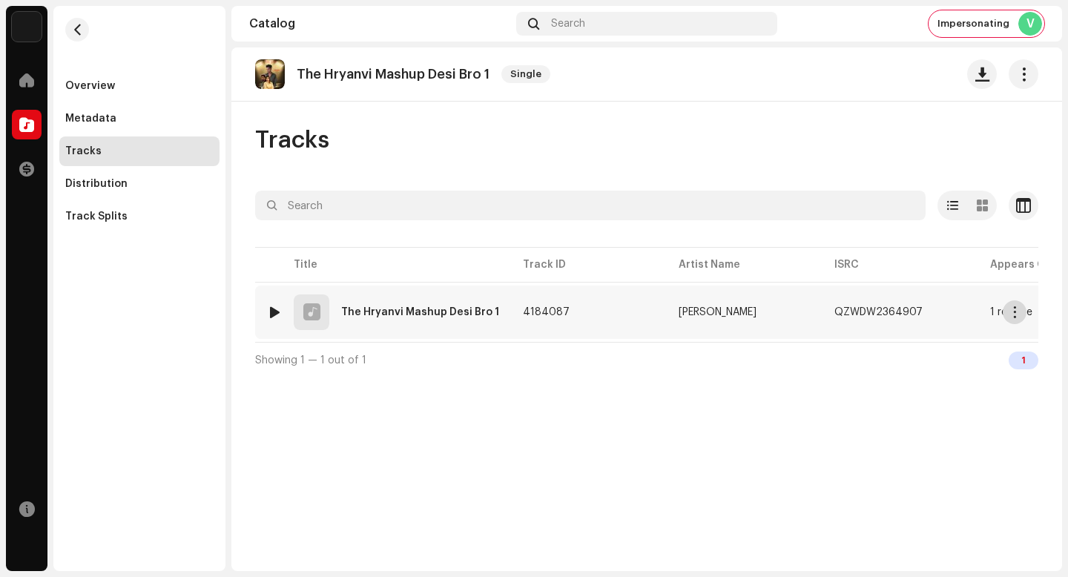
click at [1011, 307] on span "button" at bounding box center [1015, 312] width 11 height 12
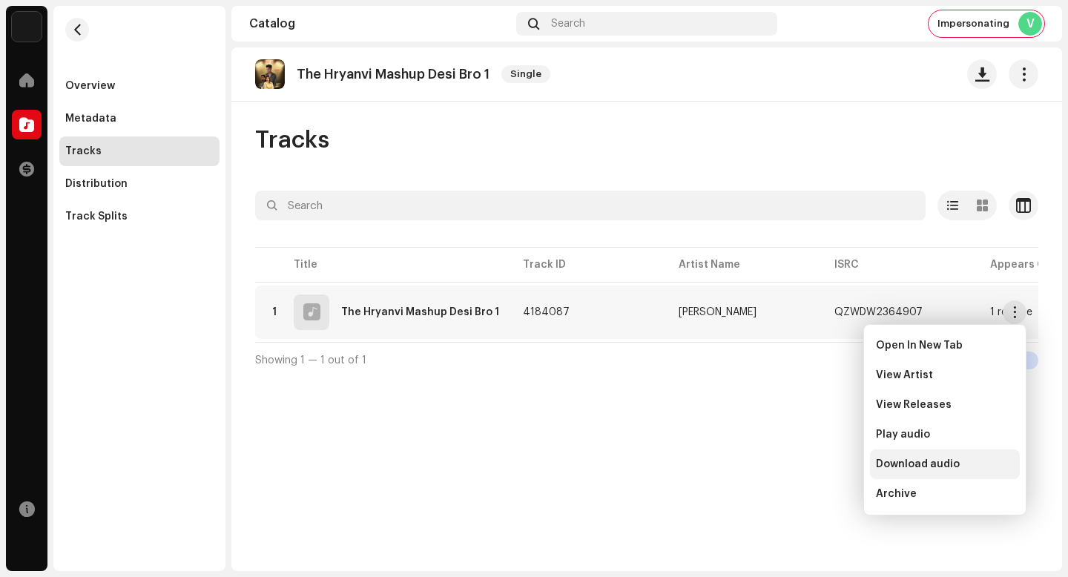
click at [973, 461] on div "Download audio" at bounding box center [945, 464] width 138 height 12
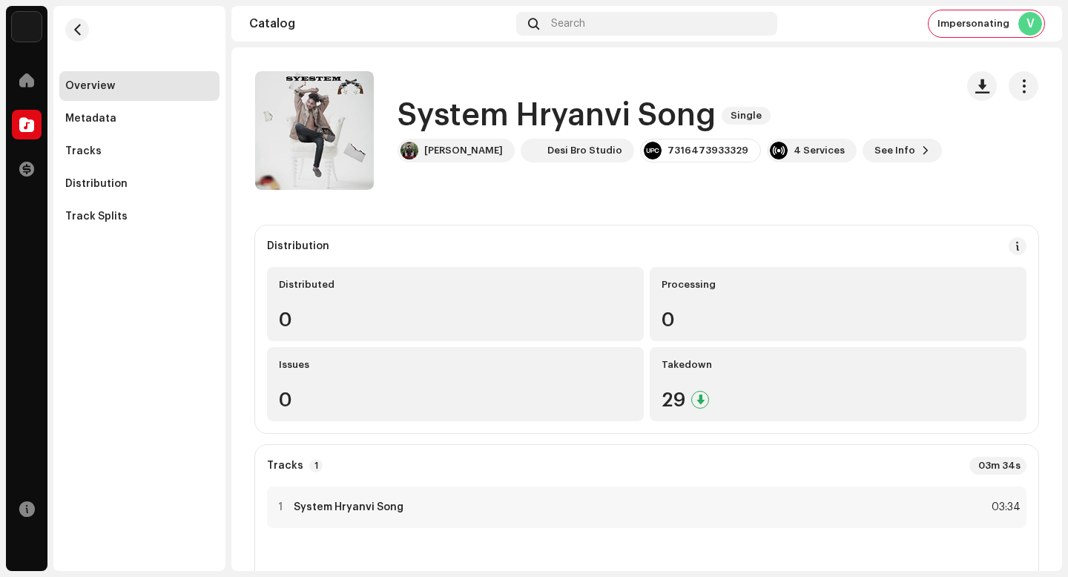
click at [558, 131] on h1 "System Hryanvi Song" at bounding box center [557, 116] width 318 height 34
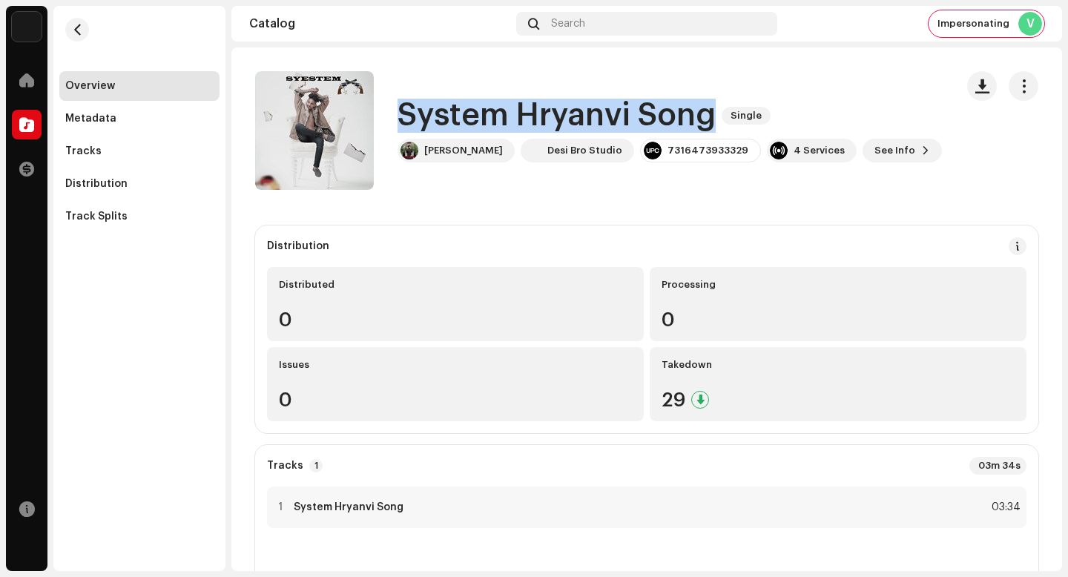
click at [558, 131] on h1 "System Hryanvi Song" at bounding box center [557, 116] width 318 height 34
copy div "System Hryanvi Song Single"
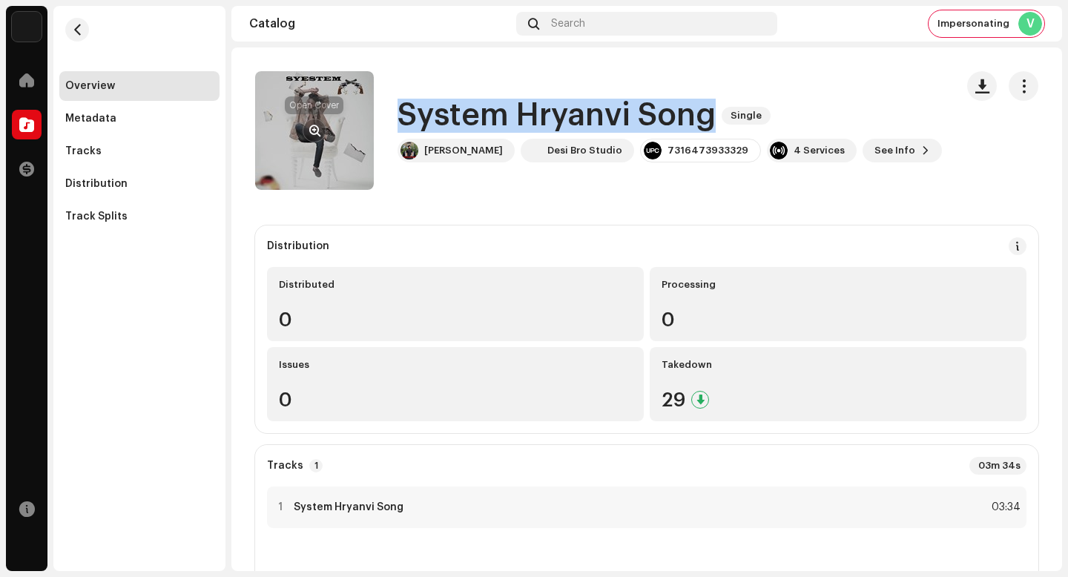
click at [323, 125] on button "button" at bounding box center [315, 131] width 24 height 24
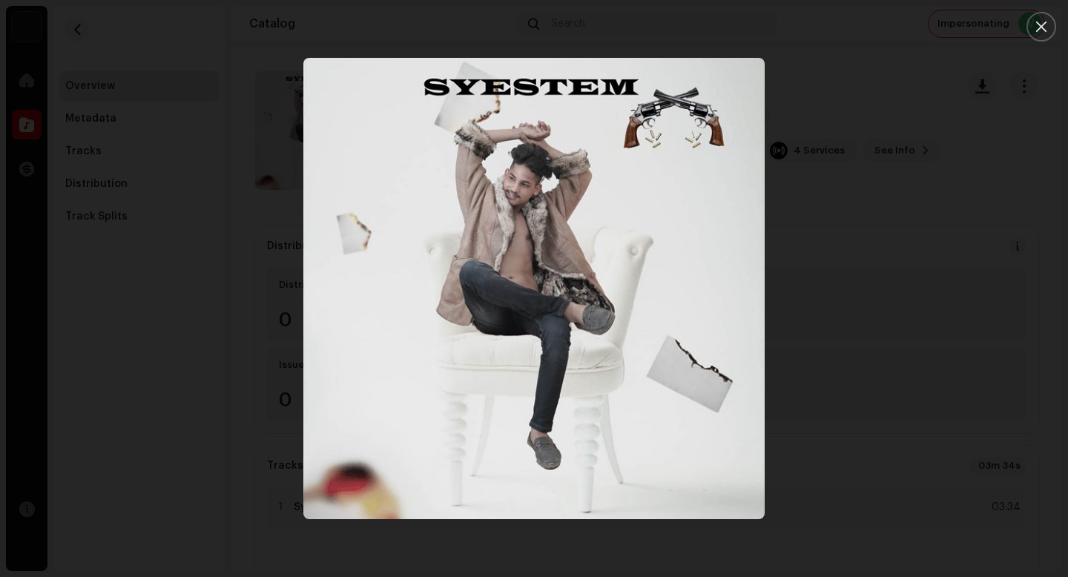
drag, startPoint x: 498, startPoint y: 200, endPoint x: 530, endPoint y: 213, distance: 34.6
click at [513, 206] on img "1" at bounding box center [533, 288] width 461 height 461
click at [781, 273] on div at bounding box center [534, 288] width 1068 height 577
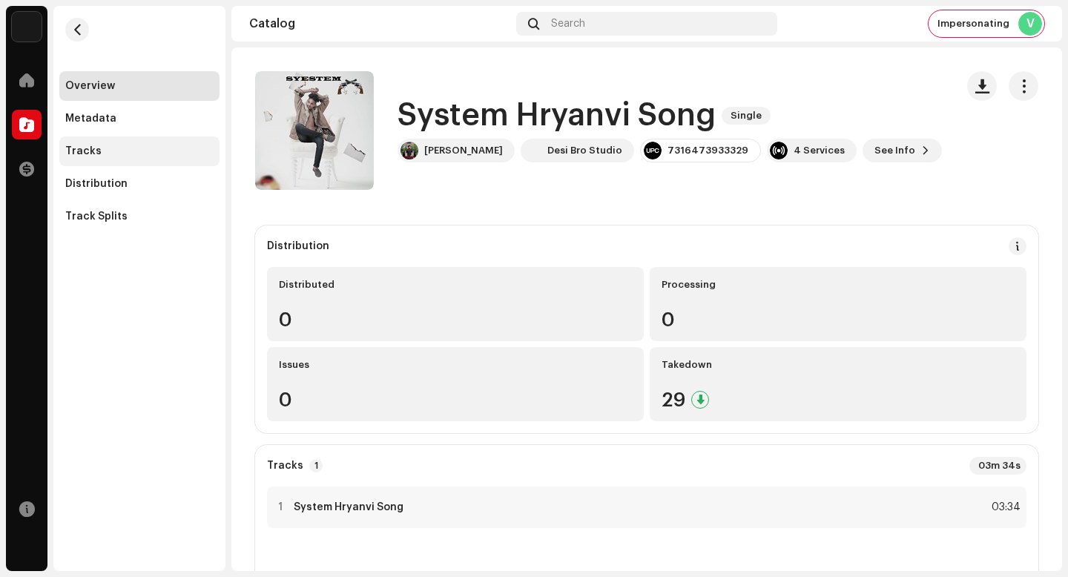
click at [111, 155] on div "Tracks" at bounding box center [139, 151] width 148 height 12
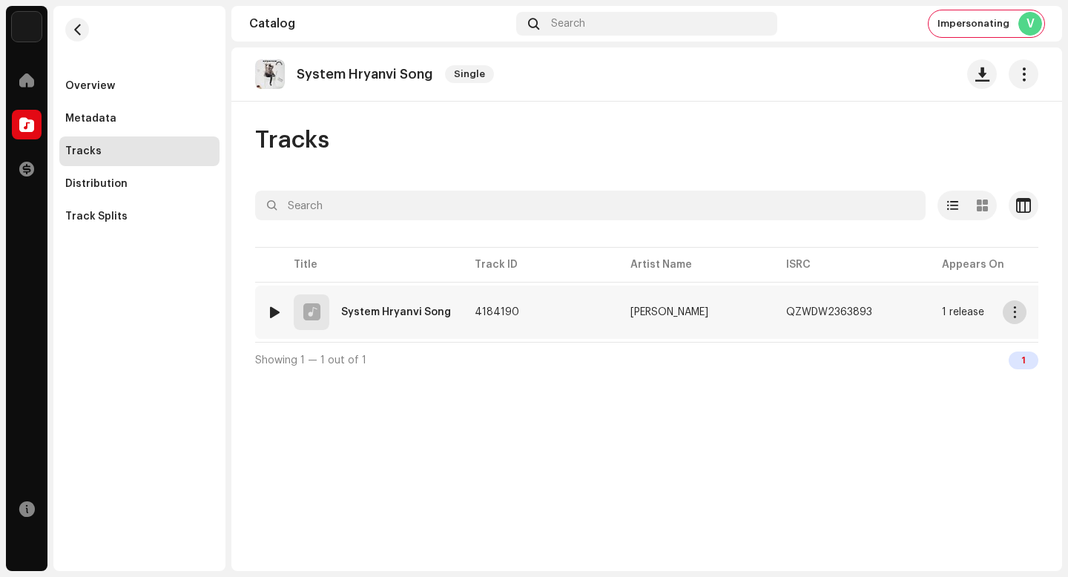
click at [1018, 313] on span "button" at bounding box center [1015, 312] width 11 height 12
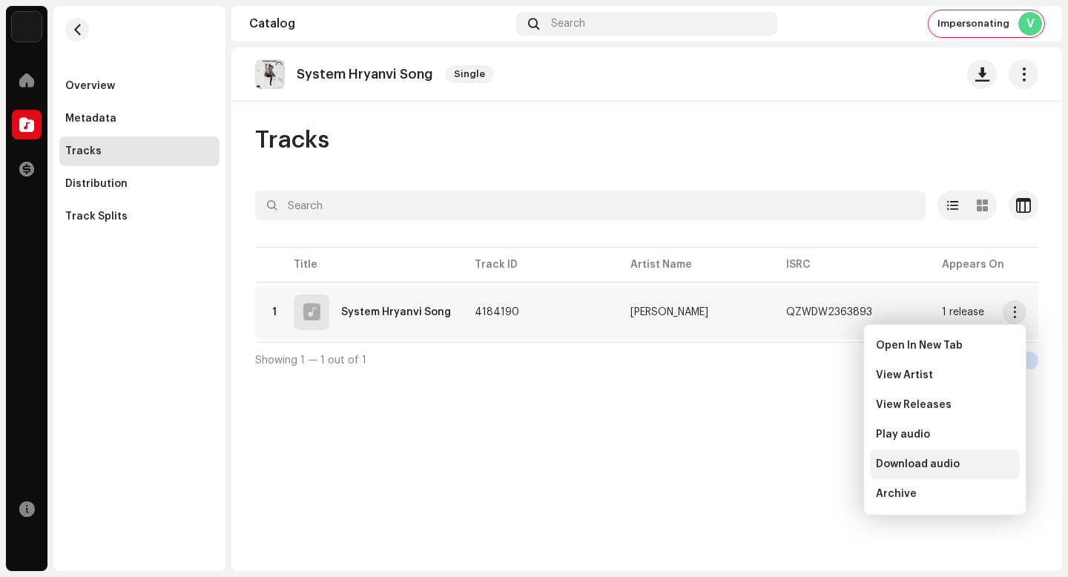
click at [978, 464] on div "Download audio" at bounding box center [945, 464] width 138 height 12
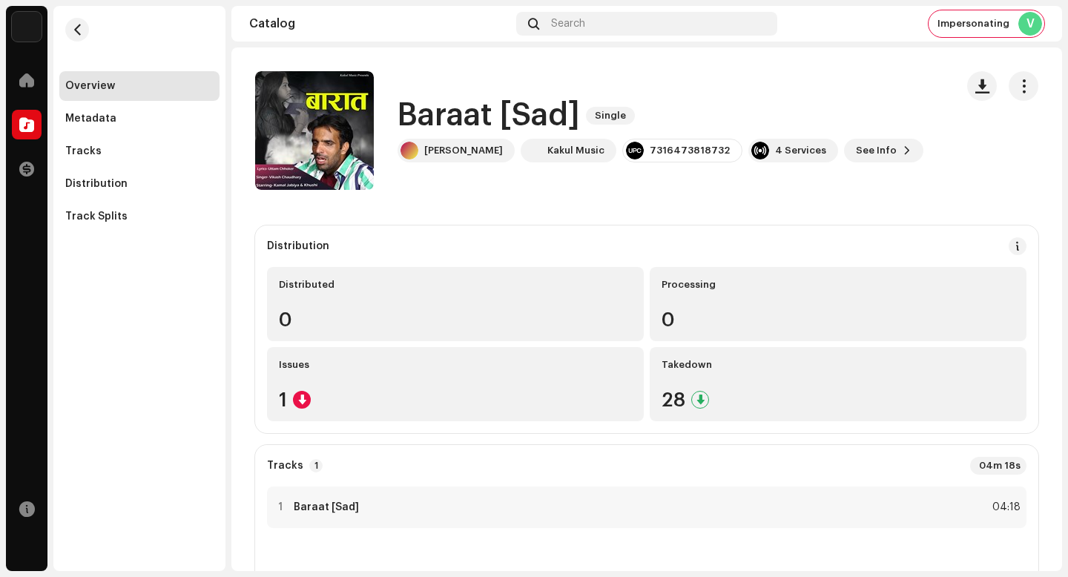
click at [483, 120] on h1 "Baraat [Sad]" at bounding box center [489, 116] width 182 height 34
copy div "Baraat [Sad] Single"
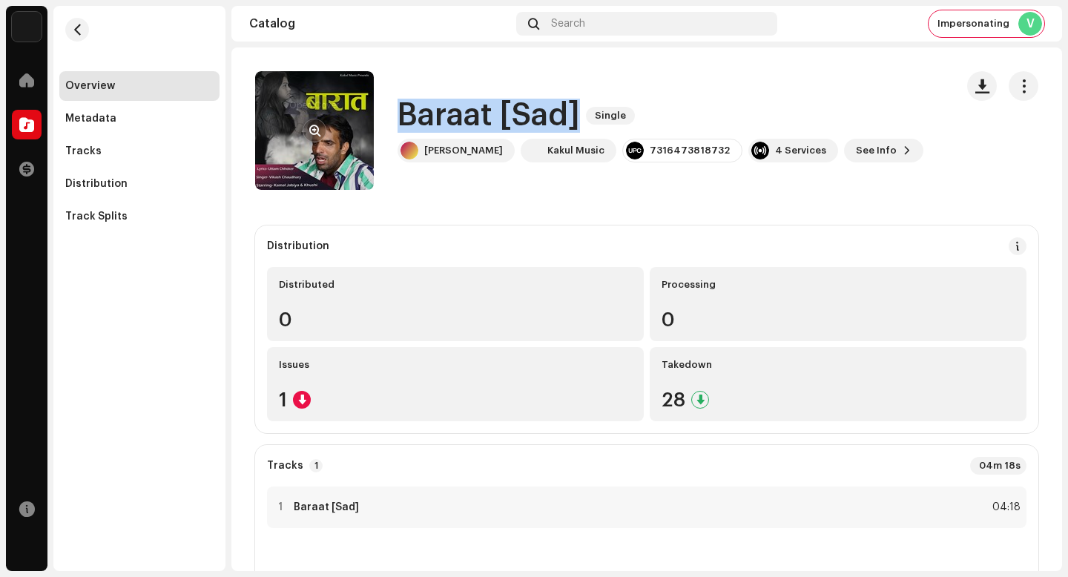
click at [323, 128] on button "button" at bounding box center [315, 131] width 24 height 24
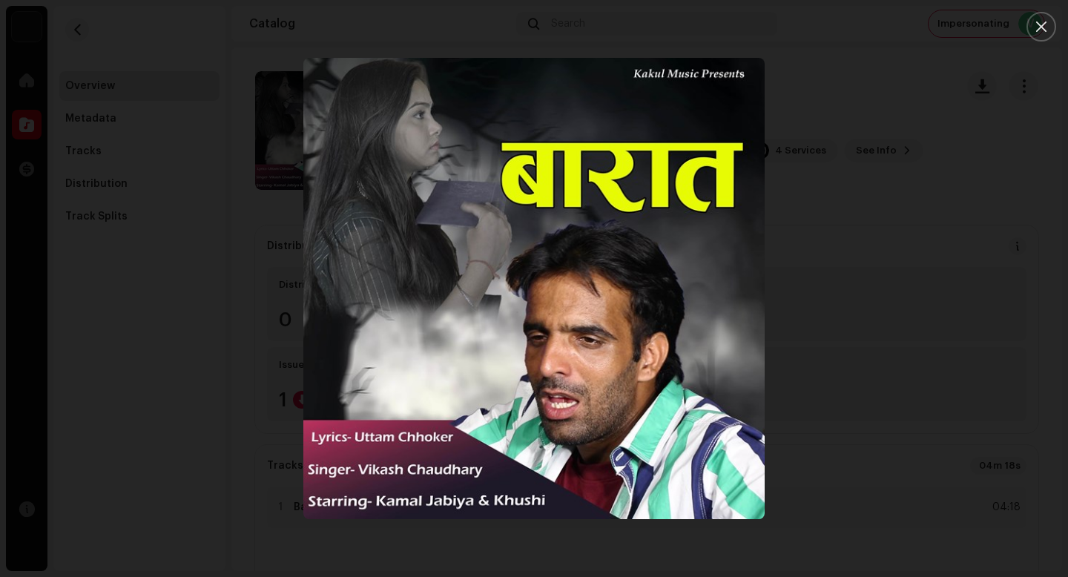
click at [978, 464] on div at bounding box center [534, 288] width 1068 height 577
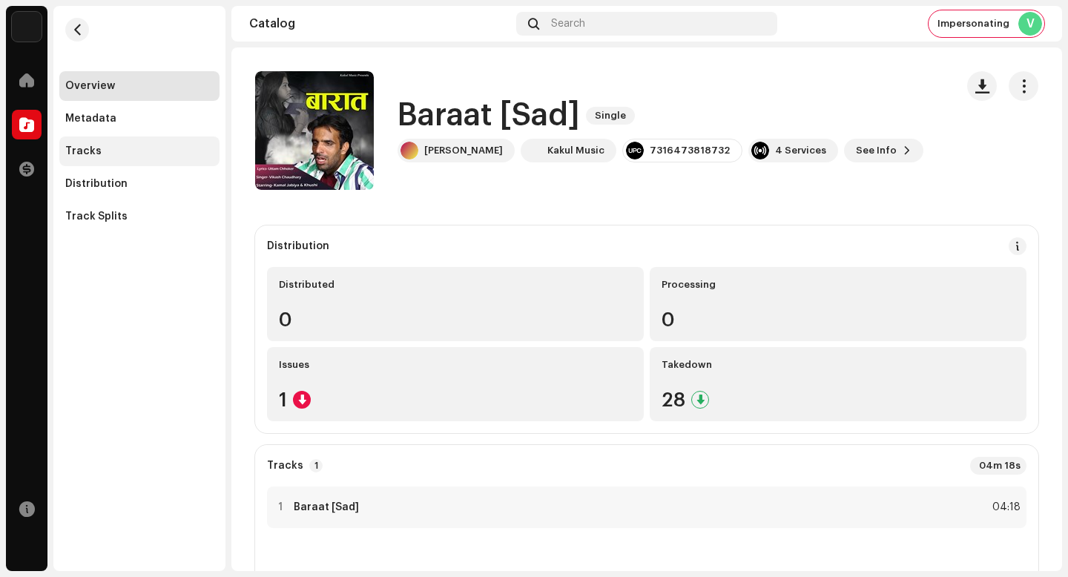
click at [182, 143] on div "Tracks" at bounding box center [139, 151] width 160 height 30
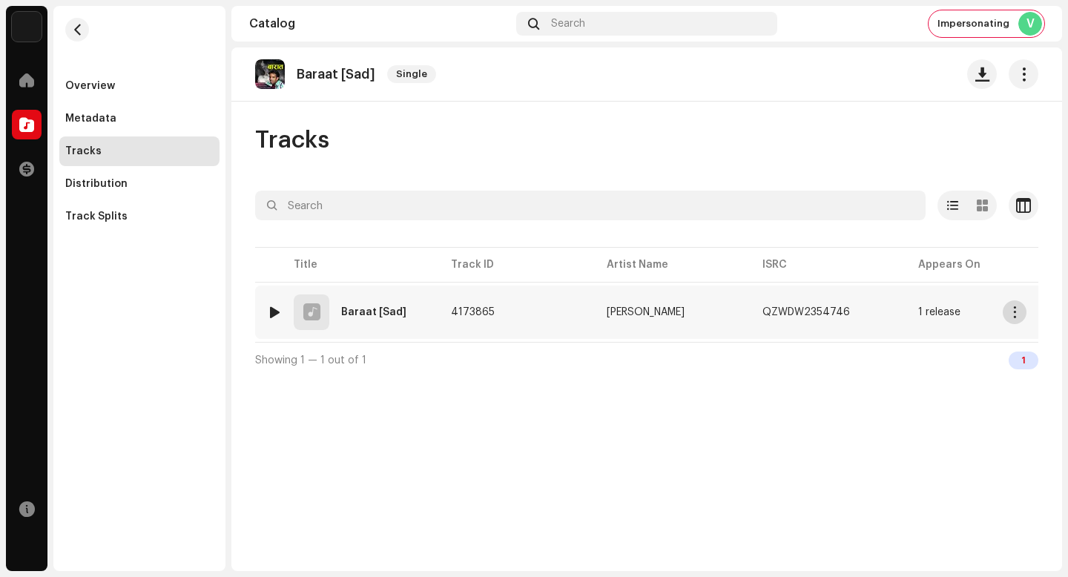
click at [1007, 314] on button "button" at bounding box center [1015, 312] width 24 height 24
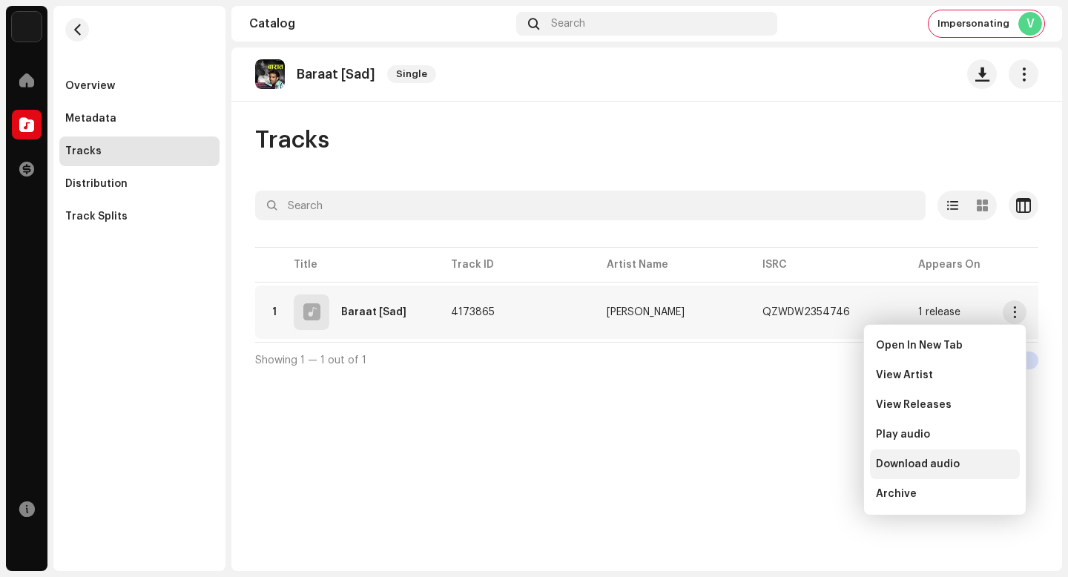
click at [972, 467] on div "Download audio" at bounding box center [945, 464] width 138 height 12
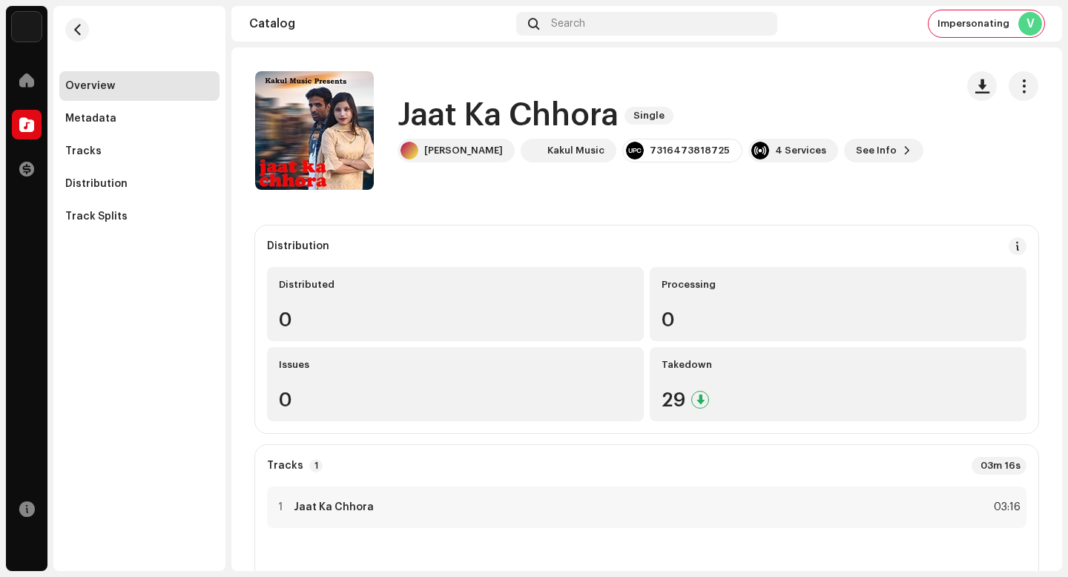
click at [510, 113] on h1 "Jaat Ka Chhora" at bounding box center [508, 116] width 221 height 34
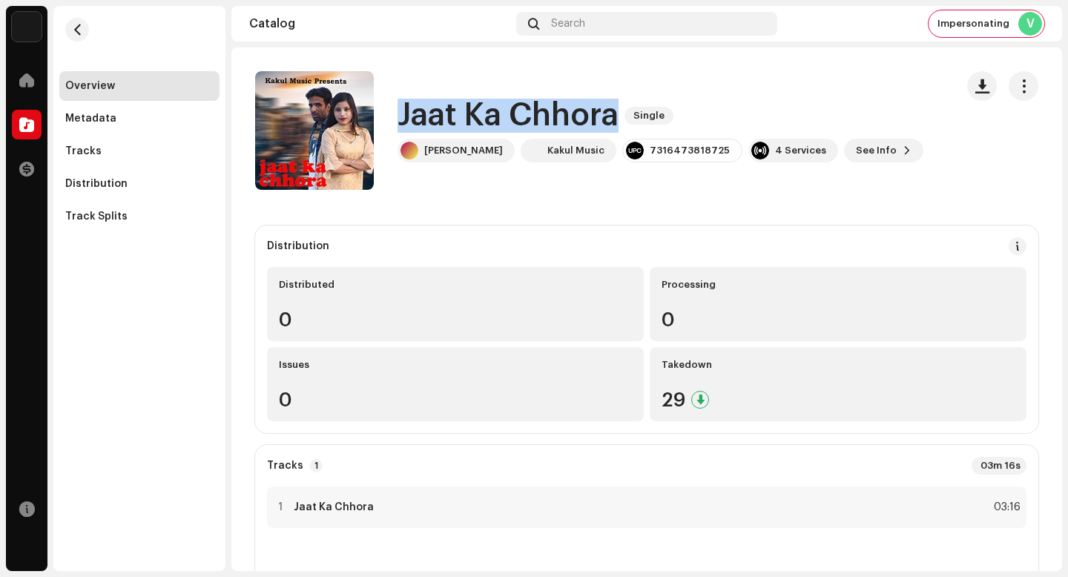
click at [510, 113] on h1 "Jaat Ka Chhora" at bounding box center [508, 116] width 221 height 34
copy div "Jaat Ka Chhora Single"
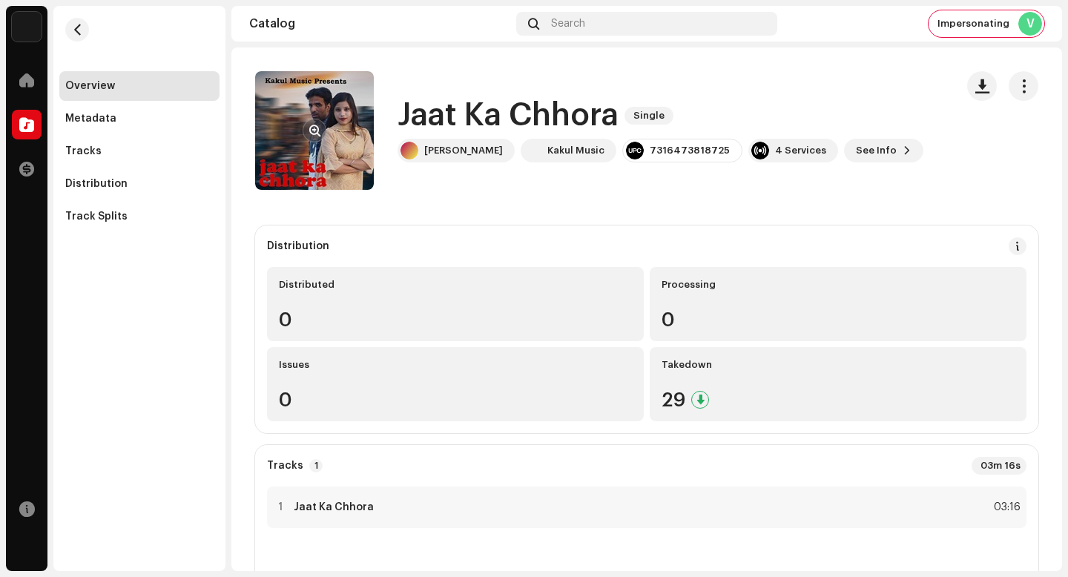
click at [356, 126] on re-a-cover at bounding box center [314, 130] width 119 height 119
click at [304, 130] on button "button" at bounding box center [315, 131] width 24 height 24
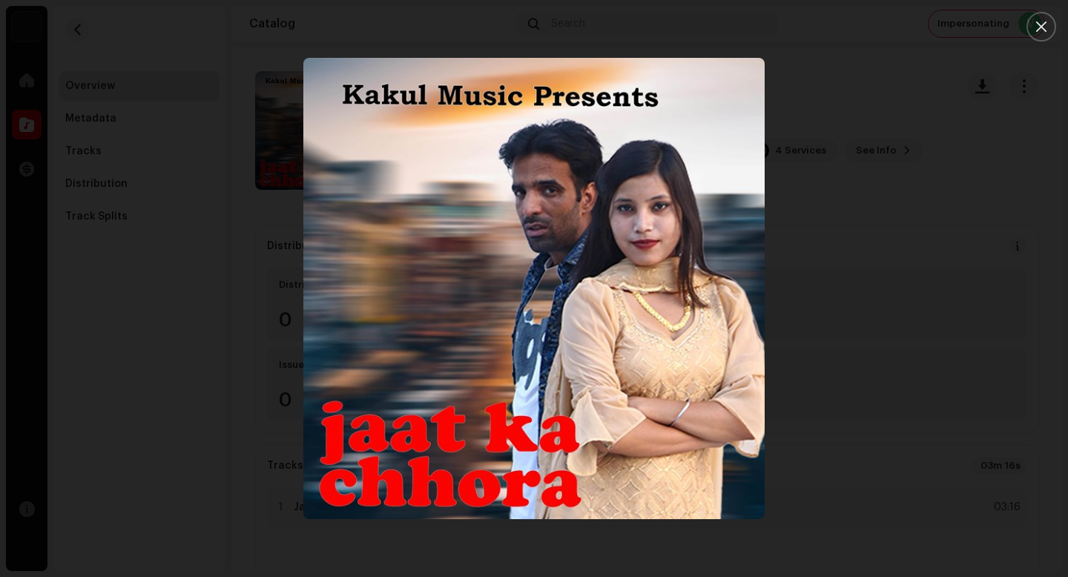
click at [904, 435] on div at bounding box center [534, 288] width 1068 height 577
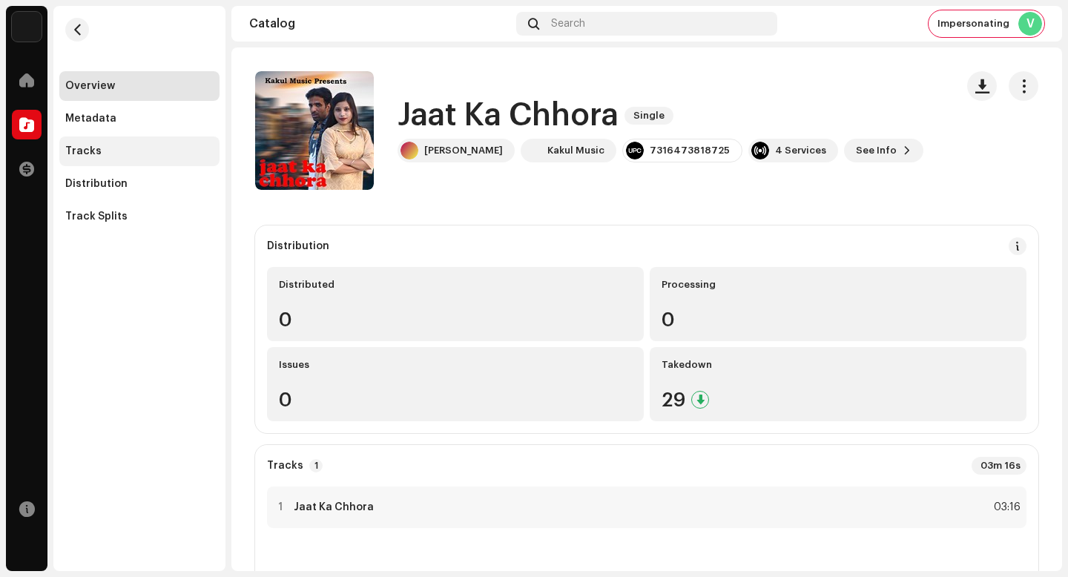
click at [90, 146] on div "Tracks" at bounding box center [83, 151] width 36 height 12
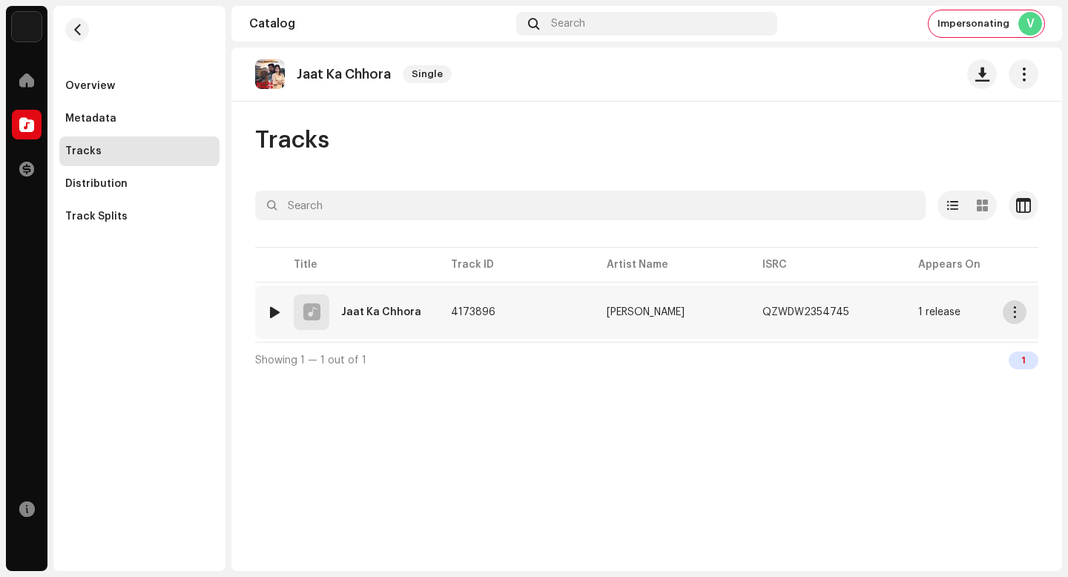
click at [1007, 305] on button "button" at bounding box center [1015, 312] width 24 height 24
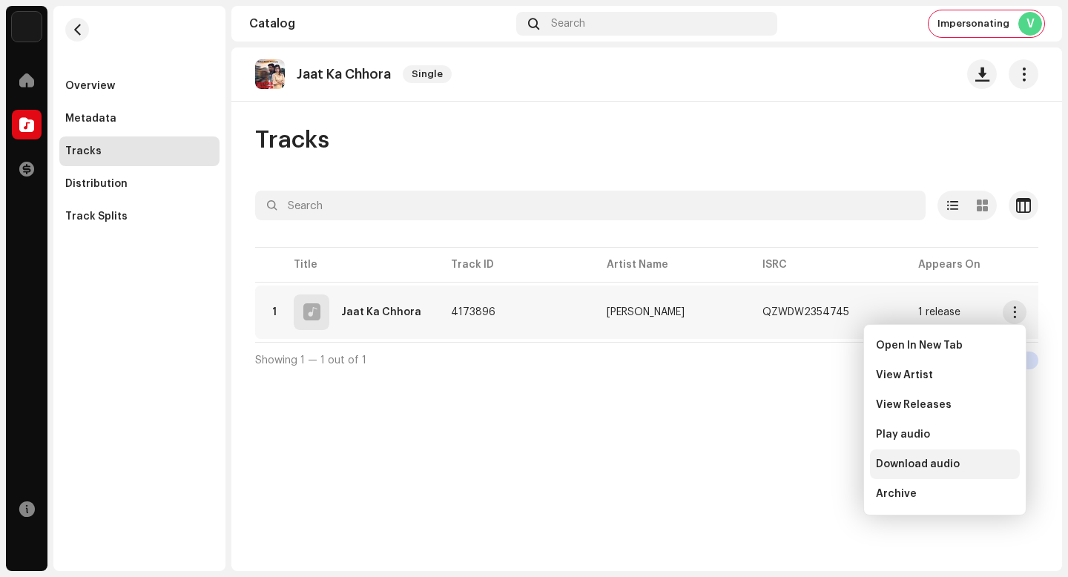
click at [995, 456] on div "Download audio" at bounding box center [945, 465] width 150 height 30
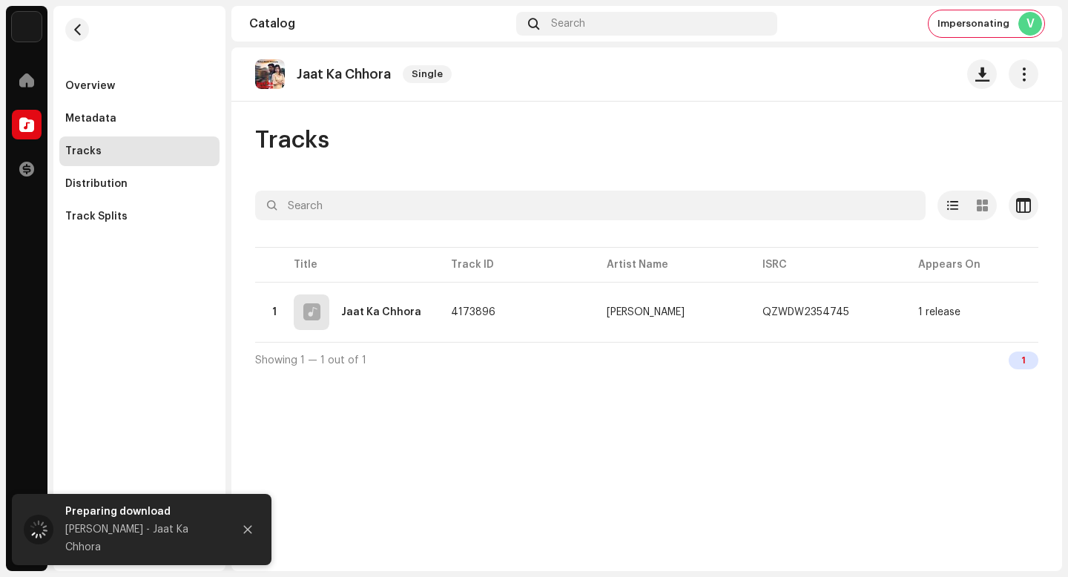
click at [846, 440] on div "Jaat Ka Chhora Single Tracks Selected 0 Options Filters Distribution status In …" at bounding box center [646, 309] width 831 height 524
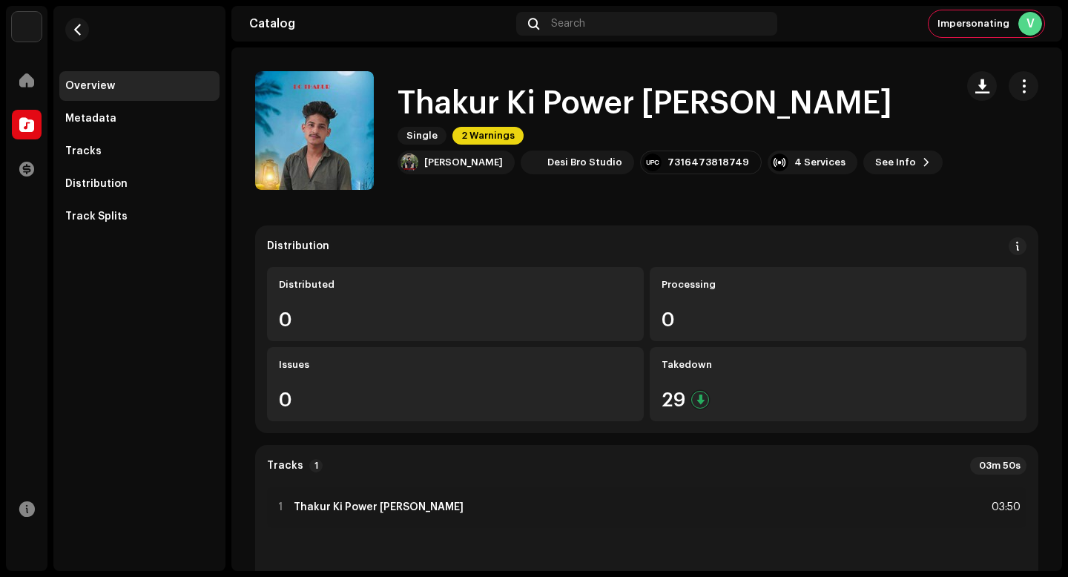
click at [684, 121] on h1 "Thakur Ki Power [PERSON_NAME]" at bounding box center [645, 104] width 495 height 34
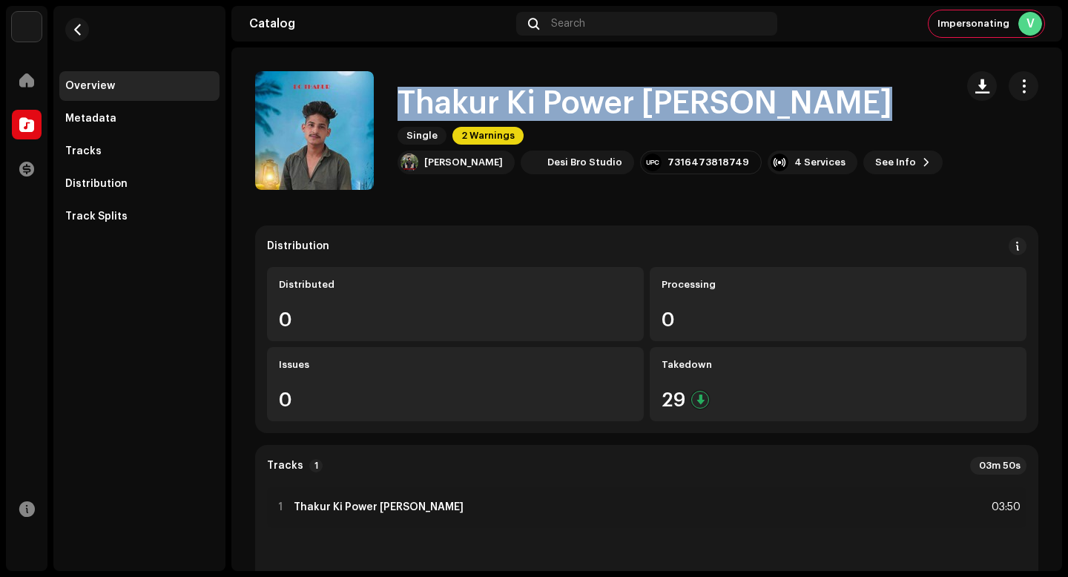
click at [684, 121] on h1 "Thakur Ki Power [PERSON_NAME]" at bounding box center [645, 104] width 495 height 34
copy div "Thakur Ki Power Dc Thakur Single 2 Warnings"
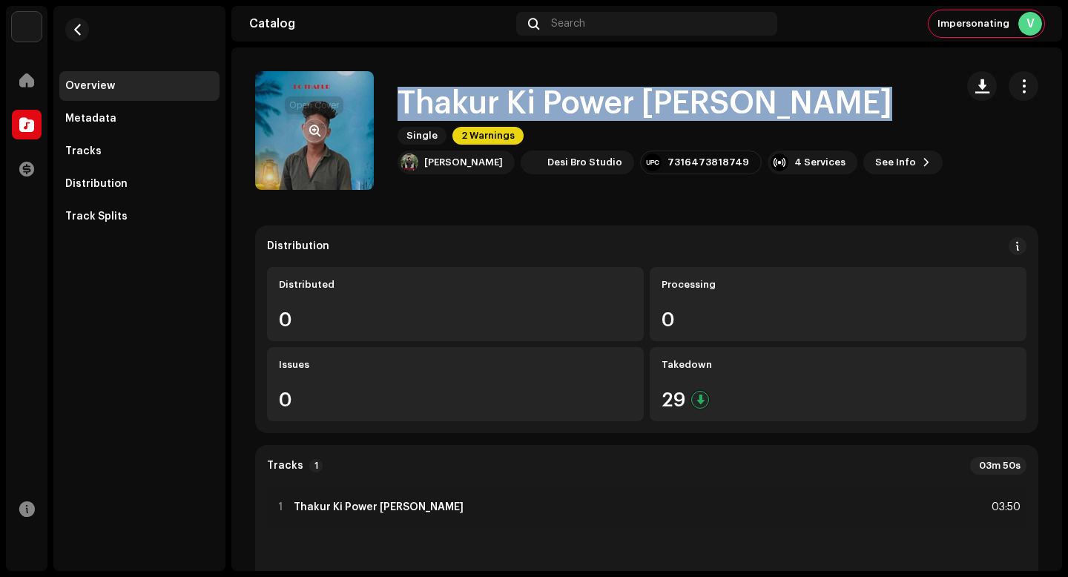
click at [310, 131] on span "button" at bounding box center [314, 131] width 11 height 12
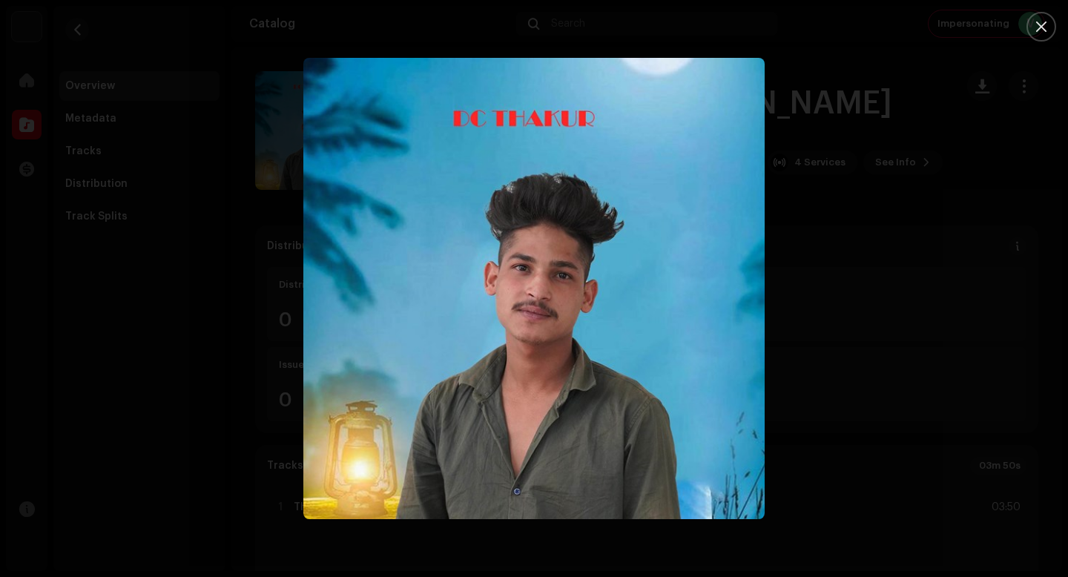
click at [875, 331] on div at bounding box center [534, 288] width 1068 height 577
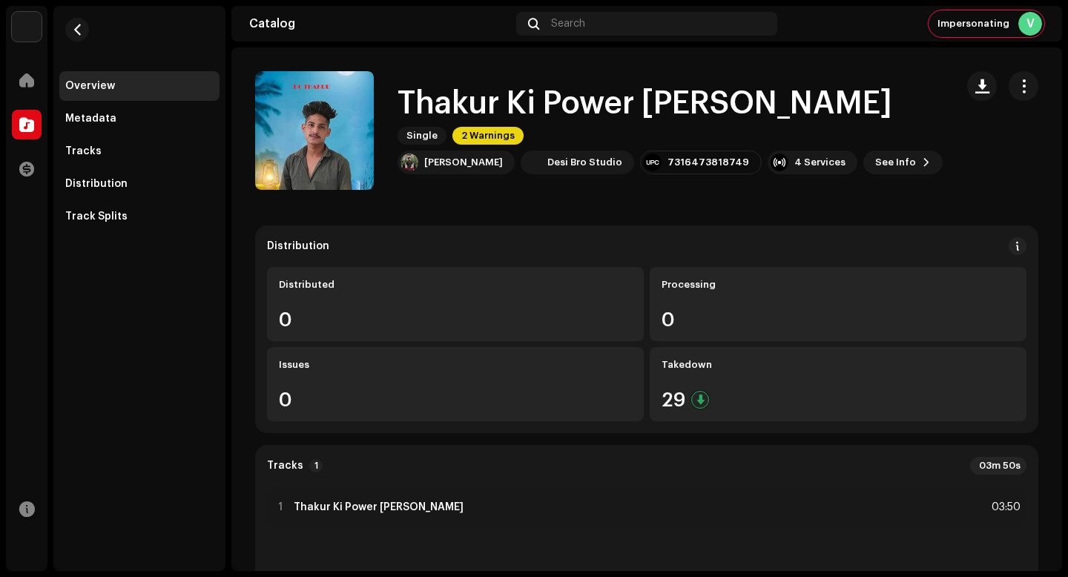
click at [520, 111] on h1 "Thakur Ki Power [PERSON_NAME]" at bounding box center [645, 104] width 495 height 34
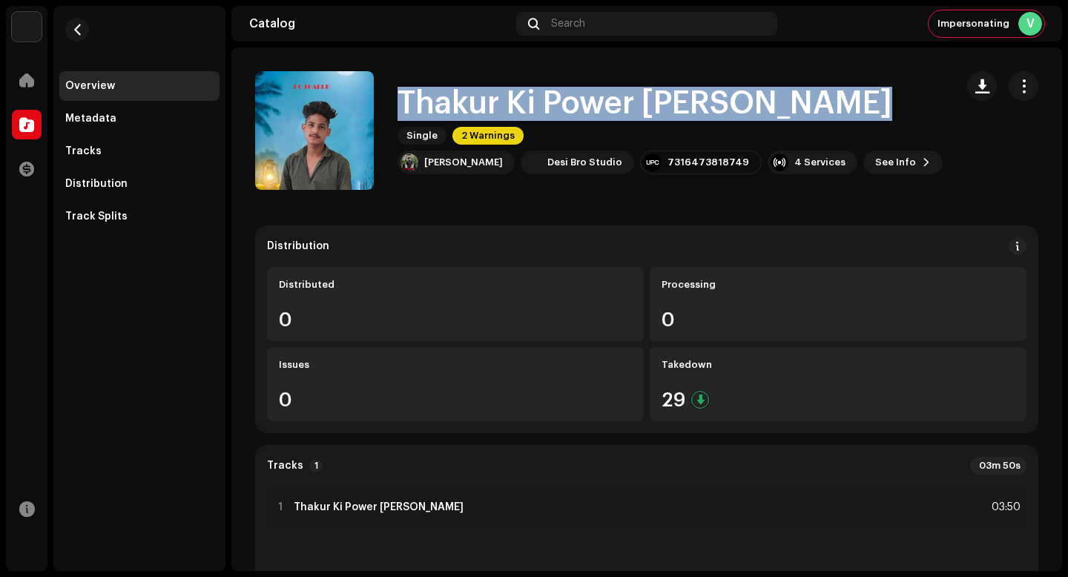
click at [520, 111] on h1 "Thakur Ki Power [PERSON_NAME]" at bounding box center [645, 104] width 495 height 34
copy div "Thakur Ki Power Dc Thakur Single 2 Warnings"
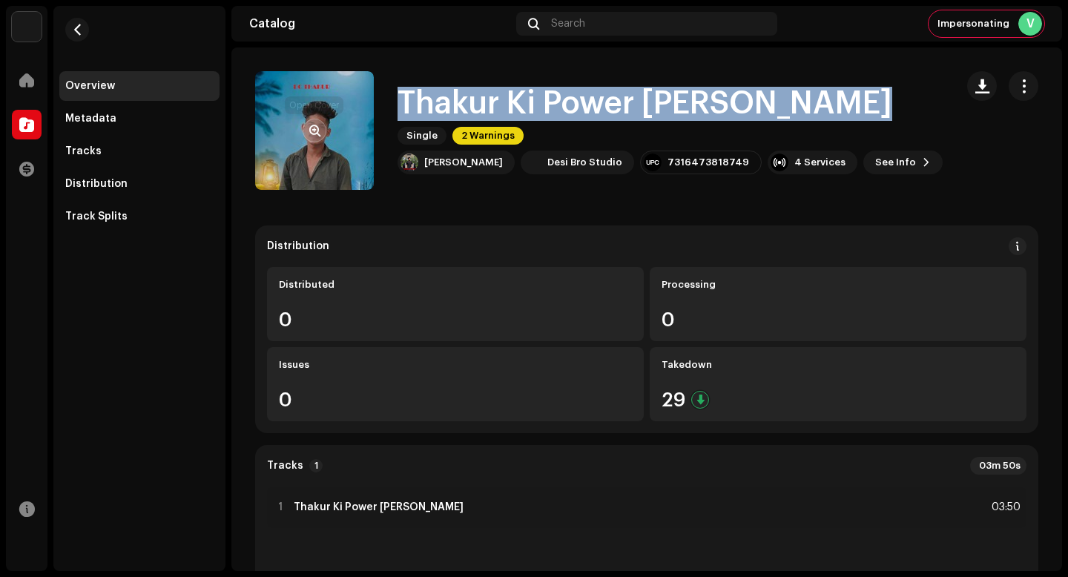
click at [306, 130] on button "button" at bounding box center [315, 131] width 24 height 24
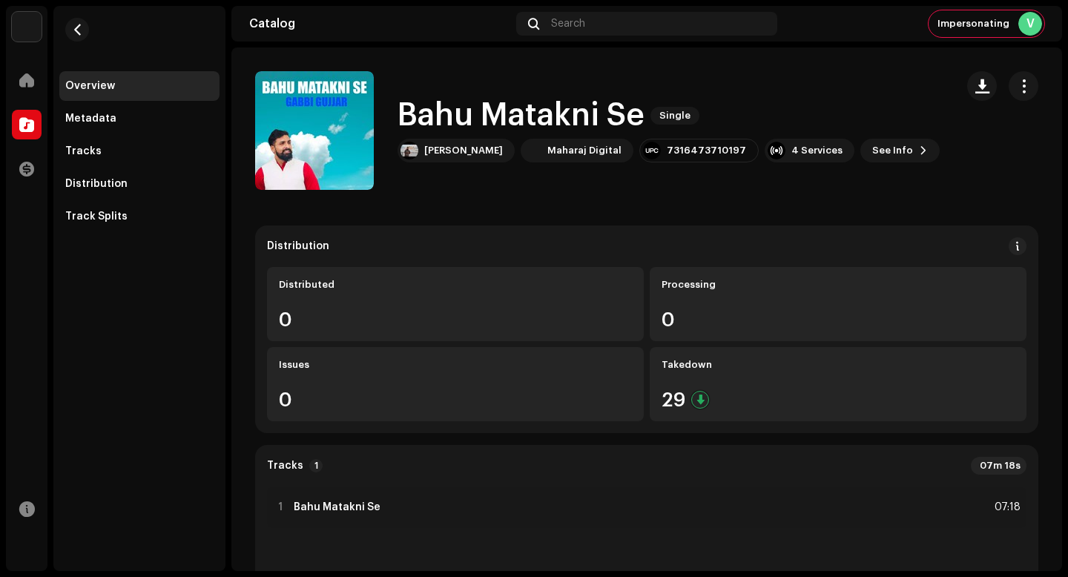
click at [608, 125] on h1 "Bahu Matakni Se" at bounding box center [521, 116] width 247 height 34
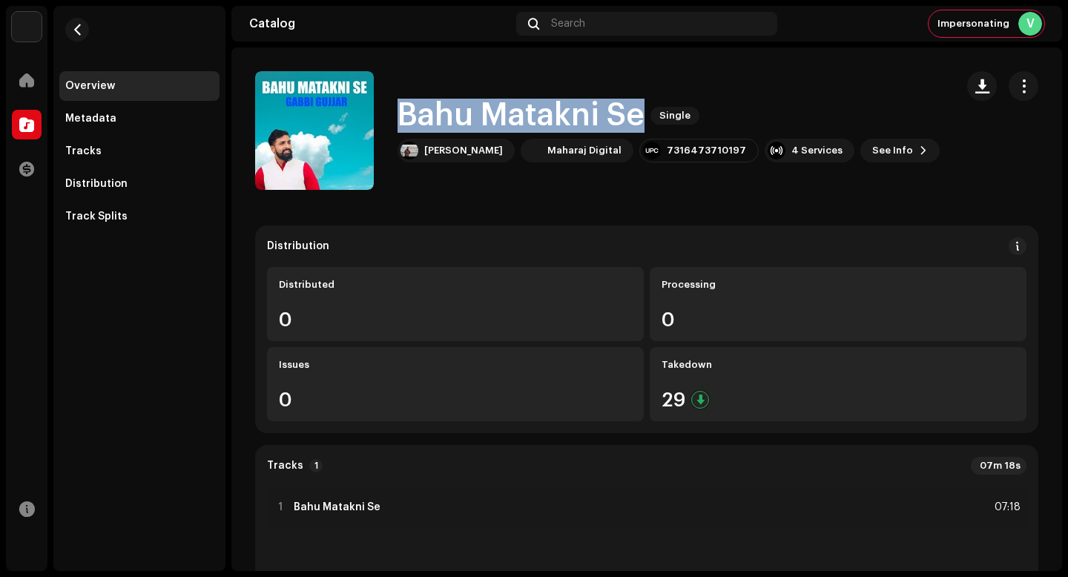
click at [608, 125] on h1 "Bahu Matakni Se" at bounding box center [521, 116] width 247 height 34
copy div "Bahu Matakni Se Single"
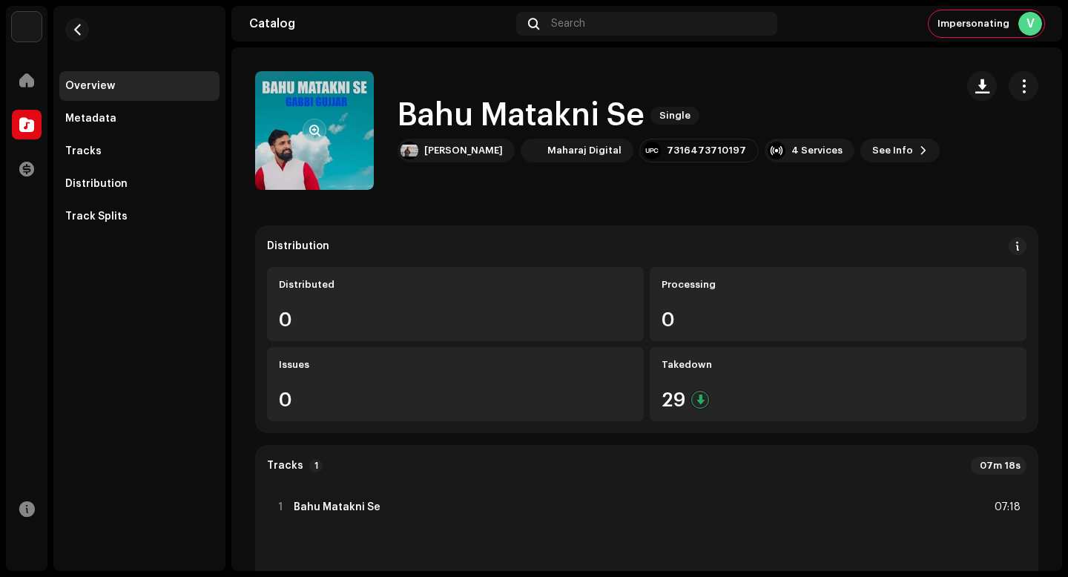
click at [300, 137] on re-a-cover at bounding box center [314, 130] width 119 height 119
click at [312, 131] on span "button" at bounding box center [314, 131] width 11 height 12
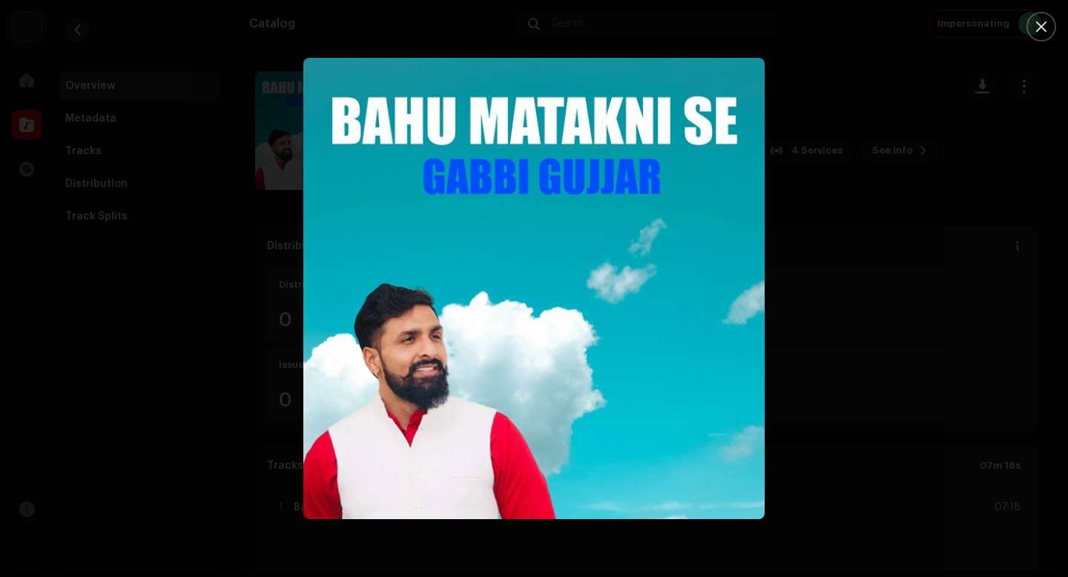
click at [852, 346] on div at bounding box center [534, 288] width 1068 height 577
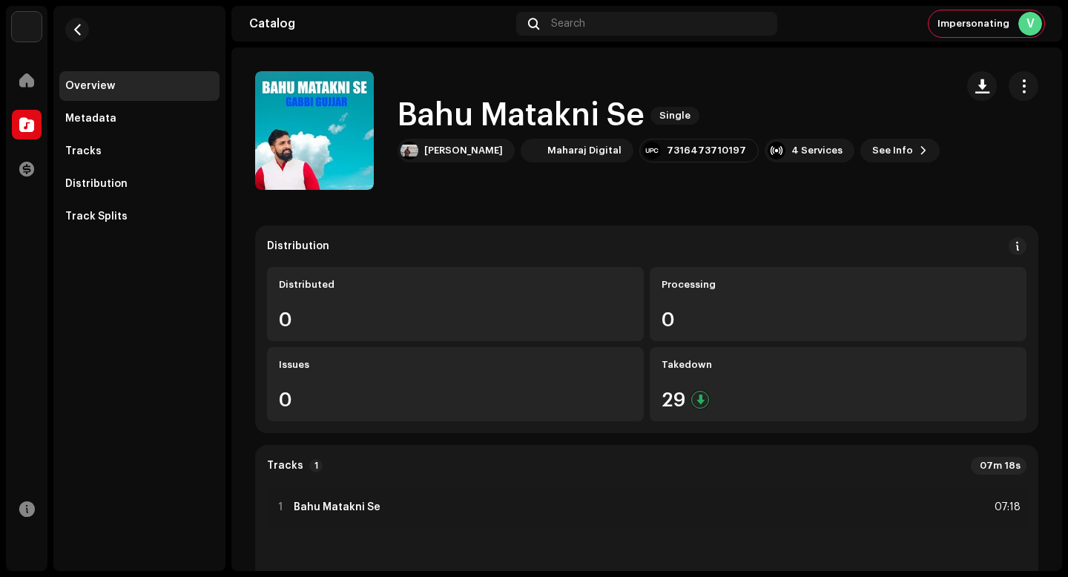
click at [586, 118] on h1 "Bahu Matakni Se" at bounding box center [521, 116] width 247 height 34
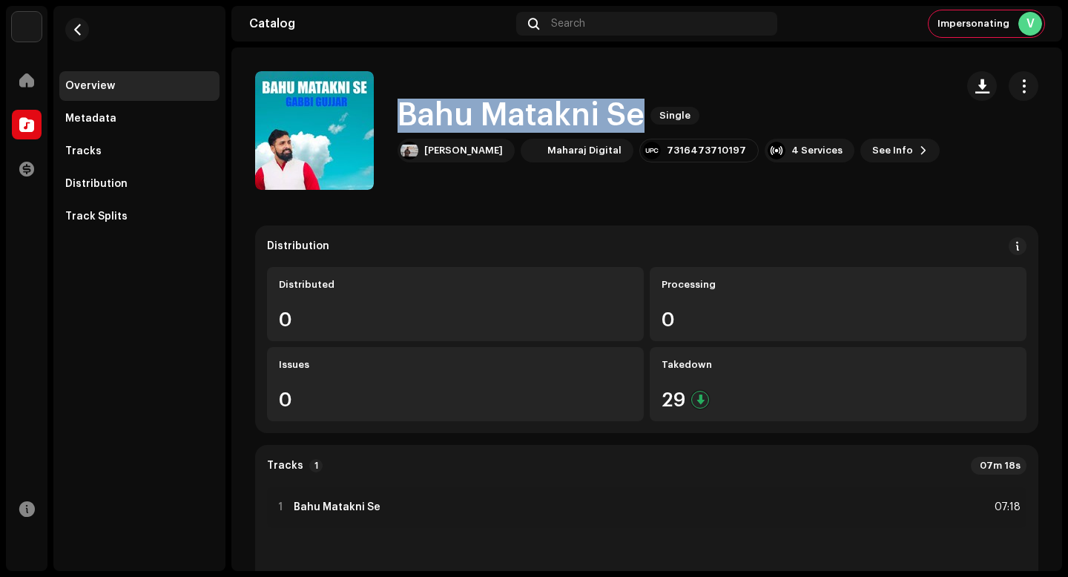
click at [586, 118] on h1 "Bahu Matakni Se" at bounding box center [521, 116] width 247 height 34
copy div "Bahu Matakni Se Single"
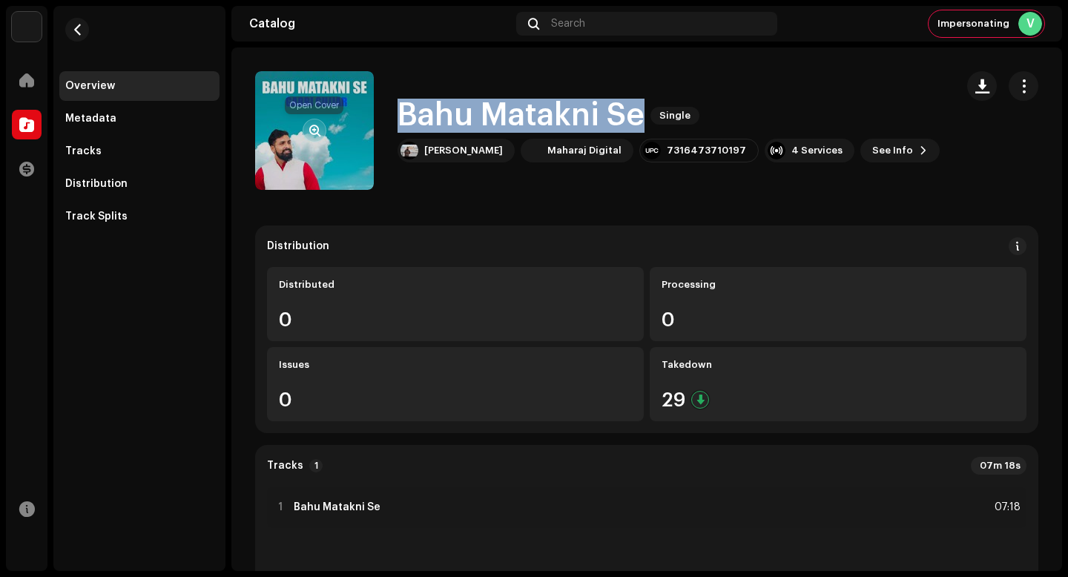
click at [313, 126] on span "button" at bounding box center [314, 131] width 11 height 12
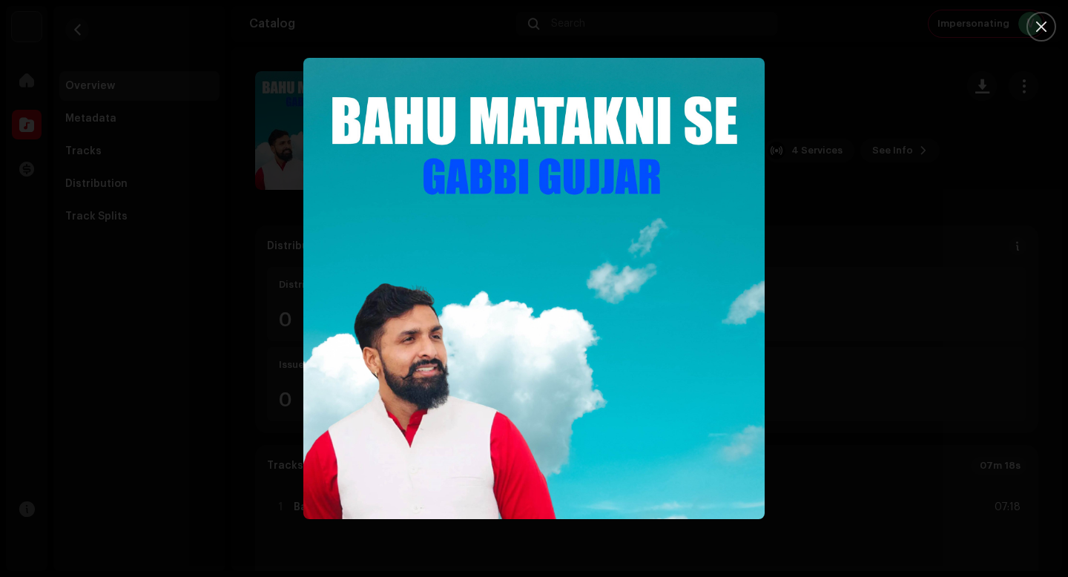
click at [621, 237] on img "1" at bounding box center [533, 288] width 461 height 461
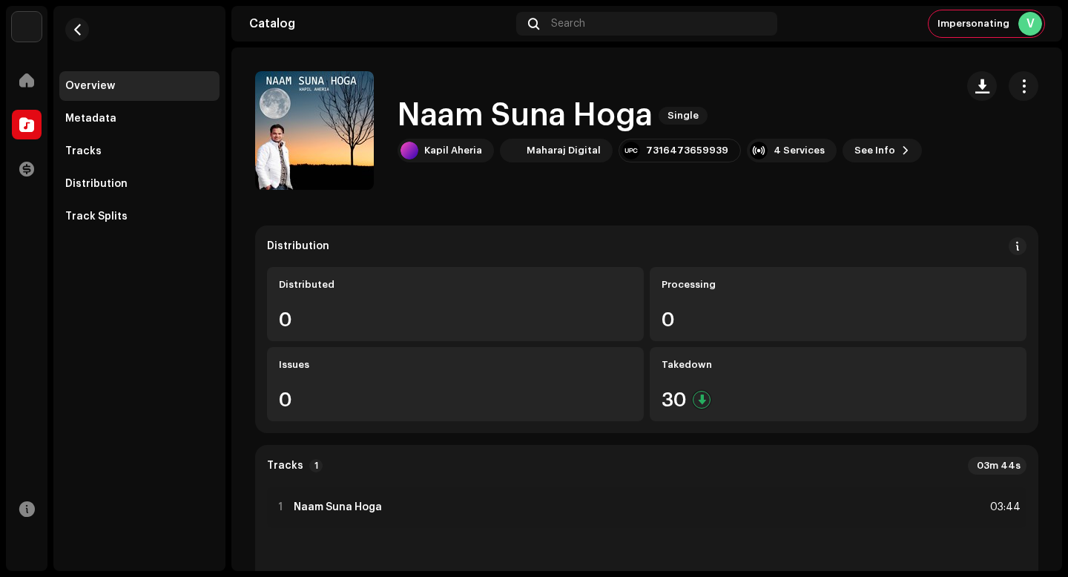
click at [560, 126] on h1 "Naam Suna Hoga" at bounding box center [525, 116] width 255 height 34
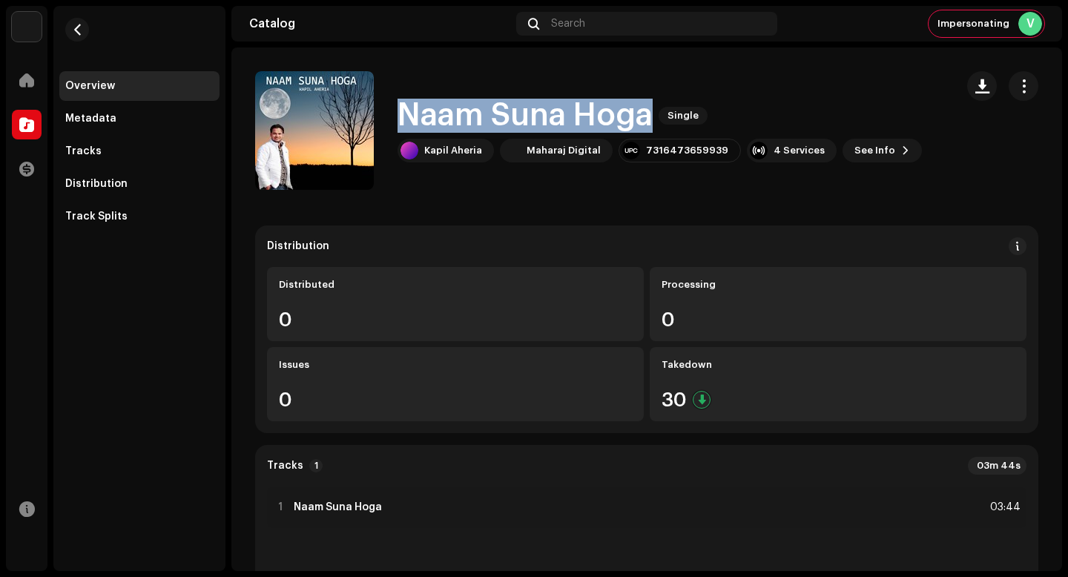
click at [560, 126] on h1 "Naam Suna Hoga" at bounding box center [525, 116] width 255 height 34
copy div "Naam Suna Hoga Single"
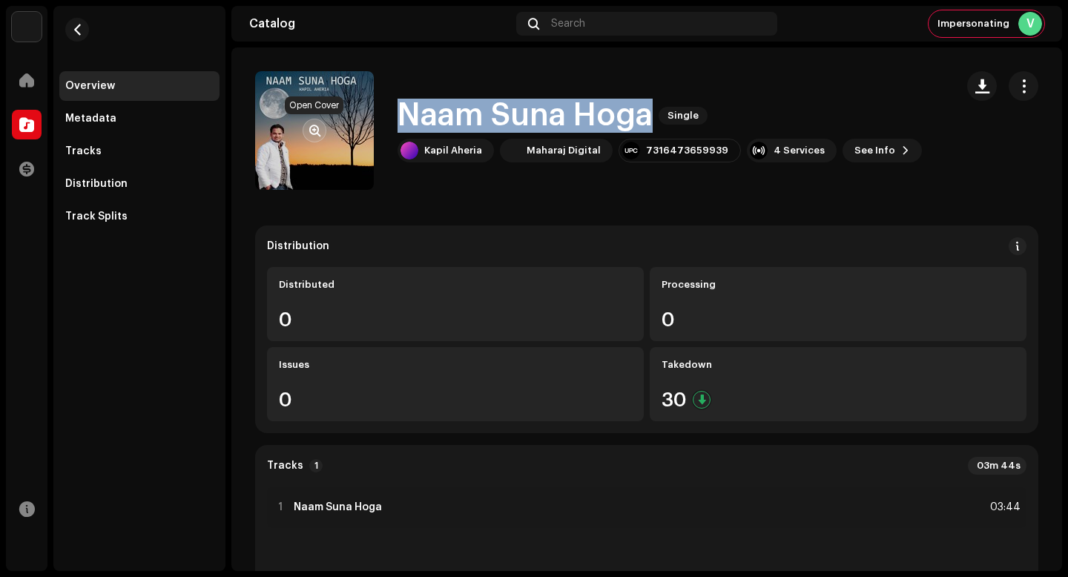
click at [319, 131] on span "button" at bounding box center [314, 131] width 11 height 12
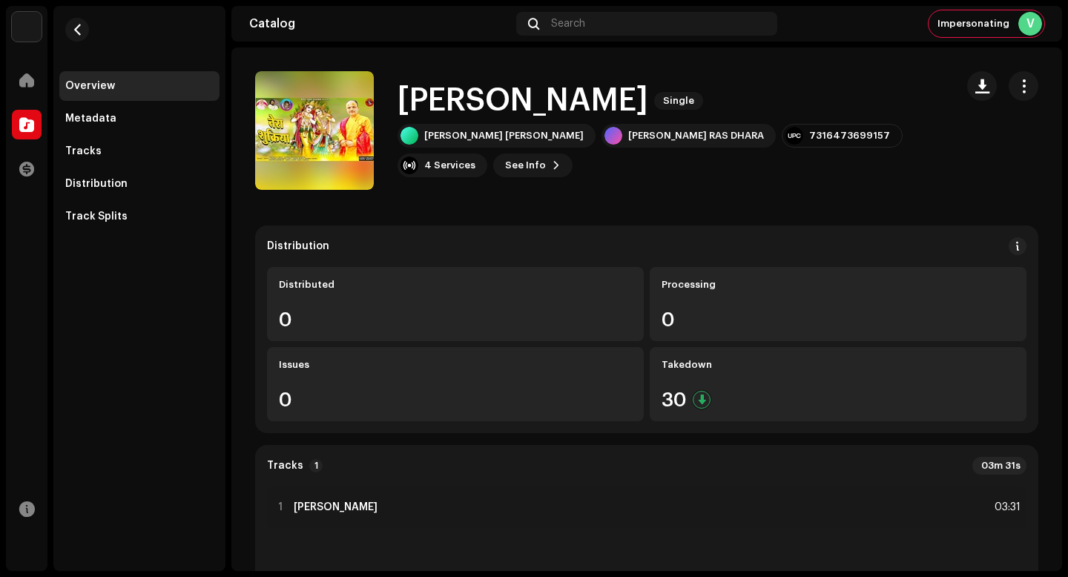
click at [540, 93] on h1 "[PERSON_NAME]" at bounding box center [523, 101] width 251 height 34
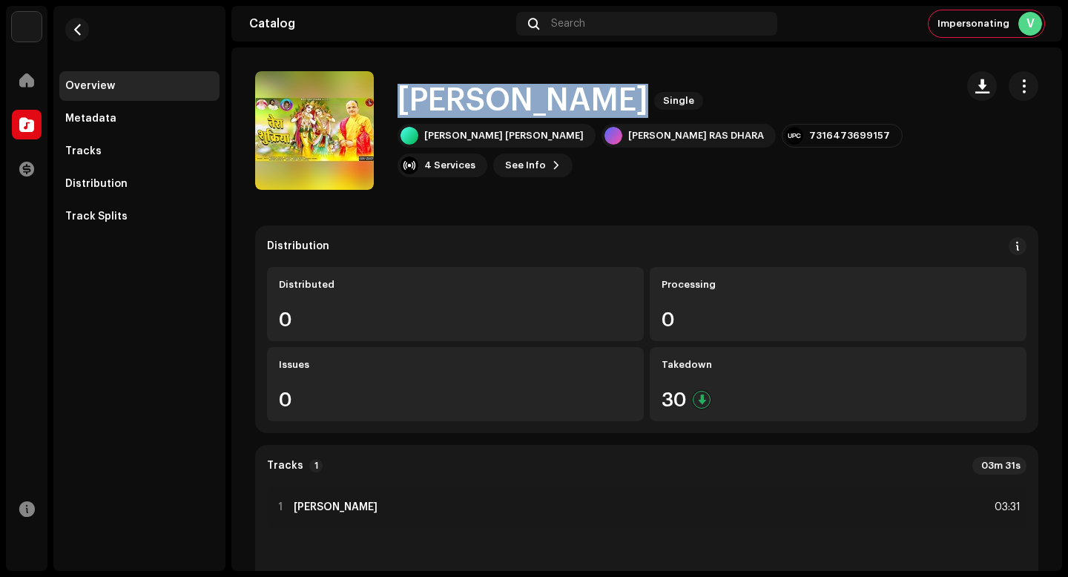
click at [540, 93] on h1 "[PERSON_NAME]" at bounding box center [523, 101] width 251 height 34
copy div "[PERSON_NAME] Single"
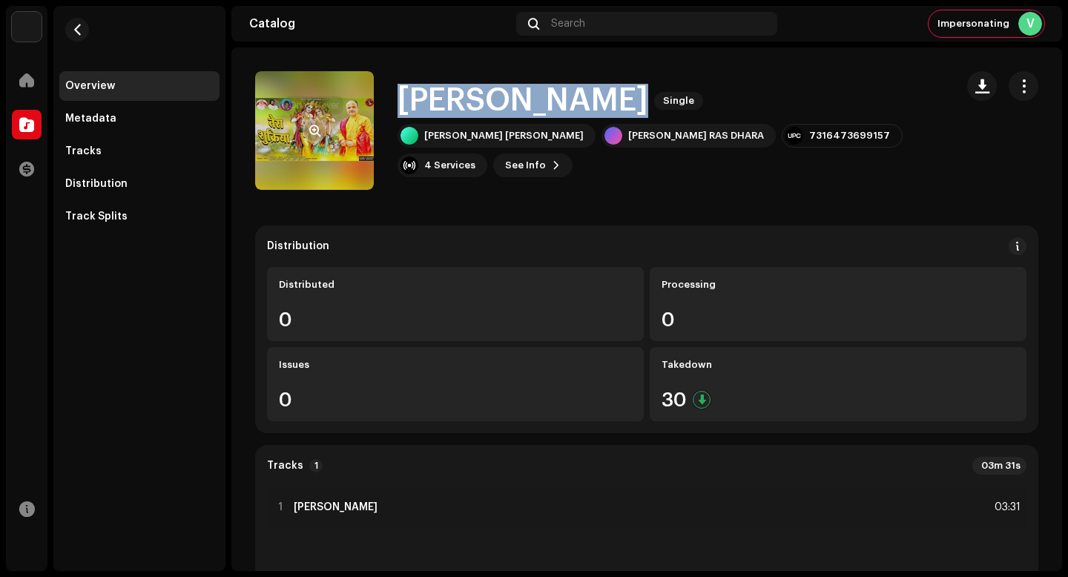
click at [312, 130] on span "button" at bounding box center [314, 131] width 11 height 12
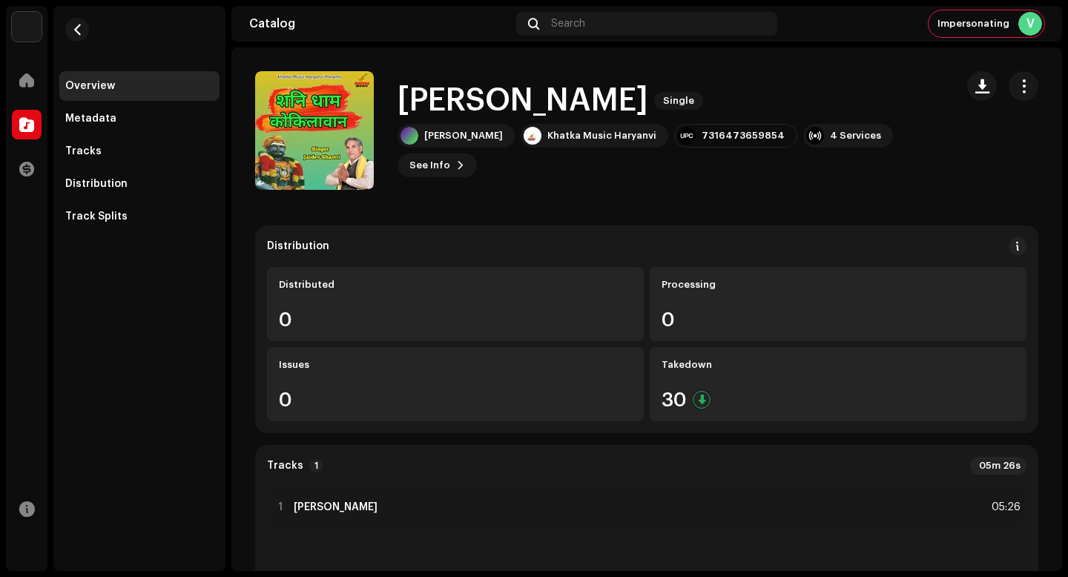
click at [510, 93] on h1 "Shanidham Kokilavan" at bounding box center [523, 101] width 251 height 34
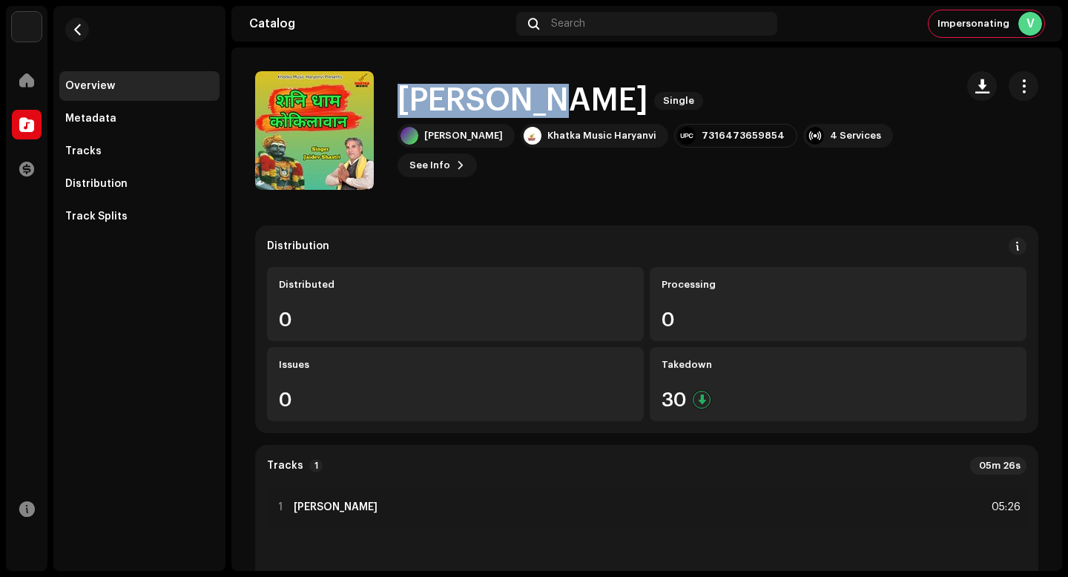
click at [510, 93] on h1 "Shanidham Kokilavan" at bounding box center [523, 101] width 251 height 34
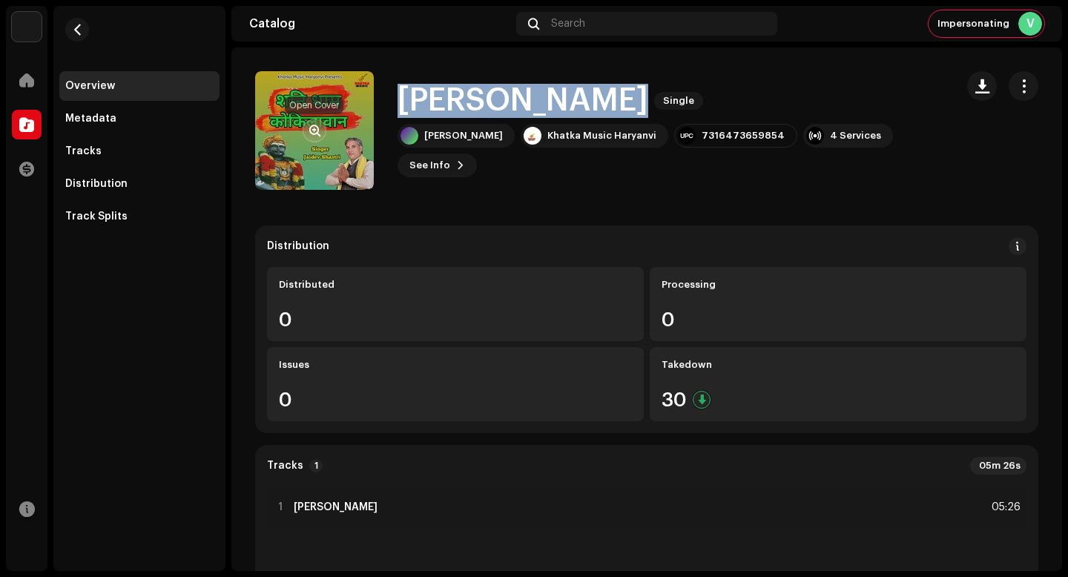
click at [312, 131] on span "button" at bounding box center [314, 131] width 11 height 12
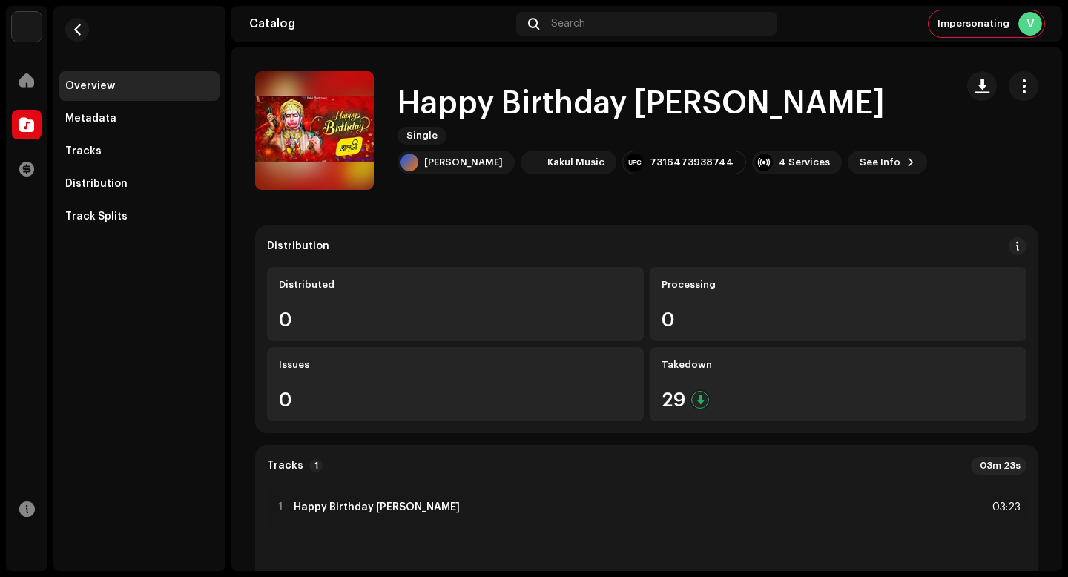
click at [647, 119] on h1 "Happy Birthday [PERSON_NAME]" at bounding box center [641, 104] width 487 height 34
click at [647, 119] on h1 "Happy Birthday Balaji" at bounding box center [641, 104] width 487 height 34
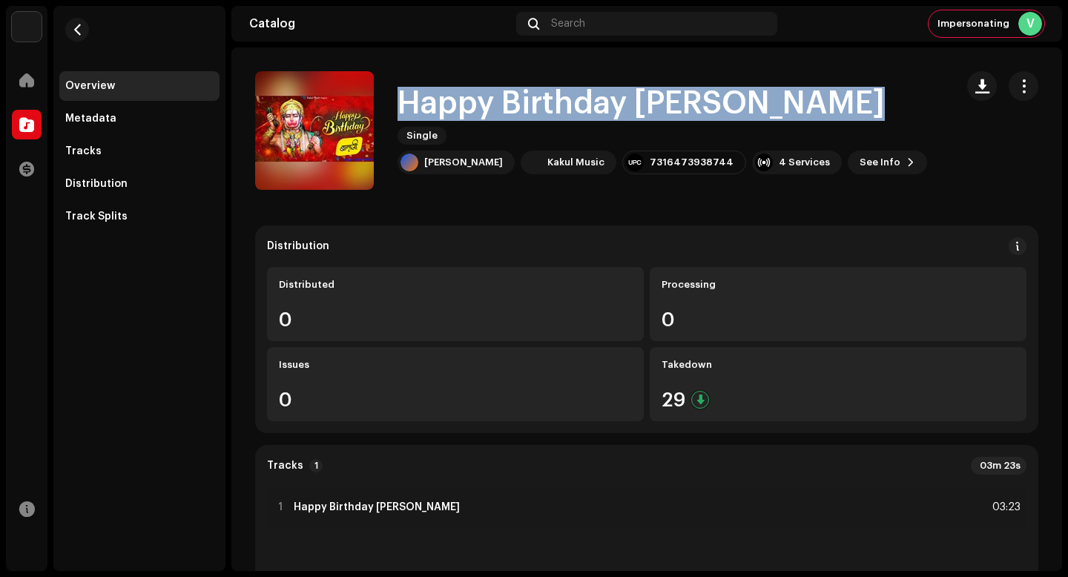
click at [647, 119] on h1 "Happy Birthday Balaji" at bounding box center [641, 104] width 487 height 34
copy div "Happy Birthday Balaji Single"
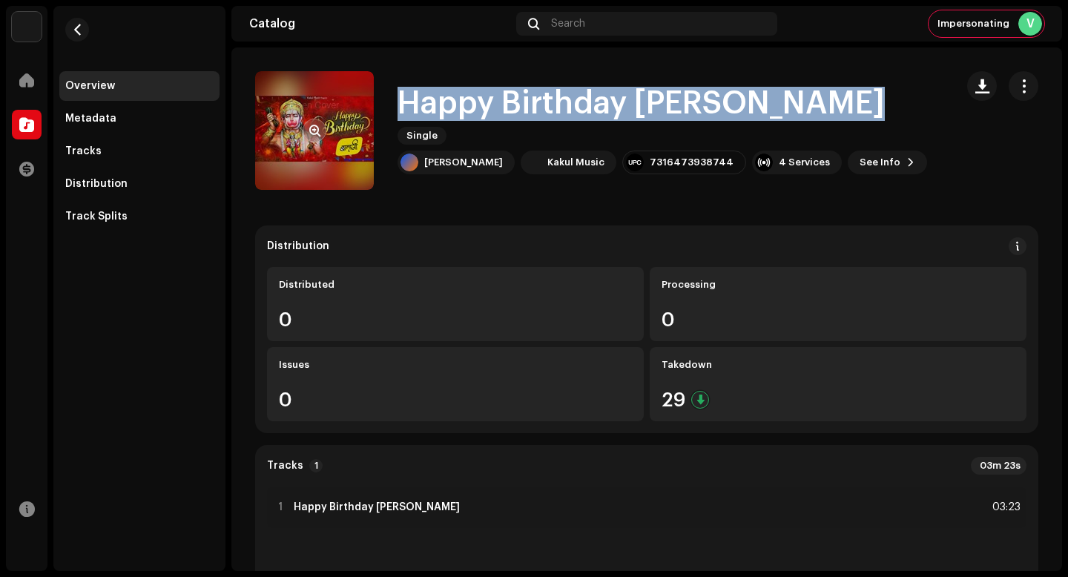
click at [314, 128] on span "button" at bounding box center [314, 131] width 11 height 12
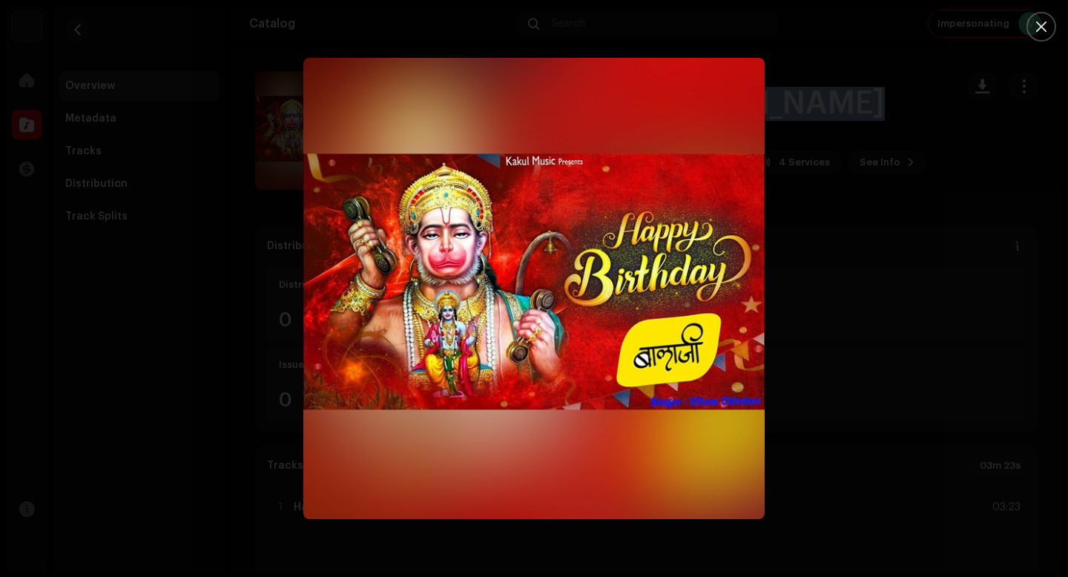
click at [542, 312] on img "1" at bounding box center [533, 288] width 461 height 461
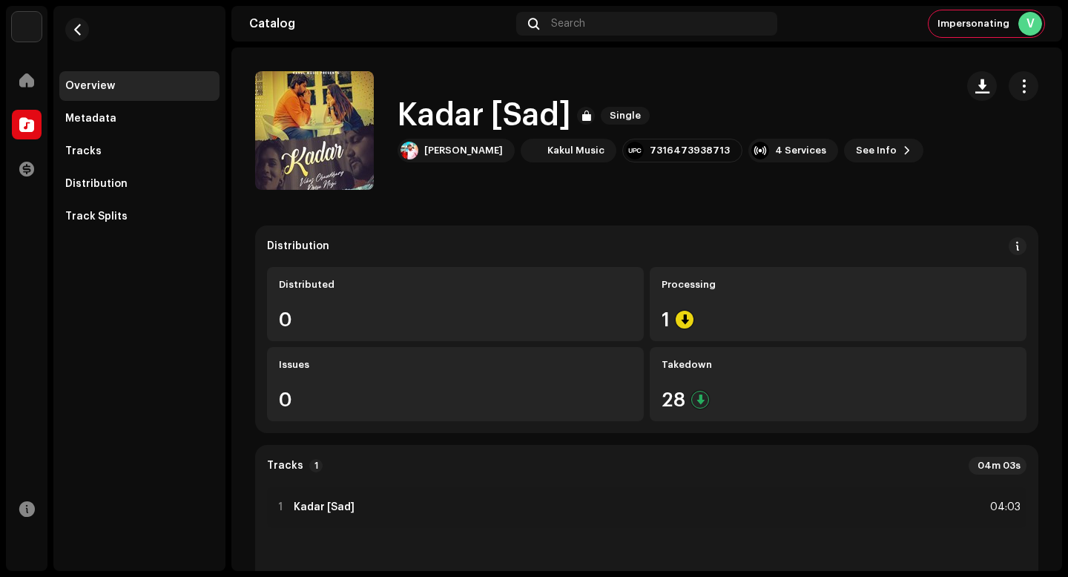
click at [473, 112] on h1 "Kadar [Sad]" at bounding box center [485, 116] width 174 height 34
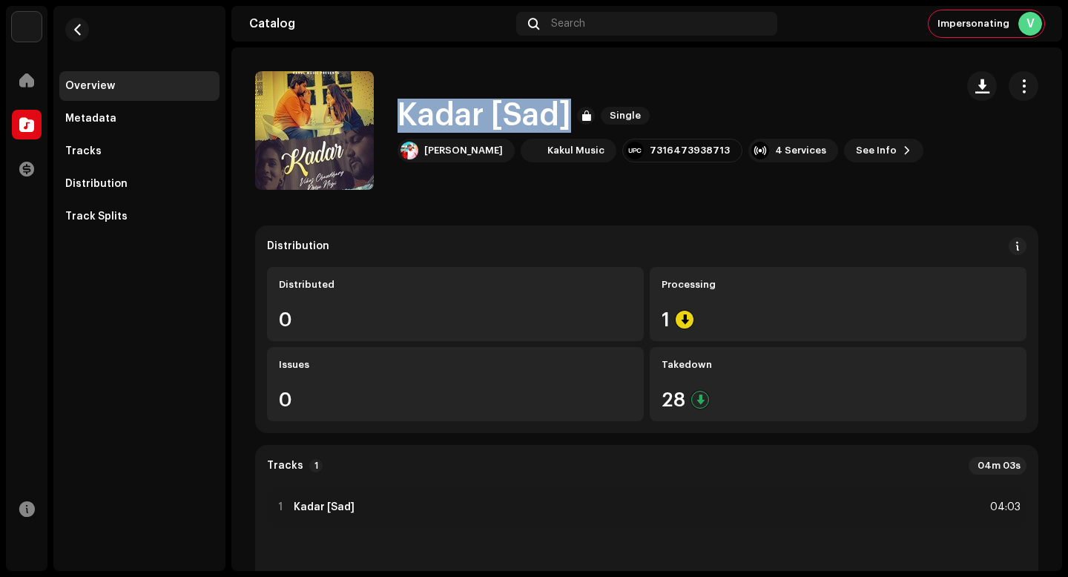
click at [473, 112] on h1 "Kadar [Sad]" at bounding box center [485, 116] width 174 height 34
copy div "Kadar [Sad] Single"
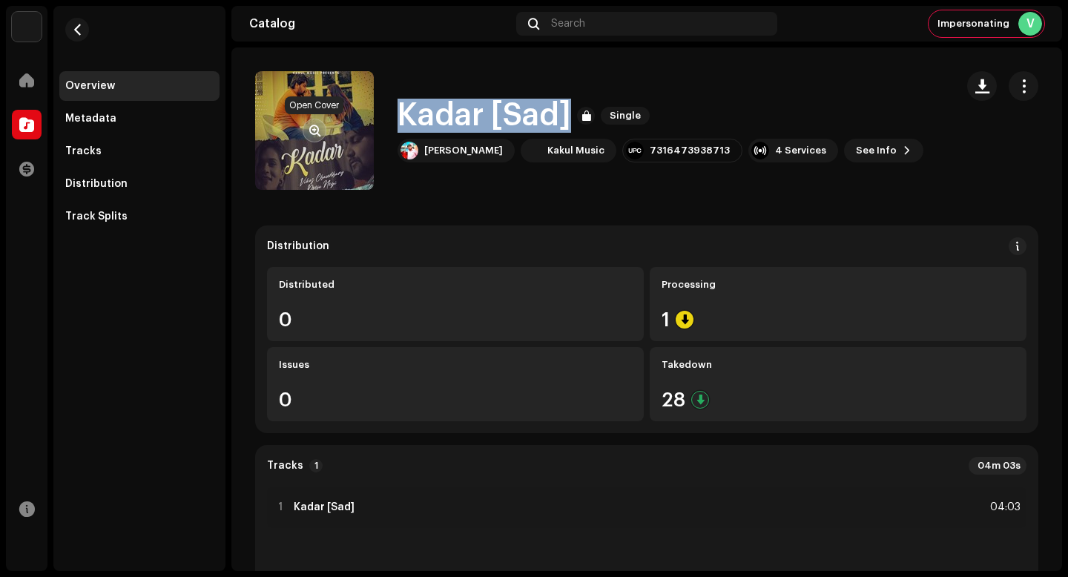
click at [314, 131] on span "button" at bounding box center [314, 131] width 11 height 12
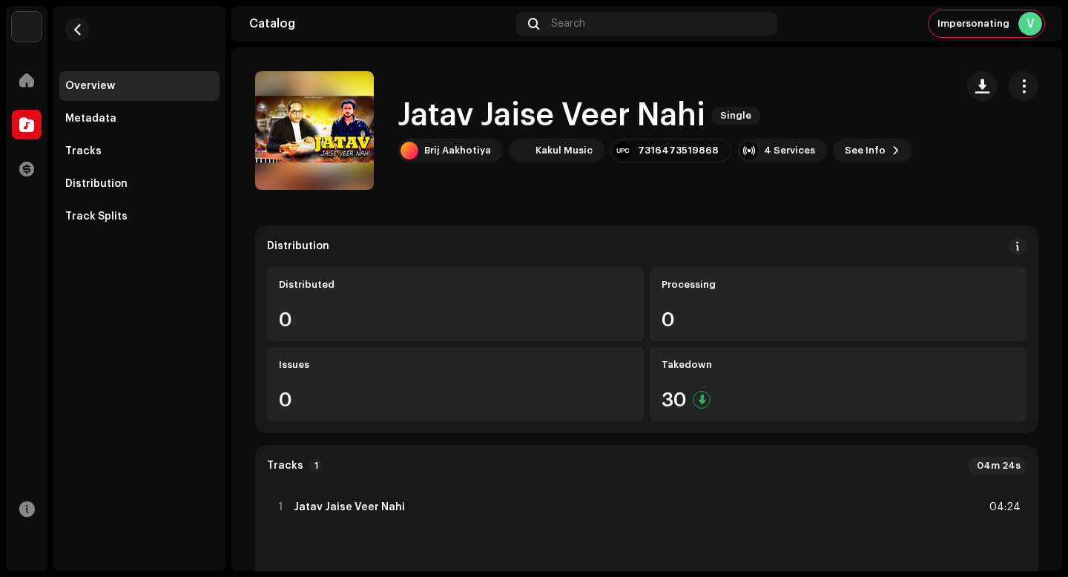
click at [606, 105] on h1 "Jatav Jaise Veer Nahi" at bounding box center [552, 116] width 308 height 34
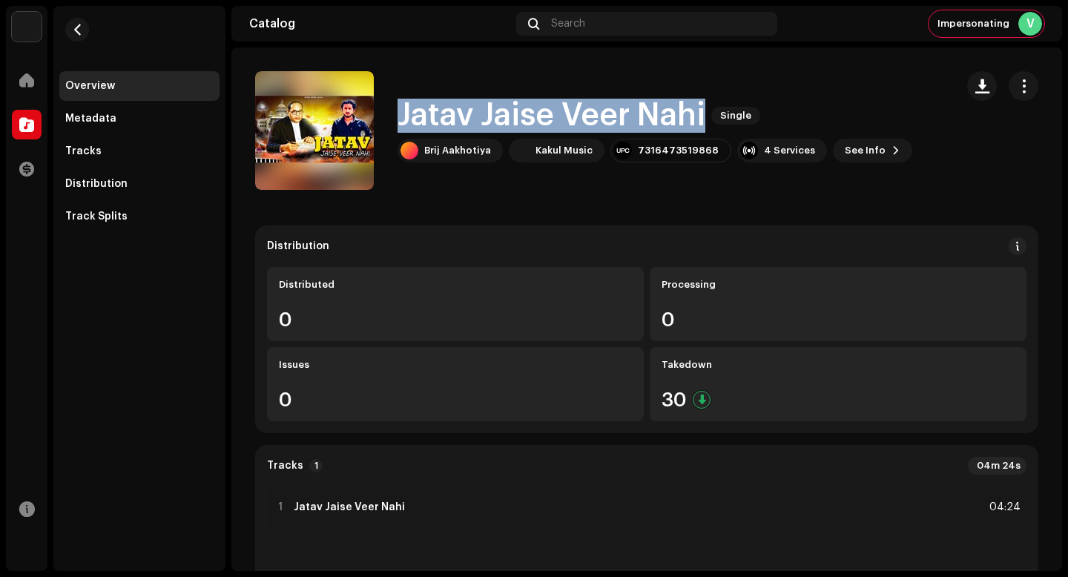
click at [606, 105] on h1 "Jatav Jaise Veer Nahi" at bounding box center [552, 116] width 308 height 34
copy div "Jatav Jaise Veer Nahi Single"
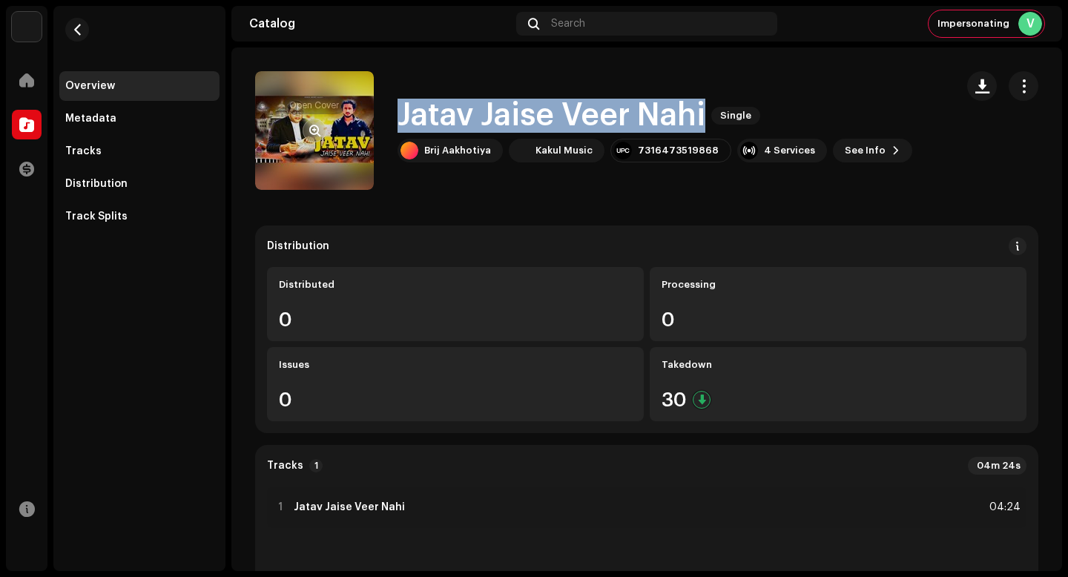
click at [312, 134] on span "button" at bounding box center [314, 131] width 11 height 12
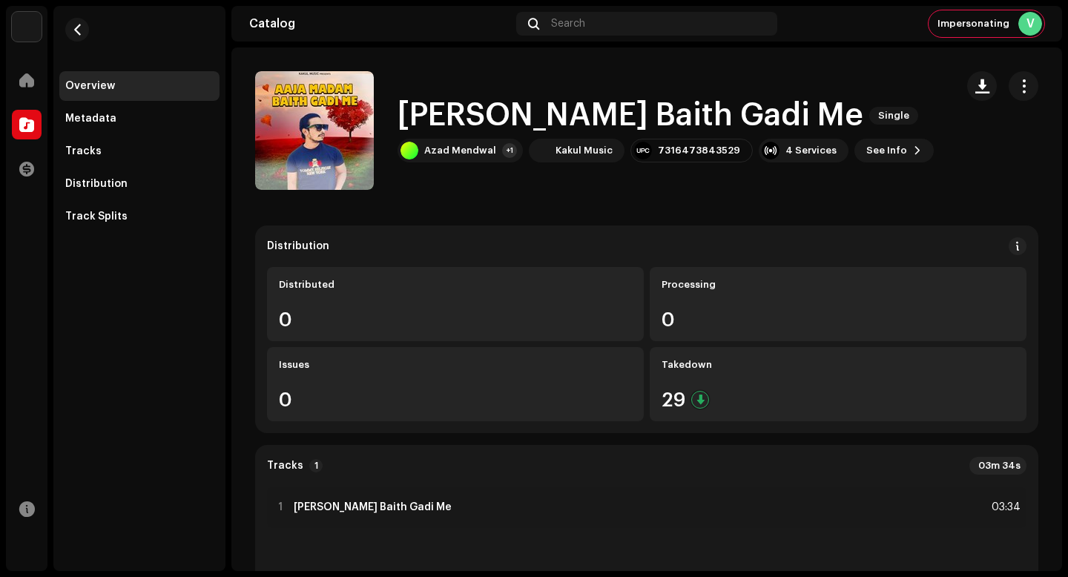
click at [533, 111] on h1 "[PERSON_NAME] Baith Gadi Me" at bounding box center [631, 116] width 466 height 34
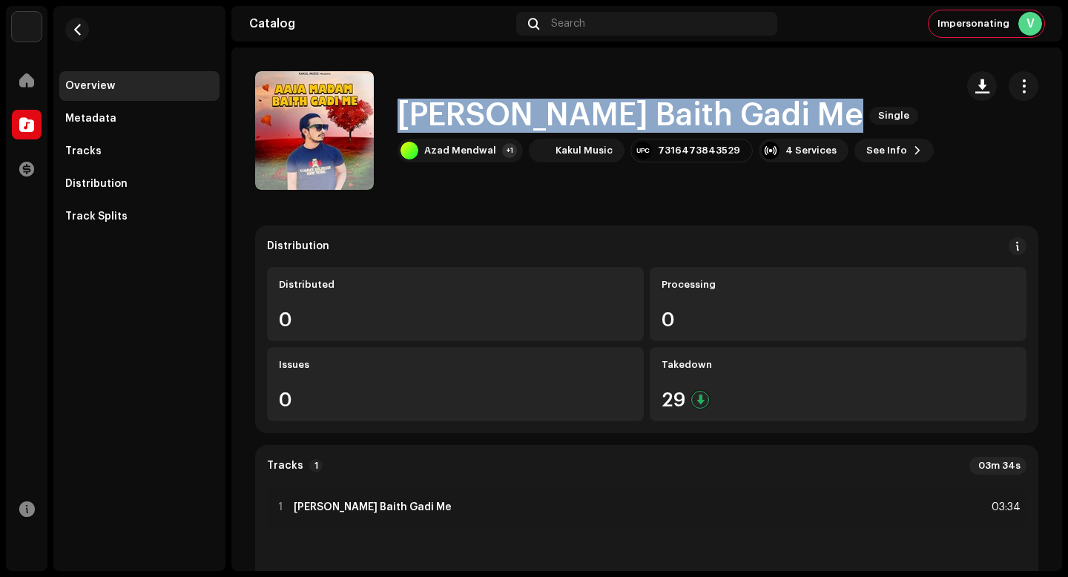
click at [533, 111] on h1 "[PERSON_NAME] Baith Gadi Me" at bounding box center [631, 116] width 466 height 34
copy div "[PERSON_NAME] Baith Gadi Me Single"
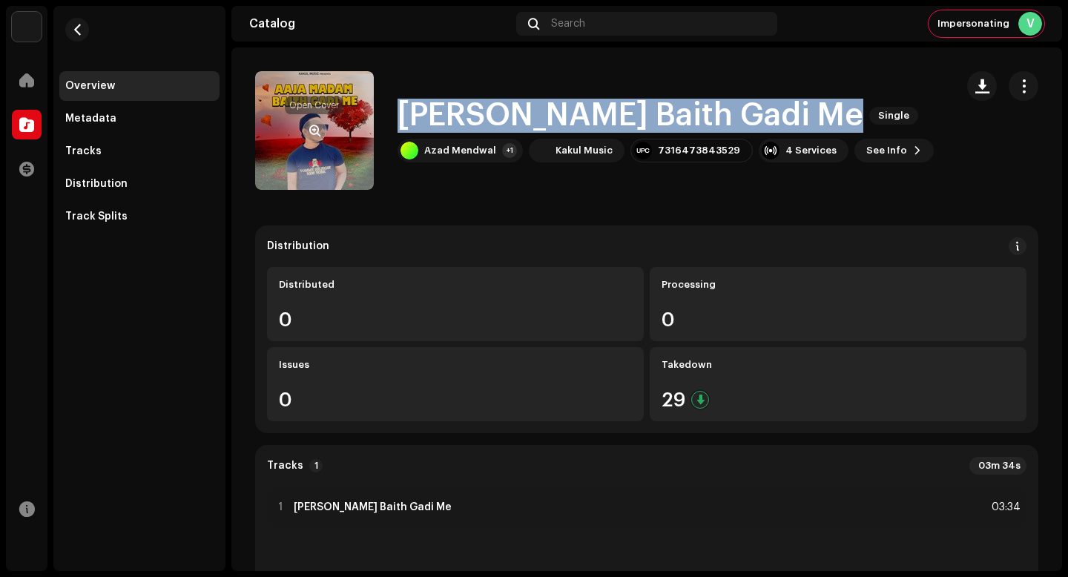
click at [315, 123] on button "button" at bounding box center [315, 131] width 24 height 24
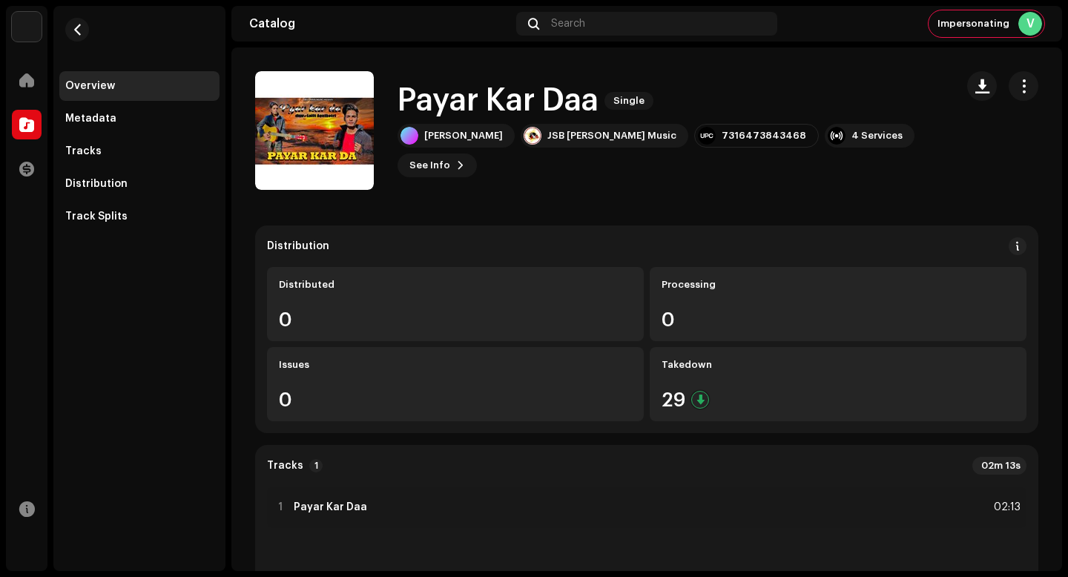
click at [550, 118] on h1 "Payar Kar Daa" at bounding box center [498, 101] width 201 height 34
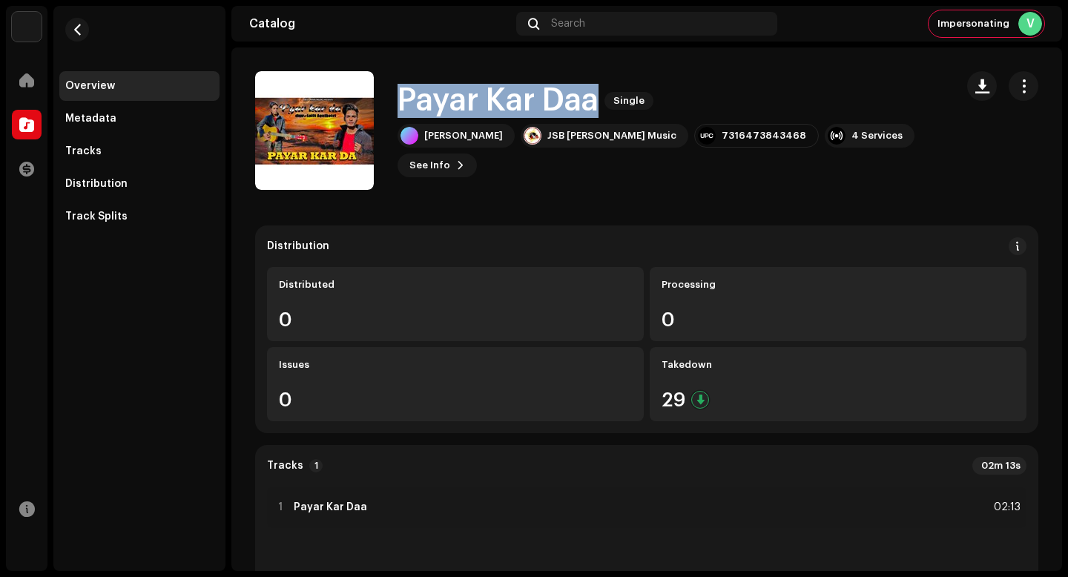
click at [550, 118] on h1 "Payar Kar Daa" at bounding box center [498, 101] width 201 height 34
copy div "Payar Kar Daa Single"
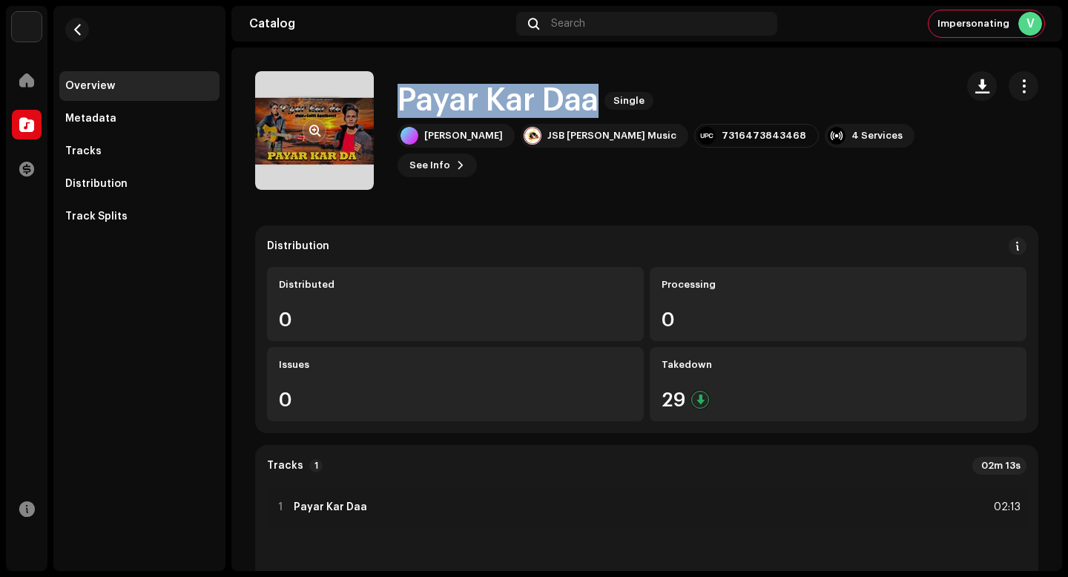
click at [309, 126] on button "button" at bounding box center [315, 131] width 24 height 24
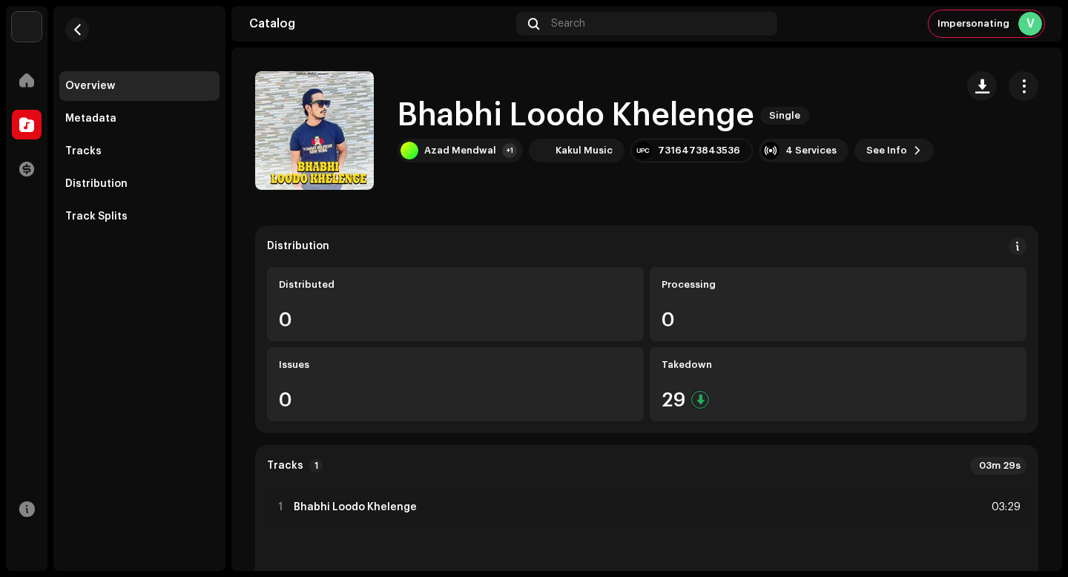
click at [553, 125] on h1 "Bhabhi Loodo Khelenge" at bounding box center [576, 116] width 357 height 34
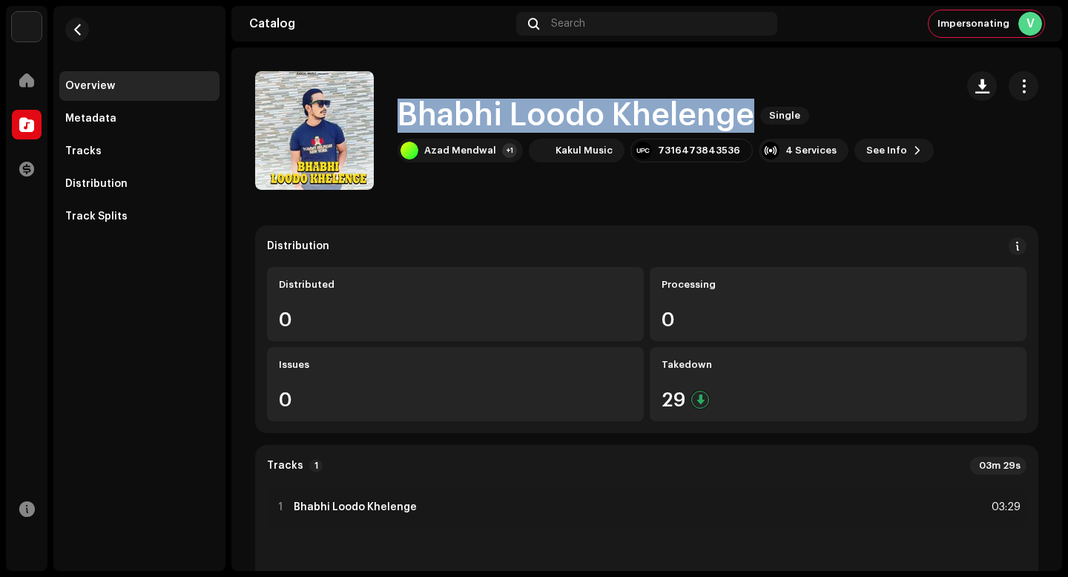
click at [553, 125] on h1 "Bhabhi Loodo Khelenge" at bounding box center [576, 116] width 357 height 34
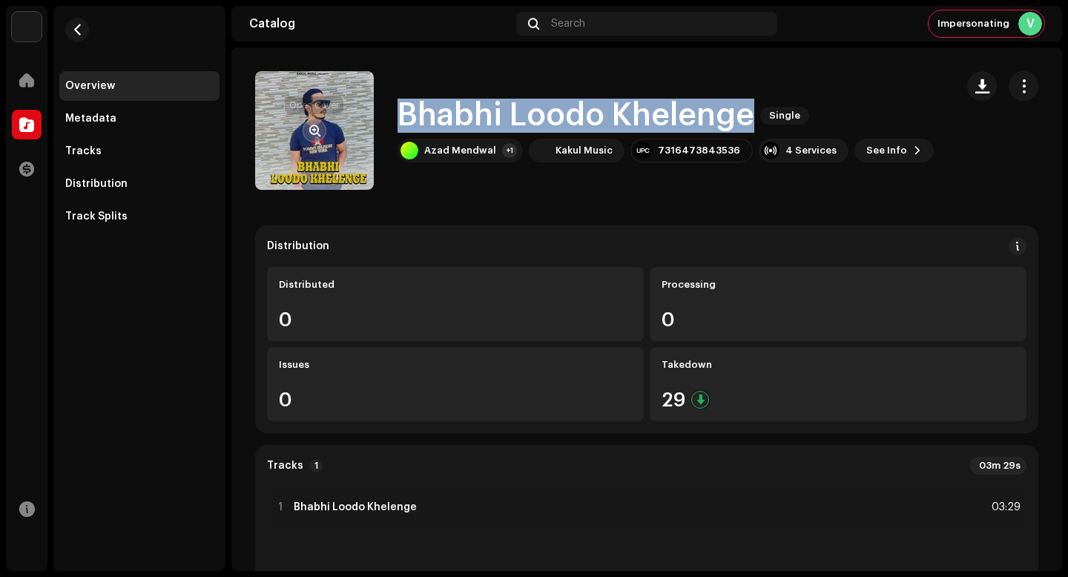
click at [311, 133] on span "button" at bounding box center [314, 131] width 11 height 12
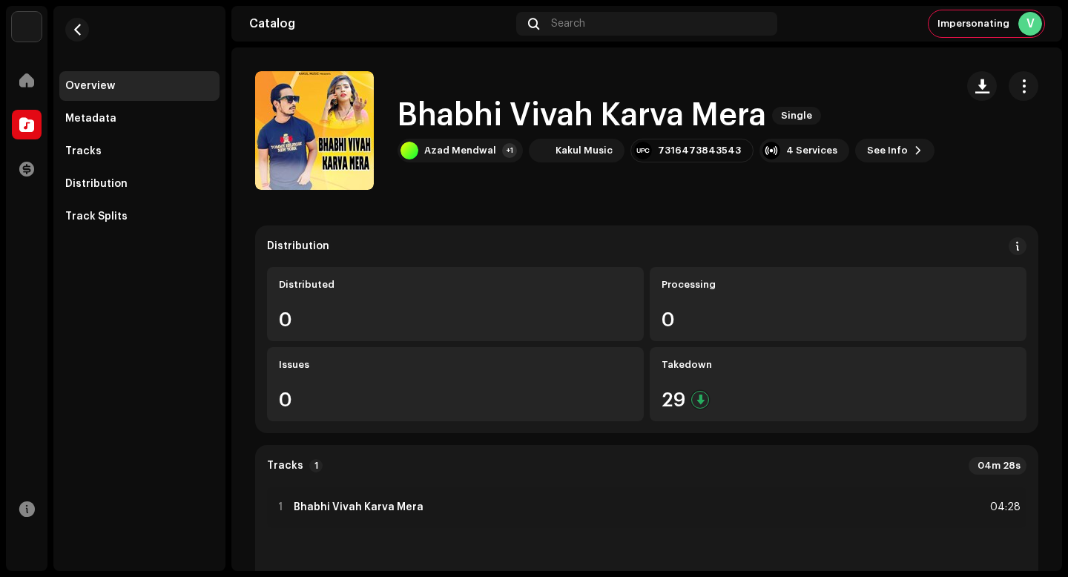
click at [647, 138] on div "Bhabhi Vivah Karva Mera Single Azad Mendwal +1 Kakul Music 7316473843543 4 Serv…" at bounding box center [666, 131] width 537 height 64
click at [645, 123] on h1 "Bhabhi Vivah Karva Mera" at bounding box center [582, 116] width 369 height 34
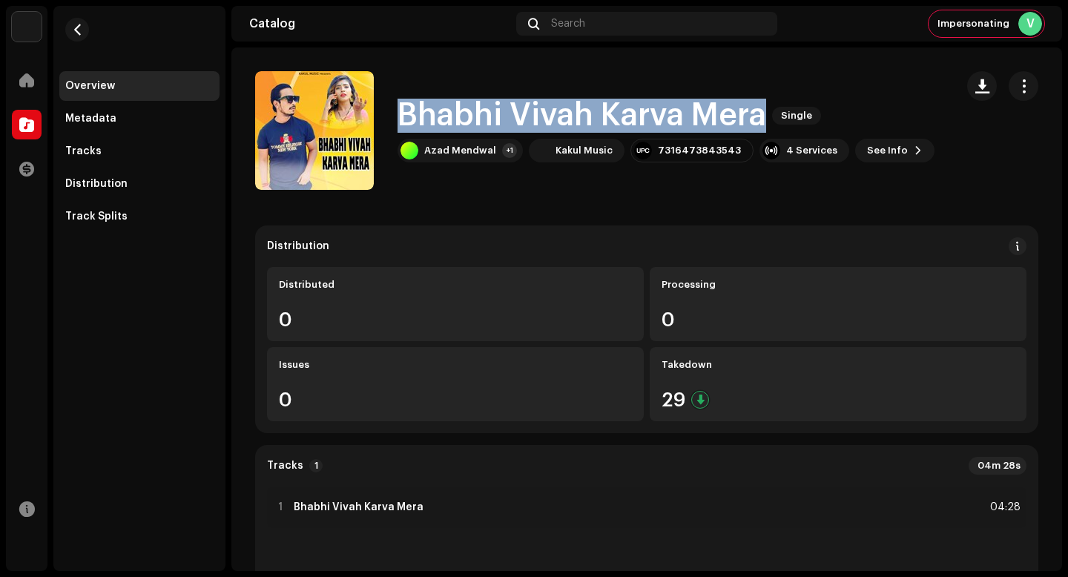
click at [645, 123] on h1 "Bhabhi Vivah Karva Mera" at bounding box center [582, 116] width 369 height 34
copy div "Bhabhi Vivah Karva Mera Single"
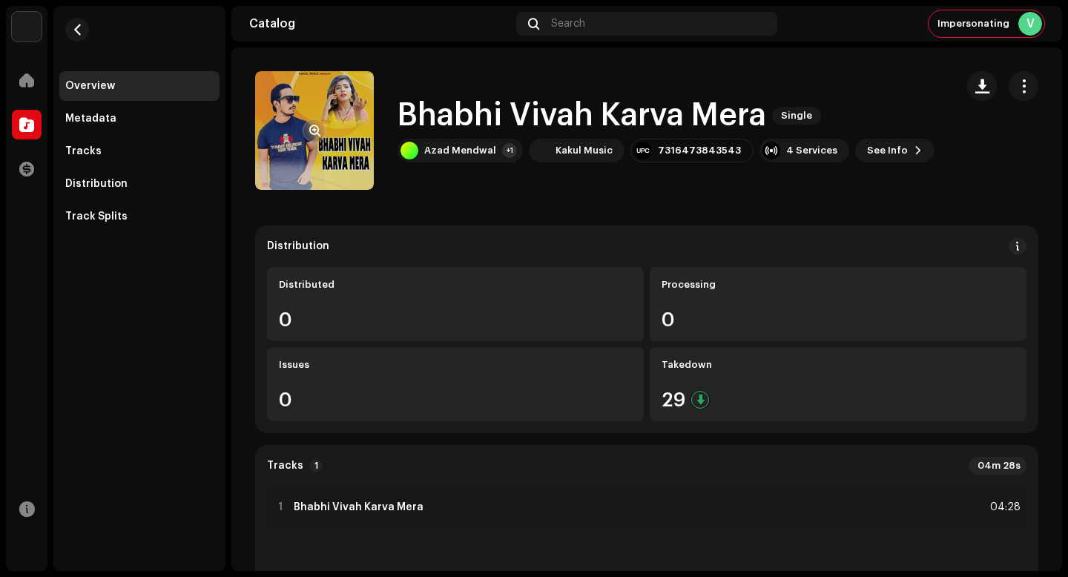
click at [325, 136] on div at bounding box center [315, 131] width 24 height 24
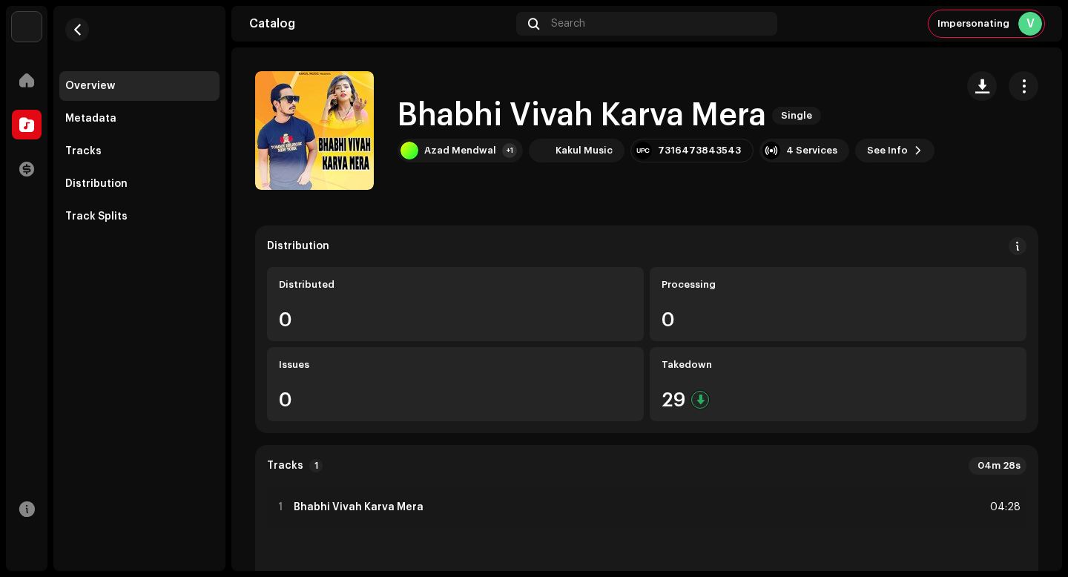
click at [493, 129] on h1 "Bhabhi Vivah Karva Mera" at bounding box center [582, 116] width 369 height 34
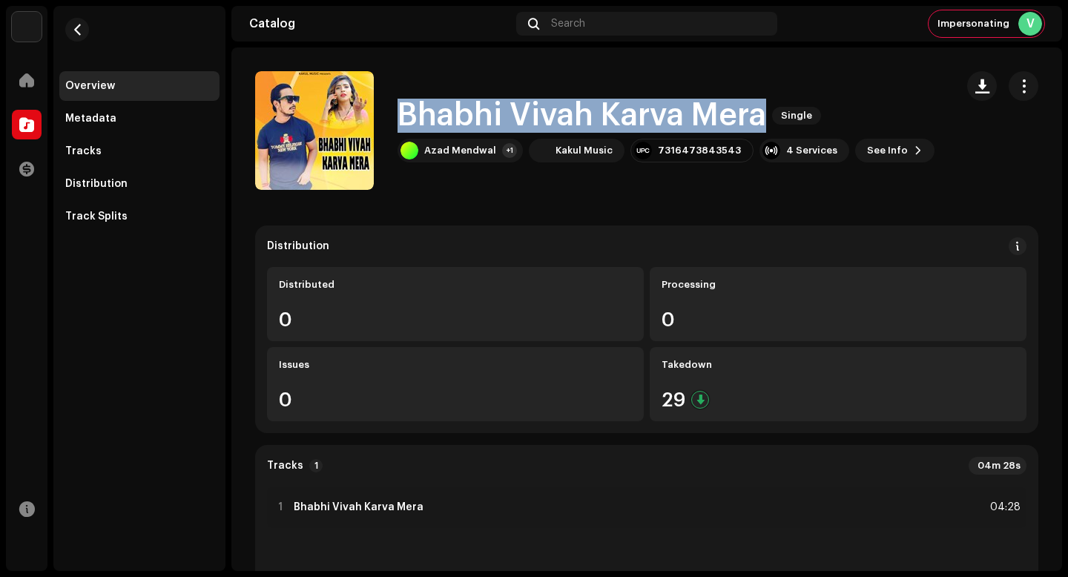
click at [493, 129] on h1 "Bhabhi Vivah Karva Mera" at bounding box center [582, 116] width 369 height 34
copy div "Bhabhi Vivah Karva Mera Single"
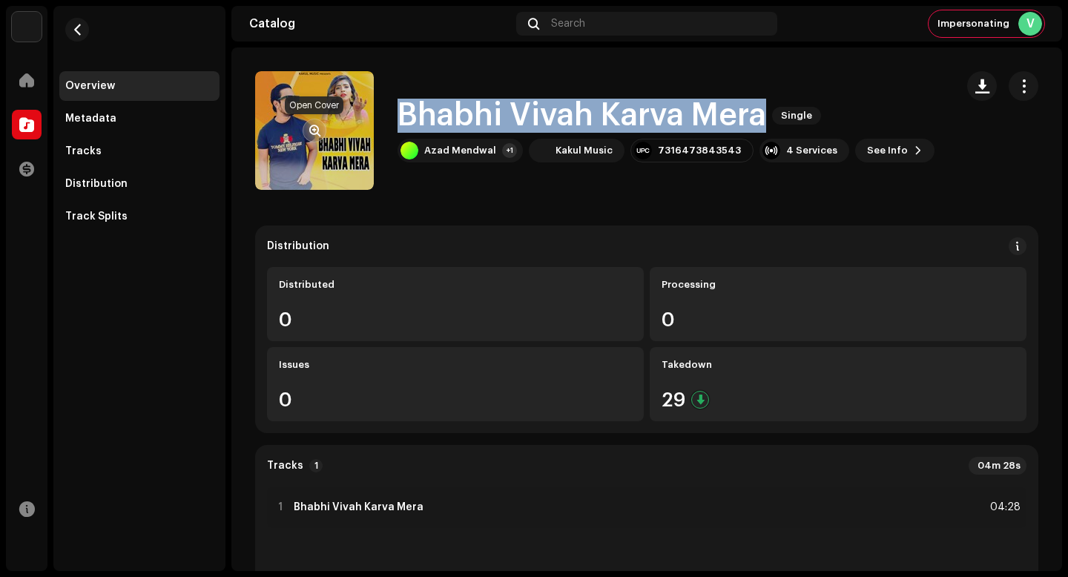
click at [319, 131] on span "button" at bounding box center [314, 131] width 11 height 12
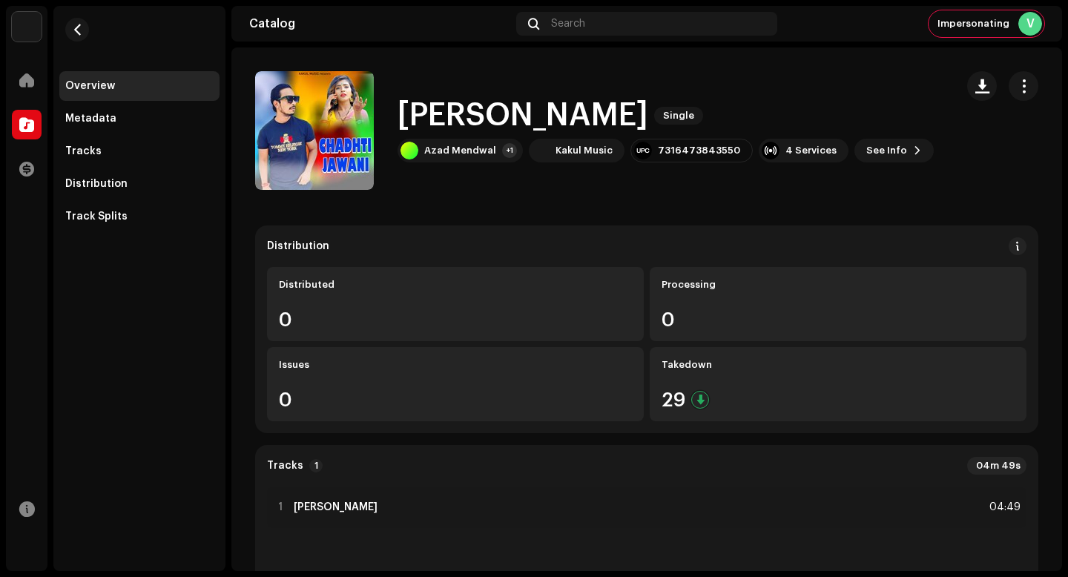
click at [480, 115] on h1 "Chadhti Jawani" at bounding box center [523, 116] width 251 height 34
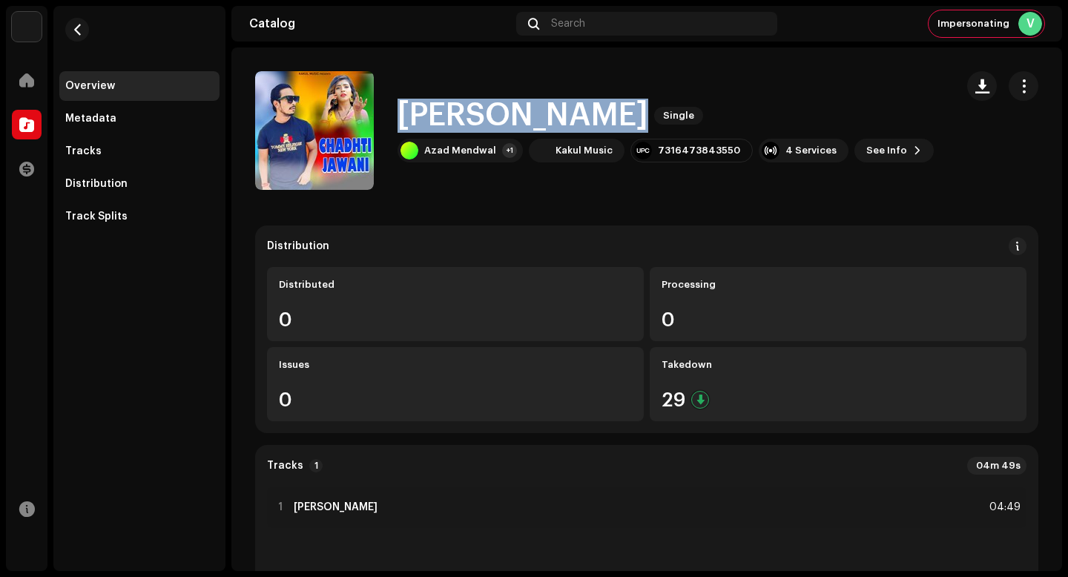
click at [480, 115] on h1 "Chadhti Jawani" at bounding box center [523, 116] width 251 height 34
copy div "Chadhti Jawani Single"
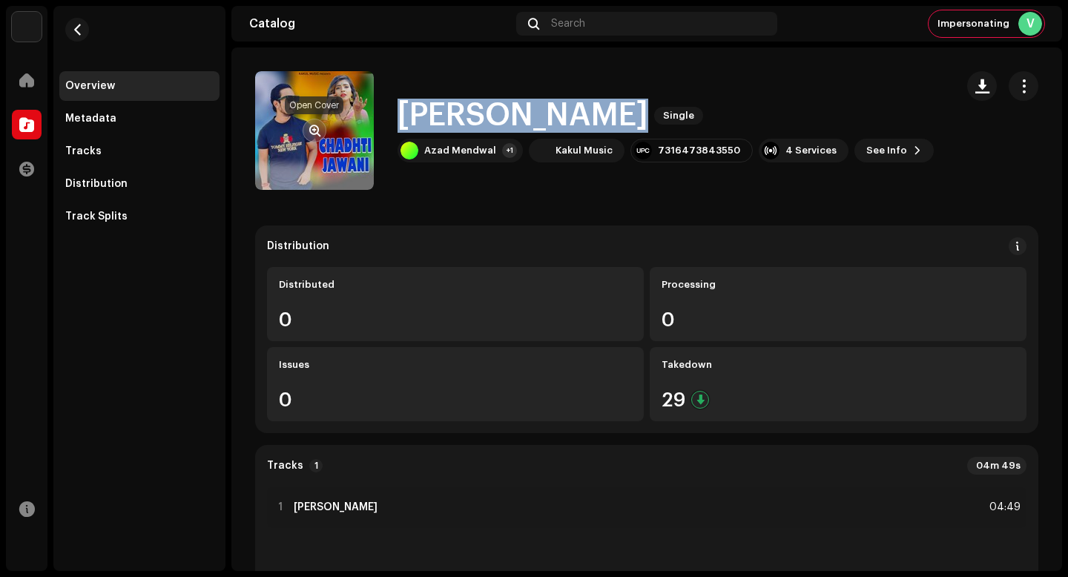
click at [318, 134] on span "button" at bounding box center [314, 131] width 11 height 12
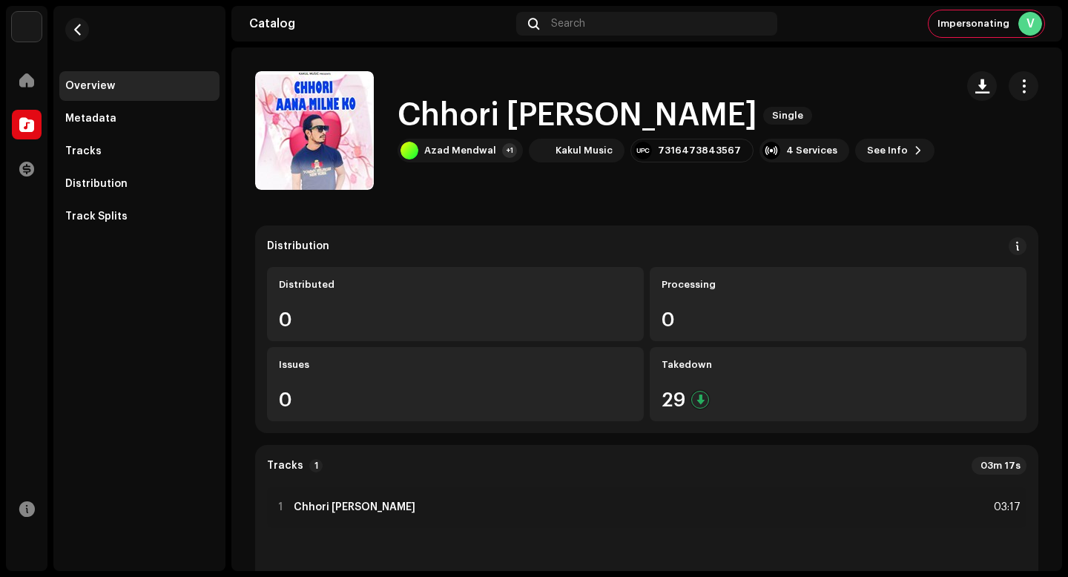
click at [536, 121] on h1 "Chhori [PERSON_NAME]" at bounding box center [578, 116] width 360 height 34
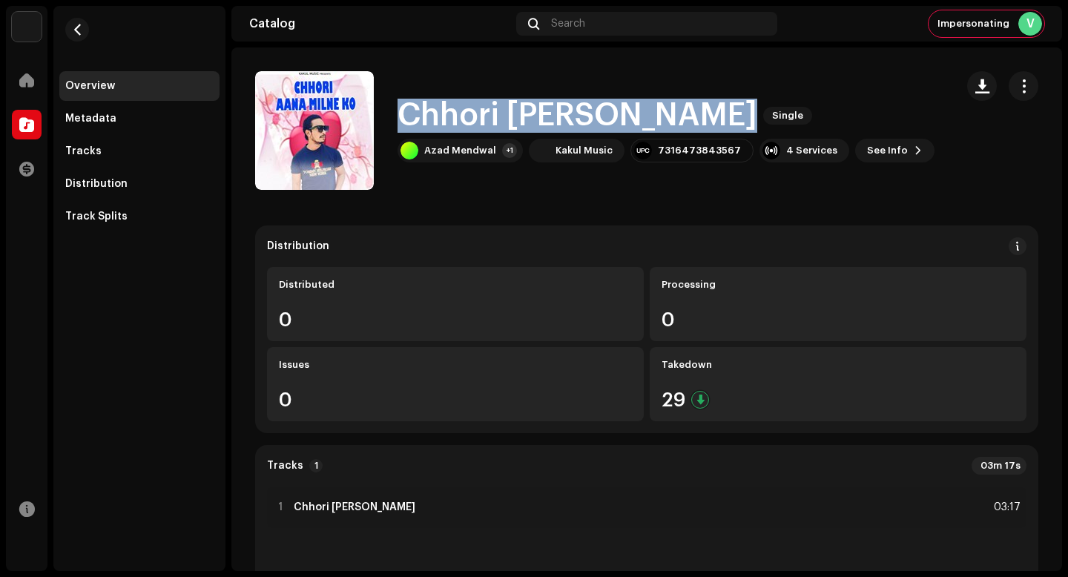
click at [536, 121] on h1 "Chhori [PERSON_NAME]" at bounding box center [578, 116] width 360 height 34
copy div "Chhori [PERSON_NAME] Ko Single"
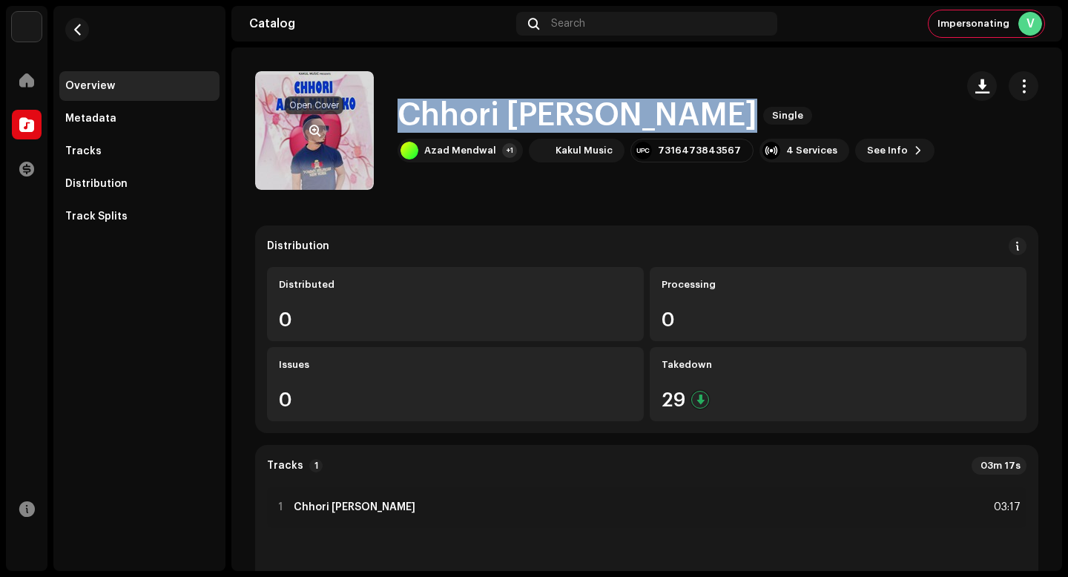
click at [314, 128] on span "button" at bounding box center [314, 131] width 11 height 12
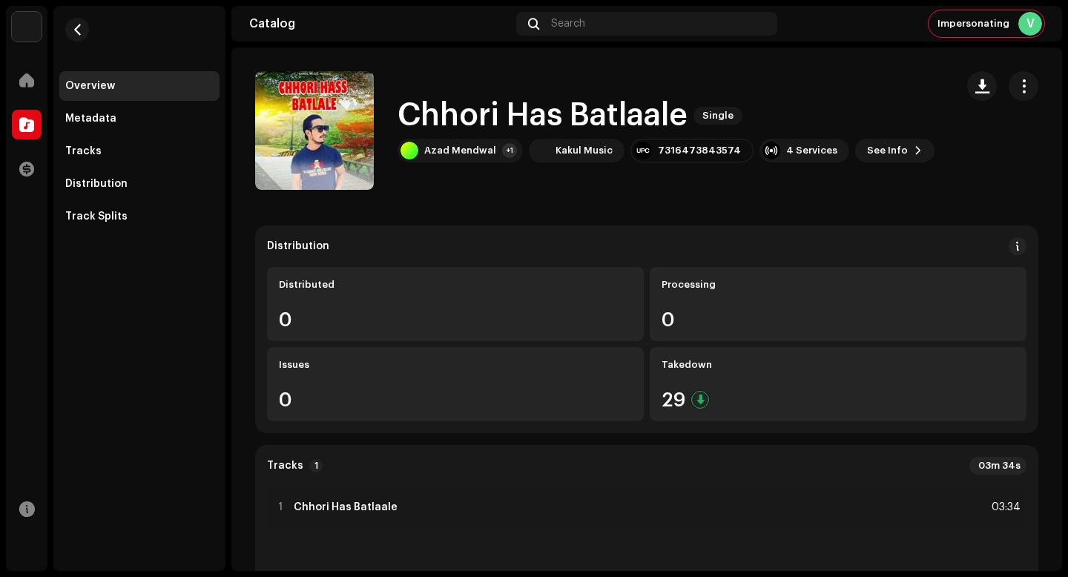
click at [614, 122] on h1 "Chhori Has Batlaale" at bounding box center [543, 116] width 290 height 34
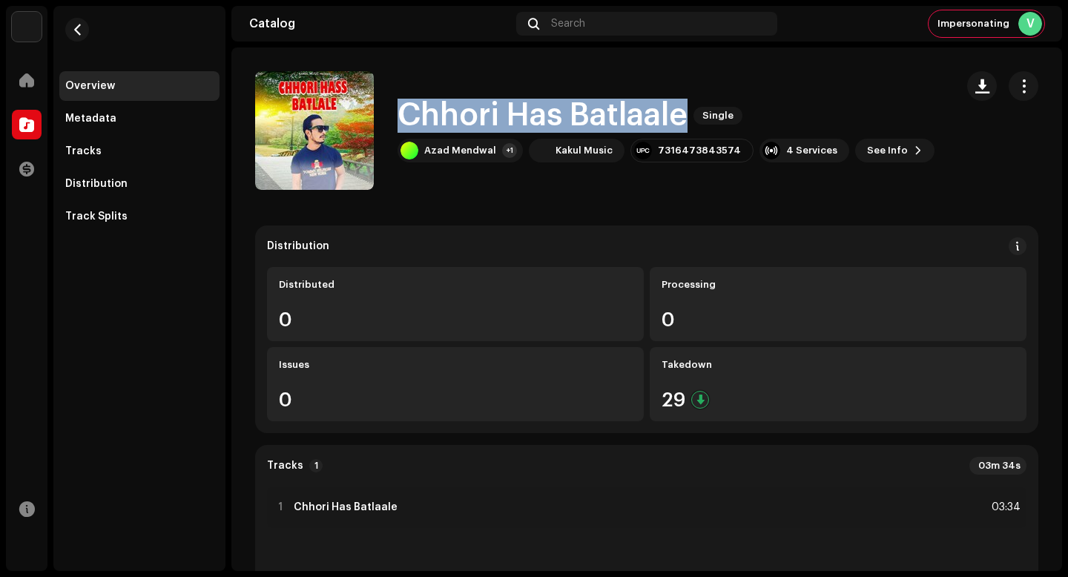
click at [614, 122] on h1 "Chhori Has Batlaale" at bounding box center [543, 116] width 290 height 34
copy div "Chhori Has Batlaale Single"
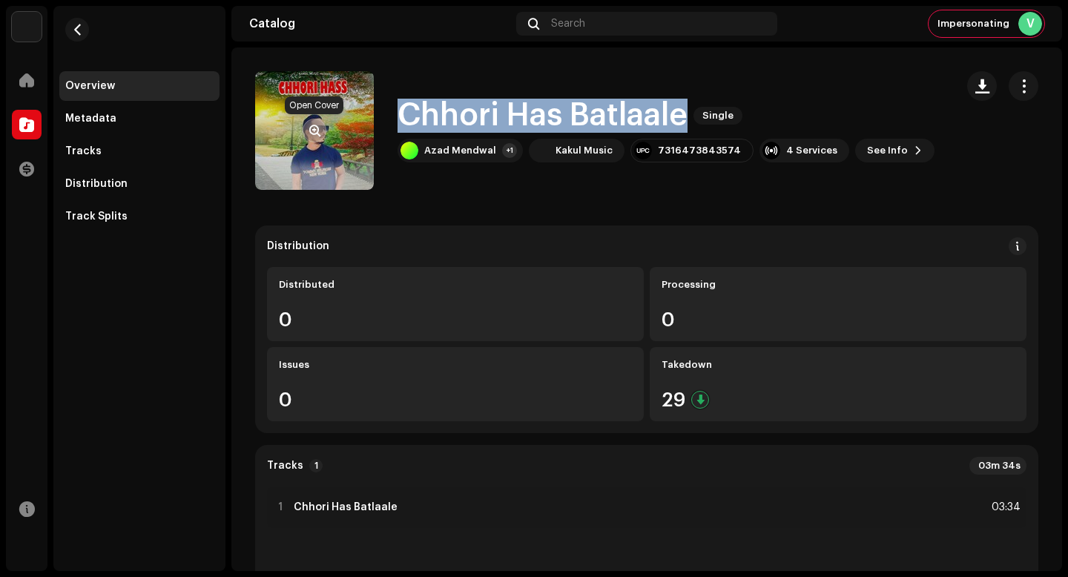
click at [313, 122] on button "button" at bounding box center [315, 131] width 24 height 24
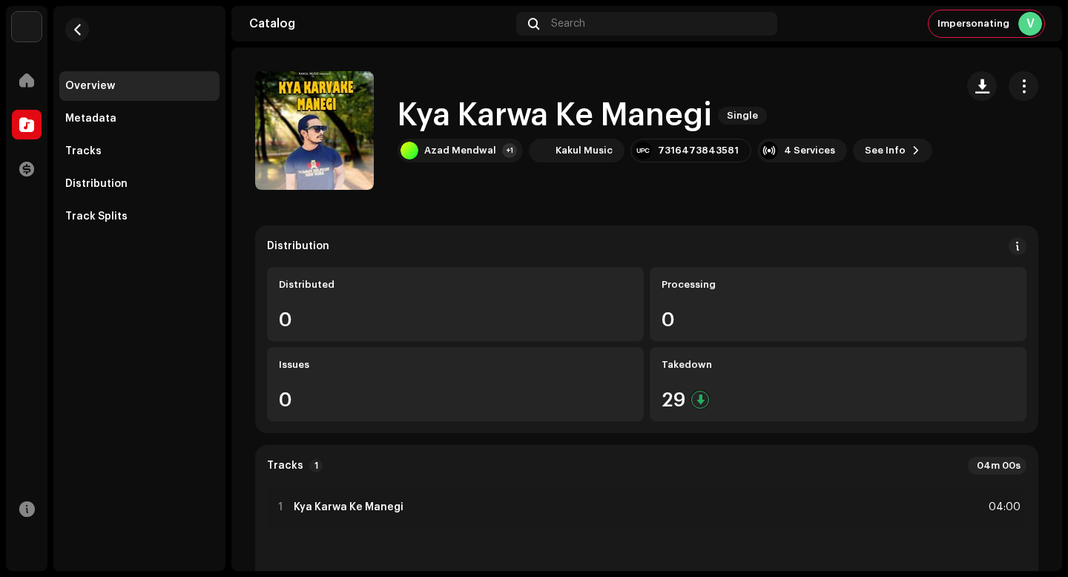
click at [645, 115] on h1 "Kya Karwa Ke Manegi" at bounding box center [555, 116] width 315 height 34
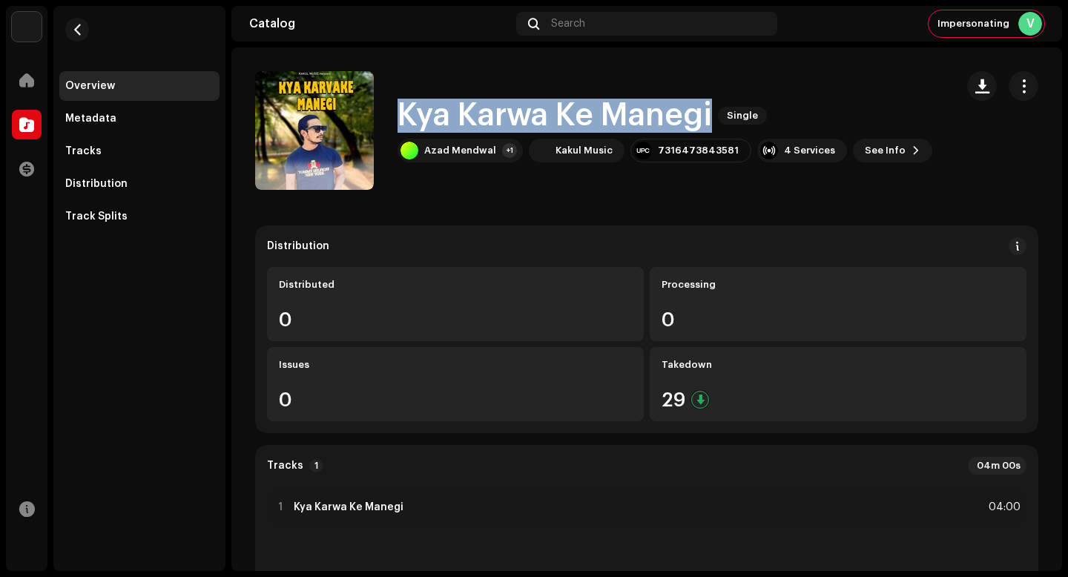
click at [645, 115] on h1 "Kya Karwa Ke Manegi" at bounding box center [555, 116] width 315 height 34
copy div "Kya Karwa Ke Manegi Single"
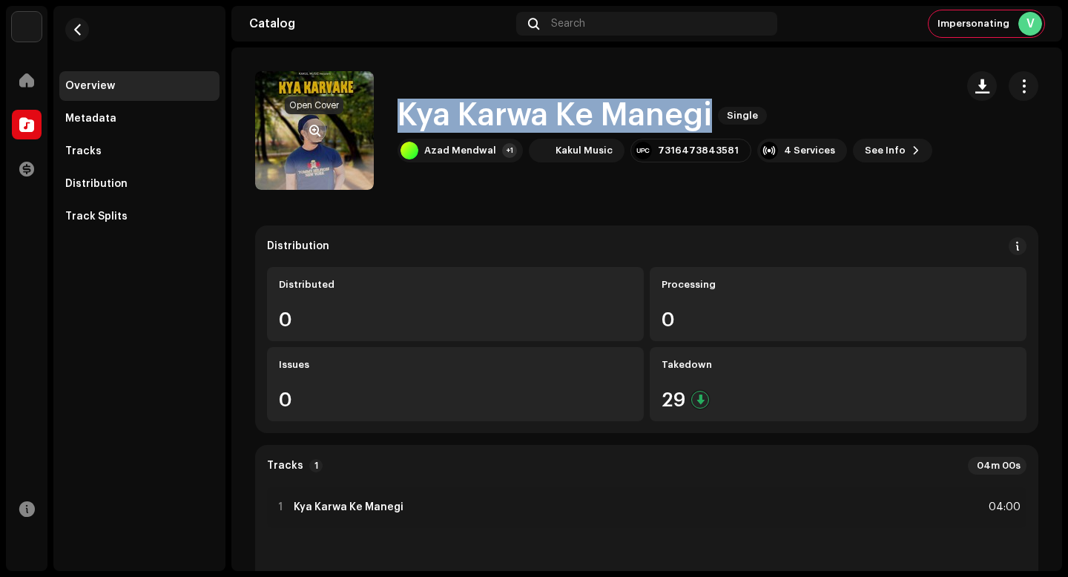
click at [326, 129] on button "button" at bounding box center [315, 131] width 24 height 24
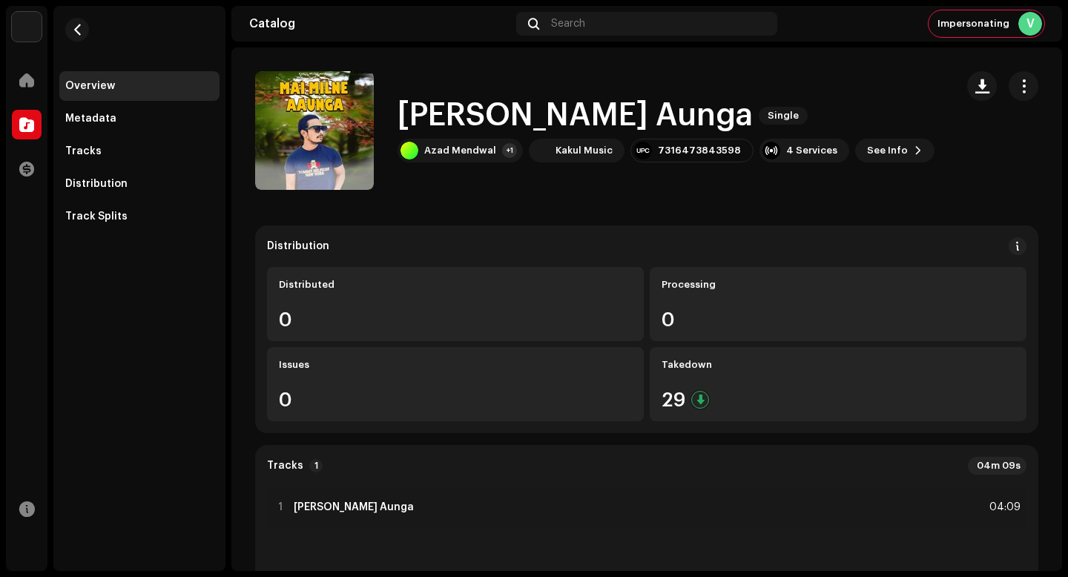
click at [544, 106] on h1 "[PERSON_NAME] Aunga" at bounding box center [575, 116] width 355 height 34
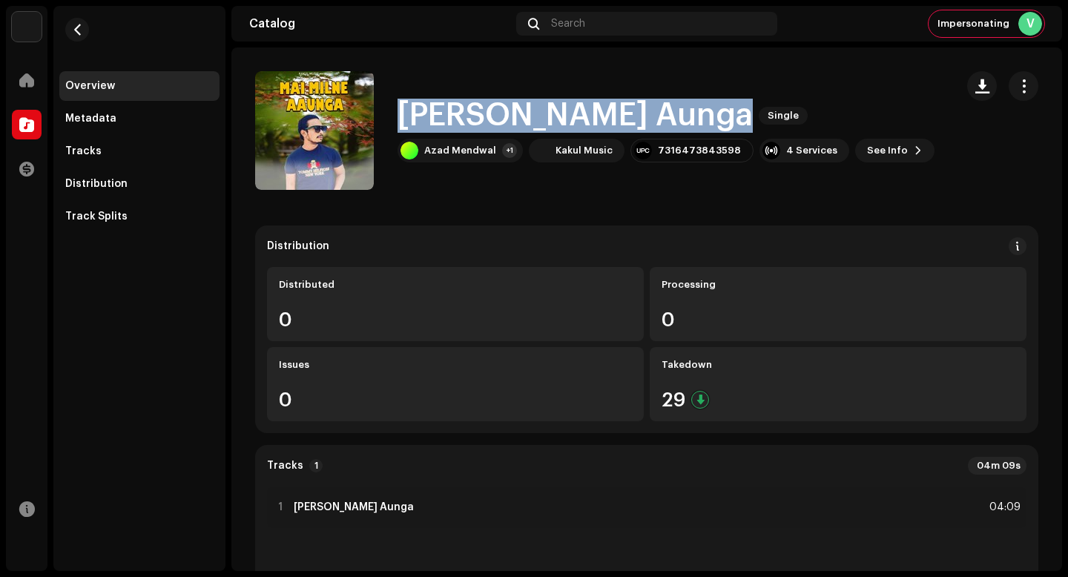
click at [544, 106] on h1 "[PERSON_NAME] Aunga" at bounding box center [575, 116] width 355 height 34
copy div "[PERSON_NAME] Aunga Single"
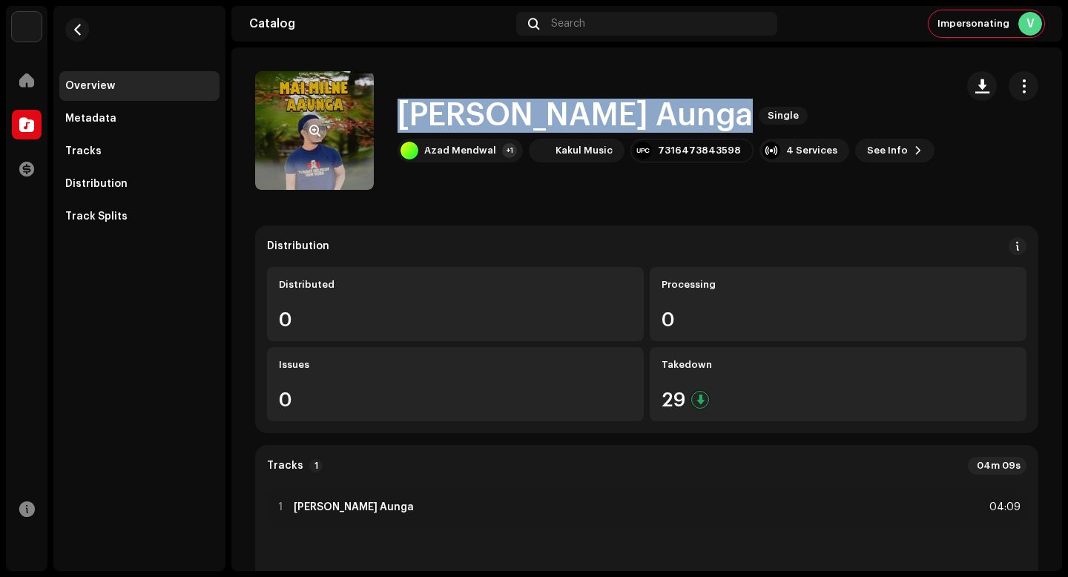
click at [315, 134] on span "button" at bounding box center [314, 131] width 11 height 12
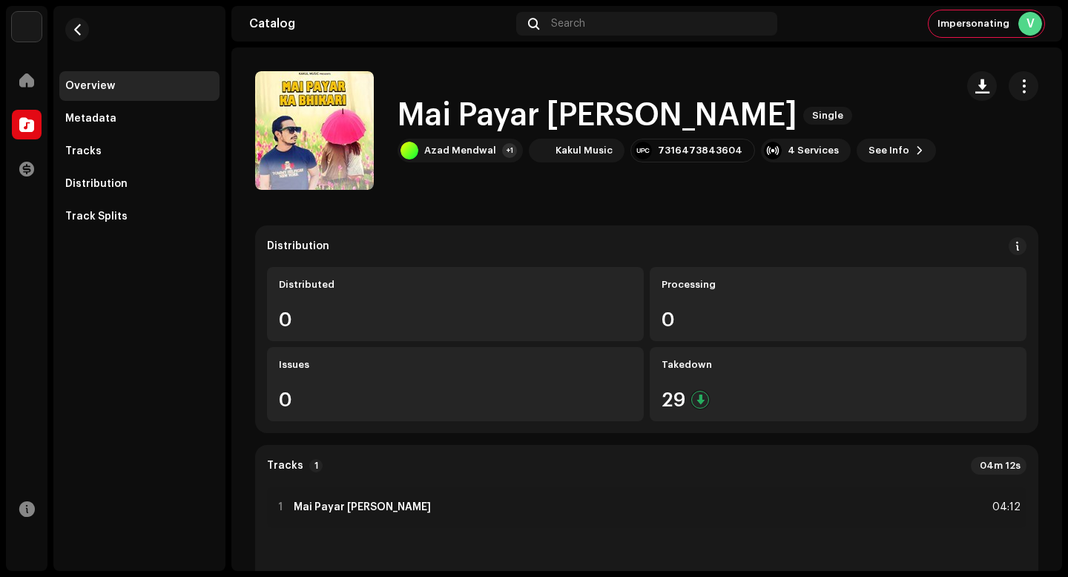
click at [651, 124] on h1 "Mai Payar Ka Bhikari" at bounding box center [598, 116] width 400 height 34
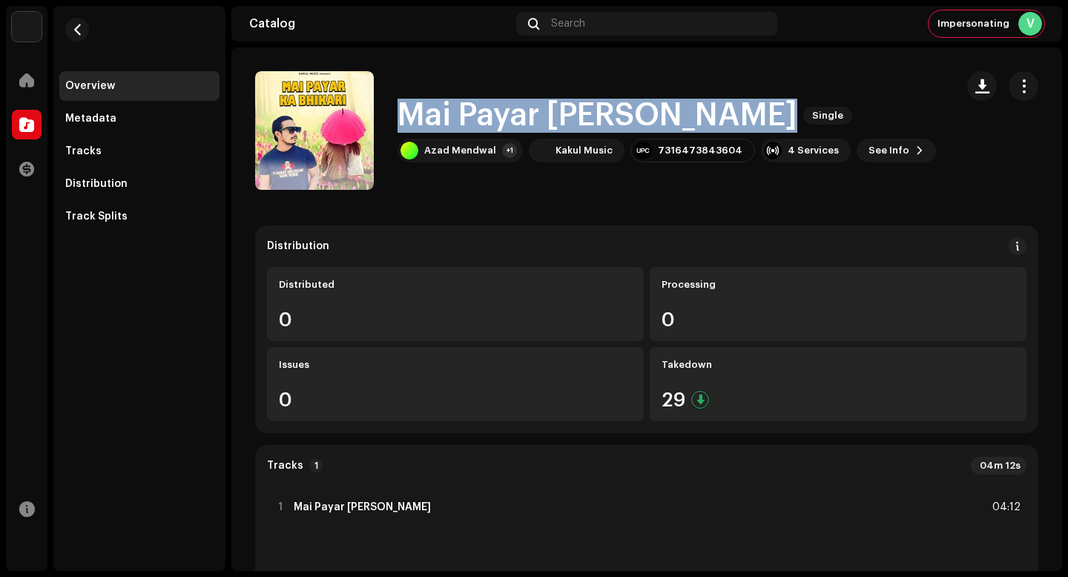
click at [651, 124] on h1 "Mai Payar Ka Bhikari" at bounding box center [598, 116] width 400 height 34
copy div "Mai Payar Ka Bhikari Single"
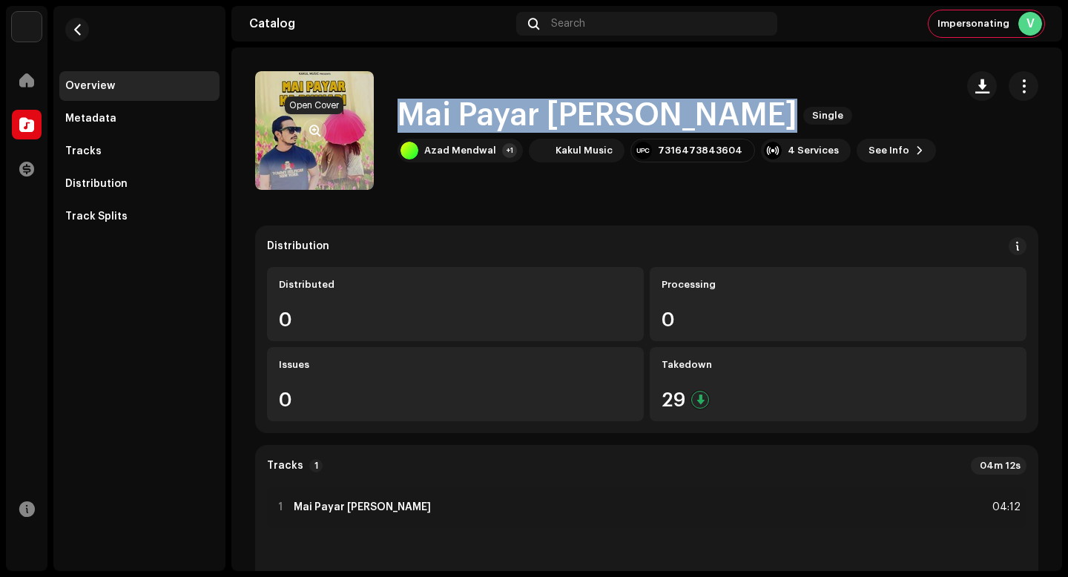
click at [317, 131] on span "button" at bounding box center [314, 131] width 11 height 12
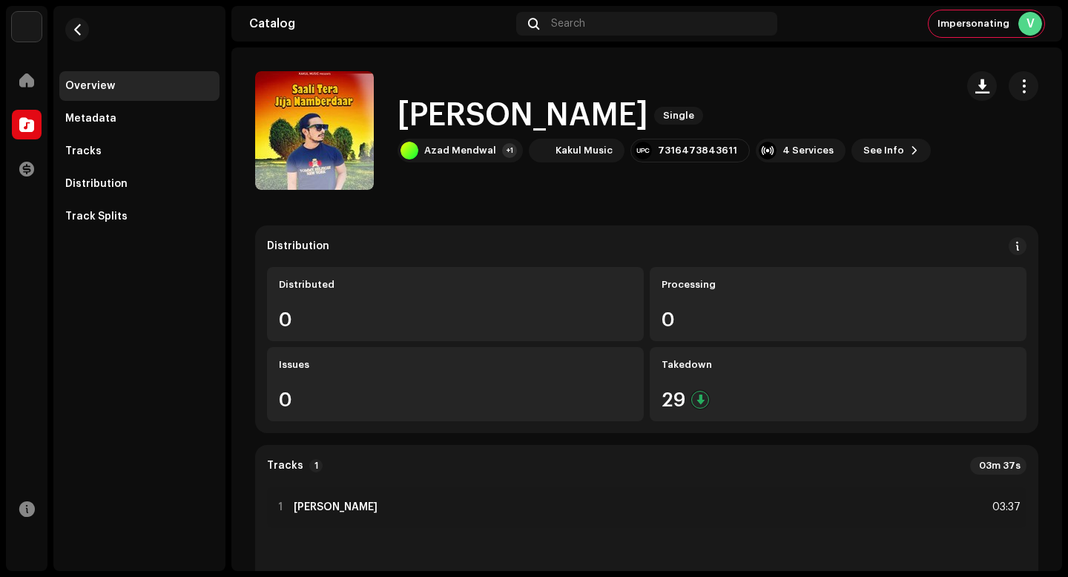
click at [583, 113] on h1 "[PERSON_NAME]" at bounding box center [523, 116] width 251 height 34
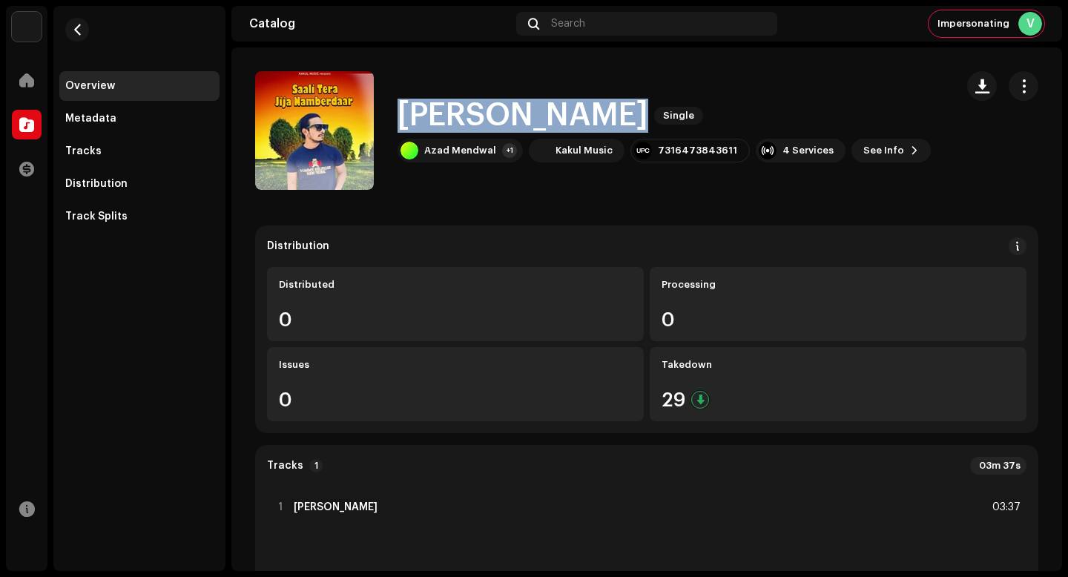
click at [583, 113] on h1 "[PERSON_NAME]" at bounding box center [523, 116] width 251 height 34
copy div "[PERSON_NAME] Single"
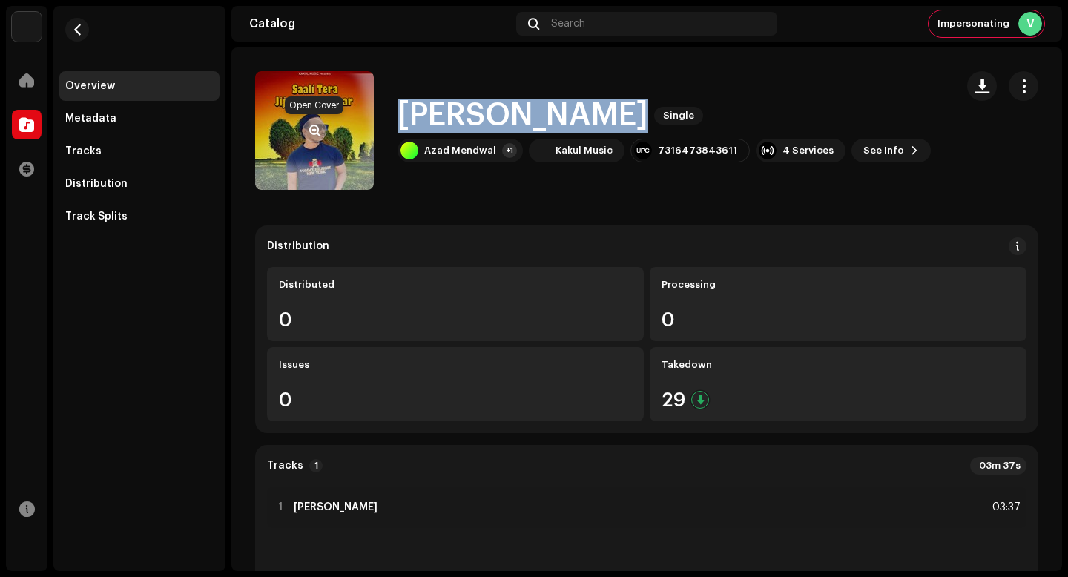
click at [315, 129] on span "button" at bounding box center [314, 131] width 11 height 12
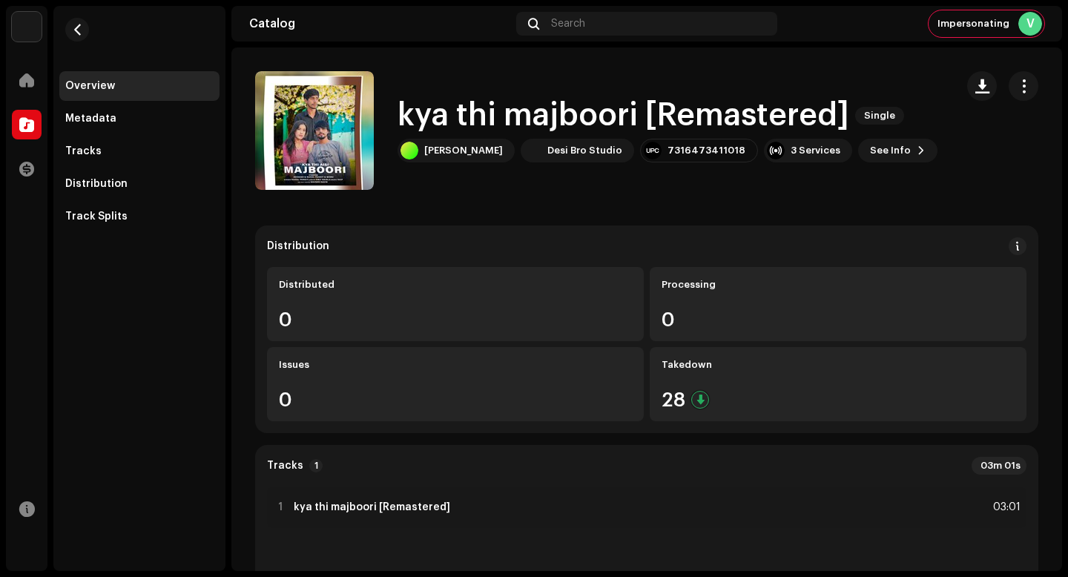
click at [568, 114] on h1 "kya thi majboori [Remastered]" at bounding box center [624, 116] width 452 height 34
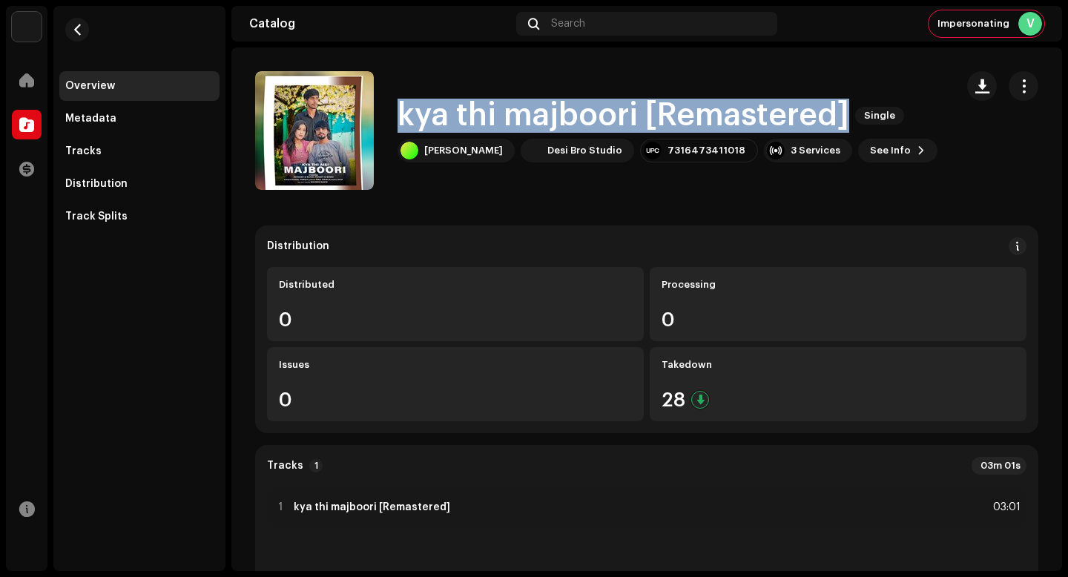
click at [568, 114] on h1 "kya thi majboori [Remastered]" at bounding box center [624, 116] width 452 height 34
copy div "kya thi majboori [Remastered] Single"
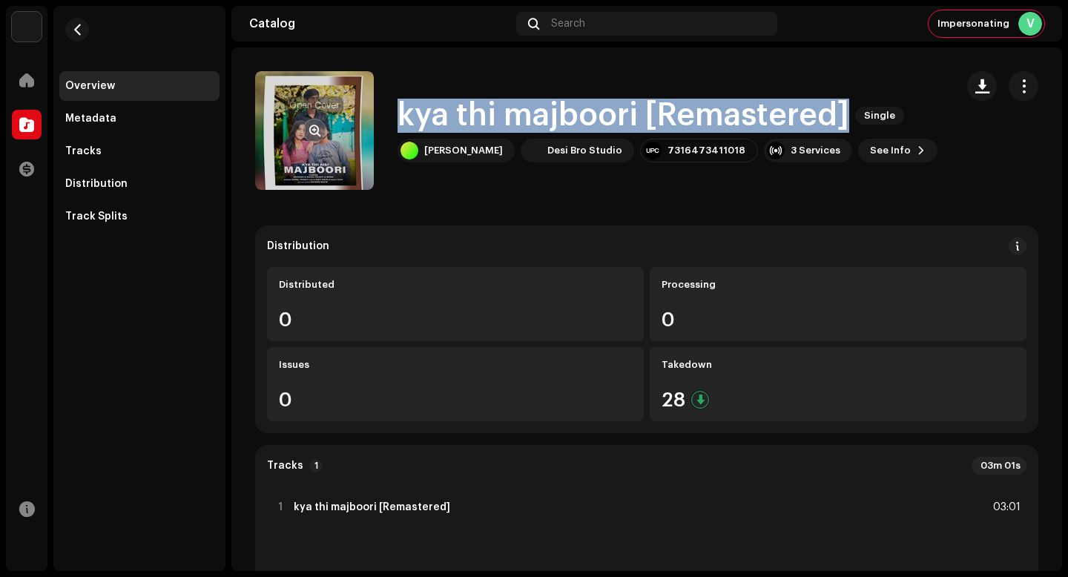
click at [315, 132] on span "button" at bounding box center [314, 131] width 11 height 12
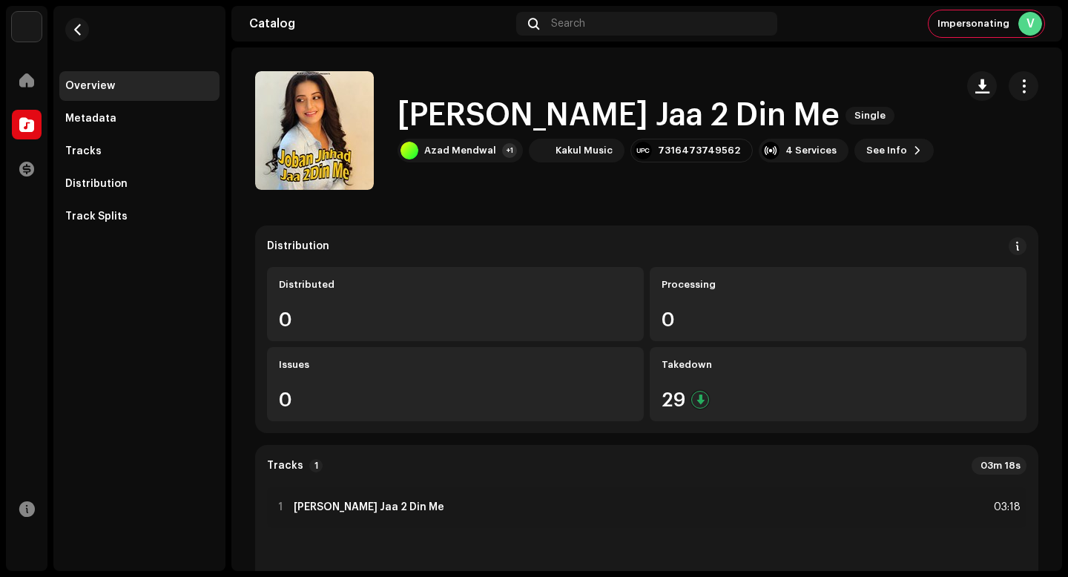
click at [517, 128] on h1 "[PERSON_NAME] Jaa 2 Din Me" at bounding box center [619, 116] width 442 height 34
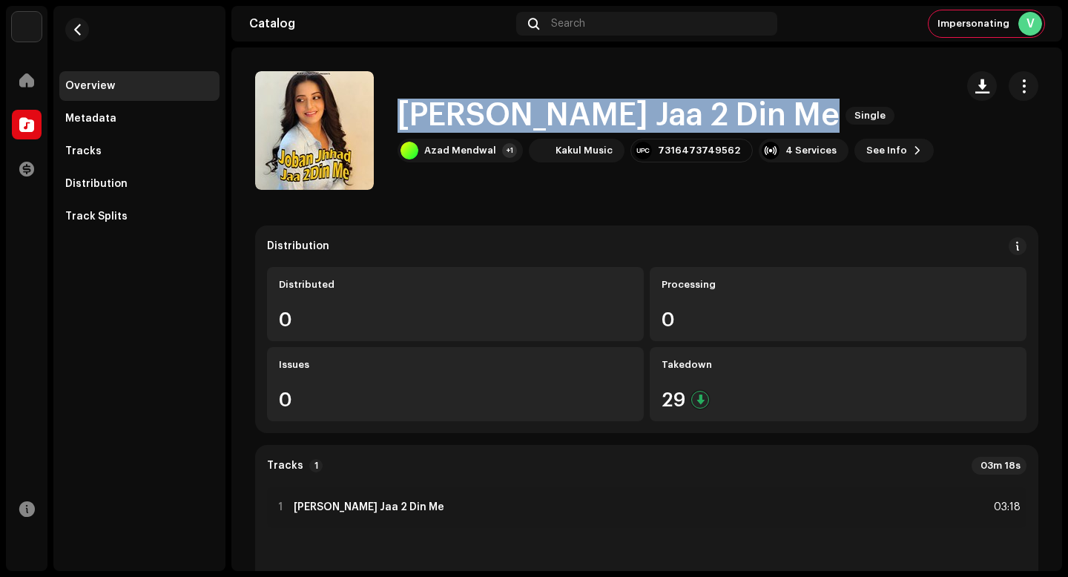
click at [517, 128] on h1 "[PERSON_NAME] Jaa 2 Din Me" at bounding box center [619, 116] width 442 height 34
copy div "[PERSON_NAME] Jaa 2 Din Me Single"
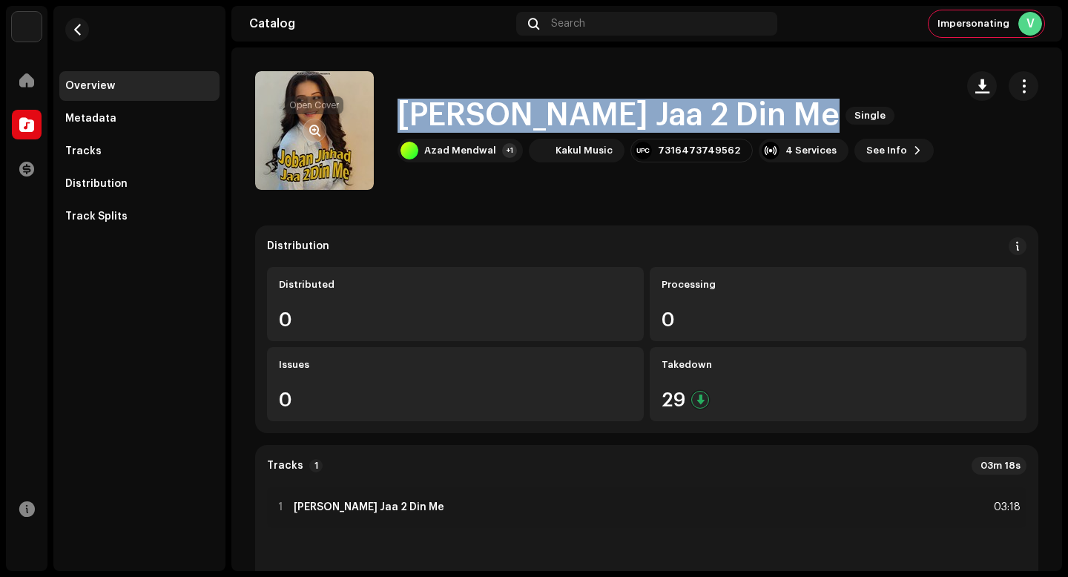
click at [312, 129] on span "button" at bounding box center [314, 131] width 11 height 12
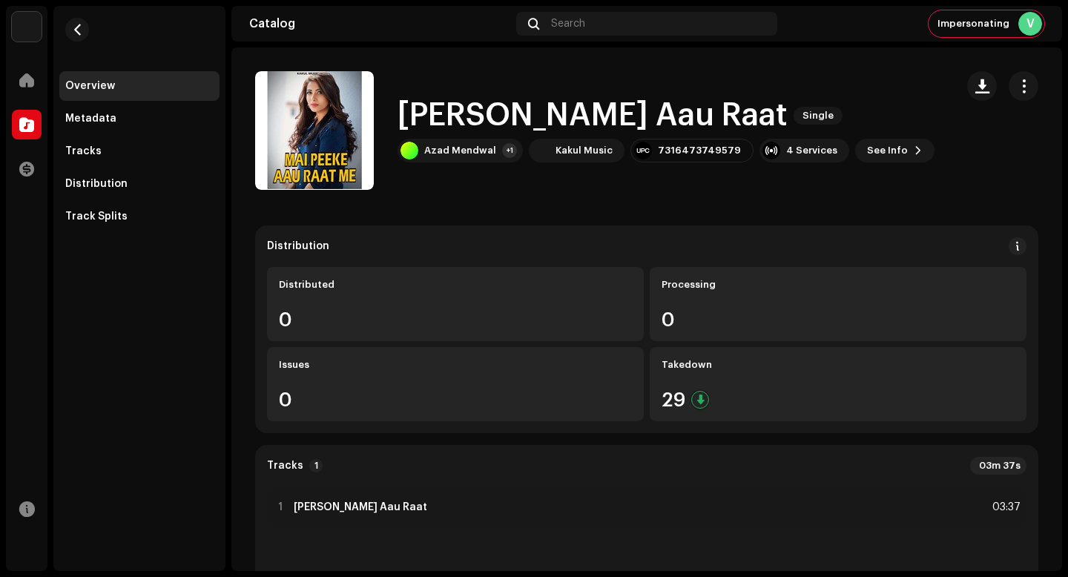
click at [559, 105] on h1 "[PERSON_NAME] Aau Raat" at bounding box center [593, 116] width 390 height 34
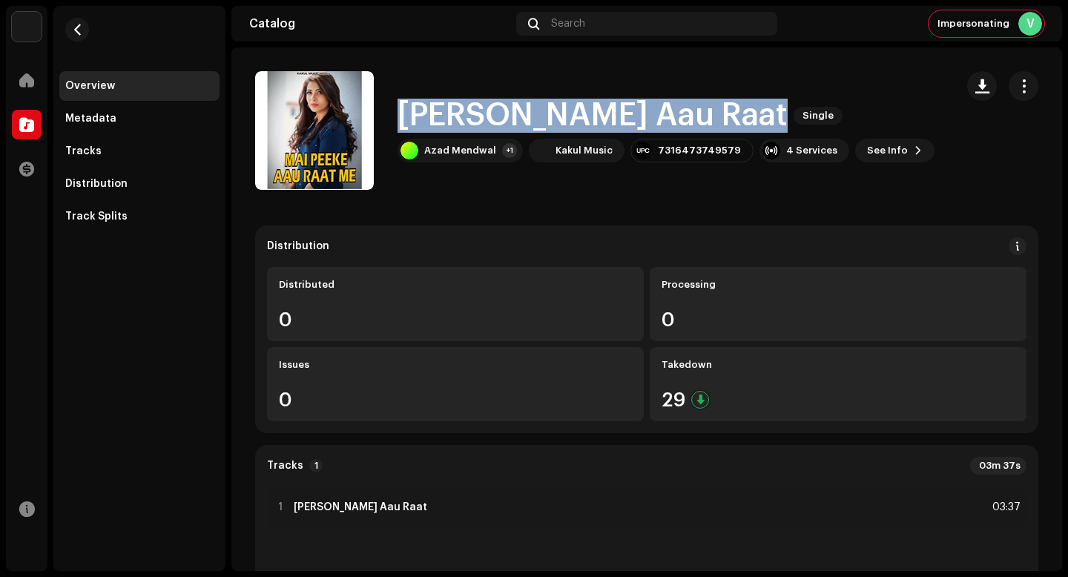
click at [559, 105] on h1 "[PERSON_NAME] Aau Raat" at bounding box center [593, 116] width 390 height 34
copy div "[PERSON_NAME] Aau Raat Single"
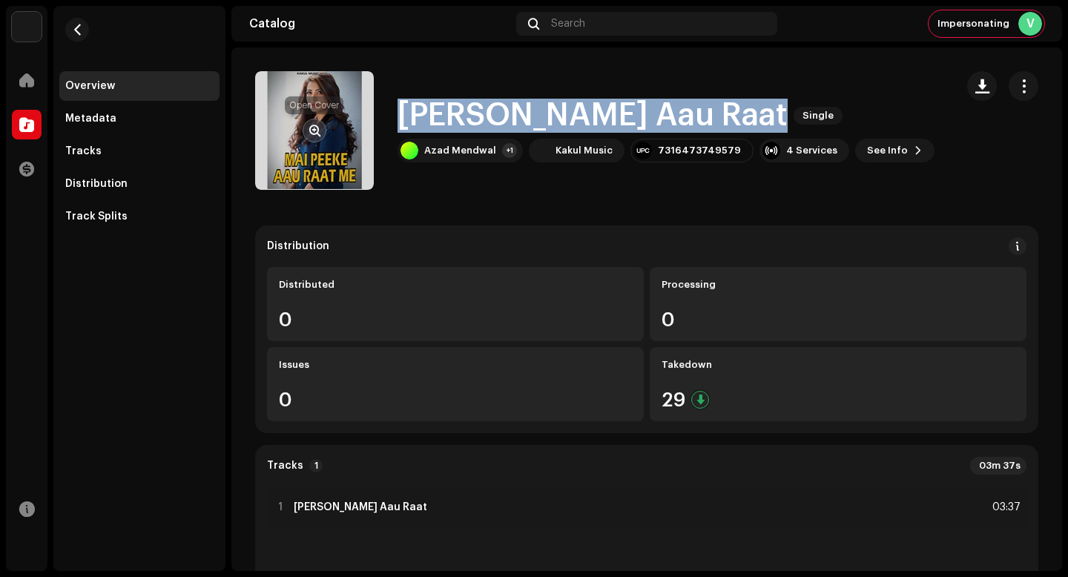
click at [312, 131] on span "button" at bounding box center [314, 131] width 11 height 12
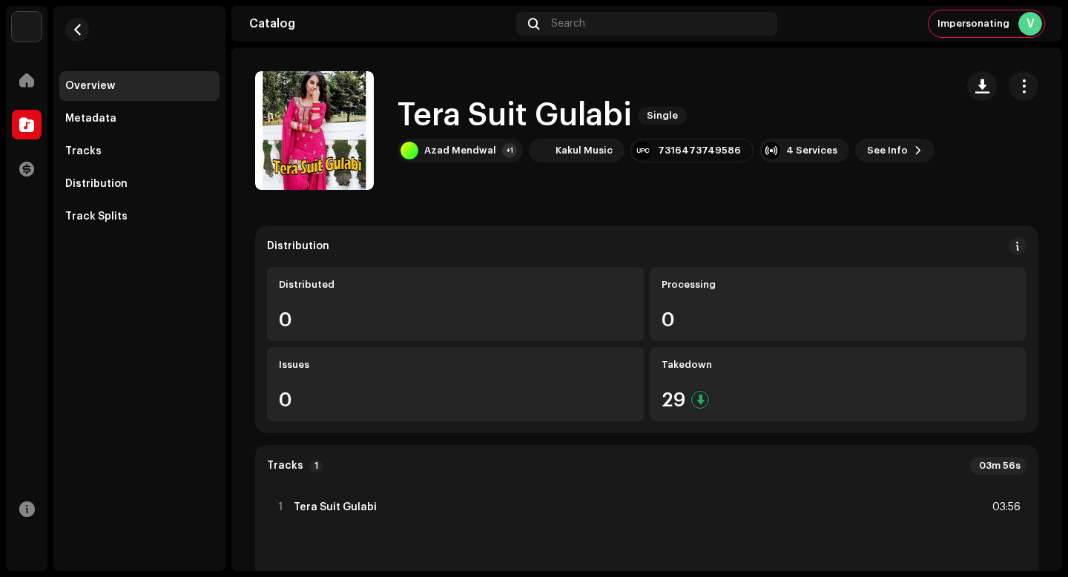
click at [517, 113] on h1 "Tera Suit Gulabi" at bounding box center [515, 116] width 234 height 34
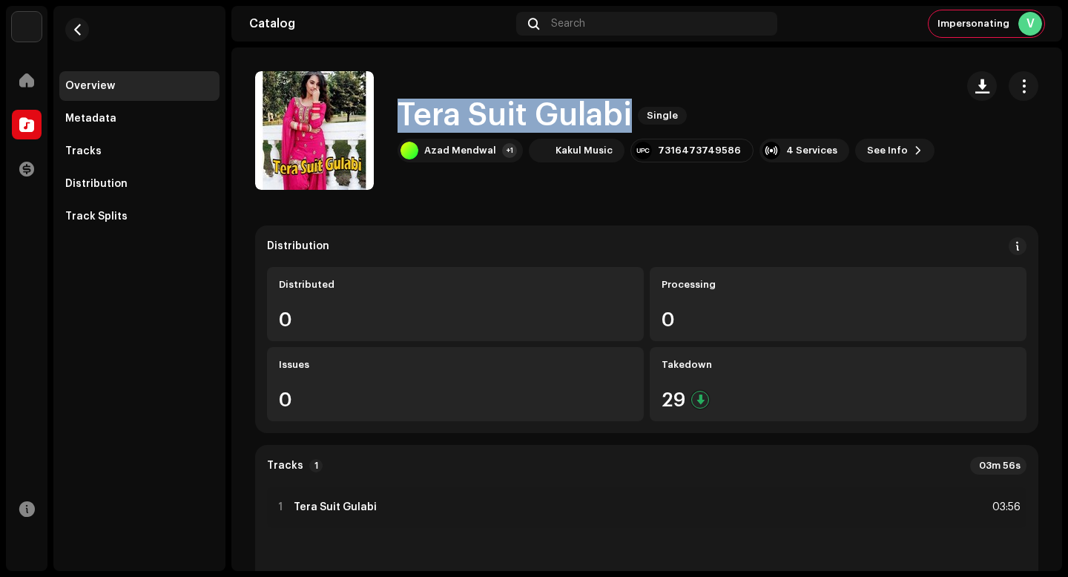
click at [517, 113] on h1 "Tera Suit Gulabi" at bounding box center [515, 116] width 234 height 34
copy div "Tera Suit Gulabi Single"
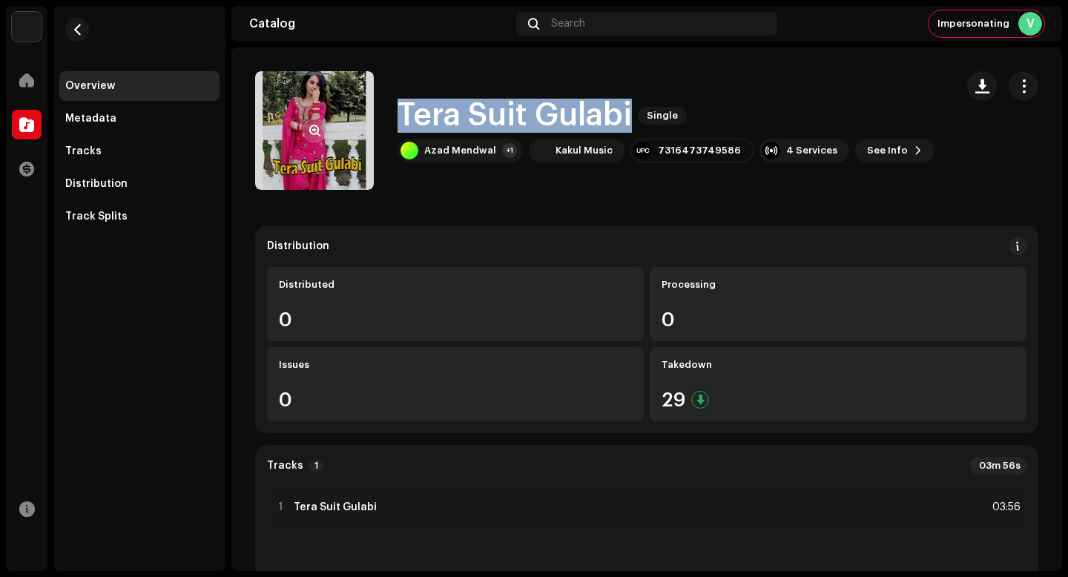
click at [312, 139] on button "button" at bounding box center [315, 131] width 24 height 24
